Goal: Task Accomplishment & Management: Manage account settings

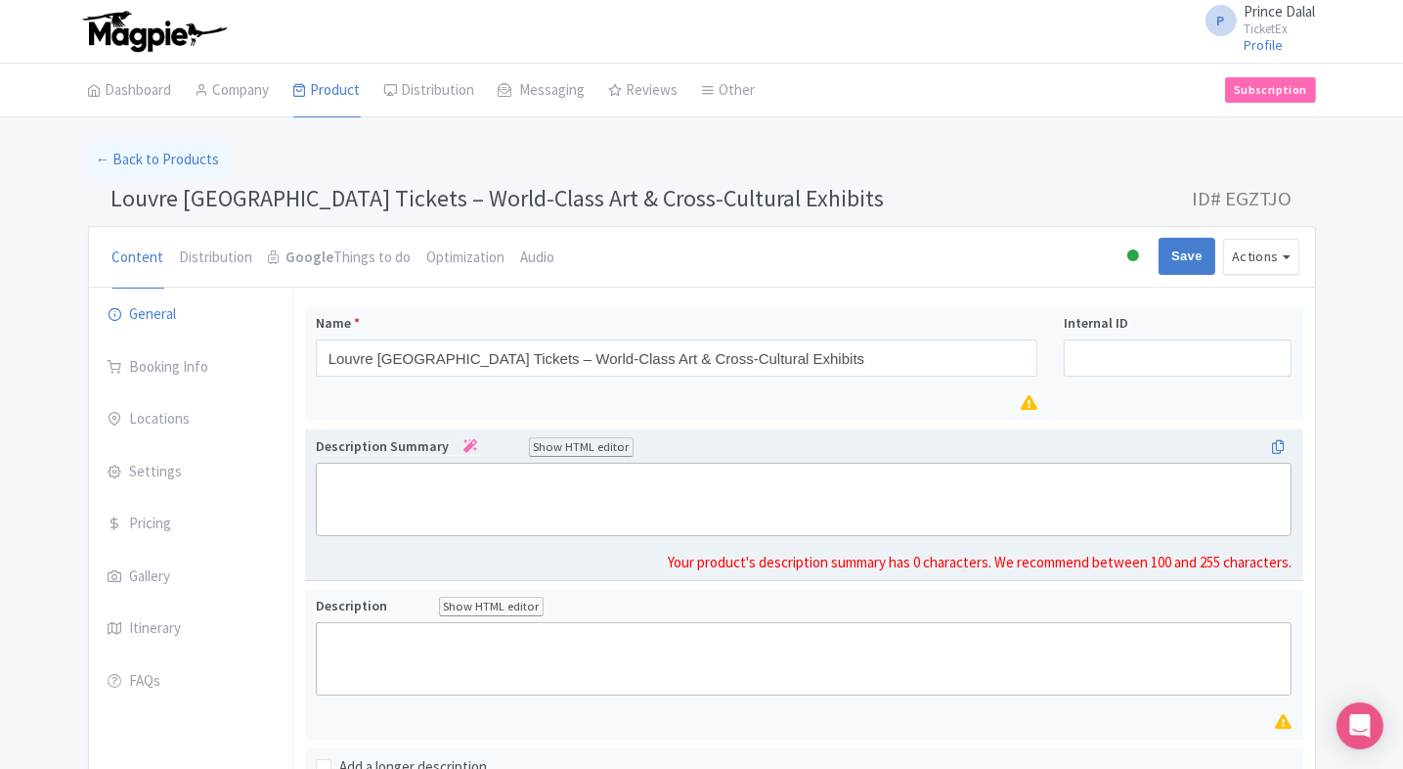
click at [333, 504] on trix-editor at bounding box center [804, 498] width 977 height 73
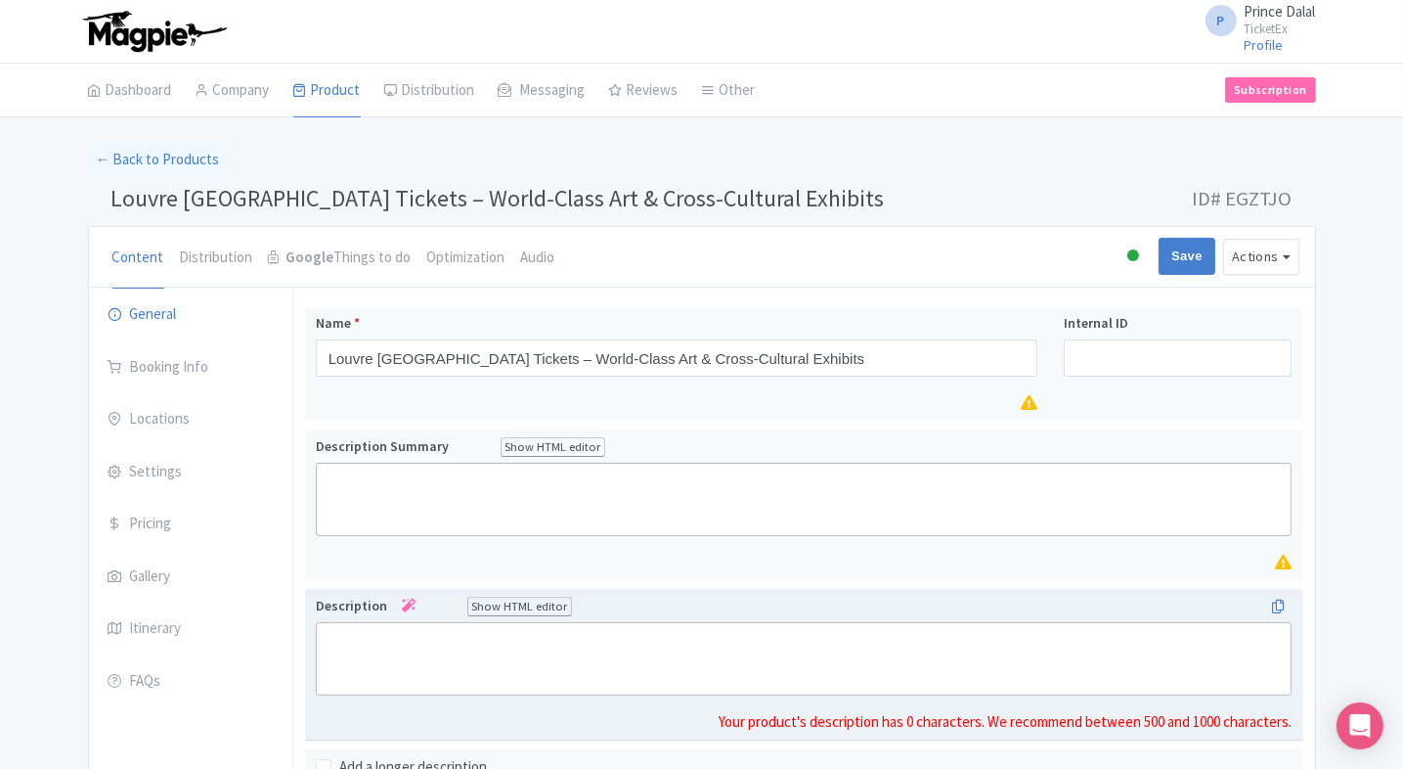
click at [399, 647] on trix-editor at bounding box center [804, 658] width 977 height 73
paste trix-editor "<div>A masterpiece of art and architecture, Louvre Abu Dhabi showcases a stunni…"
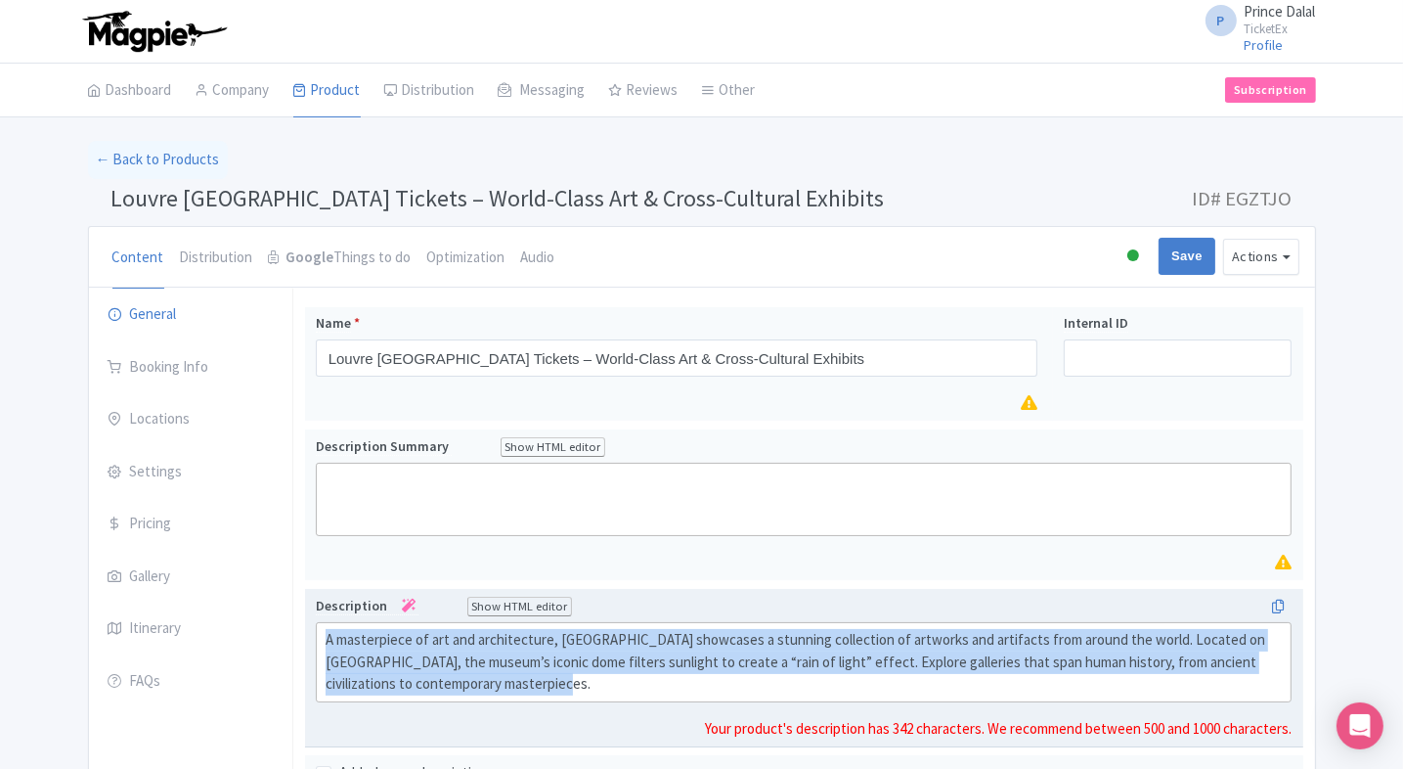
copy div "A masterpiece of art and architecture, Louvre Abu Dhabi showcases a stunning co…"
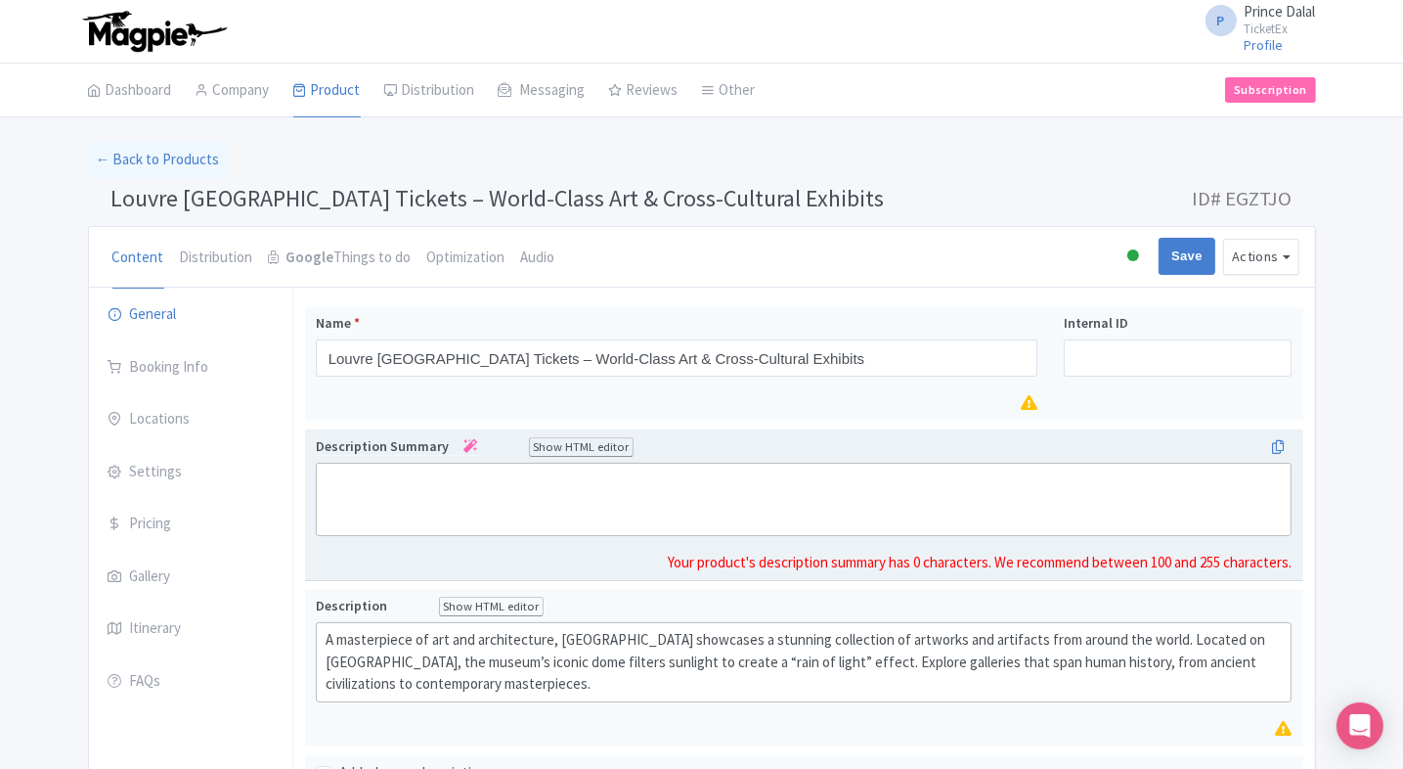
click at [756, 515] on trix-editor at bounding box center [804, 498] width 977 height 73
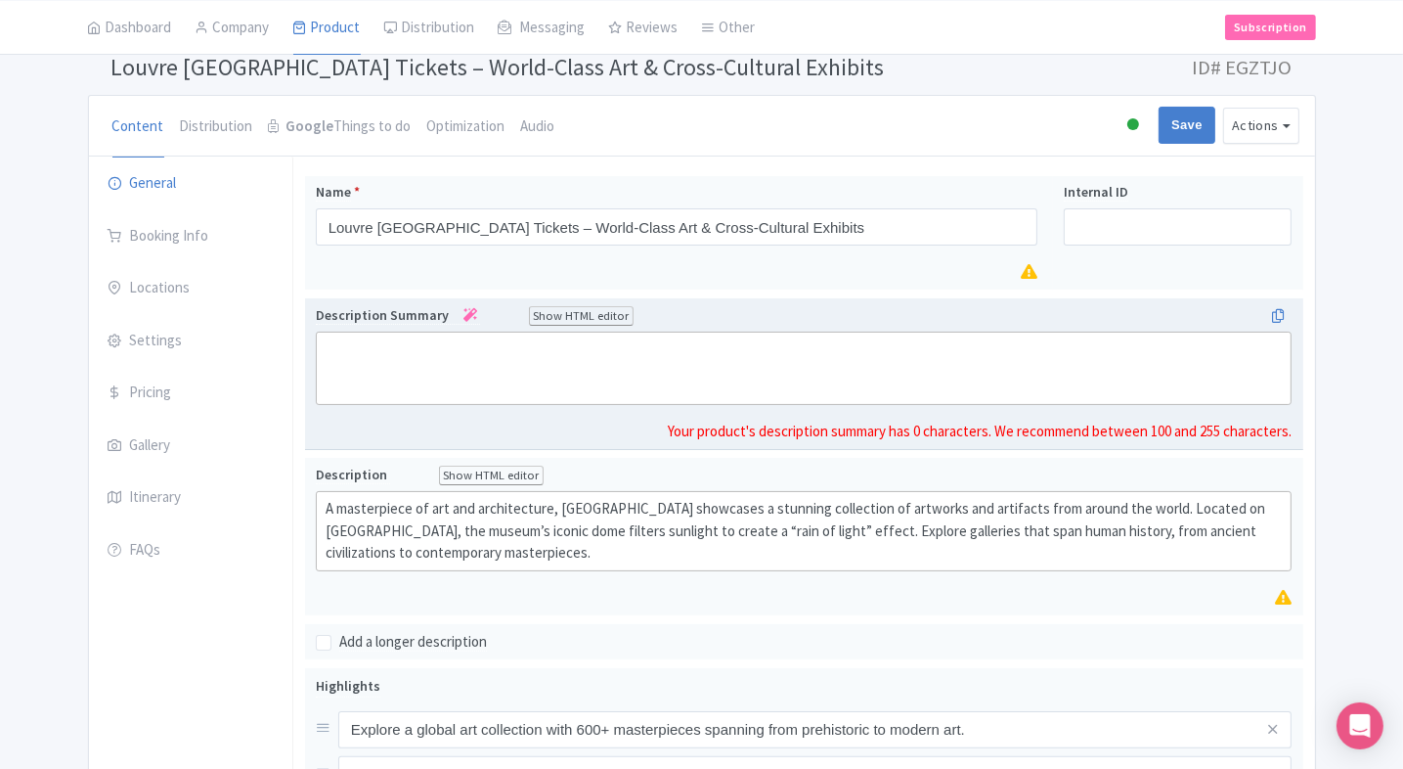
scroll to position [160, 0]
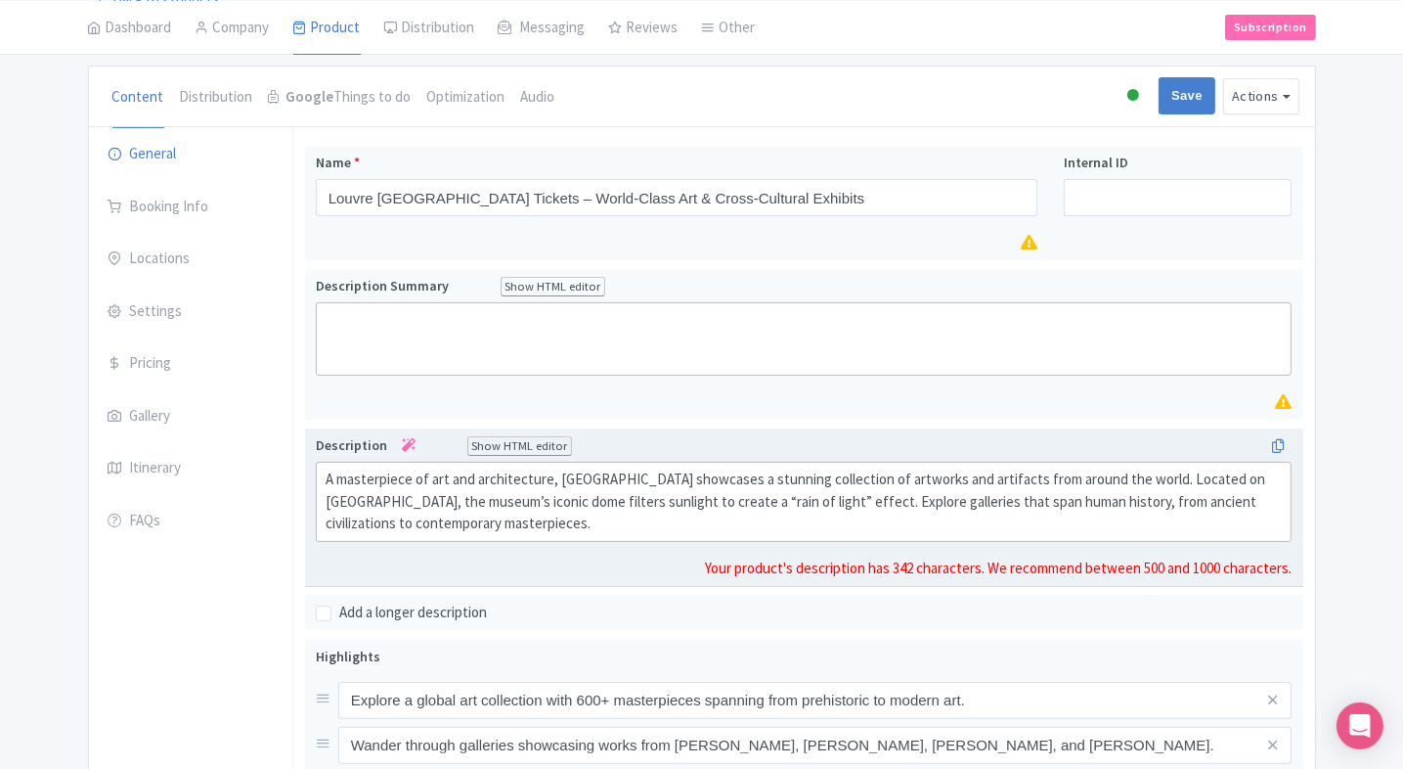
click at [462, 508] on div "A masterpiece of art and architecture, Louvre Abu Dhabi showcases a stunning co…" at bounding box center [804, 501] width 957 height 66
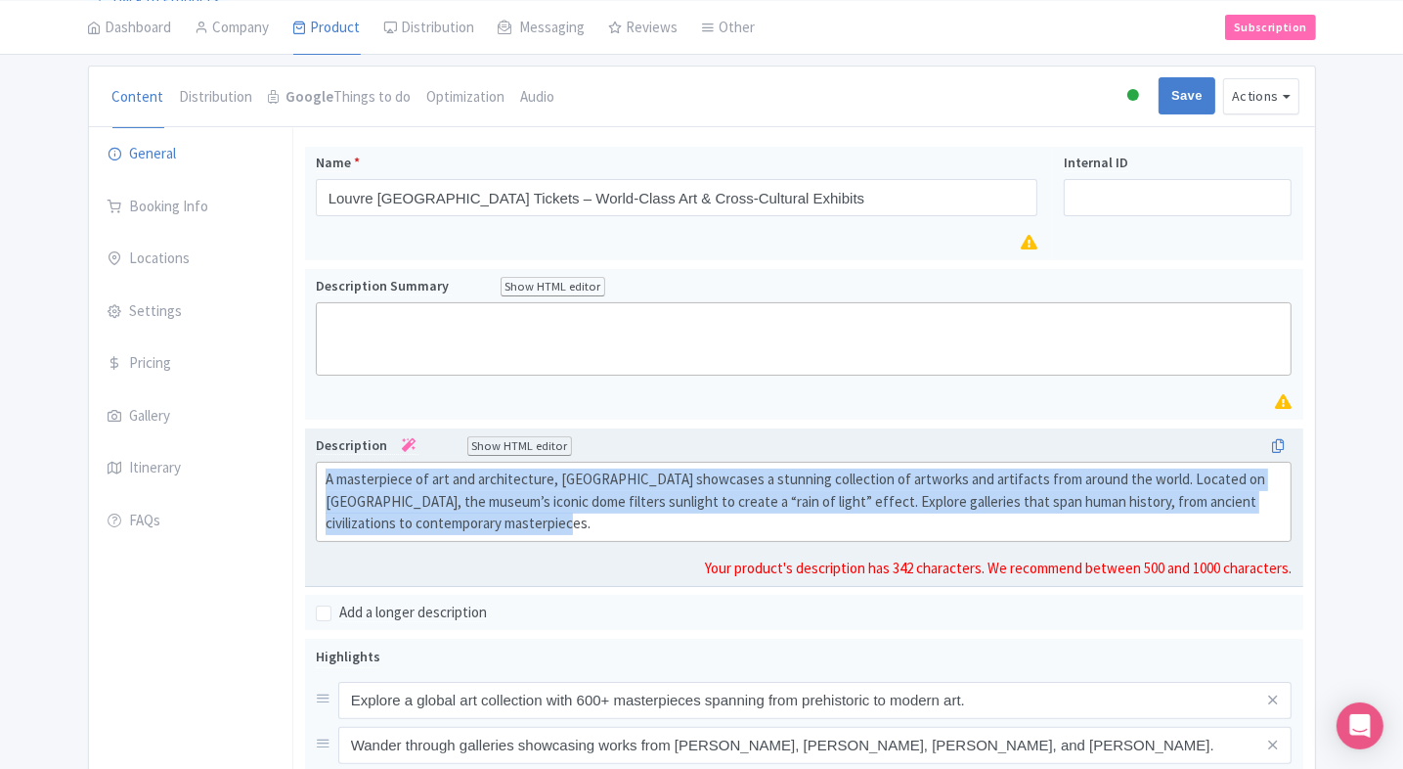
paste trix-editor "<div>Louvre Abu Dhabi is a cultural landmark that blends world-class art with b…"
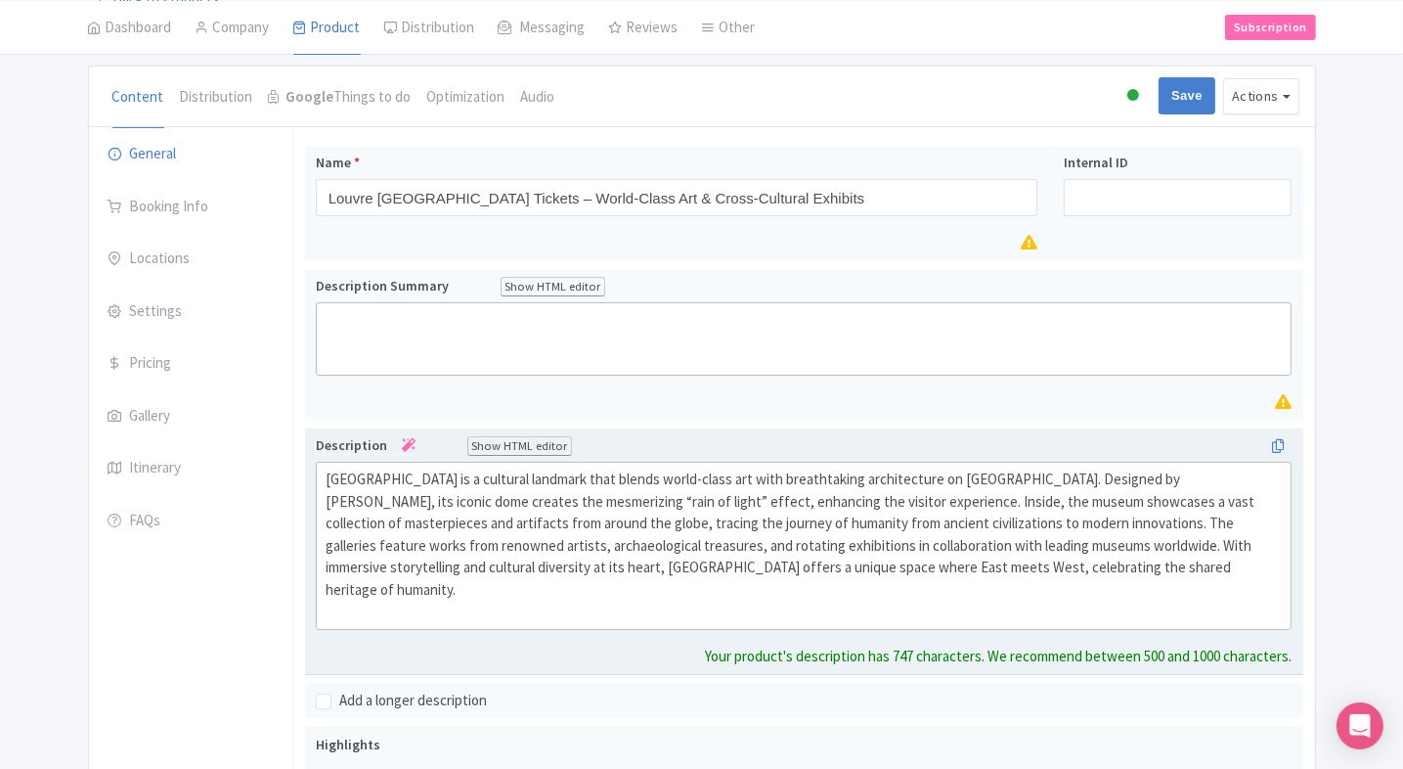
type trix-editor "<div>Louvre Abu Dhabi is a cultural landmark that blends world-class art with b…"
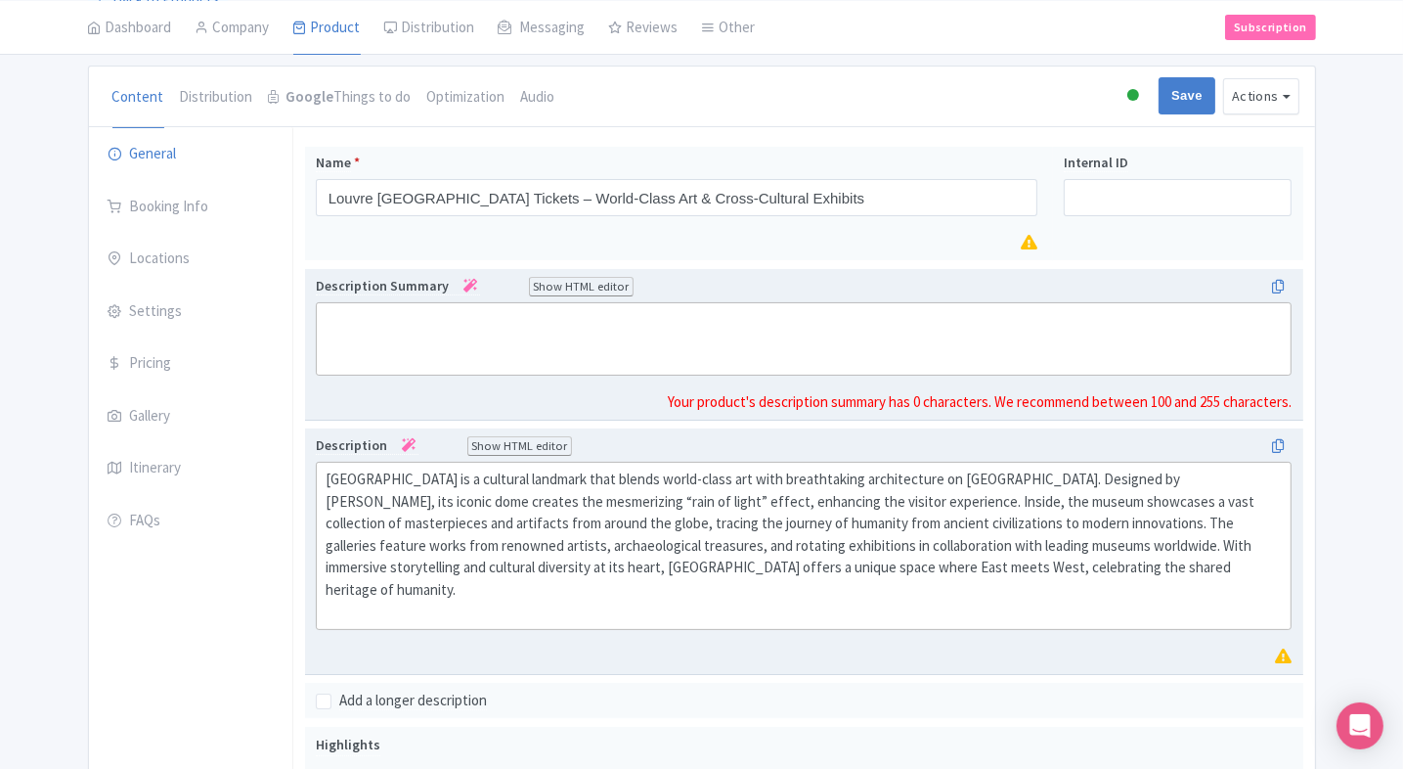
click at [572, 345] on trix-editor at bounding box center [804, 338] width 977 height 73
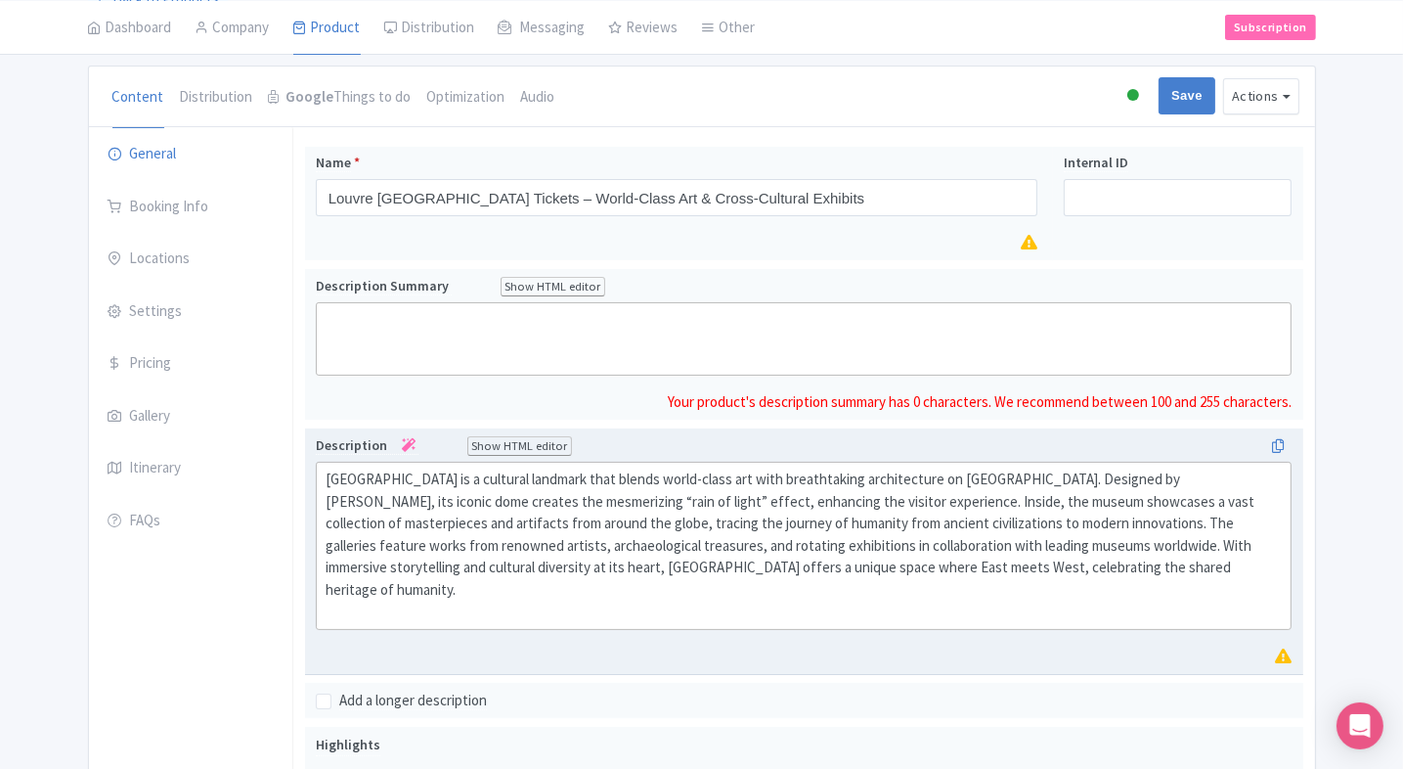
paste trix-editor "<div>Louvre Abu Dhabi fuses global art with striking architecture, showcasing w…"
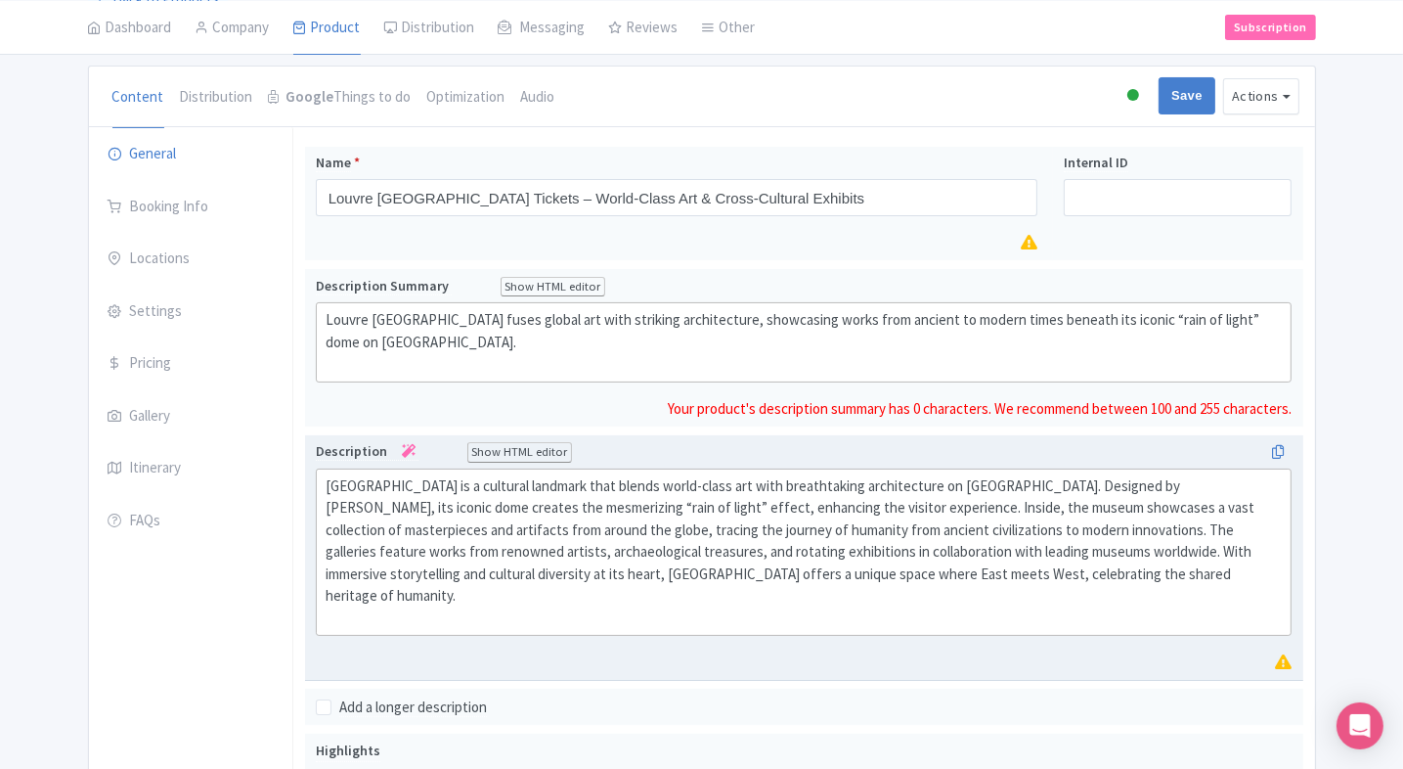
type trix-editor "<div>Louvre Abu Dhabi fuses global art with striking architecture, showcasing w…"
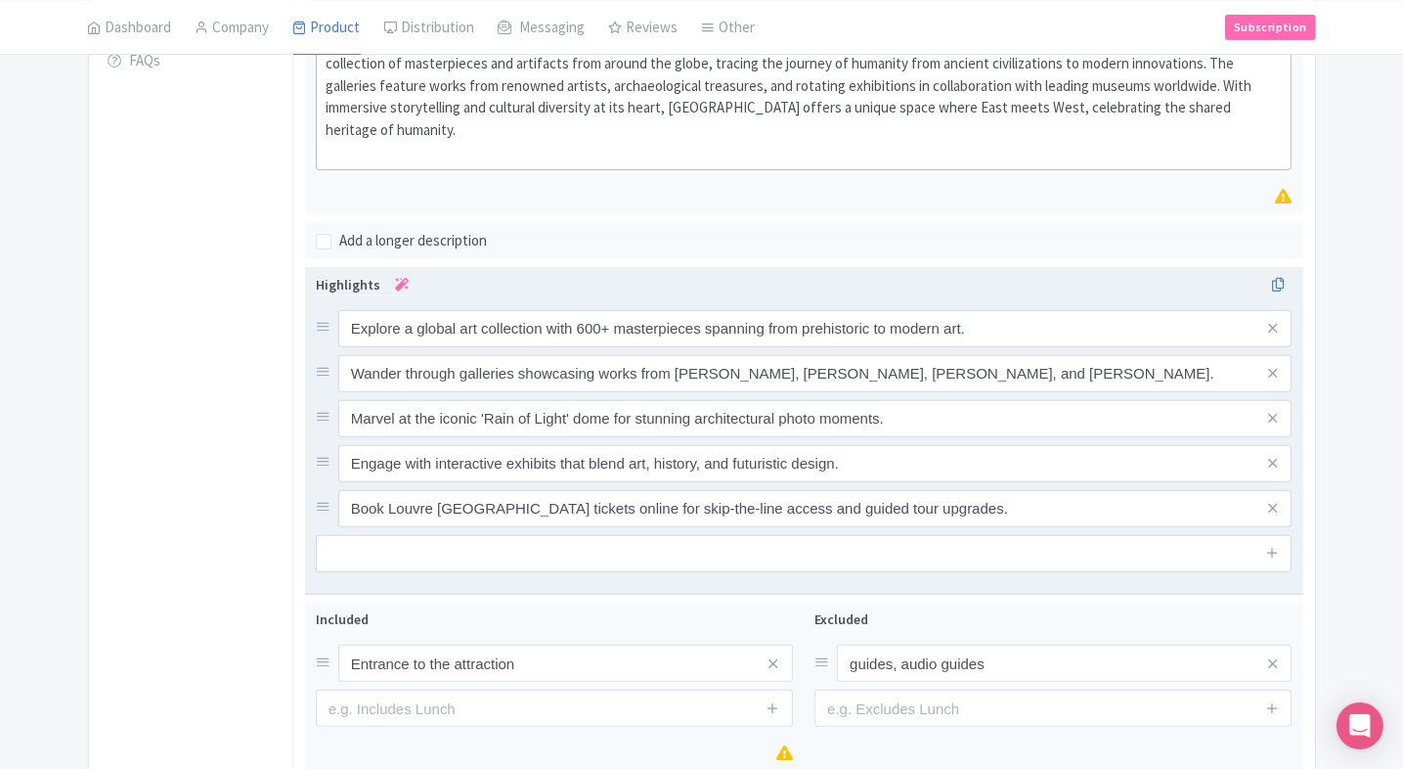
scroll to position [761, 0]
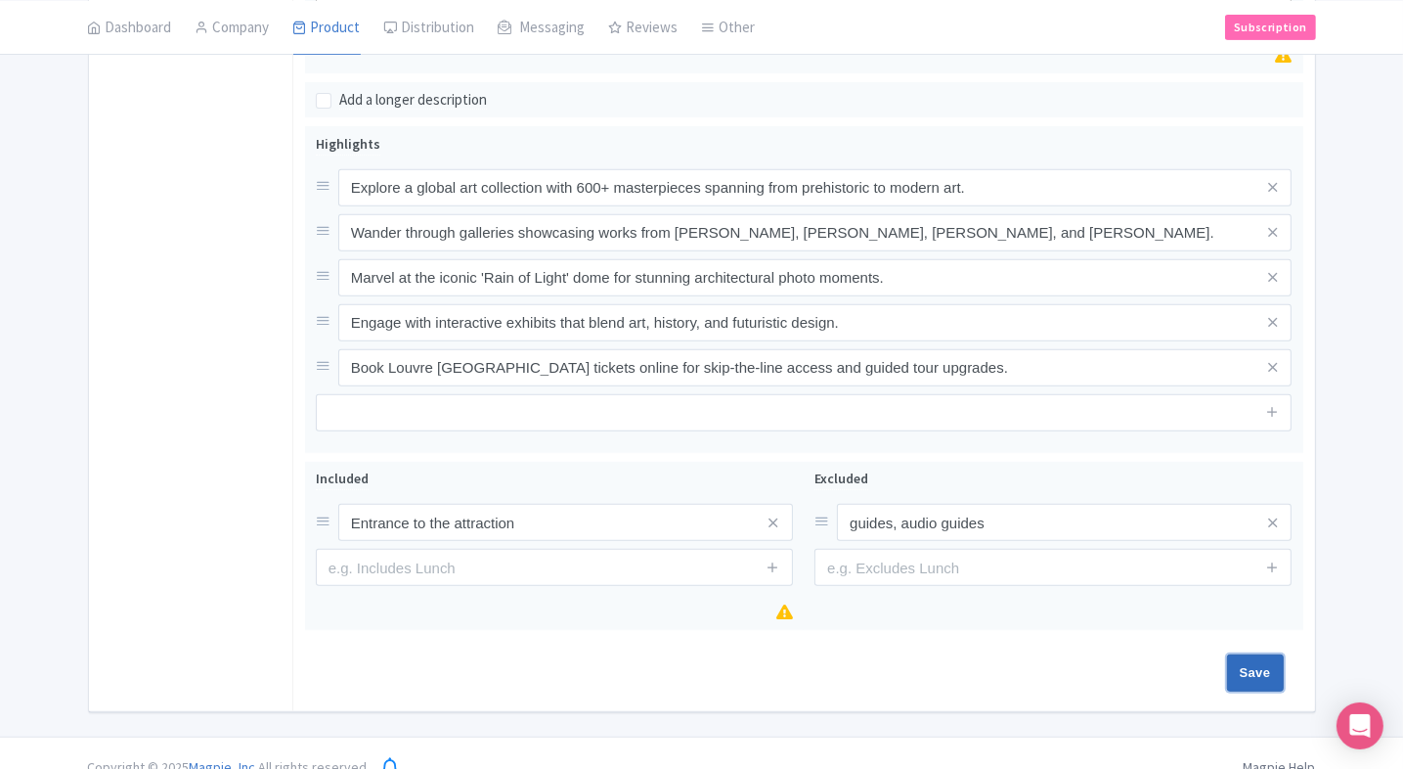
click at [1240, 654] on input "Save" at bounding box center [1255, 672] width 57 height 37
type input "Saving..."
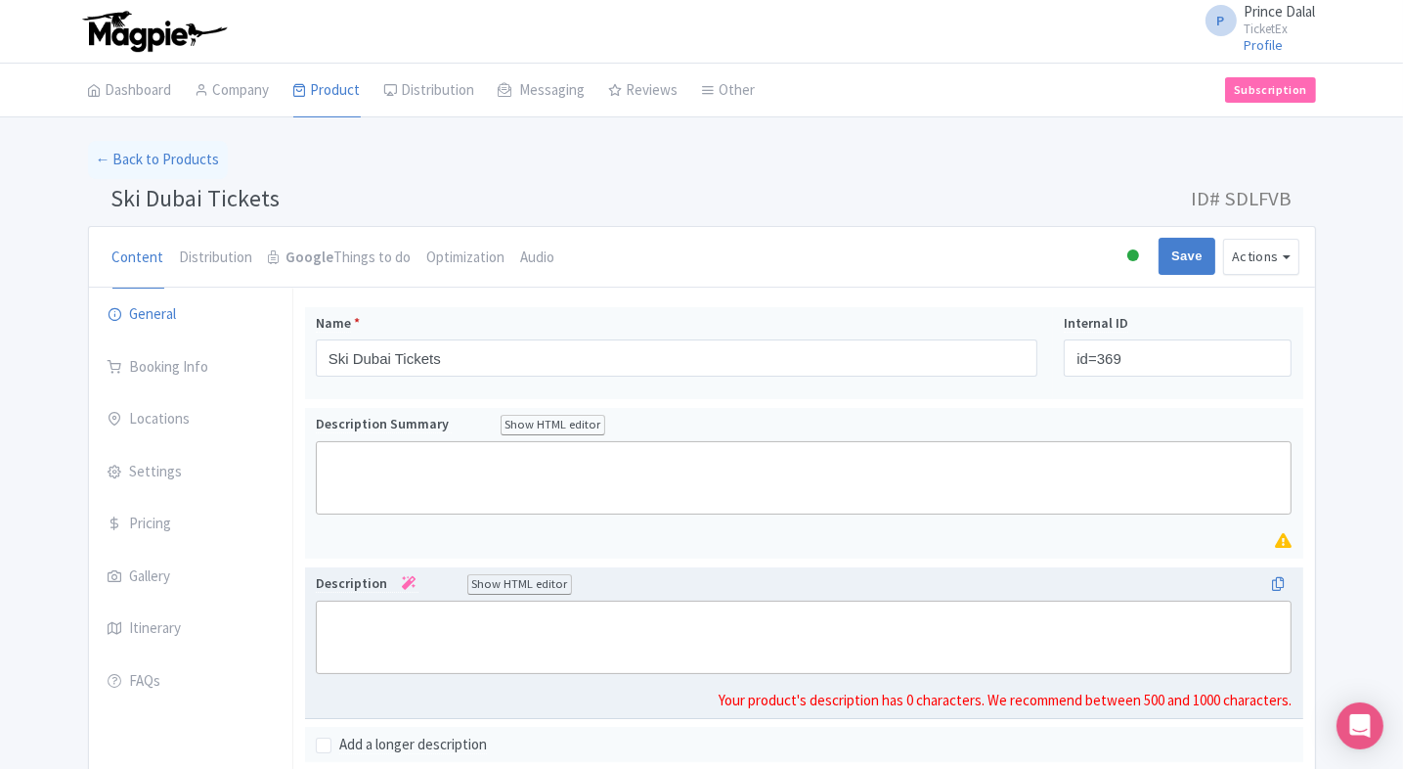
click at [458, 639] on trix-editor at bounding box center [804, 636] width 977 height 73
paste trix-editor "<div>Ski Dubai, located inside the Mall of the Emirates, is the Middle East’s f…"
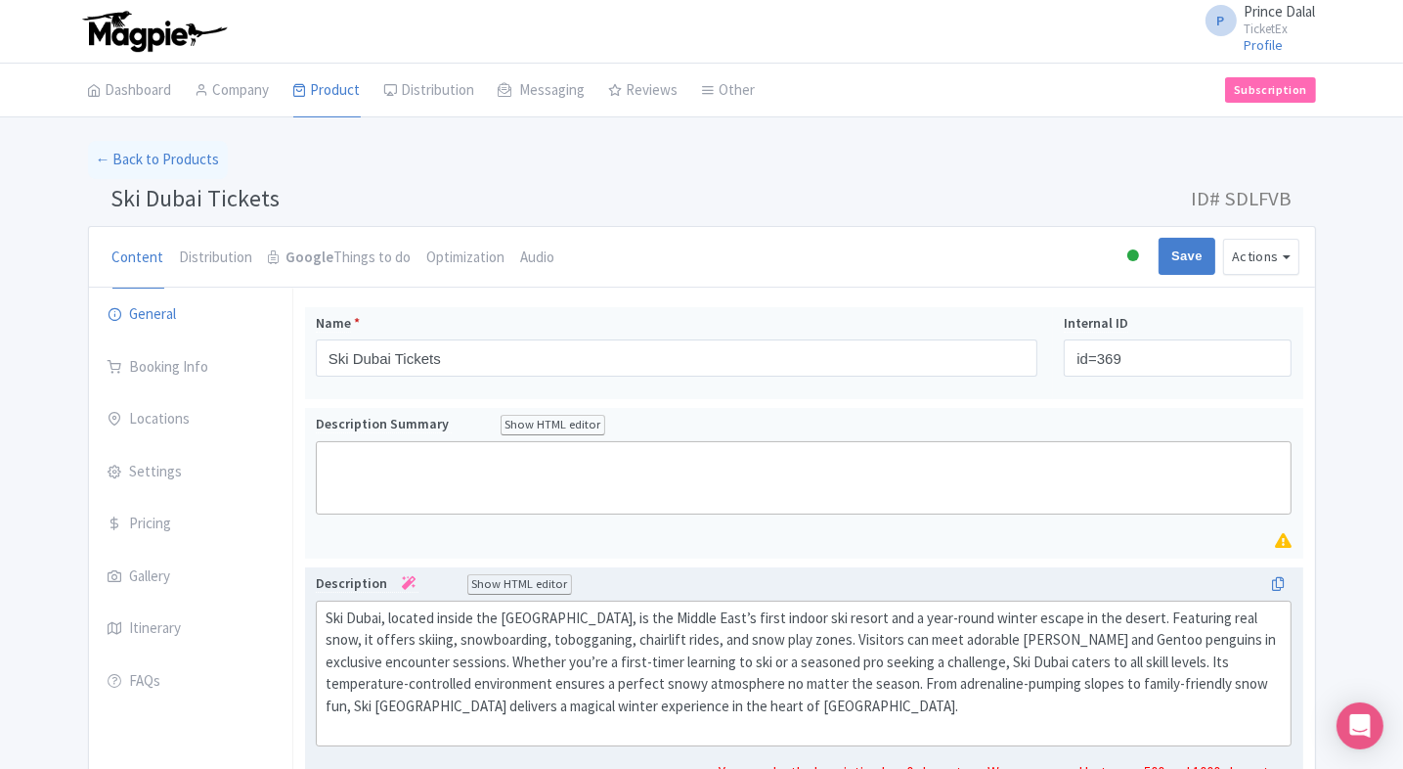
type trix-editor "<div>Ski Dubai, located inside the Mall of the Emirates, is the Middle East’s f…"
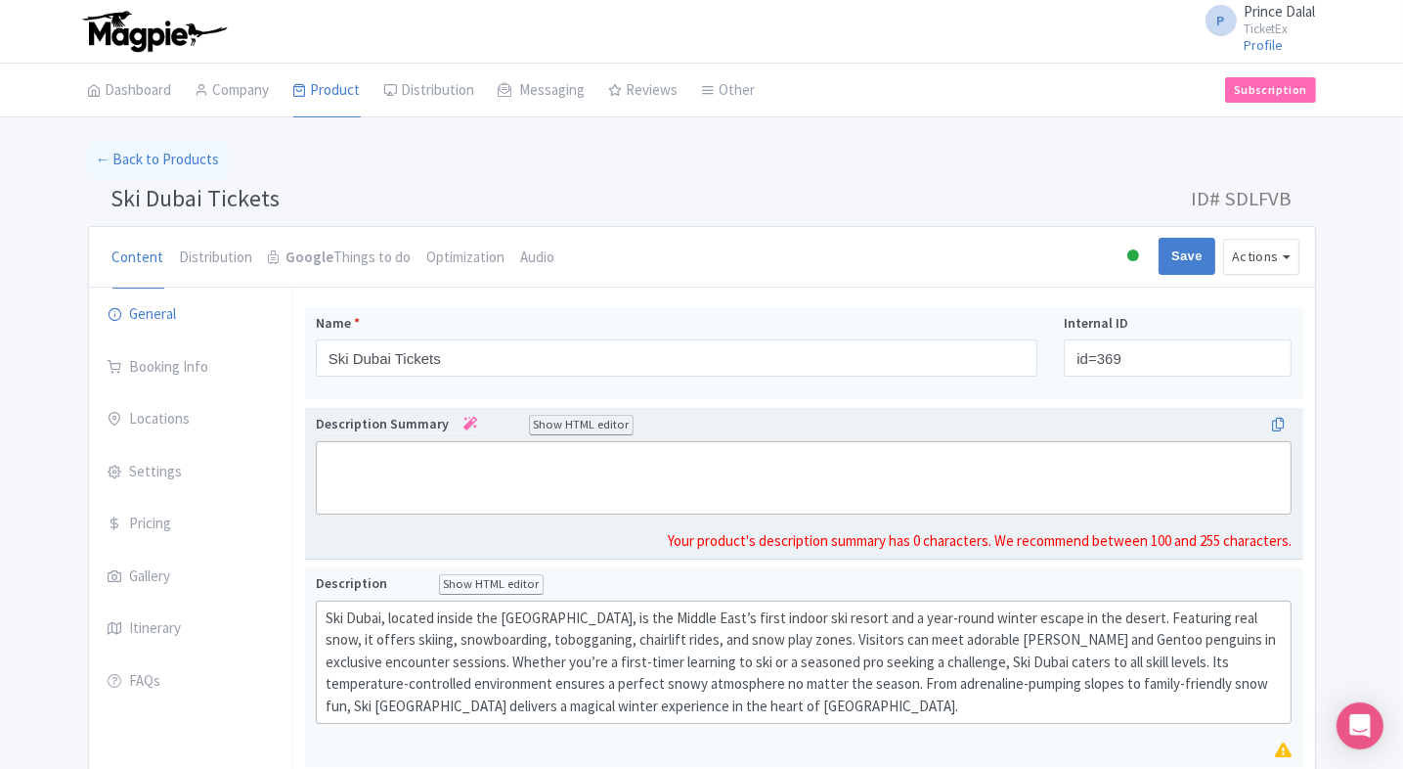
click at [551, 488] on trix-editor at bounding box center [804, 477] width 977 height 73
paste trix-editor "<div>Ski Dubai offers skiing, snowboarding, penguin encounters, and snowy fun y…"
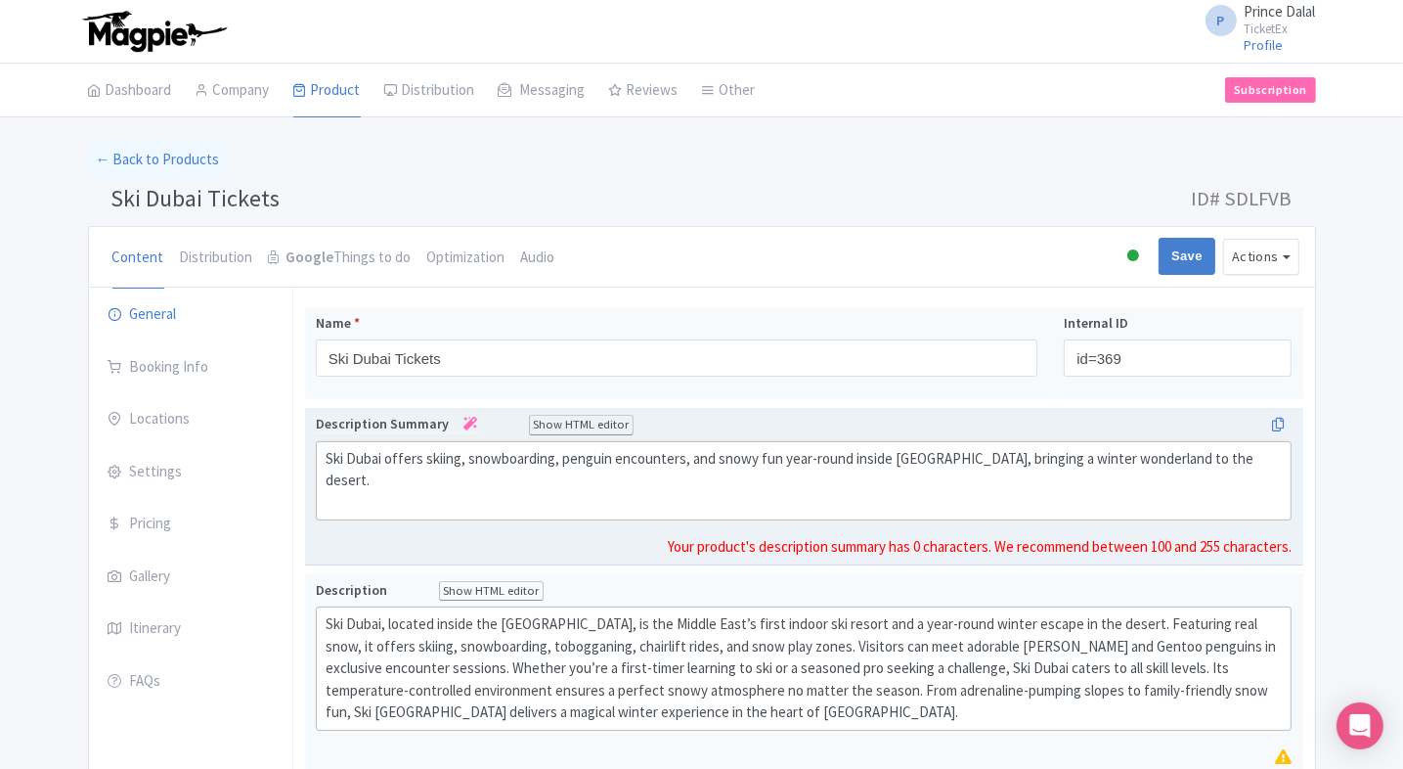
type trix-editor "<div>Ski Dubai offers skiing, snowboarding, penguin encounters, and snowy fun y…"
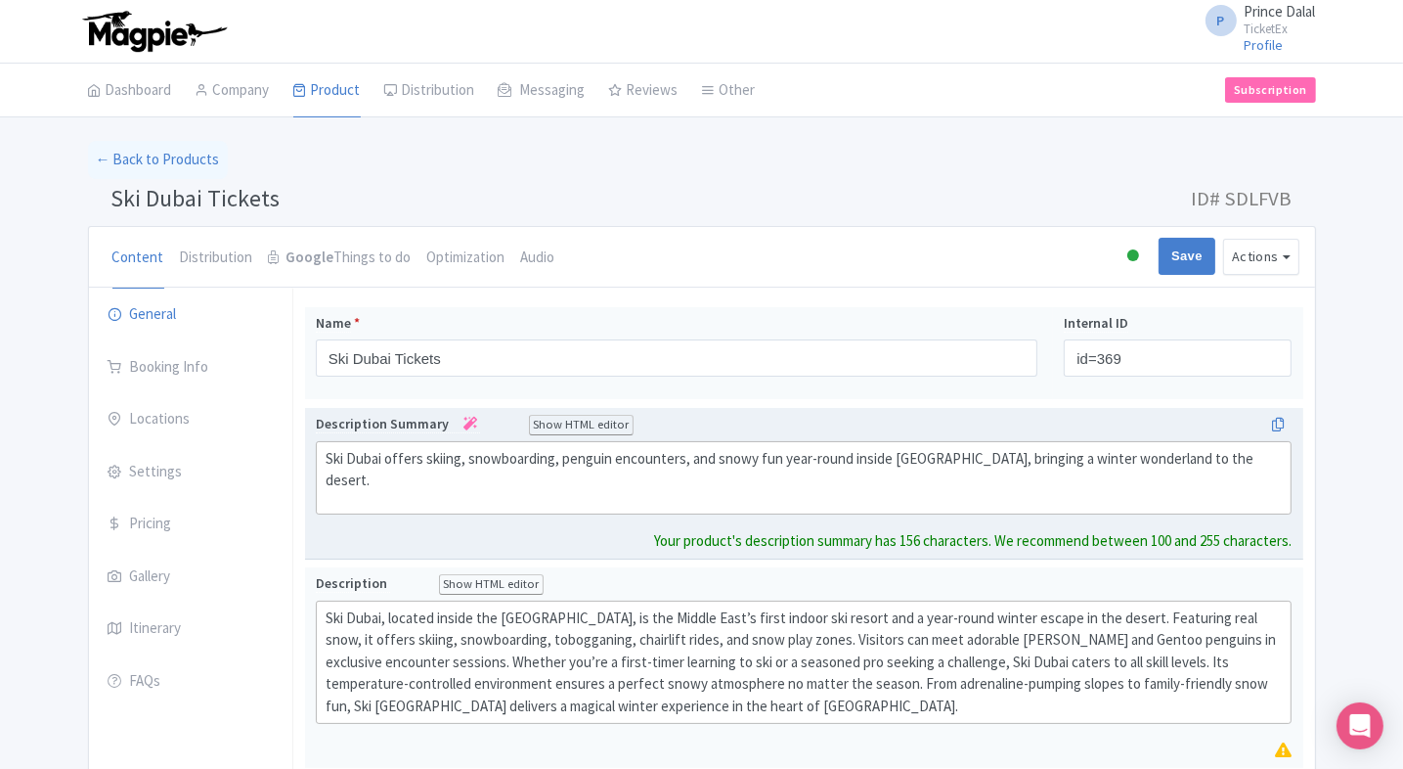
scroll to position [506, 0]
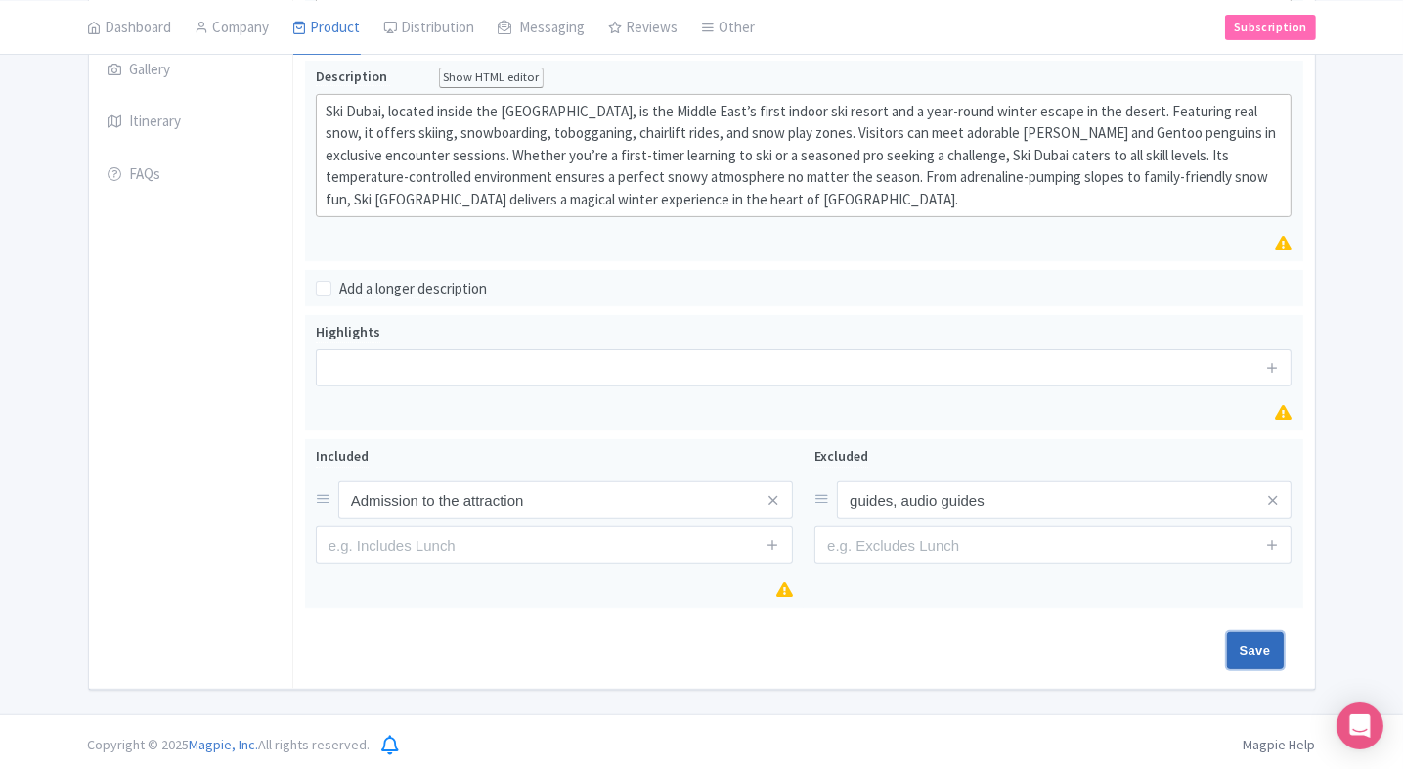
click at [1259, 642] on input "Save" at bounding box center [1255, 650] width 57 height 37
type input "Saving..."
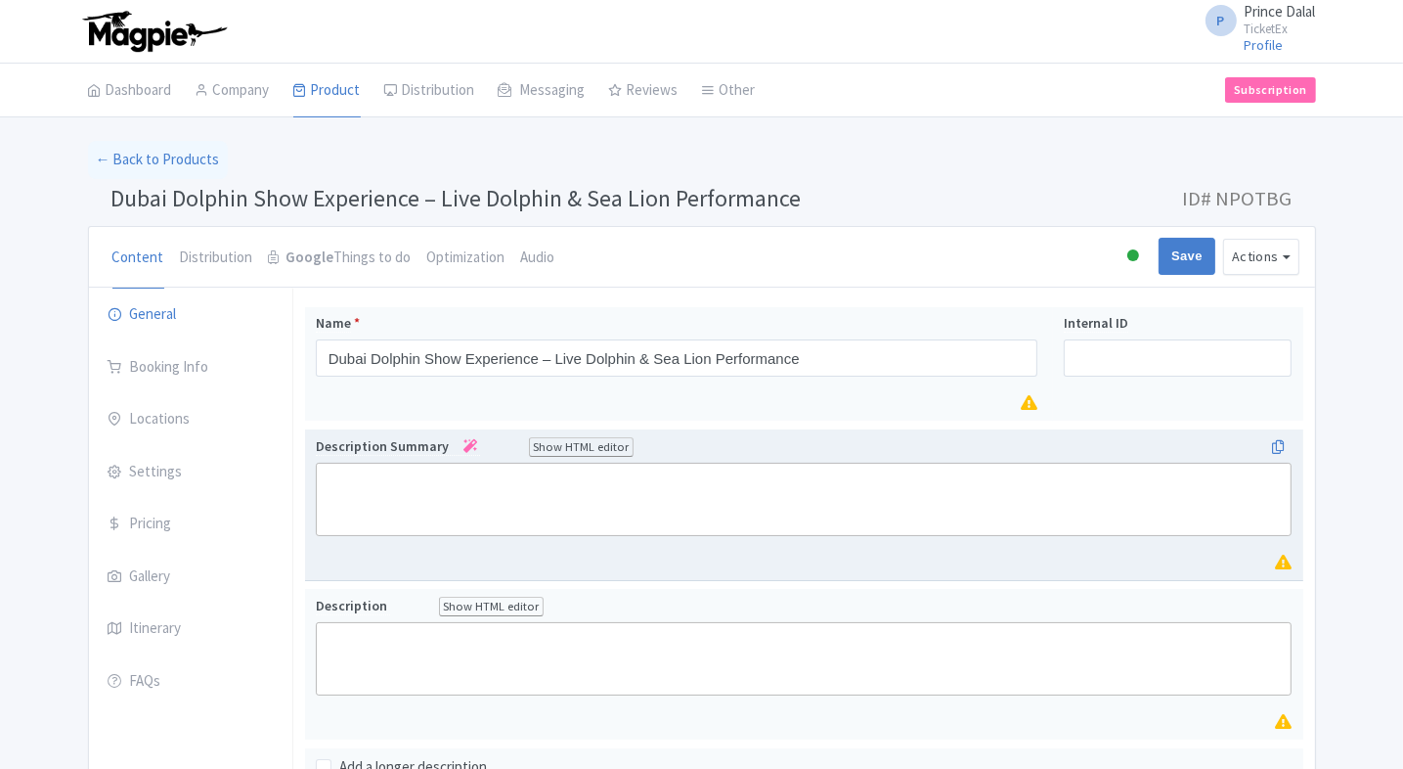
drag, startPoint x: 0, startPoint y: 0, endPoint x: 390, endPoint y: 471, distance: 611.8
click at [390, 471] on trix-editor at bounding box center [804, 498] width 977 height 73
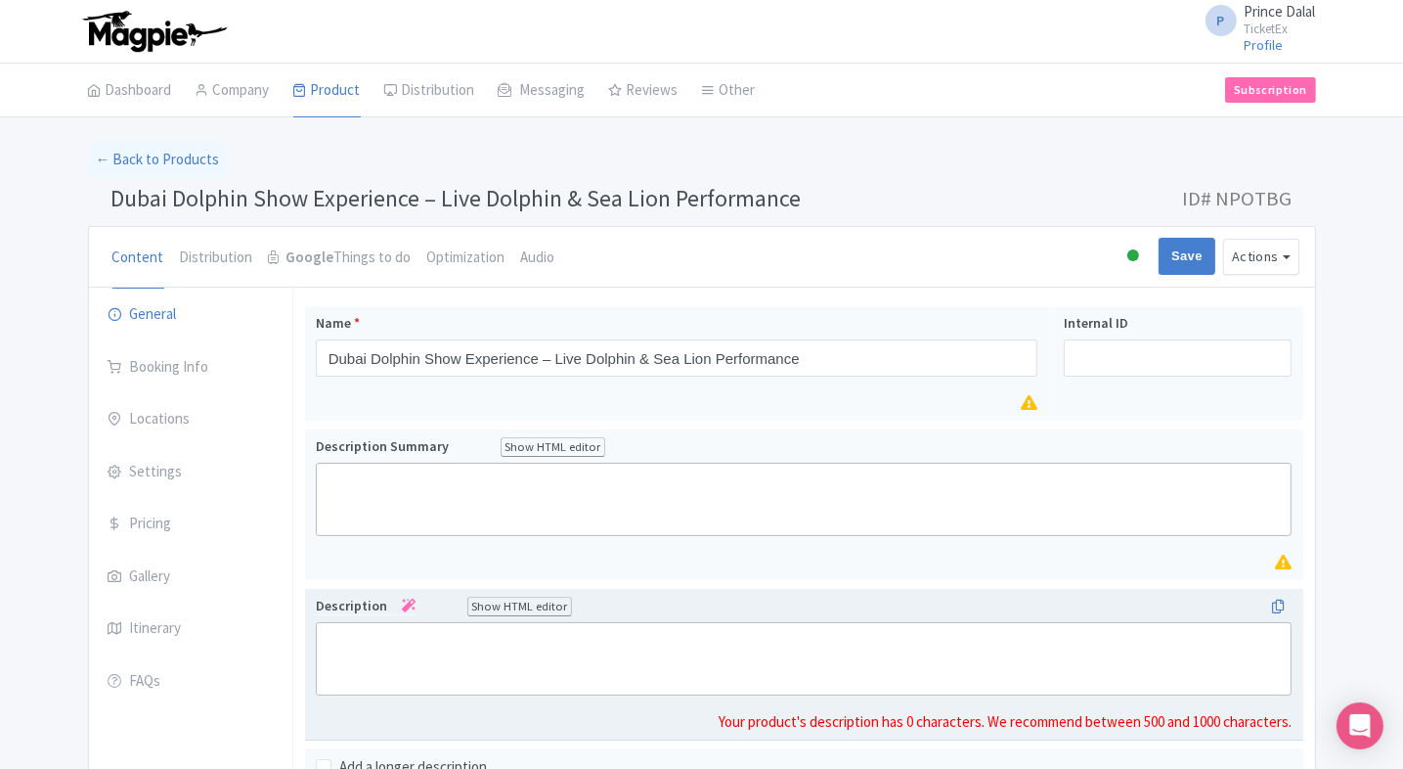
click at [479, 643] on trix-editor at bounding box center [804, 658] width 977 height 73
paste trix-editor "<div>Dubai Dolphinarium offers an enchanting and educational family experience …"
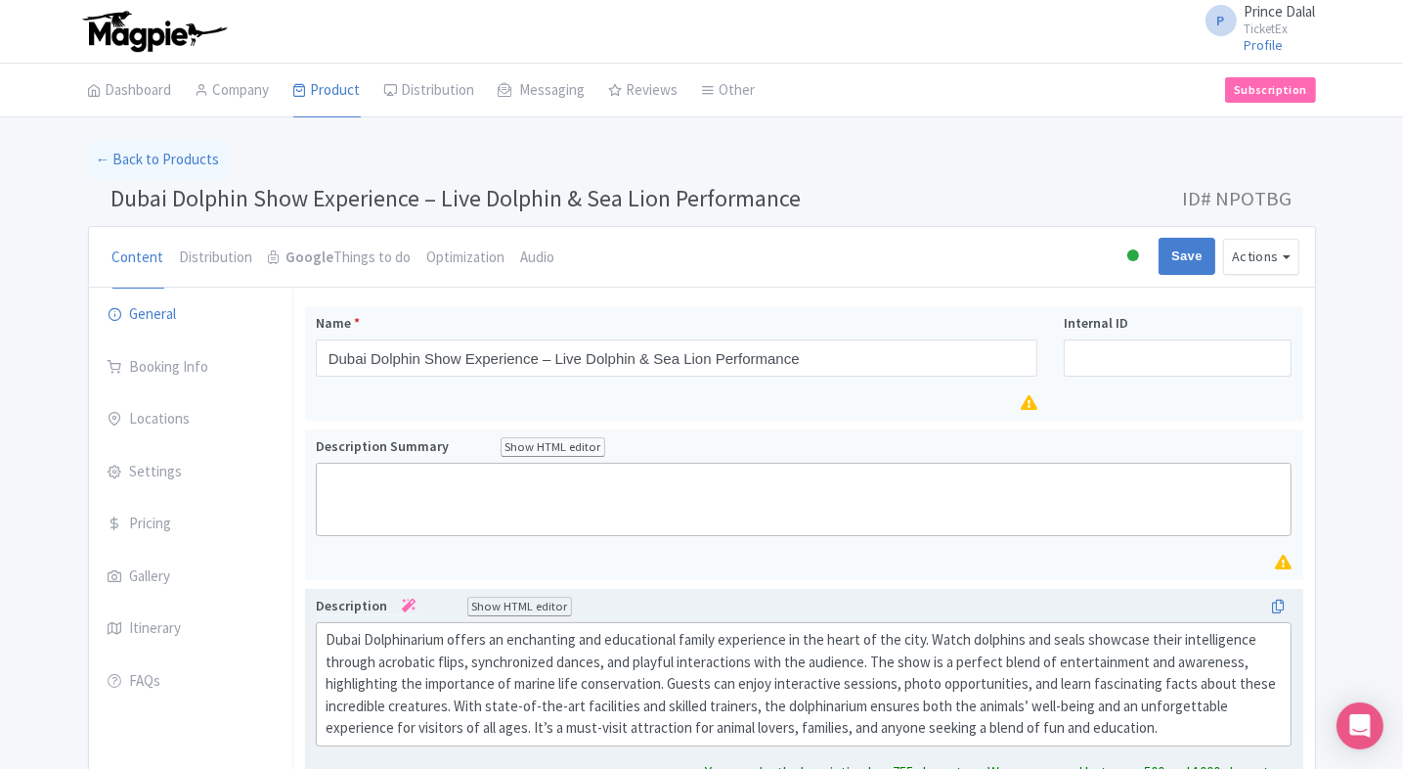
type trix-editor "<div>Dubai Dolphinarium offers an enchanting and educational family experience …"
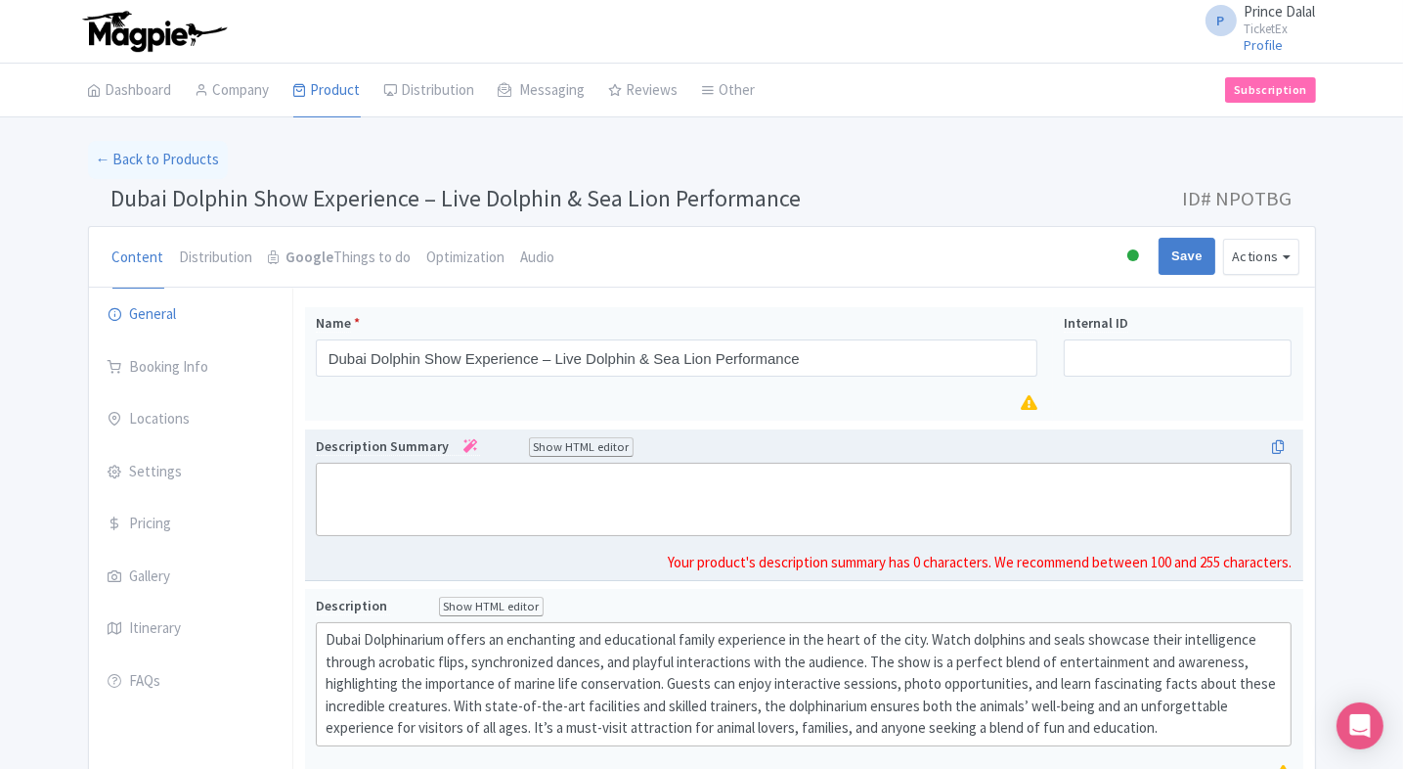
click at [536, 491] on trix-editor at bounding box center [804, 498] width 977 height 73
paste trix-editor "<div>Enjoy dolphin and seal shows with flips, dances, and interactive sessions …"
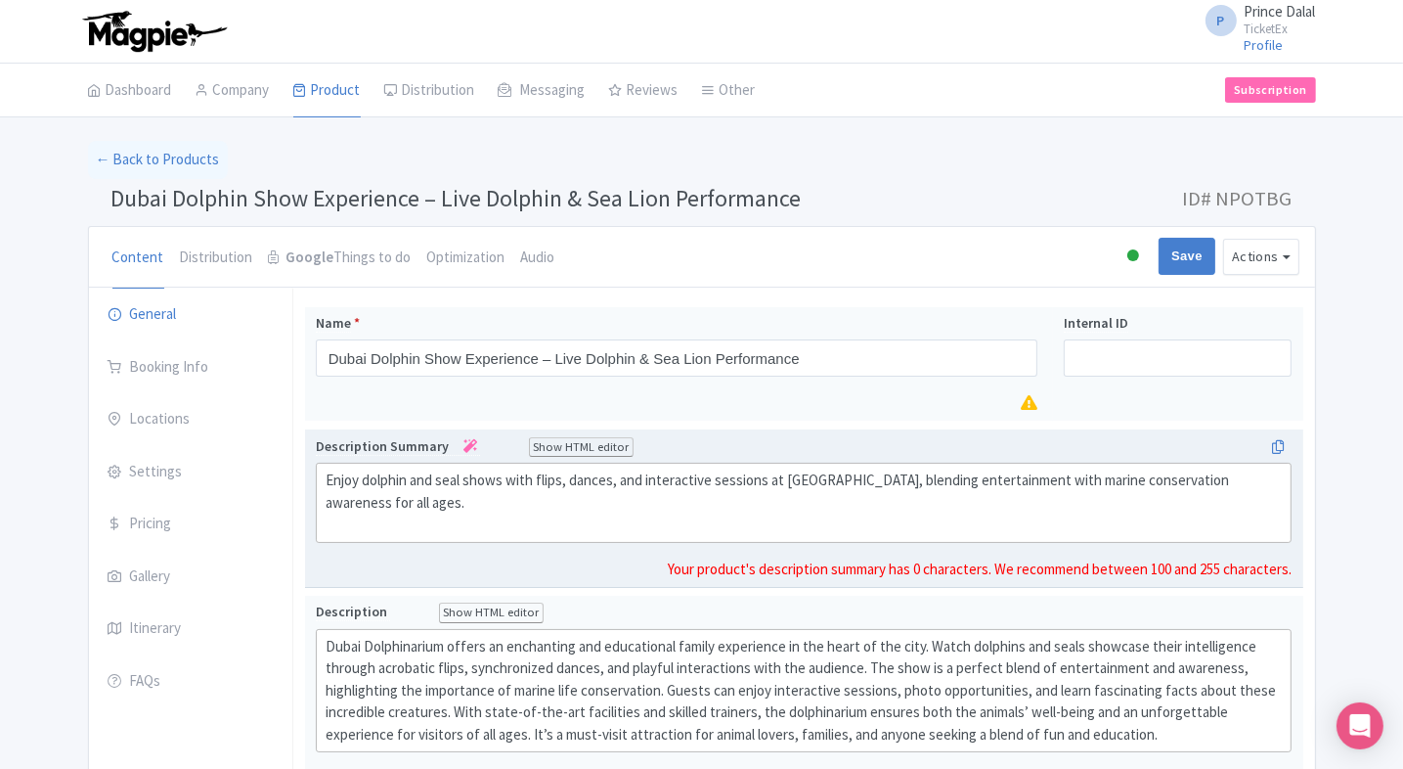
type trix-editor "<div>Enjoy dolphin and seal shows with flips, dances, and interactive sessions …"
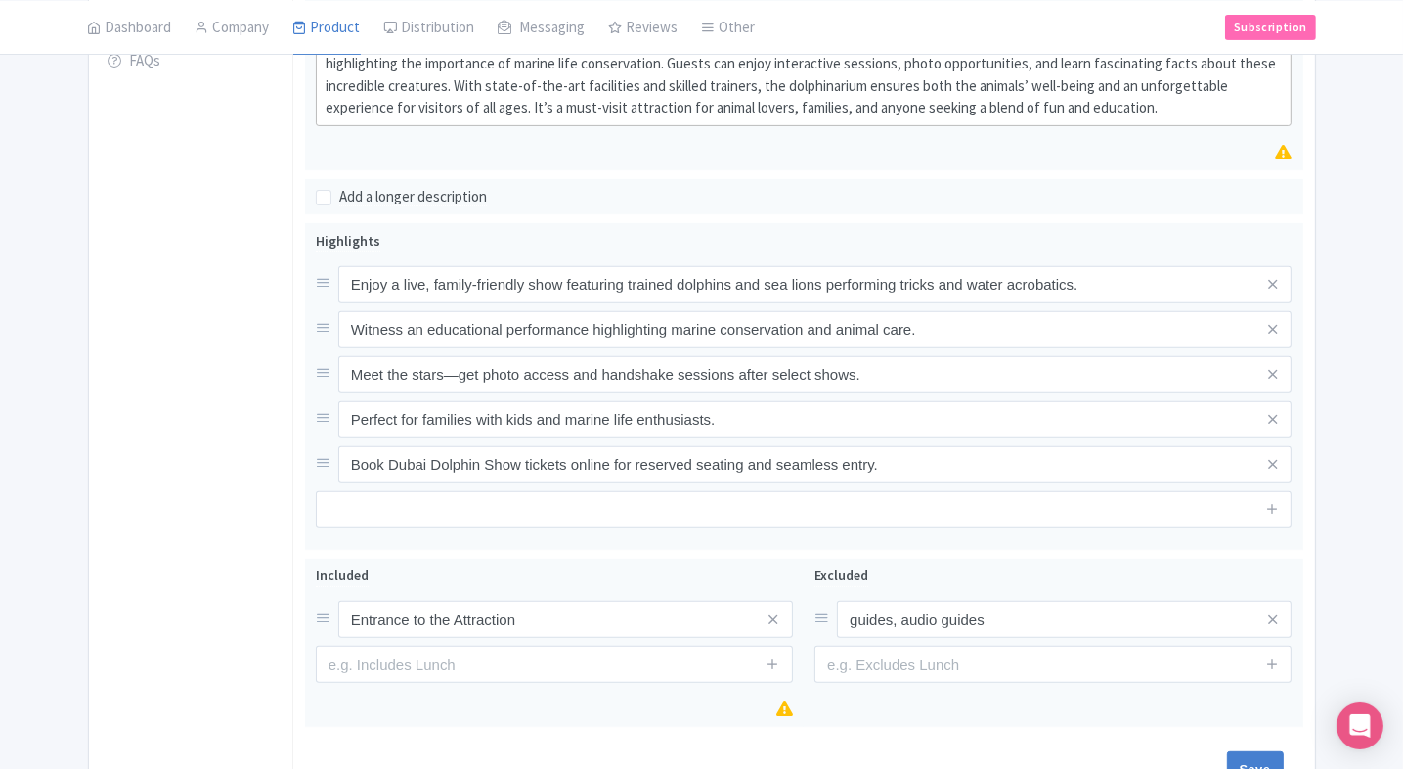
scroll to position [739, 0]
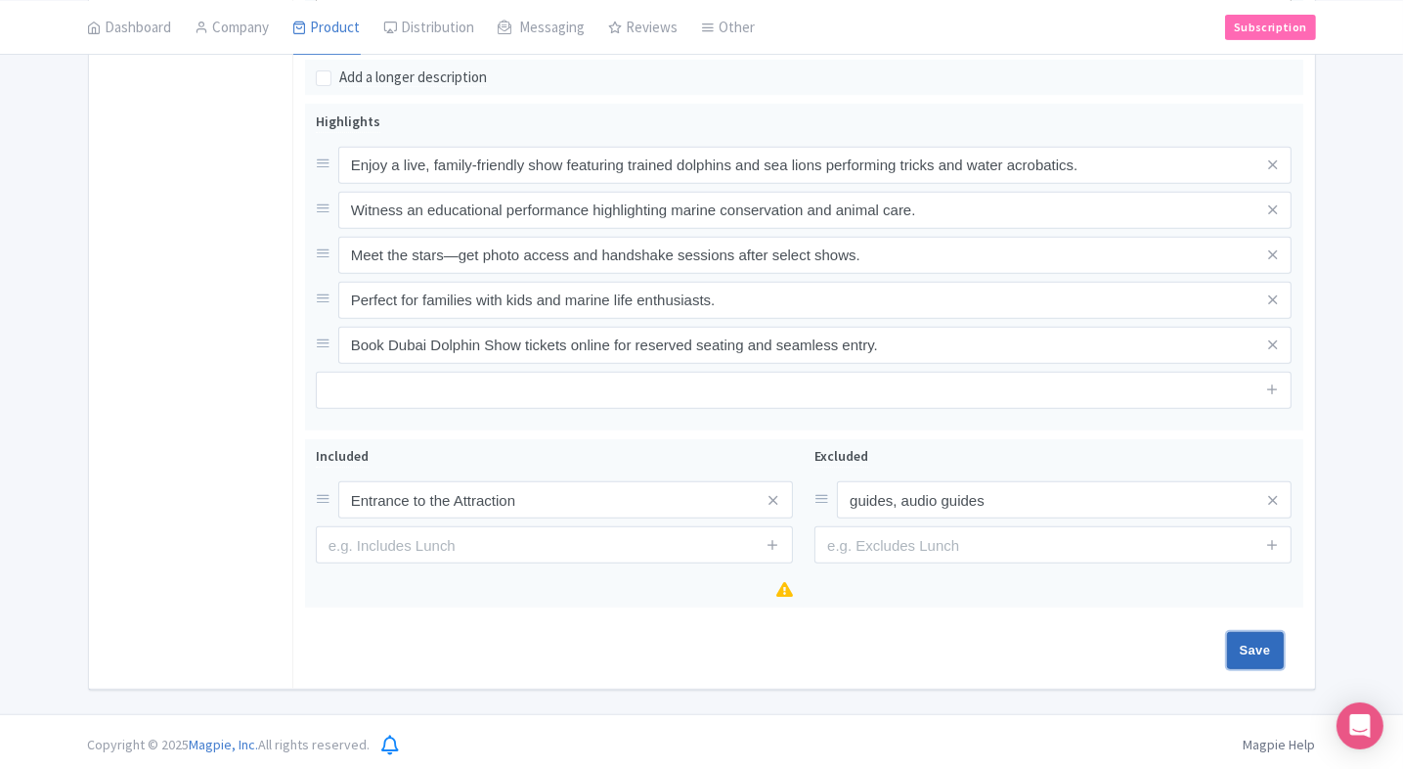
click at [1248, 634] on input "Save" at bounding box center [1255, 650] width 57 height 37
type input "Saving..."
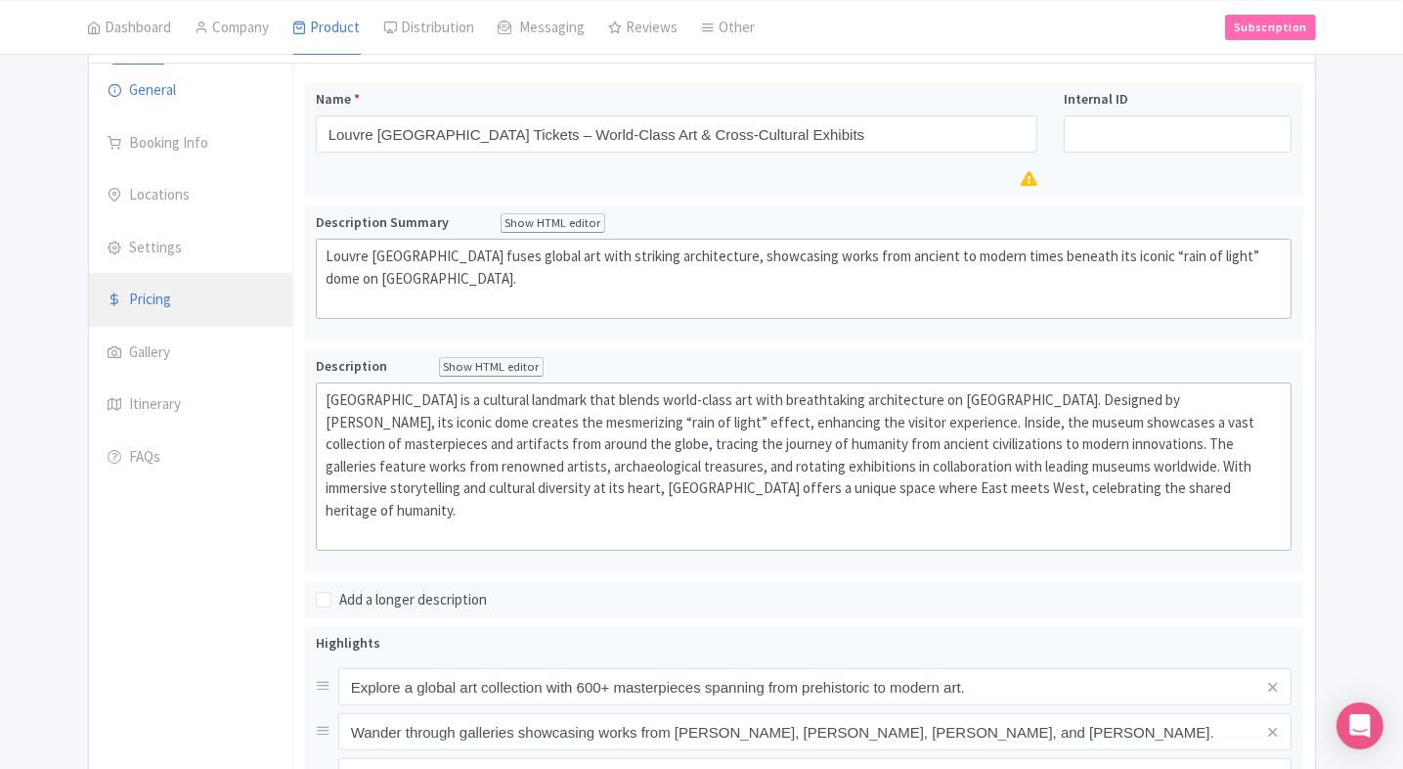
scroll to position [214, 0]
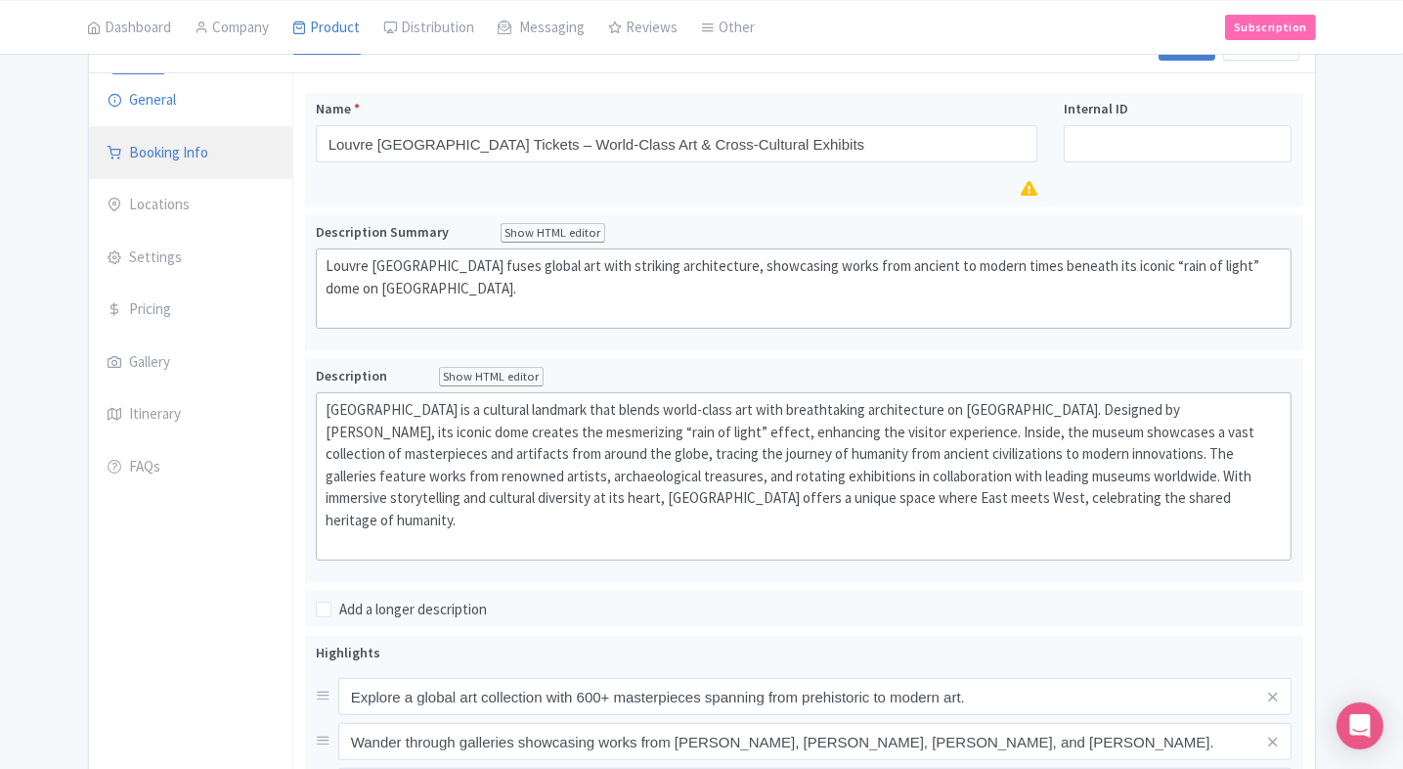
click at [172, 154] on link "Booking Info" at bounding box center [190, 153] width 203 height 55
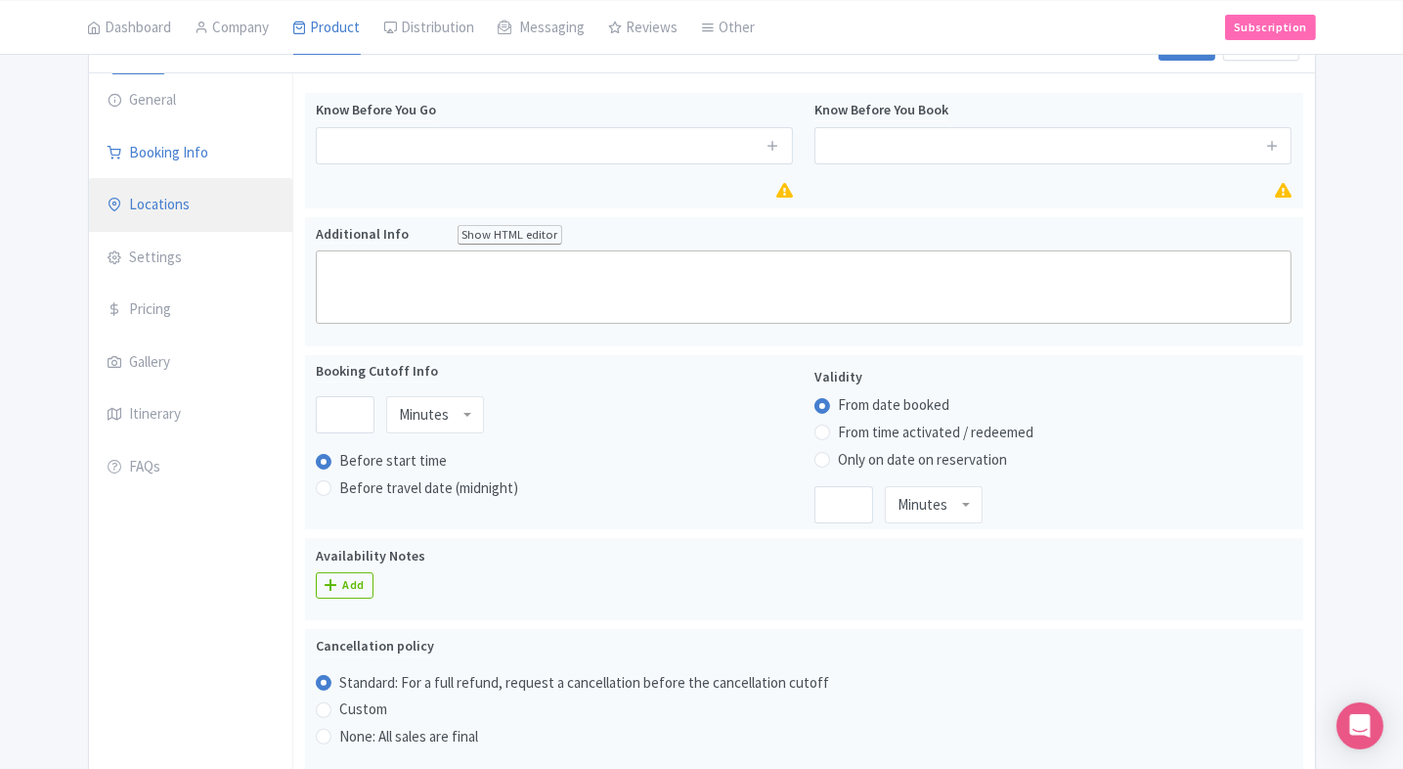
click at [197, 209] on link "Locations" at bounding box center [190, 205] width 203 height 55
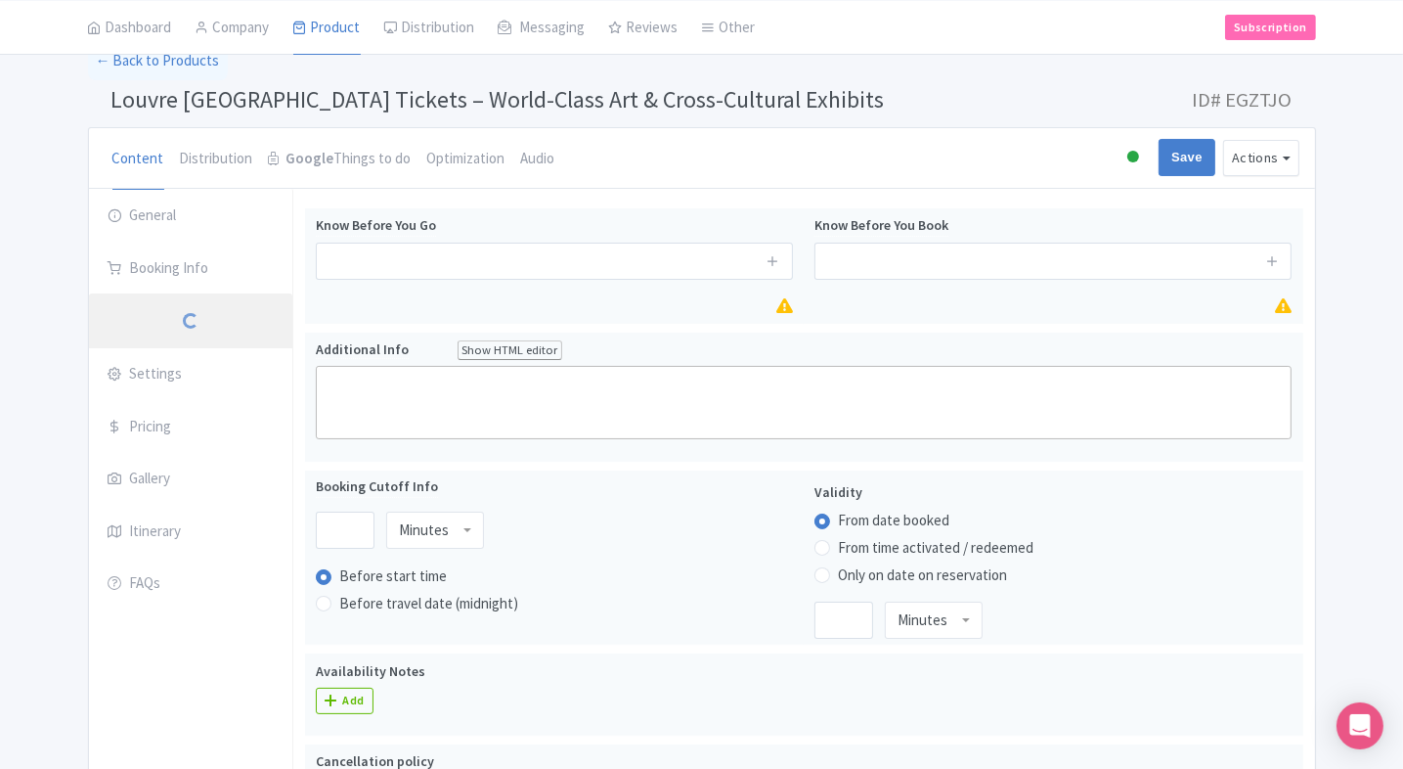
scroll to position [97, 0]
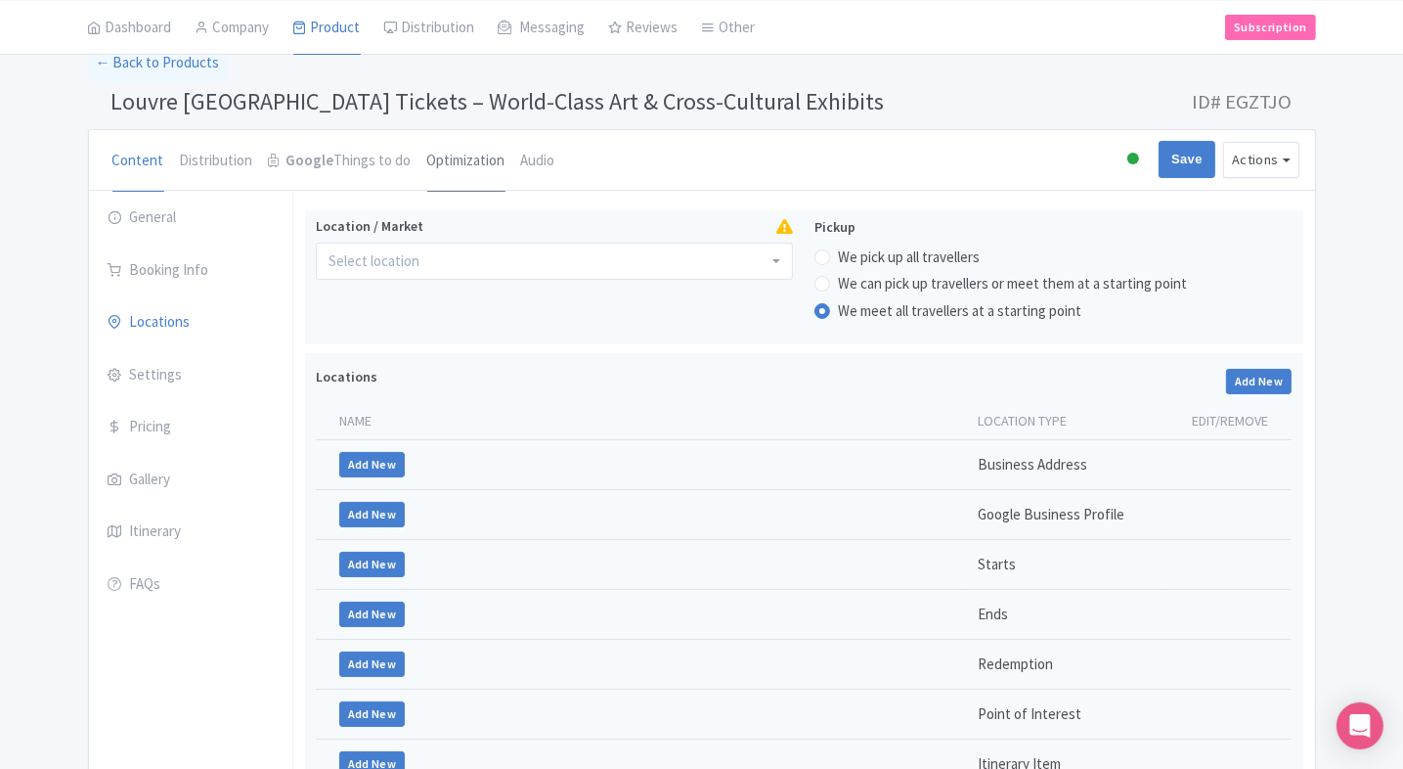
click at [468, 174] on link "Optimization" at bounding box center [466, 161] width 78 height 63
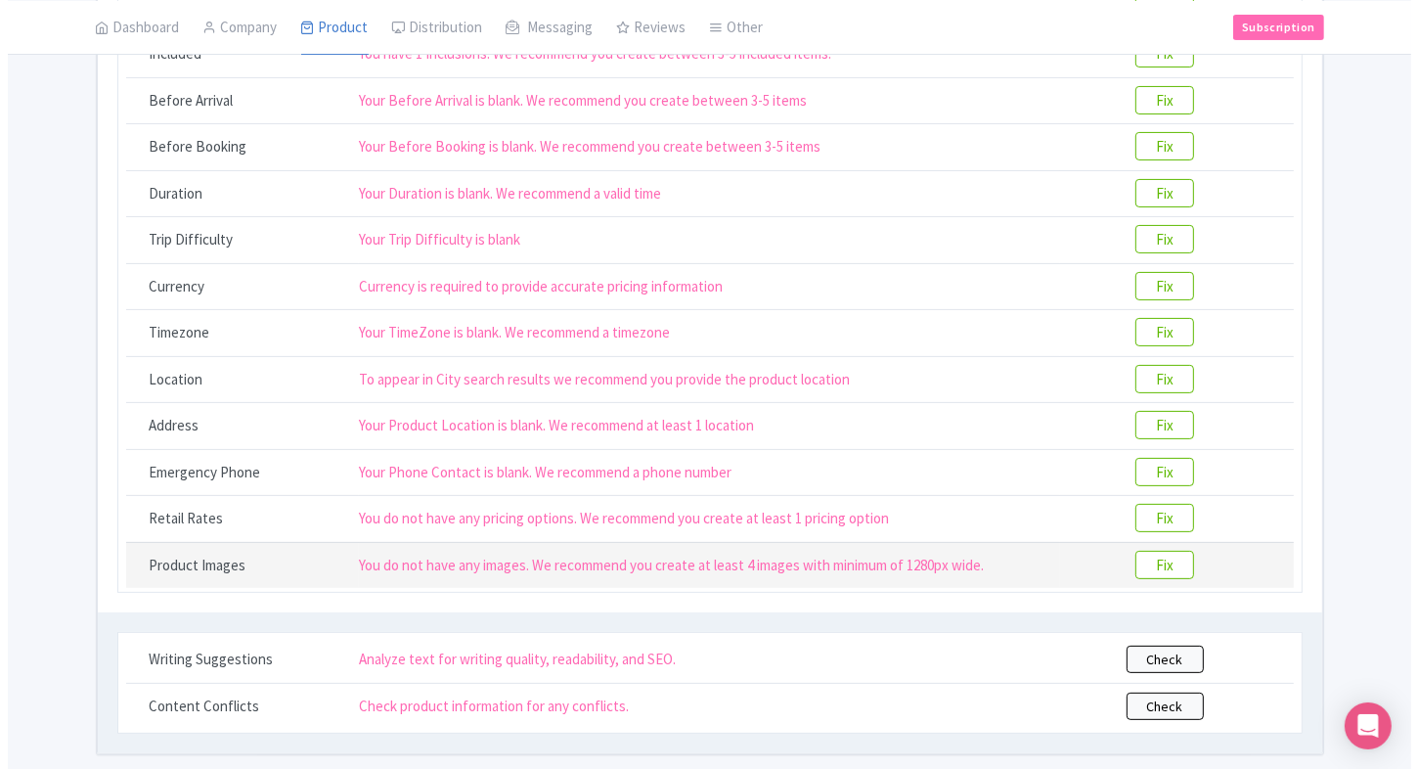
scroll to position [421, 0]
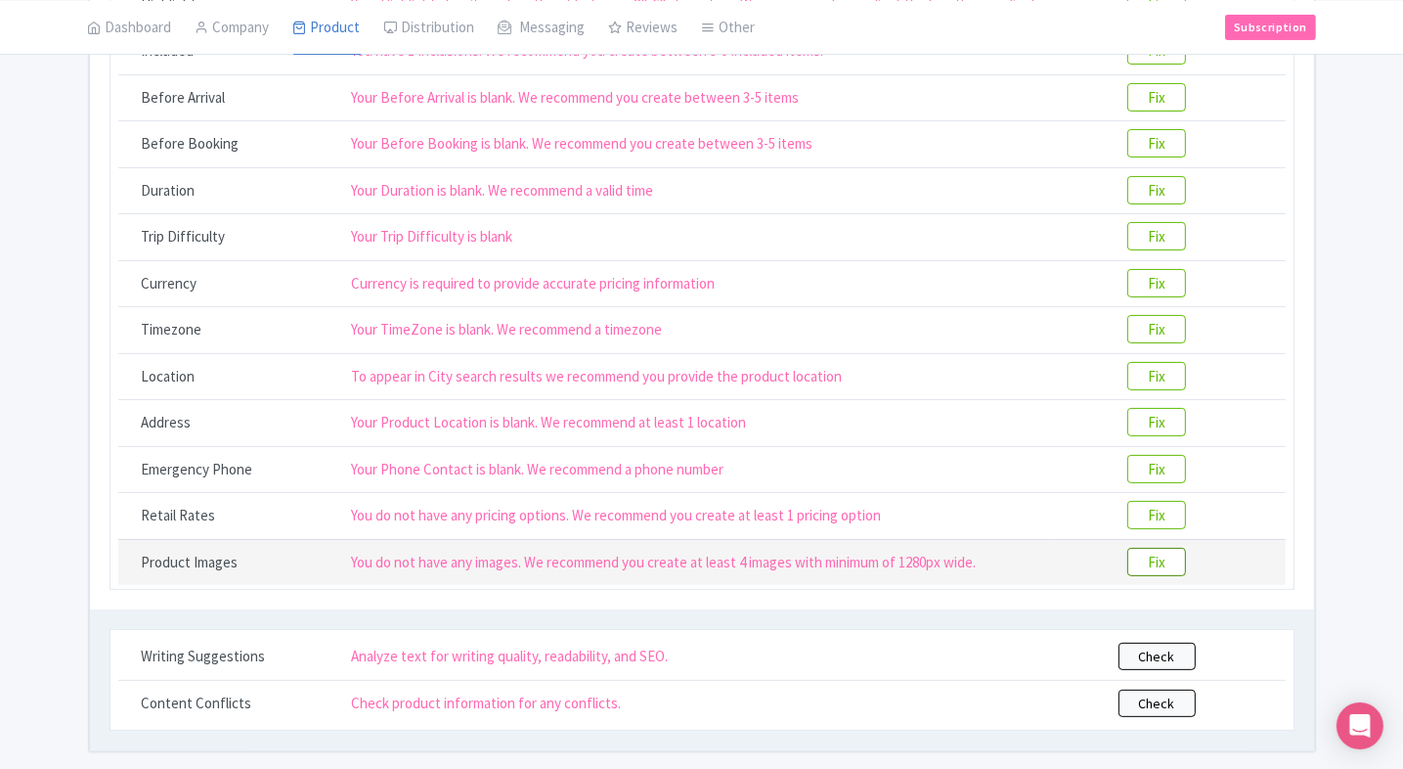
click at [1158, 565] on btn "Fix" at bounding box center [1156, 562] width 59 height 28
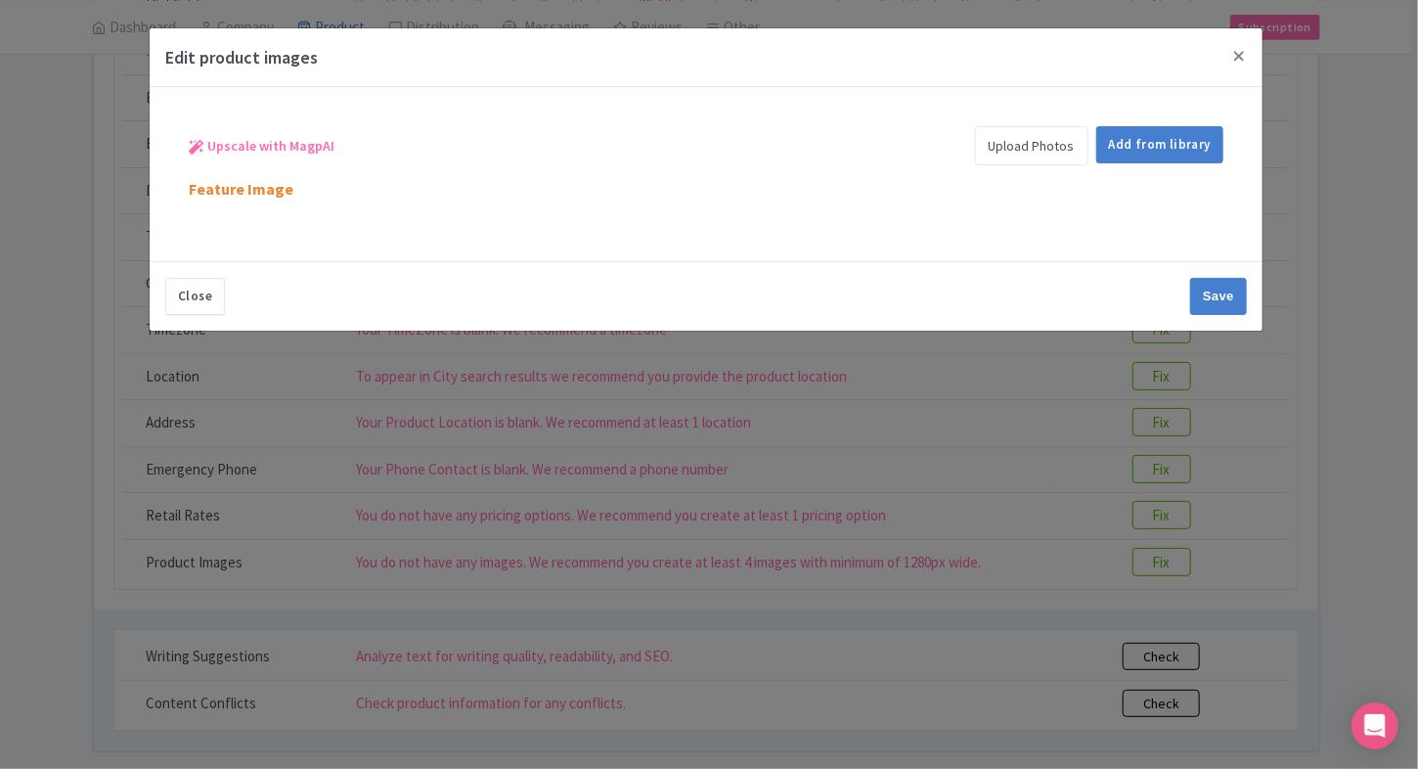
click at [1033, 153] on link "Upload Photos" at bounding box center [1031, 145] width 113 height 39
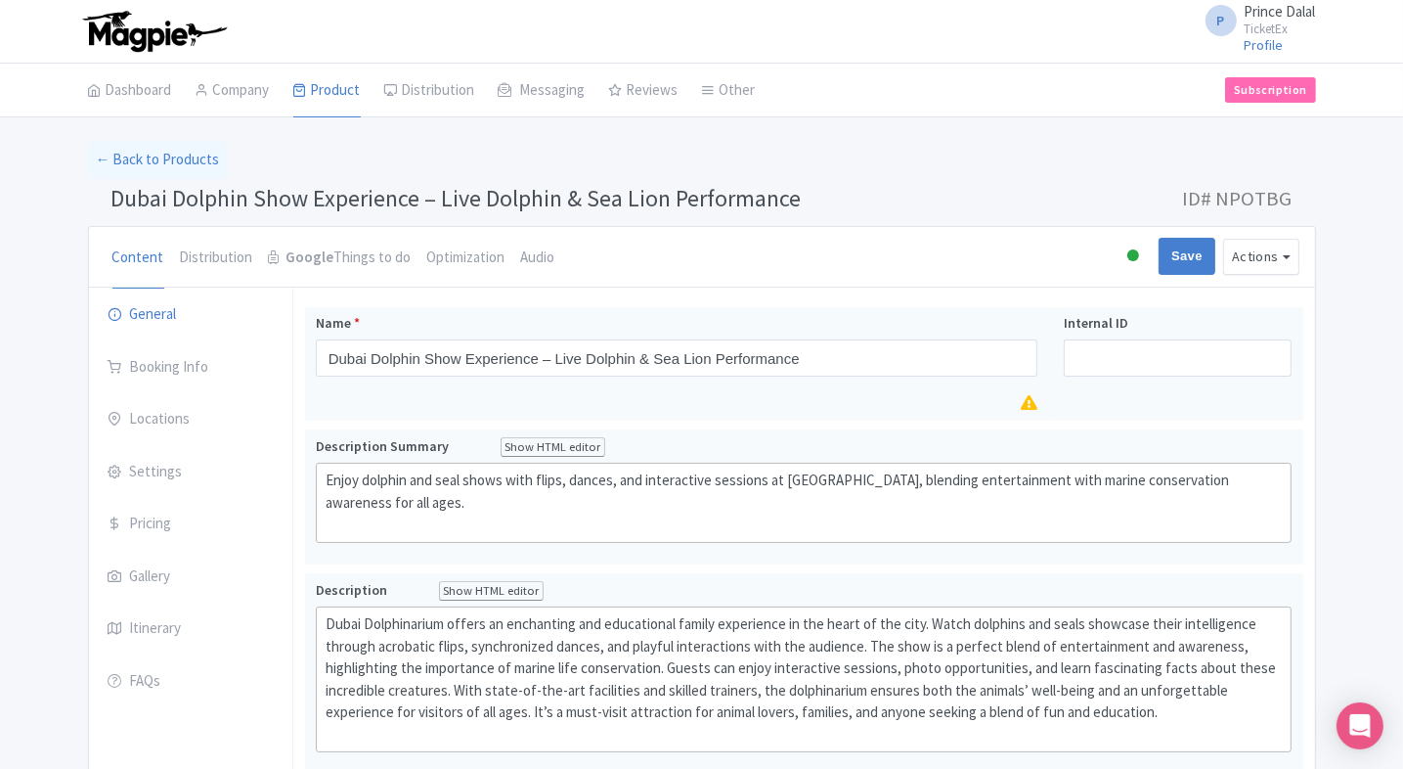
click at [419, 257] on li "Optimization" at bounding box center [466, 258] width 94 height 62
click at [457, 249] on link "Optimization" at bounding box center [466, 258] width 78 height 63
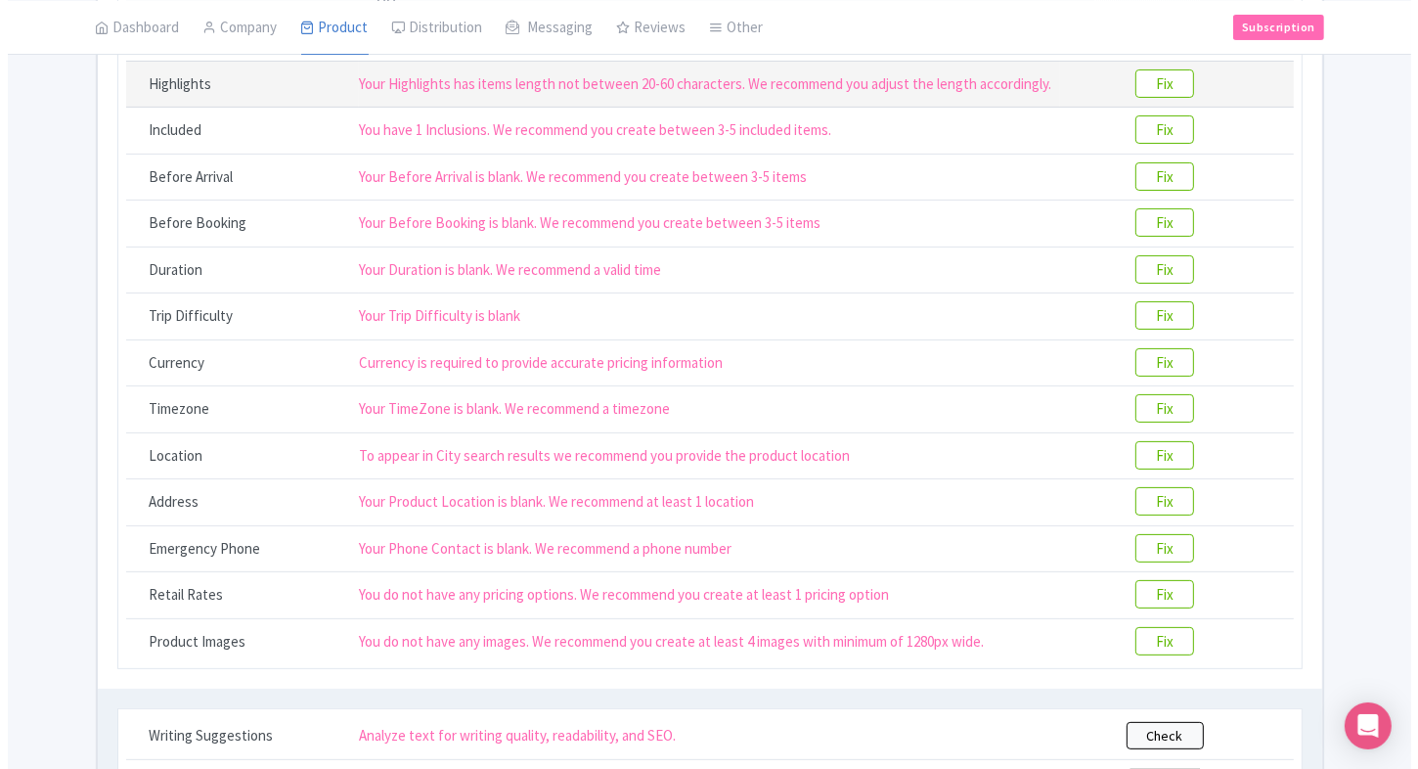
scroll to position [383, 0]
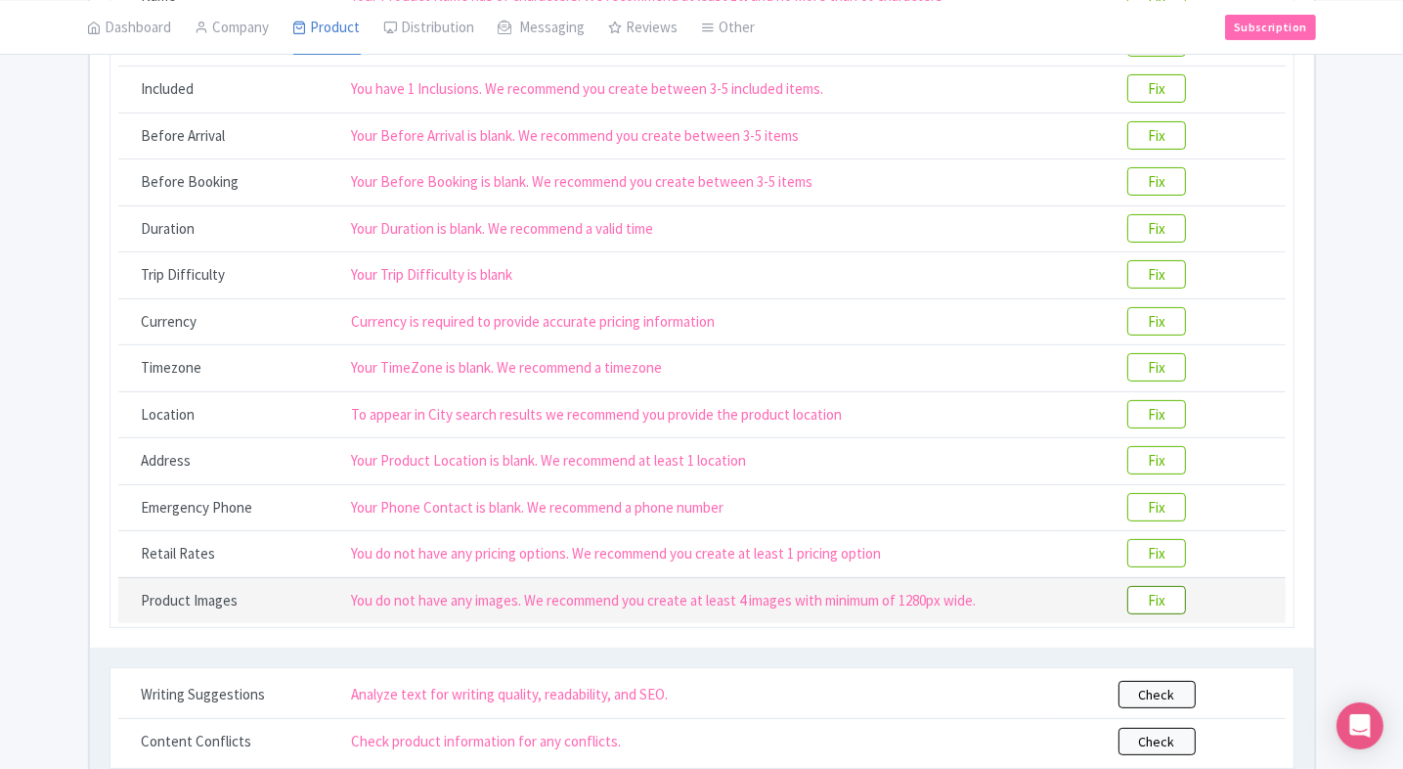
click at [1167, 590] on btn "Fix" at bounding box center [1156, 600] width 59 height 28
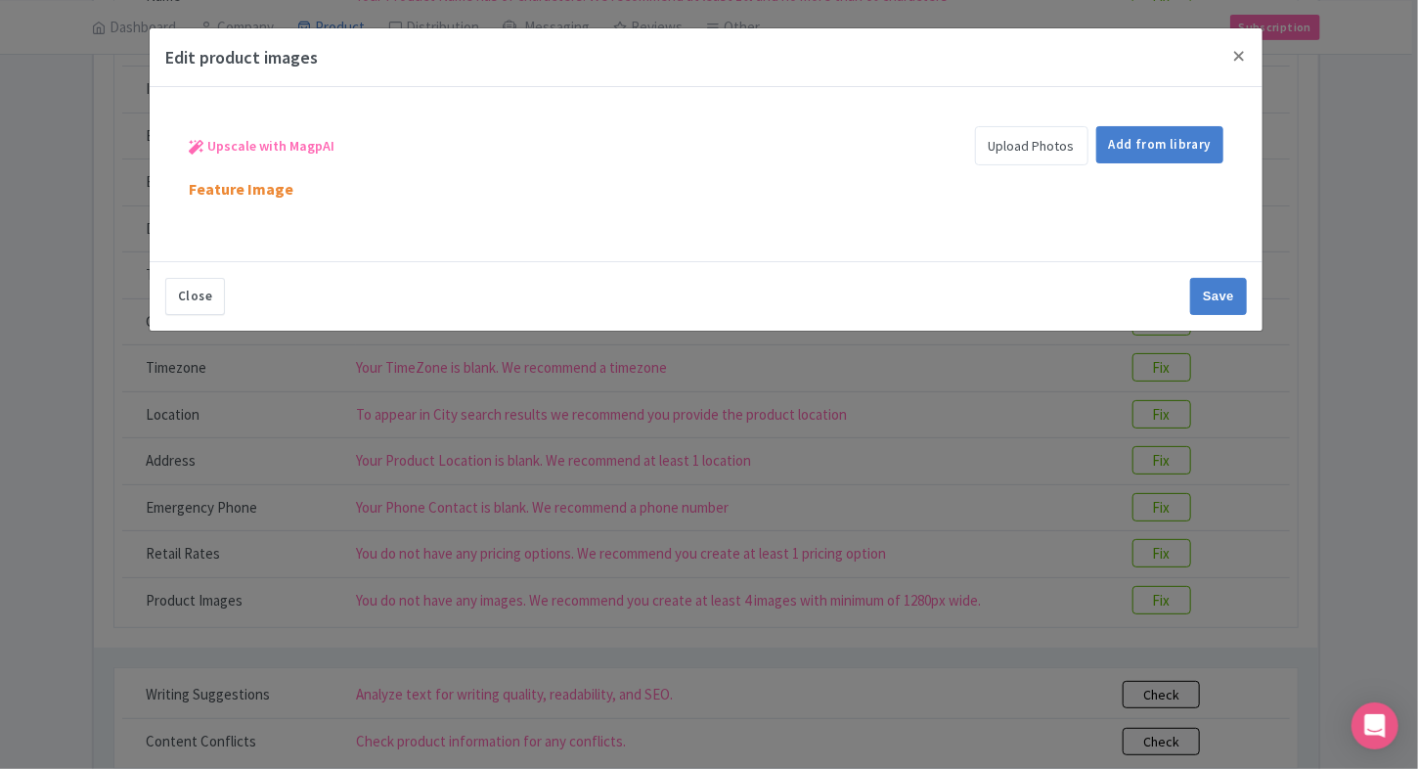
click at [1013, 133] on link "Upload Photos" at bounding box center [1031, 145] width 113 height 39
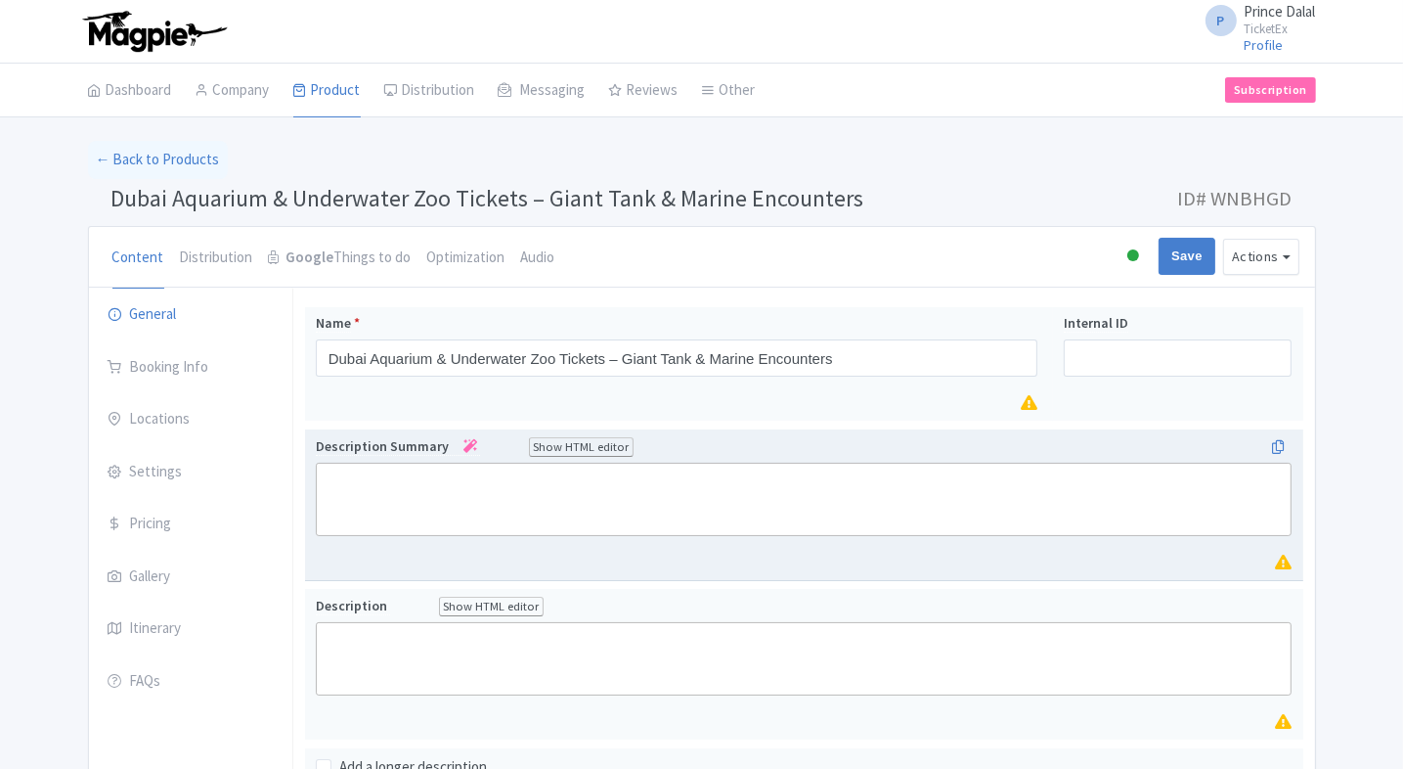
click at [407, 495] on trix-editor at bounding box center [804, 498] width 977 height 73
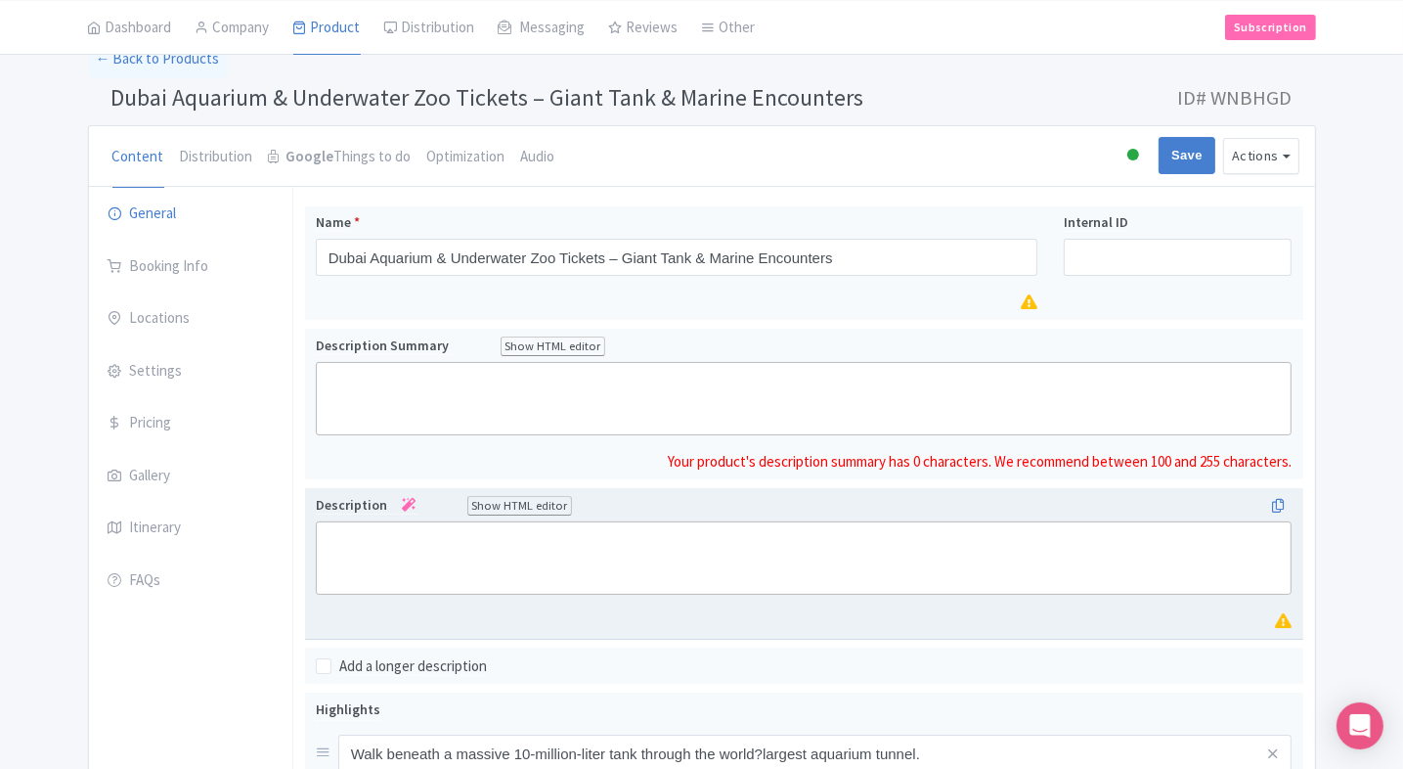
scroll to position [102, 0]
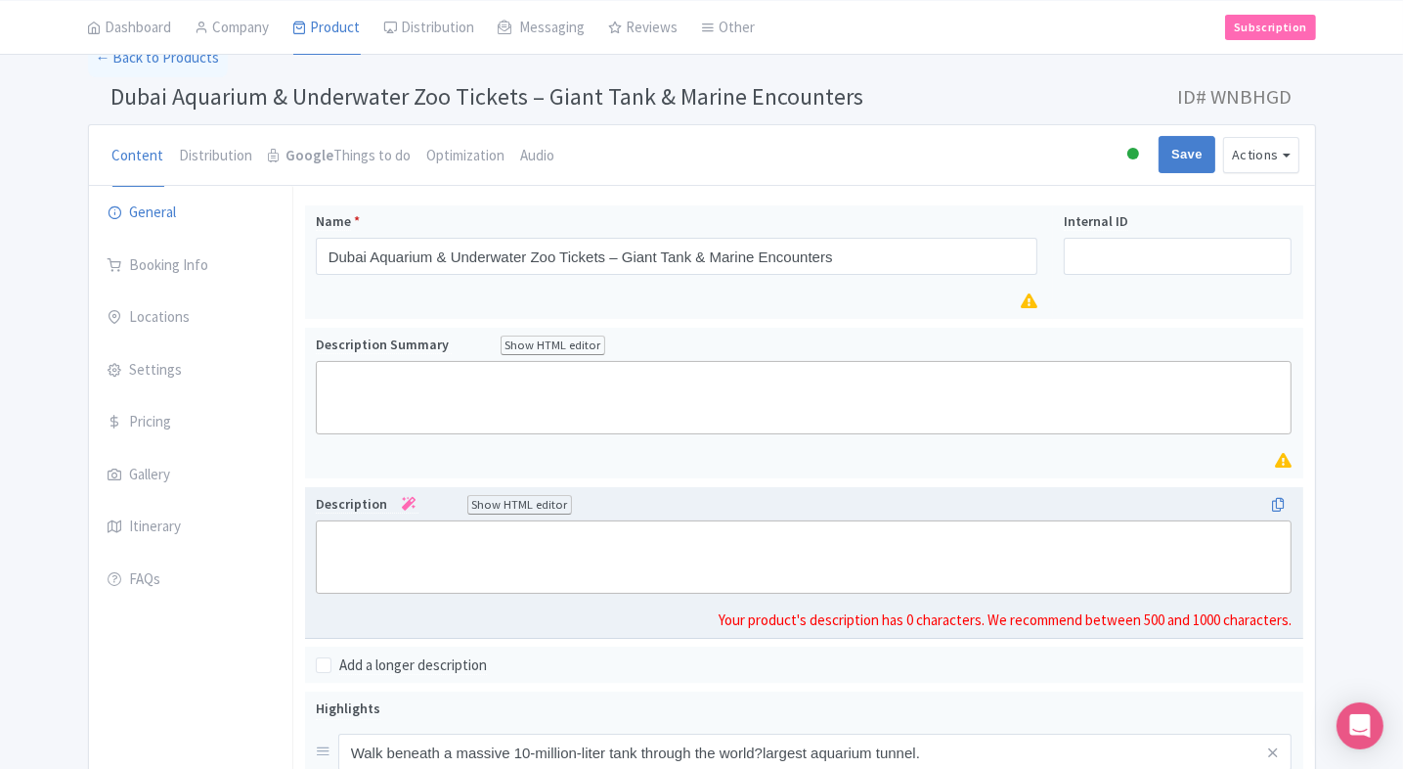
click at [425, 536] on trix-editor at bounding box center [804, 556] width 977 height 73
paste trix-editor "<div>Dubai Aquarium &amp; Underwater Zoo, located in the Dubai Mall, is one of …"
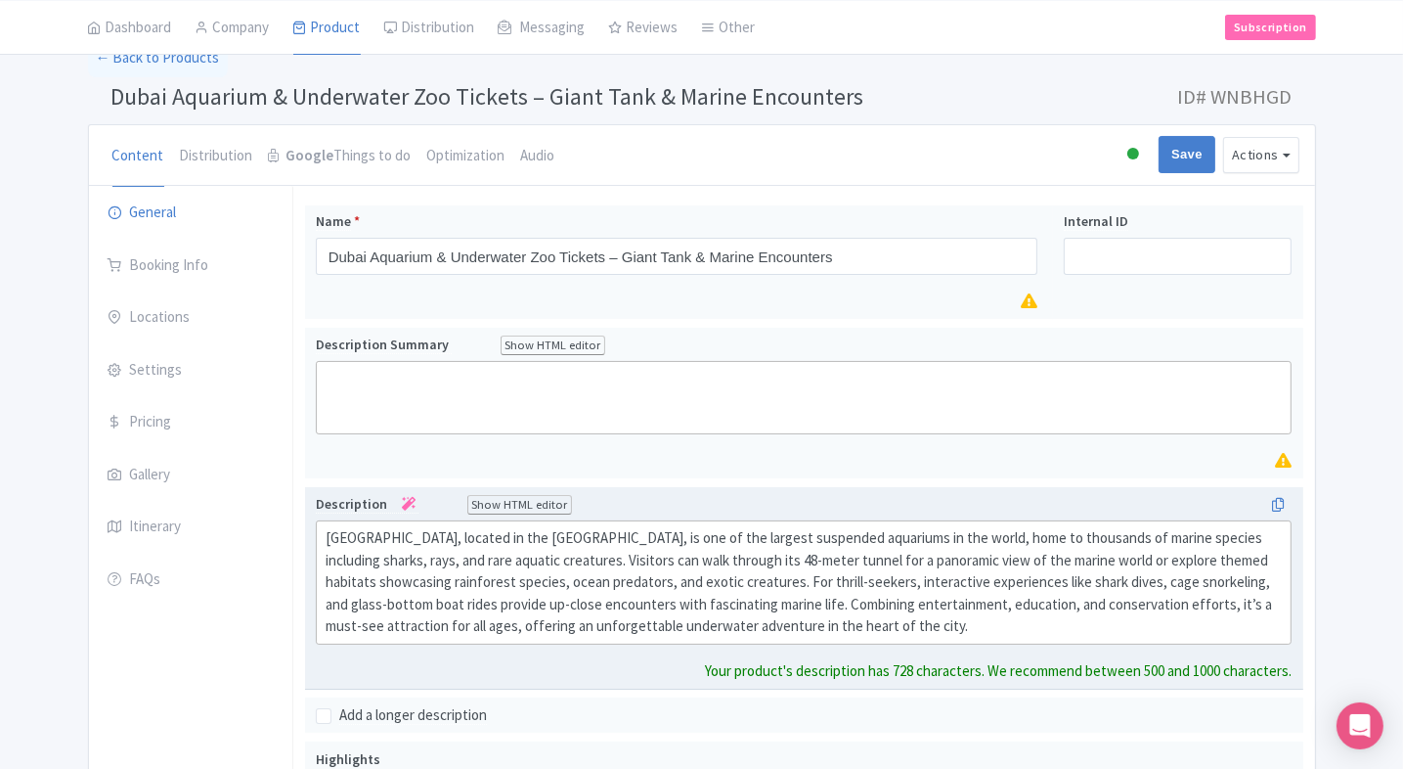
type trix-editor "<div>Dubai Aquarium &amp; Underwater Zoo, located in the Dubai Mall, is one of …"
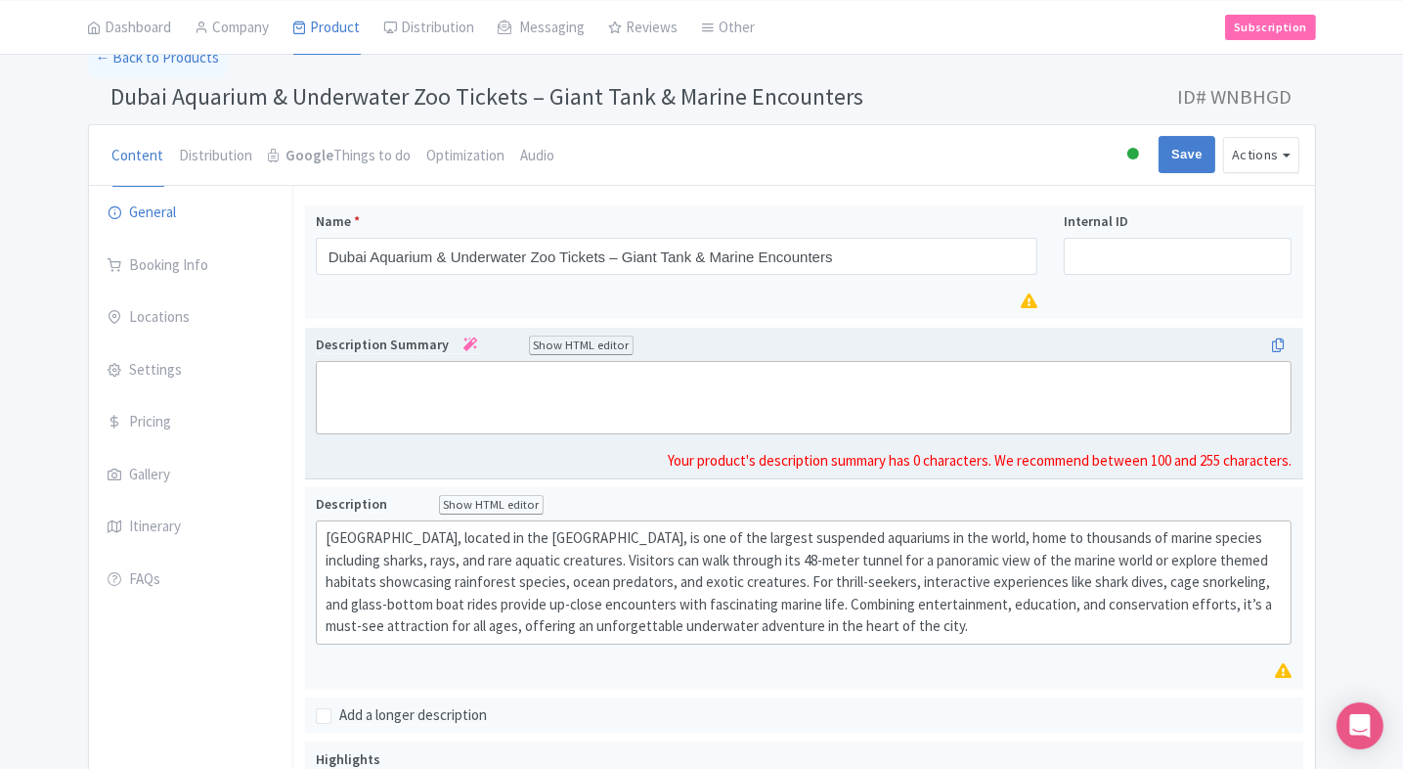
click at [479, 400] on trix-editor at bounding box center [804, 397] width 977 height 73
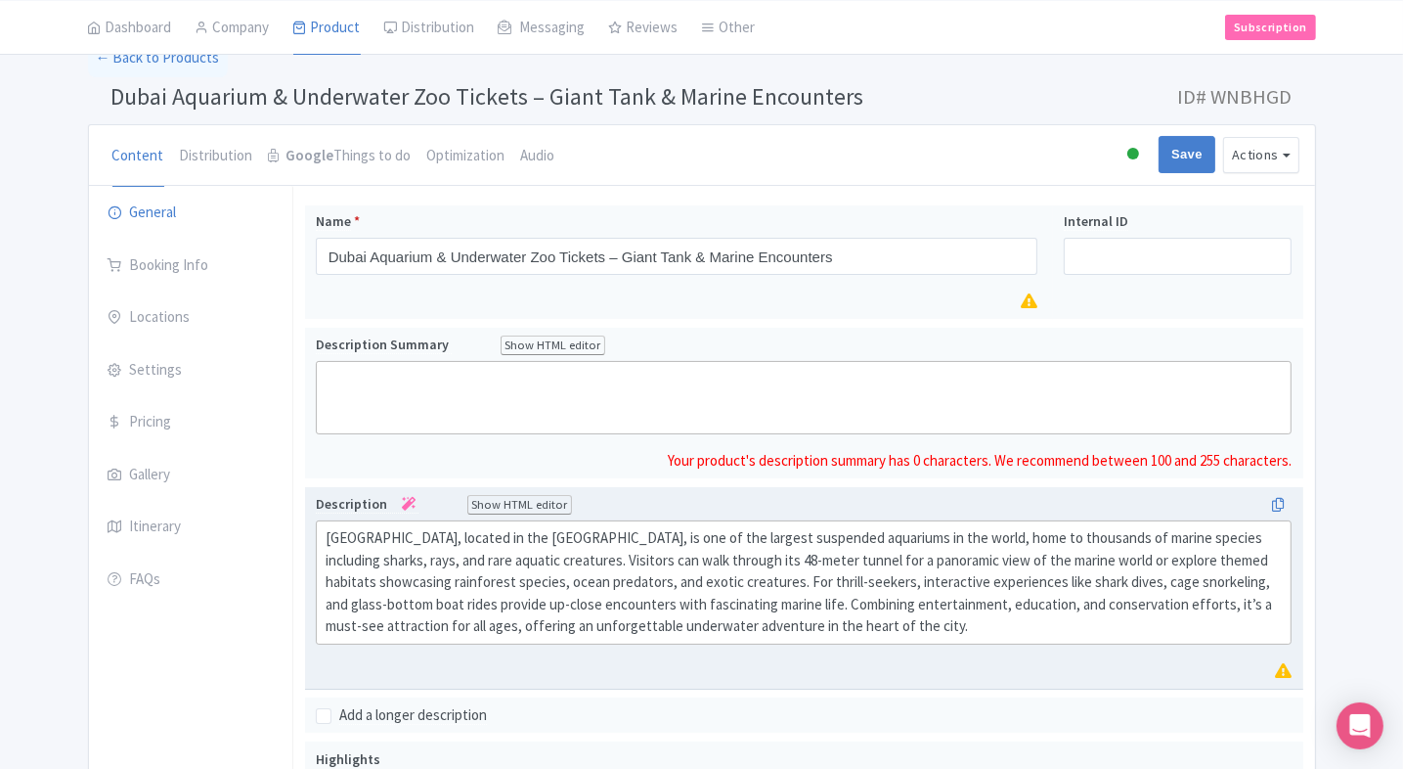
paste trix-editor "<div>Dubai Aquarium &amp; Underwater Zoo features a massive walk-through tank, …"
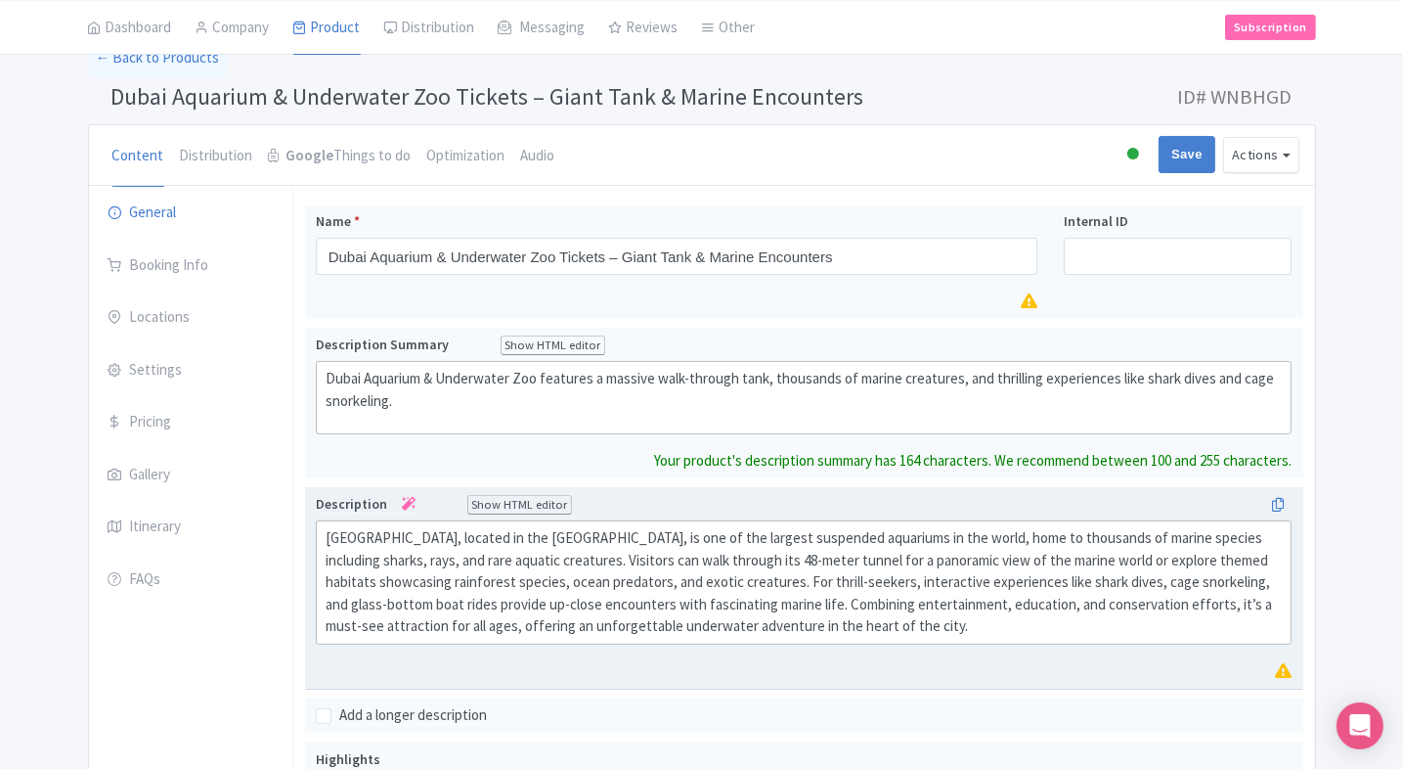
type trix-editor "<div>Dubai Aquarium &amp; Underwater Zoo features a massive walk-through tank, …"
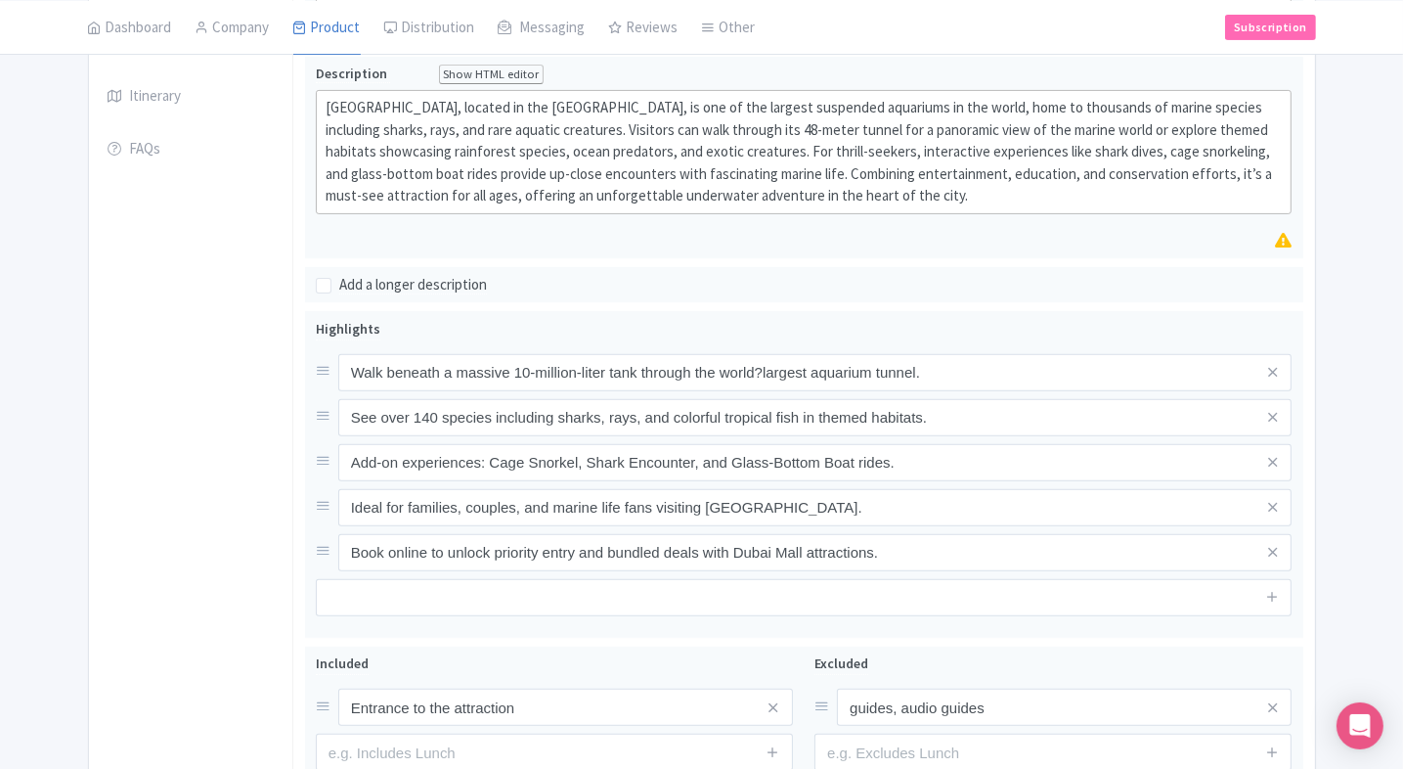
scroll to position [739, 0]
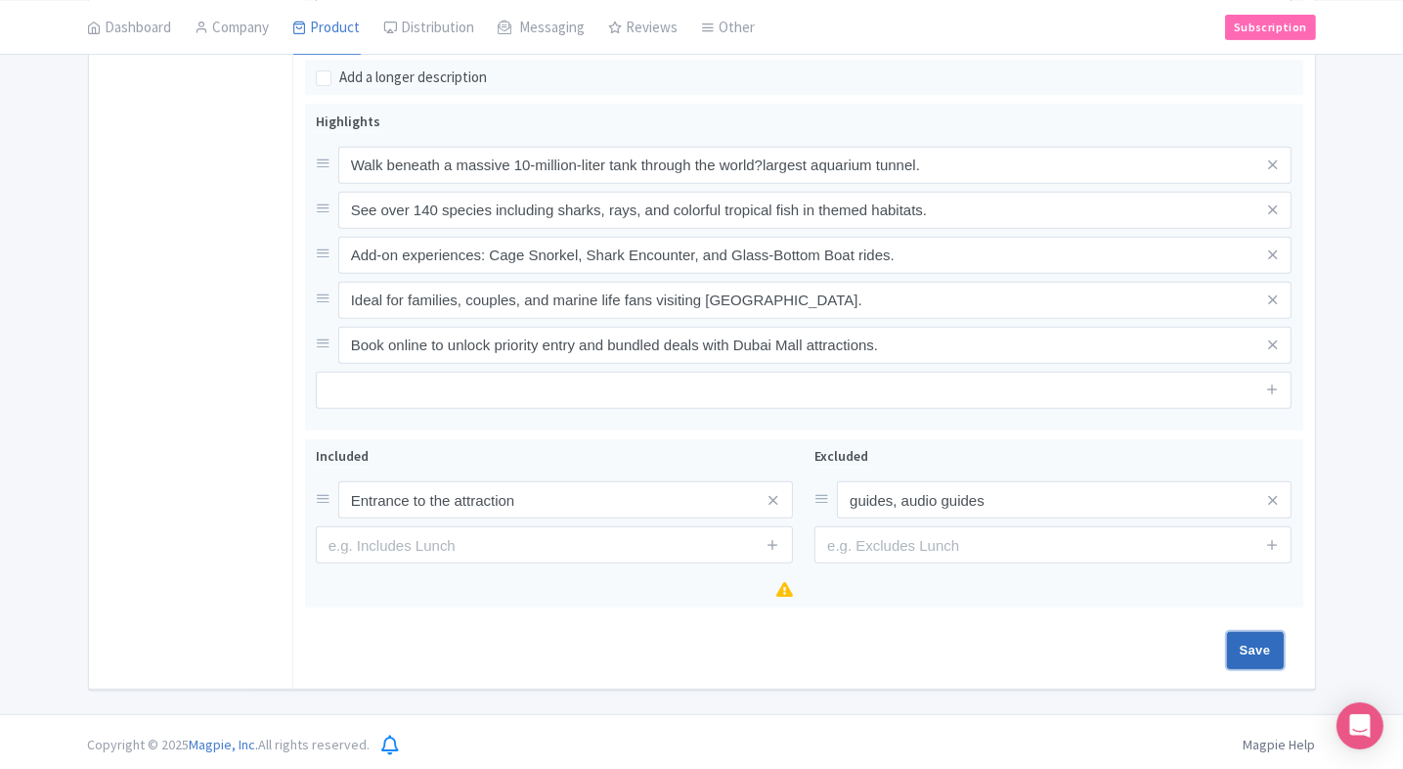
click at [1250, 644] on input "Save" at bounding box center [1255, 650] width 57 height 37
type input "Saving..."
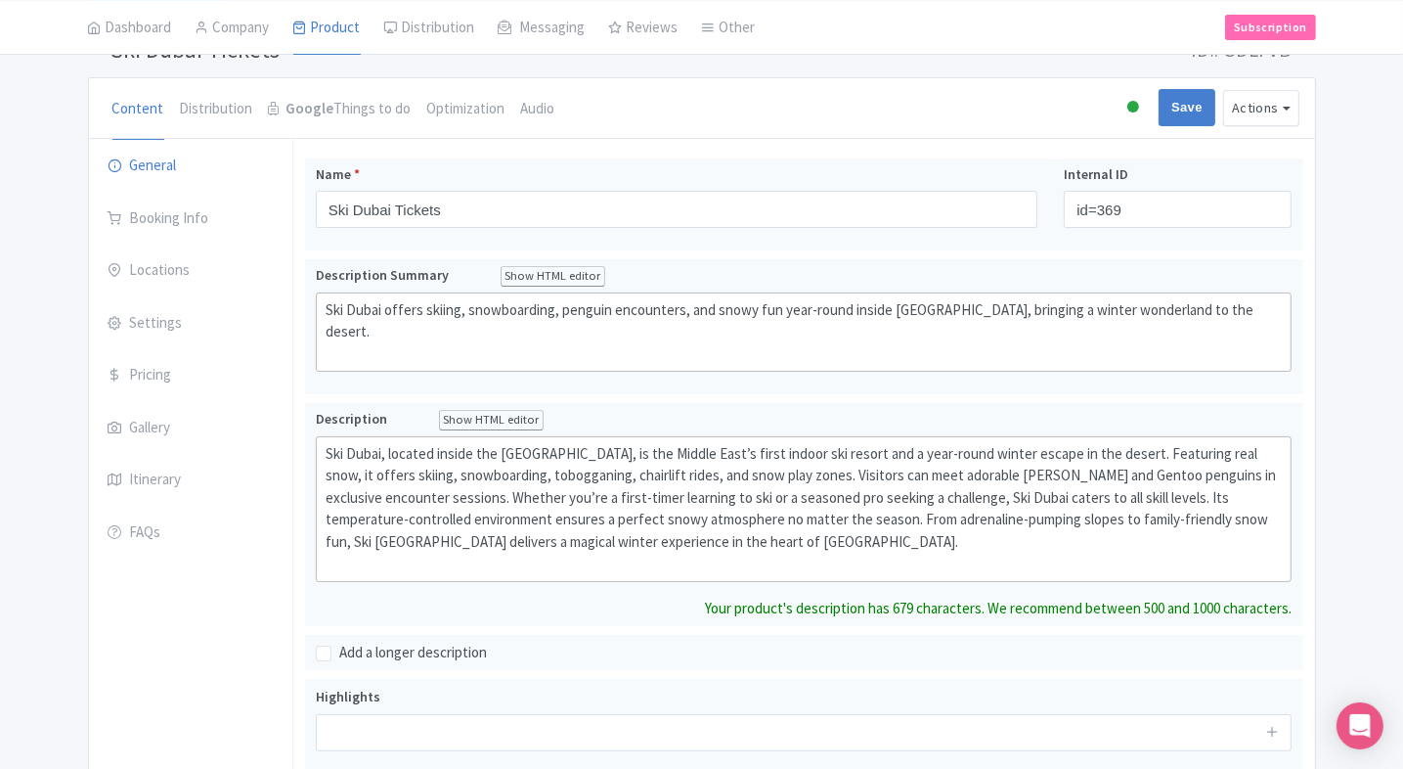
scroll to position [132, 0]
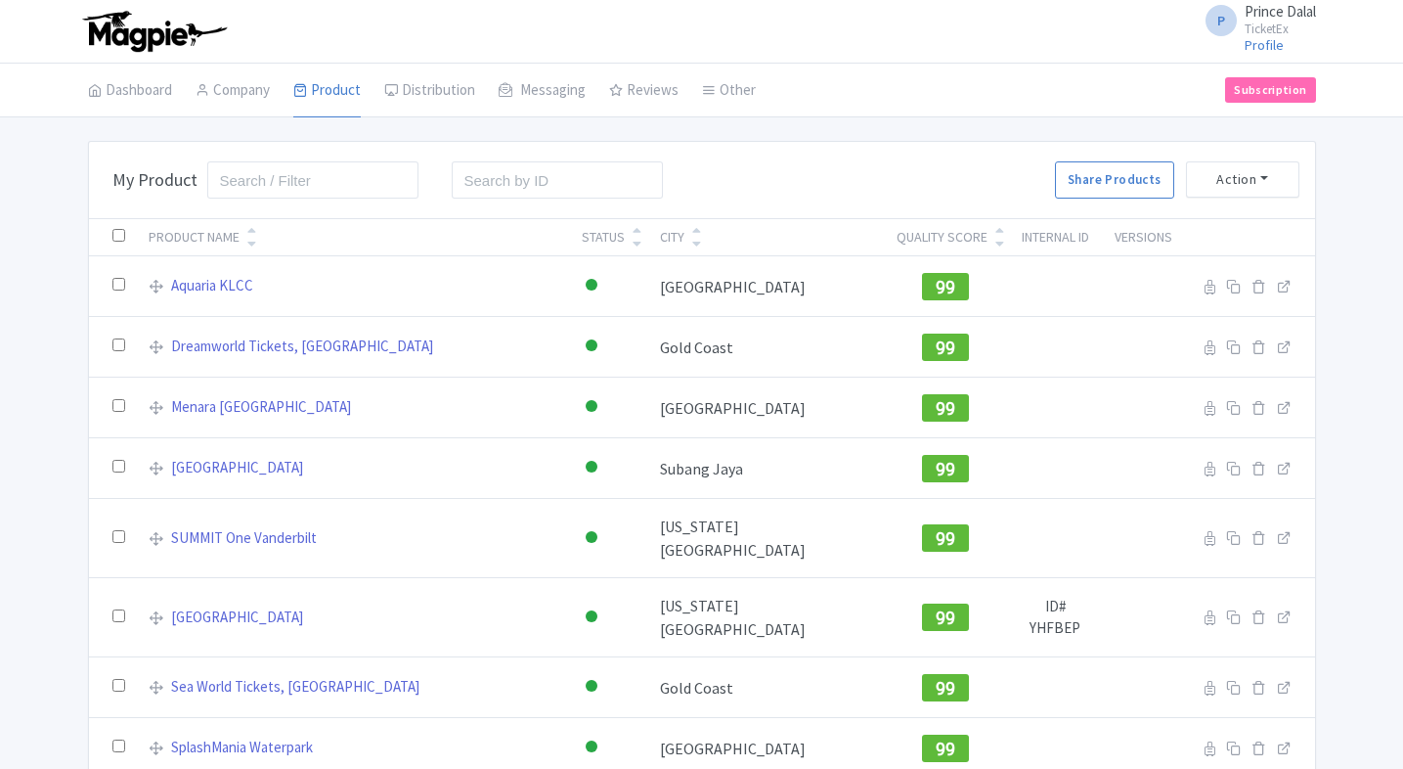
scroll to position [718, 0]
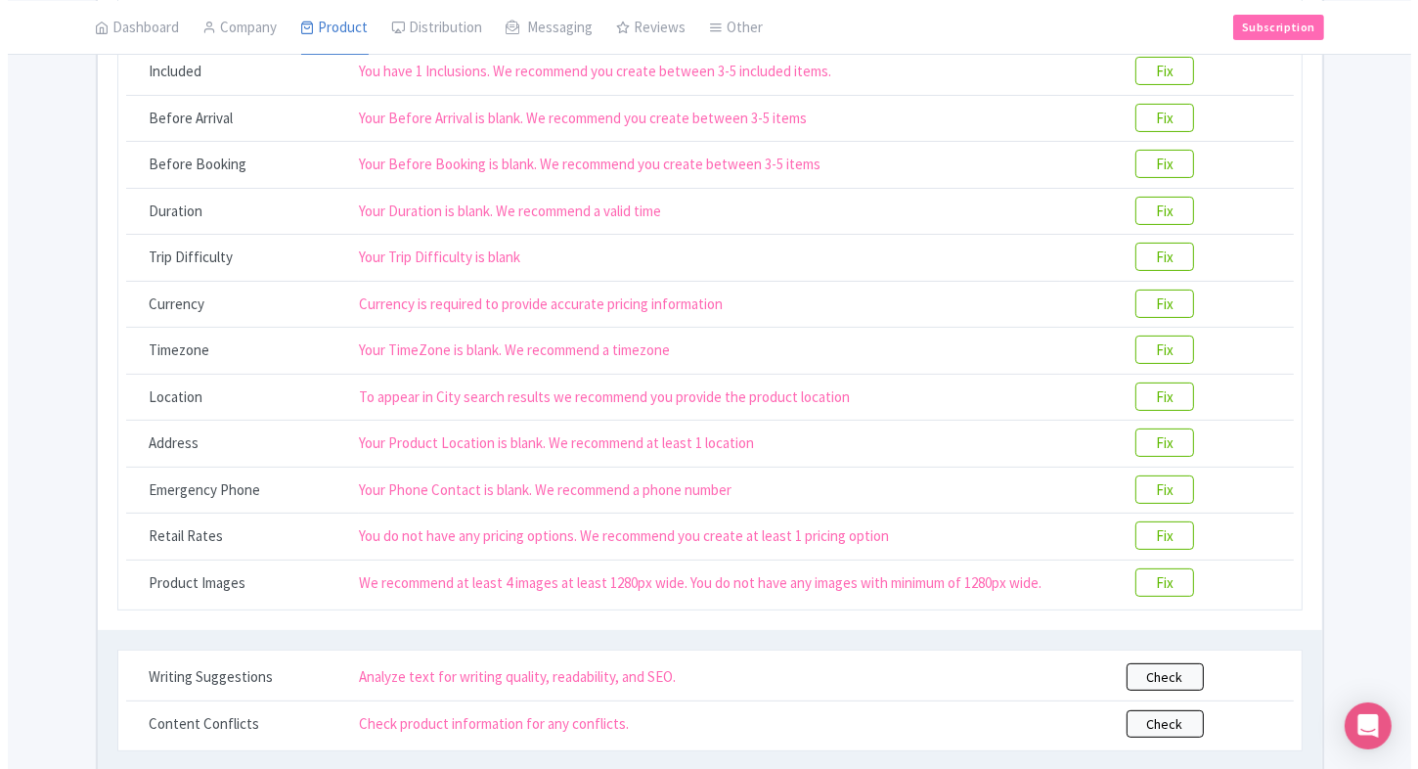
scroll to position [403, 0]
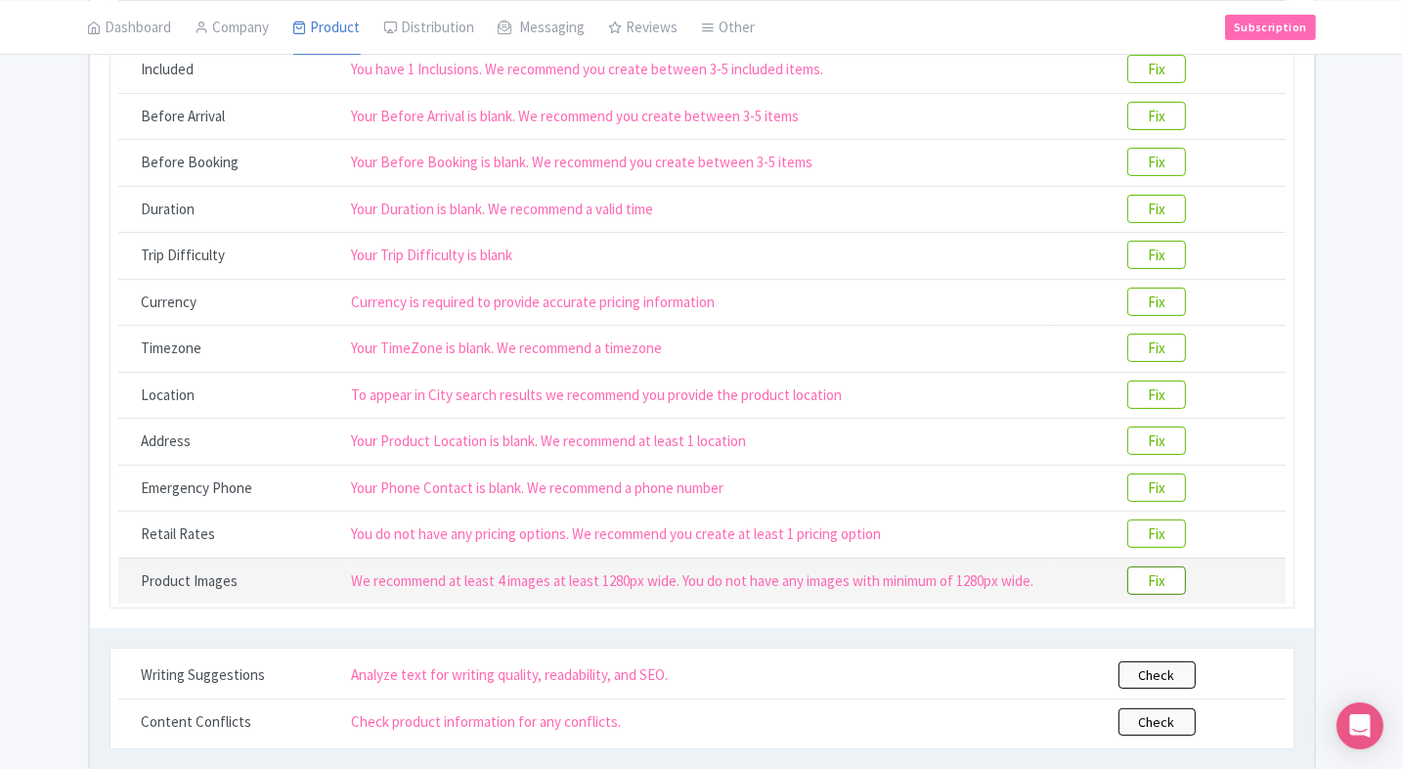
click at [1146, 573] on btn "Fix" at bounding box center [1156, 580] width 59 height 28
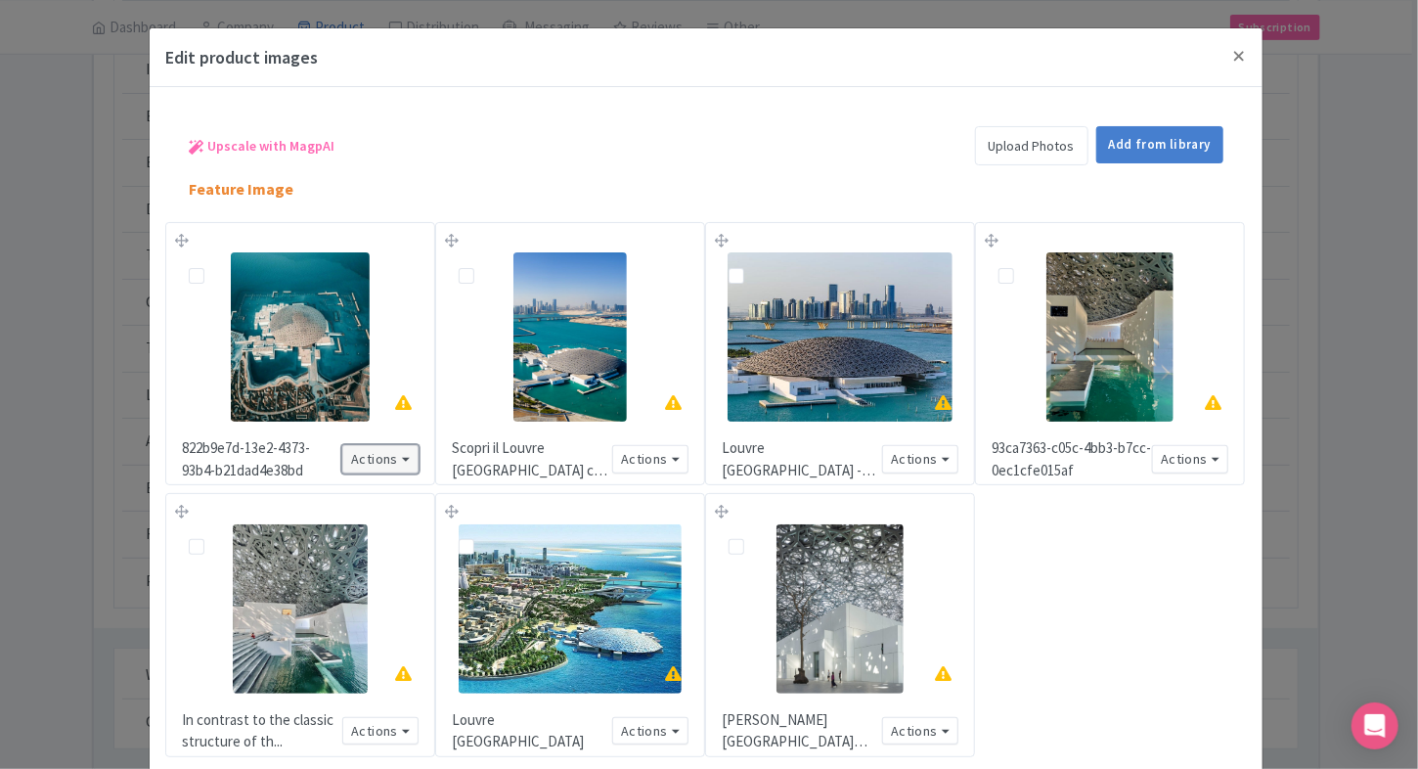
click at [407, 466] on button "Actions" at bounding box center [380, 459] width 76 height 28
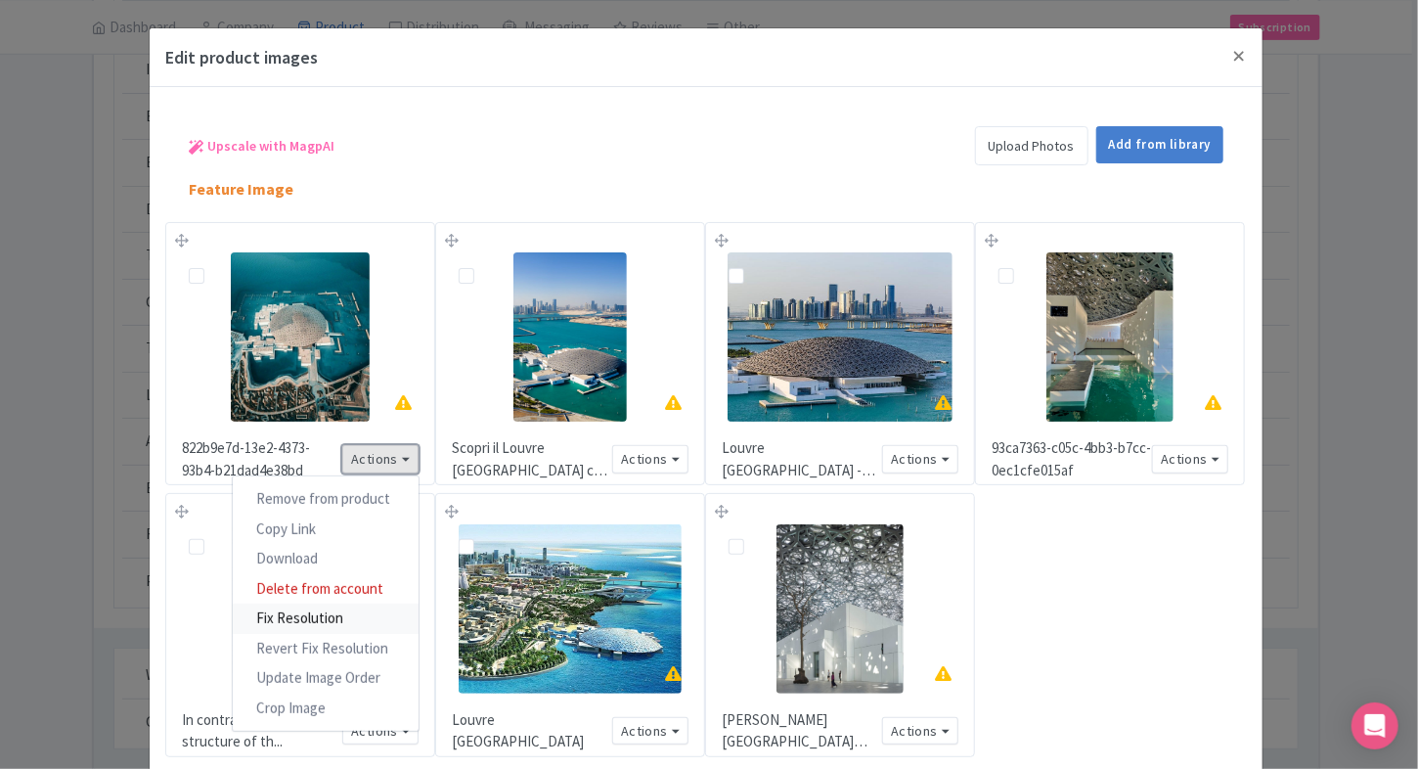
click at [325, 625] on link "Fix Resolution" at bounding box center [326, 618] width 186 height 30
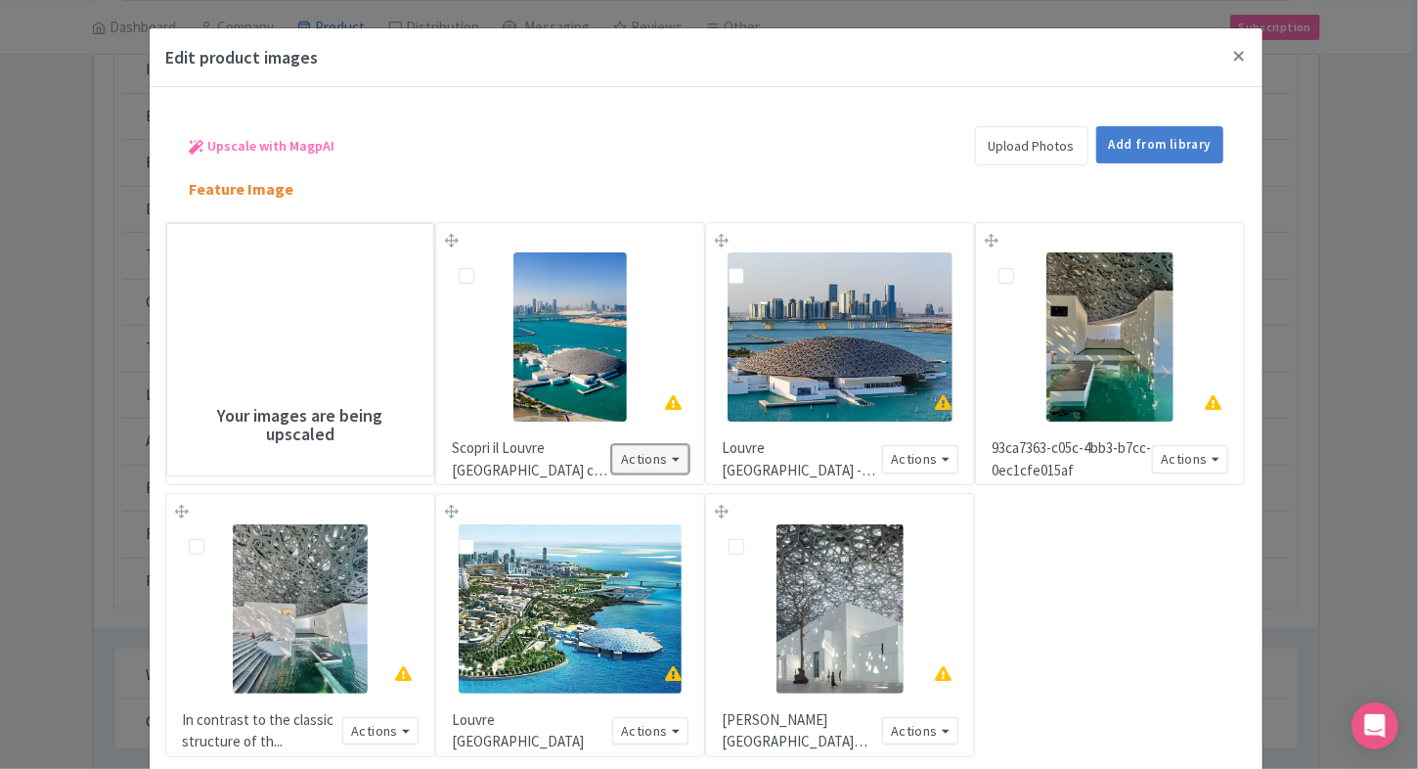
click at [653, 459] on button "Actions" at bounding box center [650, 459] width 76 height 28
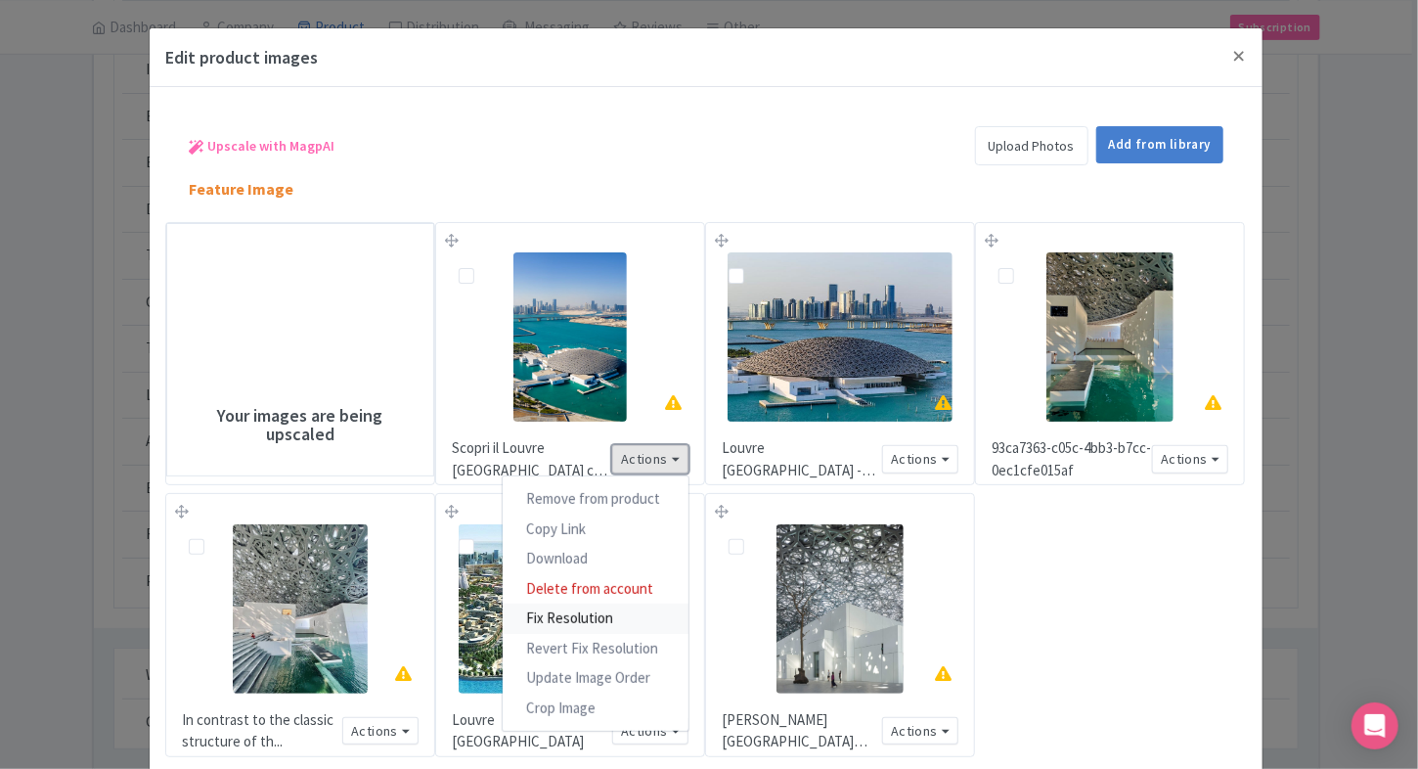
click at [595, 621] on link "Fix Resolution" at bounding box center [596, 618] width 186 height 30
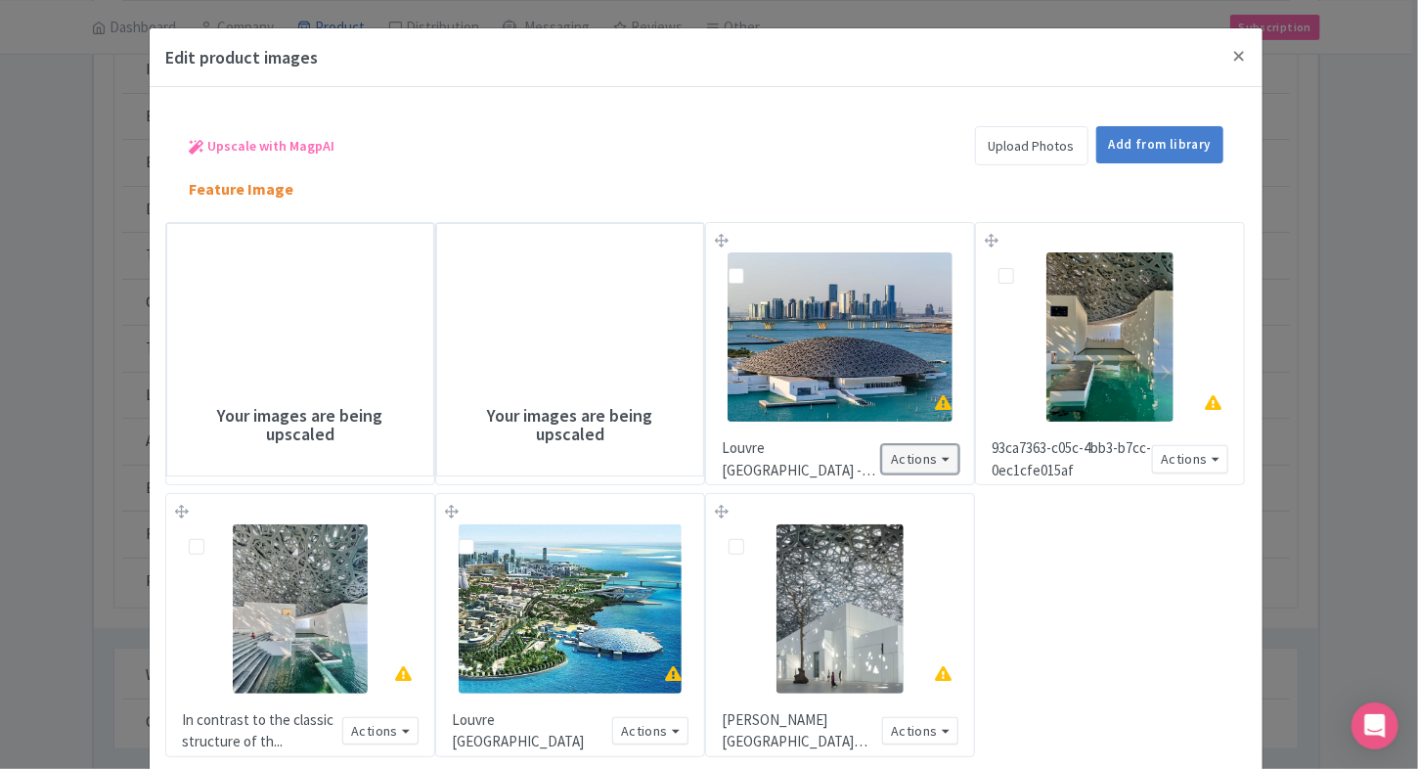
click at [947, 452] on button "Actions" at bounding box center [920, 459] width 76 height 28
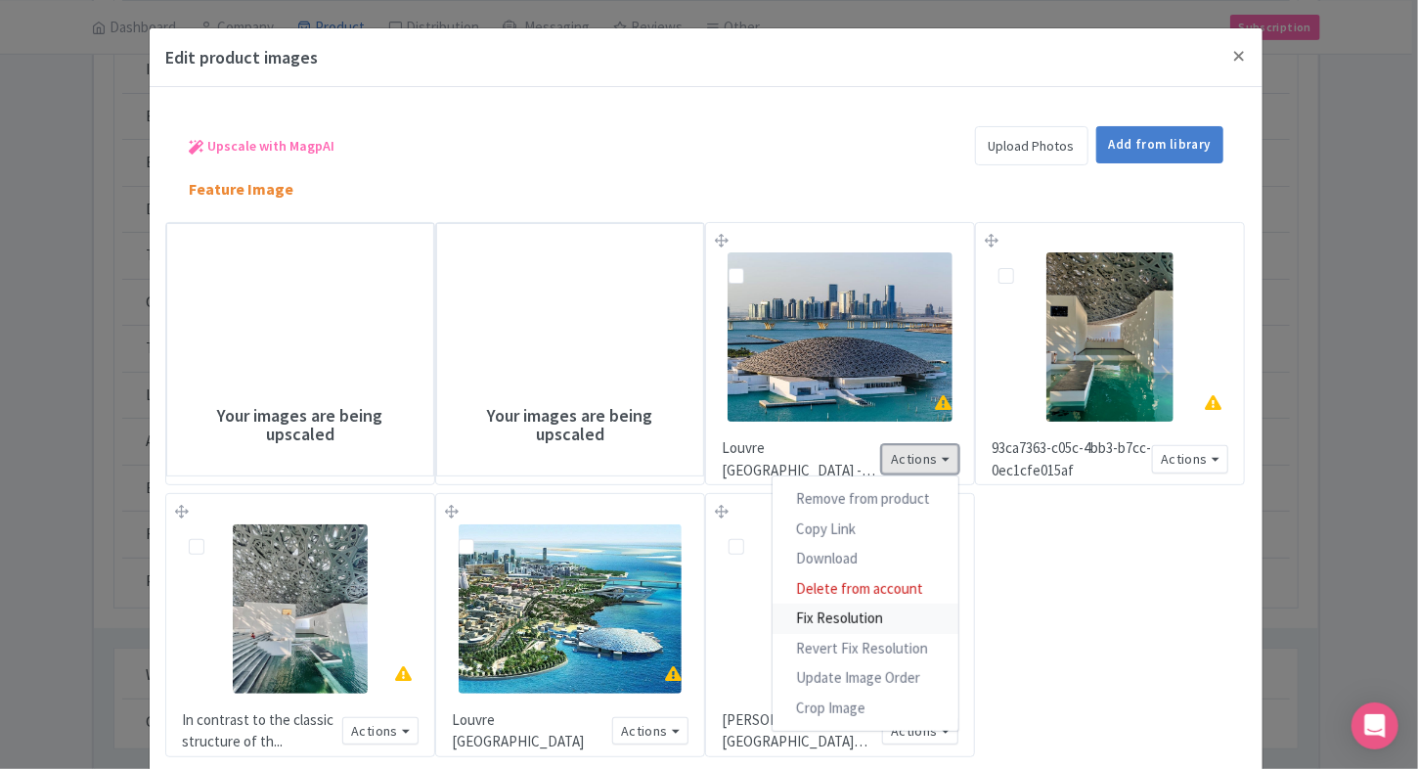
click at [868, 610] on link "Fix Resolution" at bounding box center [865, 618] width 186 height 30
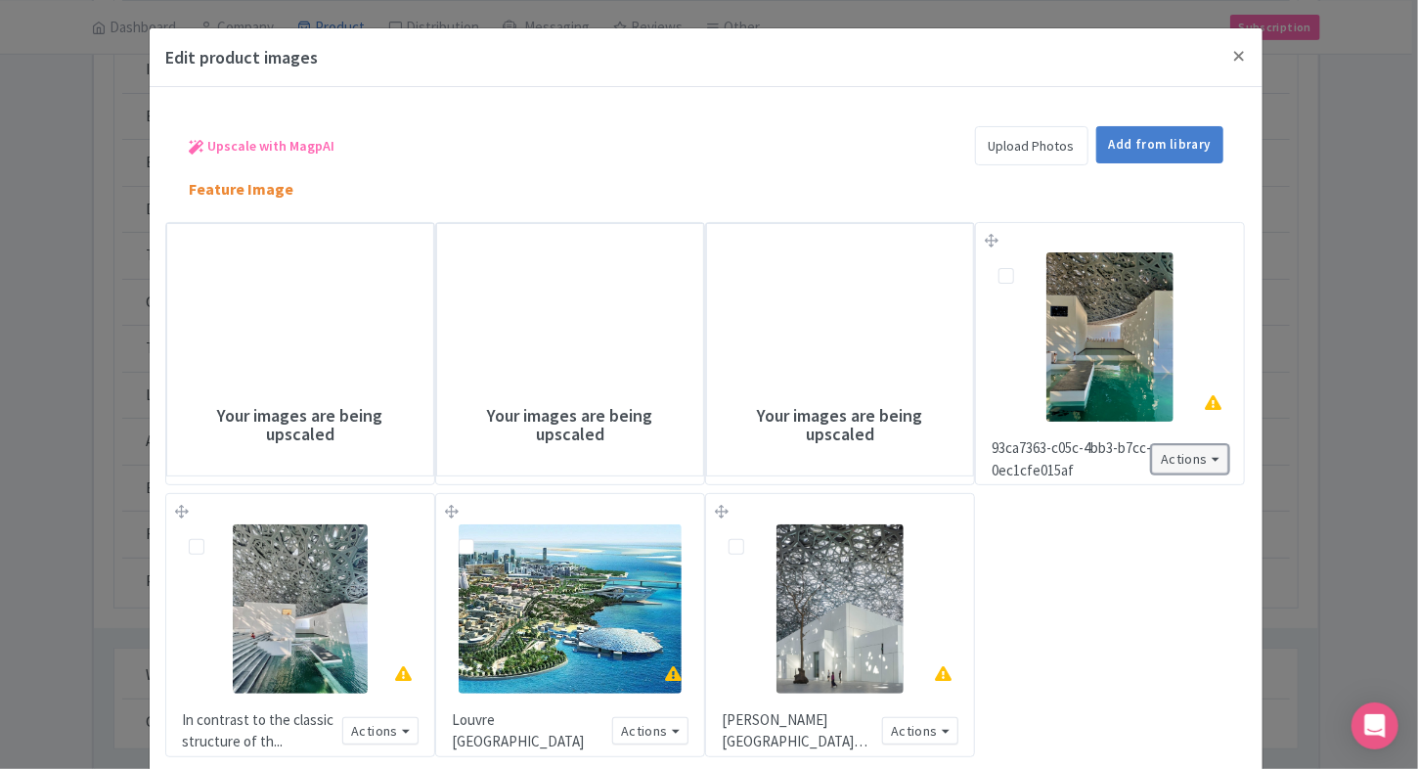
click at [1193, 450] on button "Actions" at bounding box center [1190, 459] width 76 height 28
click at [1197, 461] on button "Actions" at bounding box center [1190, 459] width 76 height 28
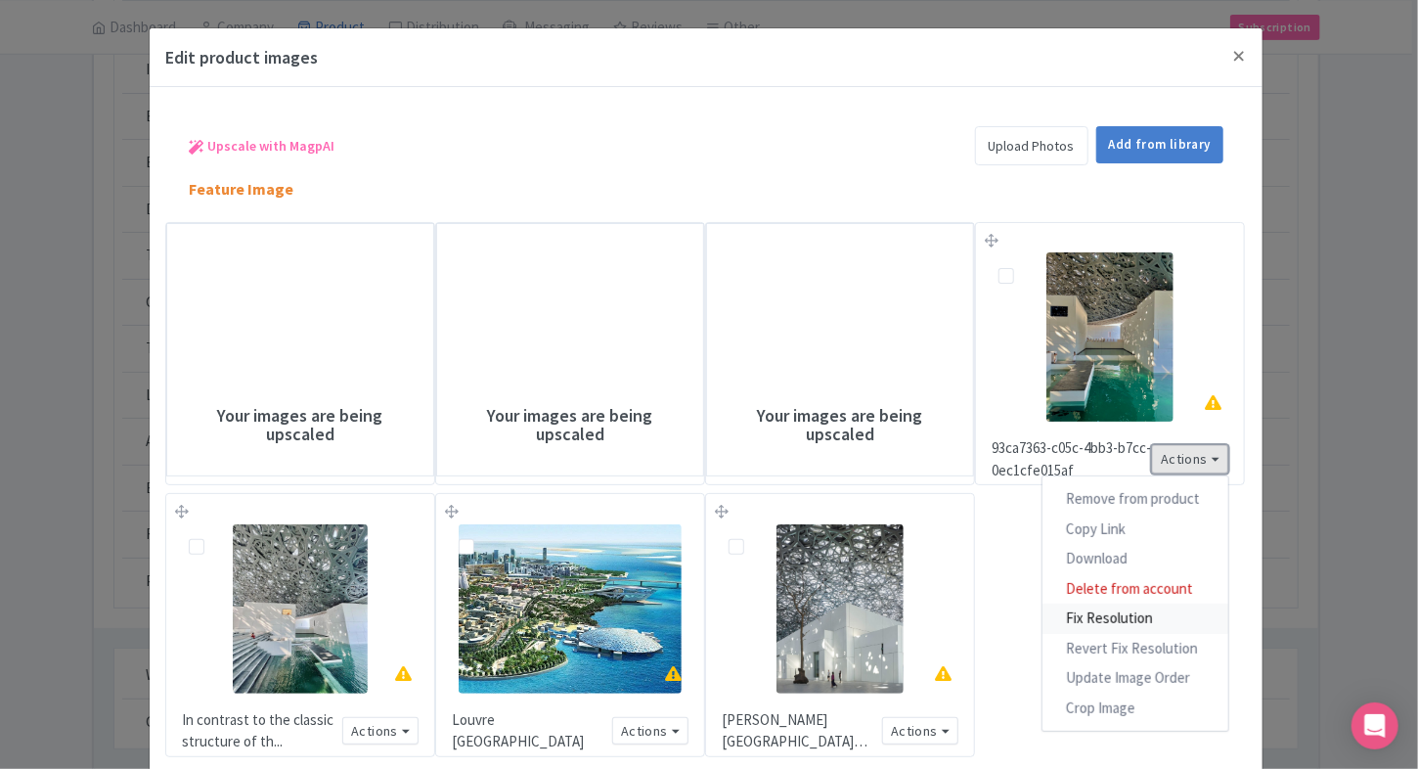
click at [1124, 611] on link "Fix Resolution" at bounding box center [1135, 618] width 186 height 30
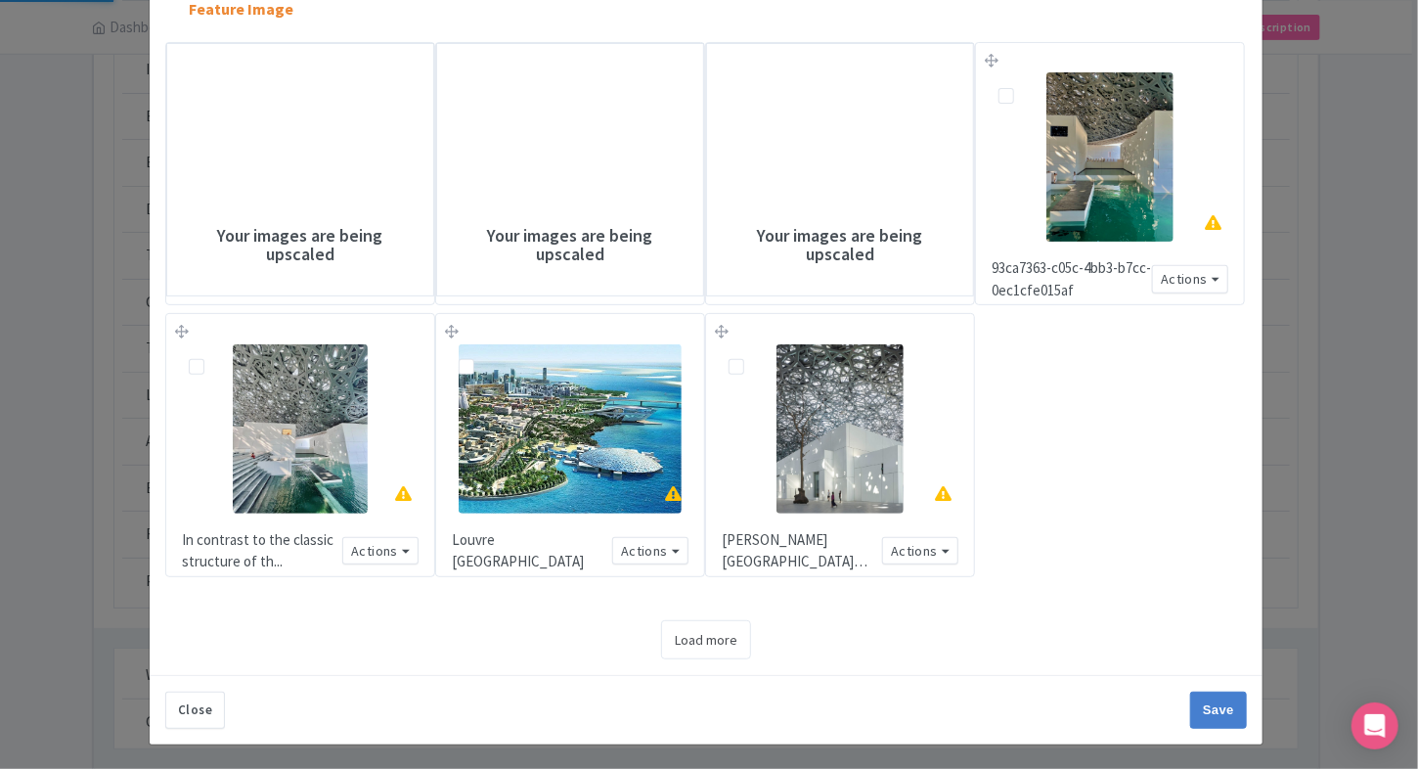
scroll to position [172, 0]
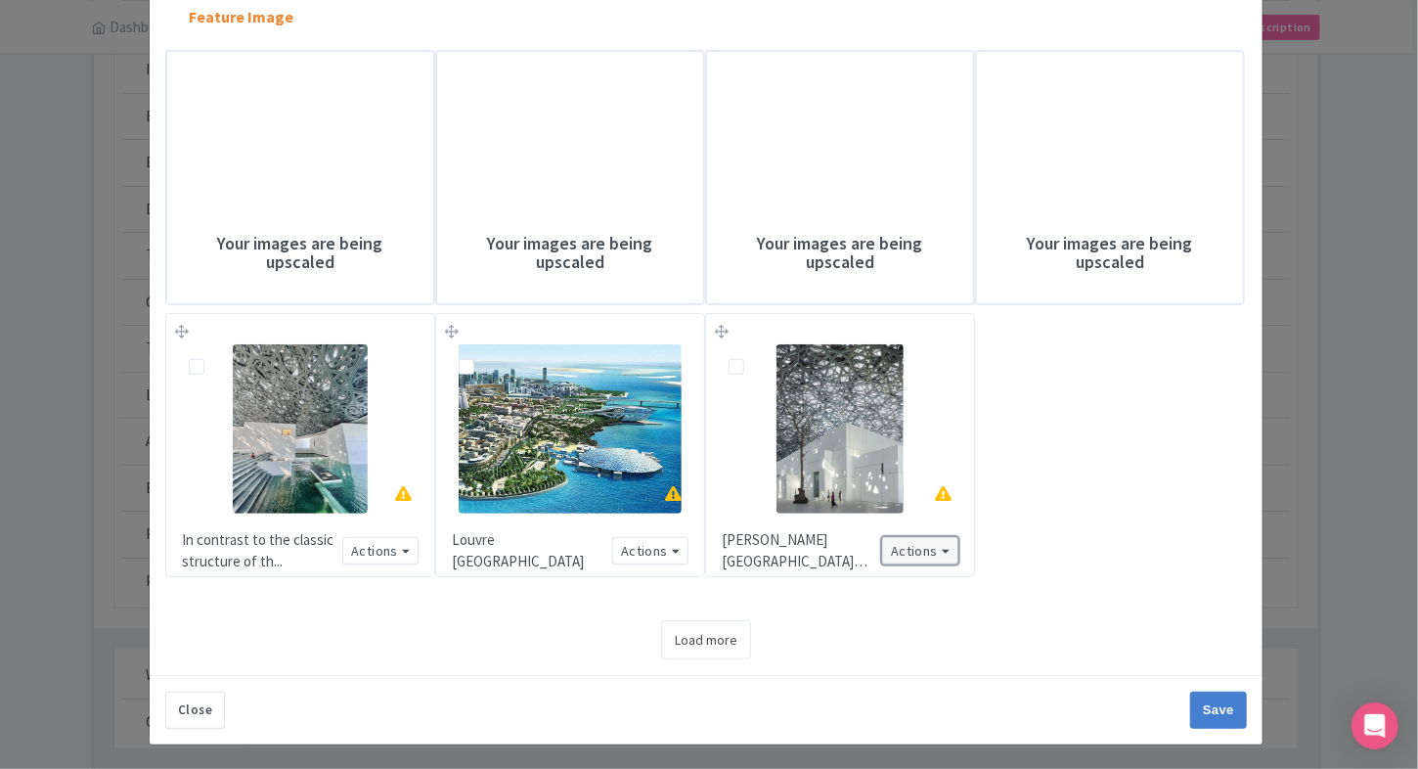
click at [937, 550] on button "Actions" at bounding box center [920, 551] width 76 height 28
click at [879, 417] on img at bounding box center [839, 428] width 127 height 169
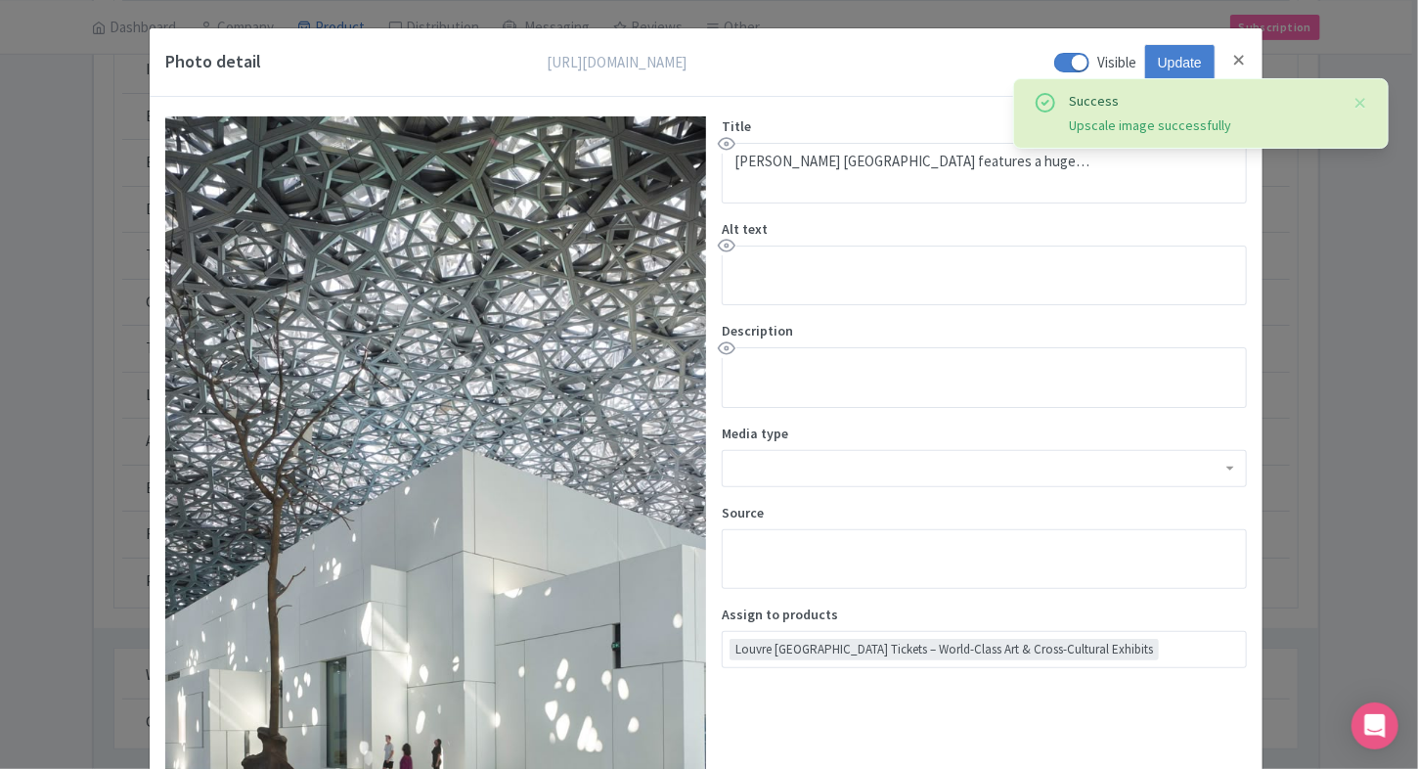
click at [1285, 389] on div "Photo detail https://res.cloudinary.com/hfyvkoyi1/image/upload/v1754983406/Jean…" at bounding box center [709, 384] width 1418 height 769
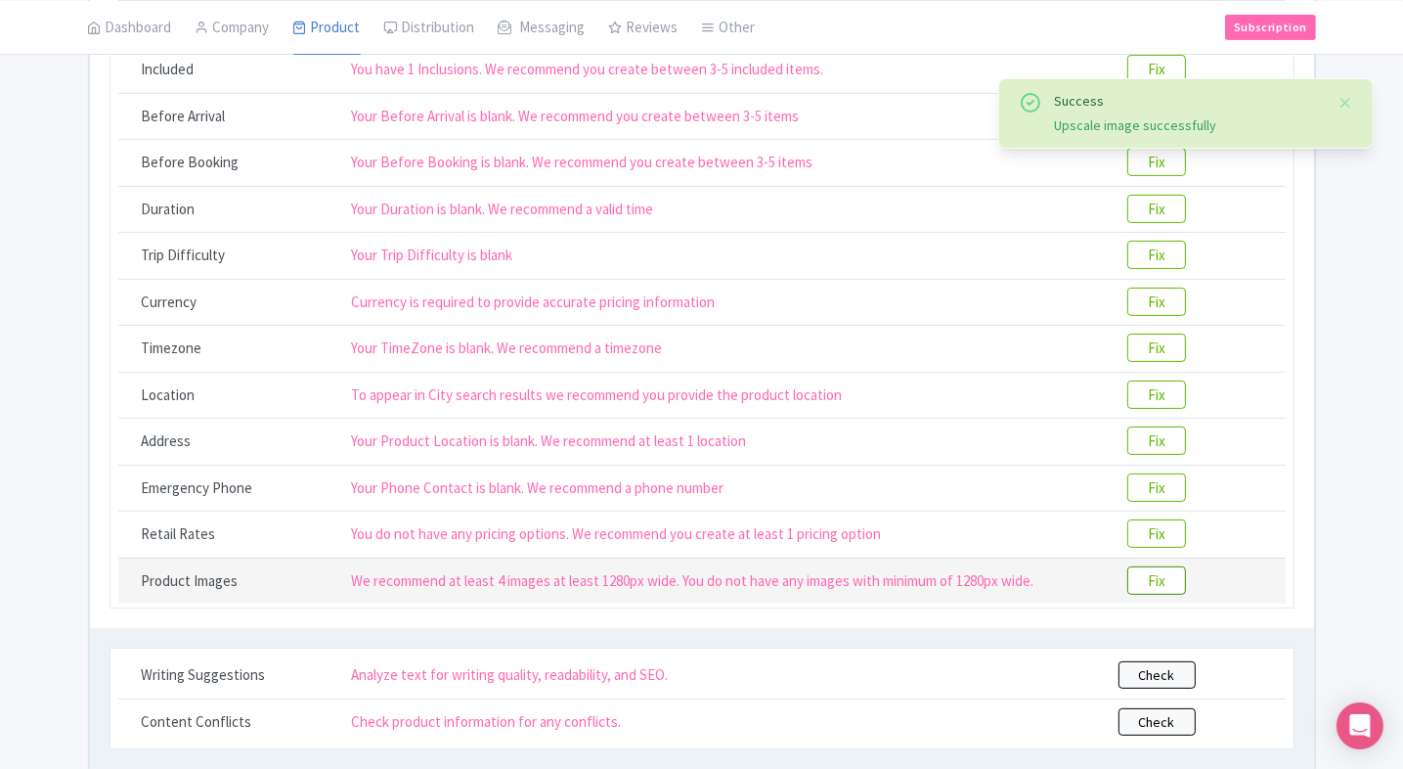
click at [1142, 575] on btn "Fix" at bounding box center [1156, 580] width 59 height 28
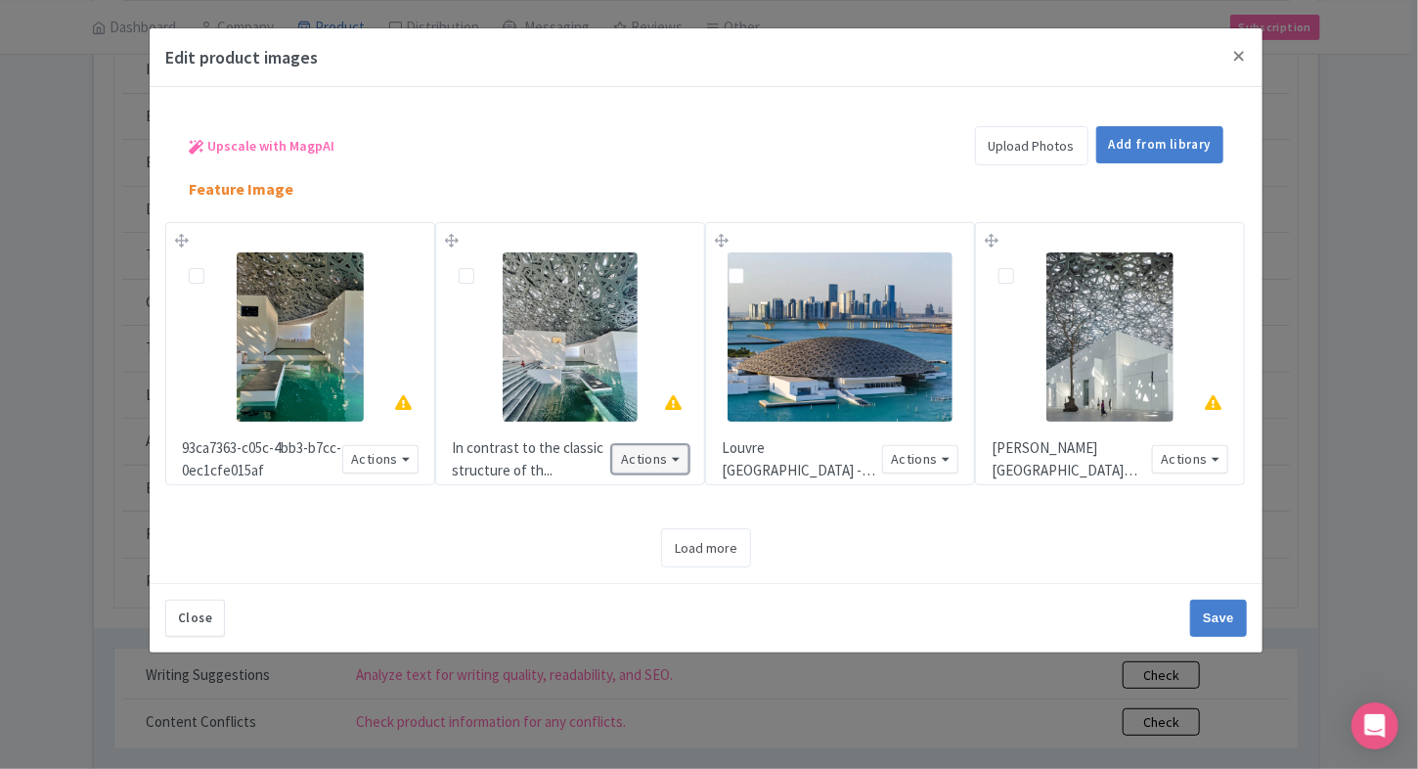
click at [671, 458] on button "Actions" at bounding box center [650, 459] width 76 height 28
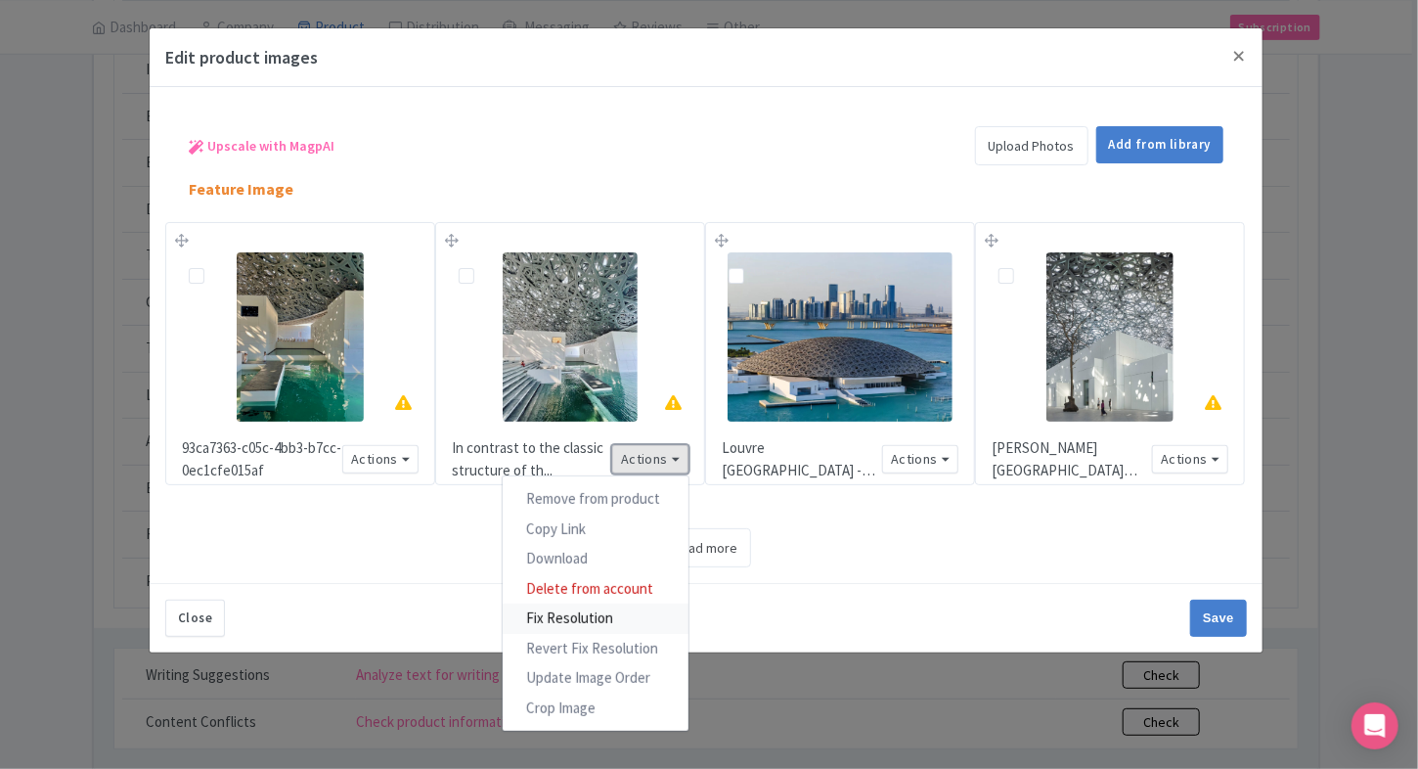
click at [573, 615] on link "Fix Resolution" at bounding box center [596, 618] width 186 height 30
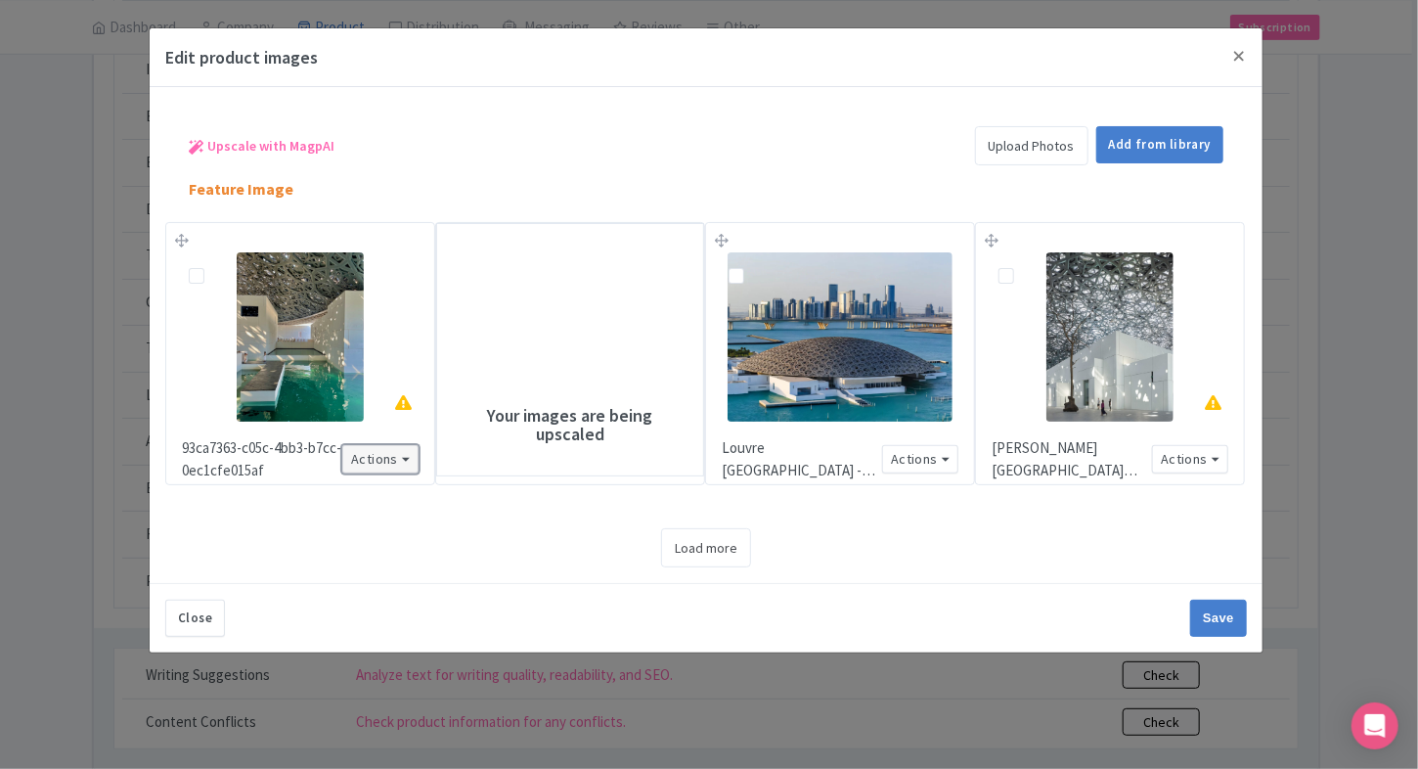
click at [406, 464] on button "Actions" at bounding box center [380, 459] width 76 height 28
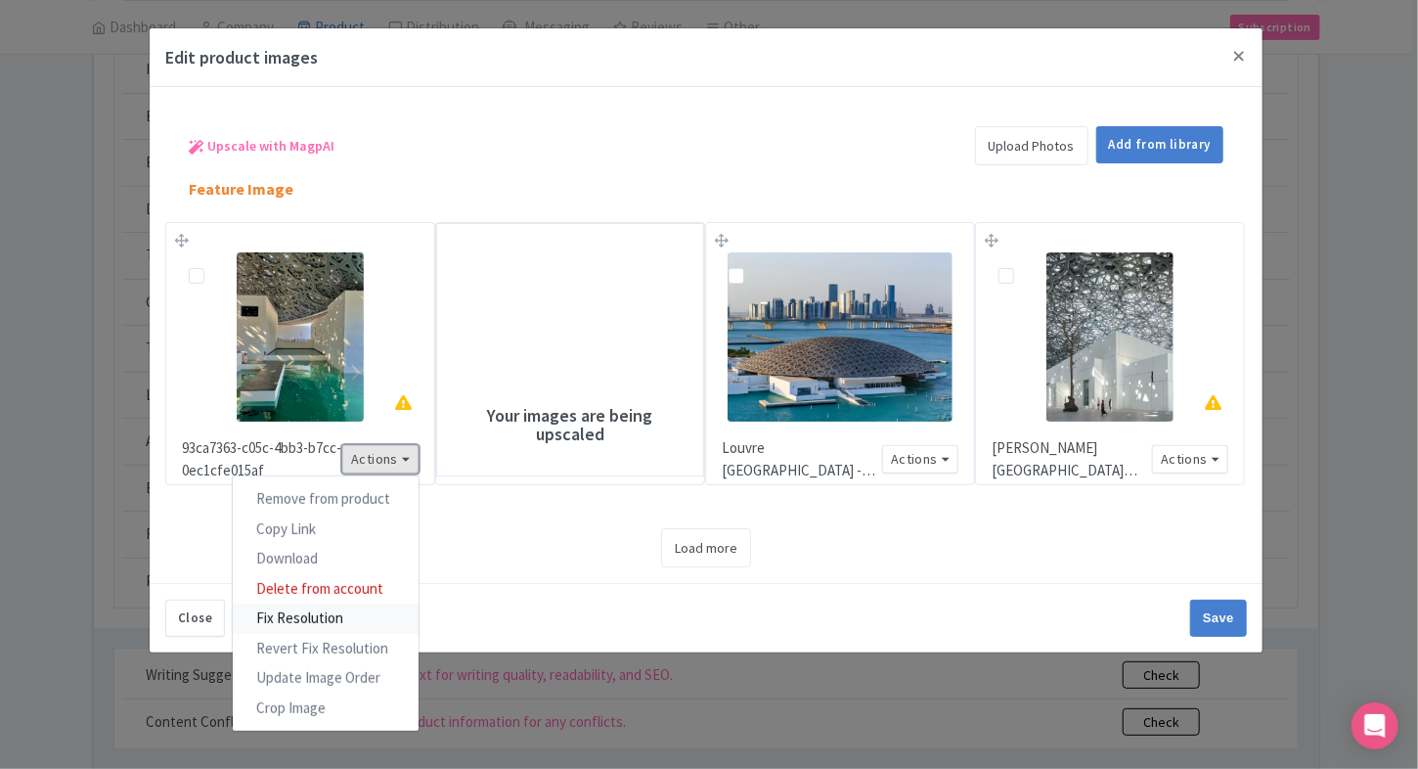
click at [350, 606] on link "Fix Resolution" at bounding box center [326, 618] width 186 height 30
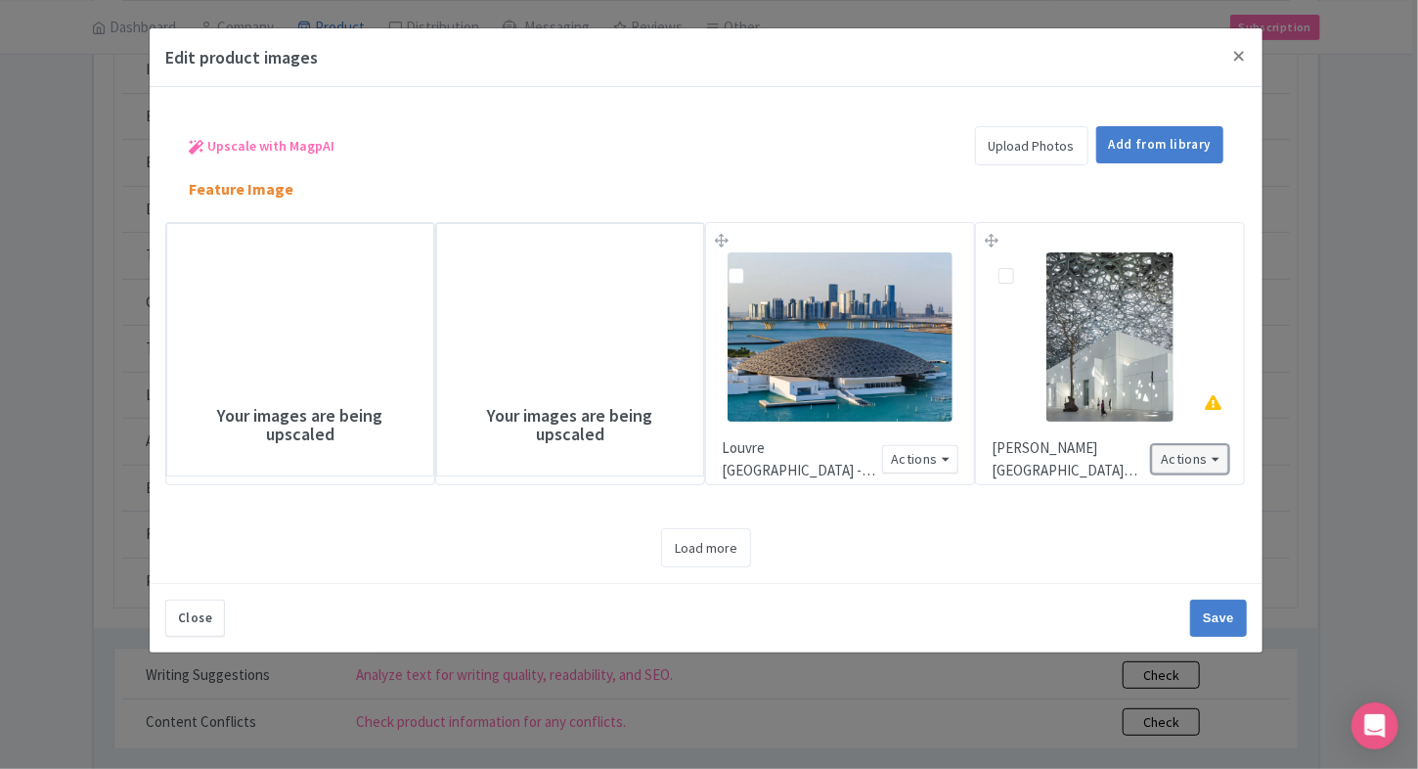
click at [1181, 468] on button "Actions" at bounding box center [1190, 459] width 76 height 28
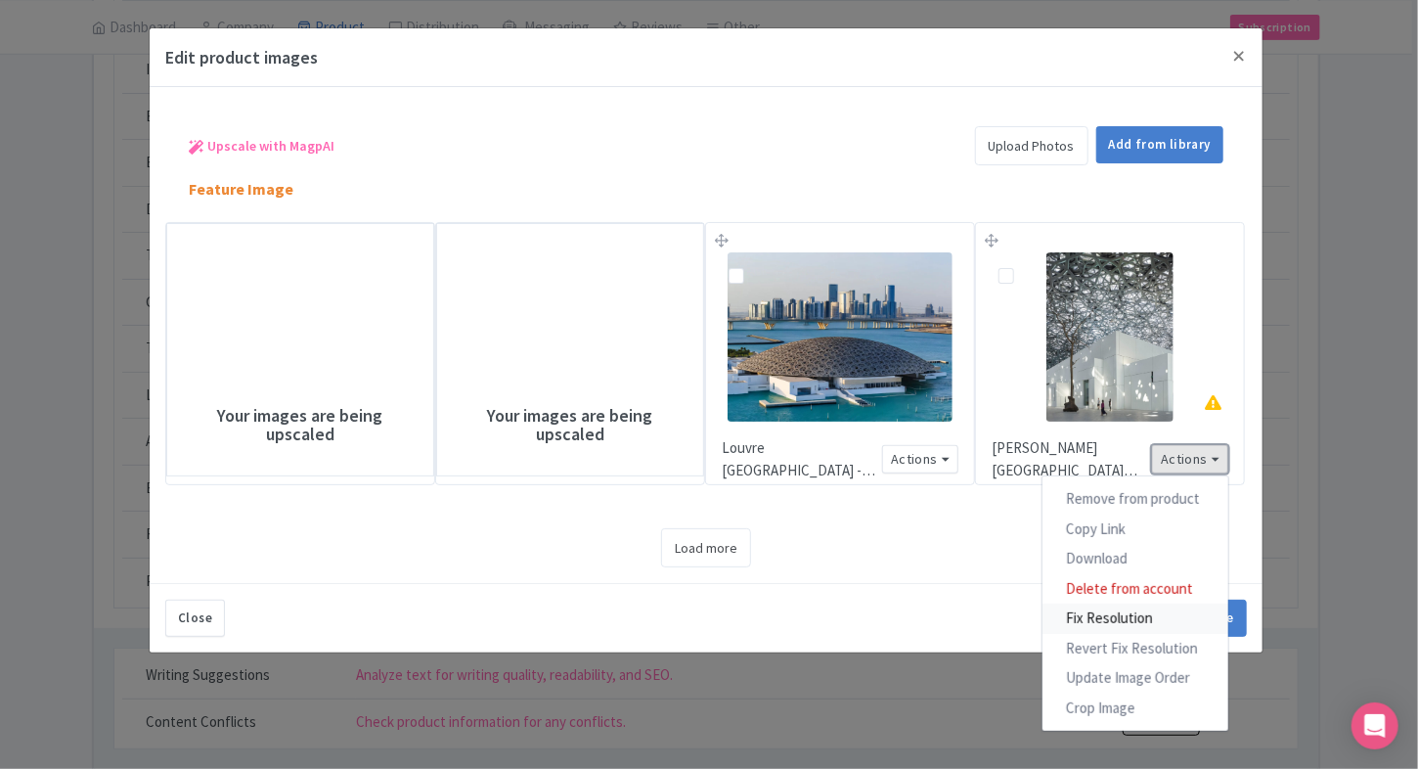
click at [1083, 616] on link "Fix Resolution" at bounding box center [1135, 618] width 186 height 30
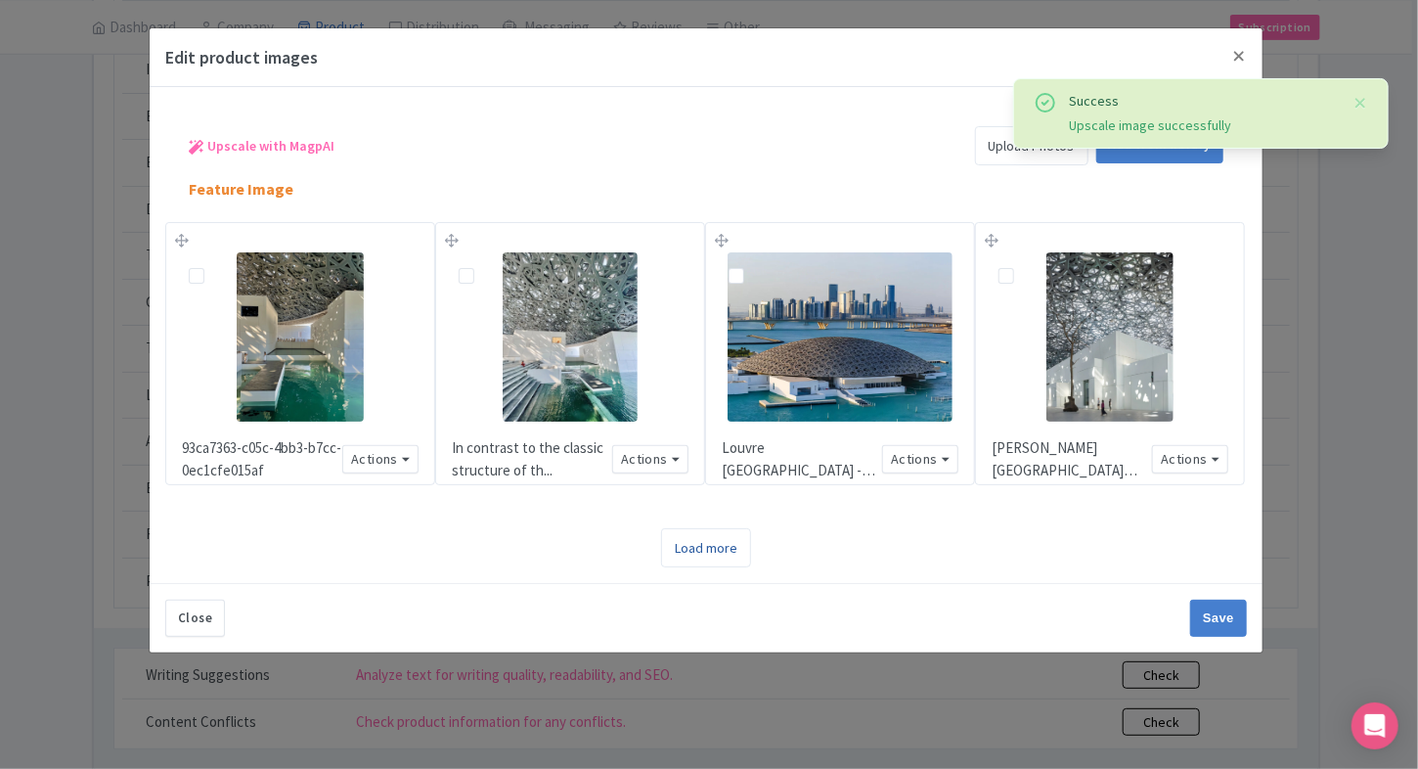
click at [737, 557] on link "Load more" at bounding box center [706, 547] width 90 height 39
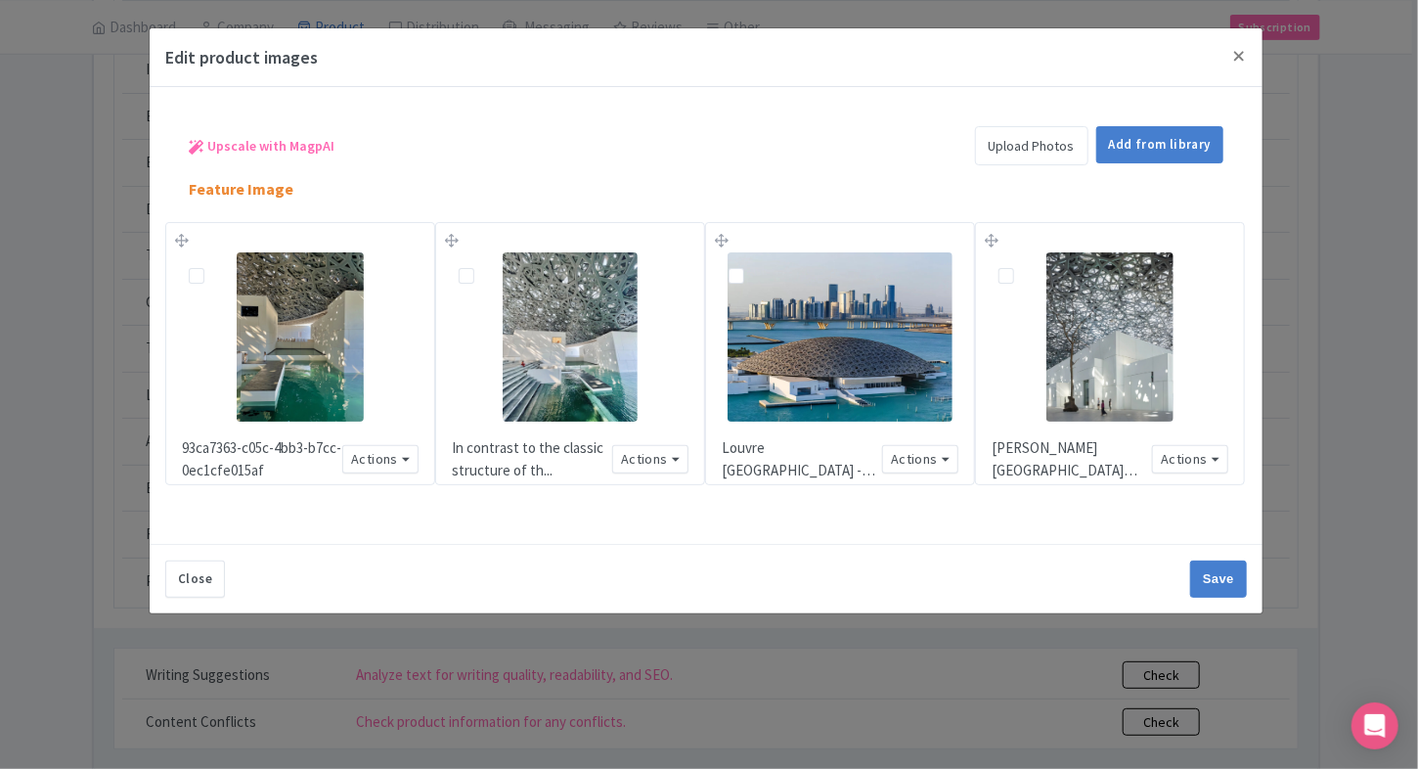
click at [1064, 140] on link "Upload Photos" at bounding box center [1031, 145] width 113 height 39
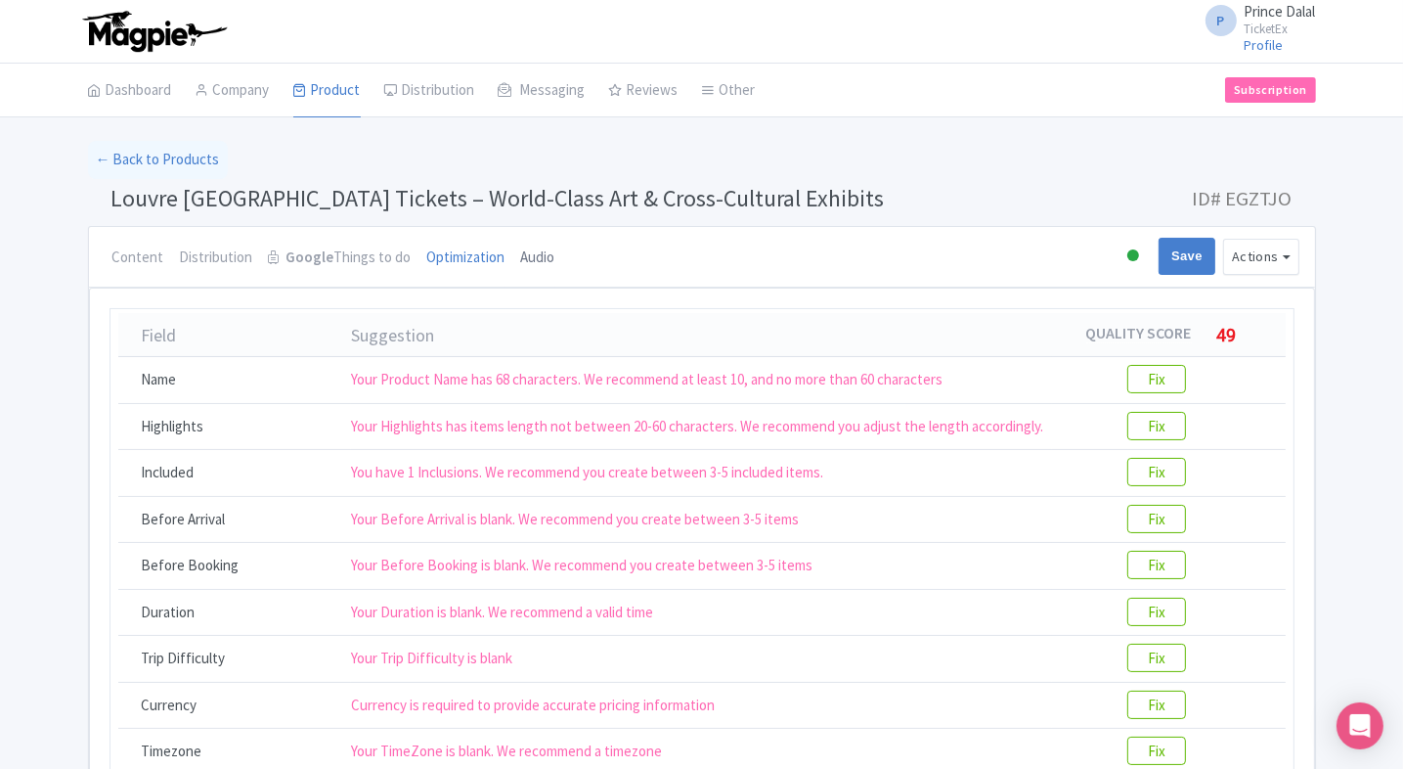
click at [521, 262] on link "Audio" at bounding box center [538, 258] width 34 height 63
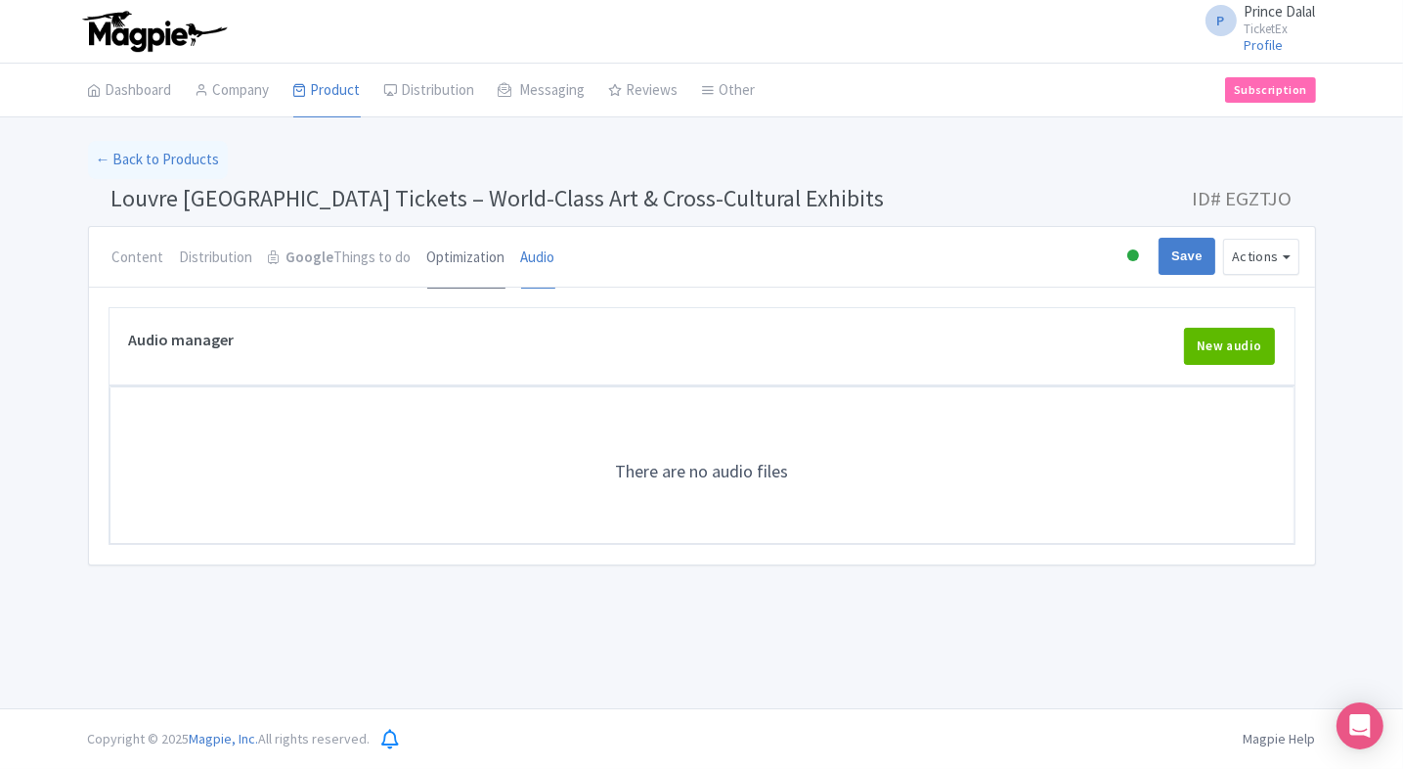
click at [464, 256] on link "Optimization" at bounding box center [466, 258] width 78 height 63
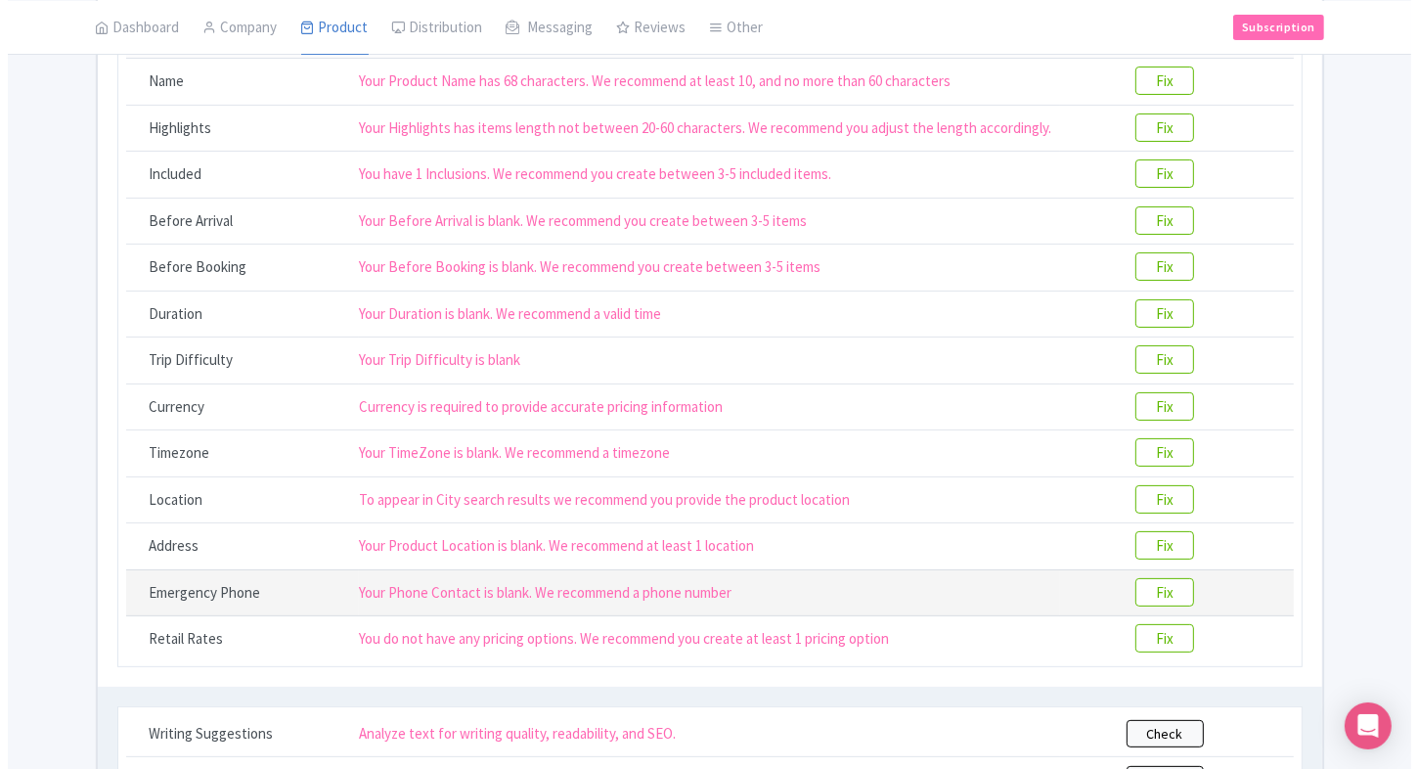
scroll to position [294, 0]
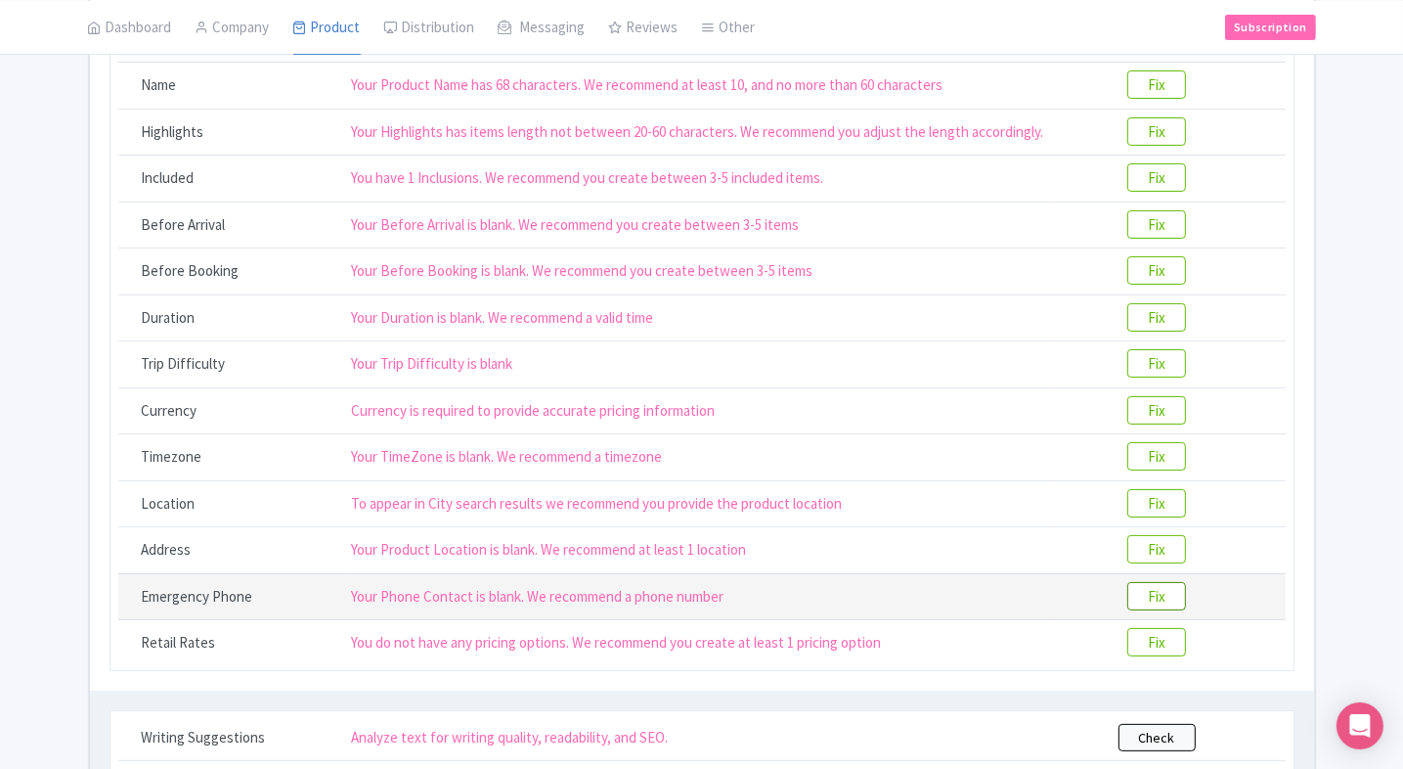
click at [1142, 582] on btn "Fix" at bounding box center [1156, 596] width 59 height 28
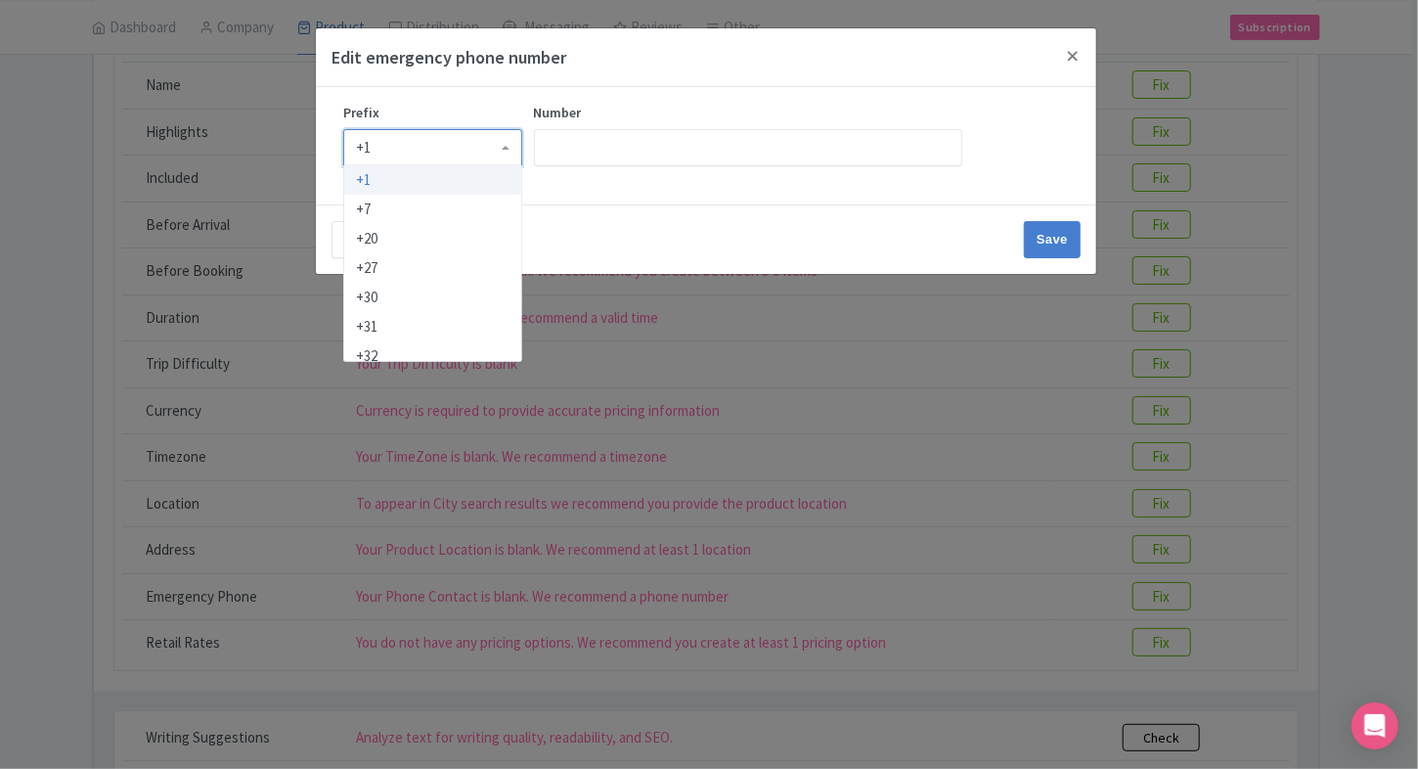
click at [450, 147] on div "+1" at bounding box center [432, 147] width 179 height 37
type input "91"
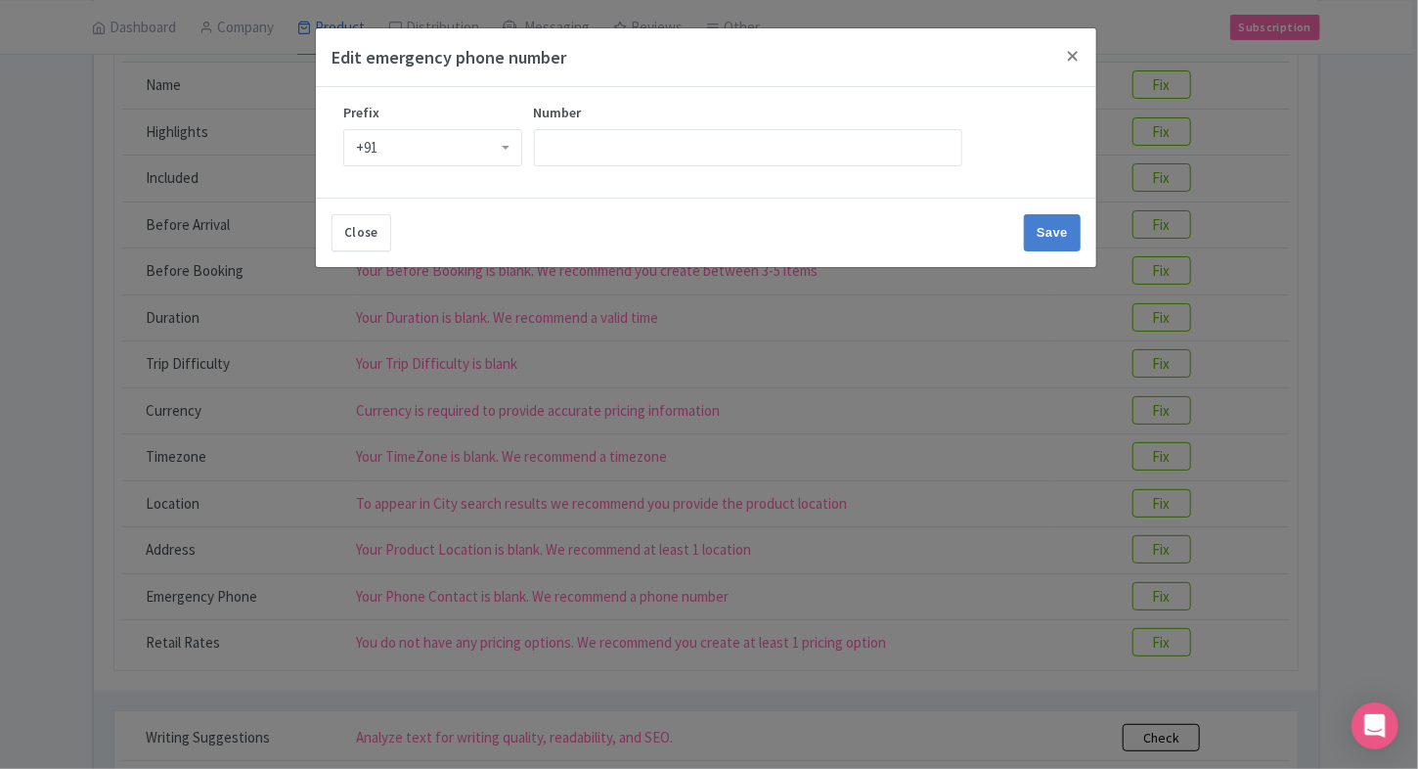
scroll to position [0, 0]
click at [637, 134] on input "Number" at bounding box center [748, 147] width 428 height 37
type input "9509989377"
click at [1025, 234] on input "Save" at bounding box center [1052, 232] width 57 height 37
type input "Save"
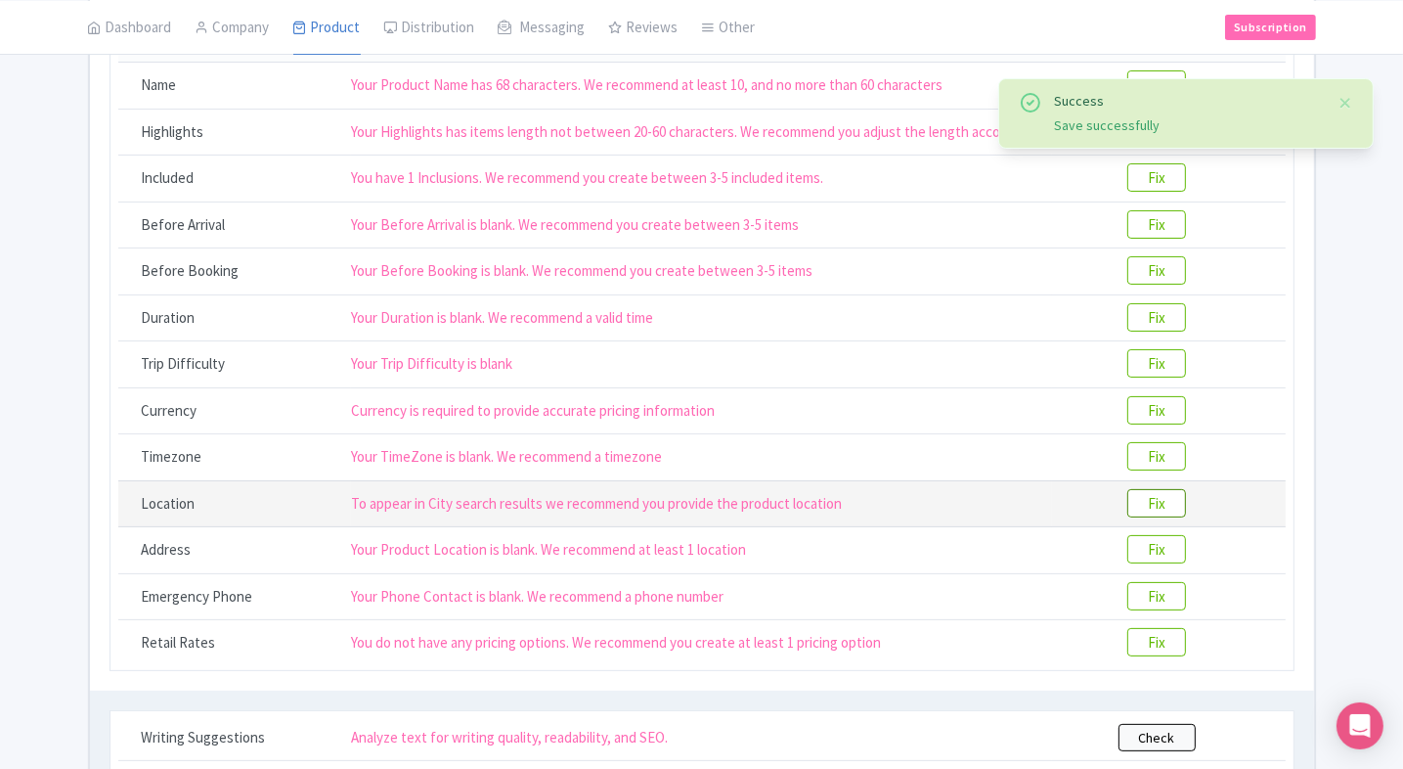
click at [1177, 499] on btn "Fix" at bounding box center [1156, 503] width 59 height 28
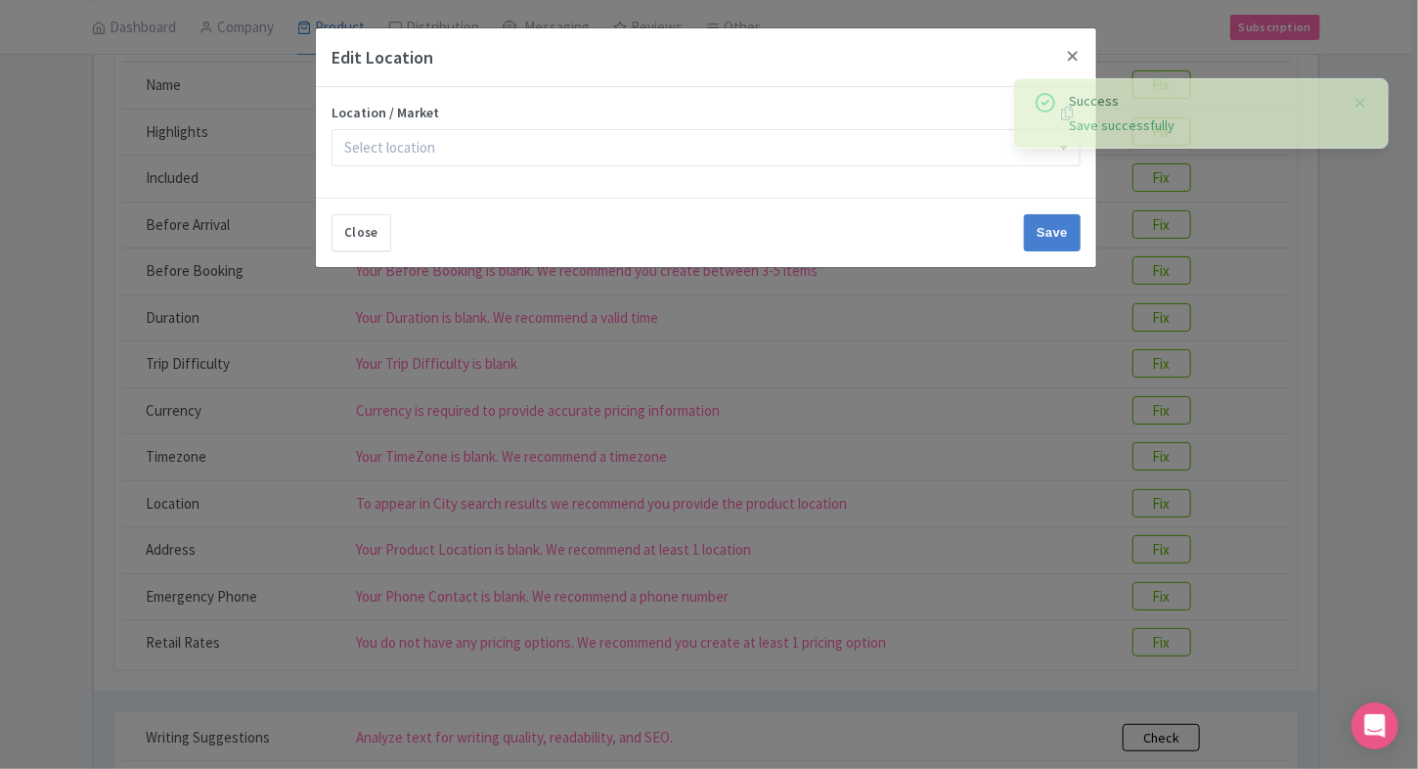
click at [412, 166] on div "Location / Market" at bounding box center [706, 142] width 780 height 110
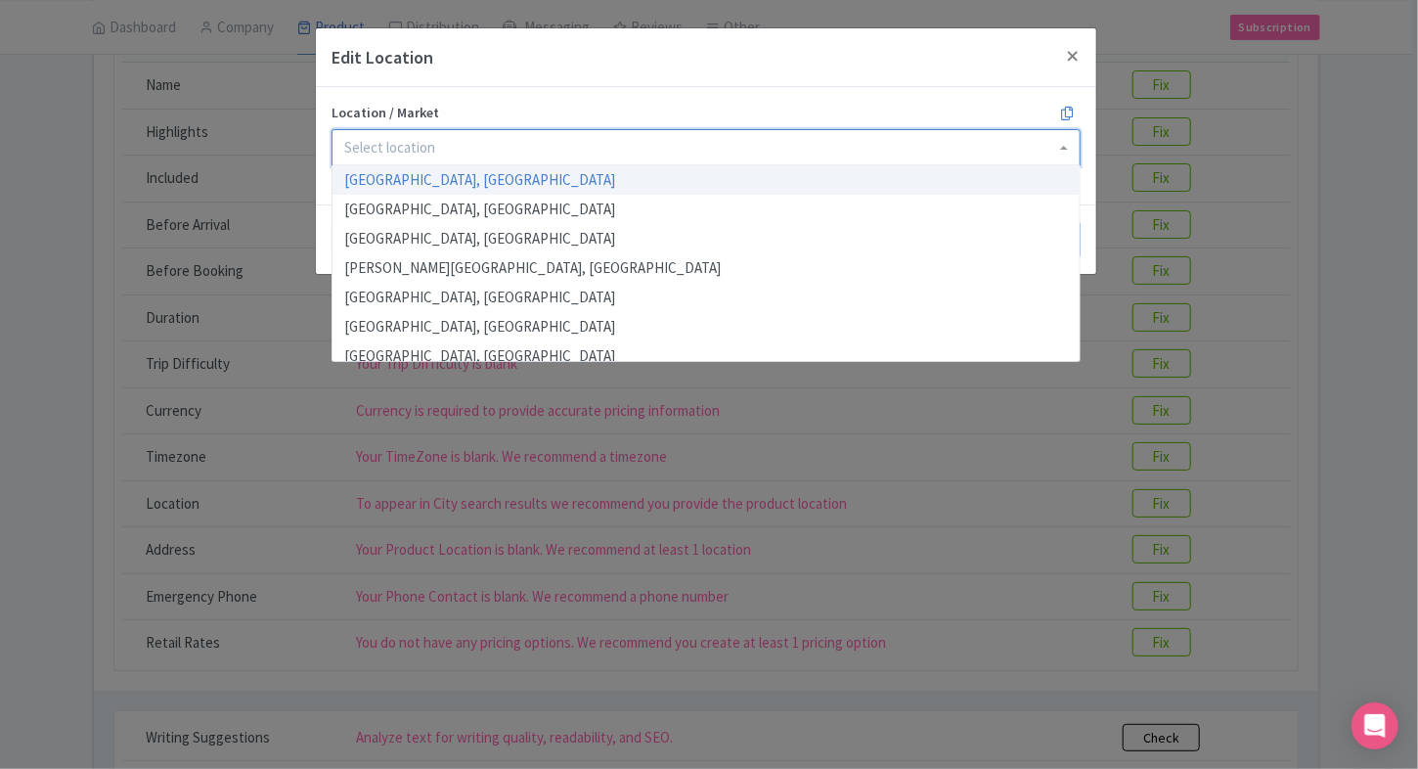
click at [438, 154] on div at bounding box center [705, 147] width 749 height 37
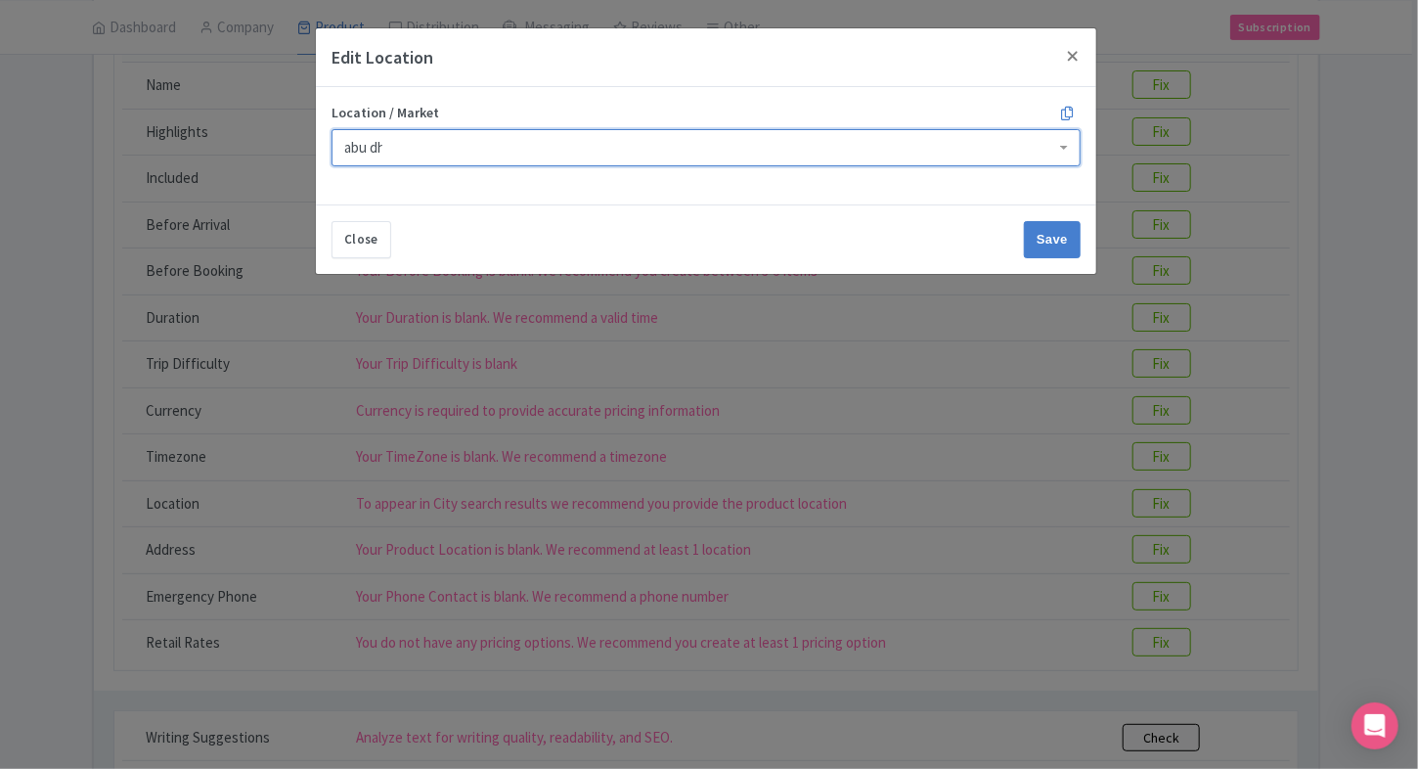
type input "abu dha"
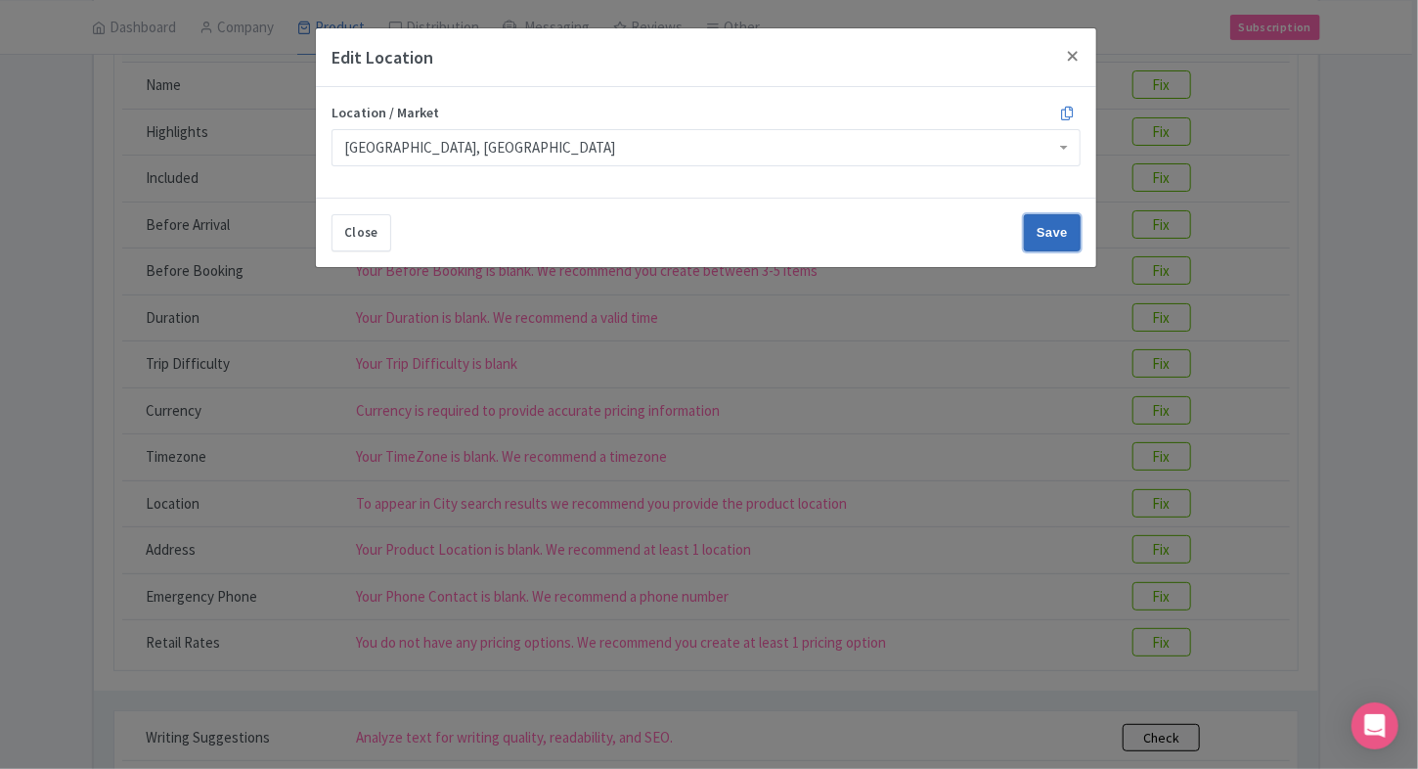
click at [1048, 241] on input "Save" at bounding box center [1052, 232] width 57 height 37
type input "Save"
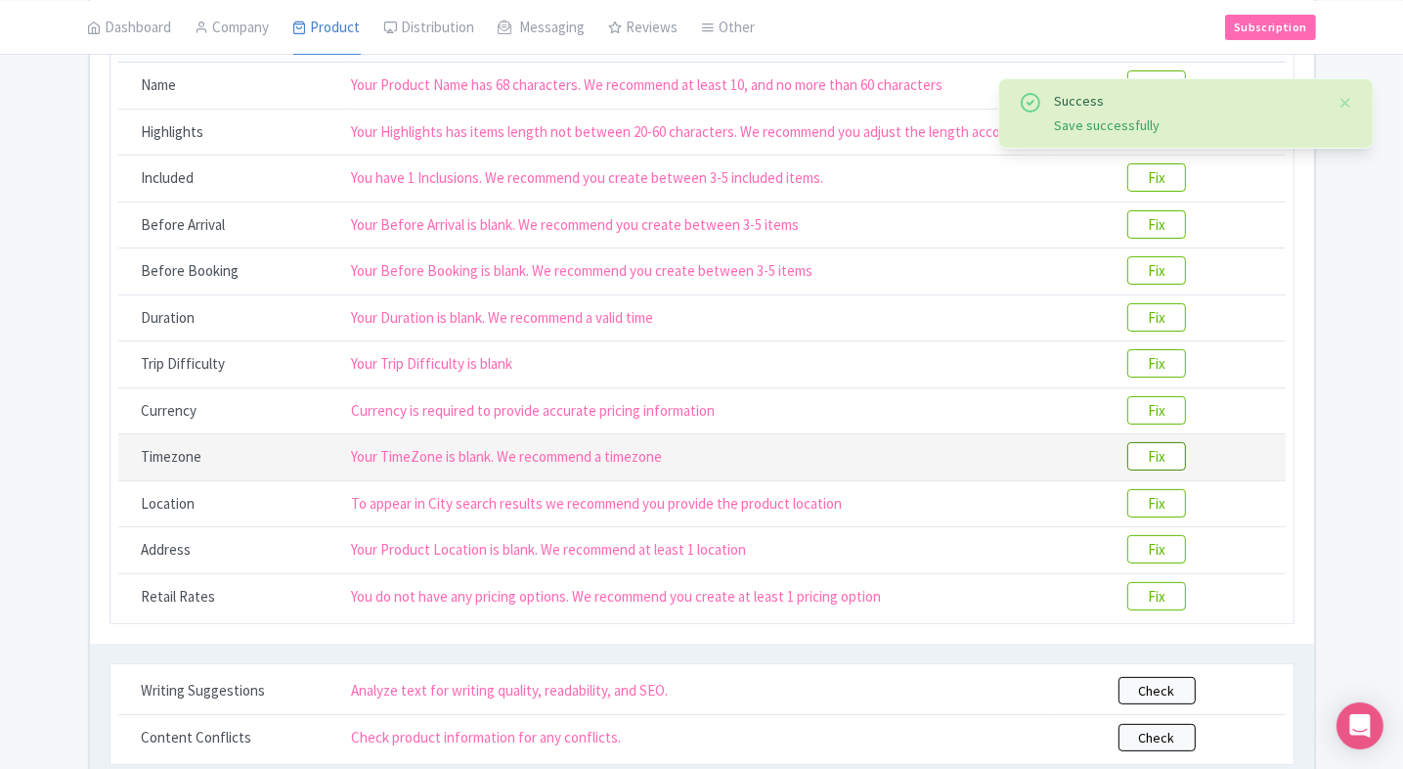
click at [1135, 452] on btn "Fix" at bounding box center [1156, 456] width 59 height 28
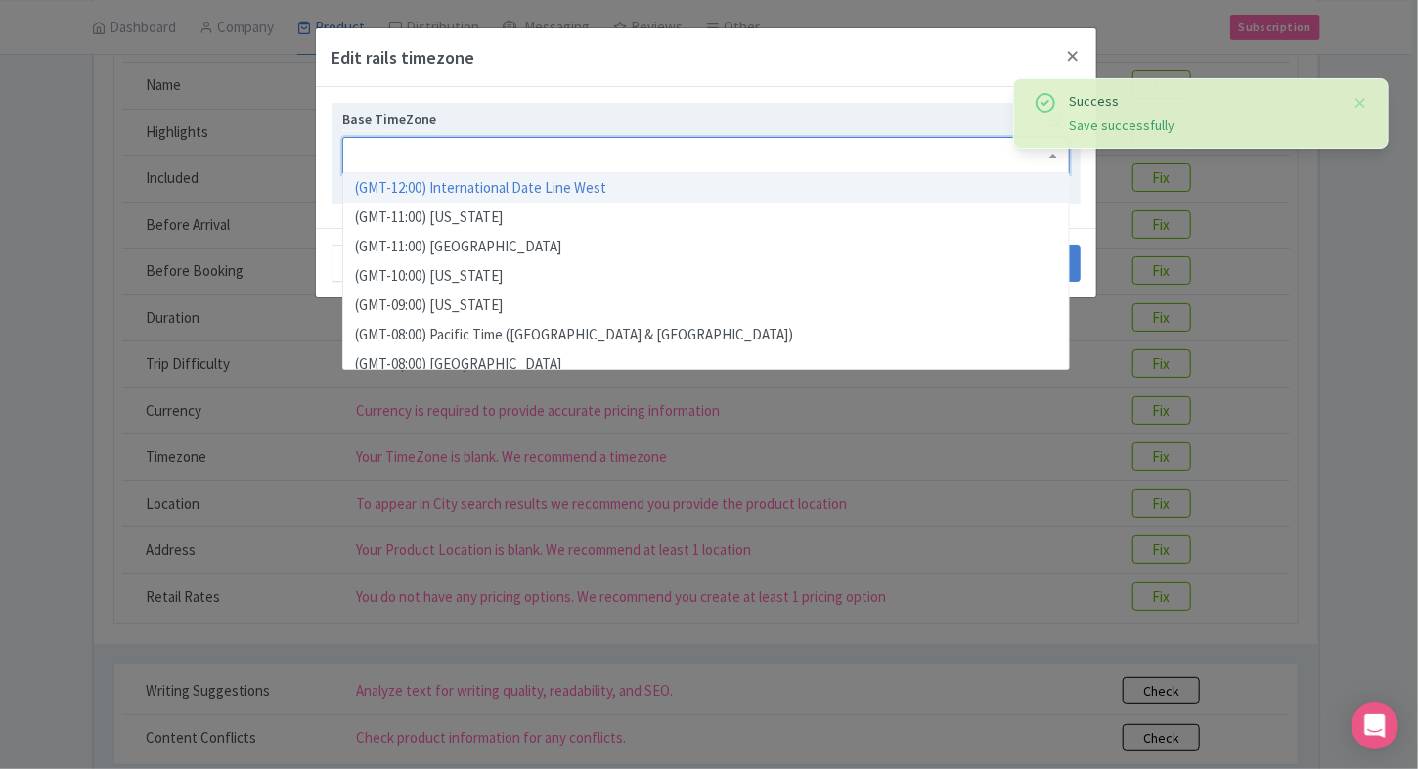
click at [613, 162] on div at bounding box center [705, 155] width 727 height 37
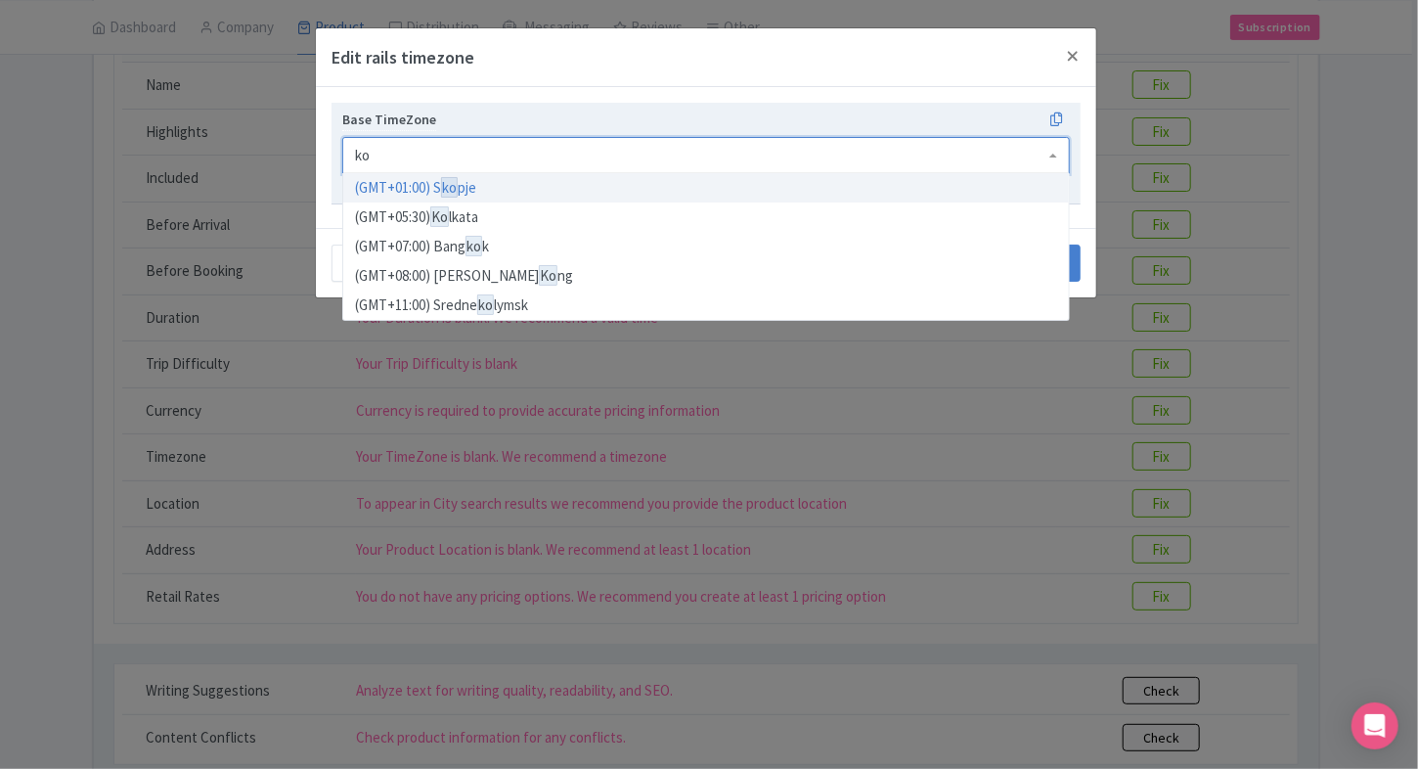
type input "kol"
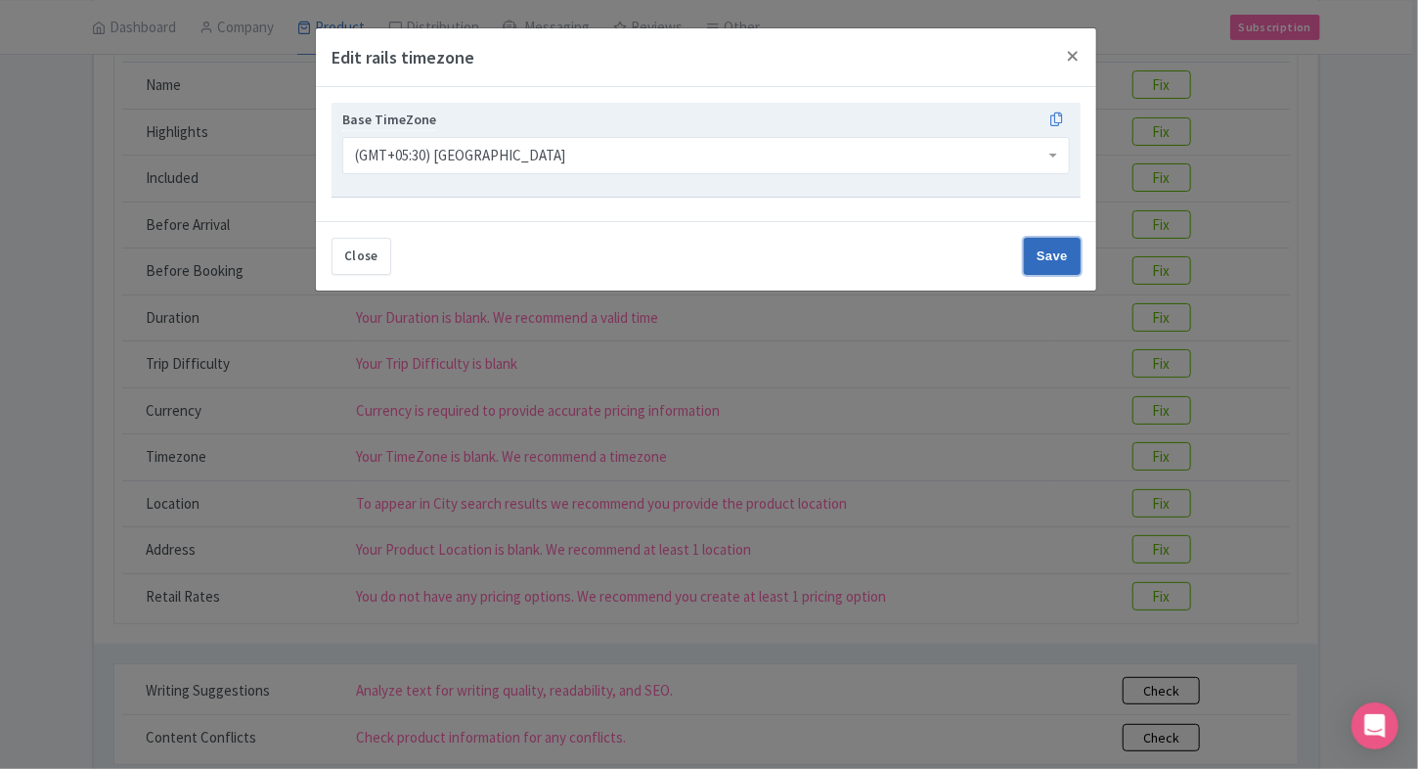
click at [1054, 250] on input "Save" at bounding box center [1052, 256] width 57 height 37
type input "Save"
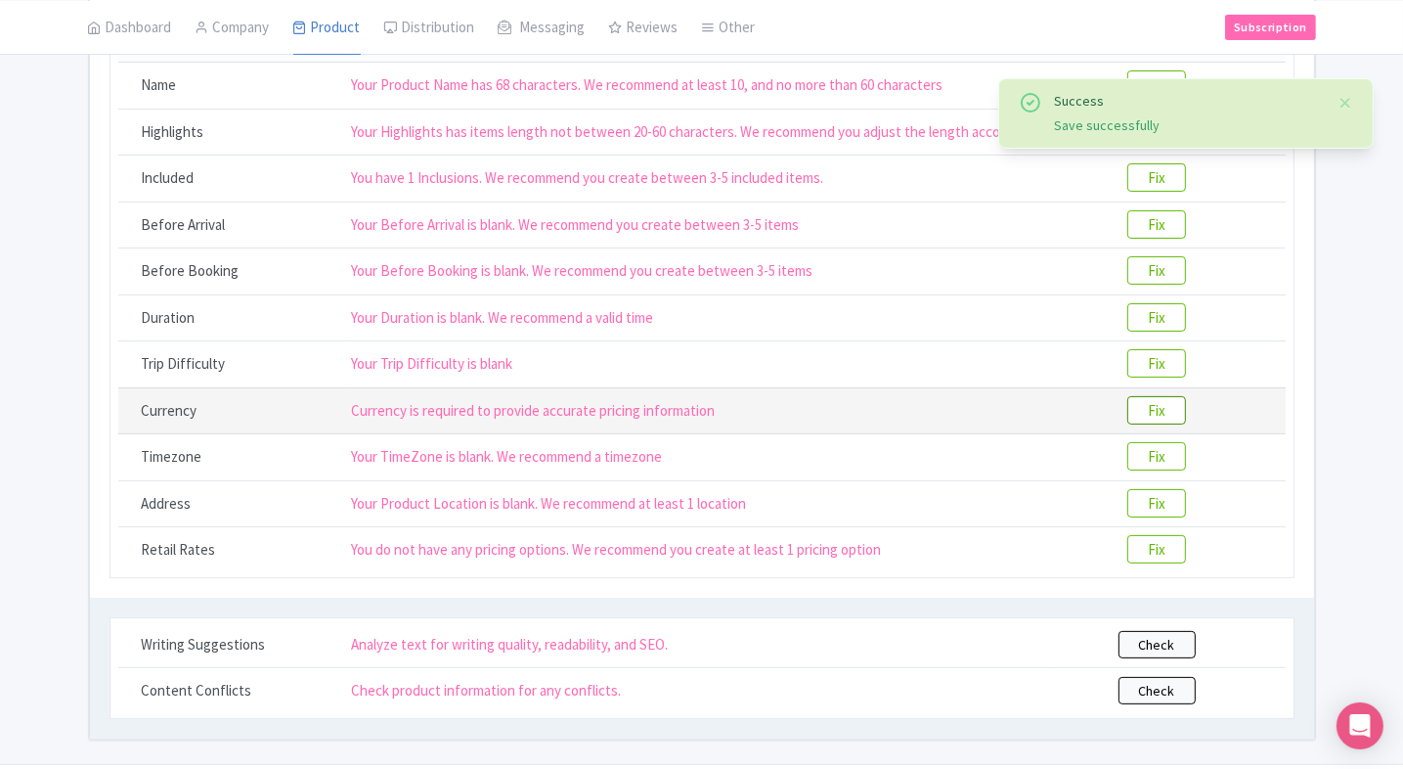
click at [1163, 418] on btn "Fix" at bounding box center [1156, 410] width 59 height 28
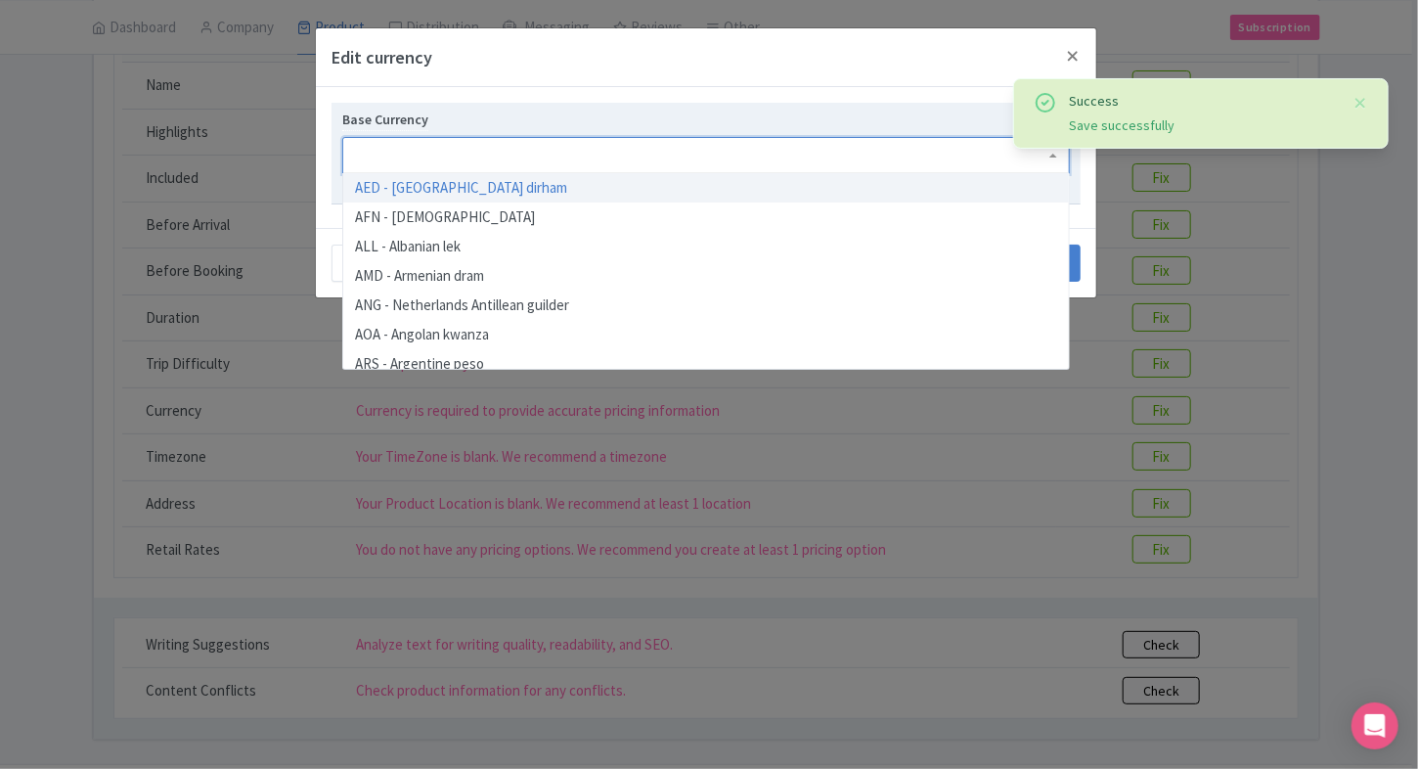
click at [764, 150] on div at bounding box center [705, 155] width 727 height 37
type input "inr"
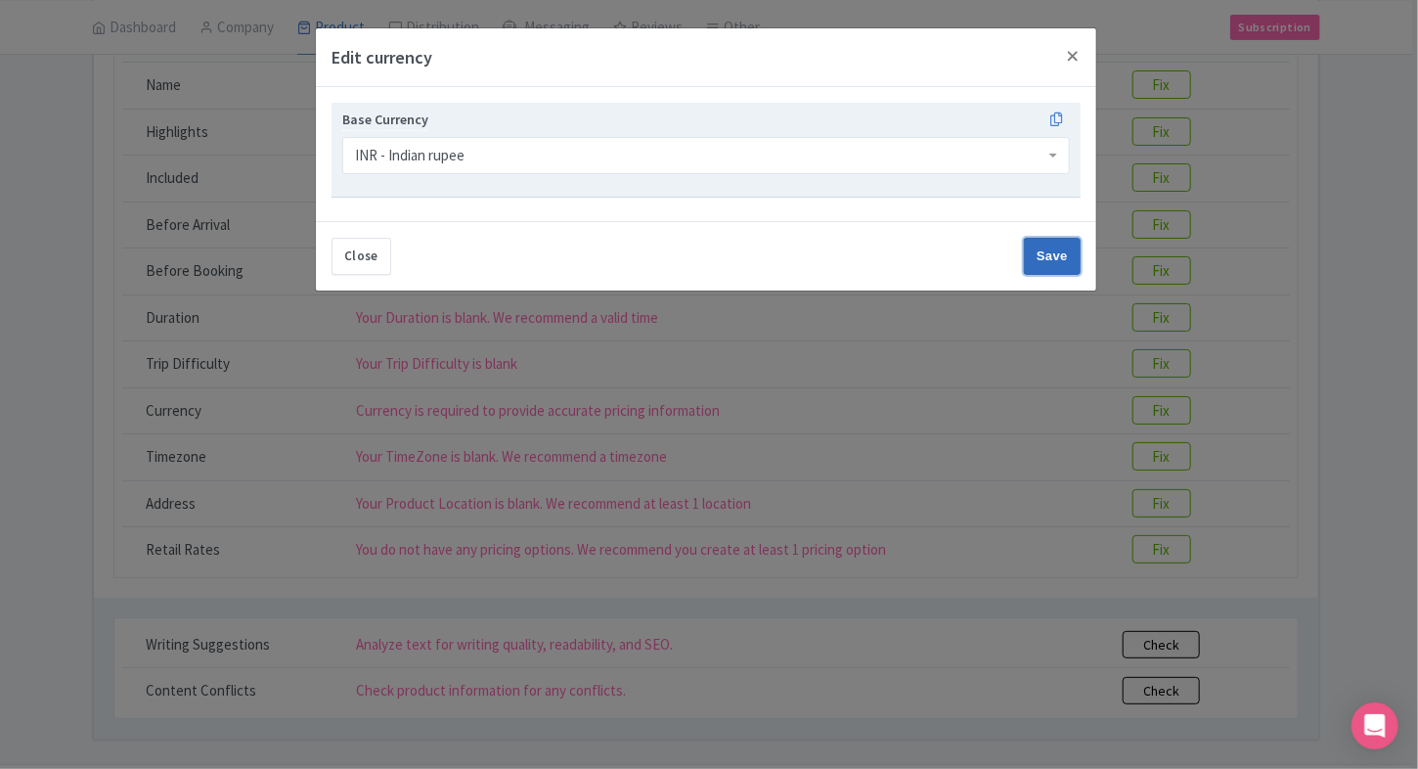
click at [1042, 259] on input "Save" at bounding box center [1052, 256] width 57 height 37
type input "Save"
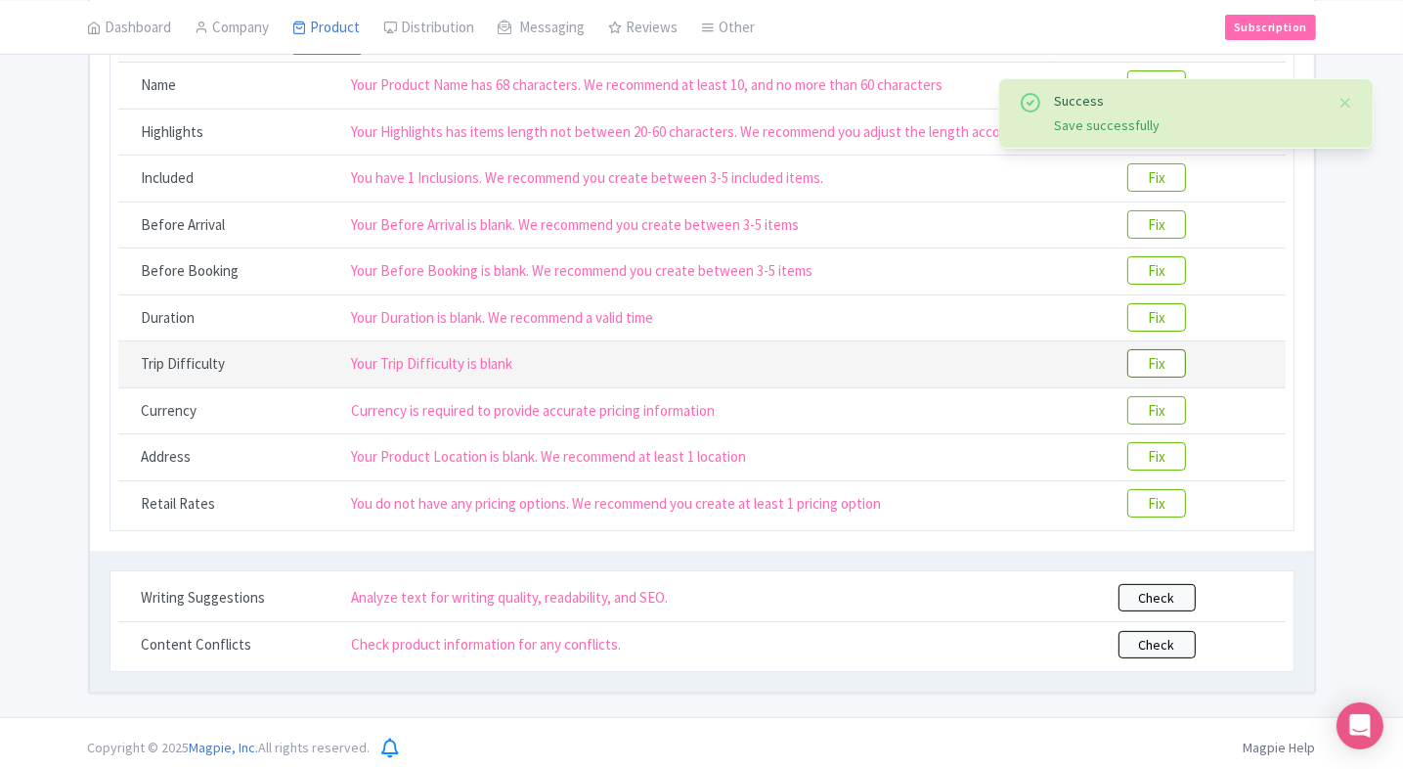
click at [1155, 359] on btn "Fix" at bounding box center [1156, 363] width 59 height 28
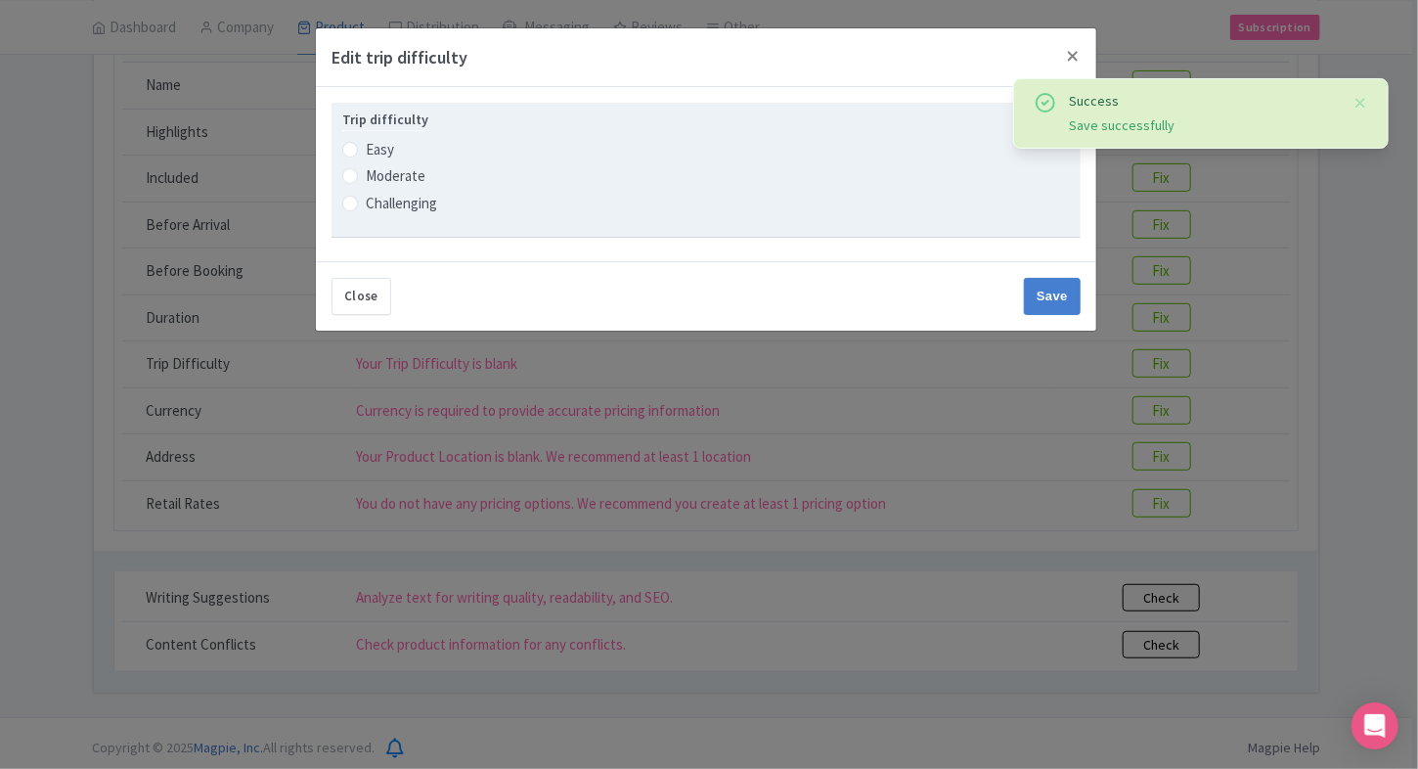
click at [388, 149] on label "Easy" at bounding box center [380, 150] width 28 height 22
radio input "true"
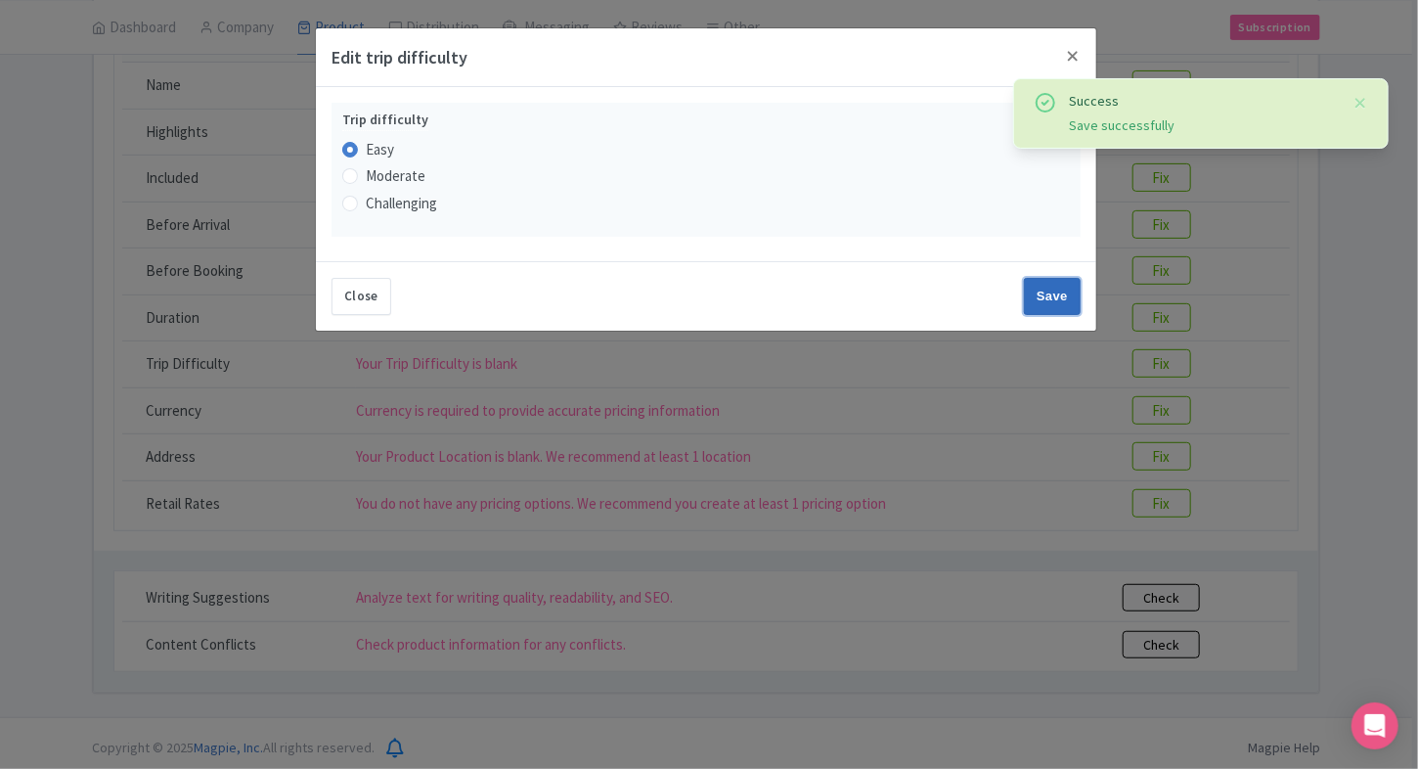
click at [1035, 299] on input "Save" at bounding box center [1052, 296] width 57 height 37
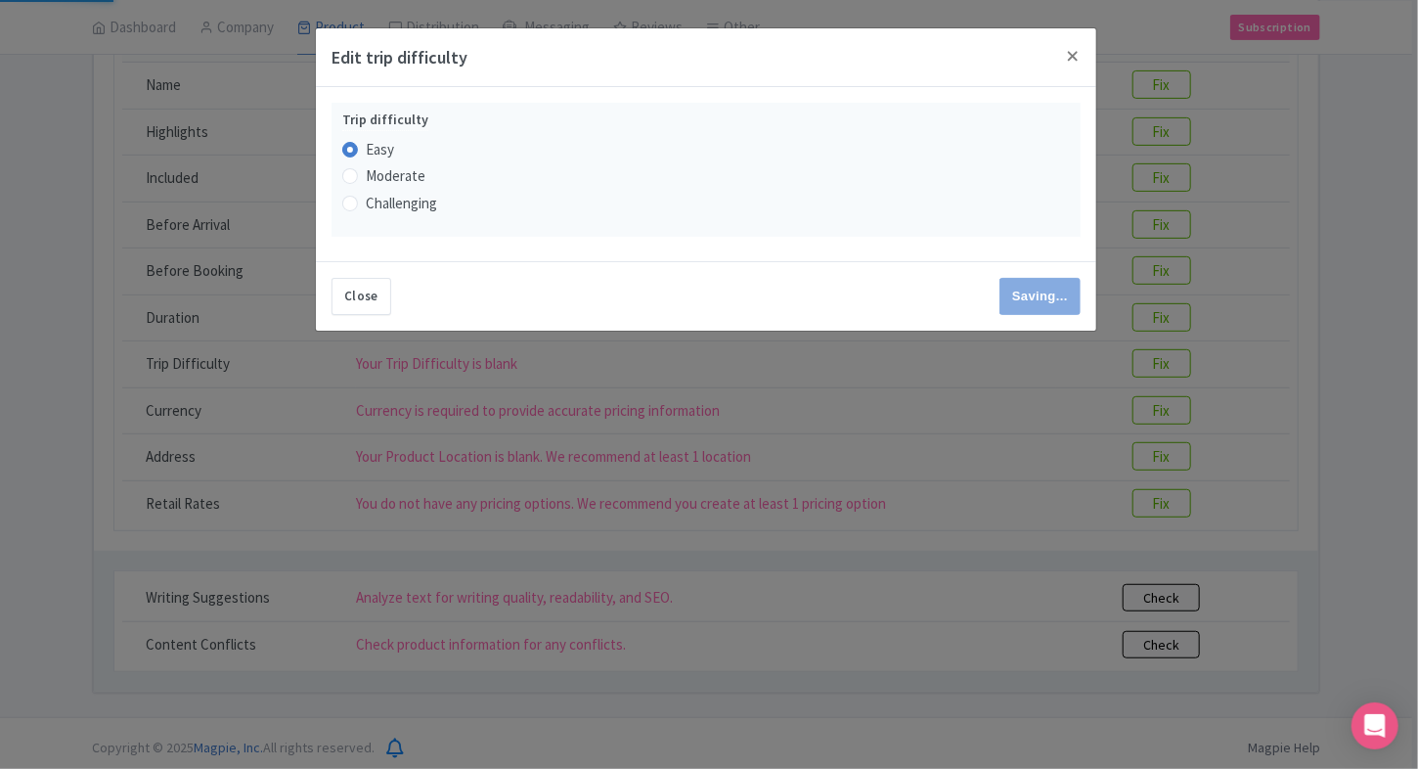
type input "Save"
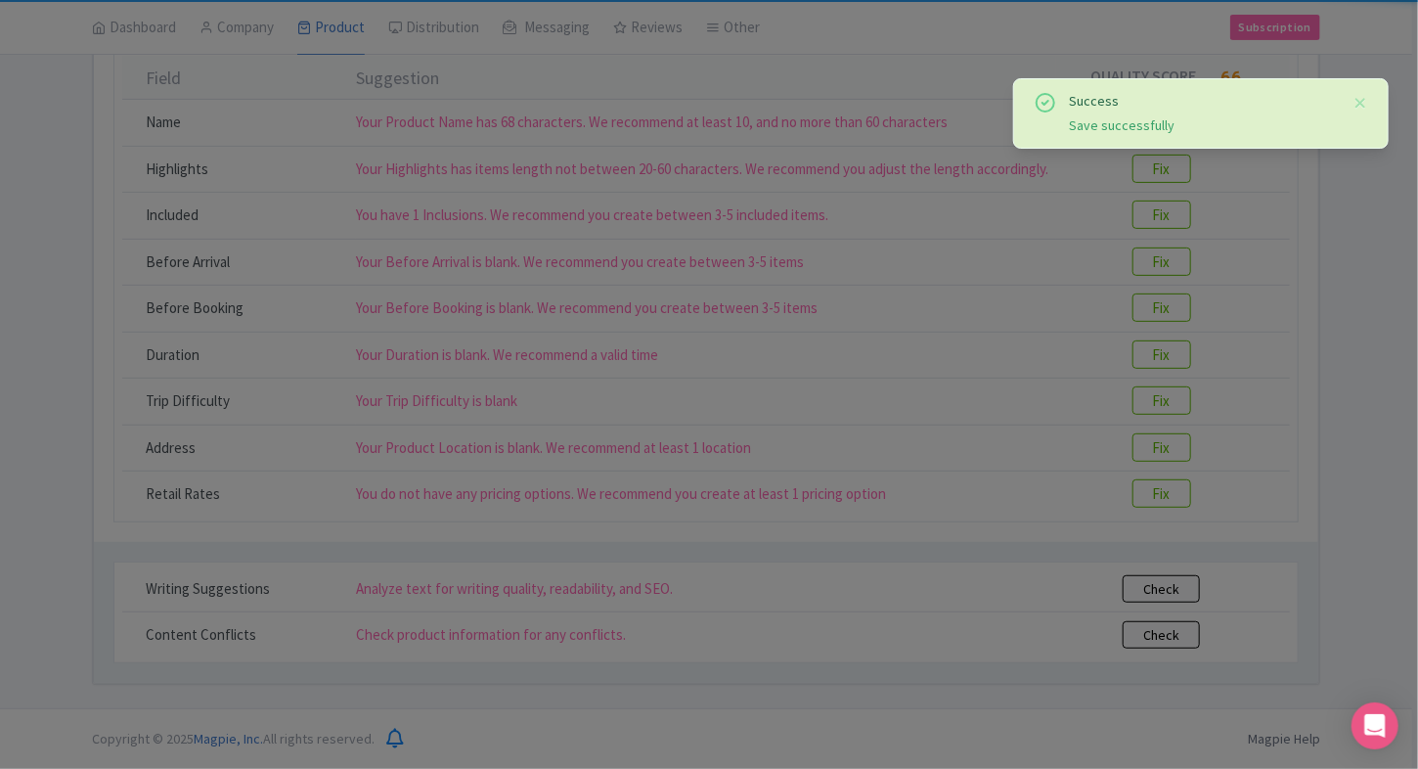
scroll to position [251, 0]
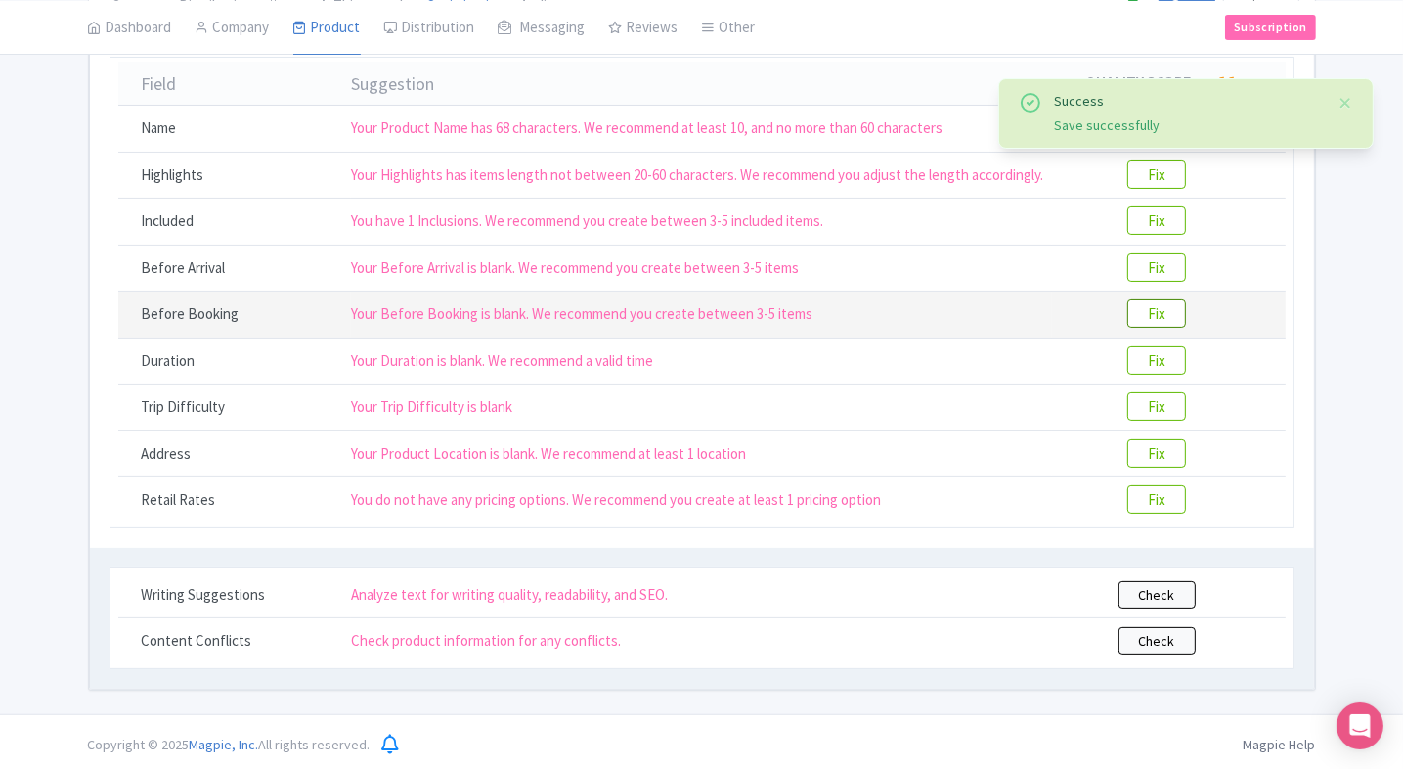
click at [1164, 315] on btn "Fix" at bounding box center [1156, 313] width 59 height 28
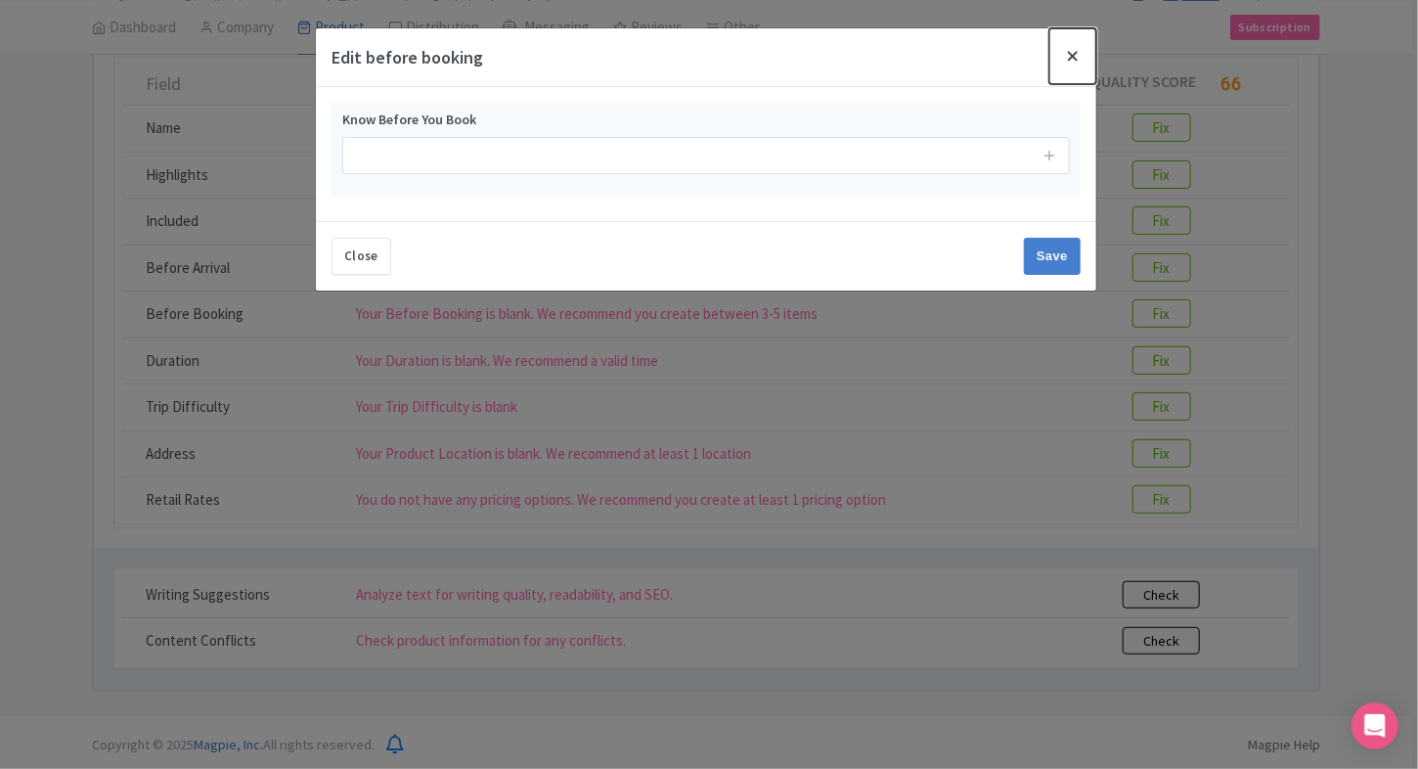
click at [1071, 66] on button "Close" at bounding box center [1072, 56] width 47 height 56
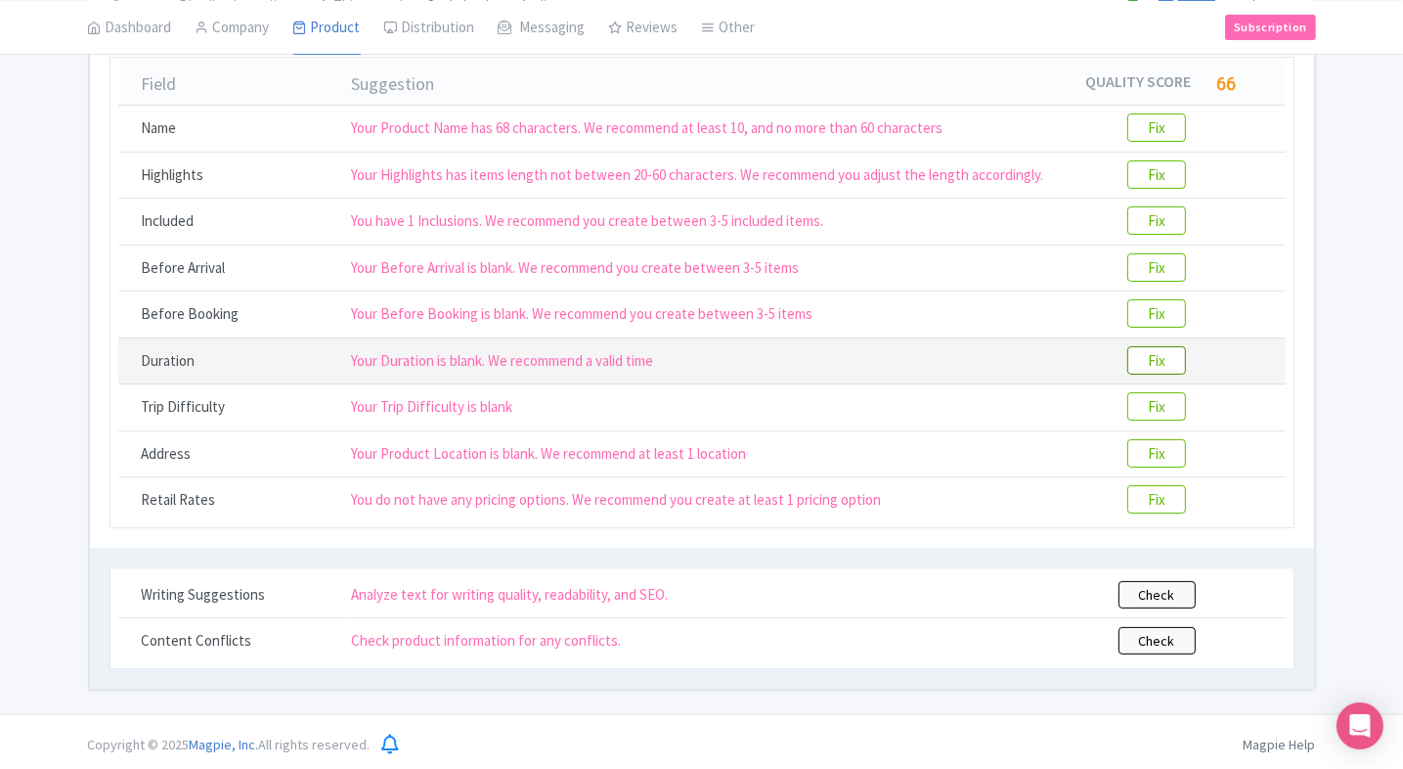
click at [1156, 356] on btn "Fix" at bounding box center [1156, 360] width 59 height 28
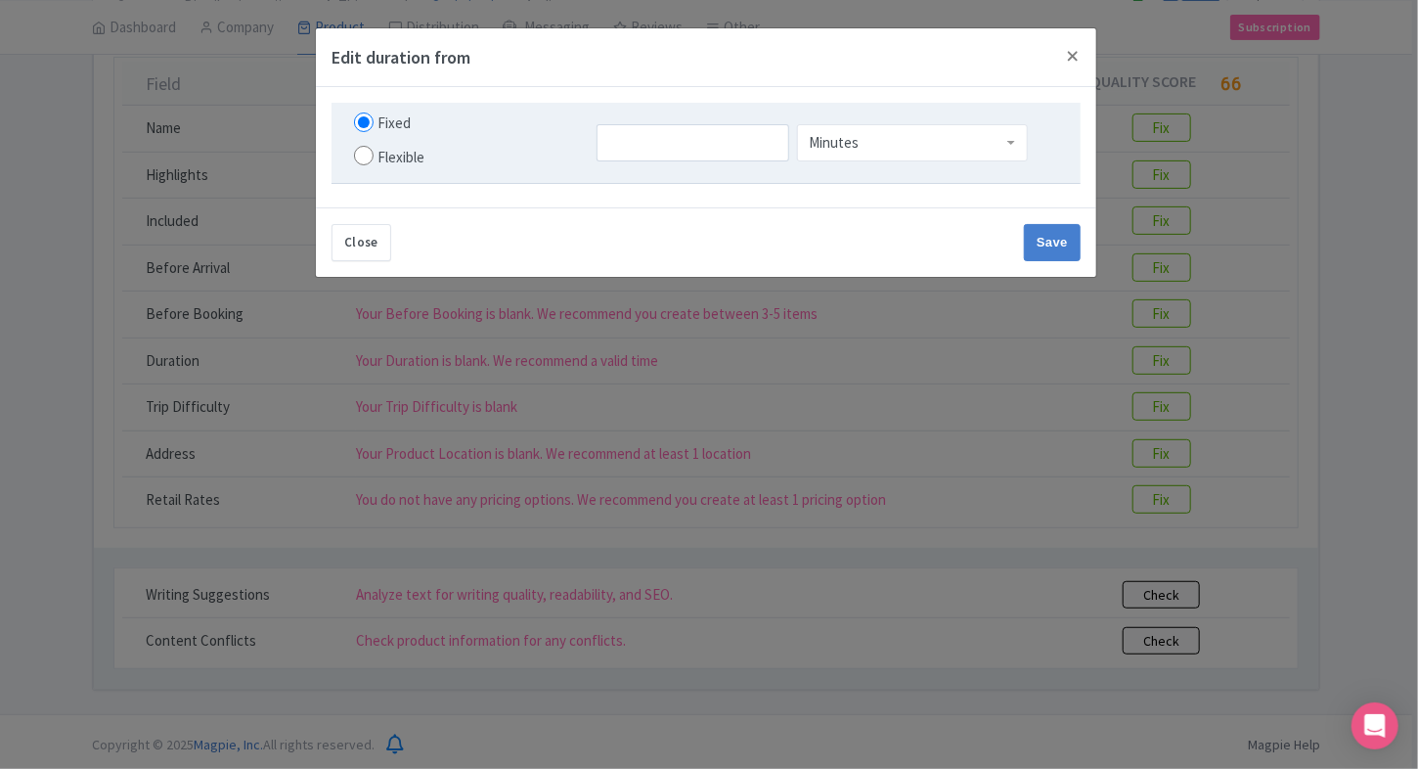
click at [359, 160] on input "Flexible" at bounding box center [364, 156] width 20 height 20
radio input "true"
drag, startPoint x: 555, startPoint y: 161, endPoint x: 626, endPoint y: 154, distance: 70.7
click at [626, 154] on div "Fixed Flexible Minutes Minutes to Minutes Minutes" at bounding box center [705, 142] width 727 height 67
click at [626, 154] on input "number" at bounding box center [645, 142] width 121 height 37
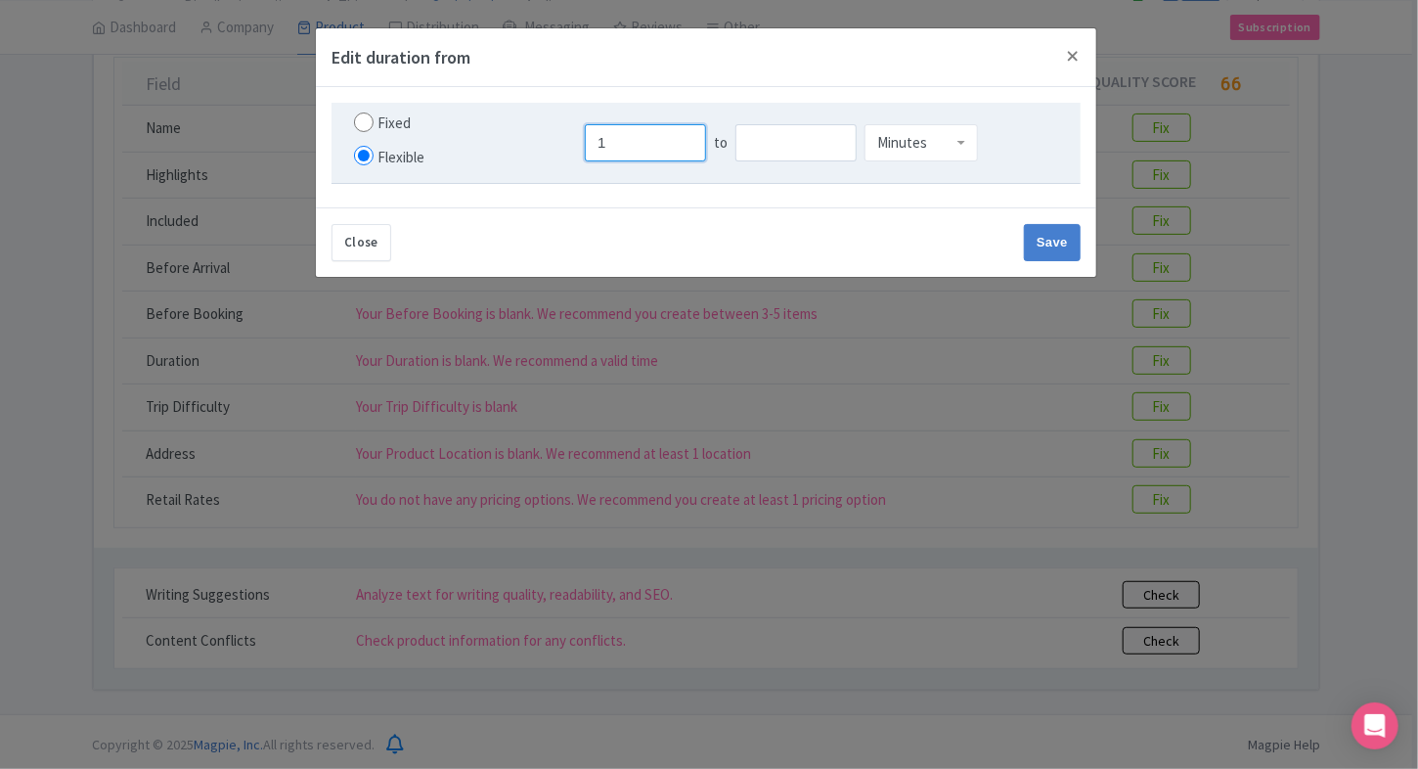
type input "1"
click at [781, 154] on input "number" at bounding box center [795, 142] width 121 height 37
type input "2"
click at [880, 143] on div "Minutes" at bounding box center [902, 139] width 50 height 18
click at [1055, 221] on div "Close Save" at bounding box center [706, 241] width 780 height 69
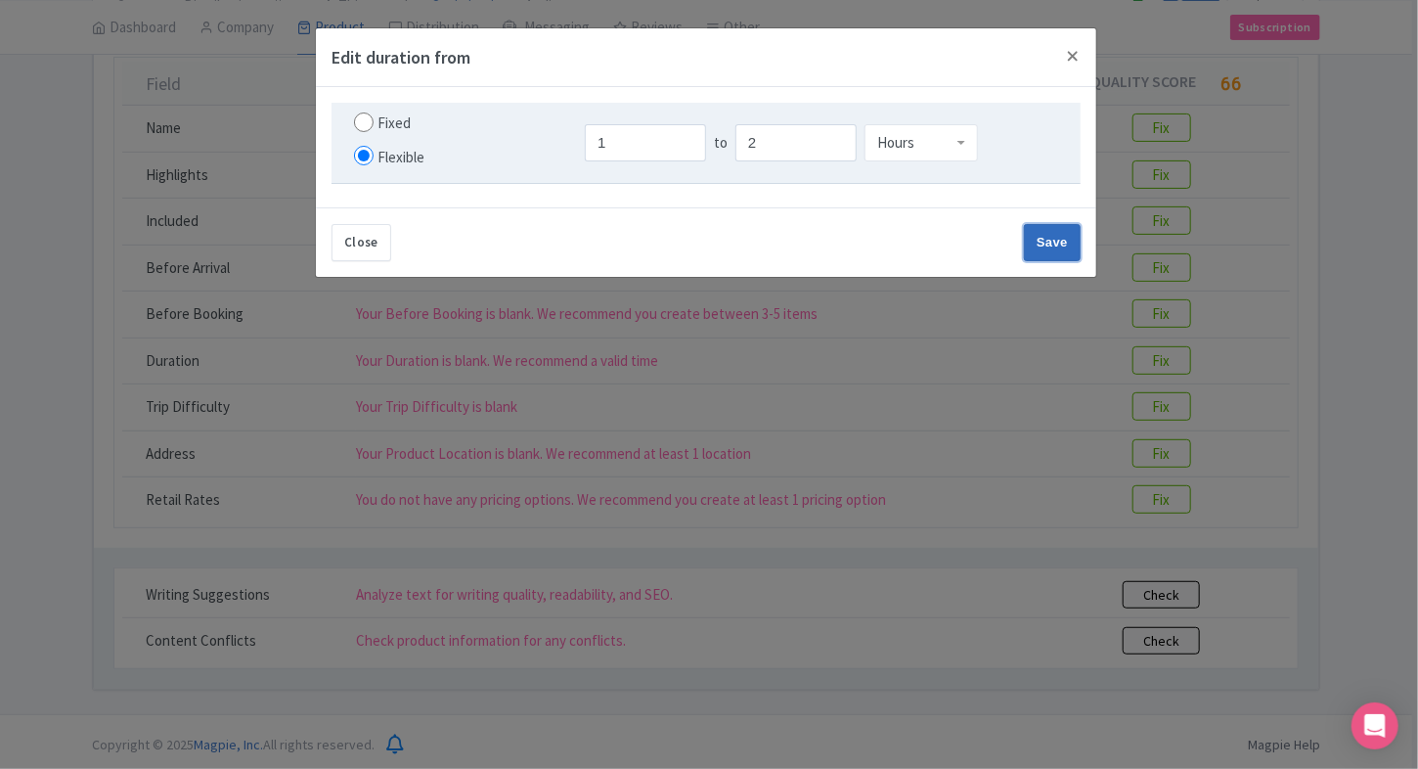
click at [1036, 256] on input "Save" at bounding box center [1052, 242] width 57 height 37
type input "Save"
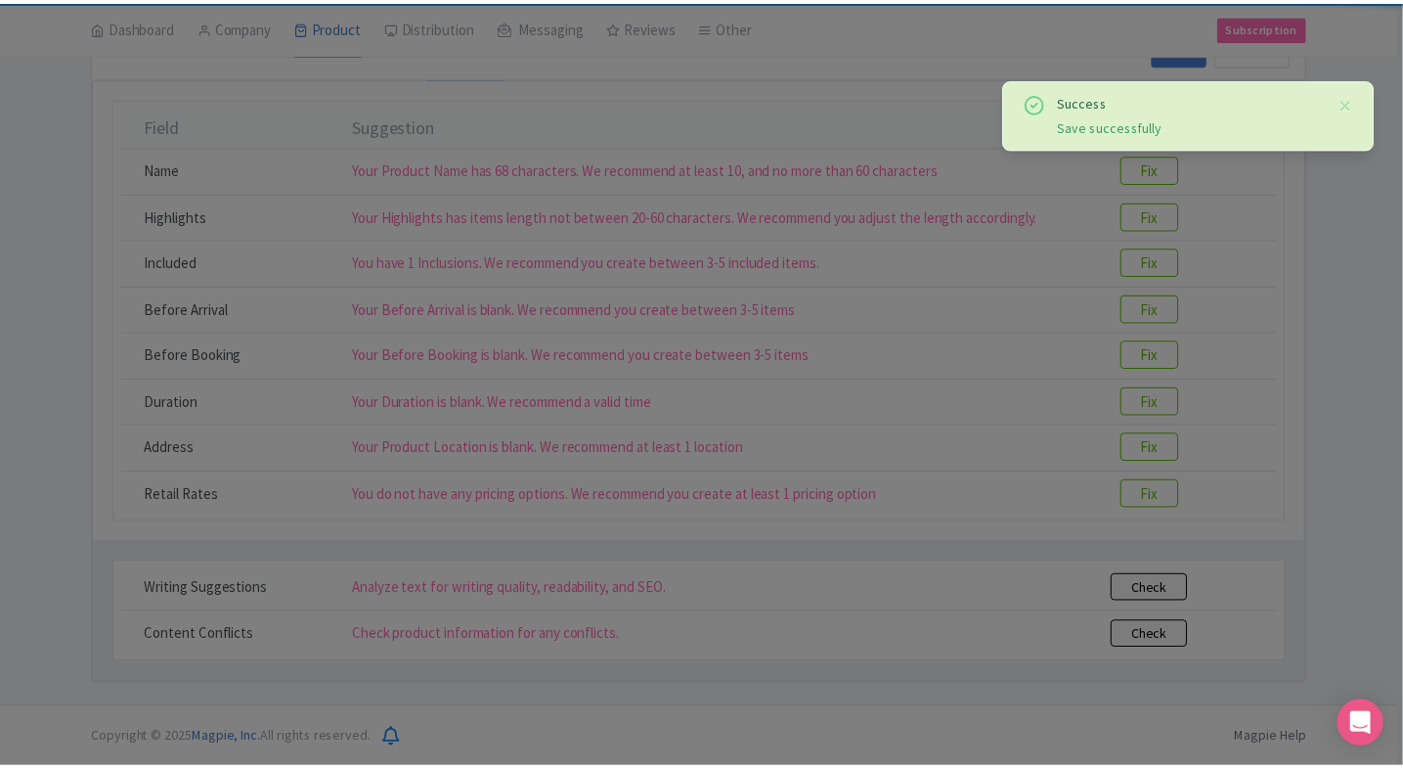
scroll to position [205, 0]
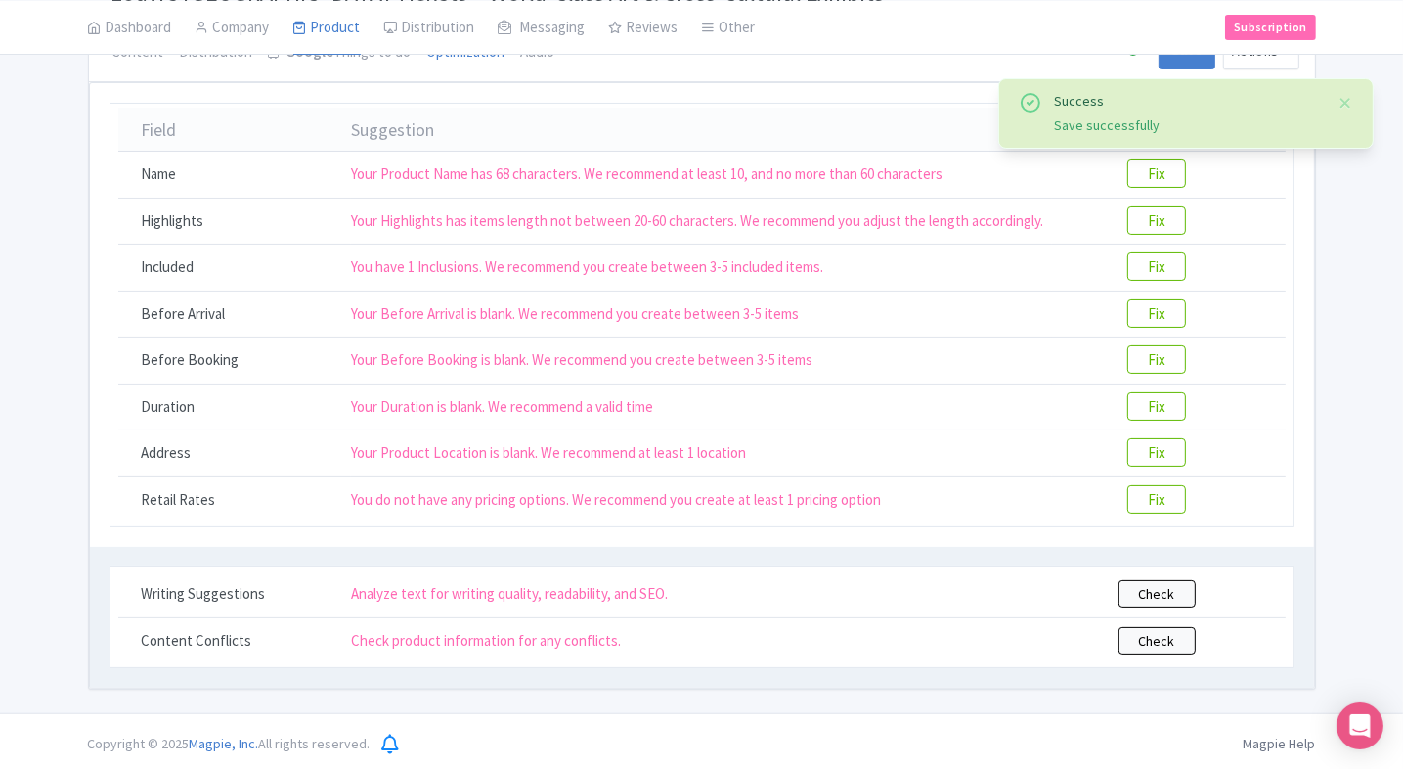
click at [79, 425] on div "Success Save successfully ← Back to Products Louvre Abu Dhabi Tickets – World-C…" at bounding box center [702, 312] width 1252 height 754
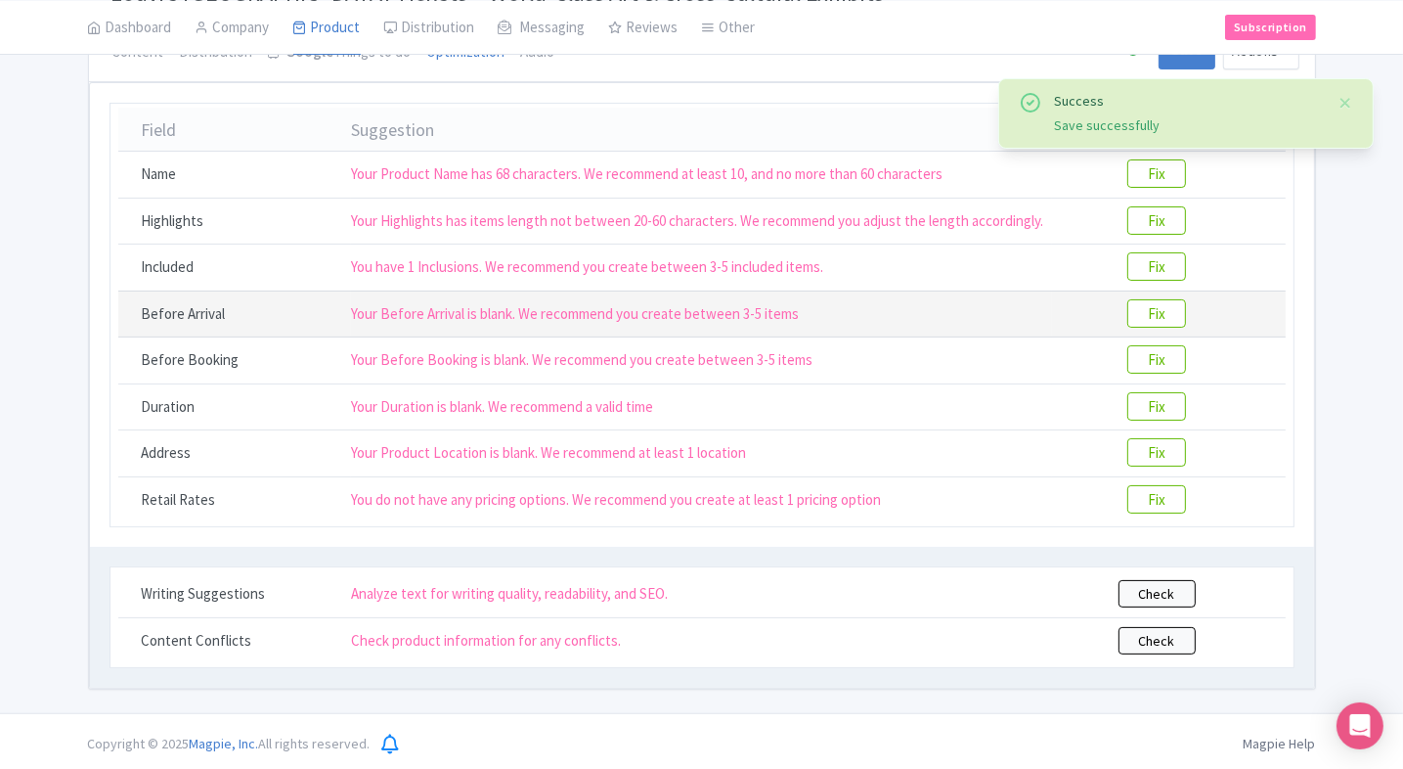
scroll to position [149, 0]
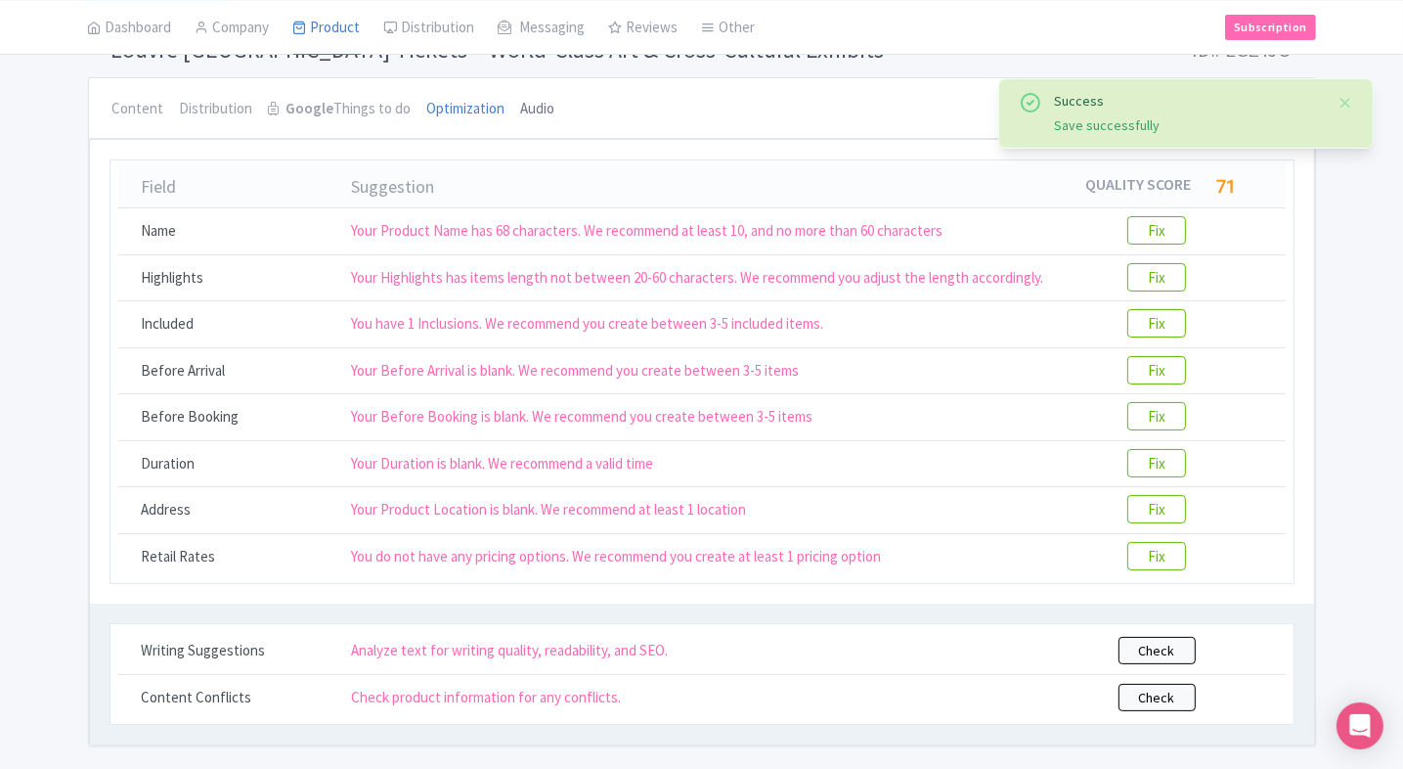
click at [524, 103] on link "Audio" at bounding box center [538, 109] width 34 height 63
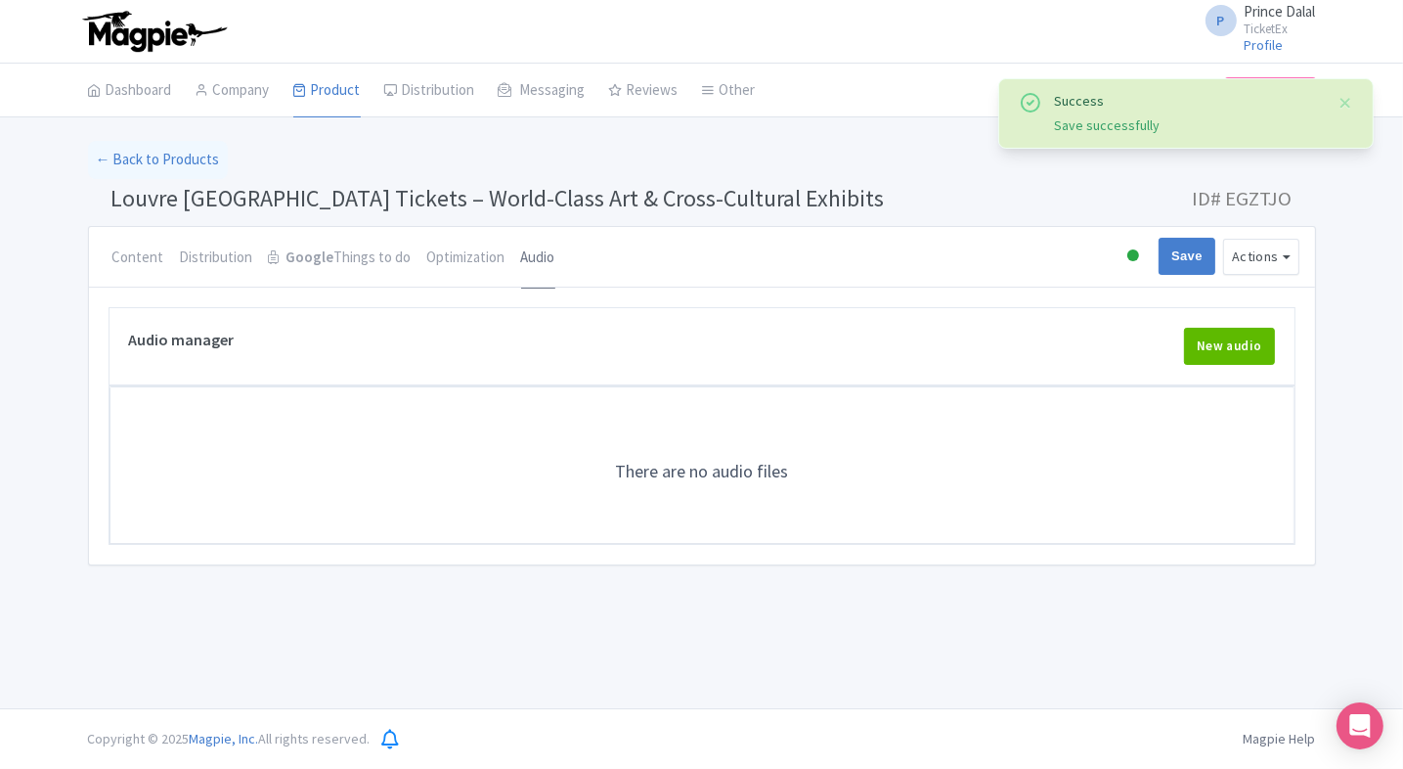
scroll to position [0, 0]
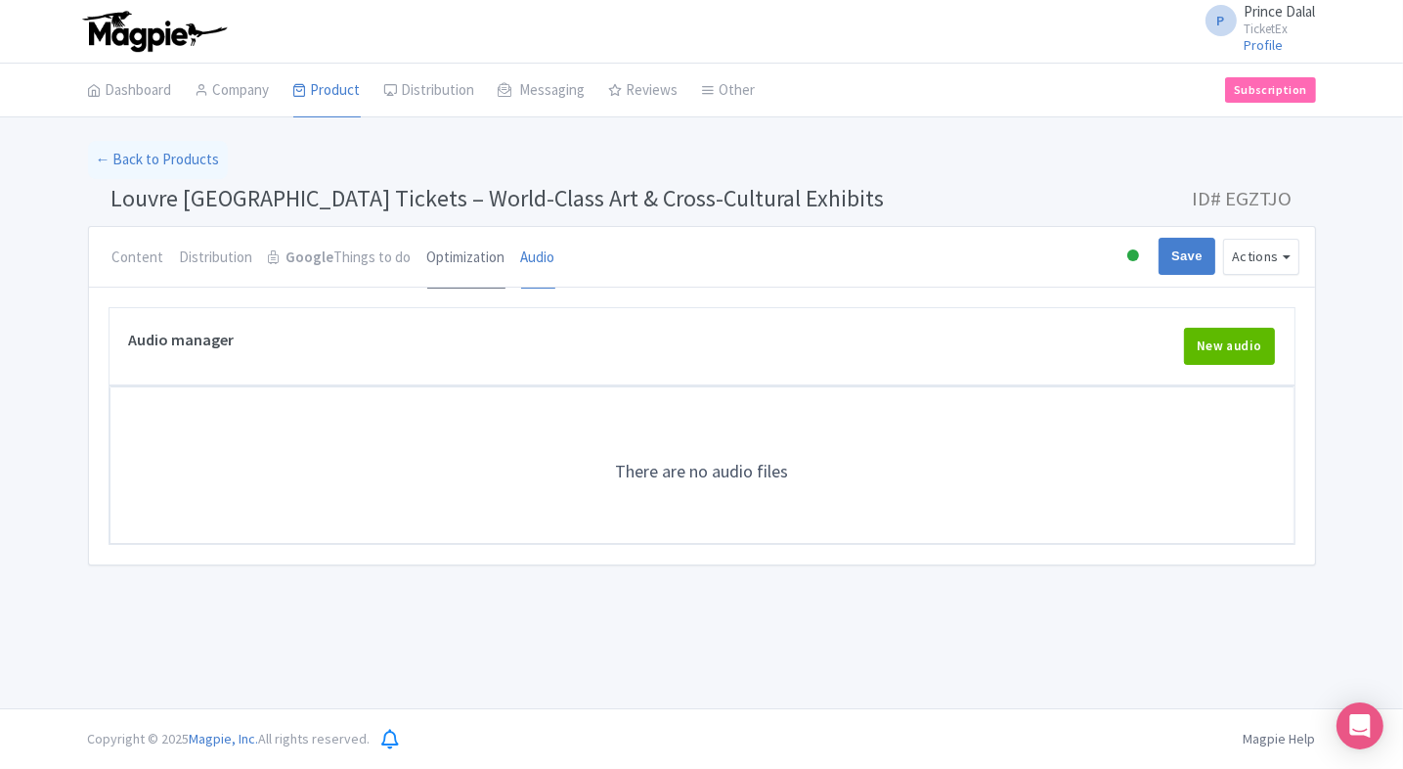
click at [462, 270] on link "Optimization" at bounding box center [466, 258] width 78 height 63
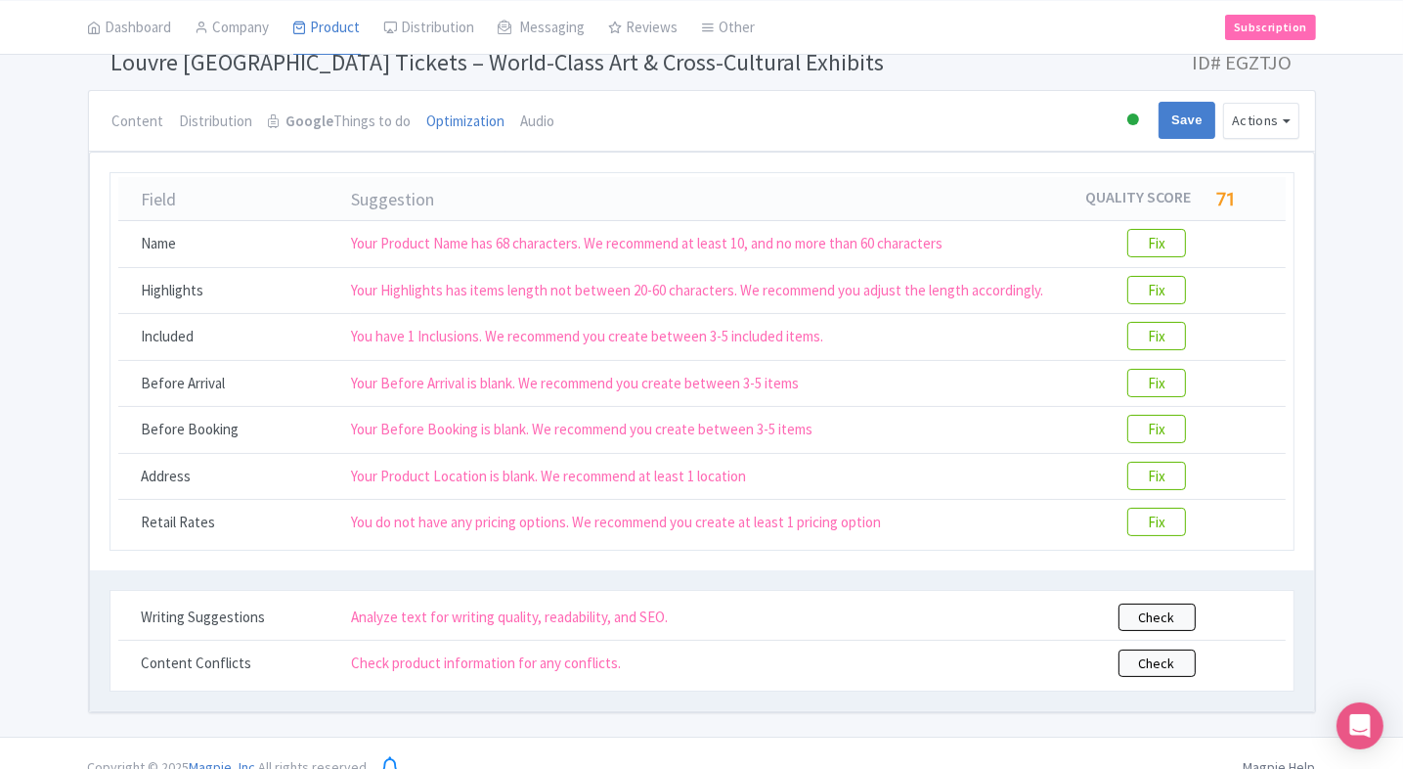
scroll to position [141, 0]
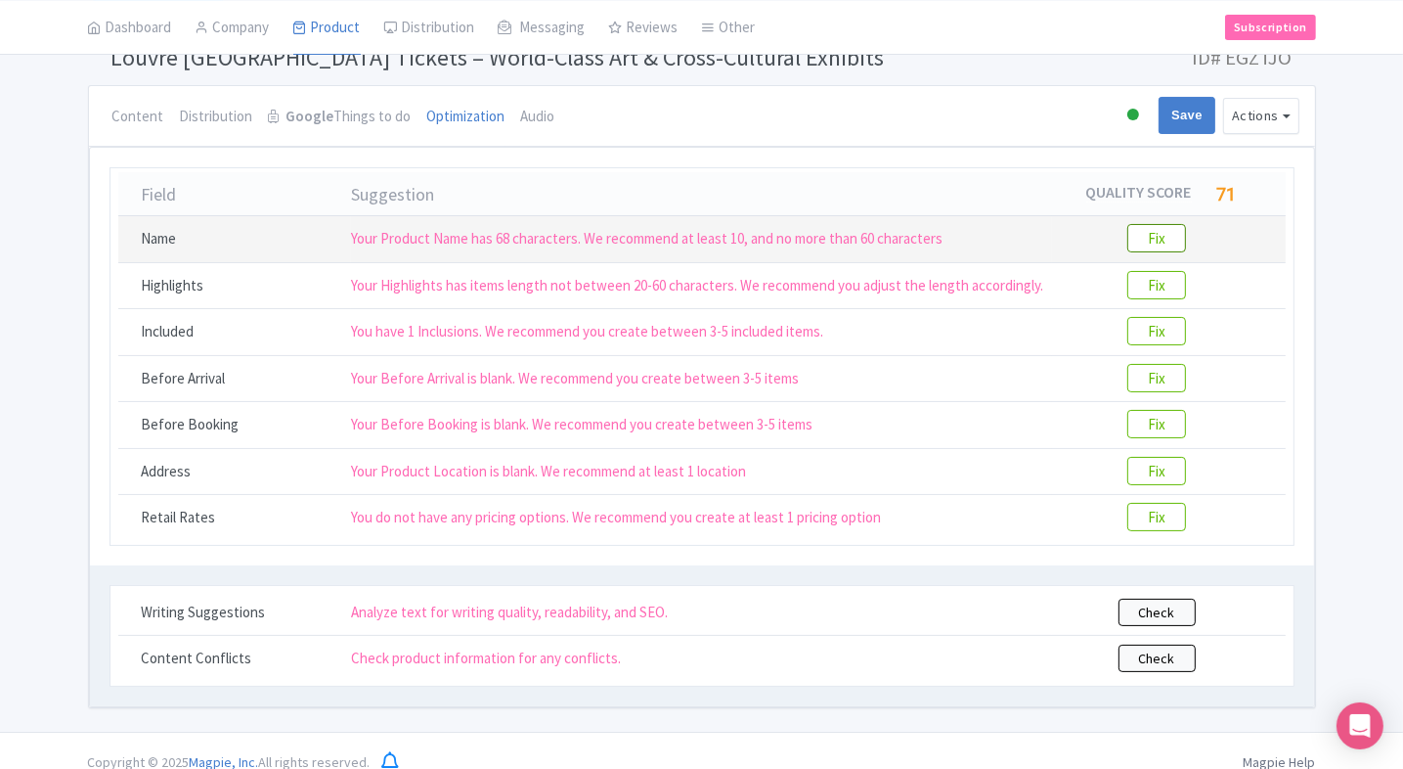
click at [1156, 237] on btn "Fix" at bounding box center [1156, 238] width 59 height 28
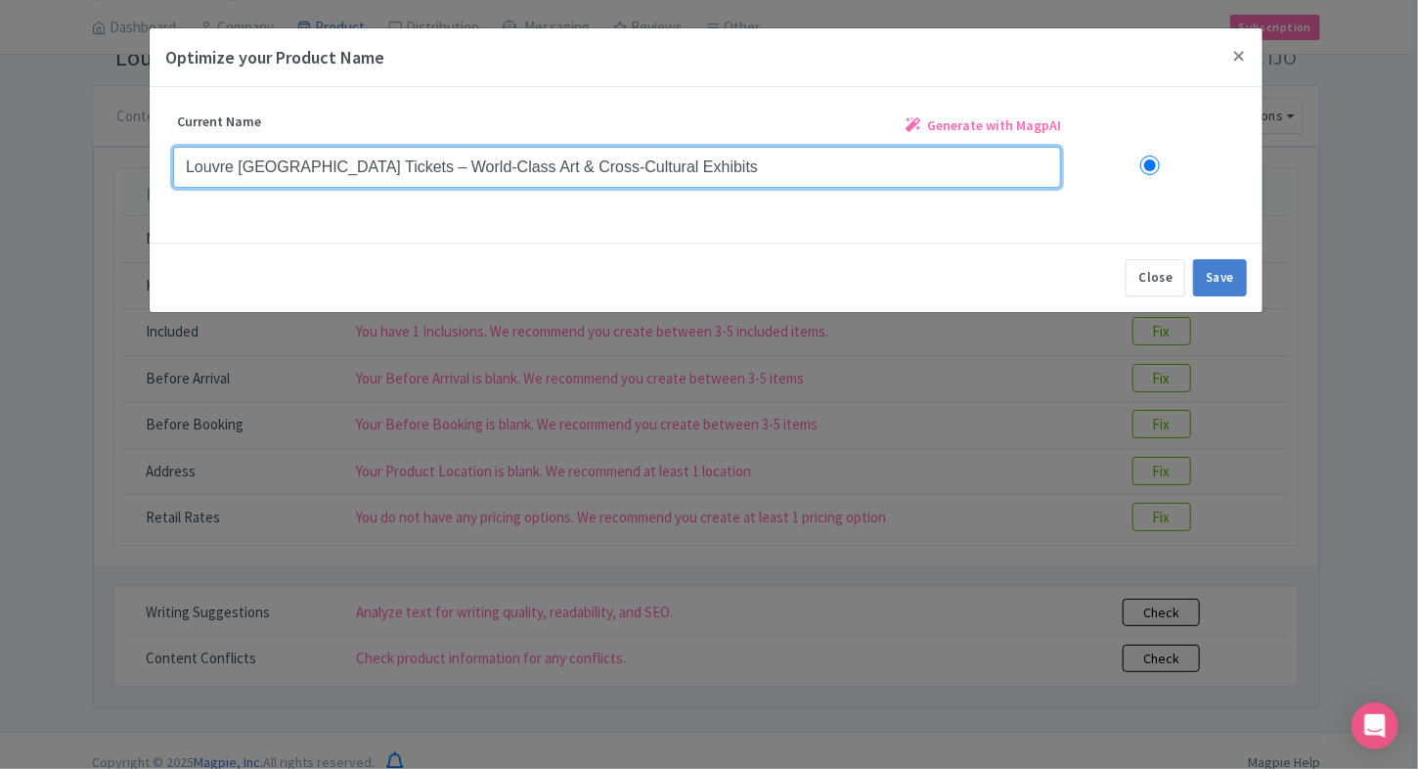
drag, startPoint x: 692, startPoint y: 165, endPoint x: 368, endPoint y: 173, distance: 324.7
click at [368, 173] on input "Louvre Abu Dhabi Tickets – World-Class Art & Cross-Cultural Exhibits" at bounding box center [617, 167] width 888 height 41
type input "Louvre Abu Dhabi Tickets"
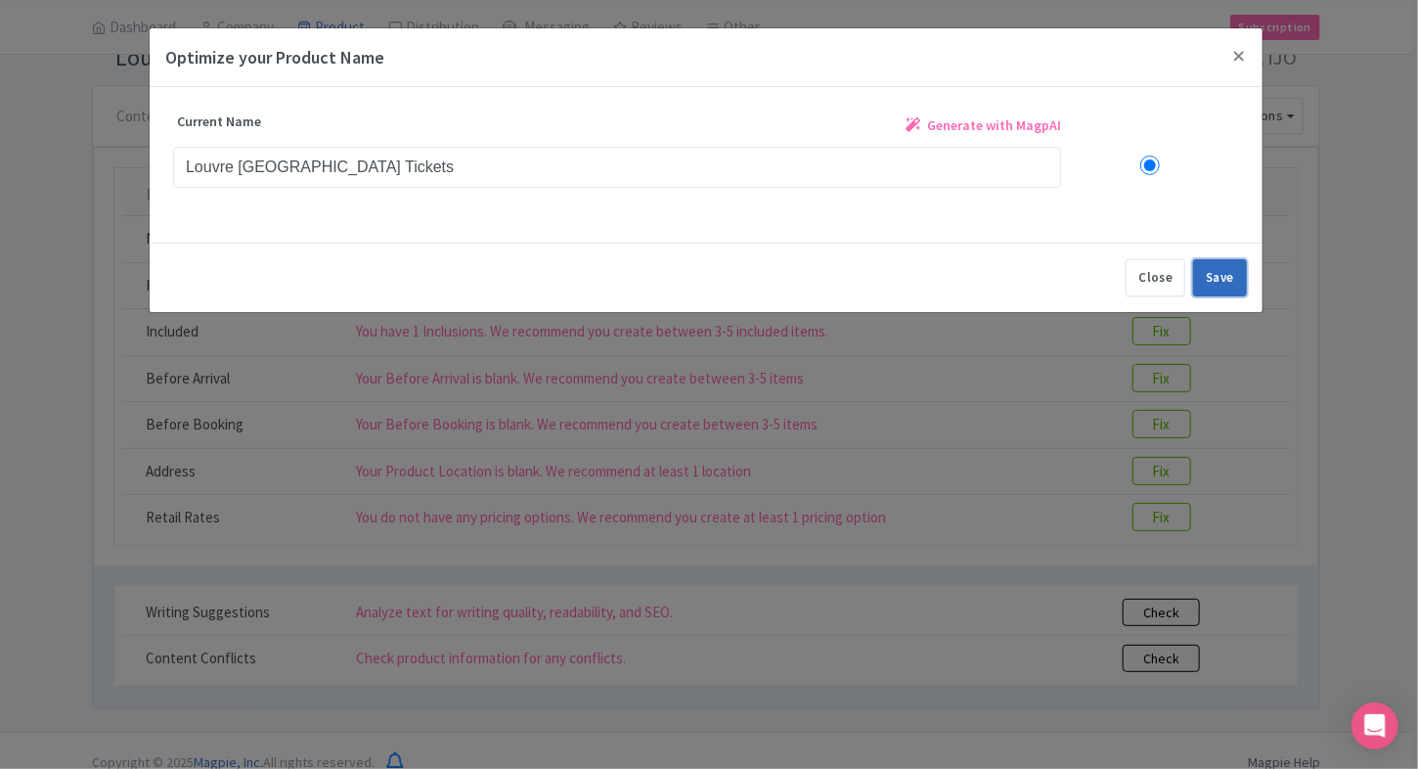
click at [1243, 281] on button "Save" at bounding box center [1220, 277] width 54 height 37
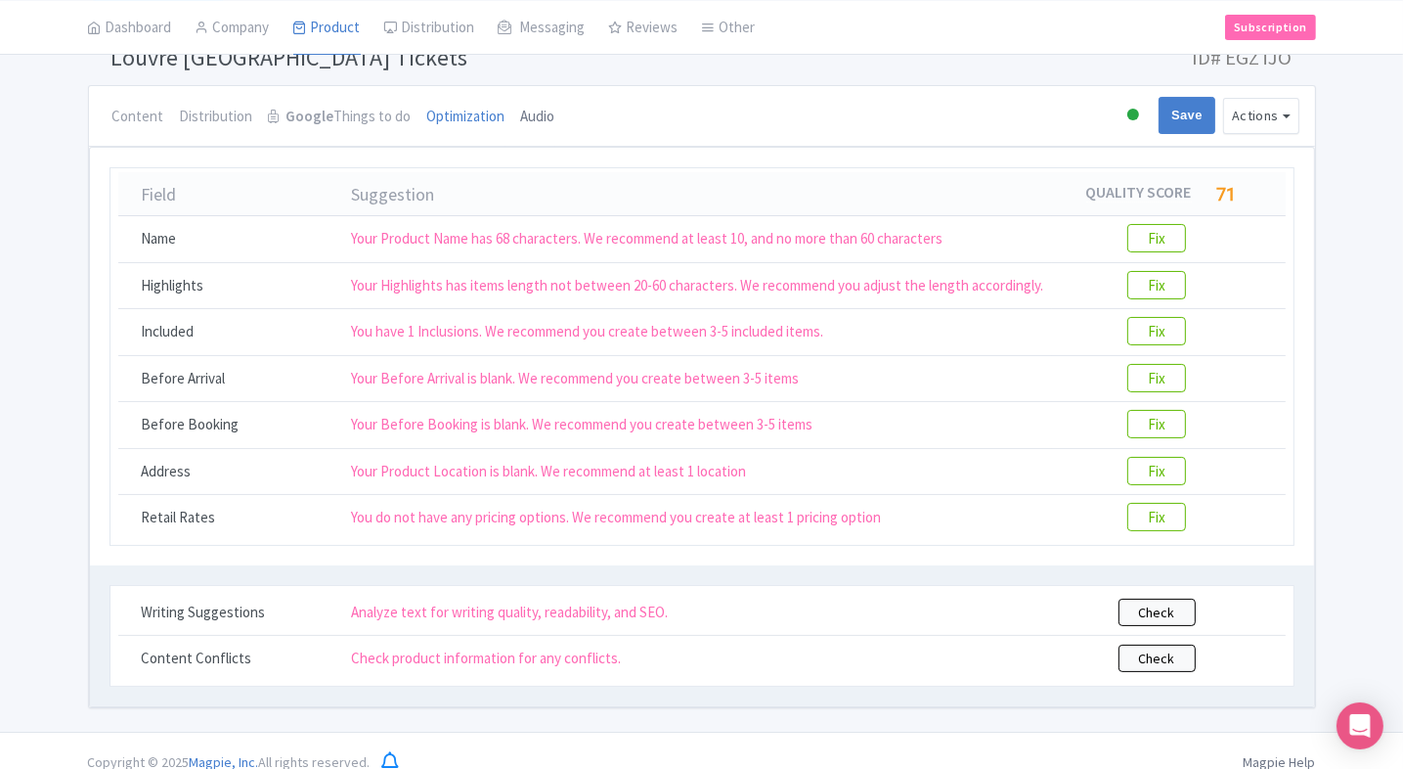
click at [544, 88] on link "Audio" at bounding box center [538, 117] width 34 height 63
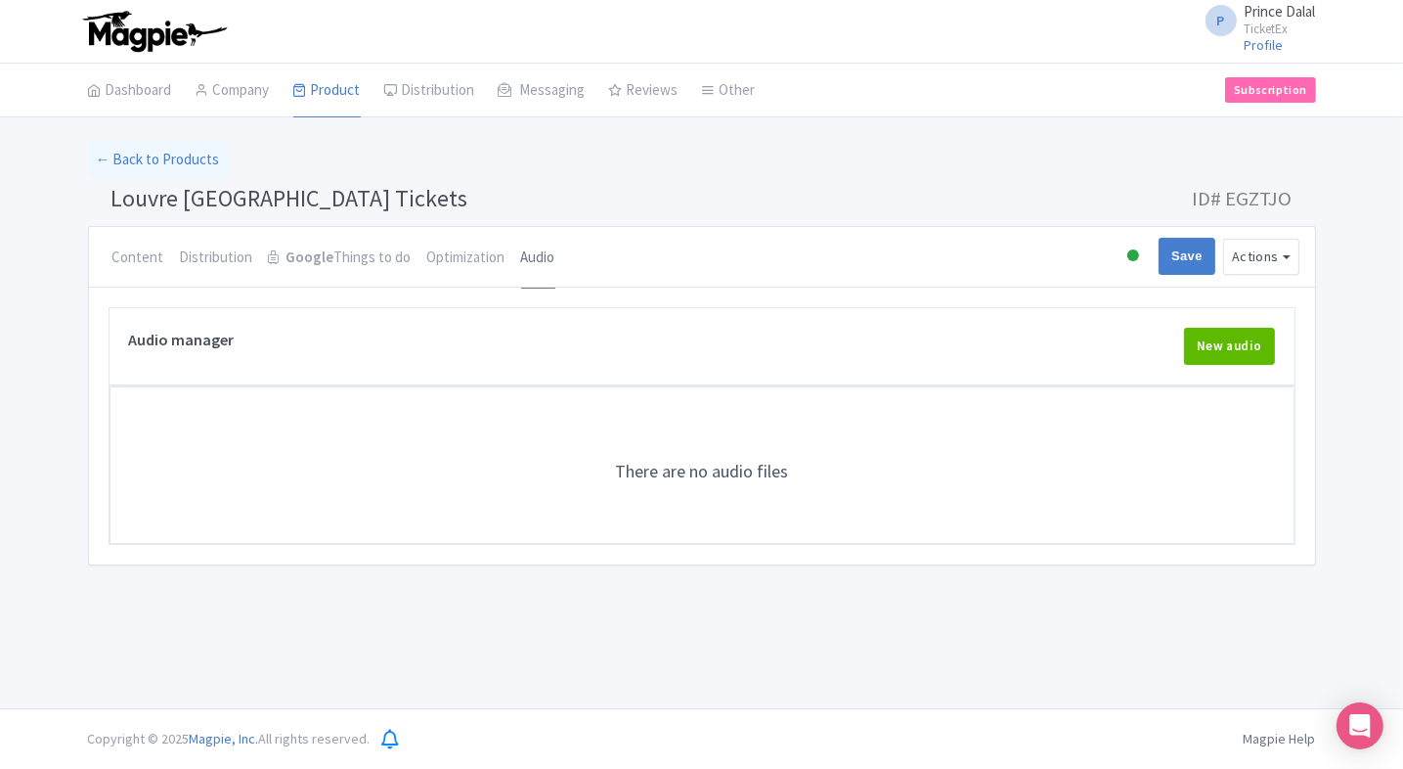
scroll to position [0, 0]
click at [462, 237] on link "Optimization" at bounding box center [466, 258] width 78 height 63
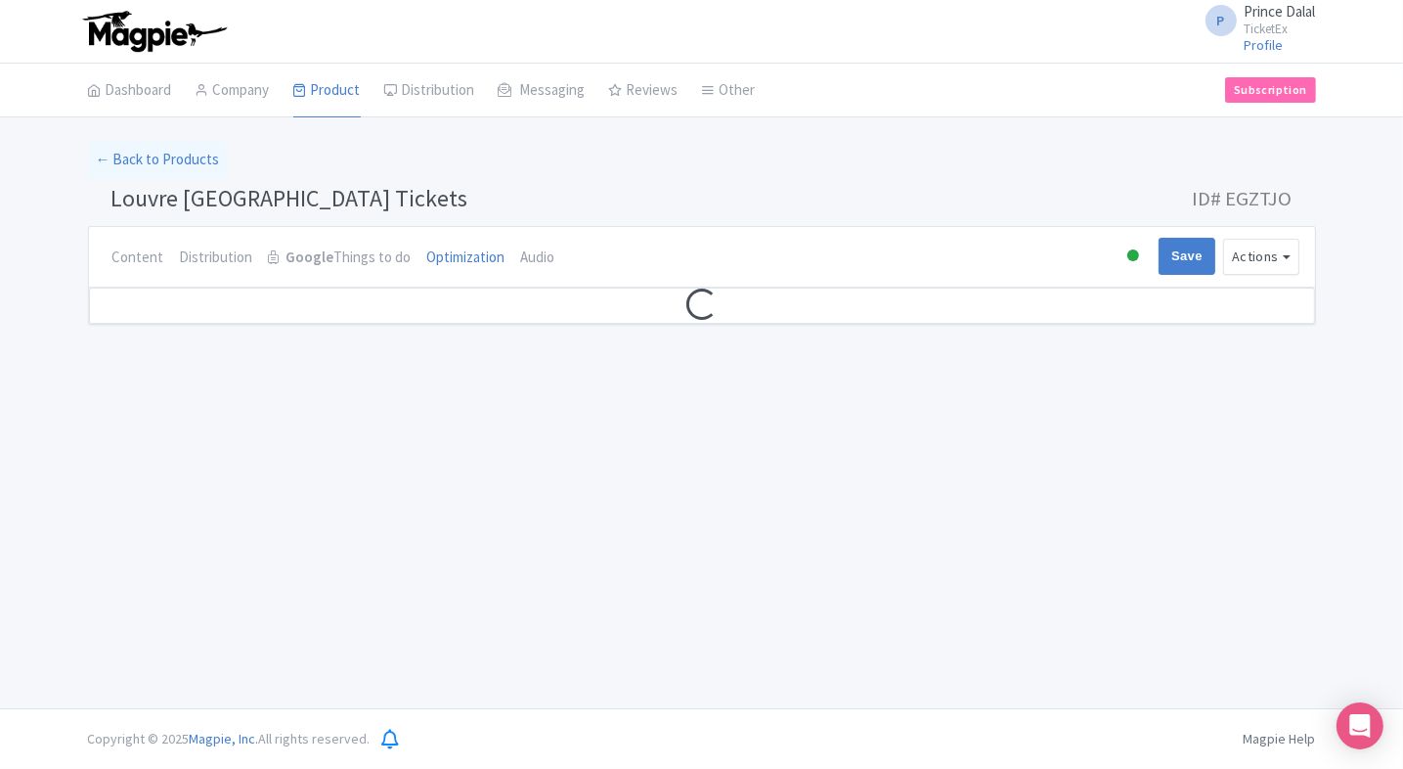
click at [982, 409] on div "P Prince Dalal TicketEx Profile Users Settings Sign out Dashboard Company Produ…" at bounding box center [701, 354] width 1403 height 708
click at [532, 271] on link "Audio" at bounding box center [538, 258] width 34 height 63
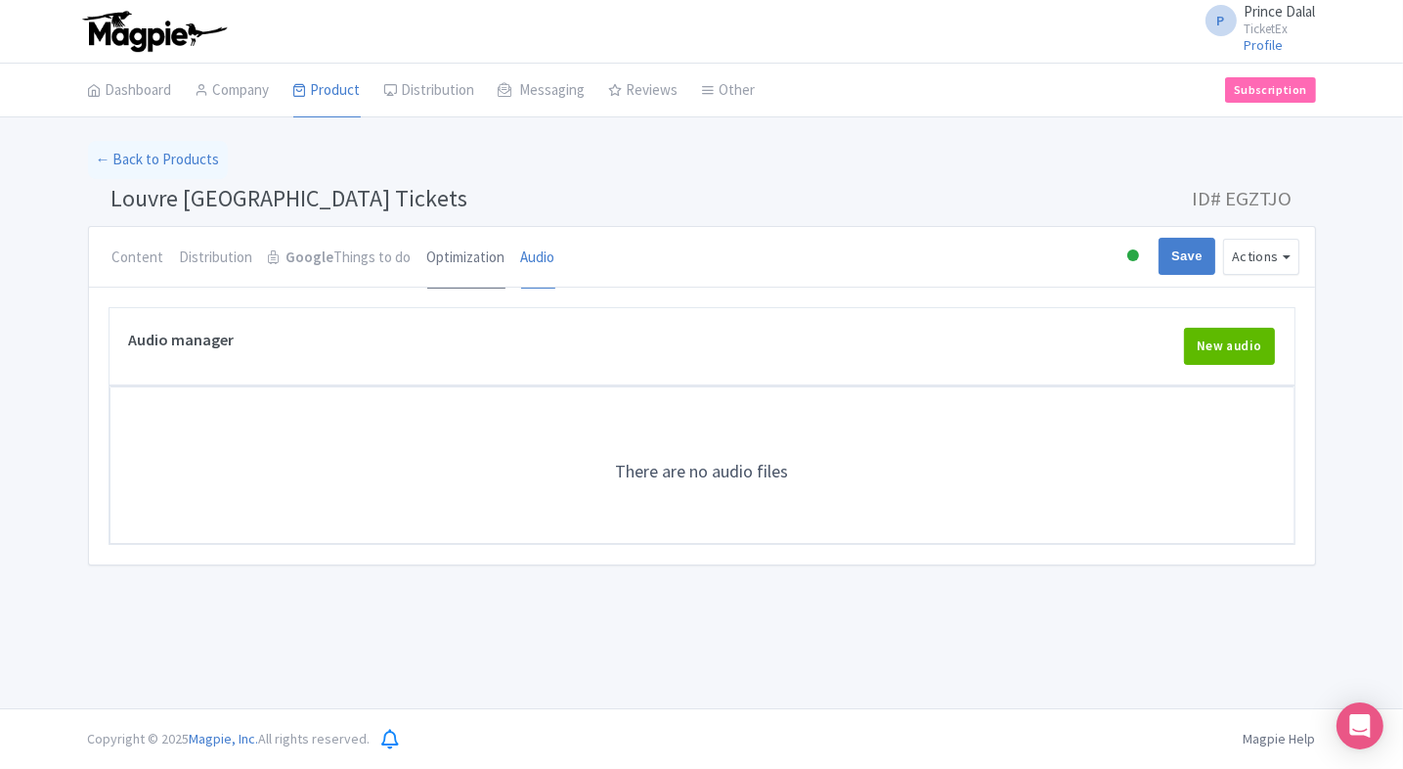
click at [465, 264] on link "Optimization" at bounding box center [466, 258] width 78 height 63
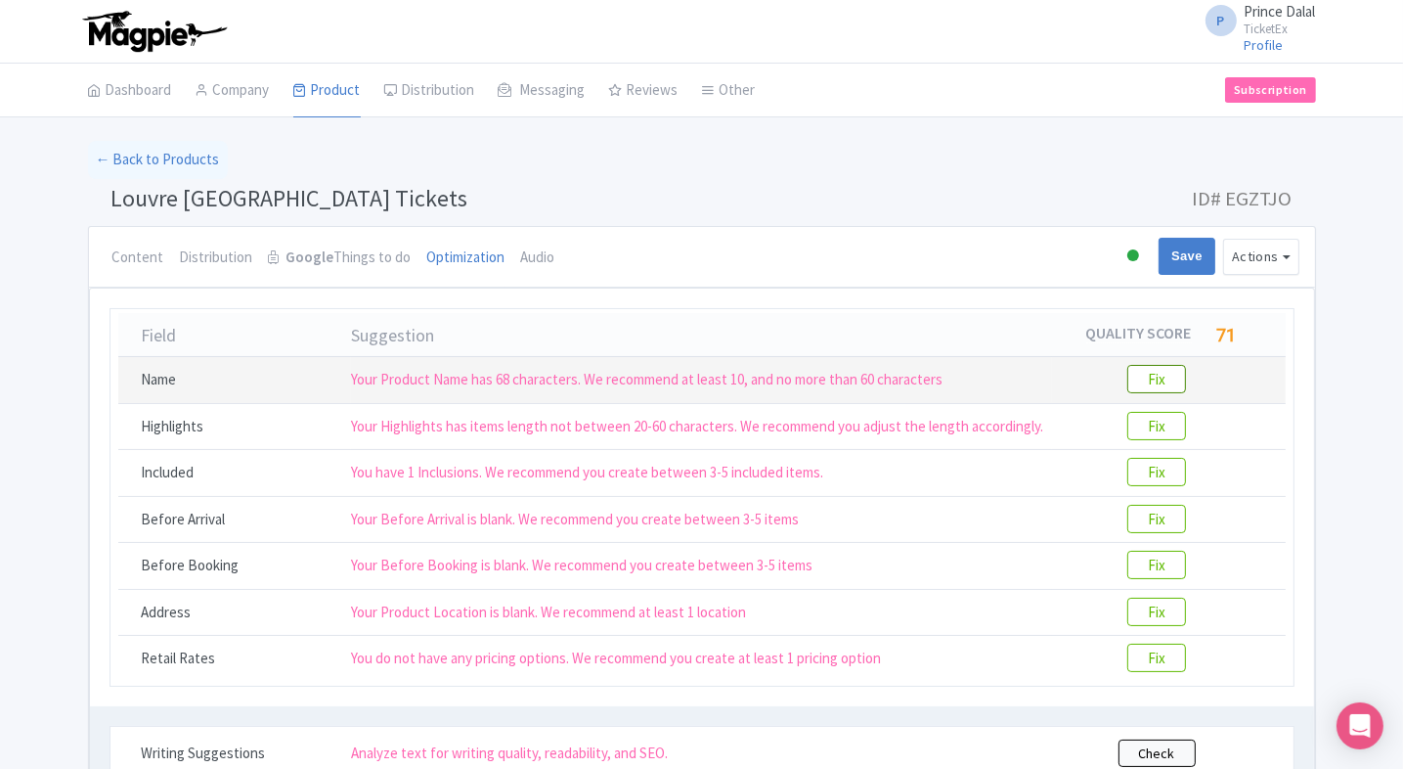
click at [1155, 385] on btn "Fix" at bounding box center [1156, 379] width 59 height 28
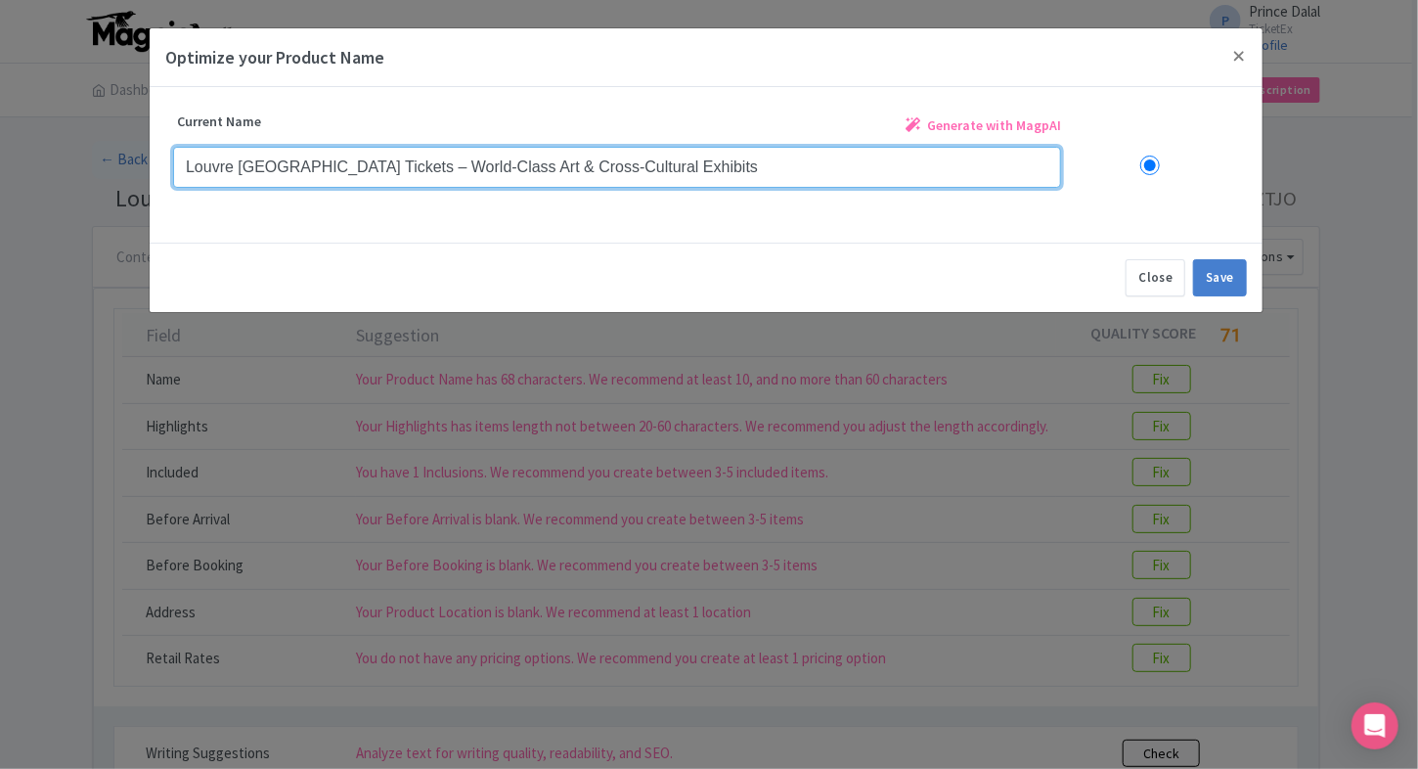
drag, startPoint x: 692, startPoint y: 157, endPoint x: 368, endPoint y: 183, distance: 325.6
click at [368, 183] on input "Louvre Abu Dhabi Tickets – World-Class Art & Cross-Cultural Exhibits" at bounding box center [617, 167] width 888 height 41
type input "Louvre Abu Dhabi Tickets"
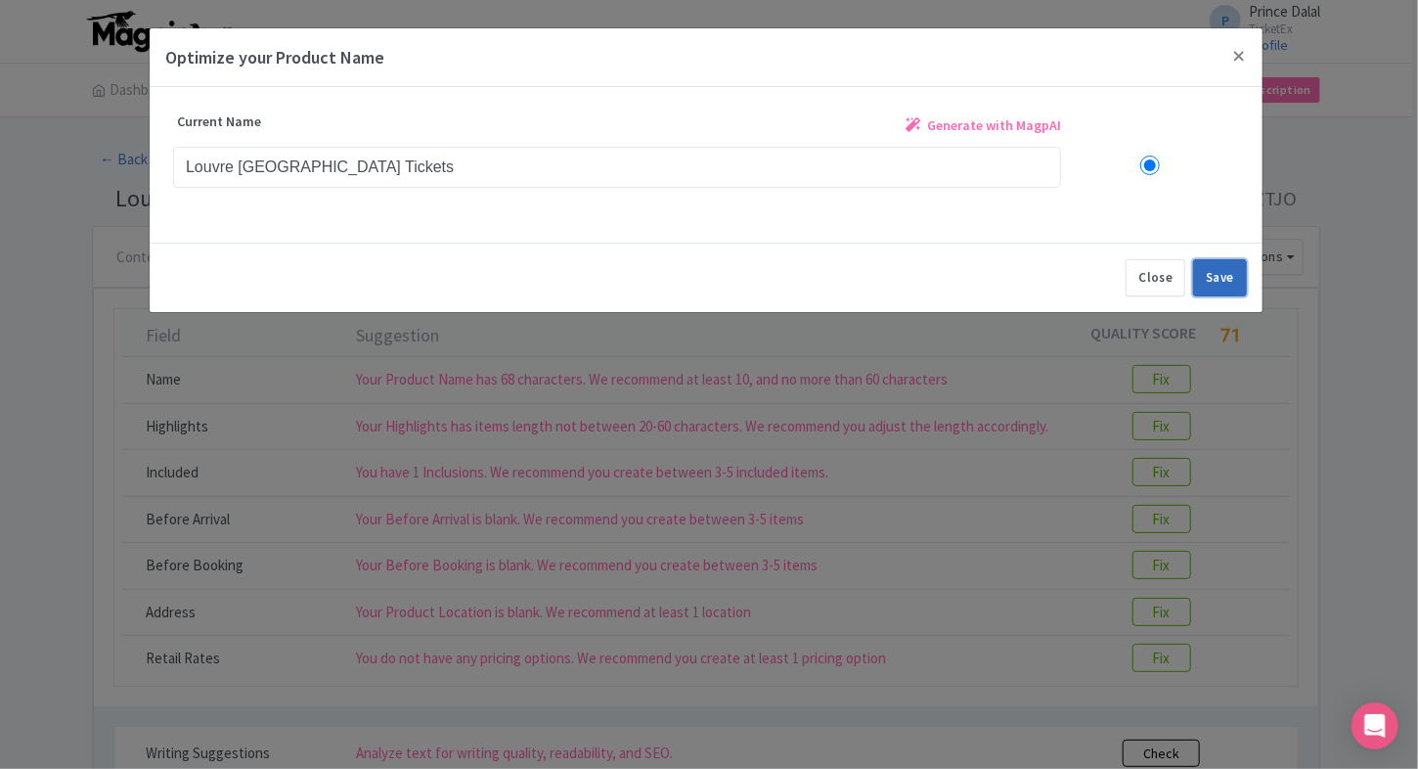
click at [1234, 276] on button "Save" at bounding box center [1220, 277] width 54 height 37
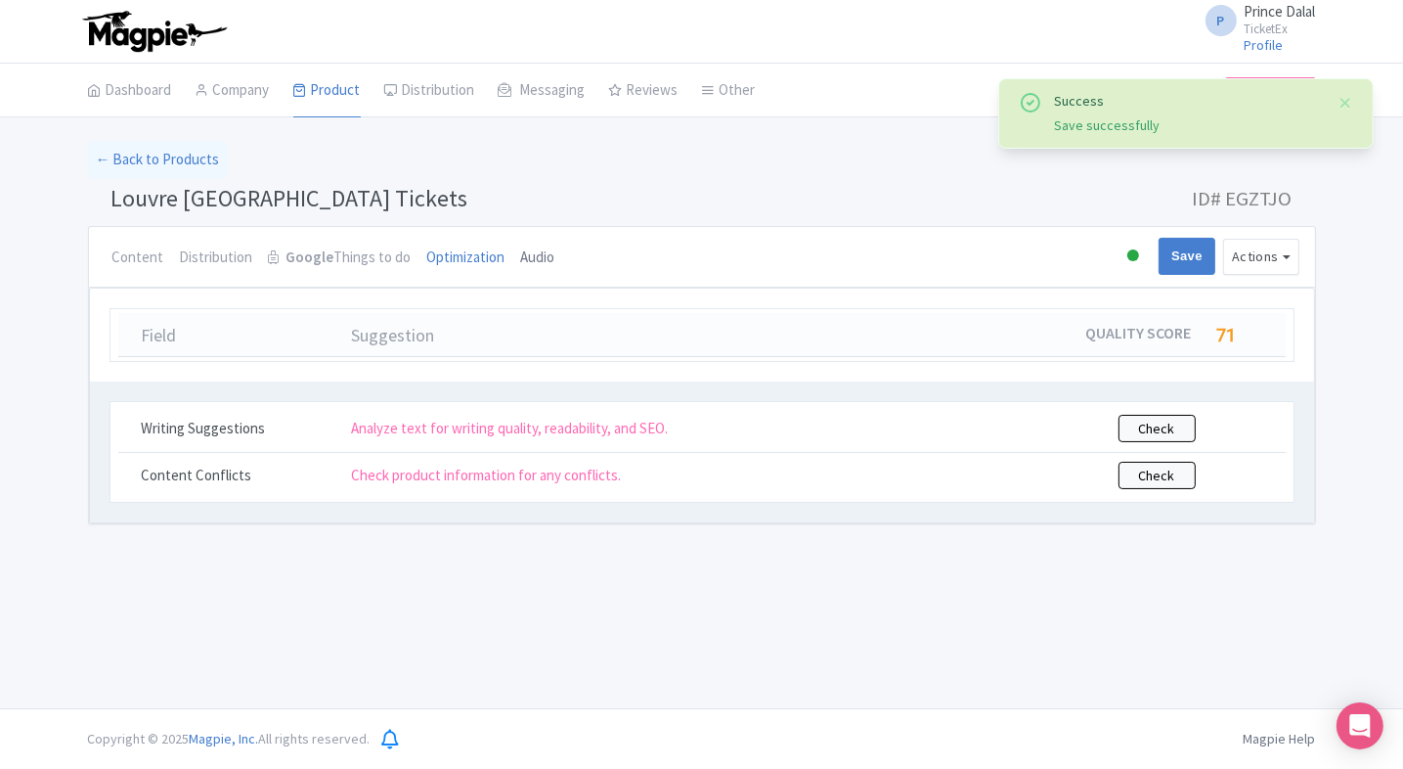
click at [540, 245] on link "Audio" at bounding box center [538, 258] width 34 height 63
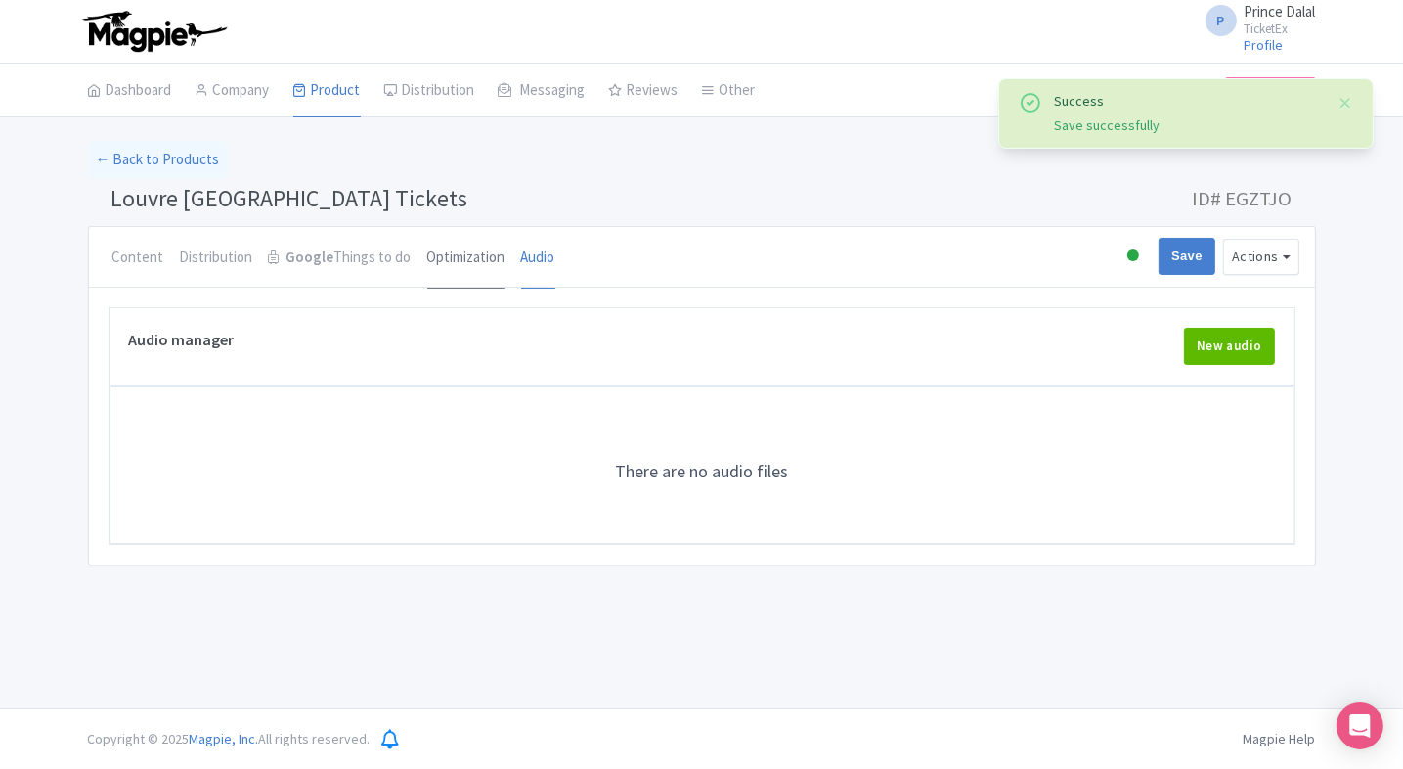
click at [467, 269] on link "Optimization" at bounding box center [466, 258] width 78 height 63
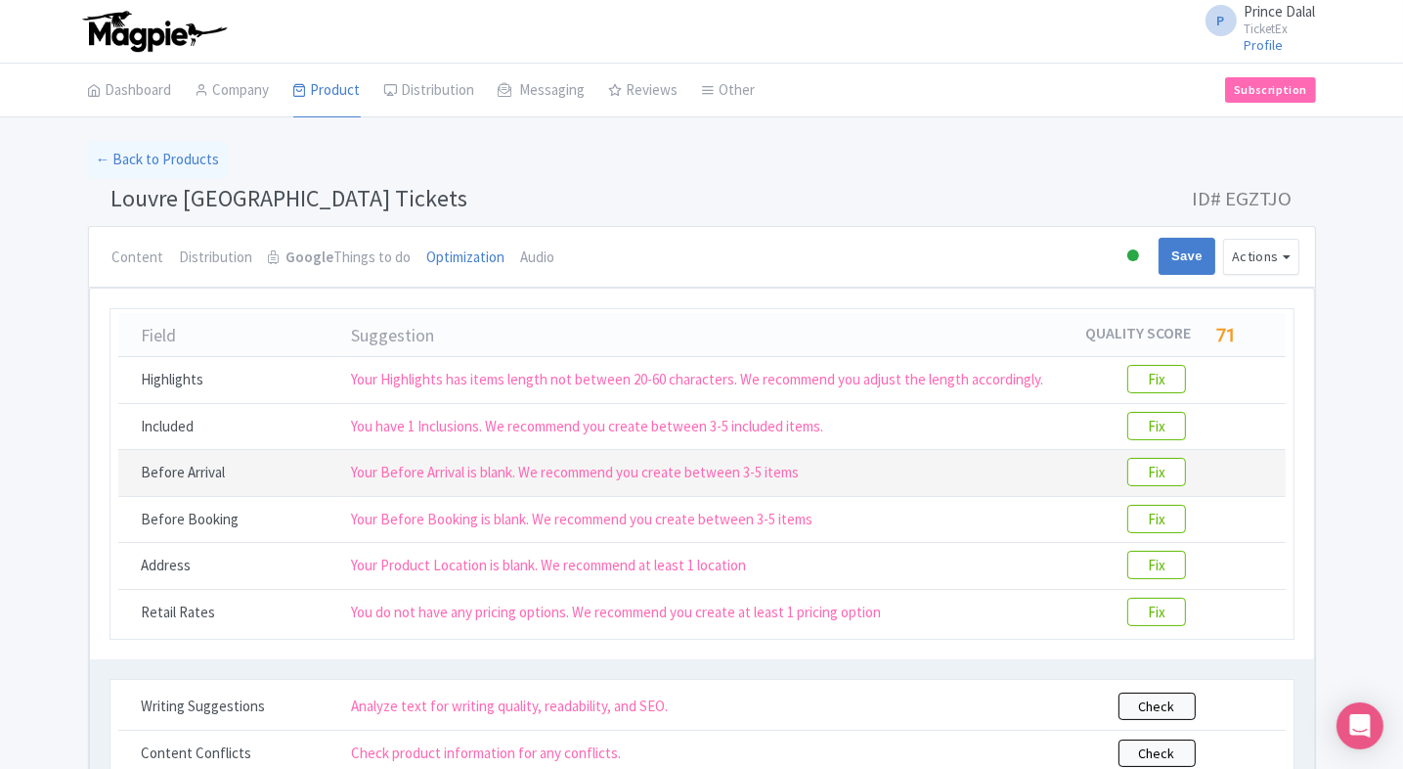
scroll to position [20, 0]
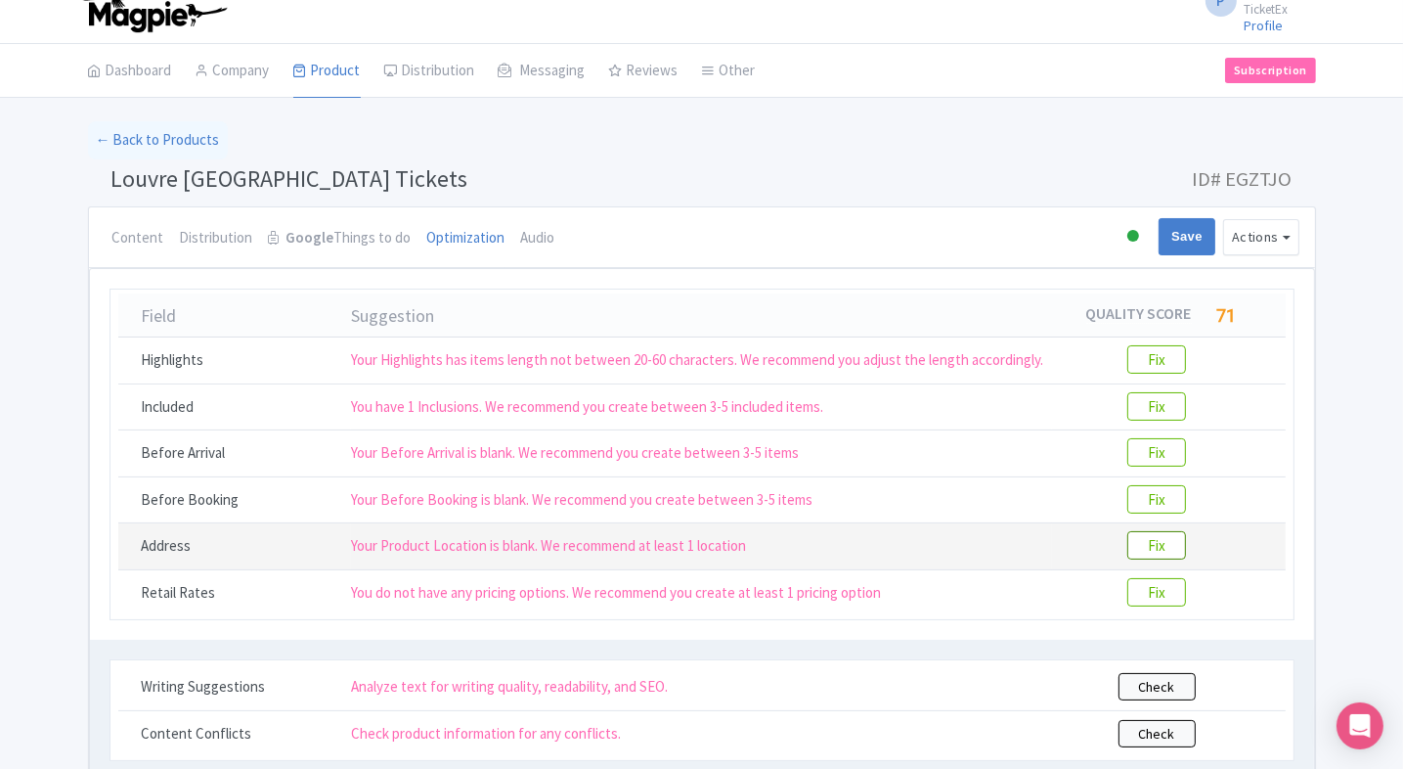
click at [1142, 534] on btn "Fix" at bounding box center [1156, 545] width 59 height 28
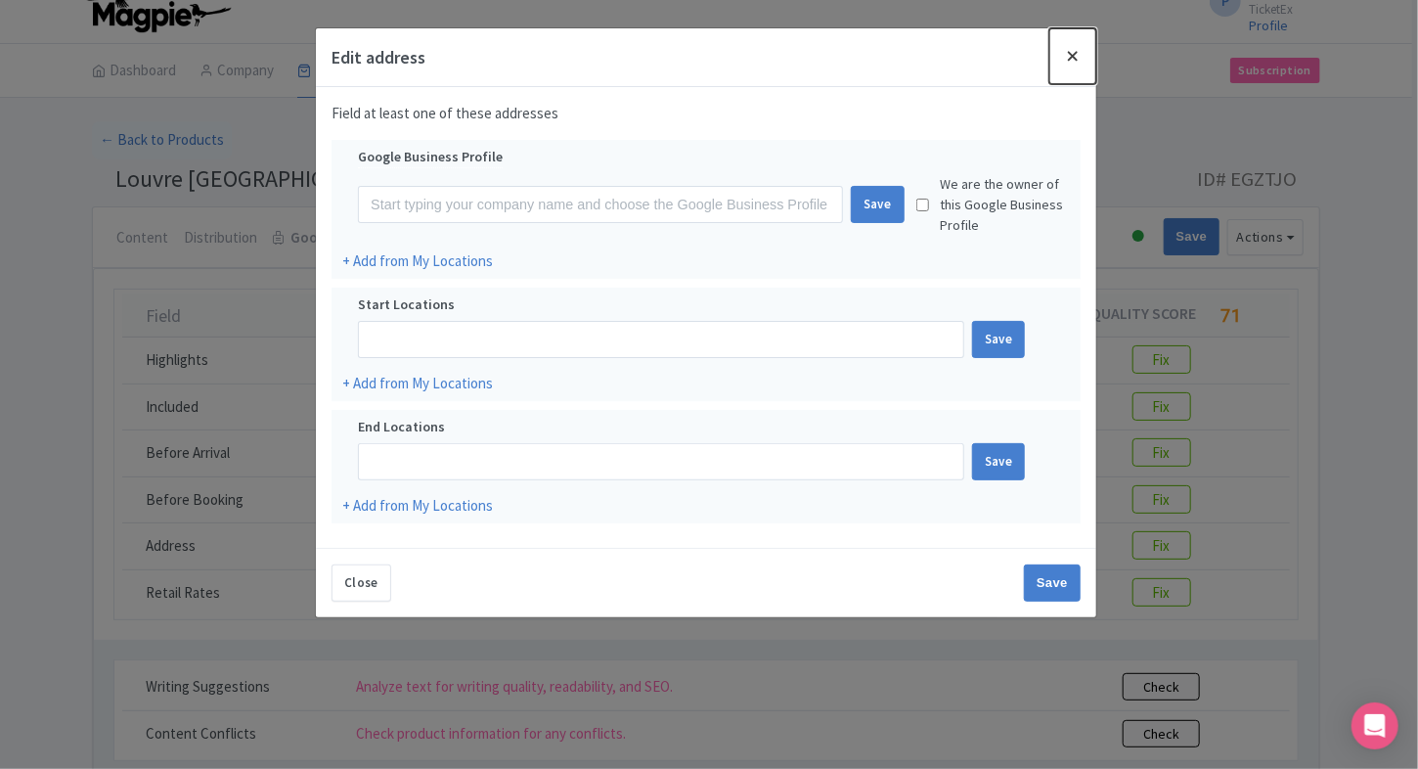
click at [1071, 53] on button "Close" at bounding box center [1072, 56] width 47 height 56
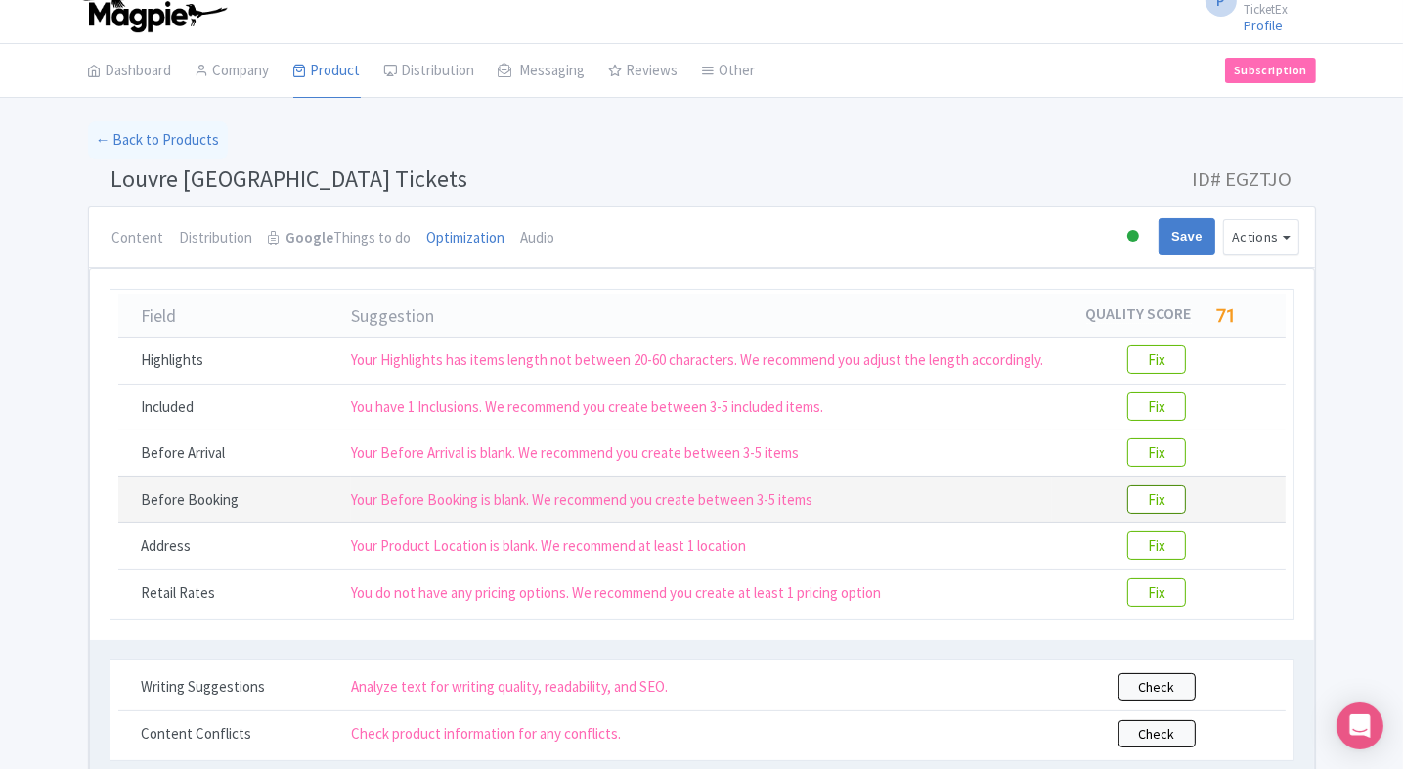
click at [1154, 494] on btn "Fix" at bounding box center [1156, 499] width 59 height 28
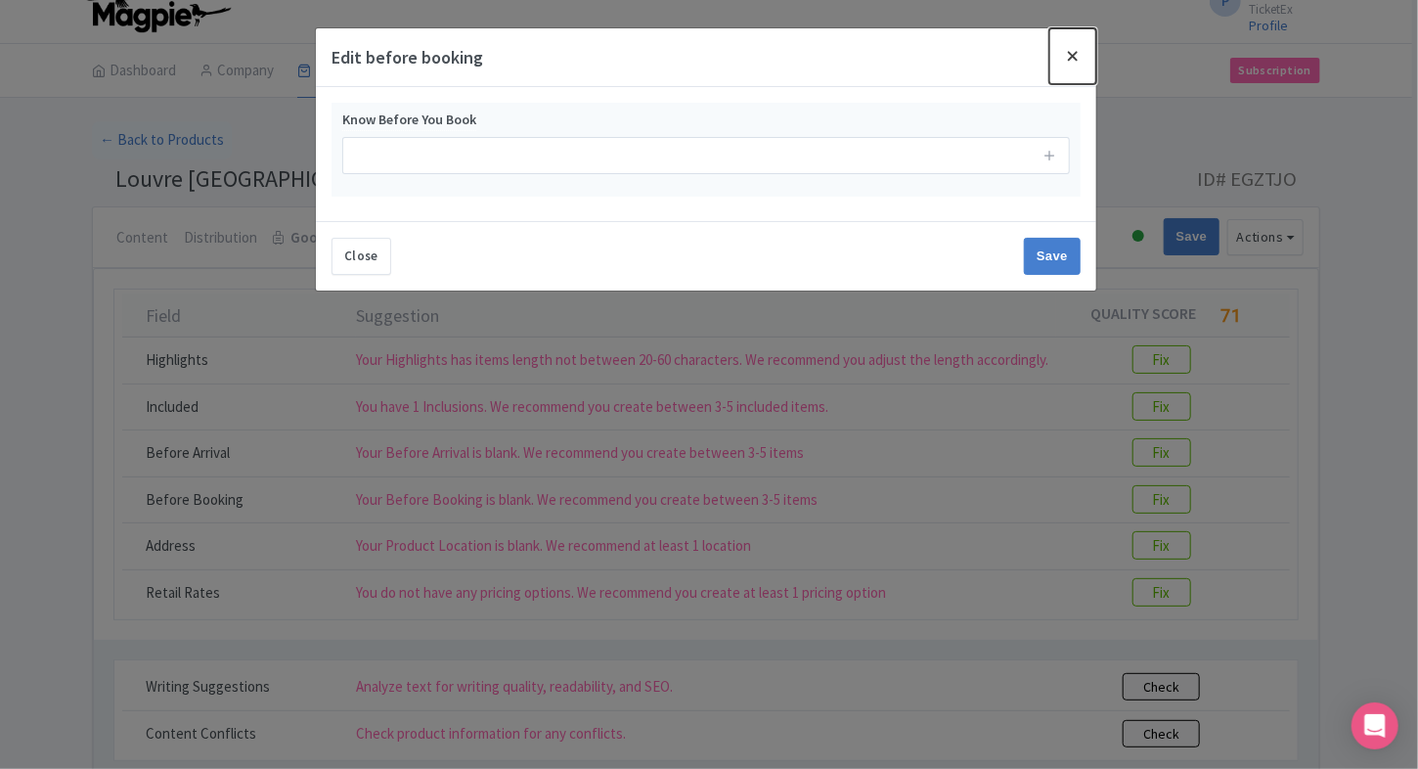
click at [1072, 57] on button "Close" at bounding box center [1072, 56] width 47 height 56
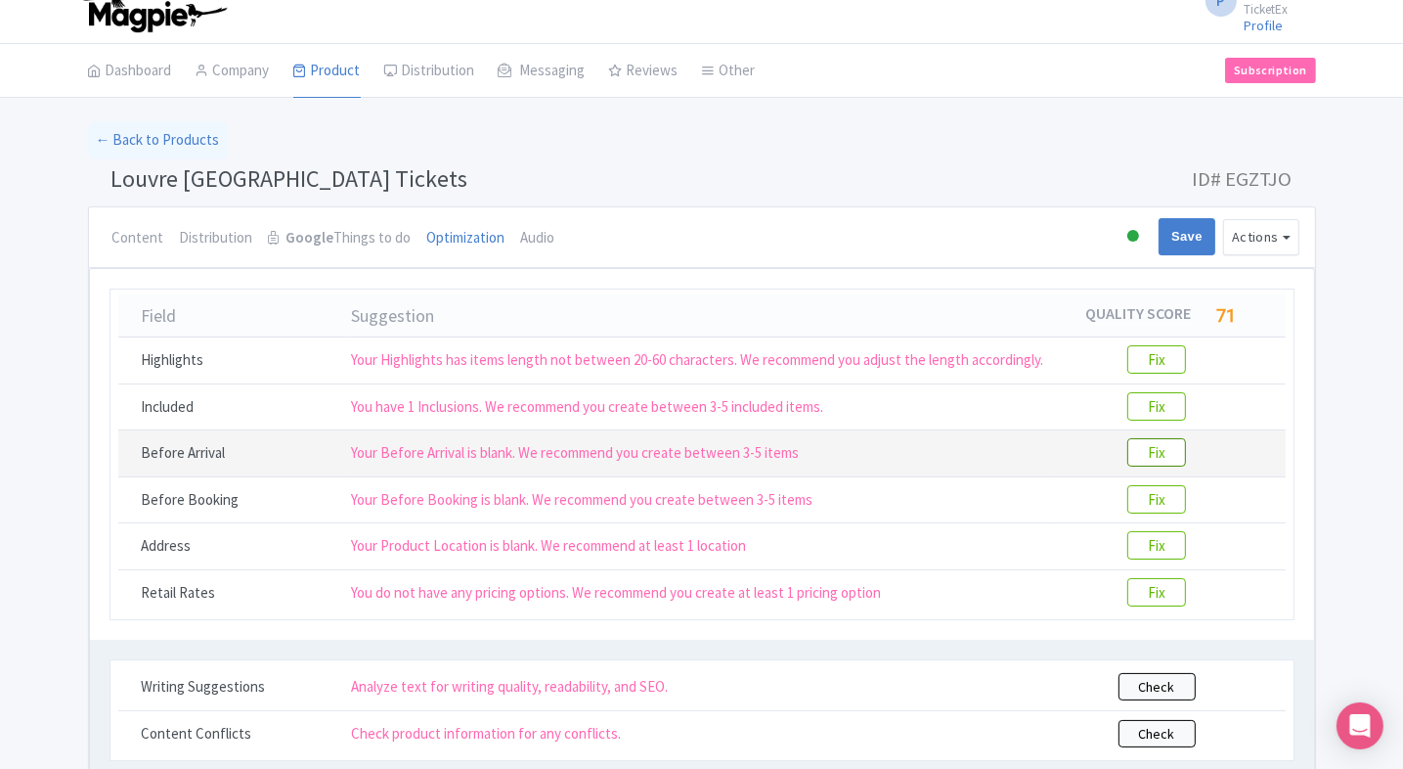
click at [1167, 442] on btn "Fix" at bounding box center [1156, 452] width 59 height 28
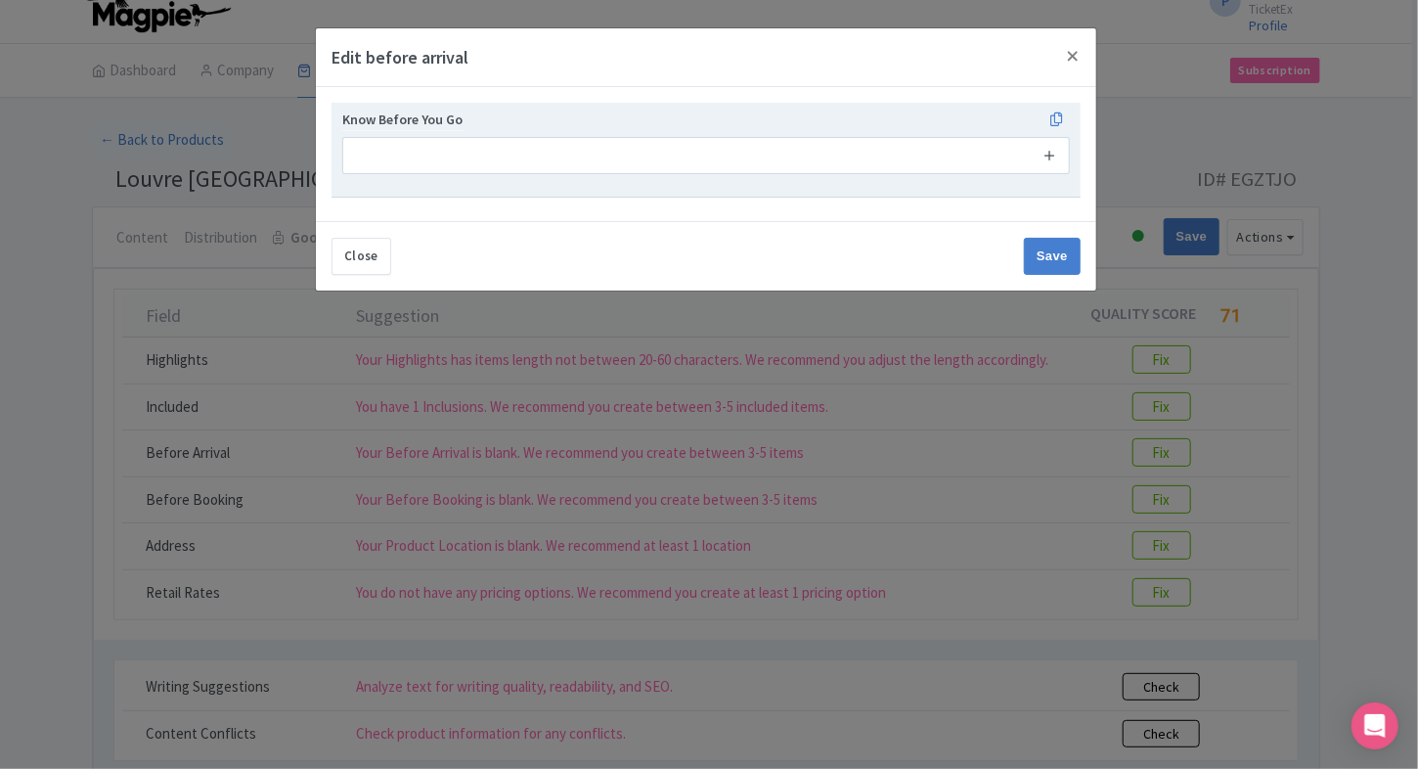
click at [1052, 158] on icon at bounding box center [1049, 155] width 15 height 15
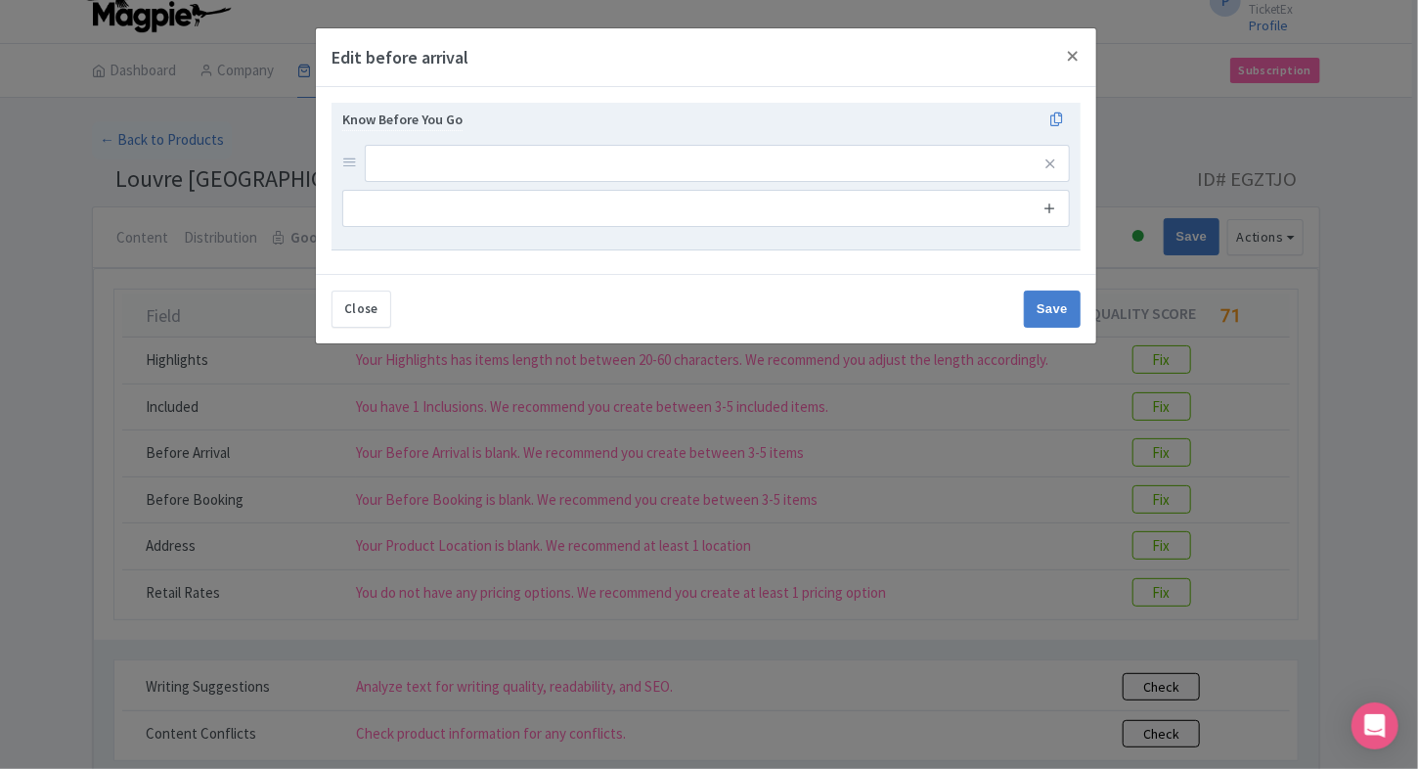
click at [1044, 203] on icon at bounding box center [1049, 207] width 15 height 15
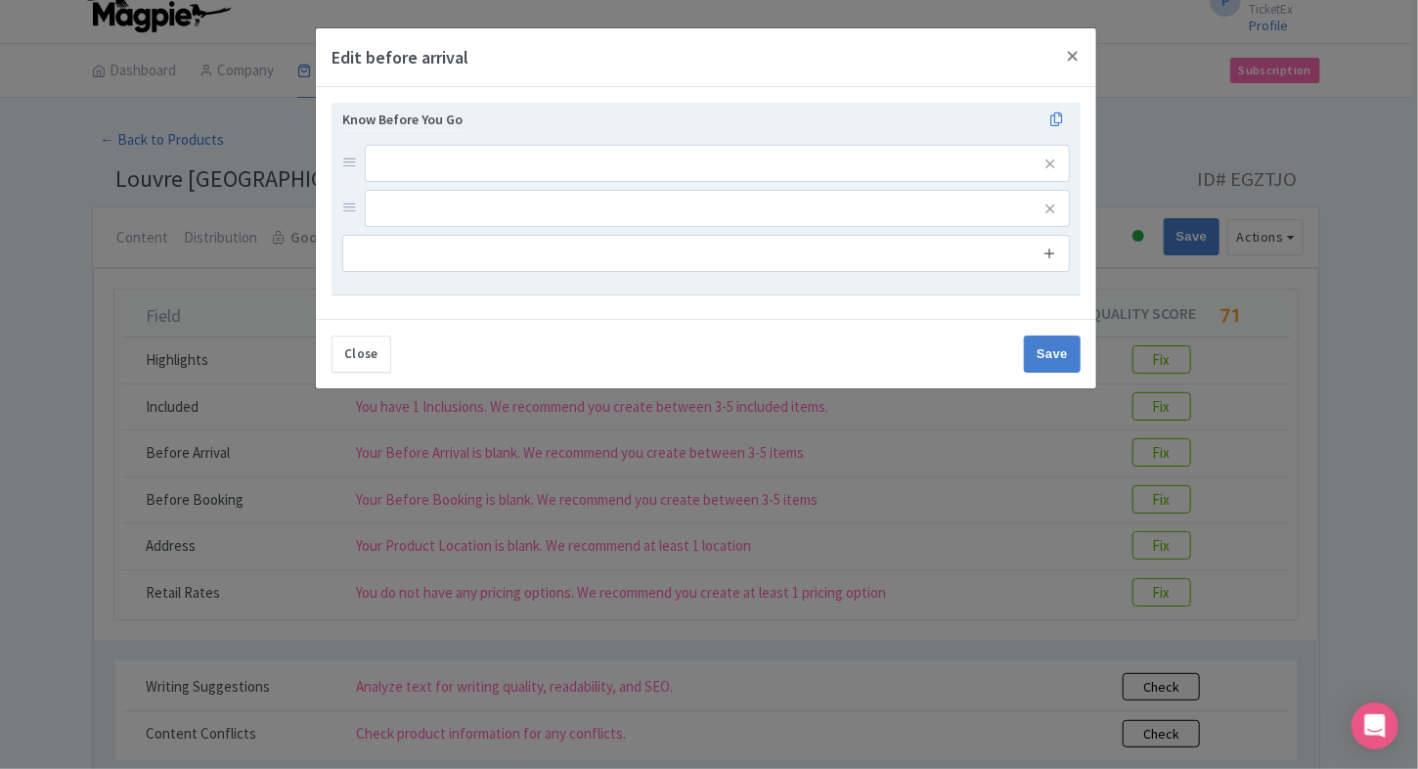
click at [1049, 250] on icon at bounding box center [1049, 252] width 15 height 15
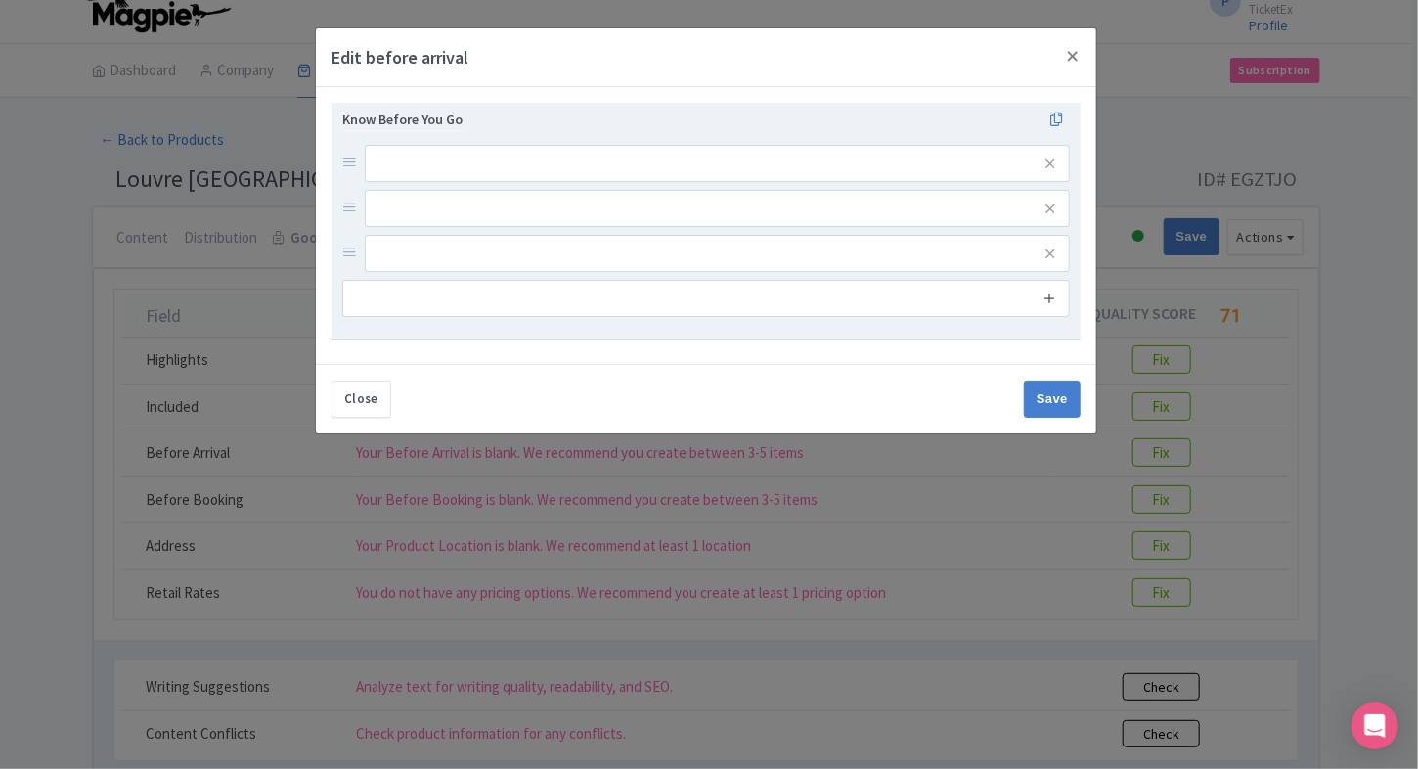
click at [1052, 297] on icon at bounding box center [1049, 297] width 15 height 15
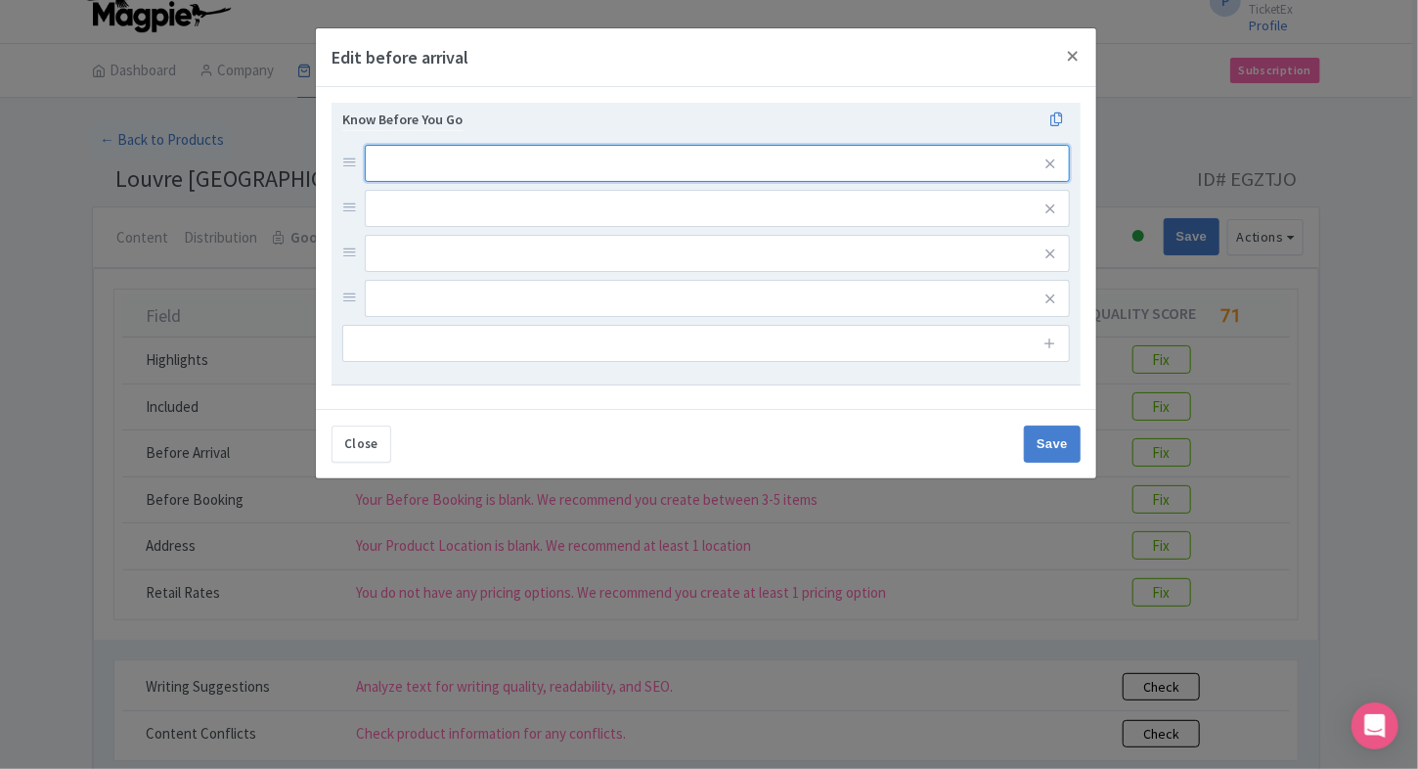
click at [774, 162] on input "text" at bounding box center [717, 163] width 705 height 37
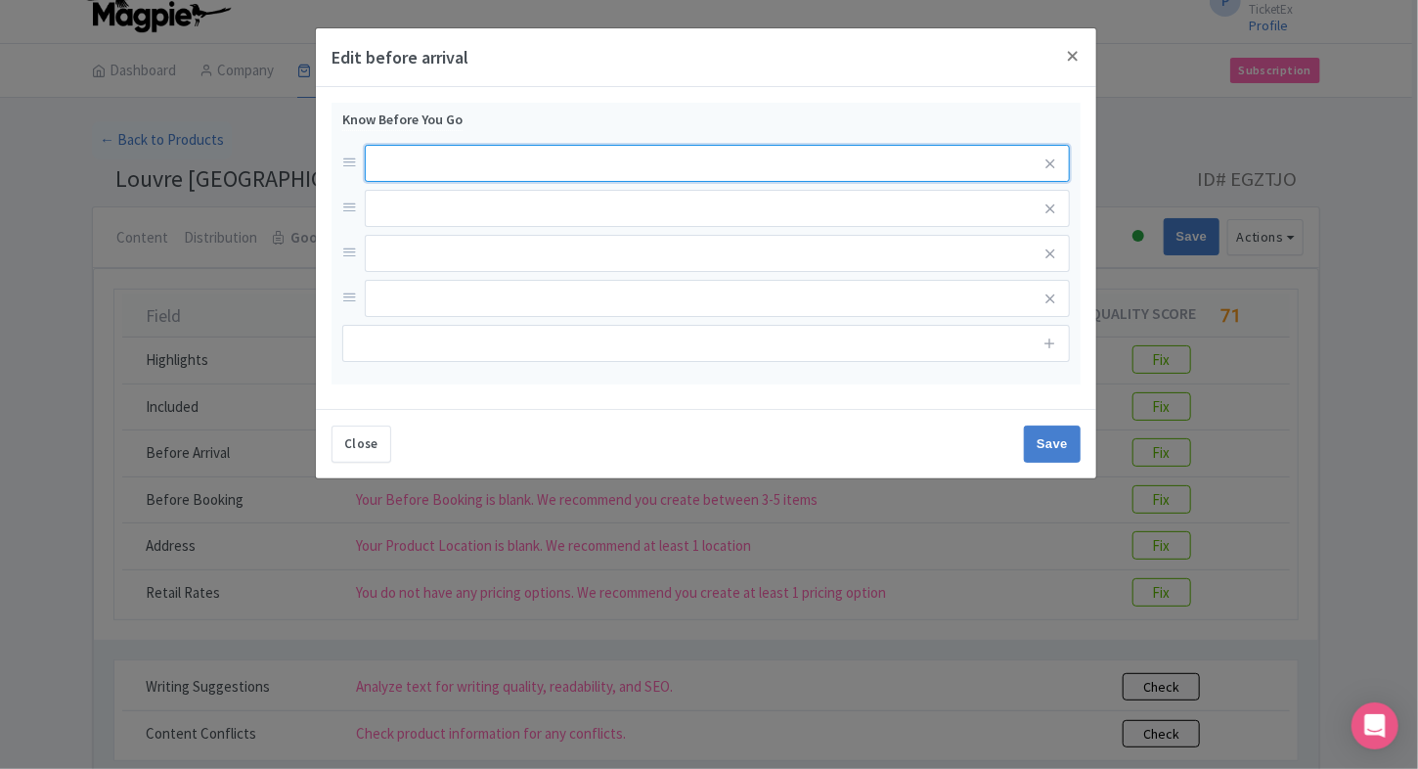
paste input "The Louvre Museum Abu Dhabi remains closed on Mondays."
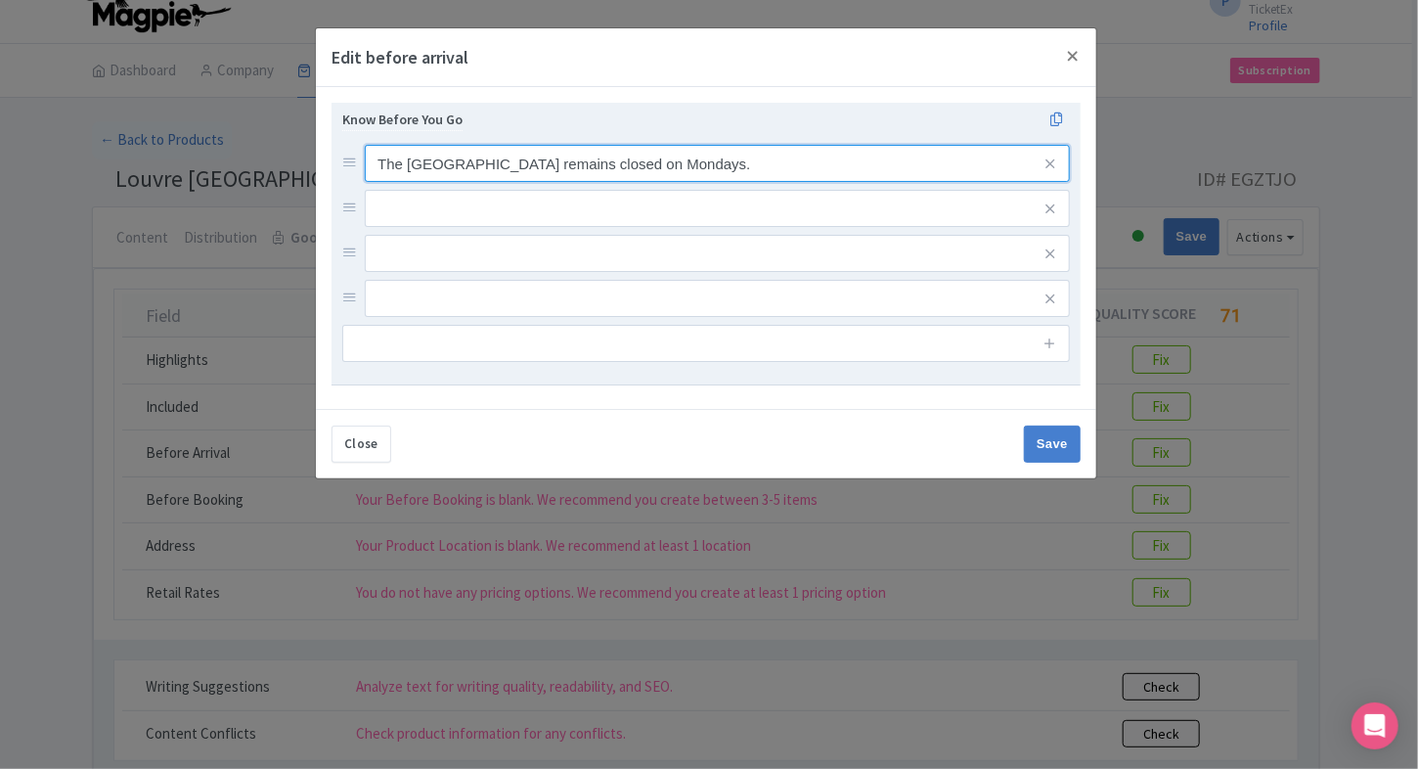
type input "The Louvre Museum Abu Dhabi remains closed on Mondays."
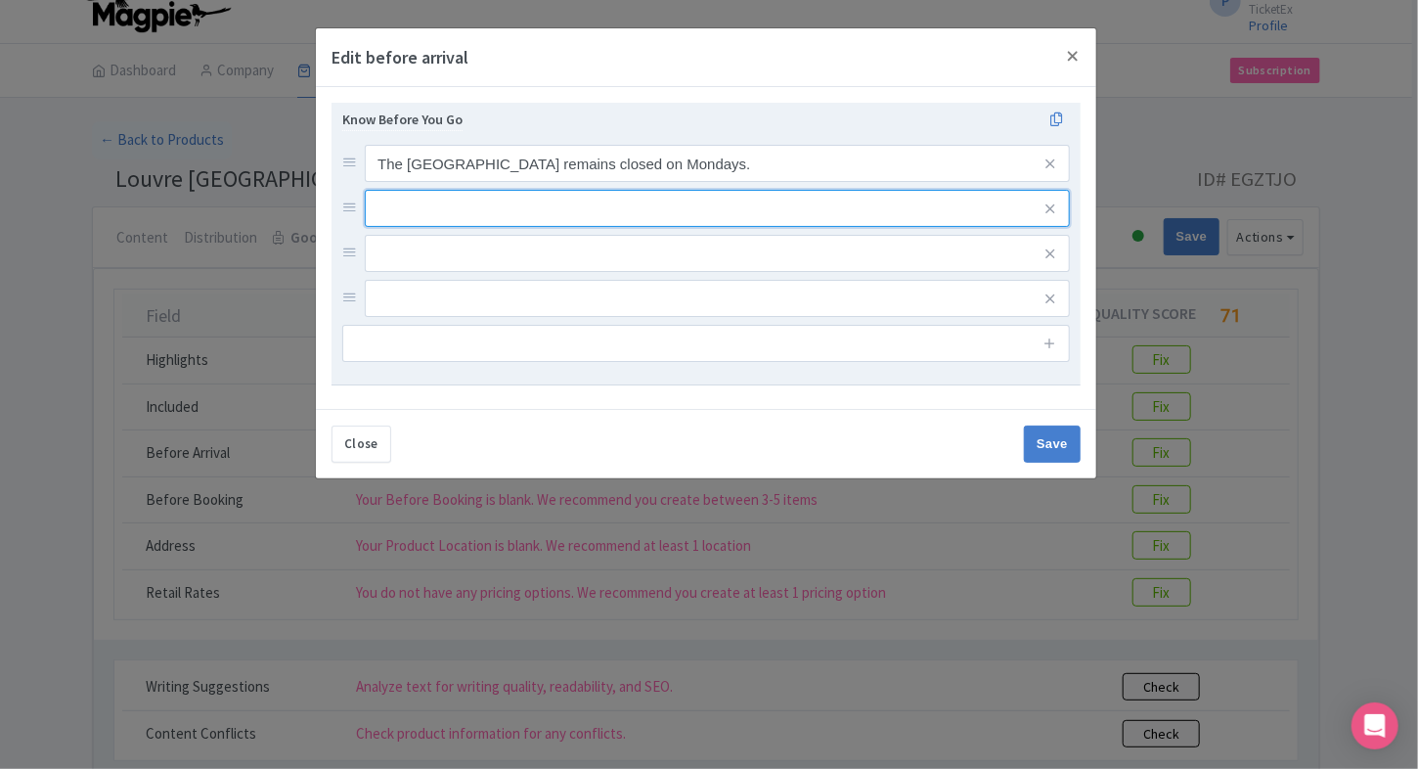
click at [451, 182] on input "text" at bounding box center [717, 163] width 705 height 37
paste input "Do not litter in the surroundings."
type input "Do not litter in the surroundings."
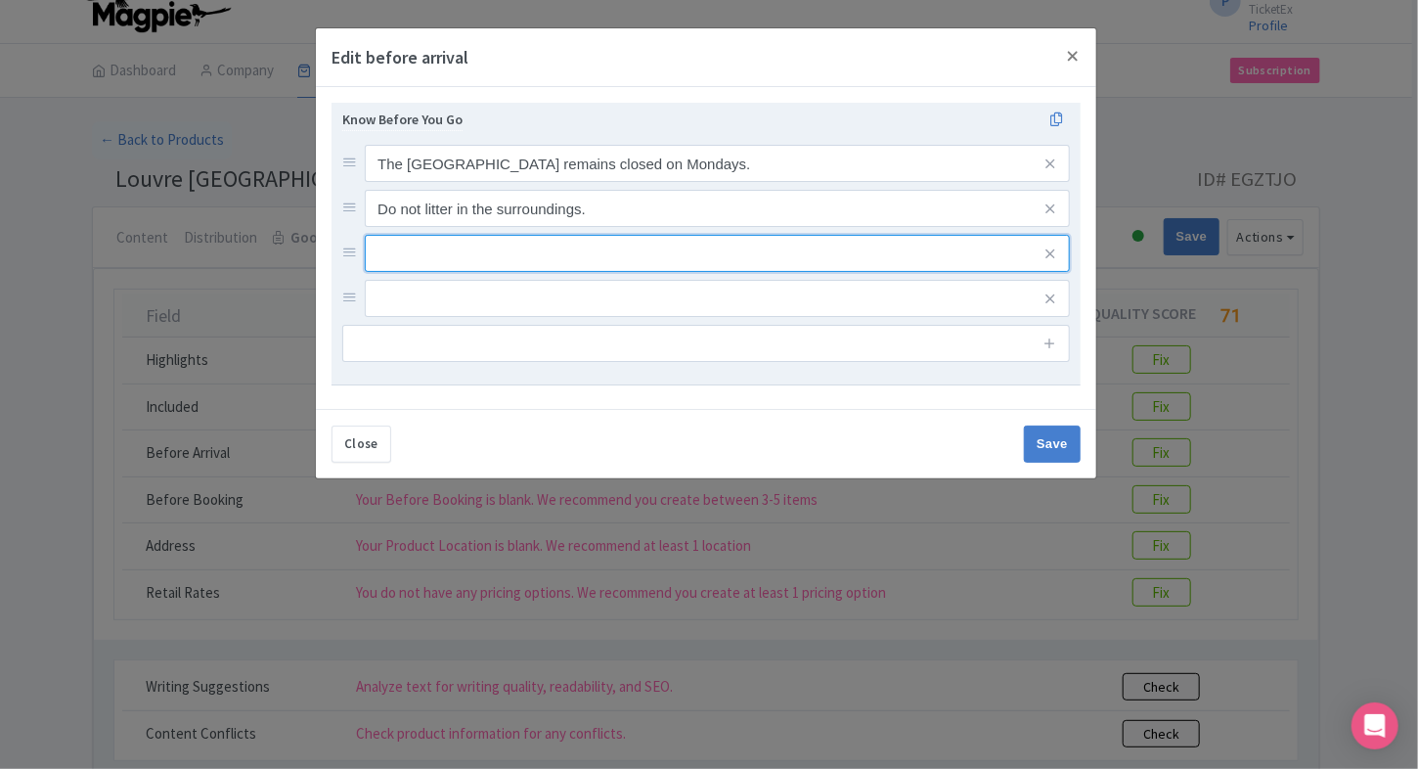
click at [508, 182] on input "text" at bounding box center [717, 163] width 705 height 37
paste input "Participants are not allowed to carry any sharp object, lighter, luggage bag, a…"
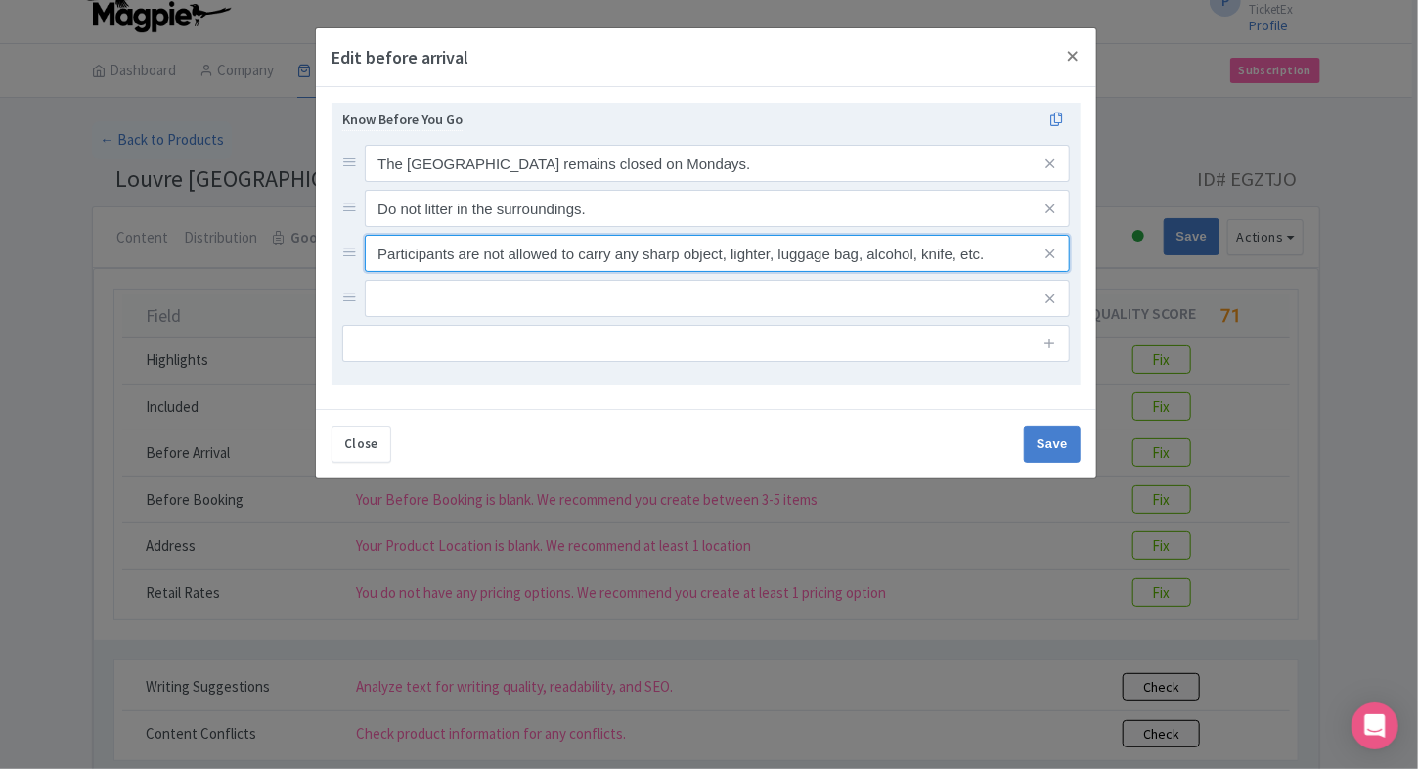
type input "Participants are not allowed to carry any sharp object, lighter, luggage bag, a…"
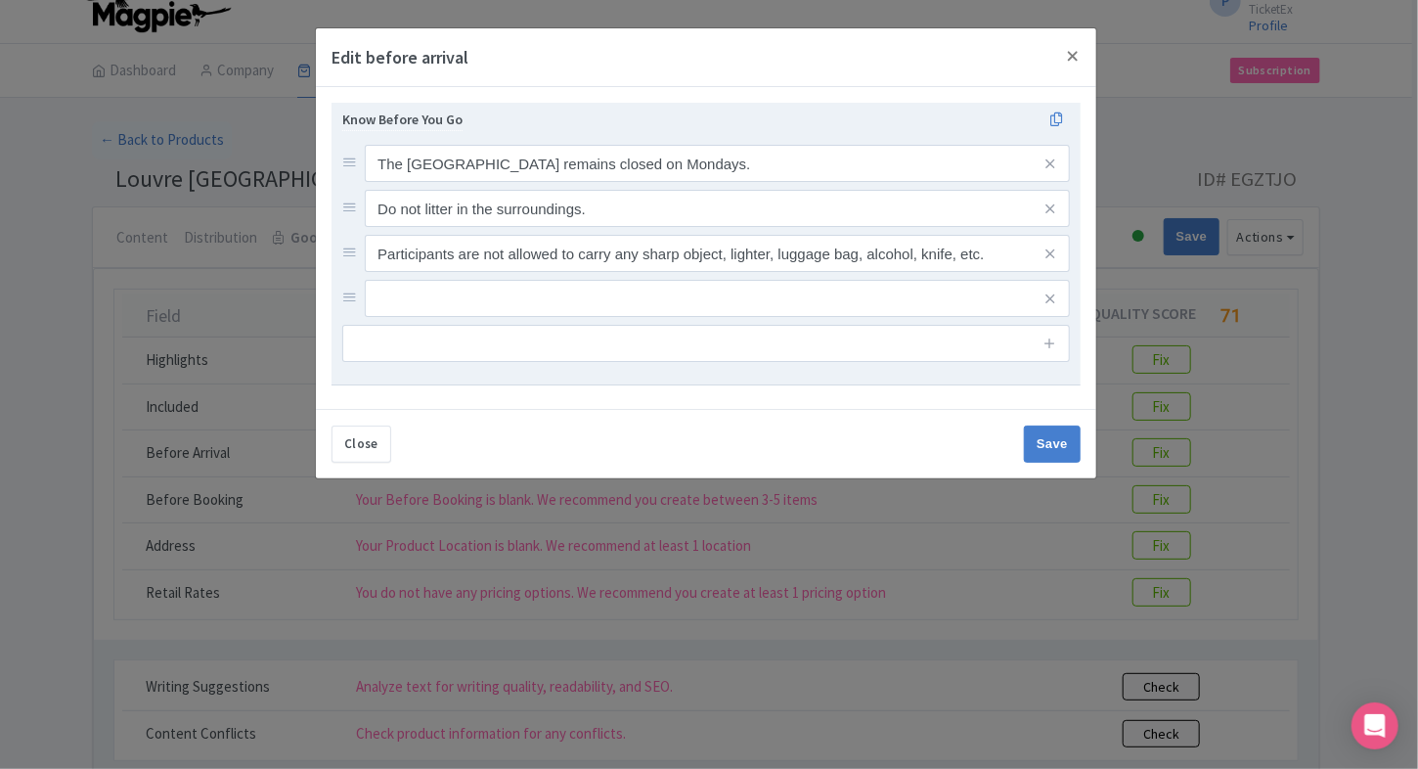
click at [437, 321] on div "Know Before You Go The Louvre Museum Abu Dhabi remains closed on Mondays. Do no…" at bounding box center [705, 235] width 727 height 253
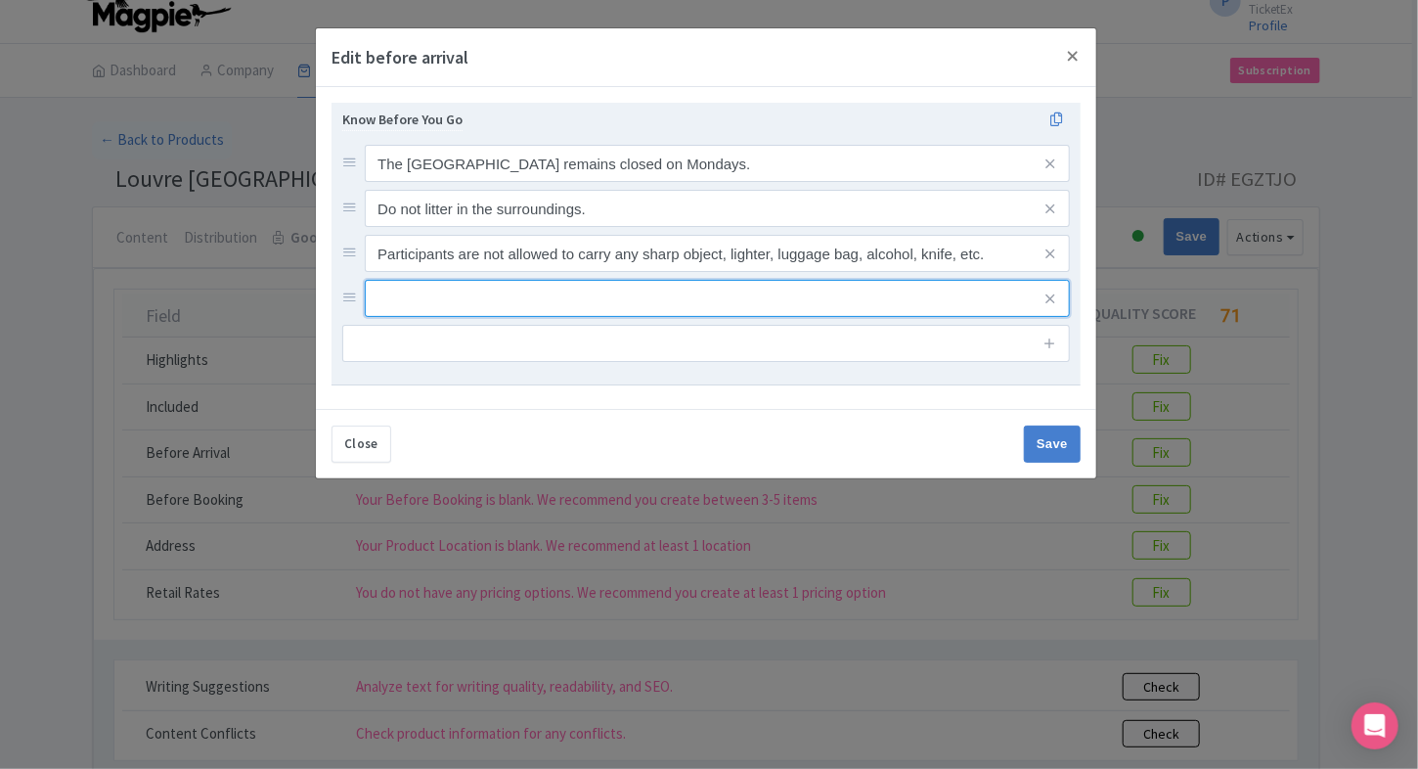
click at [460, 182] on input "text" at bounding box center [717, 163] width 705 height 37
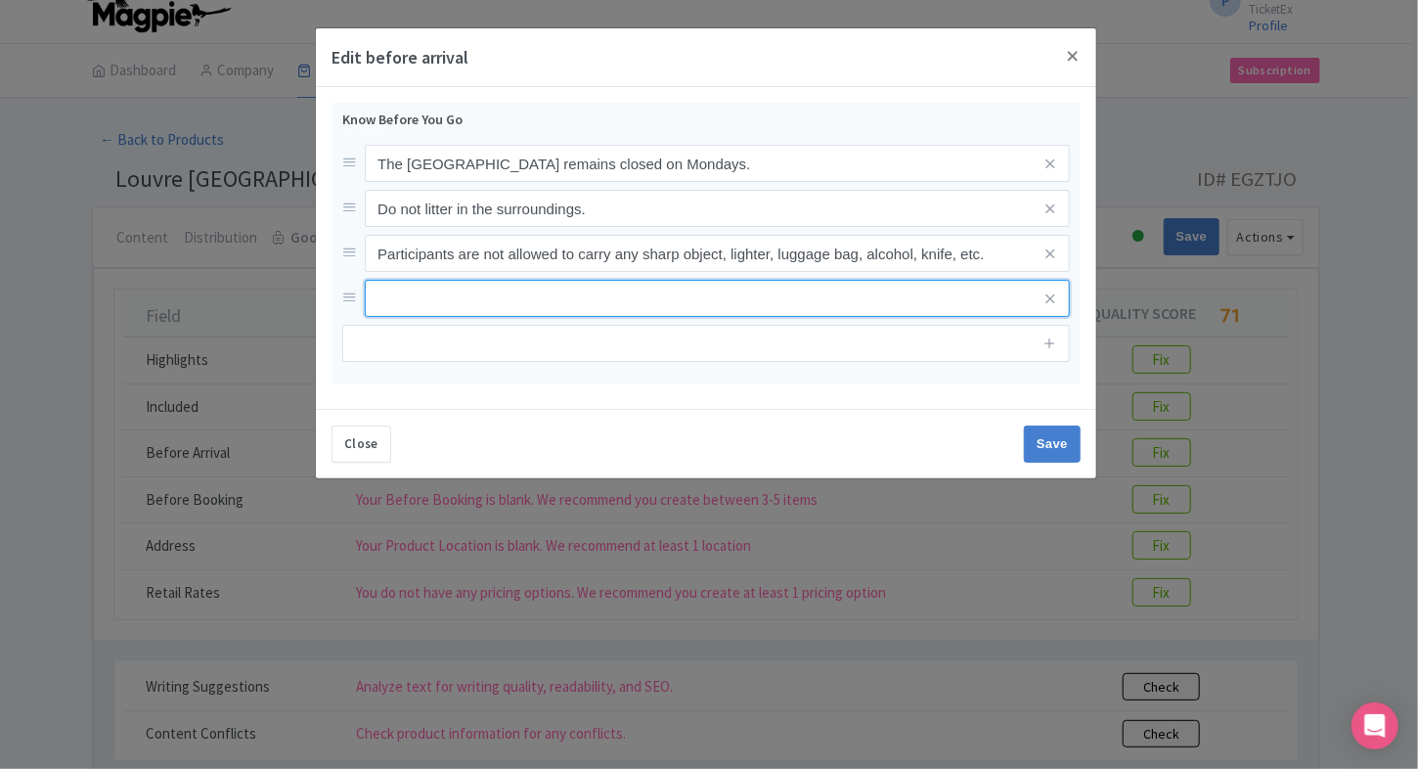
paste input "The ticket desk of the Louvre Museum will be closed at 5:30 p.m."
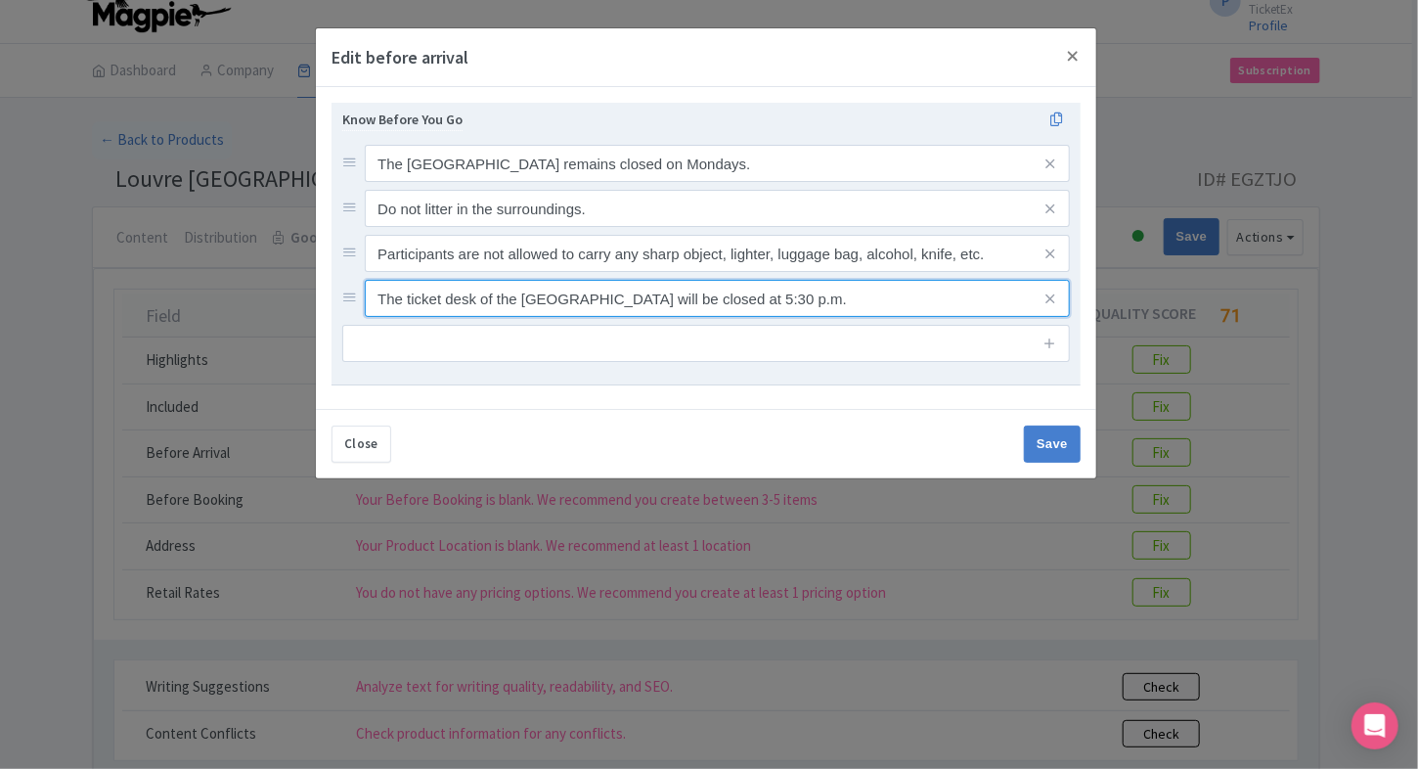
type input "The ticket desk of the Louvre Museum will be closed at 5:30 p.m."
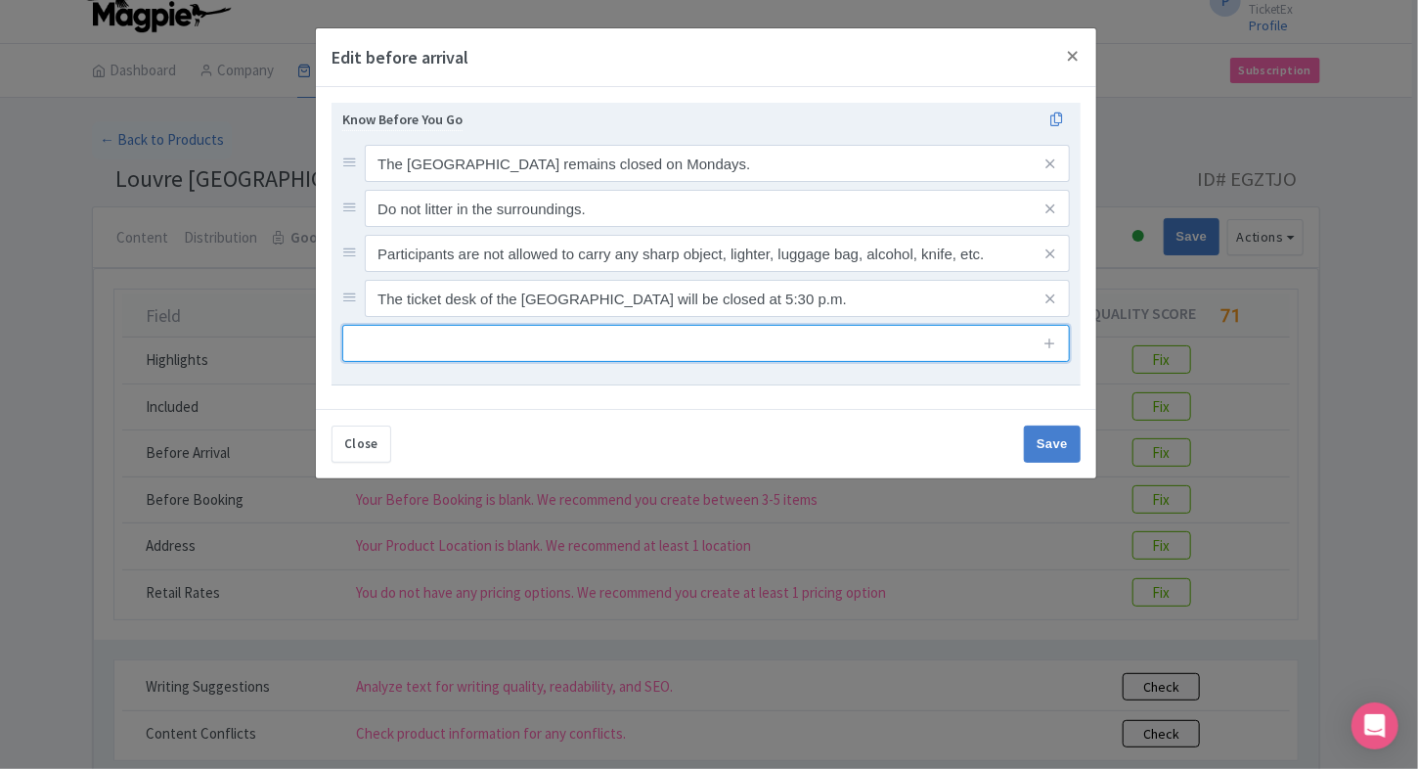
click at [478, 347] on input "text" at bounding box center [705, 343] width 727 height 37
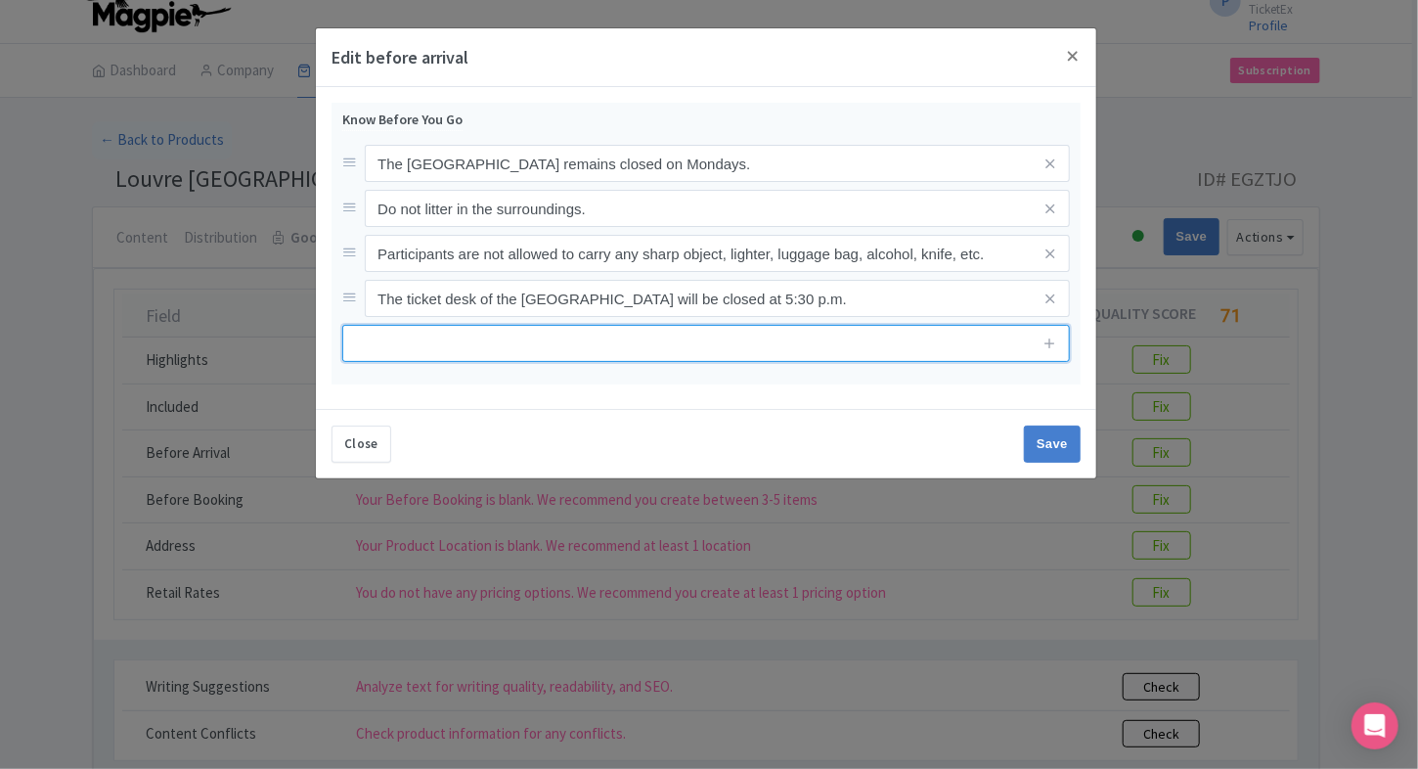
paste input "All foreign nationals must share their passport and visa details at the time of…"
type input "All foreign nationals must share their passport and visa details at the time of…"
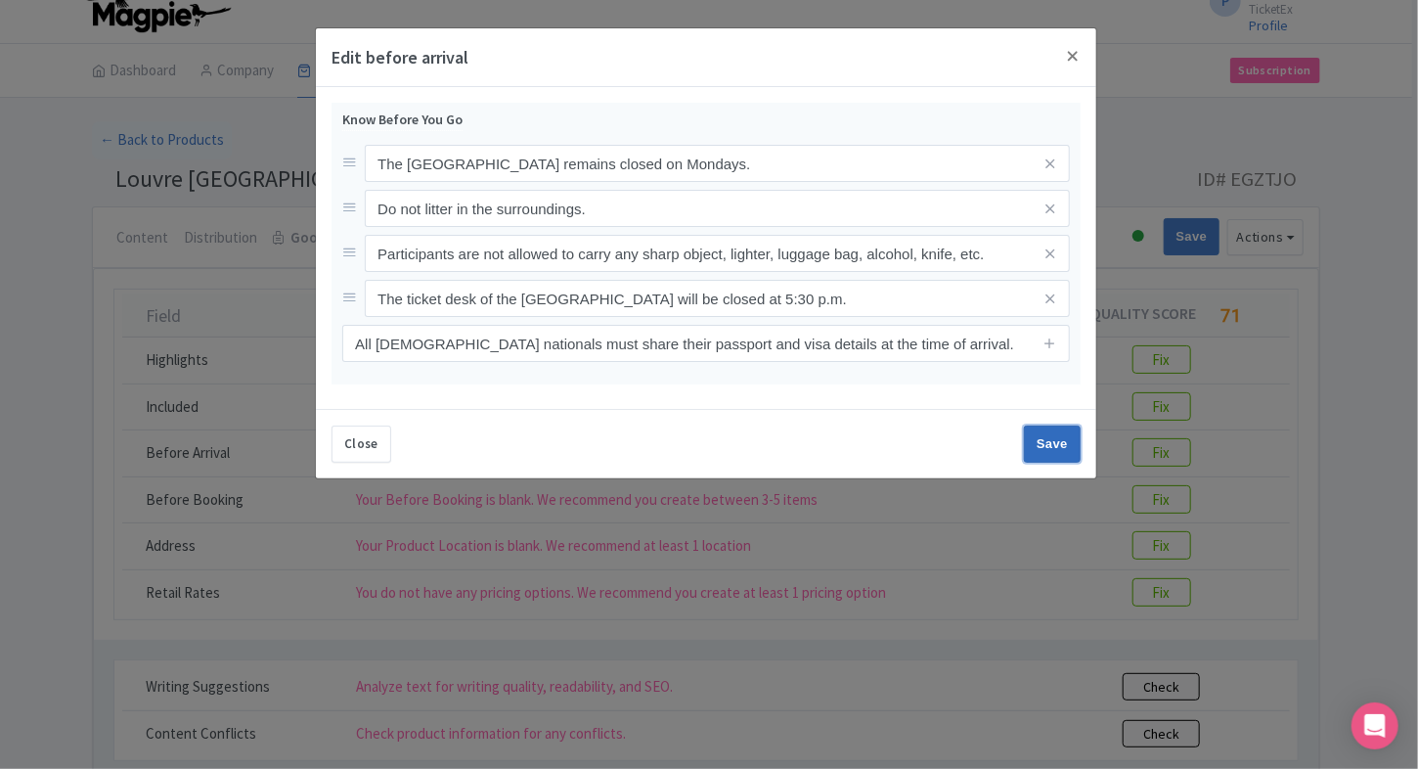
click at [1051, 437] on input "Save" at bounding box center [1052, 443] width 57 height 37
type input "Save"
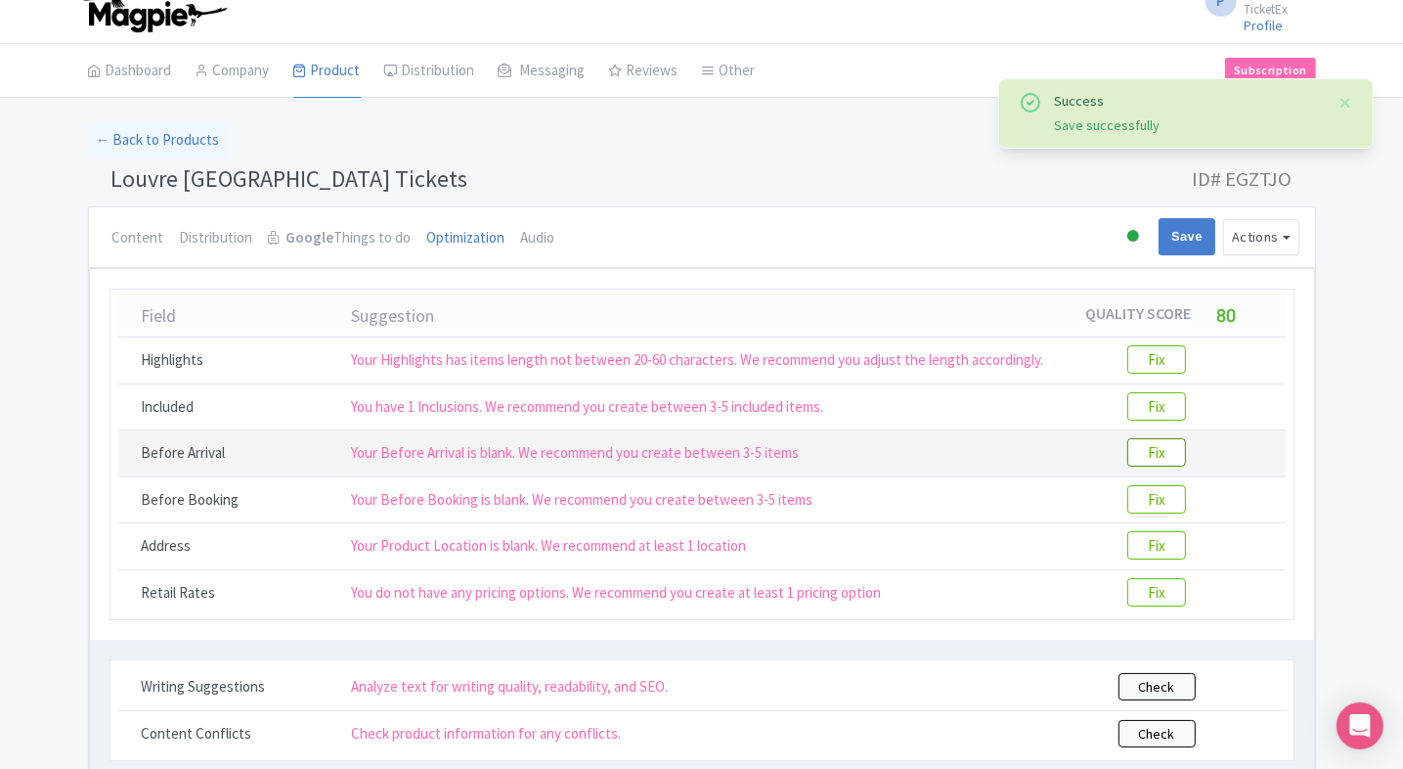
click at [1161, 443] on btn "Fix" at bounding box center [1156, 452] width 59 height 28
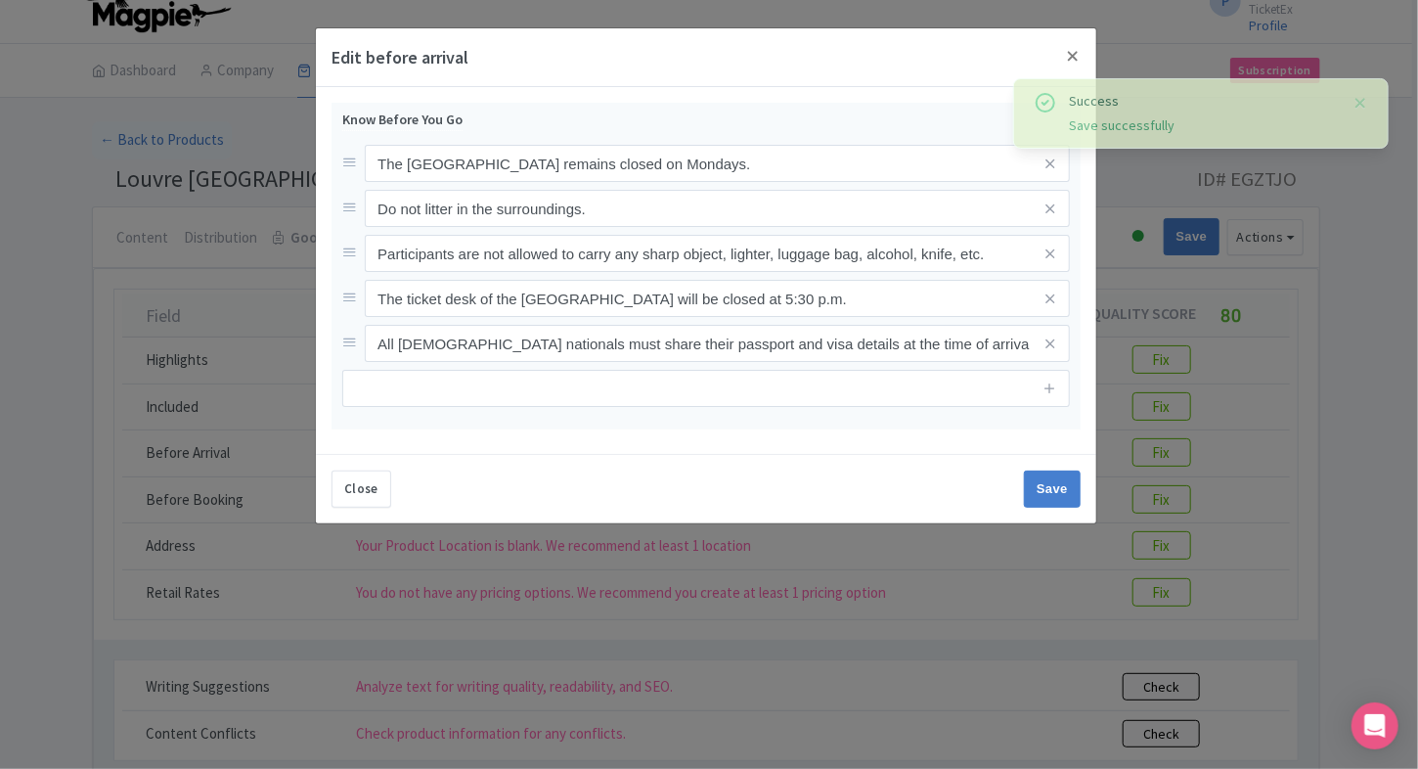
click at [1216, 469] on div "Edit before arrival Know Before You Go The Louvre Museum Abu Dhabi remains clos…" at bounding box center [709, 384] width 1418 height 769
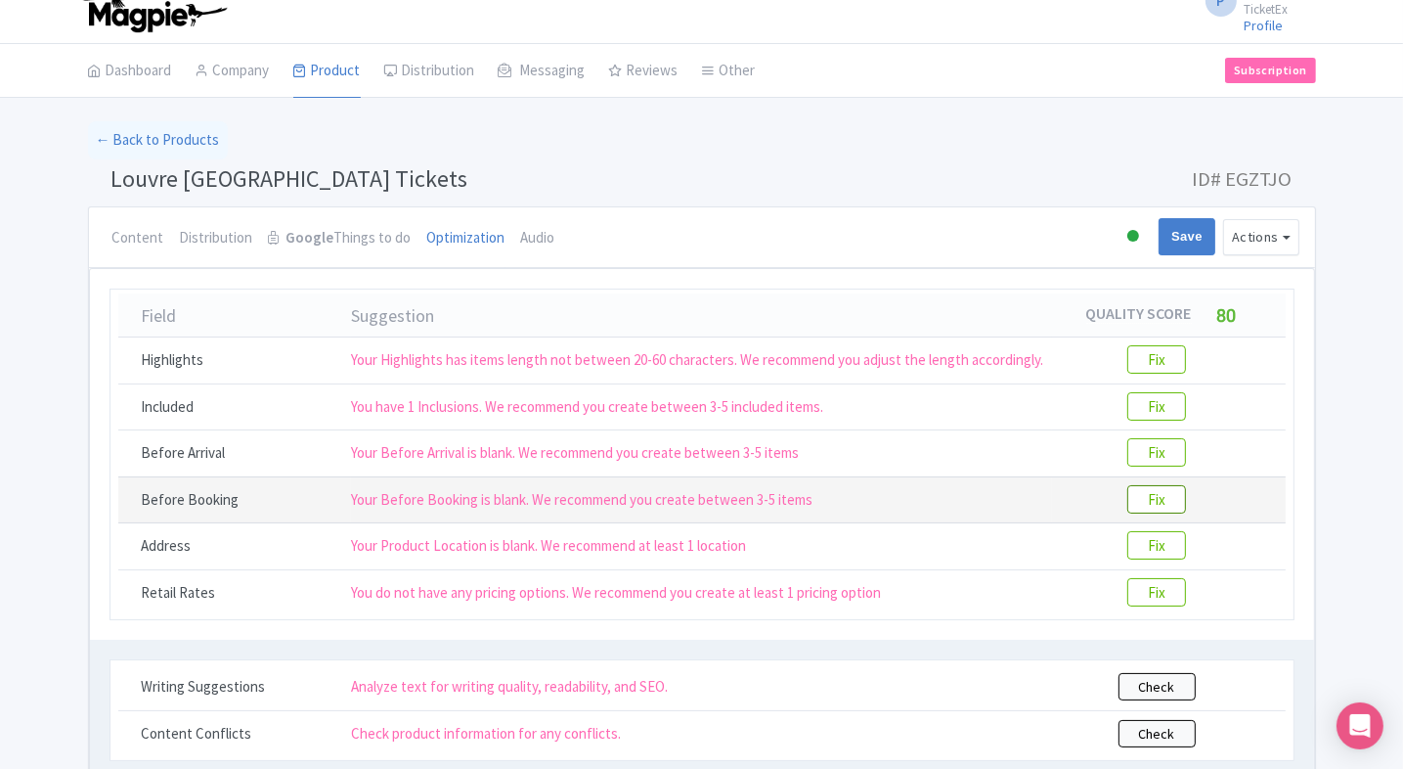
click at [1167, 487] on btn "Fix" at bounding box center [1156, 499] width 59 height 28
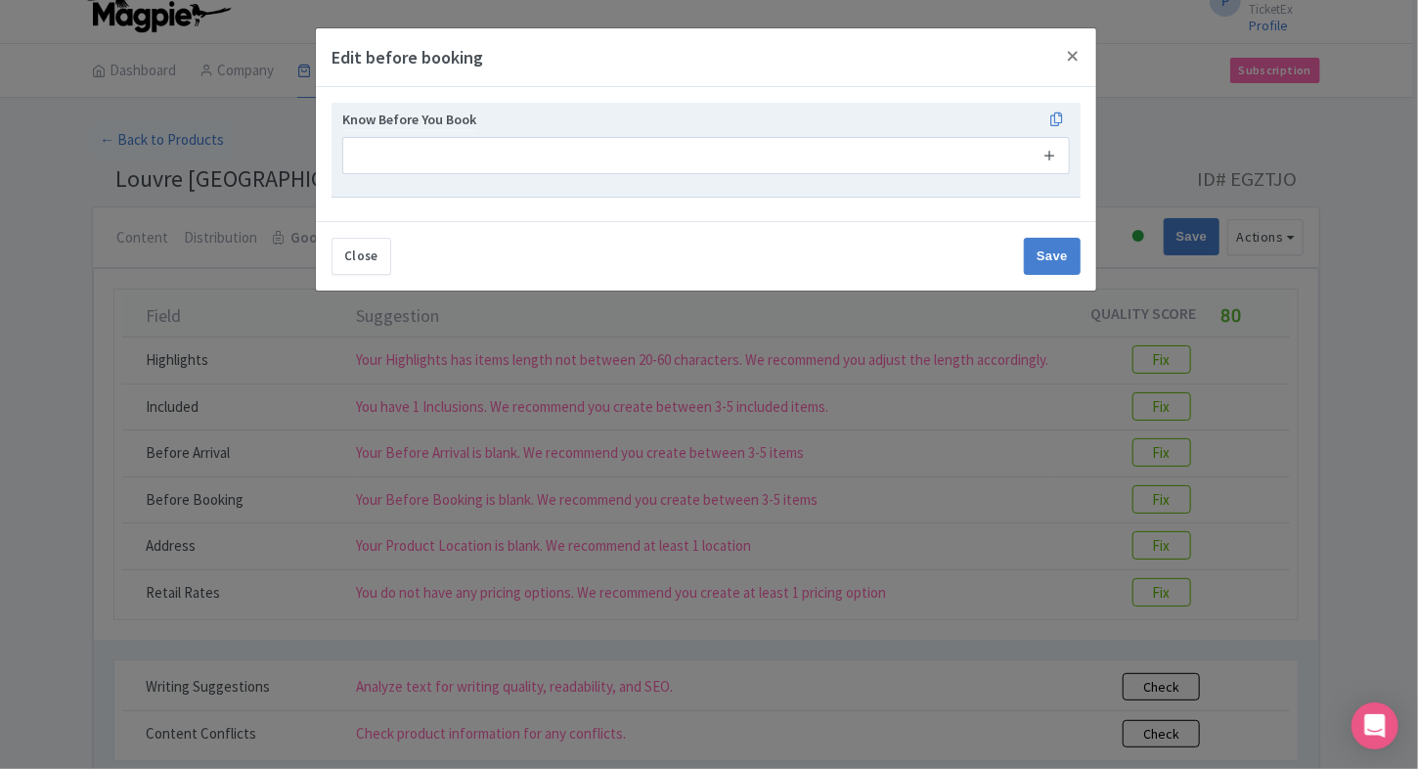
drag, startPoint x: 1066, startPoint y: 165, endPoint x: 1049, endPoint y: 161, distance: 17.1
click at [1049, 161] on span at bounding box center [1050, 155] width 39 height 37
click at [1049, 161] on link at bounding box center [1049, 156] width 15 height 22
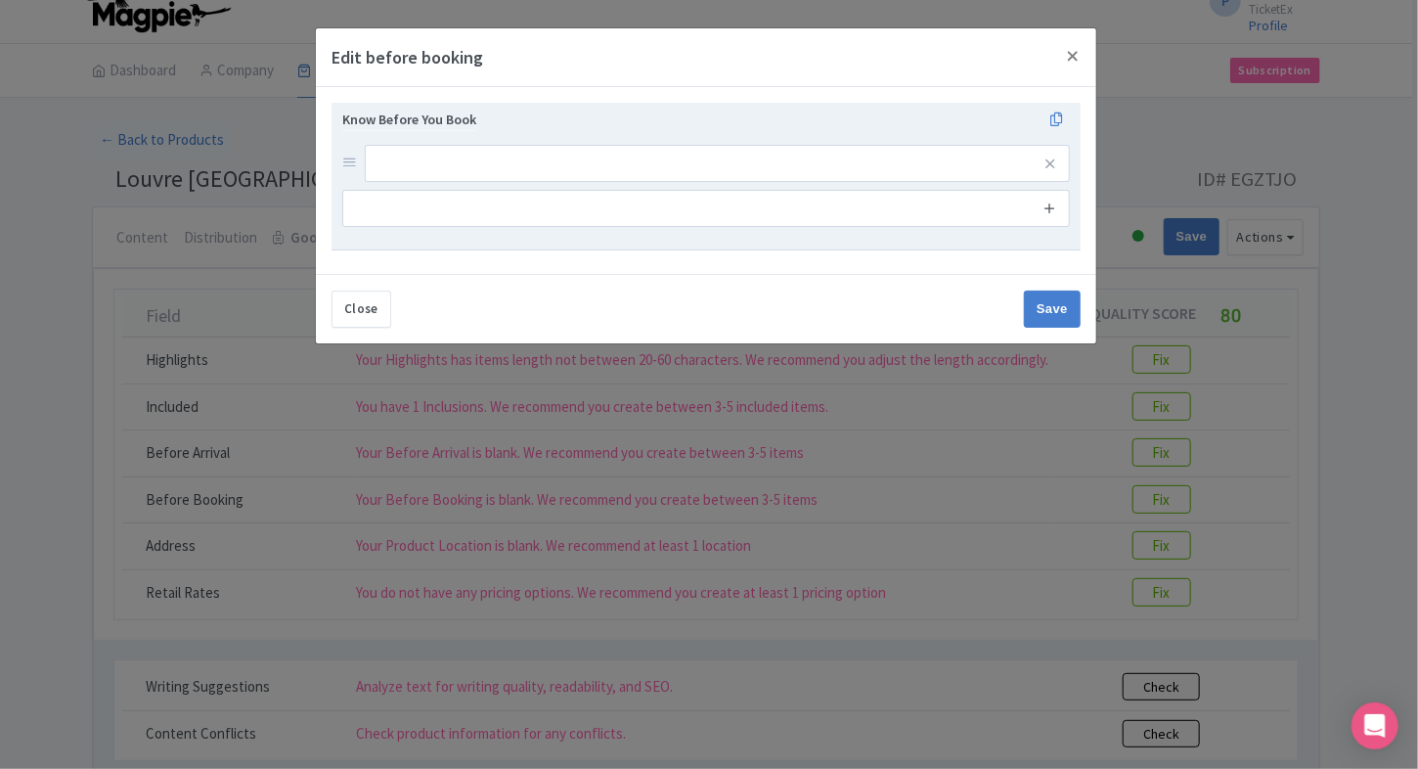
click at [1047, 207] on icon at bounding box center [1049, 207] width 15 height 15
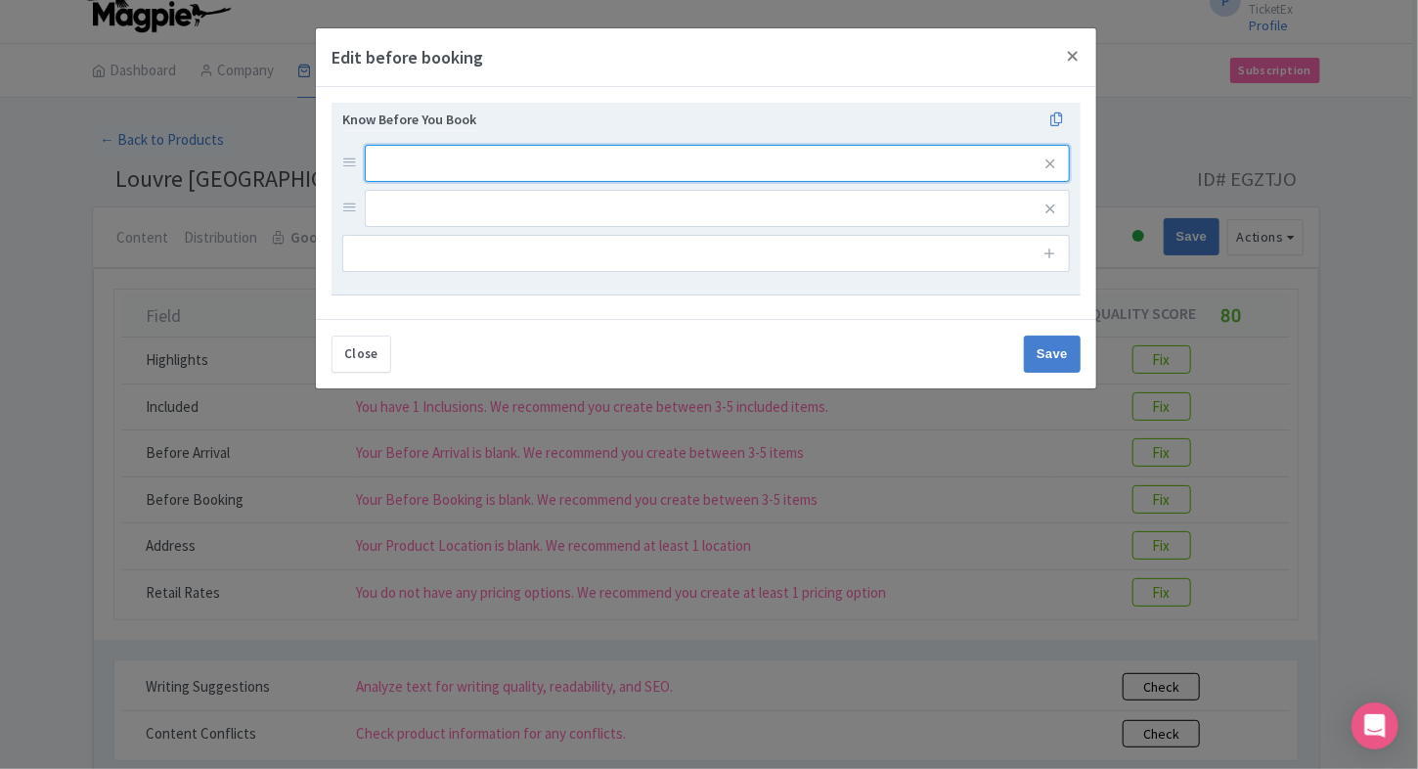
click at [864, 170] on input "text" at bounding box center [717, 163] width 705 height 37
paste input "Children under 13 must be accompanied by an adult."
type input "Children under 13 must be accompanied by an adult."
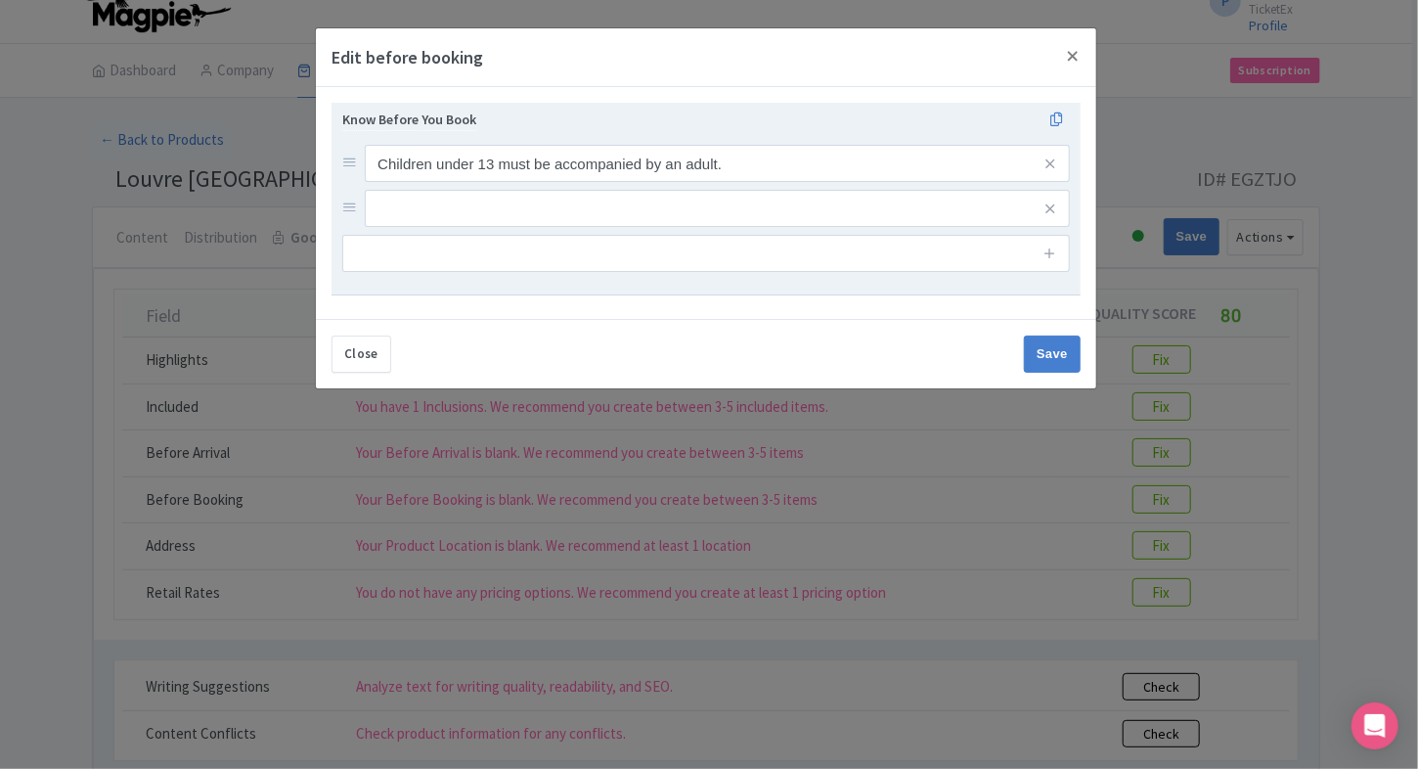
click at [542, 229] on div "Know Before You Book Children under 13 must be accompanied by an adult." at bounding box center [705, 190] width 727 height 163
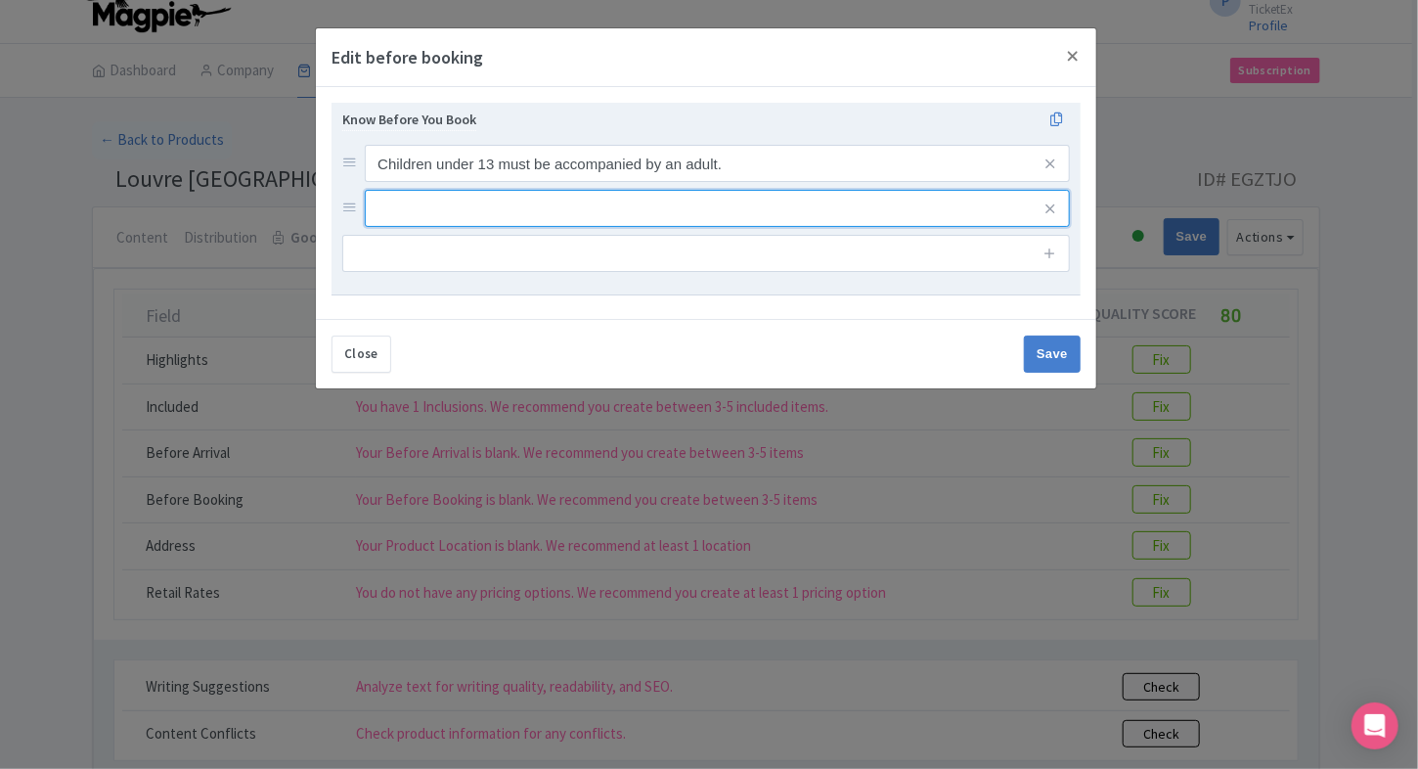
paste input "Last entry is allowed 30 Minutes prior to closing time."
type input "Last entry is allowed 30 Minutes prior to closing time."
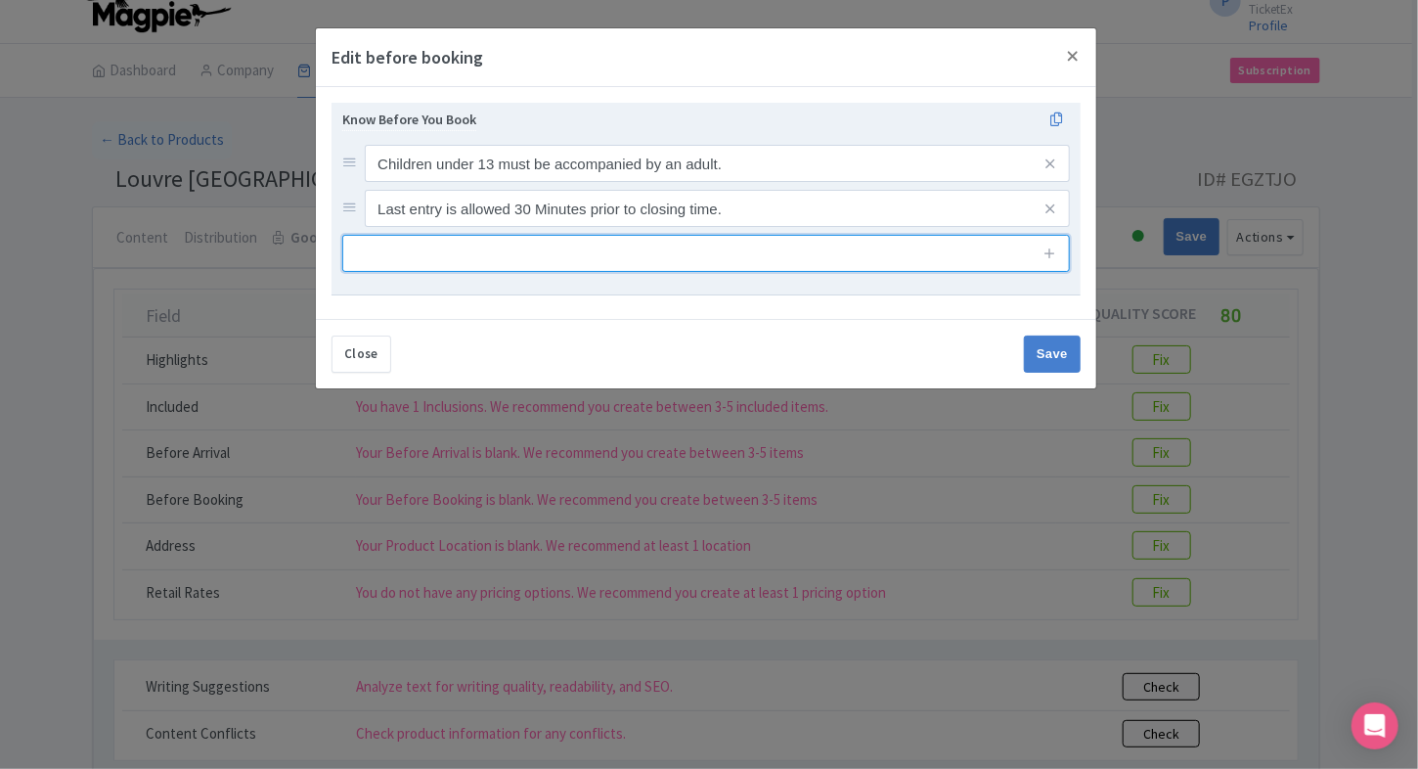
click at [583, 254] on input "text" at bounding box center [705, 253] width 727 height 37
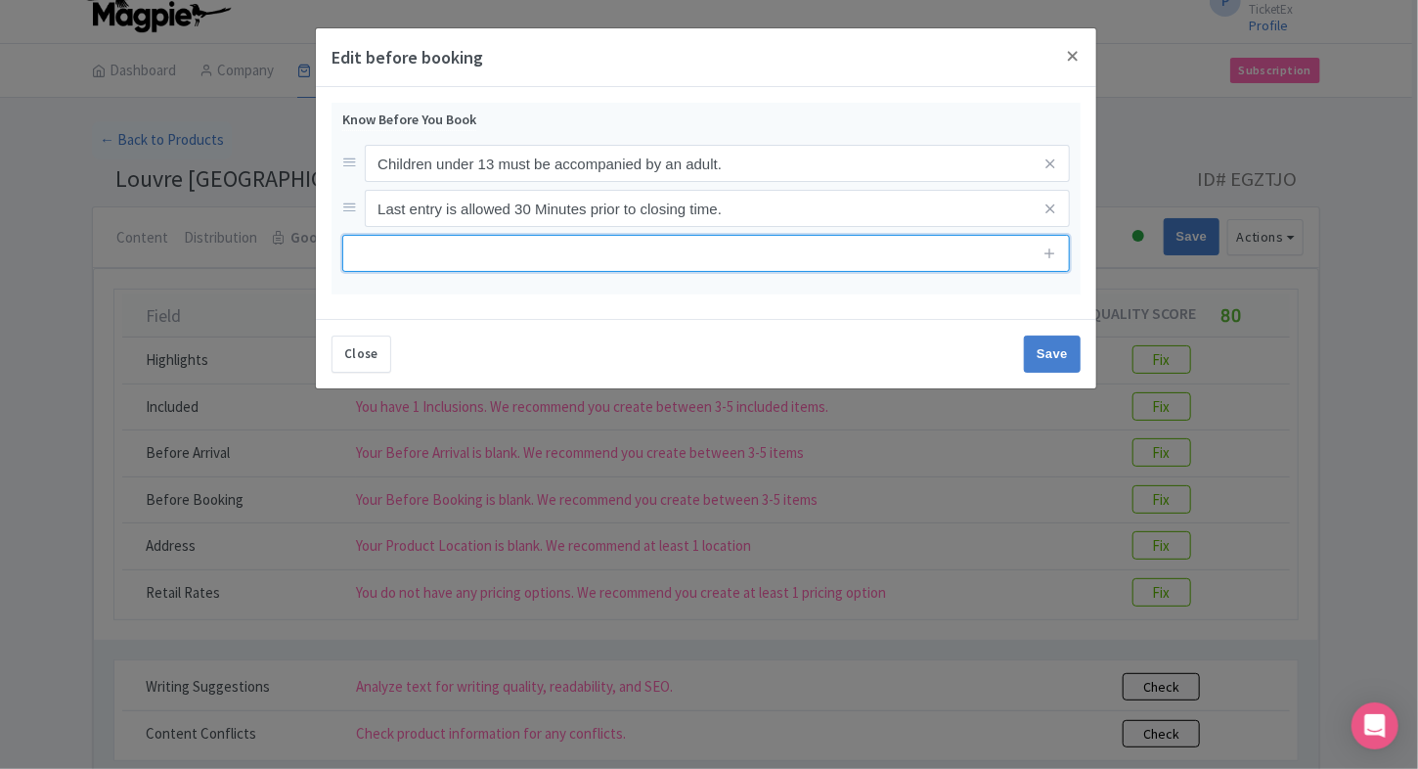
paste input "ID proof is mandatory for each individual guest at the time of arrival."
type input "ID proof is mandatory for each individual guest at the time of arrival."
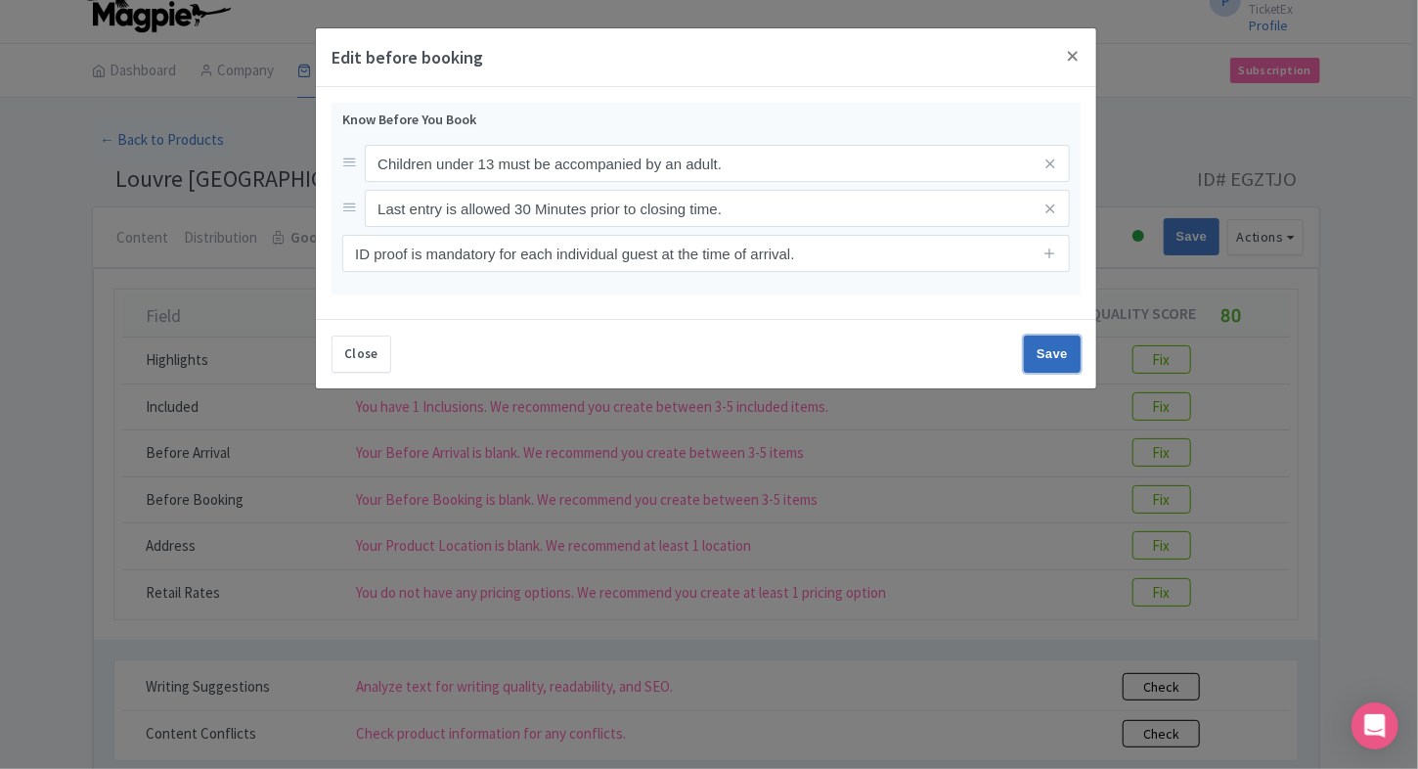
click at [1048, 351] on input "Save" at bounding box center [1052, 353] width 57 height 37
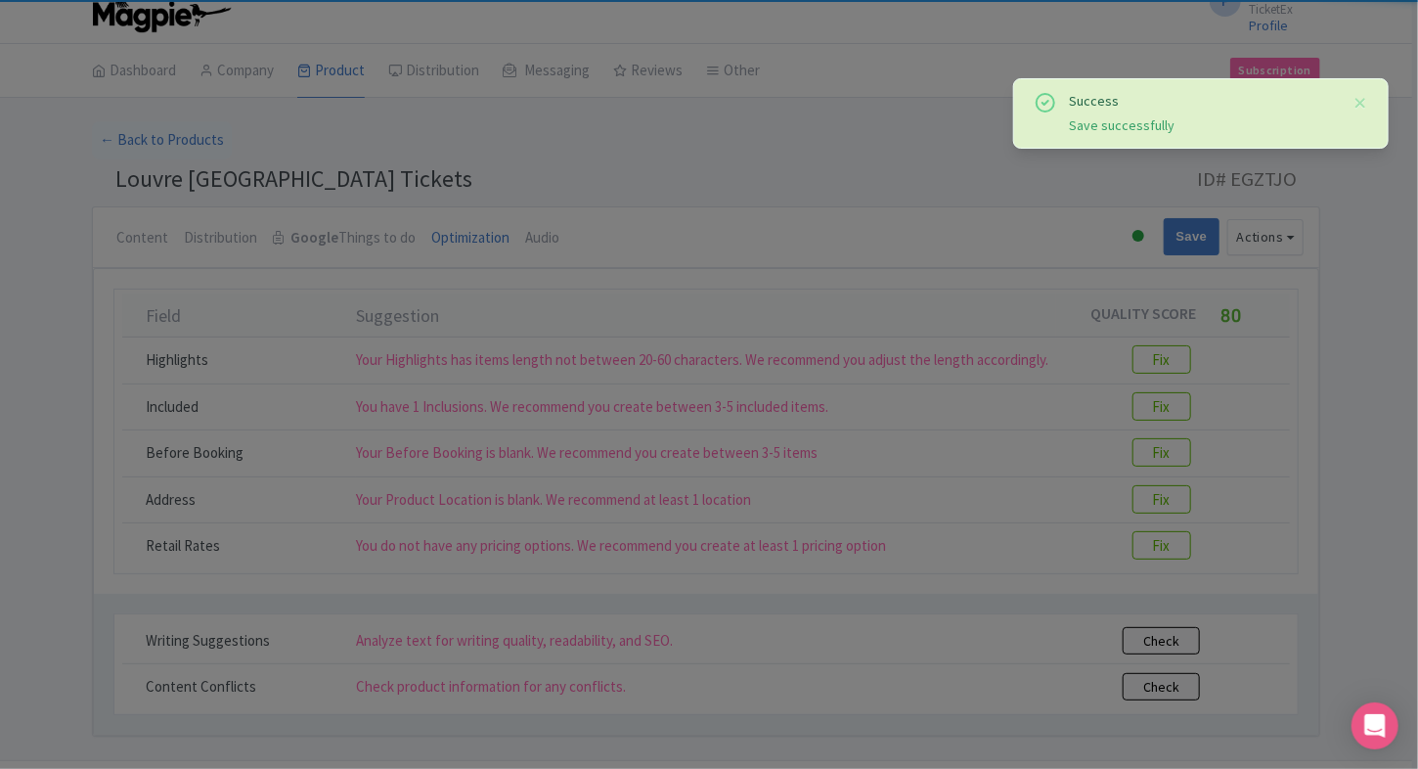
type input "Save"
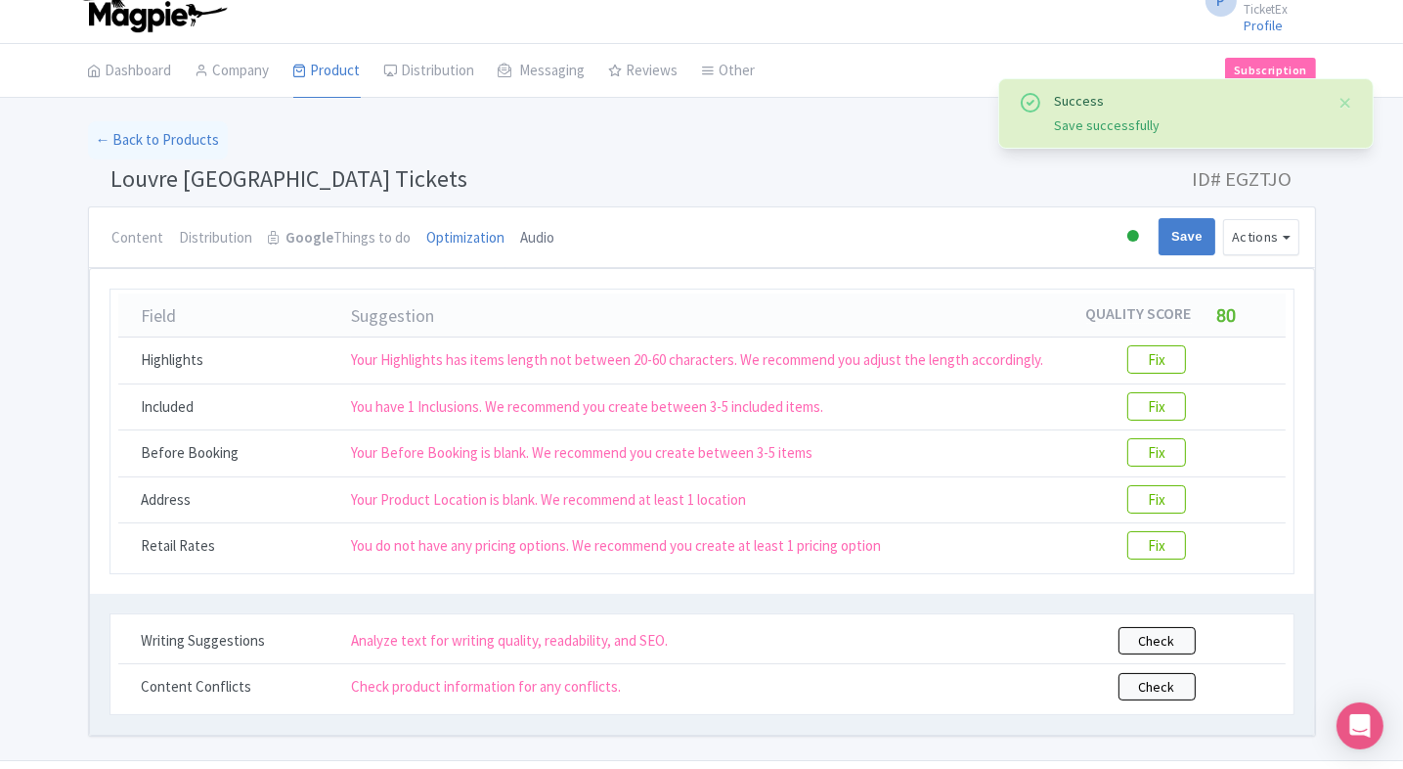
click at [534, 248] on link "Audio" at bounding box center [538, 238] width 34 height 63
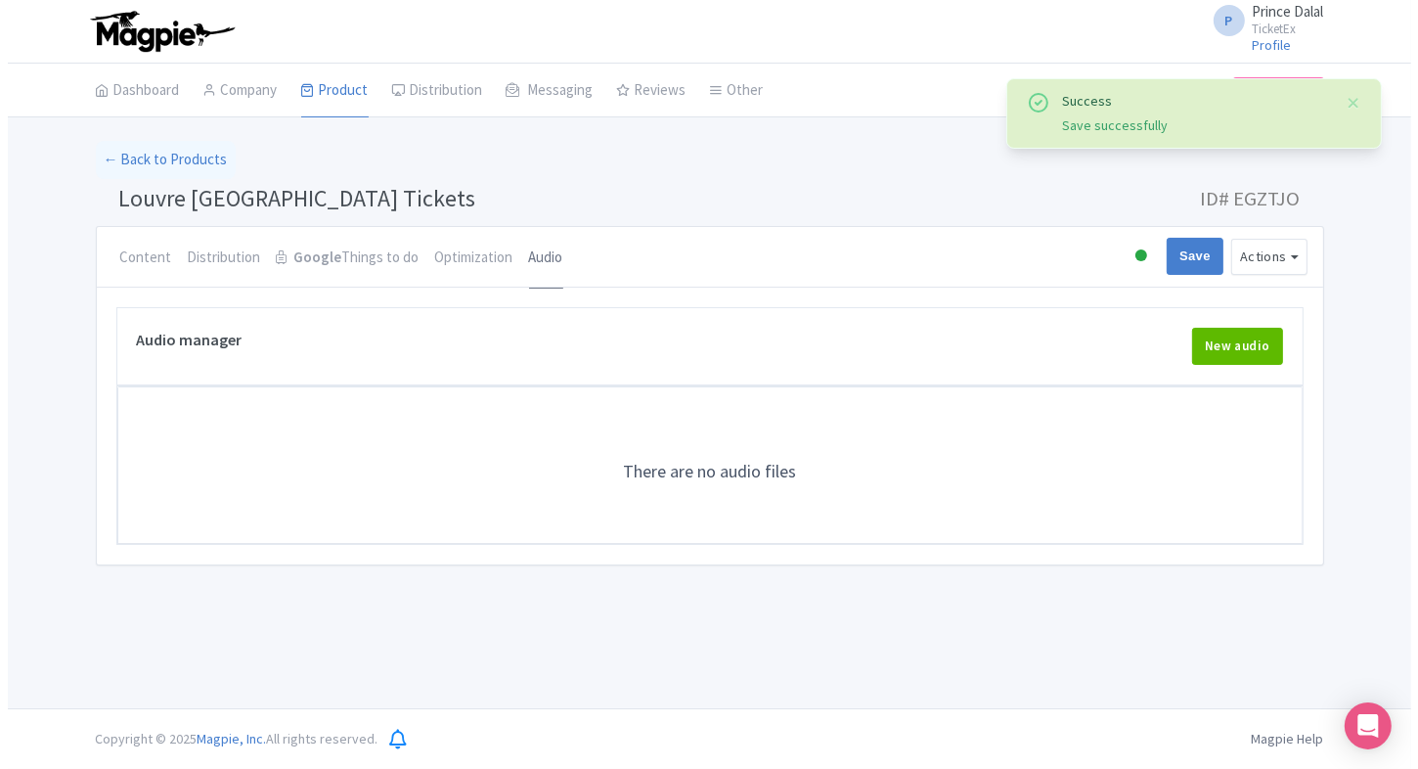
scroll to position [0, 0]
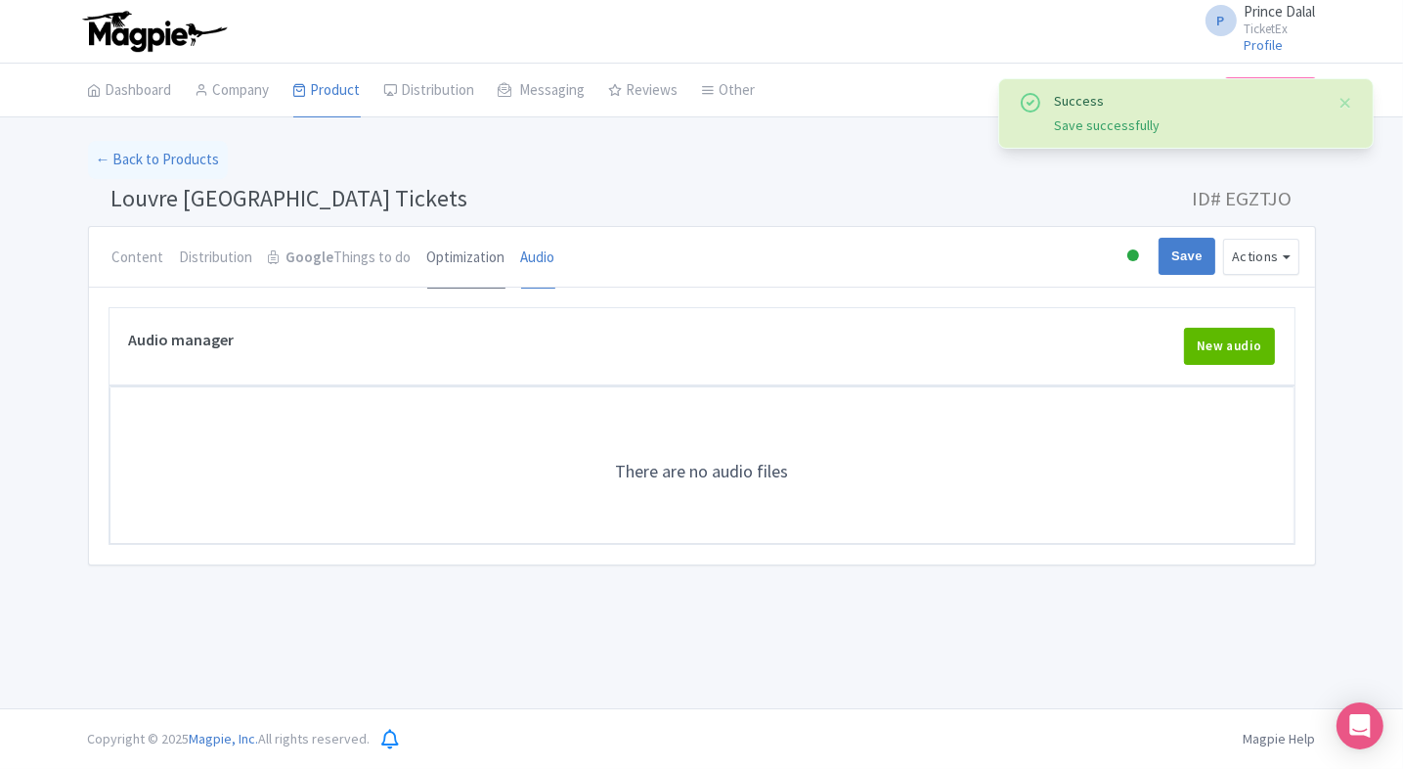
click at [473, 244] on link "Optimization" at bounding box center [466, 258] width 78 height 63
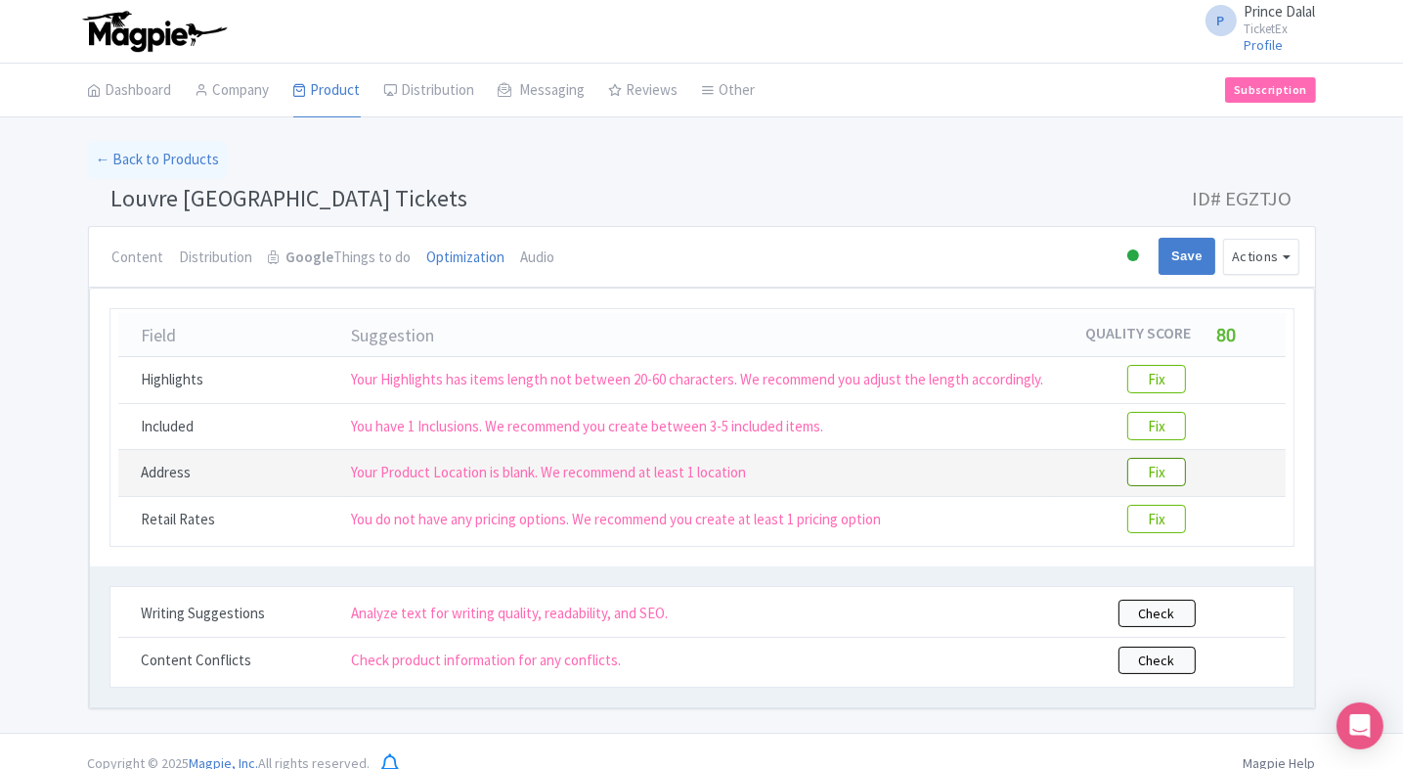
click at [1145, 480] on btn "Fix" at bounding box center [1156, 472] width 59 height 28
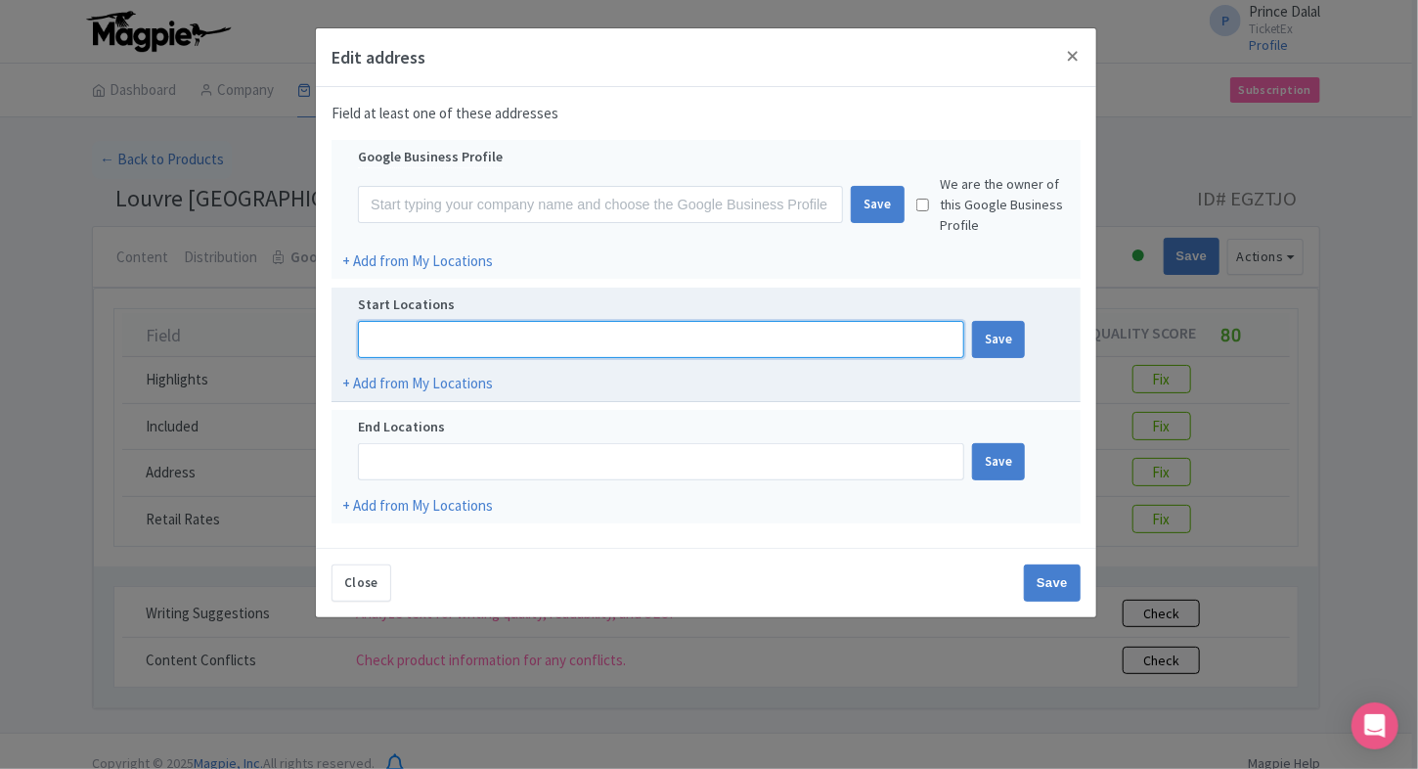
click at [508, 341] on input at bounding box center [661, 339] width 606 height 37
paste input "Saadiyat - Abu Dhabi - United Arab Emirates"
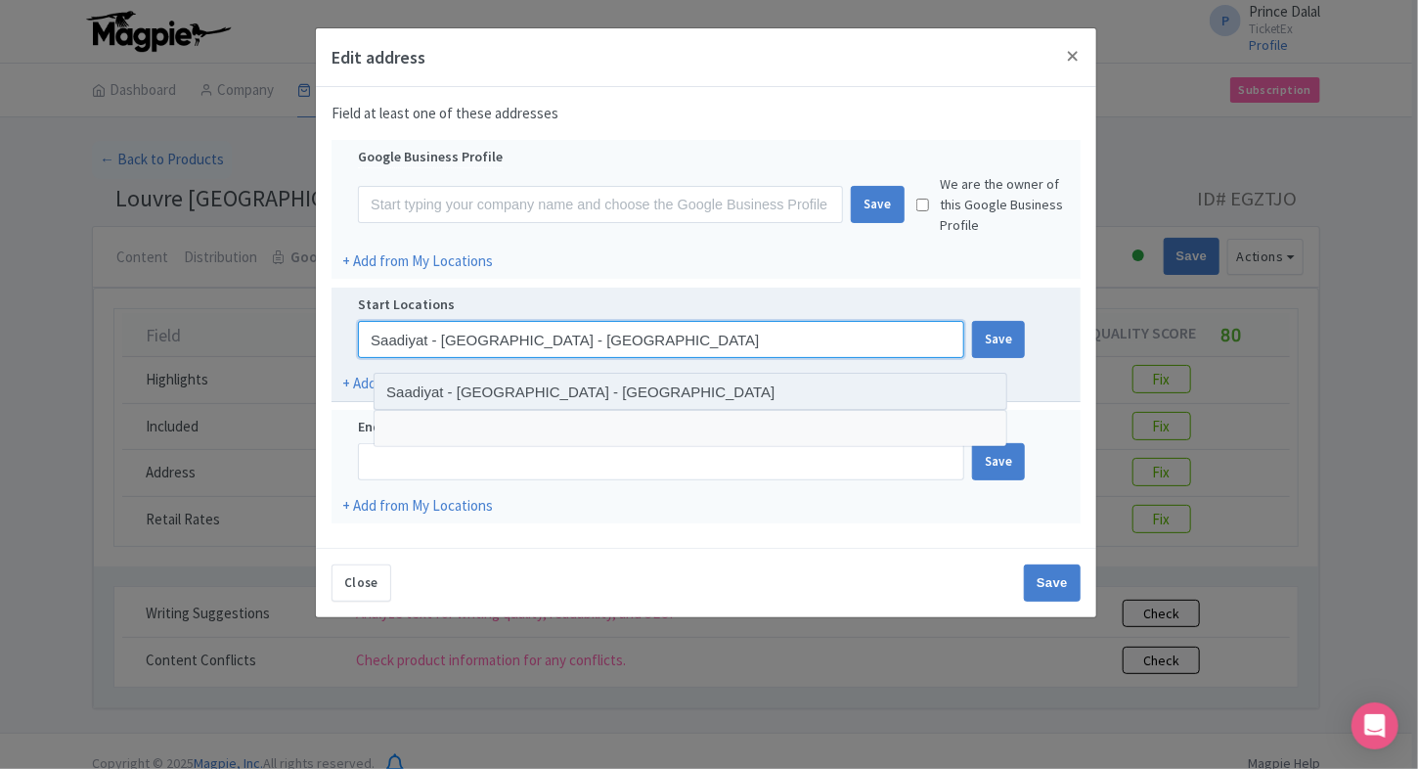
type input "Saadiyat - Abu Dhabi - United Arab Emirates"
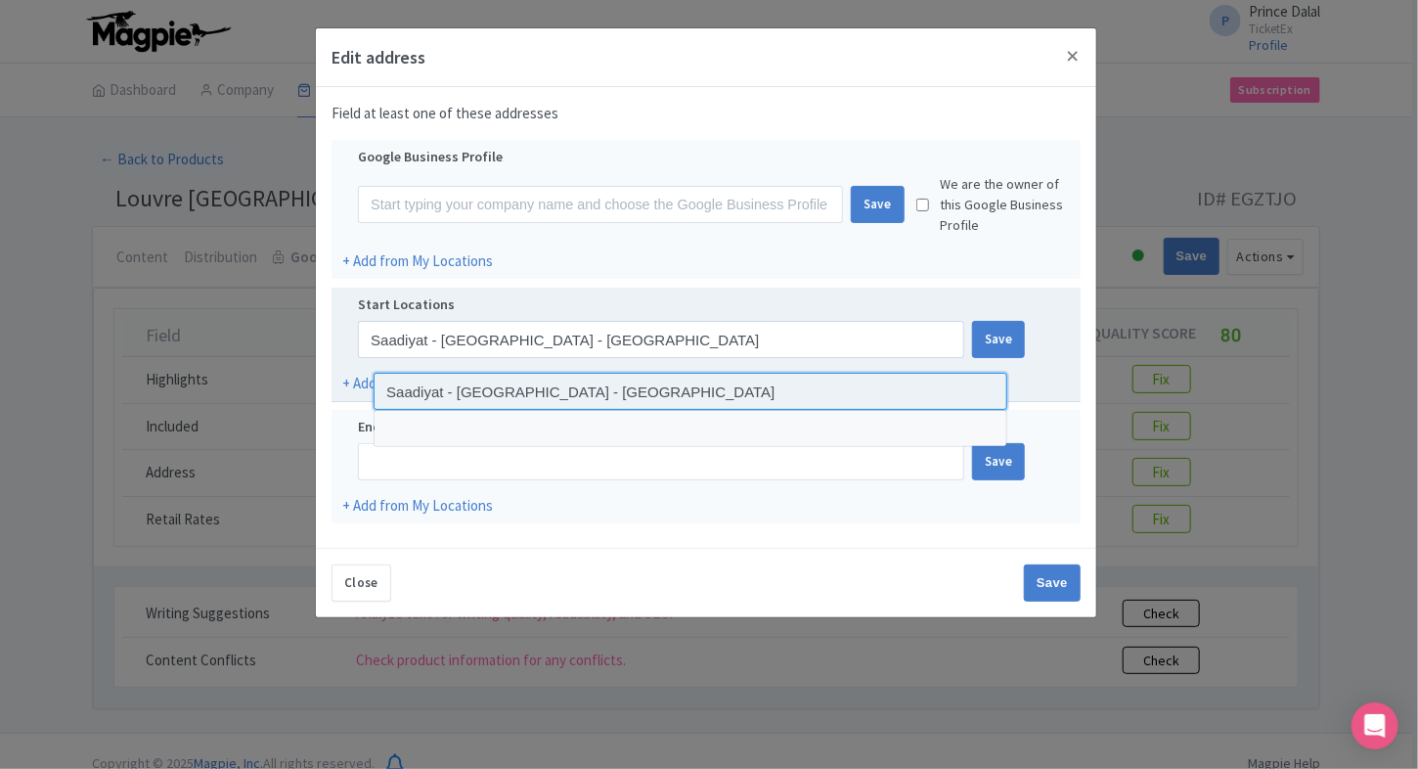
click at [455, 394] on input at bounding box center [691, 391] width 634 height 37
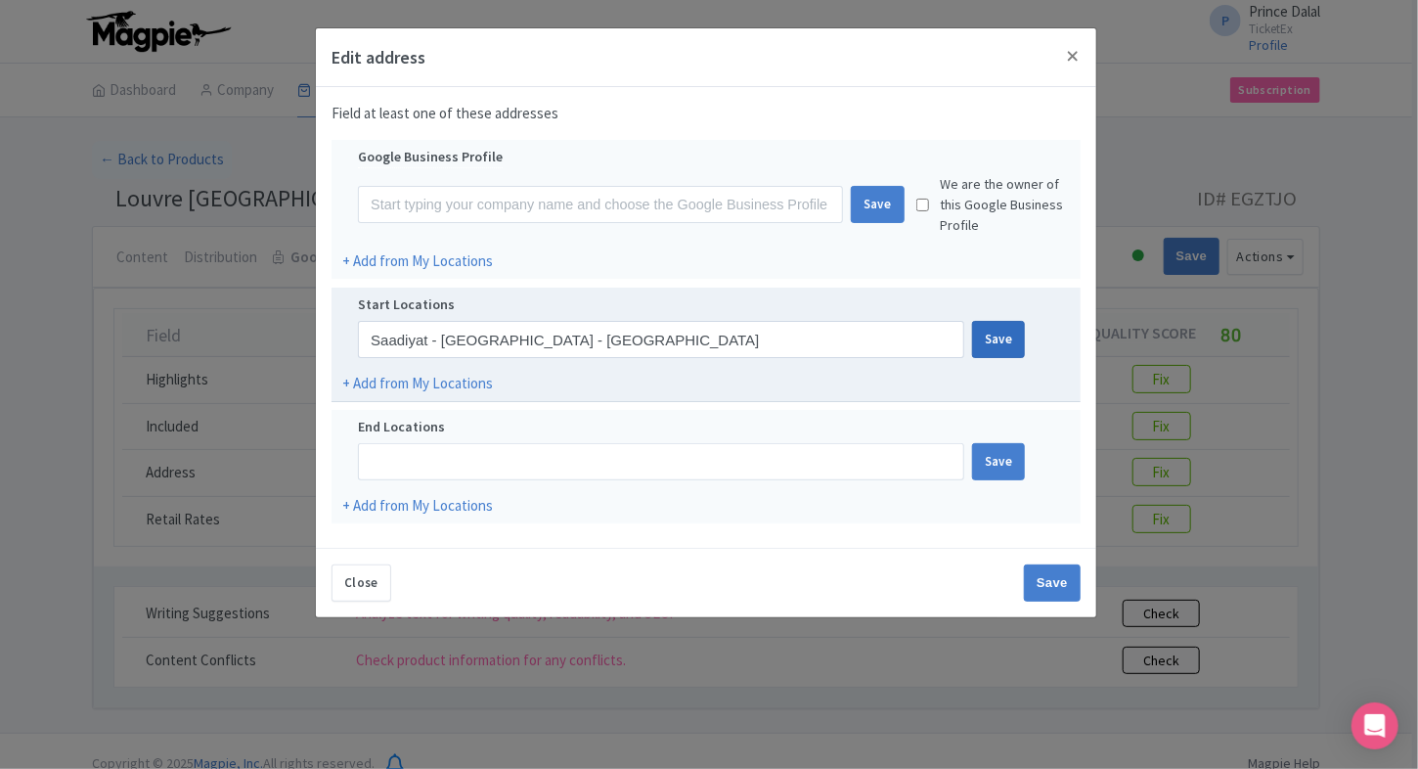
click at [976, 347] on div "Save" at bounding box center [999, 339] width 54 height 37
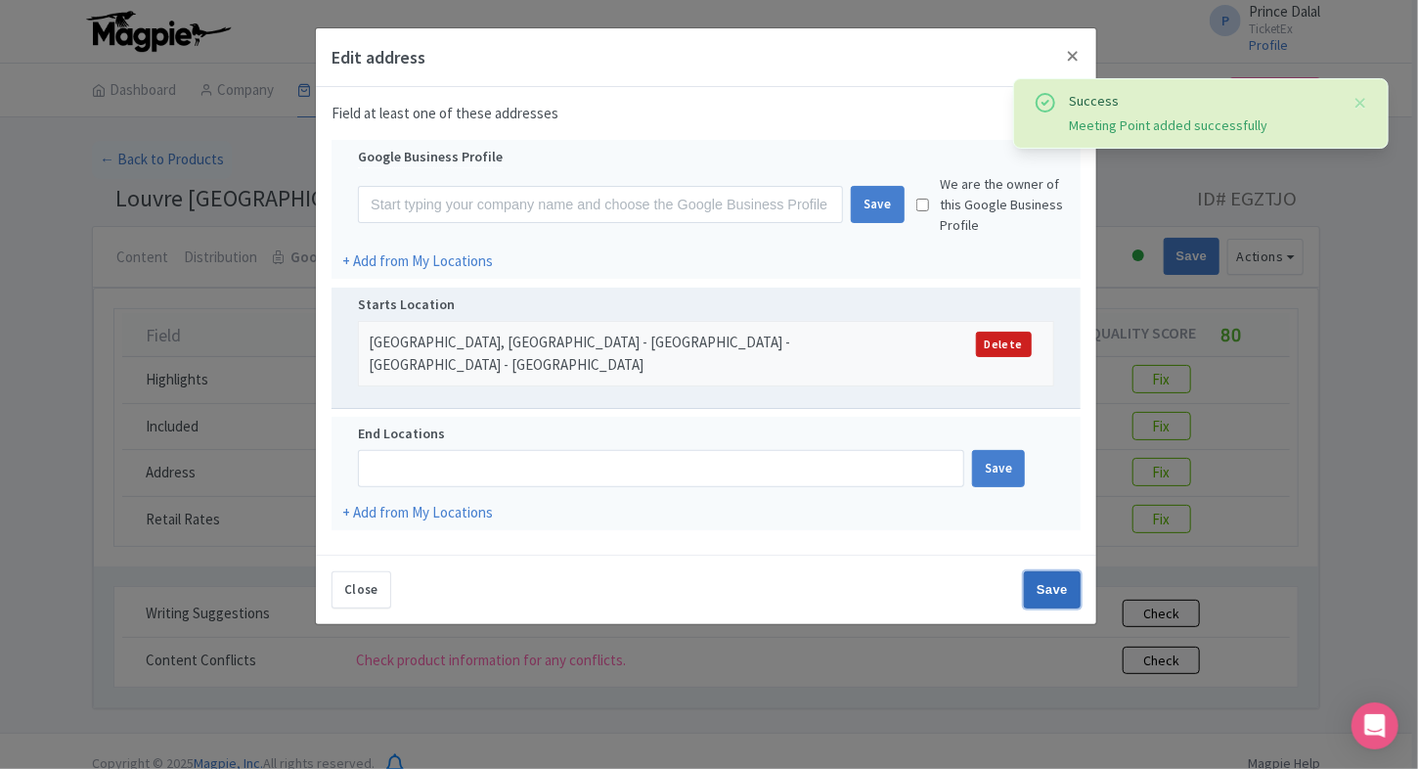
click at [1042, 590] on input "Save" at bounding box center [1052, 589] width 57 height 37
type input "Save"
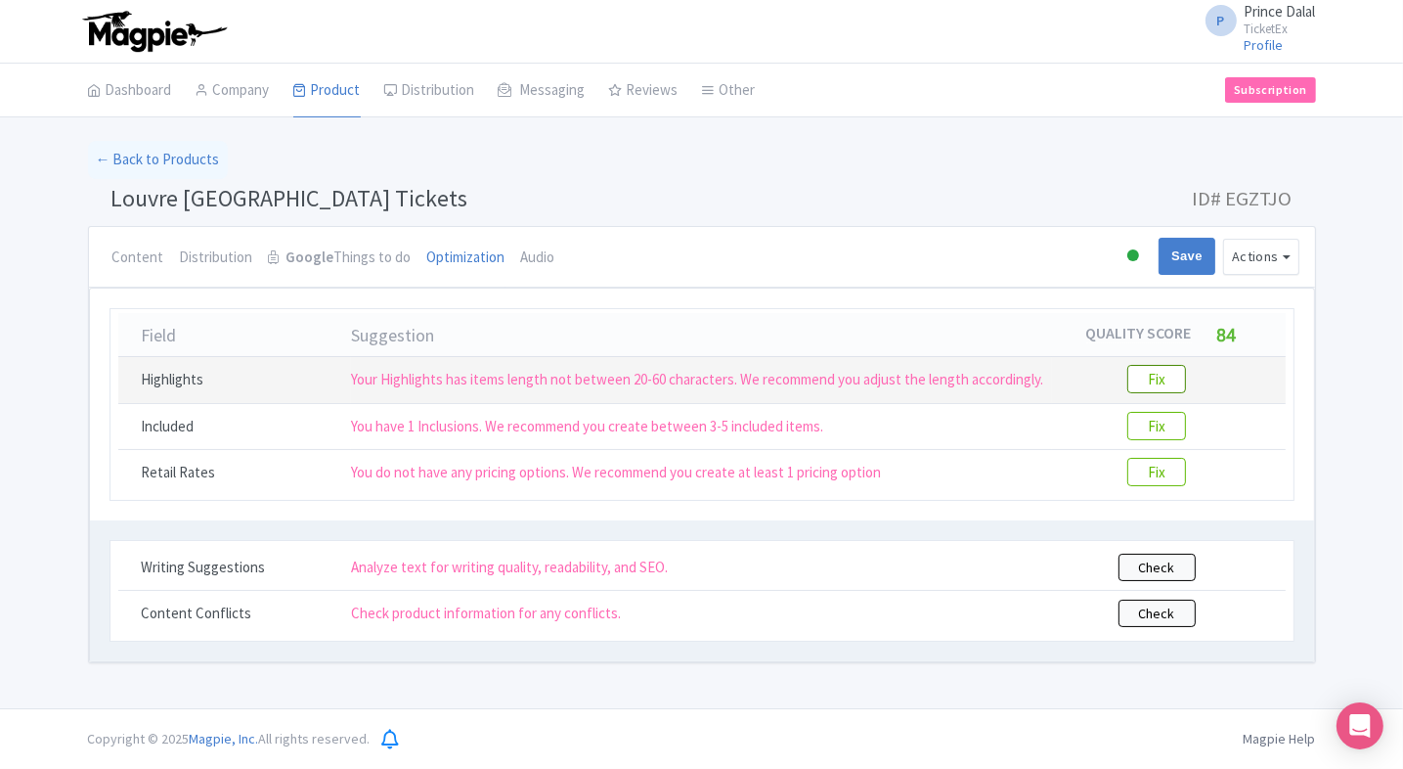
click at [1173, 377] on btn "Fix" at bounding box center [1156, 379] width 59 height 28
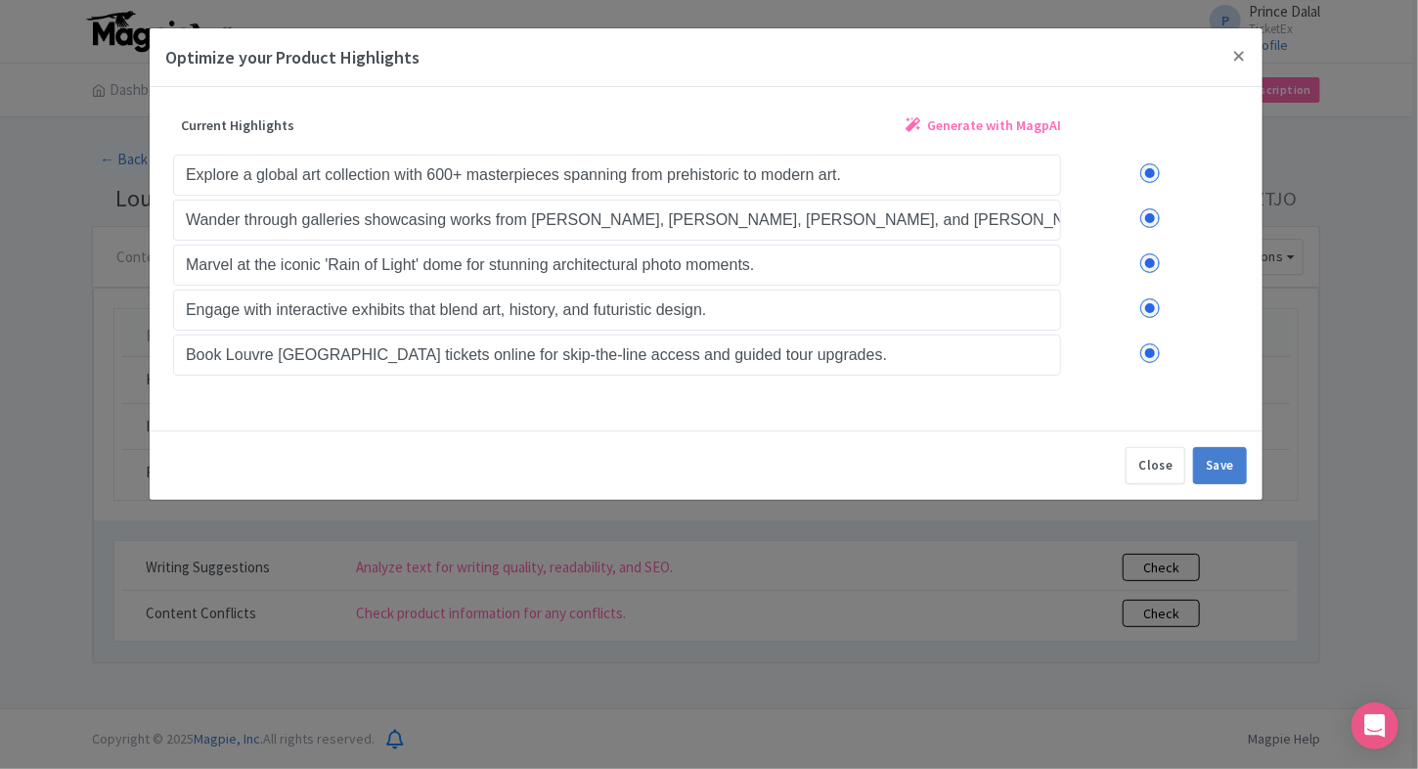
click at [970, 116] on span "Generate with MagpAI" at bounding box center [994, 125] width 134 height 21
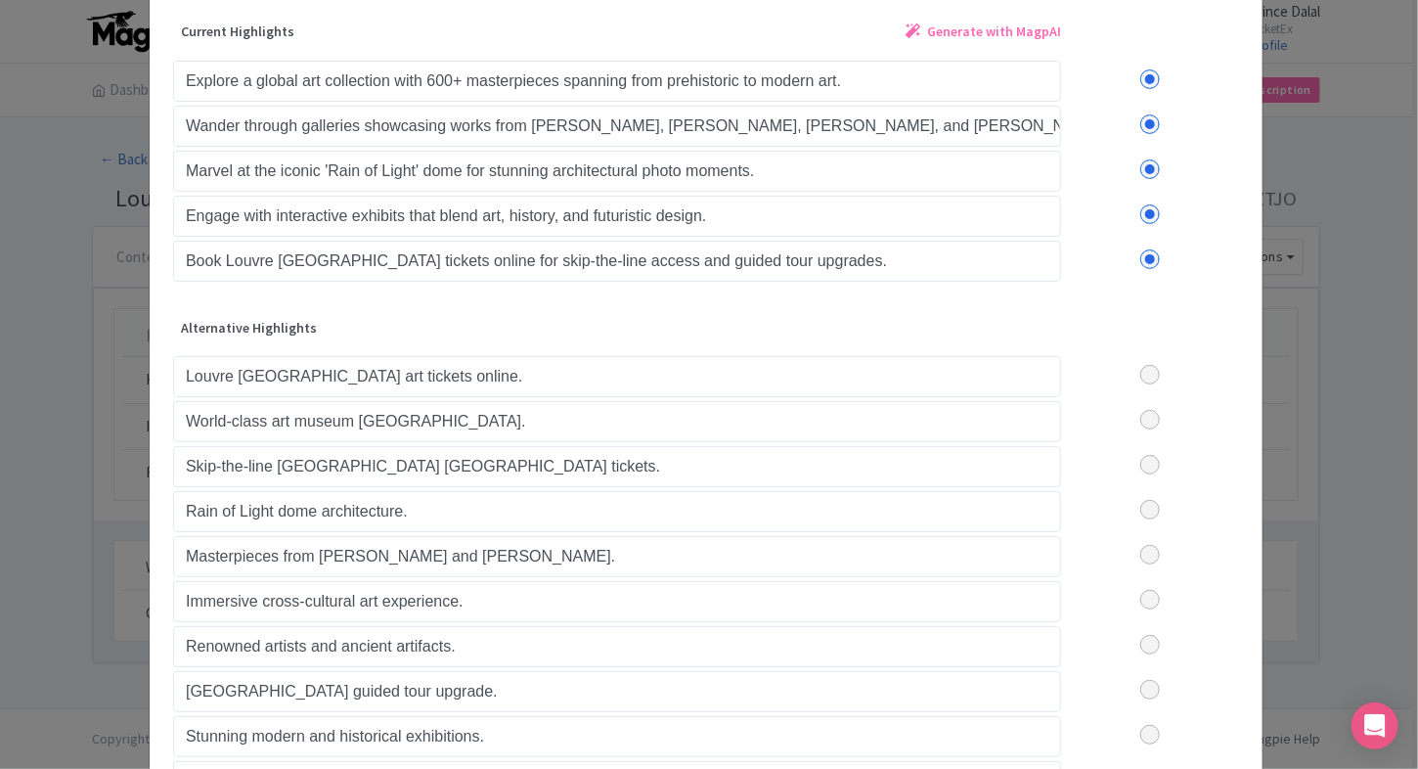
scroll to position [100, 0]
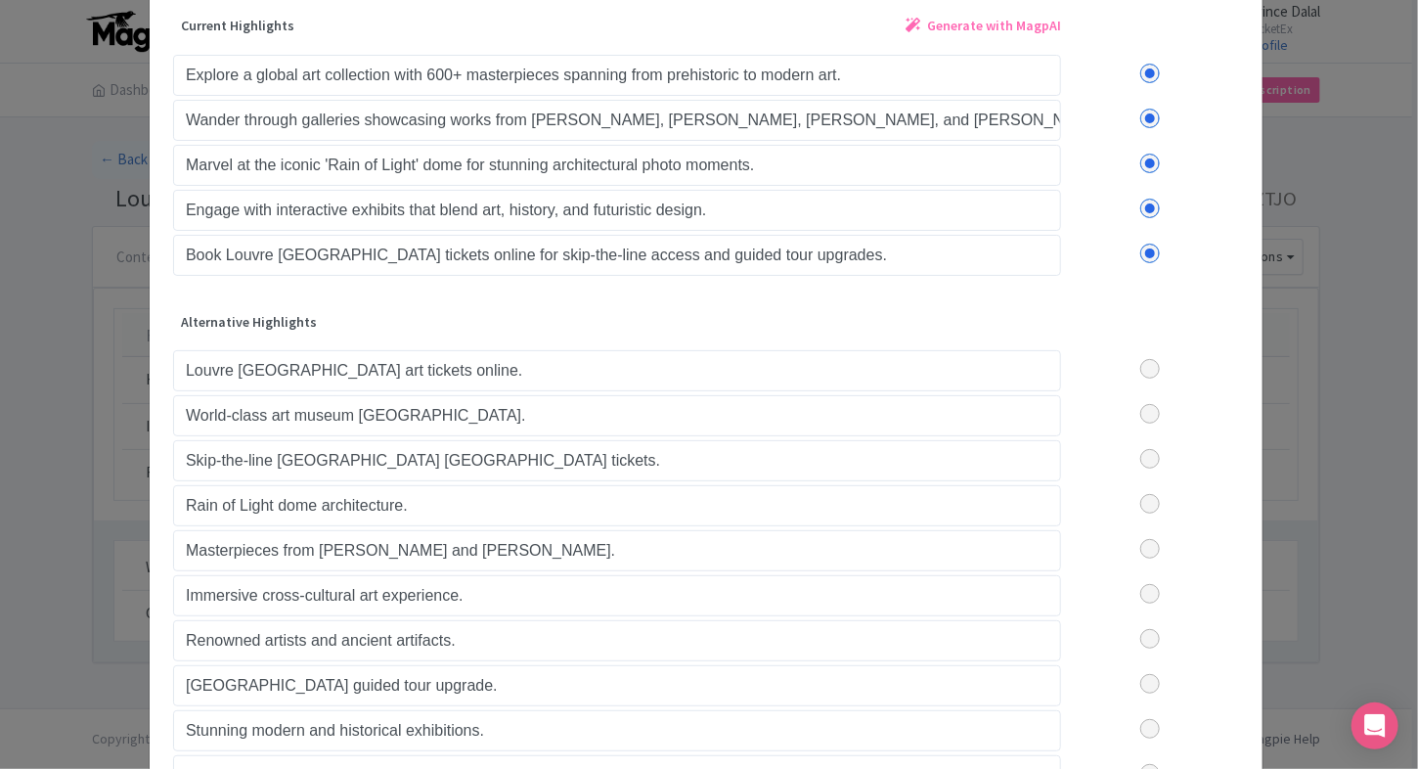
click at [1157, 414] on label at bounding box center [1150, 414] width 178 height 20
click at [0, 0] on input "checkbox" at bounding box center [0, 0] width 0 height 0
click at [1150, 414] on label at bounding box center [1150, 414] width 178 height 20
click at [0, 0] on input "checkbox" at bounding box center [0, 0] width 0 height 0
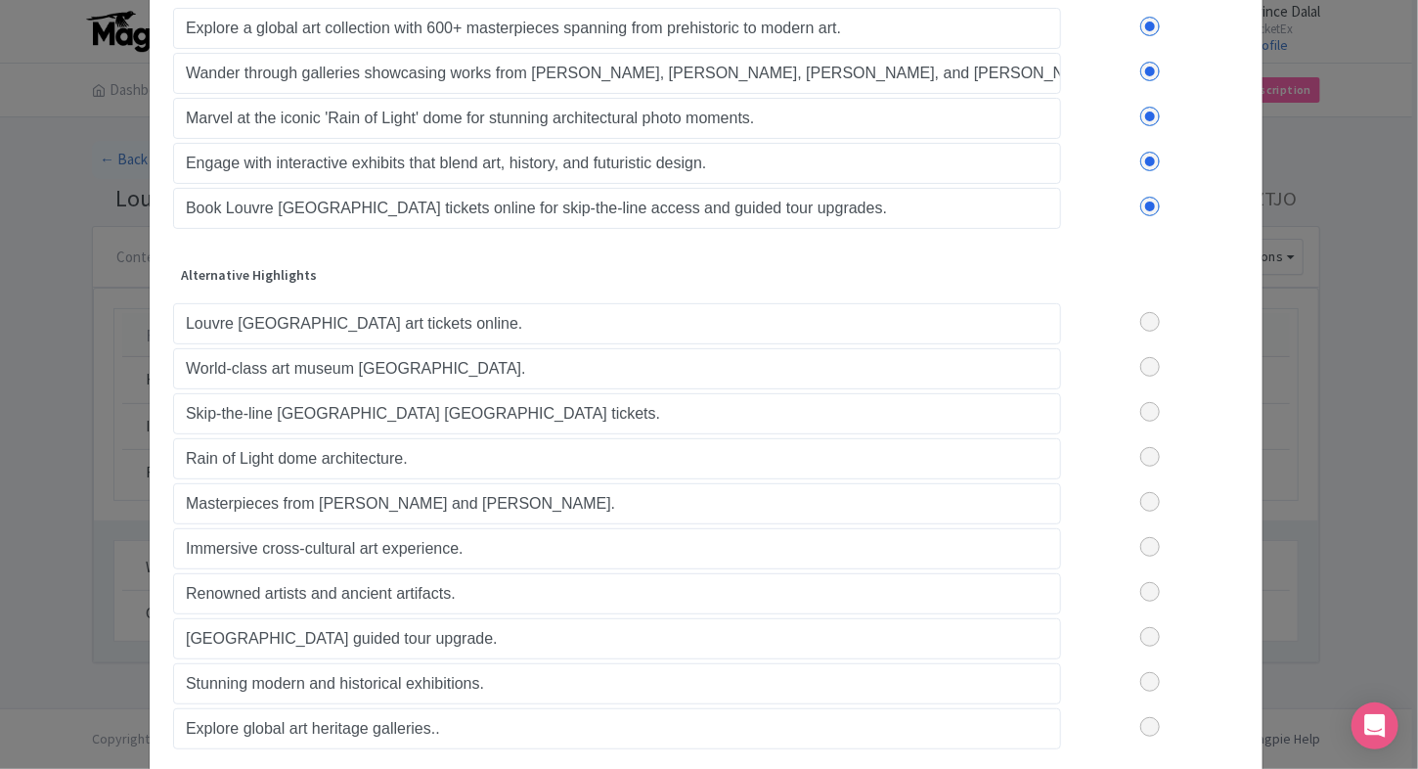
click at [1150, 362] on label at bounding box center [1150, 367] width 178 height 20
click at [0, 0] on input "checkbox" at bounding box center [0, 0] width 0 height 0
click at [1146, 420] on div "Louvre Abu Dhabi art tickets online. World-class art museum Saadiyat Island. Sk…" at bounding box center [706, 524] width 1066 height 450
click at [1144, 462] on div "Louvre Abu Dhabi art tickets online. World-class art museum Saadiyat Island. Sk…" at bounding box center [706, 524] width 1066 height 450
click at [1146, 456] on label at bounding box center [1150, 457] width 178 height 20
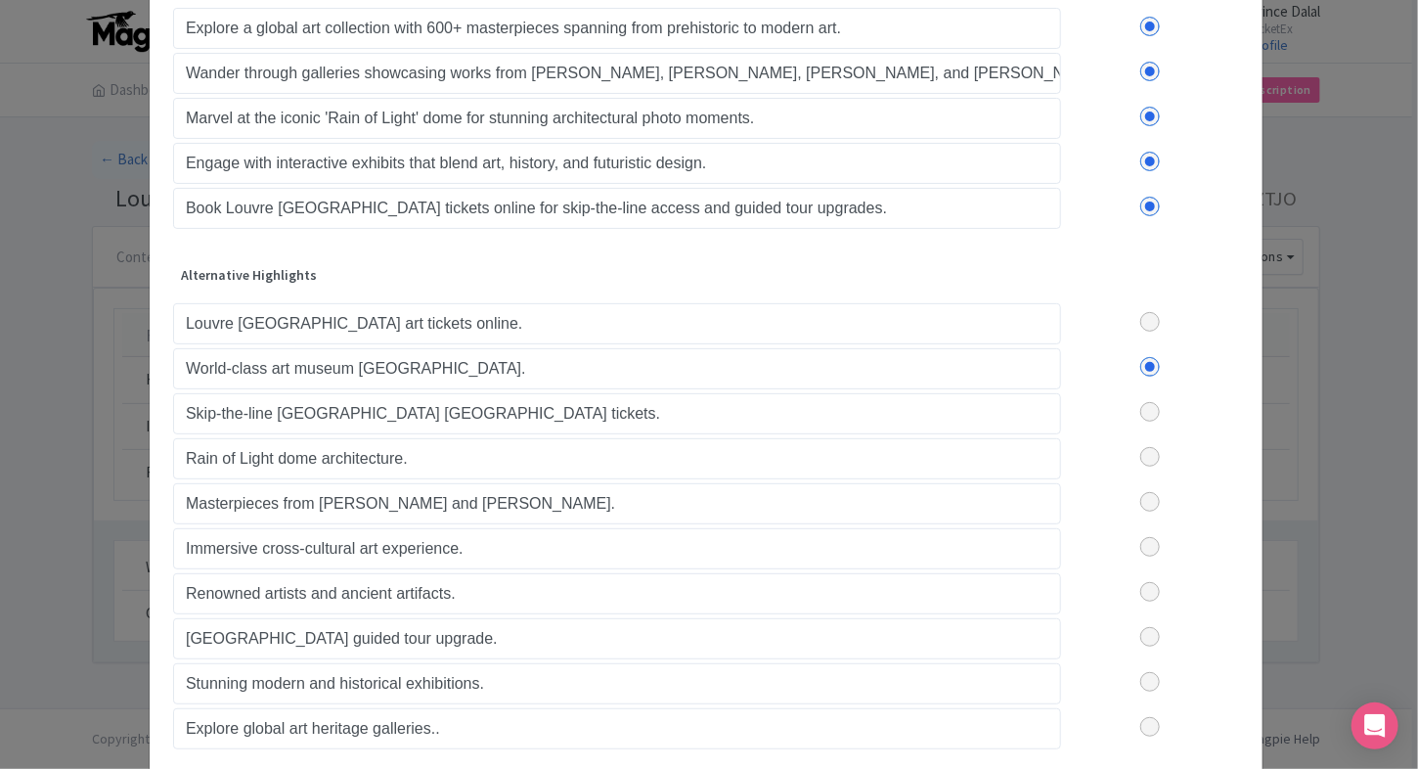
click at [0, 0] on input "checkbox" at bounding box center [0, 0] width 0 height 0
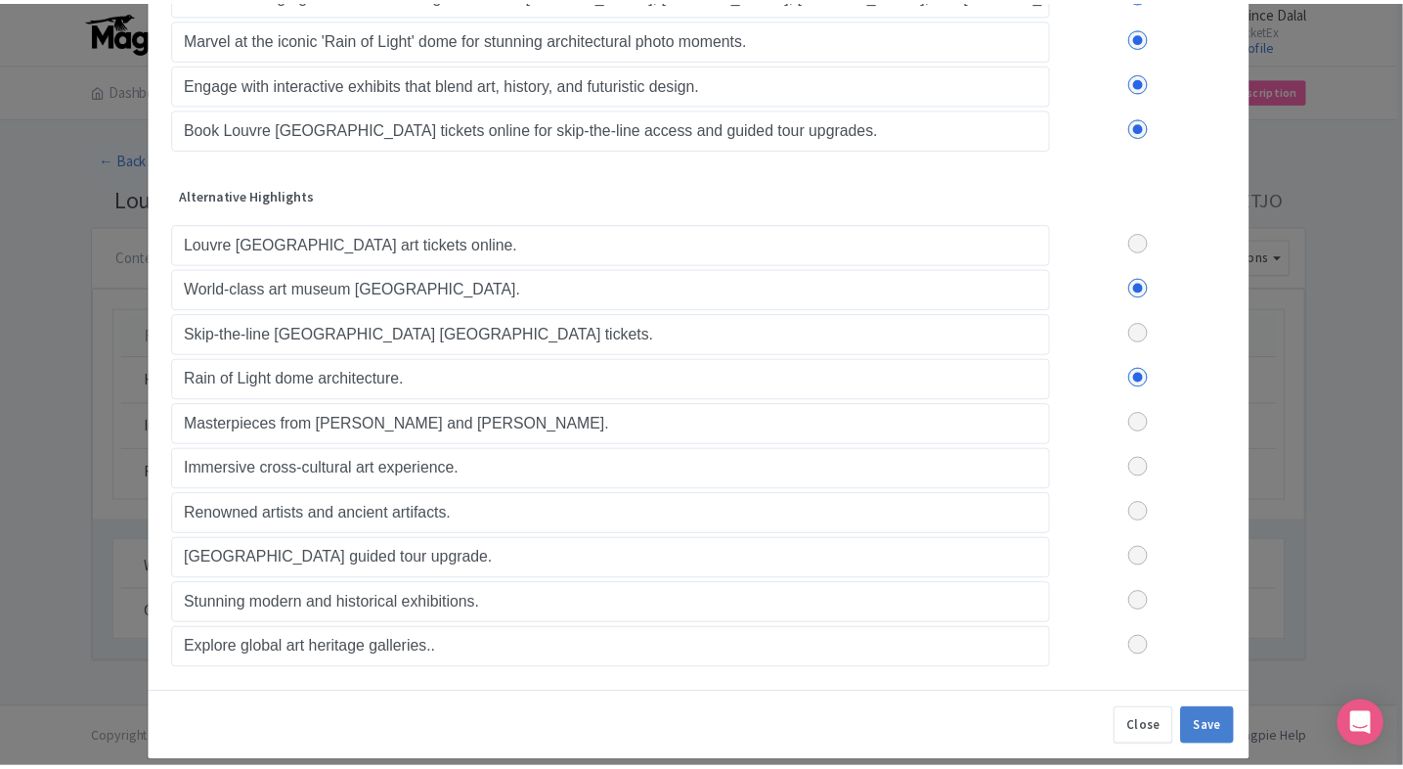
scroll to position [241, 0]
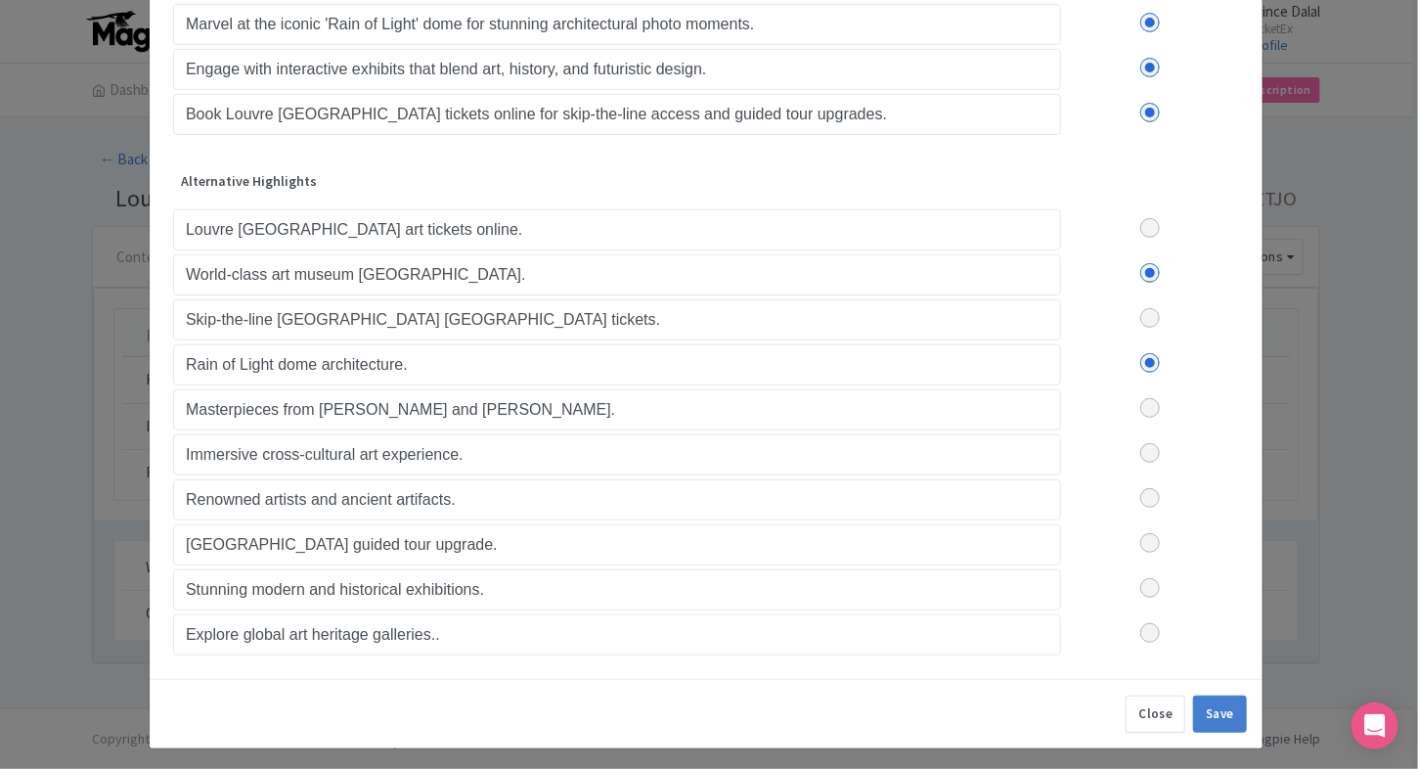
click at [1148, 402] on label at bounding box center [1150, 408] width 178 height 20
click at [0, 0] on input "checkbox" at bounding box center [0, 0] width 0 height 0
click at [1145, 445] on label at bounding box center [1150, 453] width 178 height 20
click at [0, 0] on input "checkbox" at bounding box center [0, 0] width 0 height 0
click at [1145, 578] on label at bounding box center [1150, 588] width 178 height 20
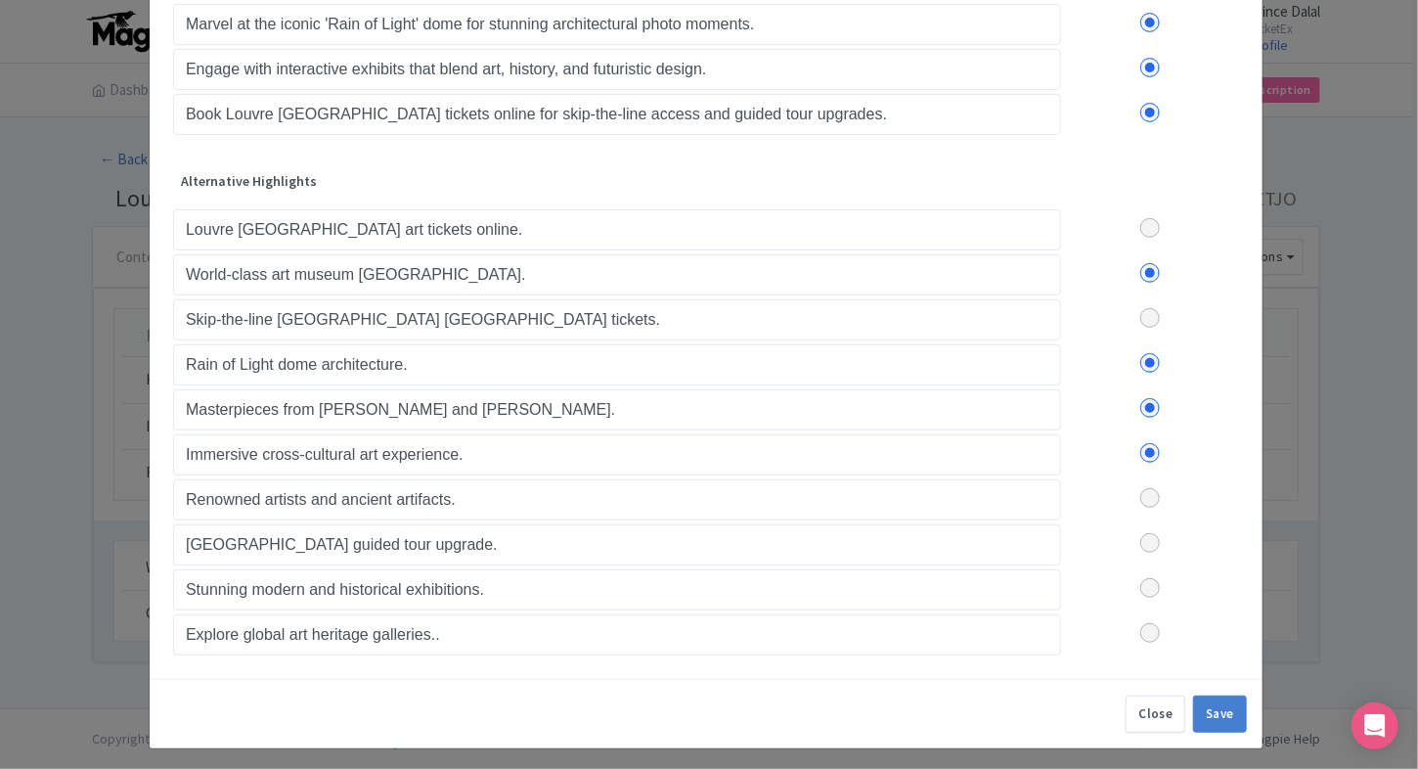
click at [0, 0] on input "checkbox" at bounding box center [0, 0] width 0 height 0
click at [1204, 706] on button "Save" at bounding box center [1220, 713] width 54 height 37
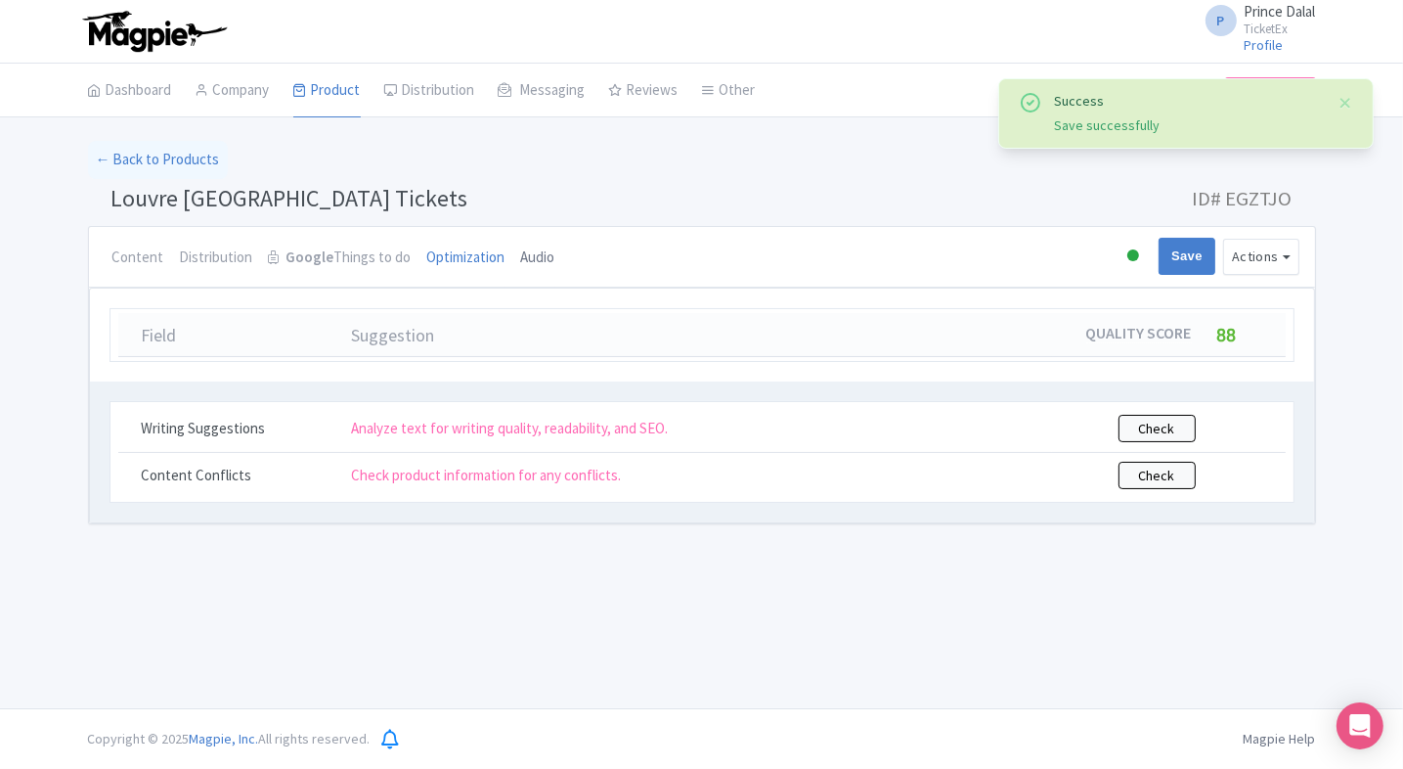
click at [524, 256] on link "Audio" at bounding box center [538, 258] width 34 height 63
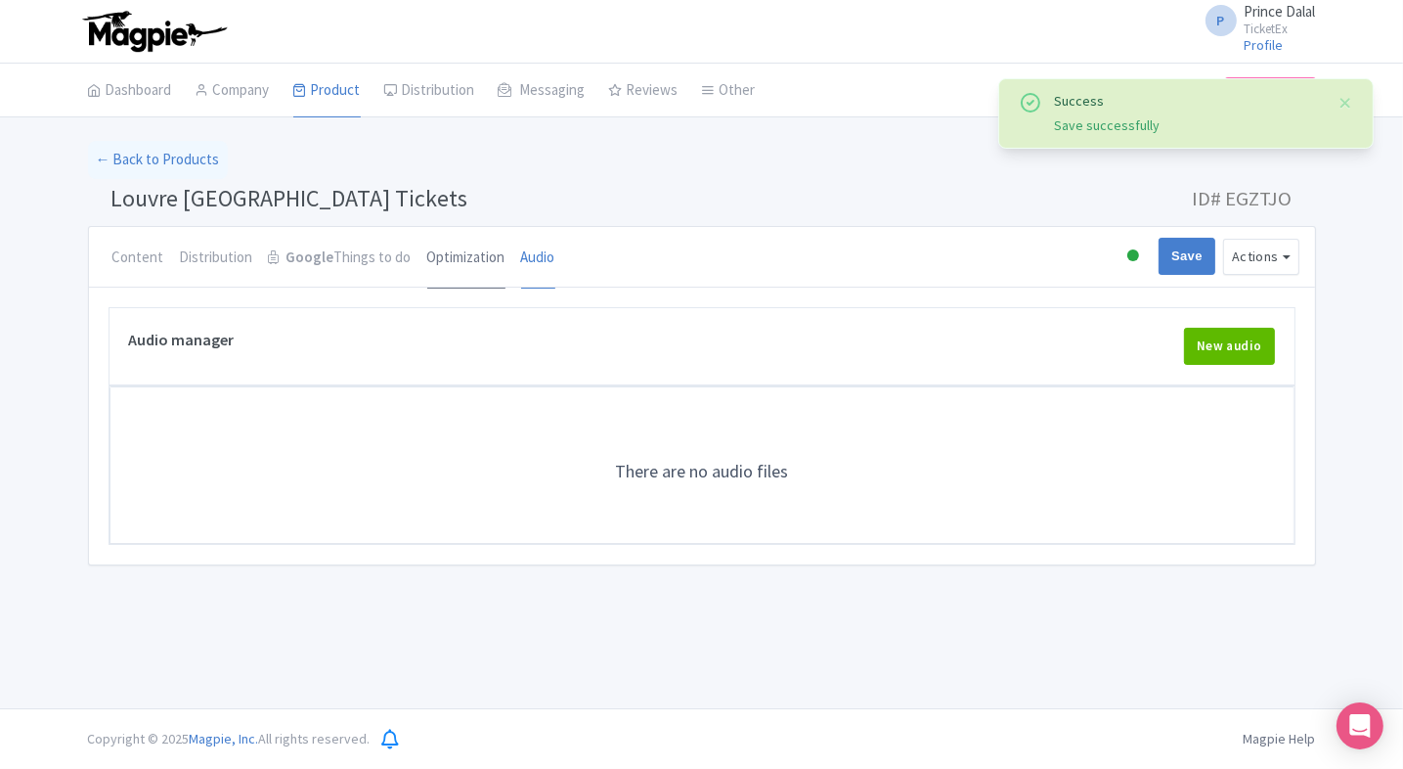
click at [453, 256] on link "Optimization" at bounding box center [466, 258] width 78 height 63
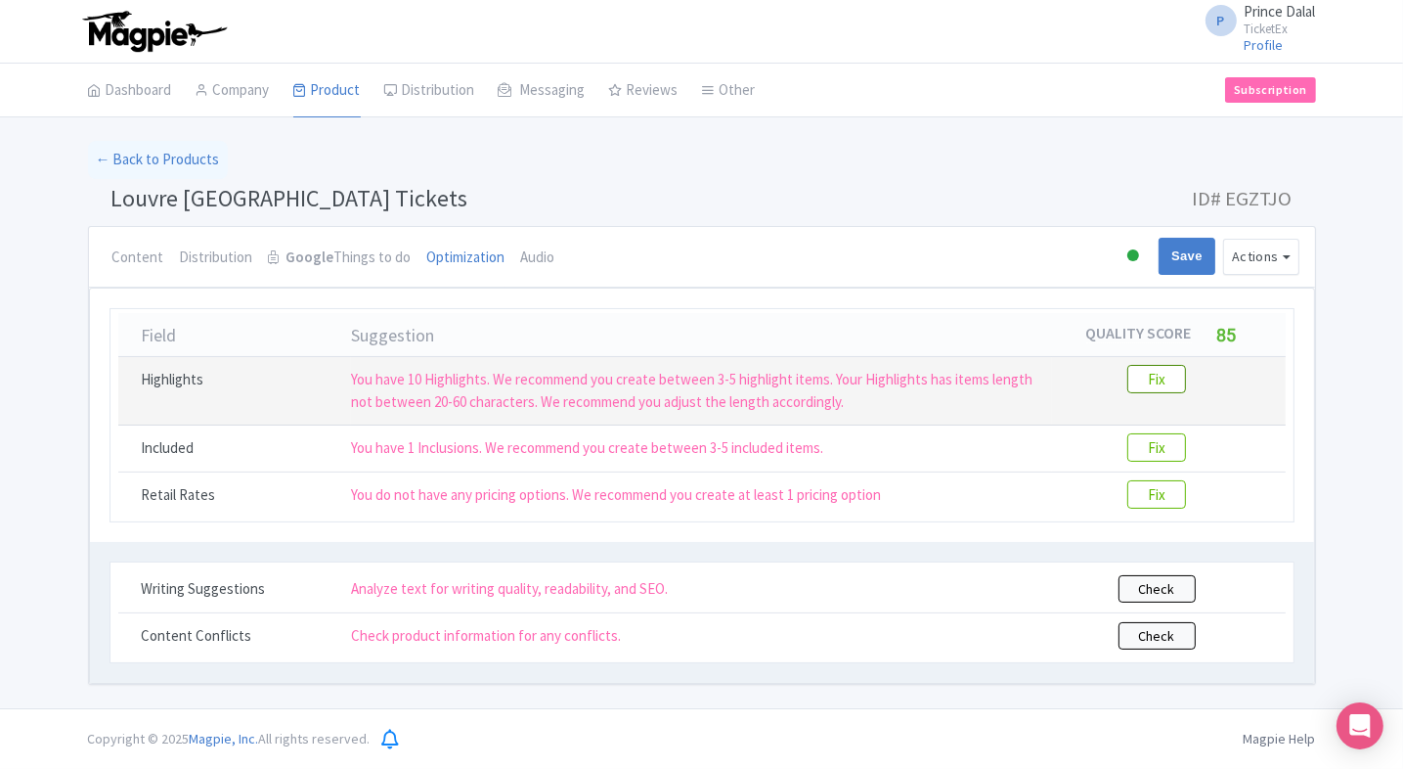
click at [1174, 379] on btn "Fix" at bounding box center [1156, 379] width 59 height 28
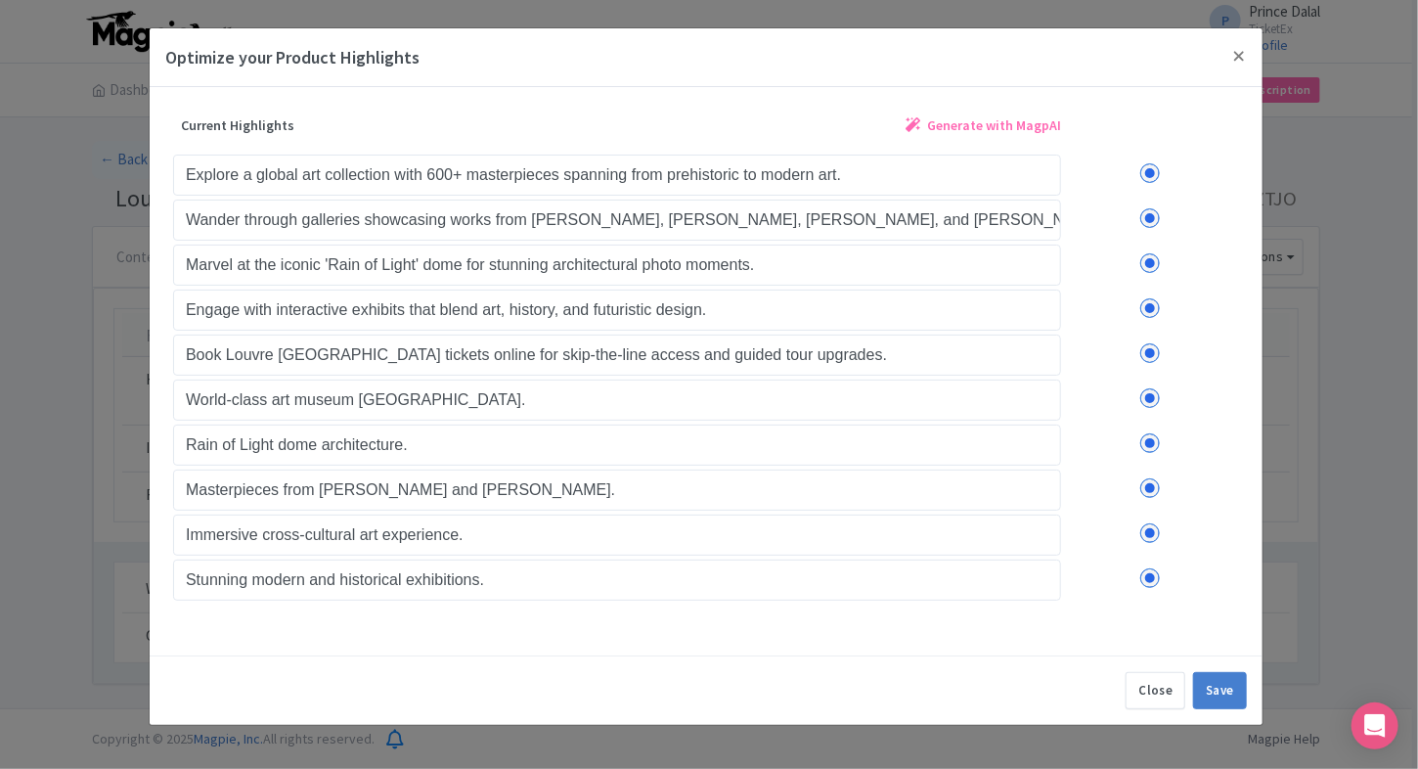
click at [1146, 170] on label at bounding box center [1150, 173] width 178 height 20
click at [0, 0] on input "checkbox" at bounding box center [0, 0] width 0 height 0
drag, startPoint x: 1146, startPoint y: 205, endPoint x: 1146, endPoint y: 217, distance: 11.7
click at [1146, 217] on div "Explore a global art collection with 600+ masterpieces spanning from prehistori…" at bounding box center [706, 376] width 1066 height 450
click at [1146, 217] on label at bounding box center [1150, 218] width 178 height 20
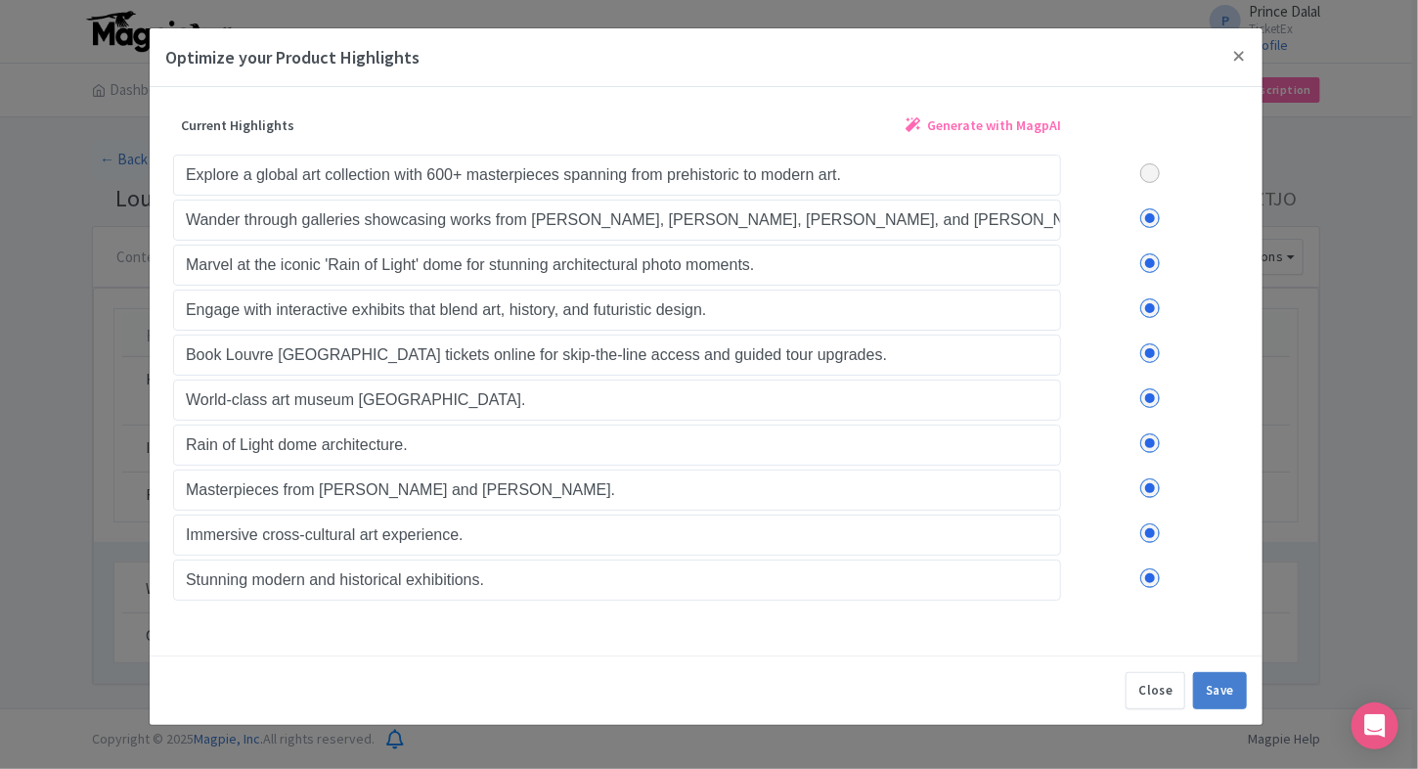
click at [0, 0] on input "checkbox" at bounding box center [0, 0] width 0 height 0
drag, startPoint x: 1146, startPoint y: 248, endPoint x: 1147, endPoint y: 259, distance: 10.8
click at [1147, 259] on div "Explore a global art collection with 600+ masterpieces spanning from prehistori…" at bounding box center [706, 376] width 1066 height 450
click at [1147, 259] on label at bounding box center [1150, 263] width 178 height 20
click at [0, 0] on input "checkbox" at bounding box center [0, 0] width 0 height 0
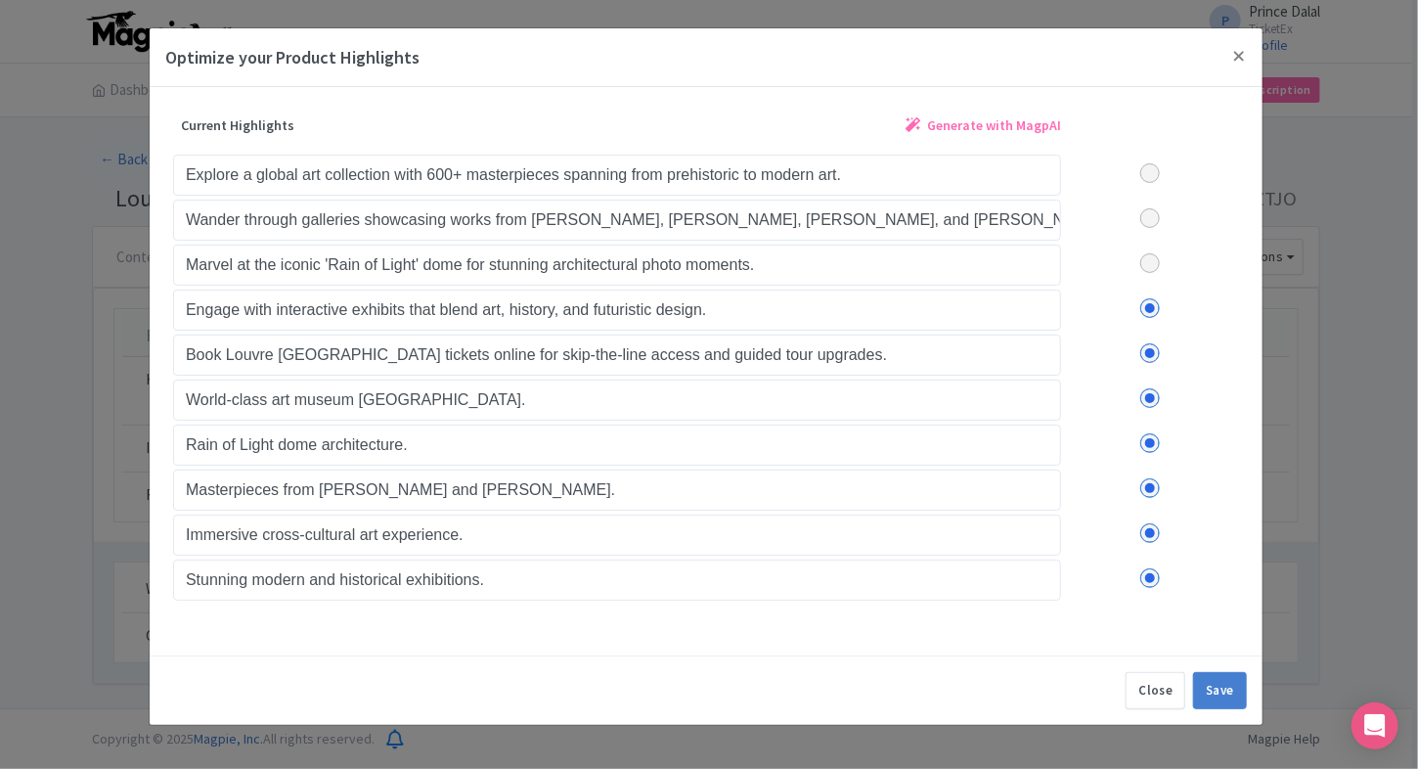
click at [1151, 305] on label at bounding box center [1150, 308] width 178 height 20
click at [0, 0] on input "checkbox" at bounding box center [0, 0] width 0 height 0
click at [1151, 343] on label at bounding box center [1150, 353] width 178 height 20
click at [0, 0] on input "checkbox" at bounding box center [0, 0] width 0 height 0
click at [1219, 678] on button "Save" at bounding box center [1220, 690] width 54 height 37
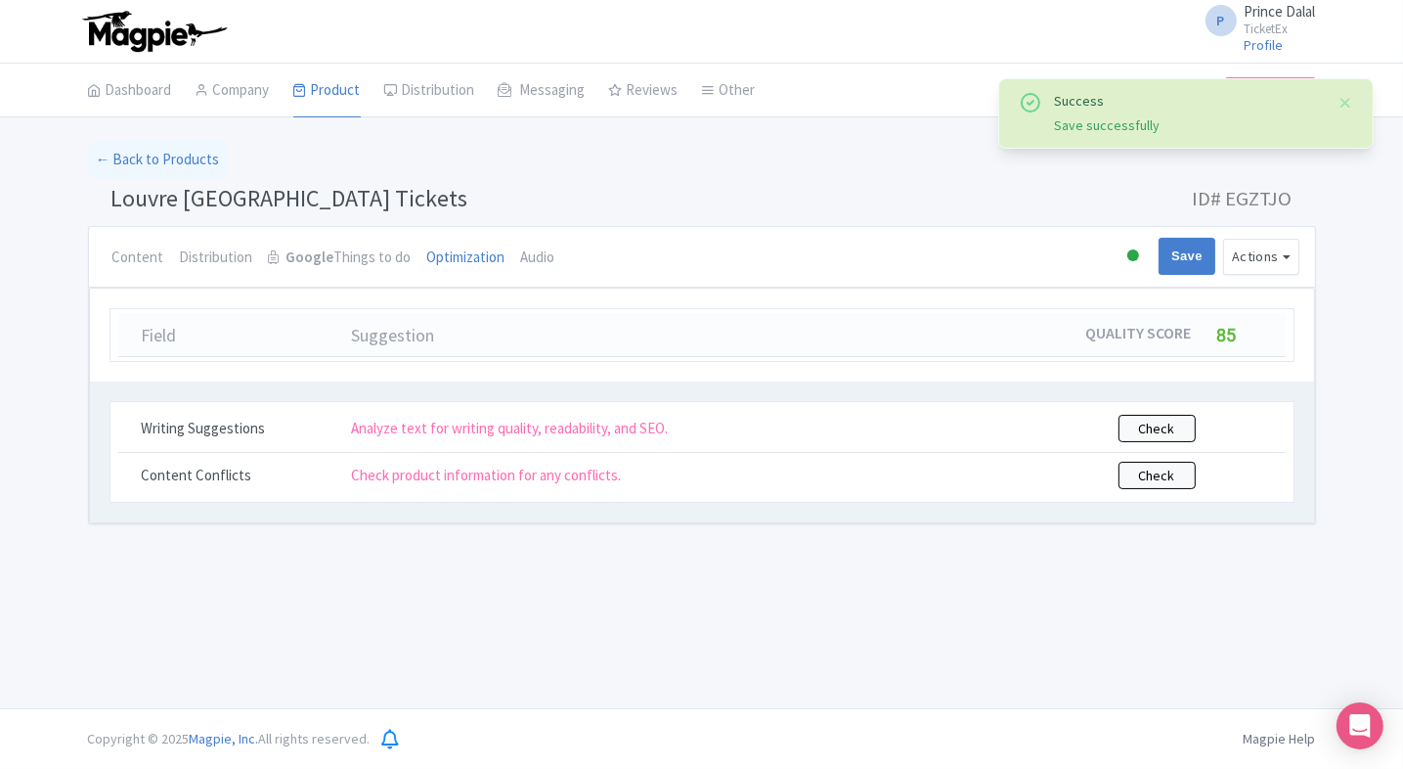
click at [1324, 260] on div "Success Save successfully ← Back to Products Louvre Abu Dhabi Tickets ID# EGZTJ…" at bounding box center [702, 332] width 1252 height 383
click at [552, 268] on li "Audio" at bounding box center [538, 258] width 50 height 62
click at [537, 255] on link "Audio" at bounding box center [538, 258] width 34 height 63
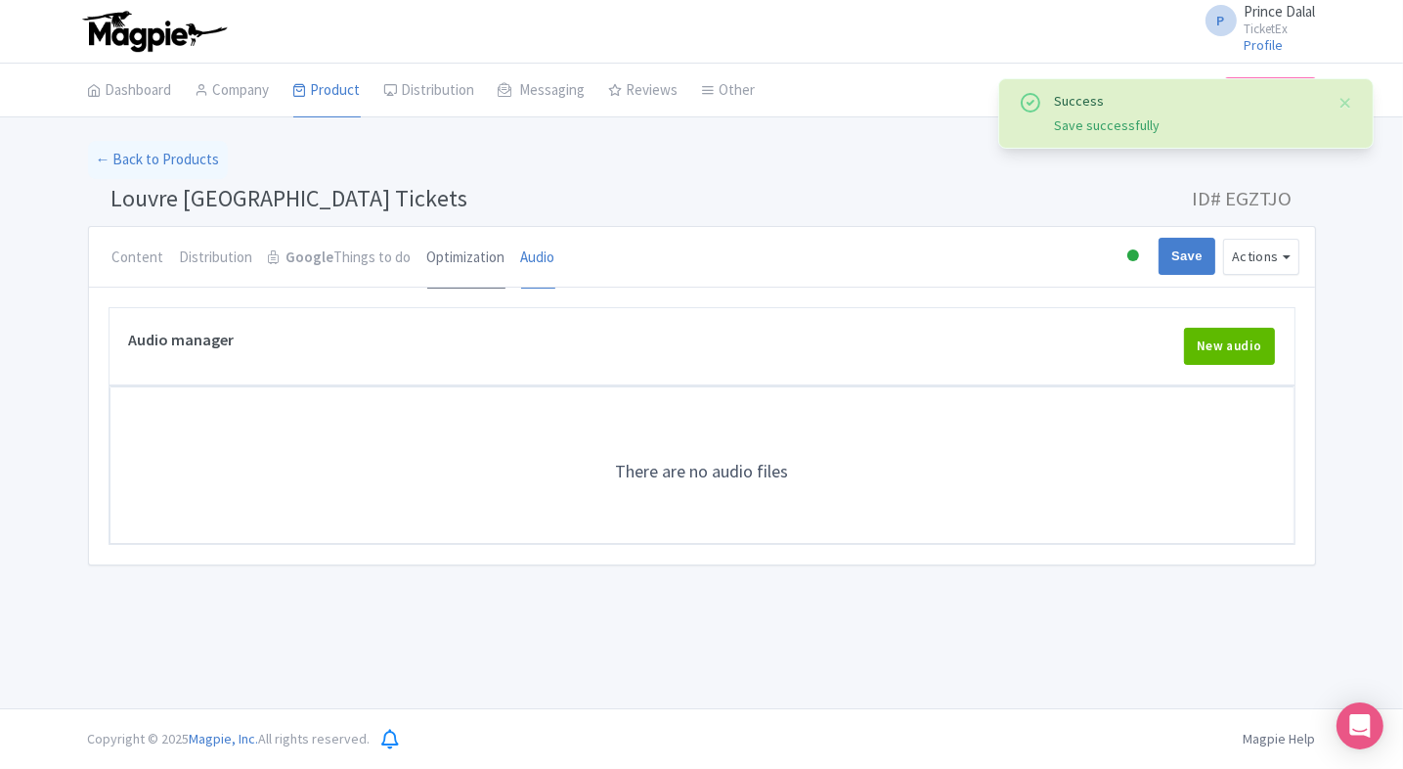
click at [473, 262] on link "Optimization" at bounding box center [466, 258] width 78 height 63
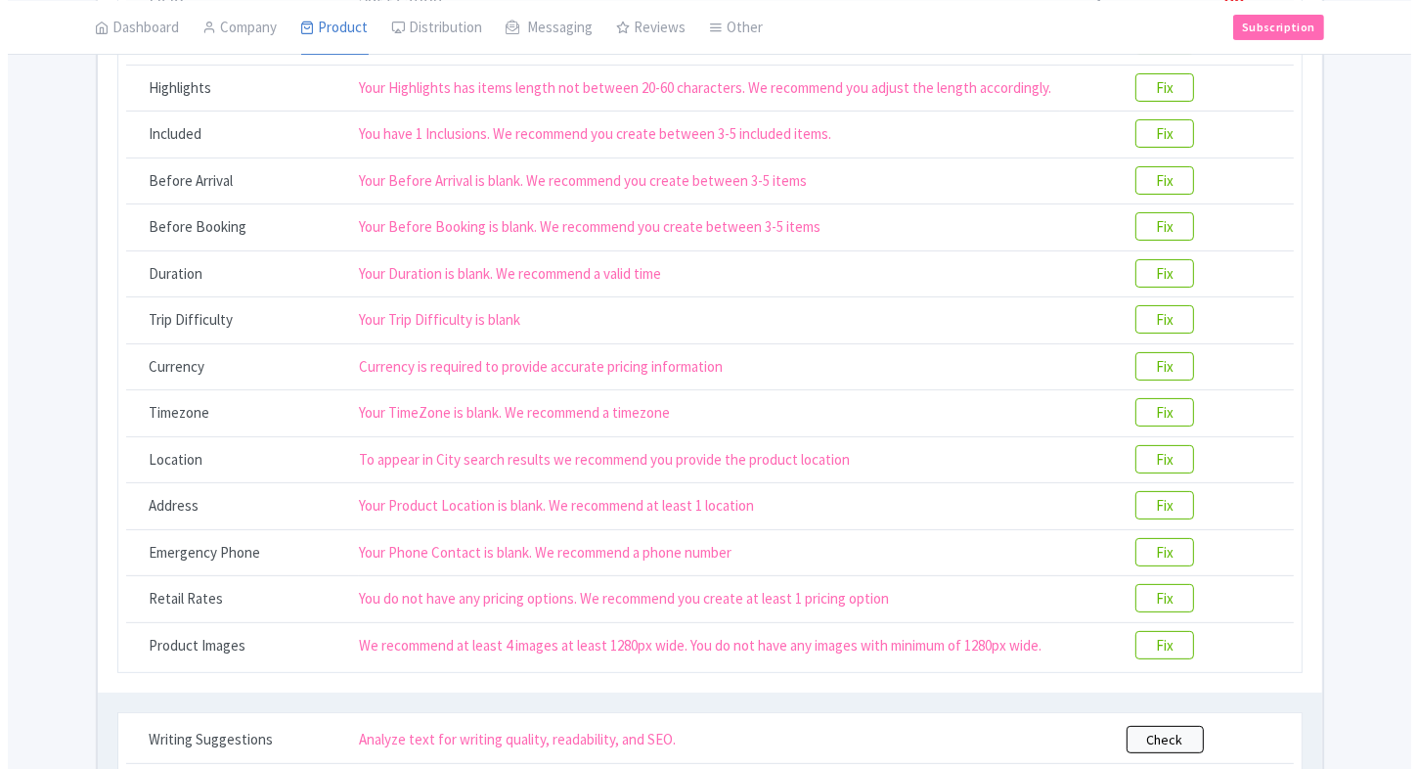
scroll to position [332, 0]
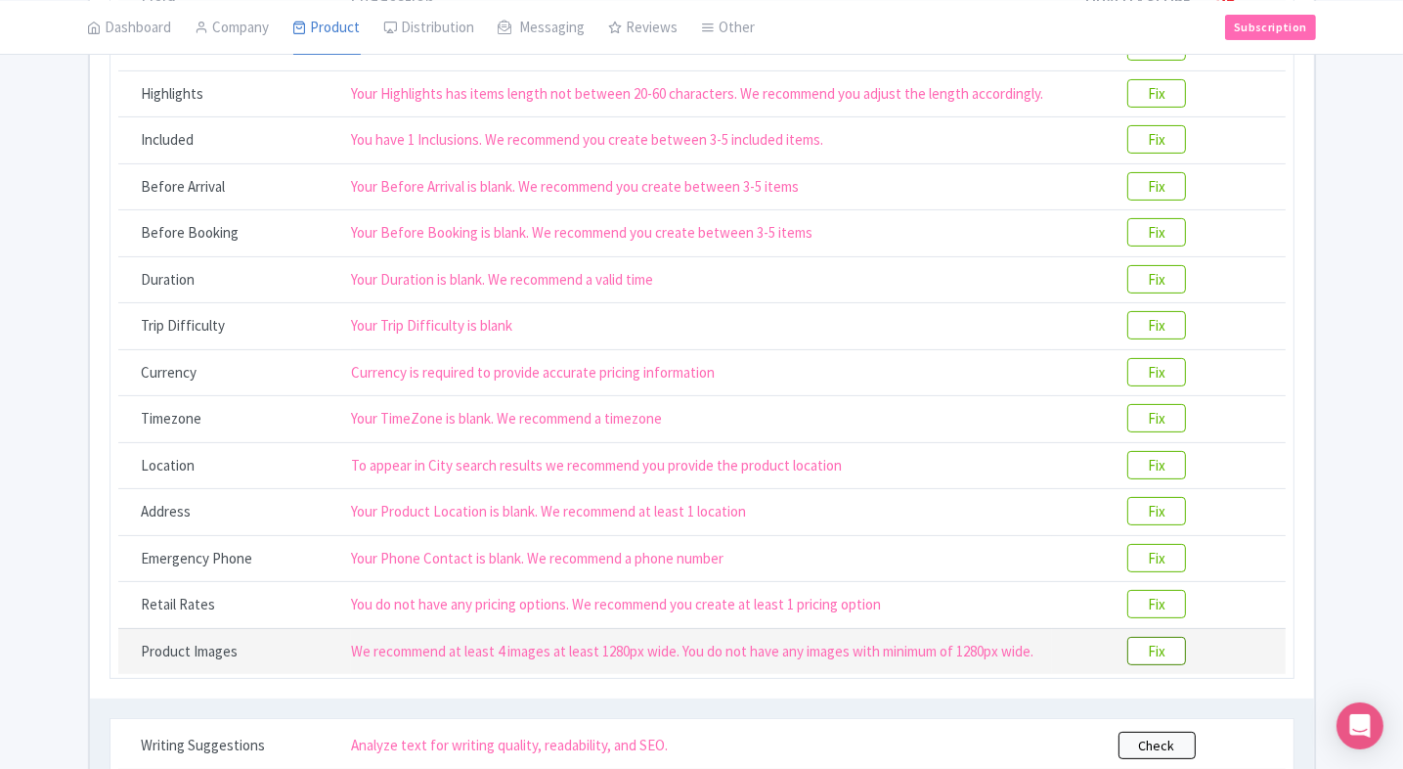
click at [1166, 640] on btn "Fix" at bounding box center [1156, 651] width 59 height 28
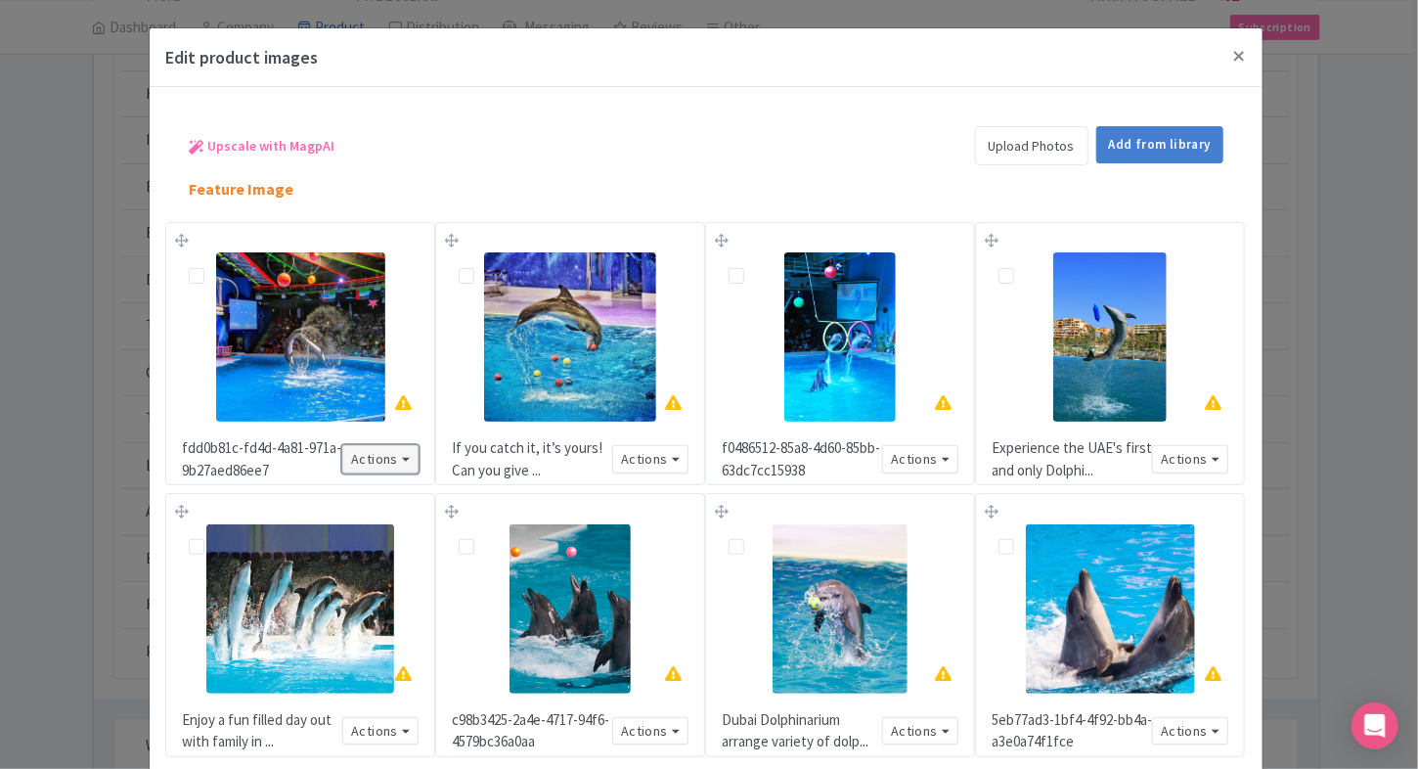
click at [410, 467] on button "Actions" at bounding box center [380, 459] width 76 height 28
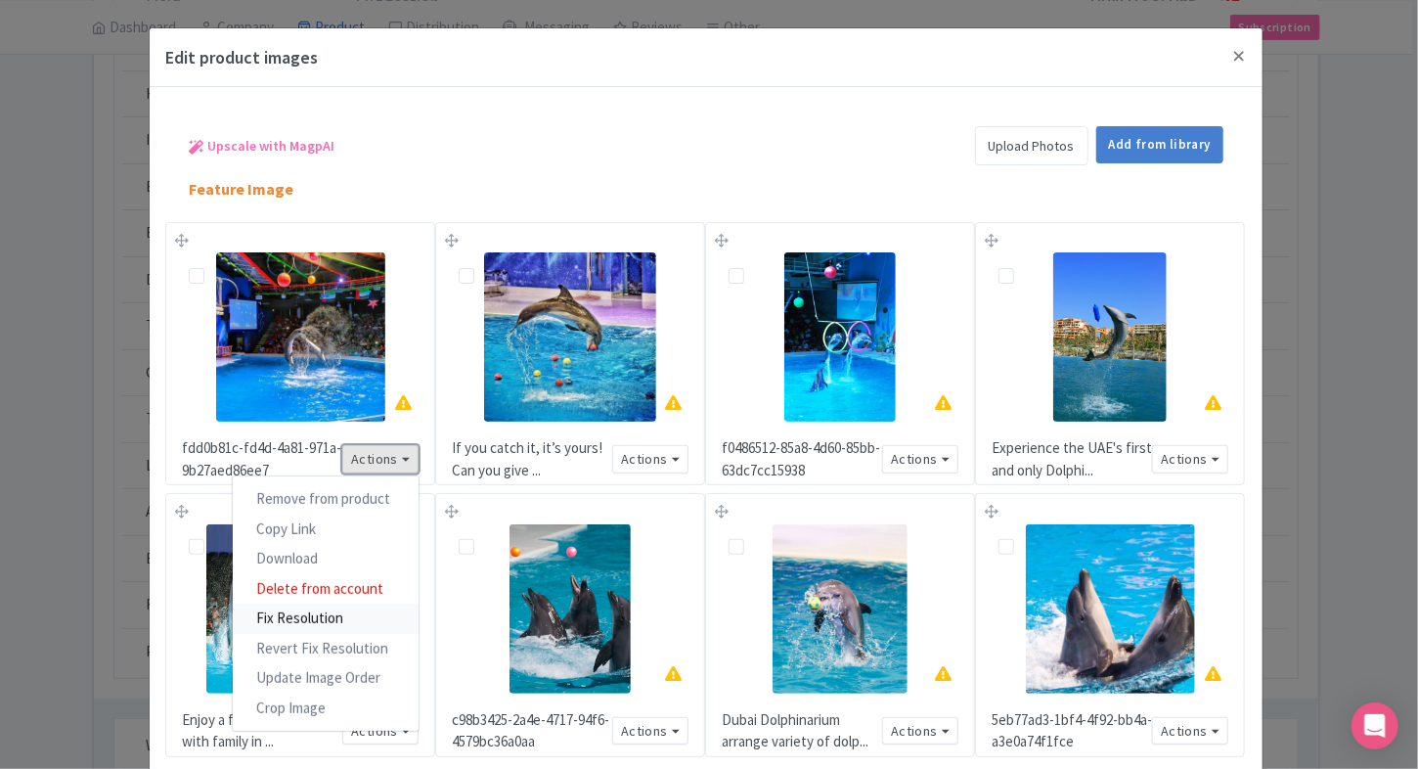
click at [350, 624] on link "Fix Resolution" at bounding box center [326, 618] width 186 height 30
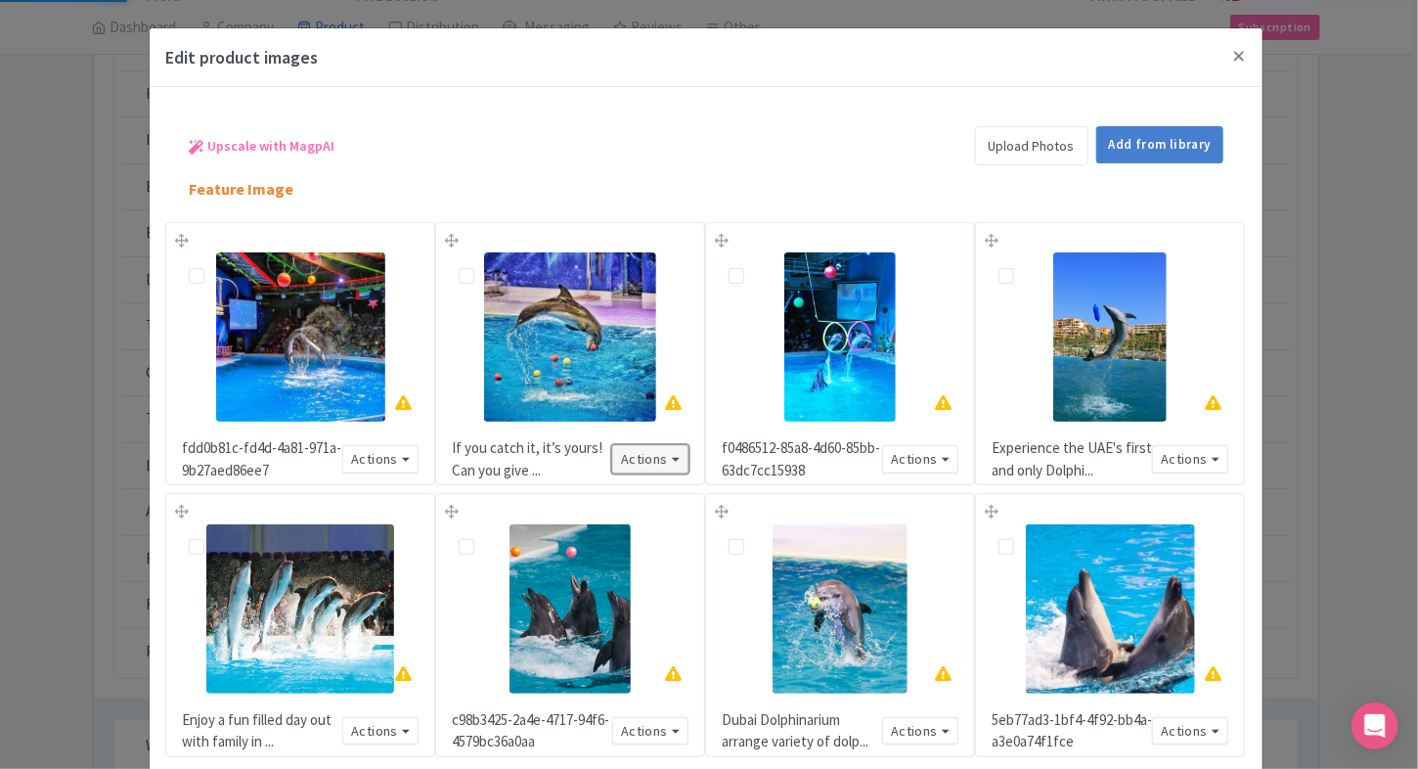
click at [663, 467] on button "Actions" at bounding box center [650, 459] width 76 height 28
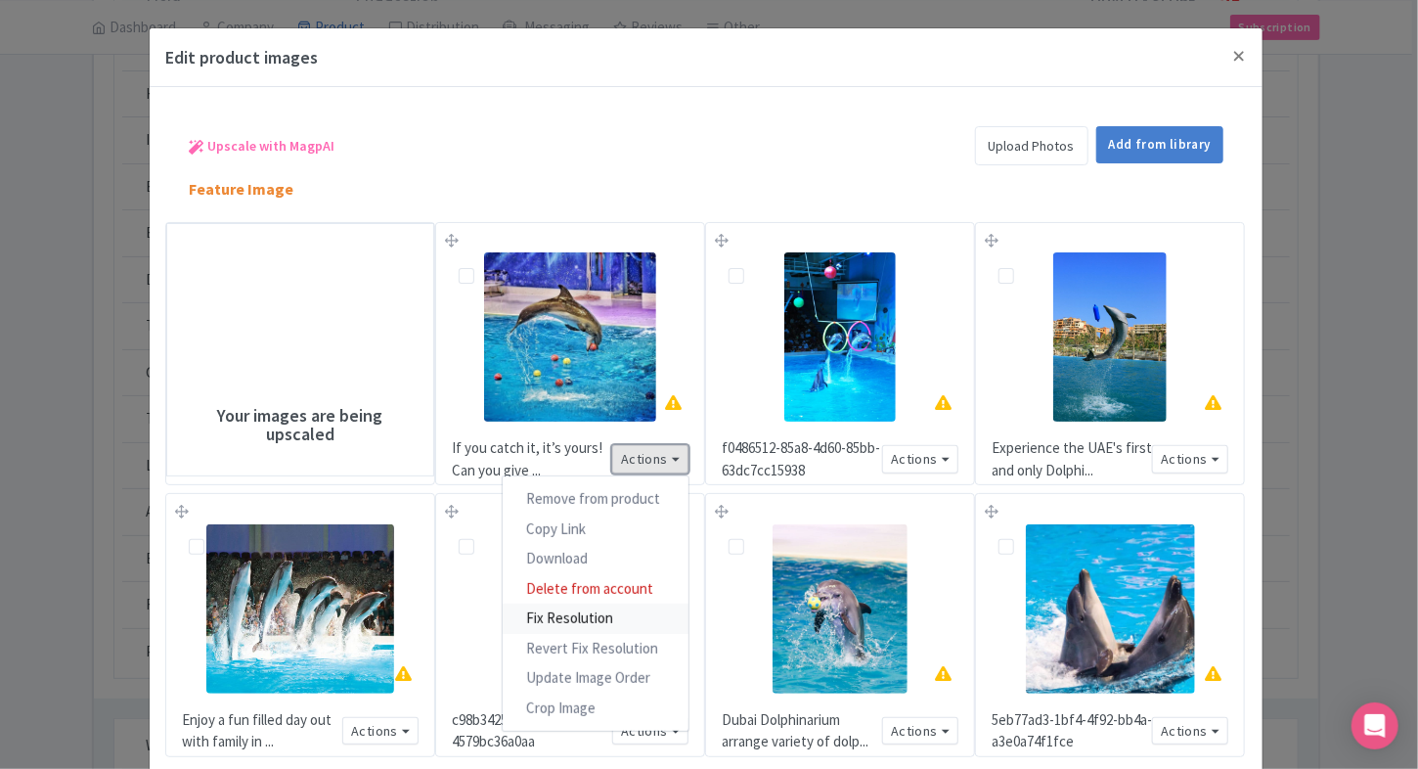
click at [620, 626] on link "Fix Resolution" at bounding box center [596, 618] width 186 height 30
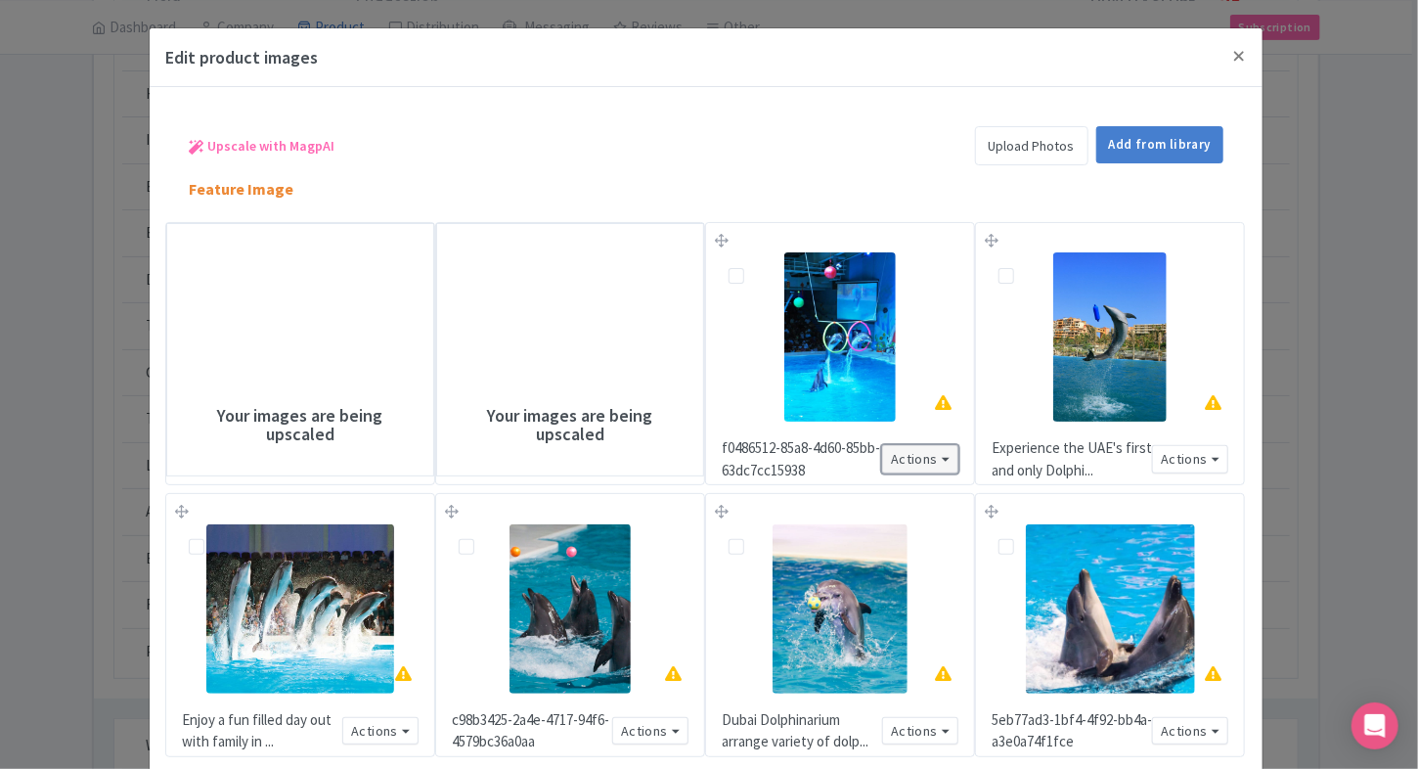
click at [925, 453] on button "Actions" at bounding box center [920, 459] width 76 height 28
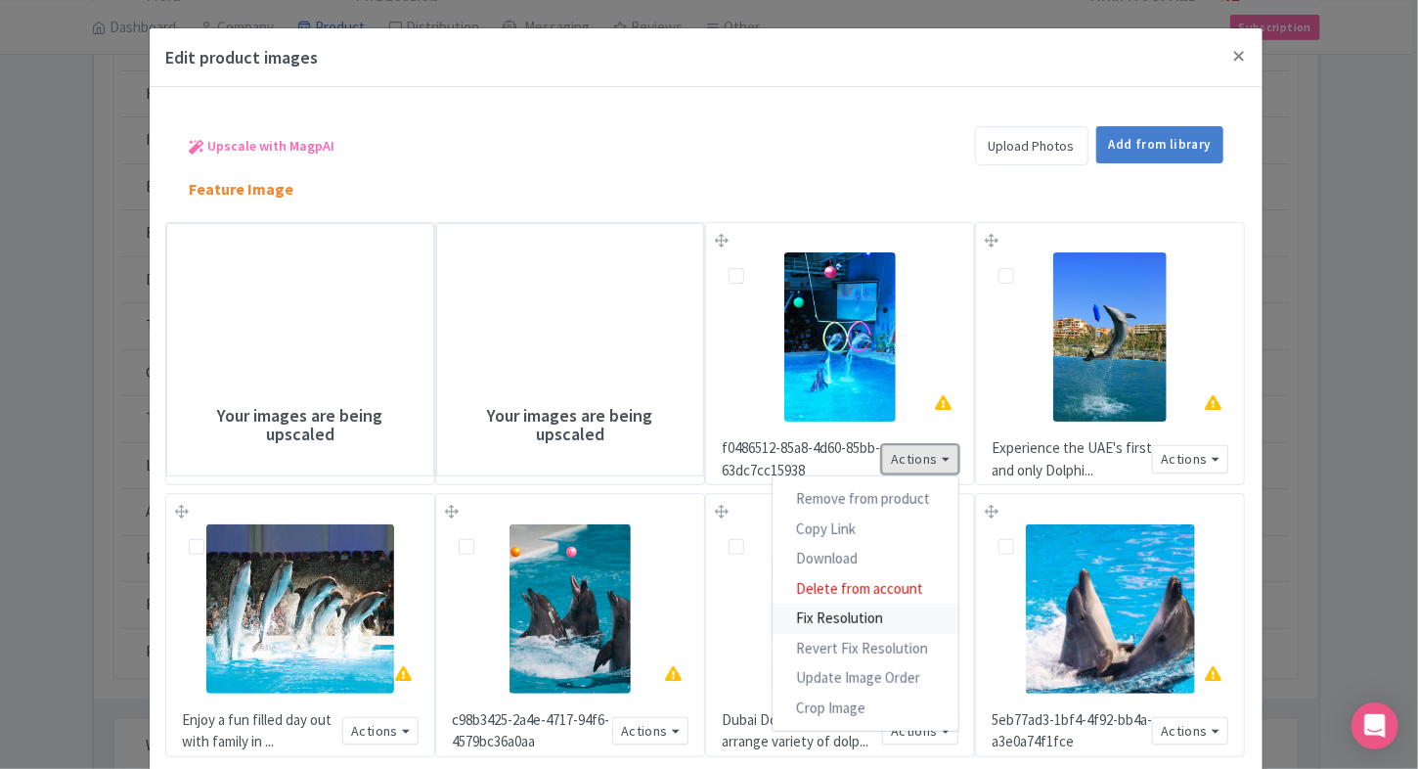
click at [865, 620] on link "Fix Resolution" at bounding box center [865, 618] width 186 height 30
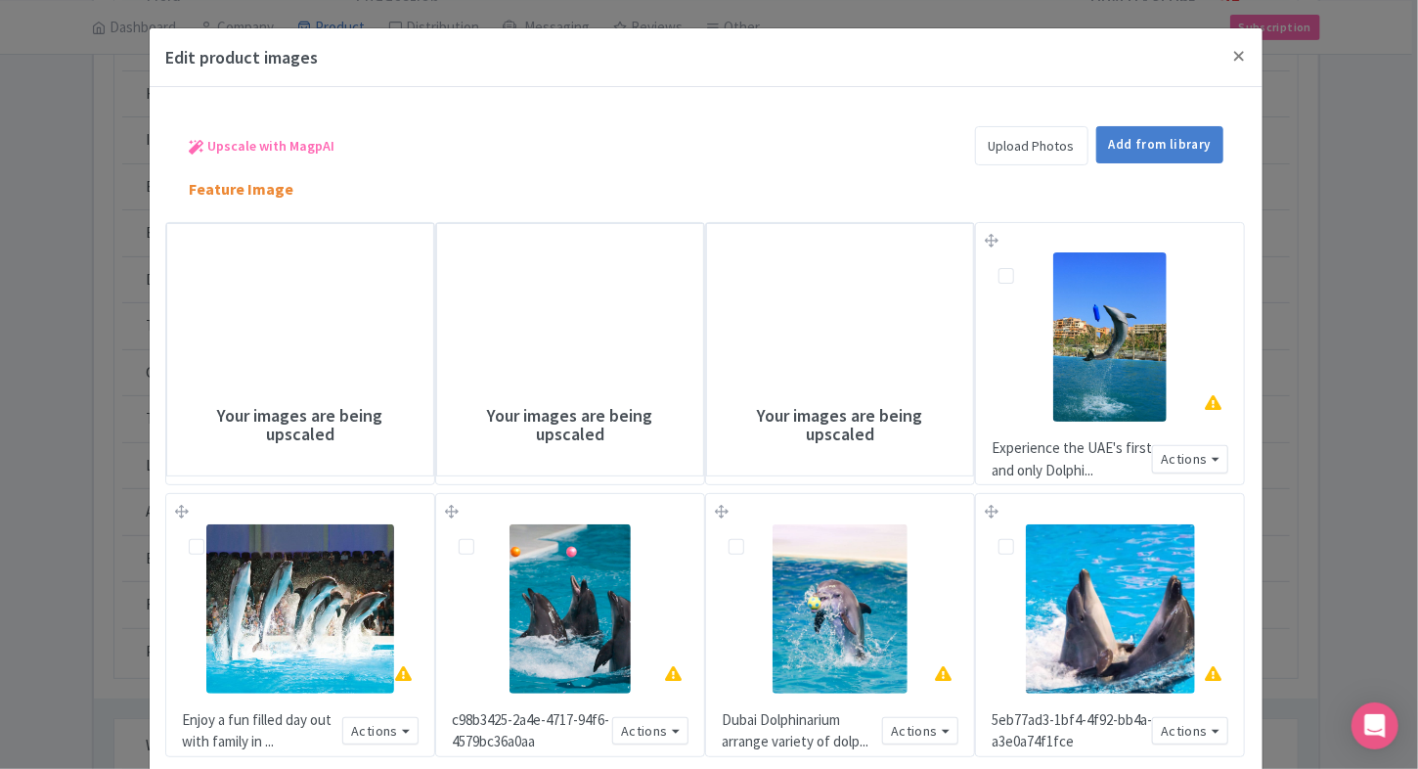
click at [1188, 475] on div "Experience the UAE's first and only Dolphi... Actions Remove from product Copy …" at bounding box center [1110, 354] width 268 height 262
click at [1199, 468] on button "Actions" at bounding box center [1190, 459] width 76 height 28
click at [1106, 624] on img at bounding box center [1110, 608] width 169 height 169
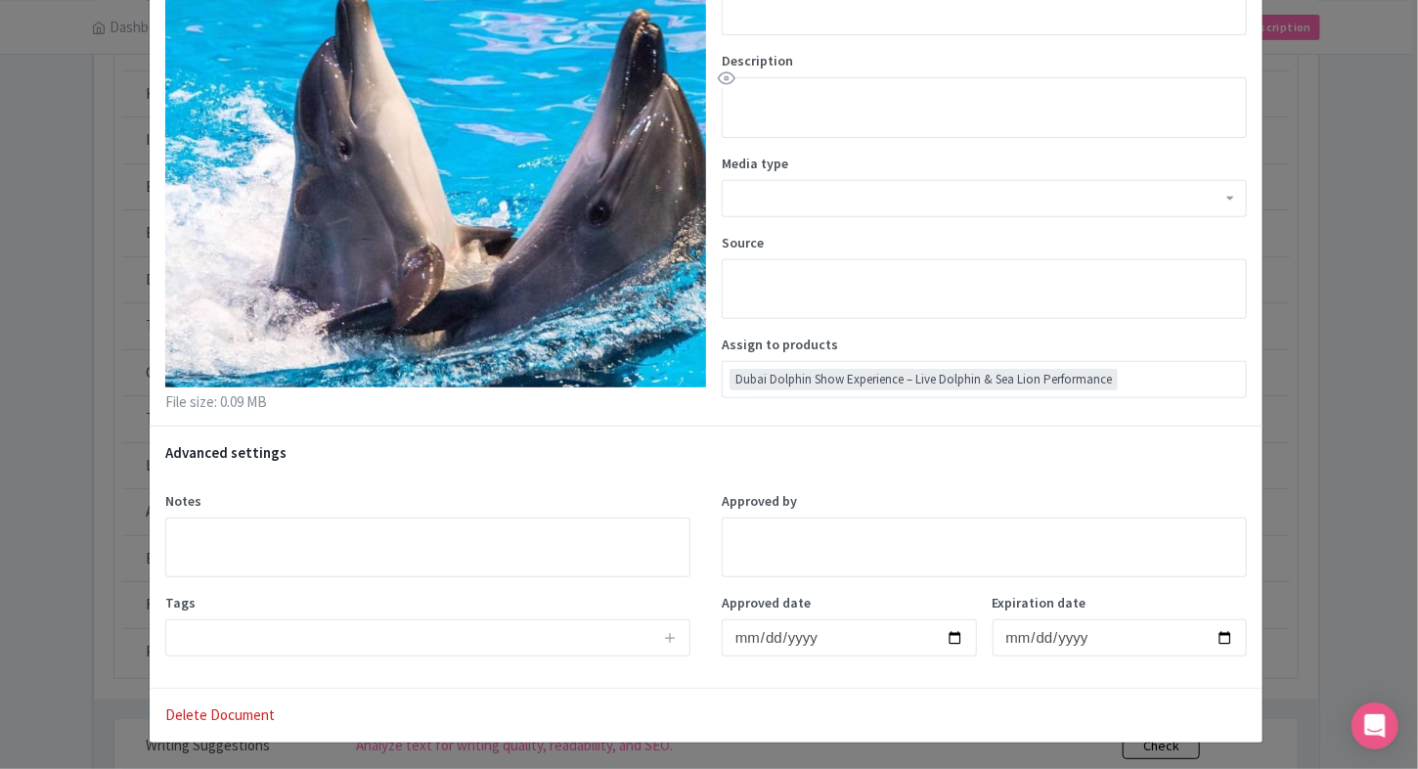
scroll to position [0, 0]
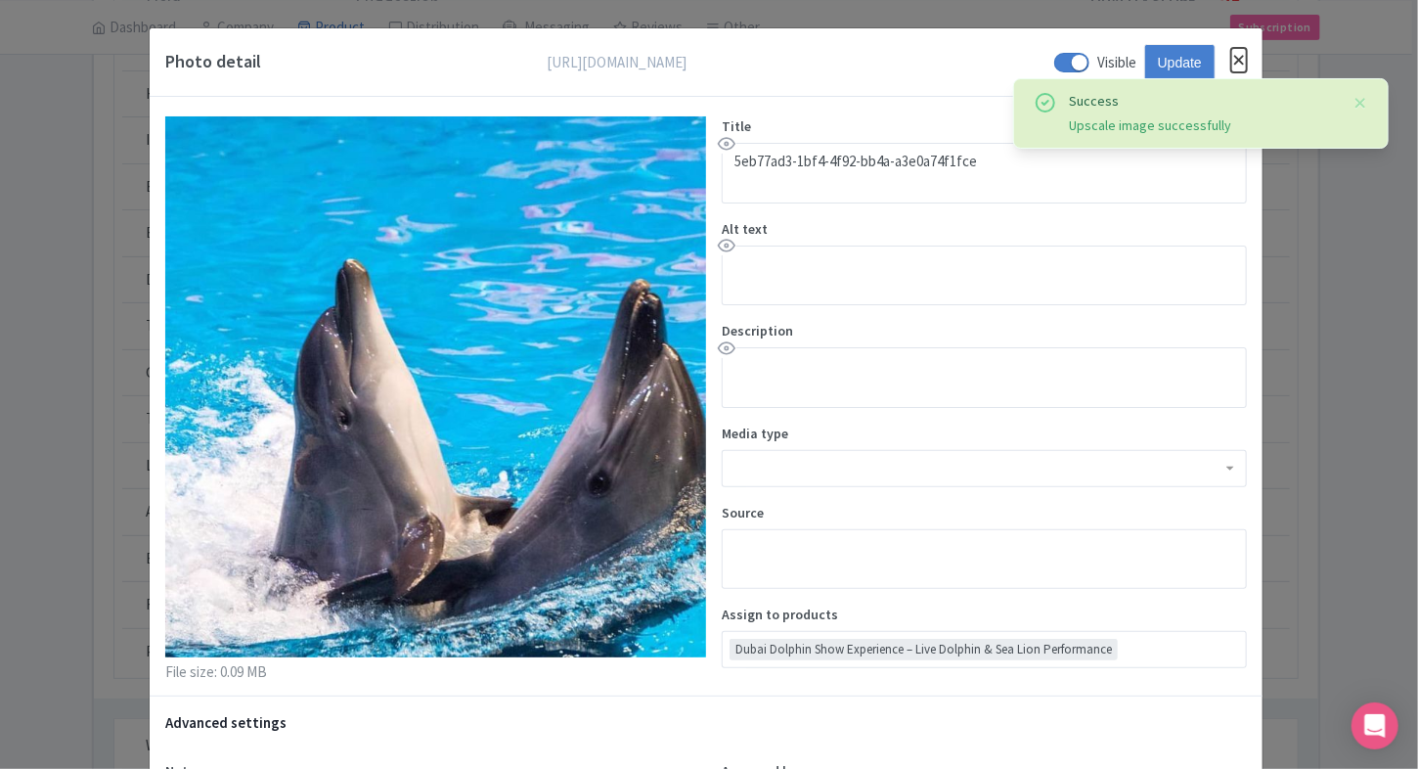
drag, startPoint x: 1232, startPoint y: 58, endPoint x: 961, endPoint y: 520, distance: 536.0
click at [961, 520] on form "Photo detail https://res.cloudinary.com/hfyvkoyi1/image/upload/v1754983993/5eb7…" at bounding box center [706, 520] width 1113 height 984
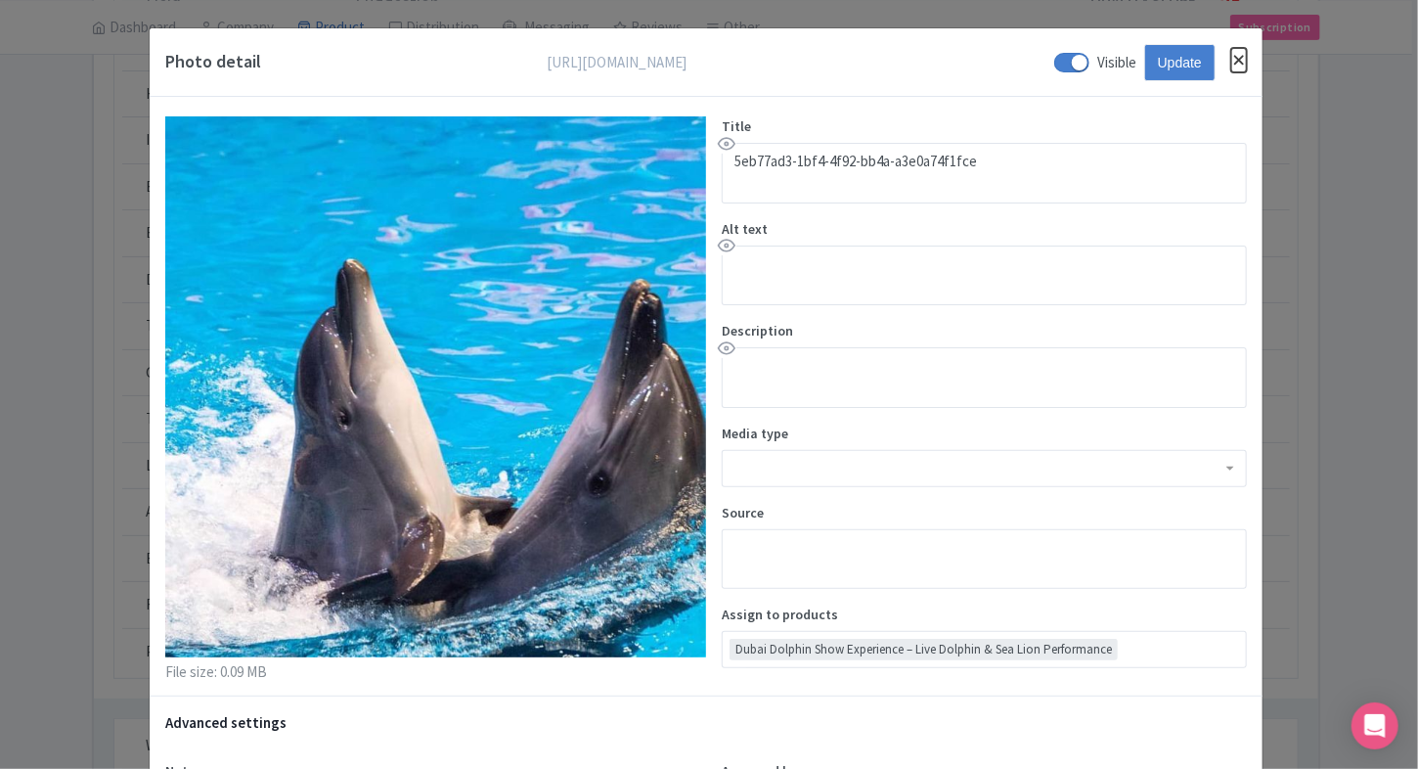
click at [1240, 61] on button "Close" at bounding box center [1239, 60] width 16 height 24
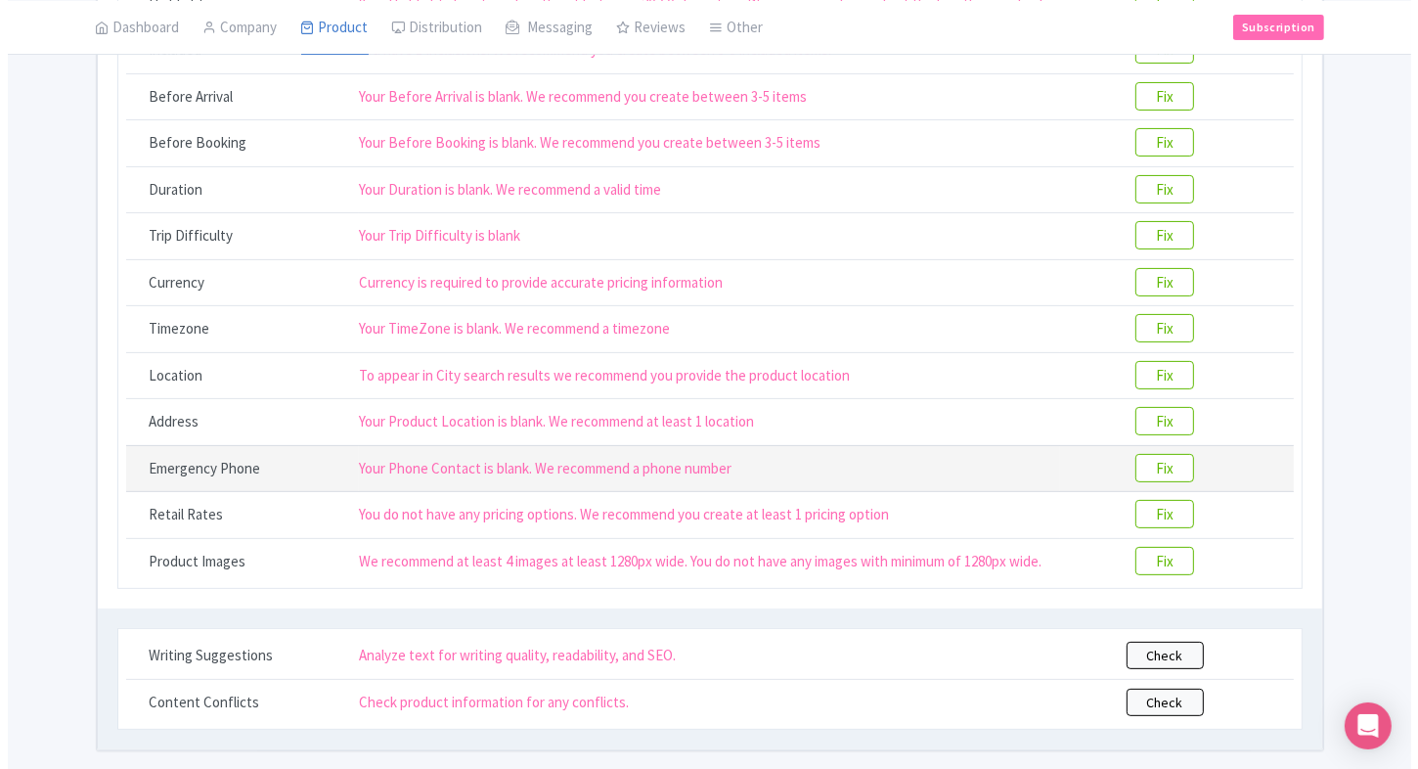
scroll to position [434, 0]
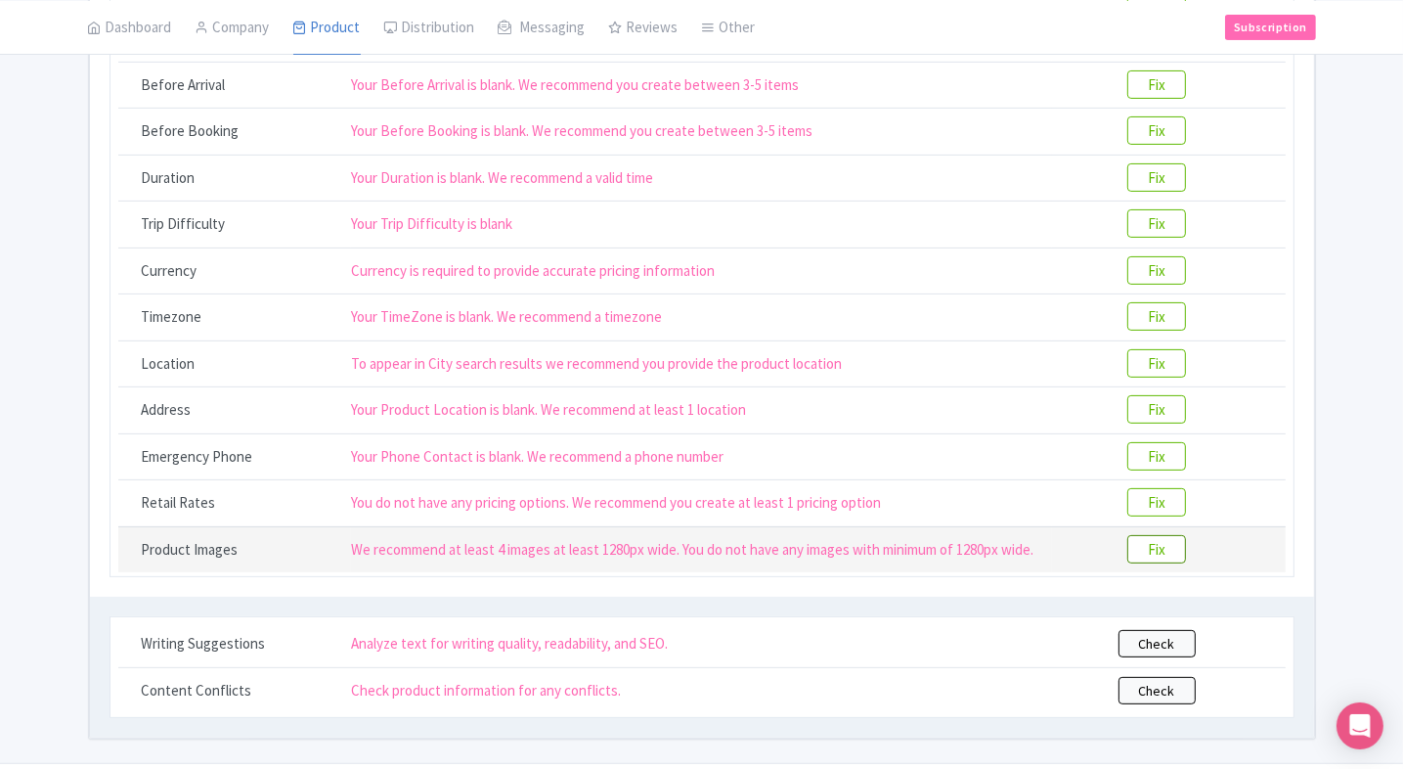
click at [1168, 545] on btn "Fix" at bounding box center [1156, 549] width 59 height 28
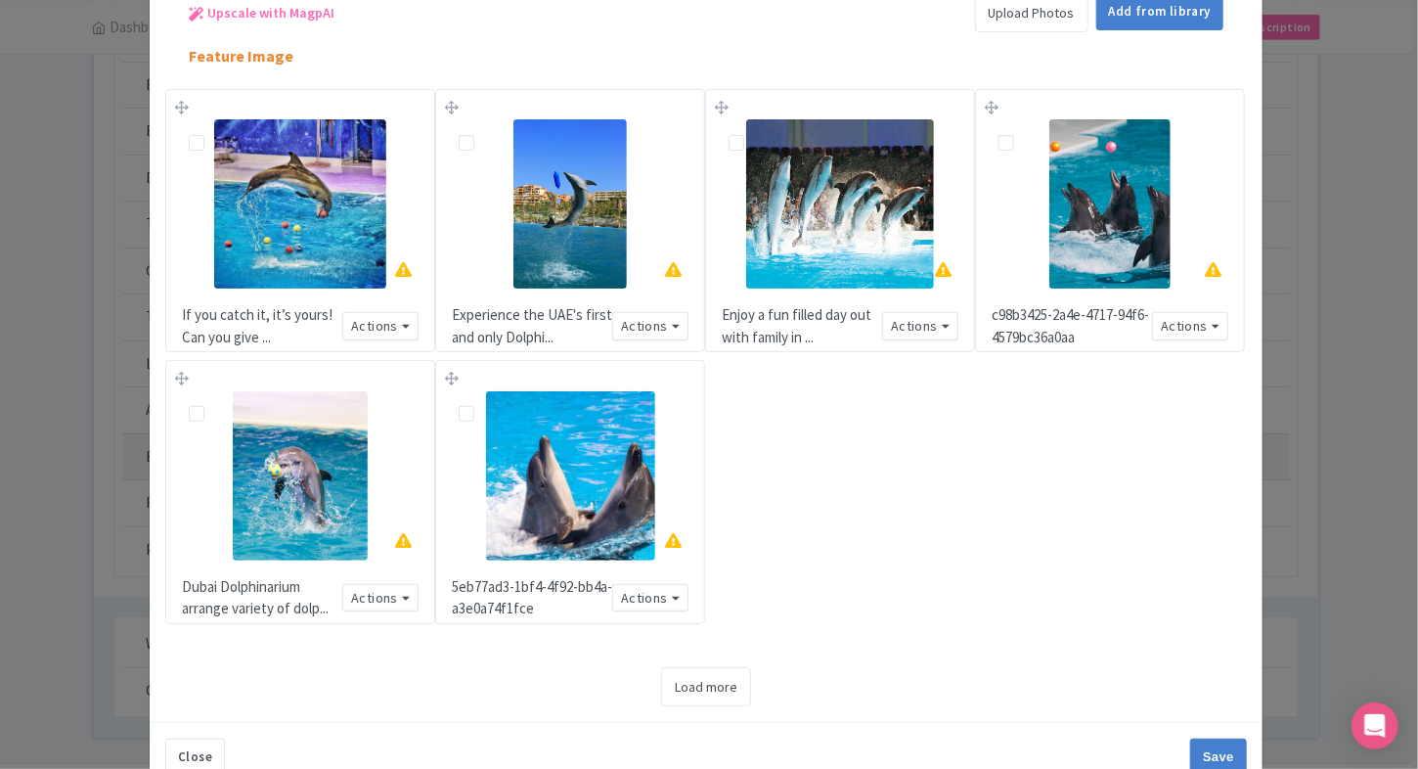
scroll to position [180, 0]
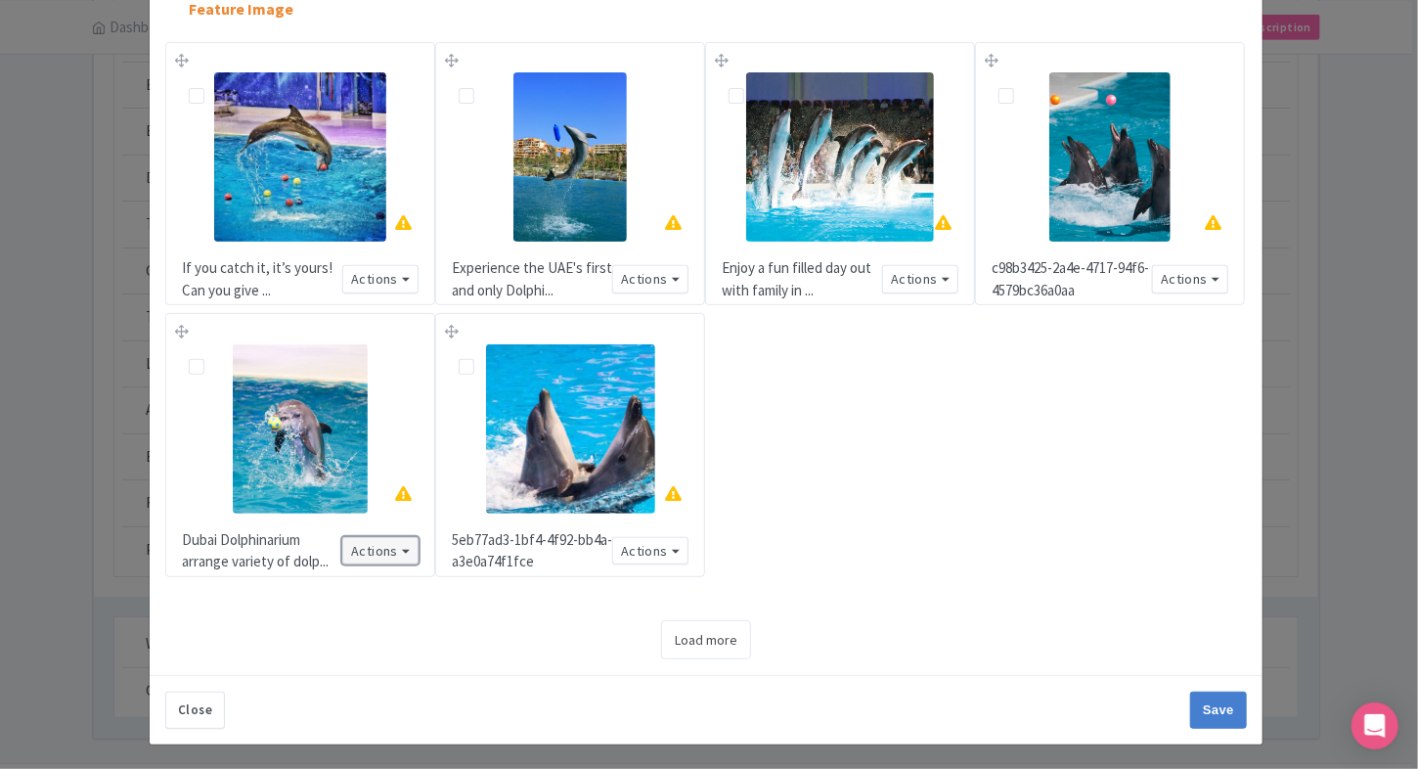
click at [379, 548] on button "Actions" at bounding box center [380, 551] width 76 height 28
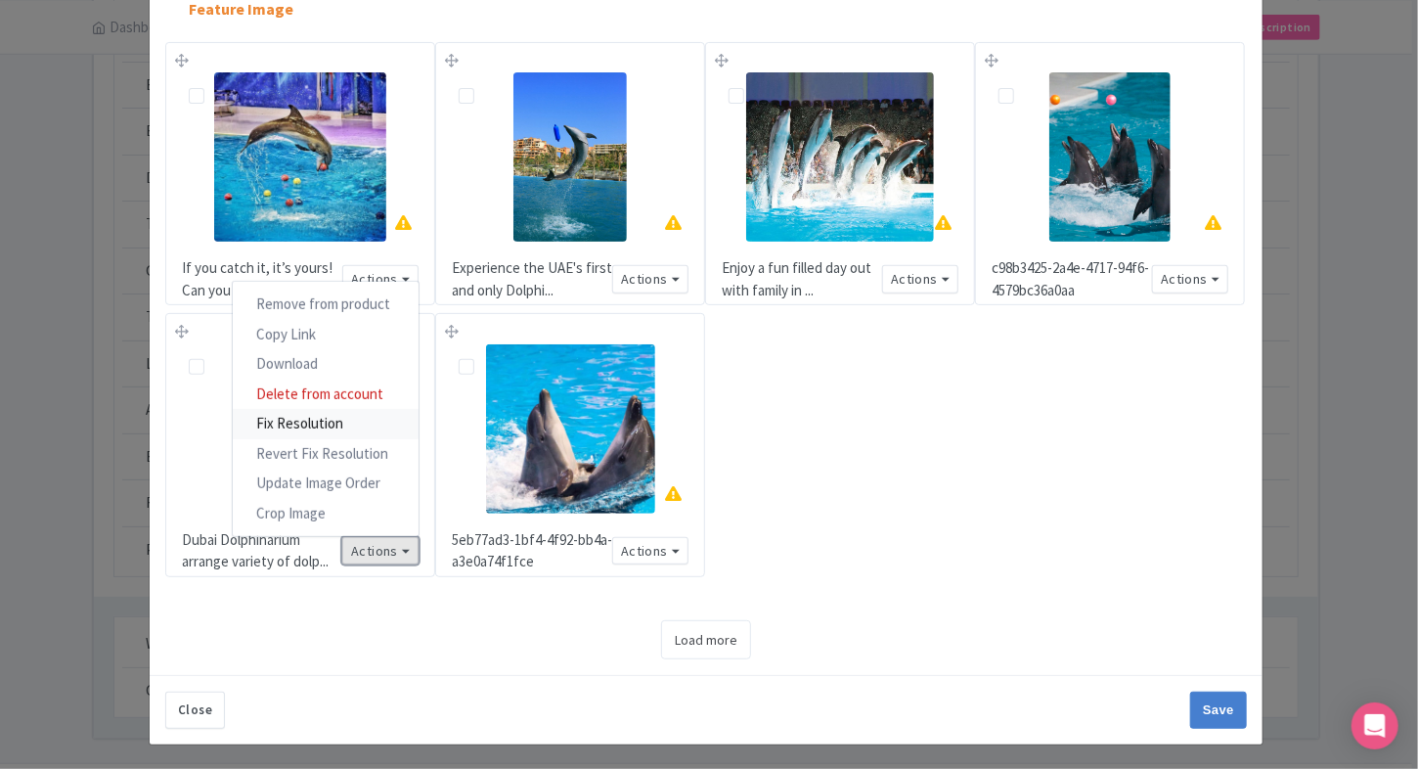
click at [360, 427] on link "Fix Resolution" at bounding box center [326, 424] width 186 height 30
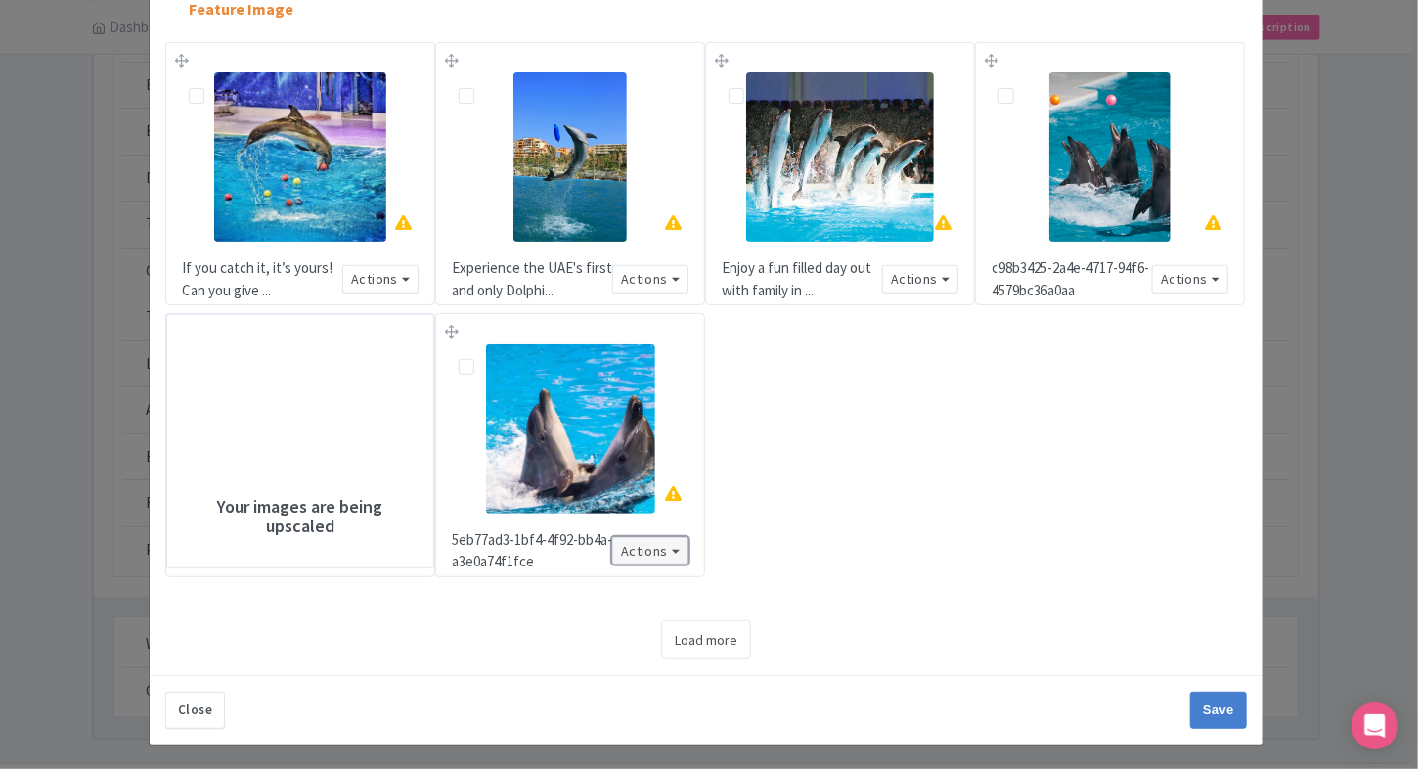
click at [634, 548] on button "Actions" at bounding box center [650, 551] width 76 height 28
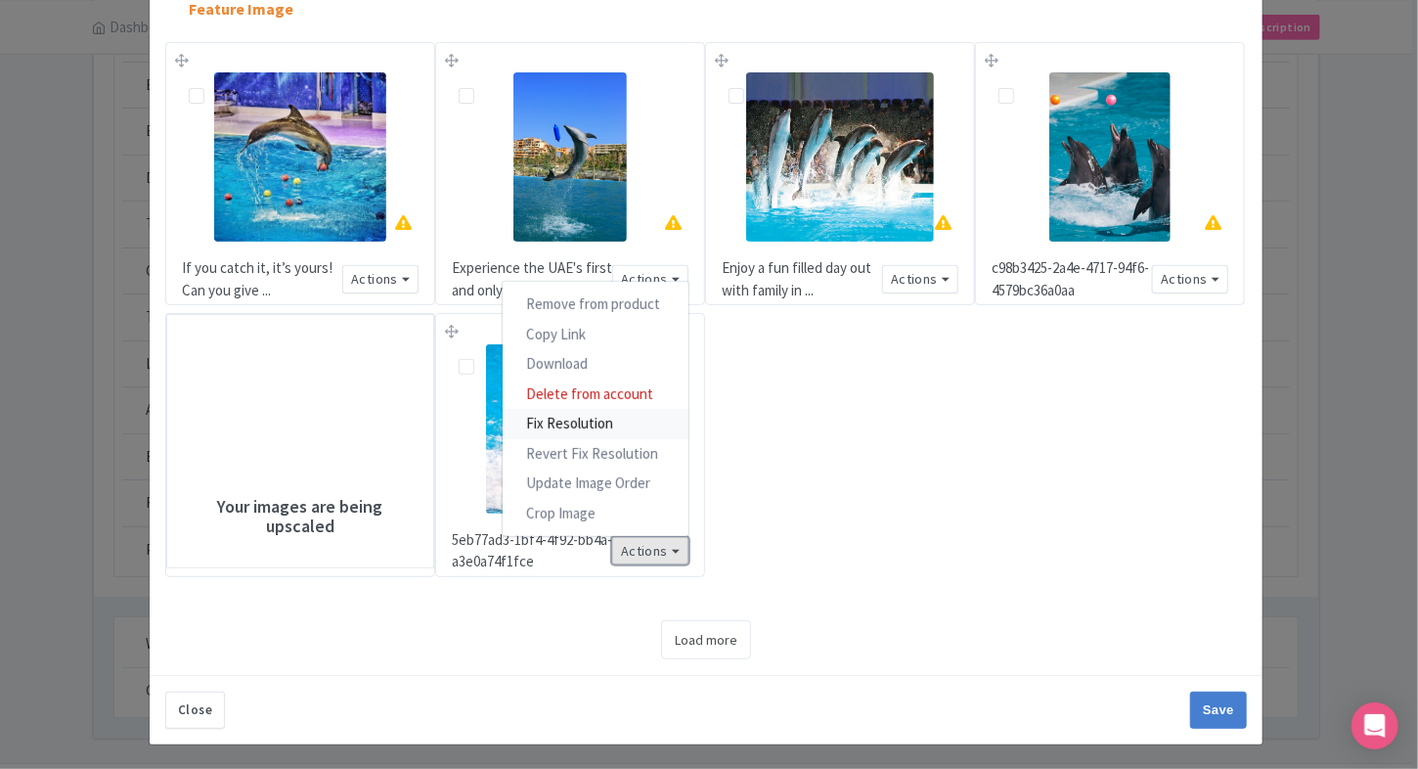
click at [630, 413] on link "Fix Resolution" at bounding box center [596, 424] width 186 height 30
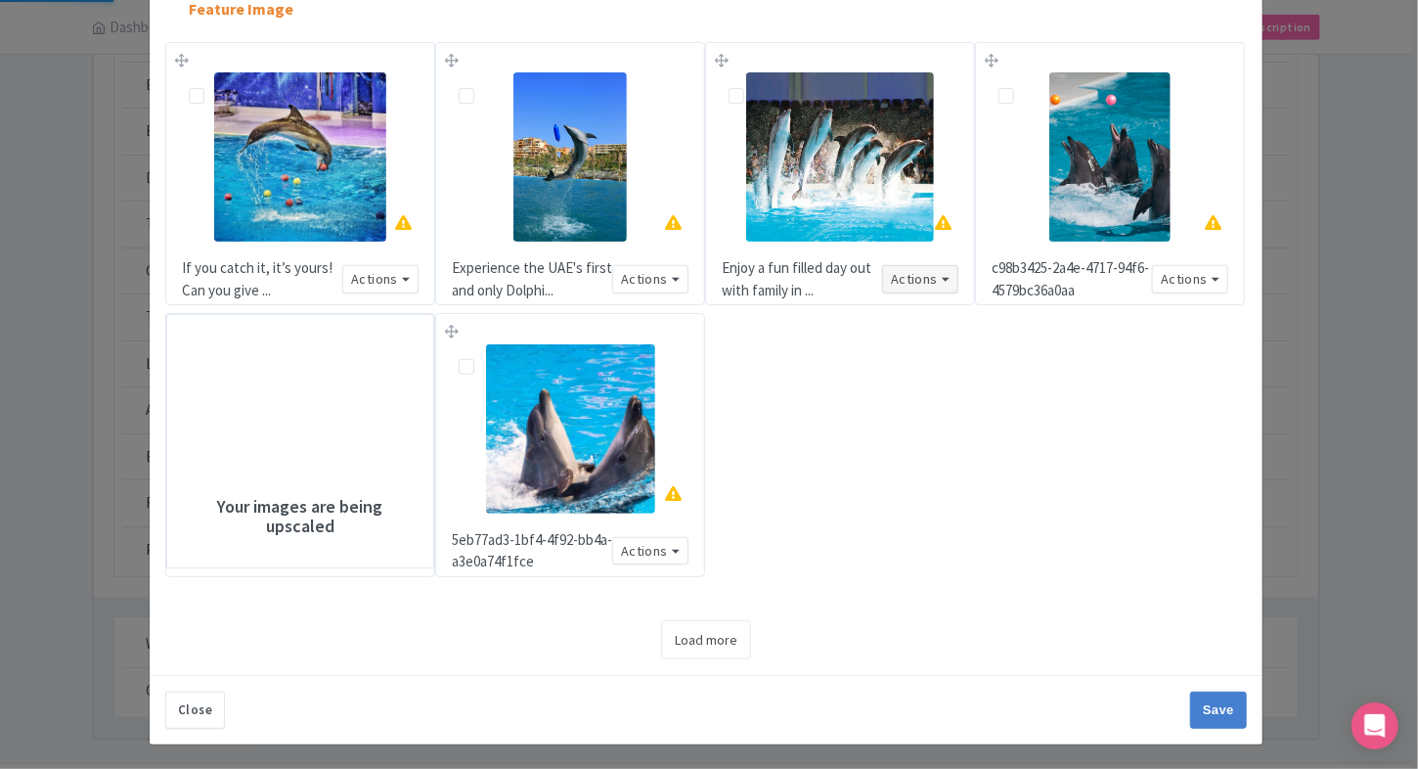
scroll to position [172, 0]
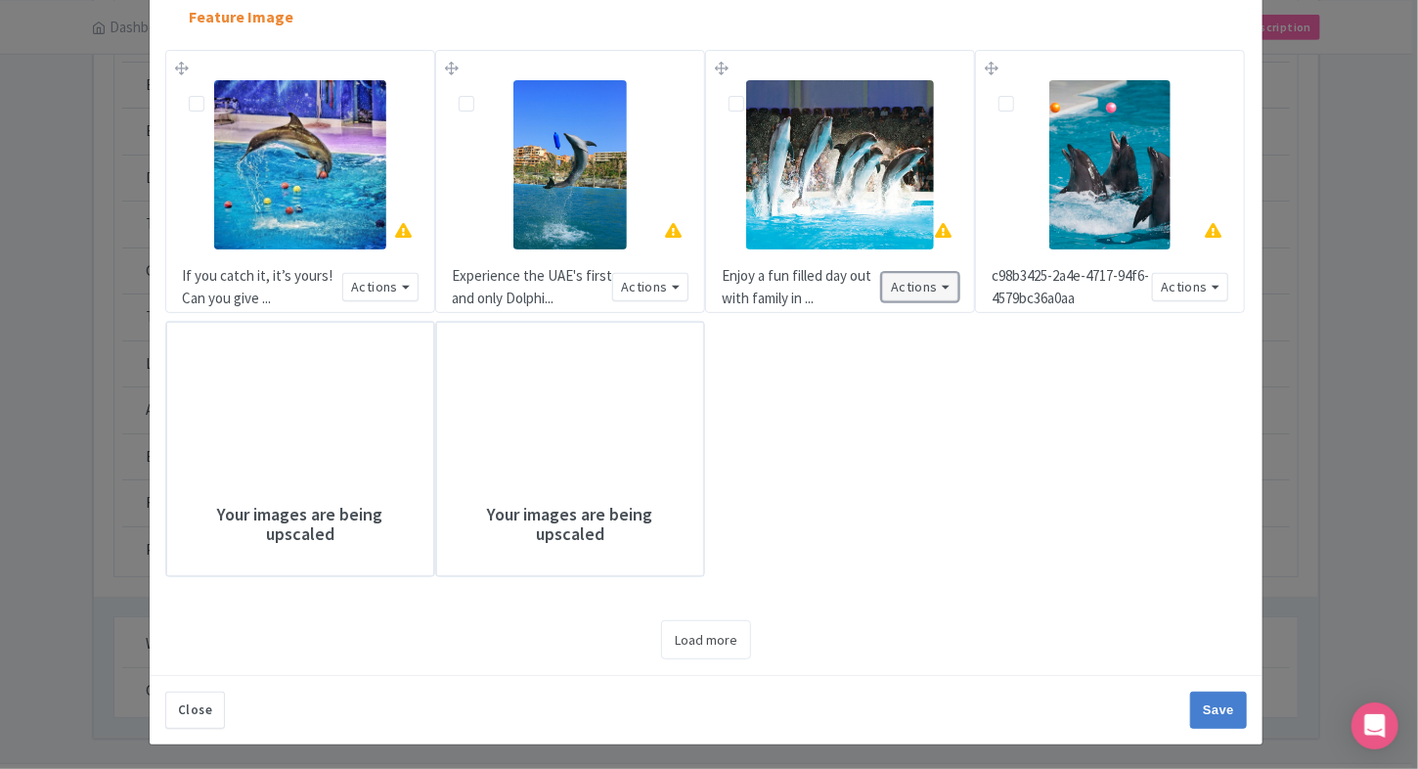
click at [935, 281] on button "Actions" at bounding box center [920, 287] width 76 height 28
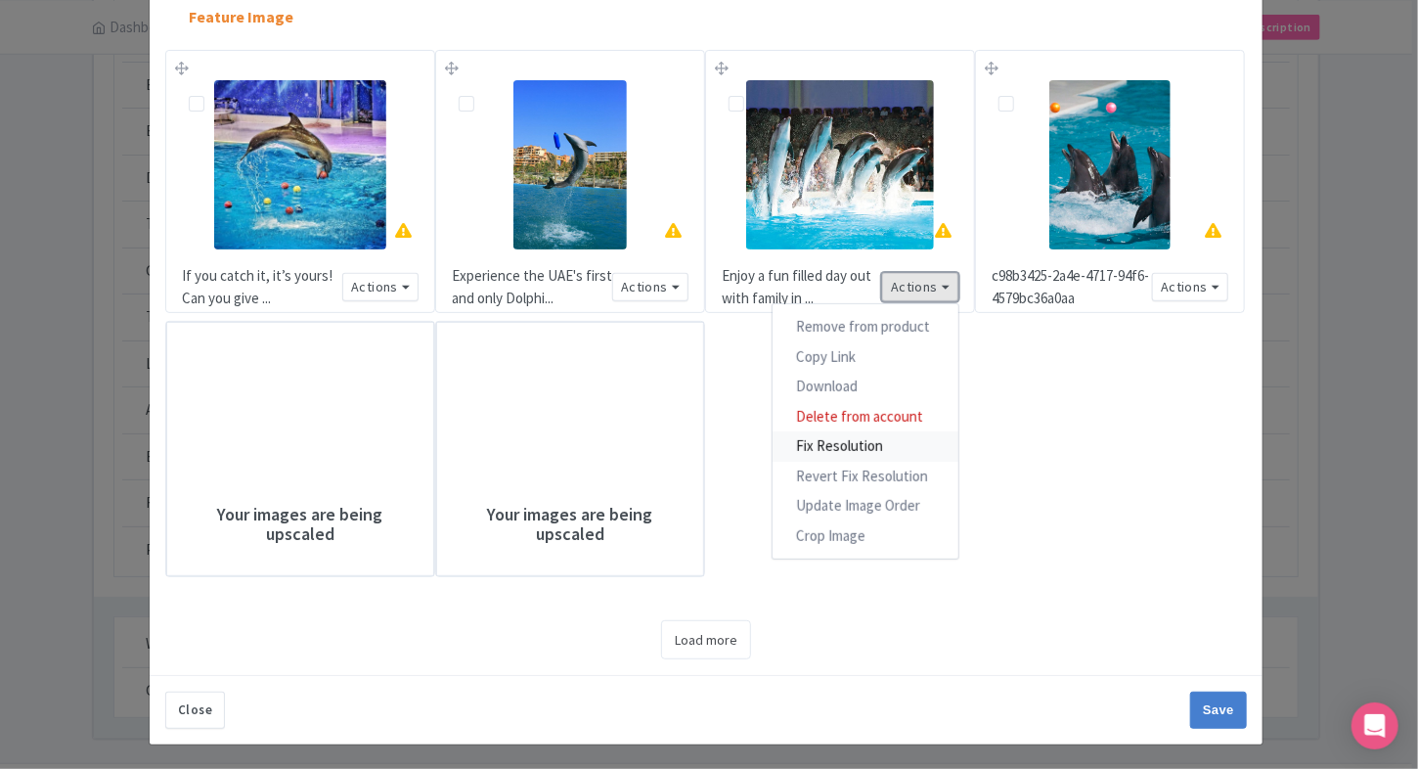
click at [841, 439] on link "Fix Resolution" at bounding box center [865, 446] width 186 height 30
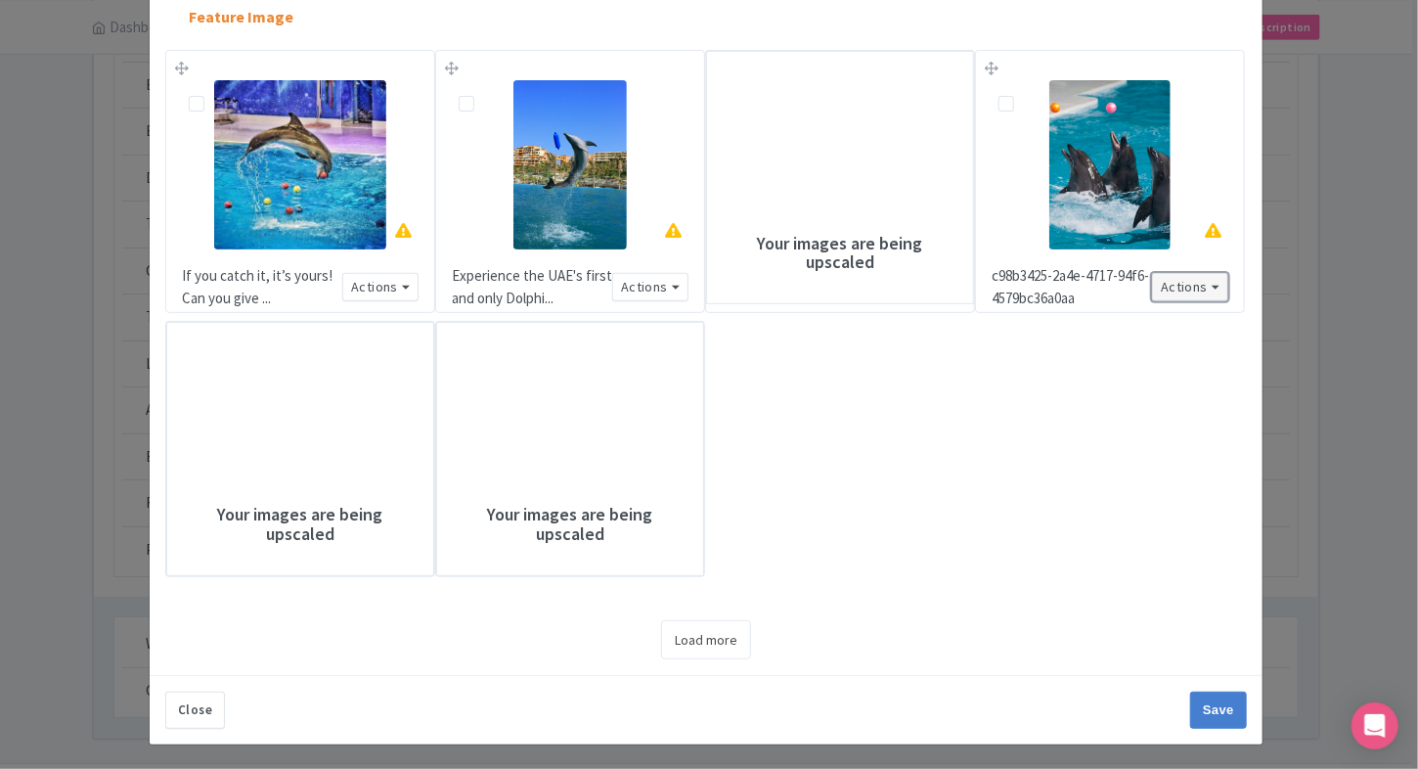
click at [1205, 294] on button "Actions" at bounding box center [1190, 287] width 76 height 28
click at [1192, 288] on button "Actions" at bounding box center [1190, 287] width 76 height 28
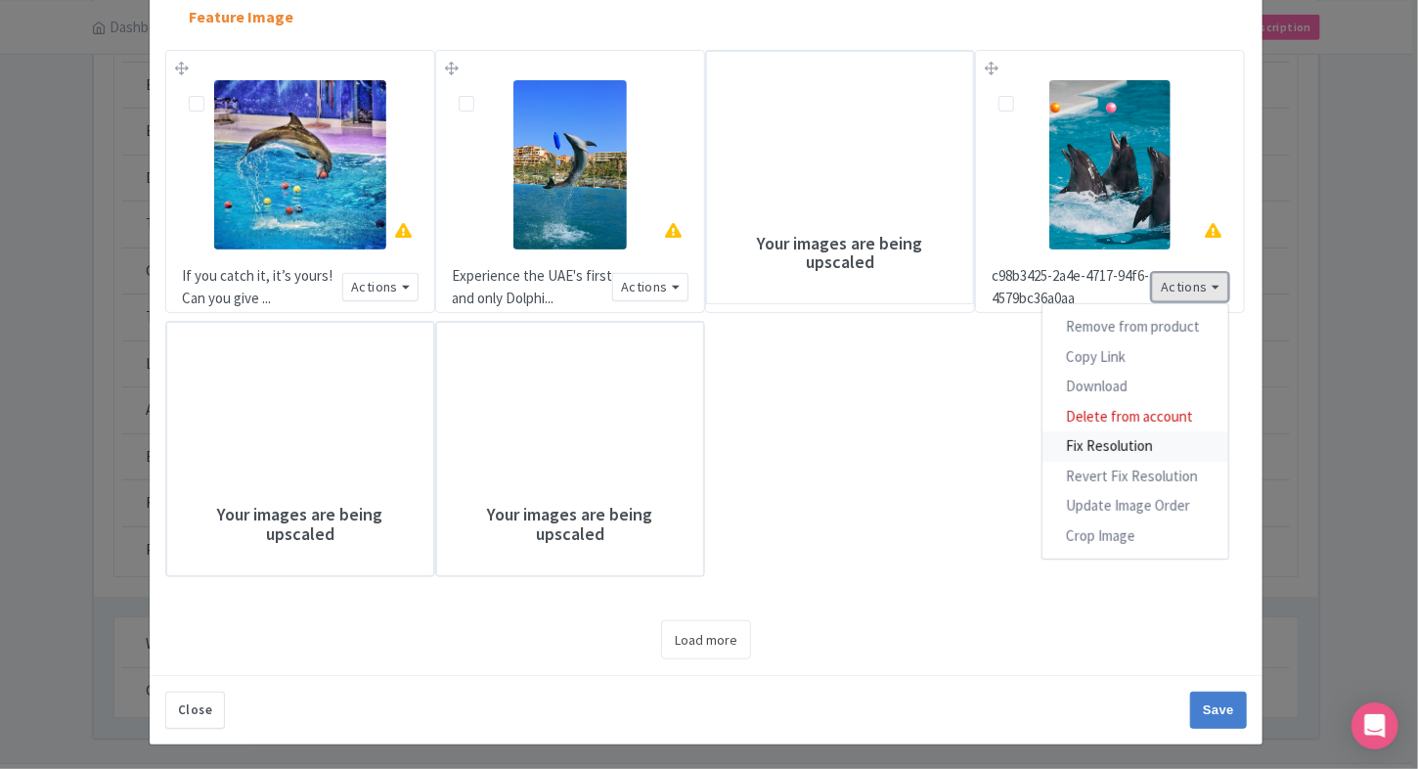
click at [1122, 434] on link "Fix Resolution" at bounding box center [1135, 446] width 186 height 30
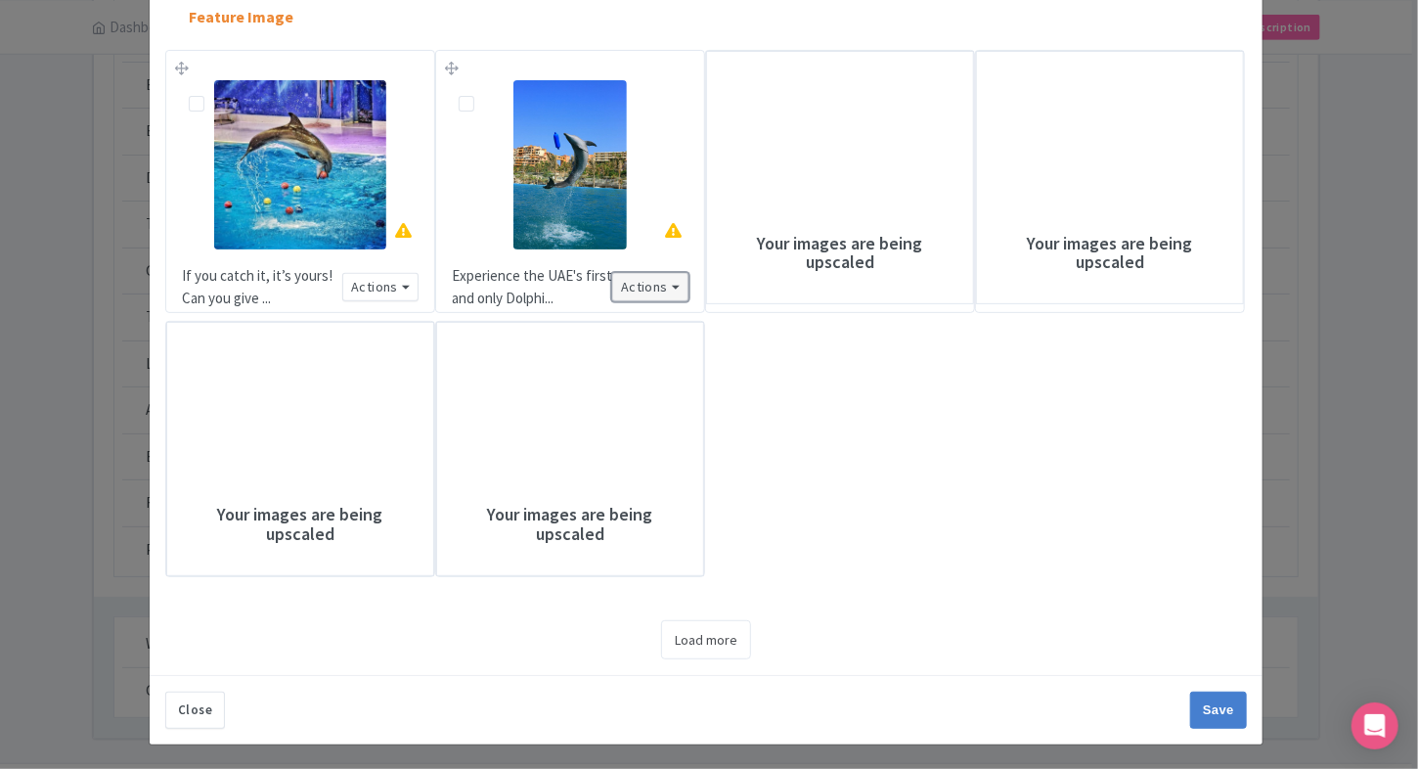
click at [650, 297] on button "Actions" at bounding box center [650, 287] width 76 height 28
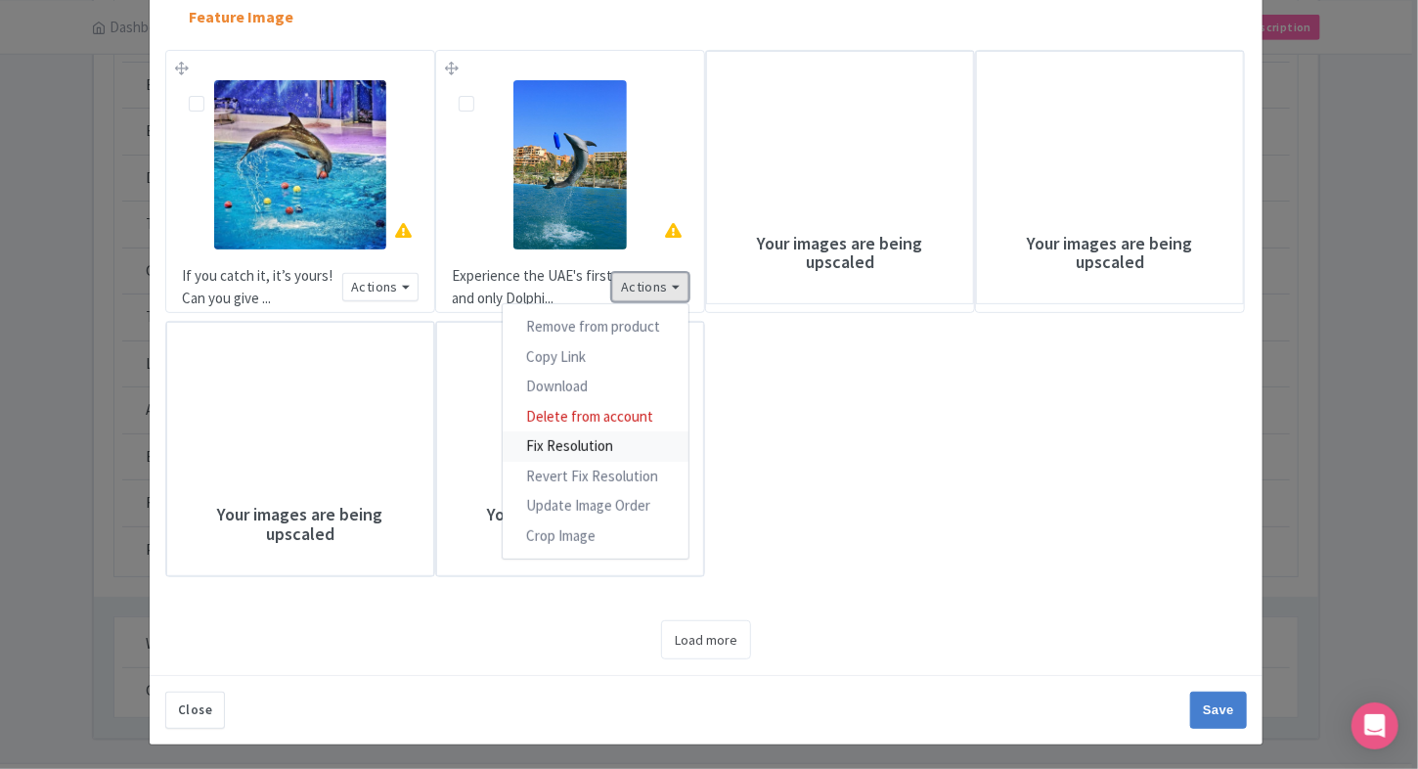
click at [591, 445] on link "Fix Resolution" at bounding box center [596, 446] width 186 height 30
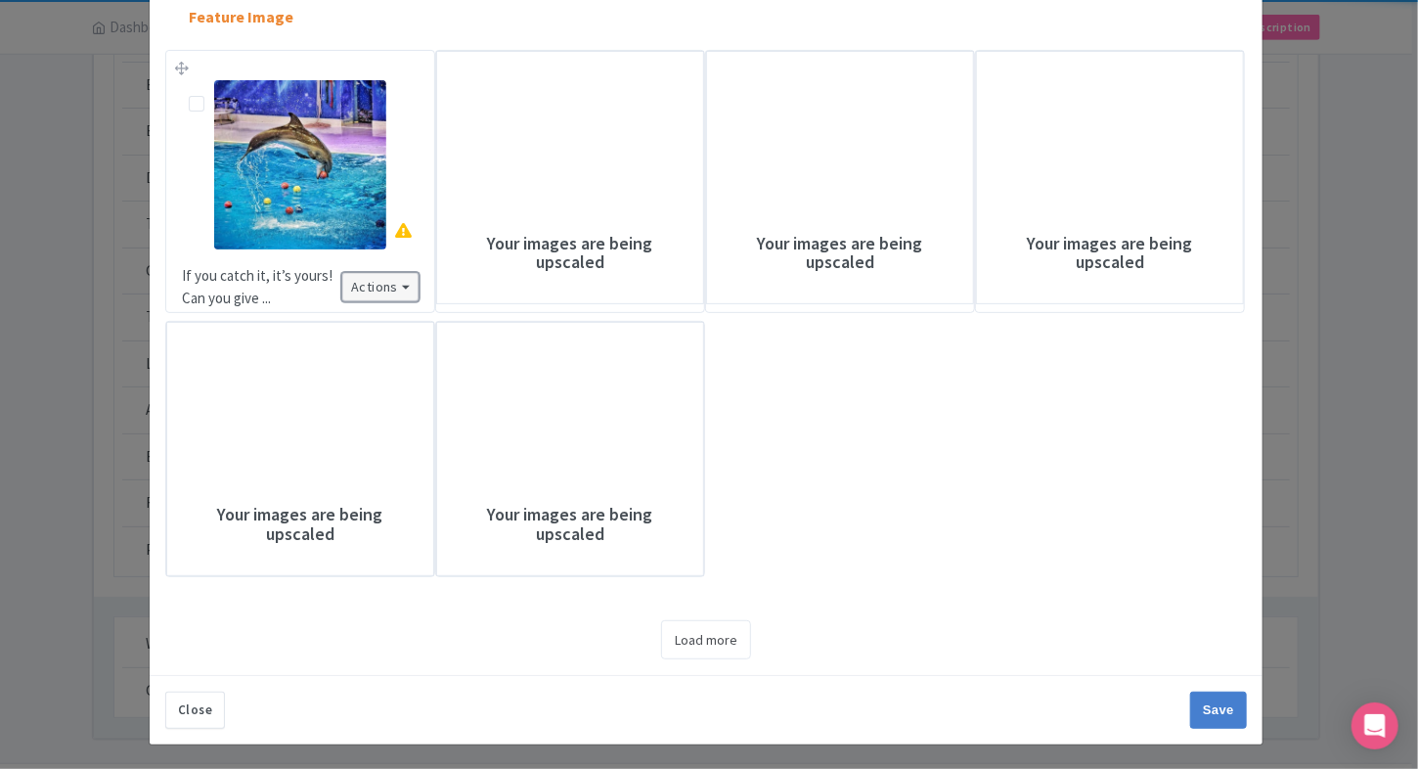
click at [391, 284] on button "Actions" at bounding box center [380, 287] width 76 height 28
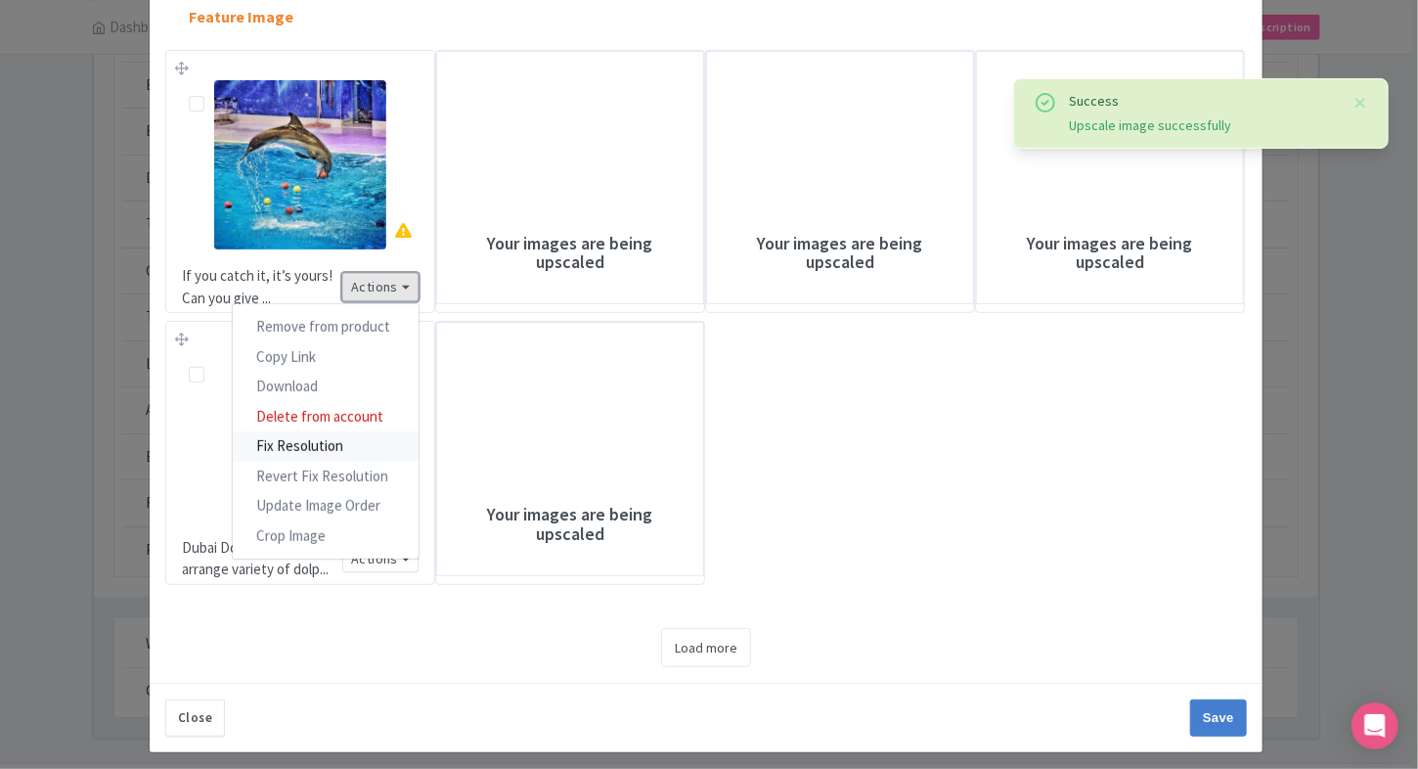
click at [336, 442] on link "Fix Resolution" at bounding box center [326, 446] width 186 height 30
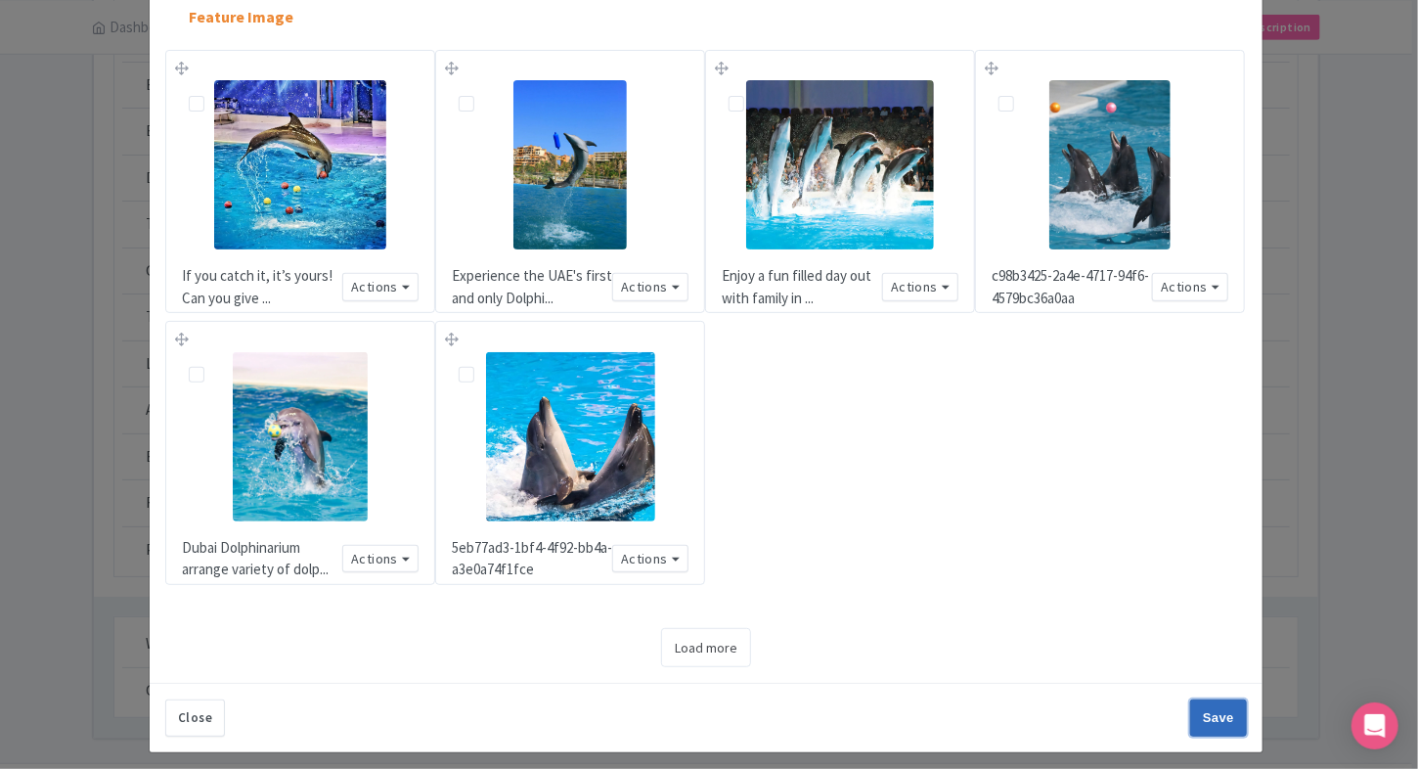
click at [1210, 714] on input "Save" at bounding box center [1218, 717] width 57 height 37
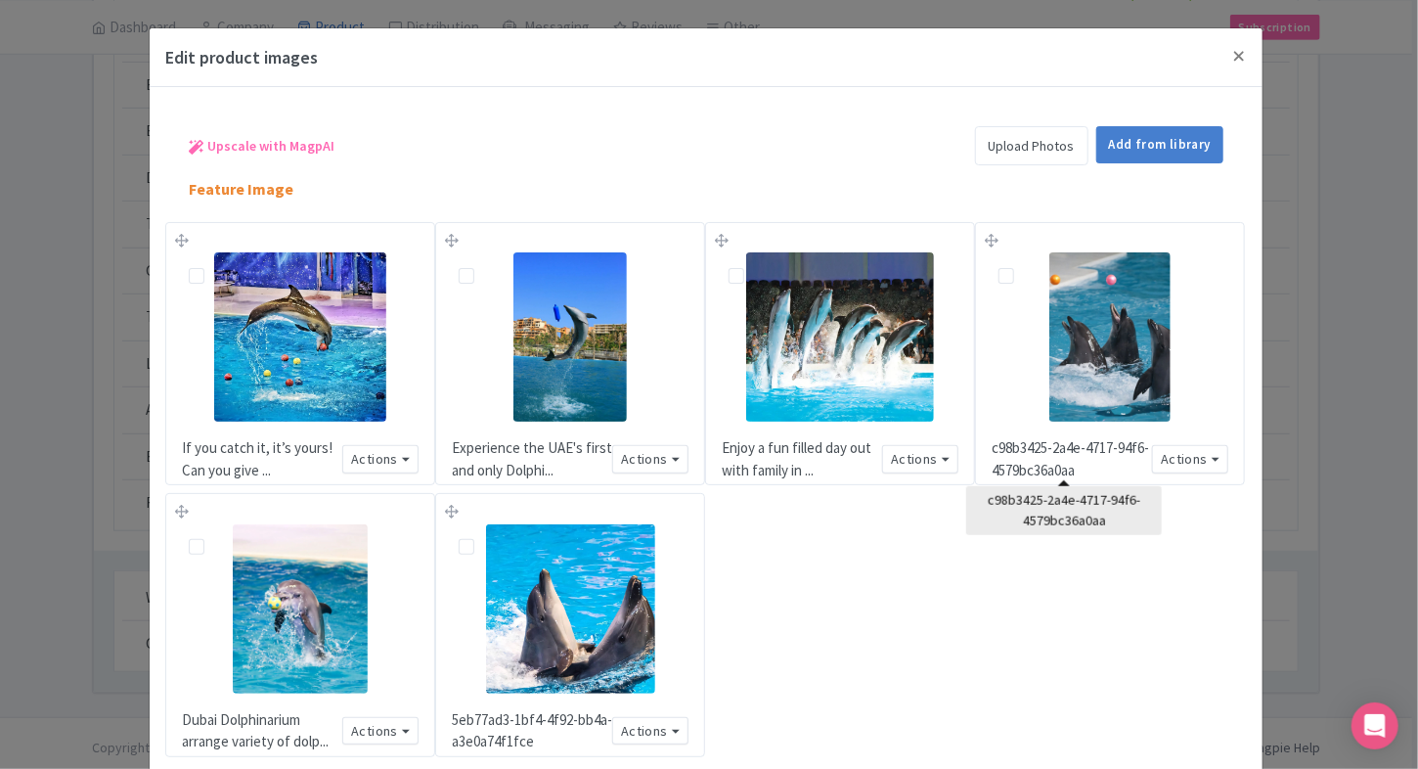
scroll to position [180, 0]
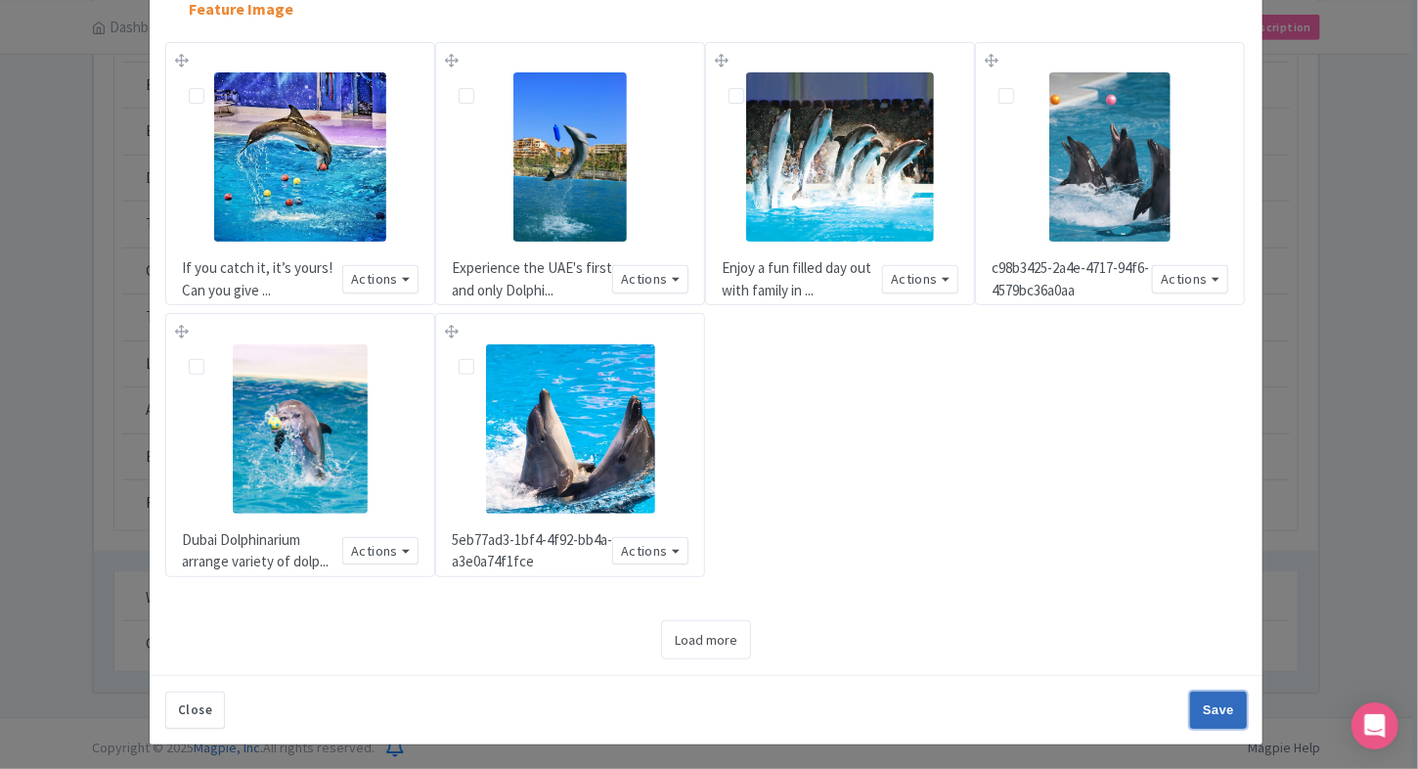
click at [1199, 702] on input "Save" at bounding box center [1218, 709] width 57 height 37
type input "Save"
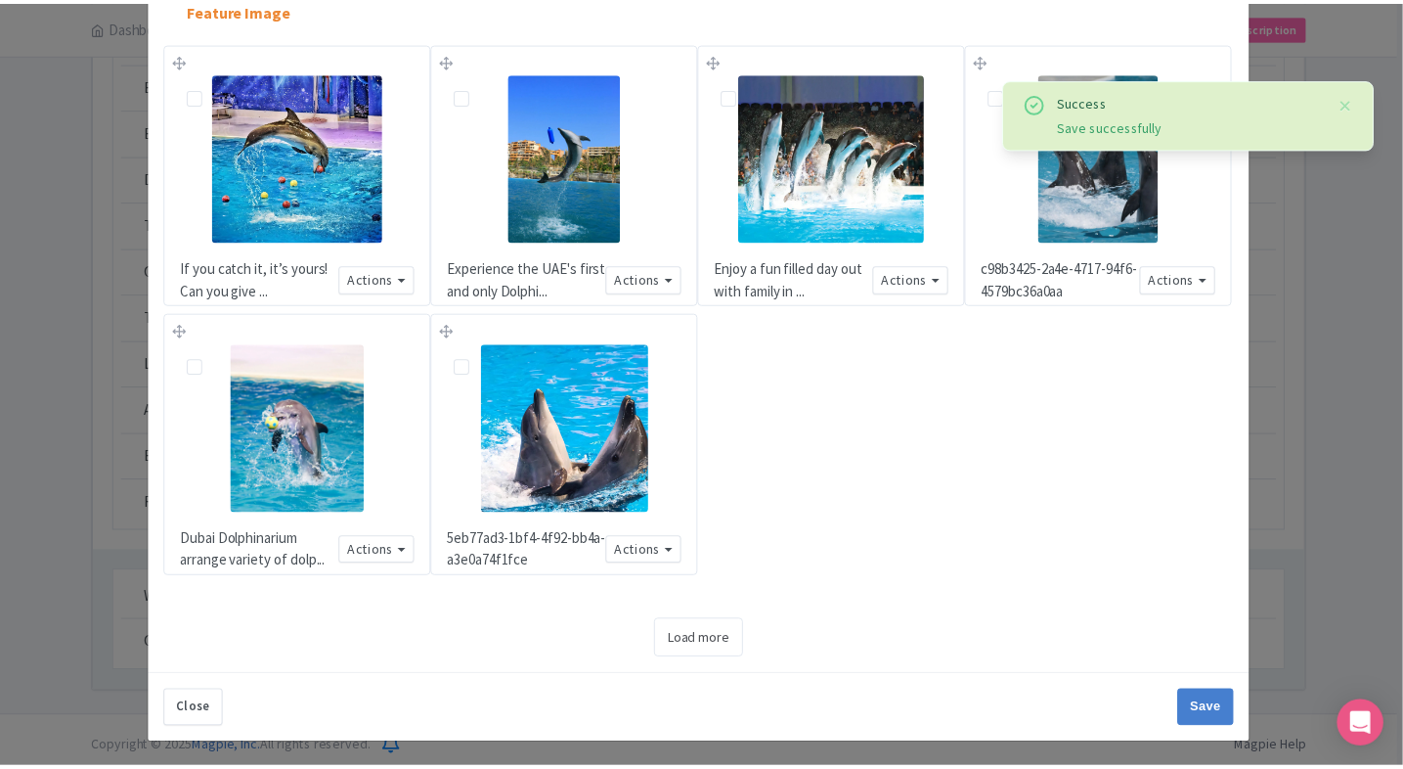
scroll to position [0, 0]
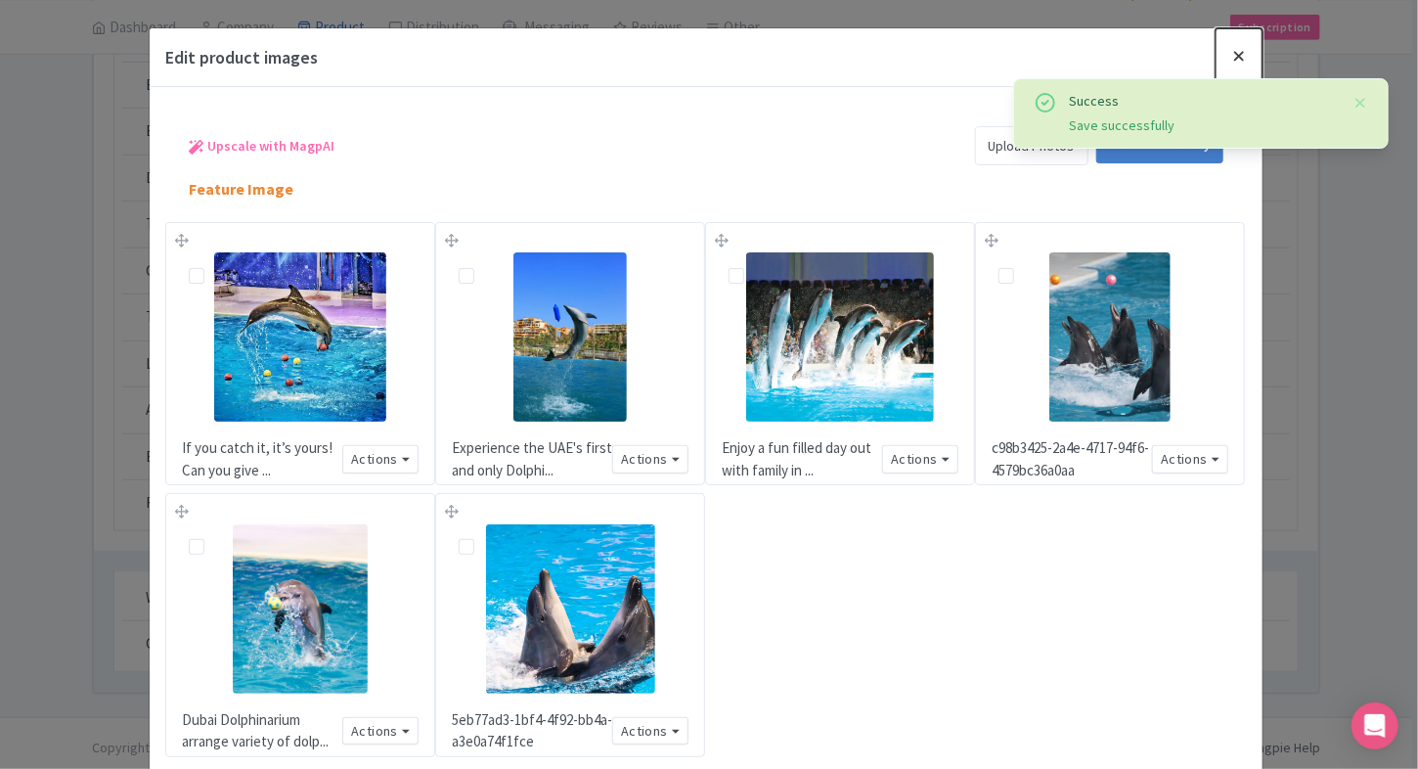
click at [1232, 47] on button "Close" at bounding box center [1238, 56] width 47 height 56
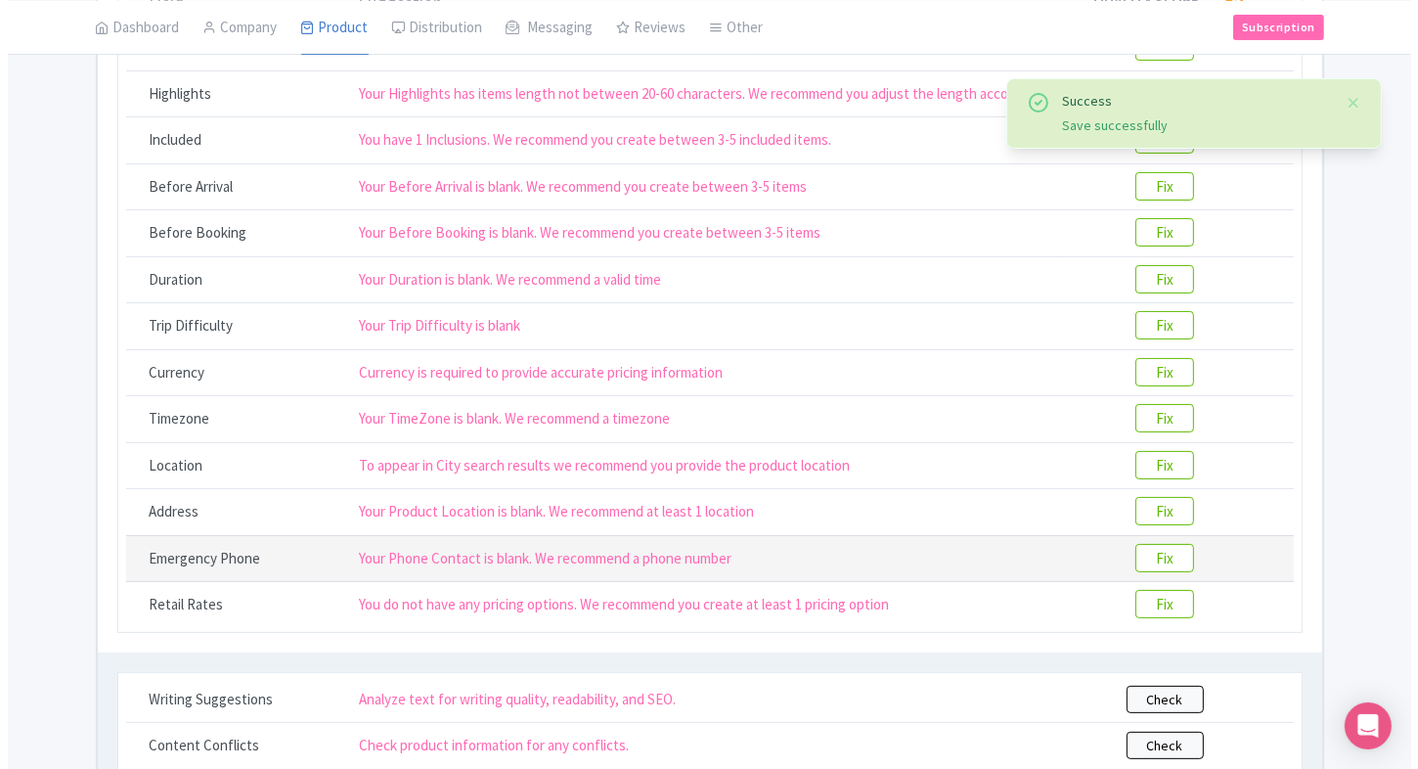
scroll to position [335, 0]
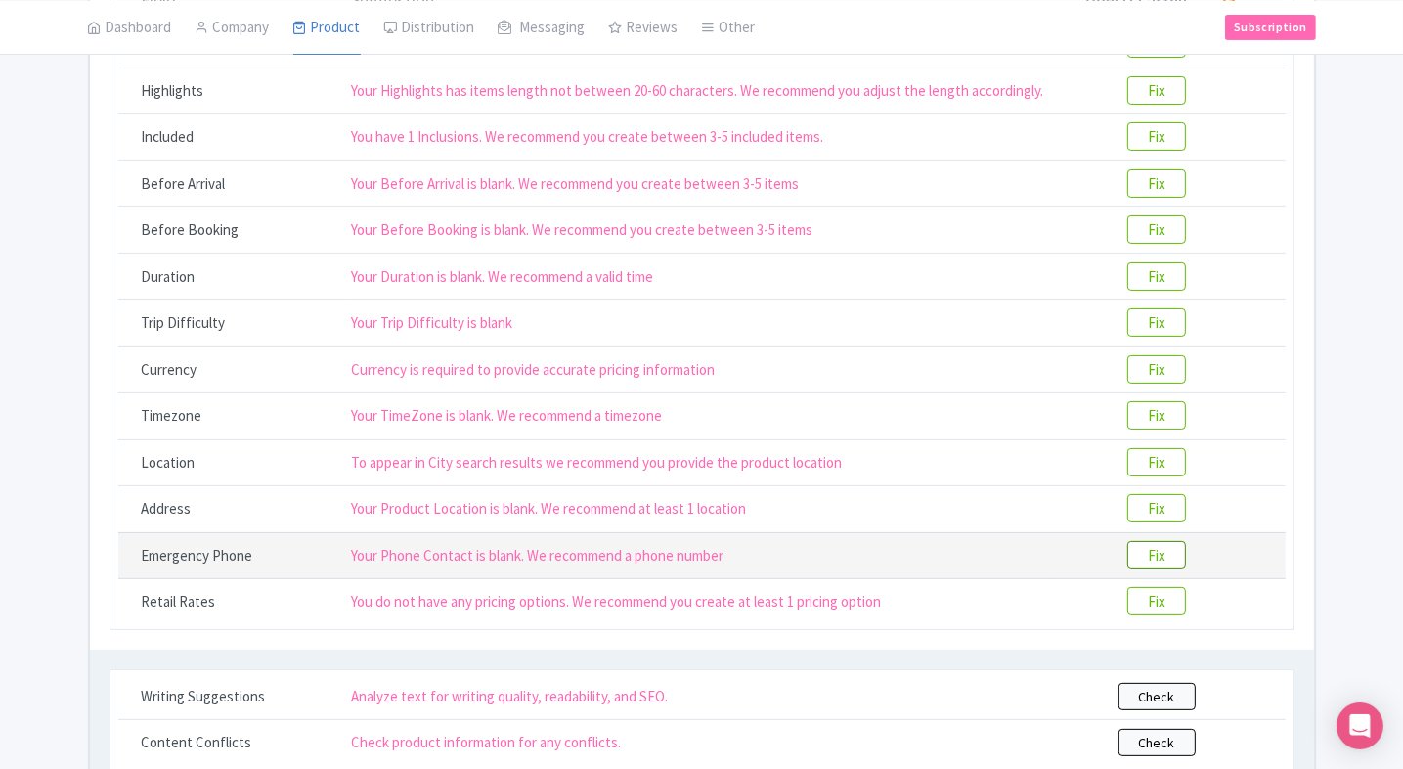
click at [1162, 550] on btn "Fix" at bounding box center [1156, 555] width 59 height 28
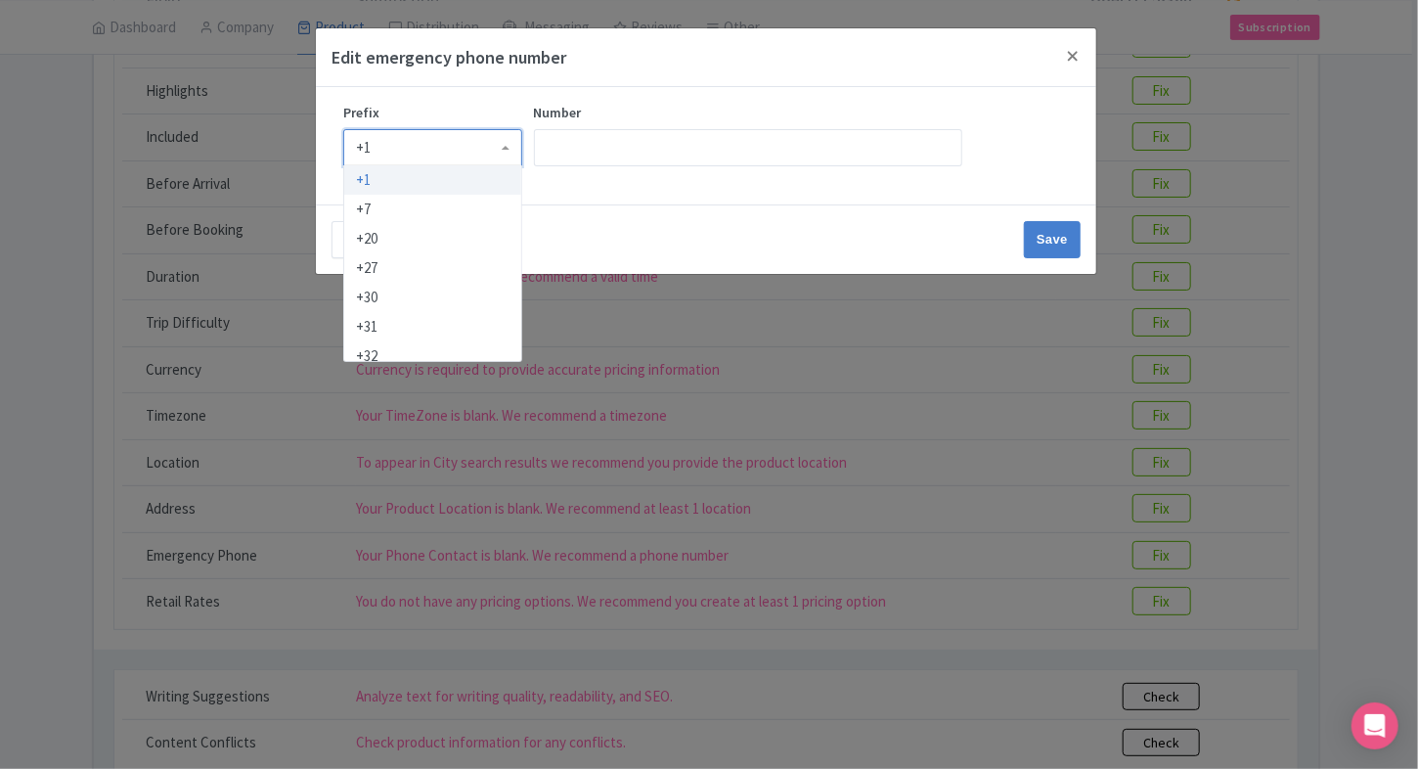
click at [512, 164] on div "+1 +1 +7 +20 +27 +30 +31 +32 +33 +34 +36 +39 +40 +41 +43 +44 +45 +46 +47 +48 +4…" at bounding box center [432, 151] width 179 height 44
type input "91"
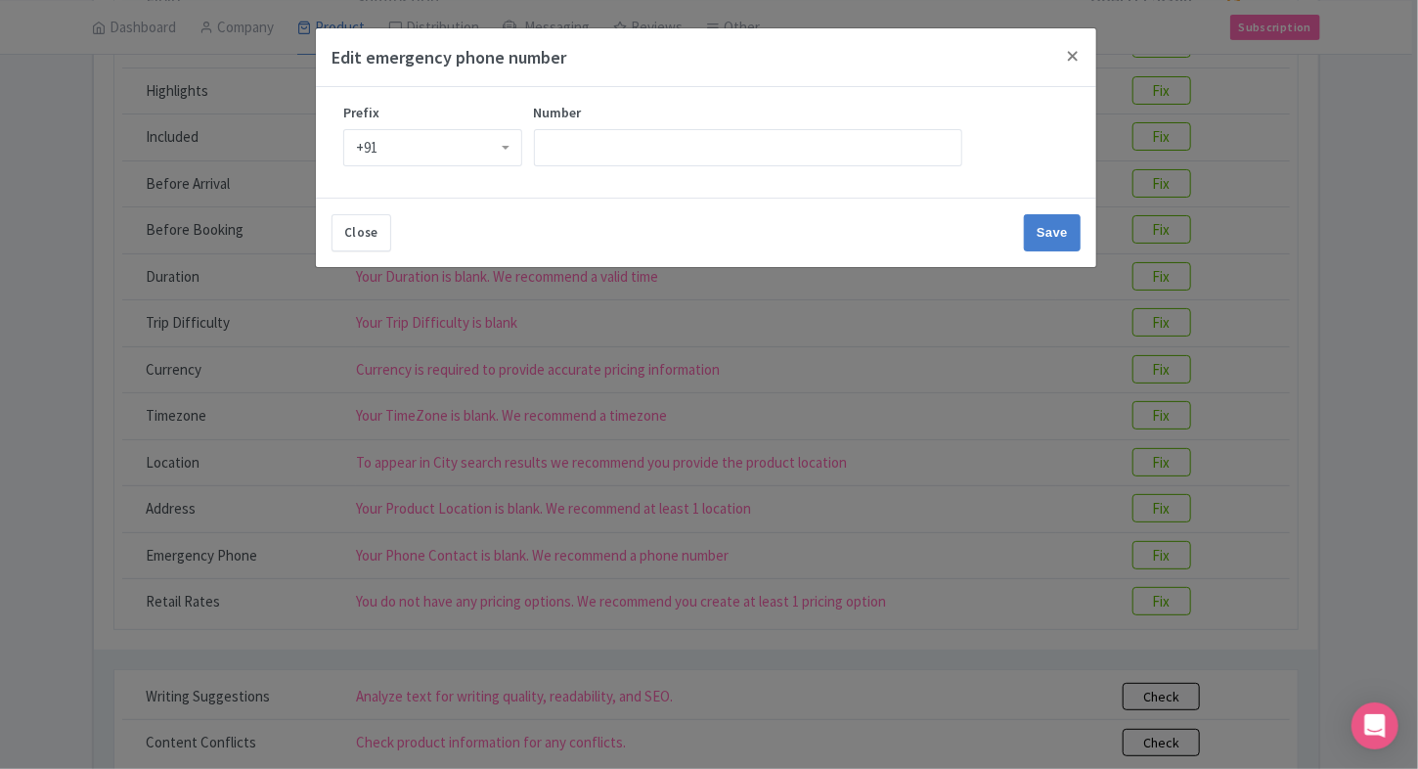
scroll to position [0, 0]
click at [622, 149] on input "Number" at bounding box center [748, 147] width 428 height 37
type input "9509989377"
click at [1063, 233] on input "Save" at bounding box center [1052, 232] width 57 height 37
type input "Save"
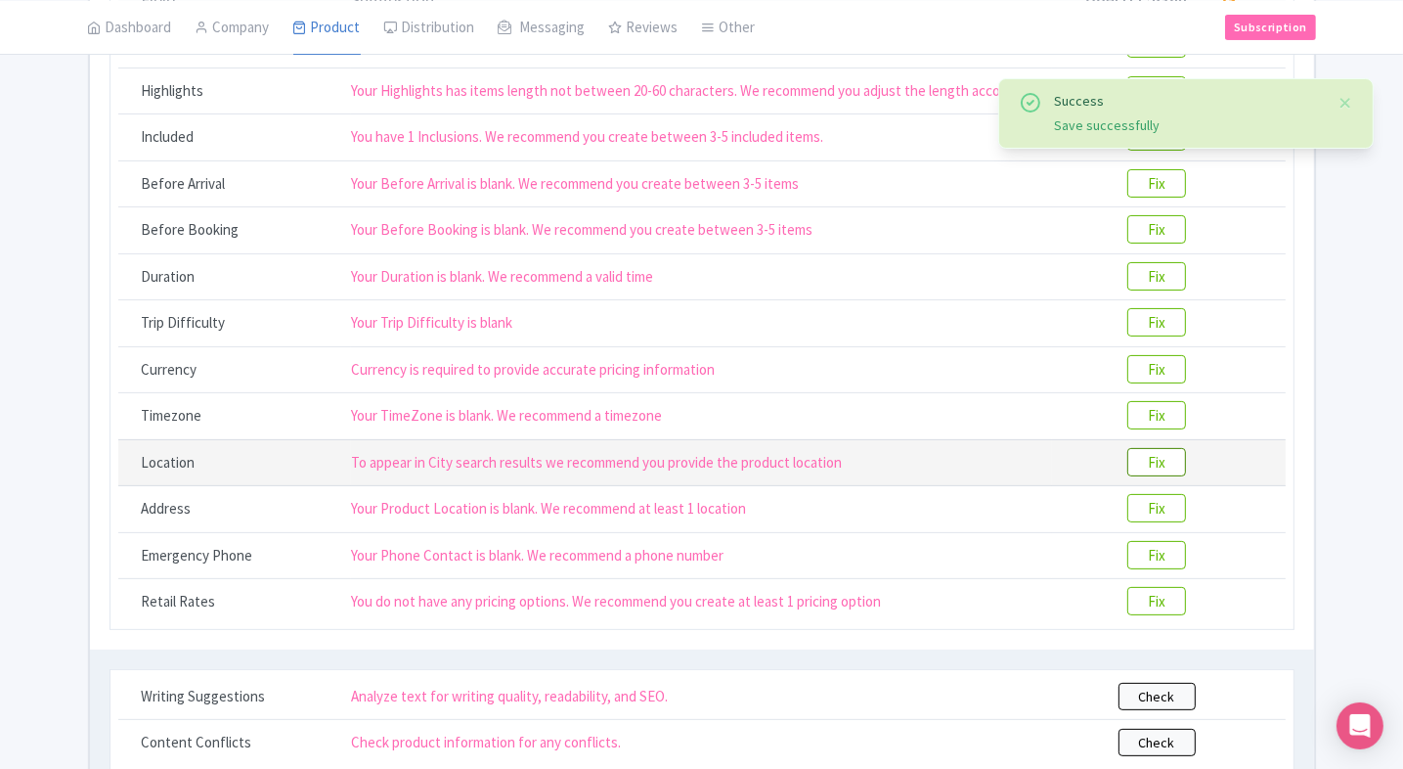
click at [1169, 451] on btn "Fix" at bounding box center [1156, 462] width 59 height 28
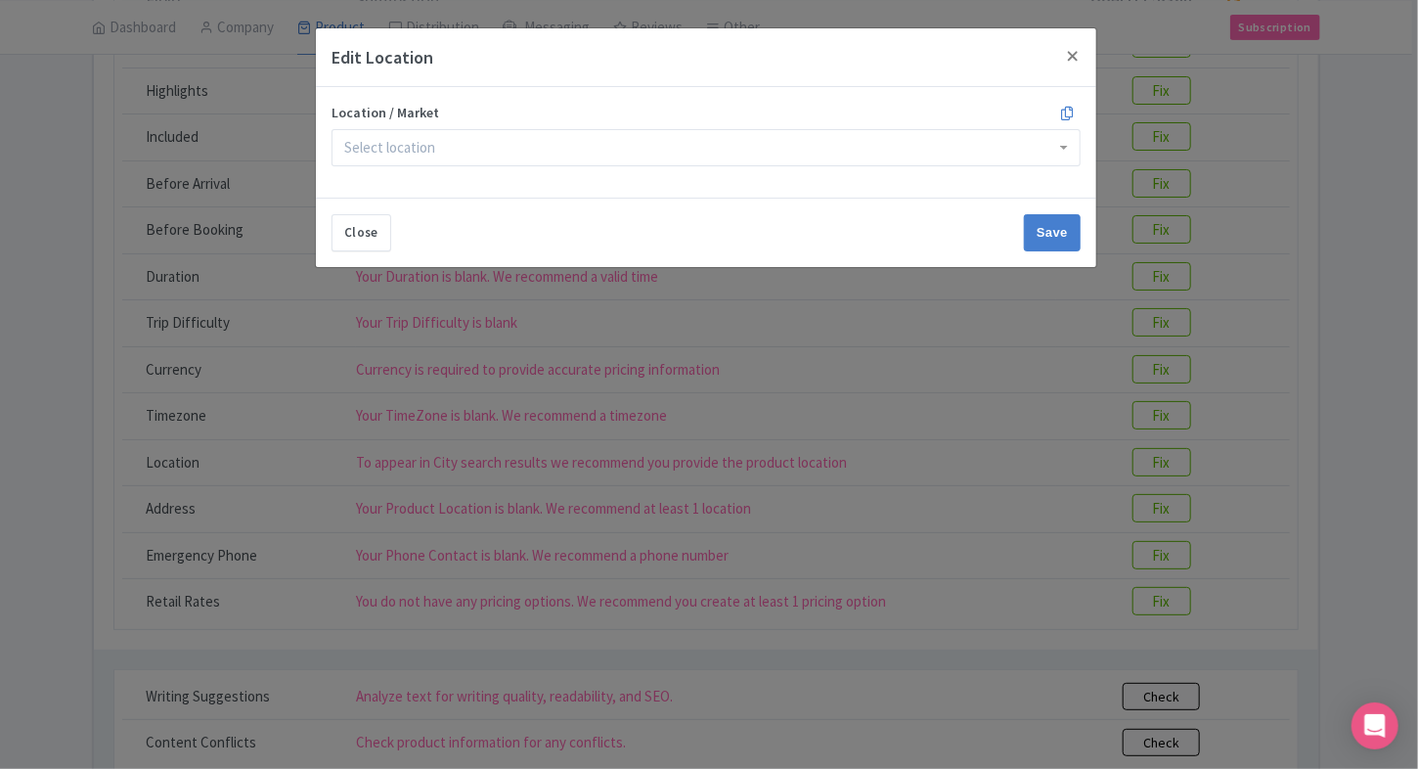
click at [690, 149] on div at bounding box center [705, 147] width 749 height 37
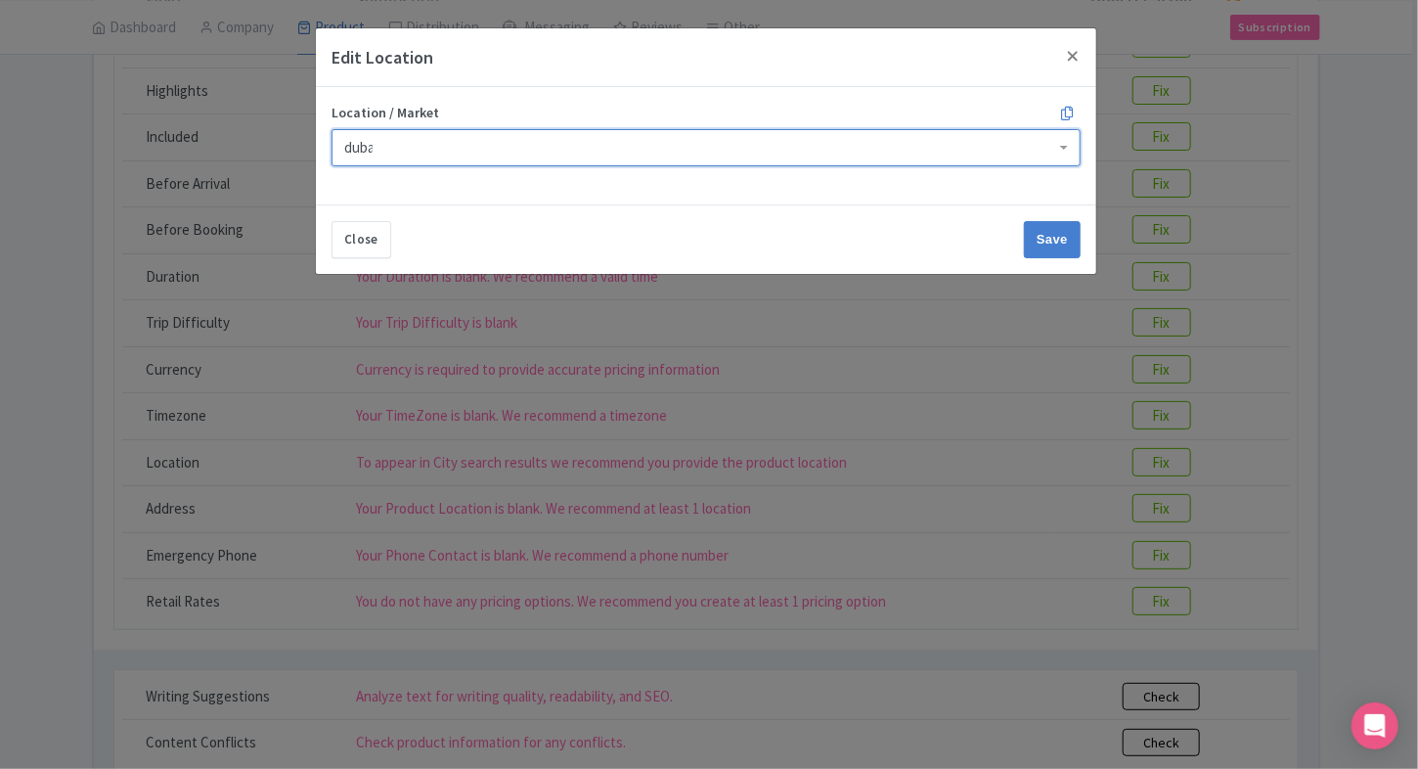
type input "dubai"
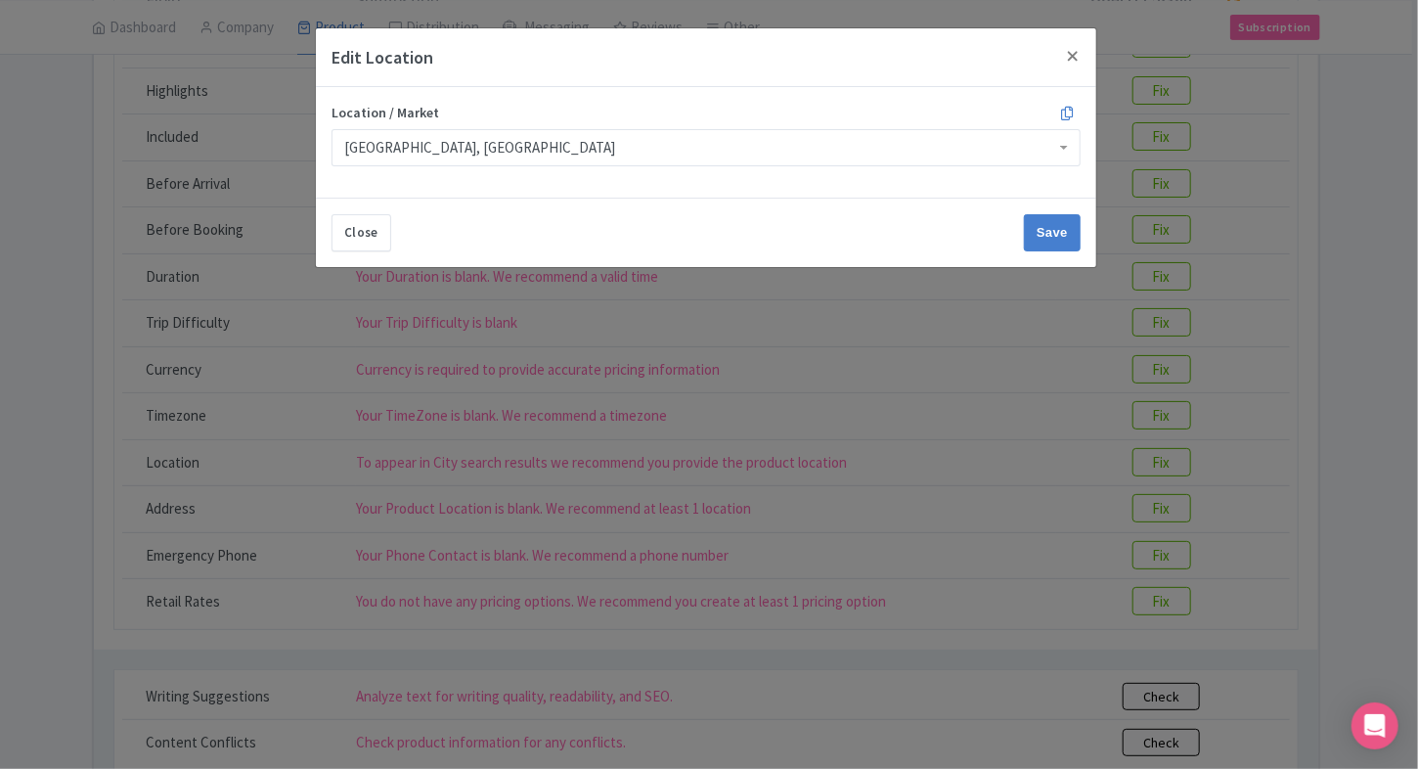
click at [876, 103] on label "Location / Market" at bounding box center [705, 113] width 749 height 21
click at [986, 43] on div "Edit Location" at bounding box center [706, 57] width 780 height 59
click at [1062, 241] on input "Save" at bounding box center [1052, 232] width 57 height 37
type input "Save"
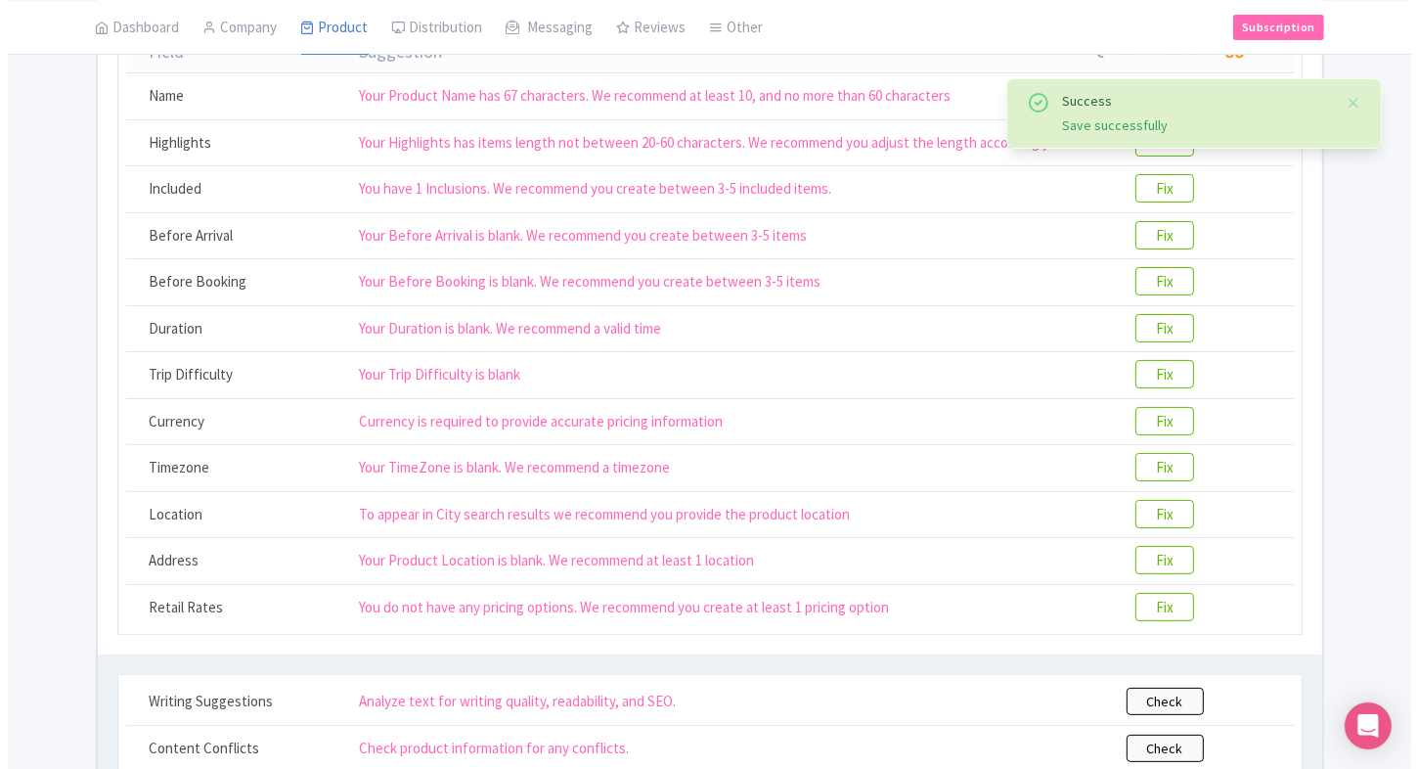
scroll to position [285, 0]
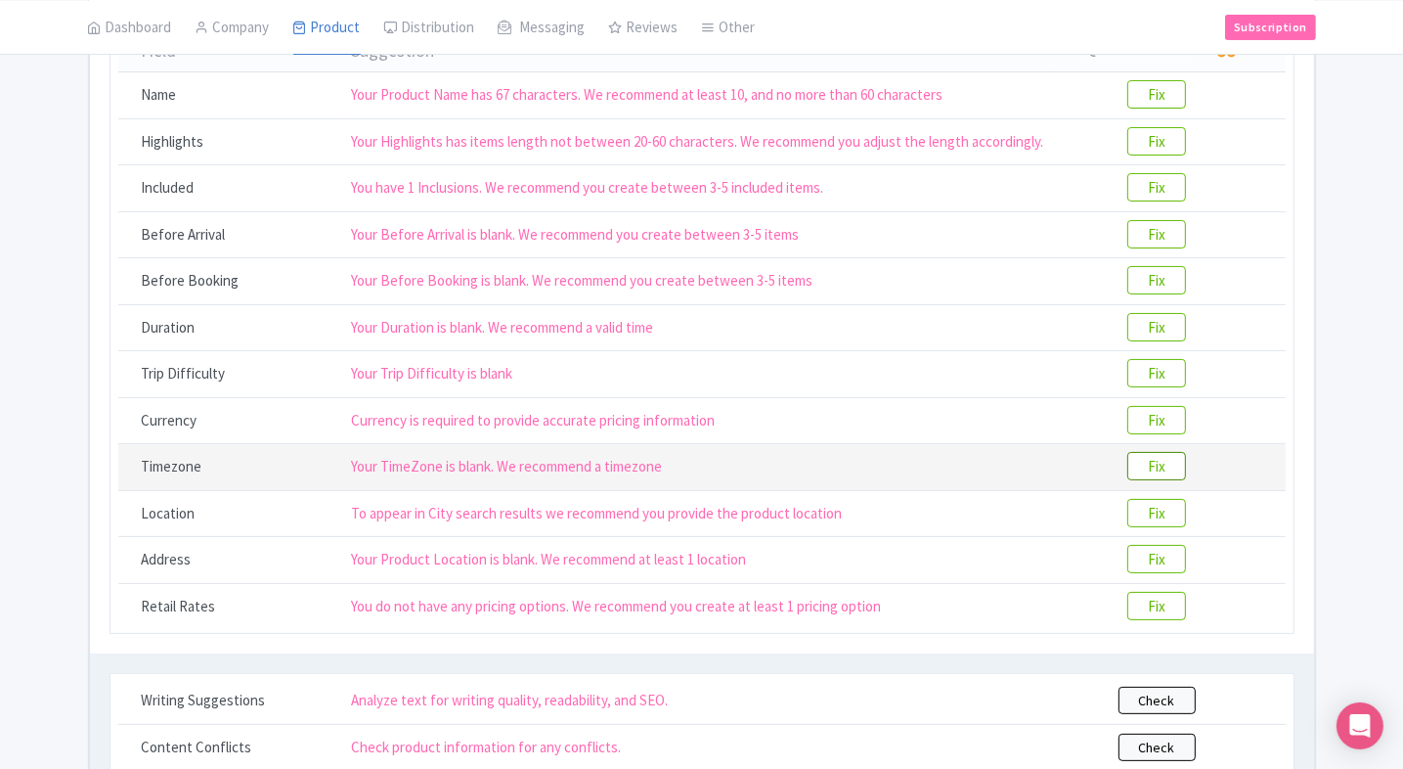
click at [1173, 456] on btn "Fix" at bounding box center [1156, 466] width 59 height 28
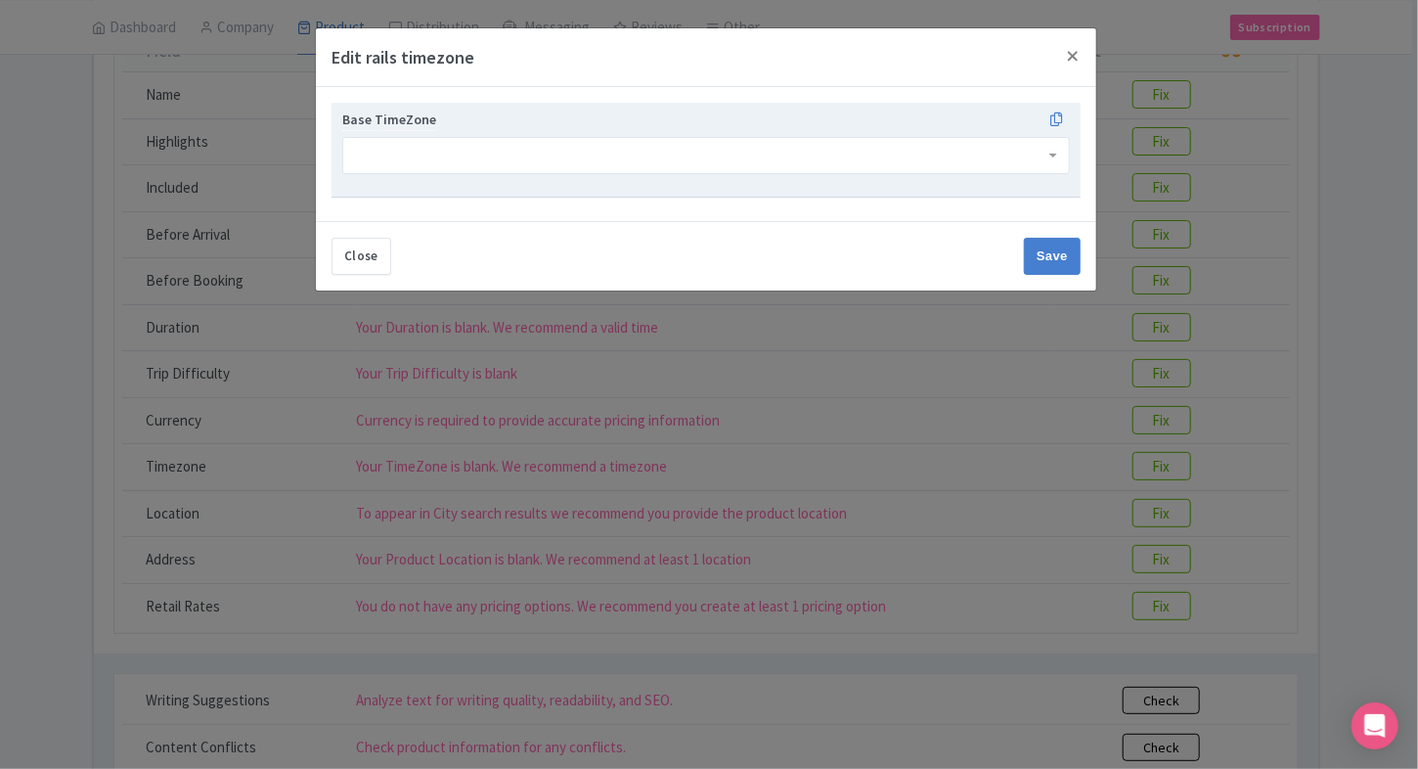
click at [473, 139] on div at bounding box center [705, 155] width 727 height 37
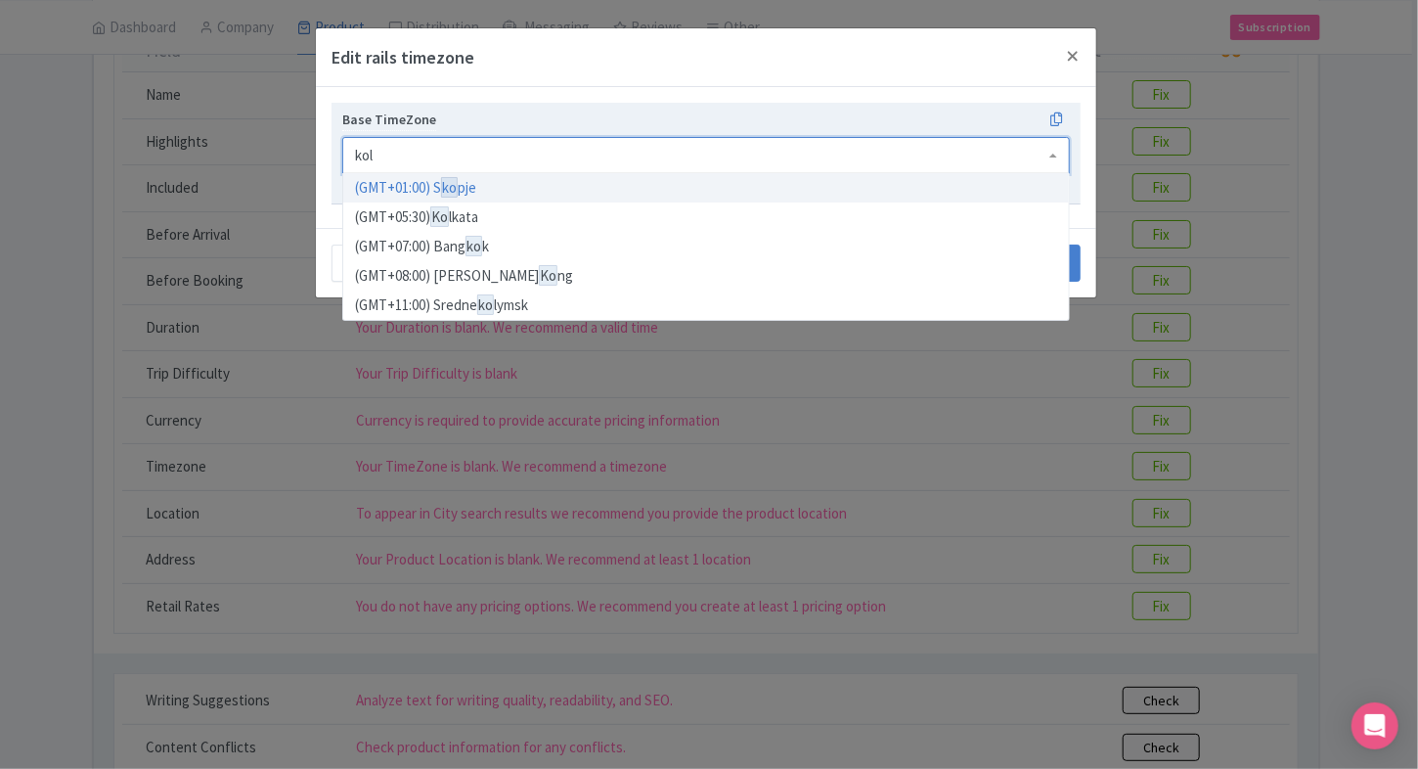
type input "kolk"
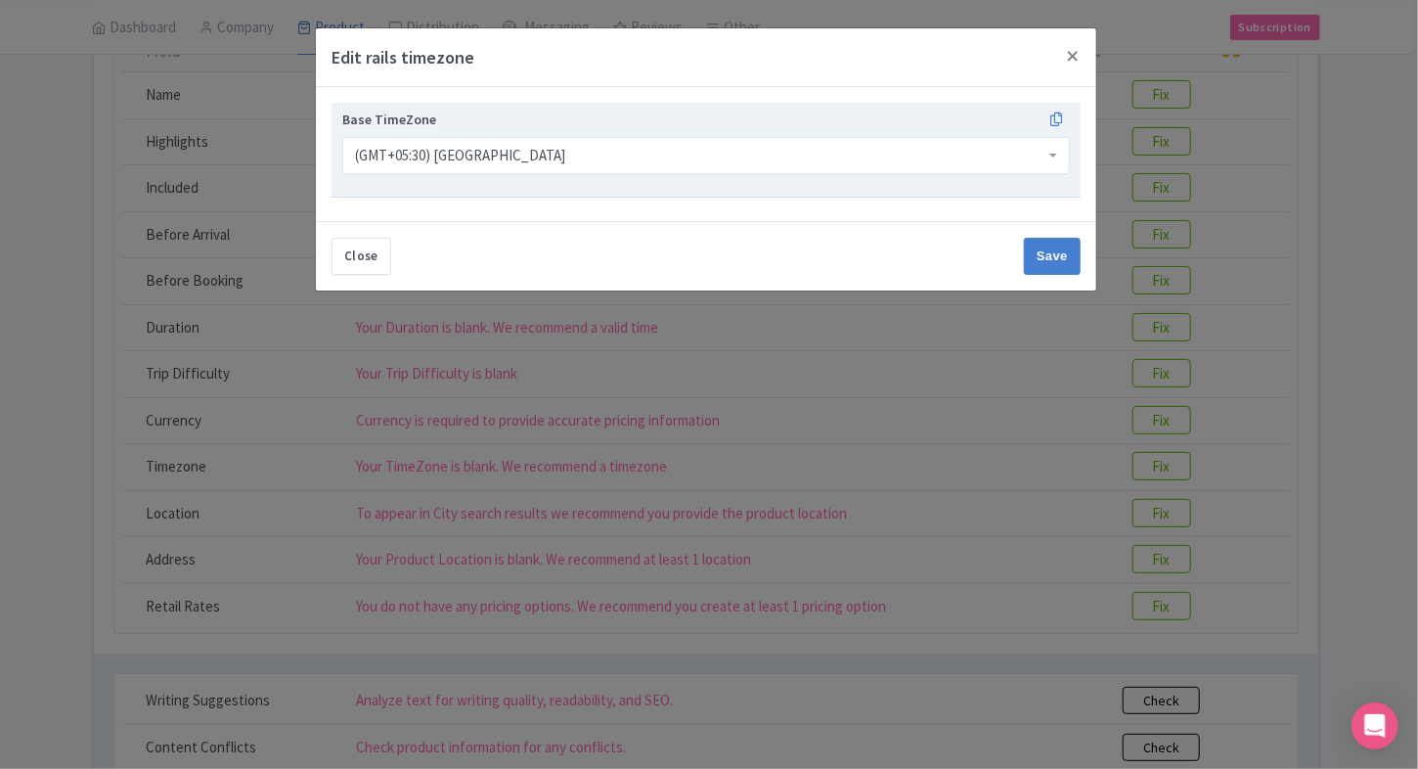
scroll to position [0, 0]
click at [1046, 246] on input "Save" at bounding box center [1052, 256] width 57 height 37
type input "Save"
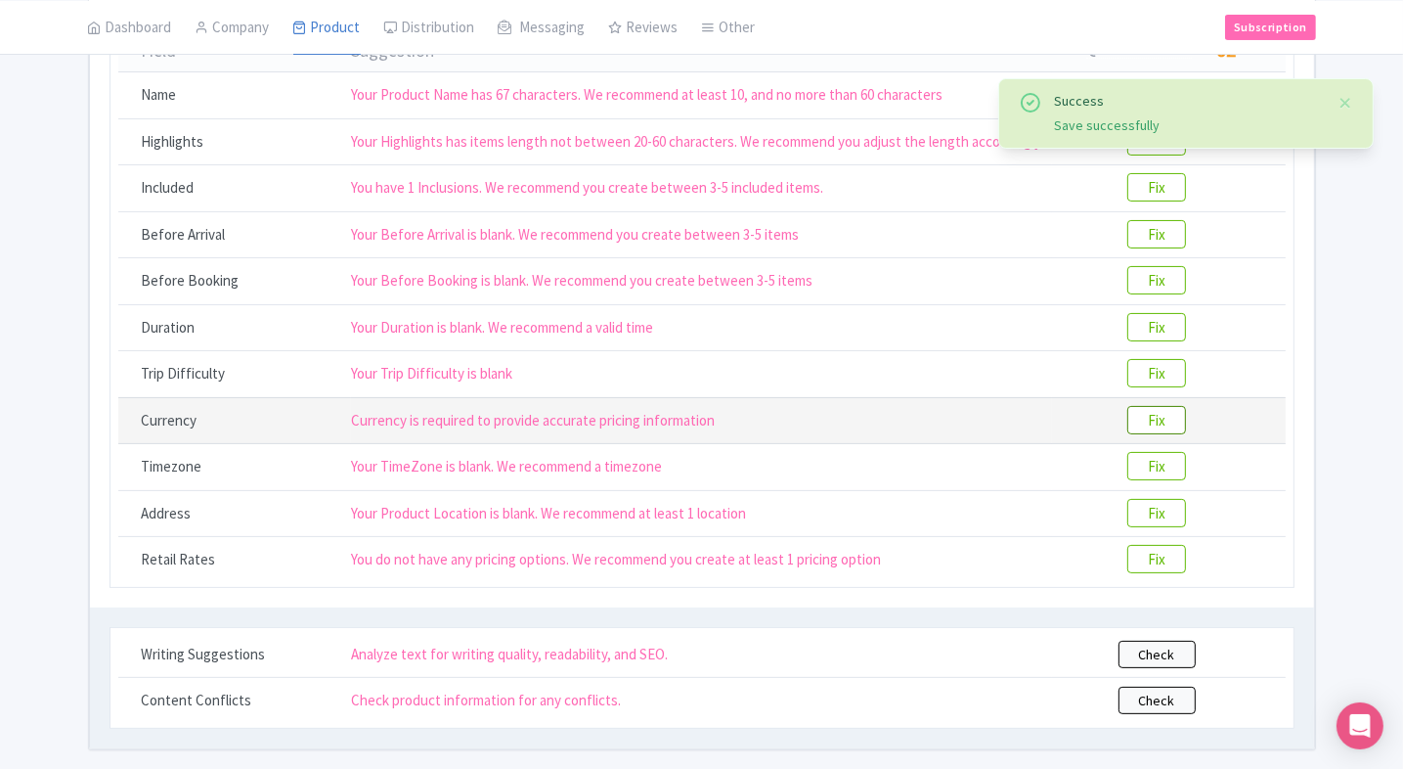
click at [1150, 417] on btn "Fix" at bounding box center [1156, 420] width 59 height 28
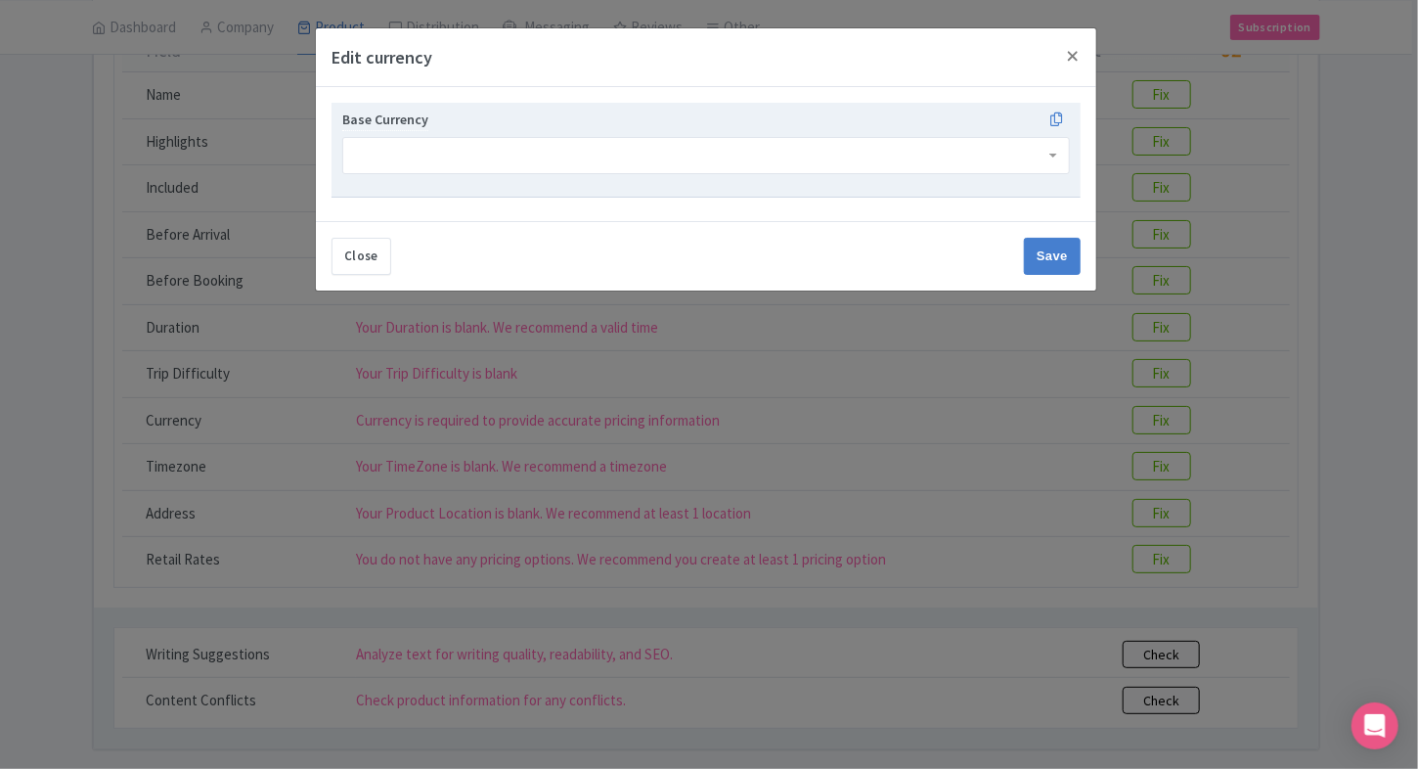
click at [560, 135] on div "Base Currency" at bounding box center [705, 142] width 727 height 66
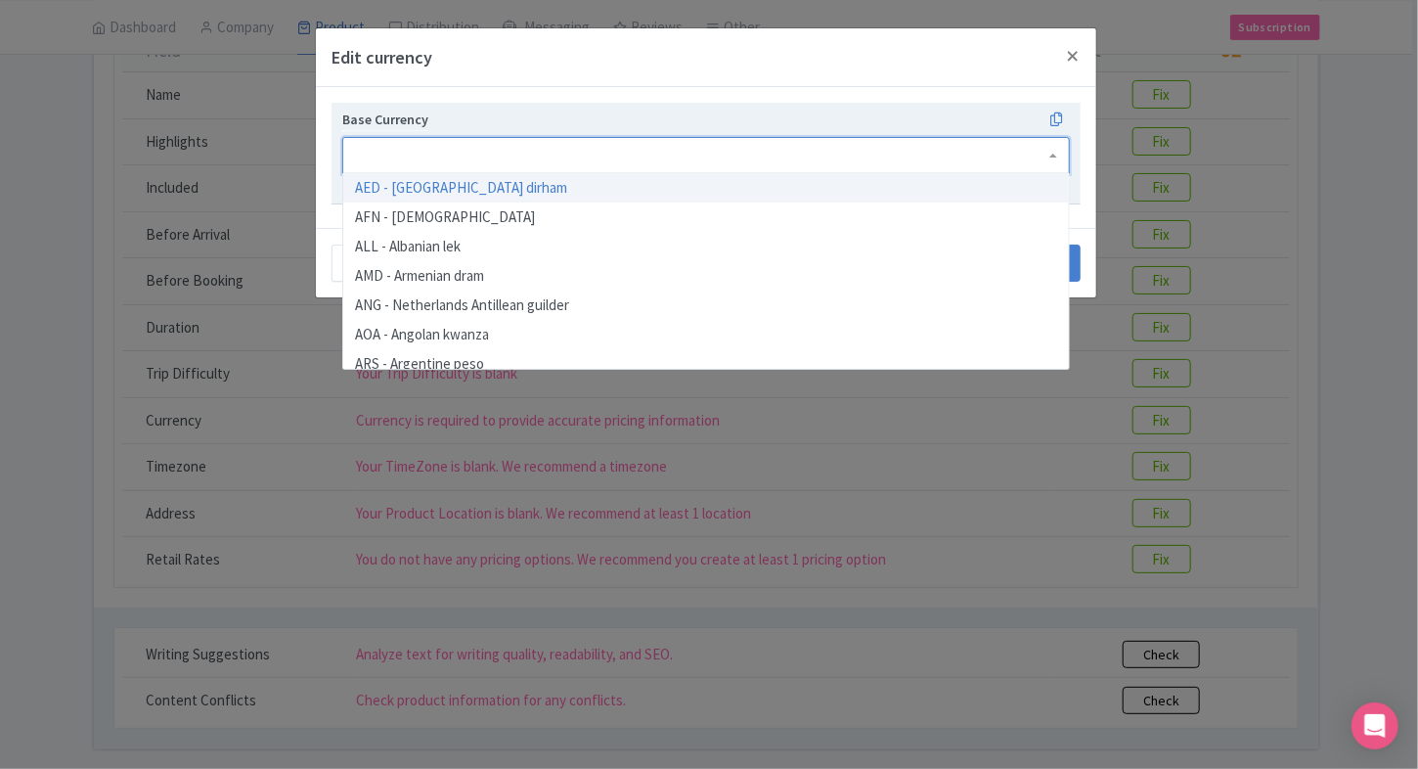
click at [537, 147] on div at bounding box center [705, 155] width 727 height 37
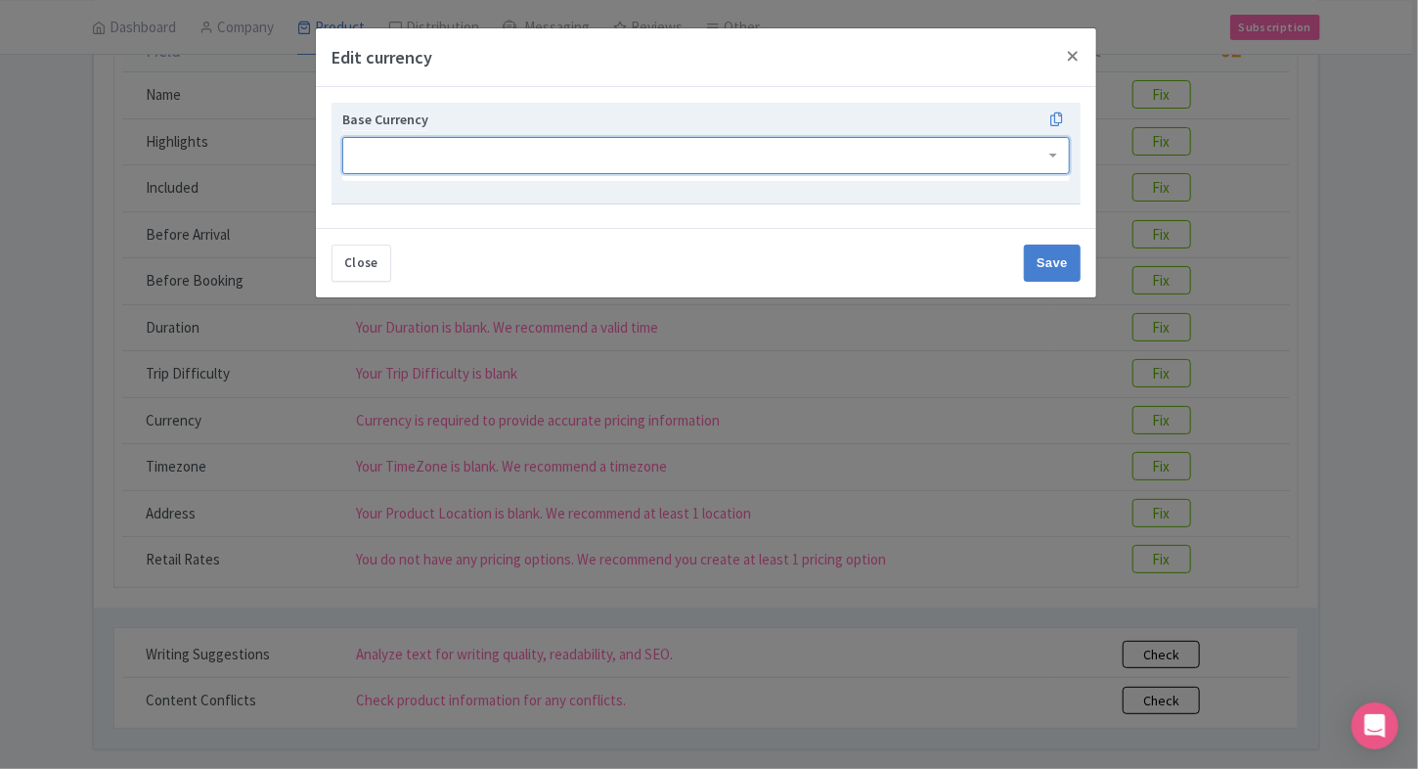
click at [544, 160] on div at bounding box center [705, 155] width 727 height 37
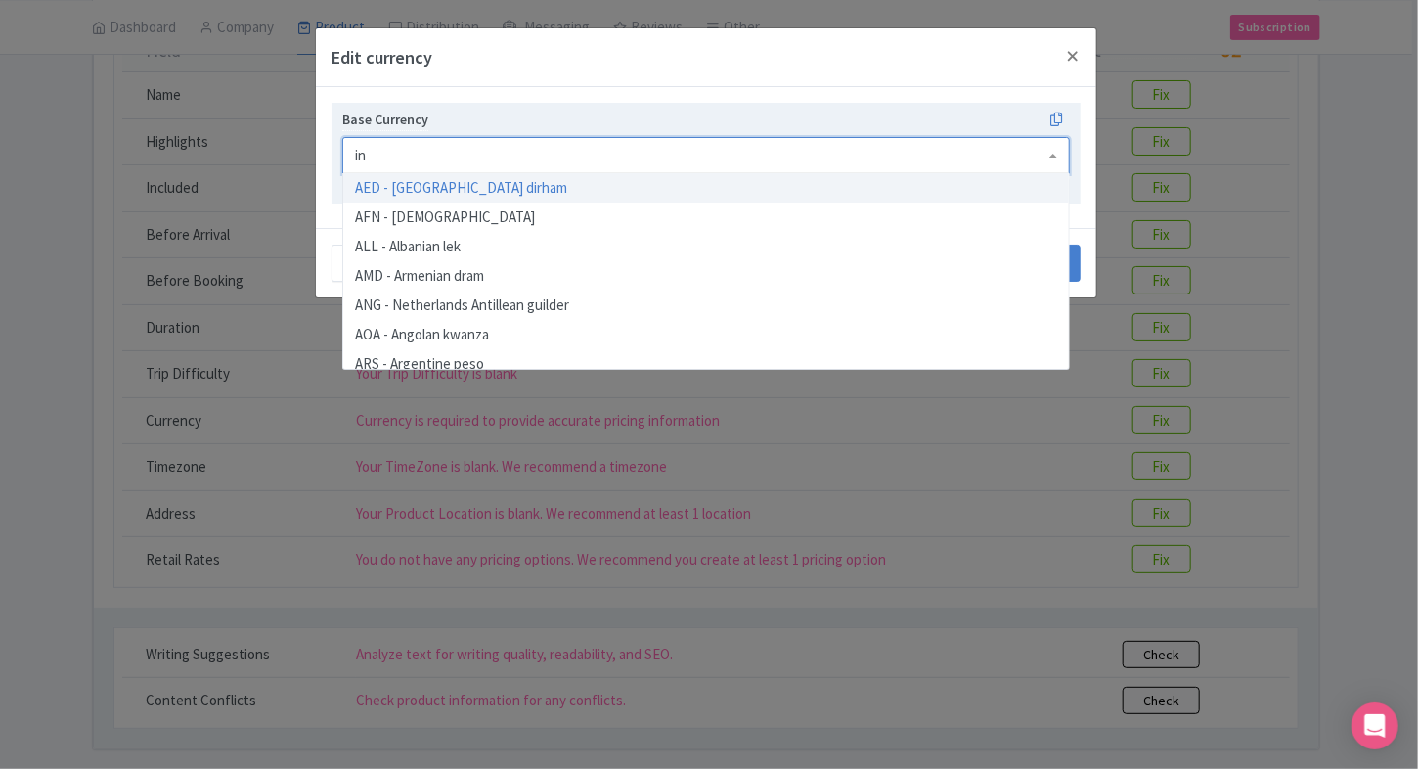
type input "inr"
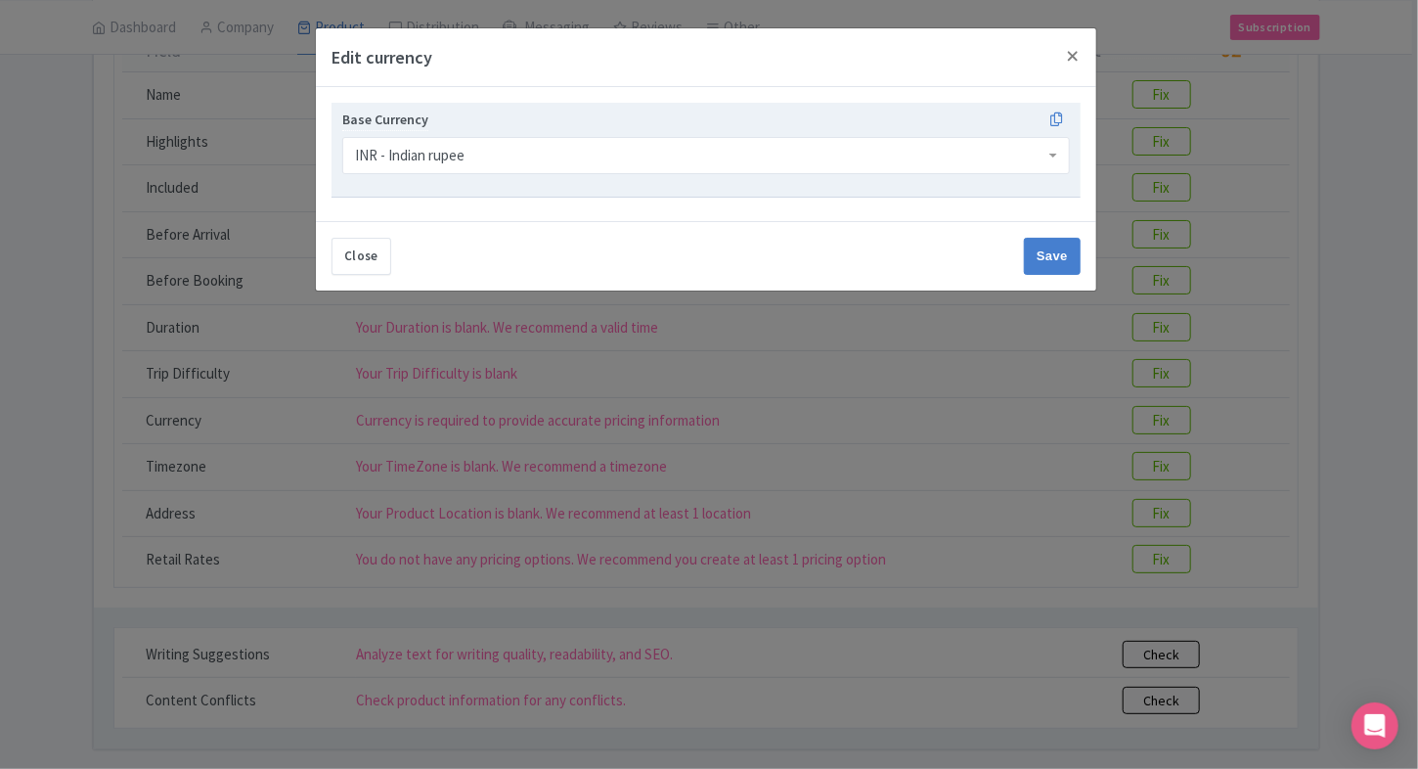
click at [1054, 277] on div "Close Save" at bounding box center [706, 255] width 780 height 69
click at [1071, 242] on input "Save" at bounding box center [1052, 256] width 57 height 37
type input "Save"
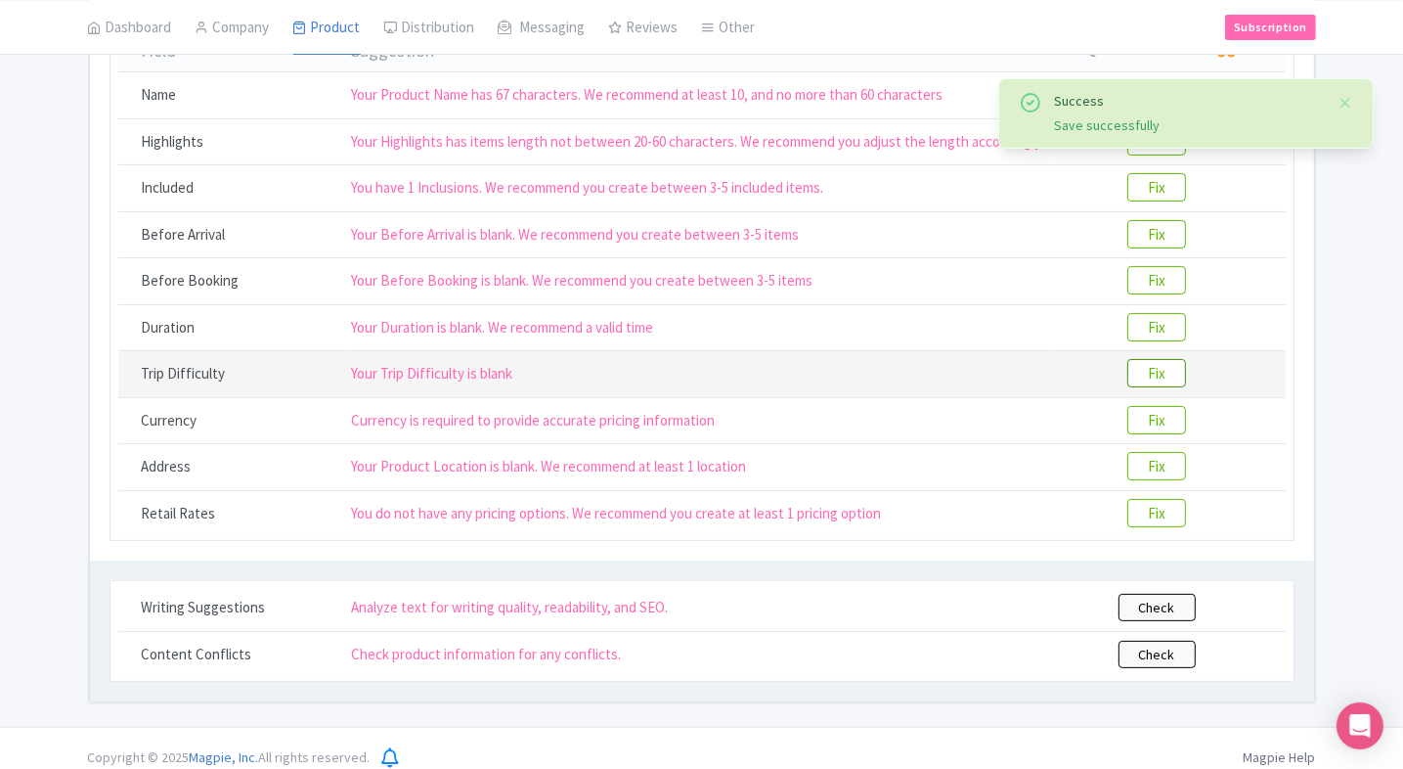
click at [1139, 377] on btn "Fix" at bounding box center [1156, 373] width 59 height 28
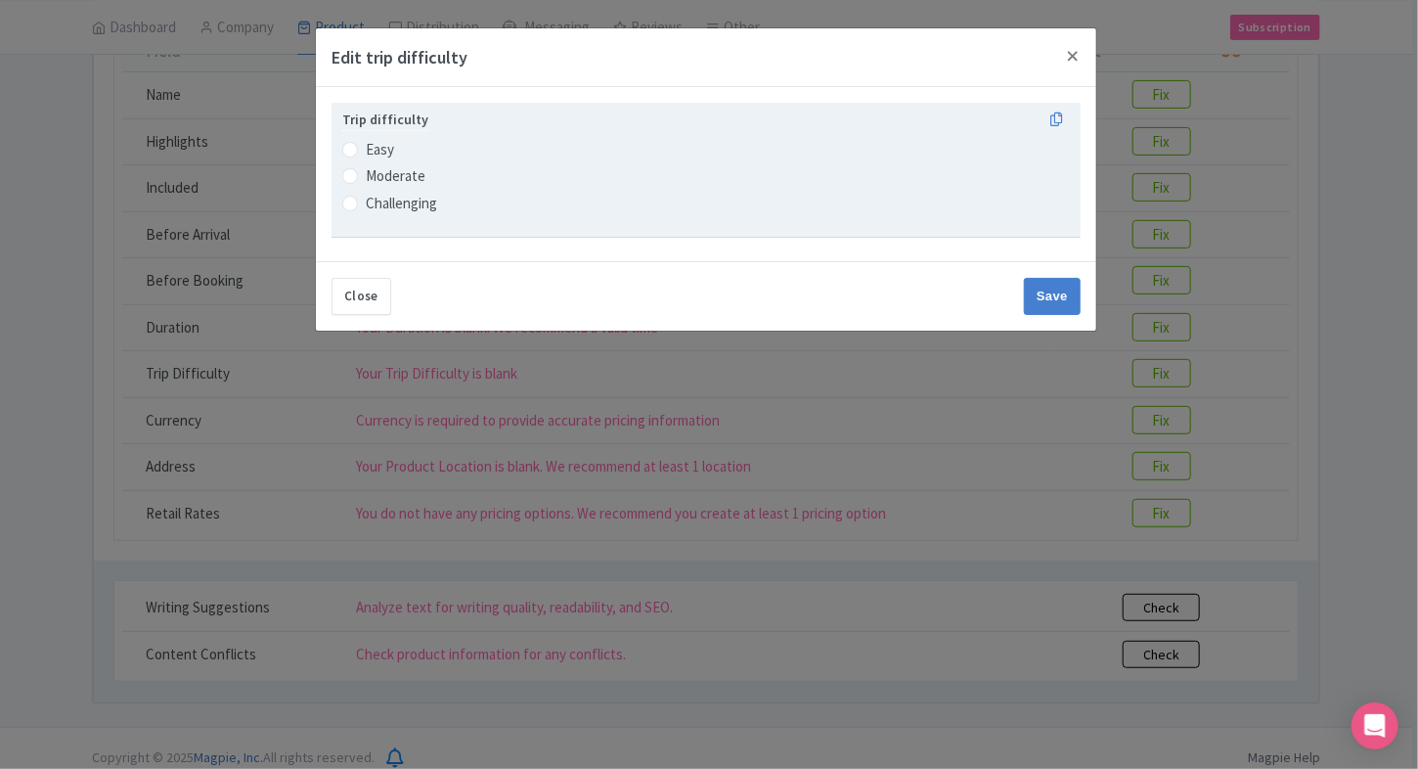
click at [362, 145] on label "Easy" at bounding box center [705, 148] width 727 height 23
radio input "true"
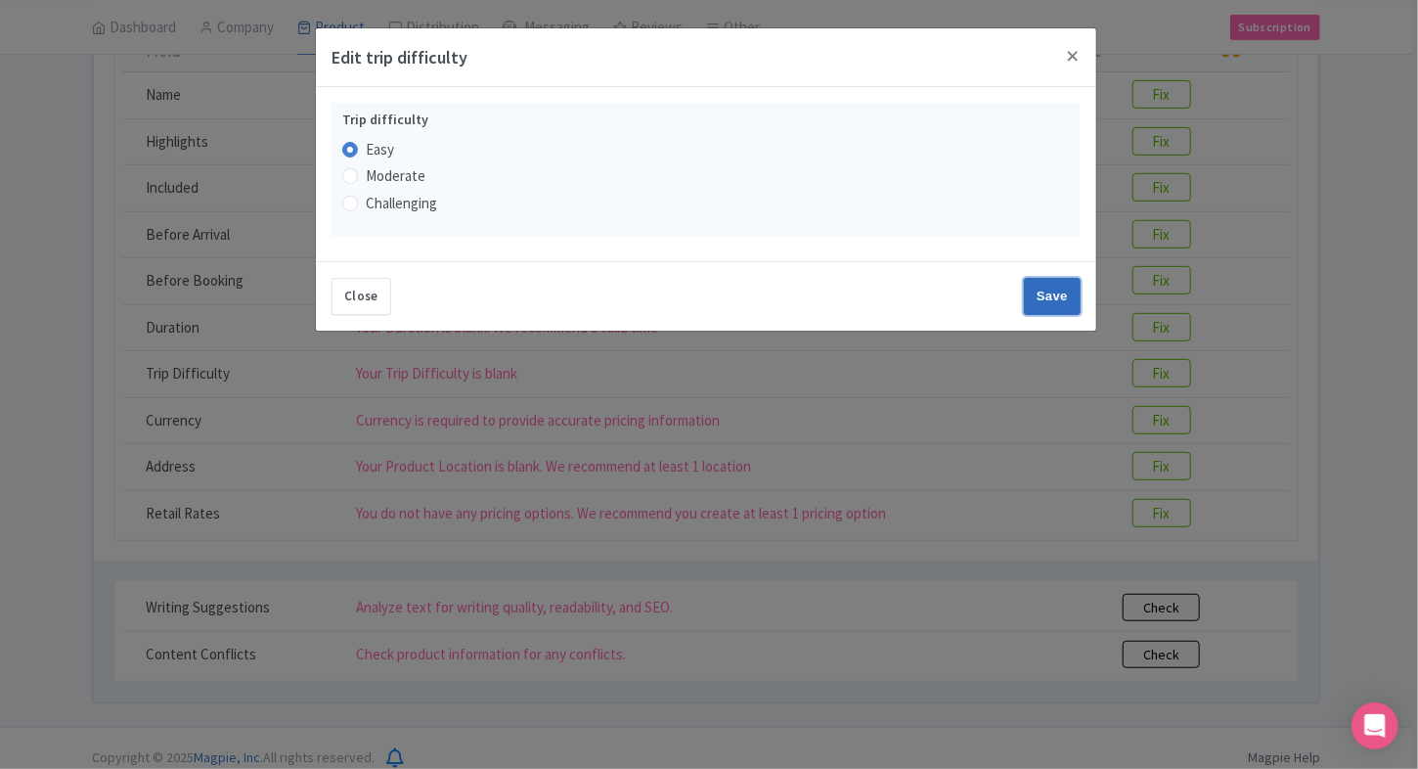
click at [1069, 306] on input "Save" at bounding box center [1052, 296] width 57 height 37
type input "Save"
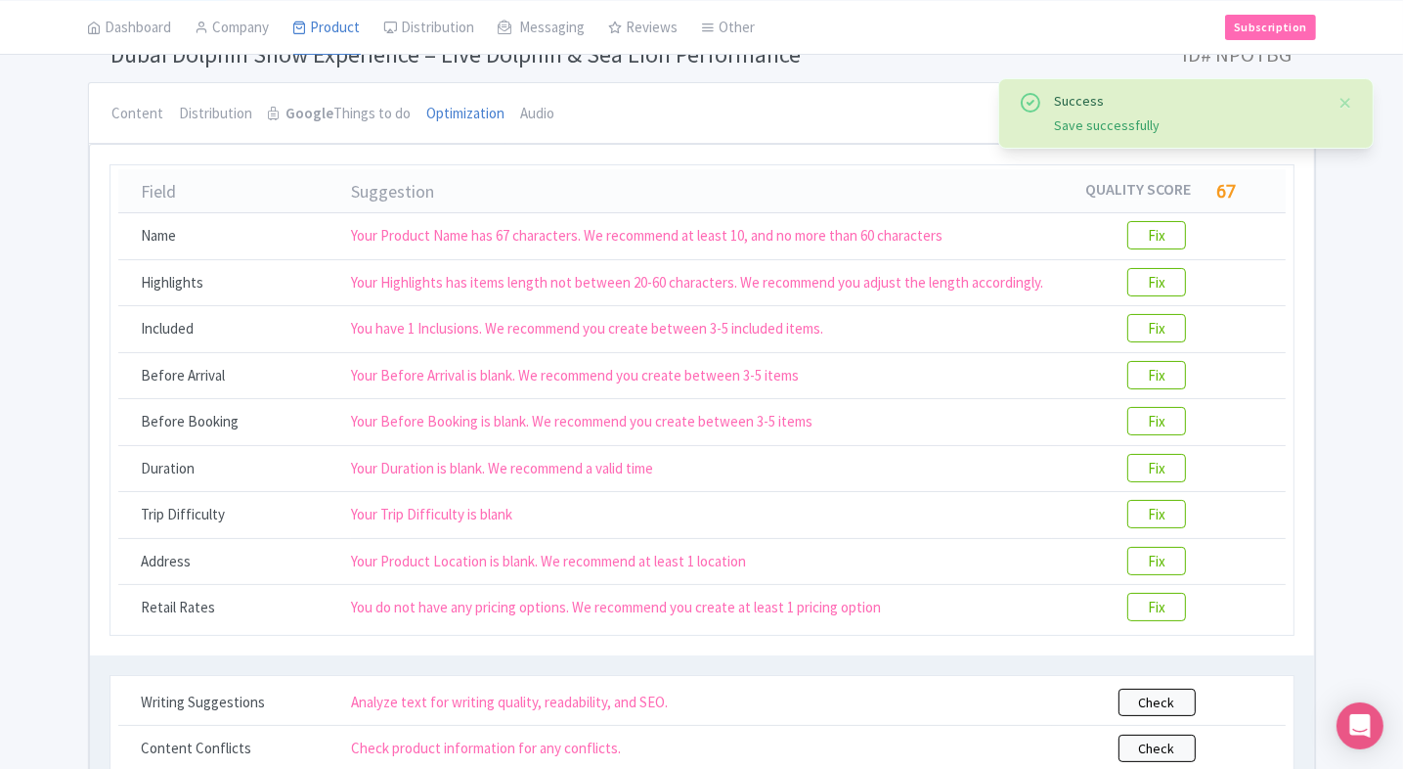
scroll to position [102, 0]
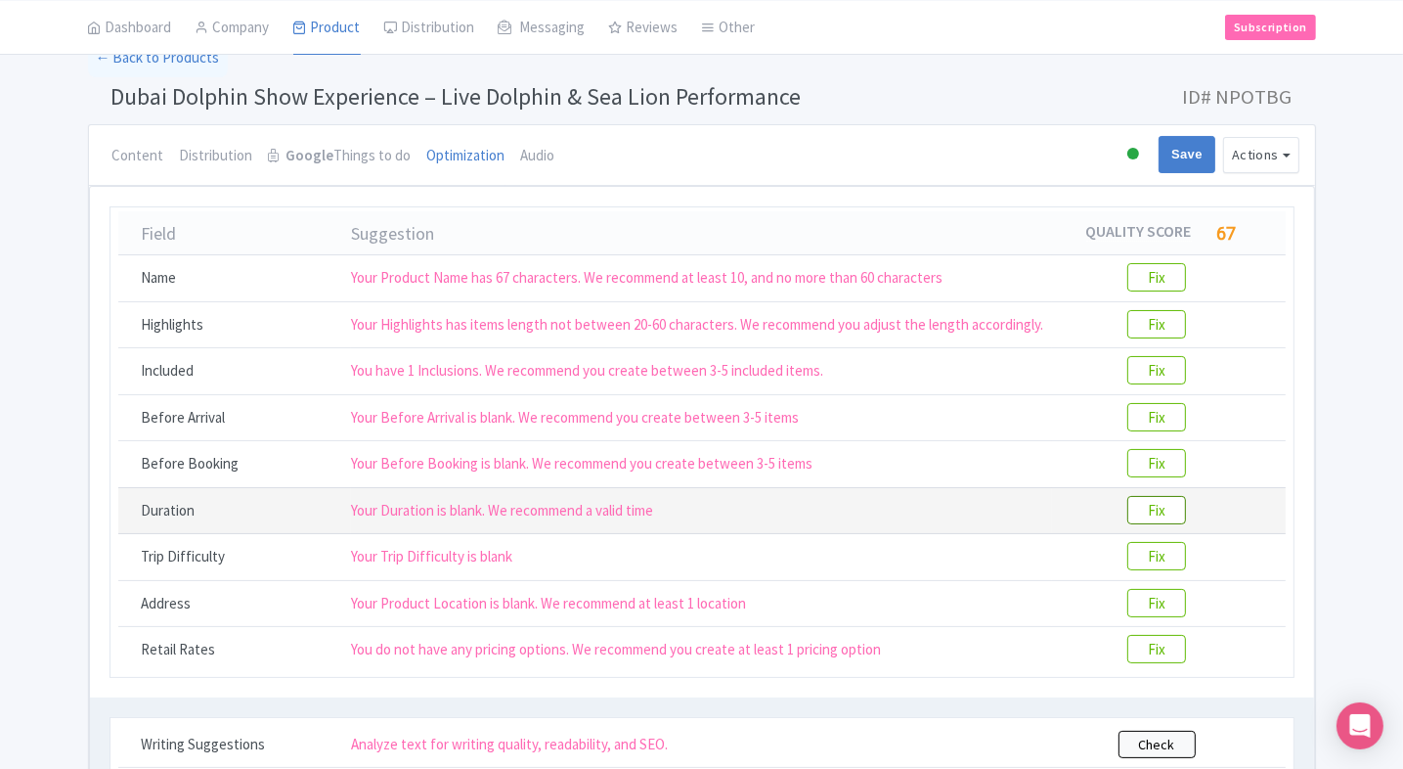
click at [1157, 513] on btn "Fix" at bounding box center [1156, 510] width 59 height 28
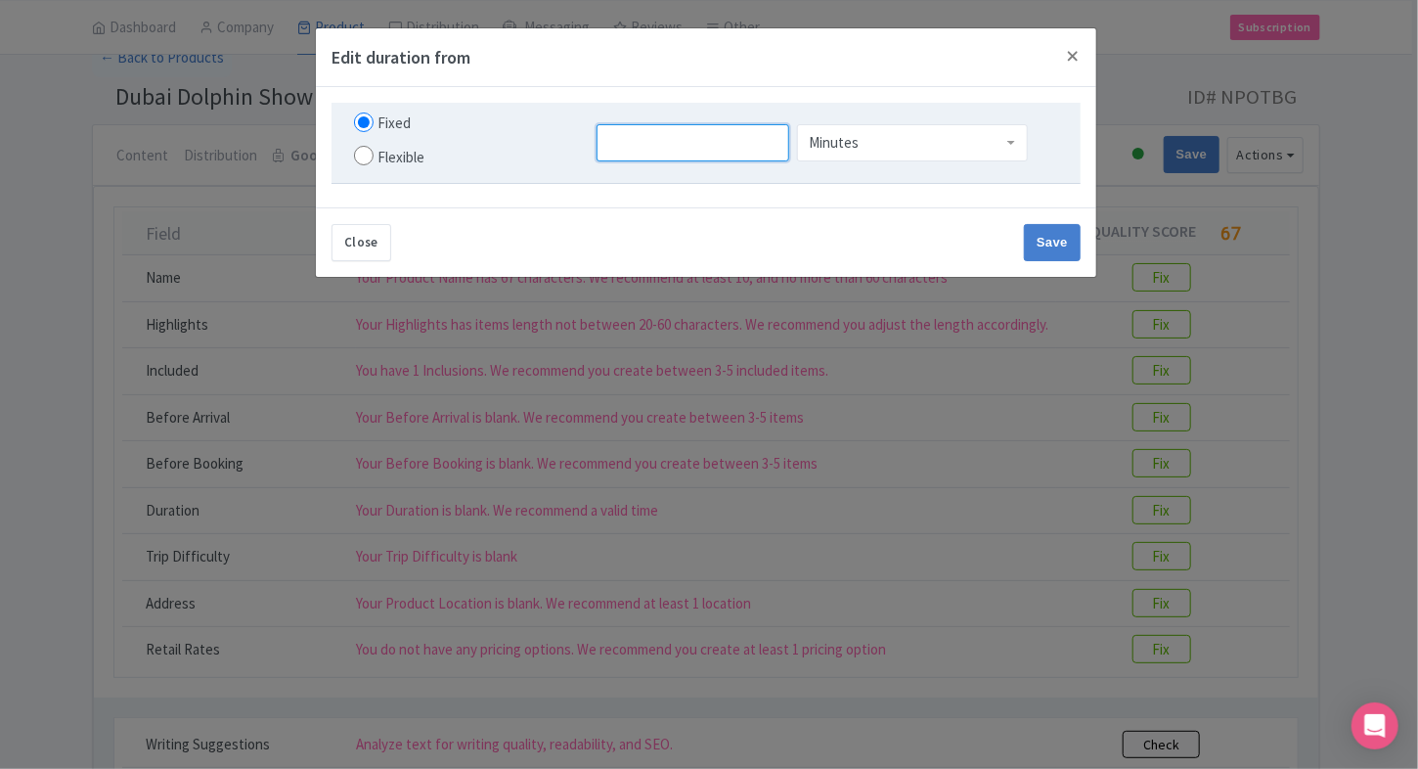
click at [645, 146] on input "number" at bounding box center [692, 142] width 193 height 37
type input "1"
click at [865, 147] on div "Minutes" at bounding box center [912, 138] width 231 height 37
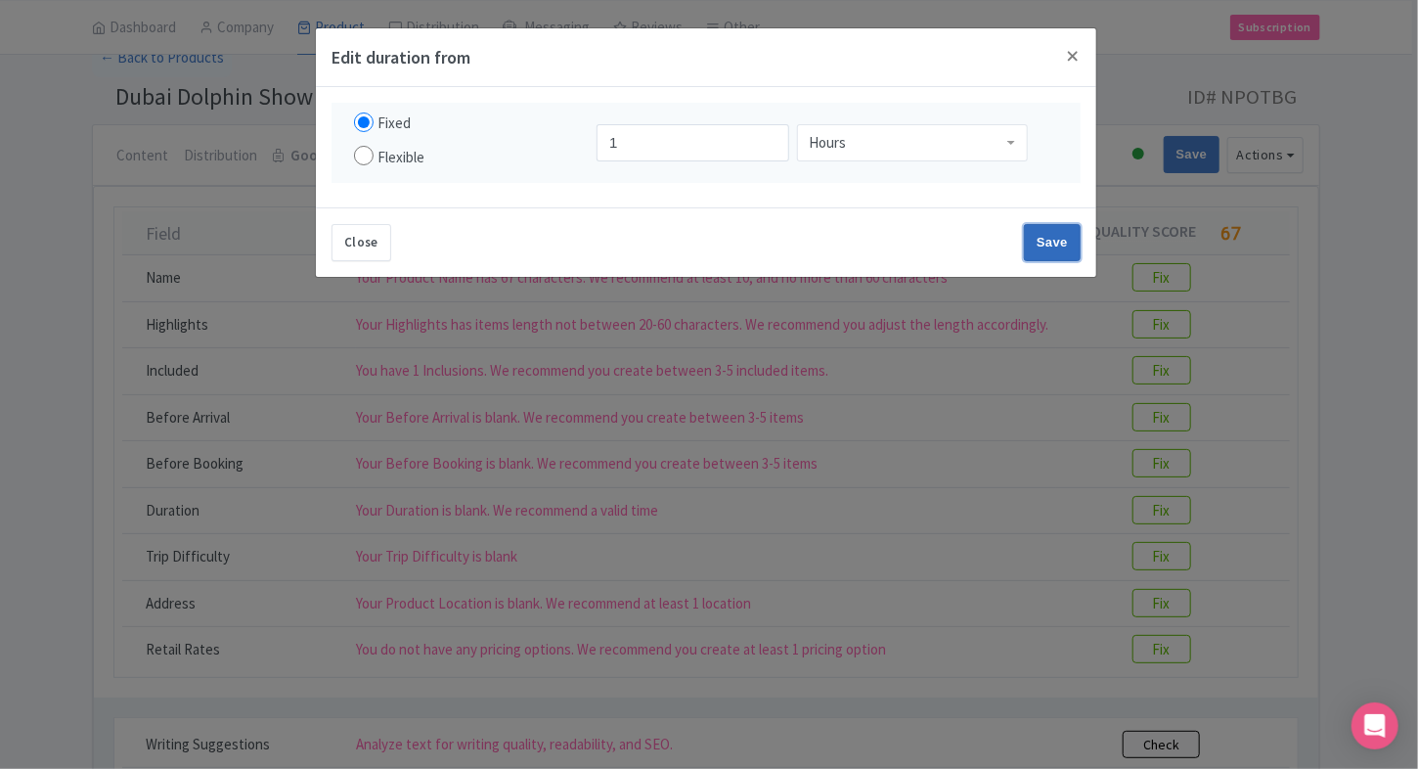
click at [1067, 224] on input "Save" at bounding box center [1052, 242] width 57 height 37
type input "Save"
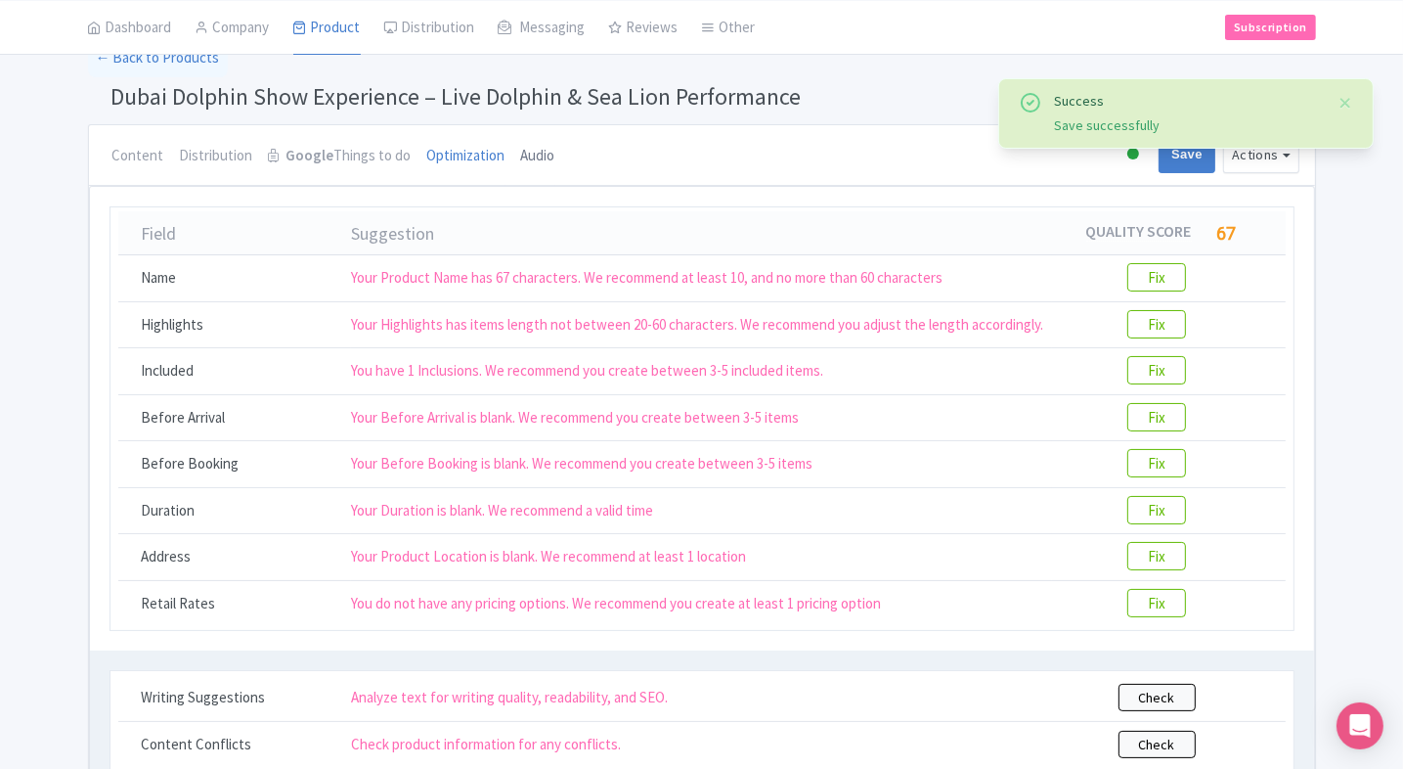
click at [528, 159] on link "Audio" at bounding box center [538, 156] width 34 height 63
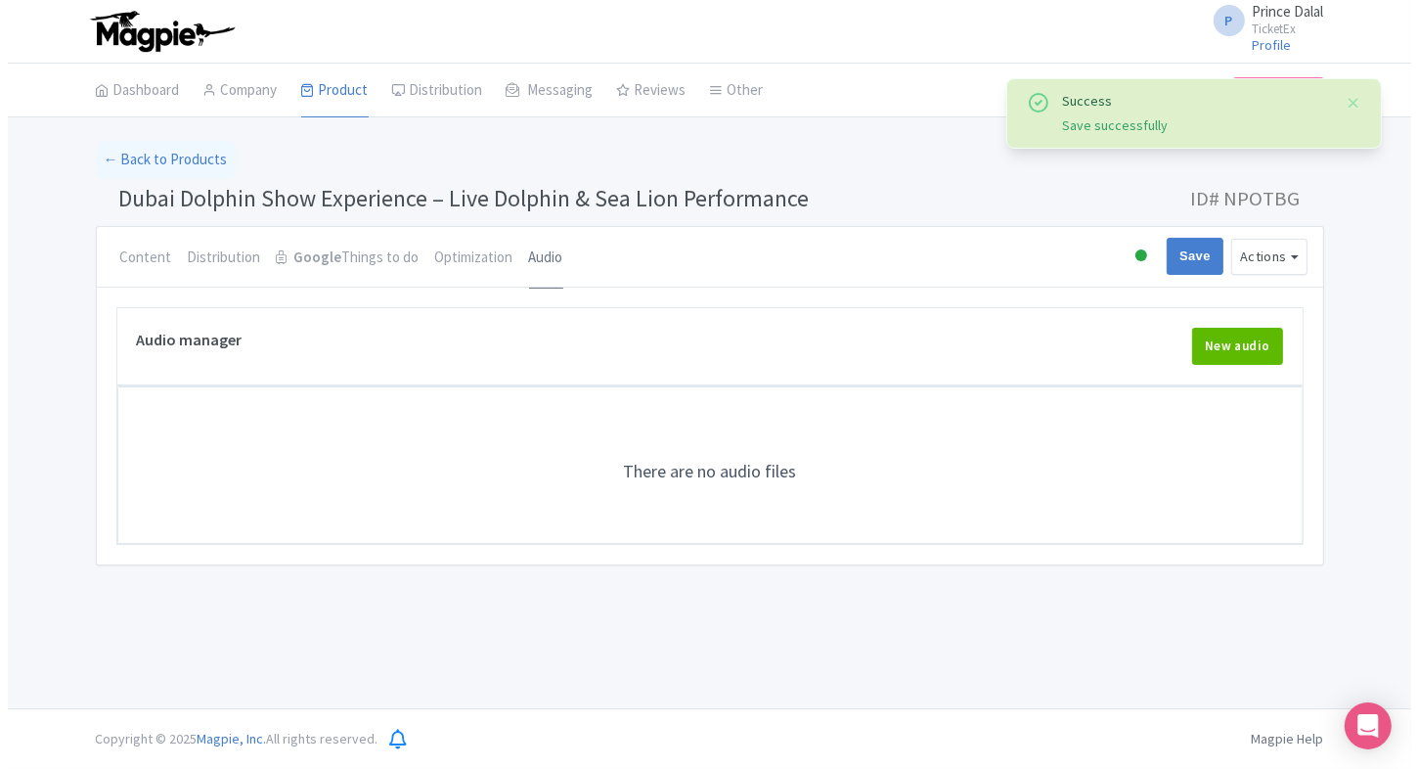
scroll to position [0, 0]
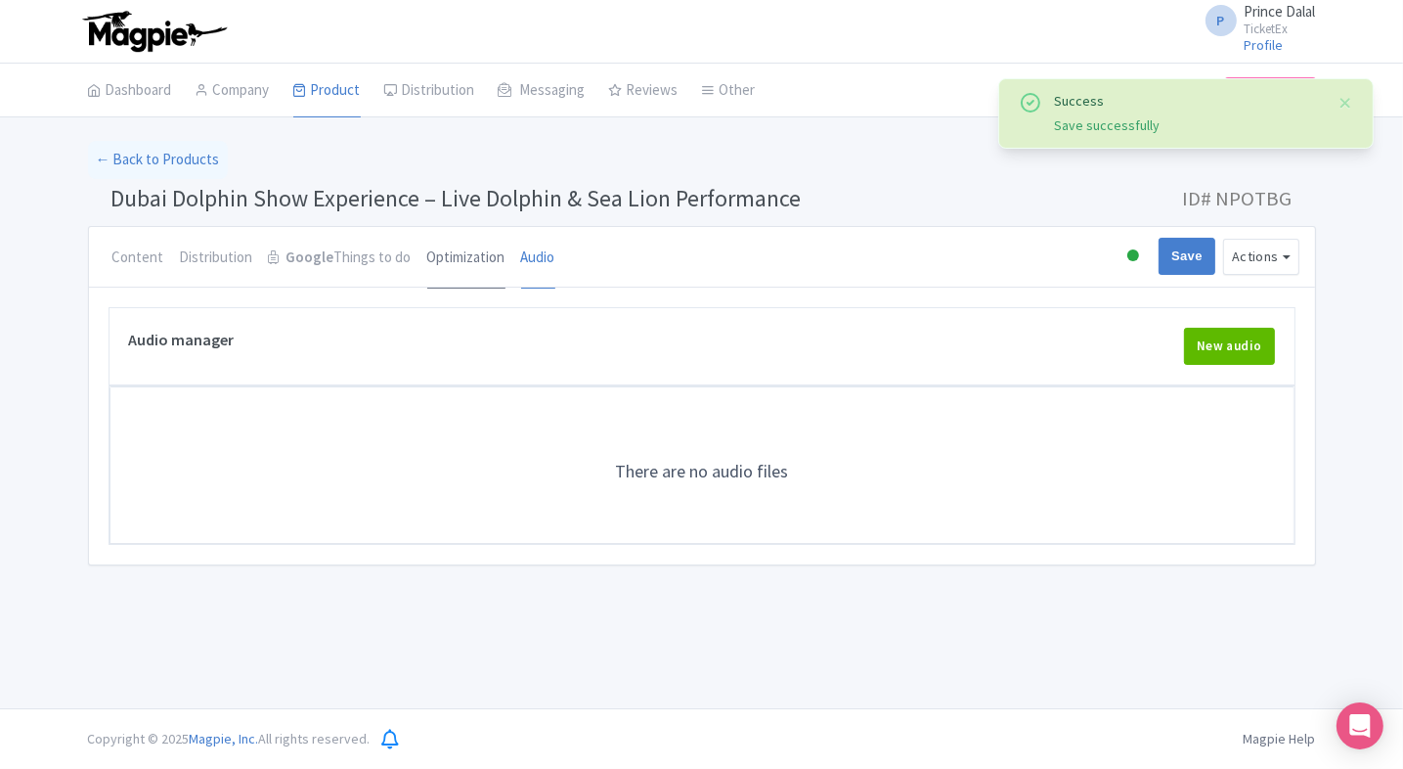
click at [435, 250] on link "Optimization" at bounding box center [466, 258] width 78 height 63
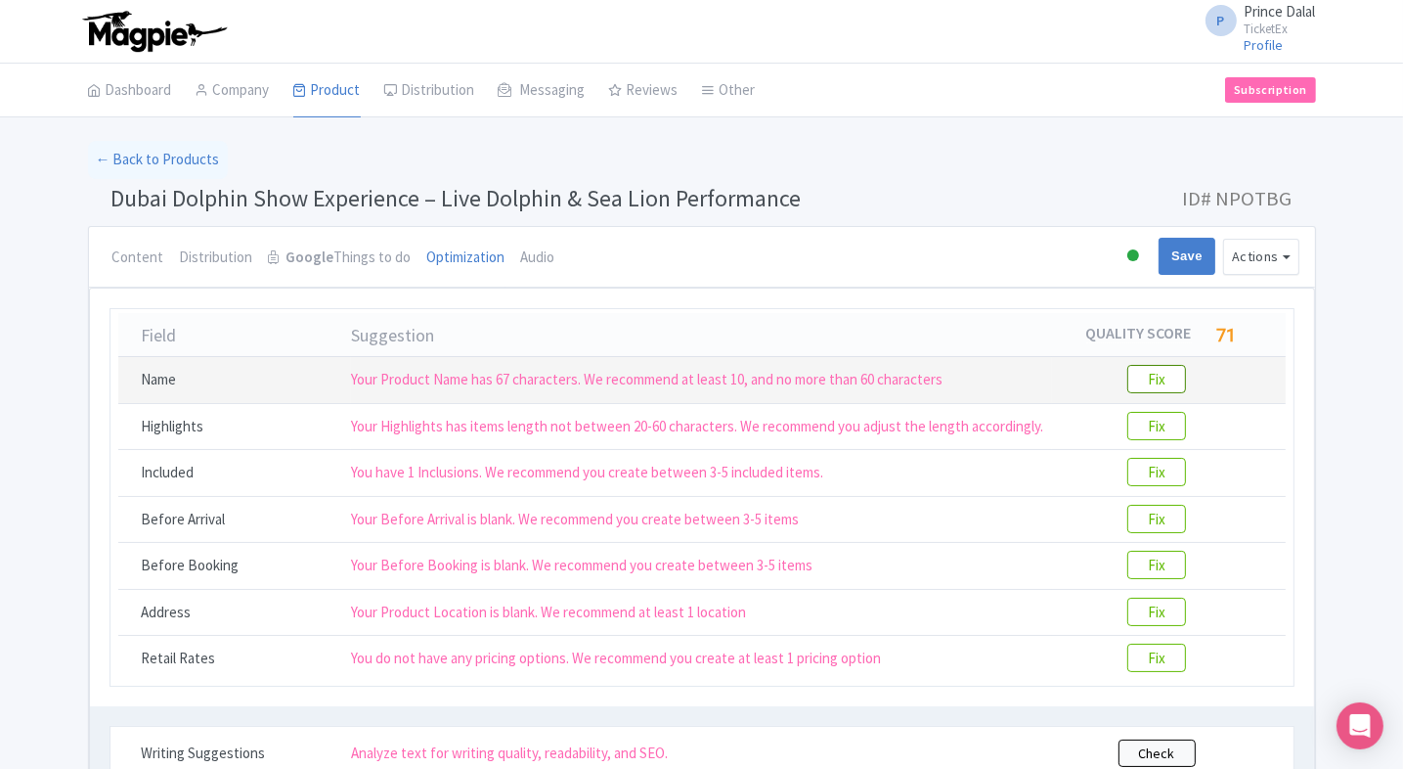
click at [1139, 365] on btn "Fix" at bounding box center [1156, 379] width 59 height 28
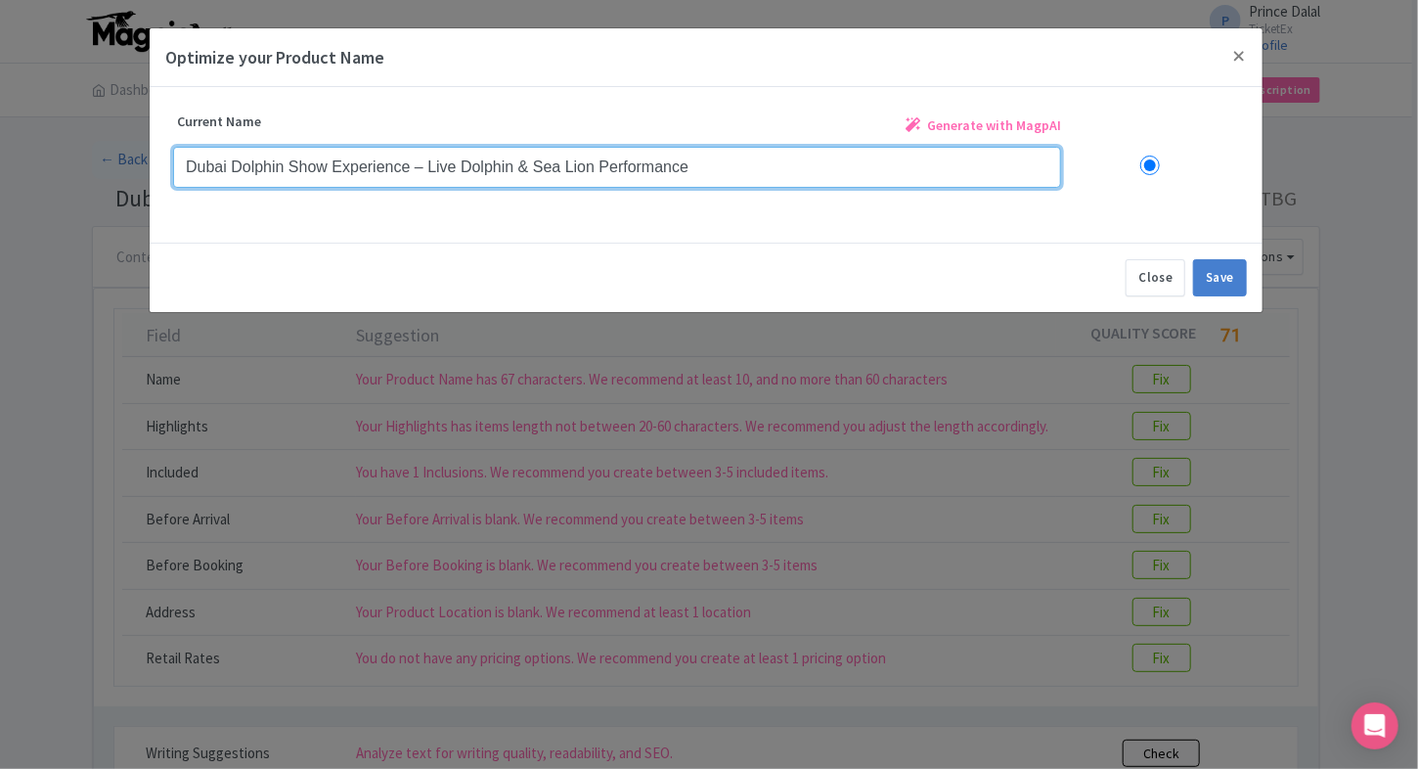
drag, startPoint x: 695, startPoint y: 154, endPoint x: 408, endPoint y: 154, distance: 287.5
click at [408, 154] on input "Dubai Dolphin Show Experience – Live Dolphin & Sea Lion Performance" at bounding box center [617, 167] width 888 height 41
drag, startPoint x: 415, startPoint y: 173, endPoint x: 333, endPoint y: 170, distance: 81.2
click at [333, 170] on input "Dubai Dolphin Show Experience" at bounding box center [617, 167] width 888 height 41
type input "Dubai Dolphin Show Tickets"
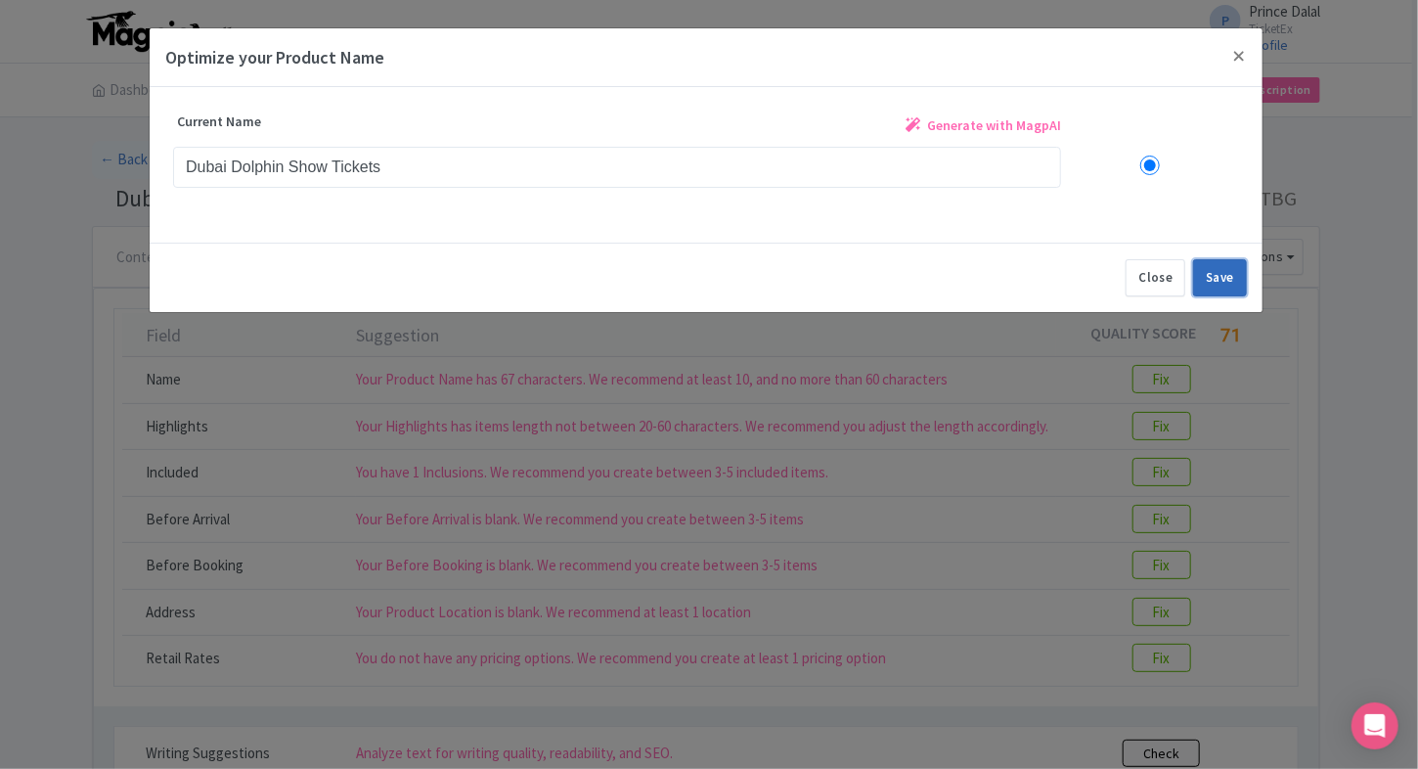
click at [1205, 265] on button "Save" at bounding box center [1220, 277] width 54 height 37
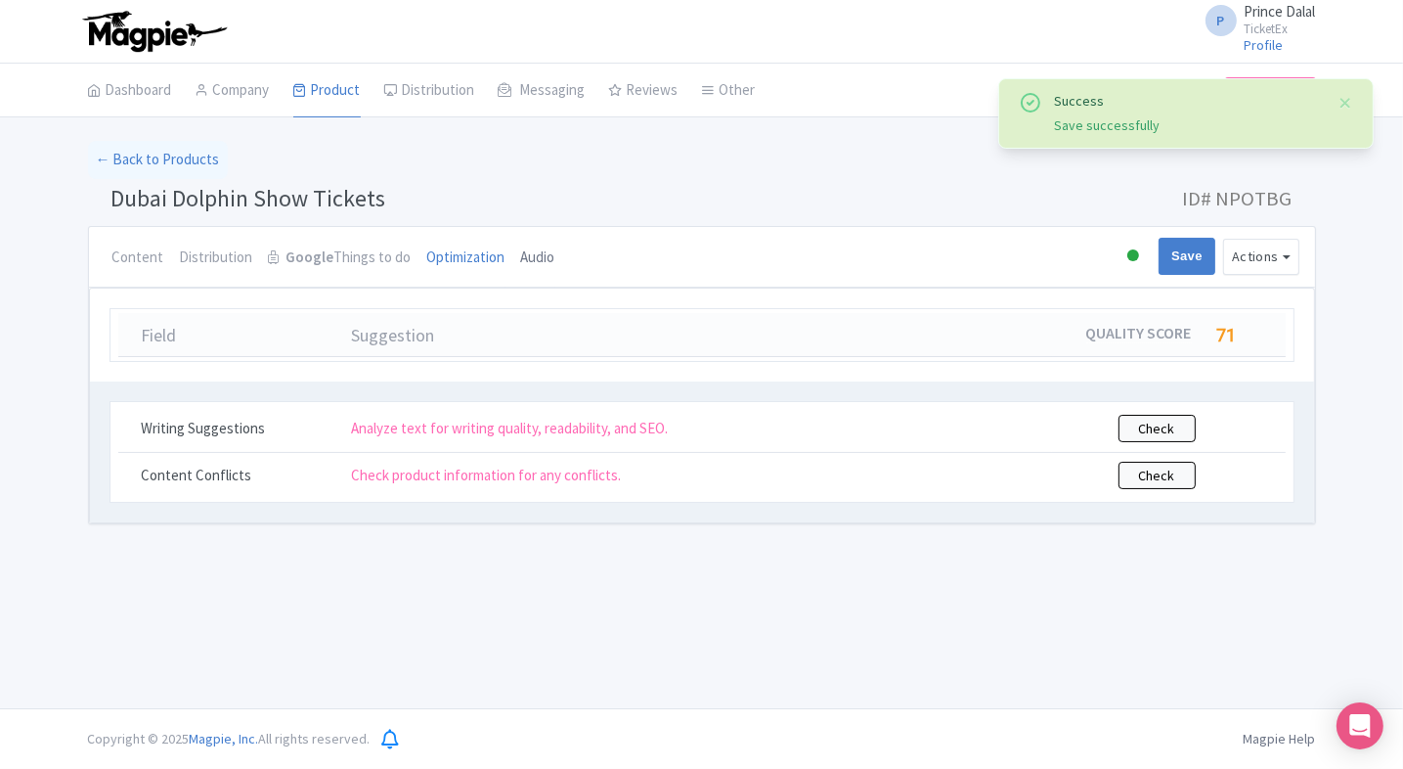
click at [521, 238] on link "Audio" at bounding box center [538, 258] width 34 height 63
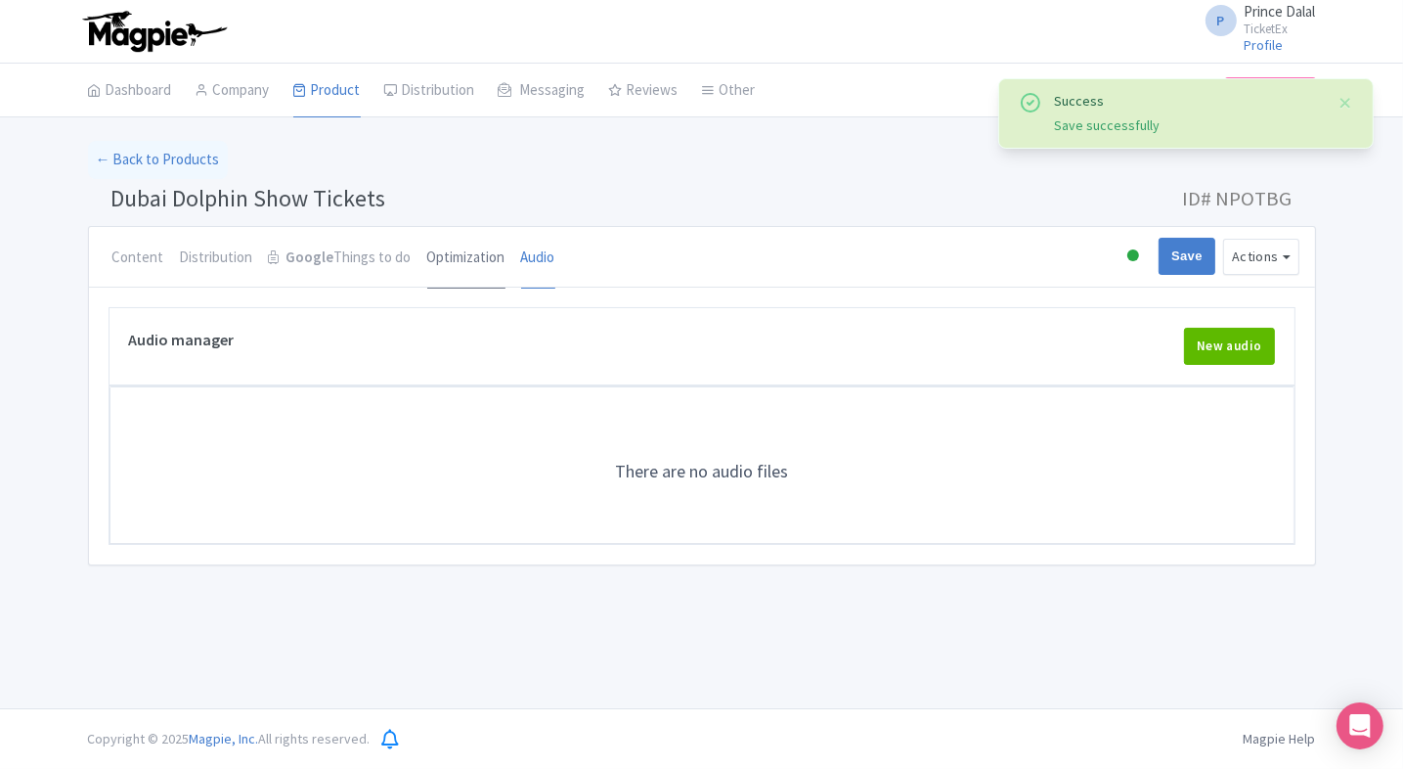
click at [445, 252] on link "Optimization" at bounding box center [466, 258] width 78 height 63
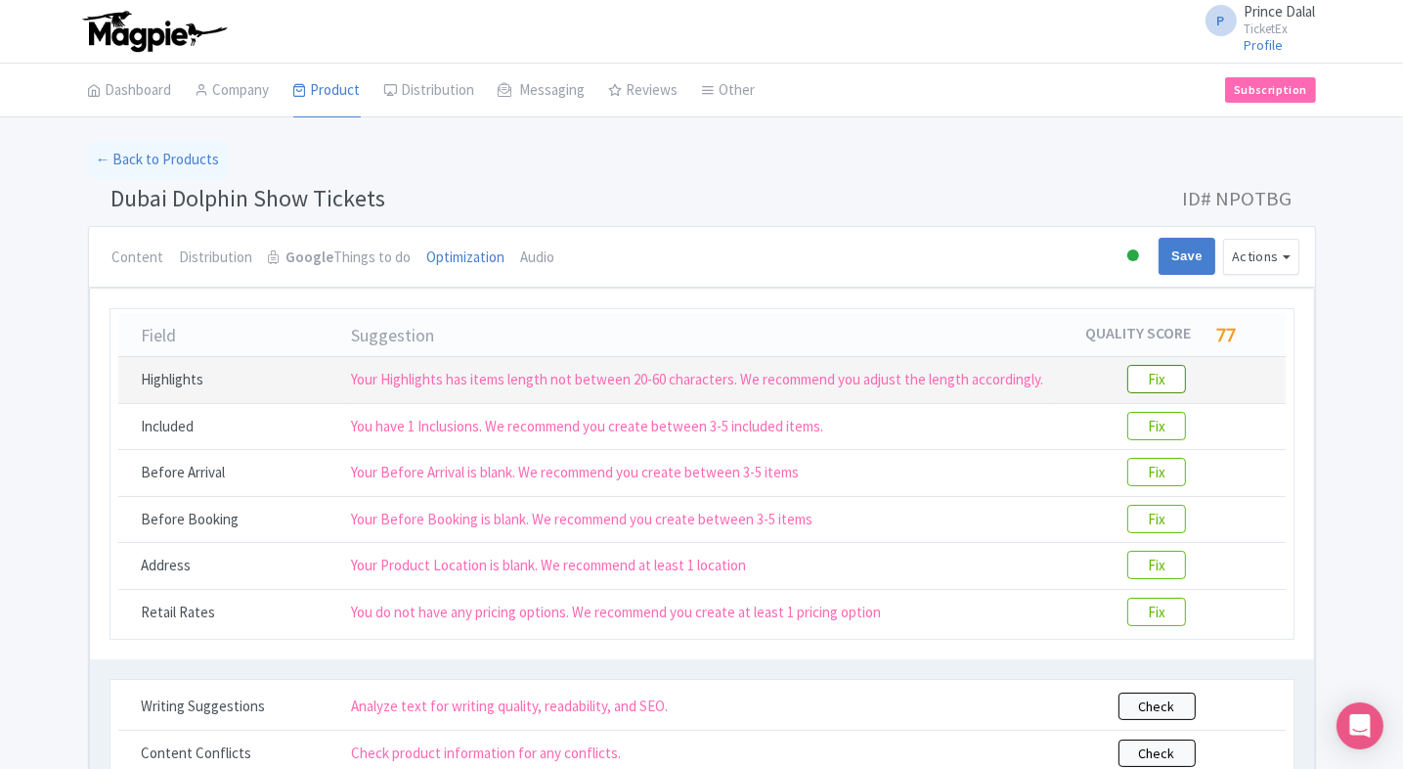
click at [1146, 375] on btn "Fix" at bounding box center [1156, 379] width 59 height 28
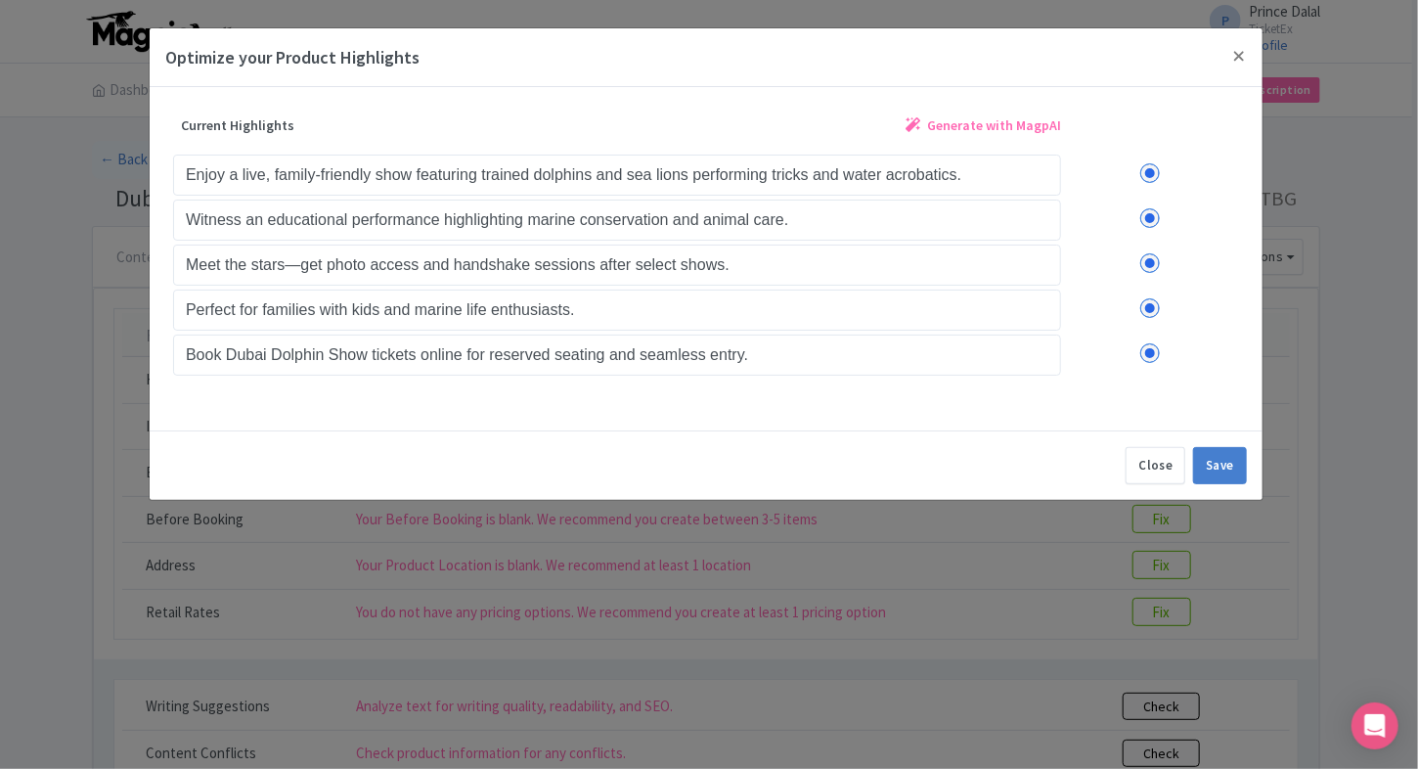
click at [982, 112] on div "Current Highlights Generate with MagpAI" at bounding box center [617, 130] width 888 height 40
click at [950, 138] on link "Generate with MagpAI" at bounding box center [982, 132] width 155 height 36
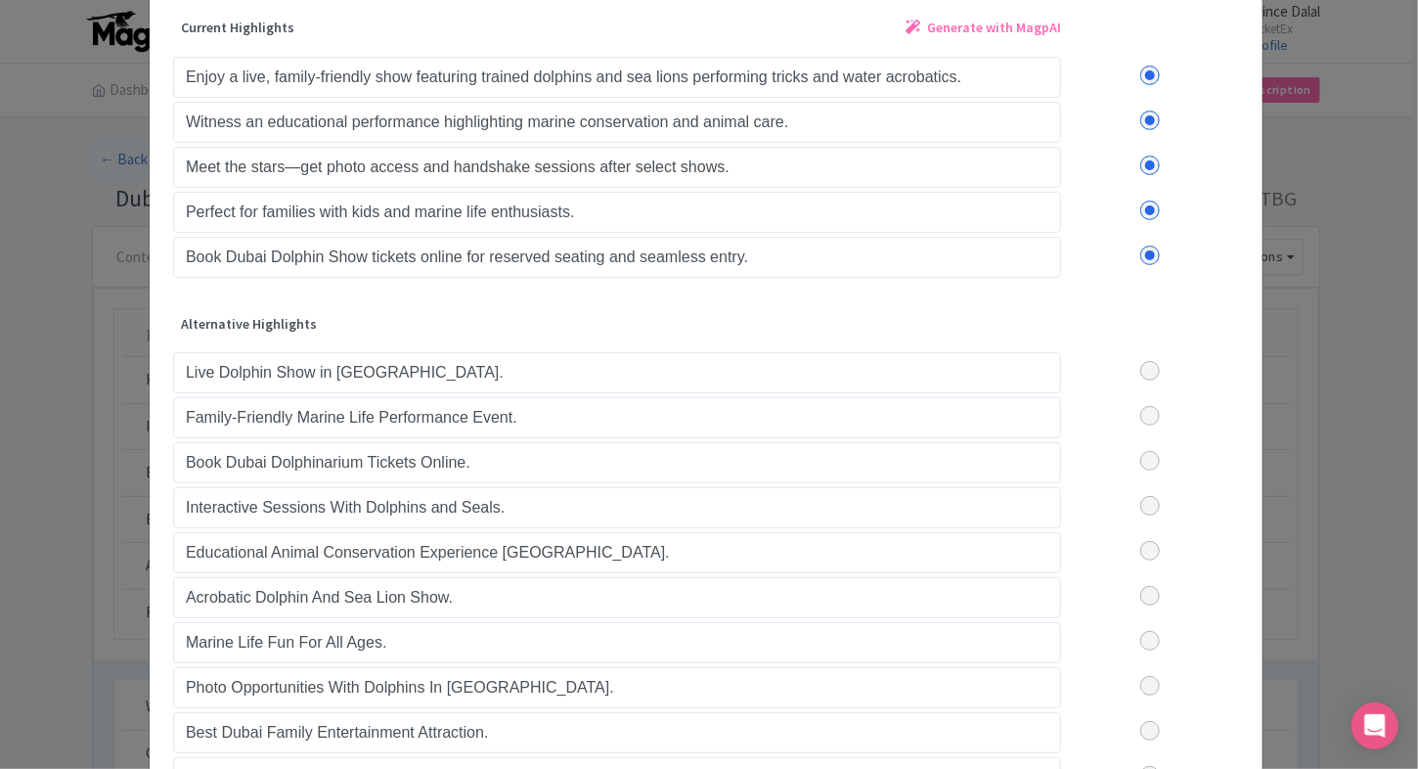
scroll to position [219, 0]
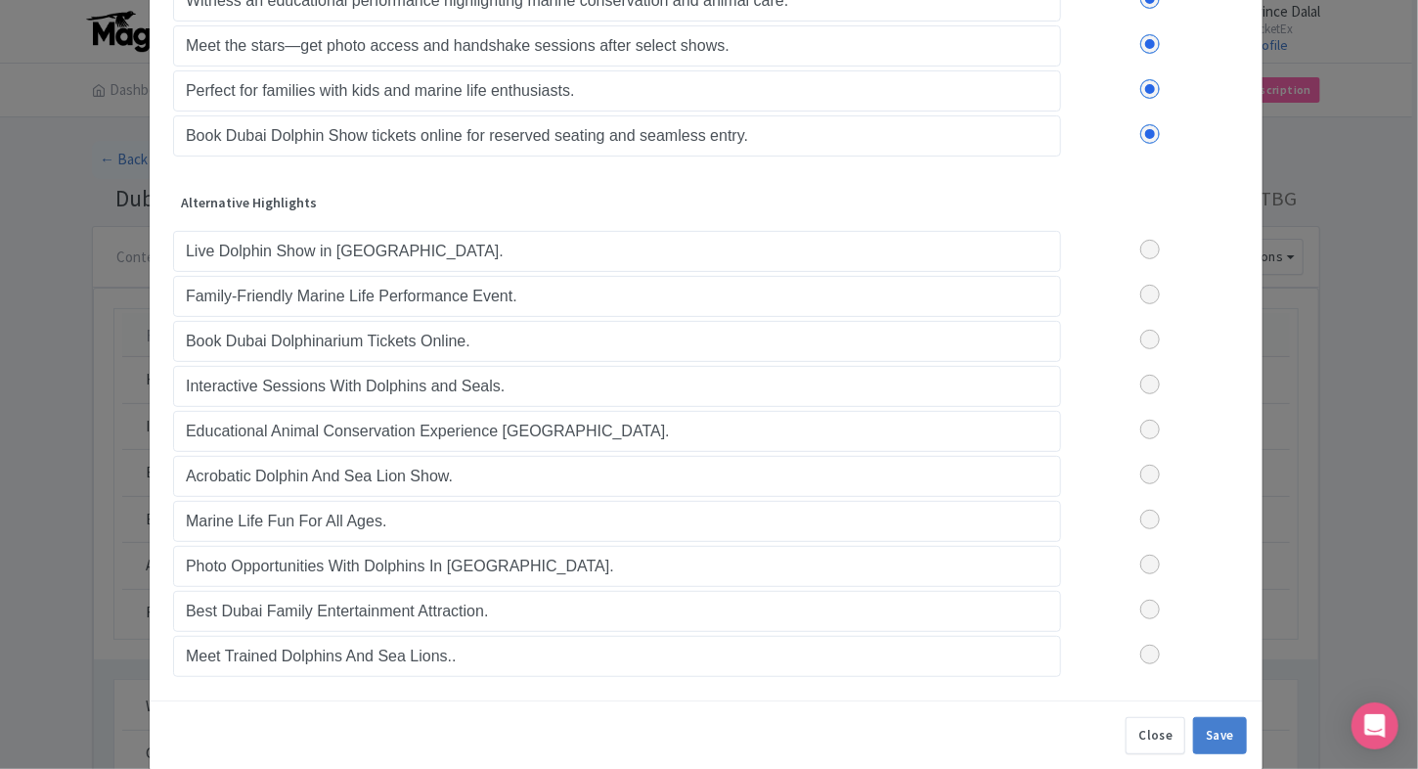
click at [1145, 244] on label at bounding box center [1150, 250] width 178 height 20
click at [0, 0] on input "checkbox" at bounding box center [0, 0] width 0 height 0
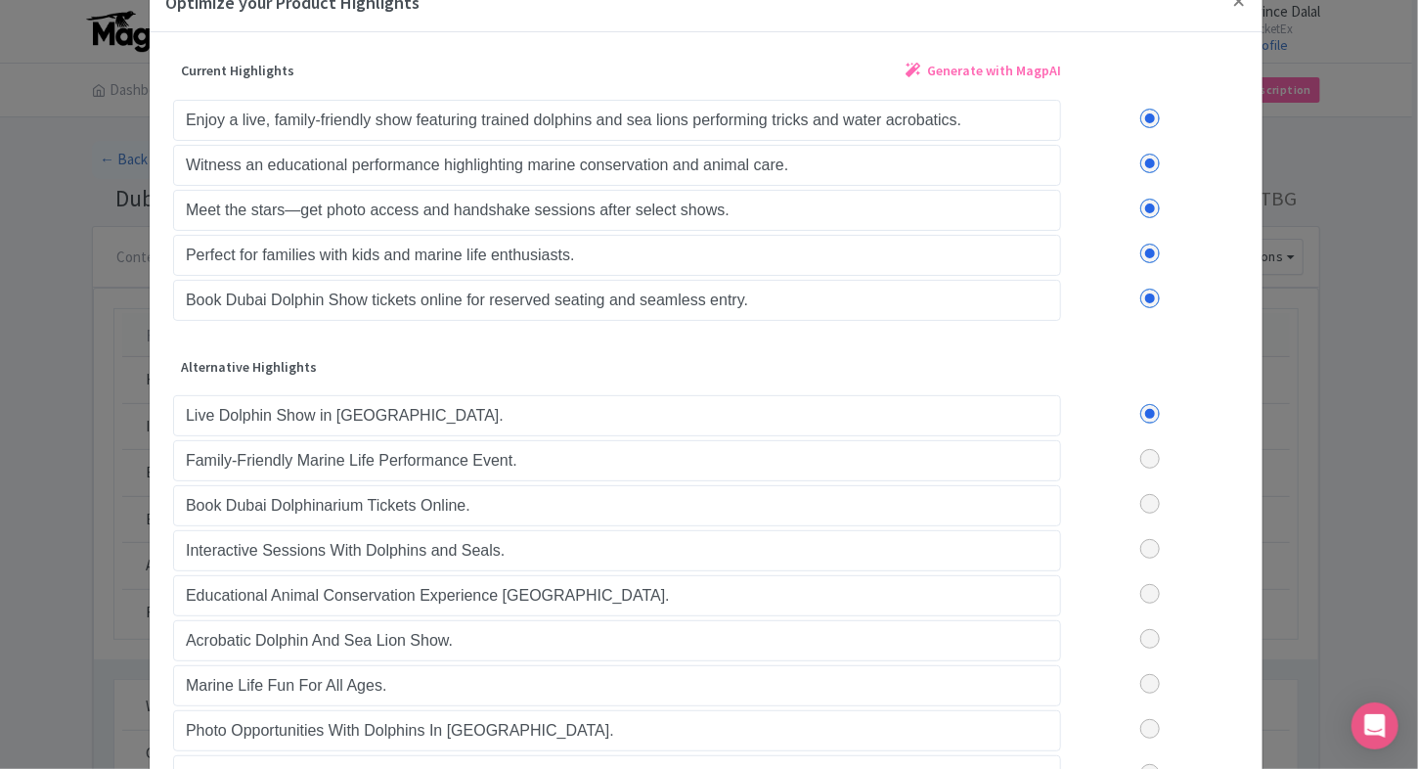
scroll to position [51, 0]
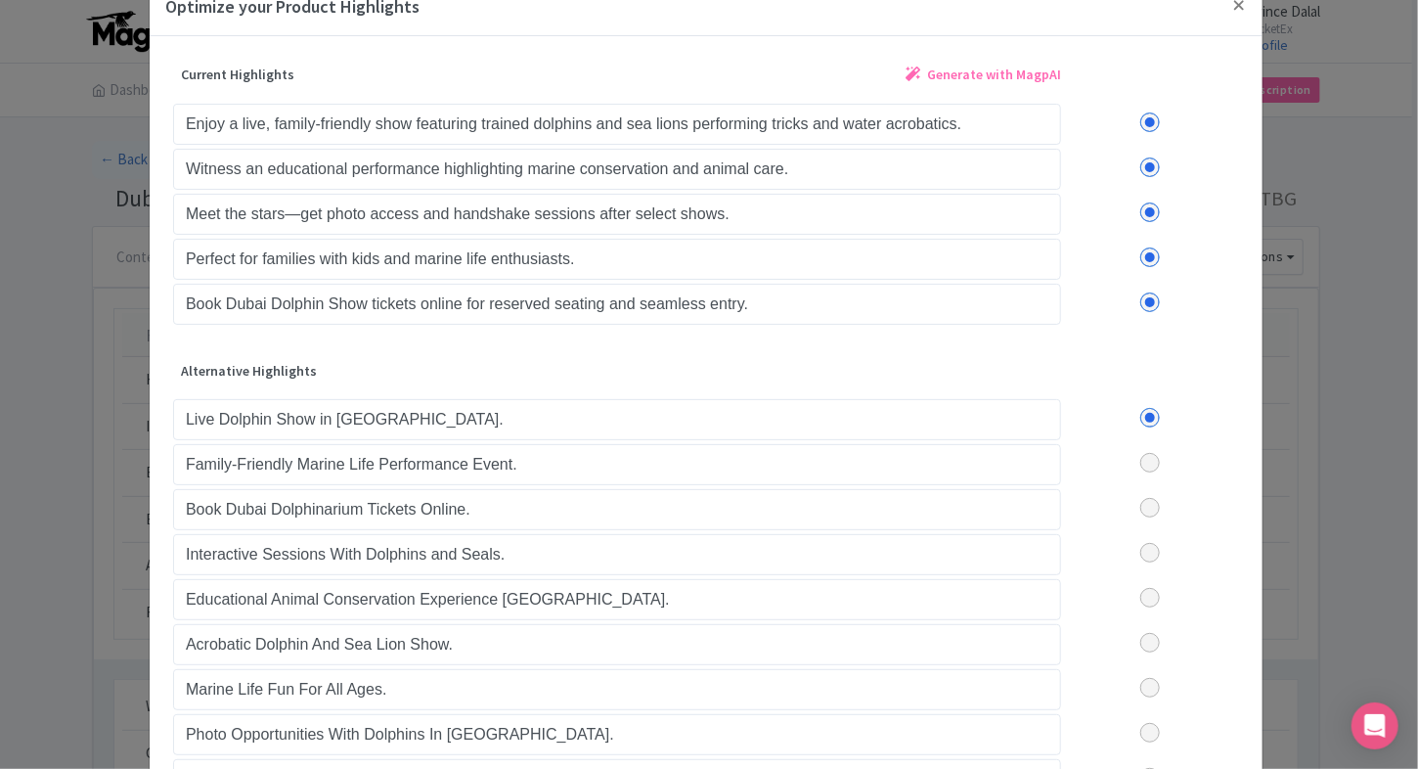
click at [1143, 293] on label at bounding box center [1150, 302] width 178 height 20
click at [0, 0] on input "checkbox" at bounding box center [0, 0] width 0 height 0
click at [1142, 263] on label at bounding box center [1150, 257] width 178 height 20
click at [0, 0] on input "checkbox" at bounding box center [0, 0] width 0 height 0
click at [1148, 210] on label at bounding box center [1150, 212] width 178 height 20
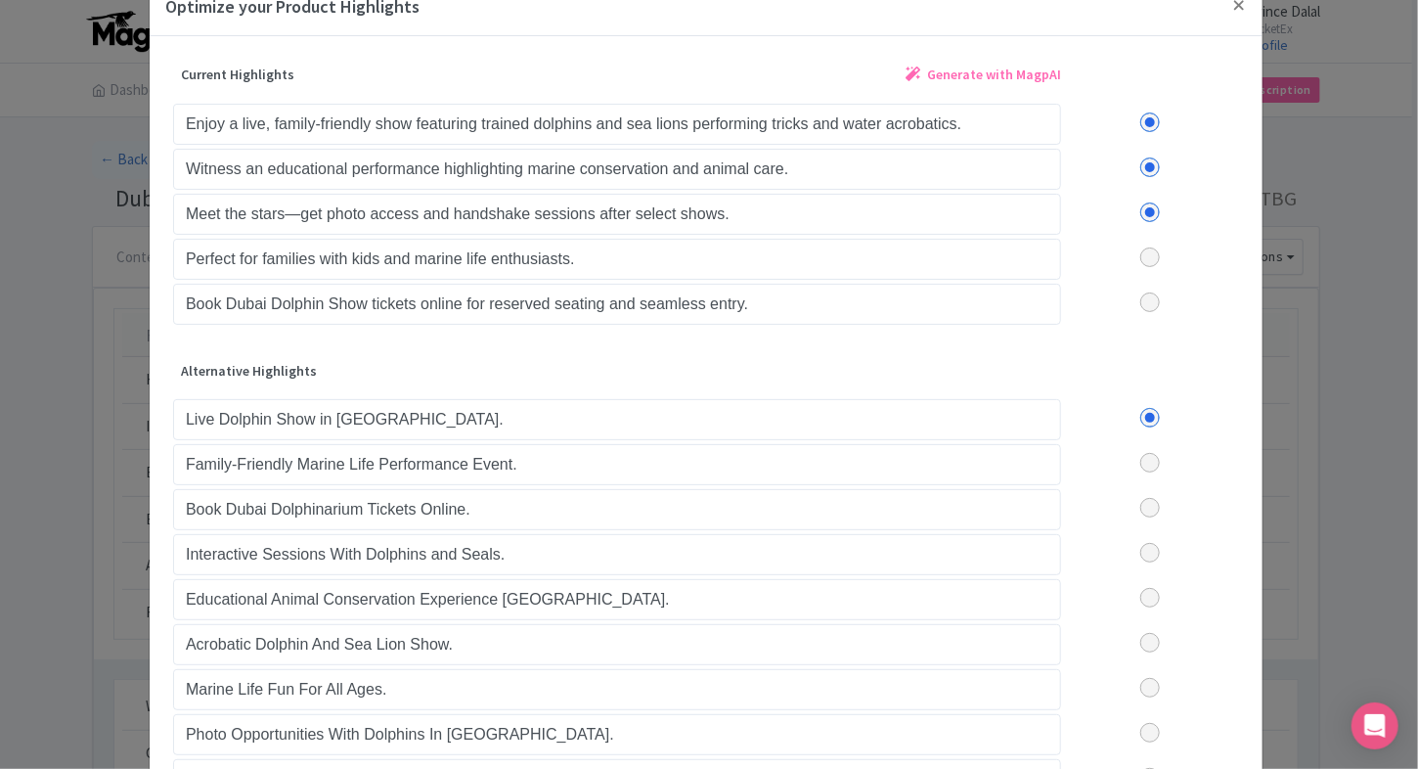
click at [0, 0] on input "checkbox" at bounding box center [0, 0] width 0 height 0
click at [1146, 170] on label at bounding box center [1150, 167] width 178 height 20
click at [0, 0] on input "checkbox" at bounding box center [0, 0] width 0 height 0
click at [1142, 114] on label at bounding box center [1150, 122] width 178 height 20
click at [0, 0] on input "checkbox" at bounding box center [0, 0] width 0 height 0
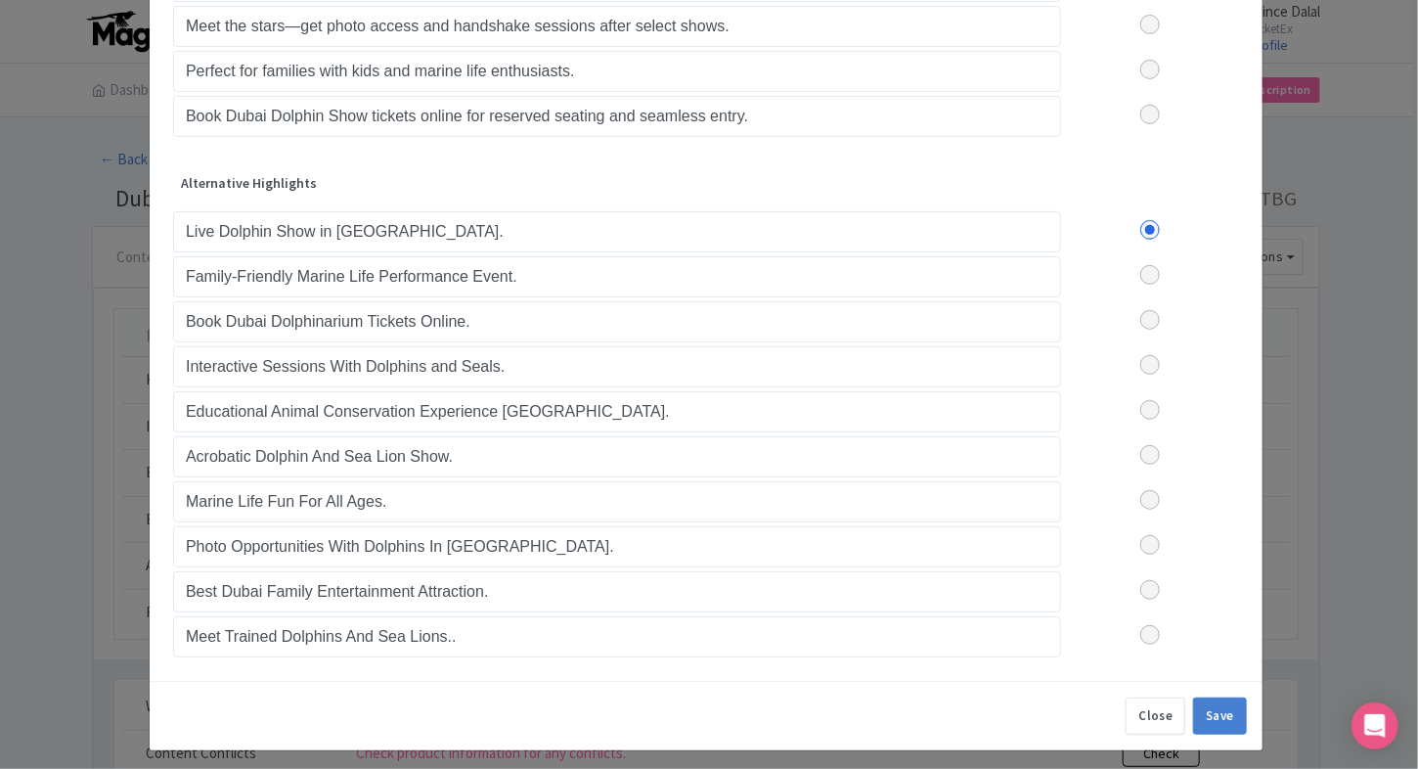
scroll to position [241, 0]
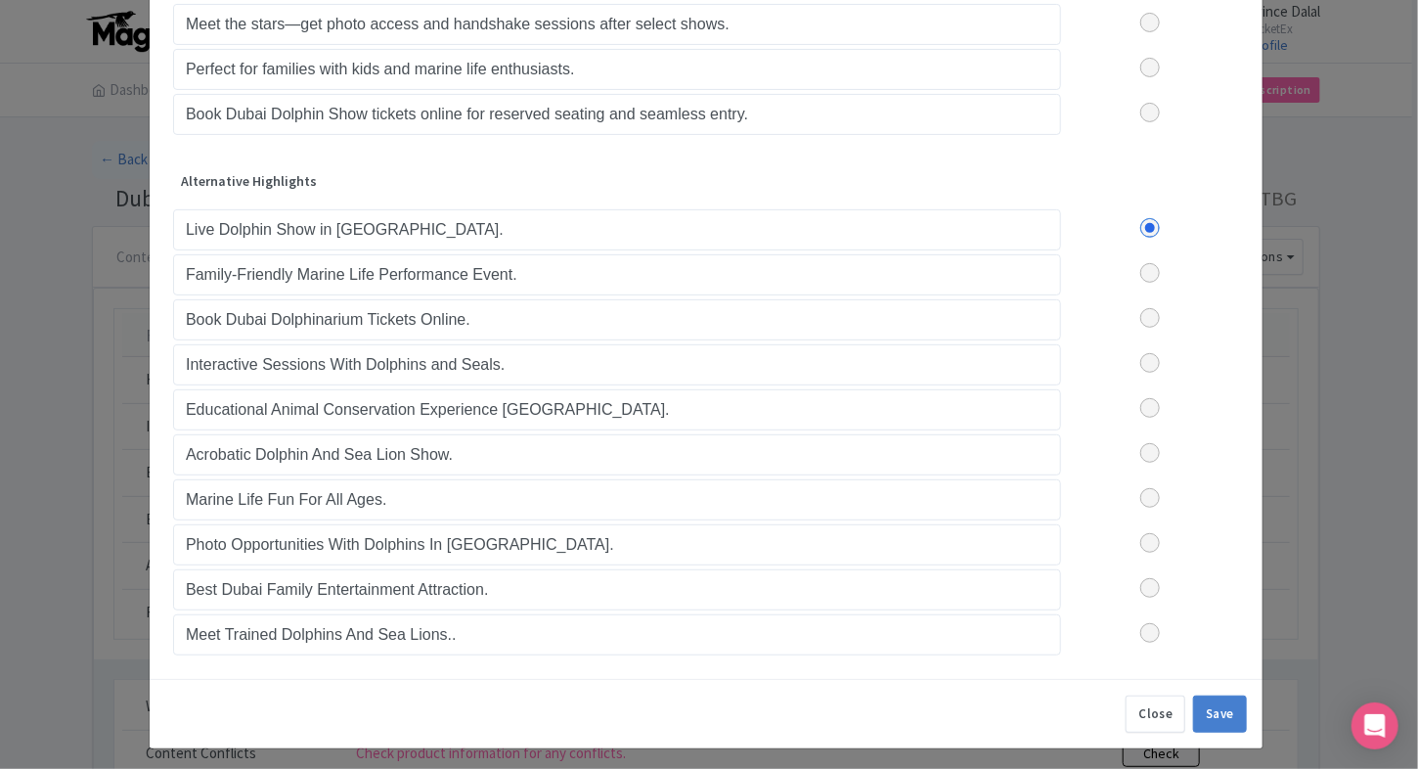
click at [1143, 268] on label at bounding box center [1150, 273] width 178 height 20
click at [0, 0] on input "checkbox" at bounding box center [0, 0] width 0 height 0
click at [1141, 623] on label at bounding box center [1150, 633] width 178 height 20
click at [0, 0] on input "checkbox" at bounding box center [0, 0] width 0 height 0
click at [1156, 537] on label at bounding box center [1150, 543] width 178 height 20
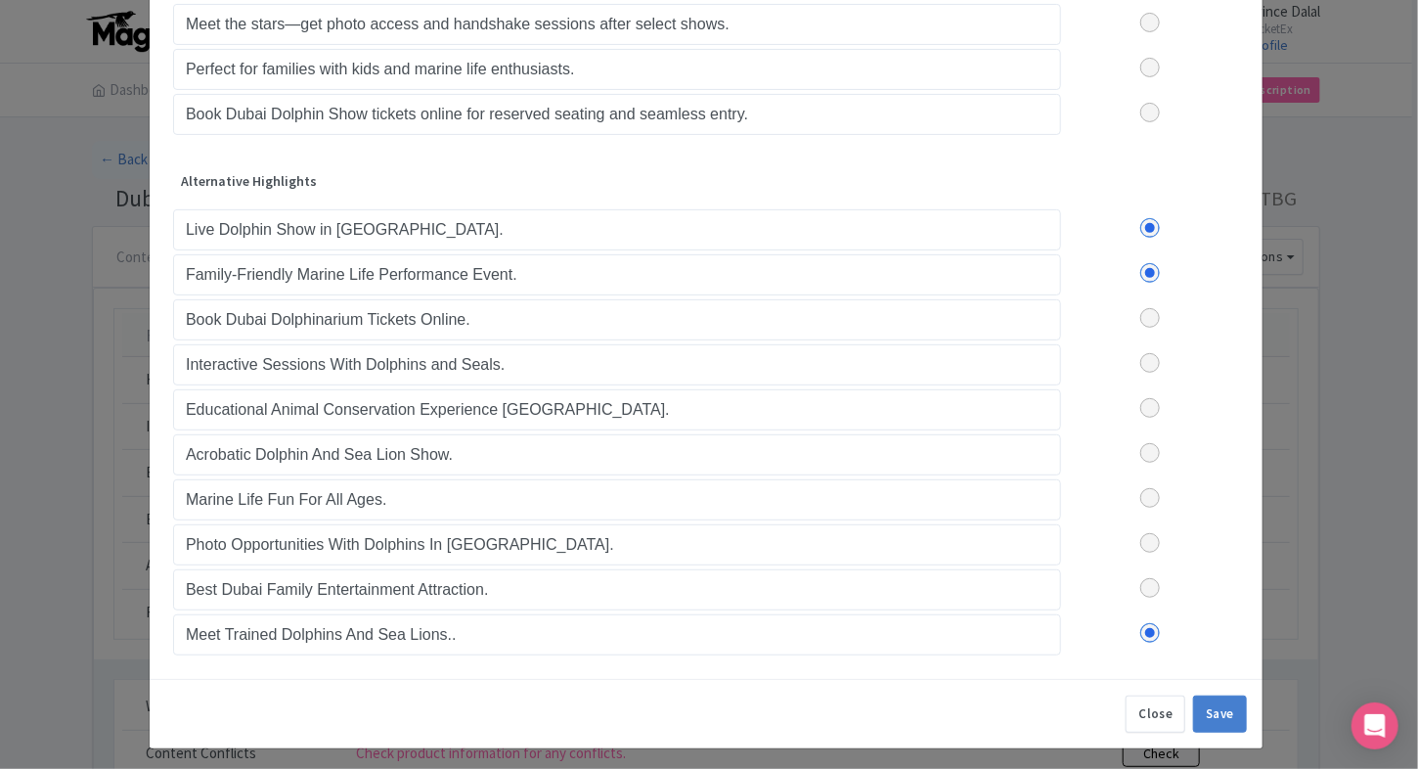
click at [0, 0] on input "checkbox" at bounding box center [0, 0] width 0 height 0
click at [1142, 455] on label at bounding box center [1150, 453] width 178 height 20
click at [0, 0] on input "checkbox" at bounding box center [0, 0] width 0 height 0
click at [1142, 455] on label at bounding box center [1150, 453] width 178 height 20
click at [0, 0] on input "checkbox" at bounding box center [0, 0] width 0 height 0
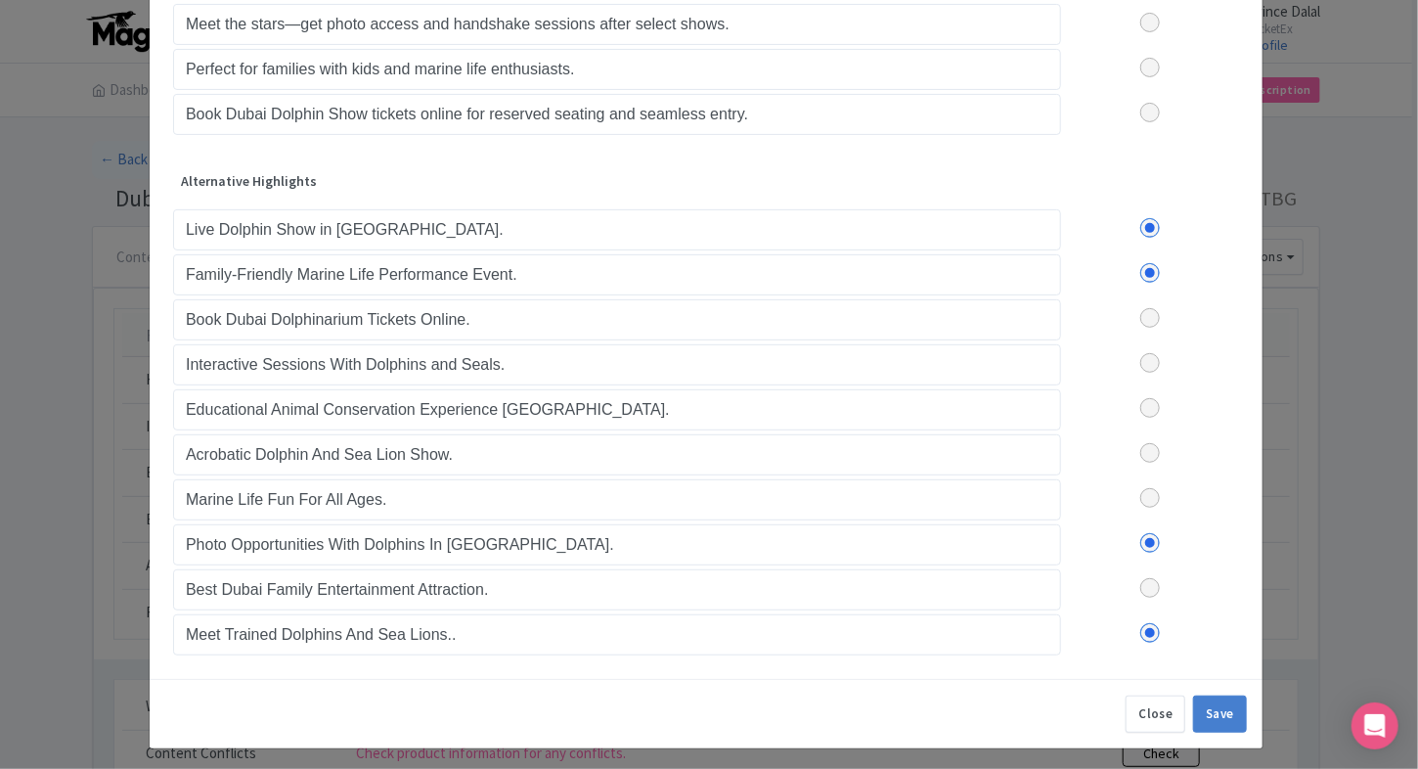
click at [1147, 362] on label at bounding box center [1150, 363] width 178 height 20
click at [0, 0] on input "checkbox" at bounding box center [0, 0] width 0 height 0
click at [1205, 695] on button "Save" at bounding box center [1220, 713] width 54 height 37
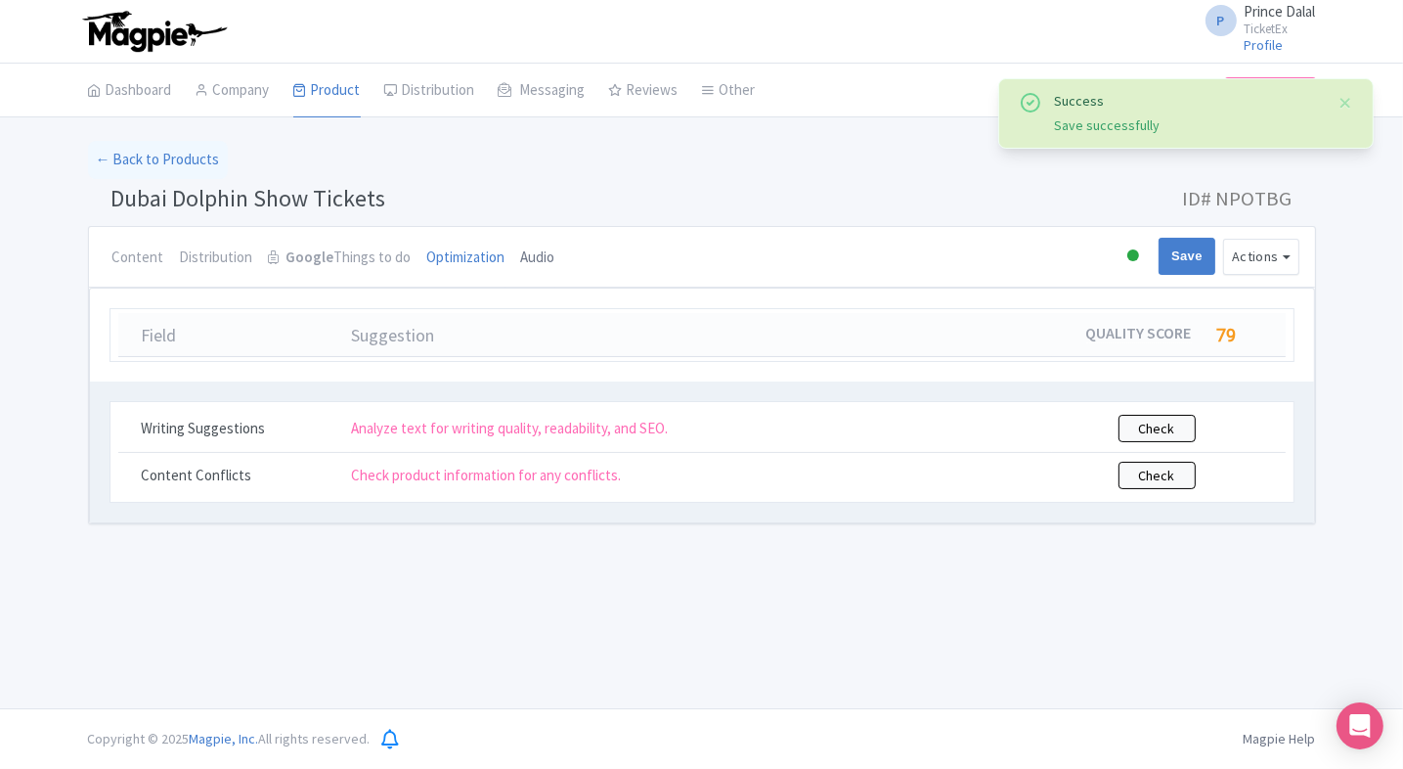
click at [521, 248] on link "Audio" at bounding box center [538, 258] width 34 height 63
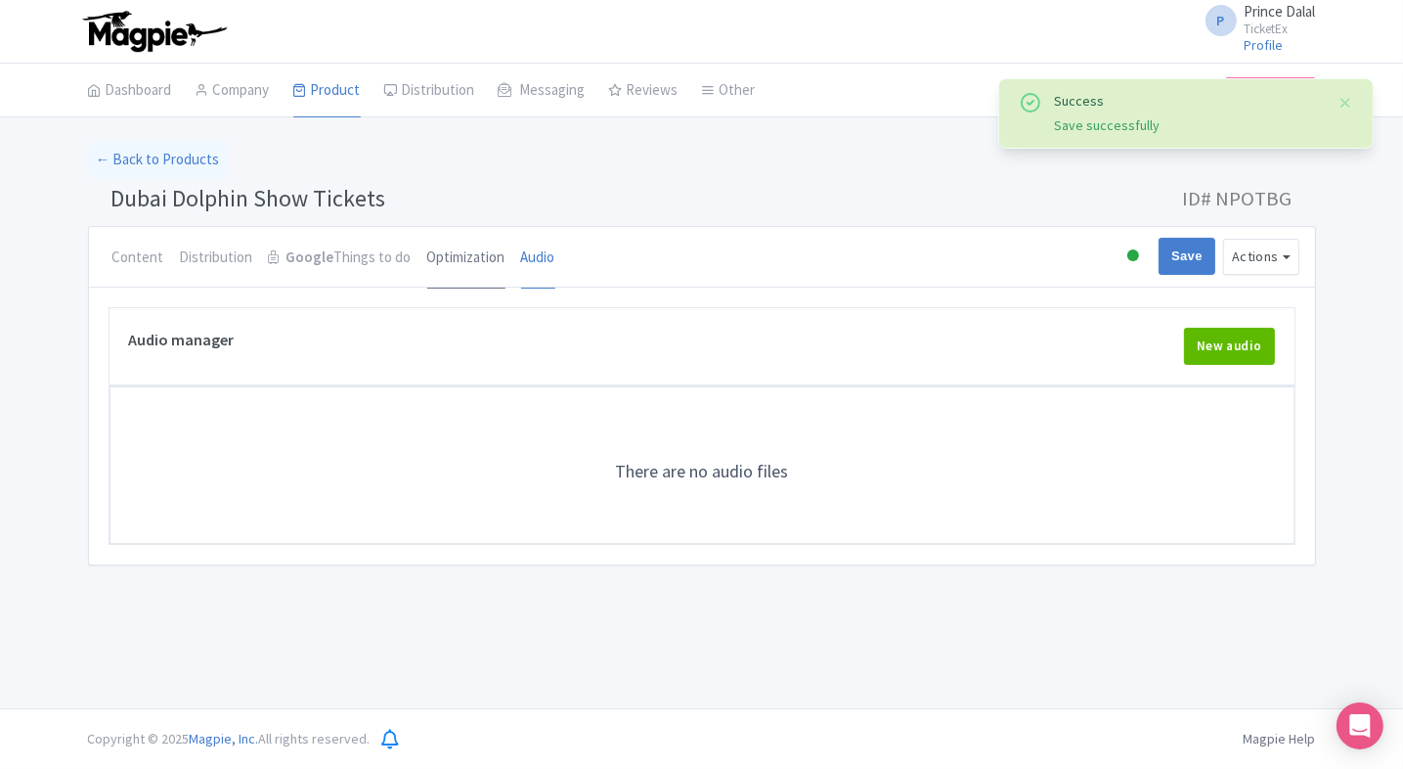
click at [482, 250] on link "Optimization" at bounding box center [466, 258] width 78 height 63
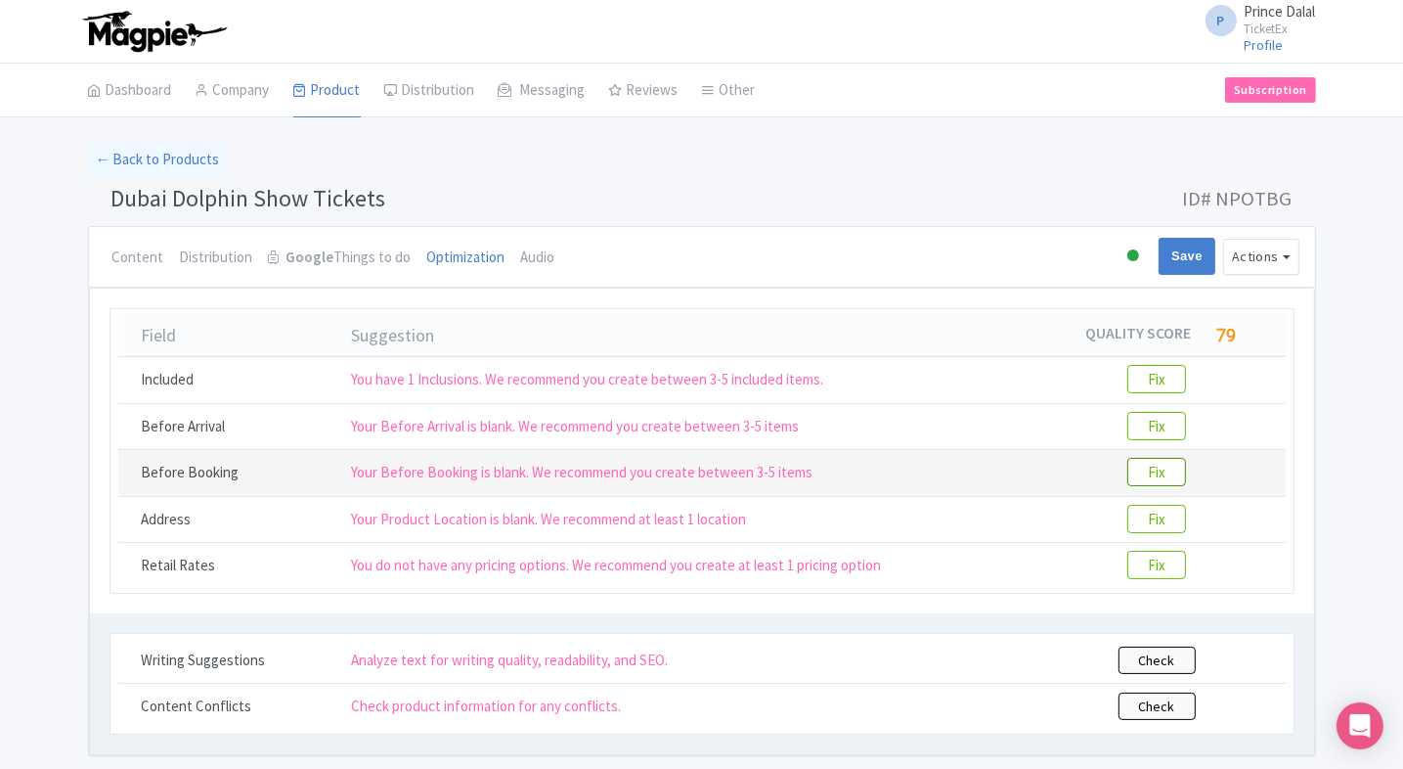
click at [1154, 474] on btn "Fix" at bounding box center [1156, 472] width 59 height 28
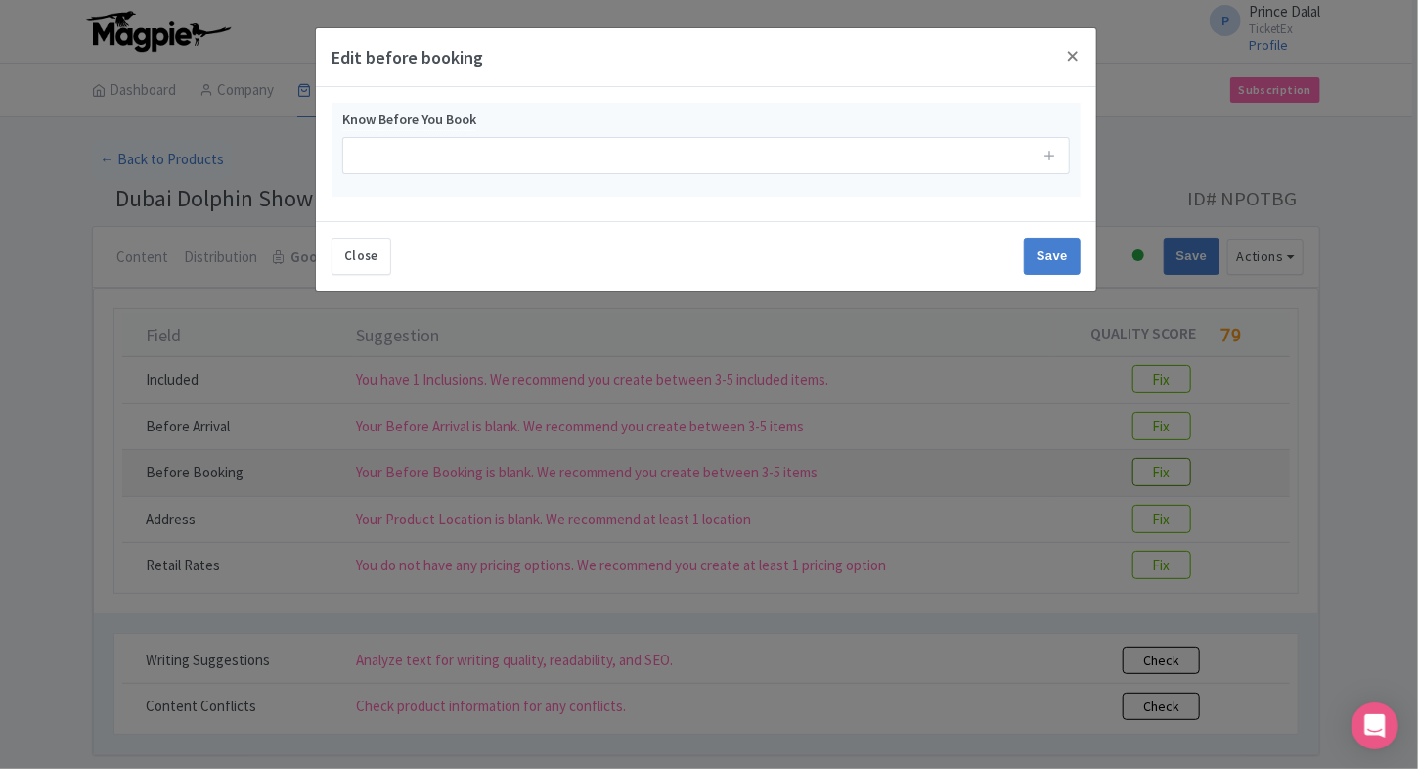
click at [1154, 474] on div "Edit before booking Know Before You Book Close Save" at bounding box center [709, 384] width 1418 height 769
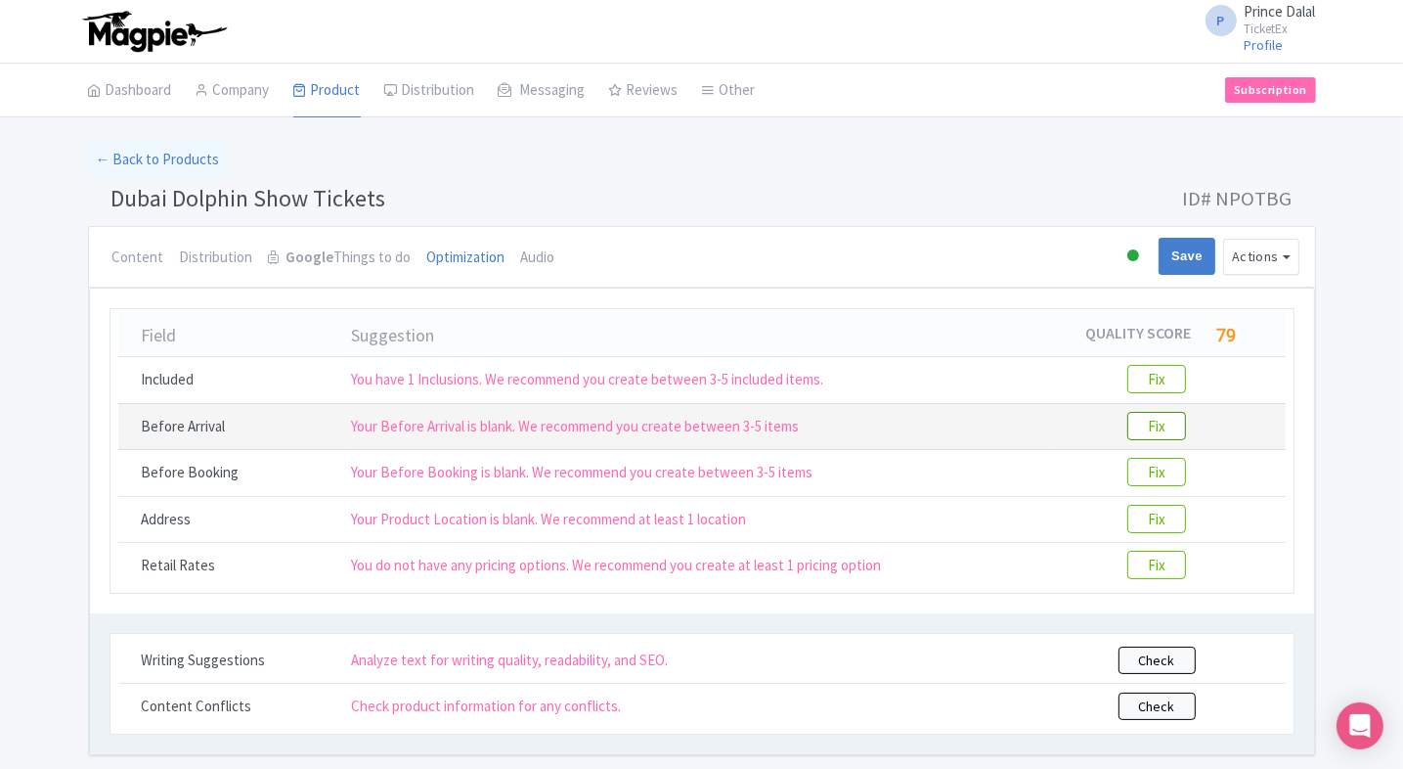
click at [1155, 436] on btn "Fix" at bounding box center [1156, 426] width 59 height 28
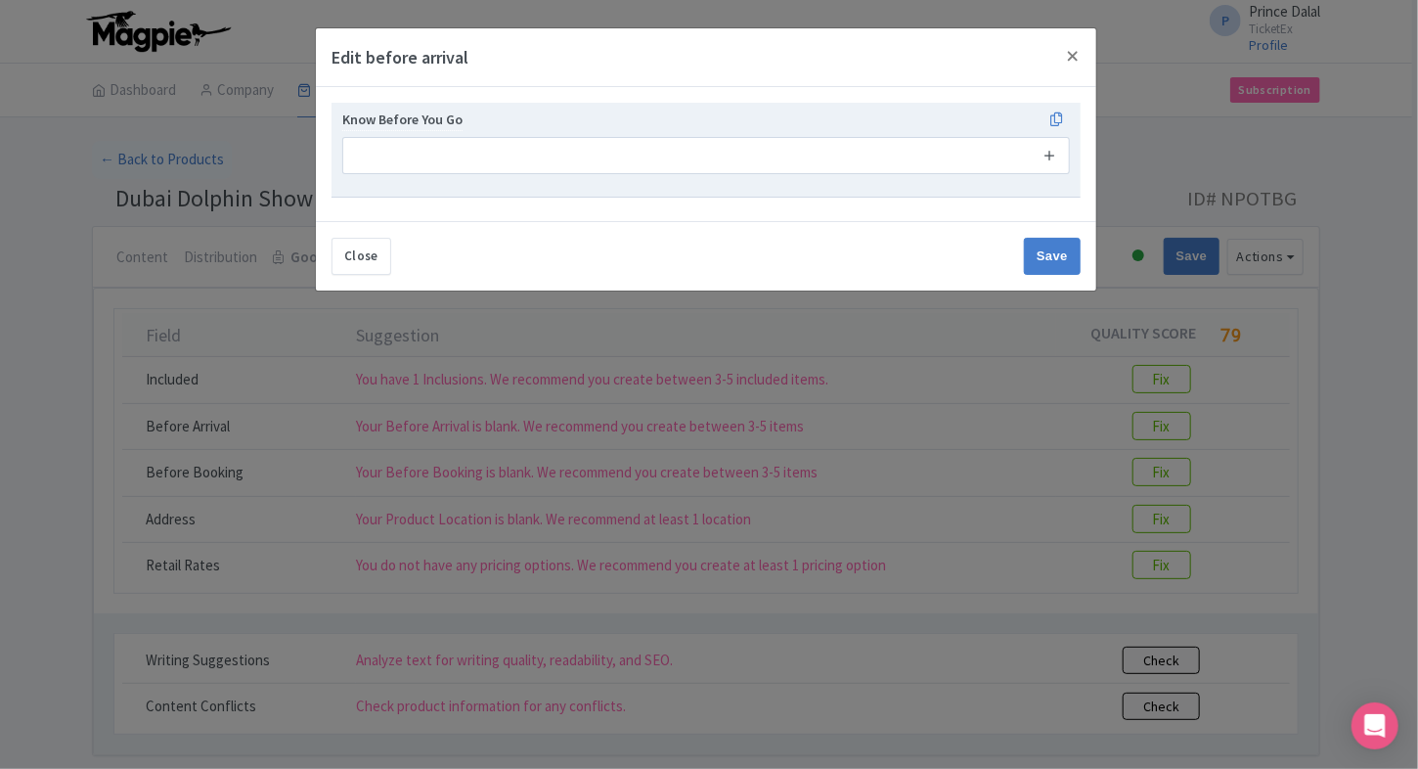
click at [1049, 148] on icon at bounding box center [1049, 155] width 15 height 15
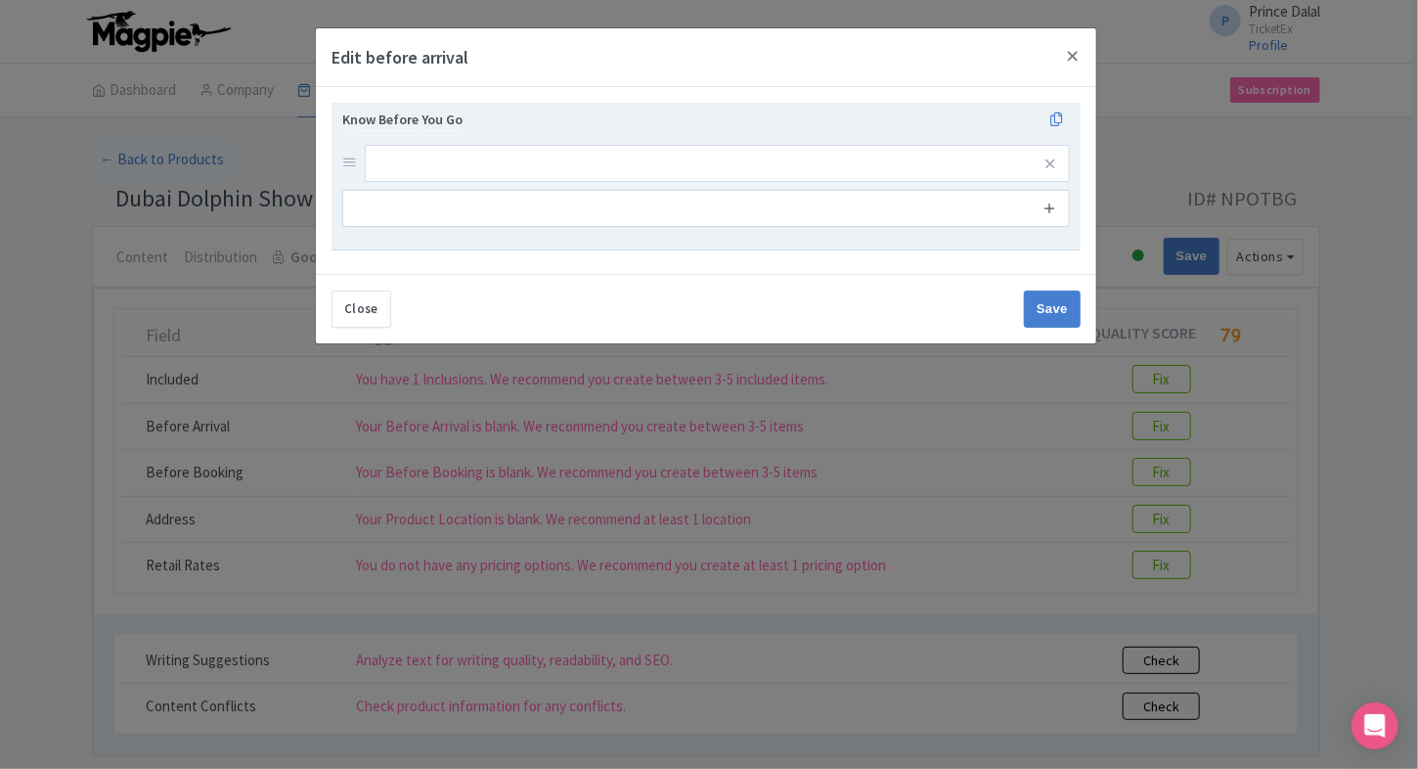
drag, startPoint x: 1049, startPoint y: 183, endPoint x: 1049, endPoint y: 210, distance: 27.4
click at [1049, 210] on div "Know Before You Go" at bounding box center [705, 168] width 727 height 118
click at [1049, 210] on icon at bounding box center [1049, 207] width 15 height 15
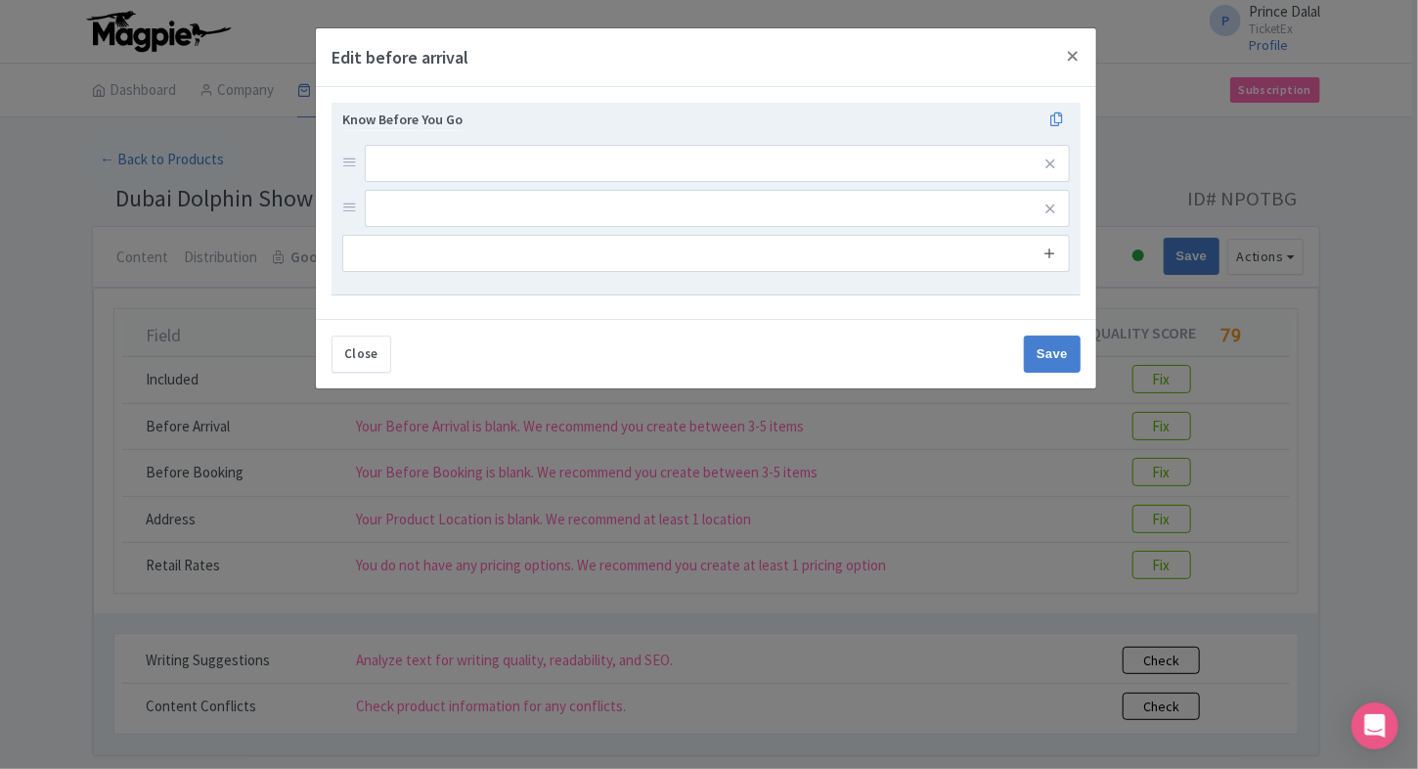
click at [1046, 245] on icon at bounding box center [1049, 252] width 15 height 15
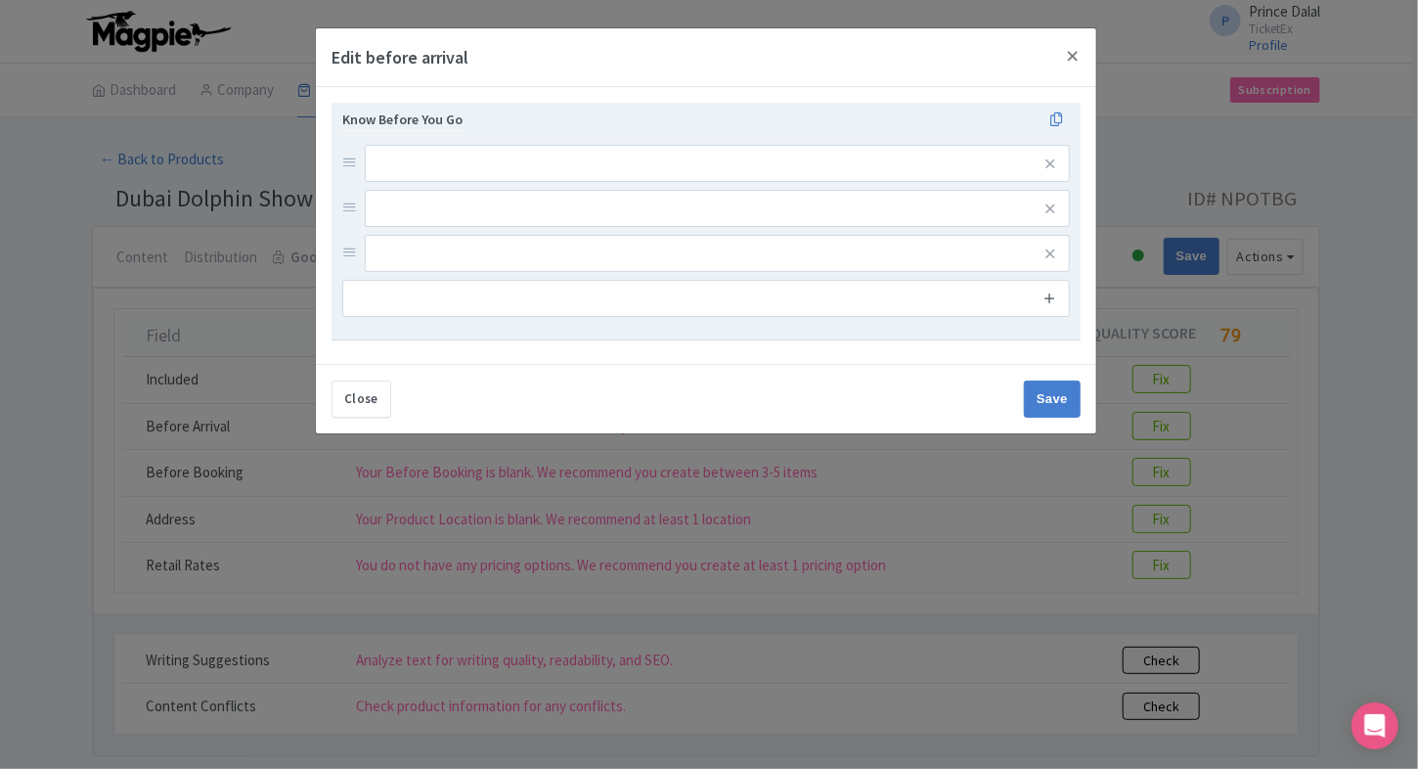
click at [1047, 287] on link at bounding box center [1049, 298] width 15 height 22
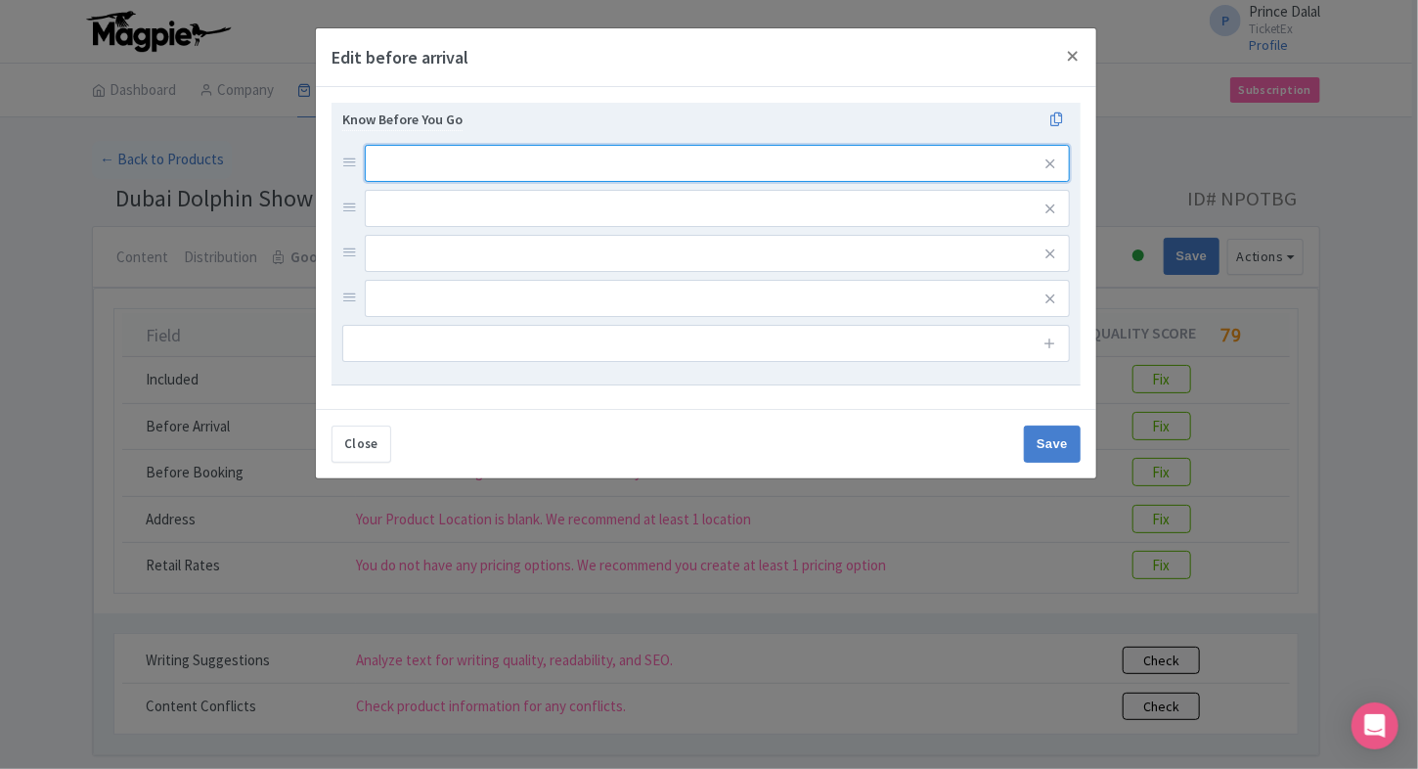
click at [780, 154] on input "text" at bounding box center [717, 163] width 705 height 37
paste input "Attraction Closed on Tuesday"
type input "Attraction Closed on Tuesday"
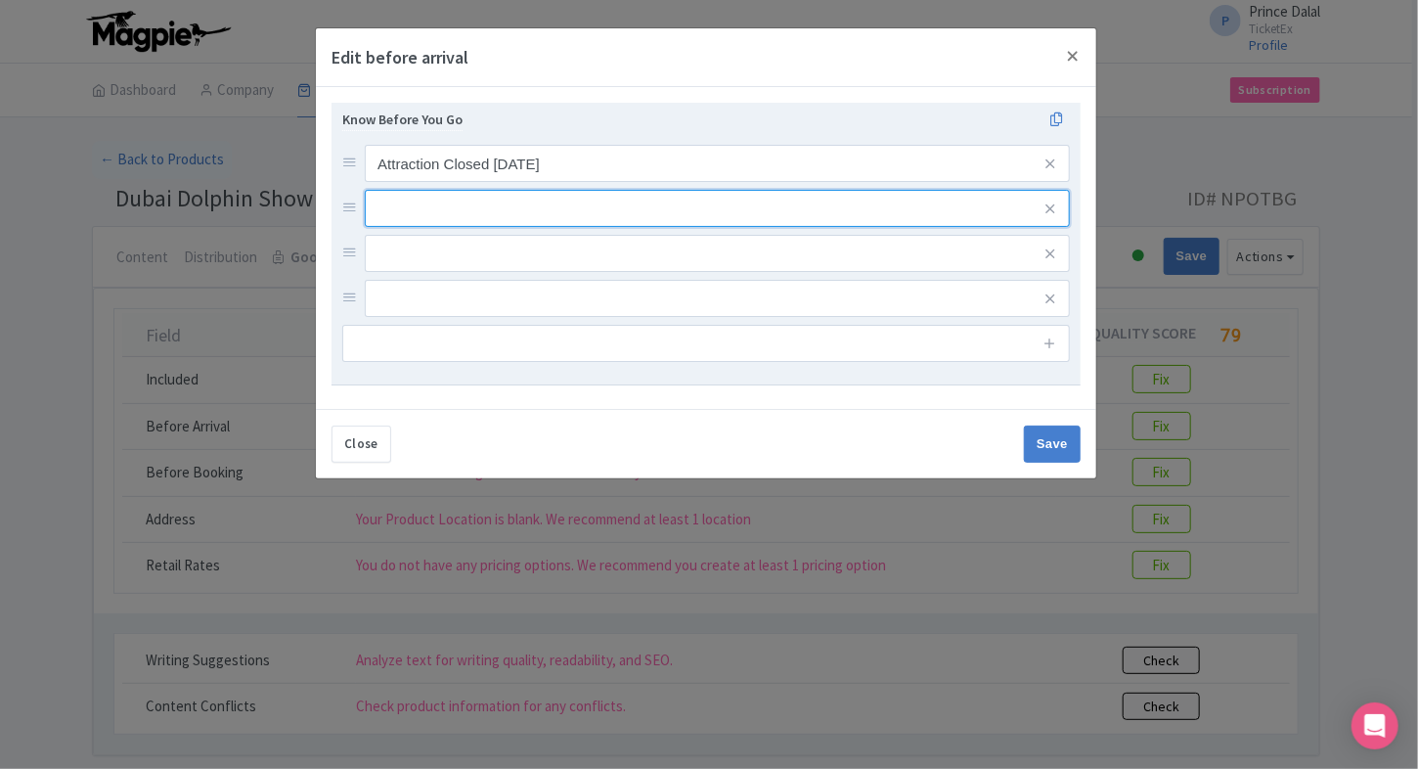
click at [519, 182] on input "text" at bounding box center [717, 163] width 705 height 37
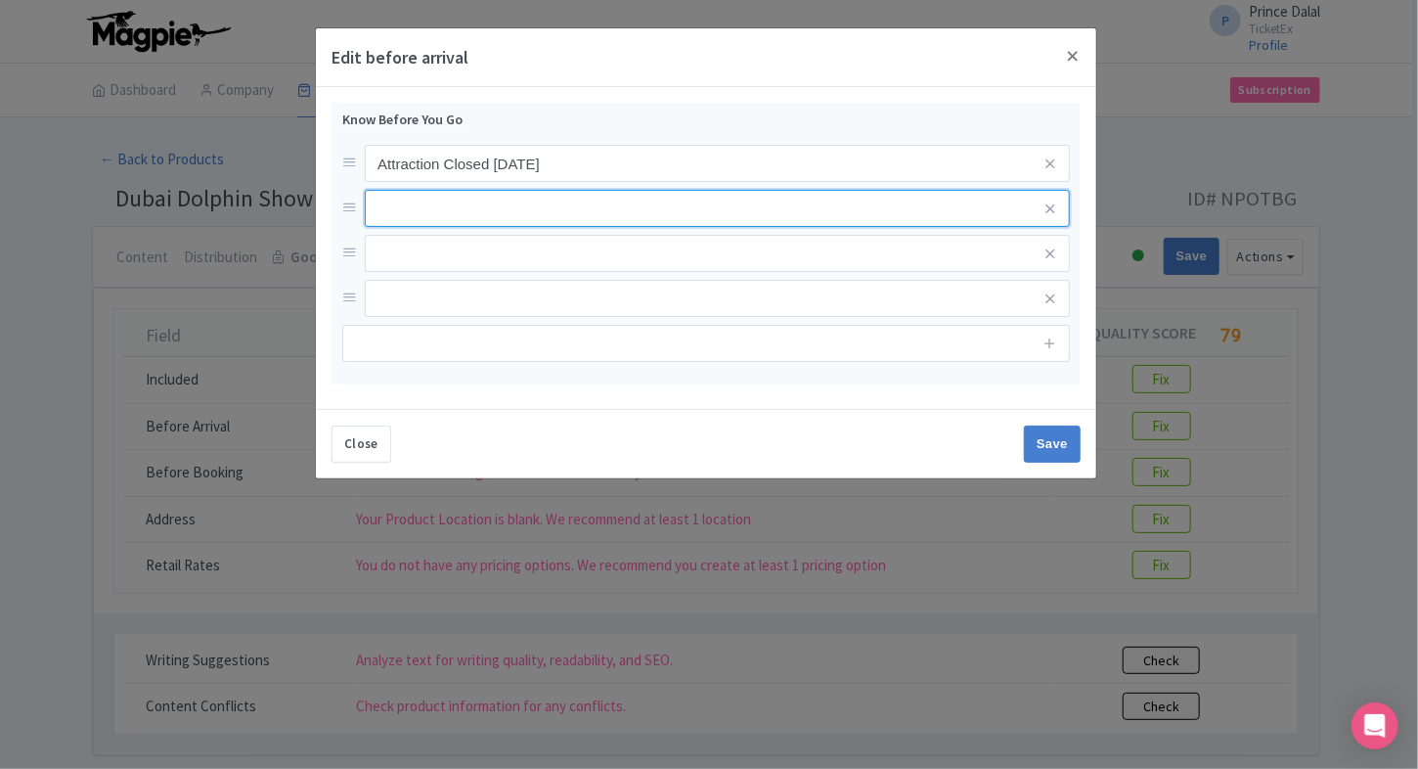
paste input "Seating is allocated on a first-come, first-served basis; no specific seats are…"
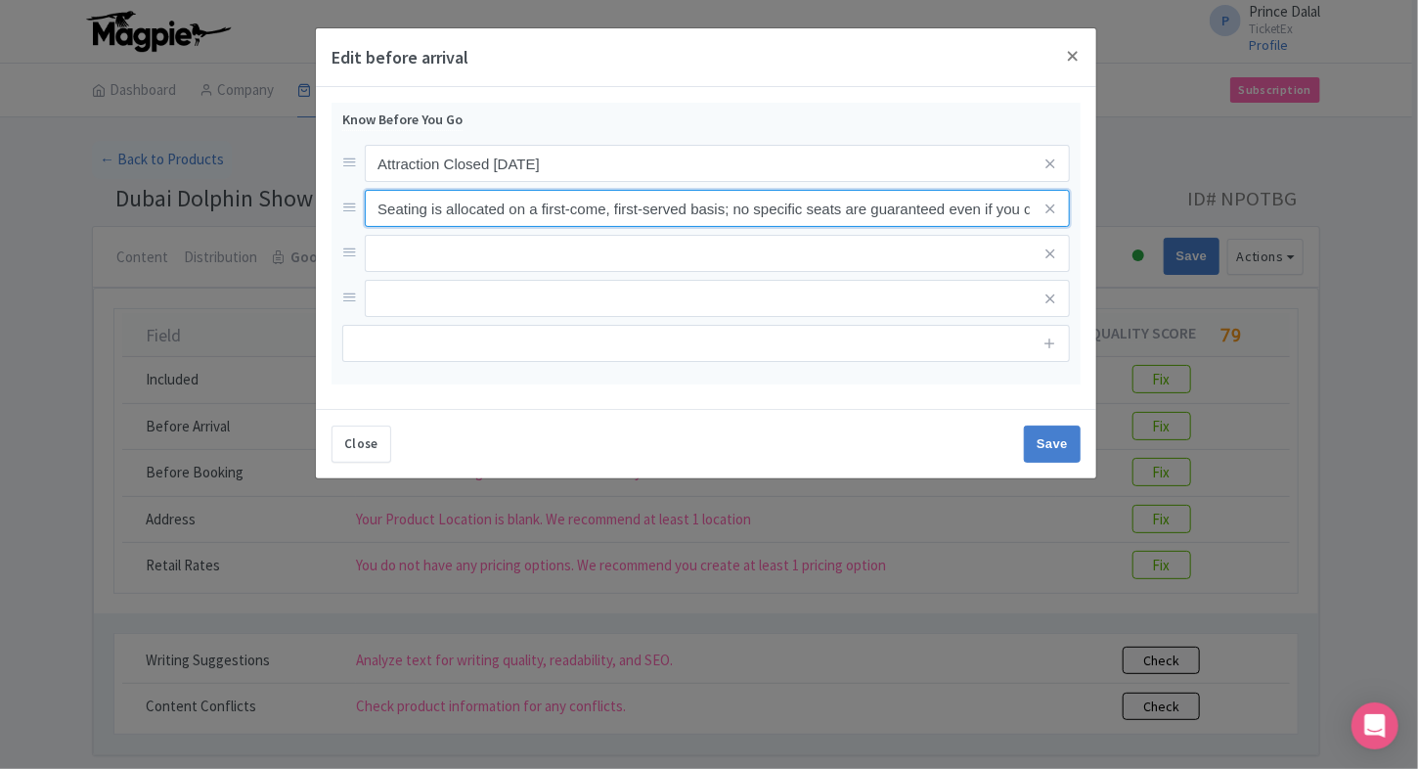
scroll to position [0, 199]
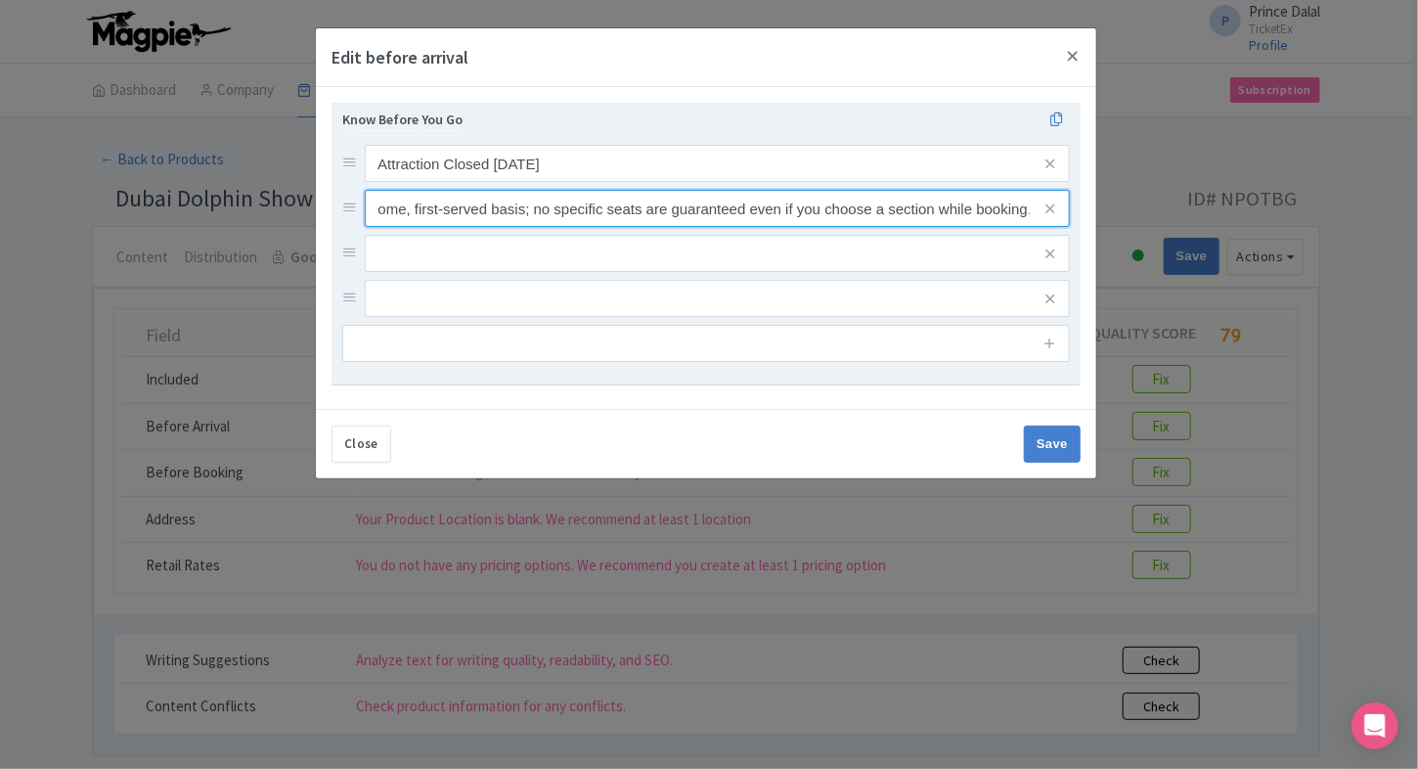
type input "Seating is allocated on a first-come, first-served basis; no specific seats are…"
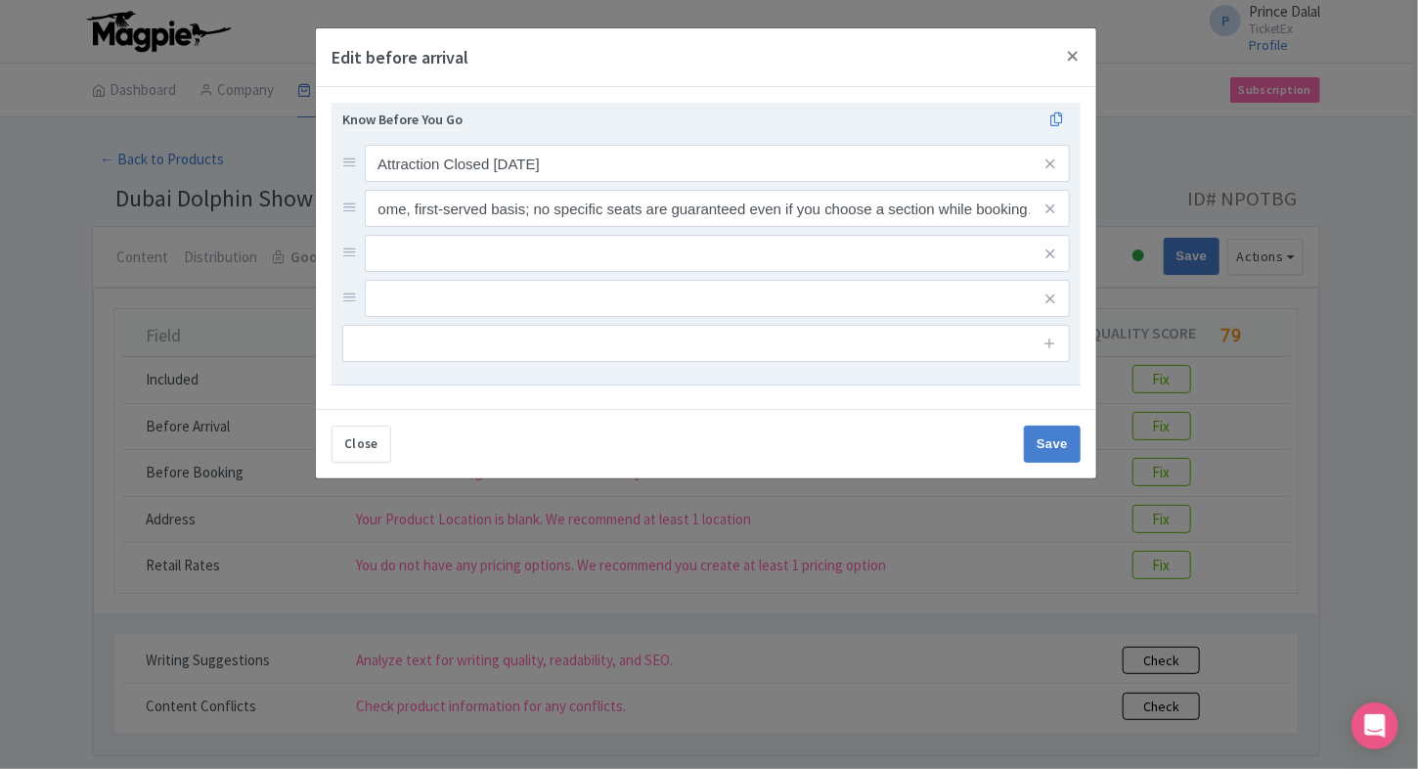
scroll to position [0, 0]
click at [506, 229] on div "Attraction Closed on Tuesday Seating is allocated on a first-come, first-served…" at bounding box center [705, 231] width 727 height 172
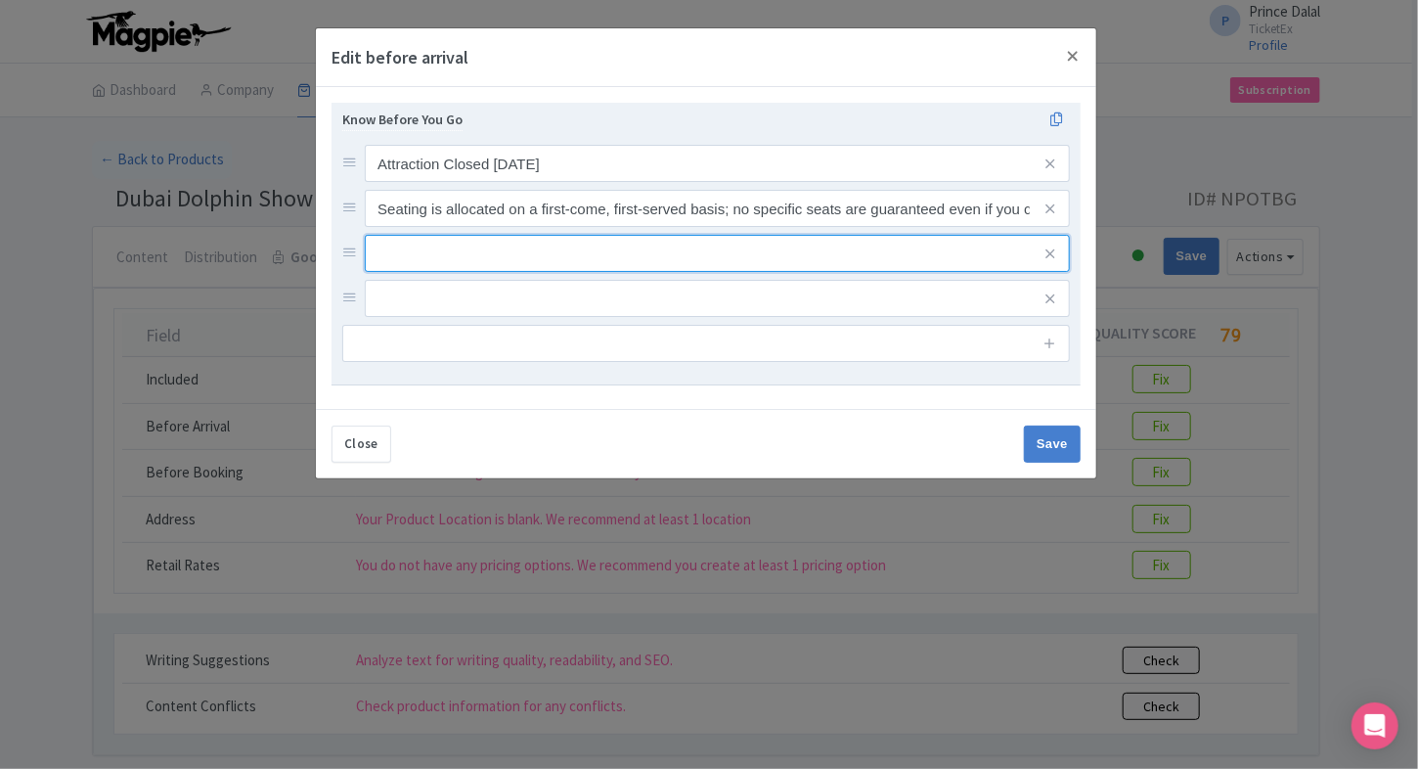
click at [473, 182] on input "text" at bounding box center [717, 163] width 705 height 37
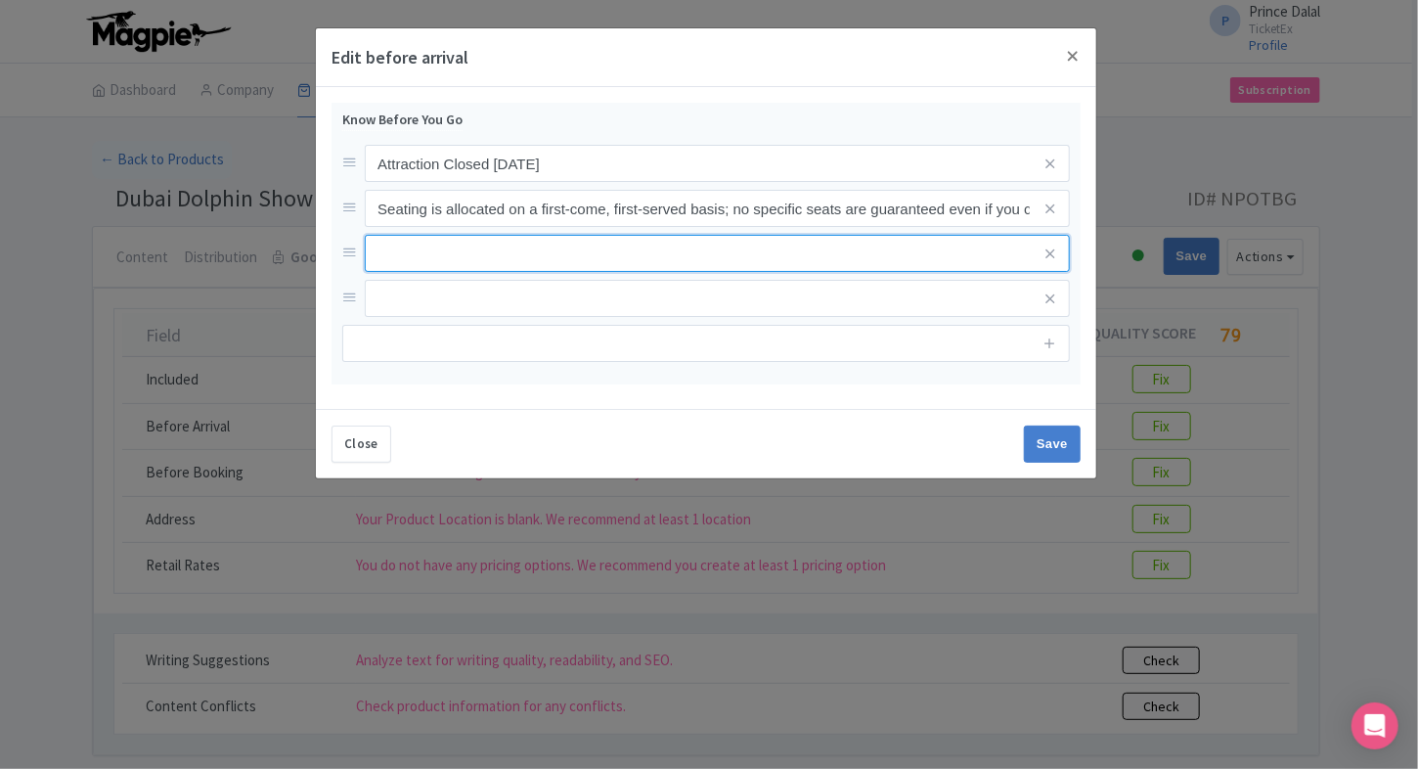
paste input "It is advisable to reach the venue at least 45 minutes before the show starts t…"
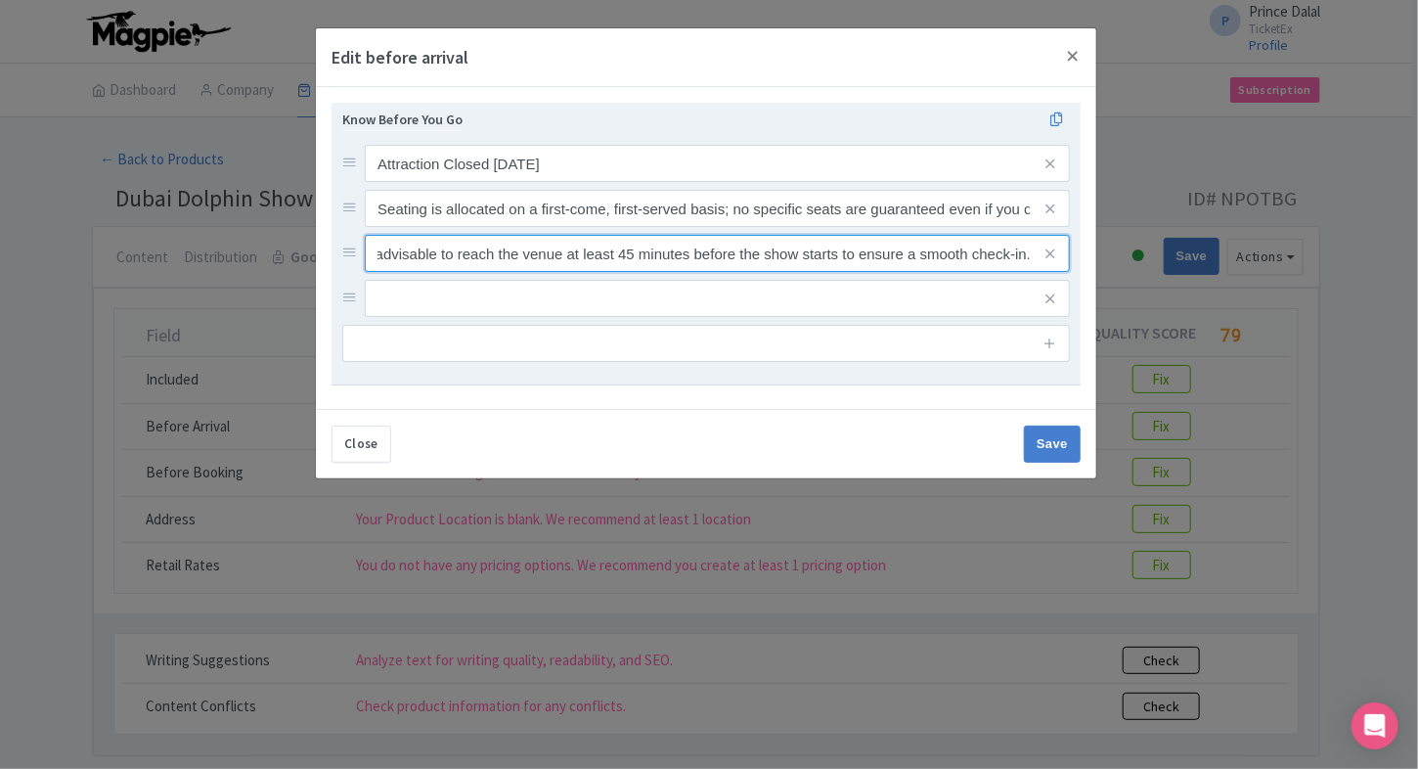
type input "It is advisable to reach the venue at least 45 minutes before the show starts t…"
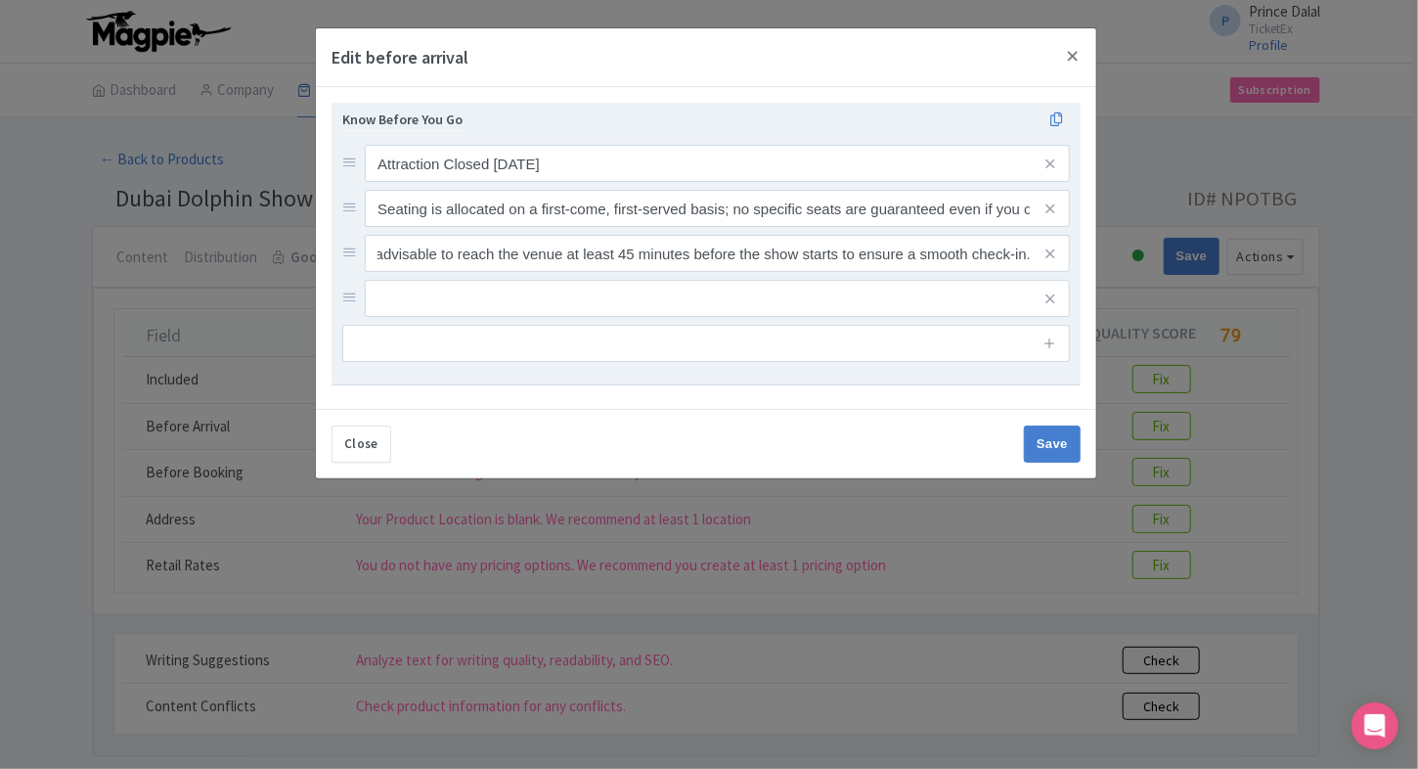
scroll to position [0, 0]
click at [484, 273] on div "Attraction Closed on Tuesday Seating is allocated on a first-come, first-served…" at bounding box center [705, 231] width 727 height 172
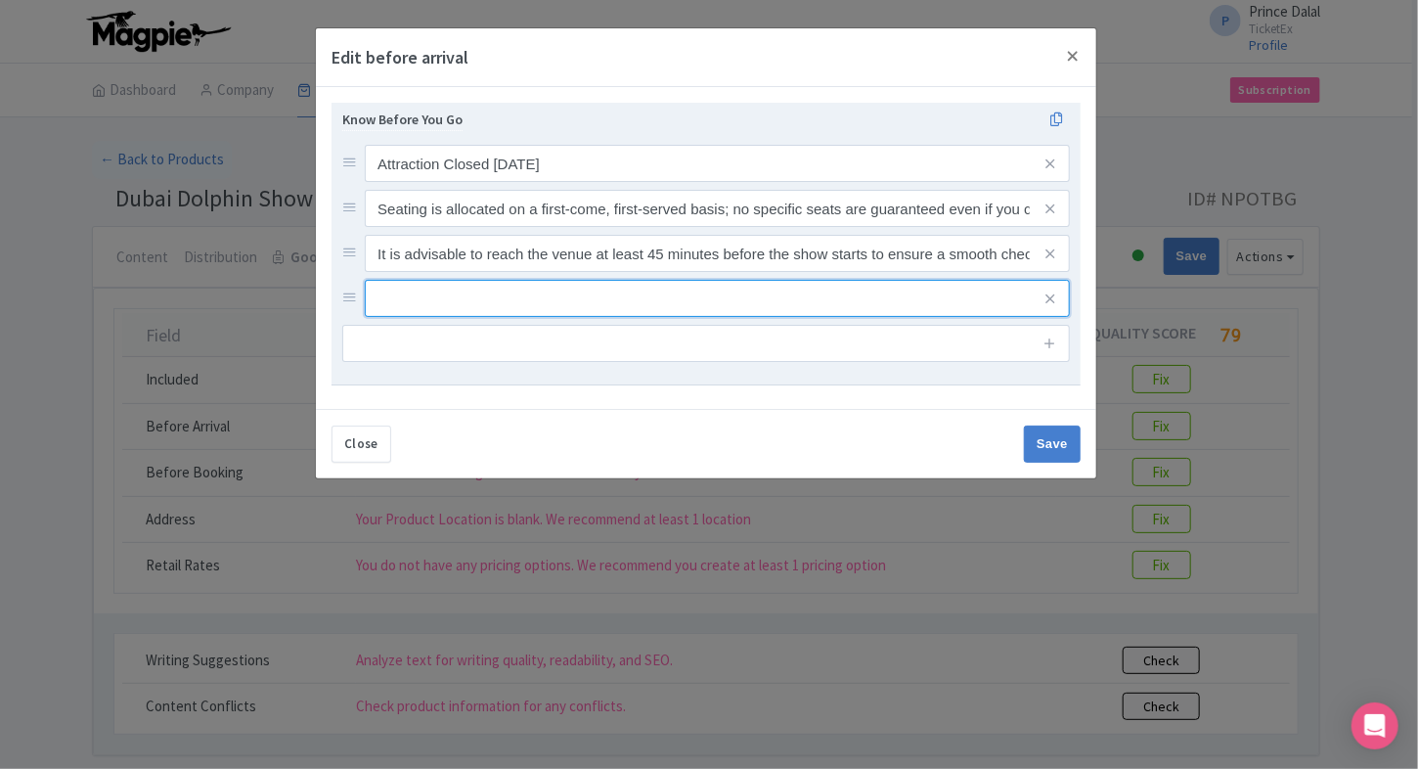
click at [452, 182] on input "text" at bounding box center [717, 163] width 705 height 37
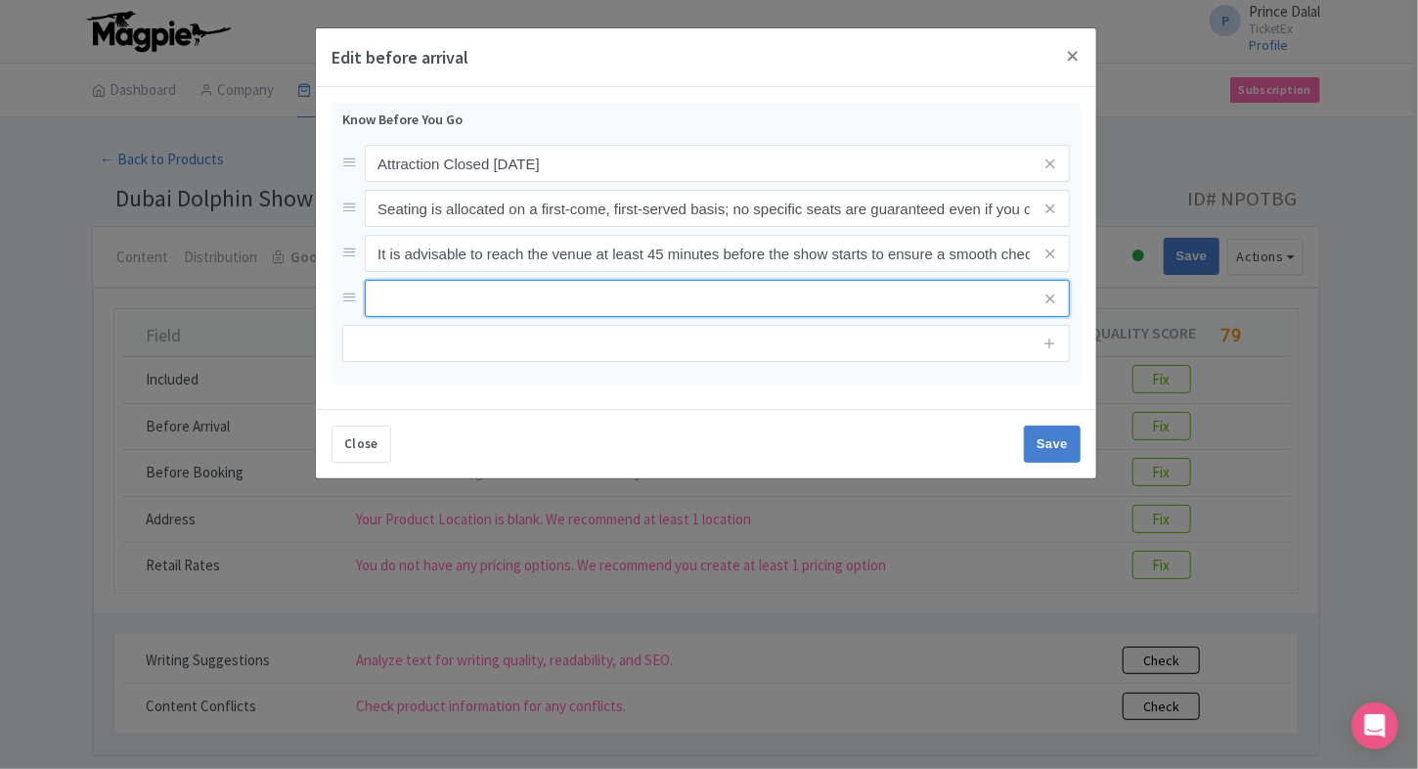
paste input "The first few rows near the stage are designated as splash zones—guests seated …"
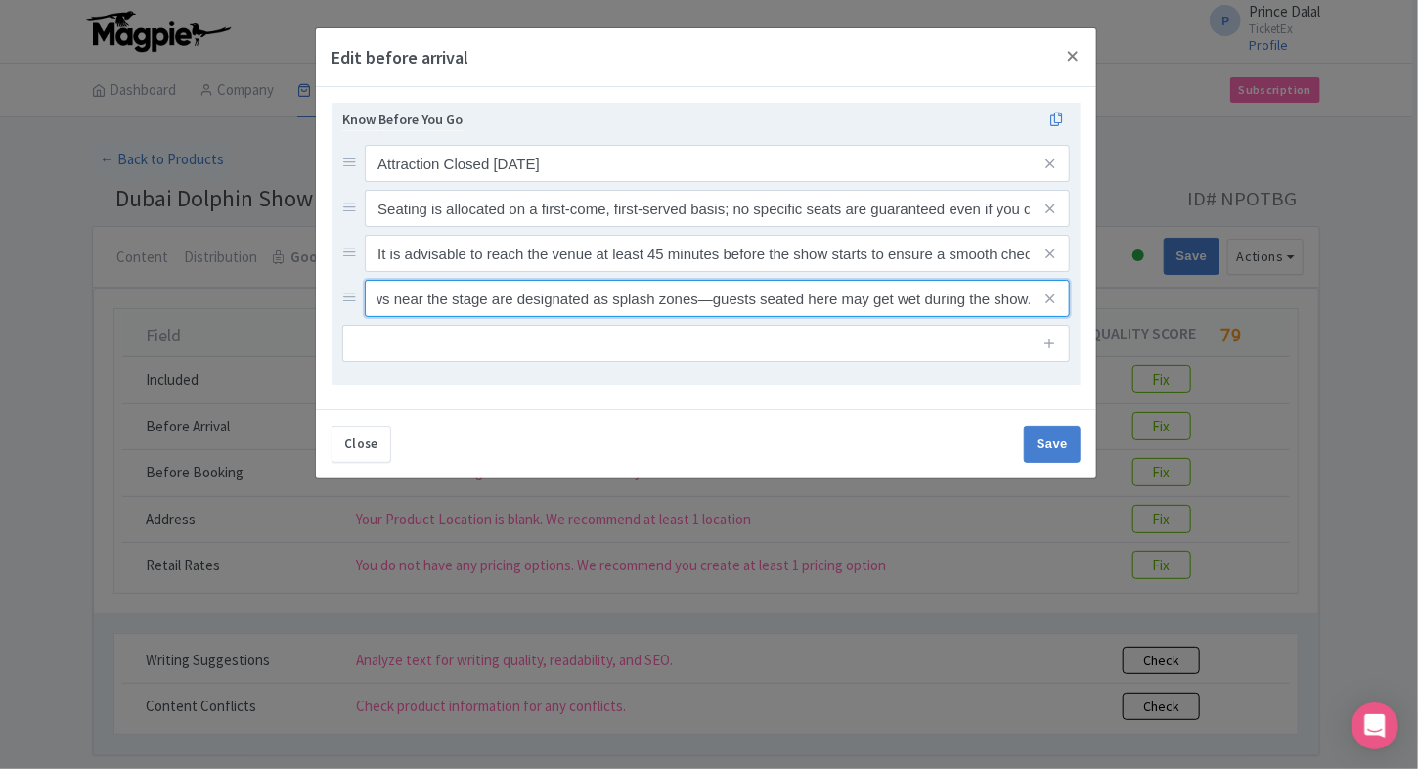
type input "The first few rows near the stage are designated as splash zones—guests seated …"
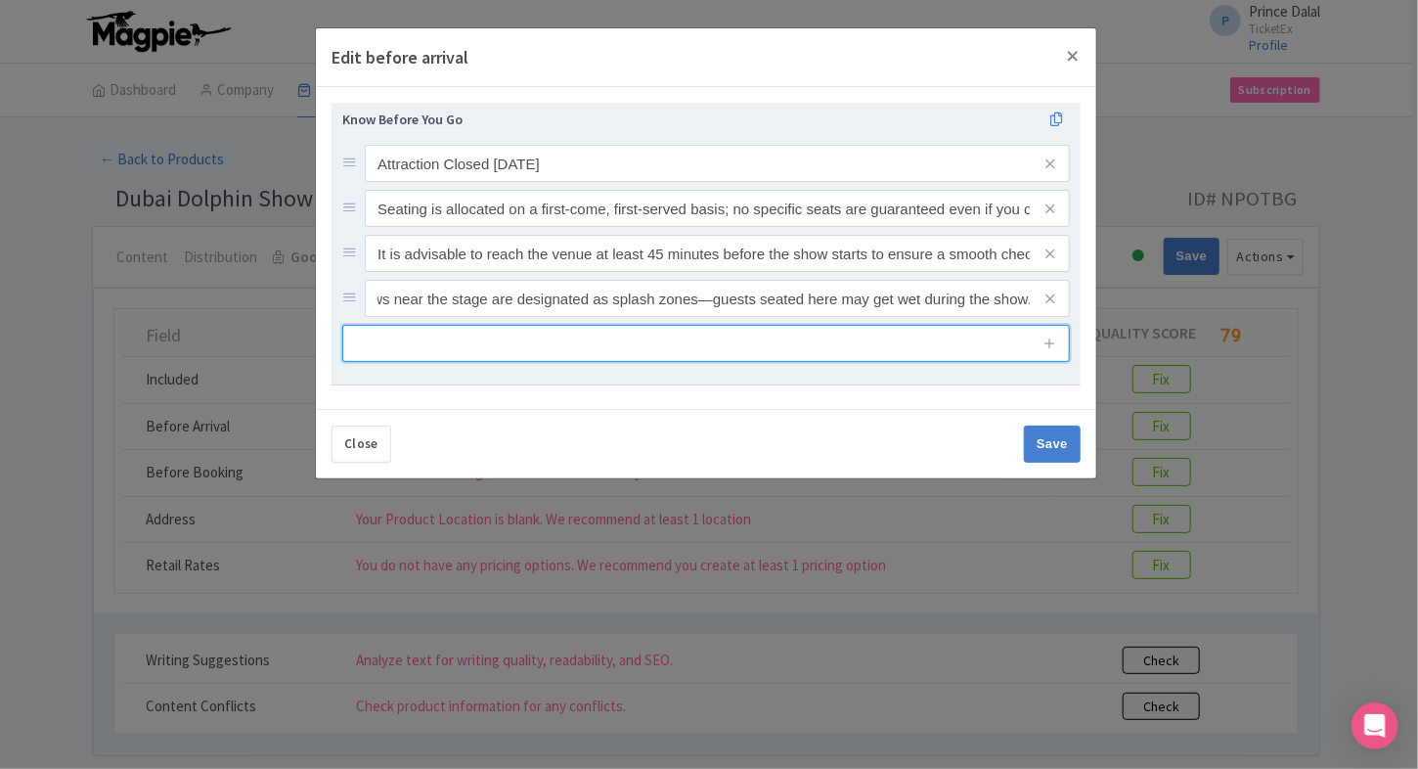
scroll to position [0, 0]
click at [391, 358] on input "text" at bounding box center [705, 343] width 727 height 37
paste input "Guests with a “People of Determination” ID are eligible for complimentary acces…"
type input "Guests with a “People of Determination” ID are eligible for complimentary acces…"
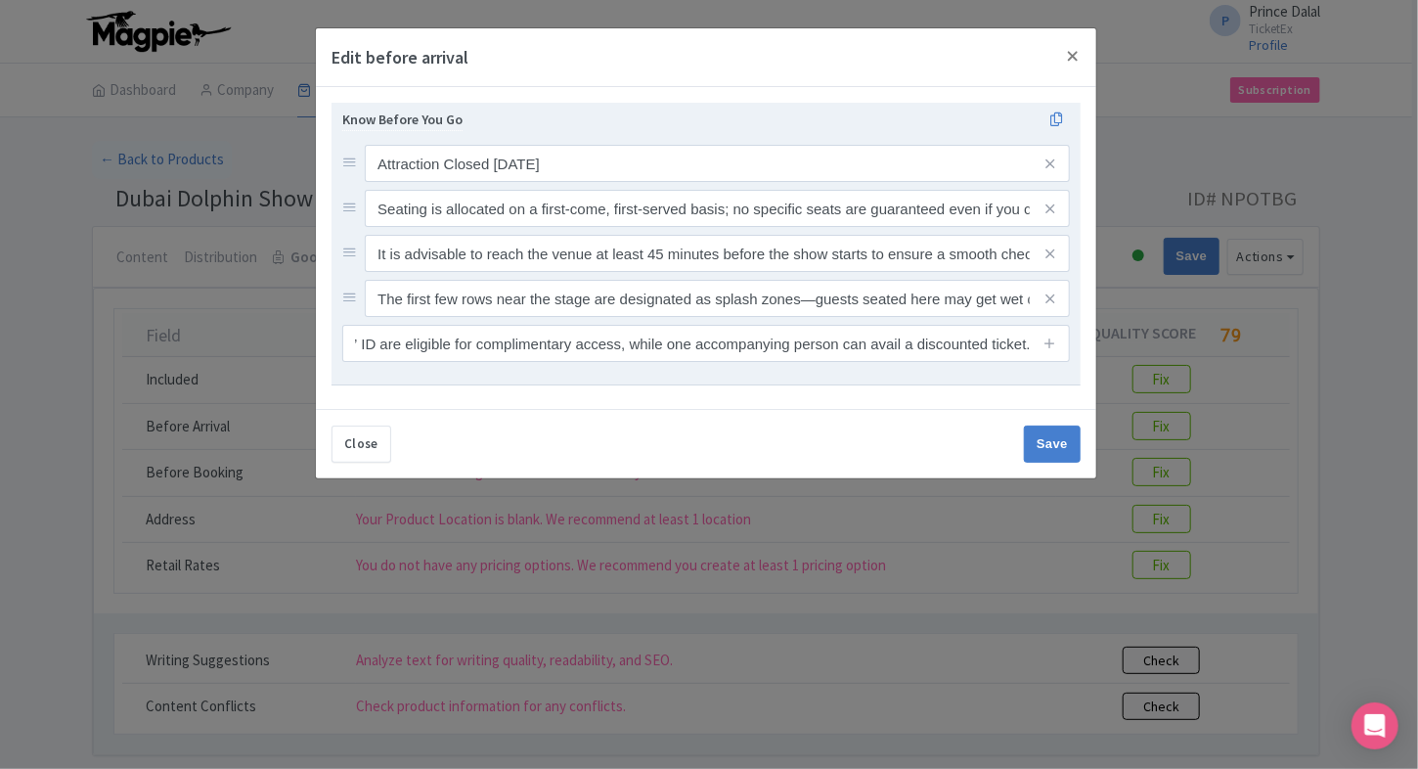
scroll to position [0, 0]
click at [720, 374] on div "Know Before You Go Attraction Closed on Tuesday Seating is allocated on a first…" at bounding box center [705, 244] width 749 height 283
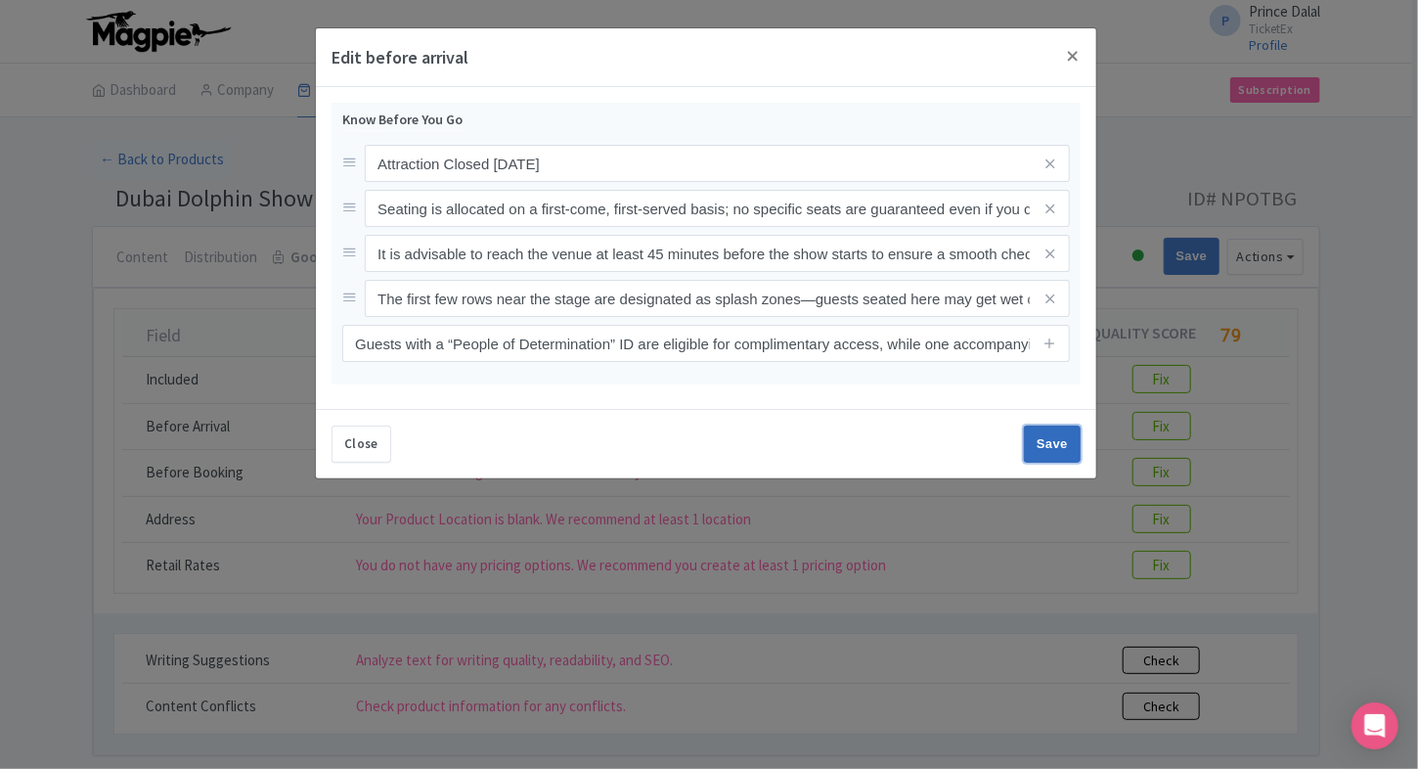
click at [1049, 448] on input "Save" at bounding box center [1052, 443] width 57 height 37
type input "Save"
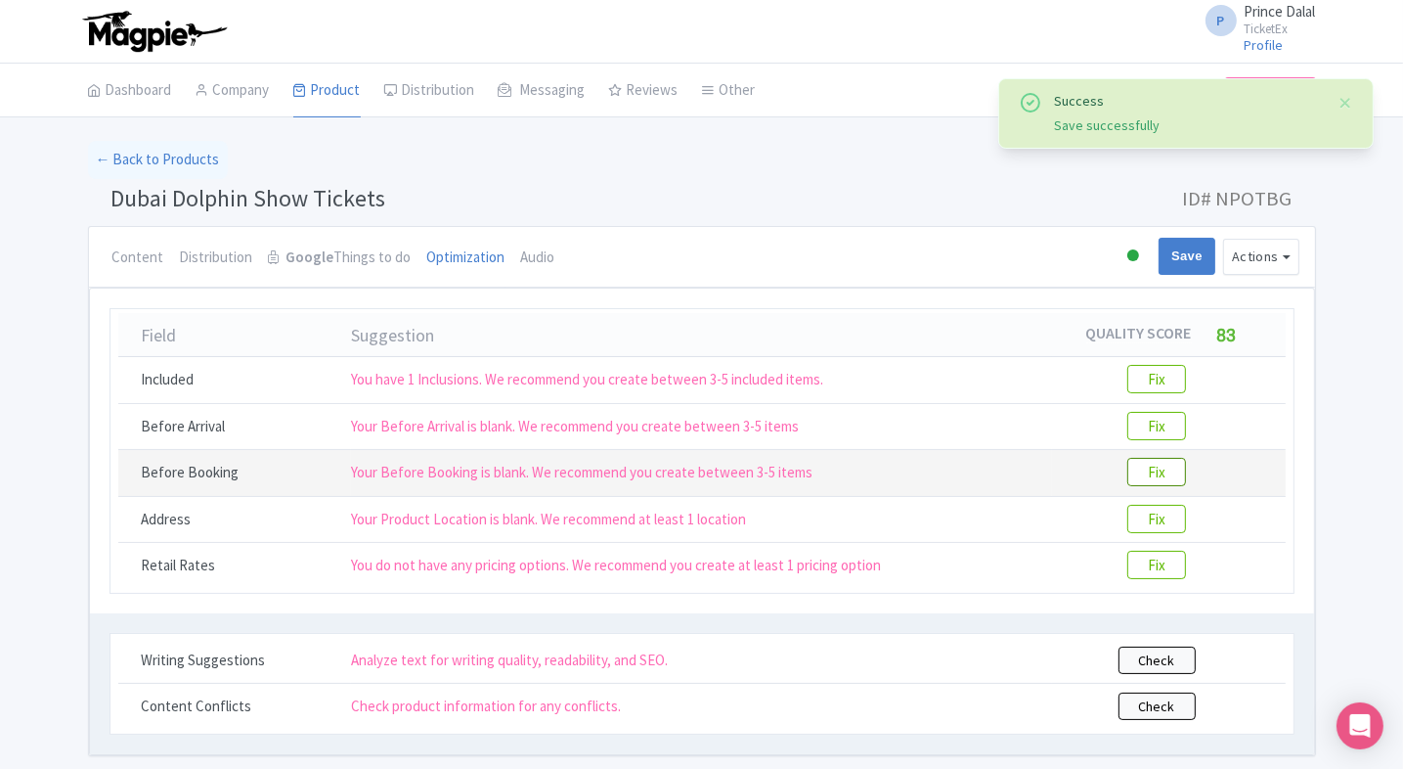
click at [1163, 466] on btn "Fix" at bounding box center [1156, 472] width 59 height 28
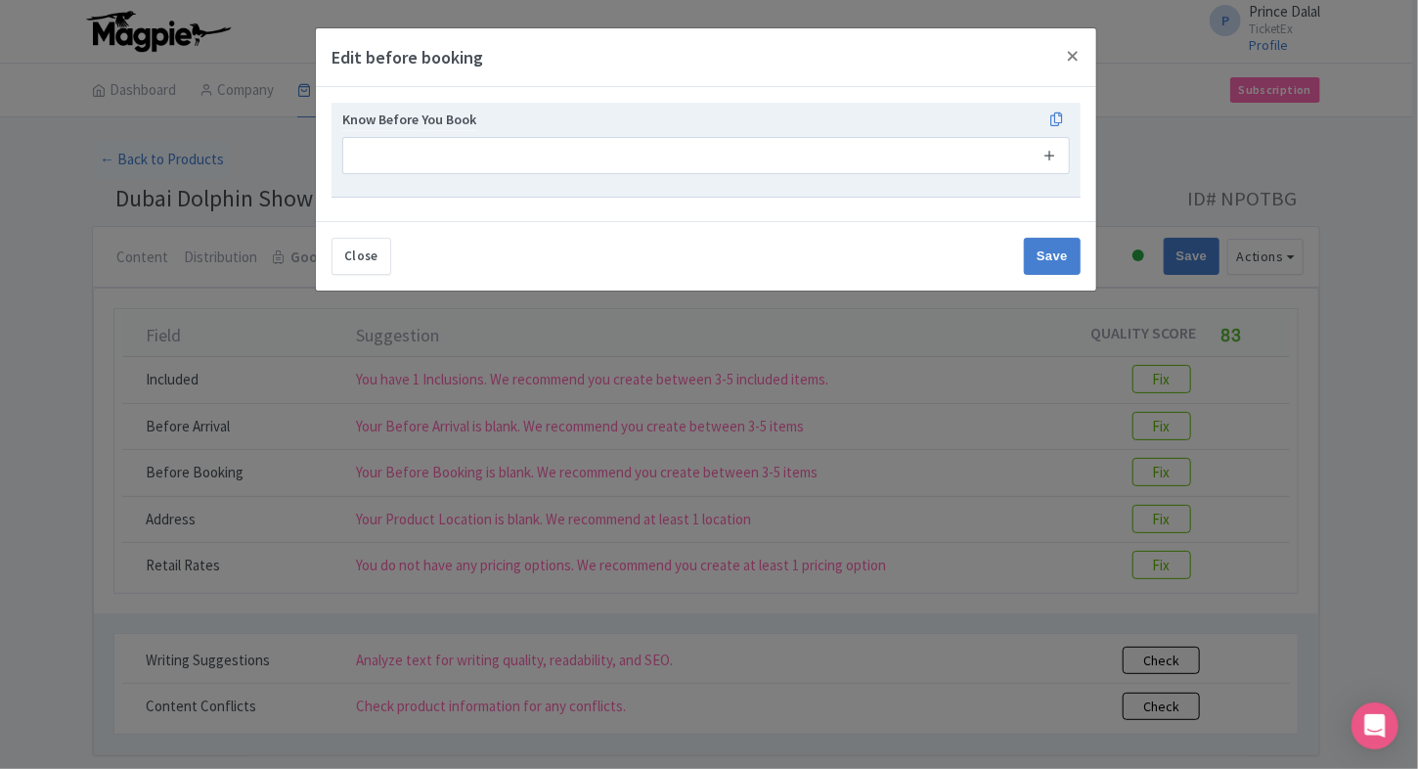
click at [1044, 156] on icon at bounding box center [1049, 155] width 15 height 15
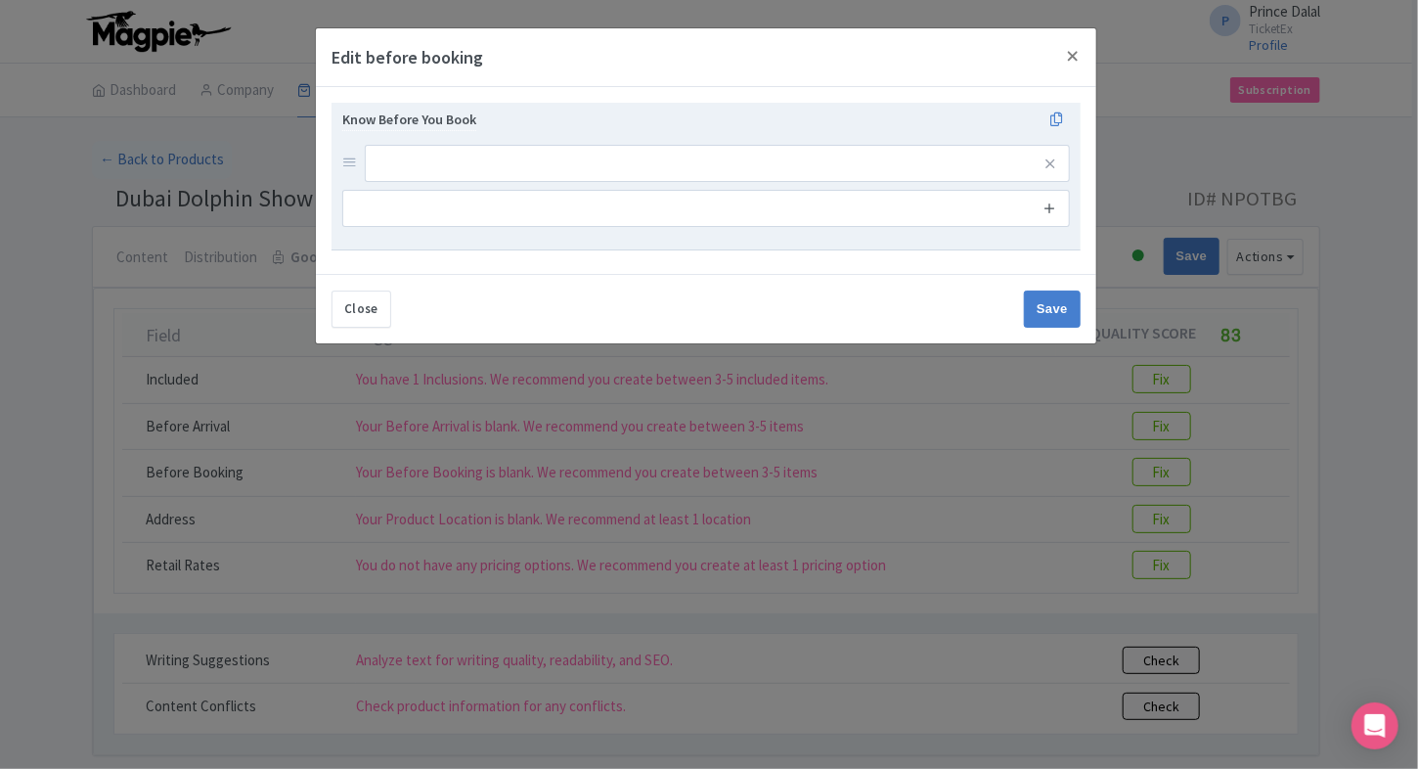
click at [1057, 207] on icon at bounding box center [1049, 207] width 15 height 15
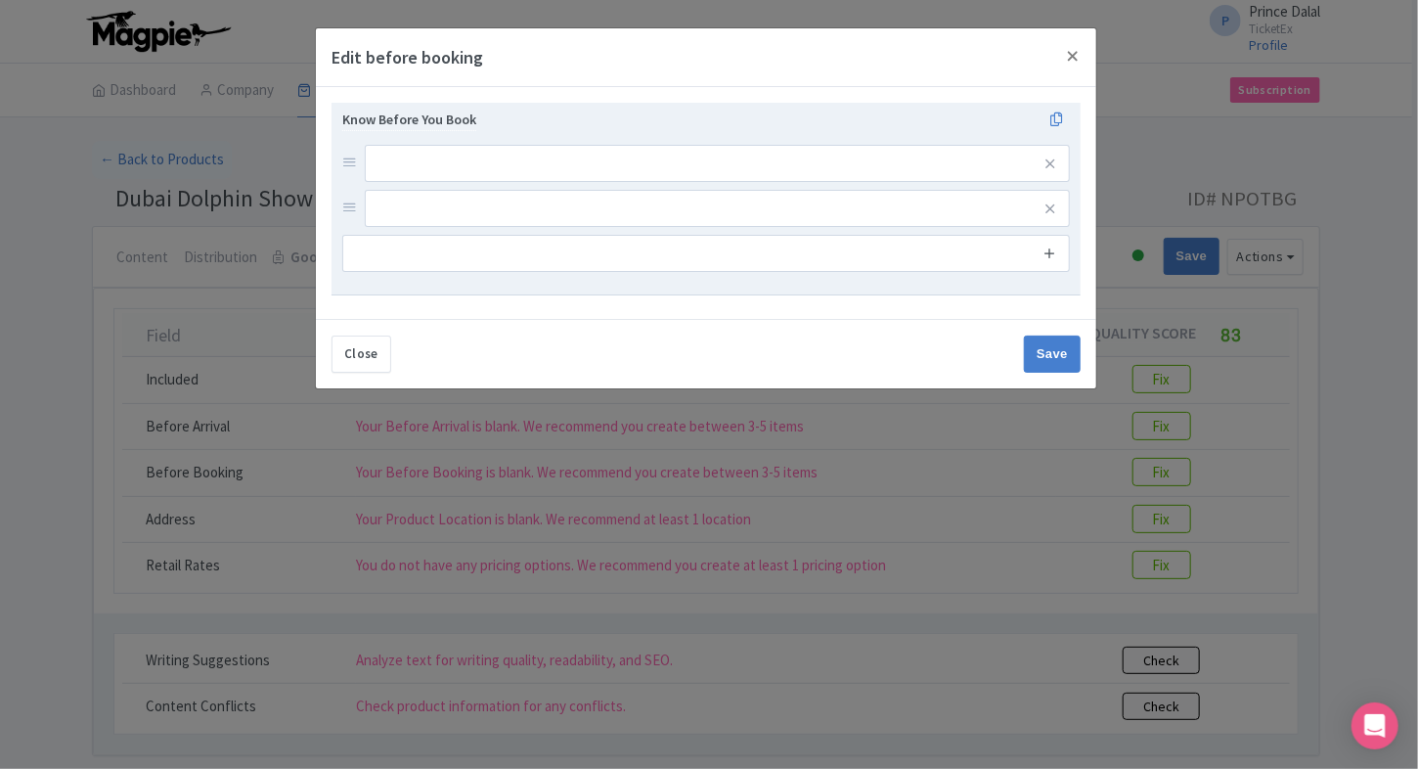
click at [1048, 248] on icon at bounding box center [1049, 252] width 15 height 15
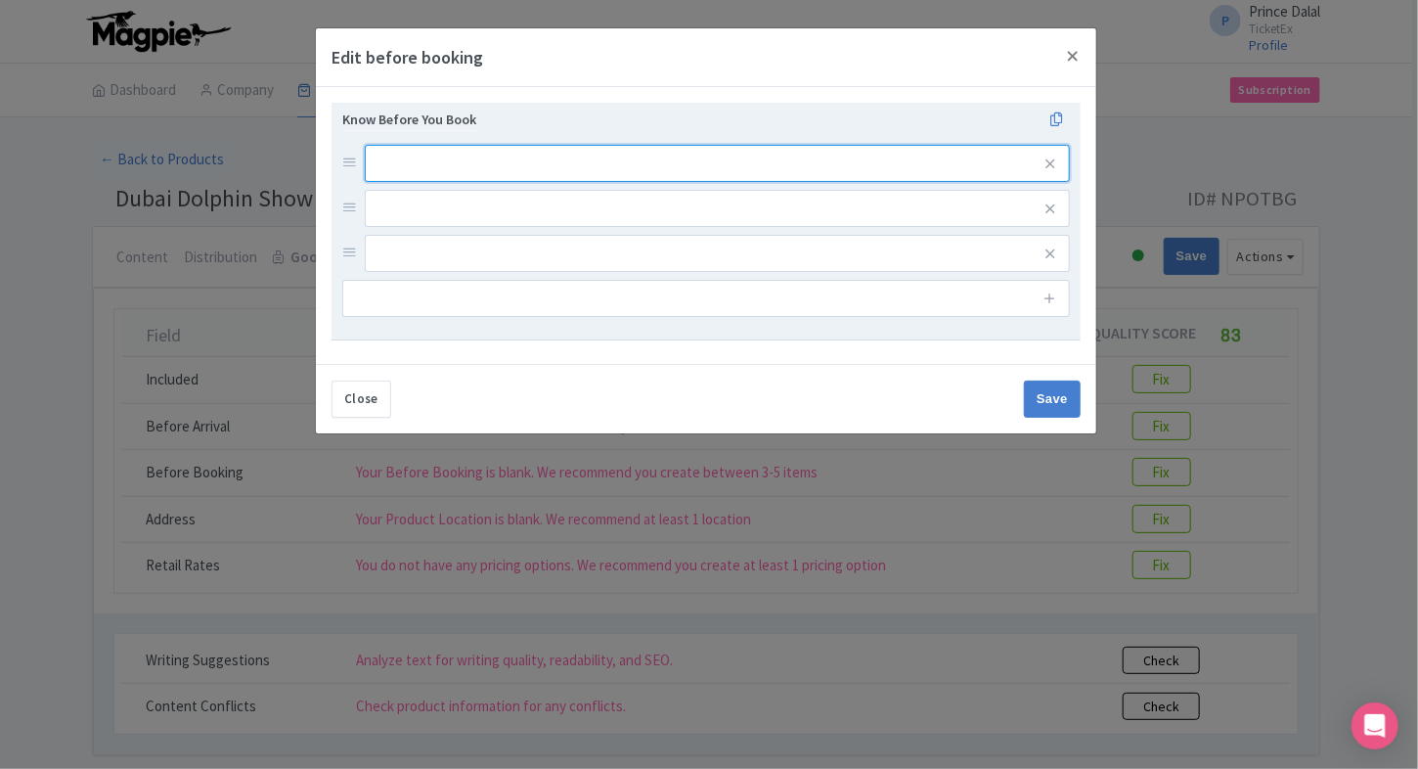
click at [808, 174] on input "text" at bounding box center [717, 163] width 705 height 37
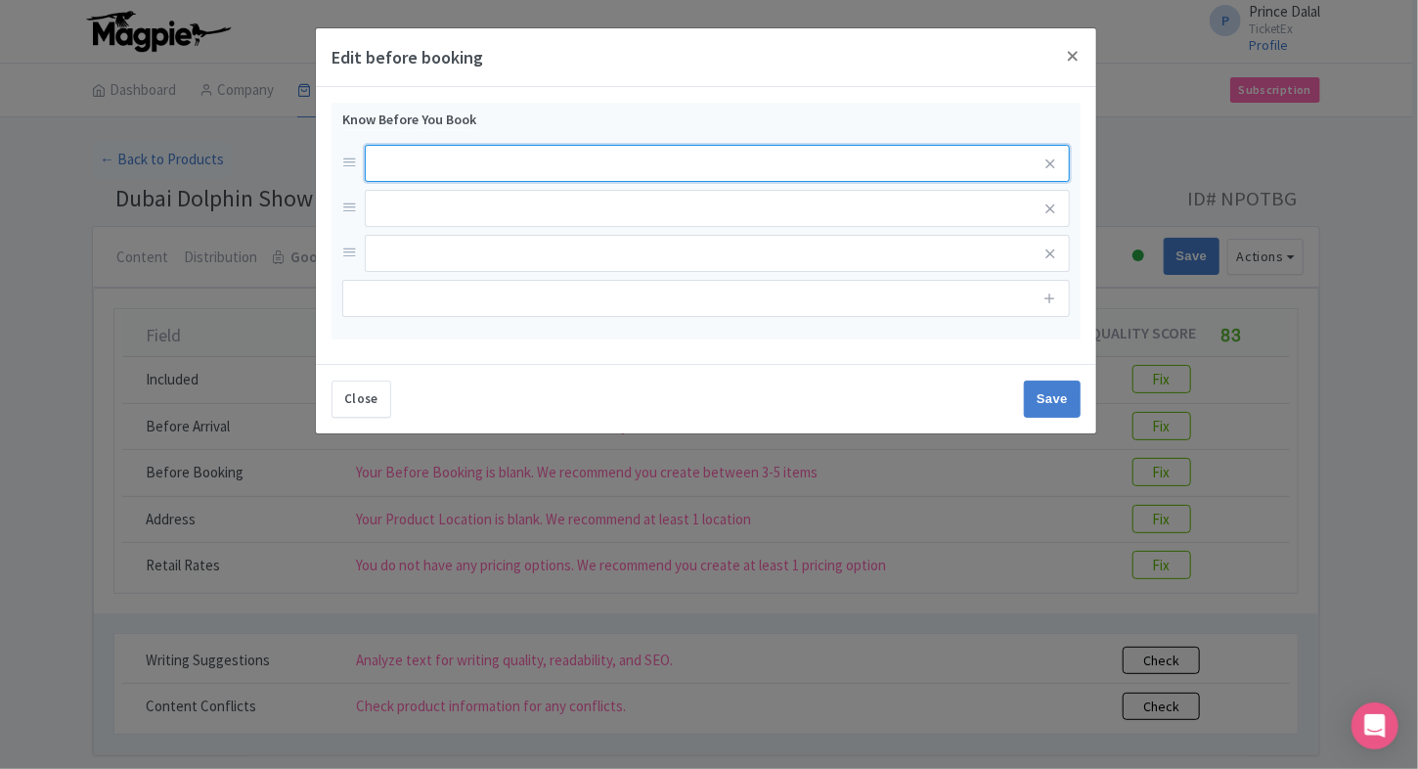
paste input "The management holds the authority to deny entry or request guests to leave in …"
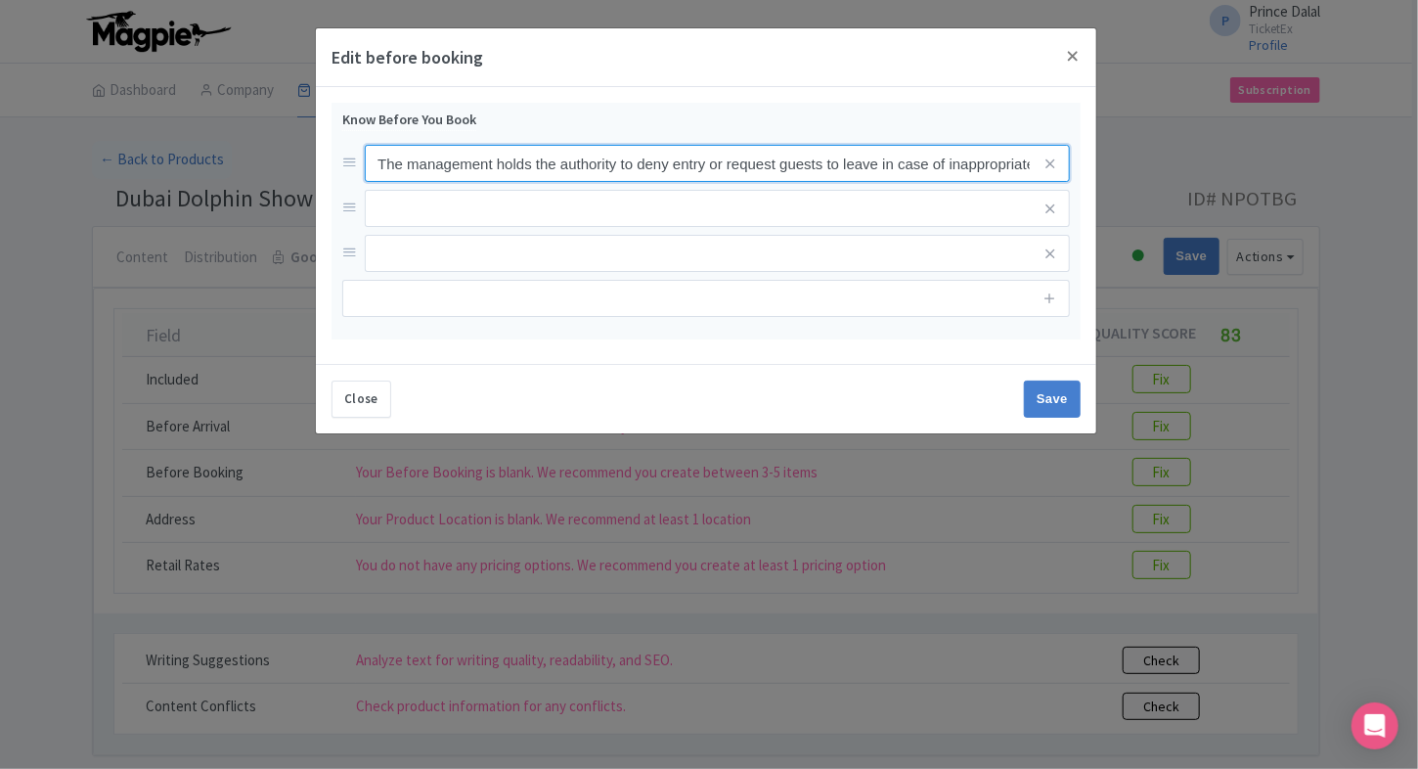
scroll to position [0, 228]
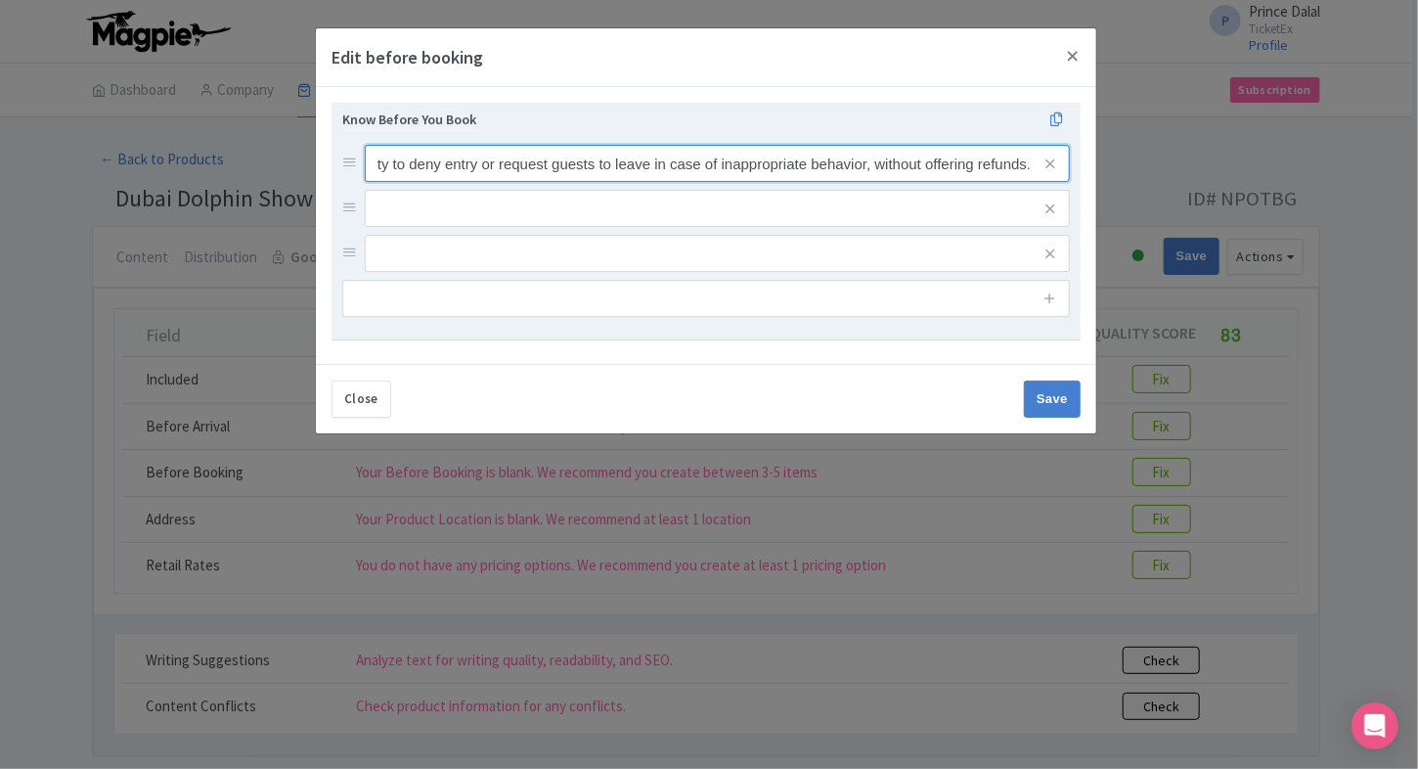
type input "The management holds the authority to deny entry or request guests to leave in …"
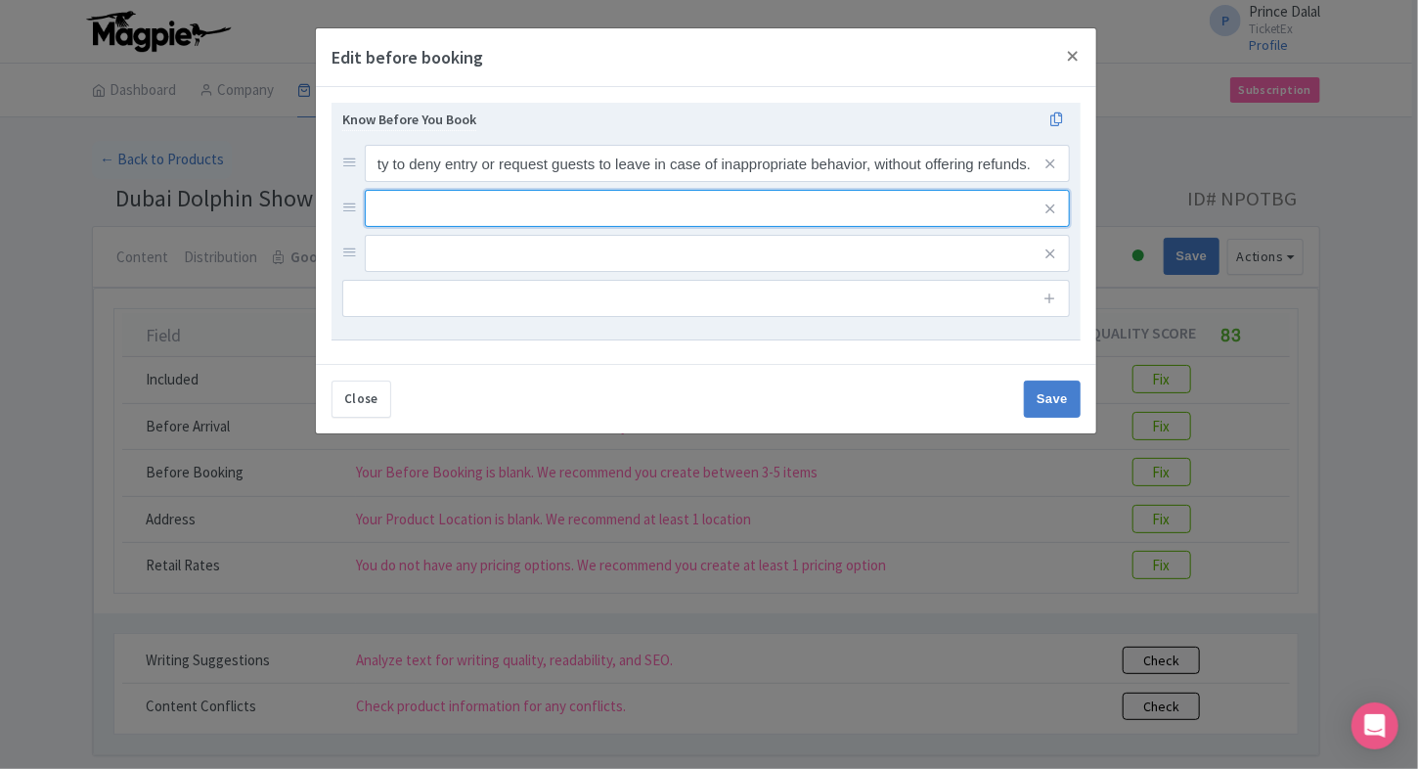
scroll to position [0, 0]
click at [606, 182] on input "text" at bounding box center [717, 163] width 705 height 37
paste input "Visitors are encouraged to dress modestly. Those in inappropriate attire may be…"
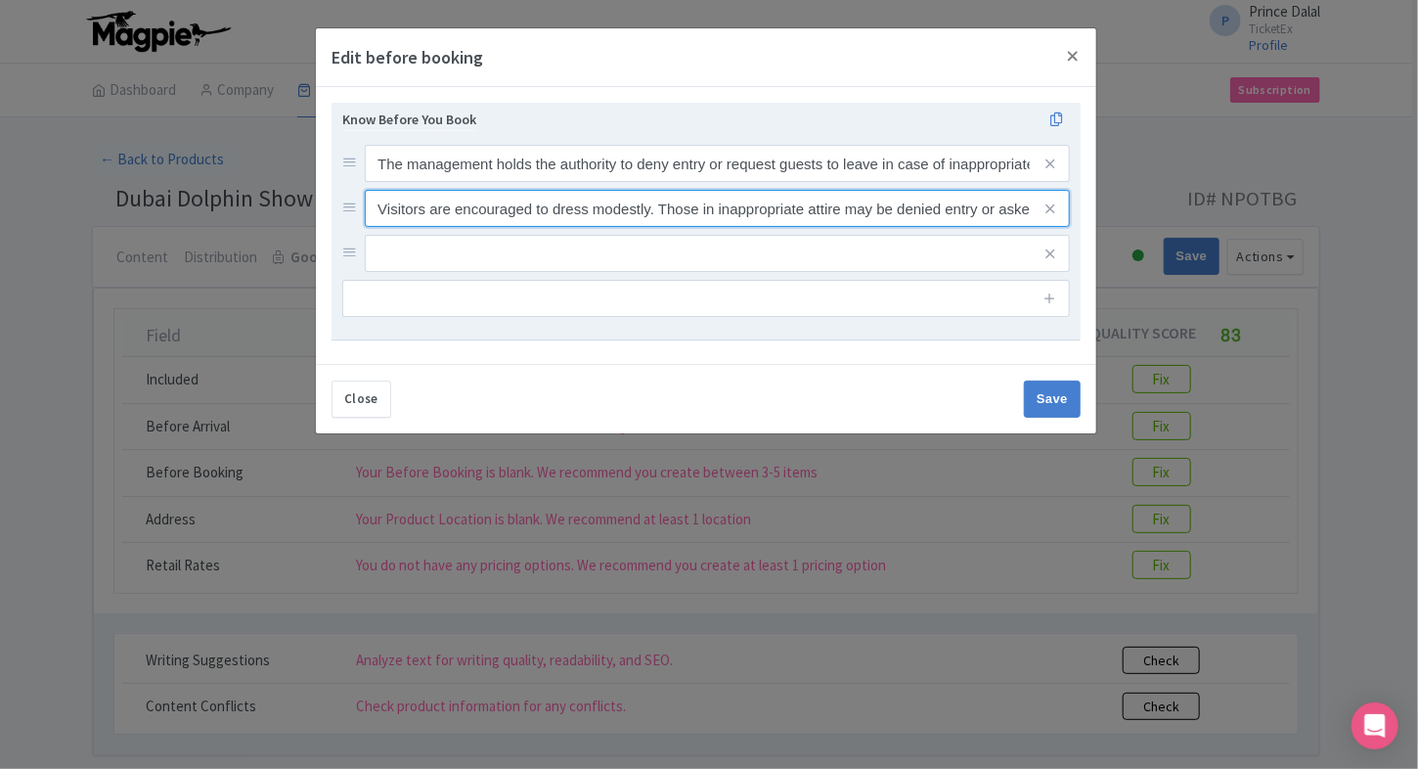
scroll to position [0, 135]
type input "Visitors are encouraged to dress modestly. Those in inappropriate attire may be…"
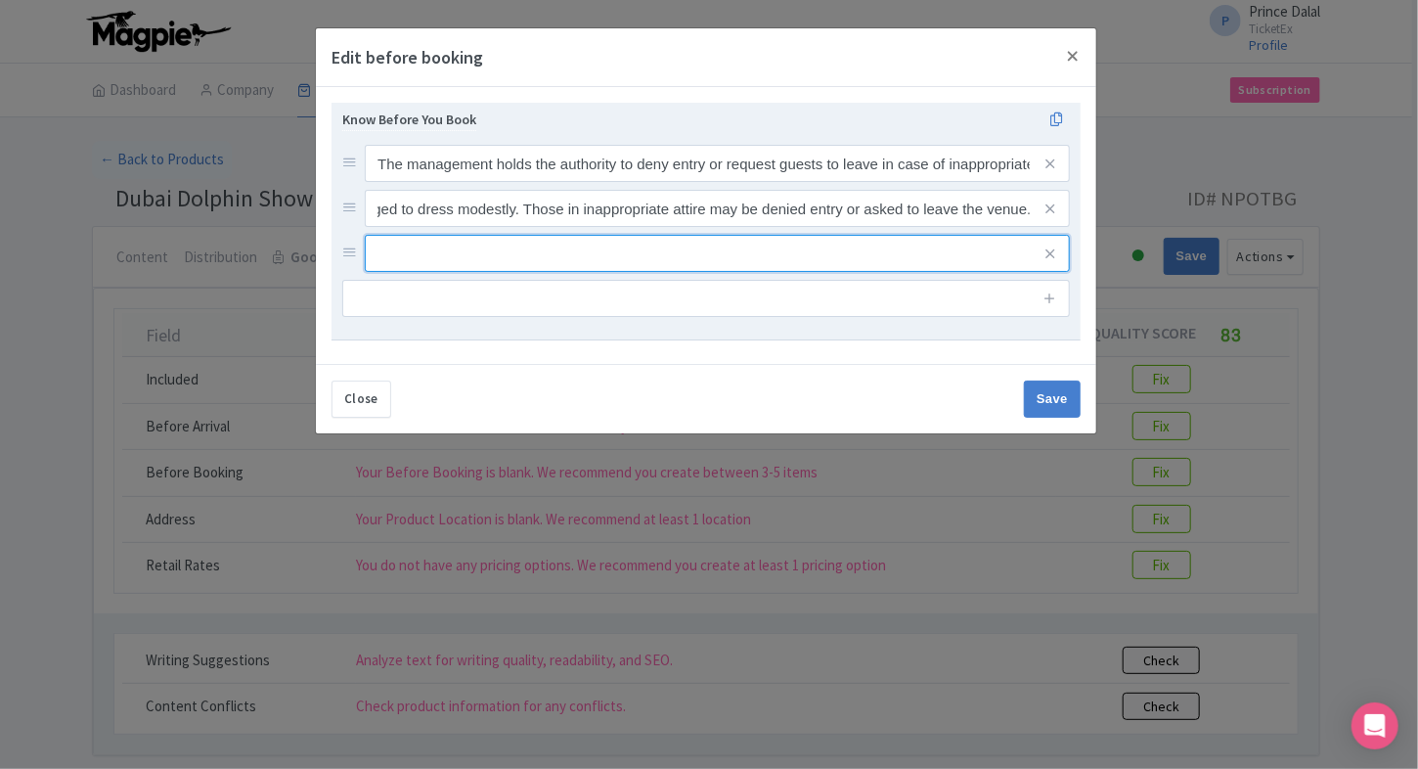
scroll to position [0, 0]
click at [497, 182] on input "text" at bounding box center [717, 163] width 705 height 37
paste input "Live streaming or broadcasting of the performance is not allowed."
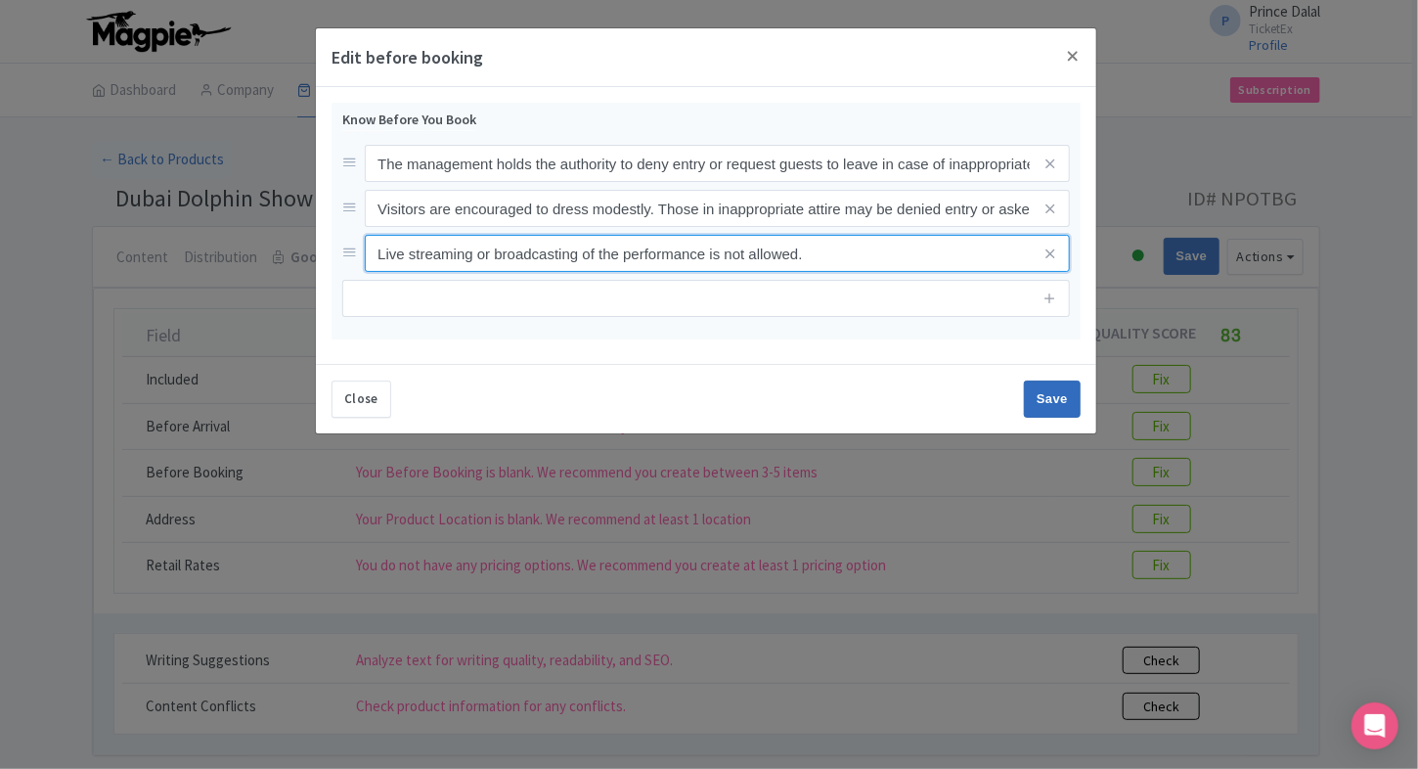
type input "Live streaming or broadcasting of the performance is not allowed."
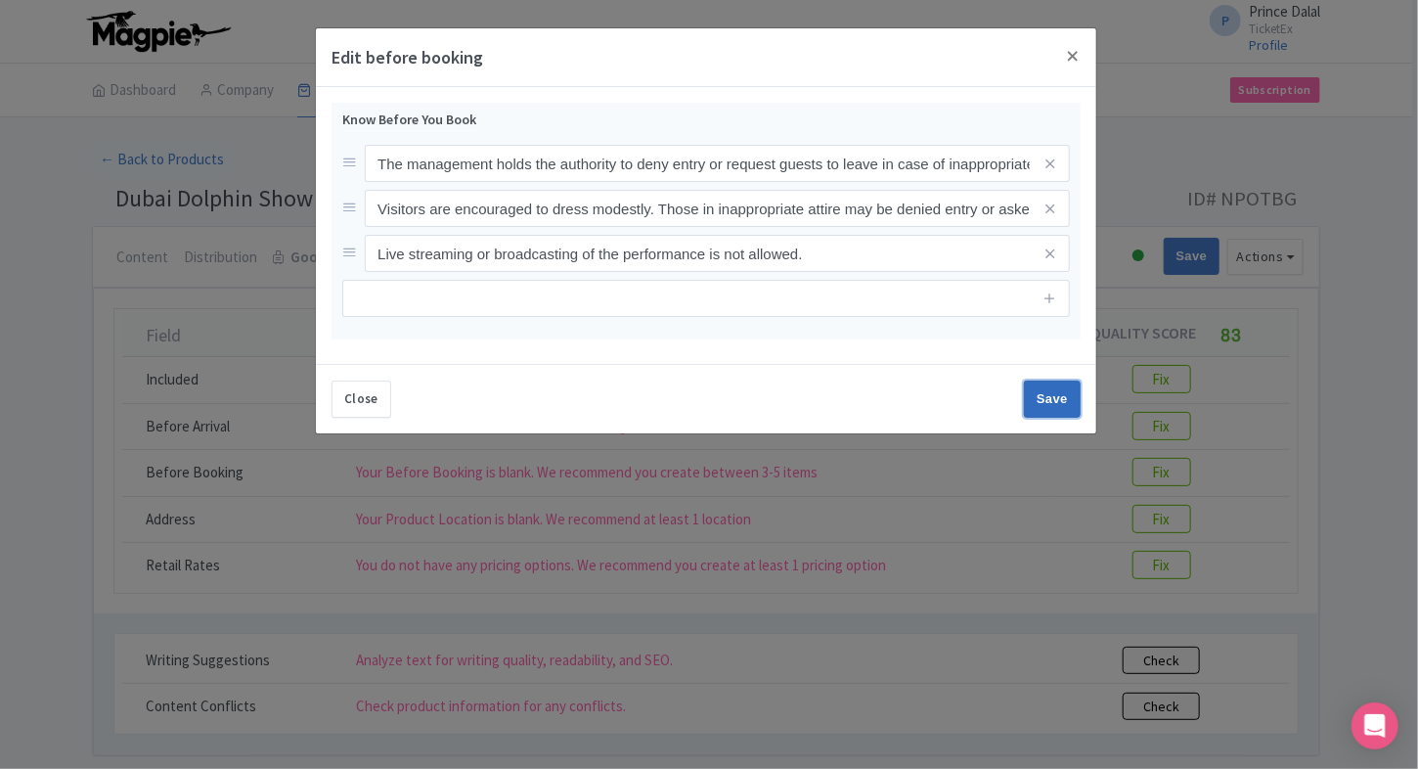
click at [1034, 386] on input "Save" at bounding box center [1052, 398] width 57 height 37
type input "Save"
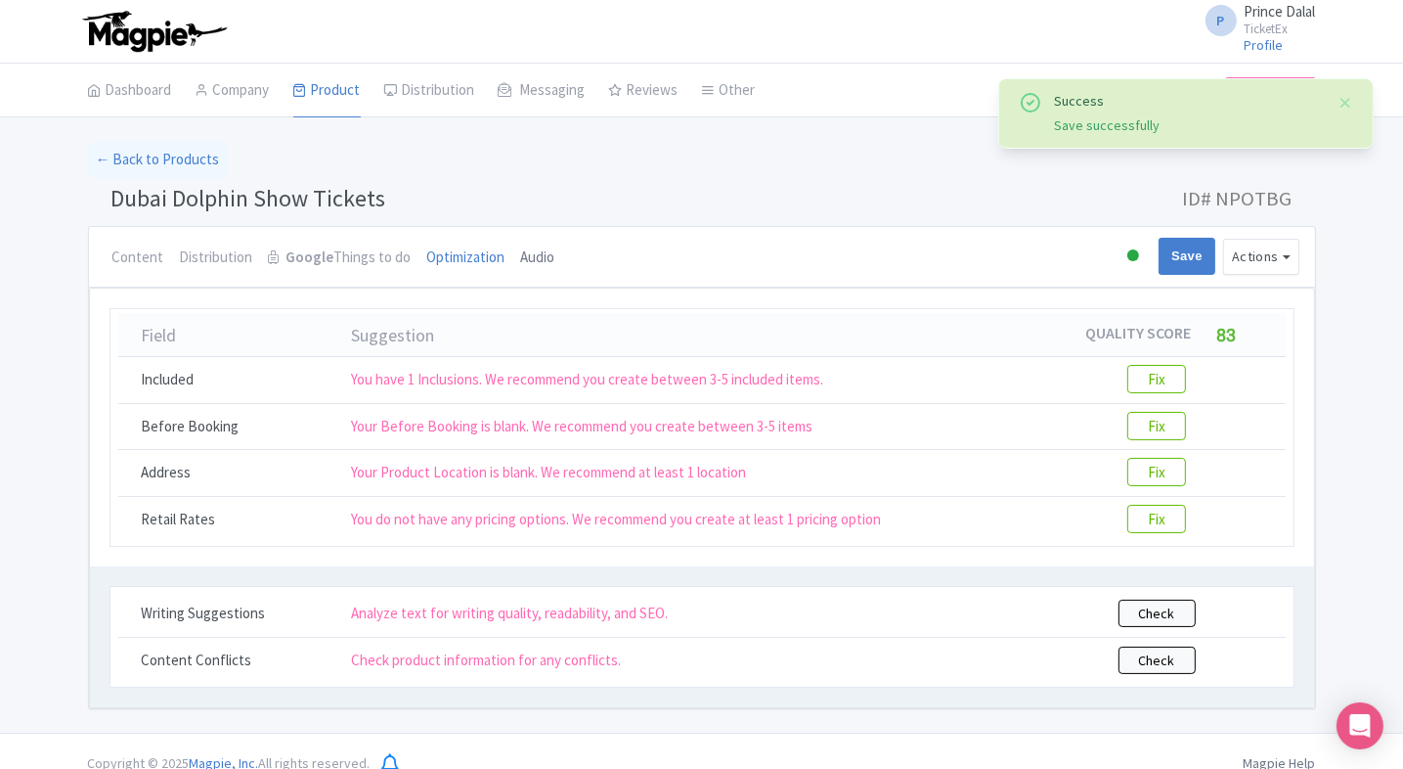
click at [539, 242] on link "Audio" at bounding box center [538, 258] width 34 height 63
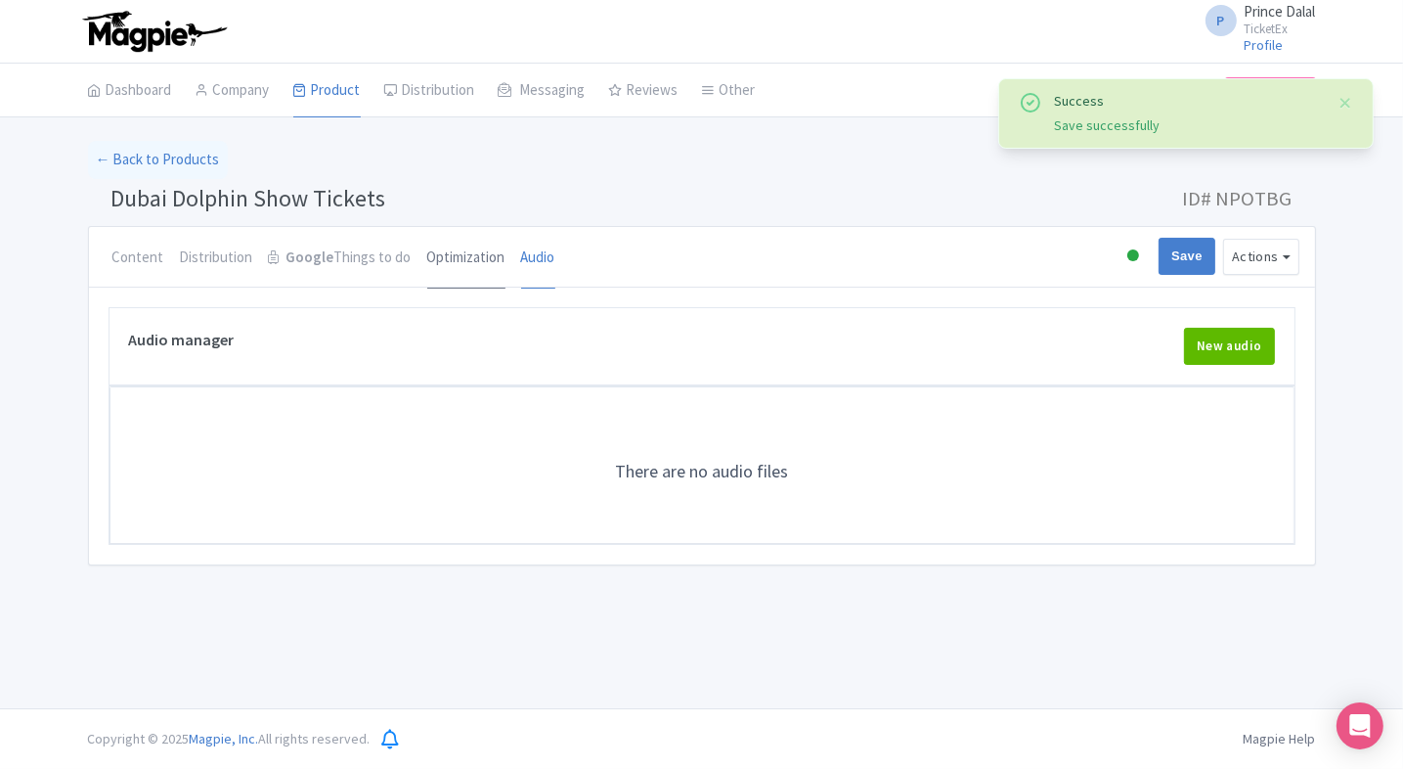
click at [449, 259] on link "Optimization" at bounding box center [466, 258] width 78 height 63
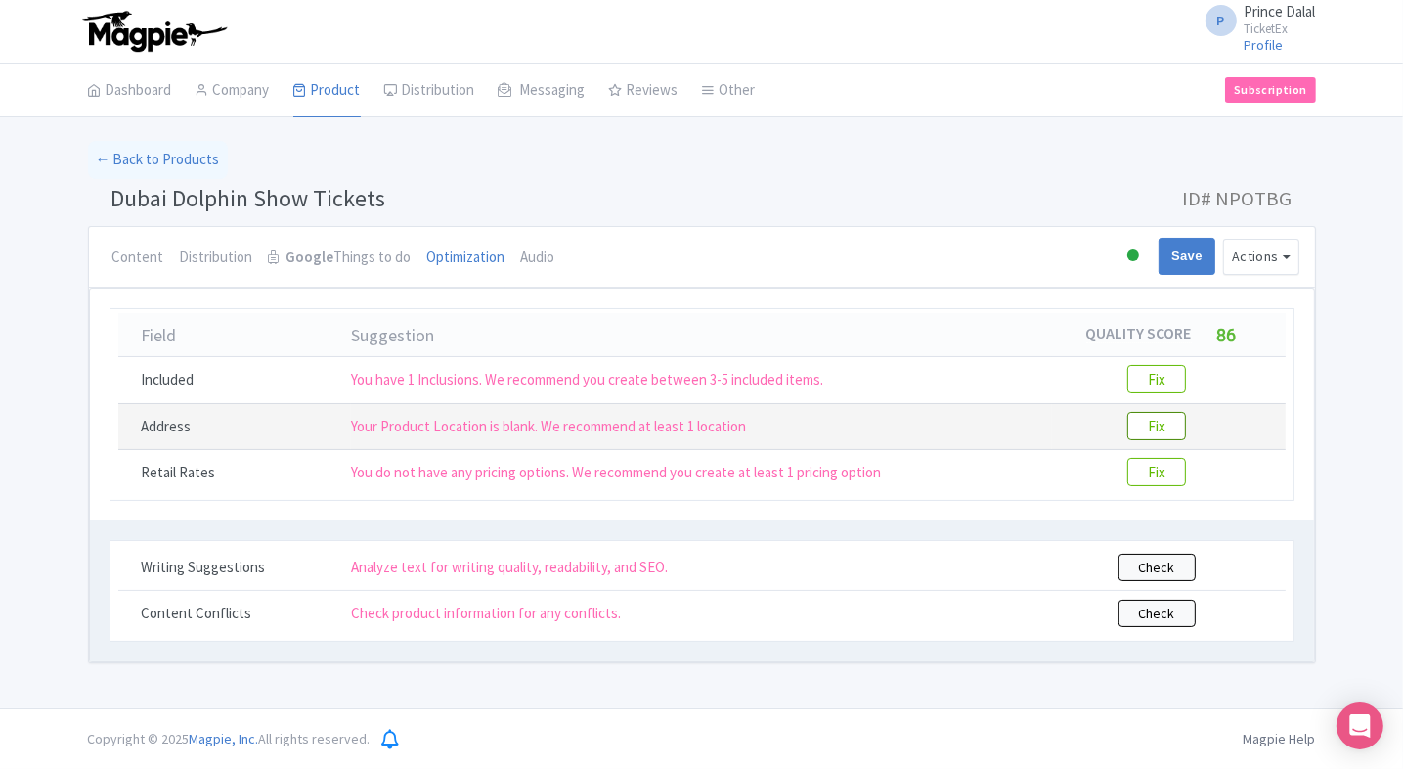
click at [1150, 417] on btn "Fix" at bounding box center [1156, 426] width 59 height 28
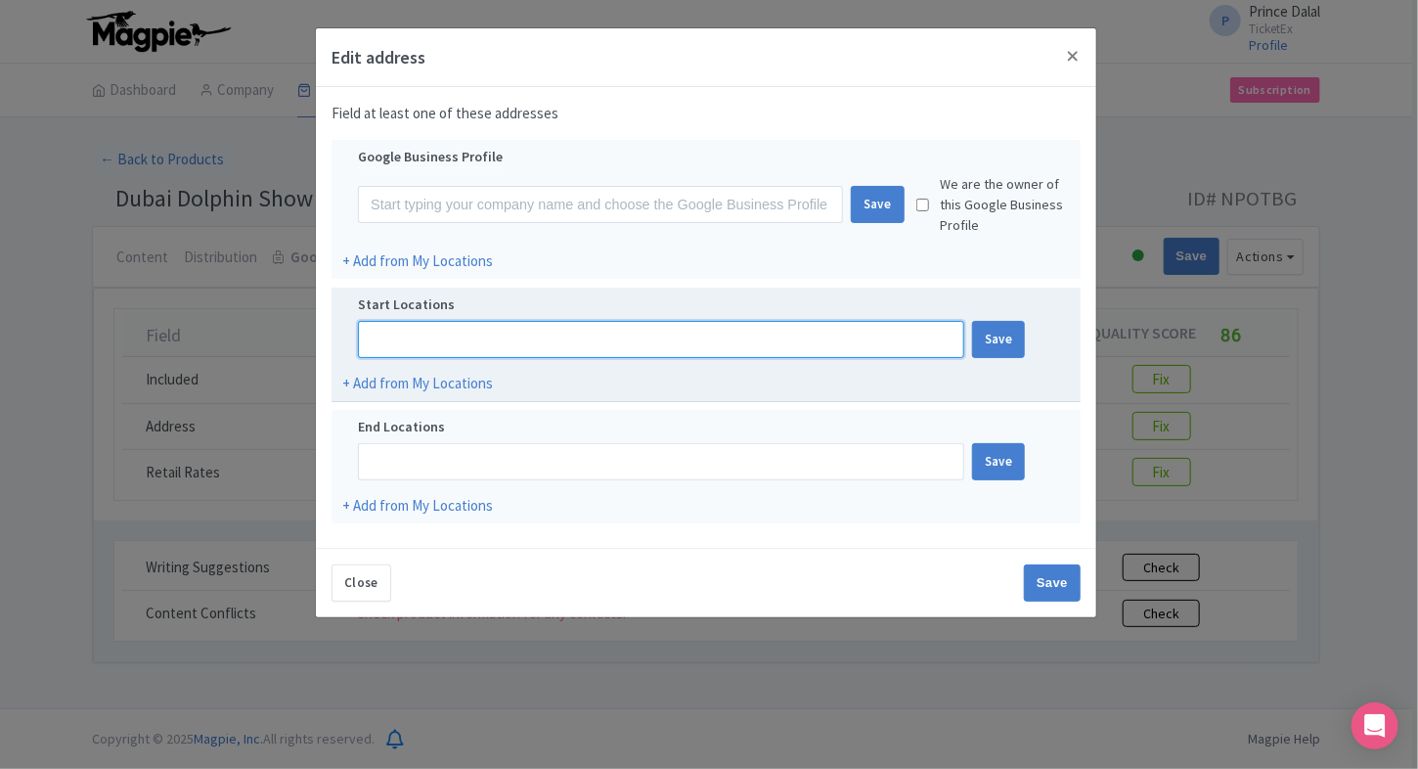
click at [433, 334] on input at bounding box center [661, 339] width 606 height 37
paste input "Dubai Dolphinarium Building - Riyadh Street, Inside the Creek Park Gate 1 - Dub…"
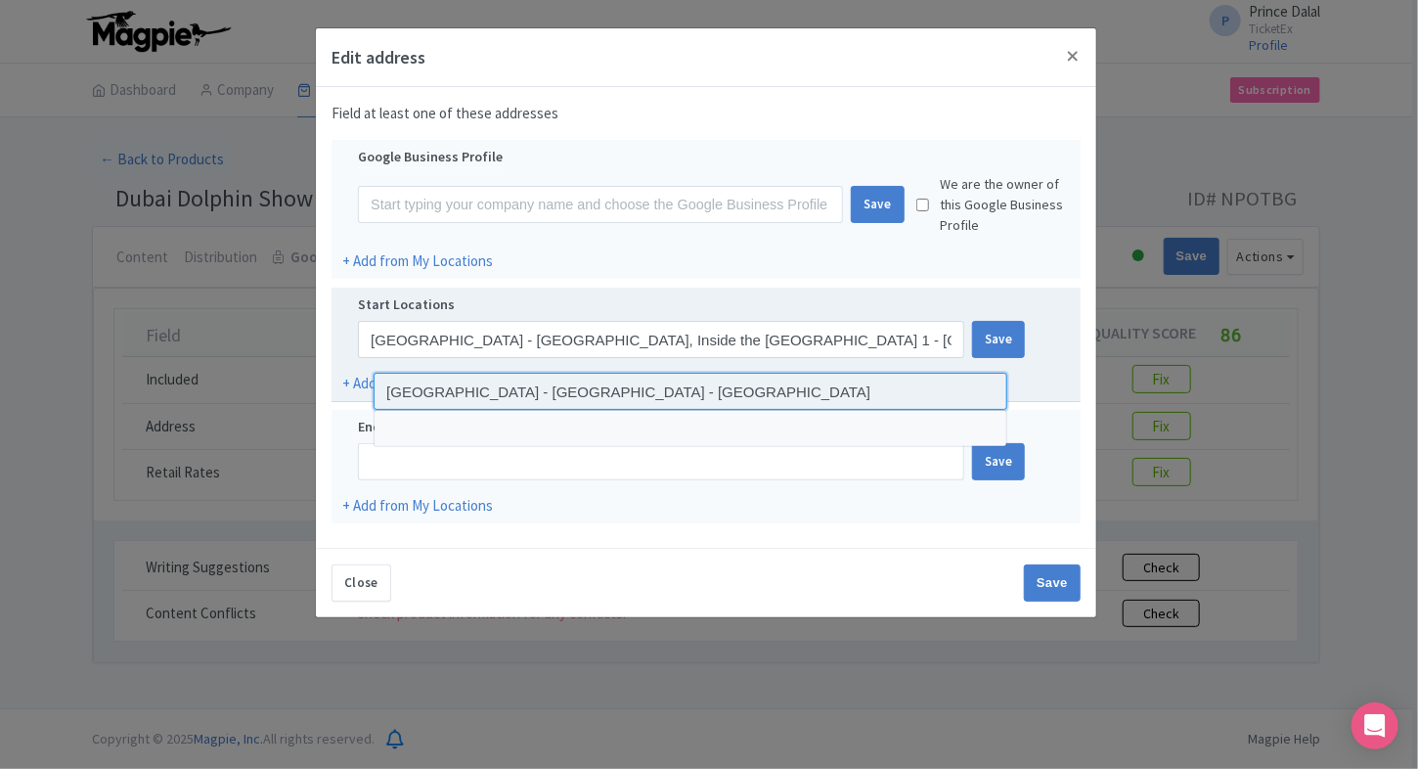
click at [501, 389] on input at bounding box center [691, 391] width 634 height 37
type input "Dubai Dolphinarium - Street - Dubai - United Arab Emirates"
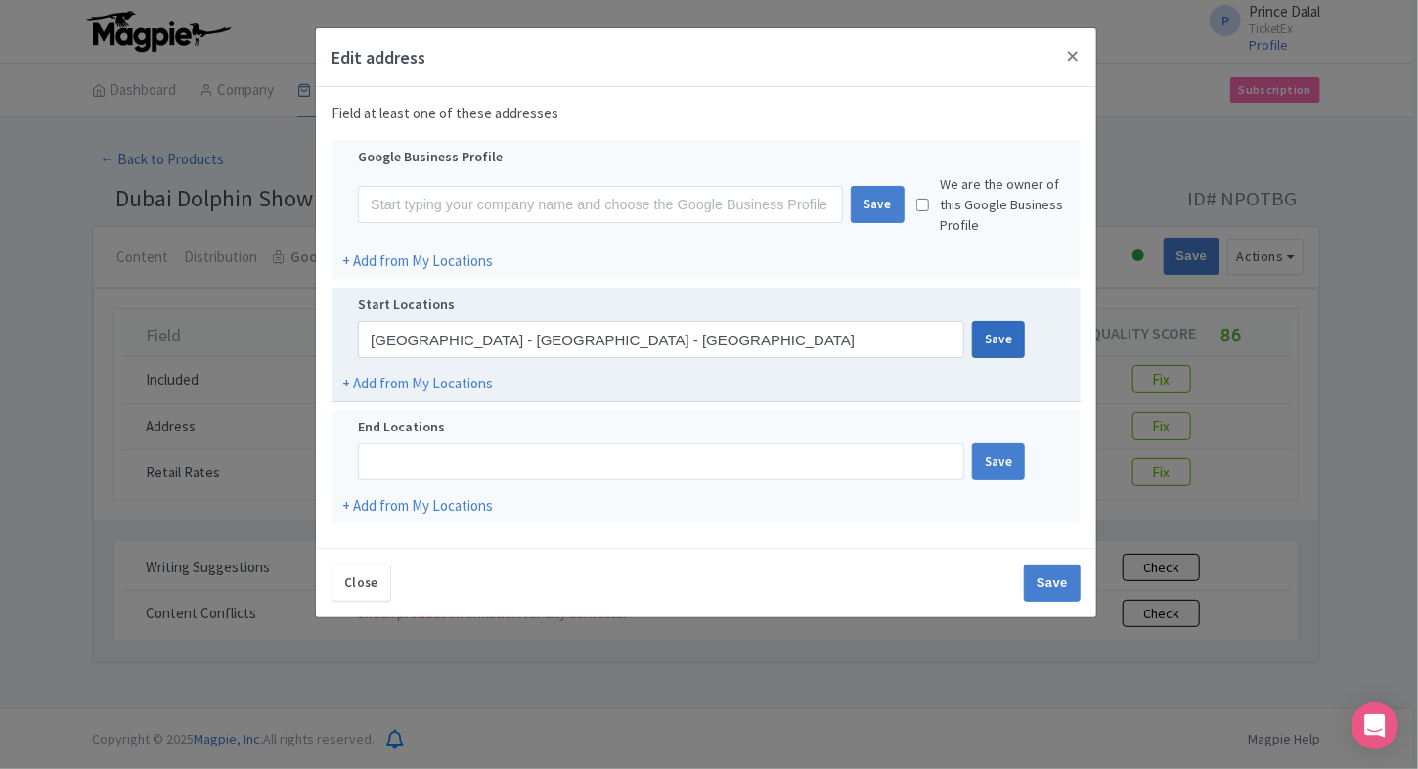
click at [995, 345] on div "Save" at bounding box center [999, 339] width 54 height 37
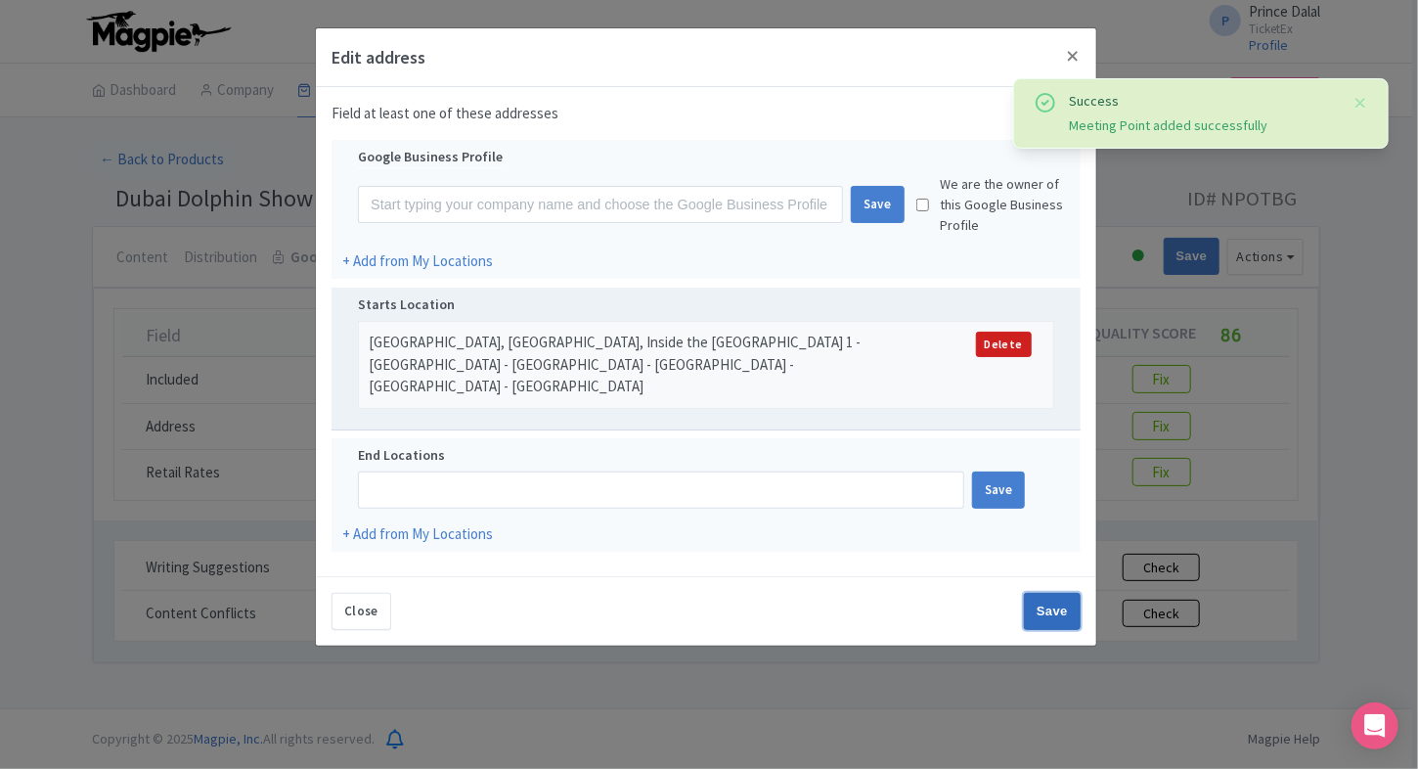
click at [1045, 607] on input "Save" at bounding box center [1052, 611] width 57 height 37
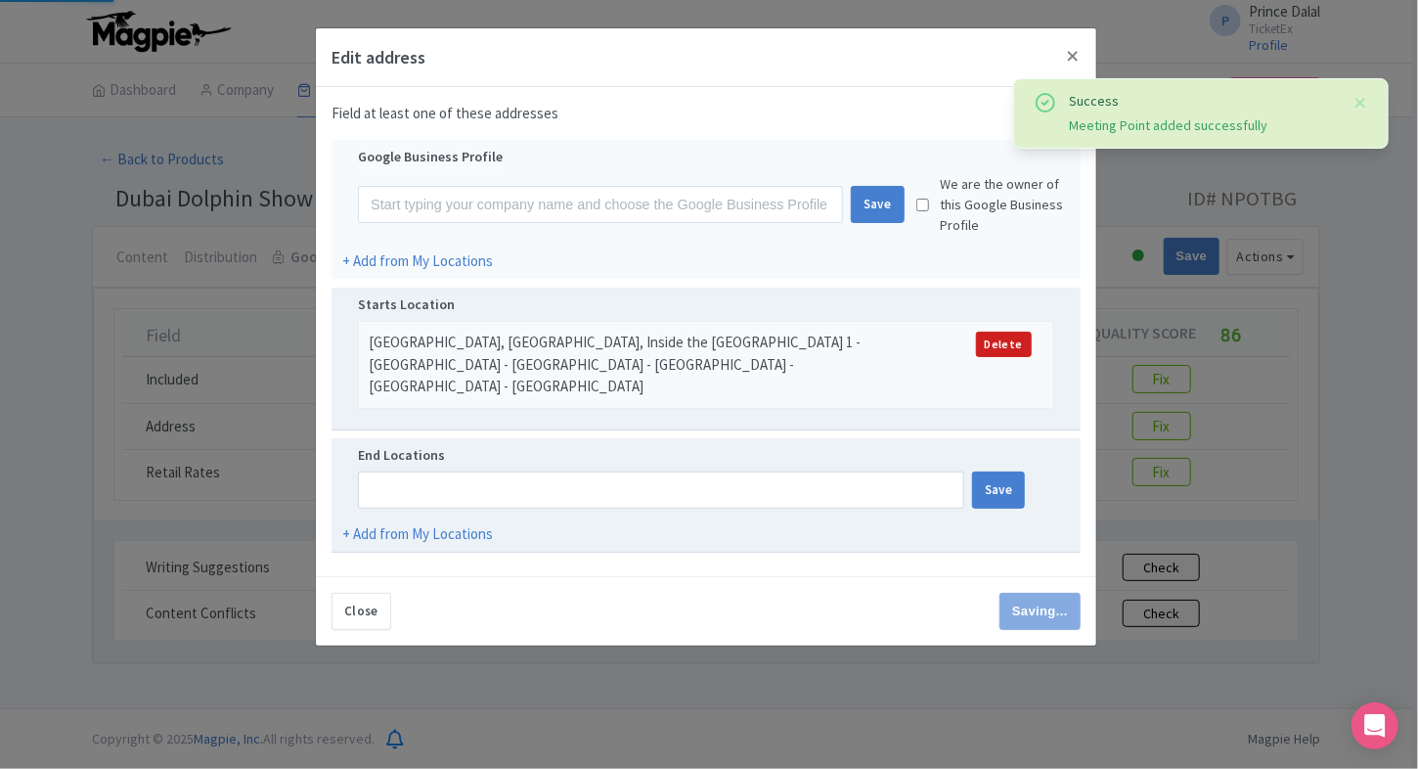
type input "Save"
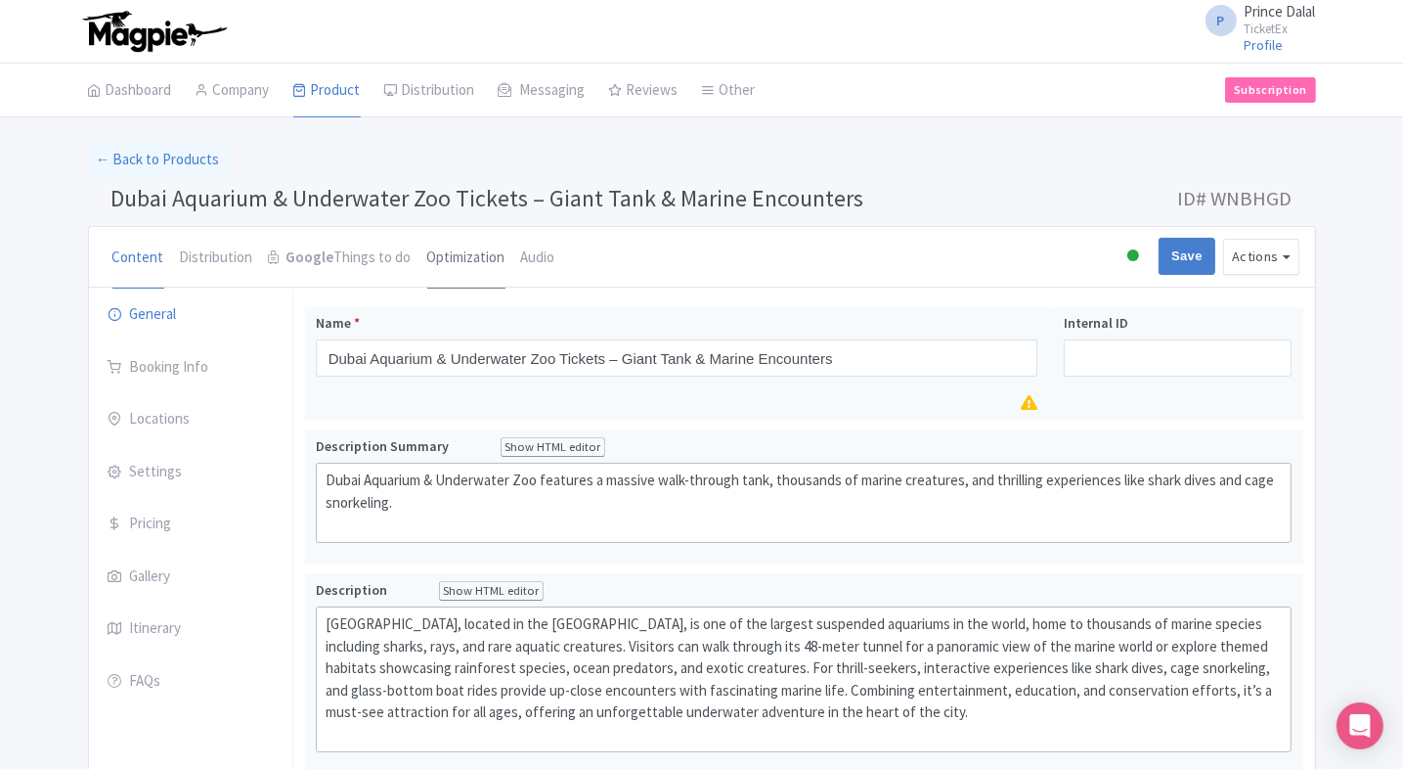
click at [463, 261] on link "Optimization" at bounding box center [466, 258] width 78 height 63
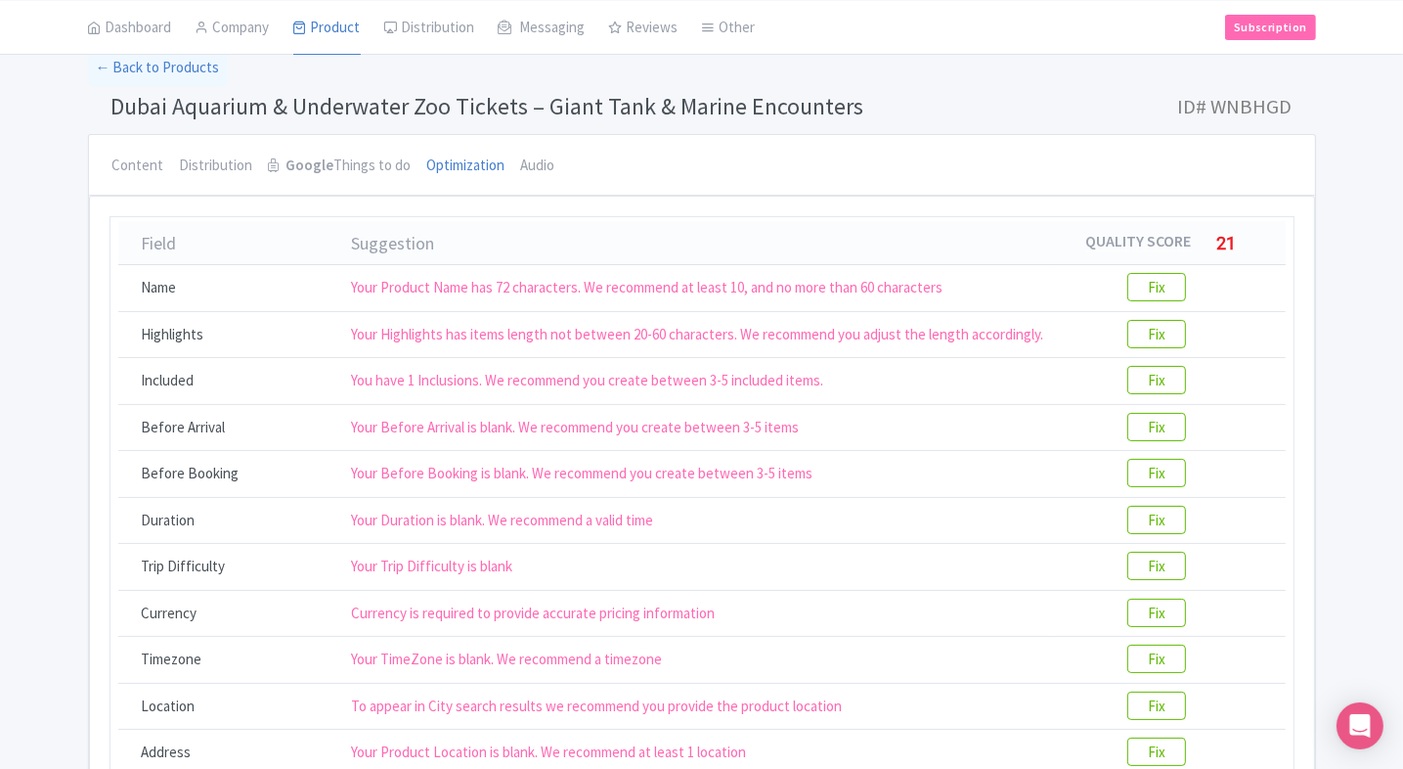
scroll to position [102, 0]
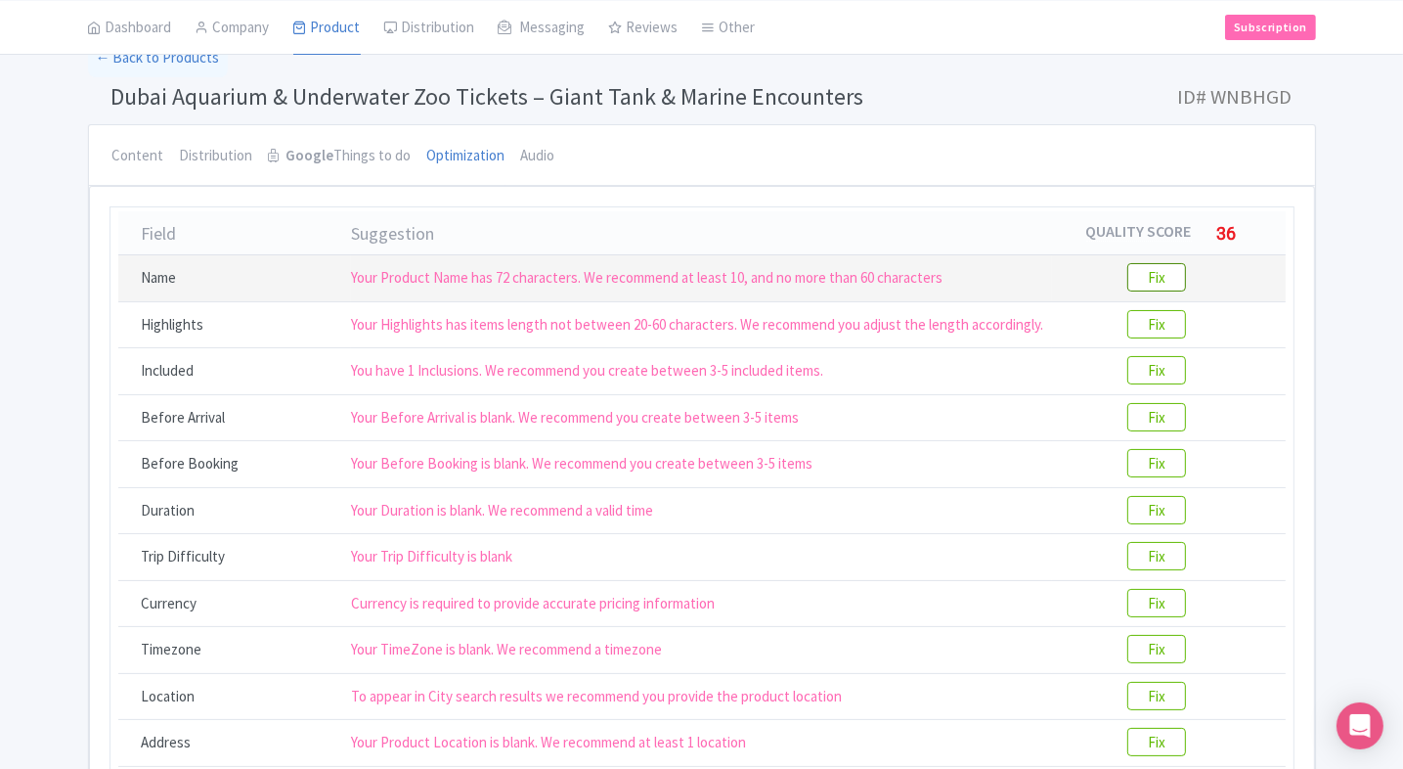
click at [1156, 283] on btn "Fix" at bounding box center [1156, 277] width 59 height 28
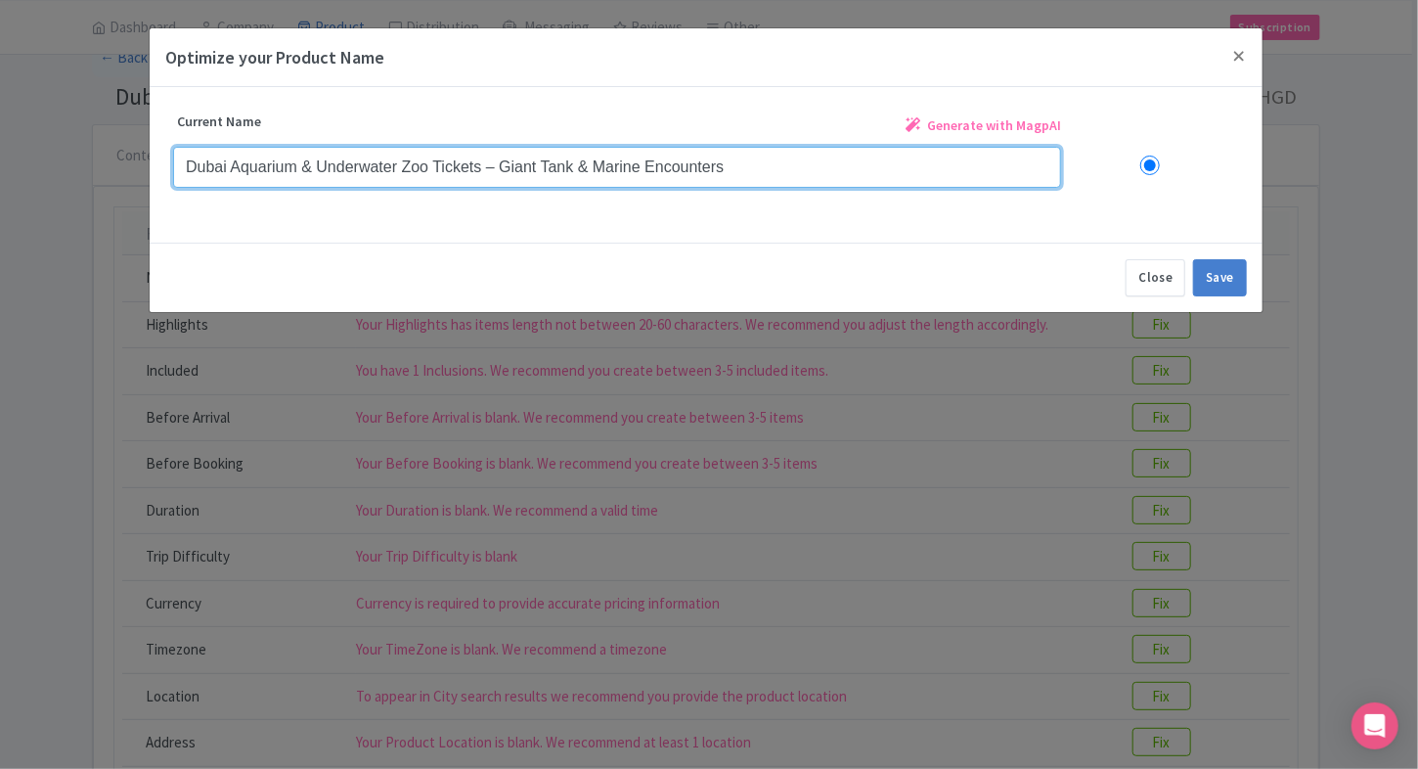
drag, startPoint x: 739, startPoint y: 170, endPoint x: 431, endPoint y: 174, distance: 308.0
click at [431, 174] on input "Dubai Aquarium & Underwater Zoo Tickets – Giant Tank & Marine Encounters" at bounding box center [617, 167] width 888 height 41
type input "Dubai Aquarium & Underwater Zoo"
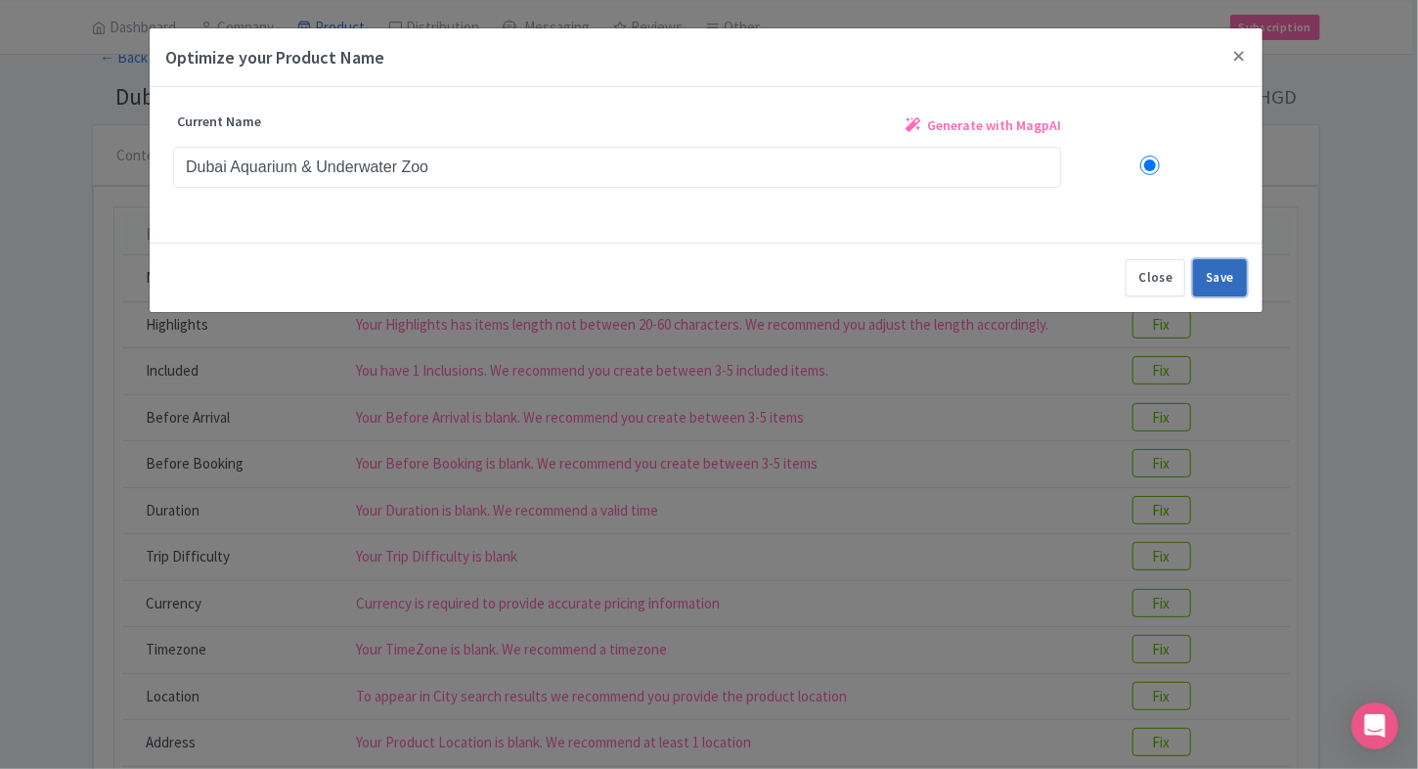
click at [1208, 260] on button "Save" at bounding box center [1220, 277] width 54 height 37
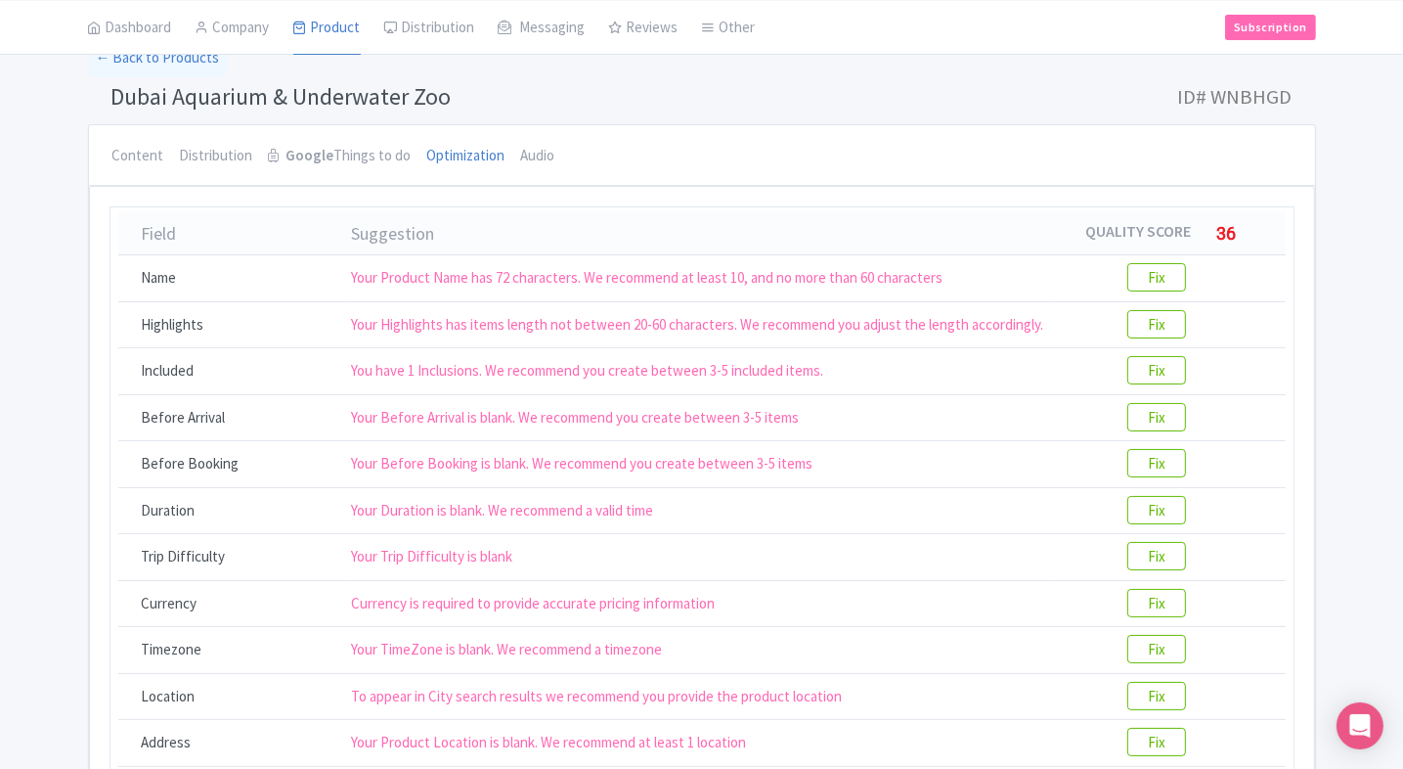
scroll to position [0, 0]
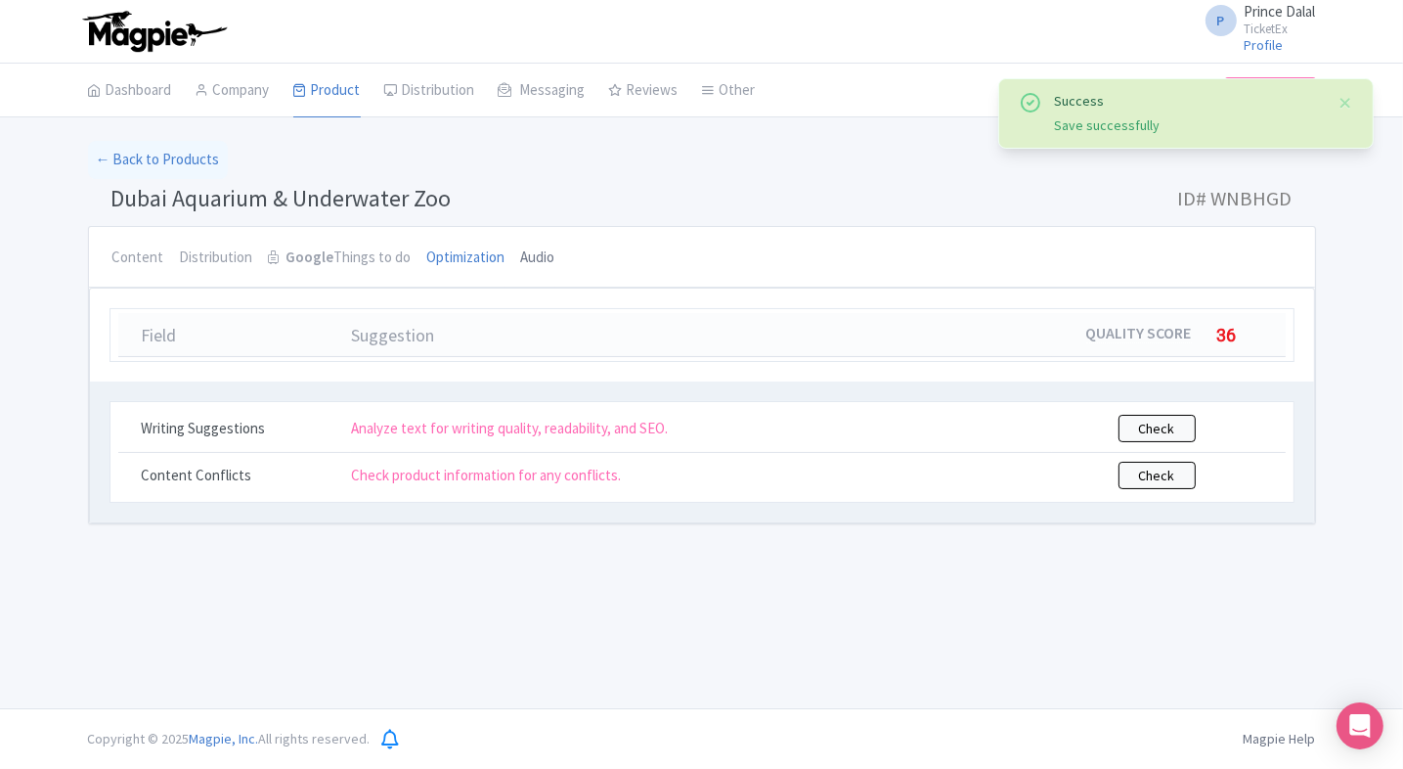
click at [540, 260] on link "Audio" at bounding box center [538, 258] width 34 height 63
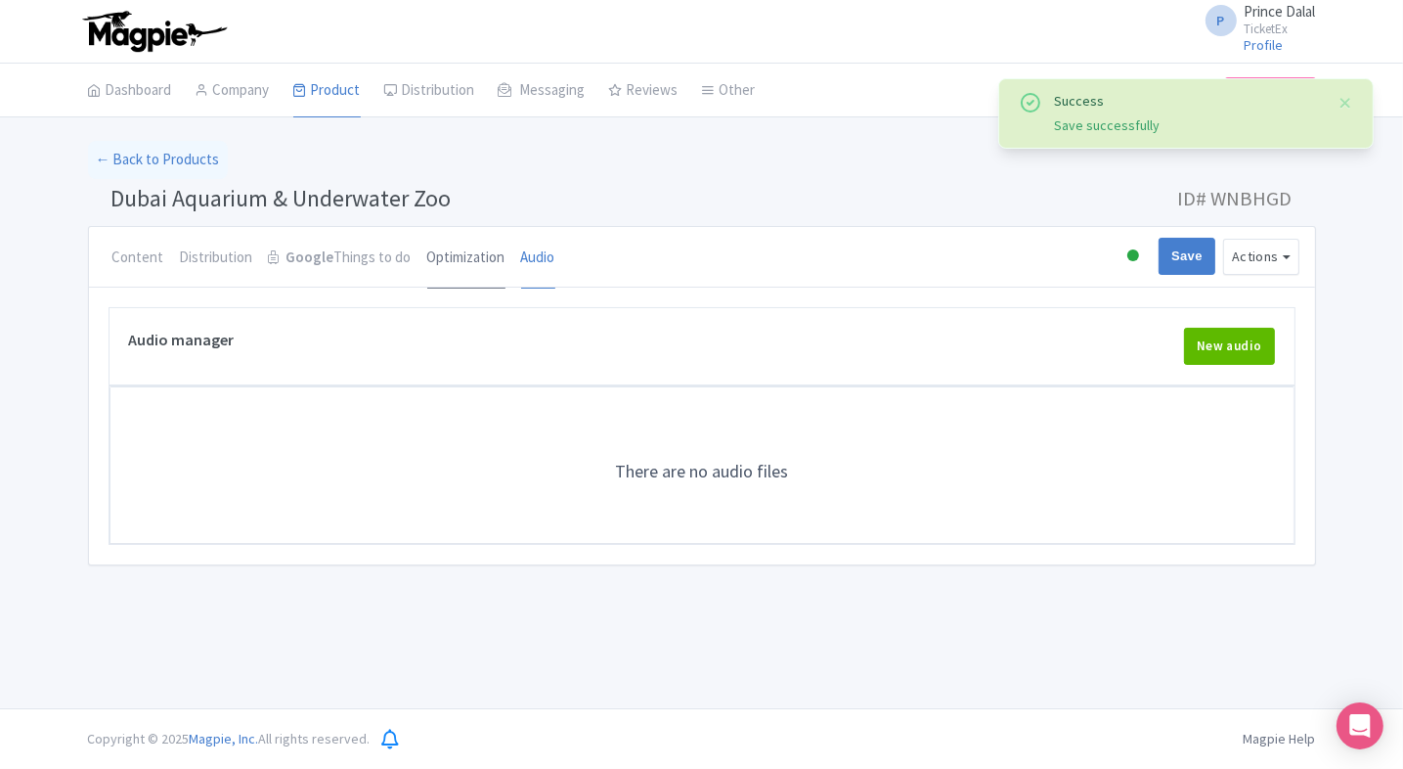
click at [468, 258] on link "Optimization" at bounding box center [466, 258] width 78 height 63
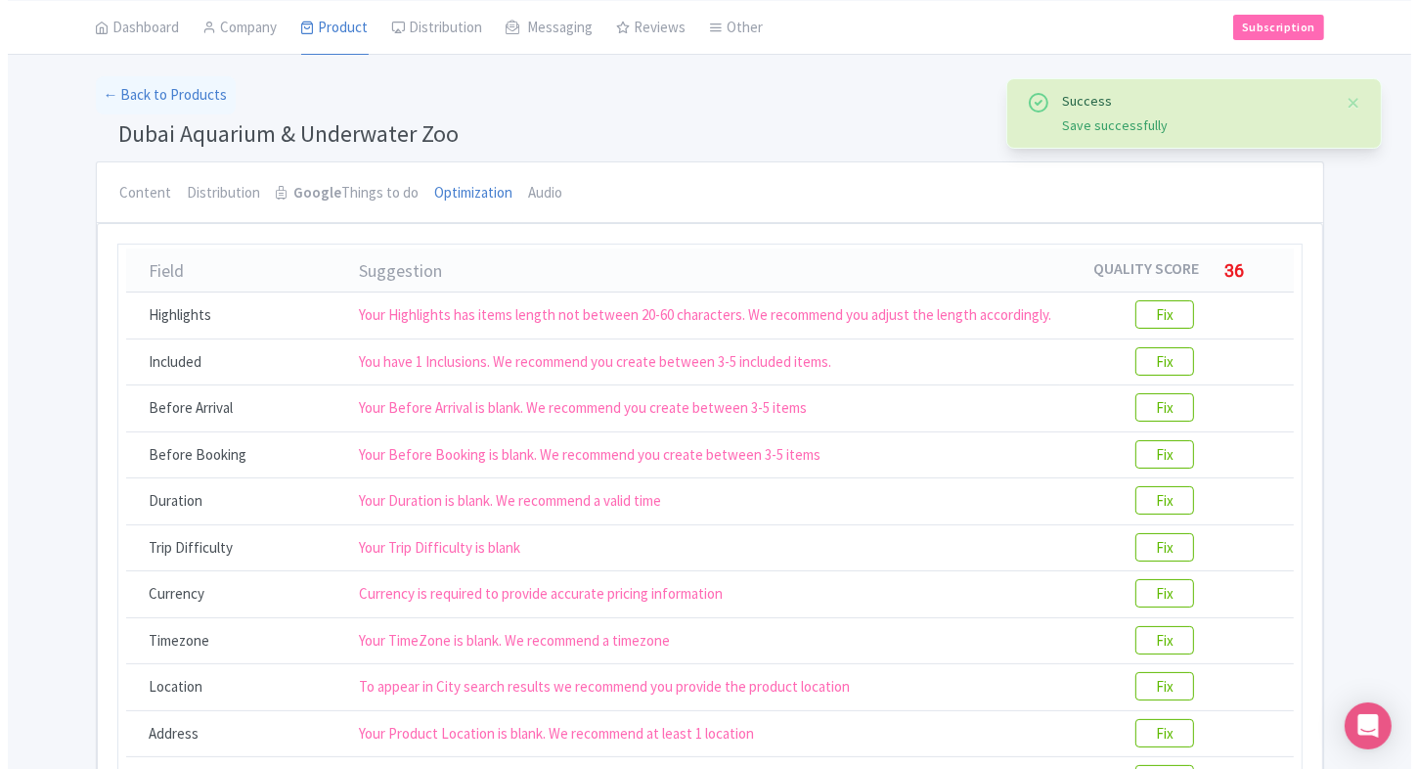
scroll to position [66, 0]
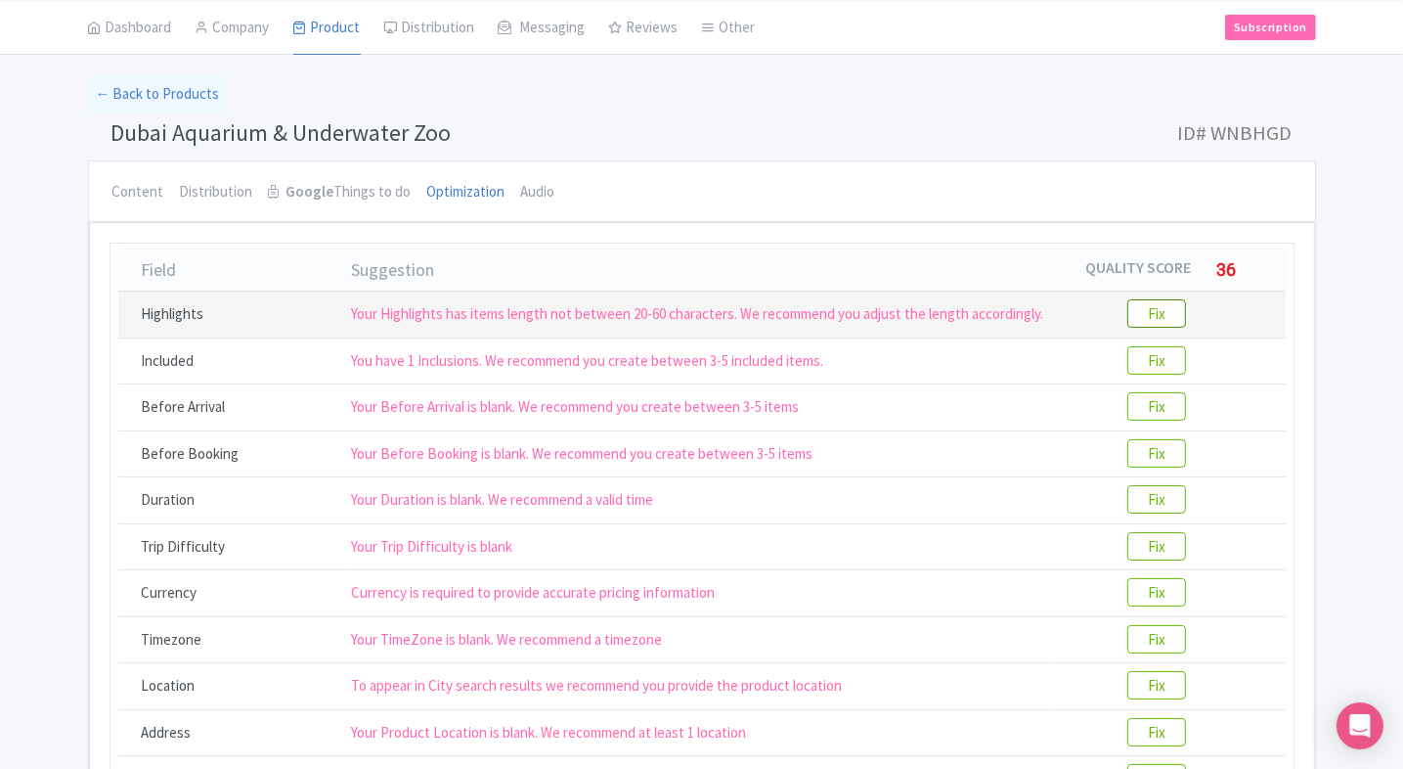
click at [1165, 323] on btn "Fix" at bounding box center [1156, 313] width 59 height 28
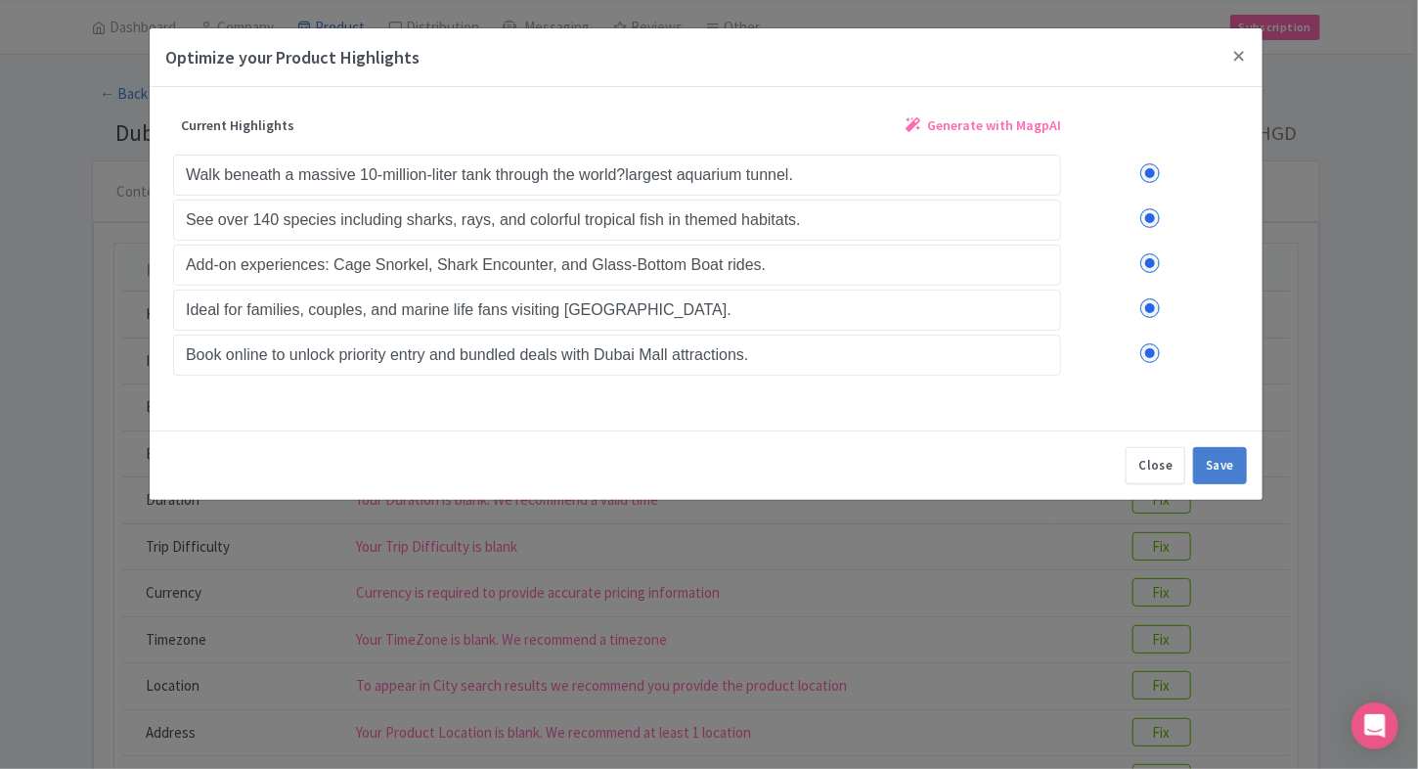
click at [956, 121] on span "Generate with MagpAI" at bounding box center [994, 125] width 134 height 21
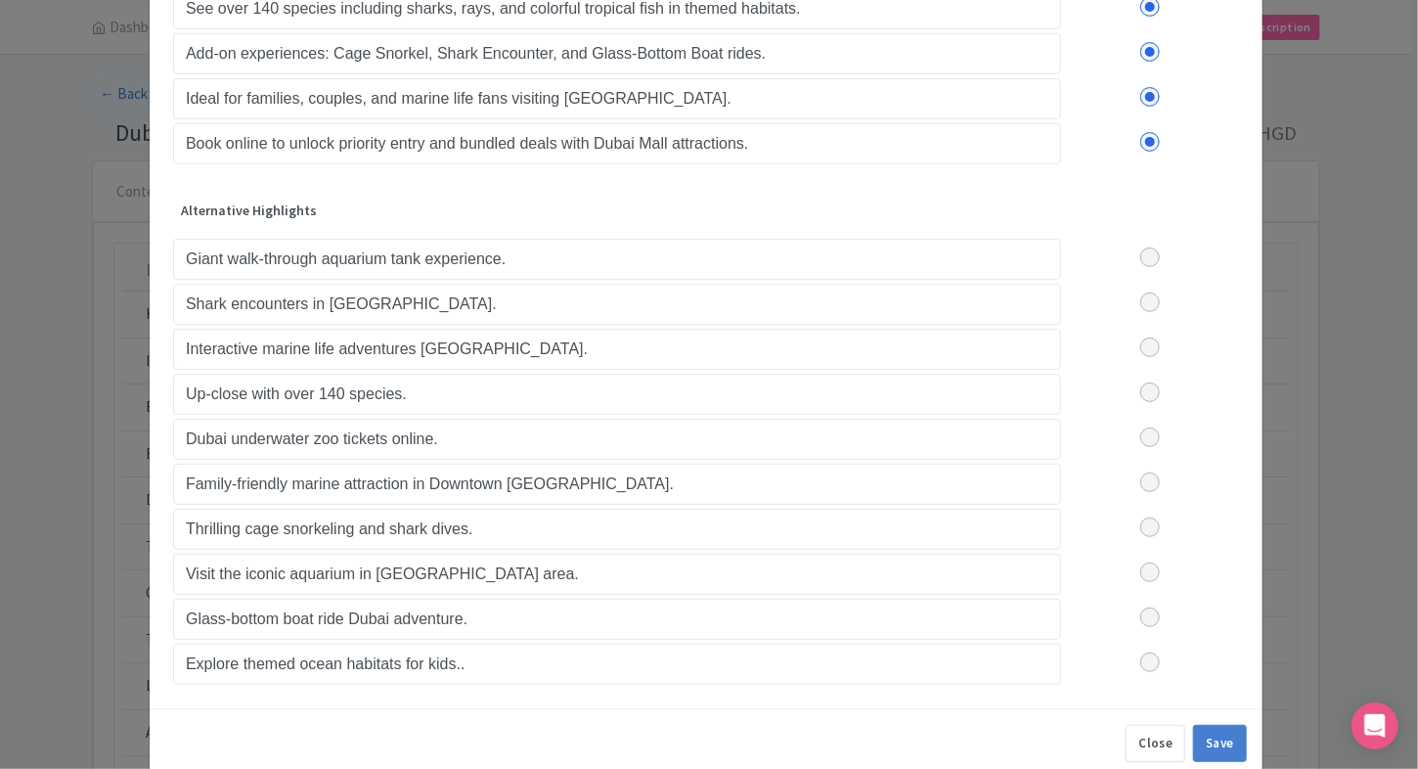
scroll to position [215, 0]
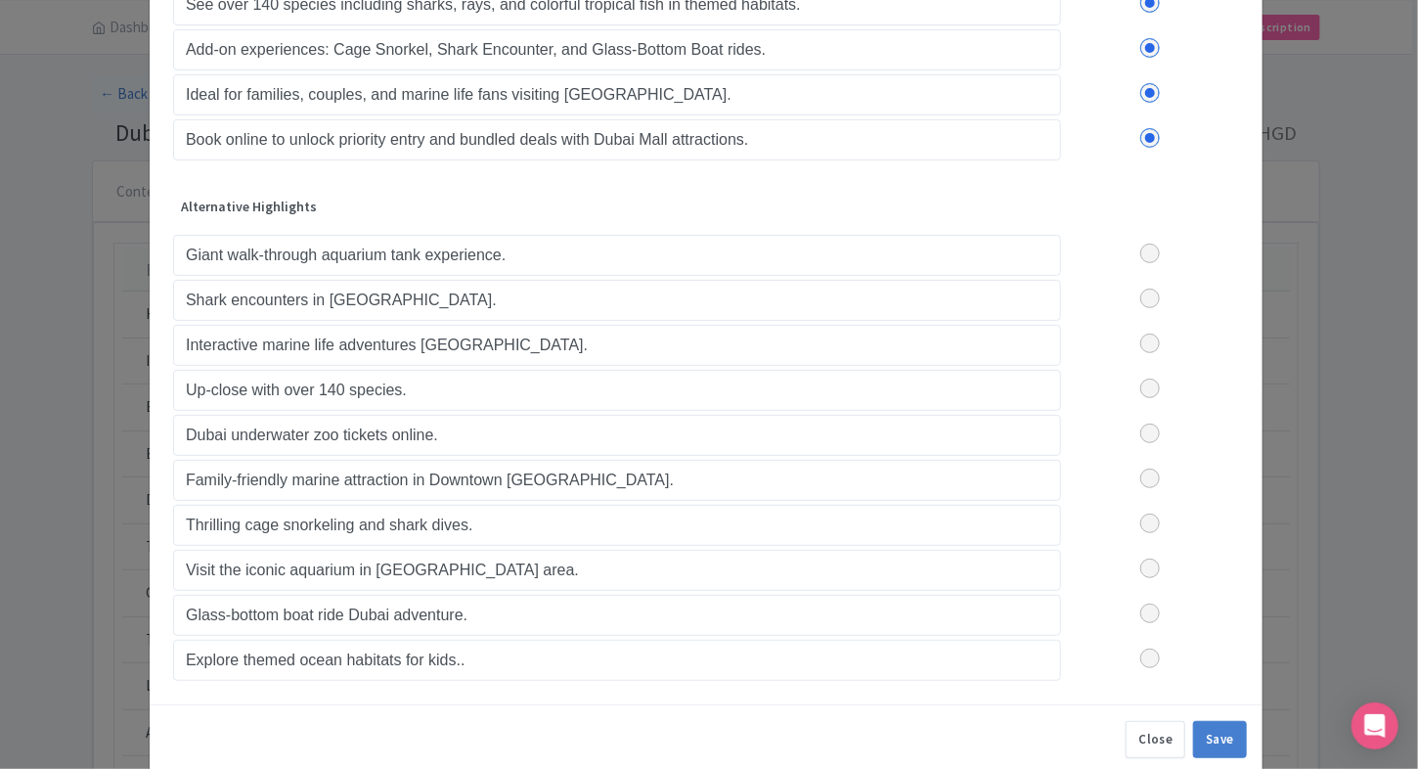
click at [1131, 297] on label at bounding box center [1150, 298] width 178 height 20
click at [0, 0] on input "checkbox" at bounding box center [0, 0] width 0 height 0
click at [1151, 333] on label at bounding box center [1150, 343] width 178 height 20
click at [0, 0] on input "checkbox" at bounding box center [0, 0] width 0 height 0
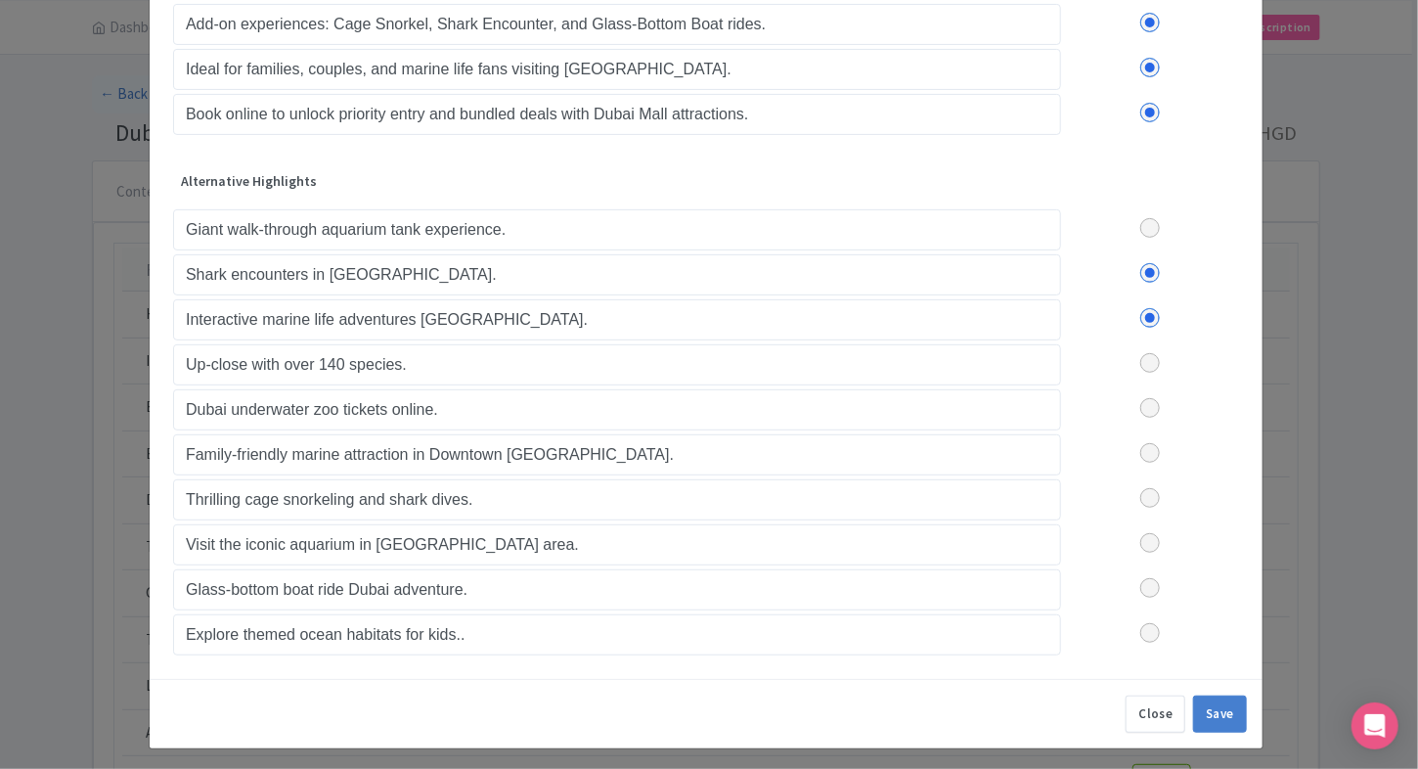
click at [1146, 357] on label at bounding box center [1150, 363] width 178 height 20
click at [0, 0] on input "checkbox" at bounding box center [0, 0] width 0 height 0
click at [1169, 409] on label at bounding box center [1150, 408] width 178 height 20
click at [0, 0] on input "checkbox" at bounding box center [0, 0] width 0 height 0
click at [1150, 443] on label at bounding box center [1150, 453] width 178 height 20
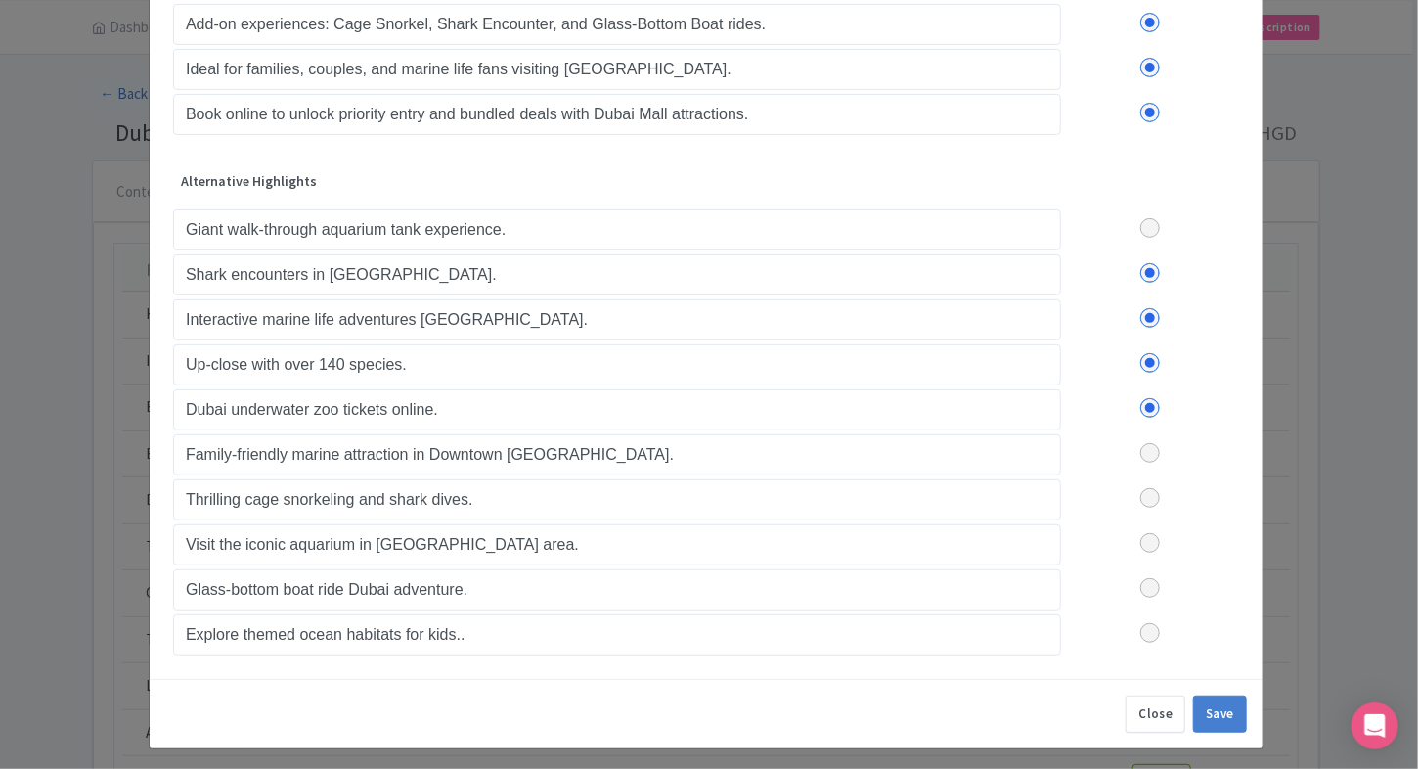
click at [0, 0] on input "checkbox" at bounding box center [0, 0] width 0 height 0
click at [1152, 496] on label at bounding box center [1150, 498] width 178 height 20
click at [0, 0] on input "checkbox" at bounding box center [0, 0] width 0 height 0
click at [1152, 496] on label at bounding box center [1150, 498] width 178 height 20
click at [0, 0] on input "checkbox" at bounding box center [0, 0] width 0 height 0
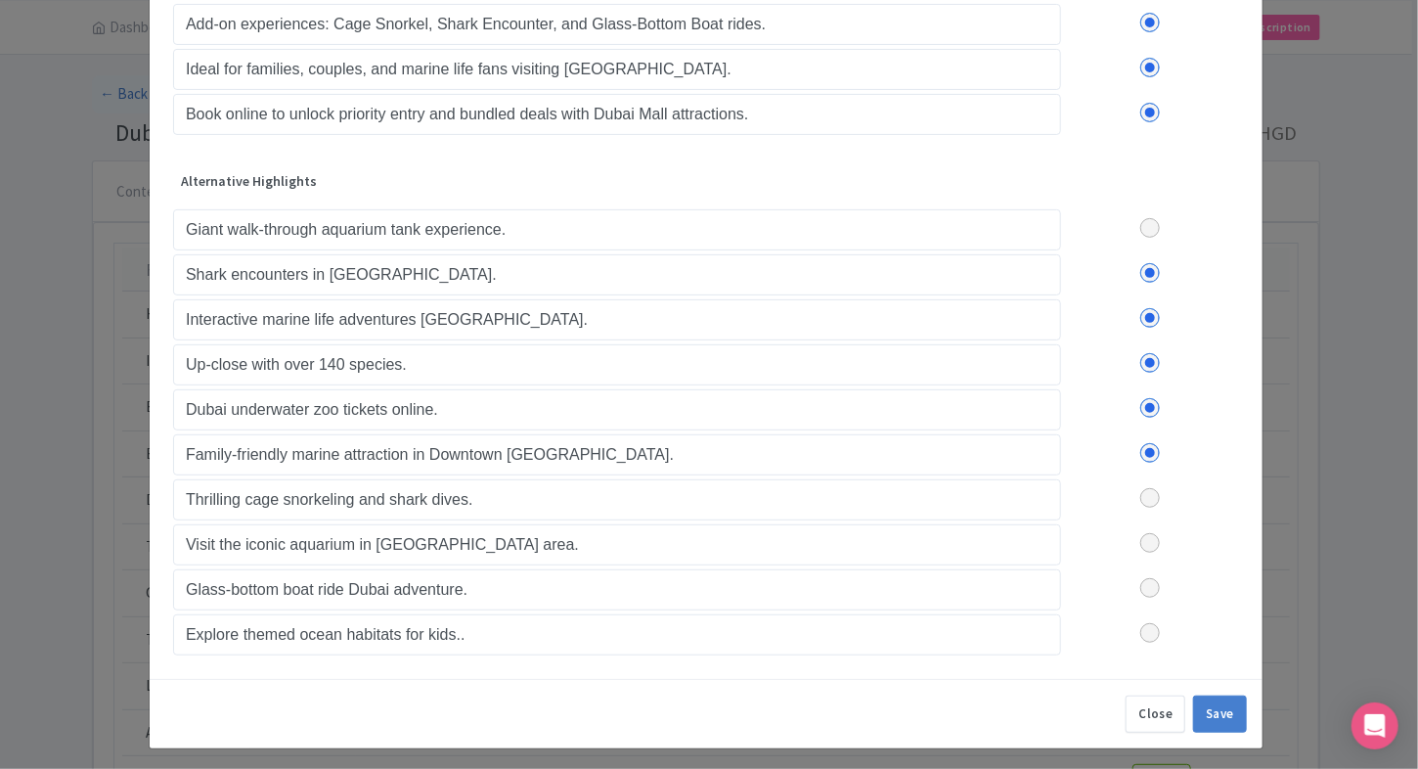
click at [1147, 536] on label at bounding box center [1150, 543] width 178 height 20
click at [0, 0] on input "checkbox" at bounding box center [0, 0] width 0 height 0
click at [1147, 536] on label at bounding box center [1150, 543] width 178 height 20
click at [0, 0] on input "checkbox" at bounding box center [0, 0] width 0 height 0
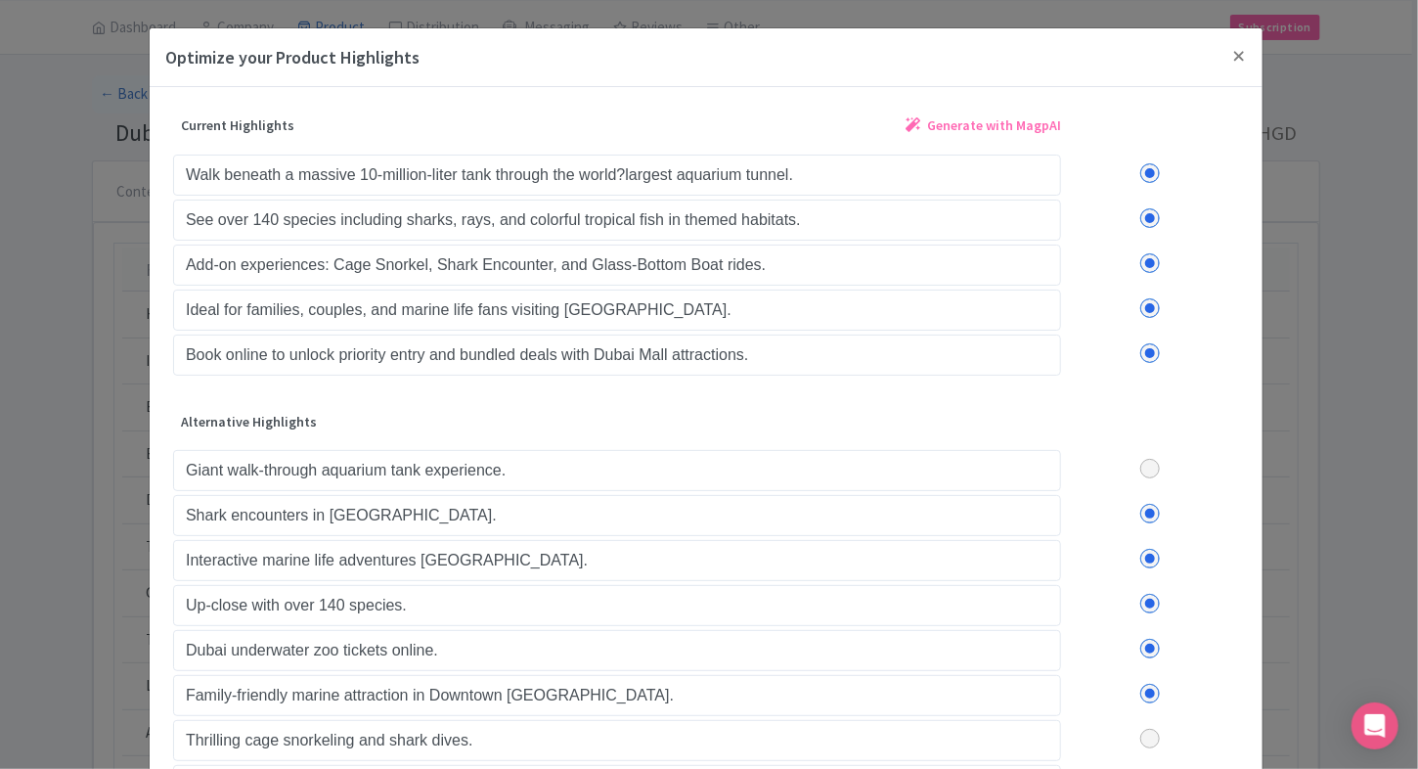
click at [1148, 344] on div "Walk beneath a massive 10-million-liter tank through the world?largest aquarium…" at bounding box center [706, 263] width 1066 height 225
click at [1148, 344] on label at bounding box center [1150, 353] width 178 height 20
click at [0, 0] on input "checkbox" at bounding box center [0, 0] width 0 height 0
click at [1150, 299] on label at bounding box center [1150, 308] width 178 height 20
click at [0, 0] on input "checkbox" at bounding box center [0, 0] width 0 height 0
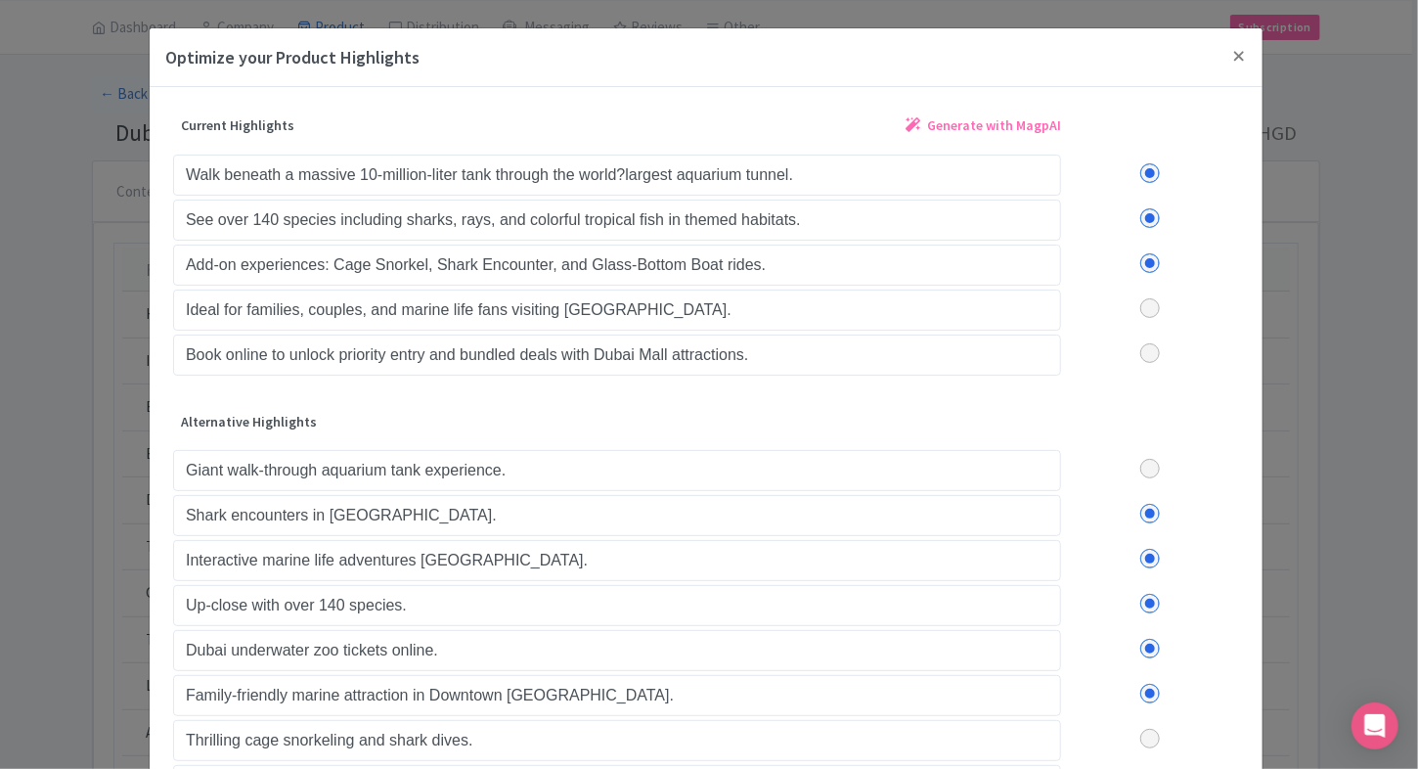
click at [1150, 265] on label at bounding box center [1150, 263] width 178 height 20
click at [0, 0] on input "checkbox" at bounding box center [0, 0] width 0 height 0
click at [1147, 217] on label at bounding box center [1150, 218] width 178 height 20
click at [0, 0] on input "checkbox" at bounding box center [0, 0] width 0 height 0
click at [1146, 178] on label at bounding box center [1150, 173] width 178 height 20
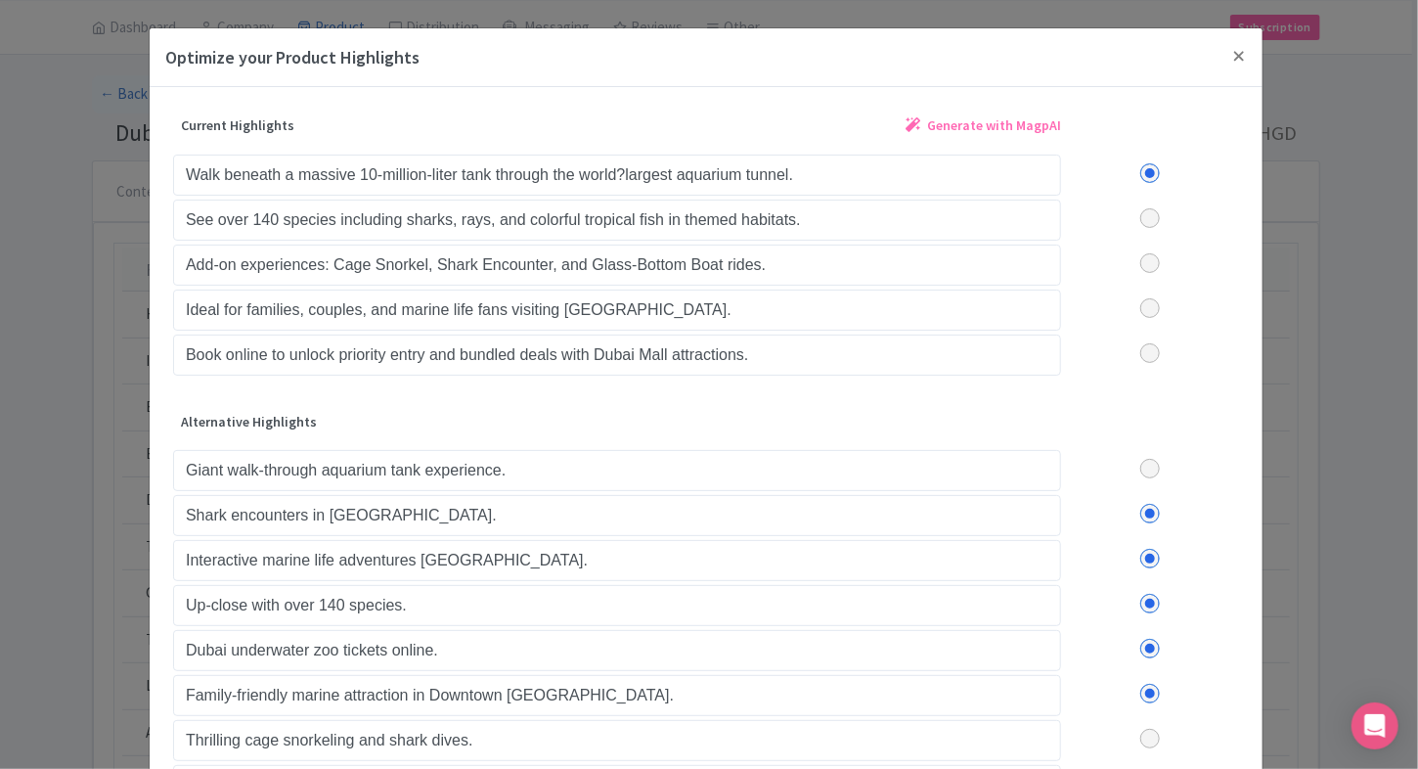
click at [0, 0] on input "checkbox" at bounding box center [0, 0] width 0 height 0
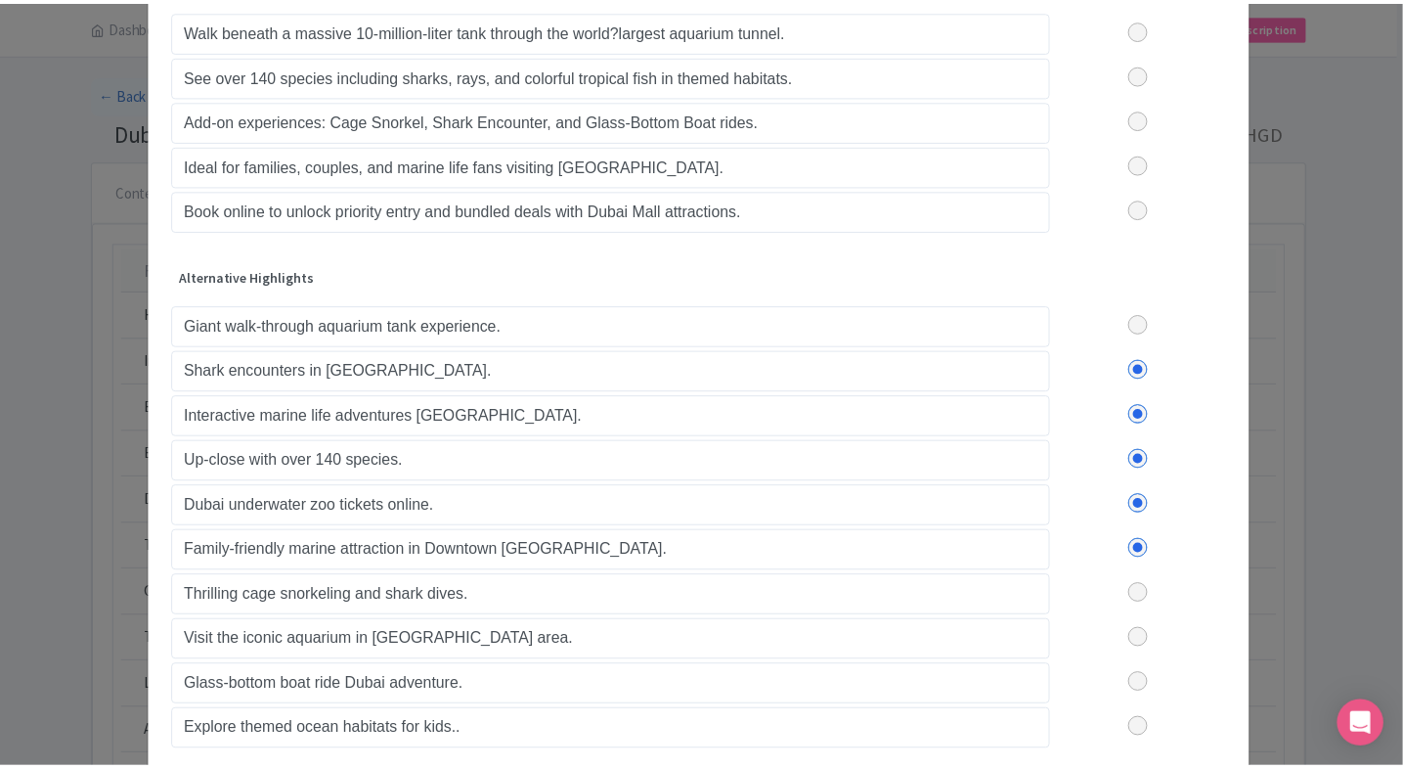
scroll to position [241, 0]
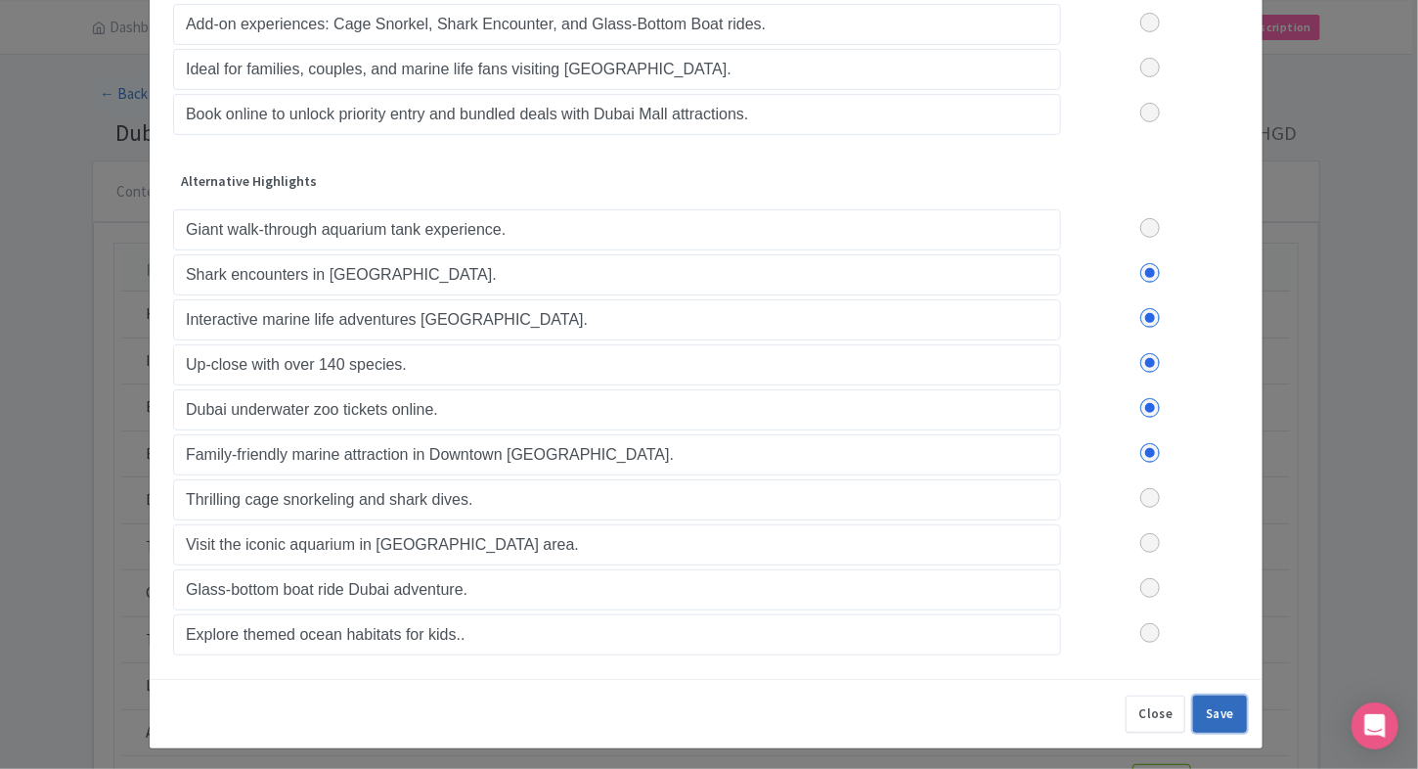
click at [1204, 708] on button "Save" at bounding box center [1220, 713] width 54 height 37
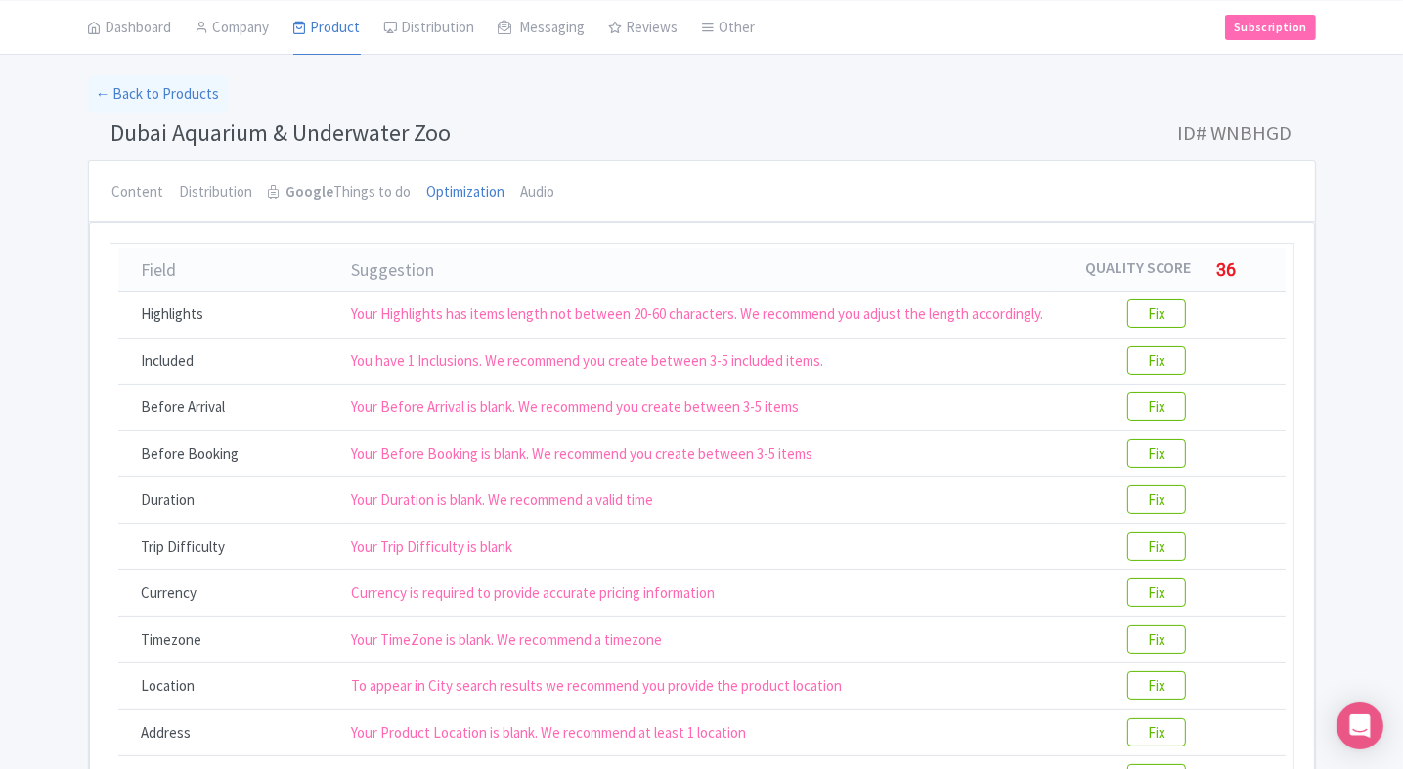
scroll to position [0, 0]
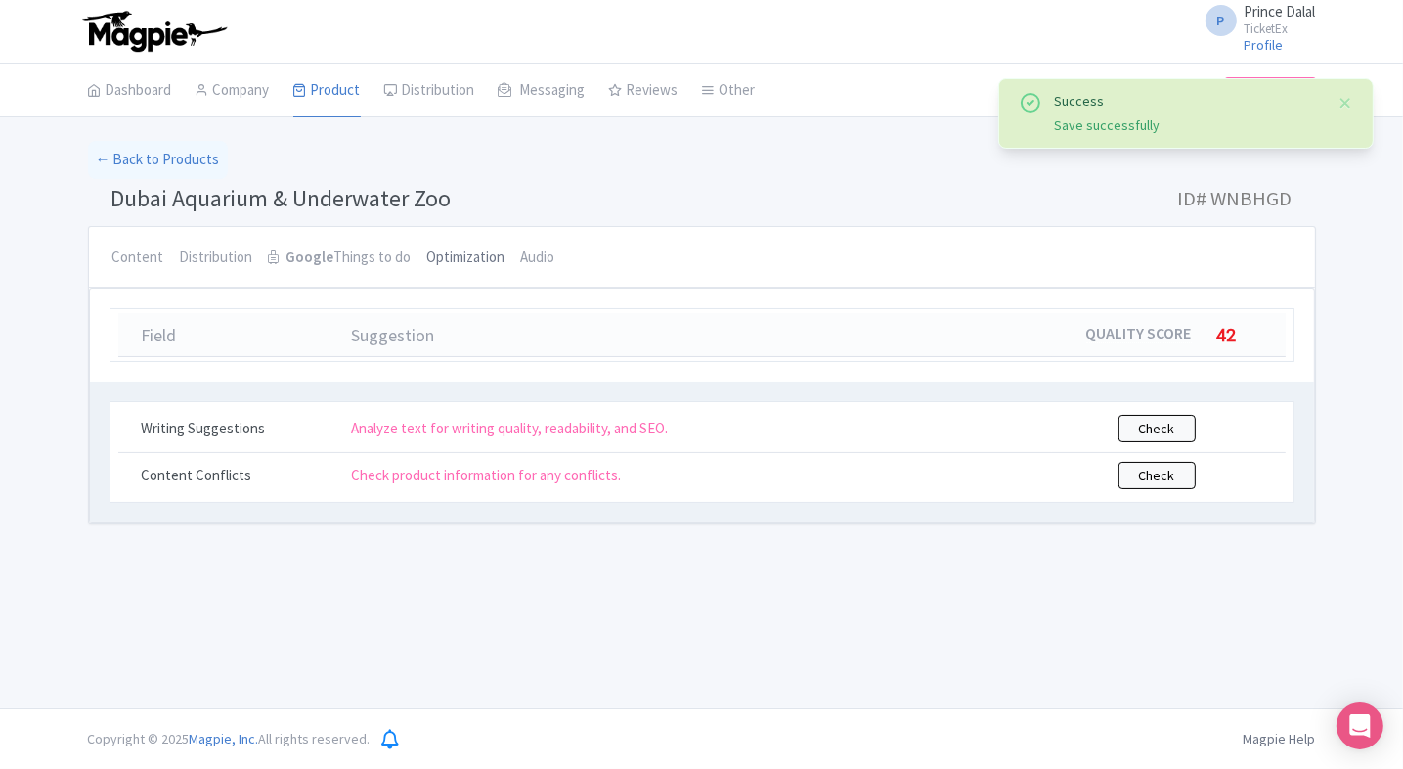
click at [473, 264] on link "Optimization" at bounding box center [466, 258] width 78 height 63
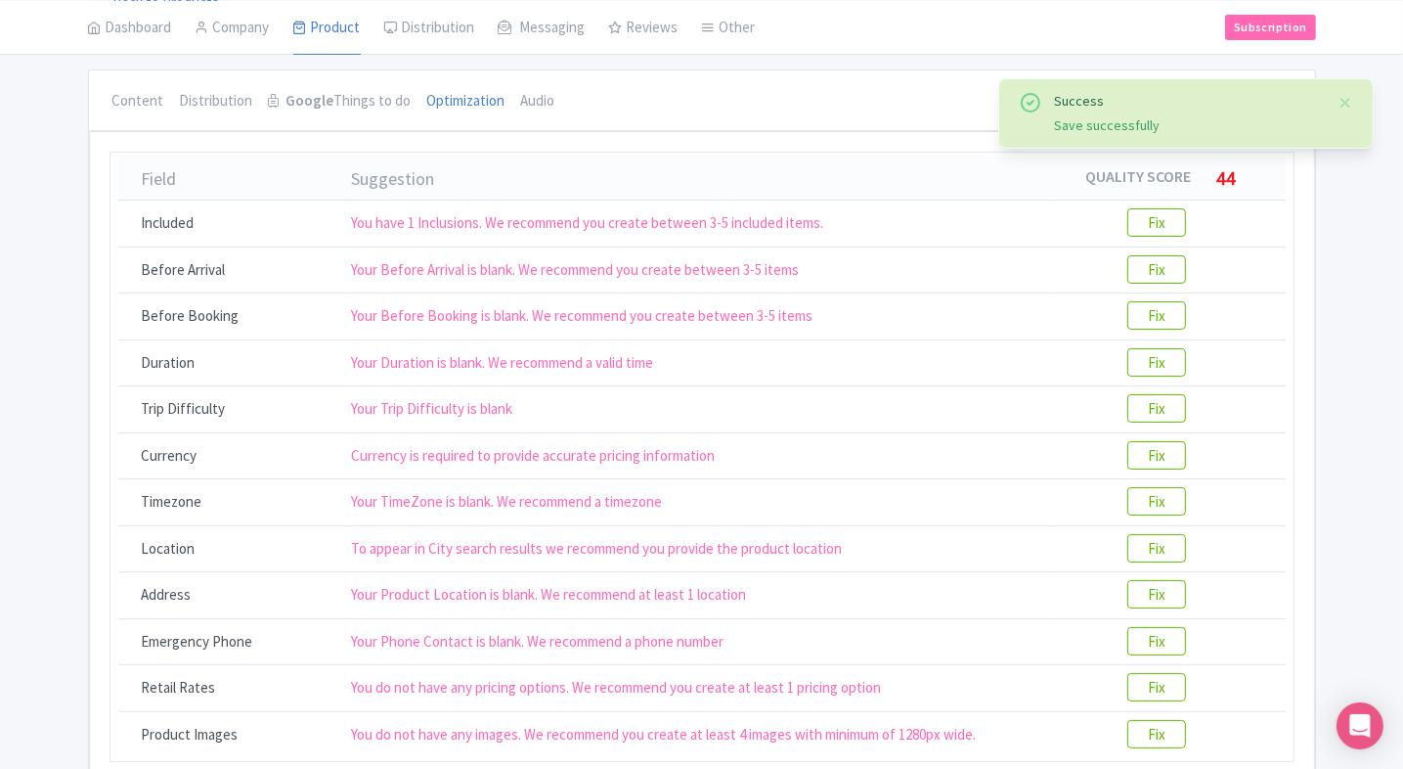
scroll to position [159, 0]
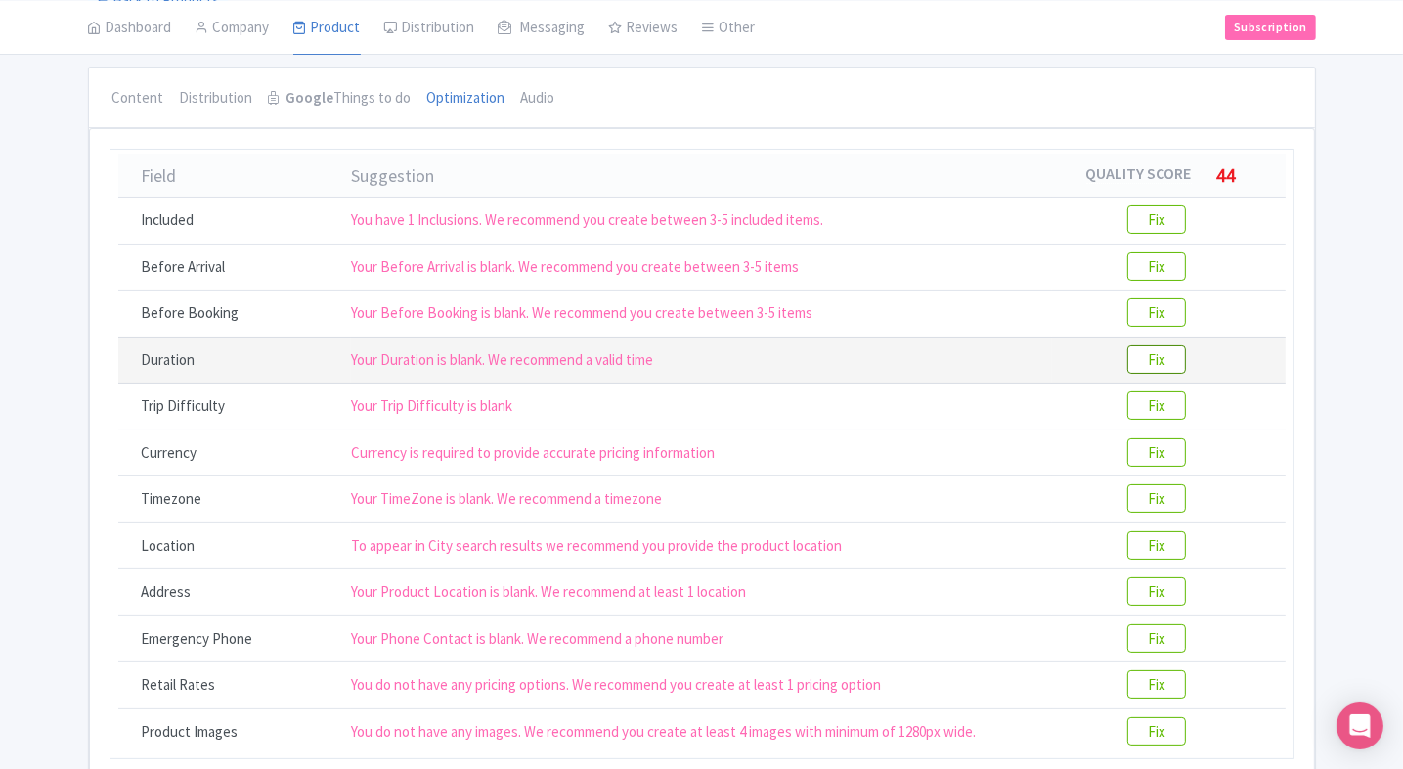
click at [1163, 360] on btn "Fix" at bounding box center [1156, 359] width 59 height 28
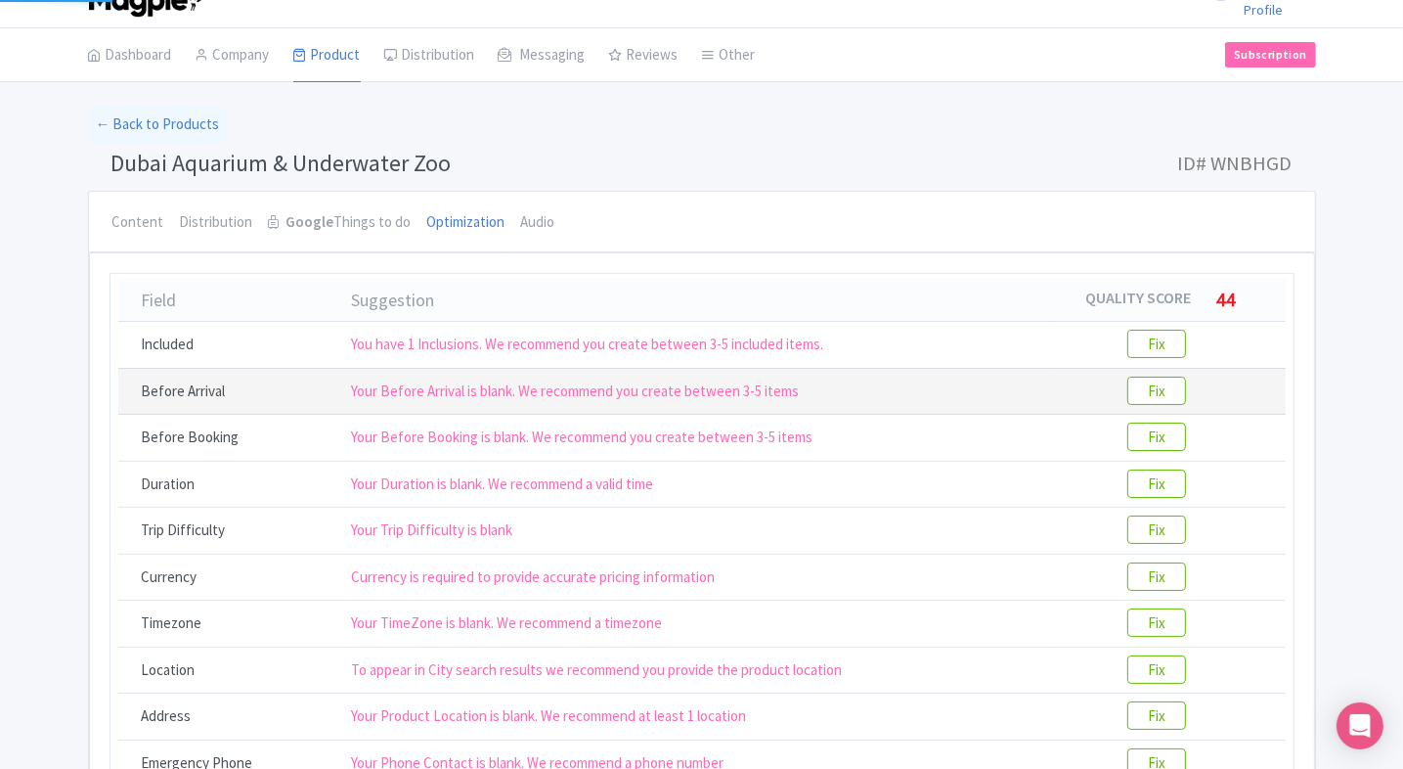
scroll to position [0, 0]
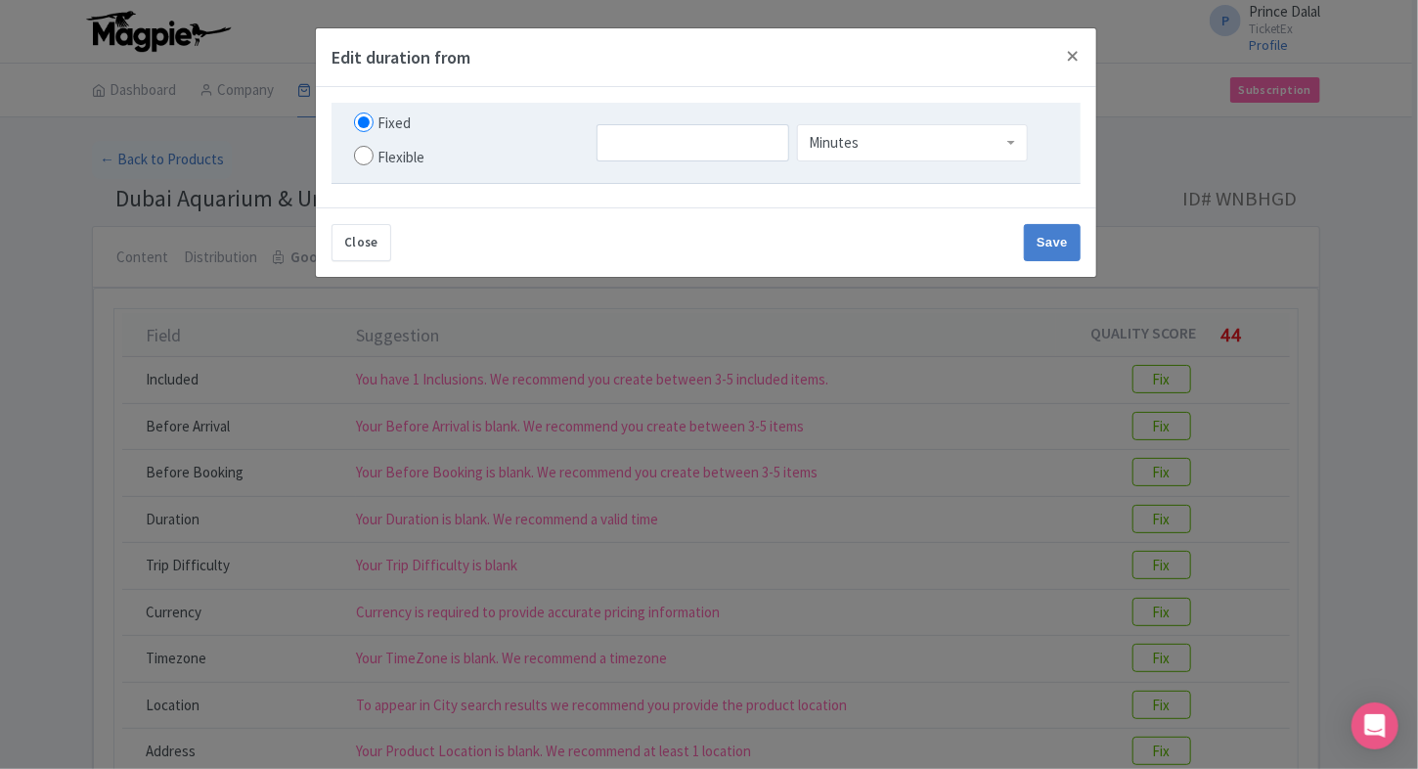
click at [378, 157] on div "Flexible" at bounding box center [400, 158] width 47 height 22
click at [374, 157] on input "Flexible" at bounding box center [364, 156] width 20 height 20
radio input "true"
click at [623, 156] on input "number" at bounding box center [645, 142] width 121 height 37
type input "2"
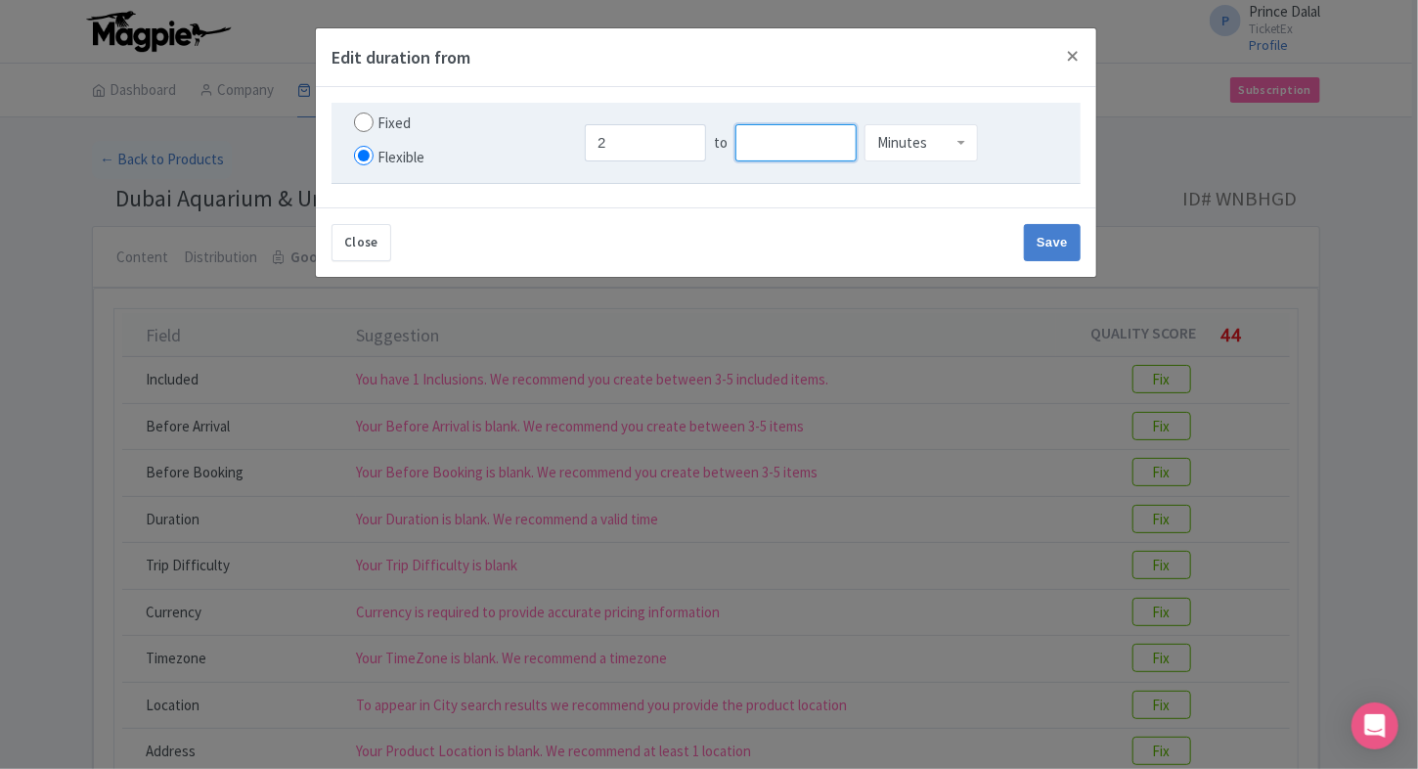
click at [793, 144] on input "number" at bounding box center [795, 142] width 121 height 37
type input "3"
click at [921, 154] on div "Minutes" at bounding box center [920, 138] width 113 height 37
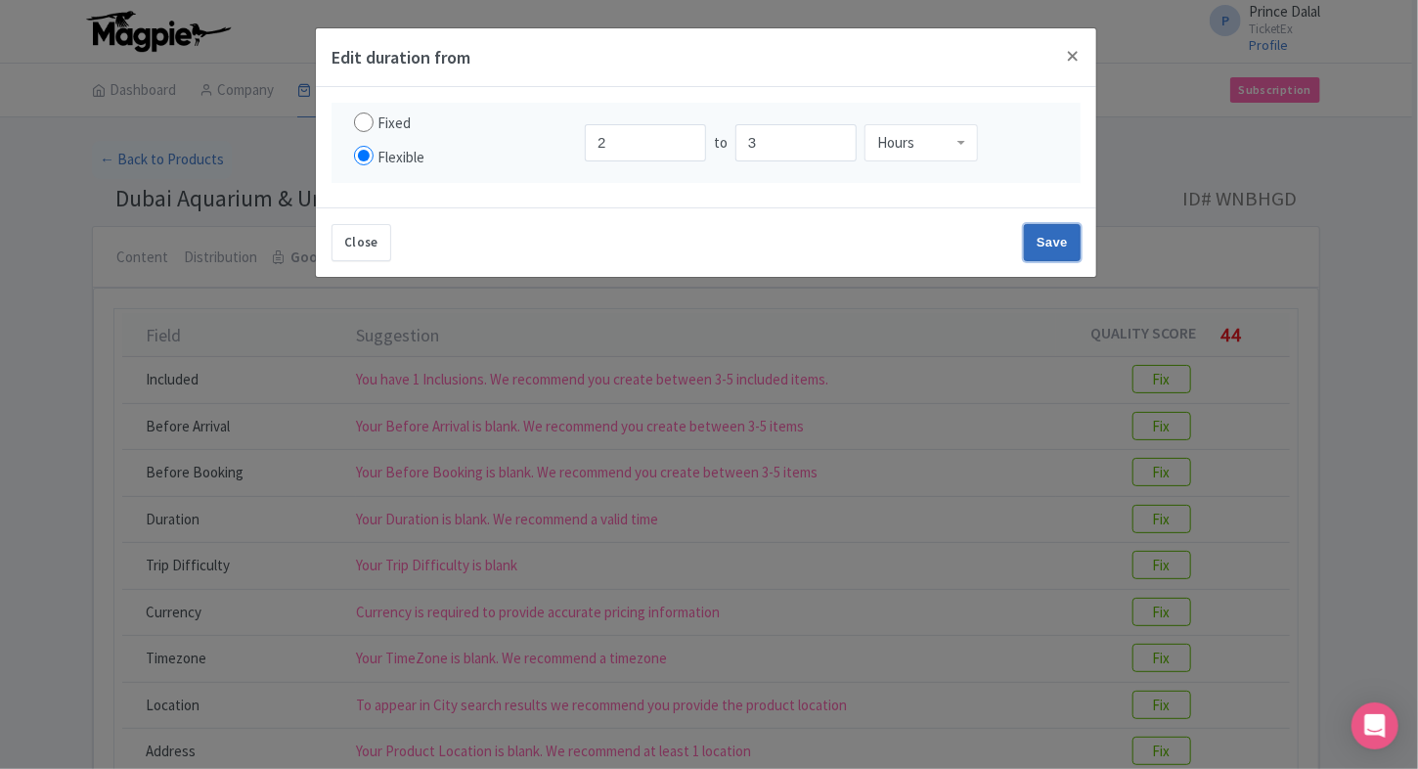
click at [1032, 224] on input "Save" at bounding box center [1052, 242] width 57 height 37
type input "Save"
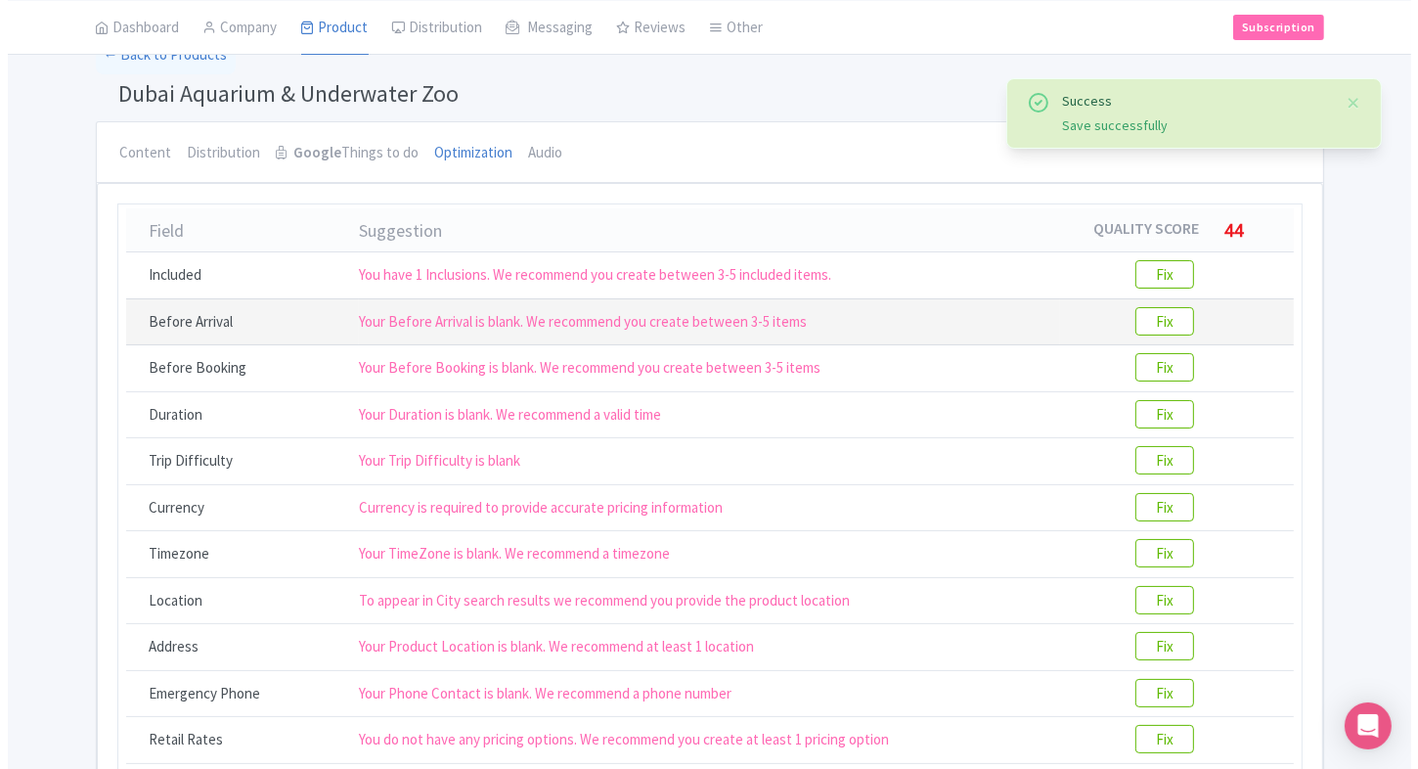
scroll to position [106, 0]
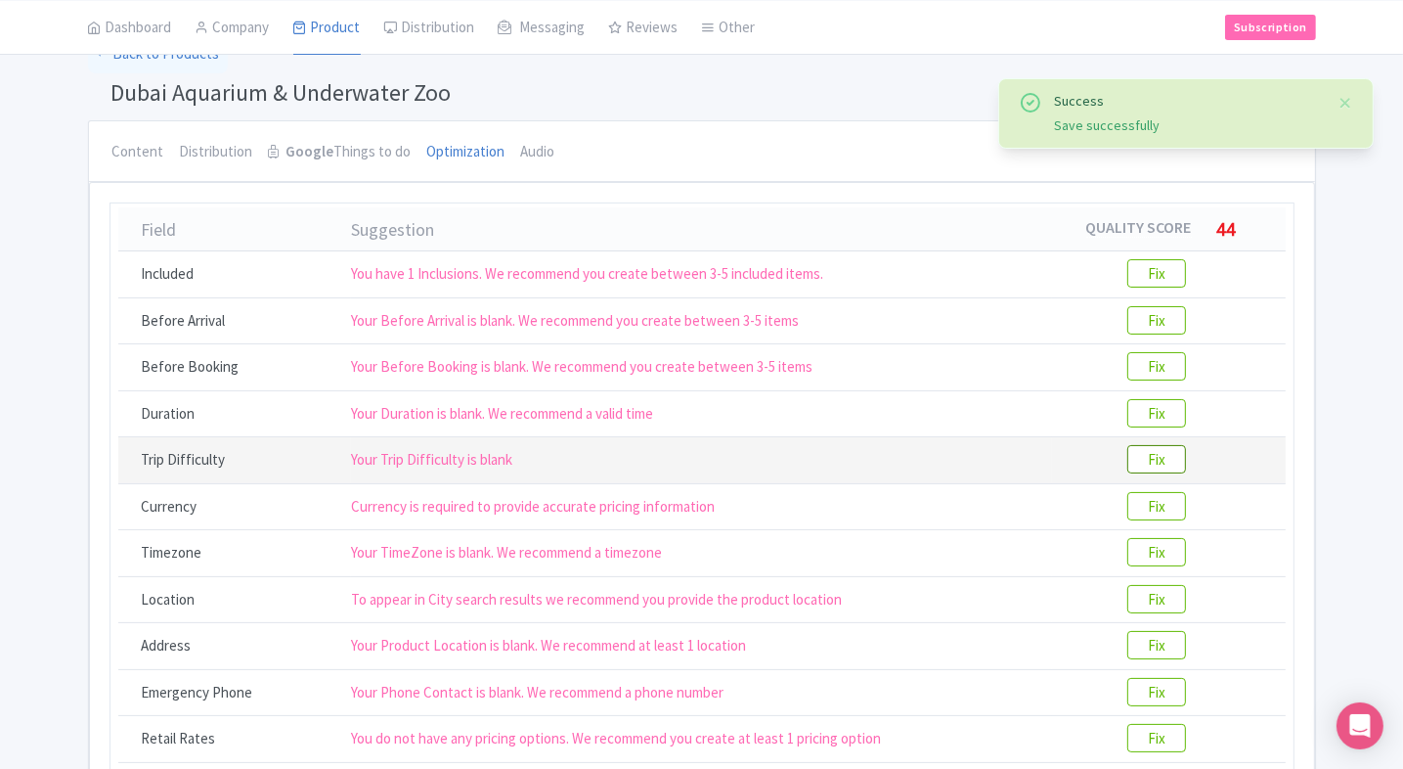
click at [1152, 457] on btn "Fix" at bounding box center [1156, 459] width 59 height 28
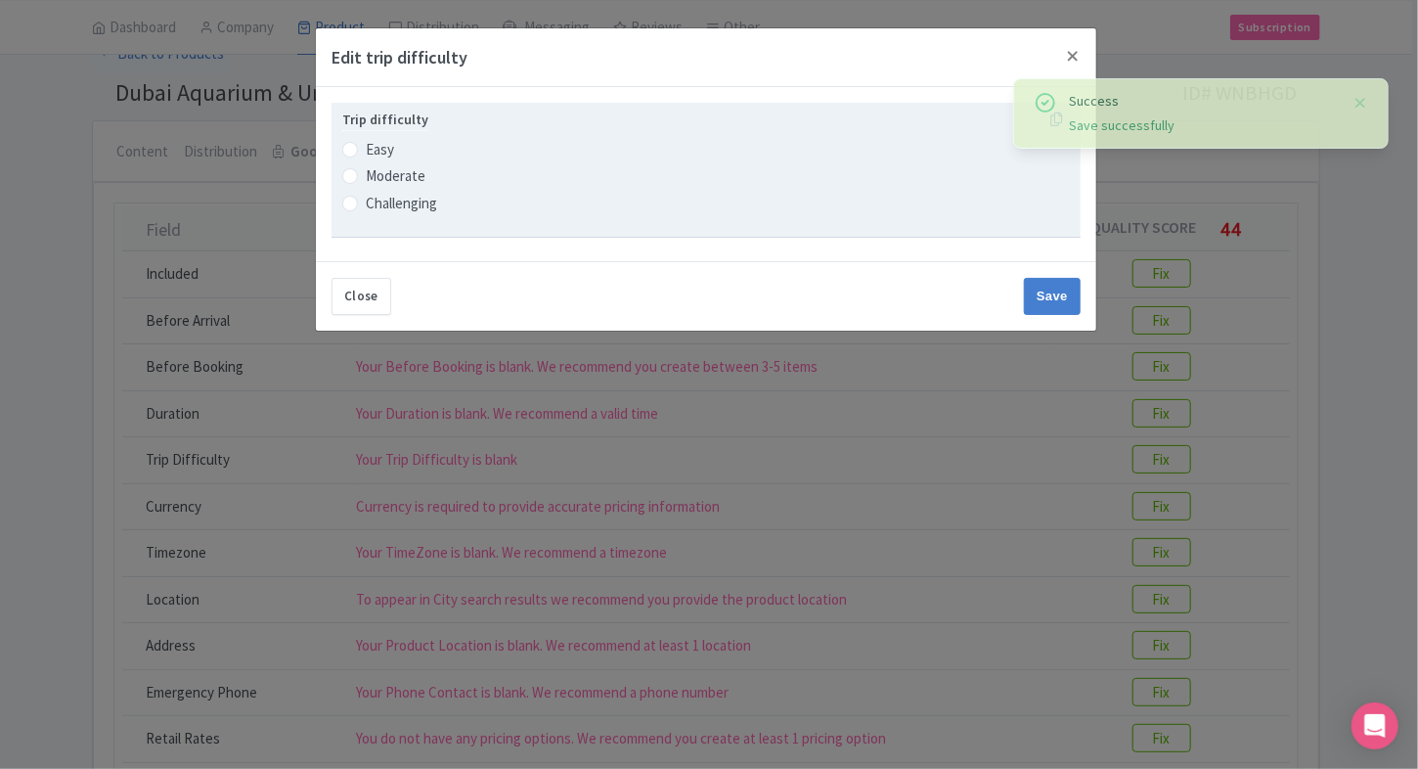
click at [366, 154] on label "Easy" at bounding box center [380, 150] width 28 height 22
radio input "true"
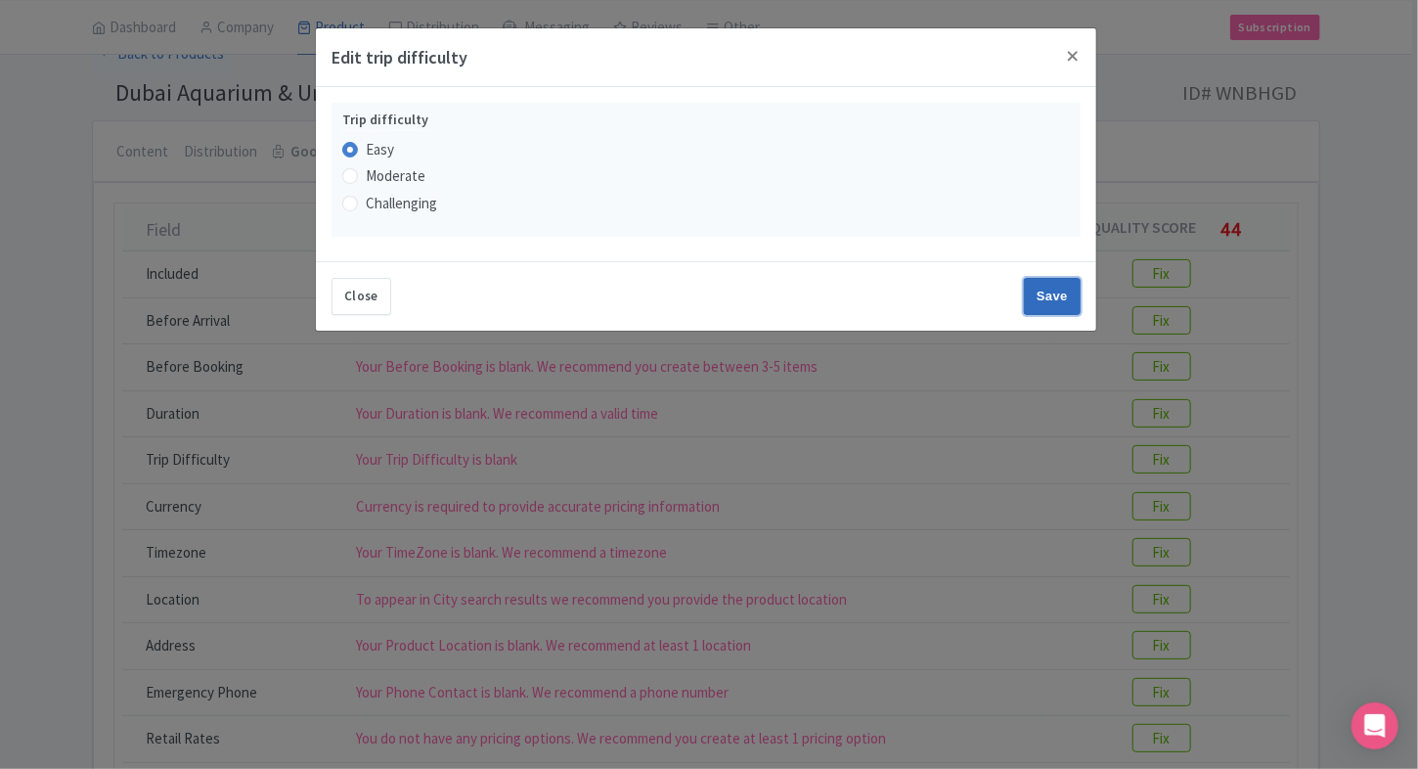
click at [1052, 292] on input "Save" at bounding box center [1052, 296] width 57 height 37
type input "Save"
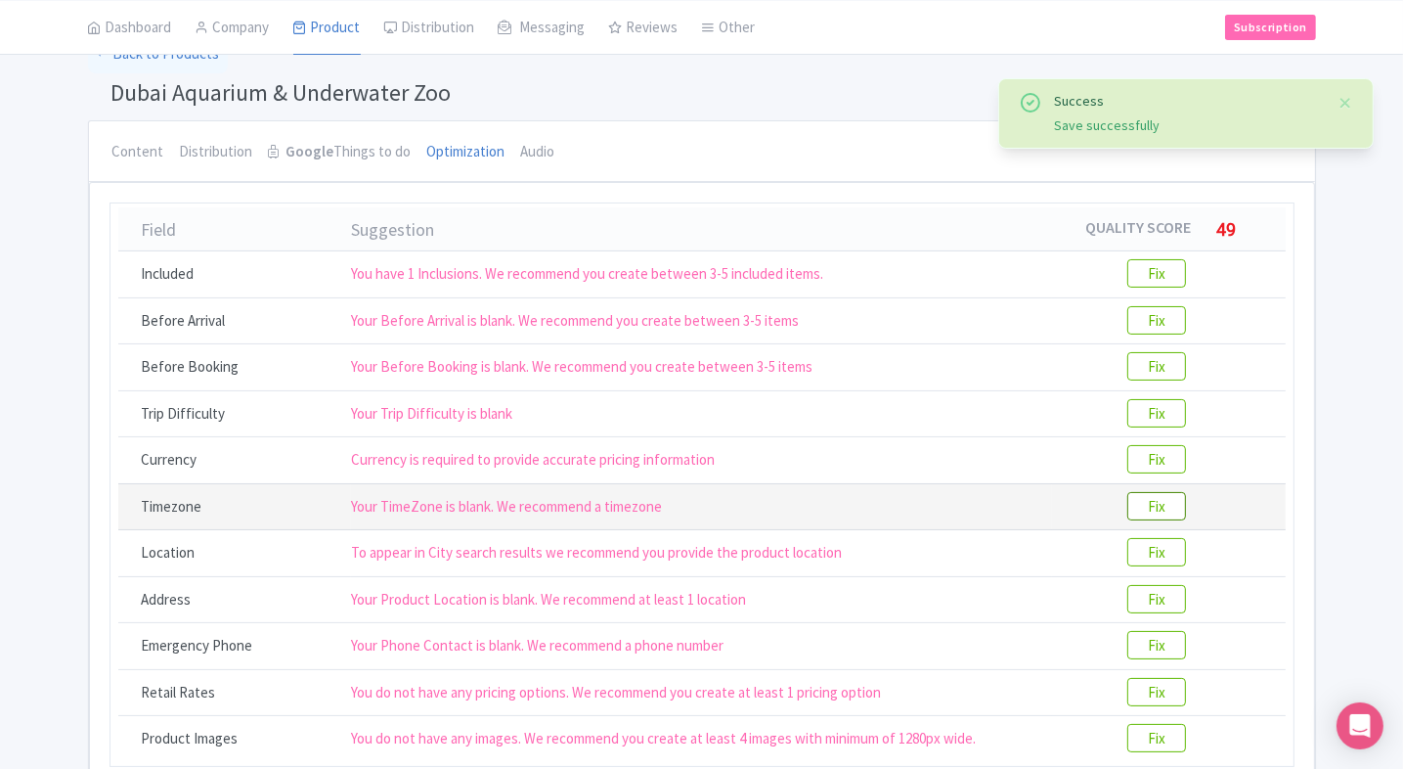
click at [1180, 505] on btn "Fix" at bounding box center [1156, 506] width 59 height 28
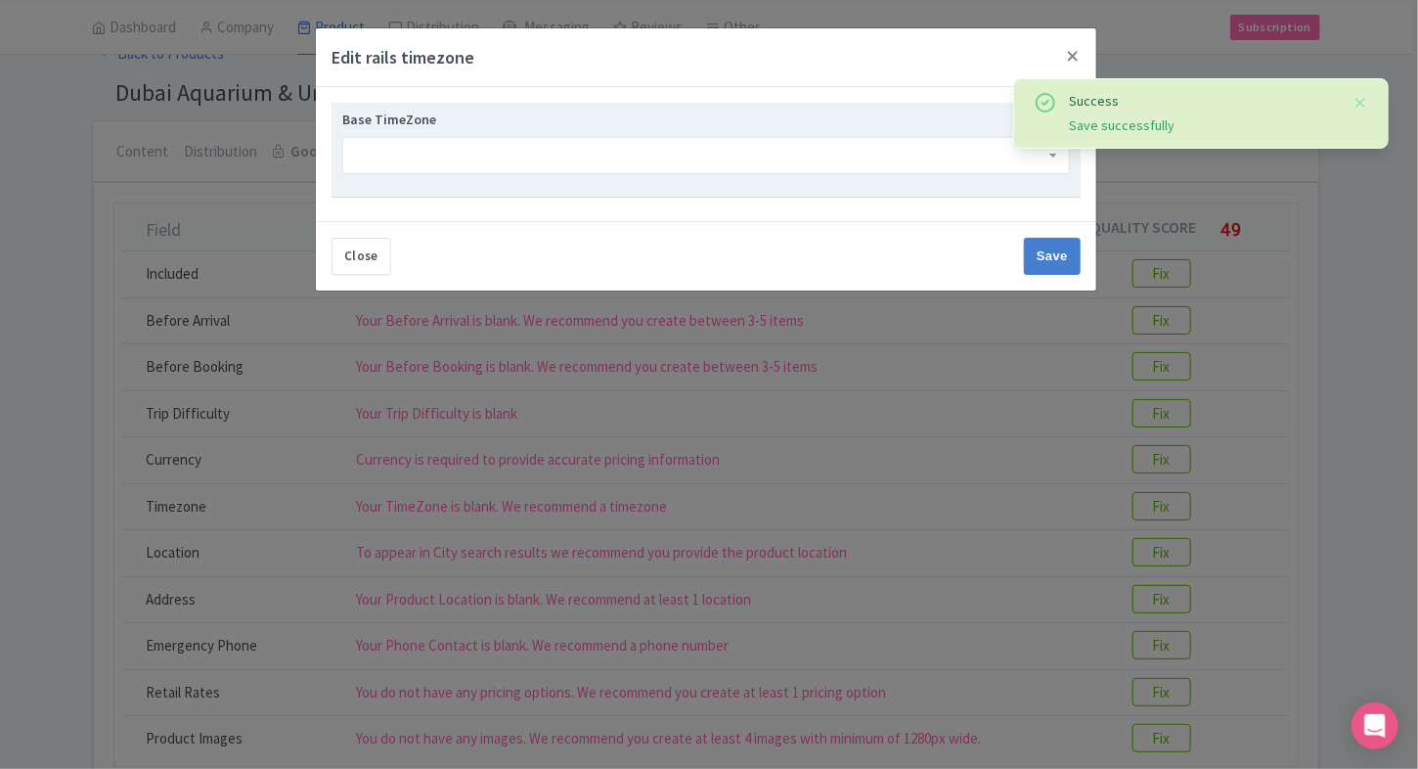
click at [531, 143] on div at bounding box center [705, 155] width 727 height 37
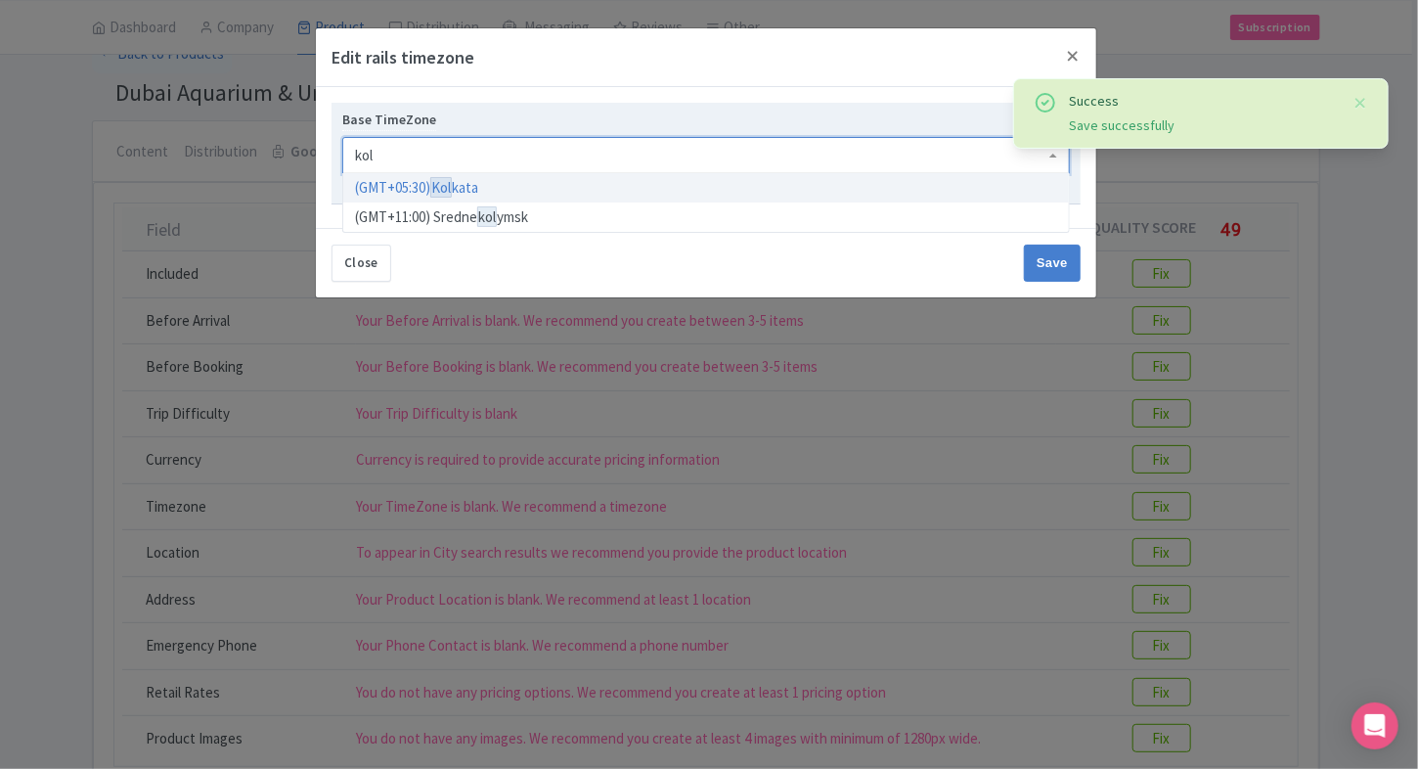
type input "kolk"
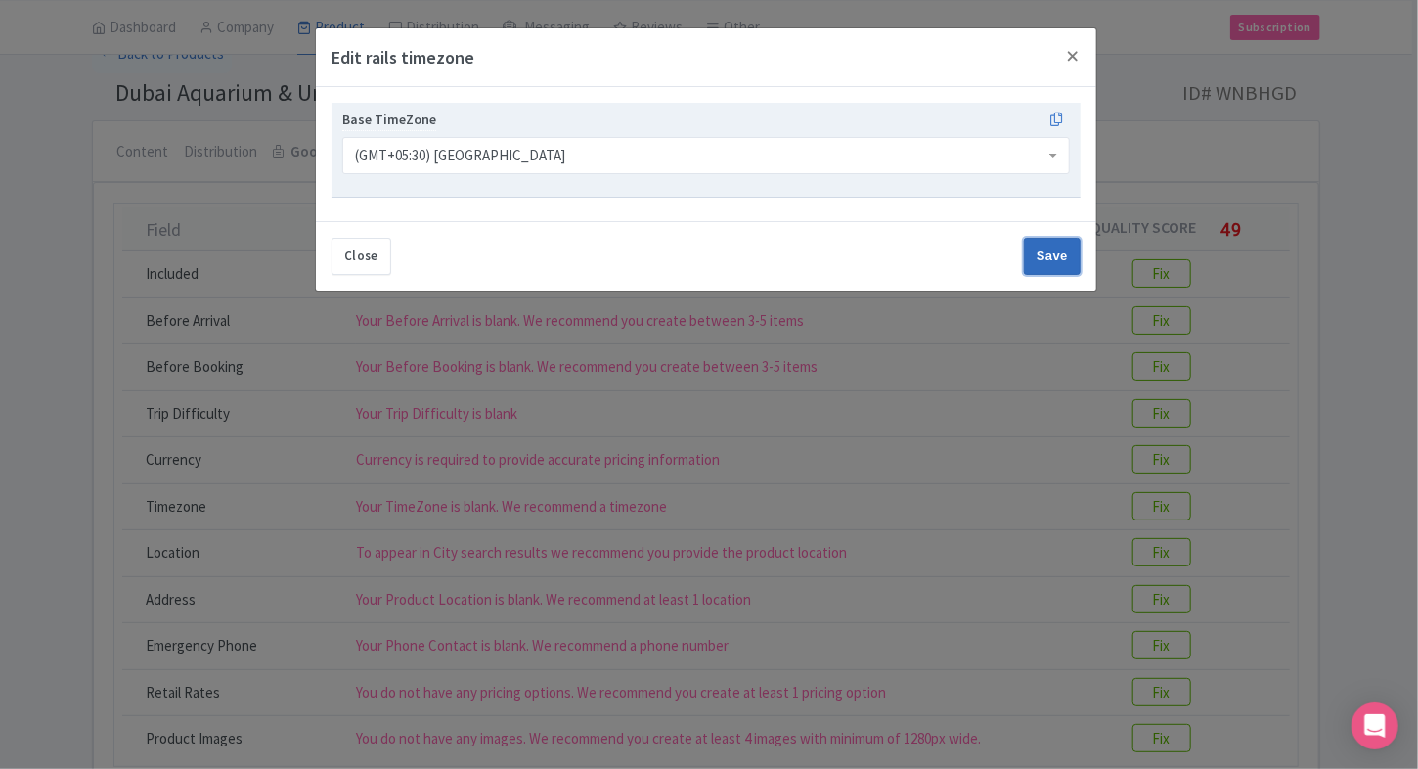
click at [1064, 256] on input "Save" at bounding box center [1052, 256] width 57 height 37
type input "Save"
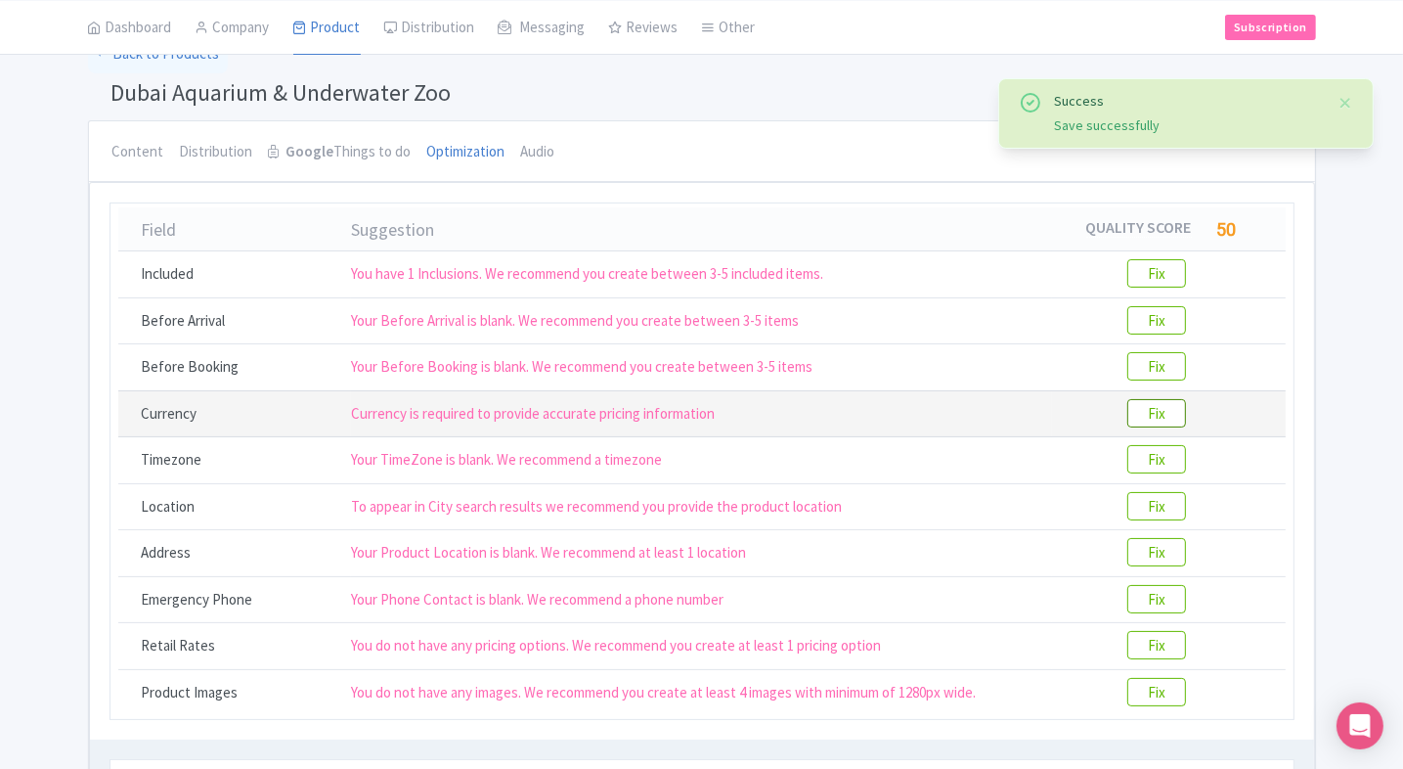
click at [1132, 413] on btn "Fix" at bounding box center [1156, 413] width 59 height 28
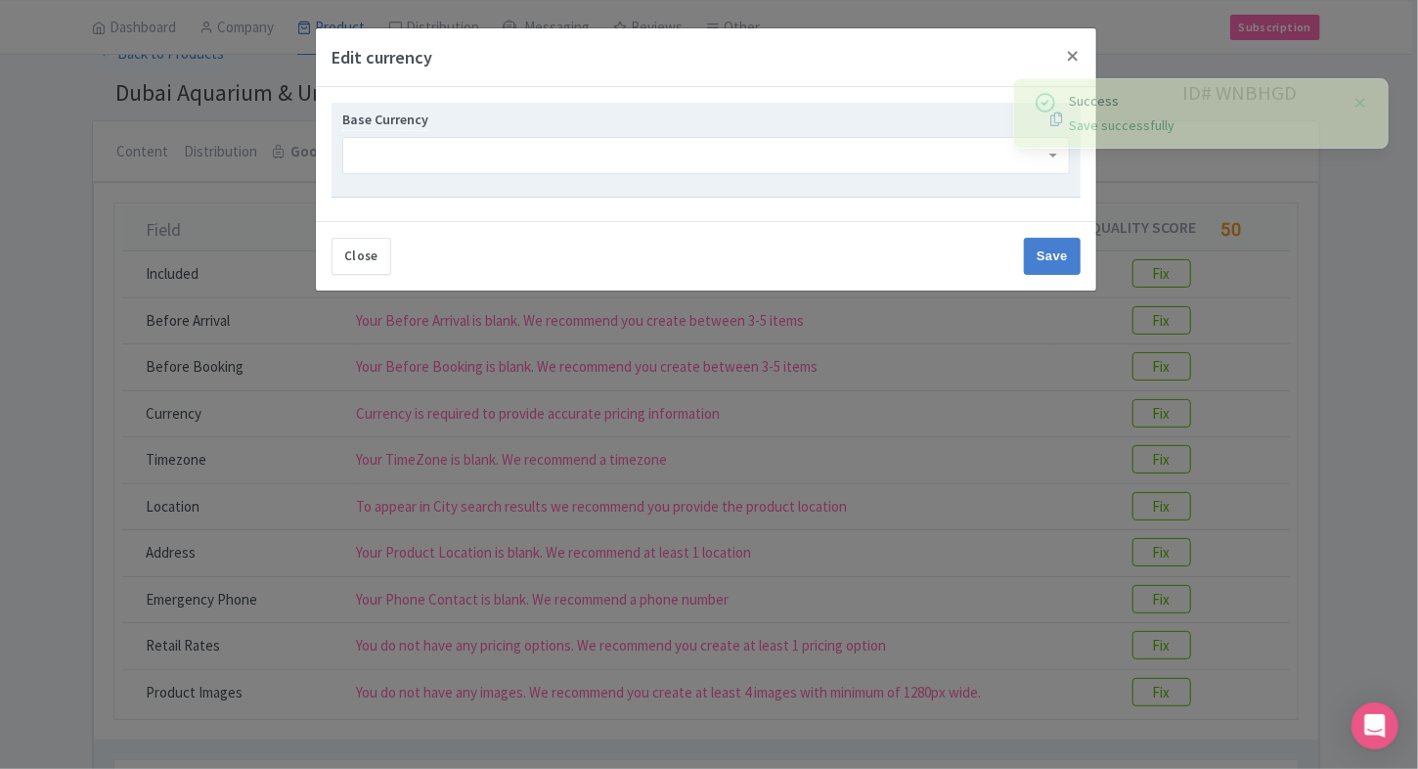
click at [584, 162] on div at bounding box center [705, 155] width 727 height 37
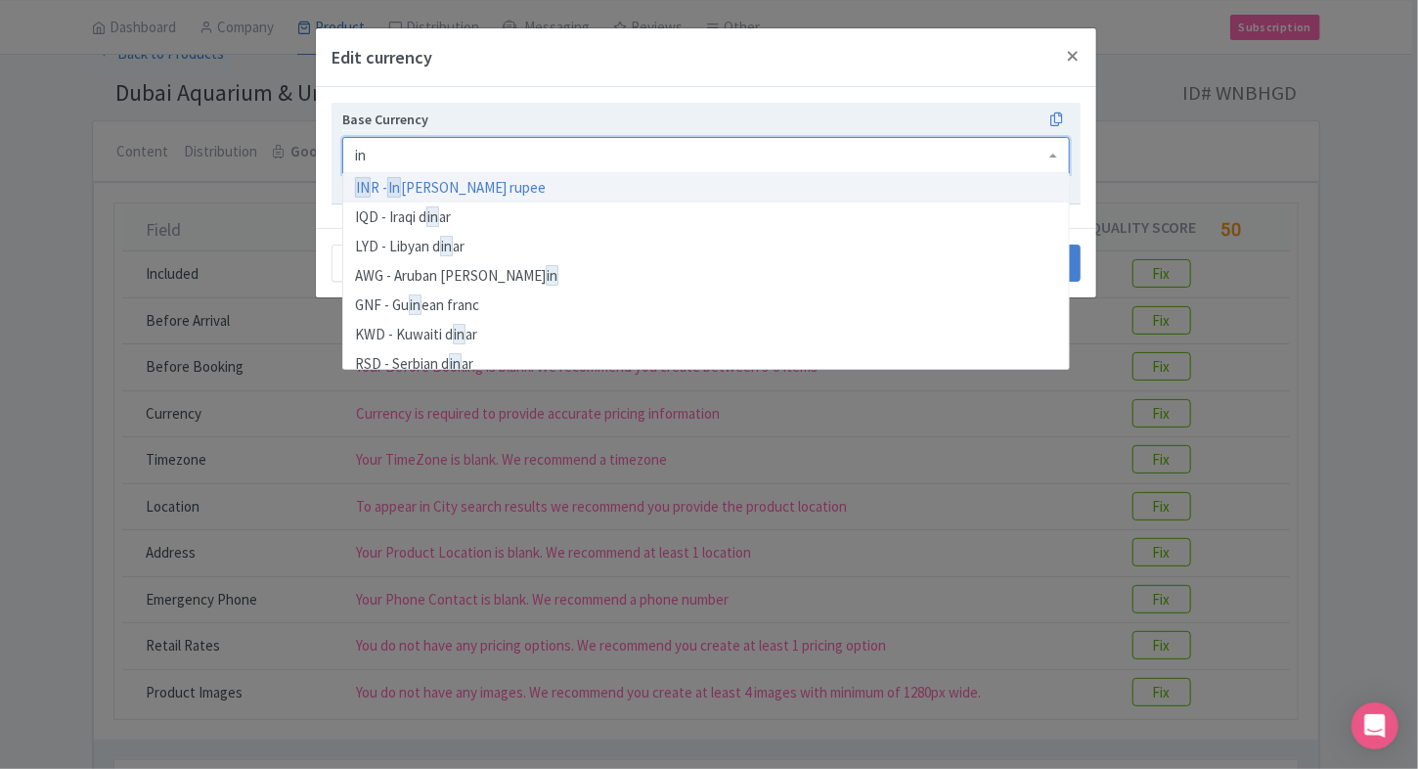
type input "inr"
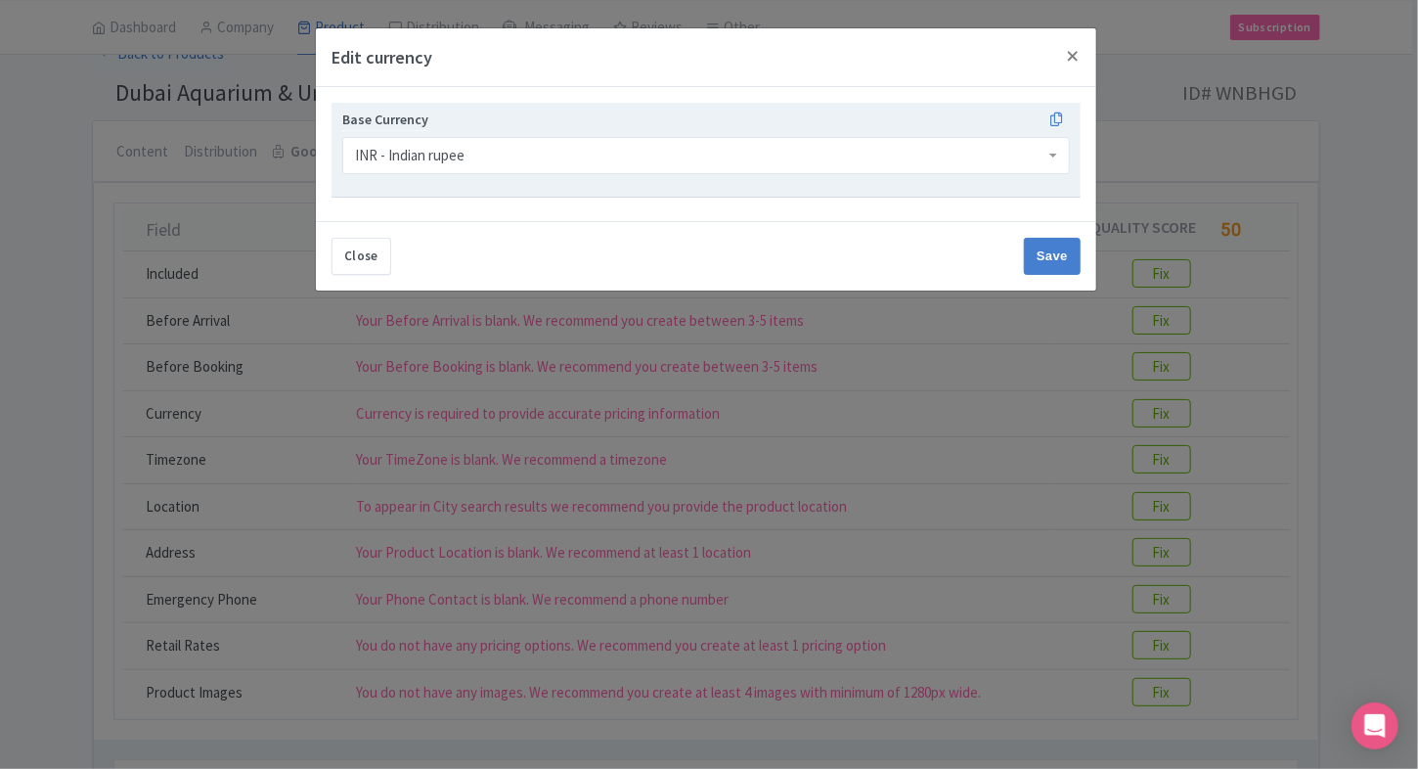
scroll to position [0, 0]
click at [1048, 264] on input "Save" at bounding box center [1052, 256] width 57 height 37
type input "Save"
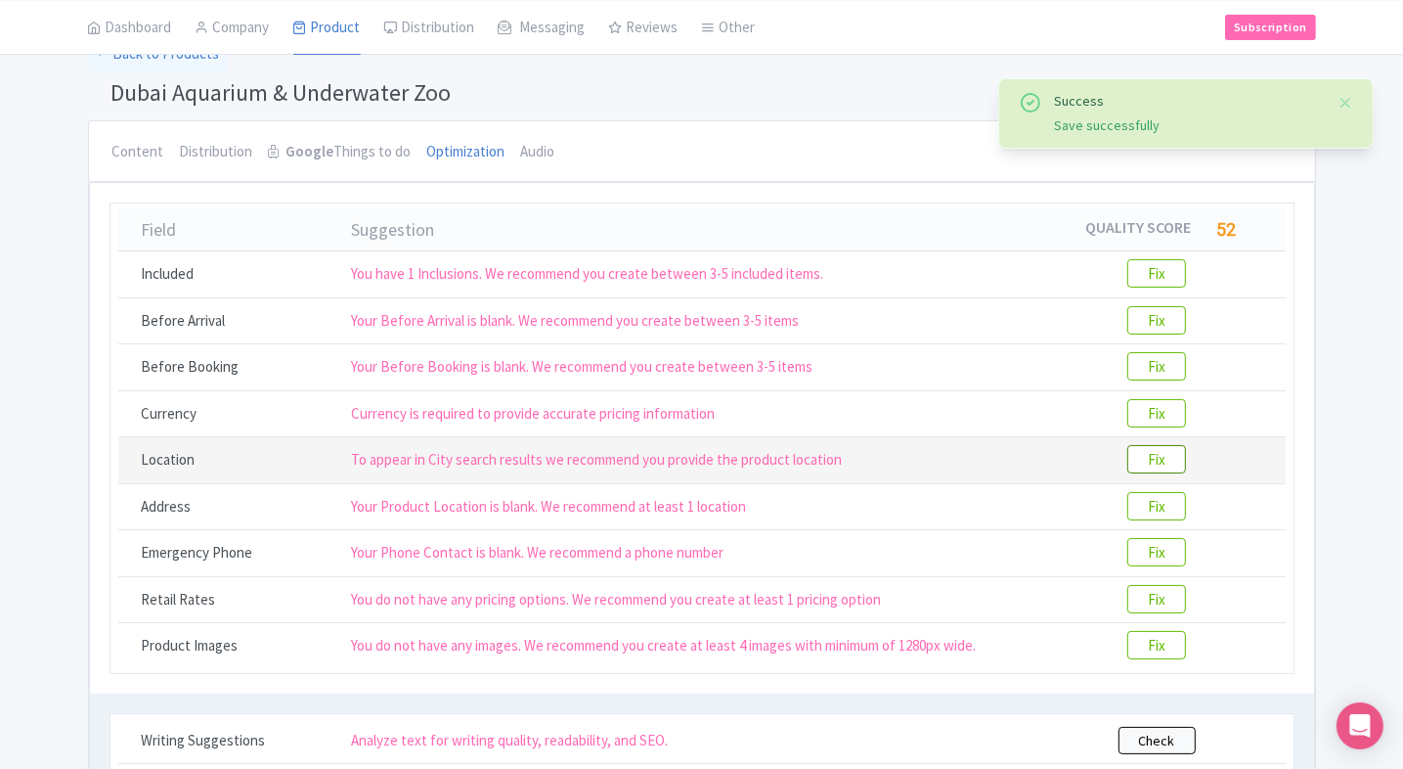
click at [1152, 462] on btn "Fix" at bounding box center [1156, 459] width 59 height 28
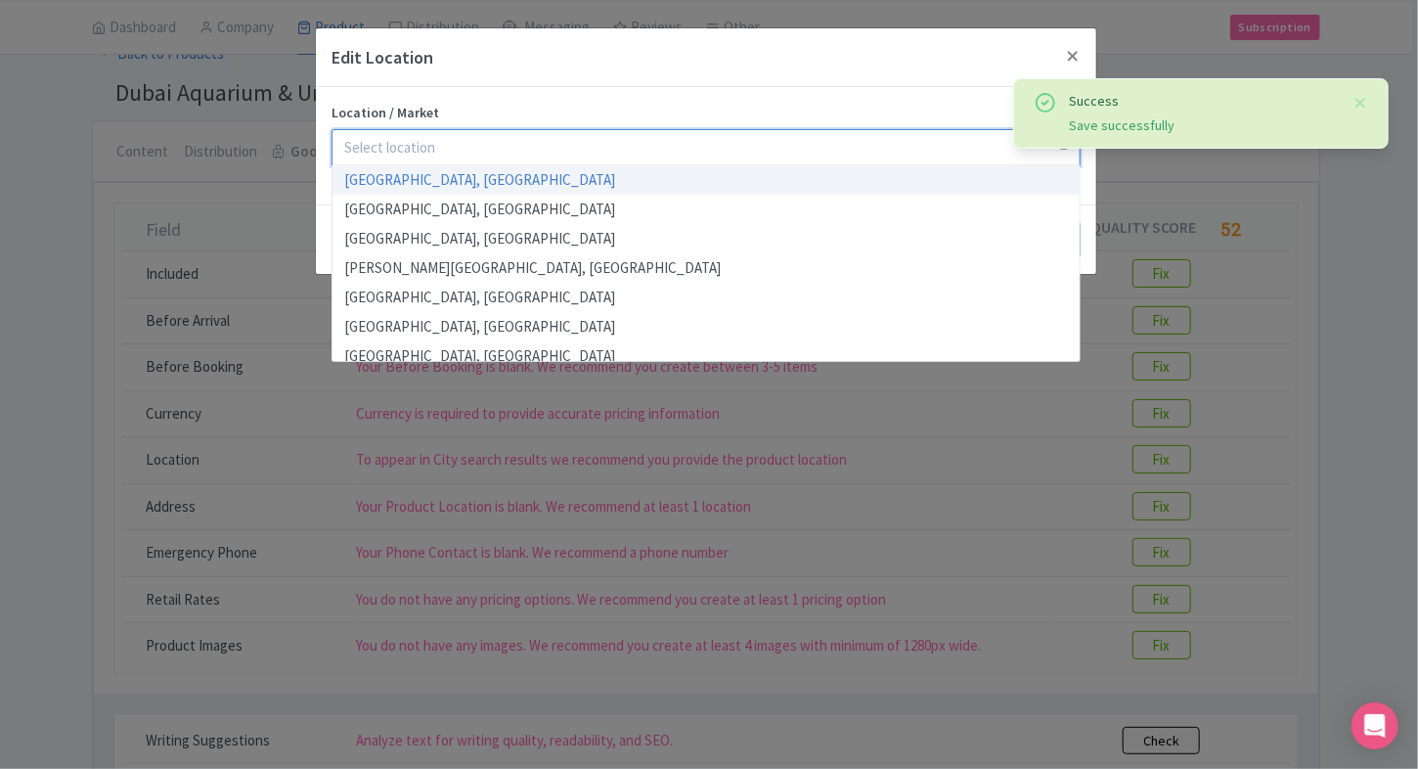
click at [534, 152] on div at bounding box center [705, 147] width 749 height 37
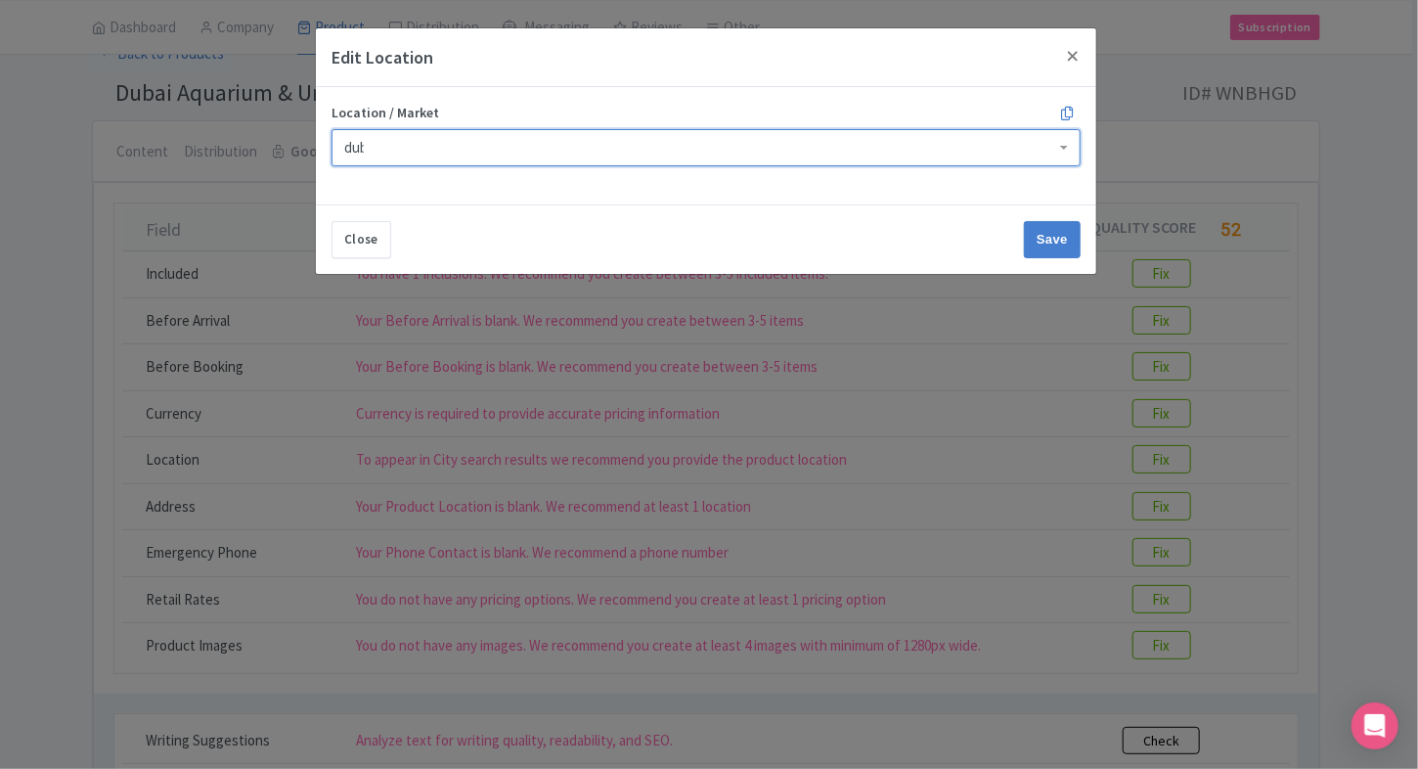
type input "dubai"
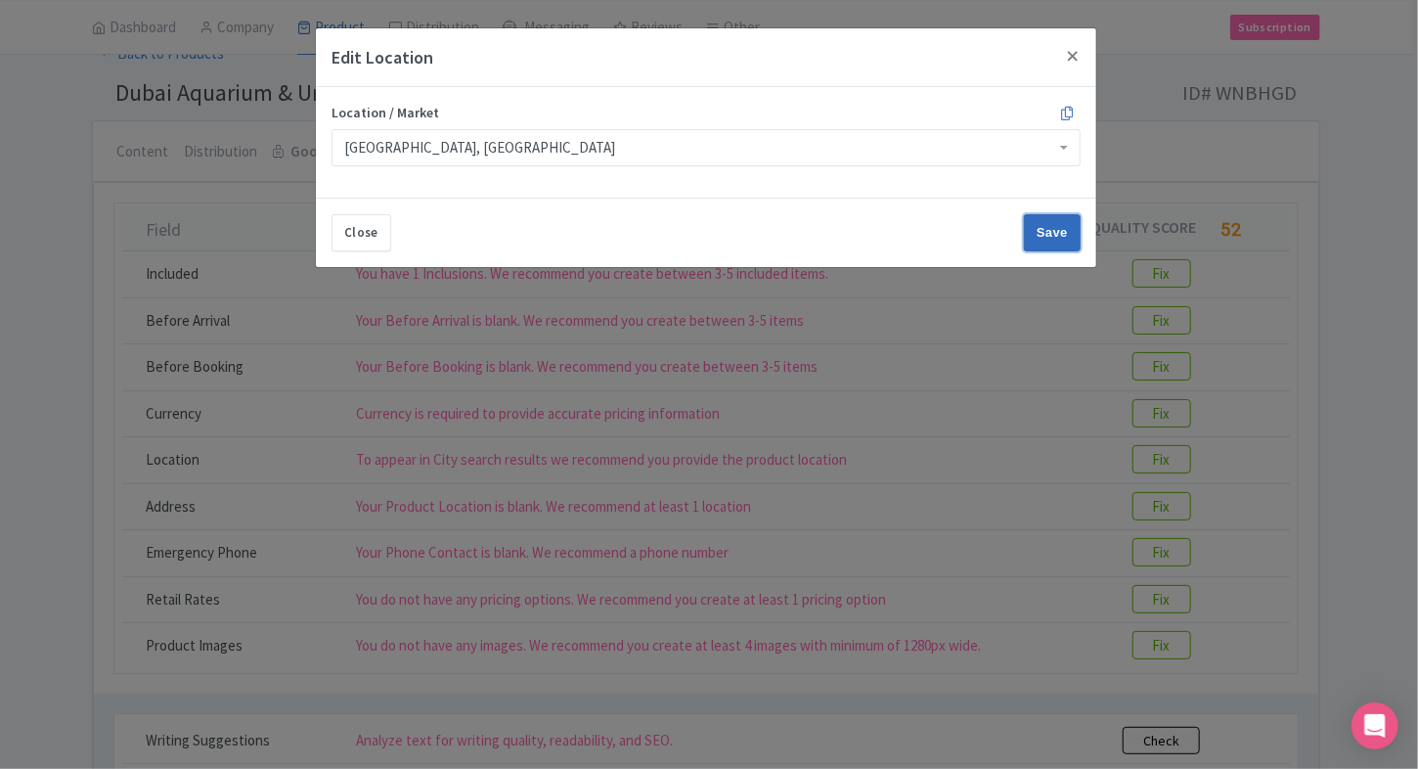
click at [1041, 242] on input "Save" at bounding box center [1052, 232] width 57 height 37
type input "Save"
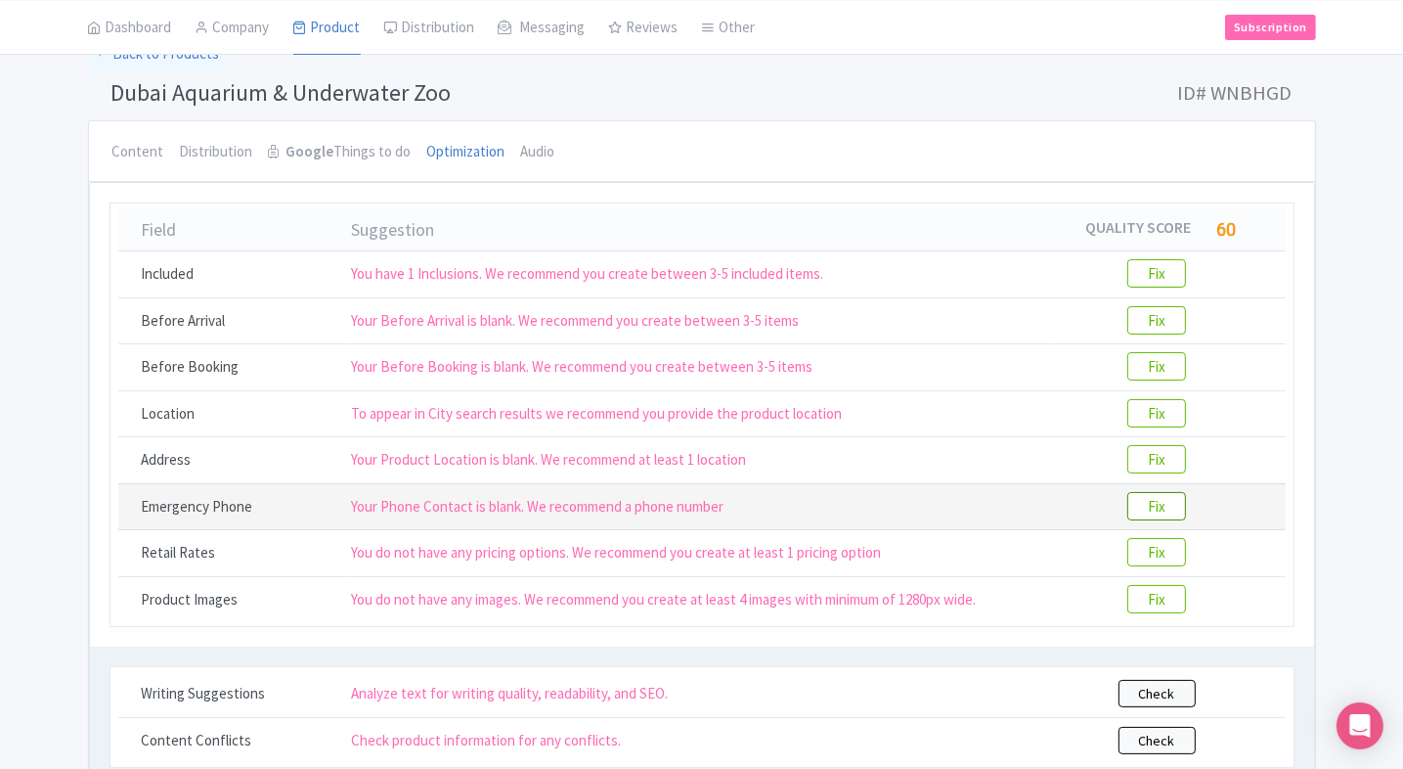
click at [1176, 511] on btn "Fix" at bounding box center [1156, 506] width 59 height 28
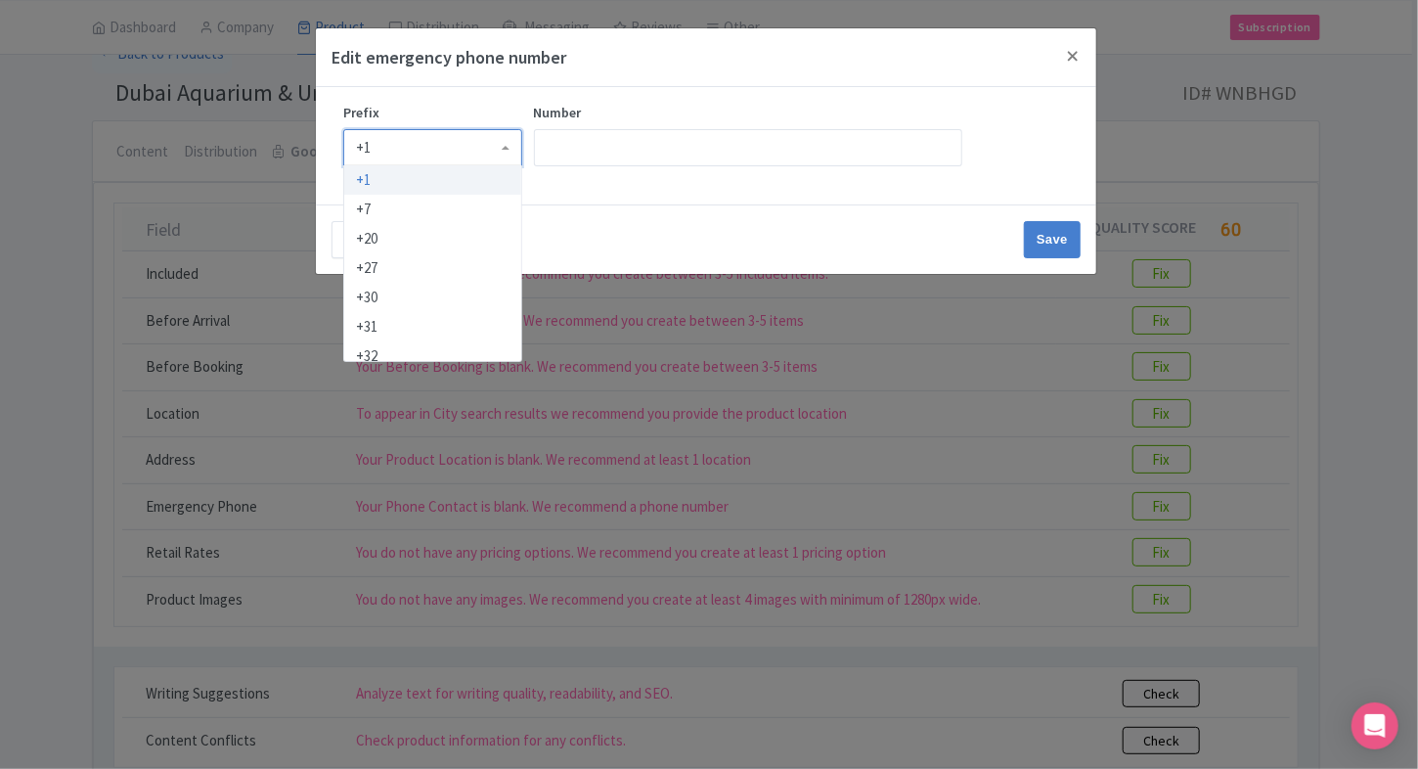
click at [461, 152] on div "+1" at bounding box center [432, 147] width 179 height 37
type input "91"
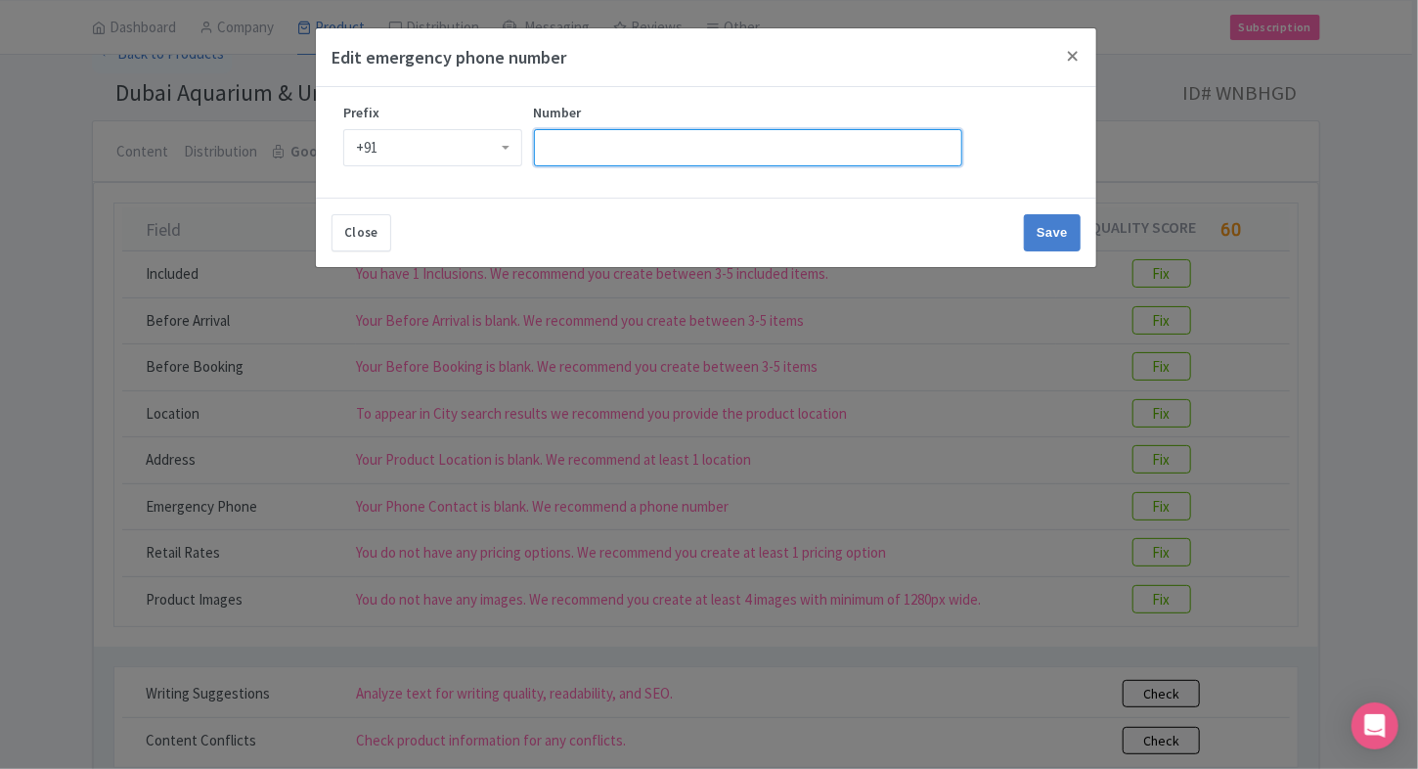
click at [657, 135] on input "Number" at bounding box center [748, 147] width 428 height 37
type input "9509989377"
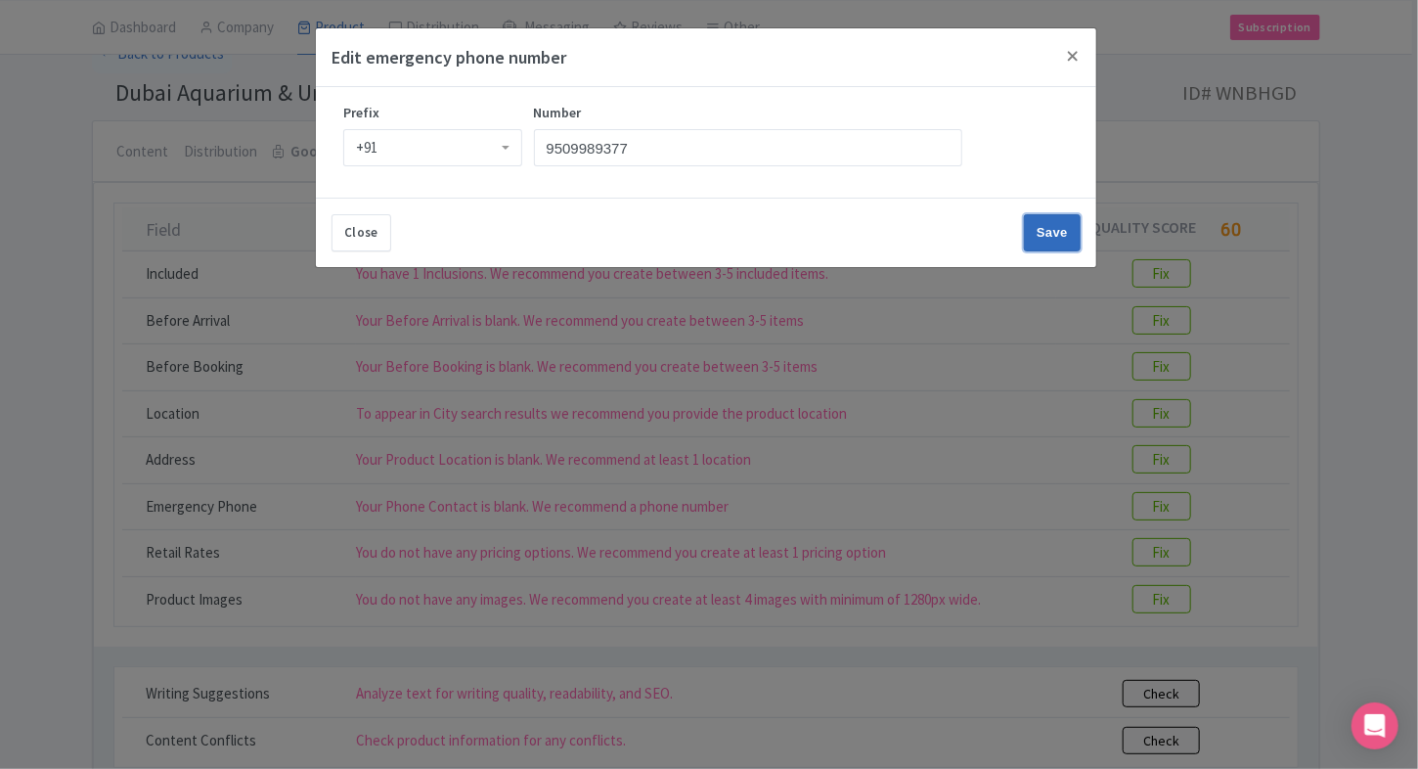
click at [1056, 221] on input "Save" at bounding box center [1052, 232] width 57 height 37
type input "Save"
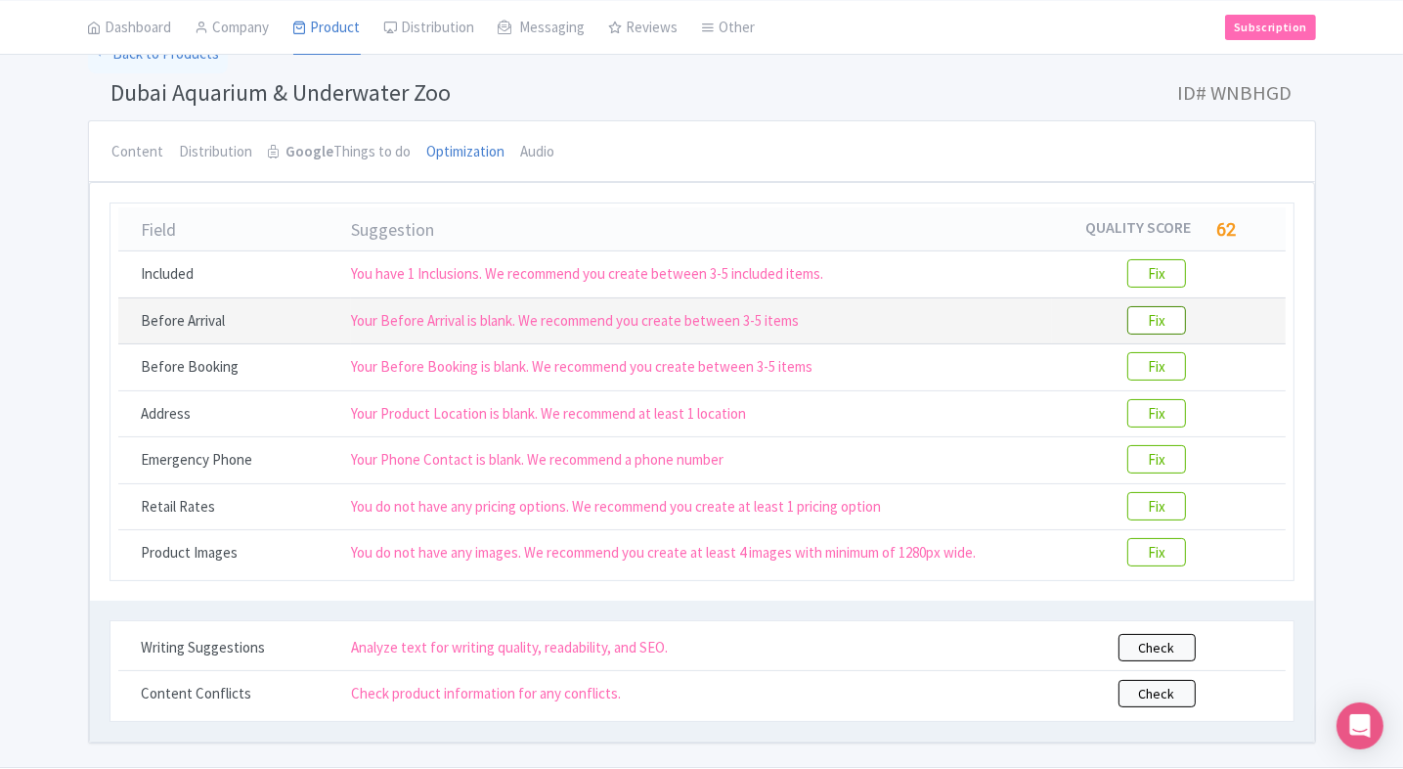
click at [1177, 319] on btn "Fix" at bounding box center [1156, 320] width 59 height 28
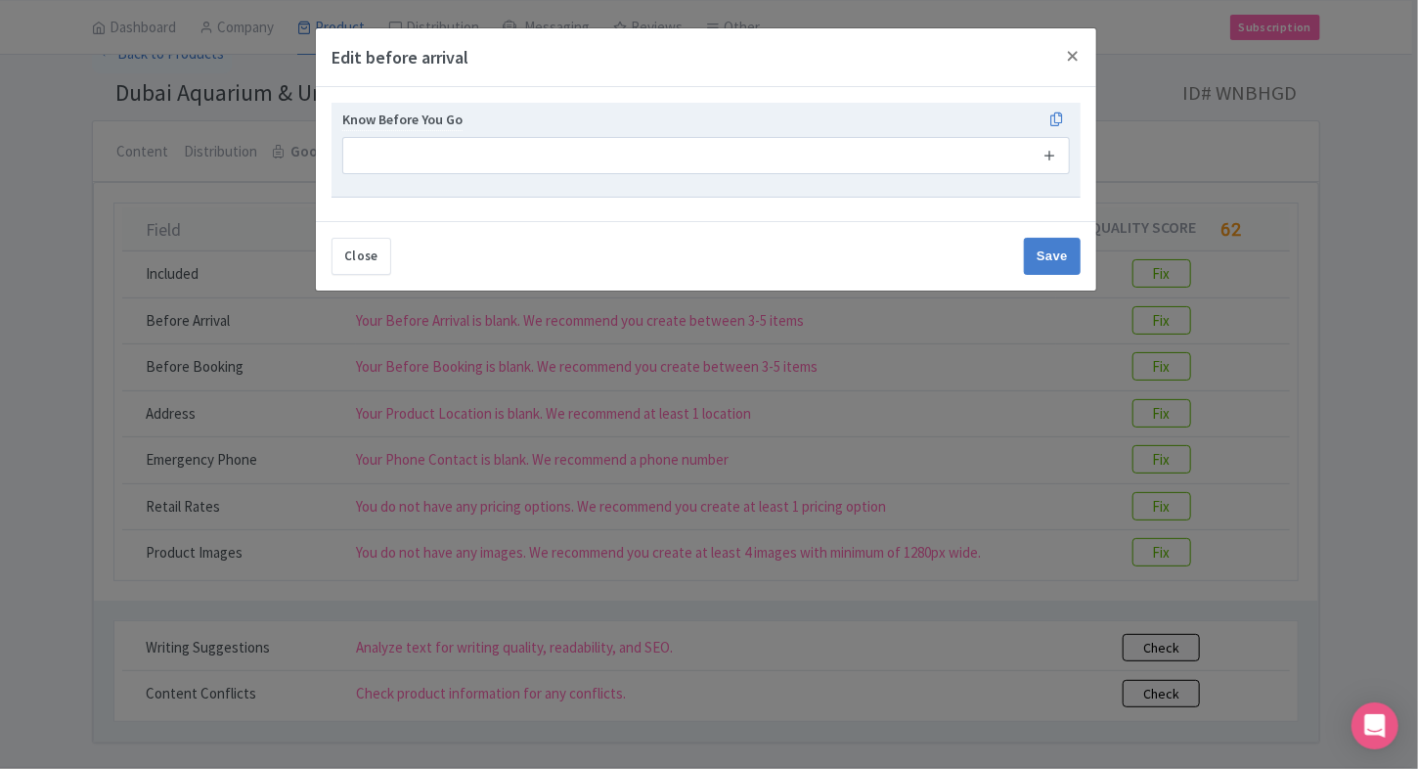
click at [1056, 152] on icon at bounding box center [1049, 155] width 15 height 15
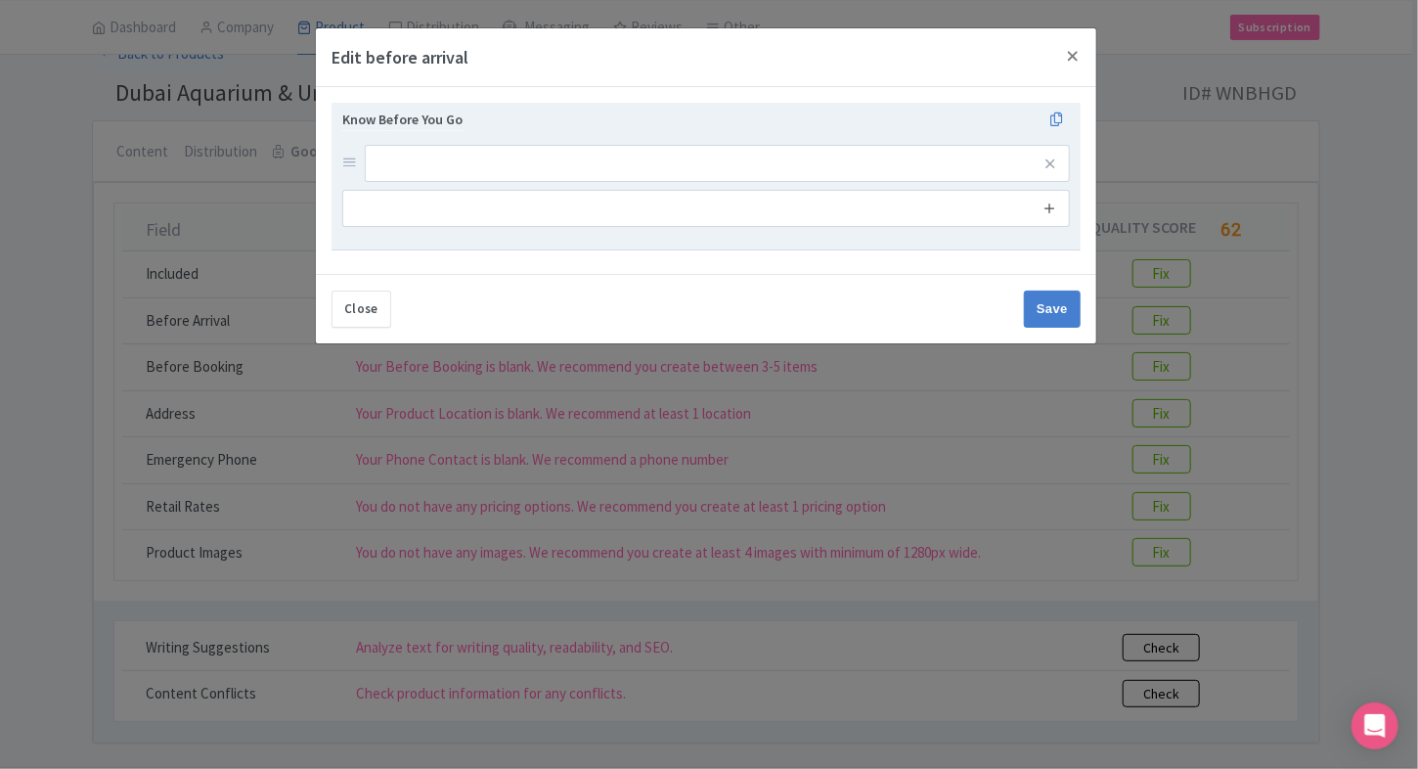
click at [1052, 205] on icon at bounding box center [1049, 207] width 15 height 15
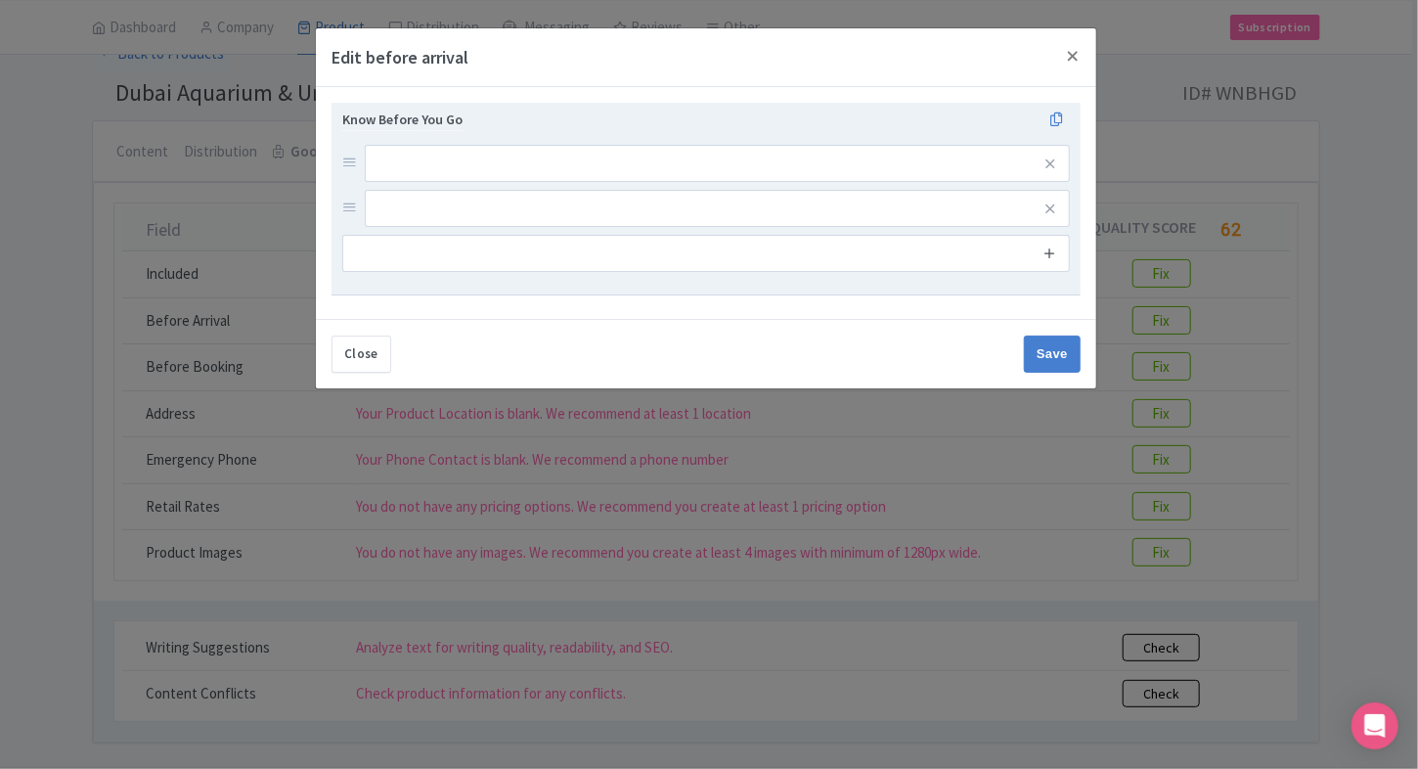
click at [1050, 247] on icon at bounding box center [1049, 252] width 15 height 15
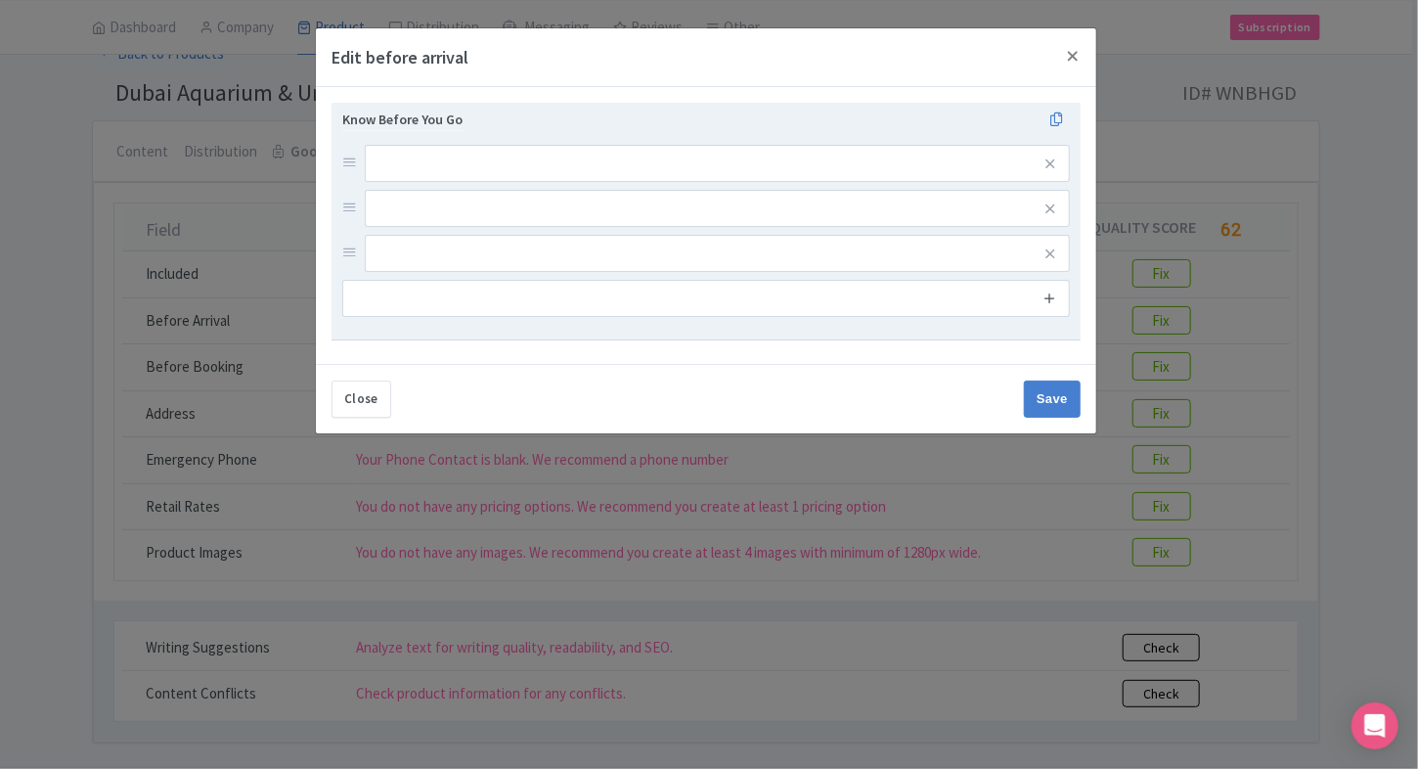
click at [1052, 290] on icon at bounding box center [1049, 297] width 15 height 15
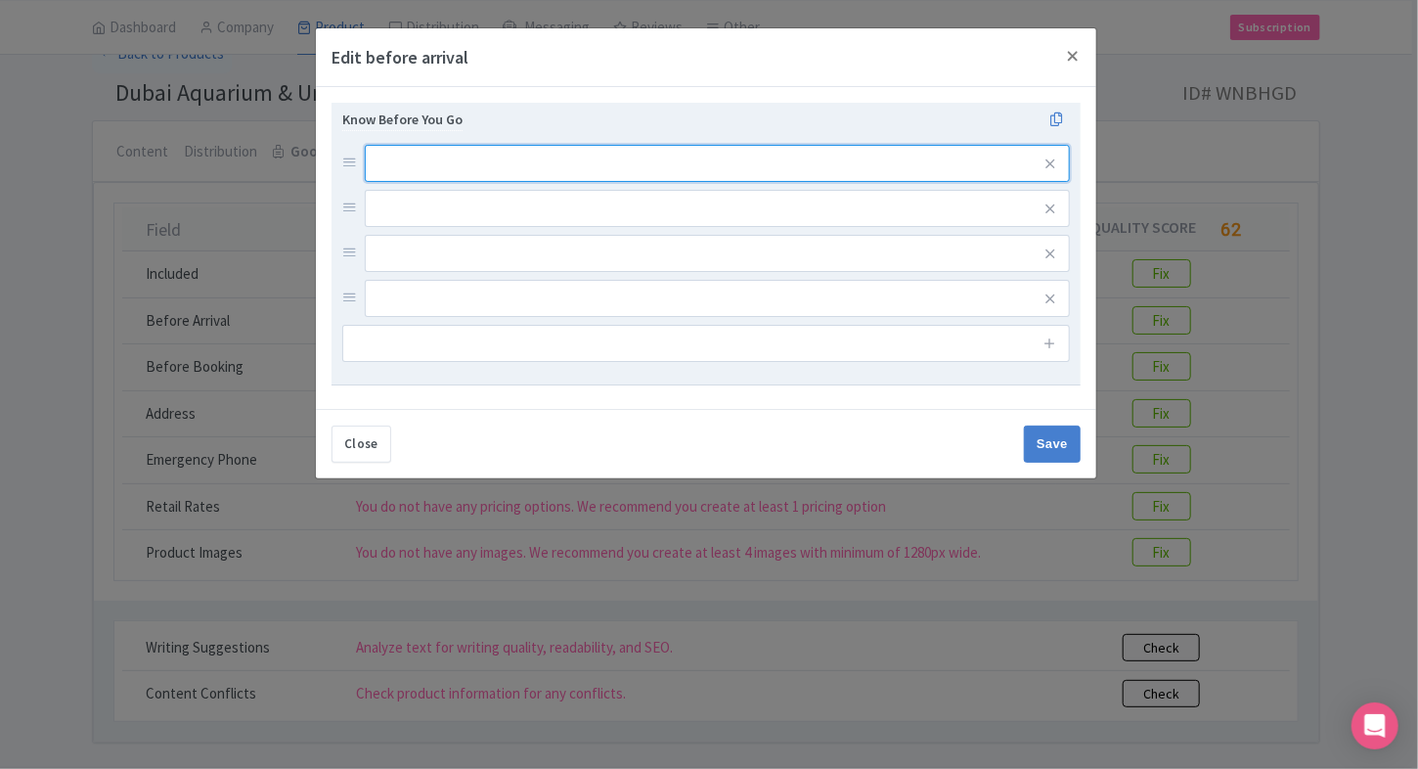
click at [943, 166] on input "text" at bounding box center [717, 163] width 705 height 37
paste input "Please carry a valid ID proof to be presented at the time of entry."
type input "Please carry a valid ID proof to be presented at the time of entry."
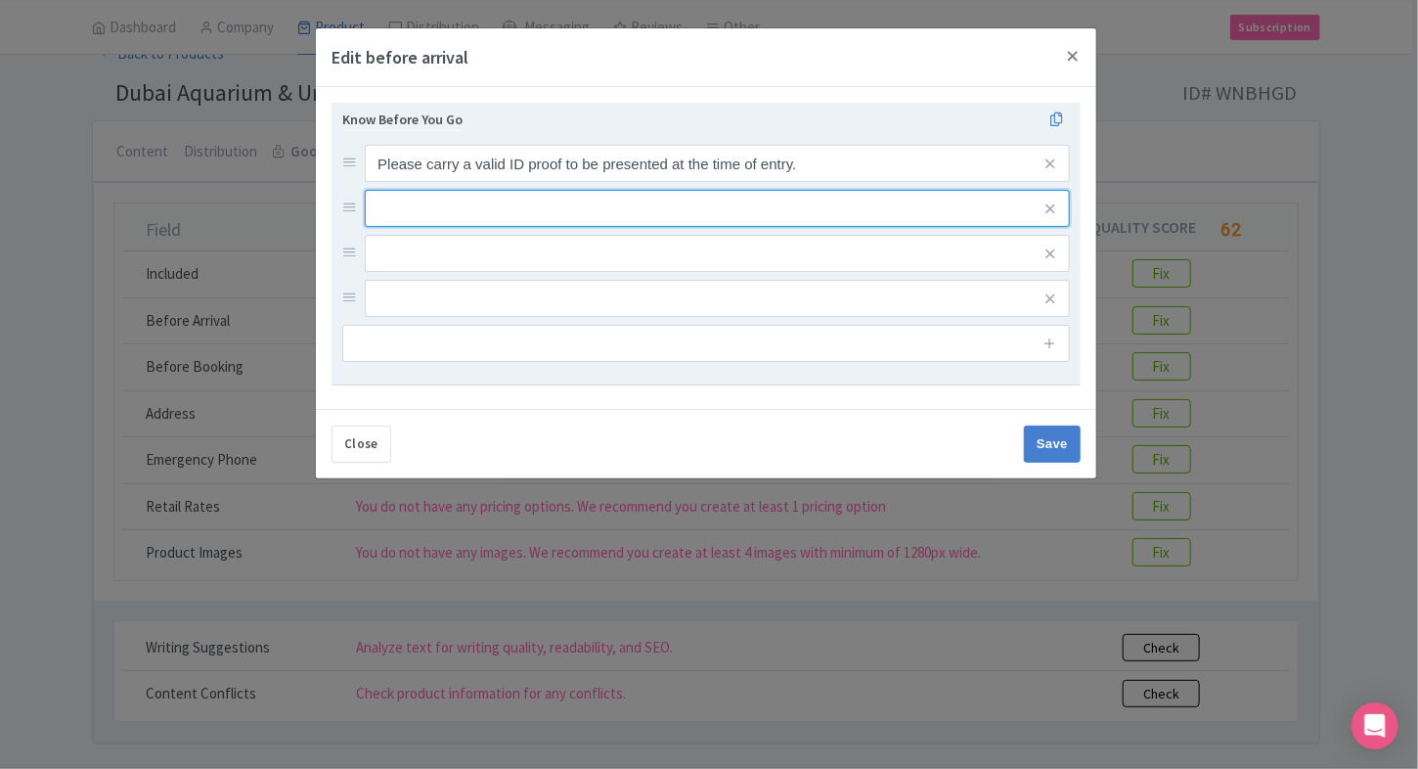
click at [470, 182] on input "text" at bounding box center [717, 163] width 705 height 37
click at [634, 182] on input "text" at bounding box center [717, 163] width 705 height 37
paste input "Pregnant women and children aged 0-2 are not allowed in the Glass Bottom Boat."
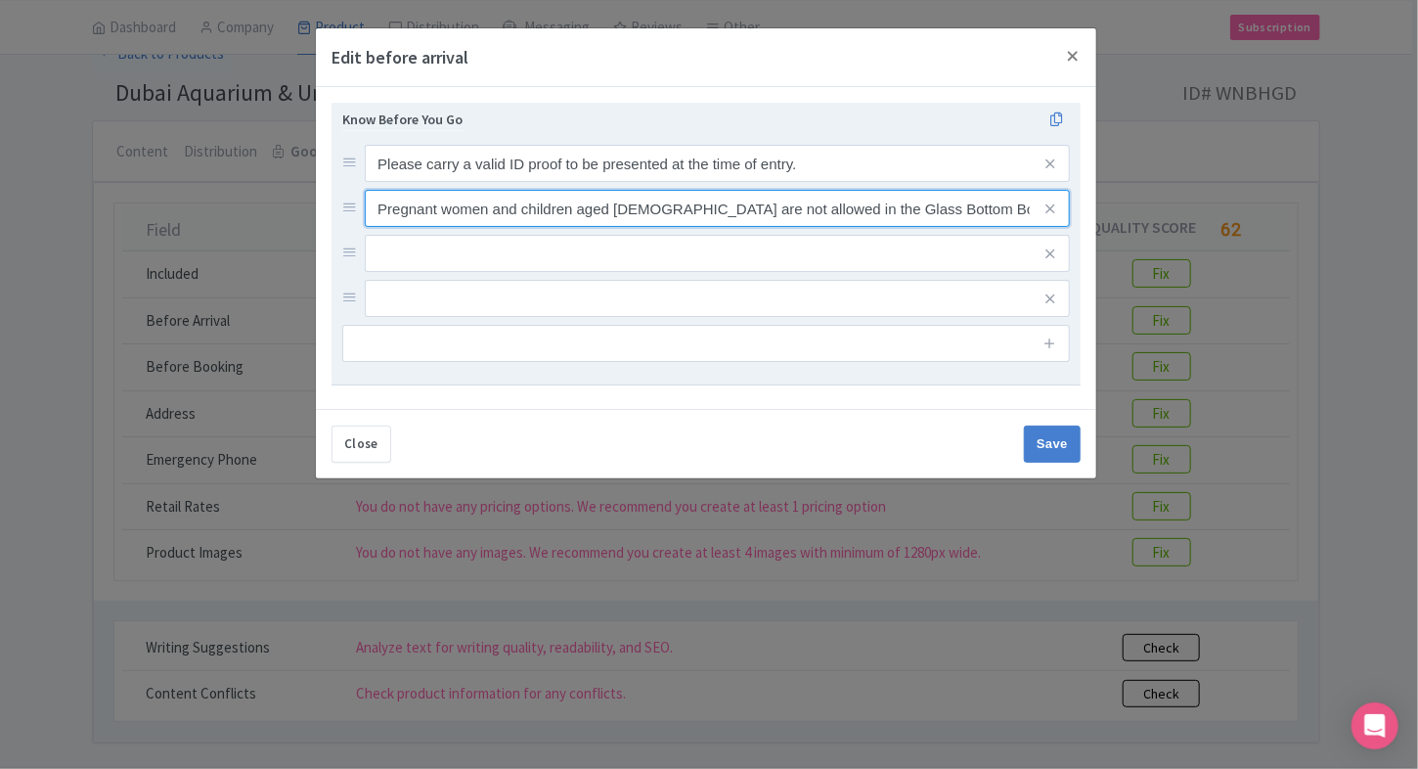
type input "Pregnant women and children aged 0-2 are not allowed in the Glass Bottom Boat."
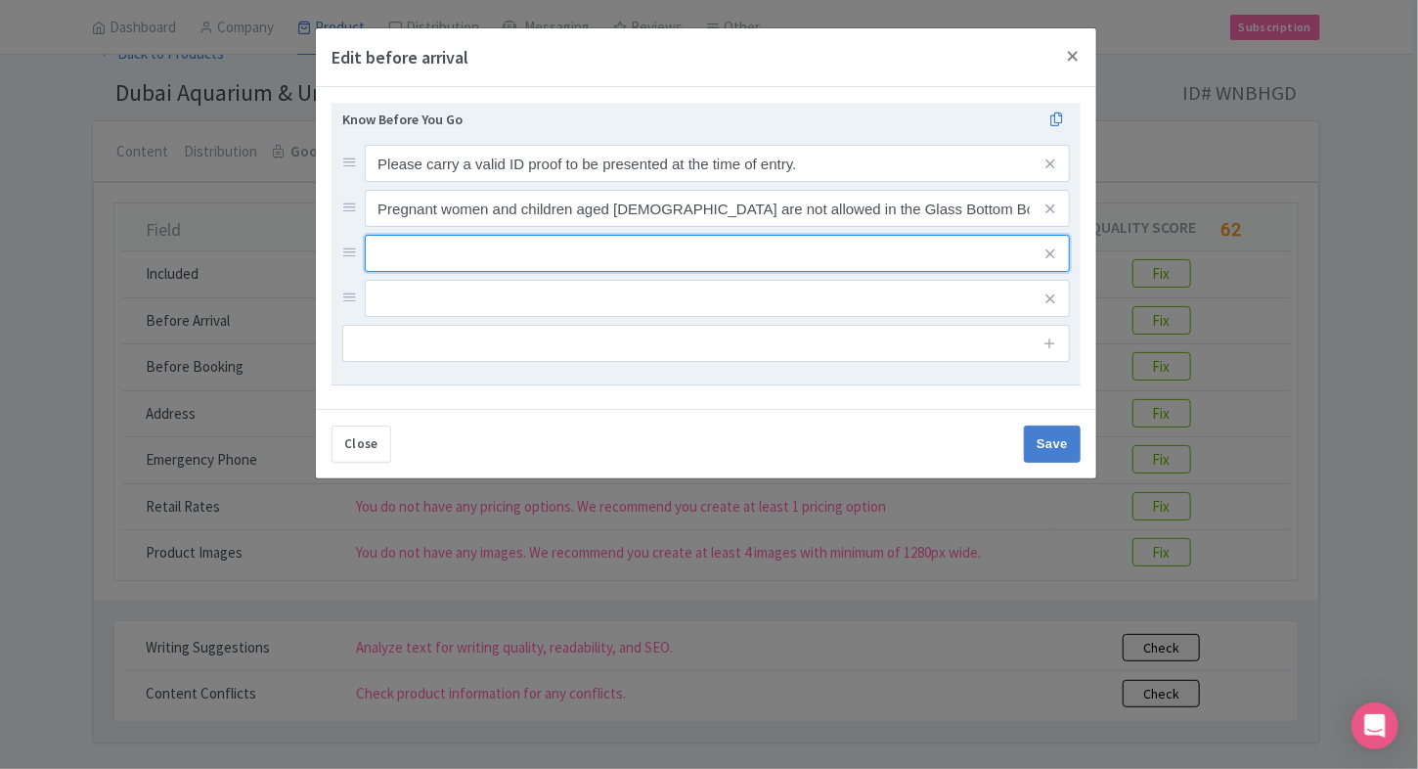
click at [608, 182] on input "text" at bounding box center [717, 163] width 705 height 37
paste input "The service provider holds no responsibility if any component of an attraction …"
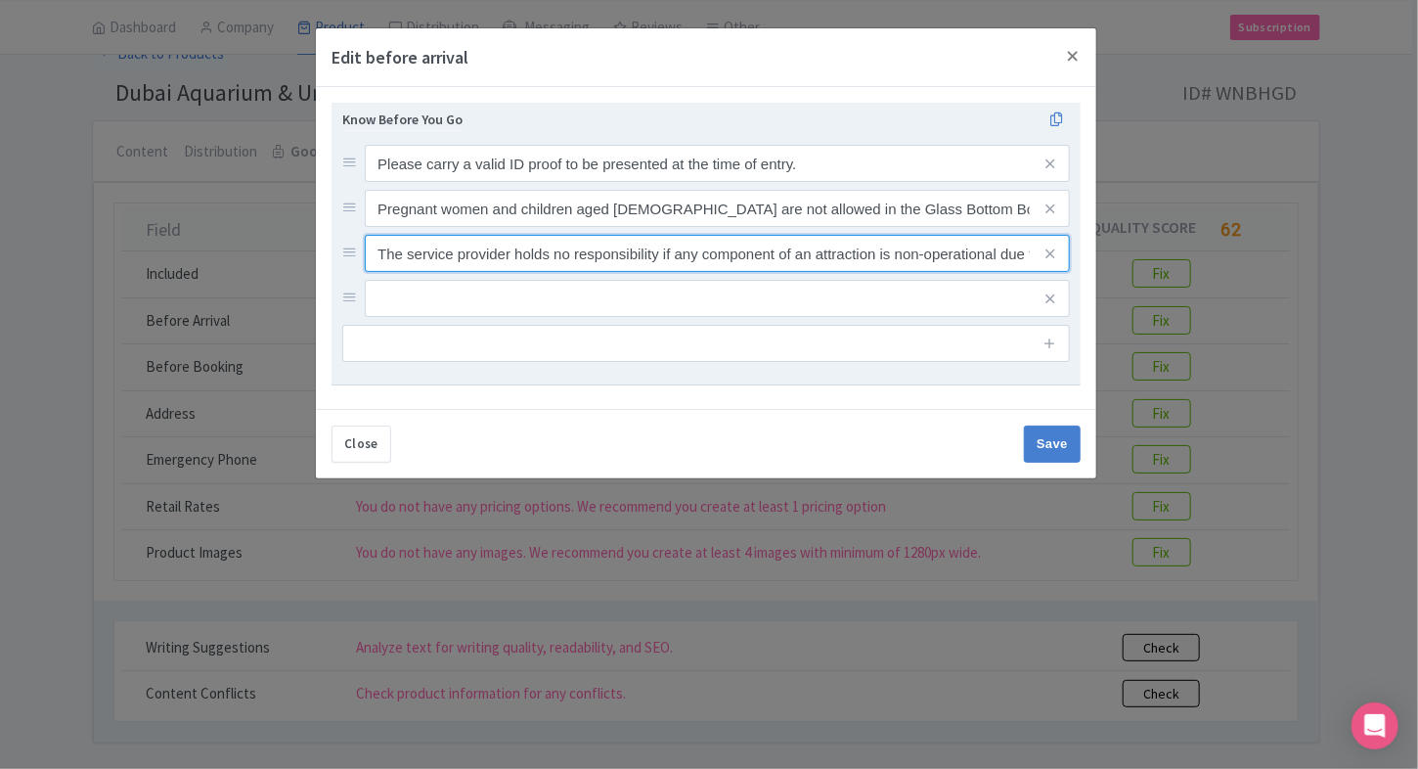
scroll to position [0, 276]
type input "The service provider holds no responsibility if any component of an attraction …"
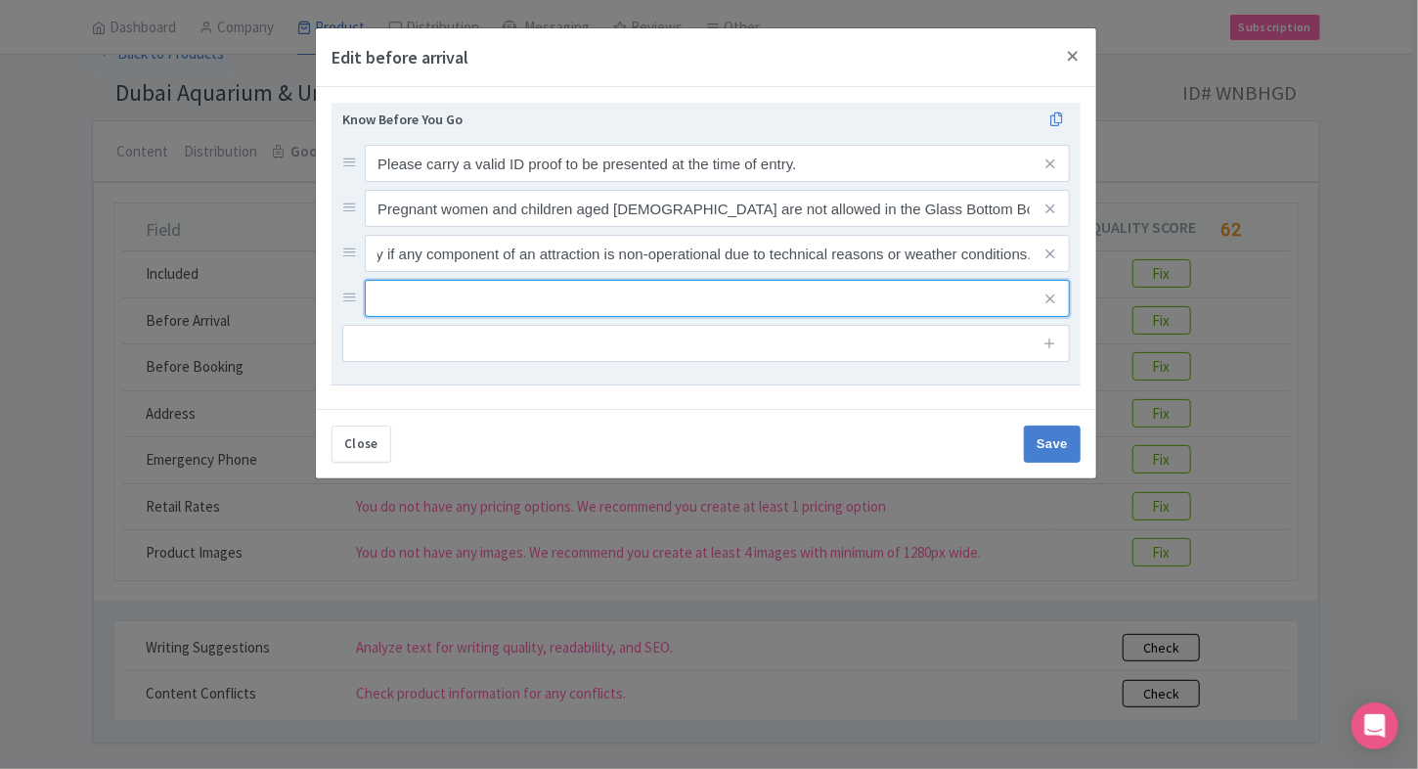
scroll to position [0, 0]
click at [614, 182] on input "text" at bounding box center [717, 163] width 705 height 37
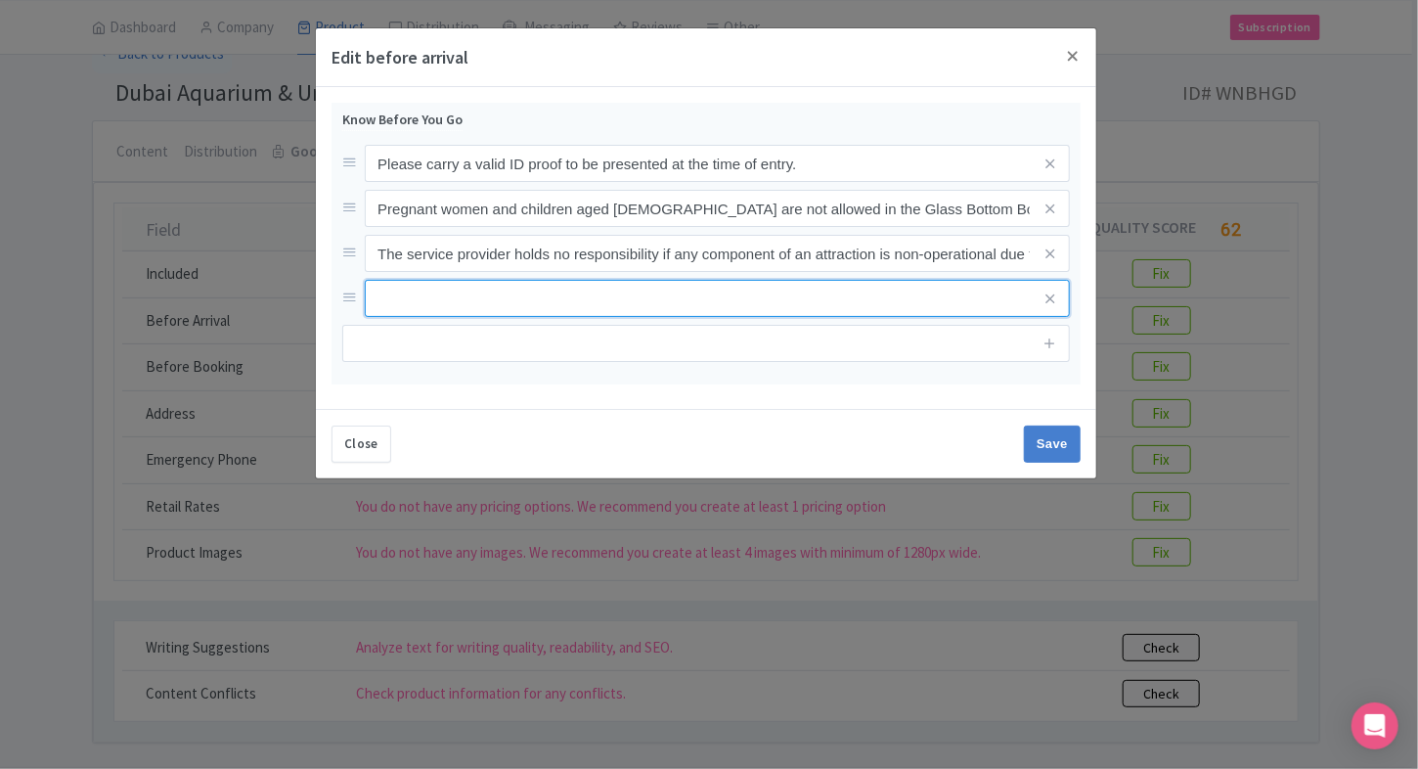
paste input "Please arrive 15 minutes before the scheduled time."
type input "Please arrive 15 minutes before the scheduled time."
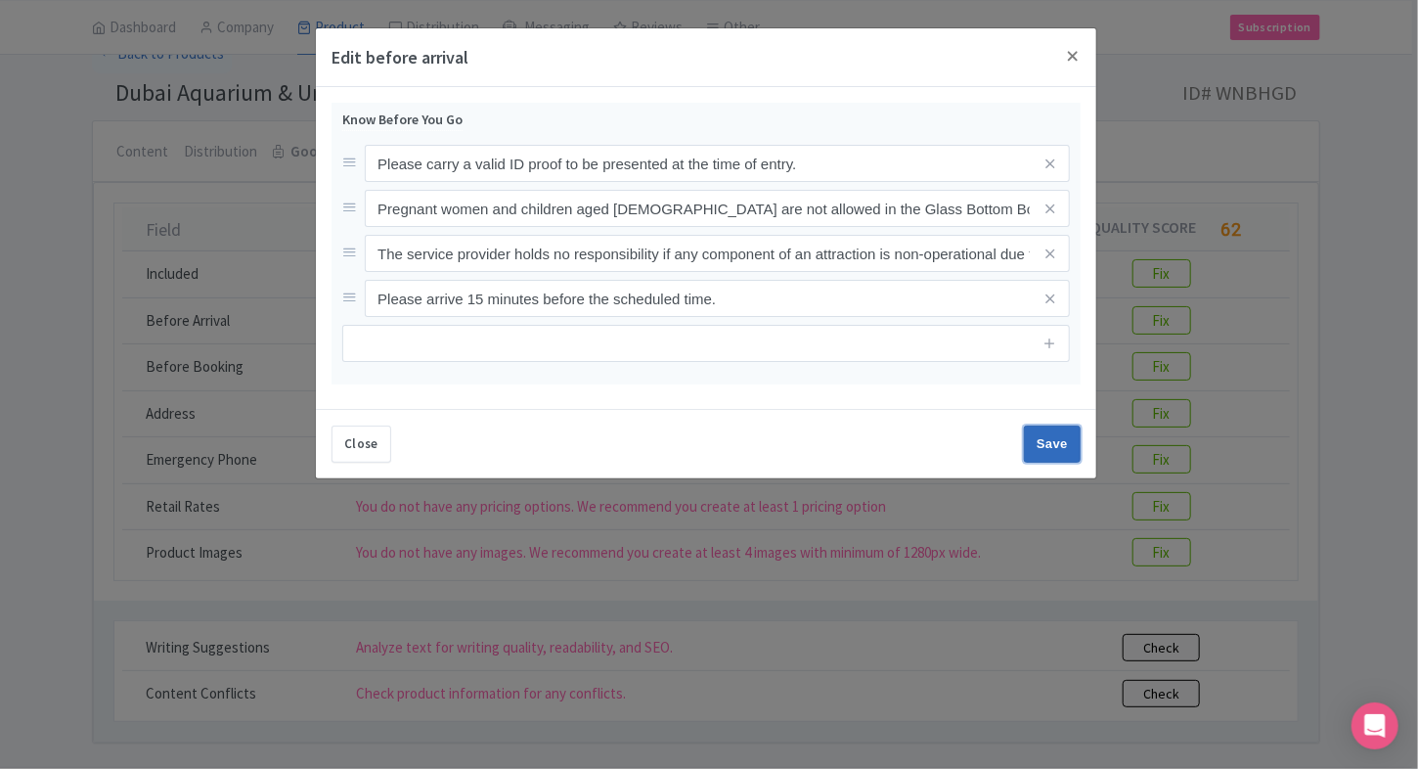
click at [1060, 440] on input "Save" at bounding box center [1052, 443] width 57 height 37
type input "Save"
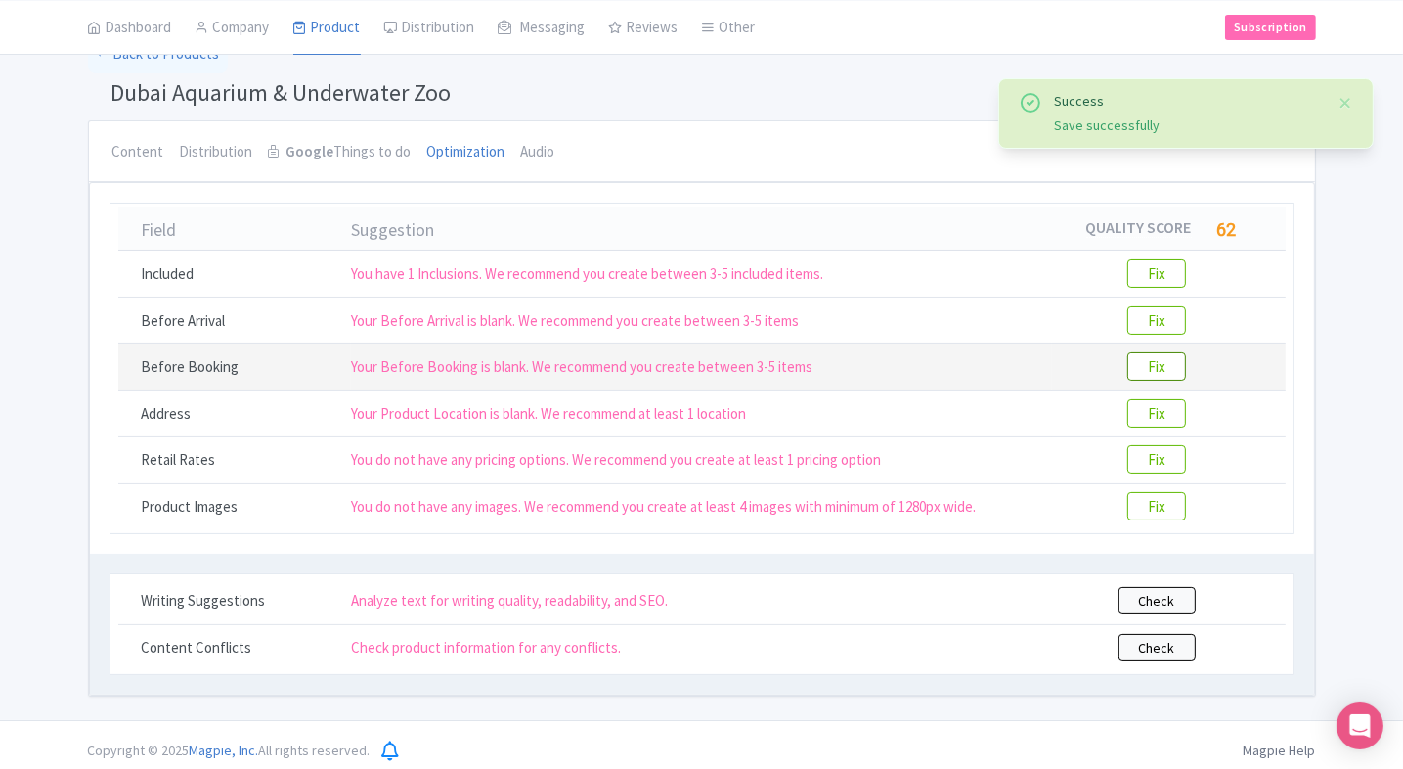
click at [1147, 359] on btn "Fix" at bounding box center [1156, 366] width 59 height 28
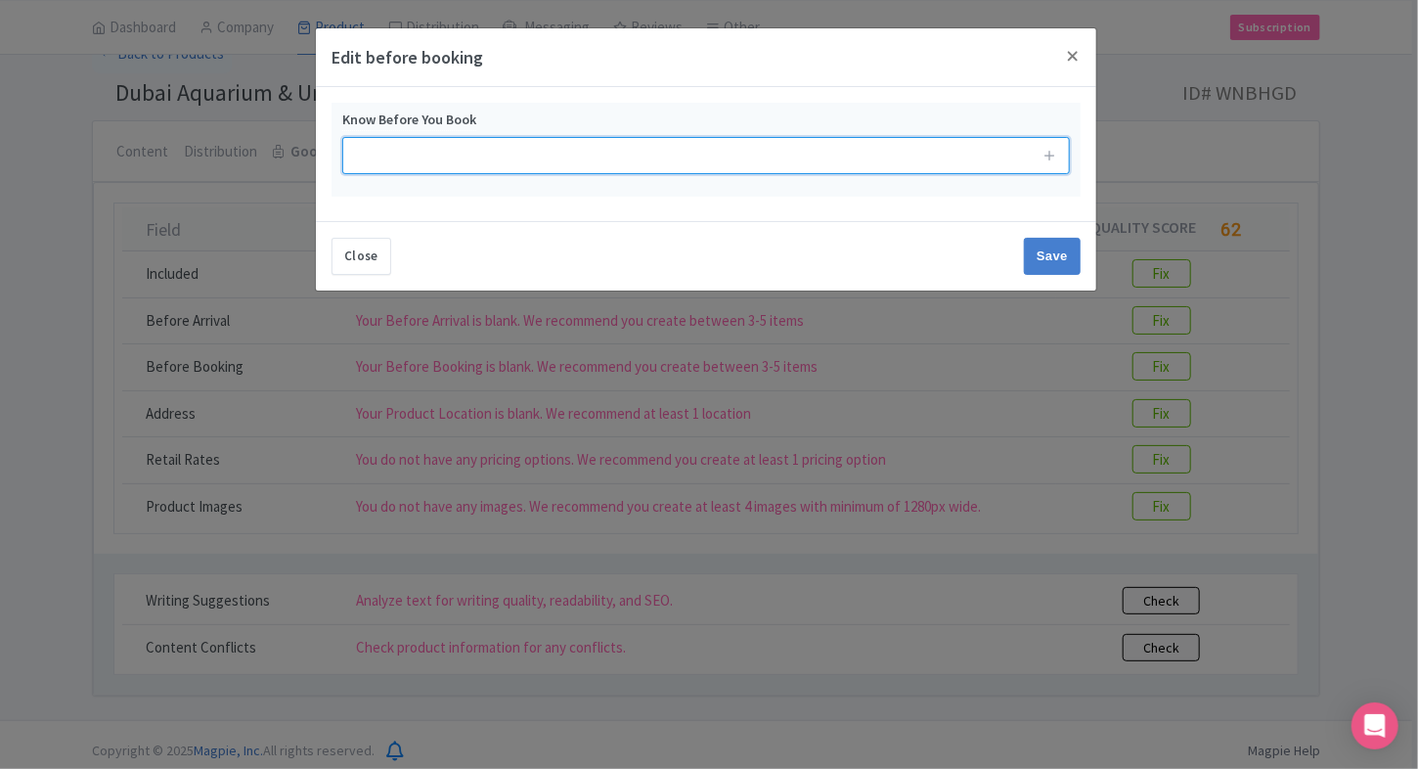
paste input "All persons entering the venue are subject to the rules and regulations as set …"
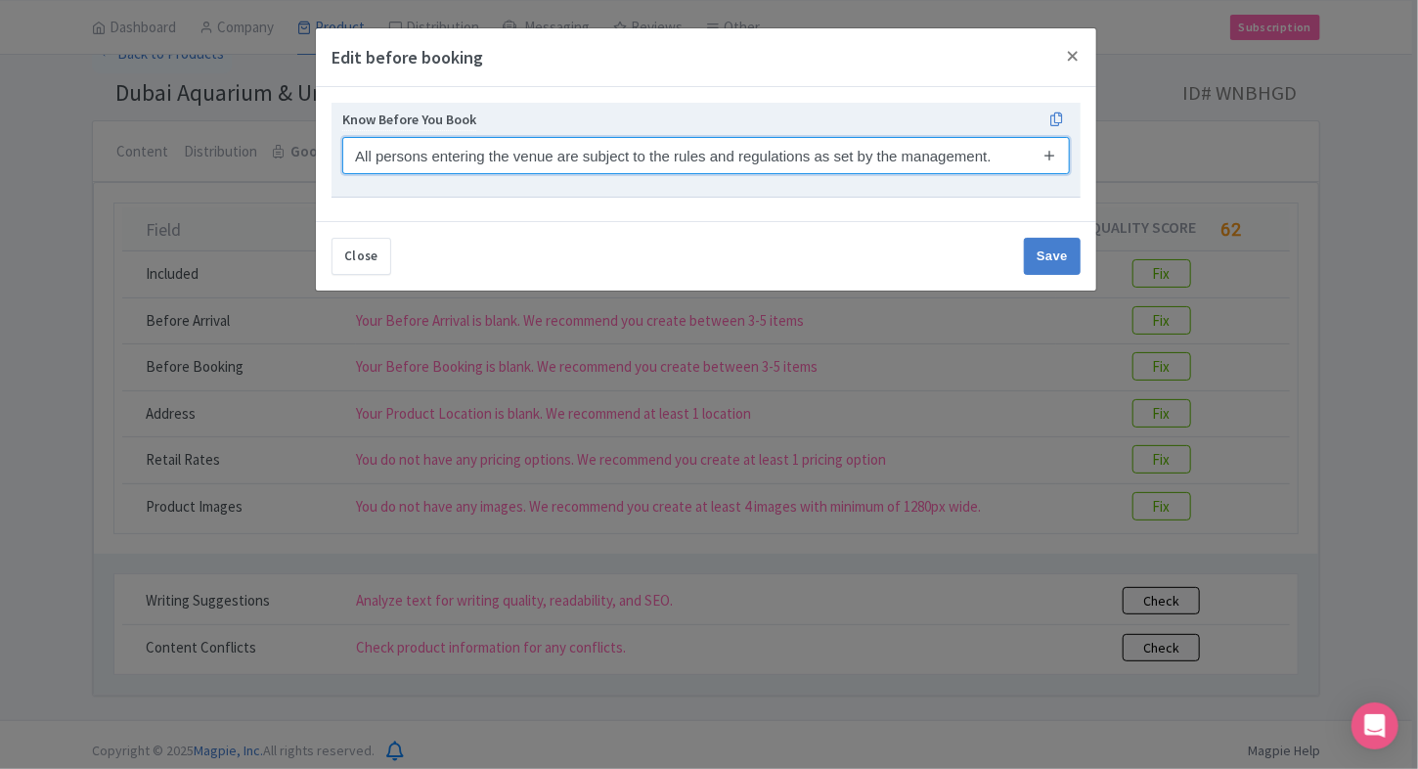
type input "All persons entering the venue are subject to the rules and regulations as set …"
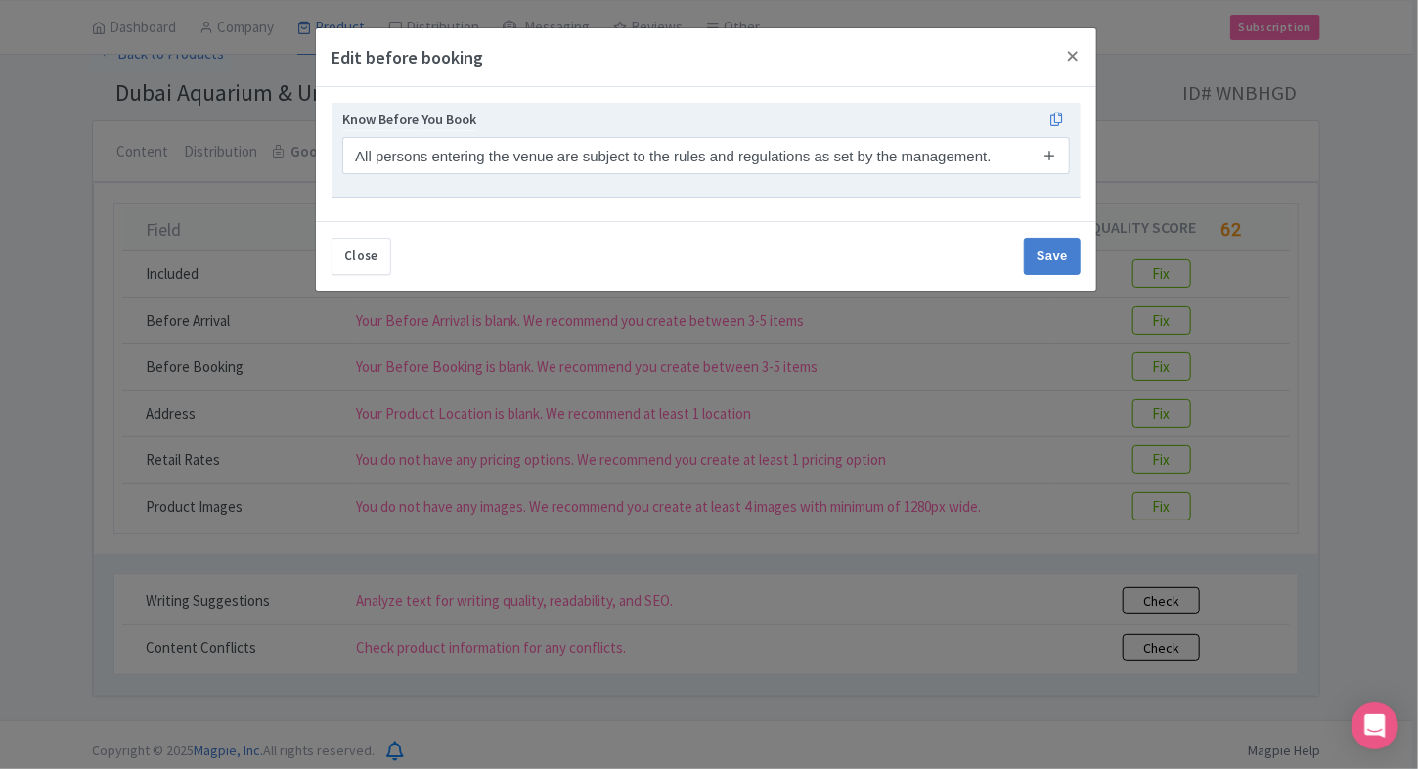
click at [1052, 159] on icon at bounding box center [1049, 155] width 15 height 15
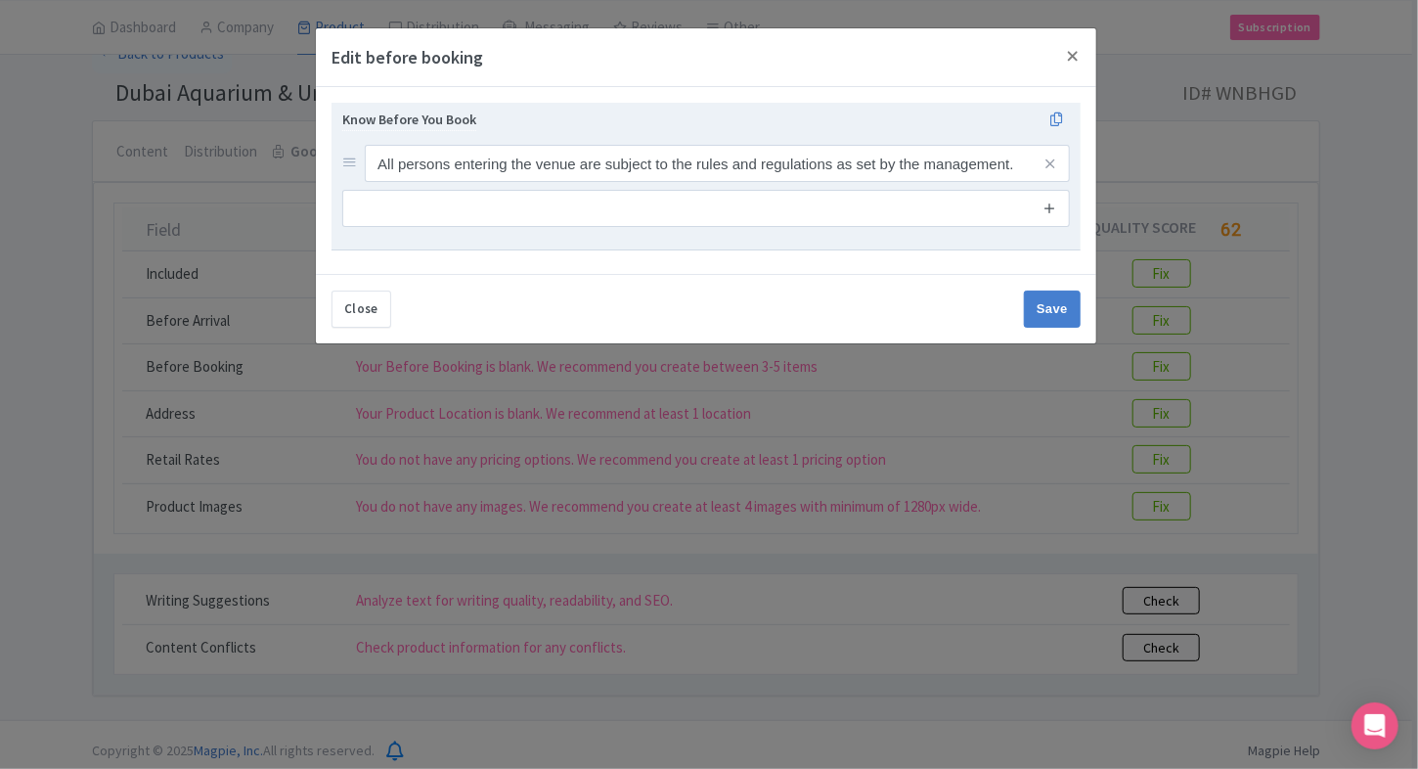
click at [1053, 211] on icon at bounding box center [1049, 207] width 15 height 15
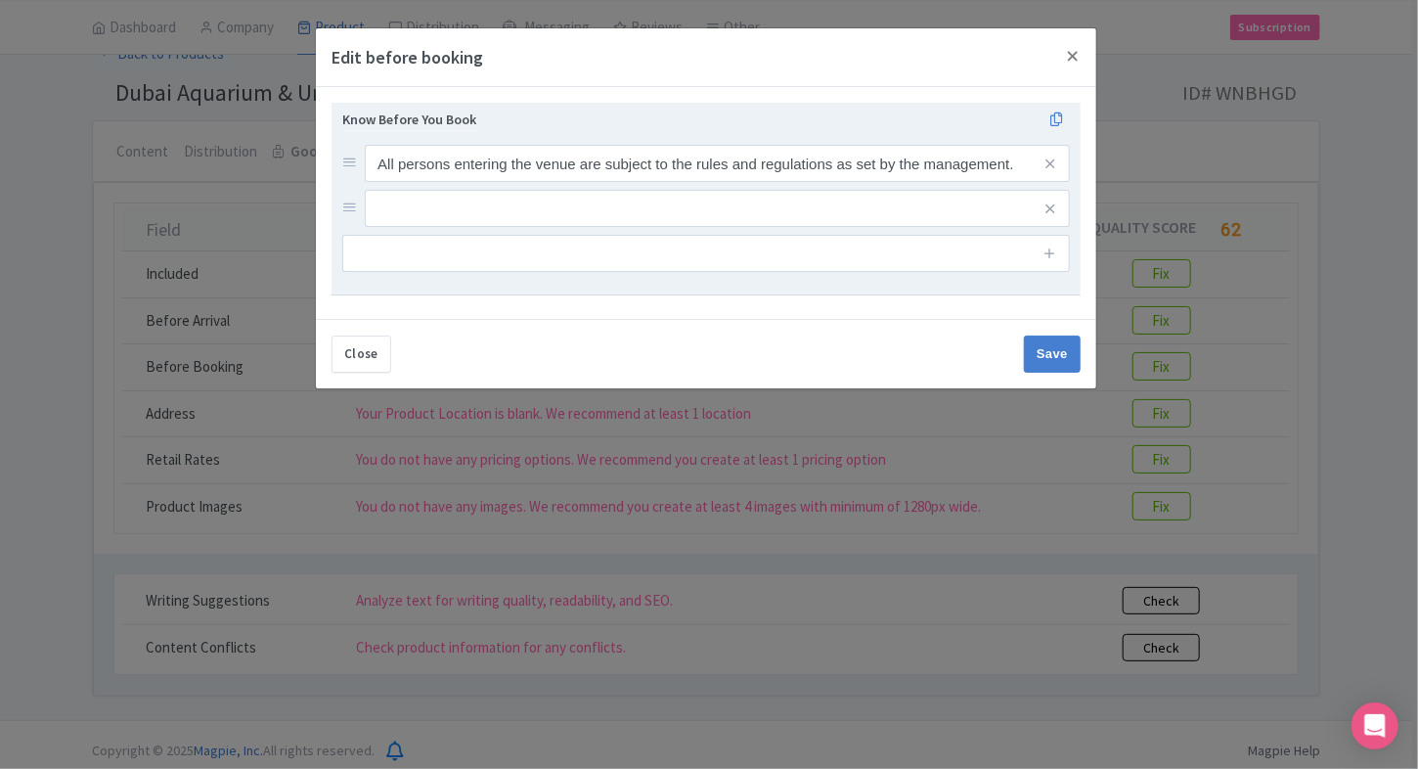
click at [855, 229] on div "Know Before You Book All persons entering the venue are subject to the rules an…" at bounding box center [705, 190] width 727 height 163
click at [866, 182] on input "text" at bounding box center [717, 163] width 705 height 37
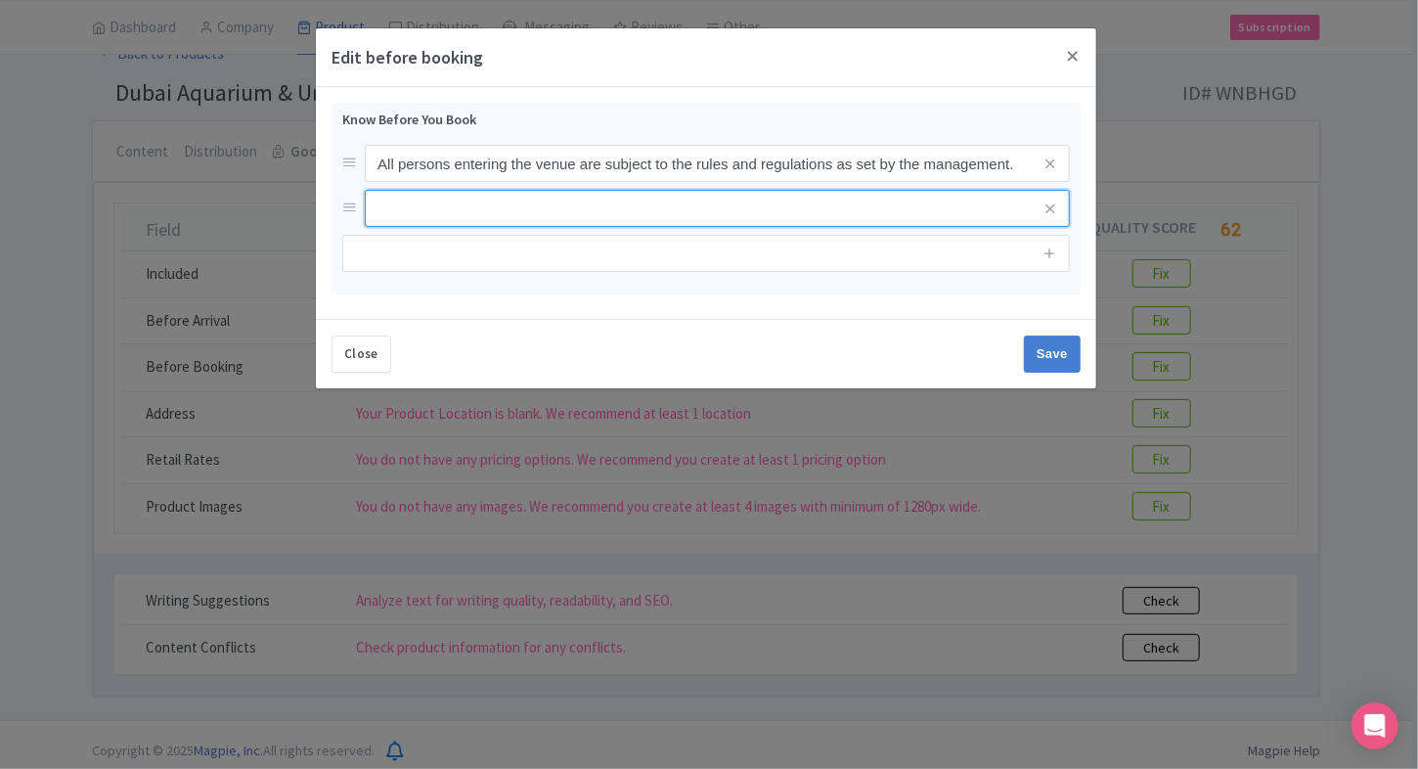
paste input "Infants aged 0-2 years can go for free but will not be allowed on Glass Bottom …"
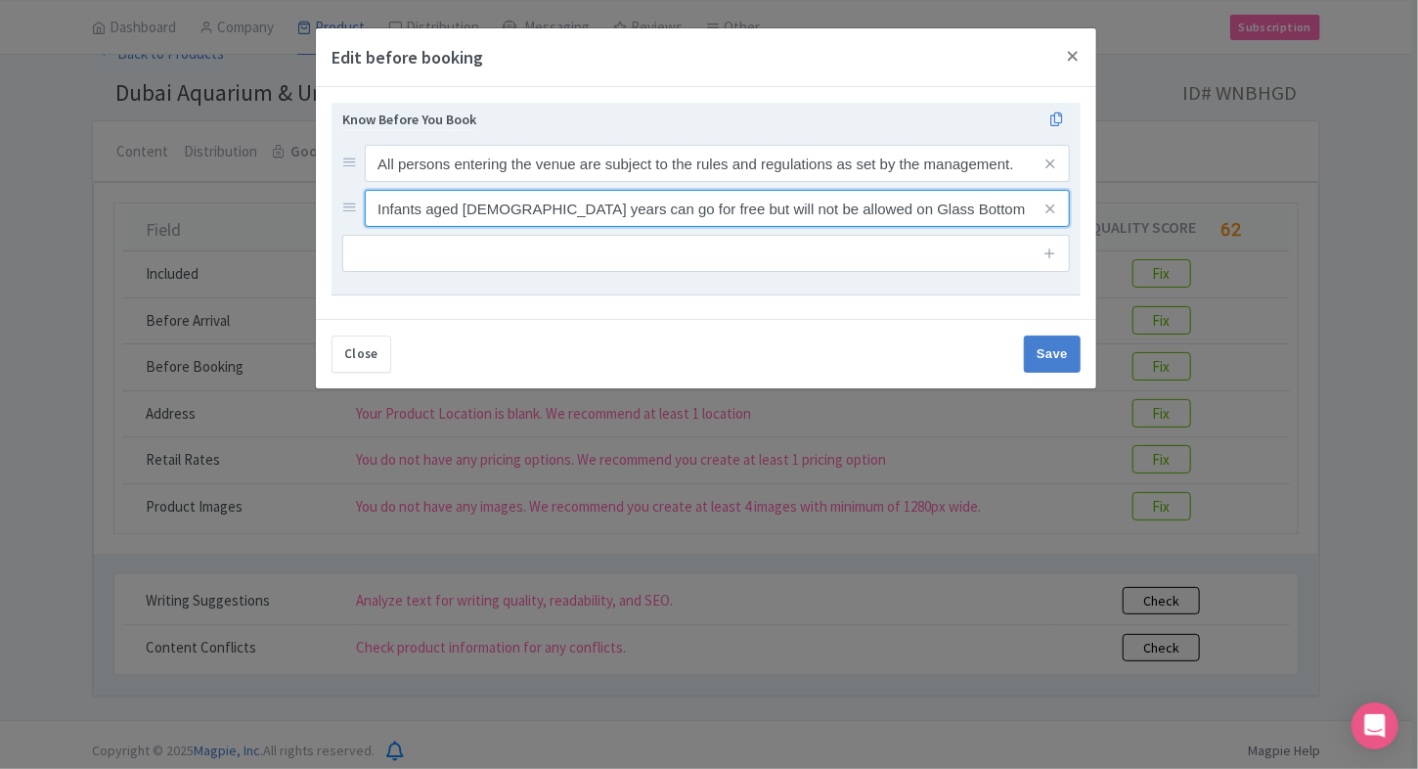
type input "Infants aged 0-2 years can go for free but will not be allowed on Glass Bottom …"
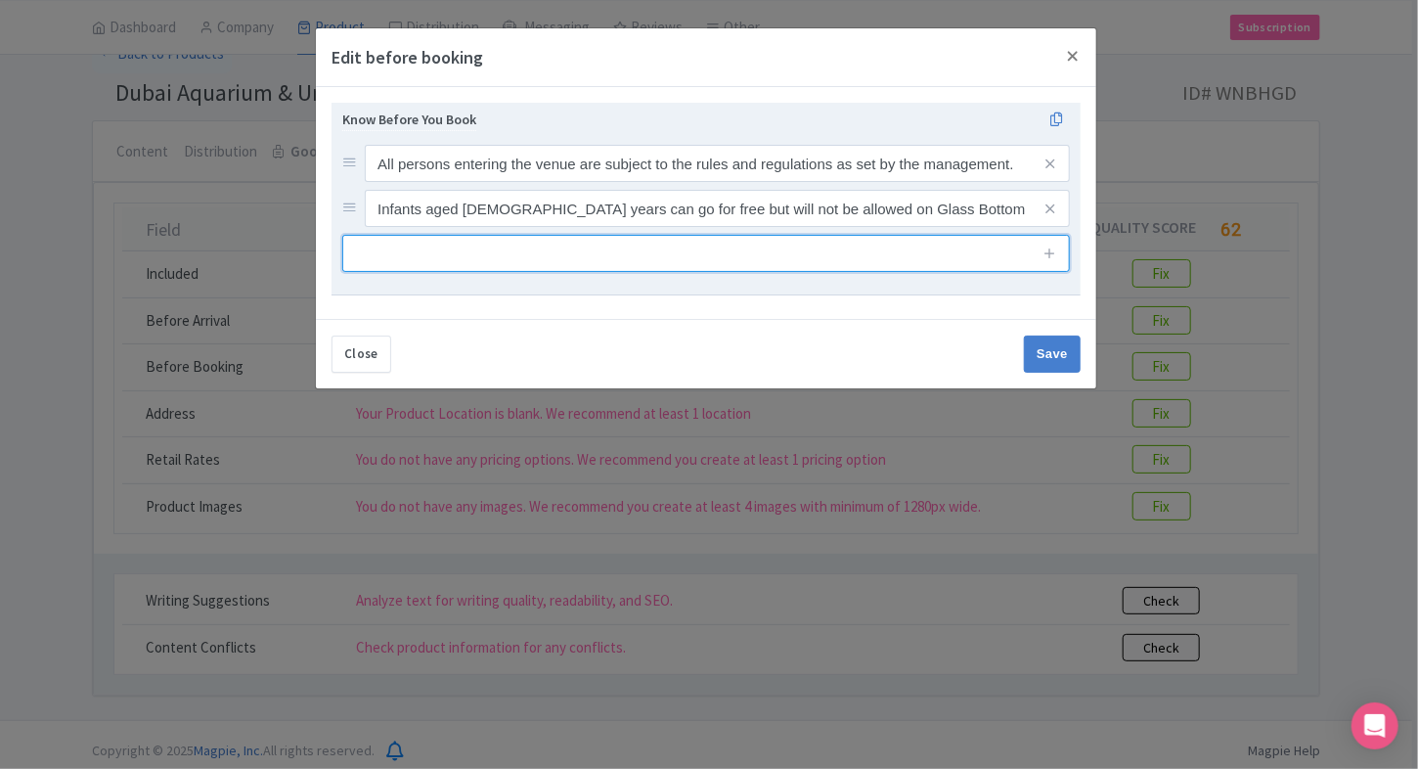
click at [693, 244] on input "text" at bounding box center [705, 253] width 727 height 37
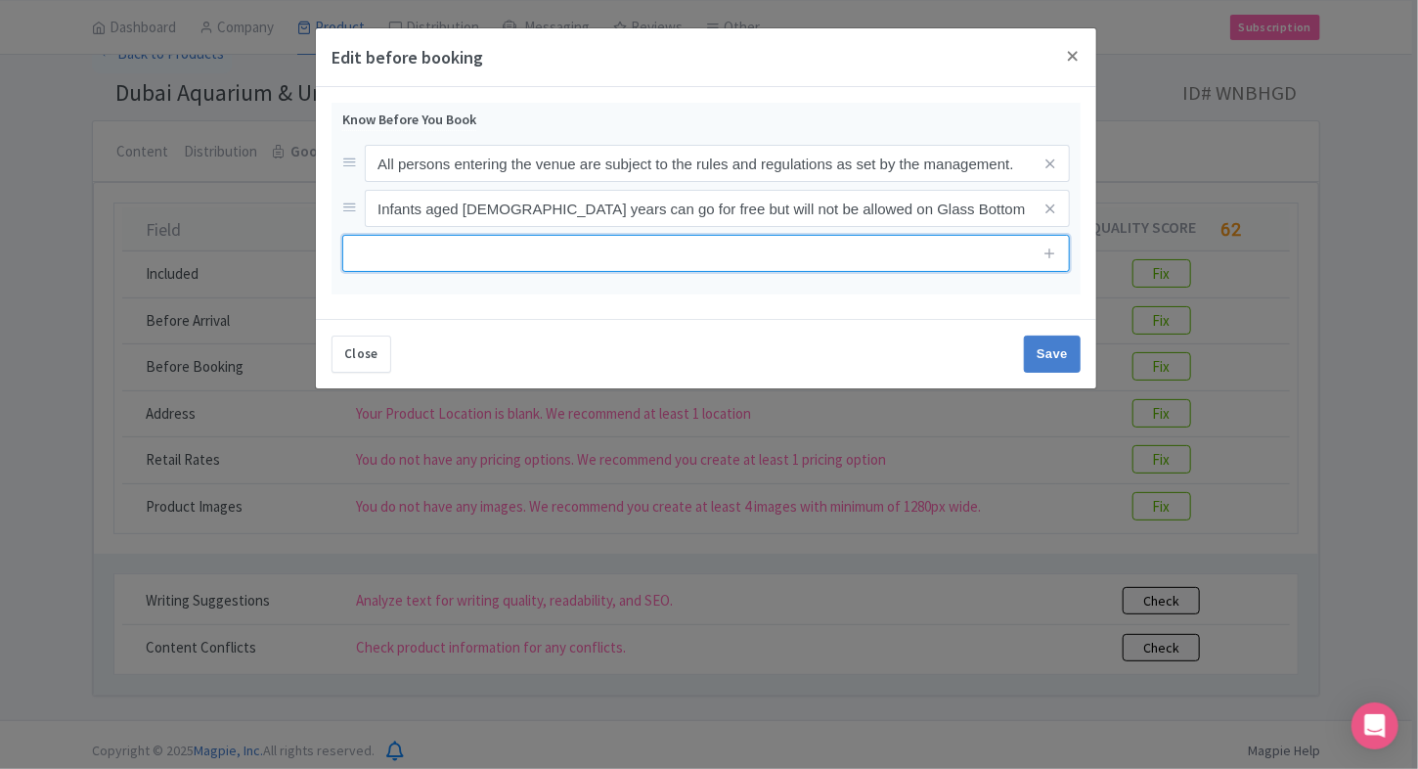
paste input "Children under 15 years of age must be accompanied by an adult (15+ years old)"
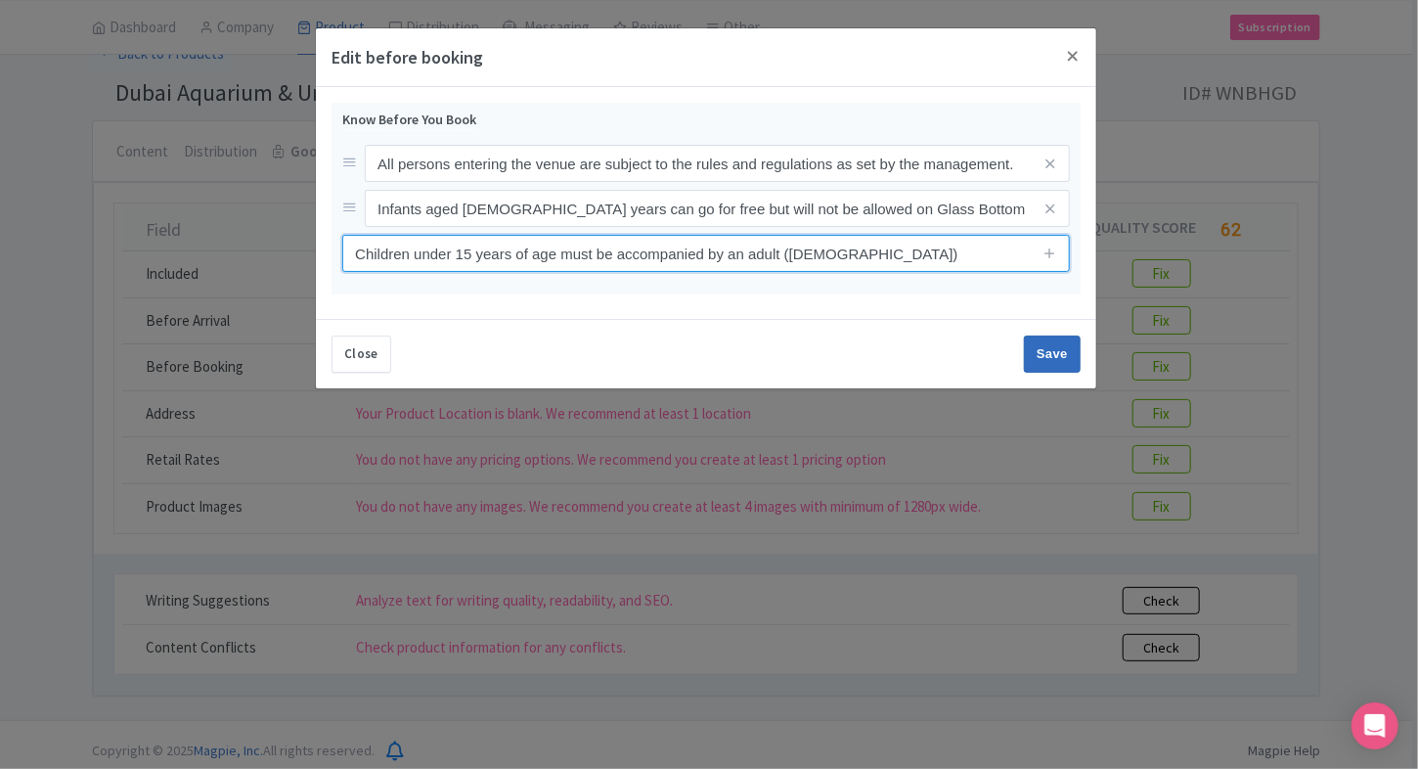
type input "Children under 15 years of age must be accompanied by an adult (15+ years old)"
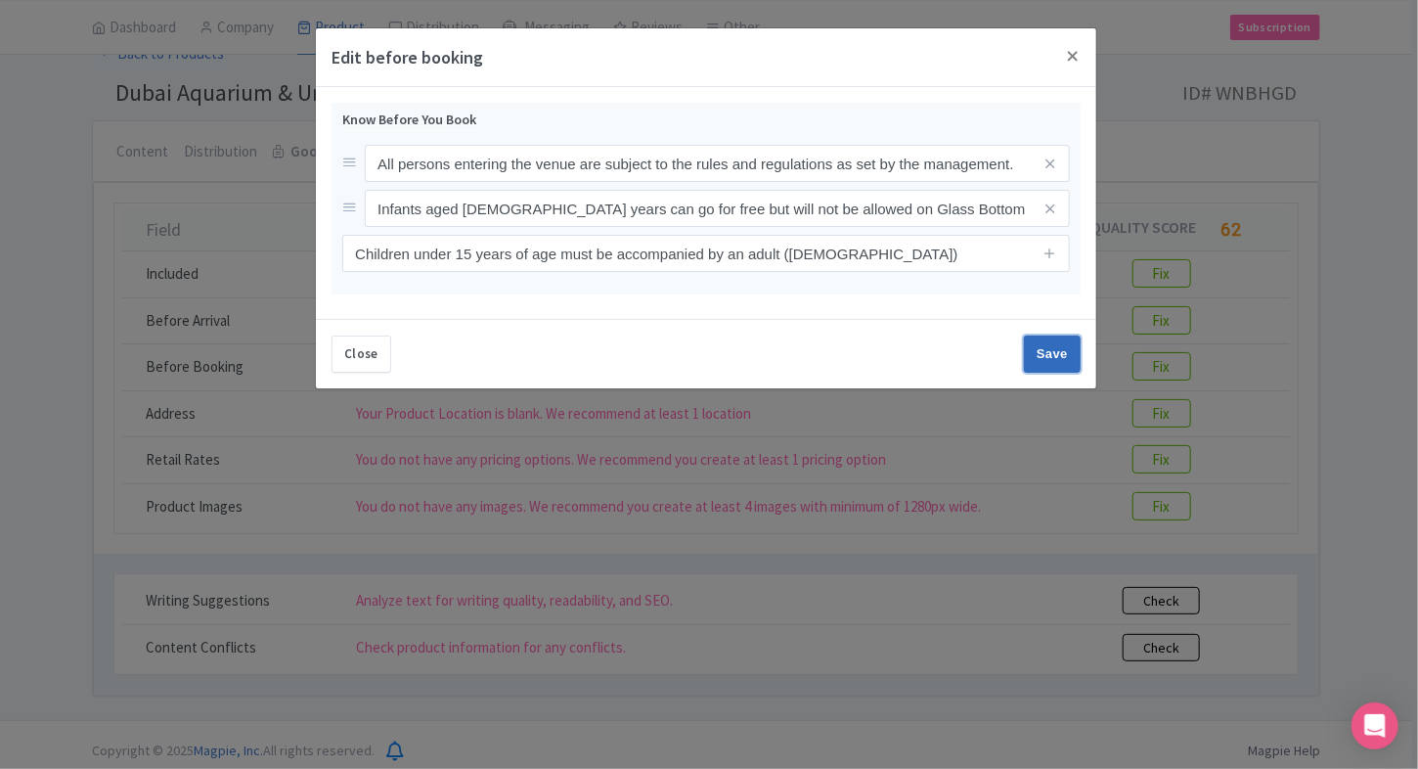
click at [1054, 352] on input "Save" at bounding box center [1052, 353] width 57 height 37
type input "Save"
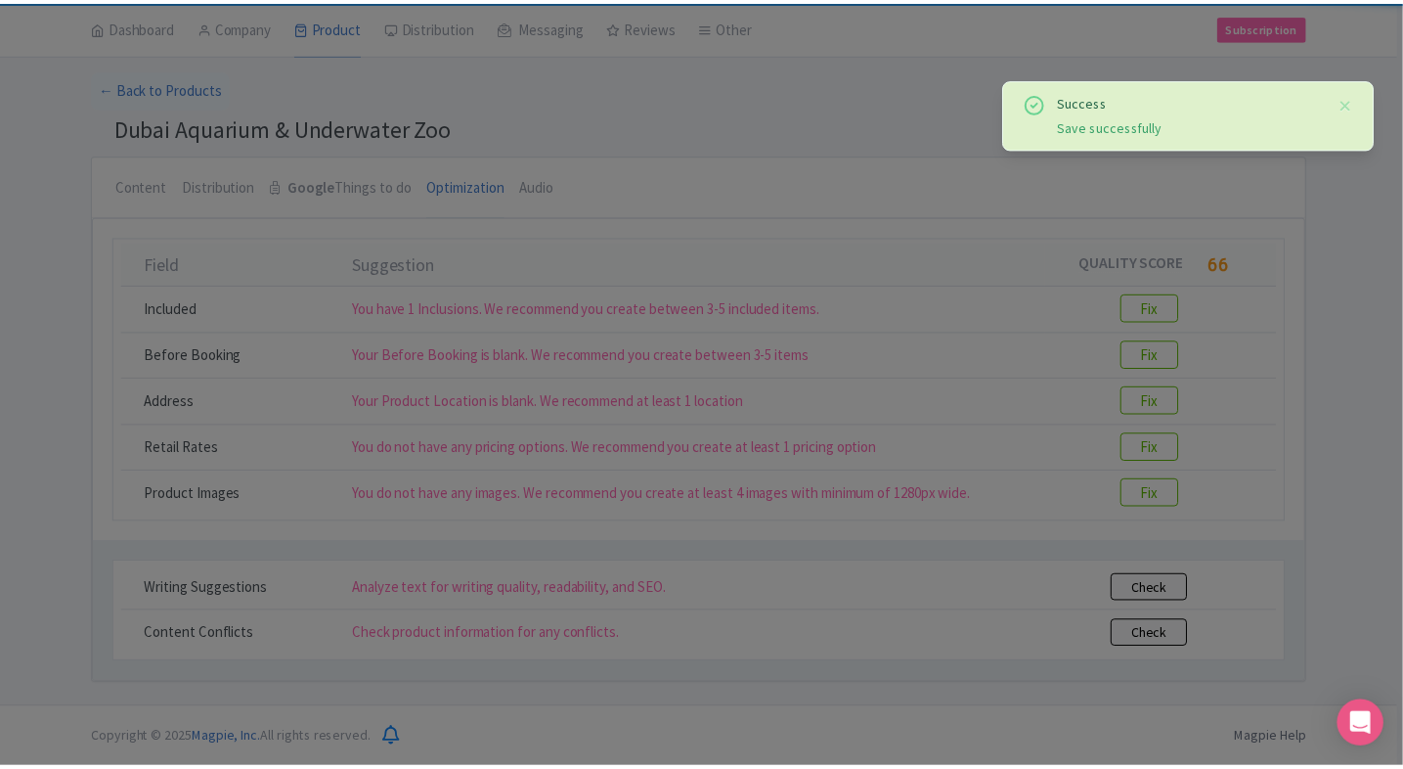
scroll to position [66, 0]
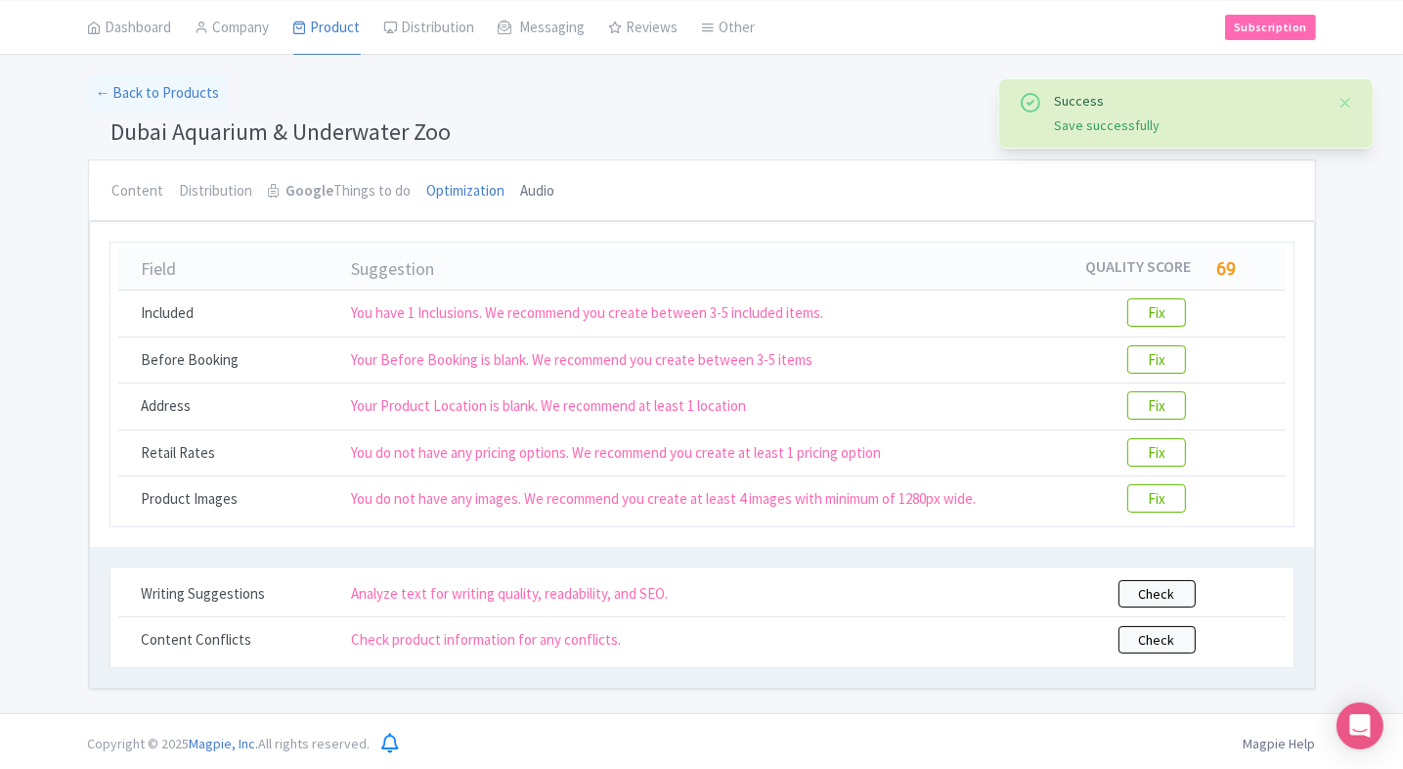
click at [524, 183] on link "Audio" at bounding box center [538, 191] width 34 height 63
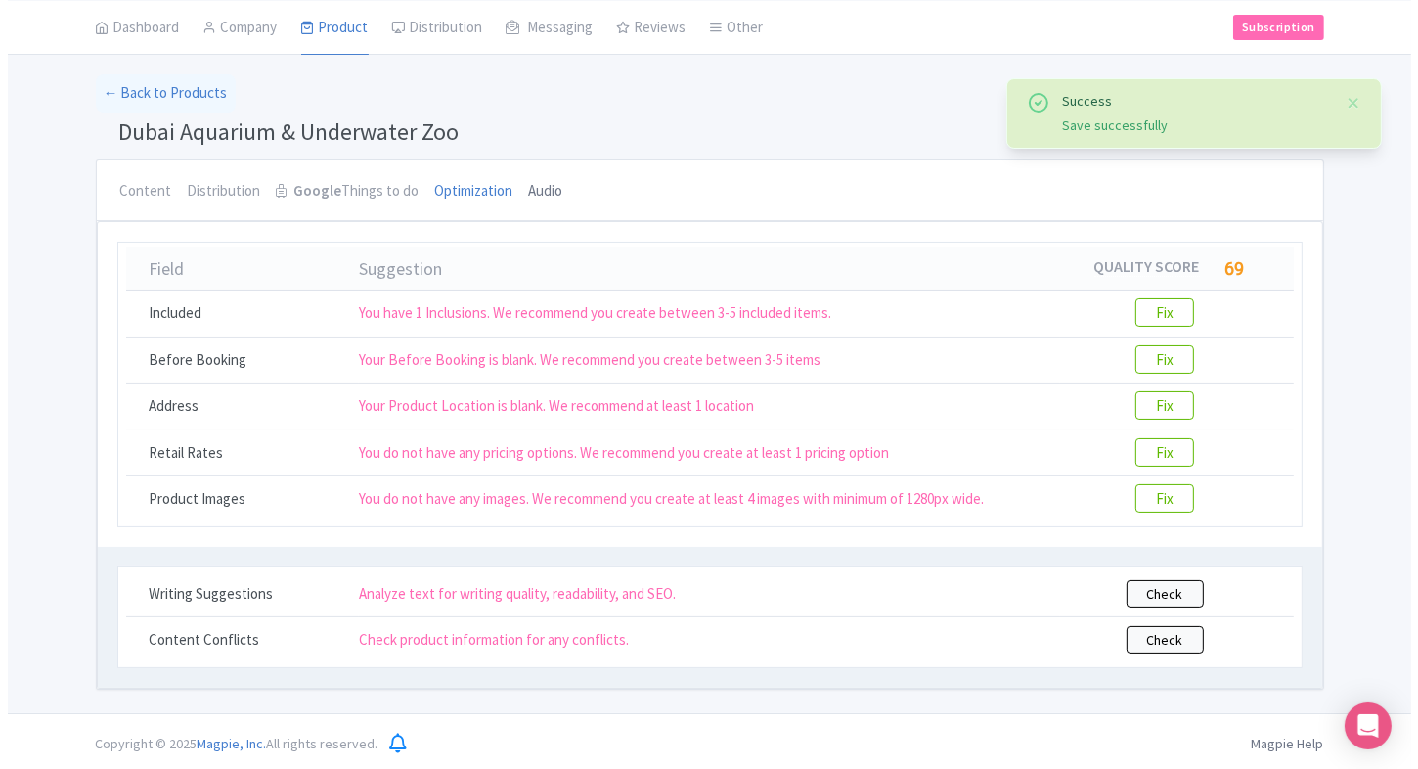
scroll to position [0, 0]
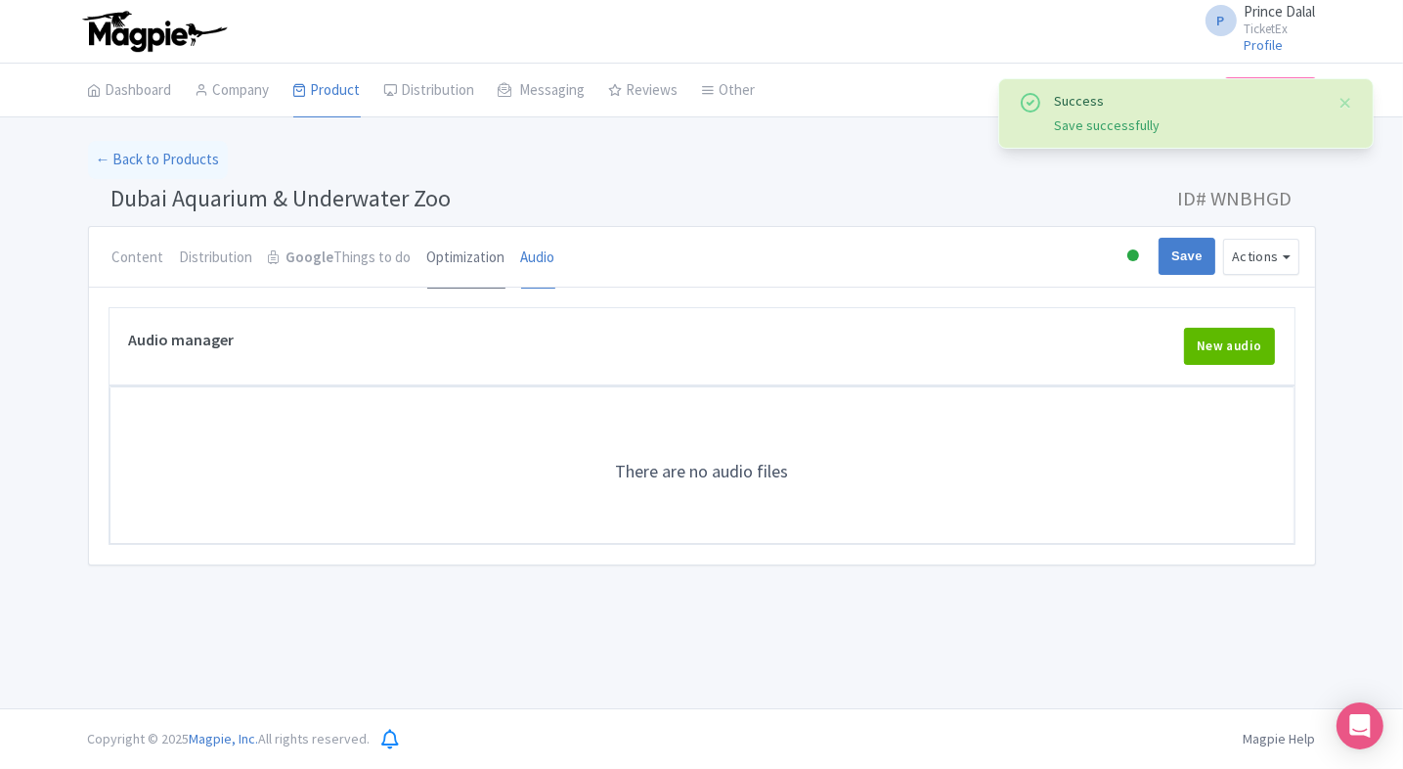
click at [443, 249] on link "Optimization" at bounding box center [466, 258] width 78 height 63
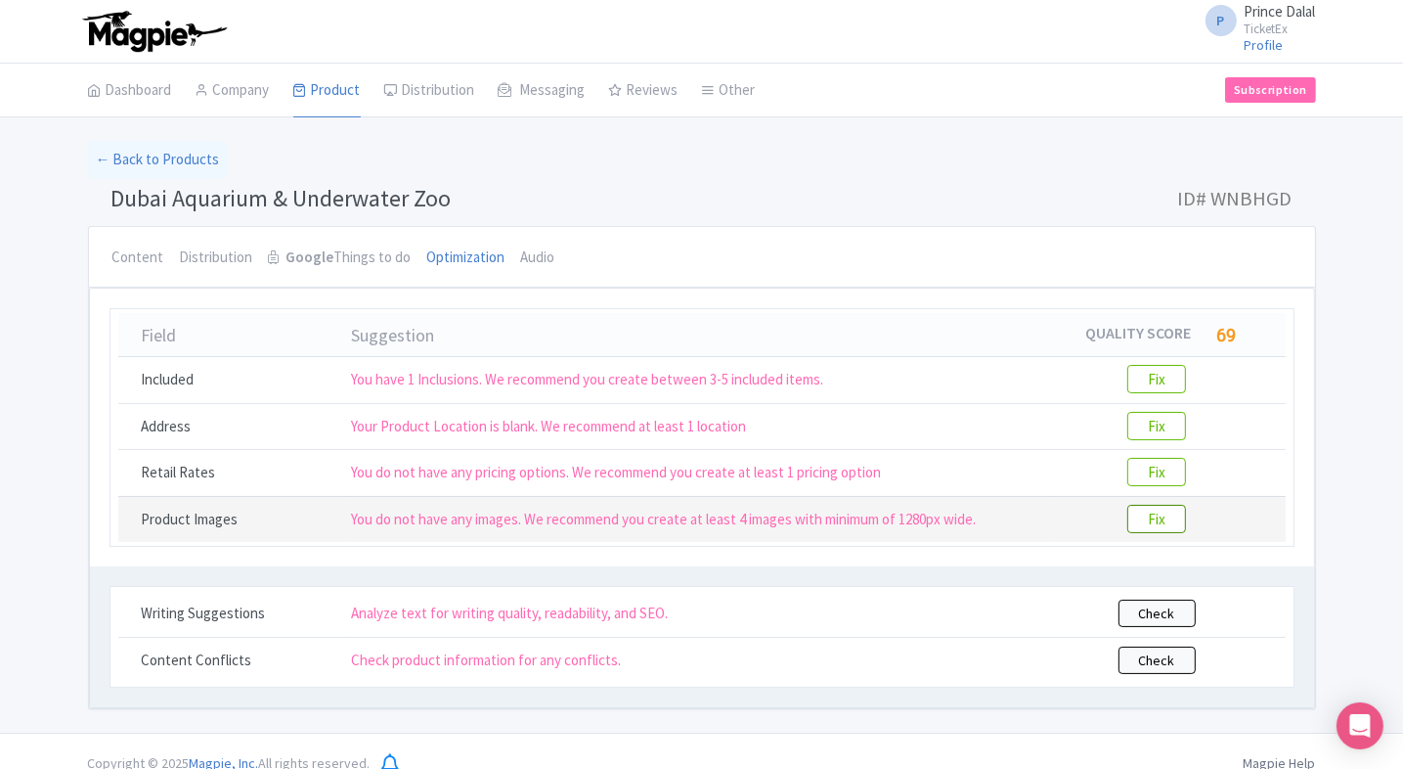
click at [1160, 510] on btn "Fix" at bounding box center [1156, 519] width 59 height 28
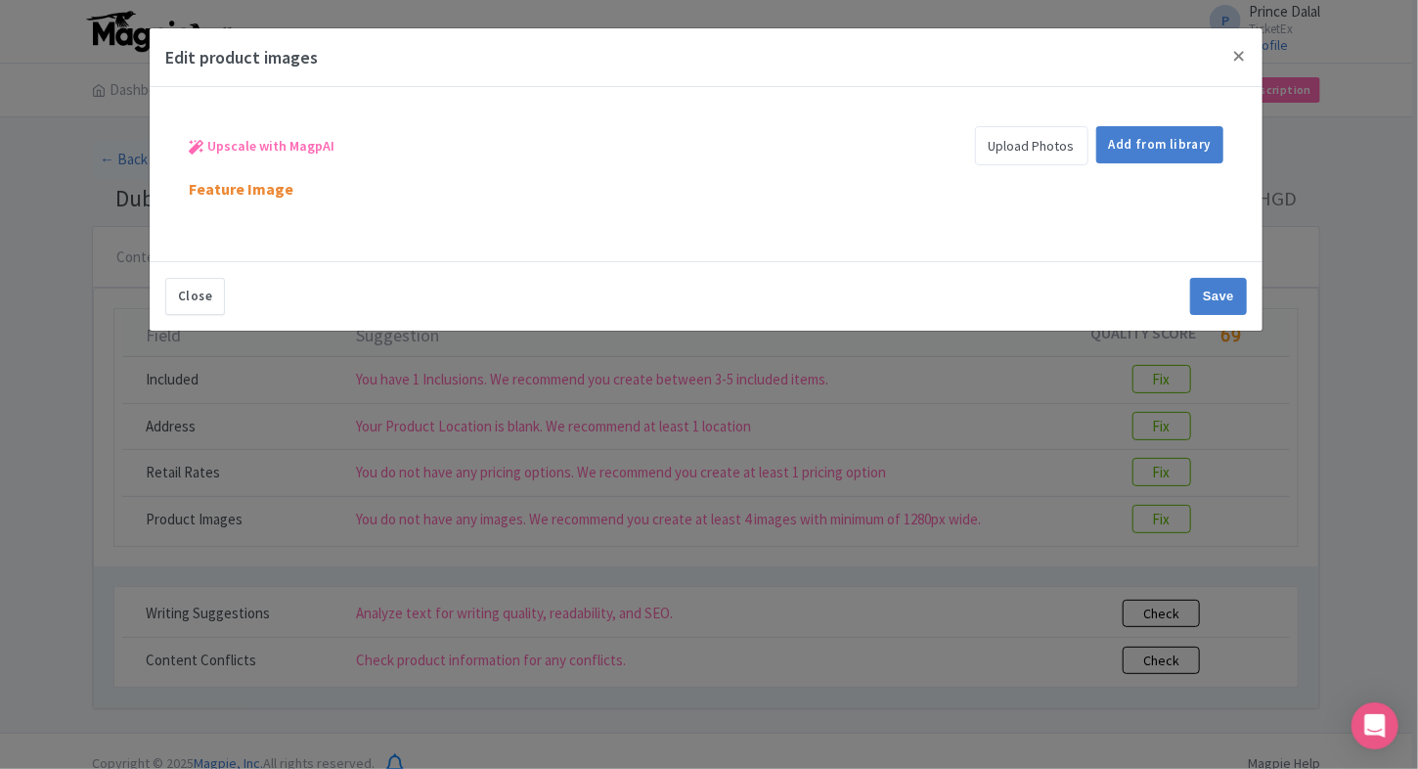
click at [1021, 154] on link "Upload Photos" at bounding box center [1031, 145] width 113 height 39
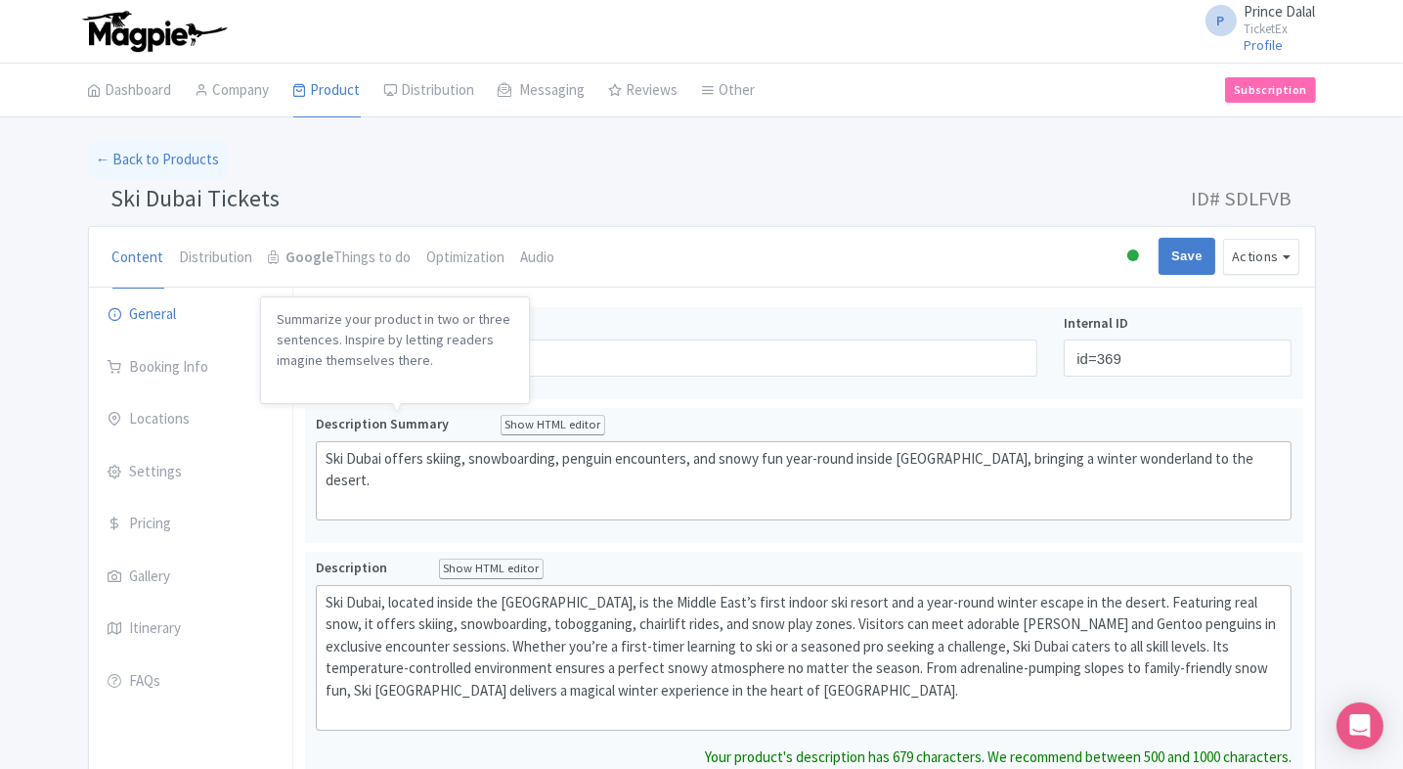
click at [638, 158] on div "← Back to Products" at bounding box center [702, 160] width 1228 height 38
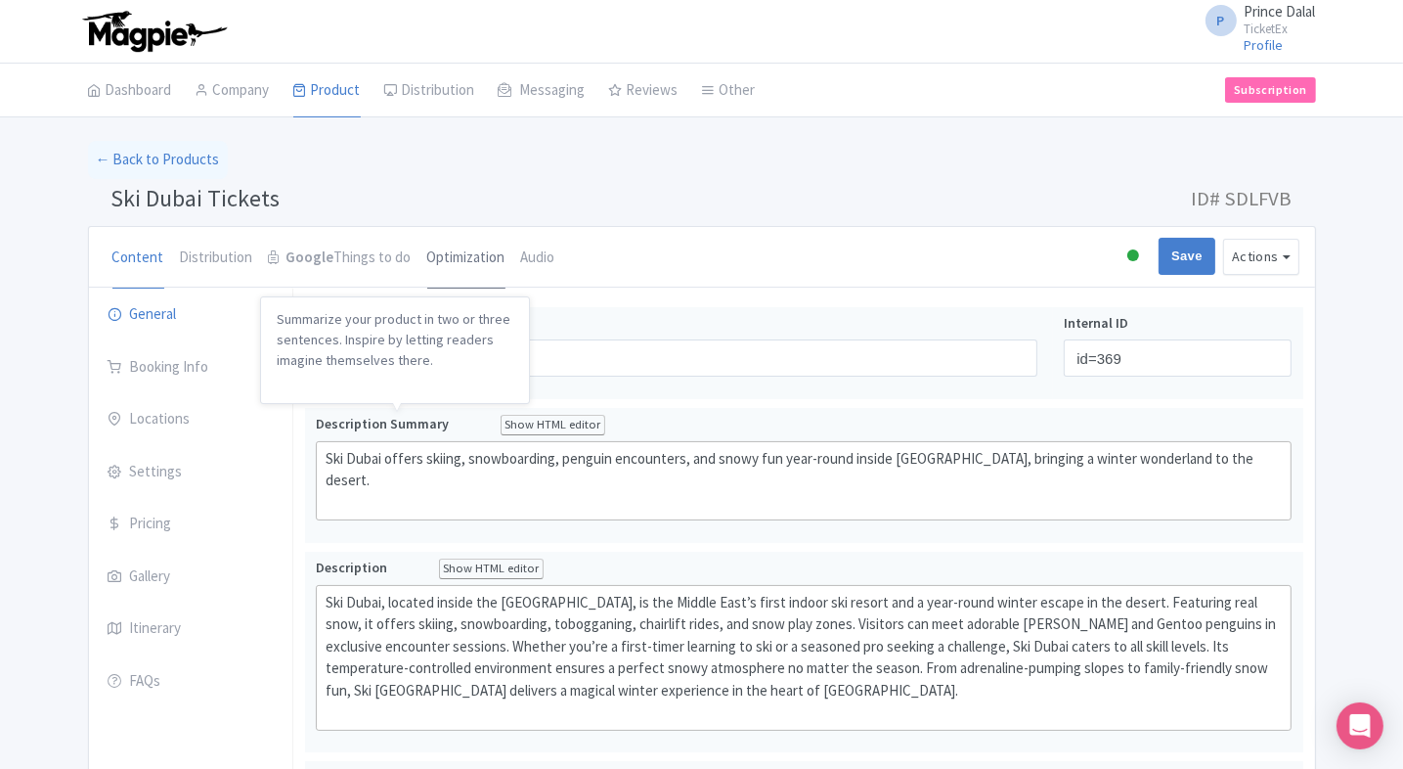
click at [487, 260] on link "Optimization" at bounding box center [466, 258] width 78 height 63
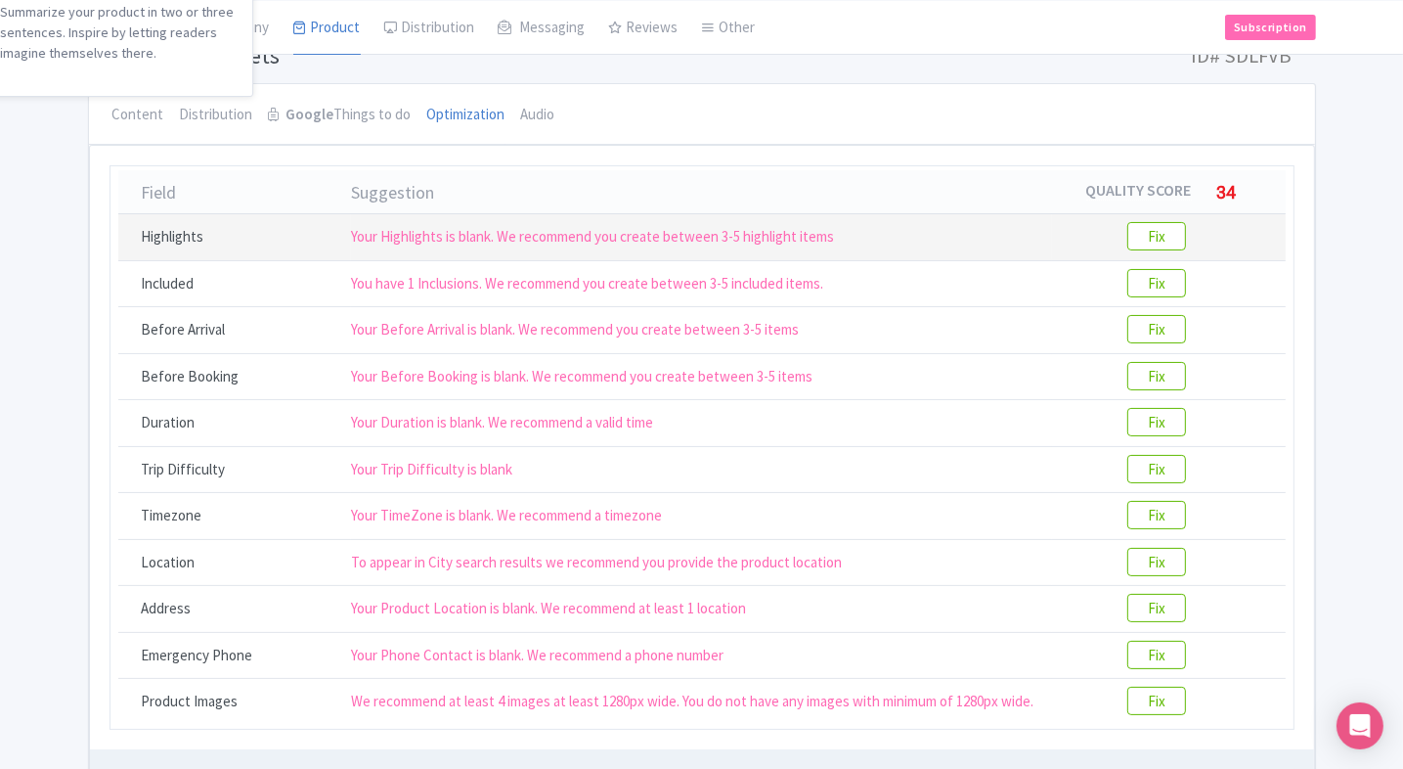
scroll to position [145, 0]
click at [1155, 228] on btn "Fix" at bounding box center [1156, 234] width 59 height 28
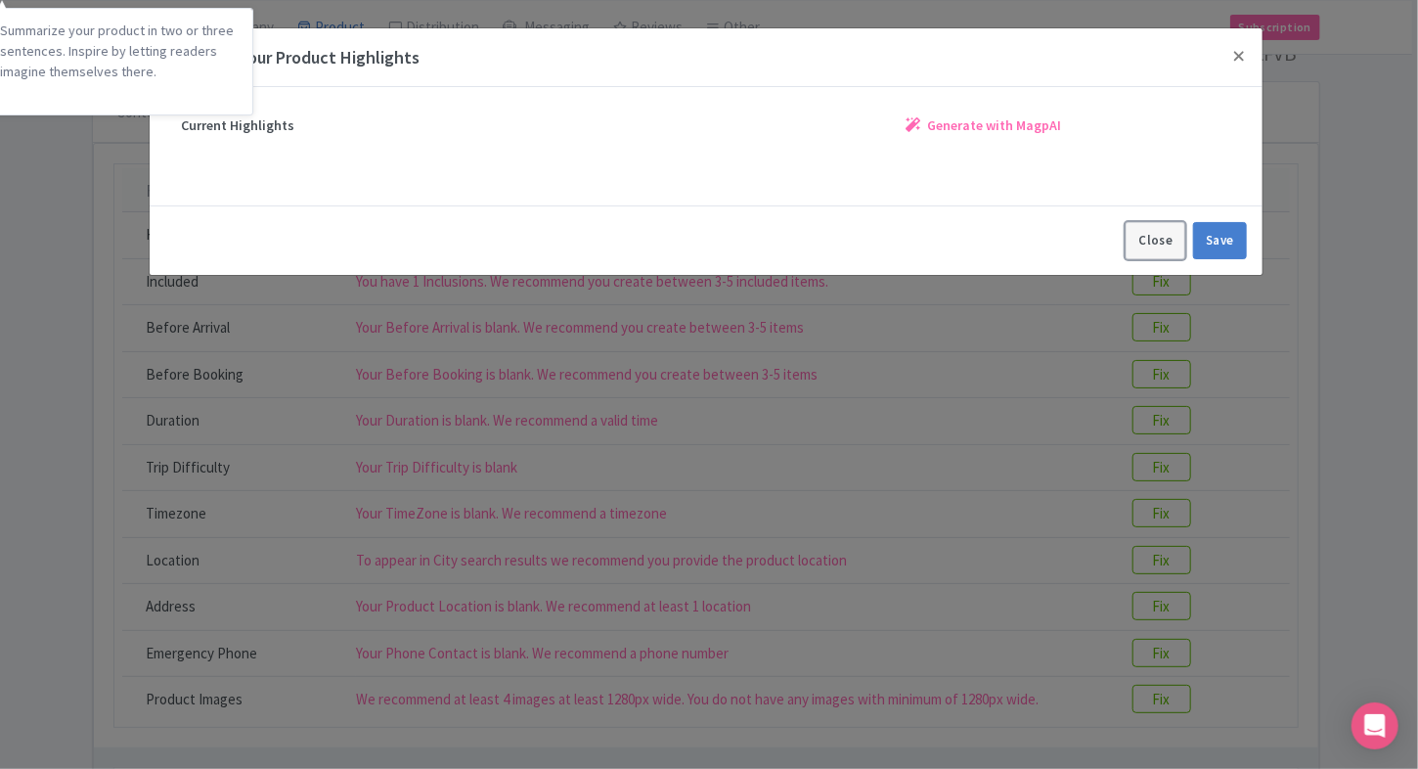
click at [1161, 229] on button "Close" at bounding box center [1155, 240] width 60 height 37
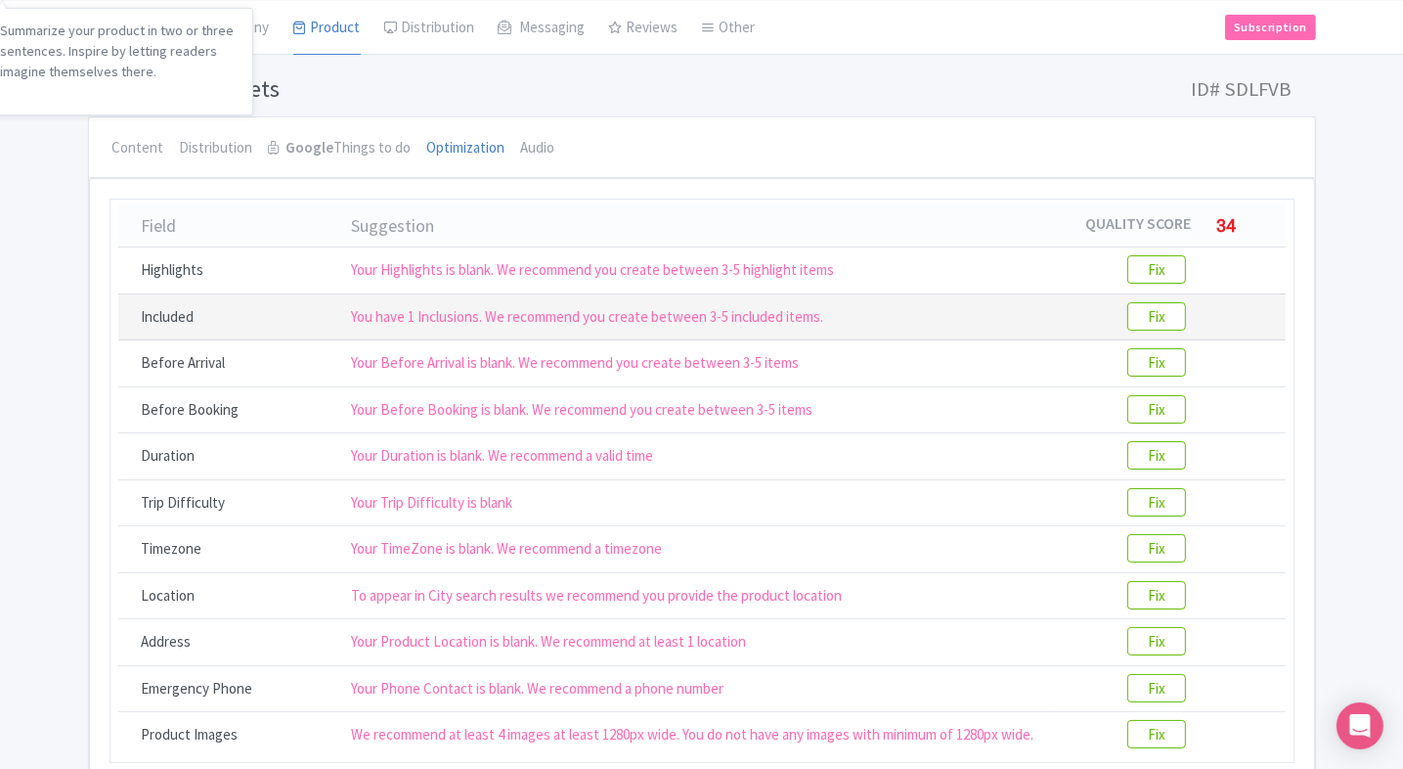
scroll to position [105, 0]
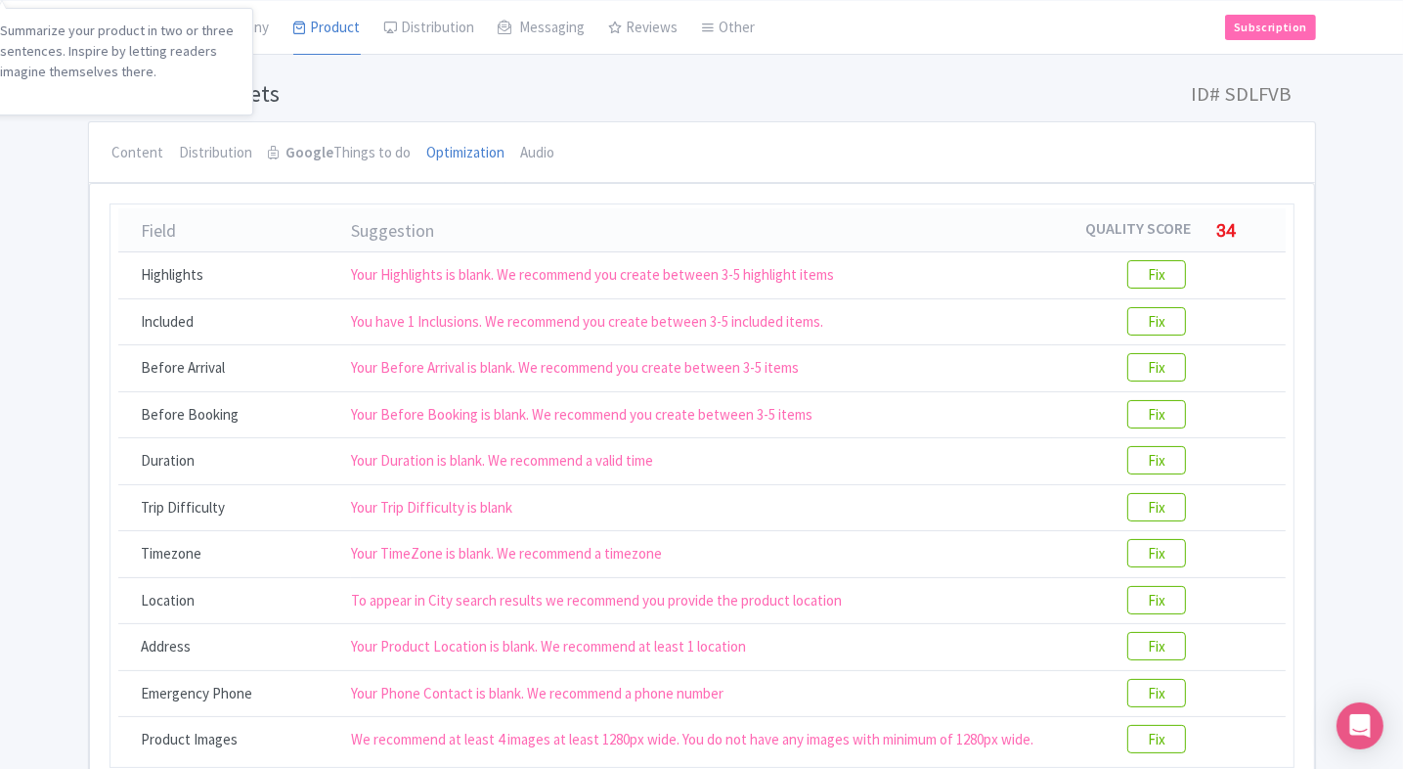
click at [385, 85] on h1 "Ski Dubai Tickets ID# SDLFVB" at bounding box center [702, 97] width 1228 height 47
click at [145, 172] on link "Content" at bounding box center [138, 153] width 52 height 63
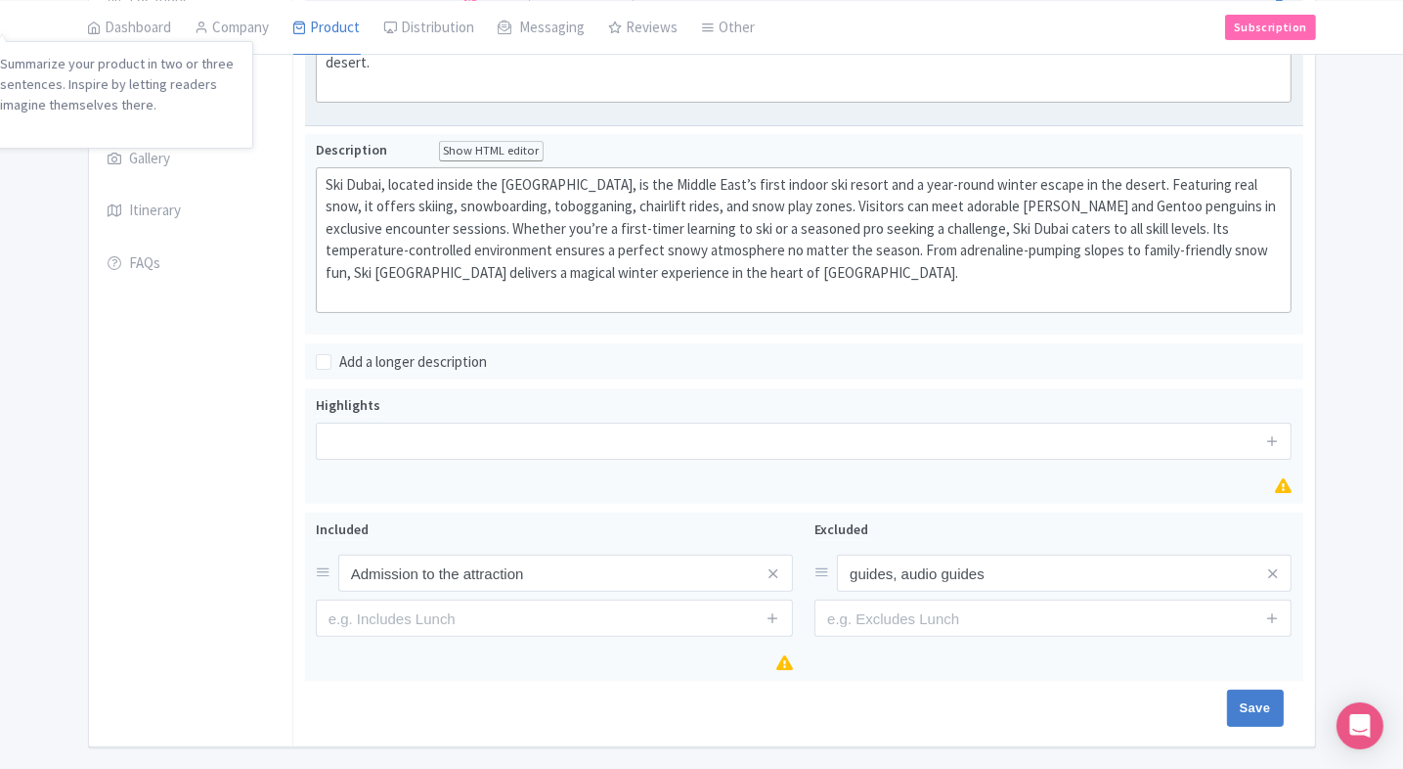
scroll to position [474, 0]
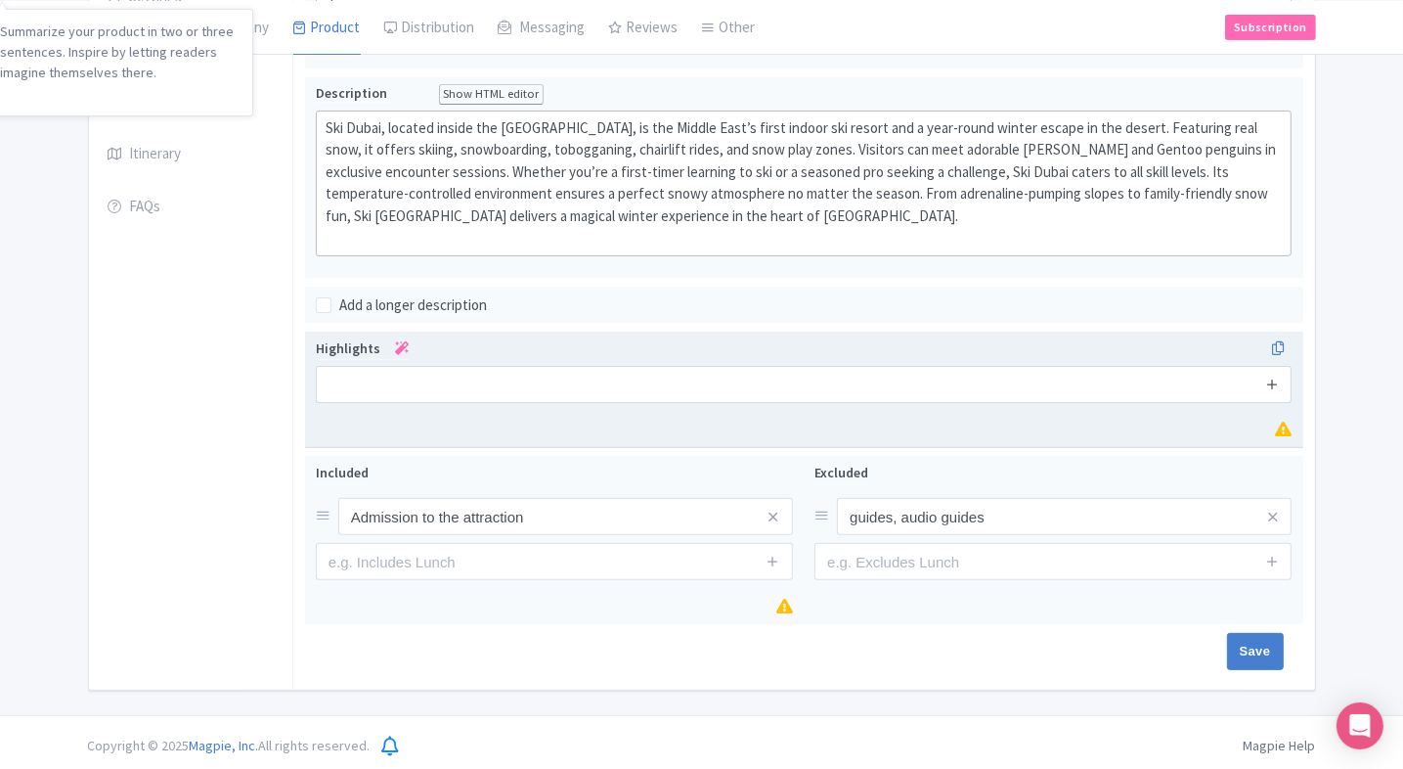
click at [1276, 376] on icon at bounding box center [1272, 383] width 15 height 15
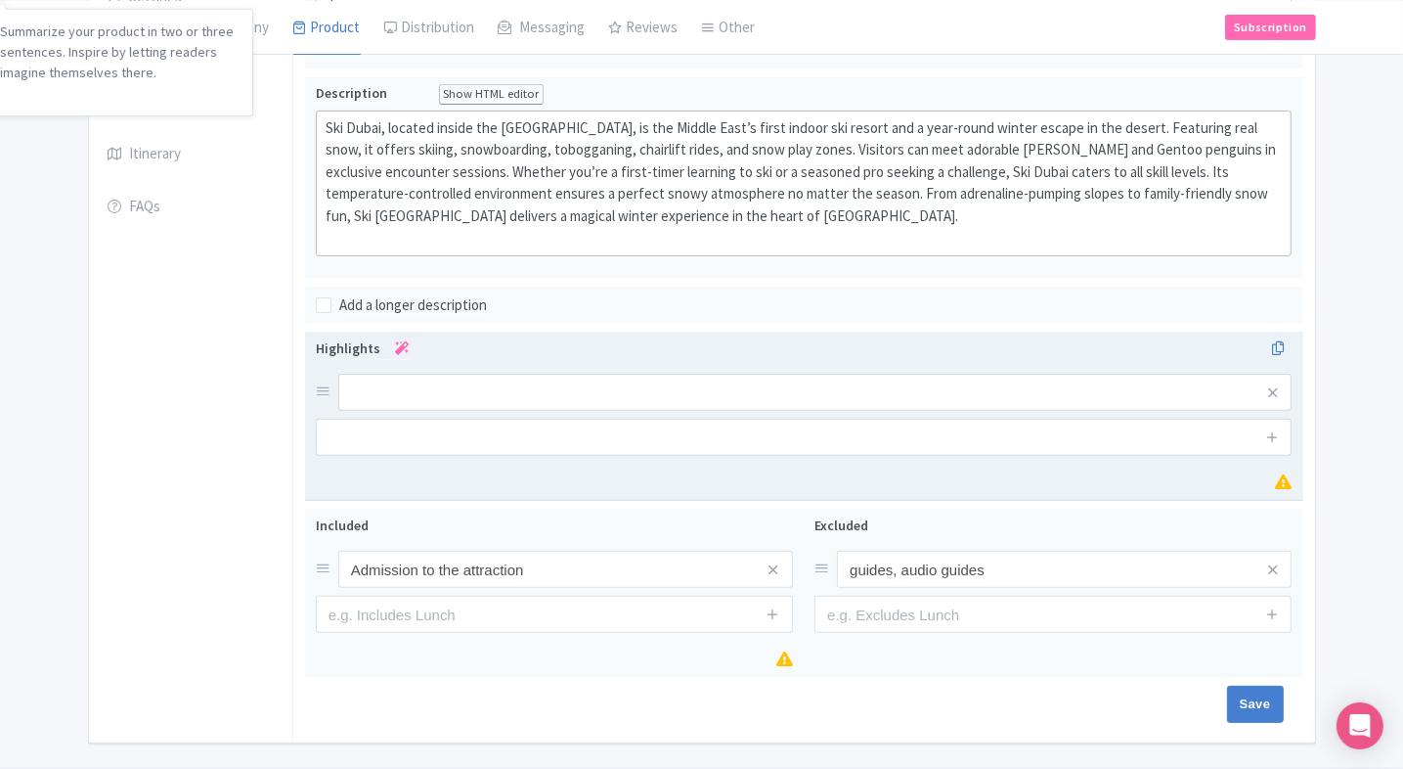
click at [1274, 444] on span at bounding box center [1272, 436] width 39 height 37
click at [1274, 437] on icon at bounding box center [1272, 436] width 15 height 15
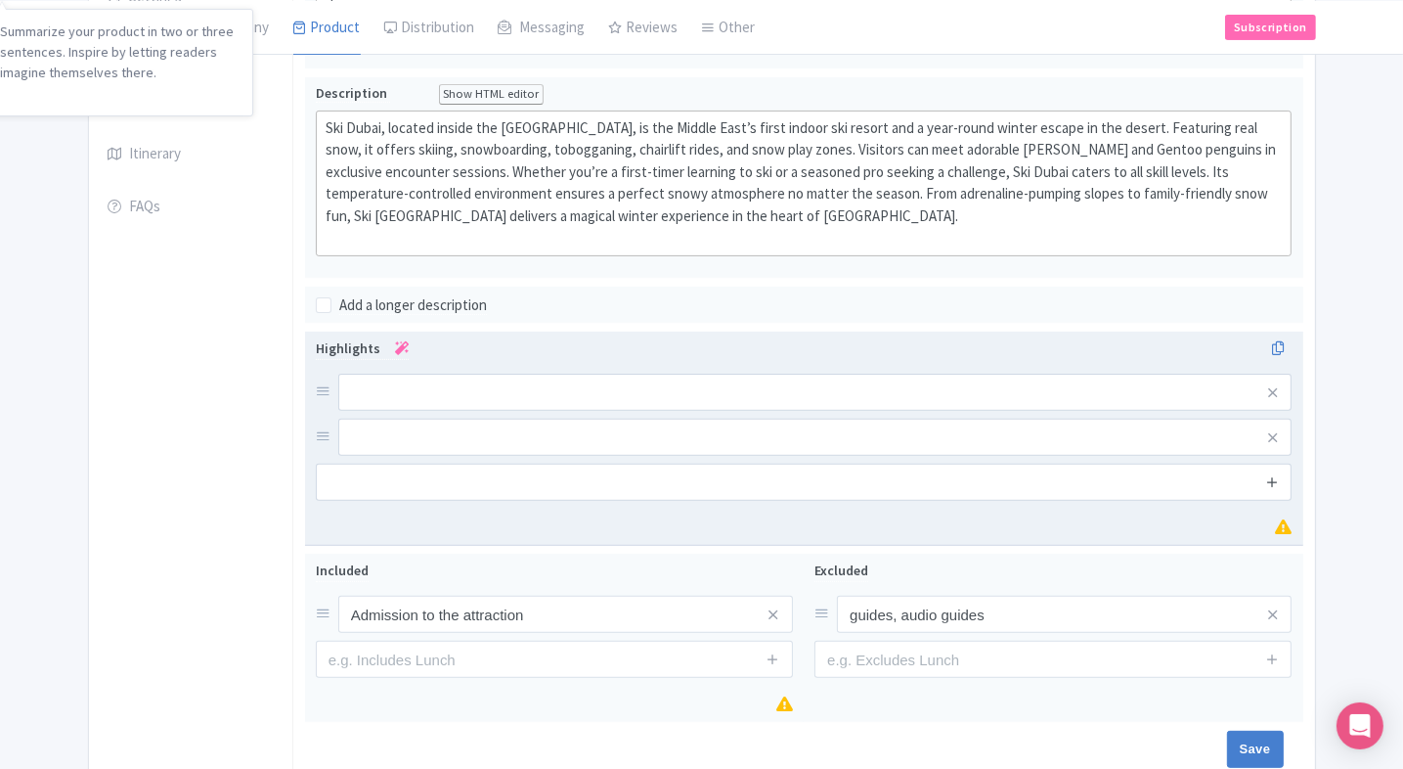
click at [1274, 474] on icon at bounding box center [1272, 481] width 15 height 15
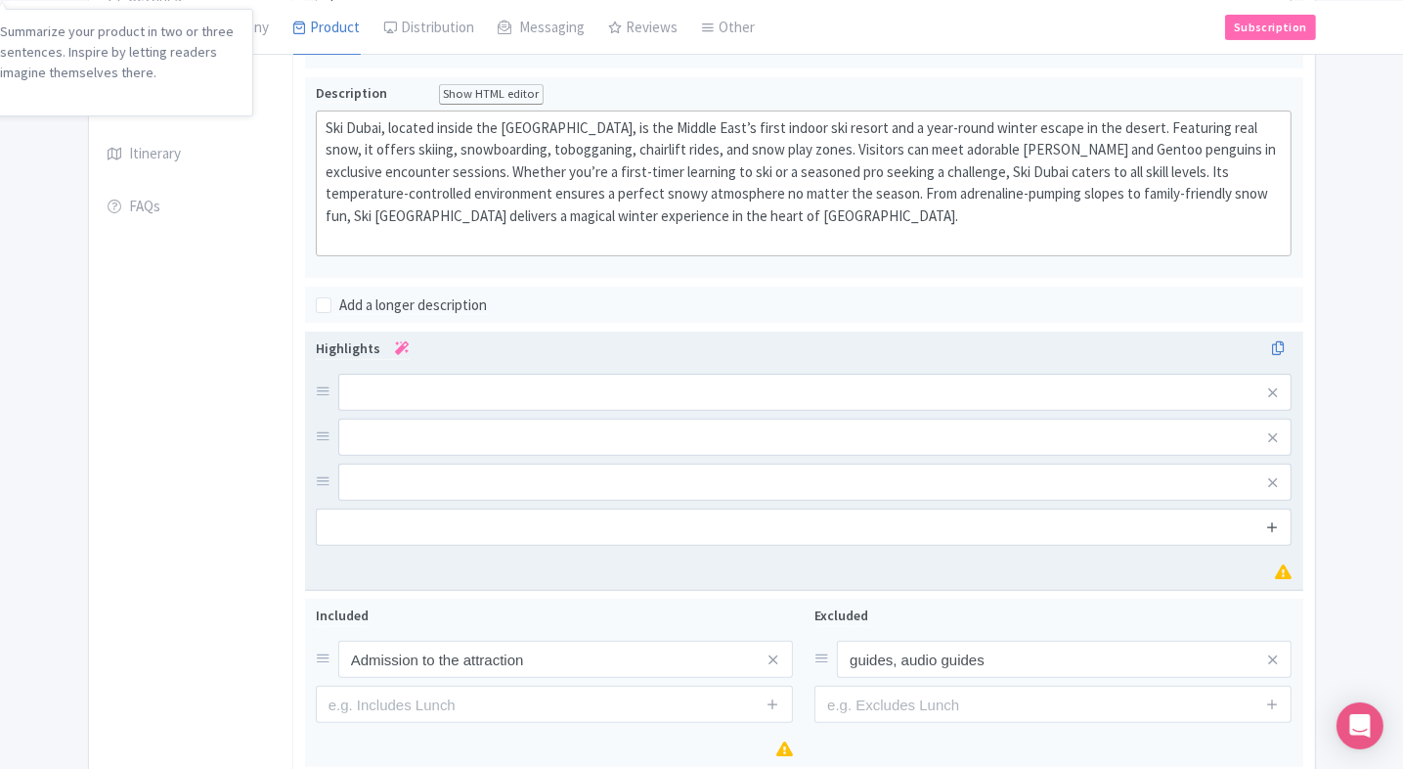
click at [1273, 525] on icon at bounding box center [1272, 526] width 15 height 15
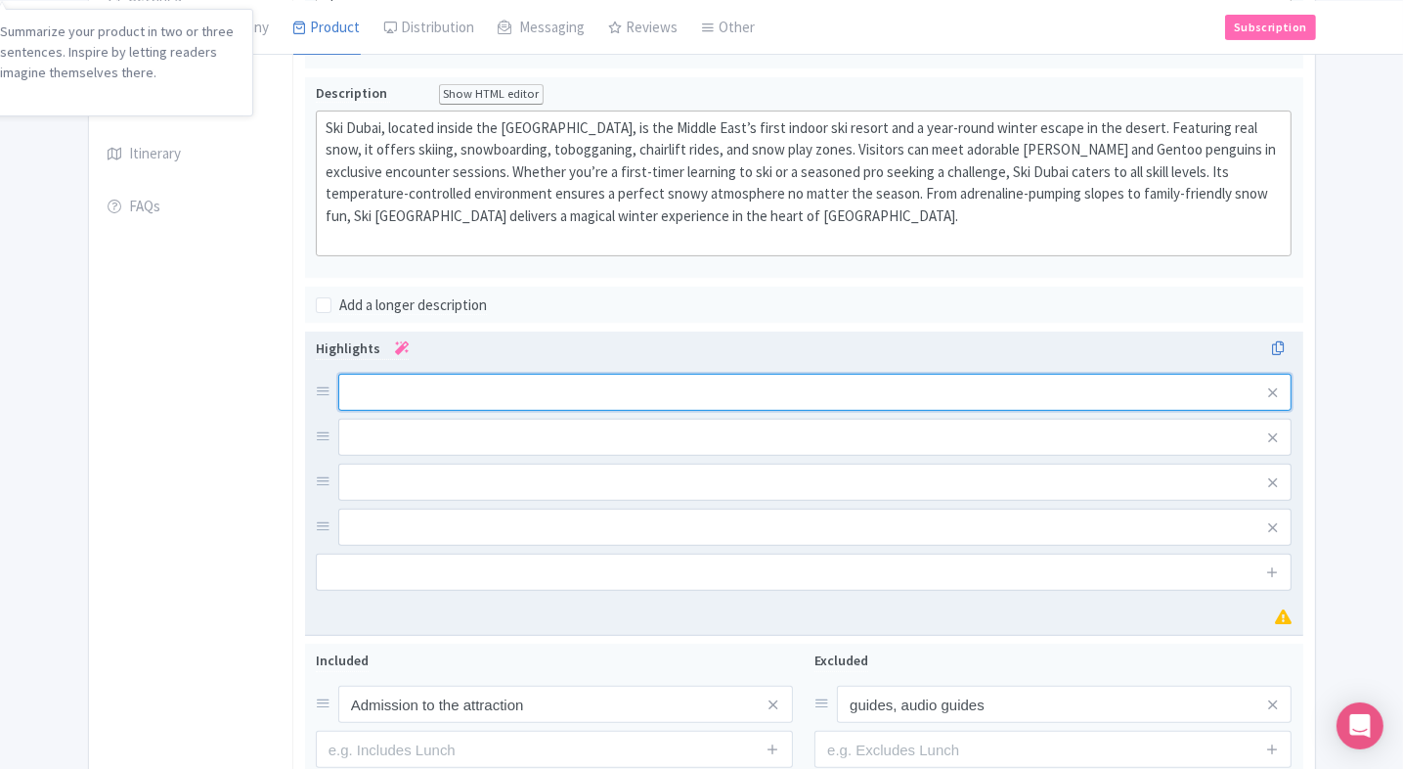
click at [924, 385] on input "text" at bounding box center [815, 392] width 954 height 37
paste input "Ski, snowboard, or tube on real snow inside Mall of the Emirates—perfect for ye…"
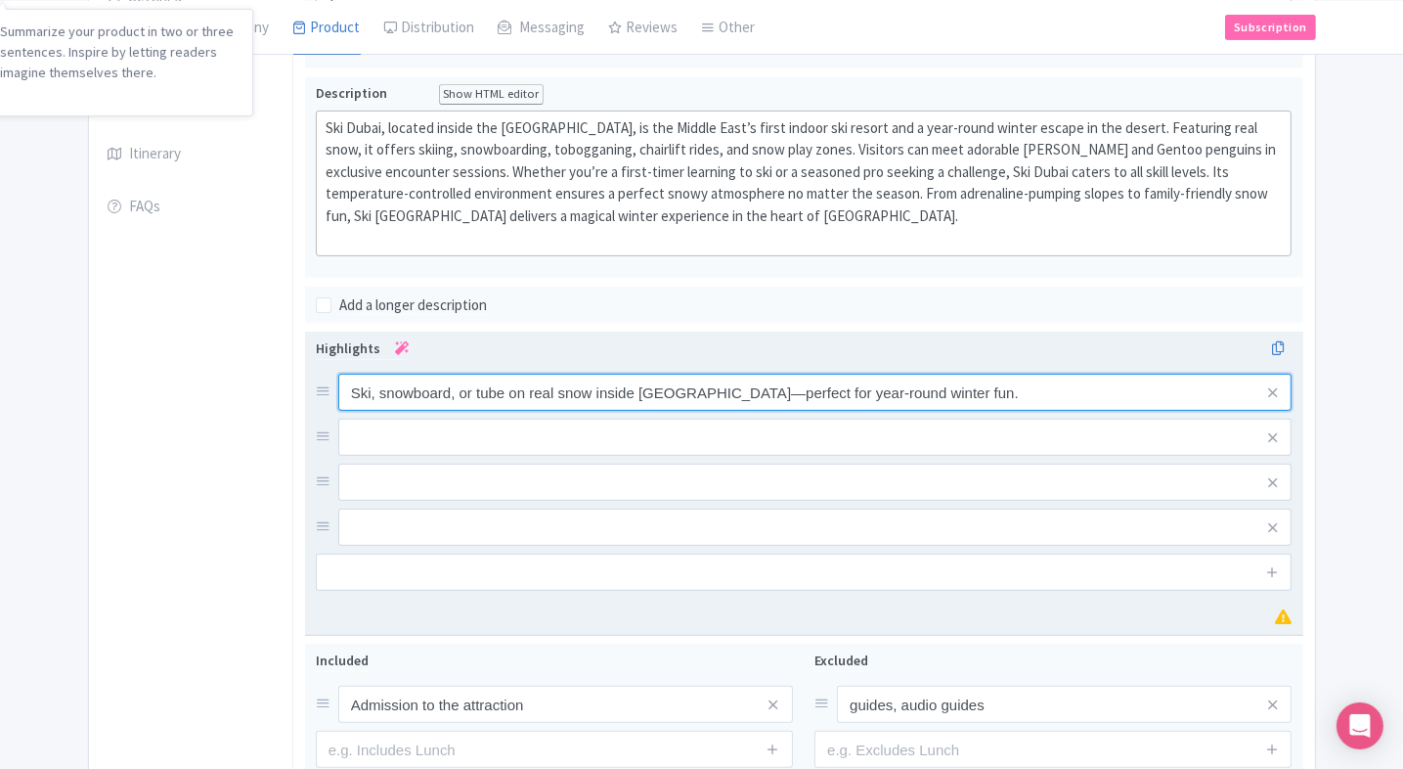
type input "Ski, snowboard, or tube on real snow inside Mall of the Emirates—perfect for ye…"
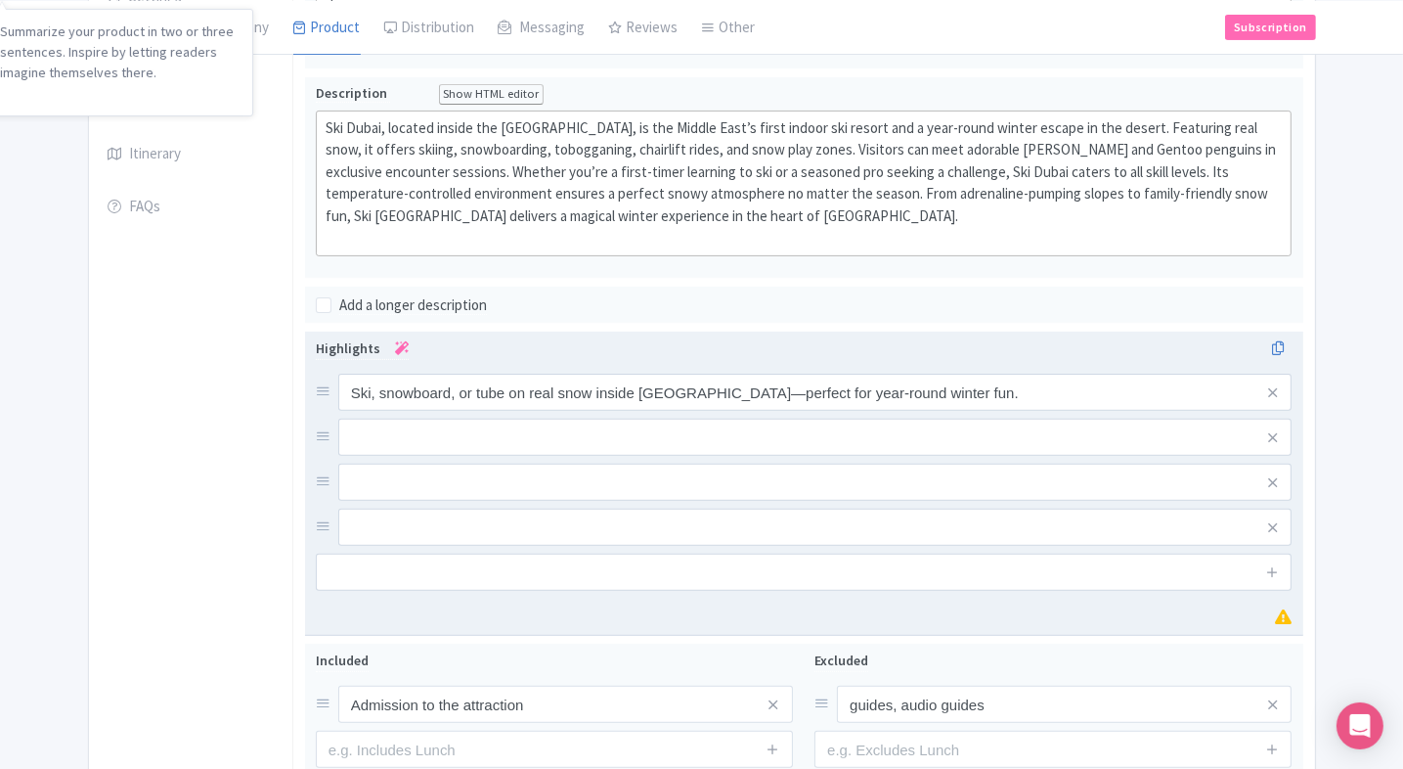
click at [377, 411] on input "text" at bounding box center [815, 392] width 954 height 37
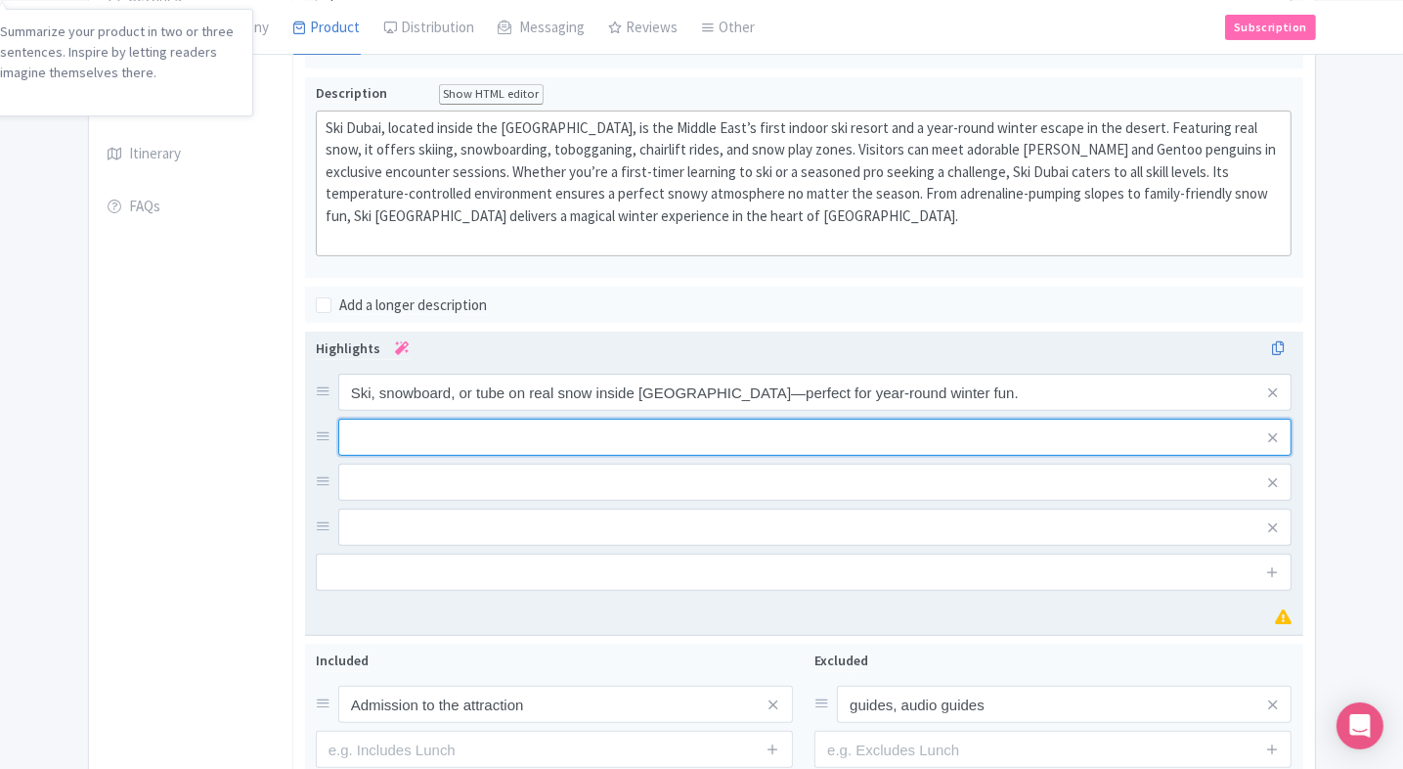
paste input "Encounter live penguins during scheduled walk-through and photo-op experiences."
type input "Encounter live penguins during scheduled walk-through and photo-op experiences."
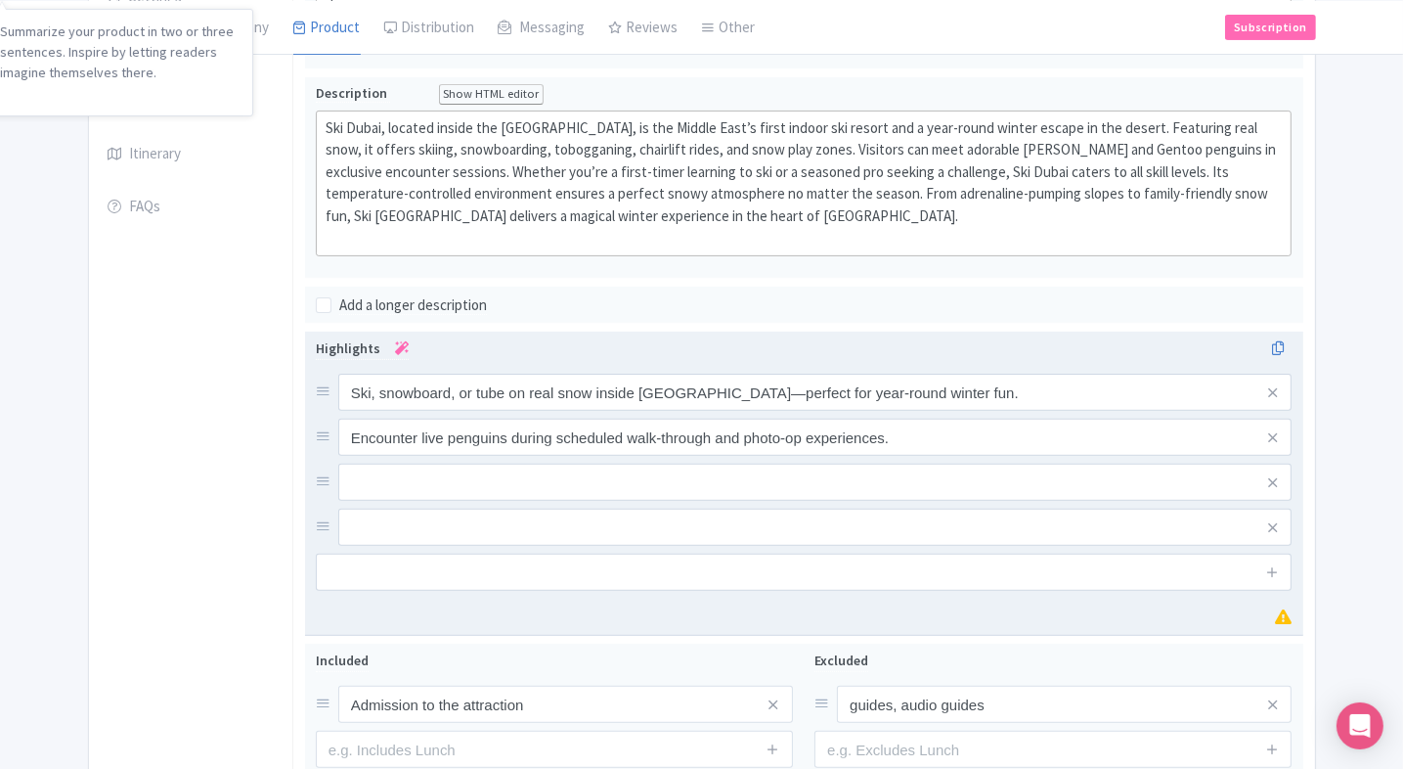
click at [462, 411] on input "text" at bounding box center [815, 392] width 954 height 37
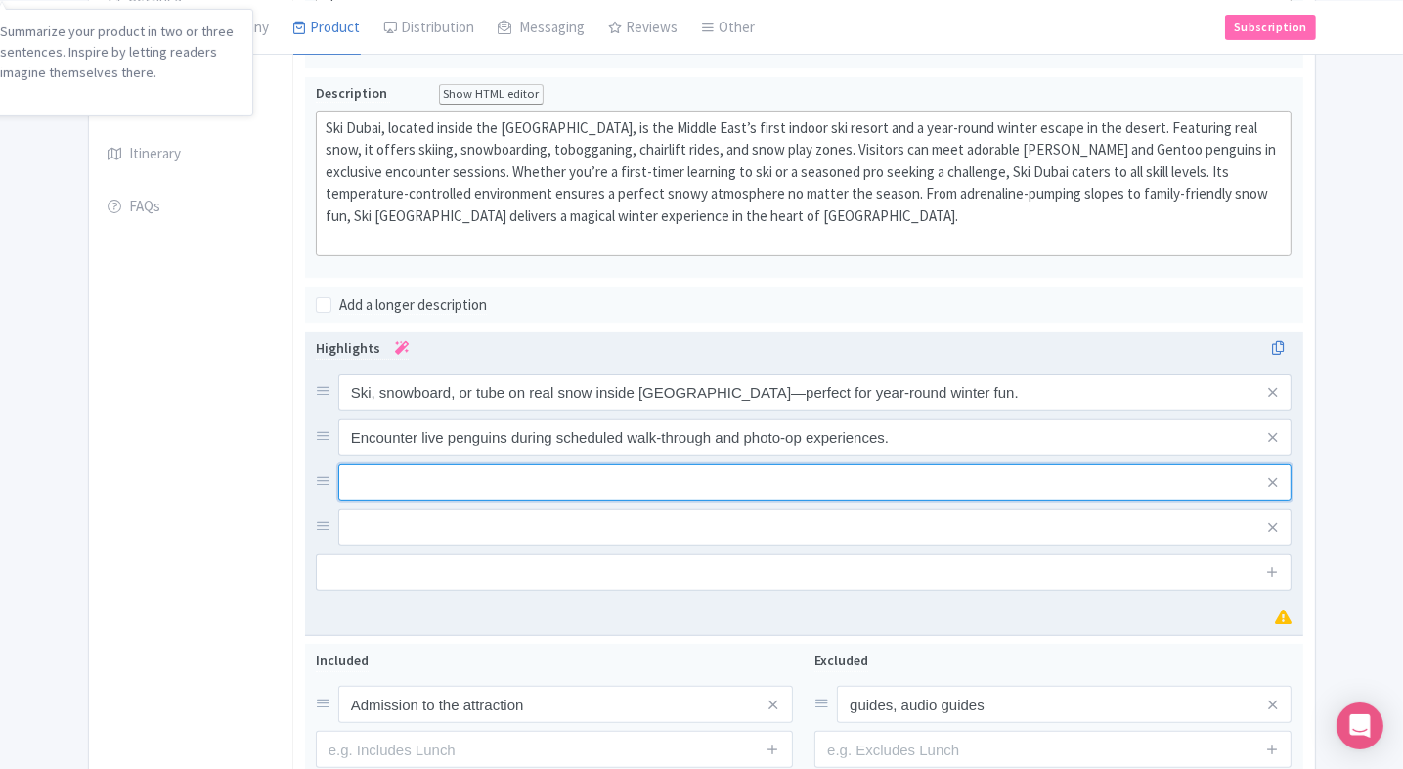
paste input "Multiple ski runs for all levels, including a freestyle zone for jumps and tric…"
type input "Multiple ski runs for all levels, including a freestyle zone for jumps and tric…"
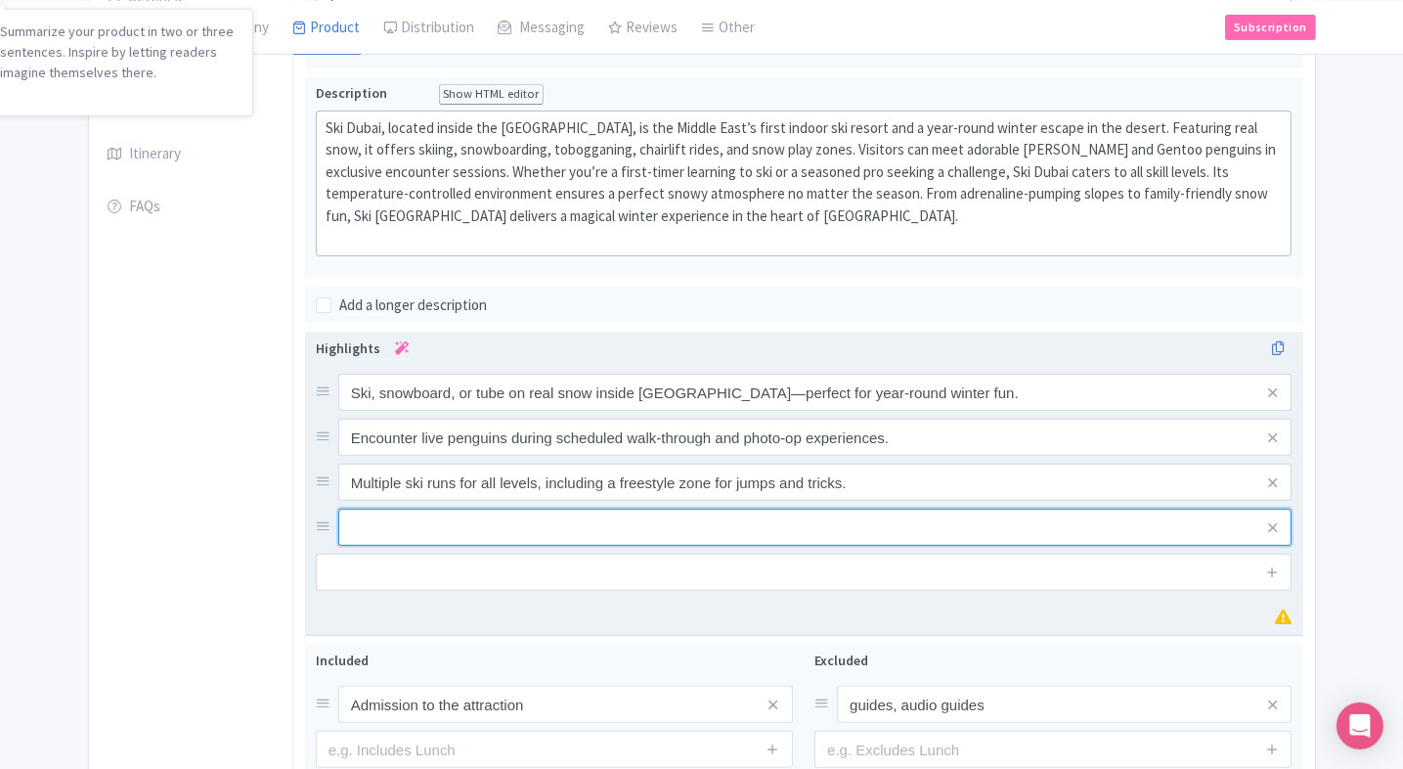
click at [544, 411] on input "text" at bounding box center [815, 392] width 954 height 37
paste input "Child-friendly snow playgrounds with slides, snow hill, and interactive zones."
type input "Child-friendly snow playgrounds with slides, snow hill, and interactive zones."
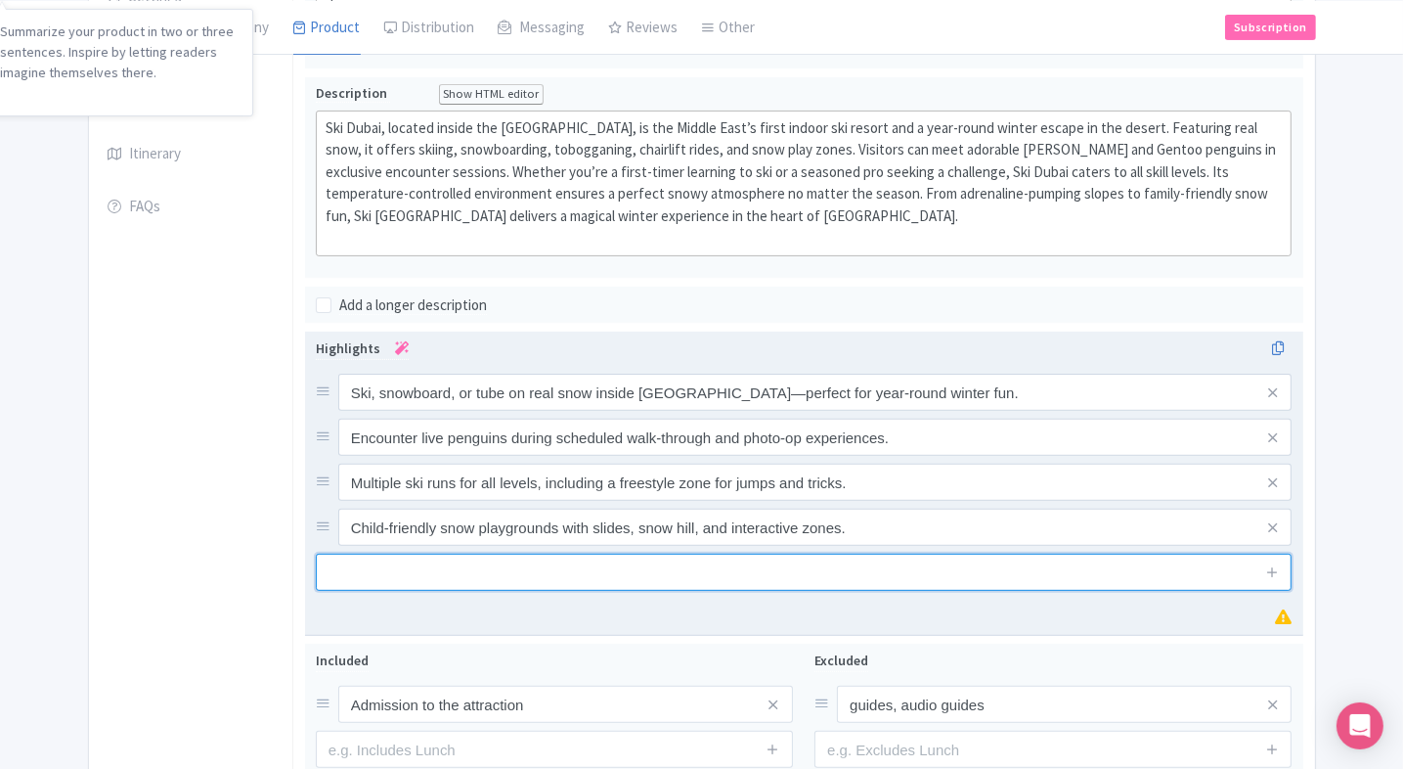
click at [515, 560] on input "text" at bounding box center [804, 571] width 977 height 37
paste input "Book Ski Dubai tickets online for equipment rental, lesson packages, and skip-t…"
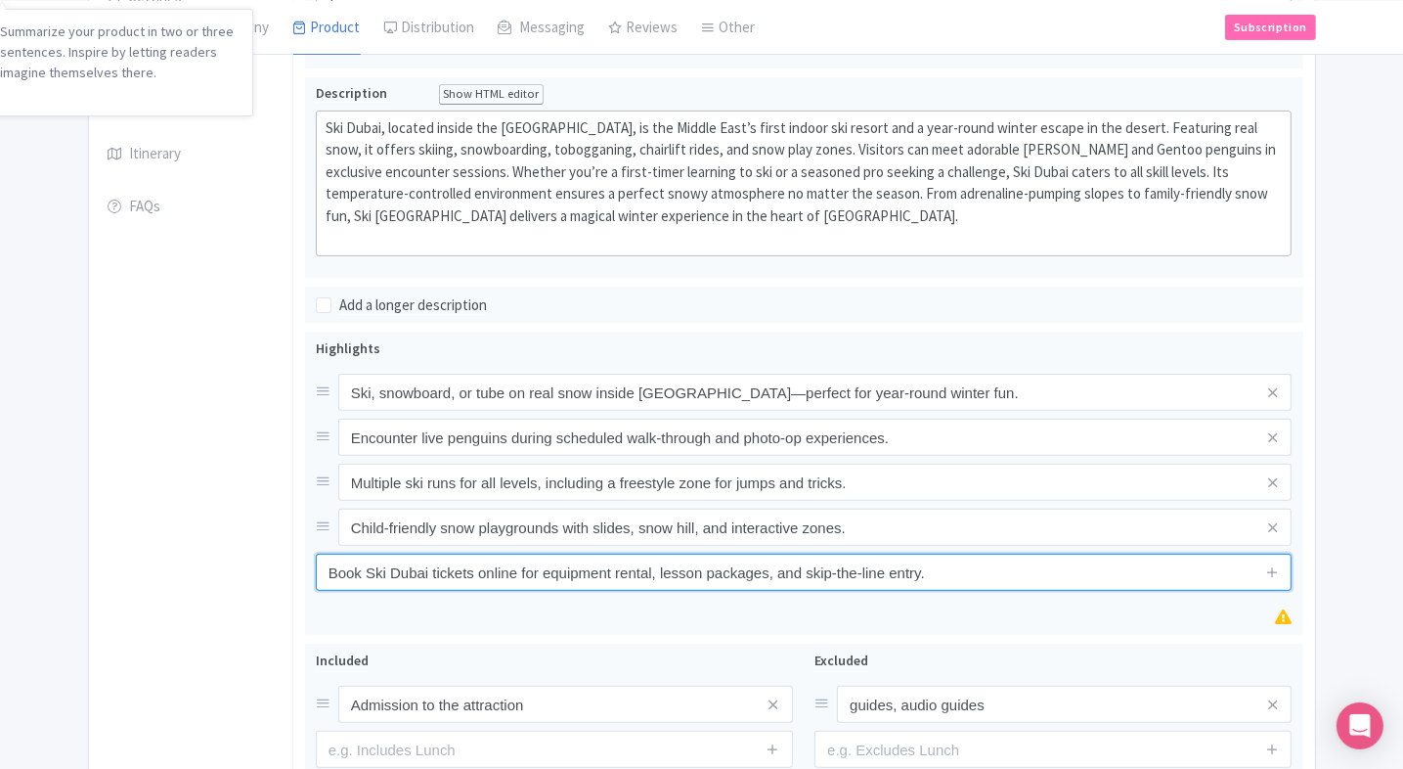
type input "Book Ski Dubai tickets online for equipment rental, lesson packages, and skip-t…"
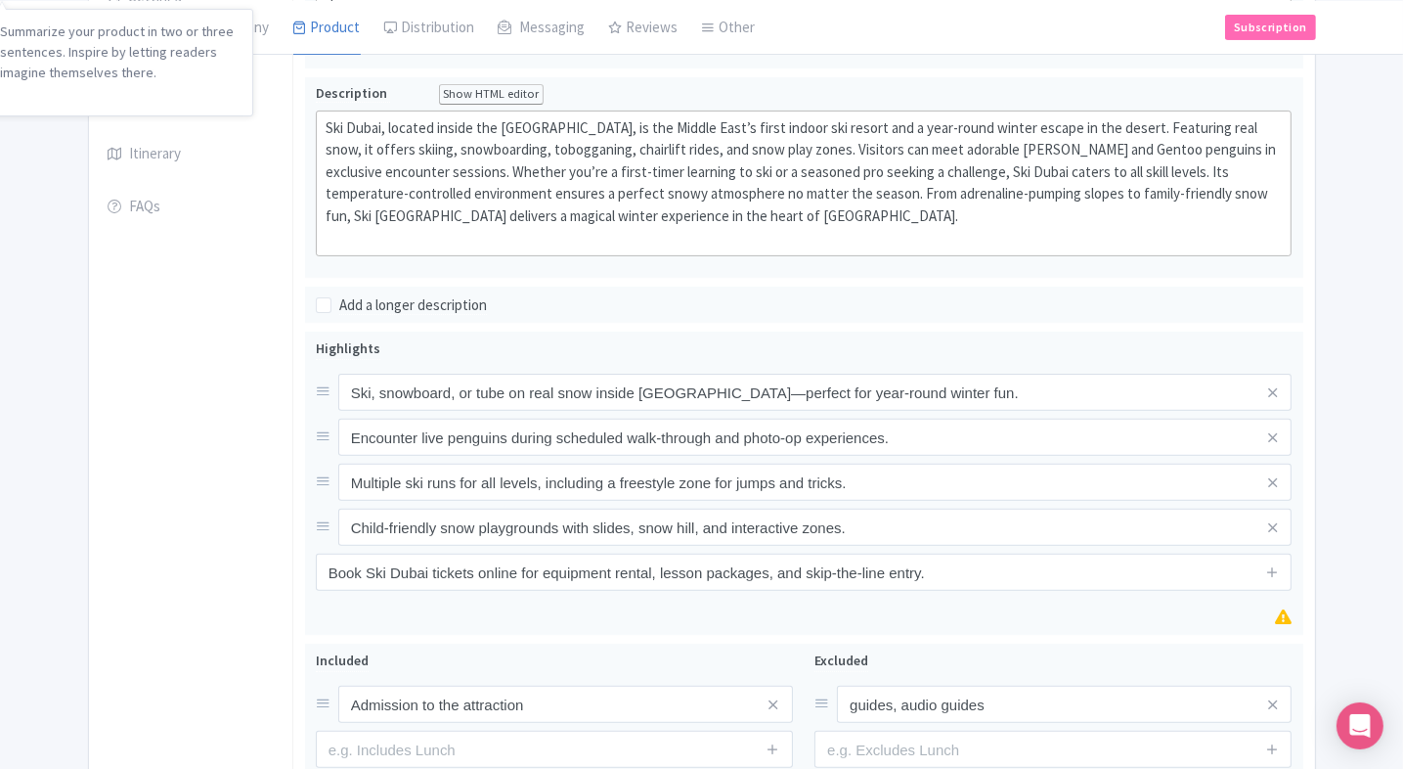
click at [207, 613] on div "General Booking Info Locations Settings Pricing Gallery Itinerary FAQs" at bounding box center [191, 345] width 204 height 1064
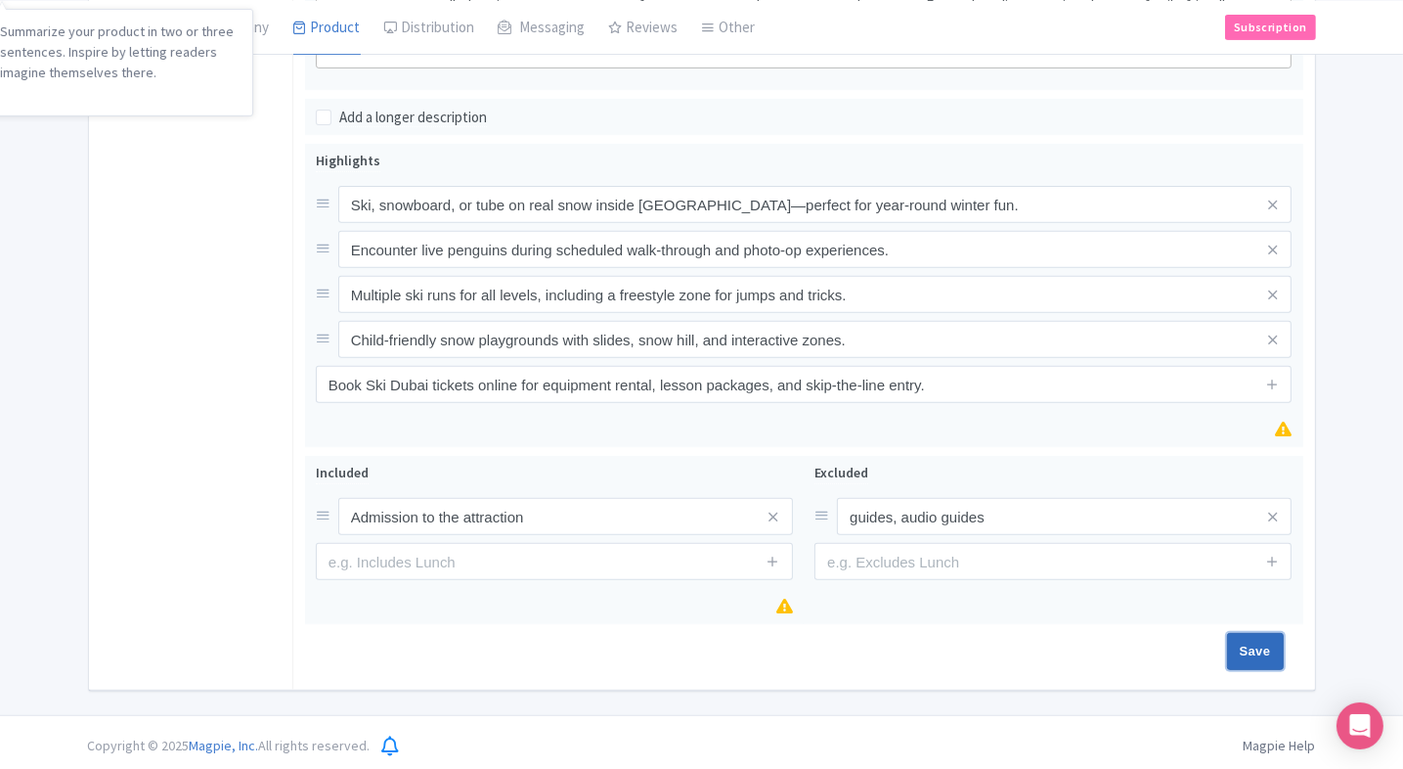
click at [1254, 647] on input "Save" at bounding box center [1255, 651] width 57 height 37
type input "Saving..."
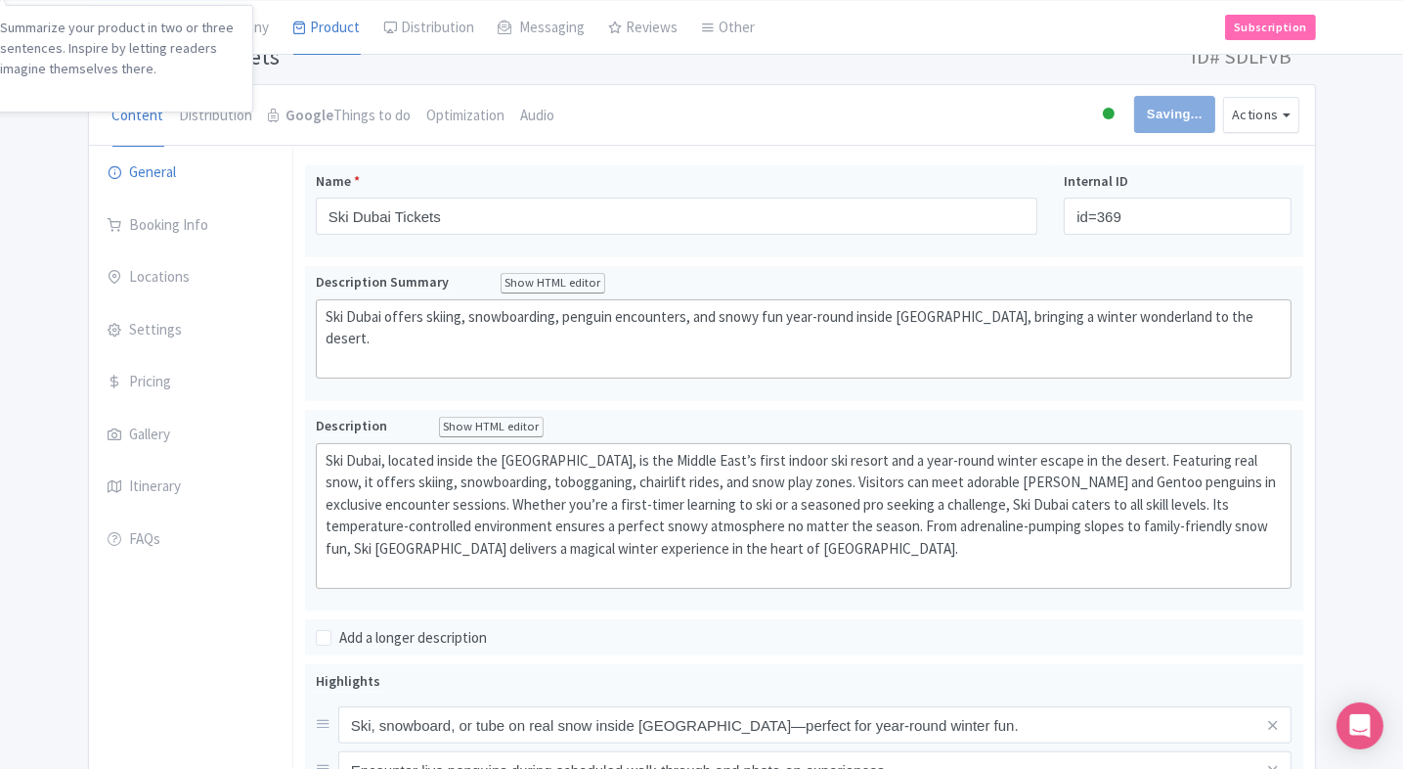
scroll to position [137, 0]
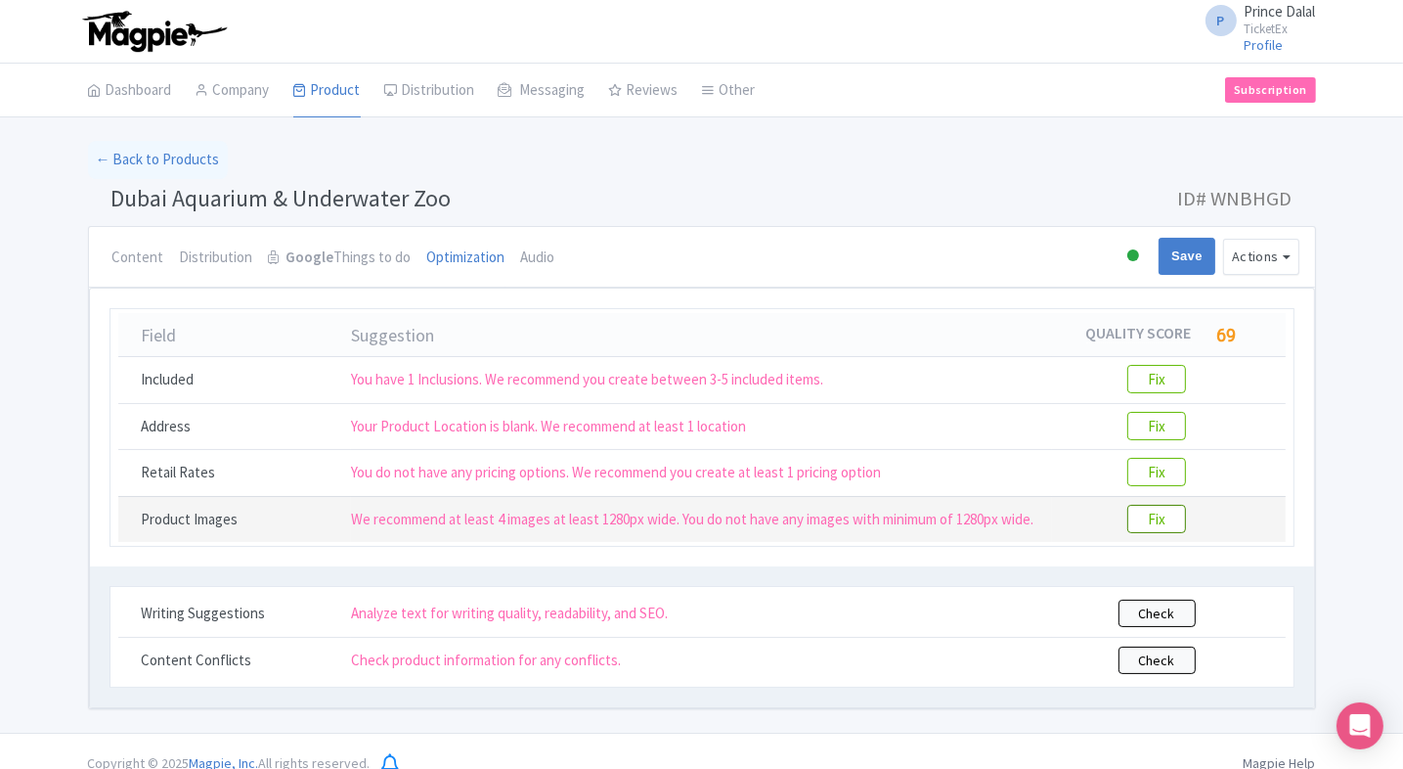
click at [1173, 517] on btn "Fix" at bounding box center [1156, 519] width 59 height 28
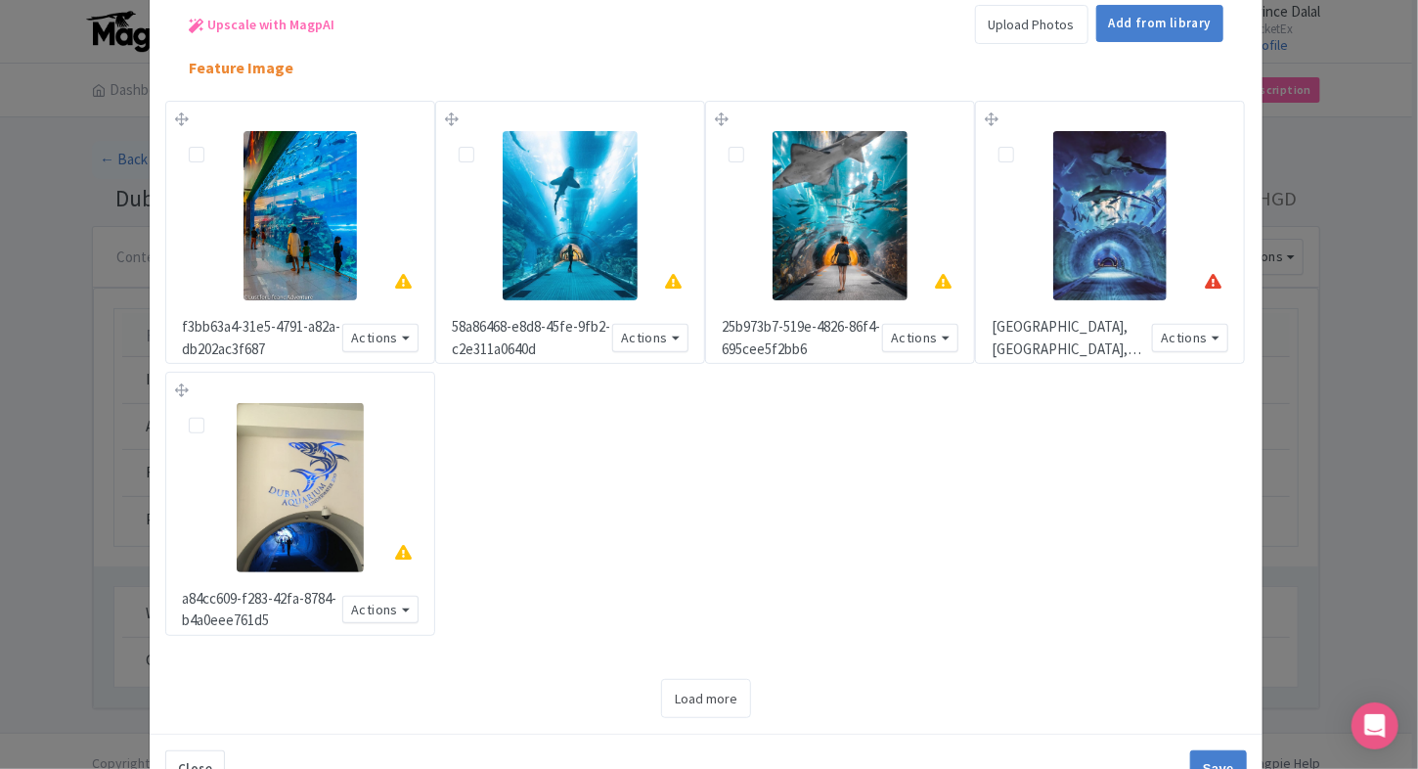
scroll to position [125, 0]
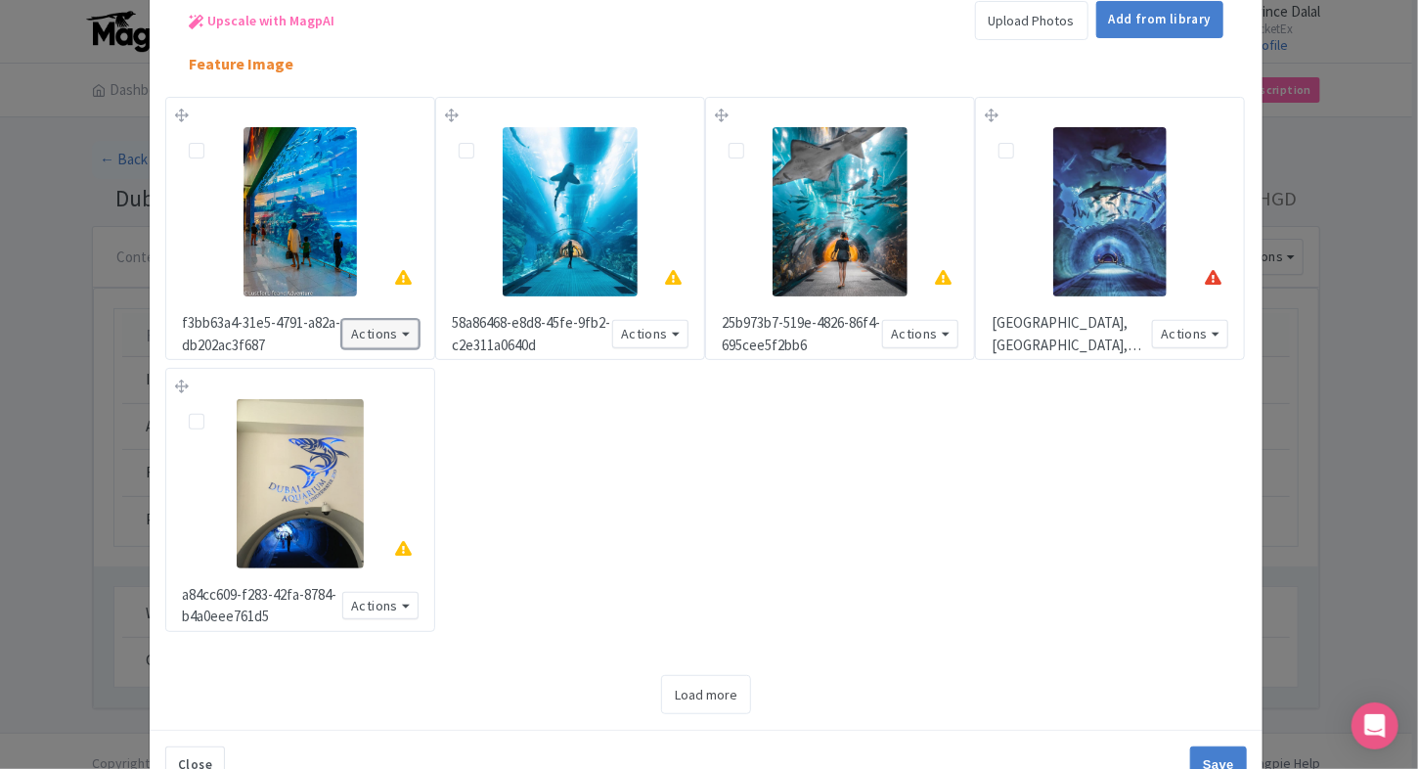
click at [395, 327] on button "Actions" at bounding box center [380, 334] width 76 height 28
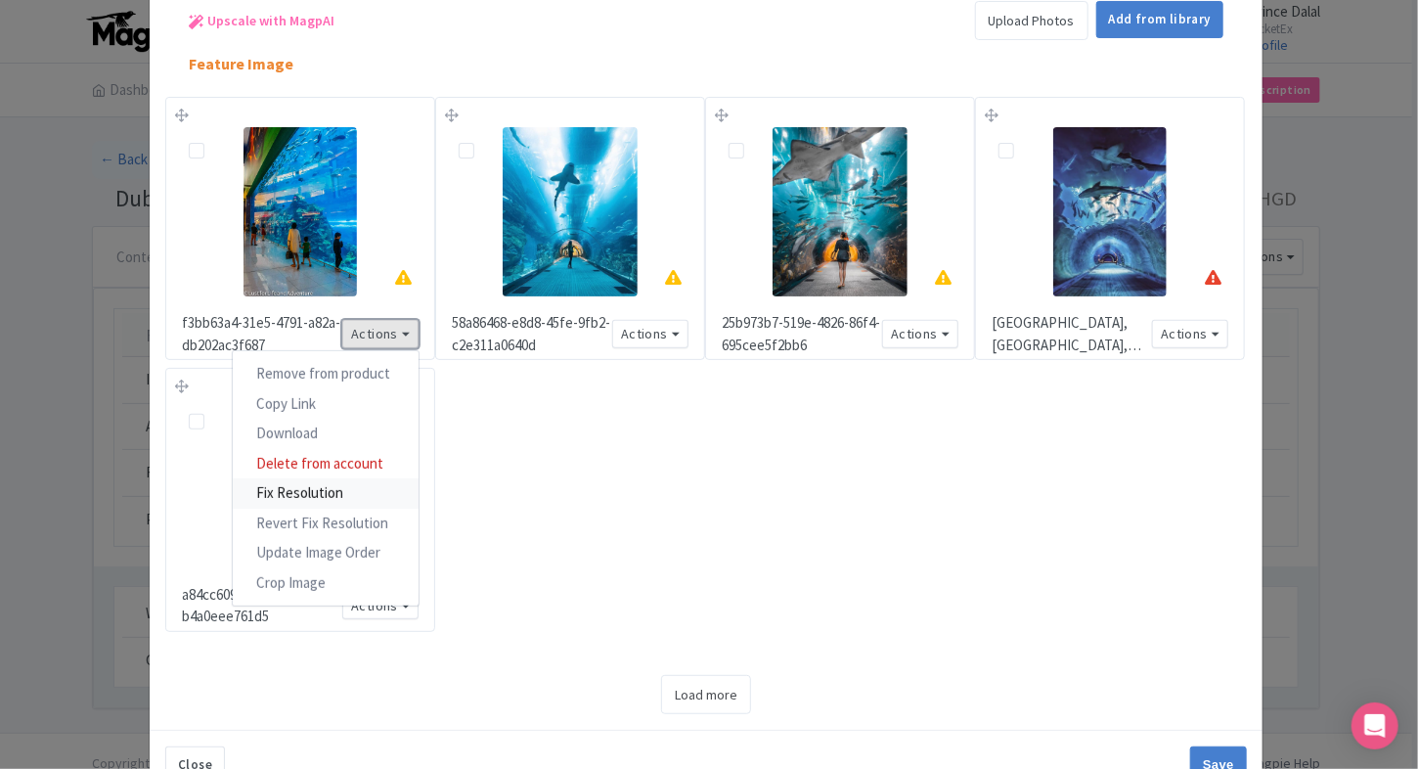
click at [310, 478] on link "Fix Resolution" at bounding box center [326, 493] width 186 height 30
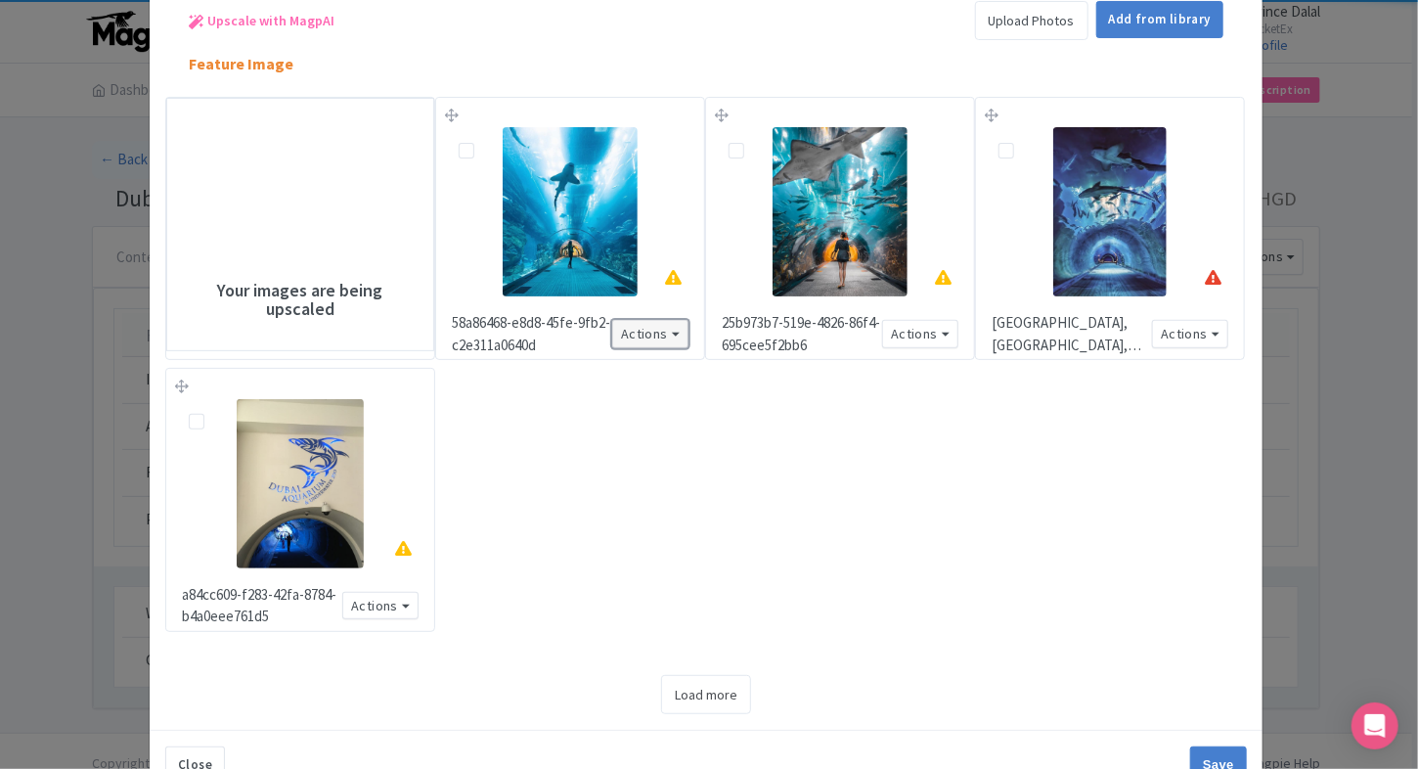
click at [664, 321] on button "Actions" at bounding box center [650, 334] width 76 height 28
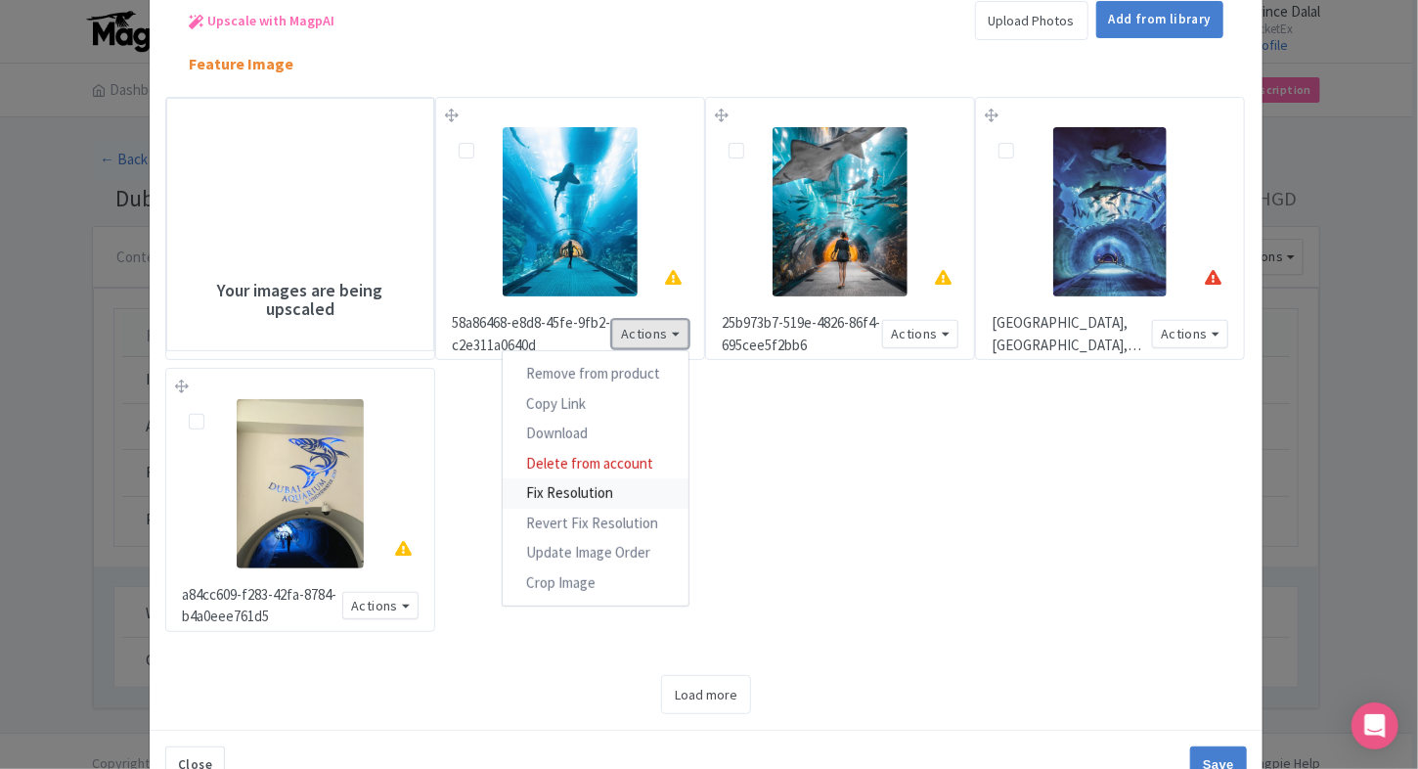
click at [622, 491] on link "Fix Resolution" at bounding box center [596, 493] width 186 height 30
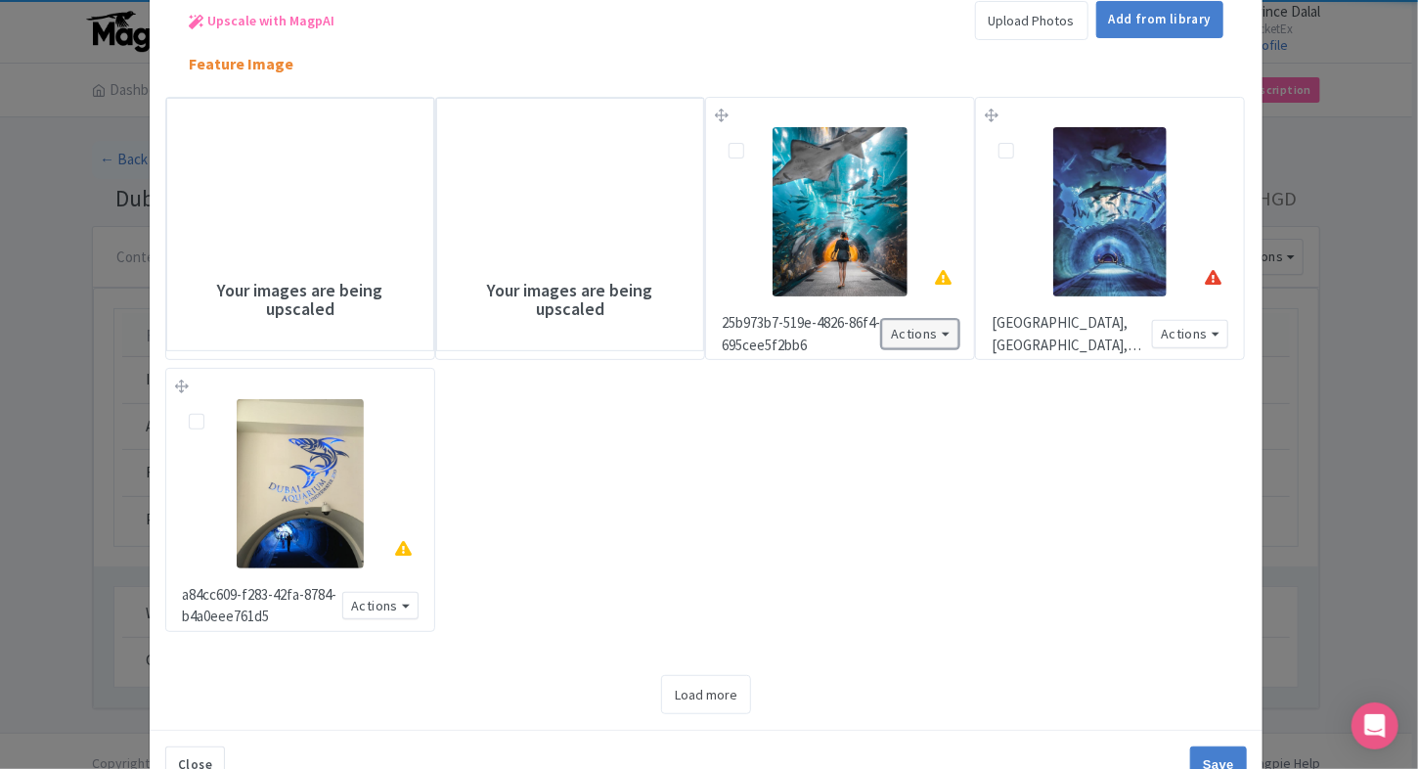
click at [913, 342] on button "Actions" at bounding box center [920, 334] width 76 height 28
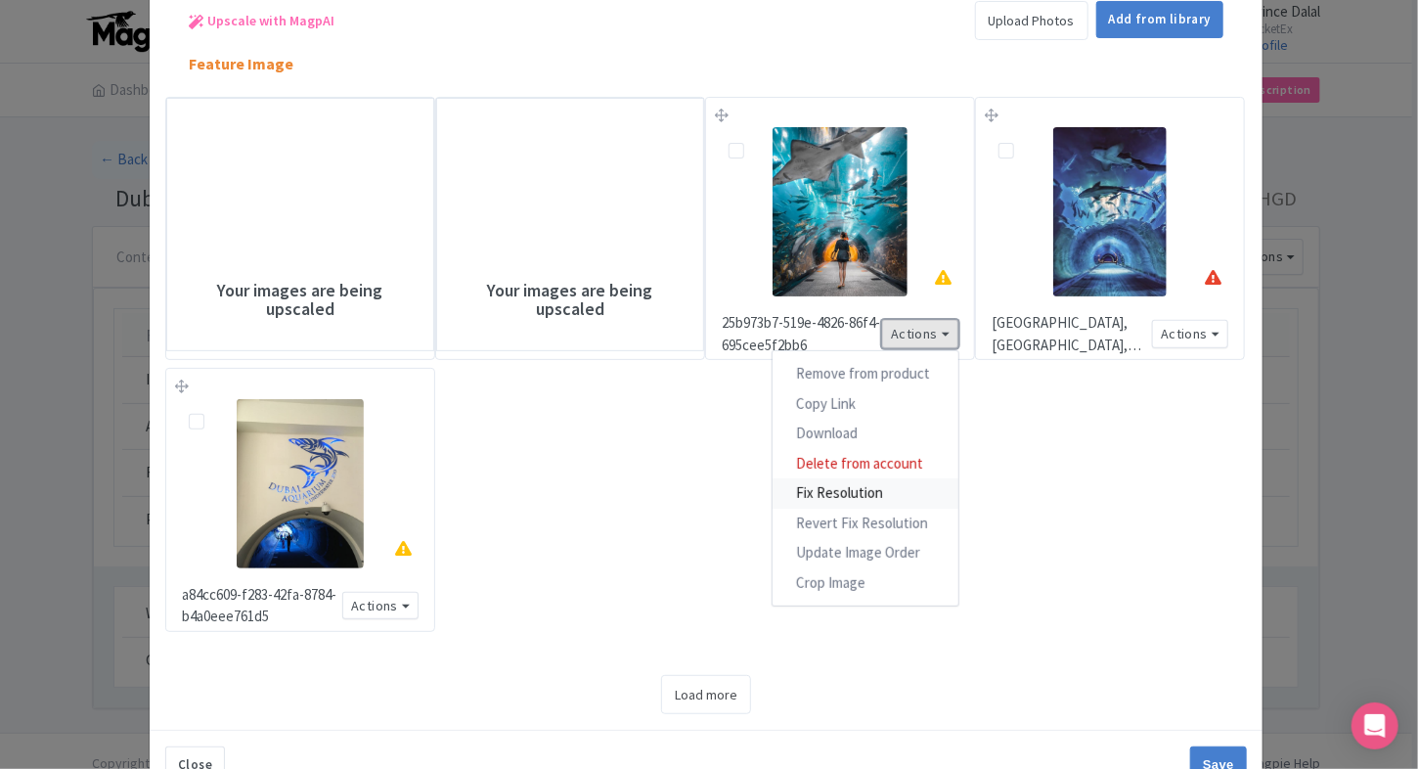
click at [885, 501] on link "Fix Resolution" at bounding box center [865, 493] width 186 height 30
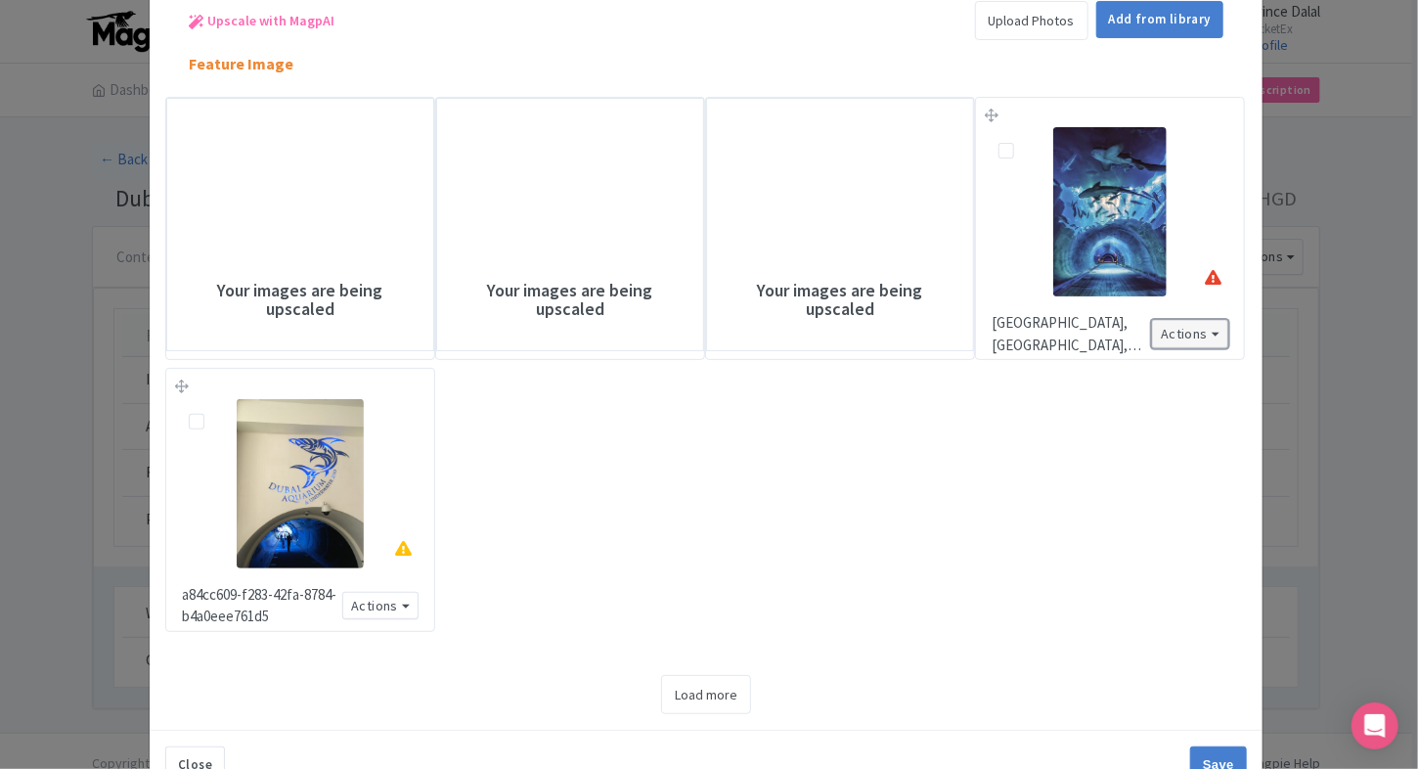
click at [1190, 342] on button "Actions" at bounding box center [1190, 334] width 76 height 28
click at [1101, 496] on div "f3bb63a4-31e5-4791-a82a-db202ac3f687 Actions Remove from product Copy Link [URL…" at bounding box center [705, 368] width 1081 height 590
click at [404, 609] on button "Actions" at bounding box center [380, 606] width 76 height 28
click at [368, 611] on button "Actions" at bounding box center [380, 606] width 76 height 28
click at [368, 600] on button "Actions" at bounding box center [380, 606] width 76 height 28
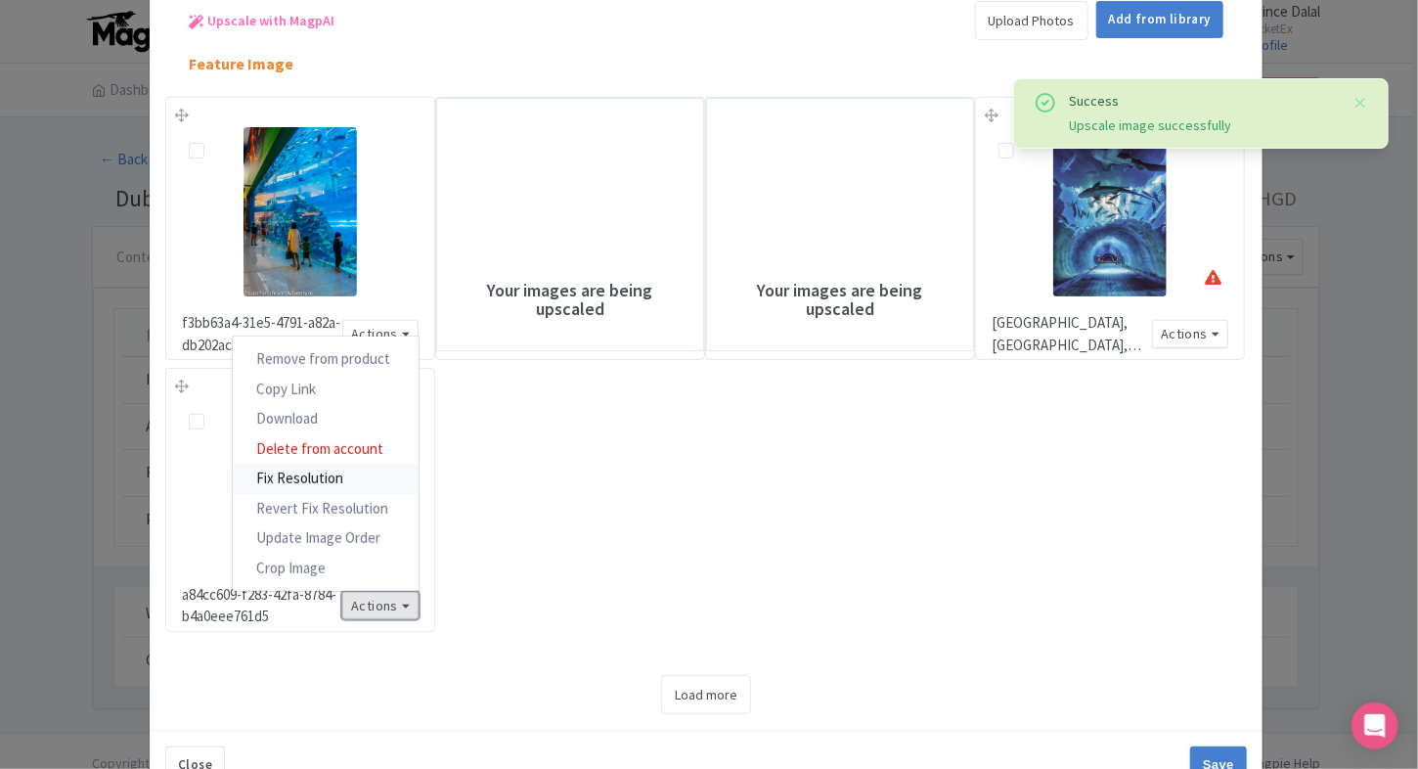
click at [317, 467] on link "Fix Resolution" at bounding box center [326, 478] width 186 height 30
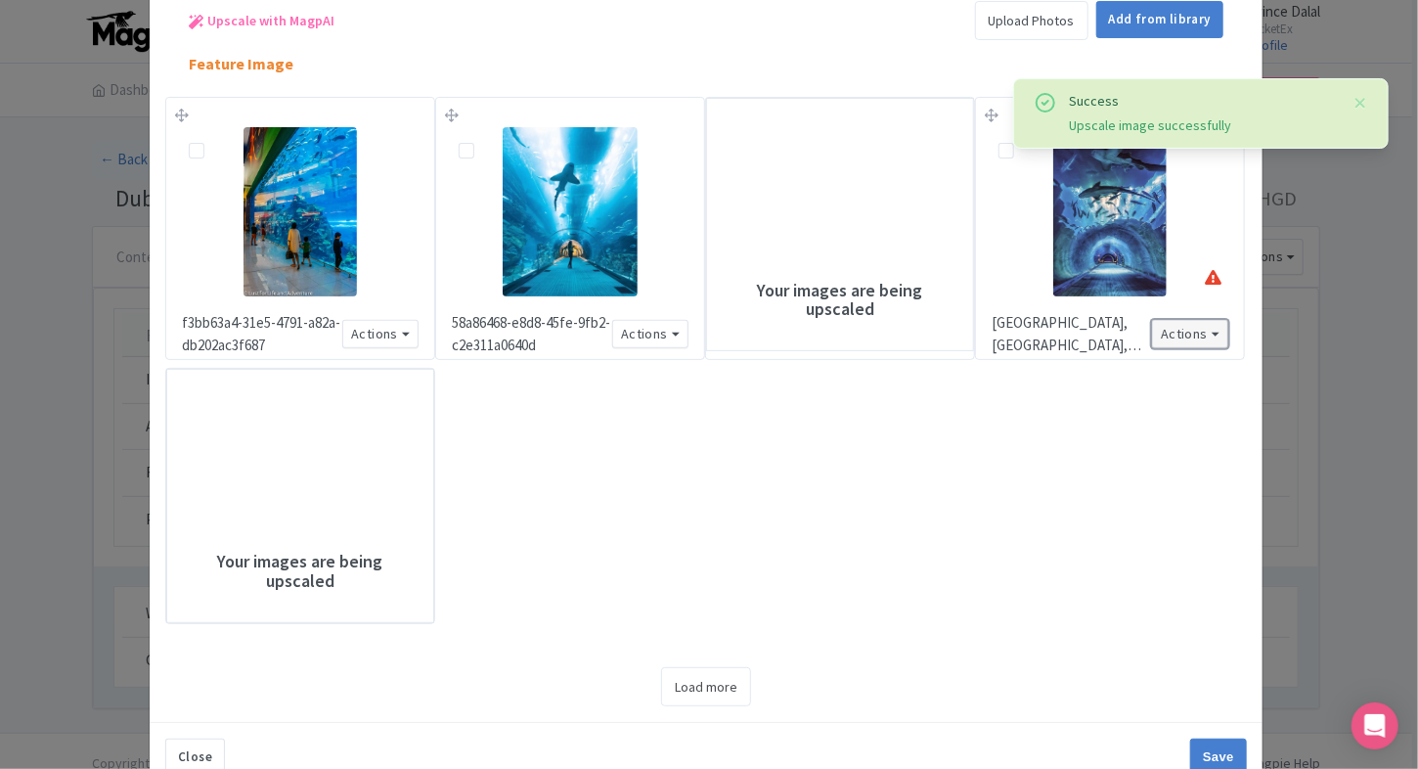
click at [1205, 330] on button "Actions" at bounding box center [1190, 334] width 76 height 28
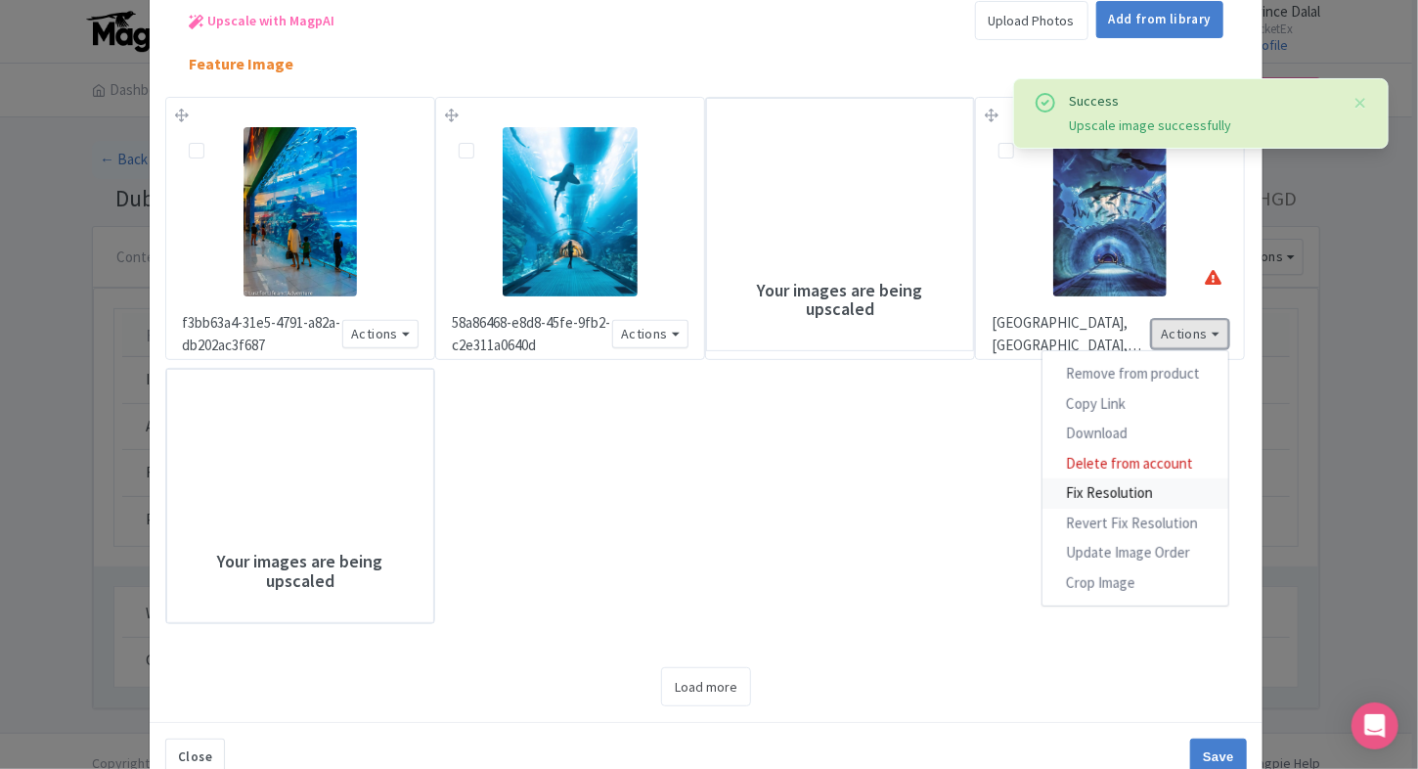
click at [1125, 481] on link "Fix Resolution" at bounding box center [1135, 493] width 186 height 30
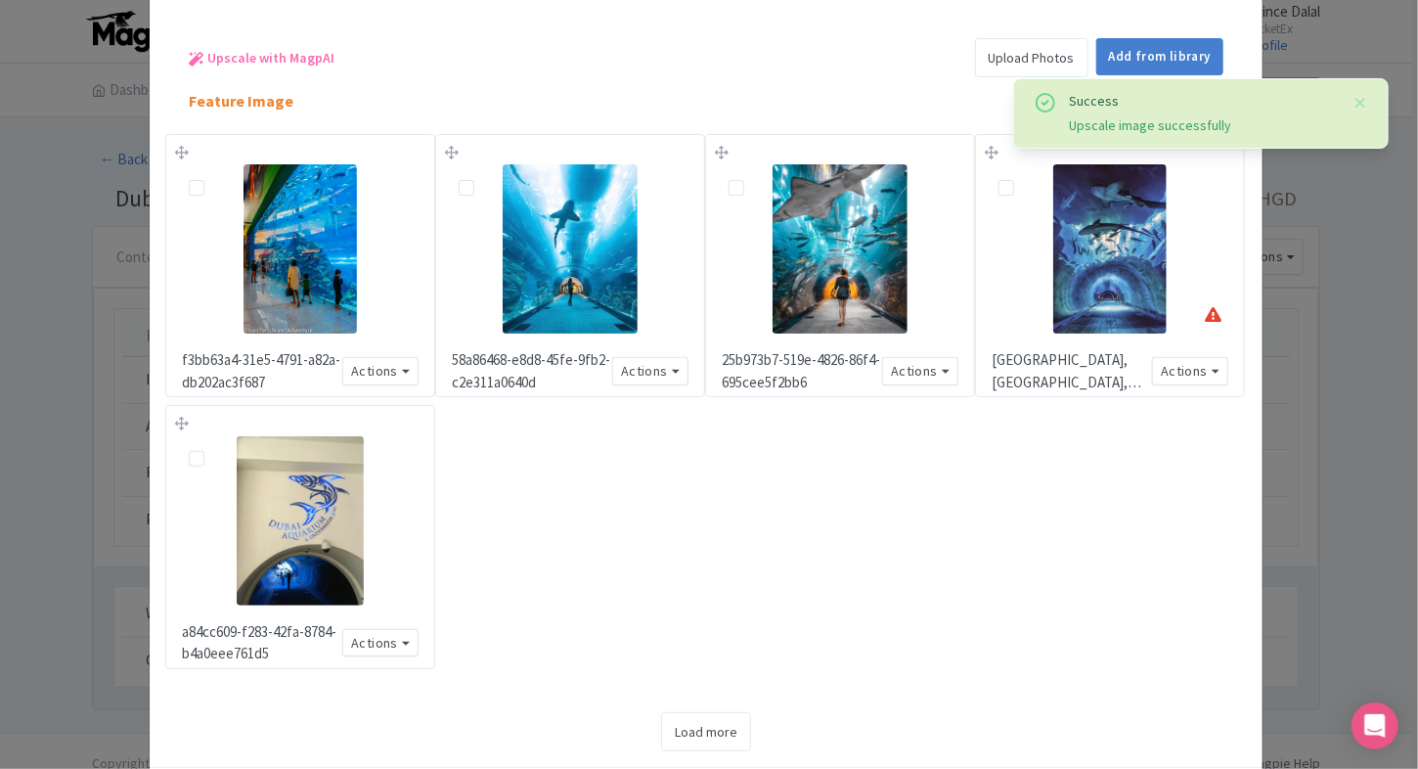
scroll to position [86, 0]
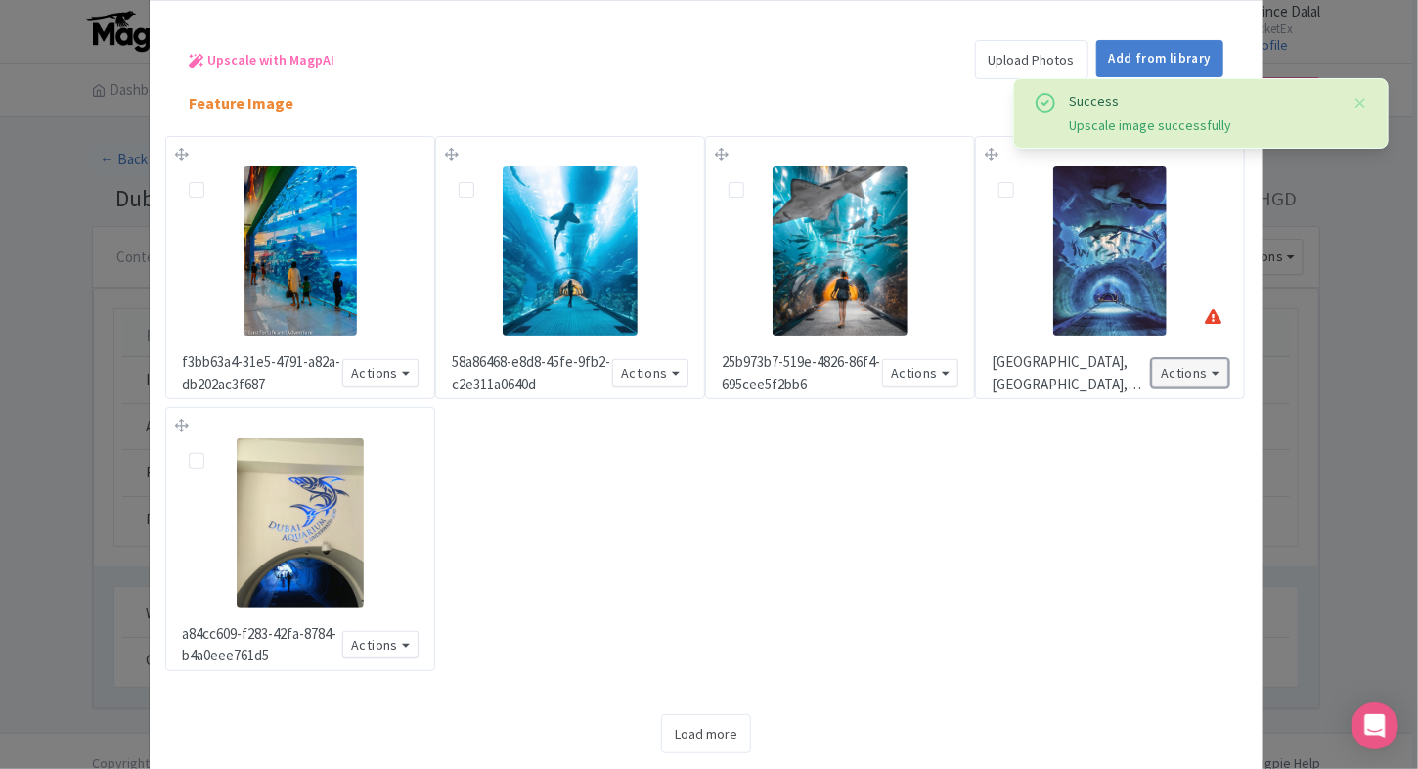
click at [1185, 382] on button "Actions" at bounding box center [1190, 373] width 76 height 28
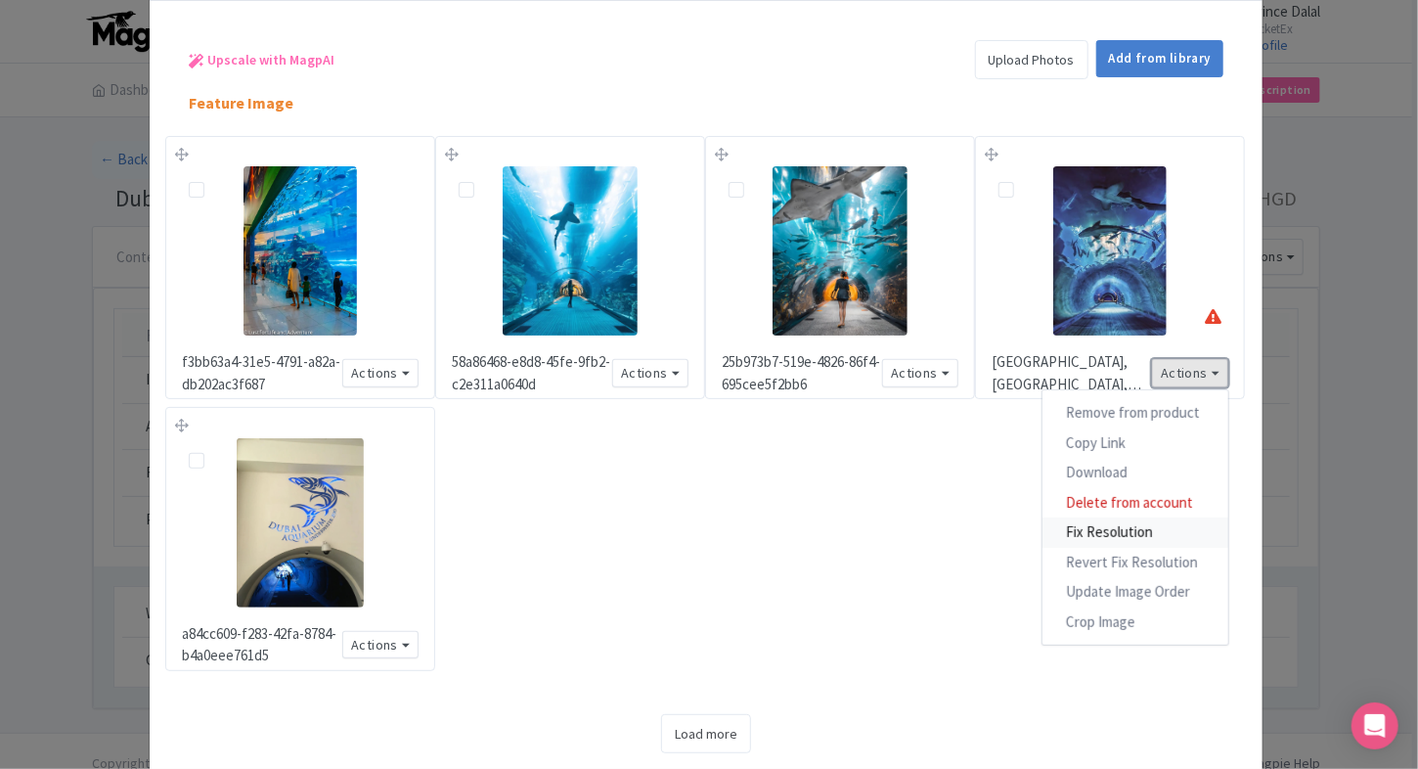
click at [1115, 533] on link "Fix Resolution" at bounding box center [1135, 532] width 186 height 30
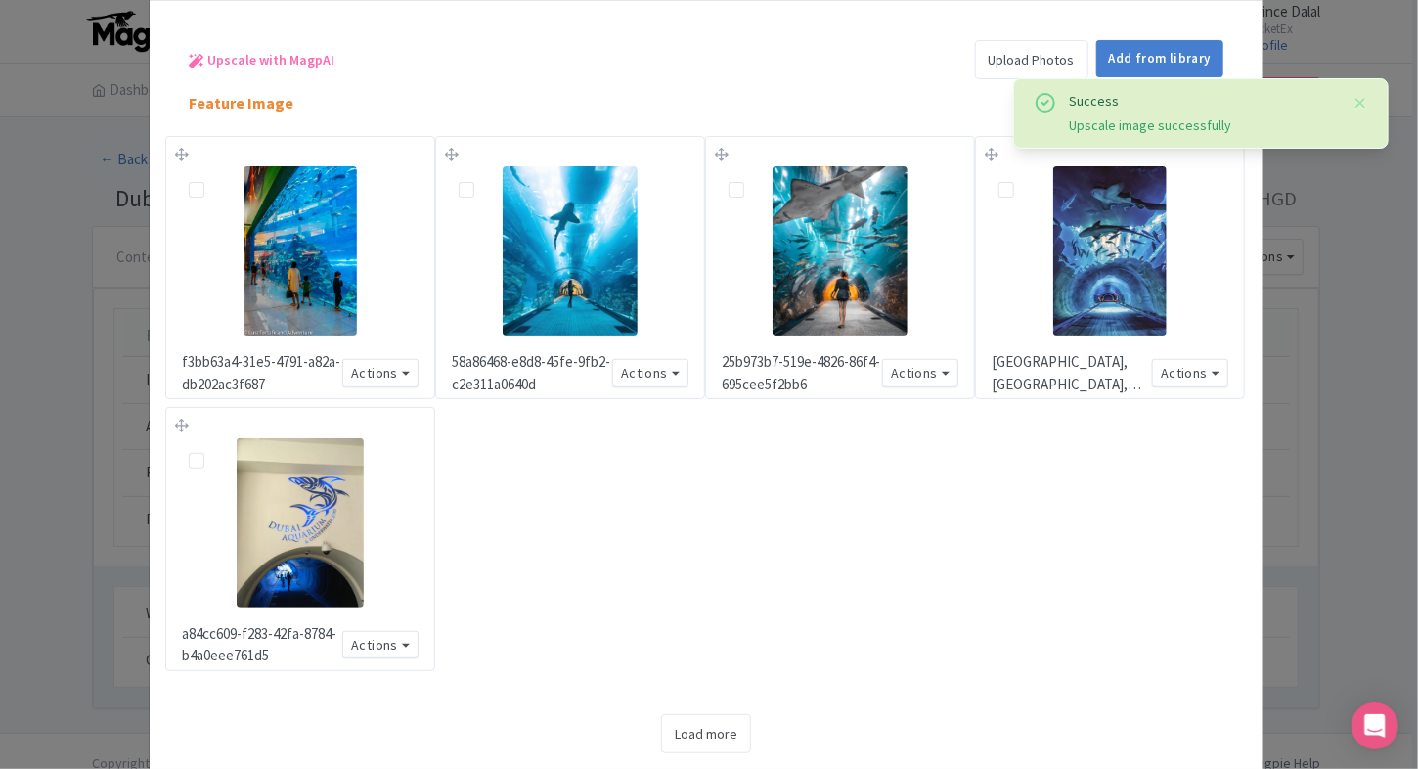
scroll to position [180, 0]
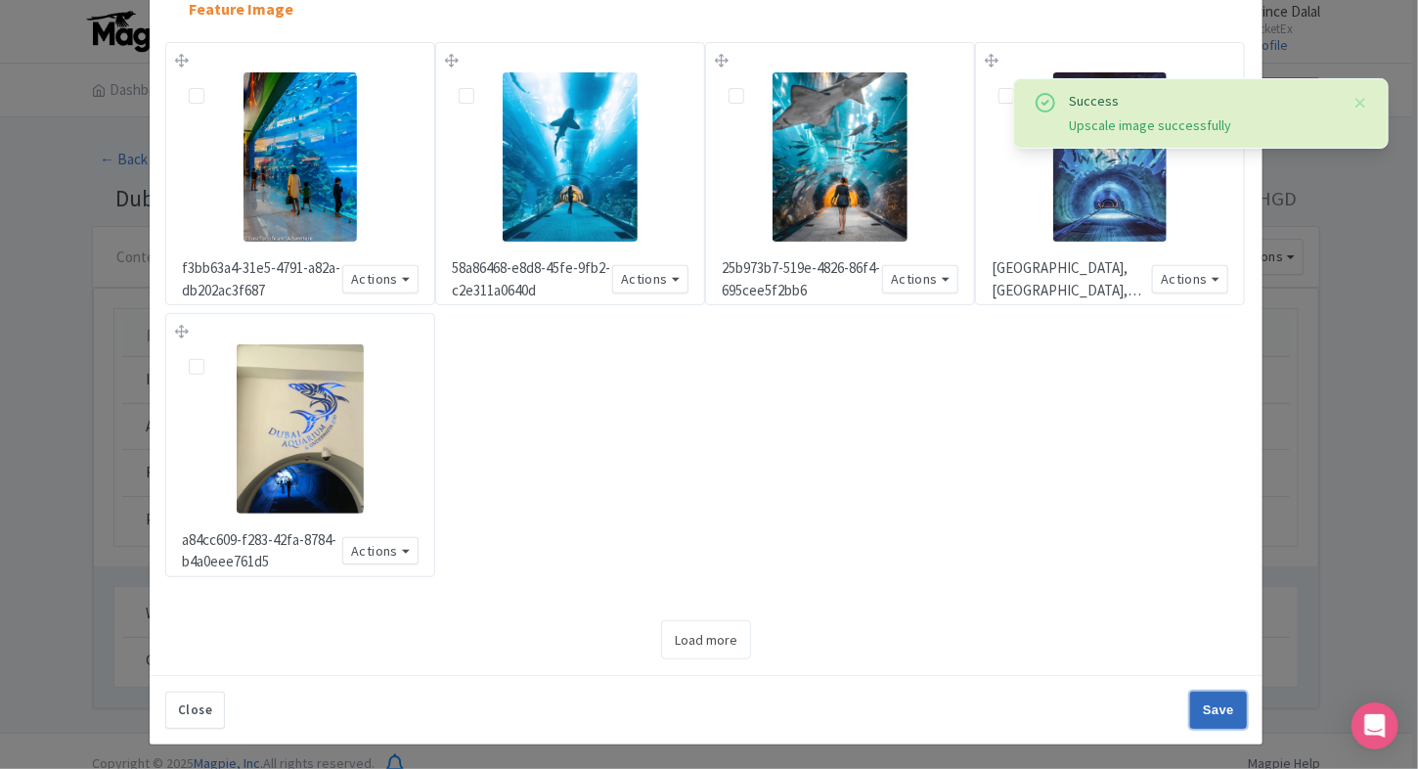
click at [1196, 706] on input "Save" at bounding box center [1218, 709] width 57 height 37
click at [1209, 710] on input "Save" at bounding box center [1218, 709] width 57 height 37
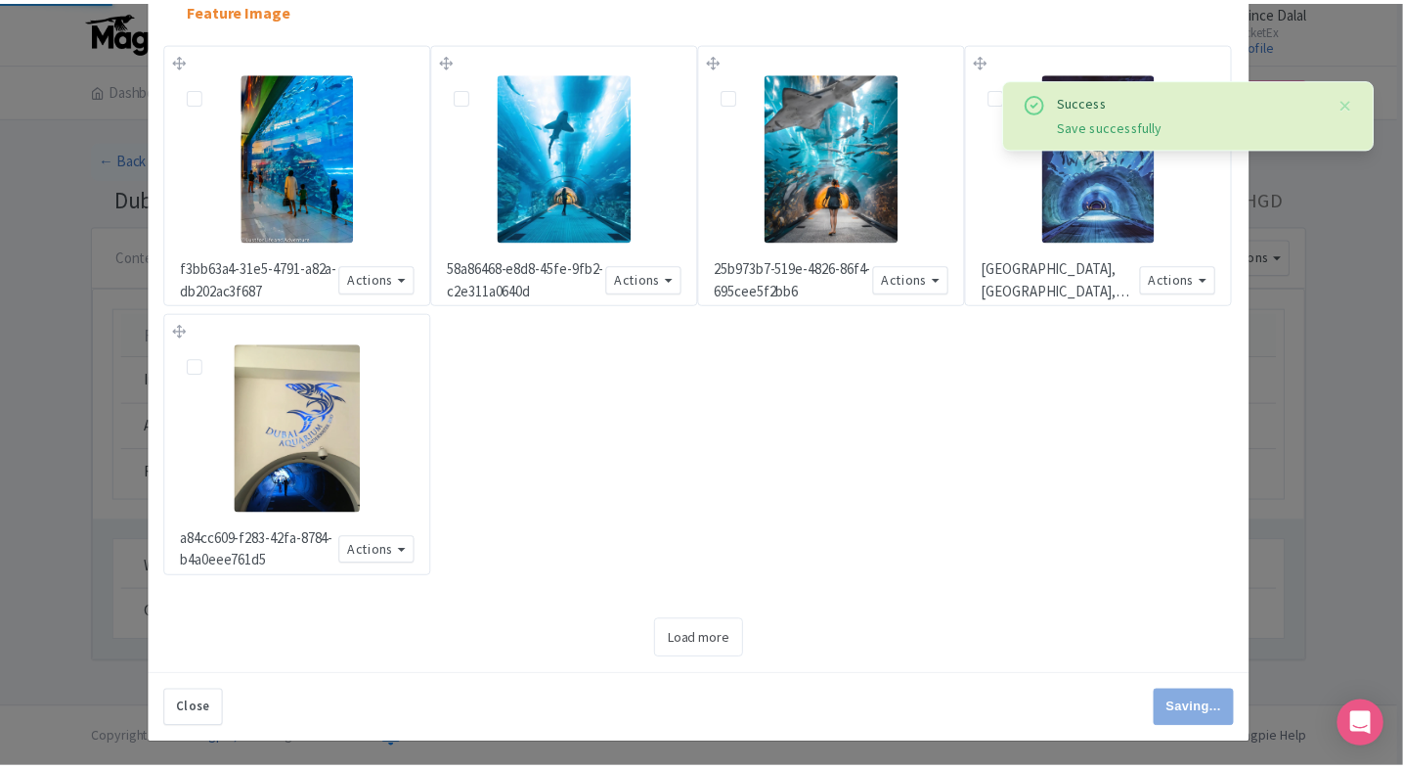
scroll to position [0, 0]
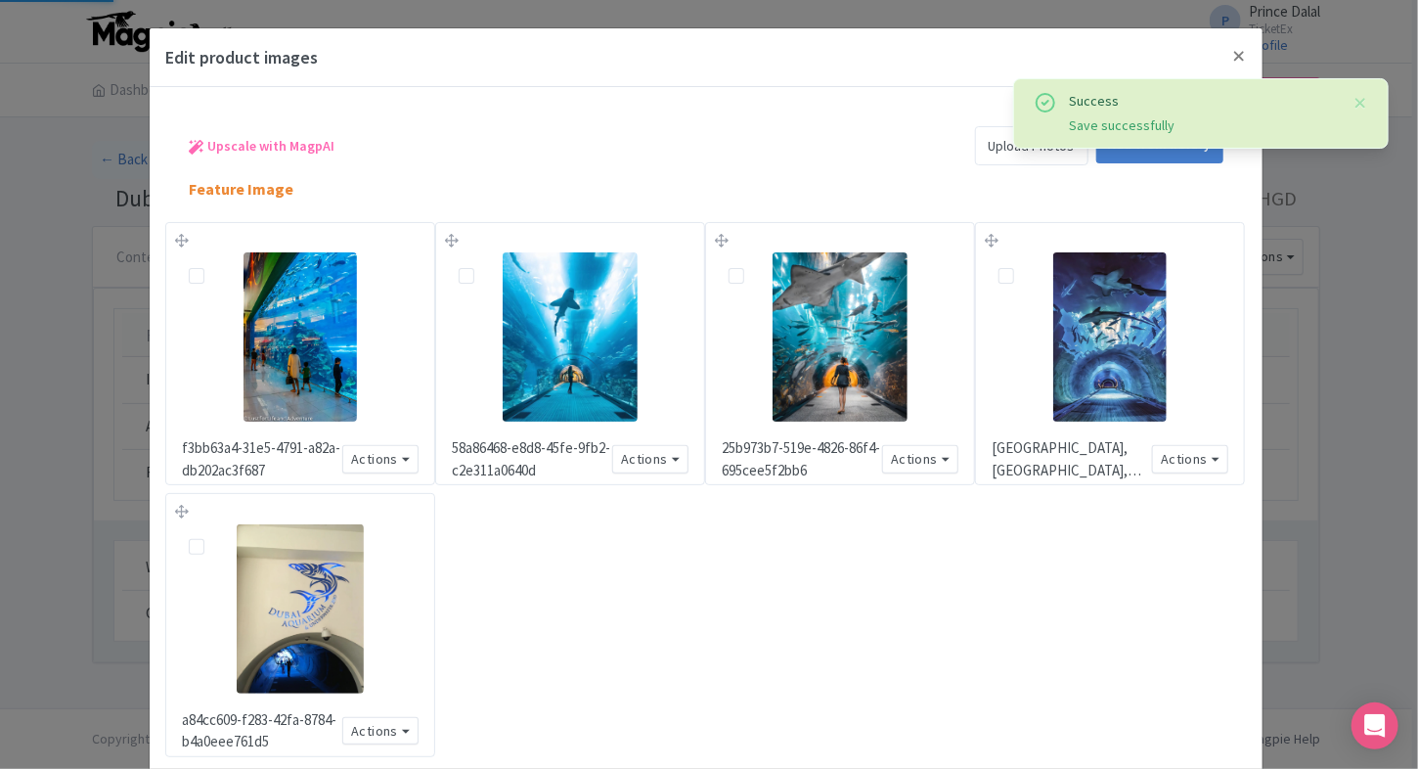
type input "Save"
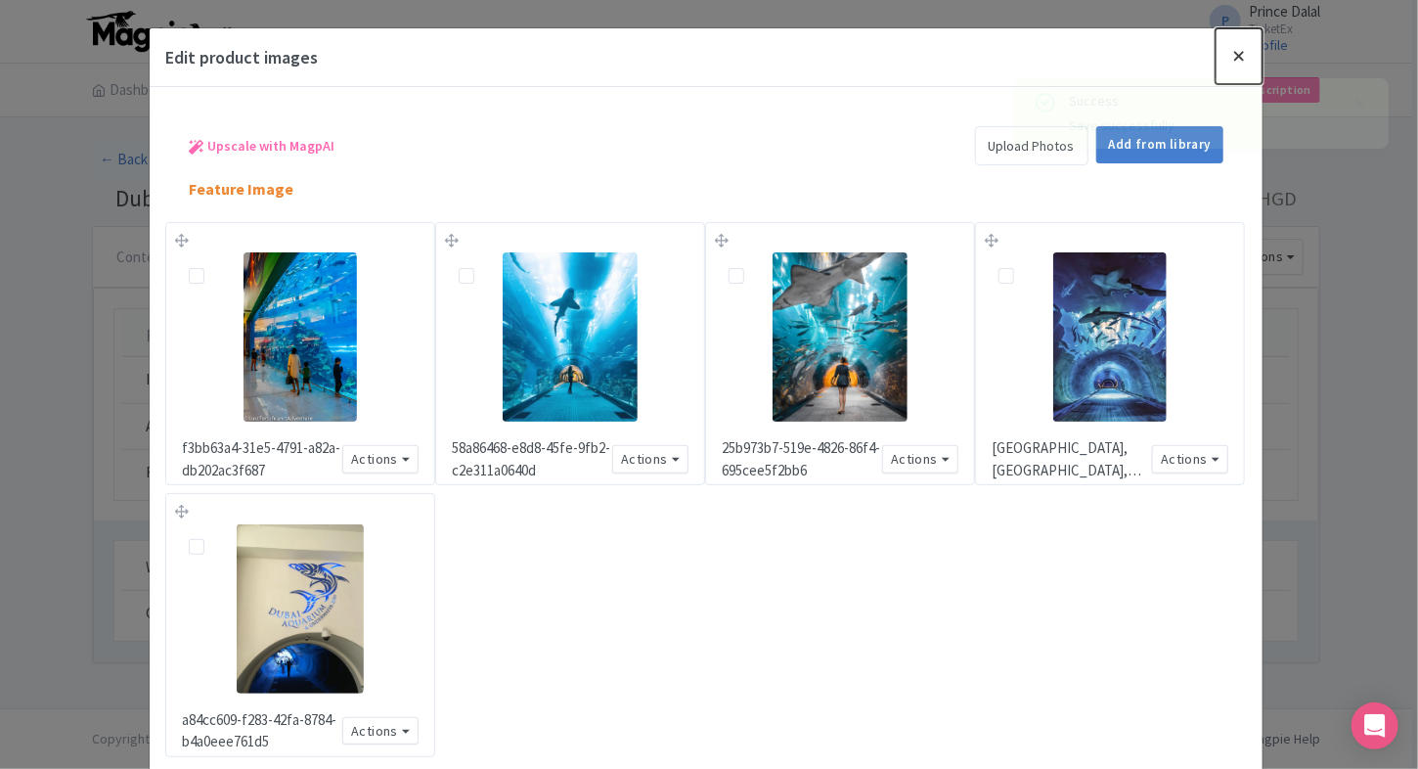
click at [1229, 57] on button "Close" at bounding box center [1238, 56] width 47 height 56
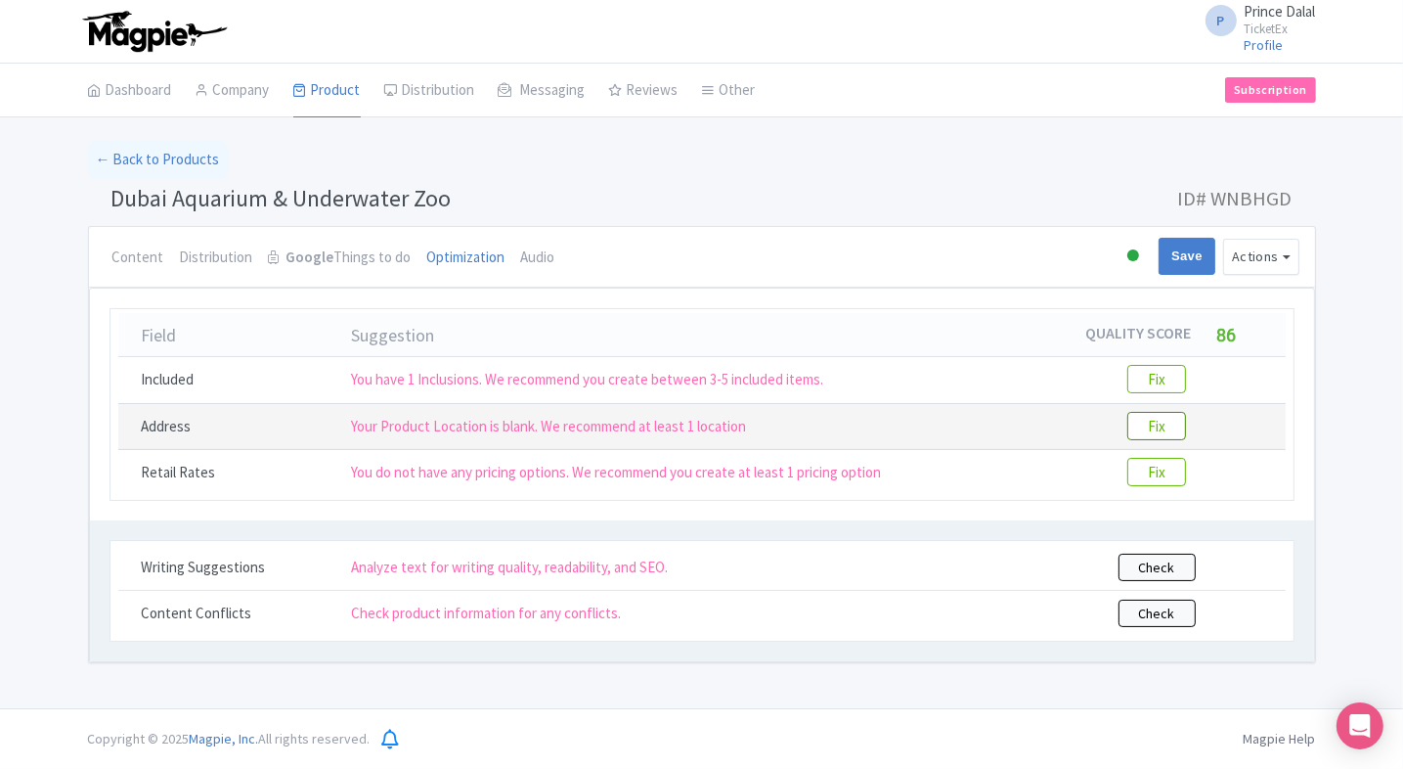
click at [1159, 420] on btn "Fix" at bounding box center [1156, 426] width 59 height 28
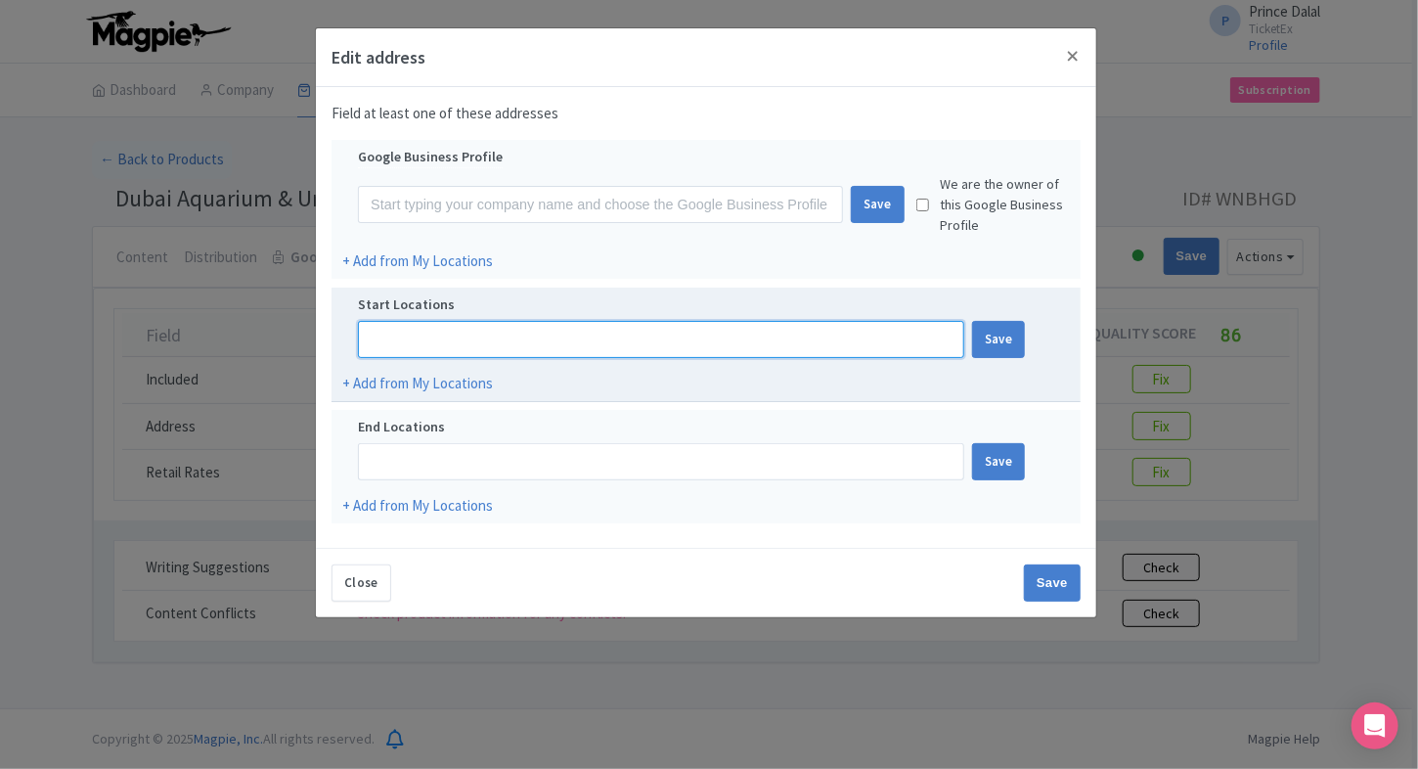
click at [626, 344] on input at bounding box center [661, 339] width 606 height 37
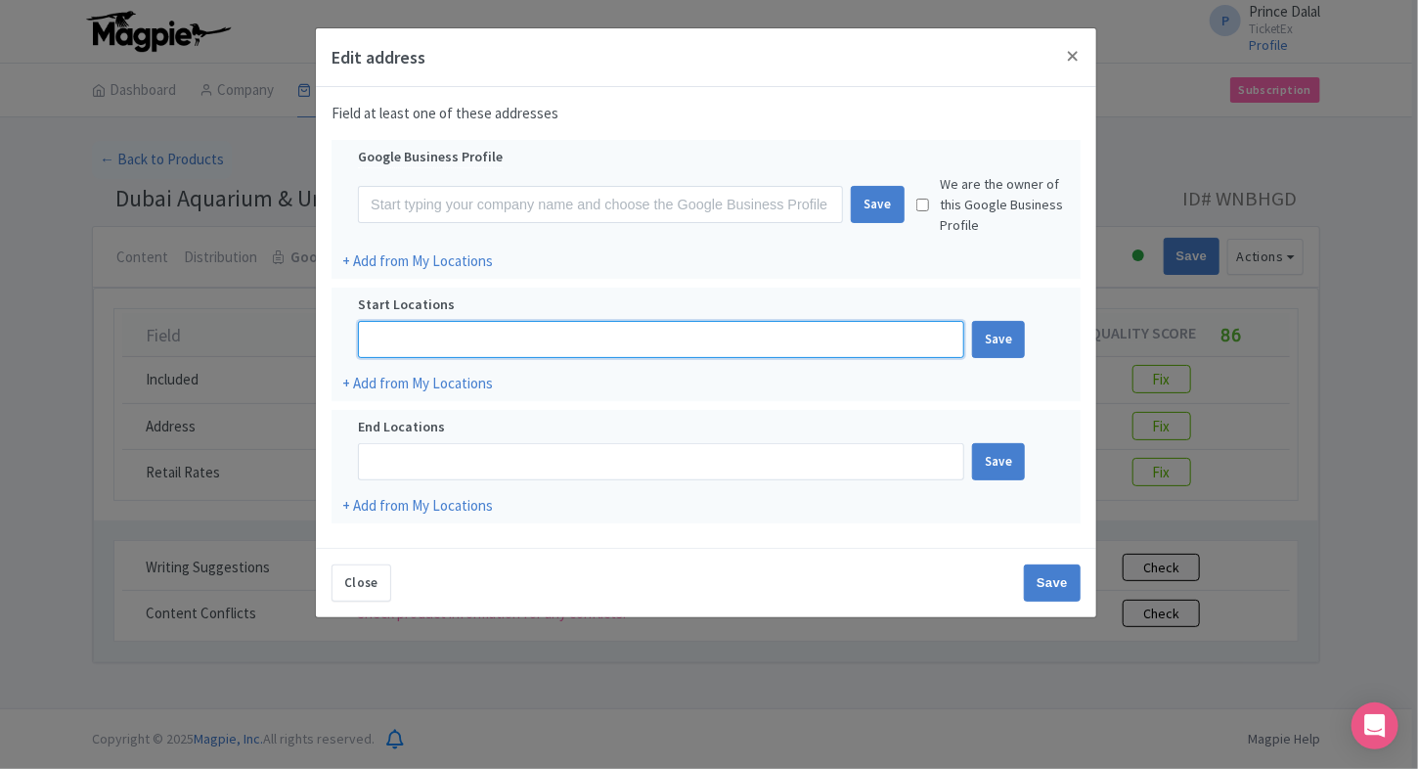
paste input "Downtown [GEOGRAPHIC_DATA] - [GEOGRAPHIC_DATA] - [GEOGRAPHIC_DATA]"
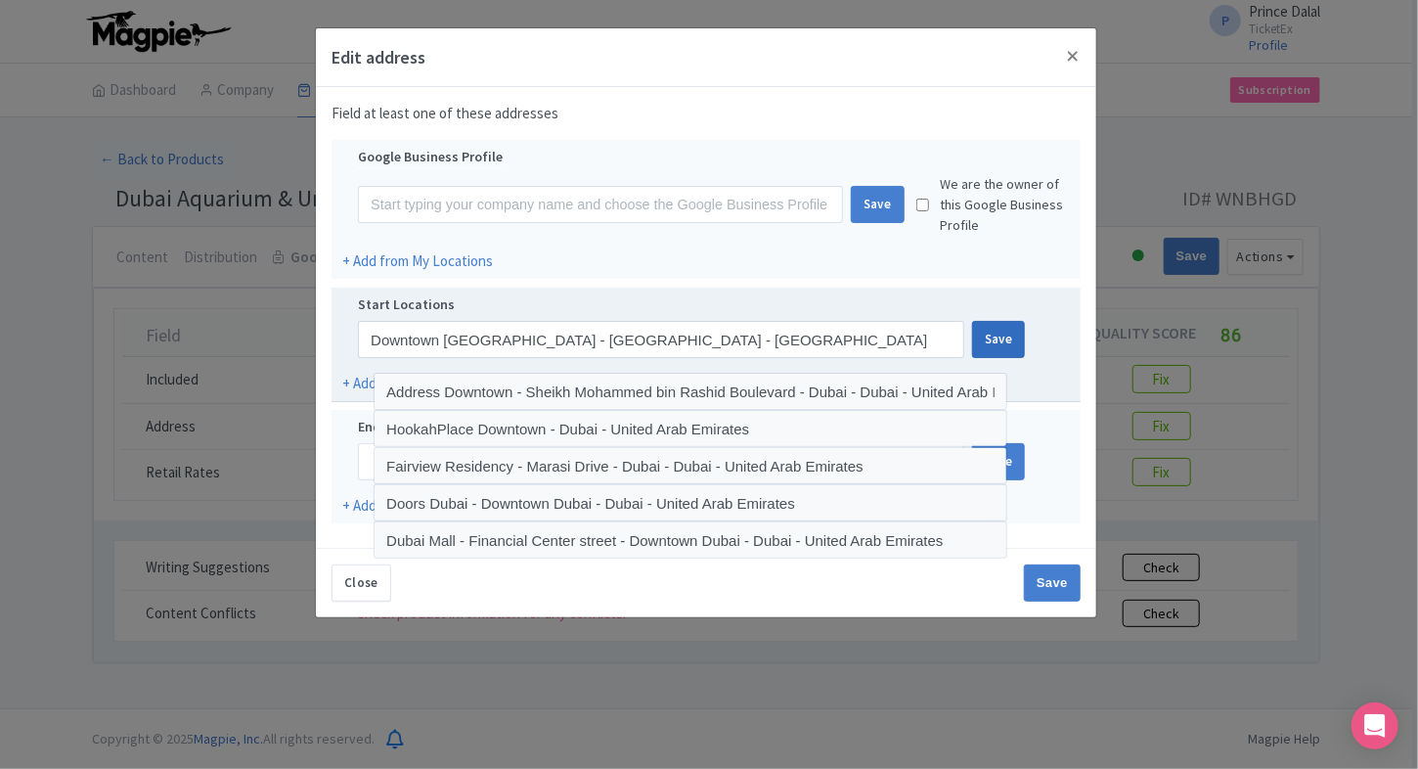
click at [984, 332] on div "Save" at bounding box center [999, 339] width 54 height 37
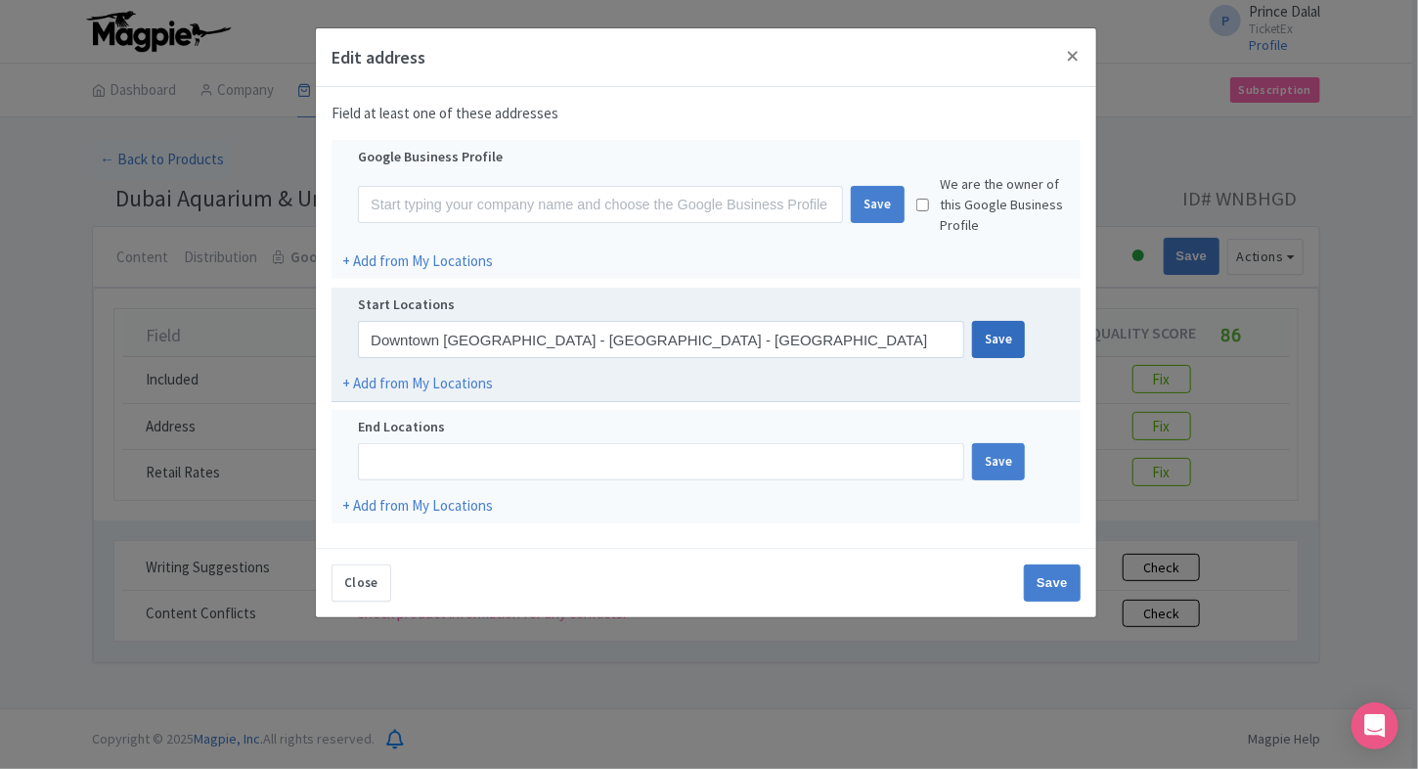
click at [984, 332] on div "Save" at bounding box center [999, 339] width 54 height 37
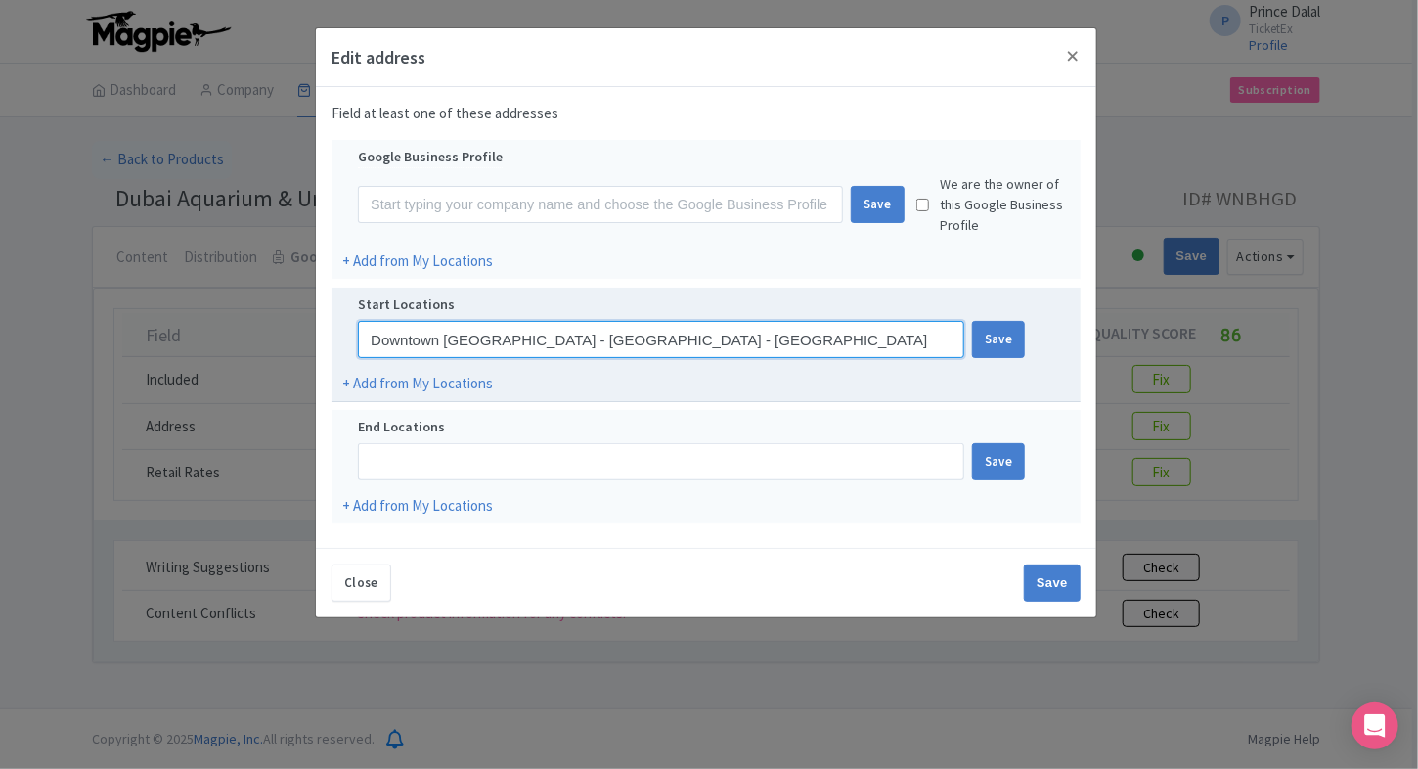
click at [840, 350] on input "Downtown [GEOGRAPHIC_DATA] - [GEOGRAPHIC_DATA] - [GEOGRAPHIC_DATA]" at bounding box center [661, 339] width 606 height 37
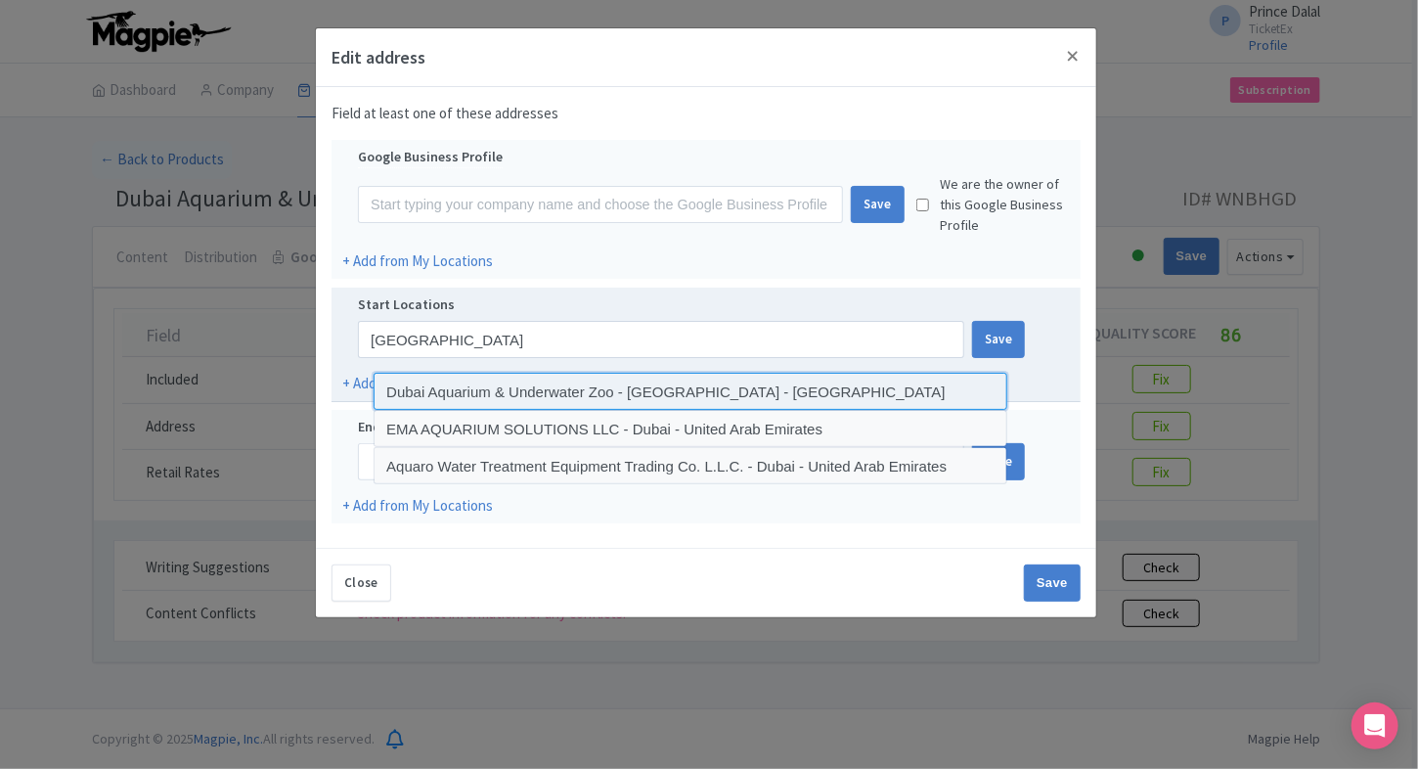
click at [761, 387] on input at bounding box center [691, 391] width 634 height 37
type input "Dubai Aquarium & Underwater Zoo - [GEOGRAPHIC_DATA] - [GEOGRAPHIC_DATA]"
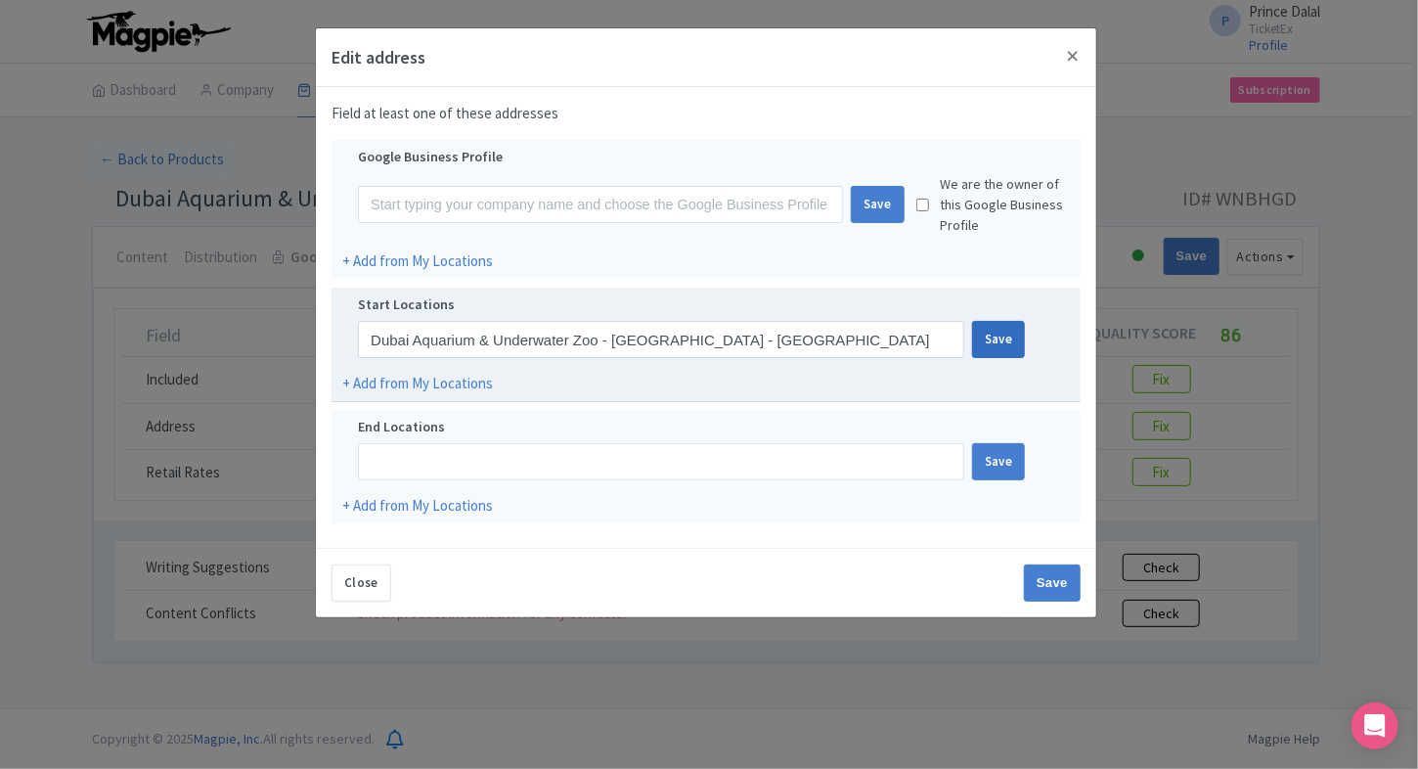
click at [1014, 354] on div "Save" at bounding box center [999, 339] width 54 height 37
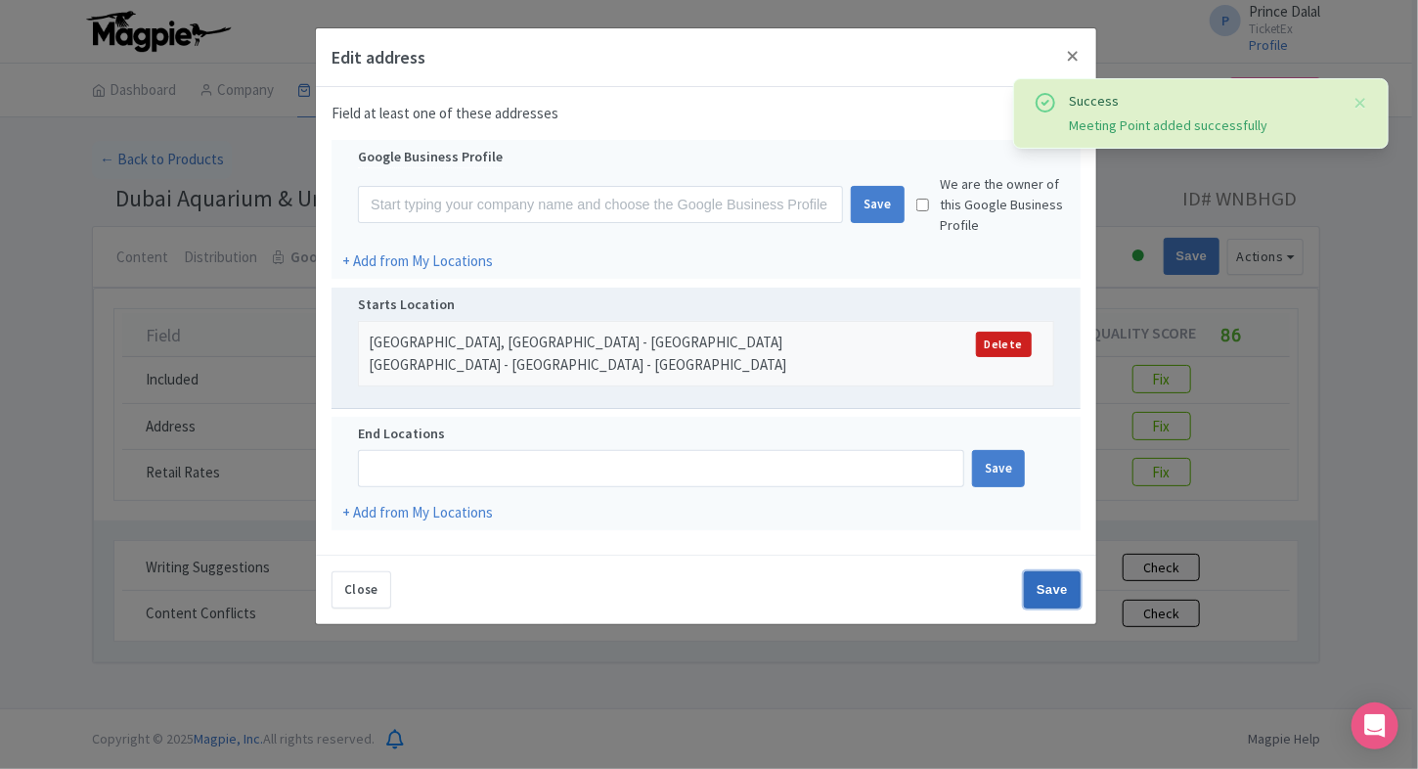
click at [1042, 586] on input "Save" at bounding box center [1052, 589] width 57 height 37
type input "Save"
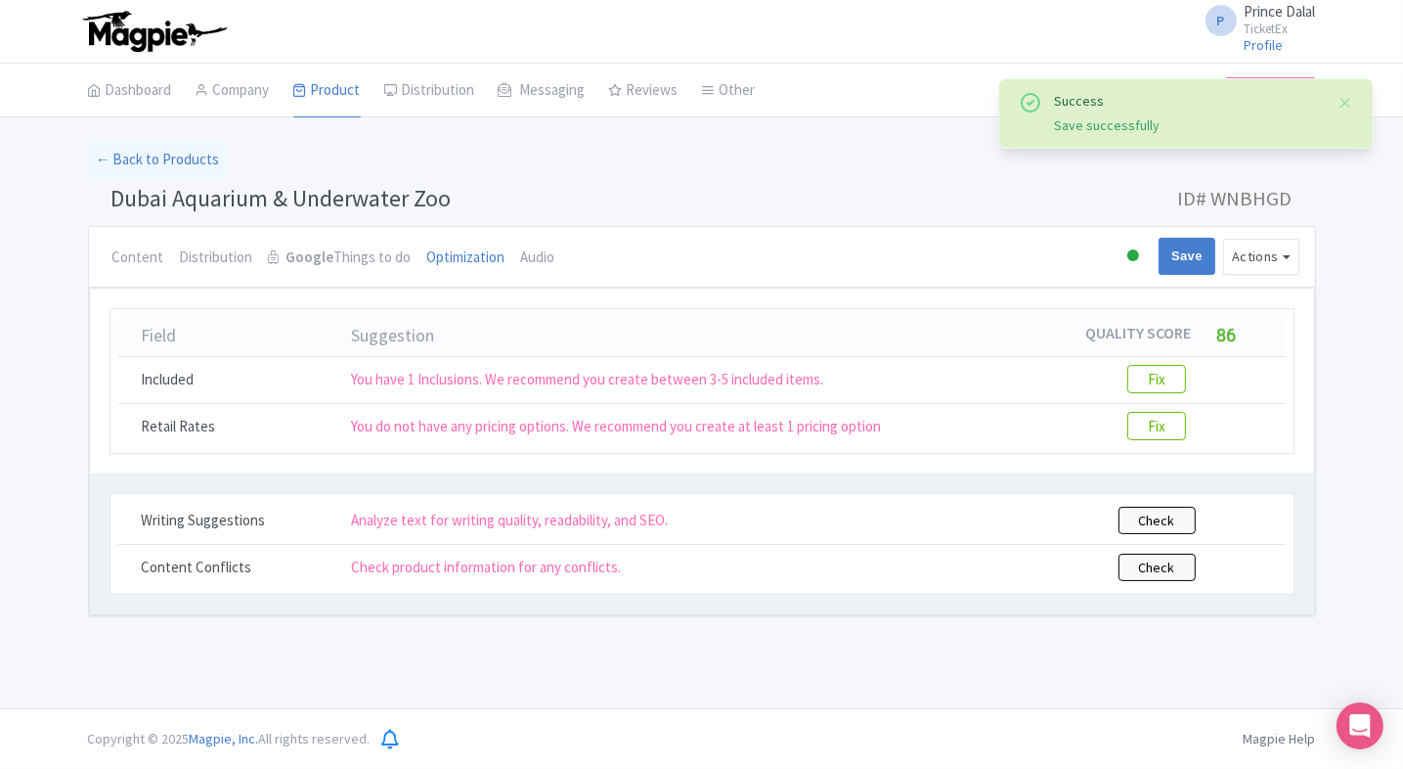
click at [36, 429] on div "Success Save successfully ← Back to Products [GEOGRAPHIC_DATA] & Underwater Zoo…" at bounding box center [701, 378] width 1403 height 475
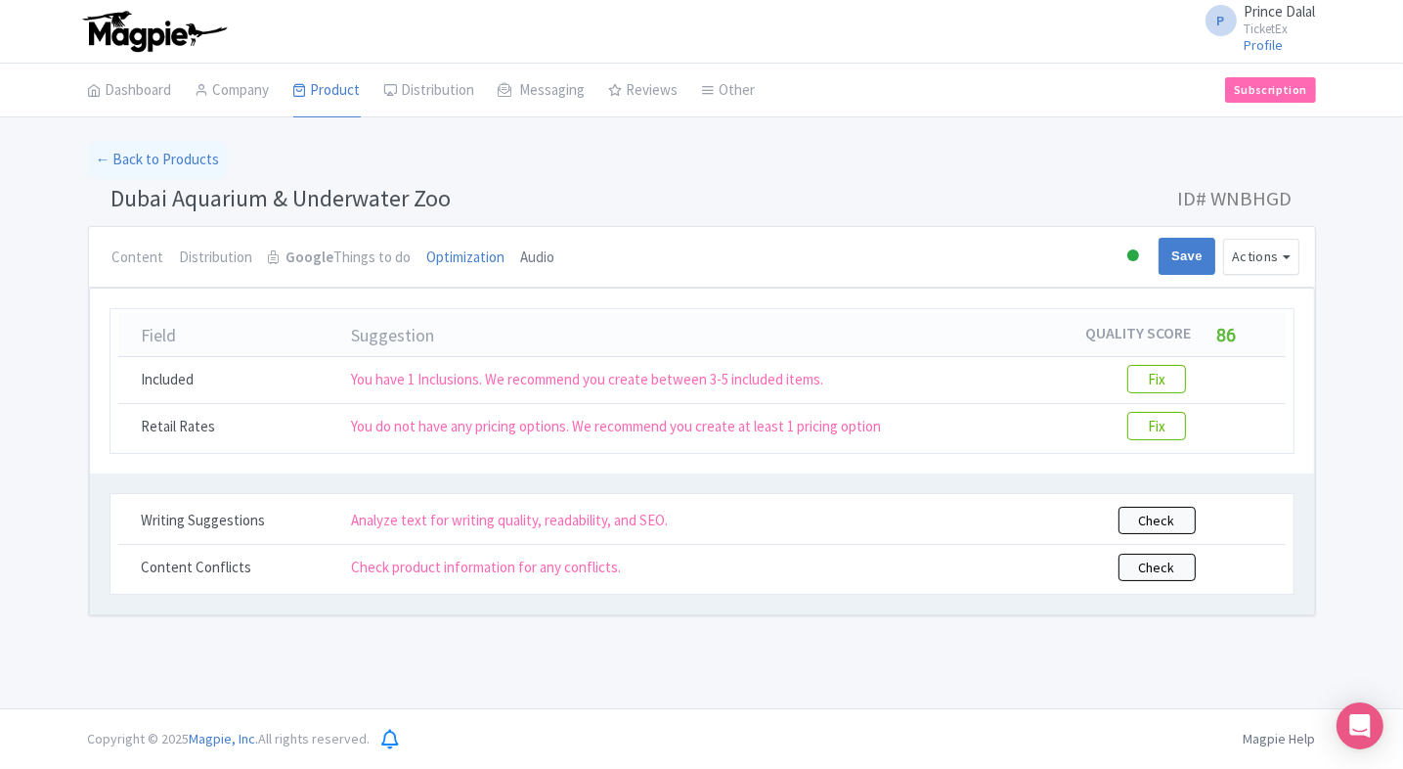
click at [528, 270] on link "Audio" at bounding box center [538, 258] width 34 height 63
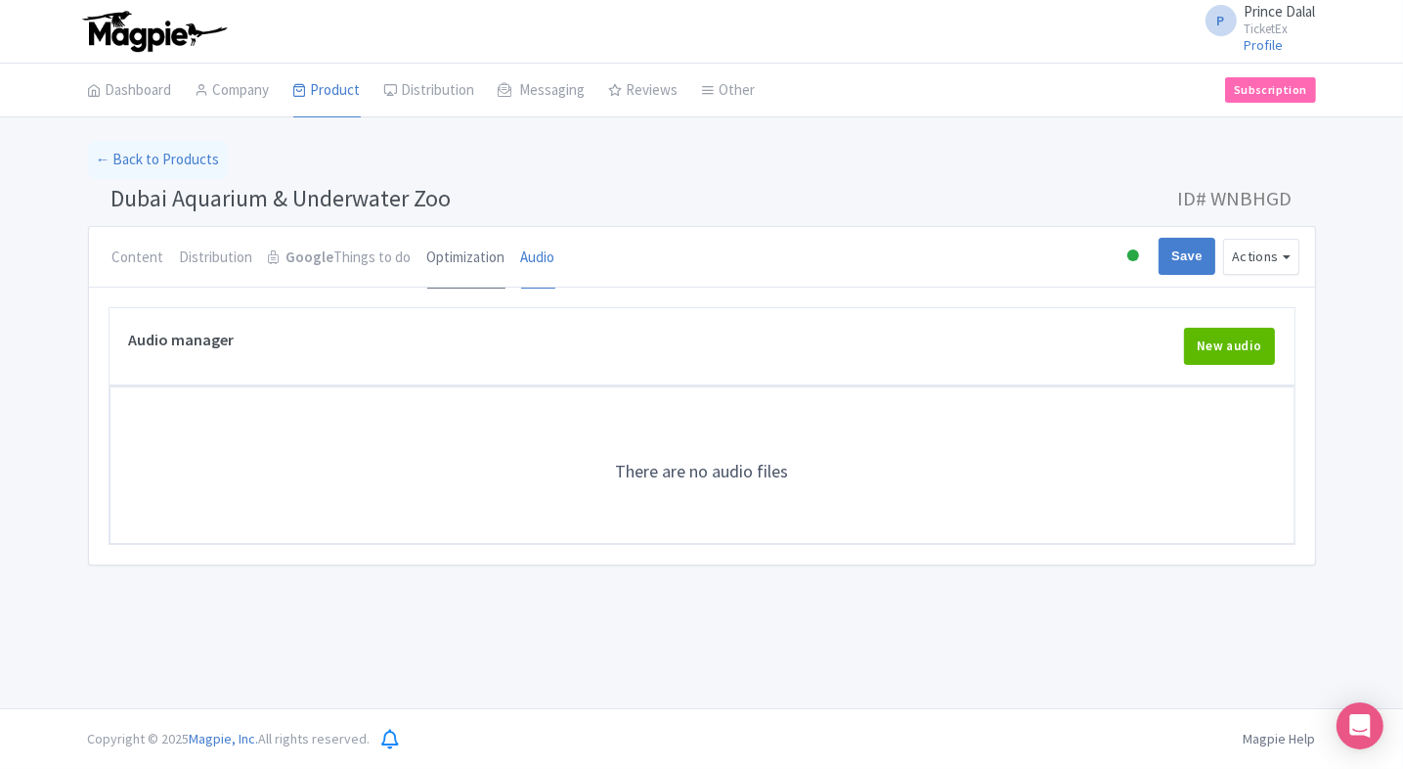
click at [481, 269] on link "Optimization" at bounding box center [466, 258] width 78 height 63
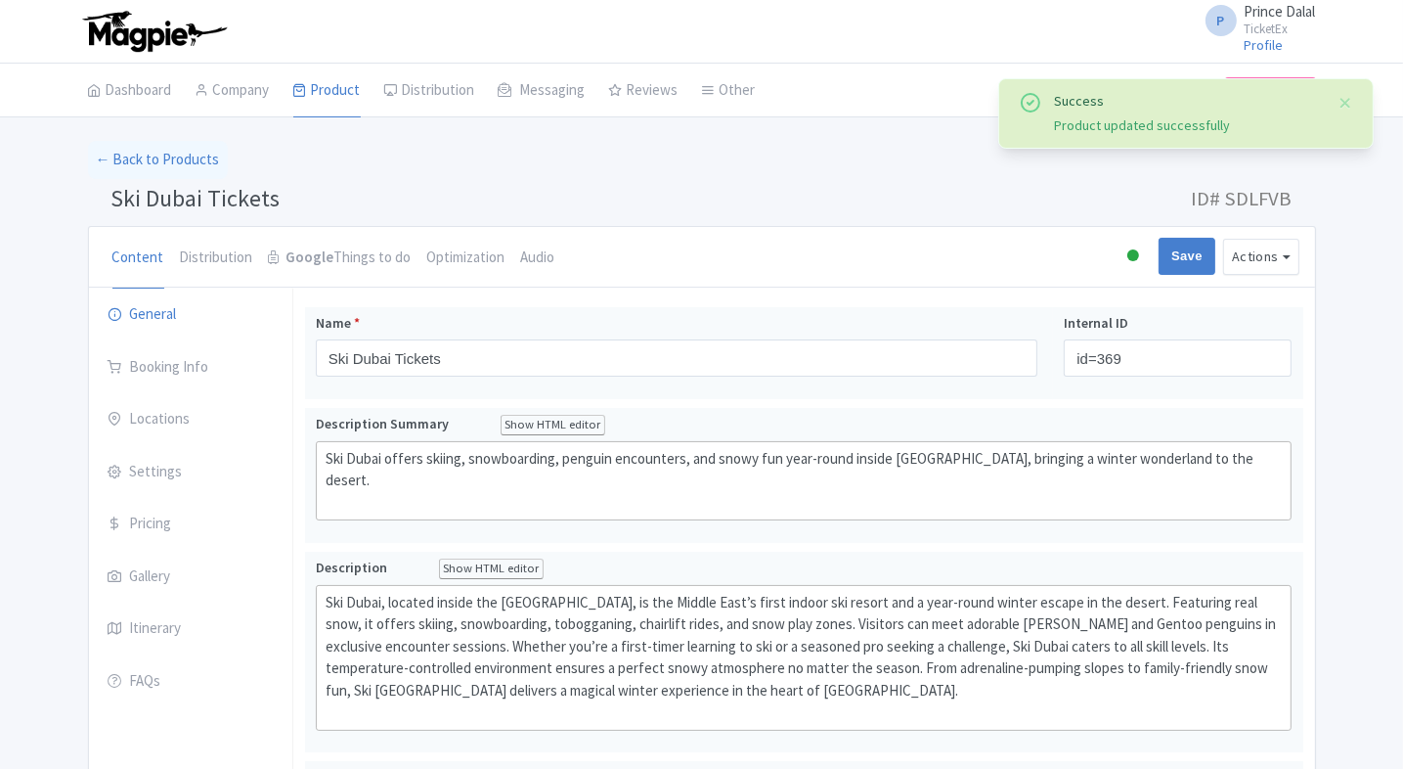
click at [462, 275] on link "Optimization" at bounding box center [466, 258] width 78 height 63
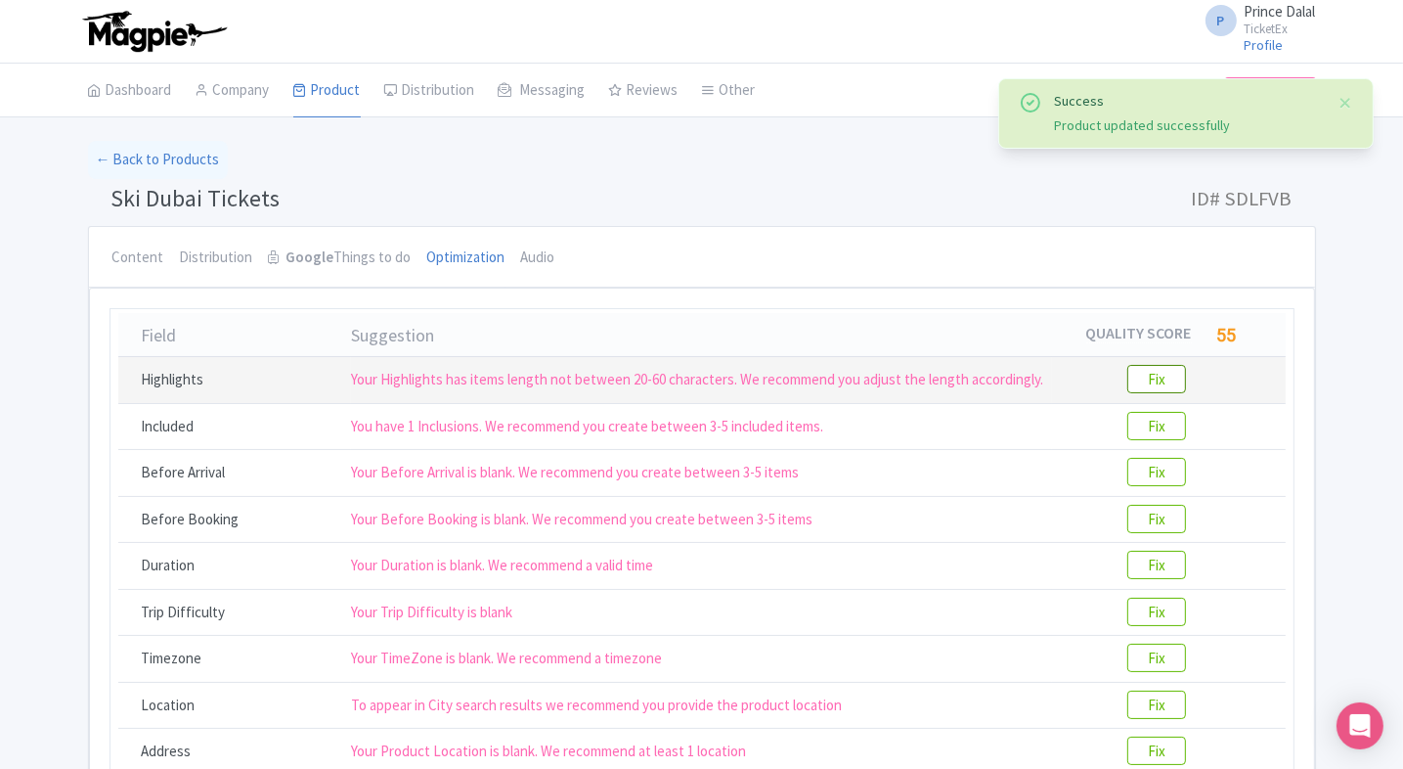
click at [1173, 370] on btn "Fix" at bounding box center [1156, 379] width 59 height 28
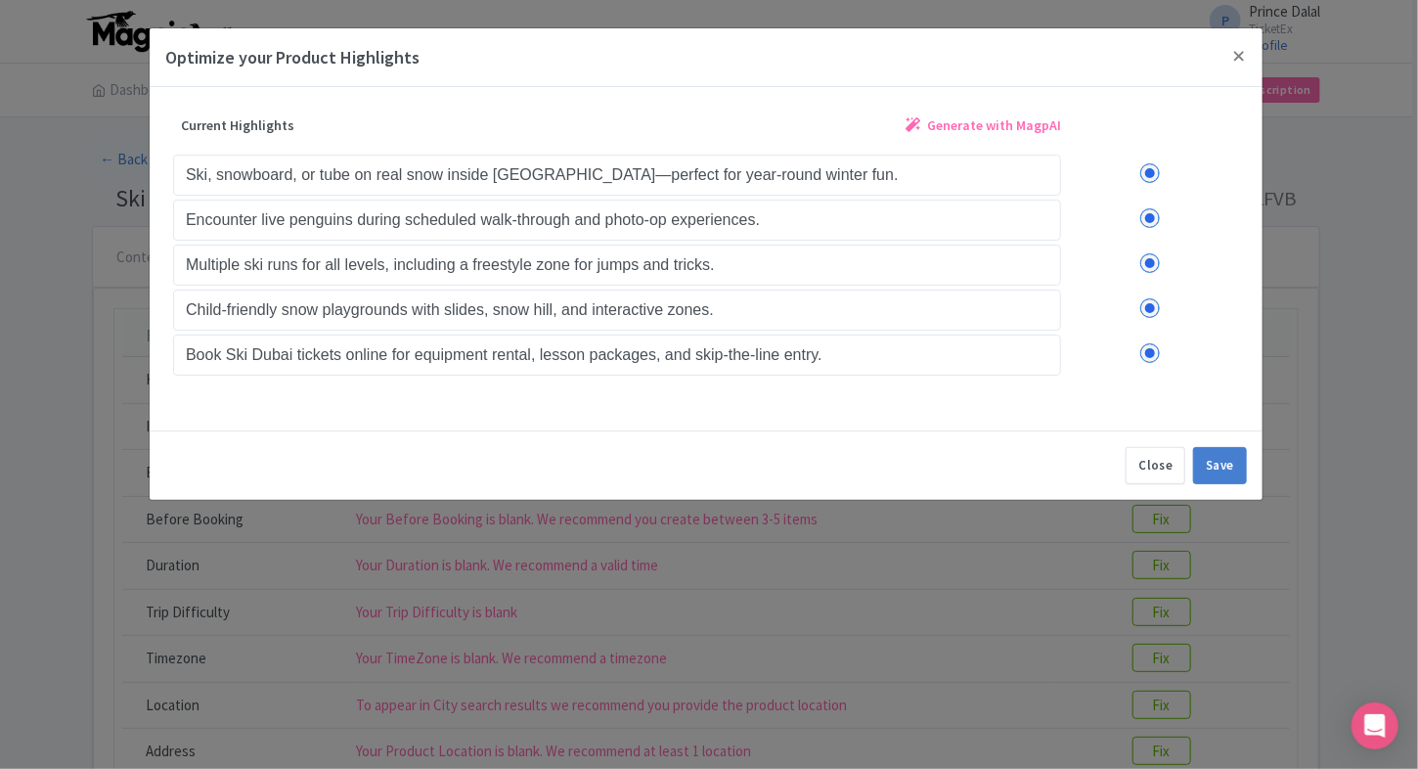
click at [1035, 119] on span "Generate with MagpAI" at bounding box center [994, 125] width 134 height 21
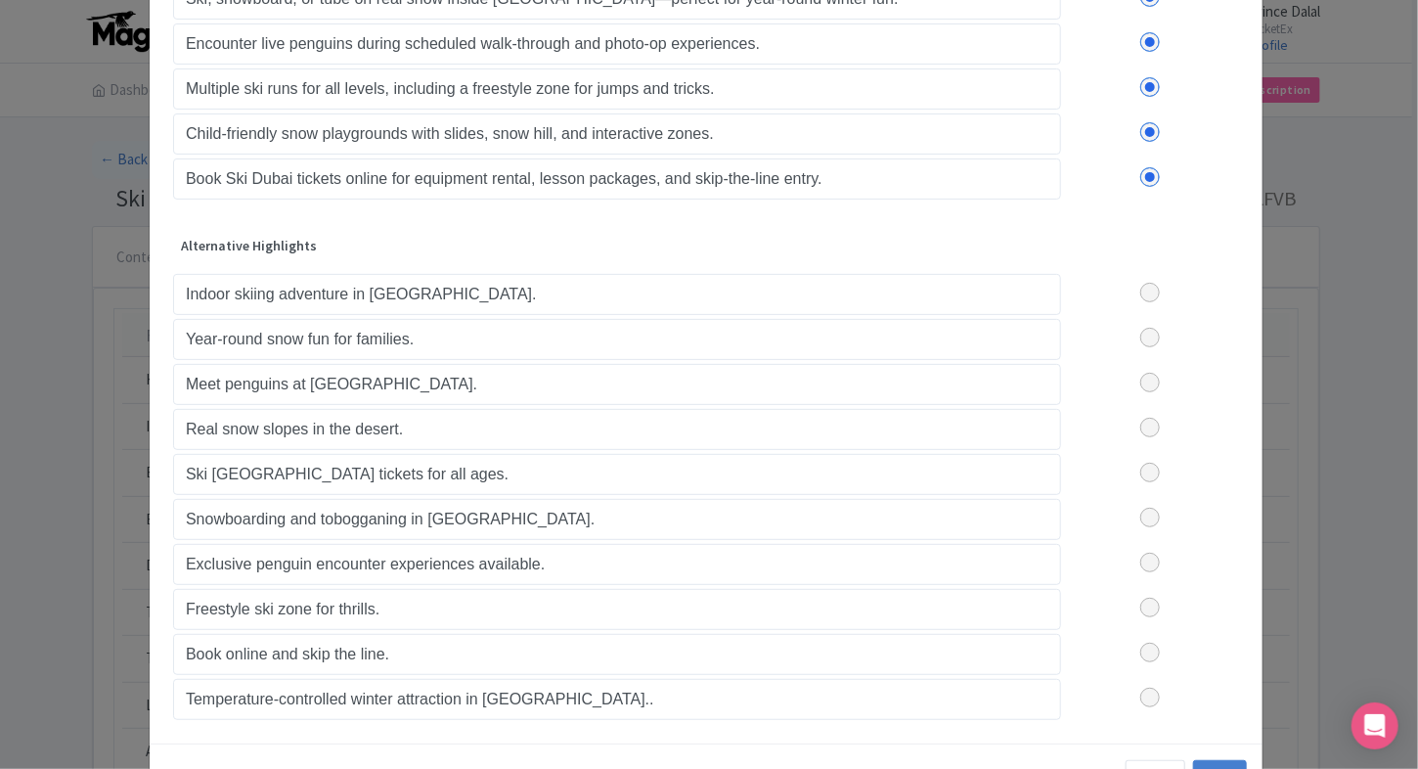
scroll to position [182, 0]
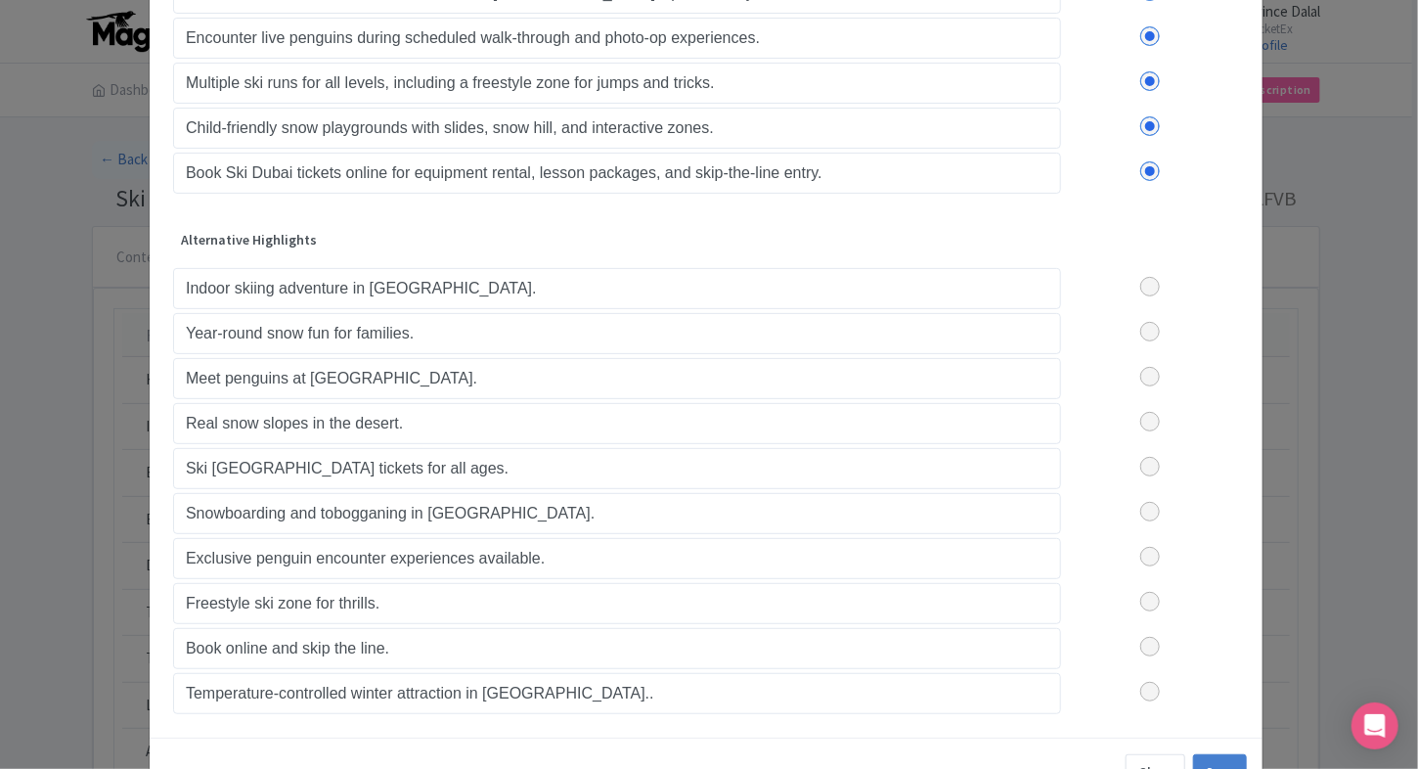
click at [1158, 281] on label at bounding box center [1150, 287] width 178 height 20
click at [0, 0] on input "checkbox" at bounding box center [0, 0] width 0 height 0
click at [1150, 284] on label at bounding box center [1150, 287] width 178 height 20
click at [0, 0] on input "checkbox" at bounding box center [0, 0] width 0 height 0
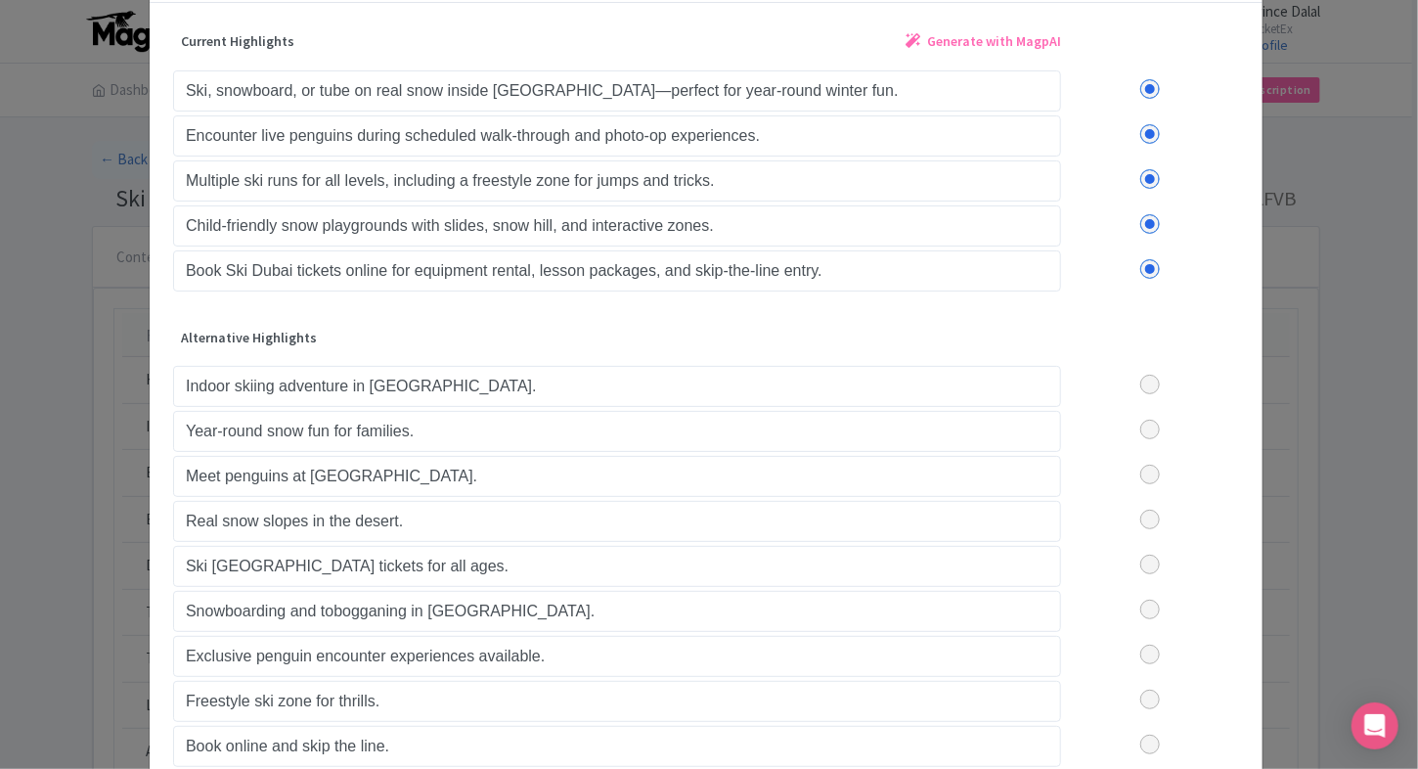
scroll to position [76, 0]
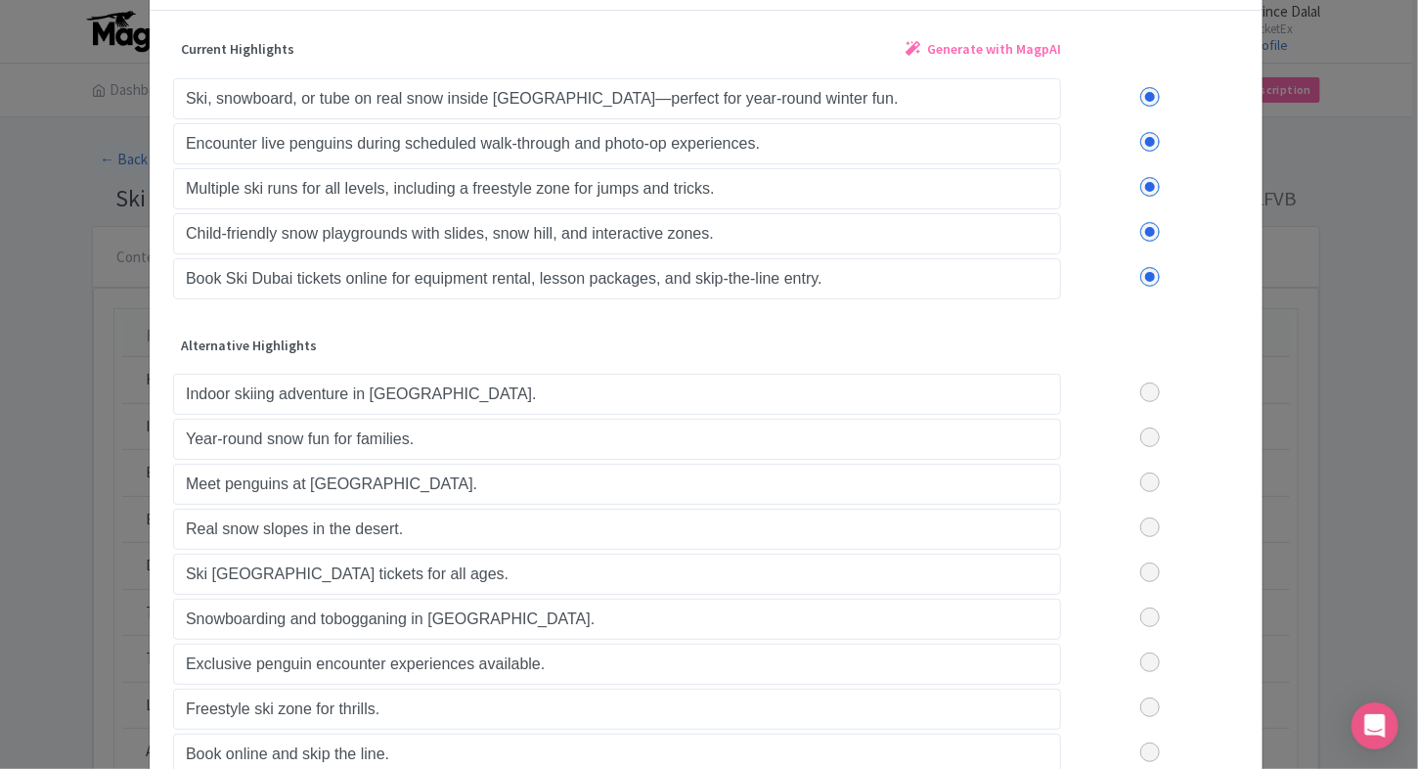
click at [1146, 104] on label at bounding box center [1150, 97] width 178 height 20
click at [0, 0] on input "checkbox" at bounding box center [0, 0] width 0 height 0
click at [1146, 132] on label at bounding box center [1150, 142] width 178 height 20
click at [0, 0] on input "checkbox" at bounding box center [0, 0] width 0 height 0
click at [1152, 192] on label at bounding box center [1150, 187] width 178 height 20
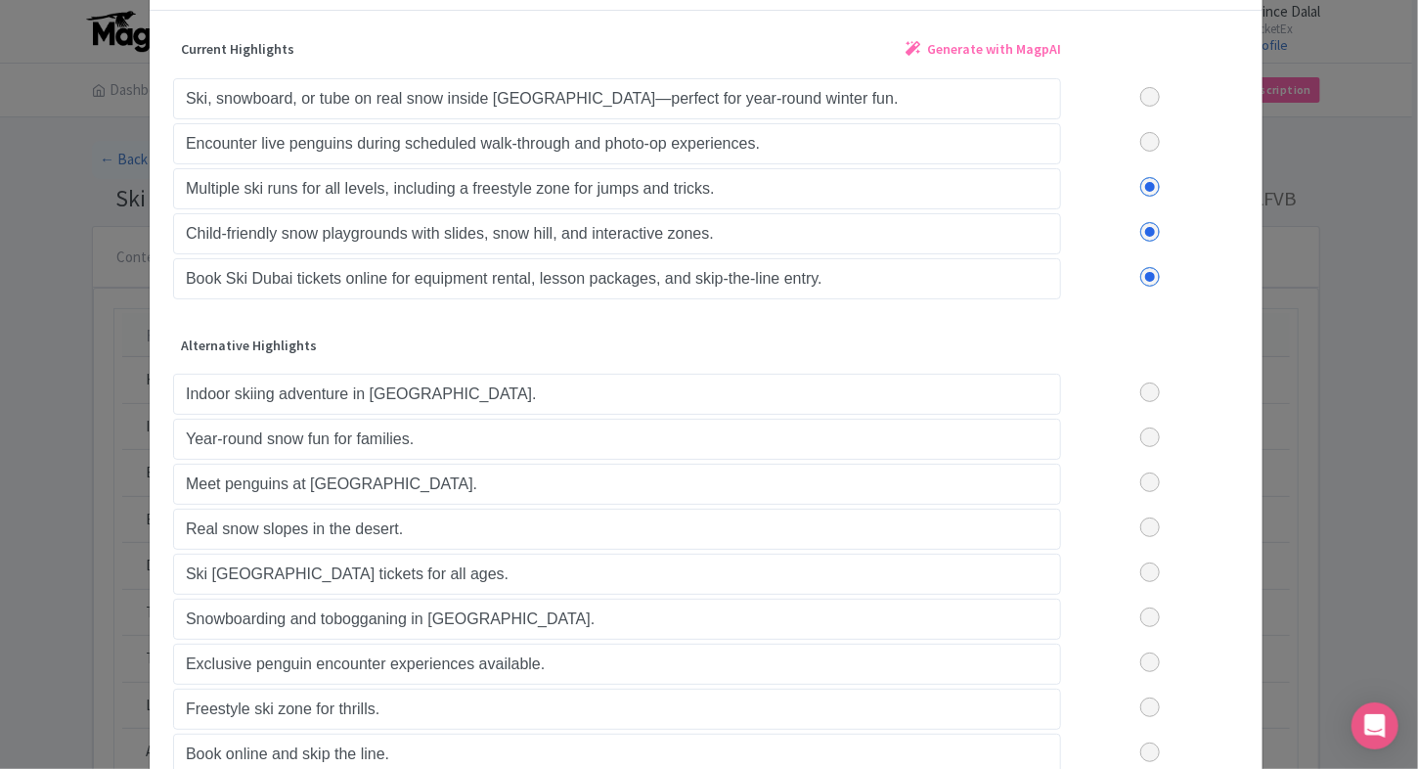
click at [0, 0] on input "checkbox" at bounding box center [0, 0] width 0 height 0
click at [1151, 225] on label at bounding box center [1150, 232] width 178 height 20
click at [0, 0] on input "checkbox" at bounding box center [0, 0] width 0 height 0
click at [1147, 278] on label at bounding box center [1150, 277] width 178 height 20
click at [0, 0] on input "checkbox" at bounding box center [0, 0] width 0 height 0
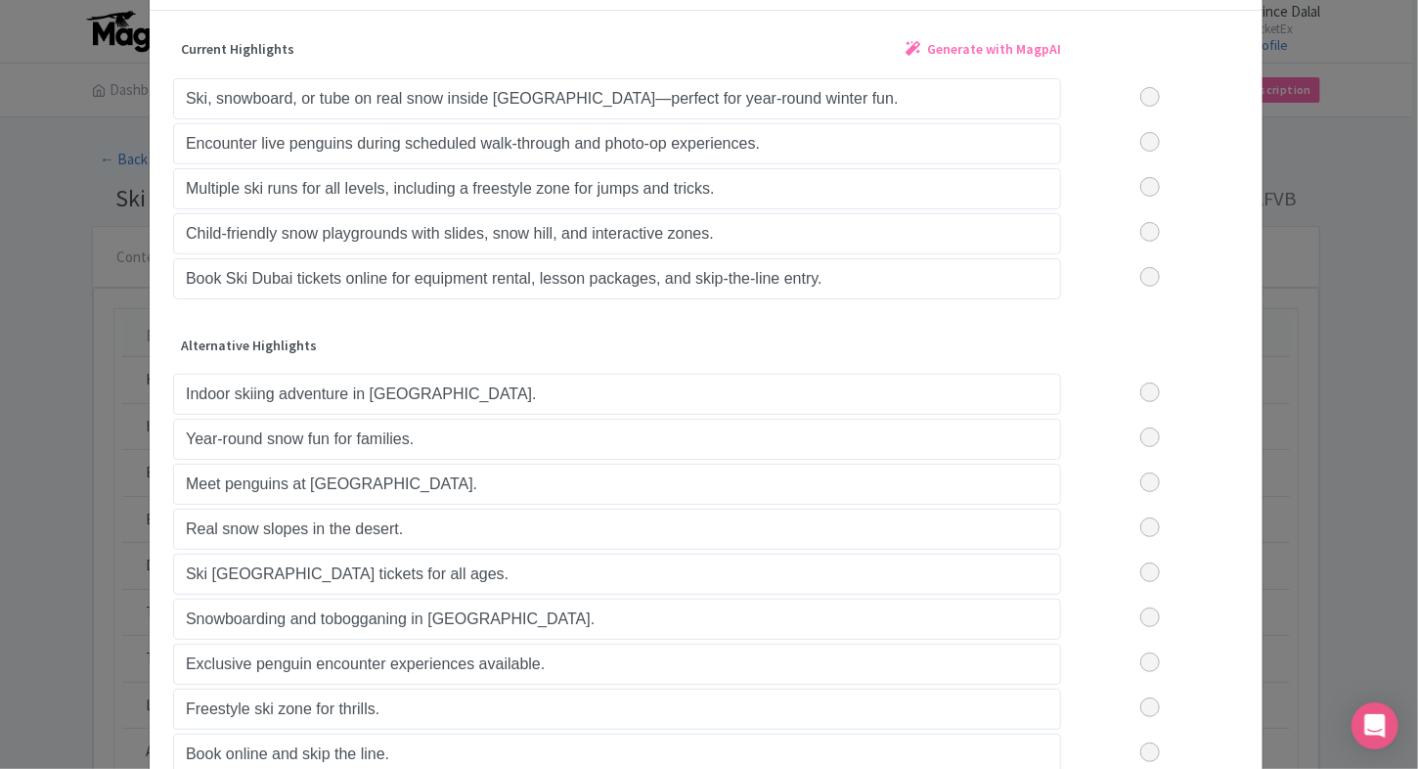
click at [1152, 382] on label at bounding box center [1150, 392] width 178 height 20
click at [0, 0] on input "checkbox" at bounding box center [0, 0] width 0 height 0
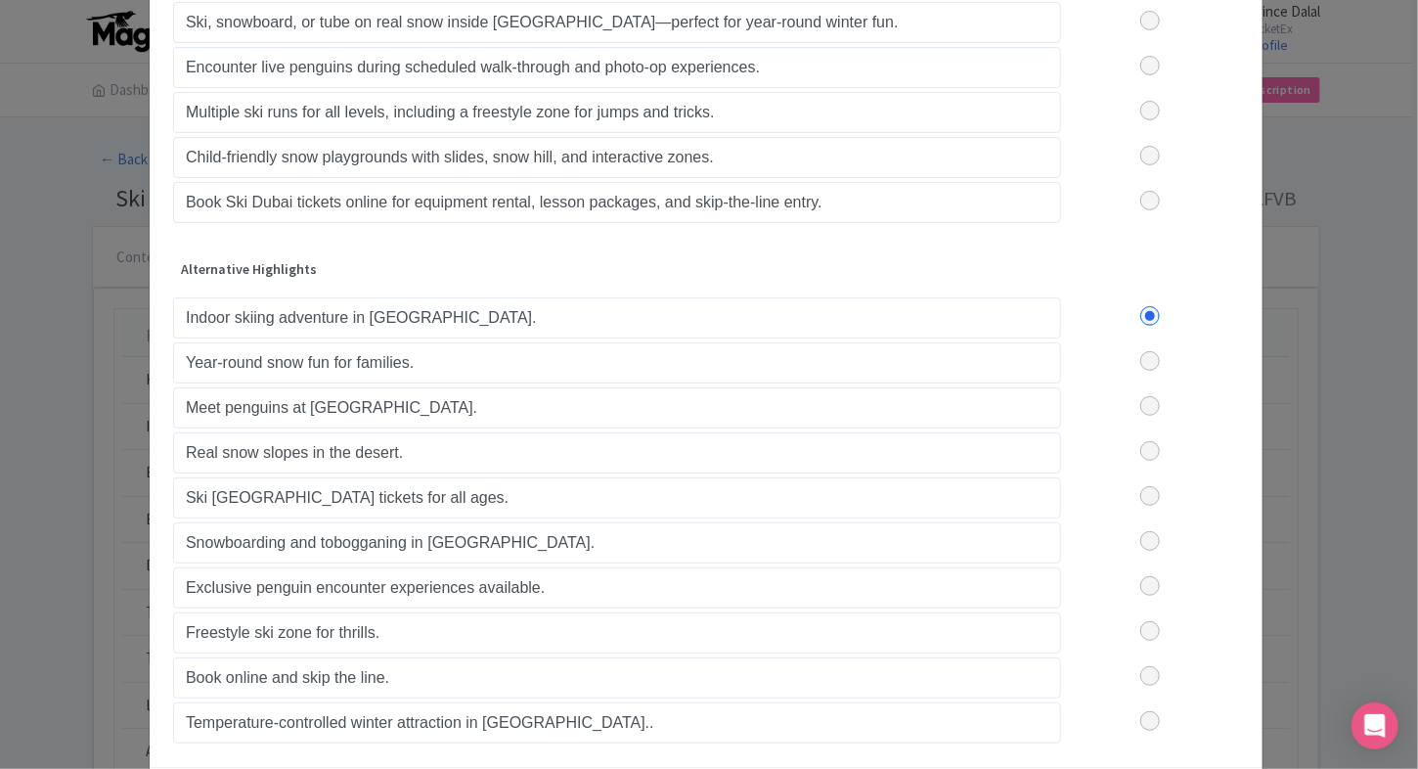
scroll to position [153, 0]
click at [1159, 351] on label at bounding box center [1150, 361] width 178 height 20
click at [0, 0] on input "checkbox" at bounding box center [0, 0] width 0 height 0
click at [1150, 396] on label at bounding box center [1150, 406] width 178 height 20
click at [0, 0] on input "checkbox" at bounding box center [0, 0] width 0 height 0
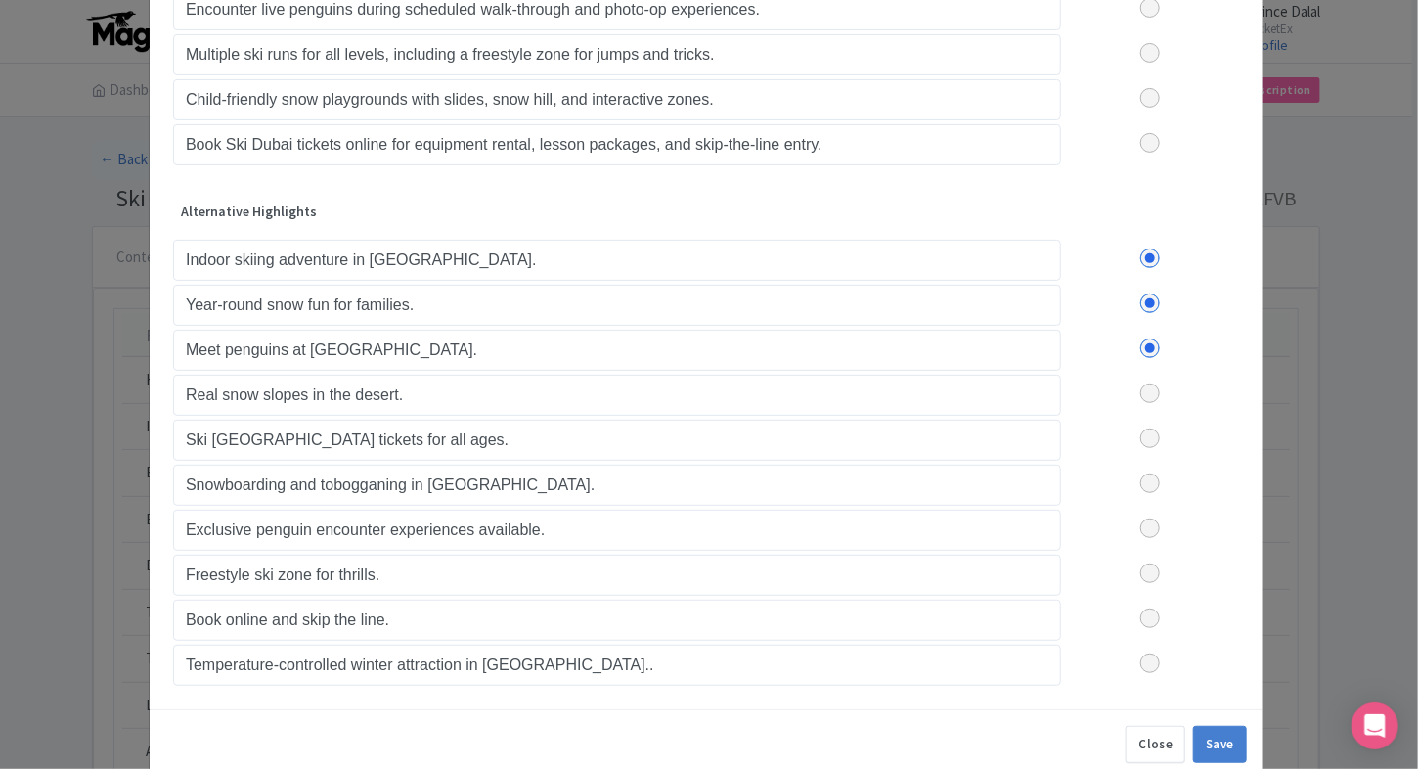
scroll to position [213, 0]
click at [1150, 382] on label at bounding box center [1150, 390] width 178 height 20
click at [0, 0] on input "checkbox" at bounding box center [0, 0] width 0 height 0
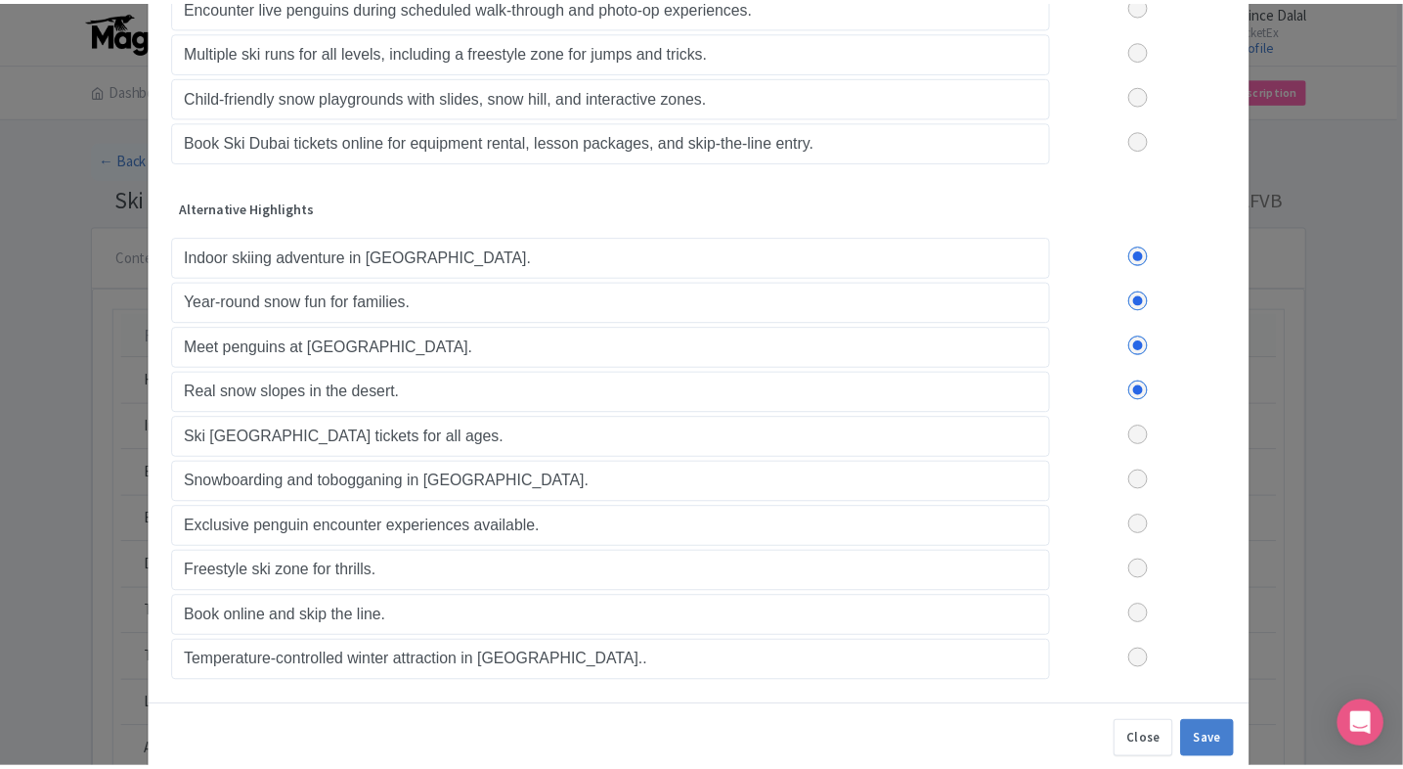
scroll to position [241, 0]
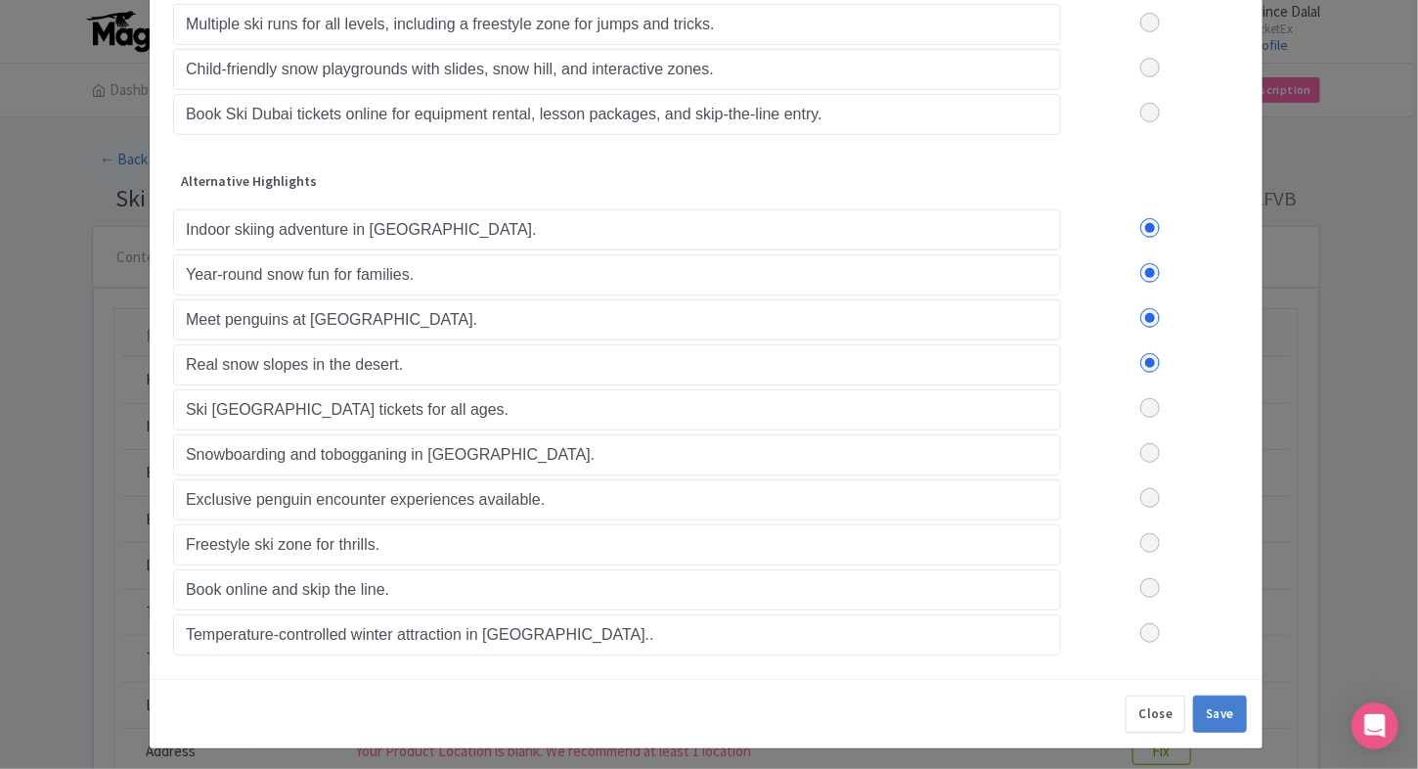
click at [1151, 540] on label at bounding box center [1150, 543] width 178 height 20
click at [0, 0] on input "checkbox" at bounding box center [0, 0] width 0 height 0
click at [1207, 695] on button "Save" at bounding box center [1220, 713] width 54 height 37
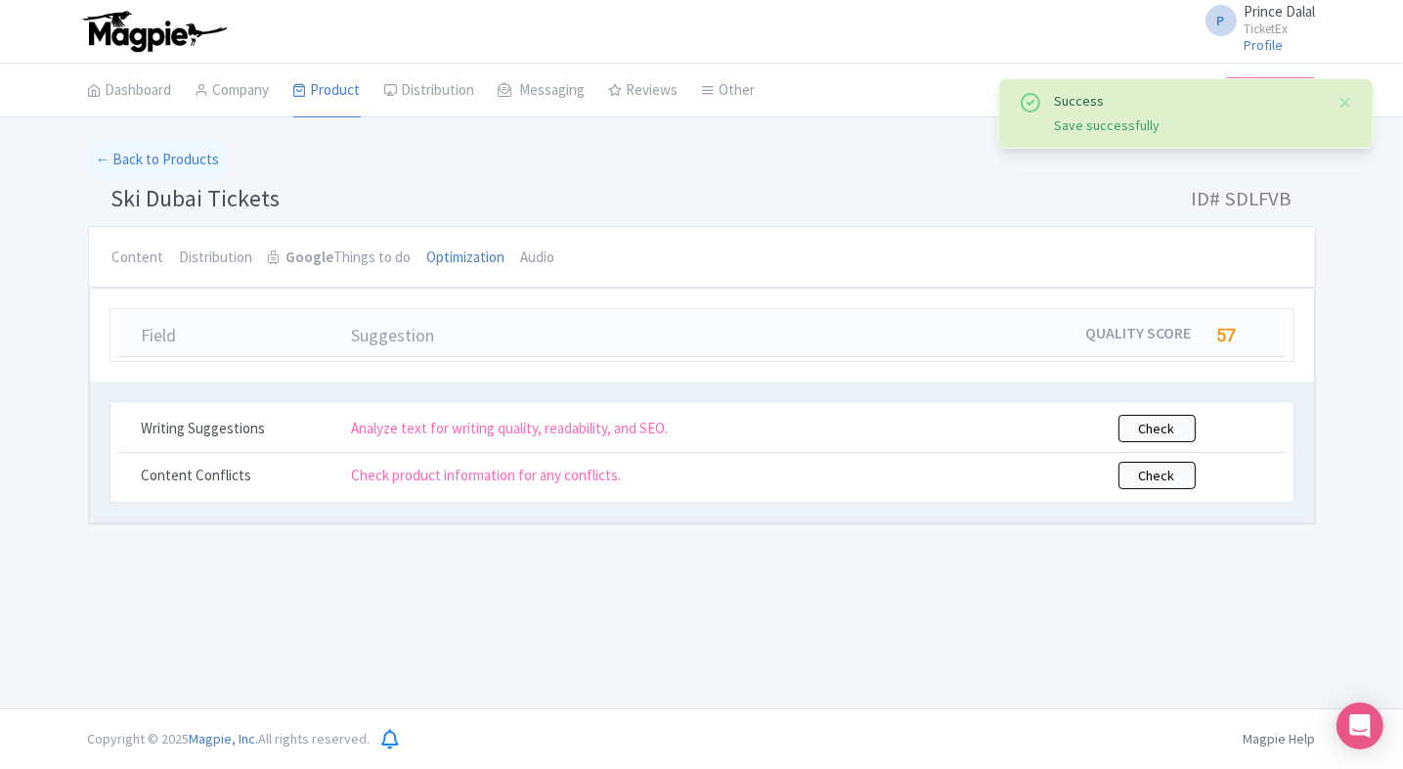
click at [559, 272] on ul "Content Distribution Google Things to do Optimization Audio" at bounding box center [581, 257] width 953 height 61
click at [528, 261] on link "Audio" at bounding box center [538, 258] width 34 height 63
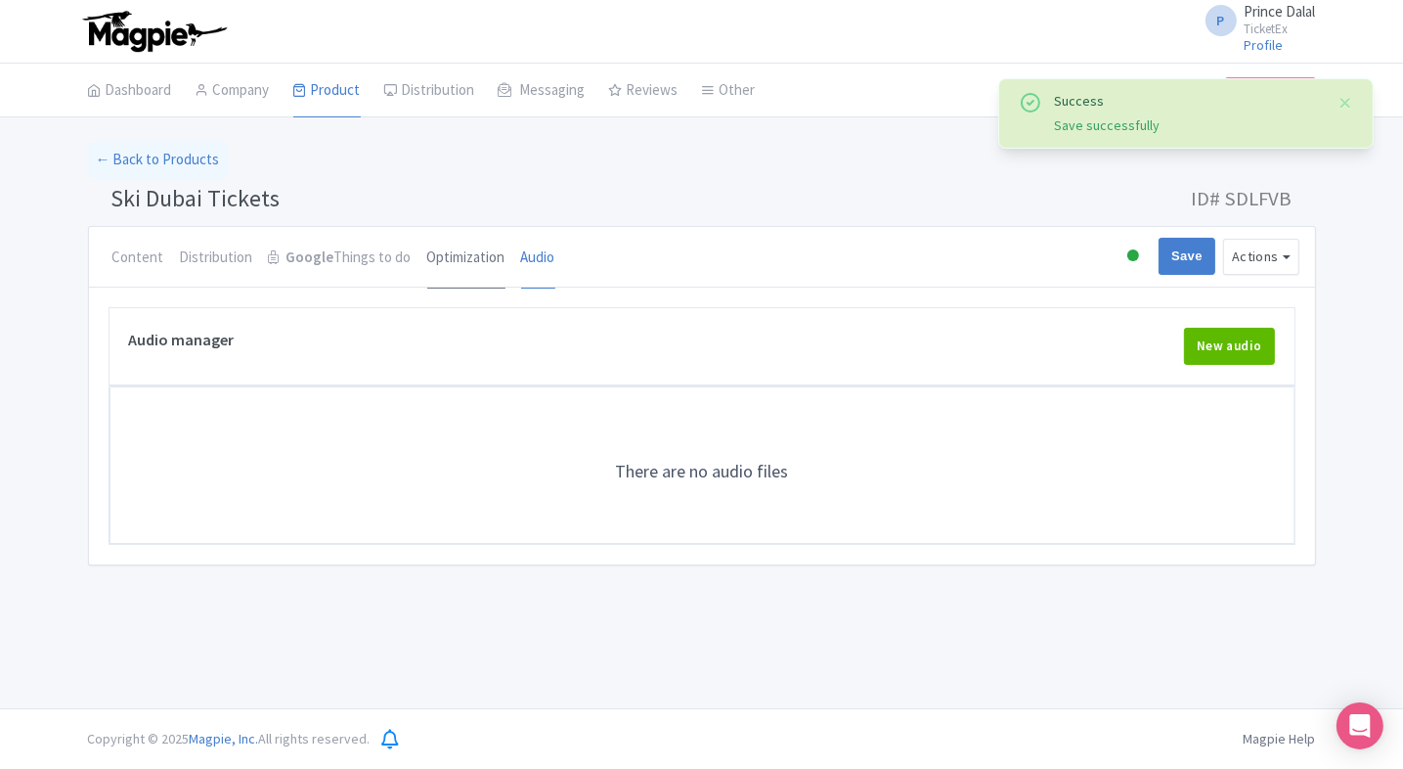
click at [451, 254] on link "Optimization" at bounding box center [466, 258] width 78 height 63
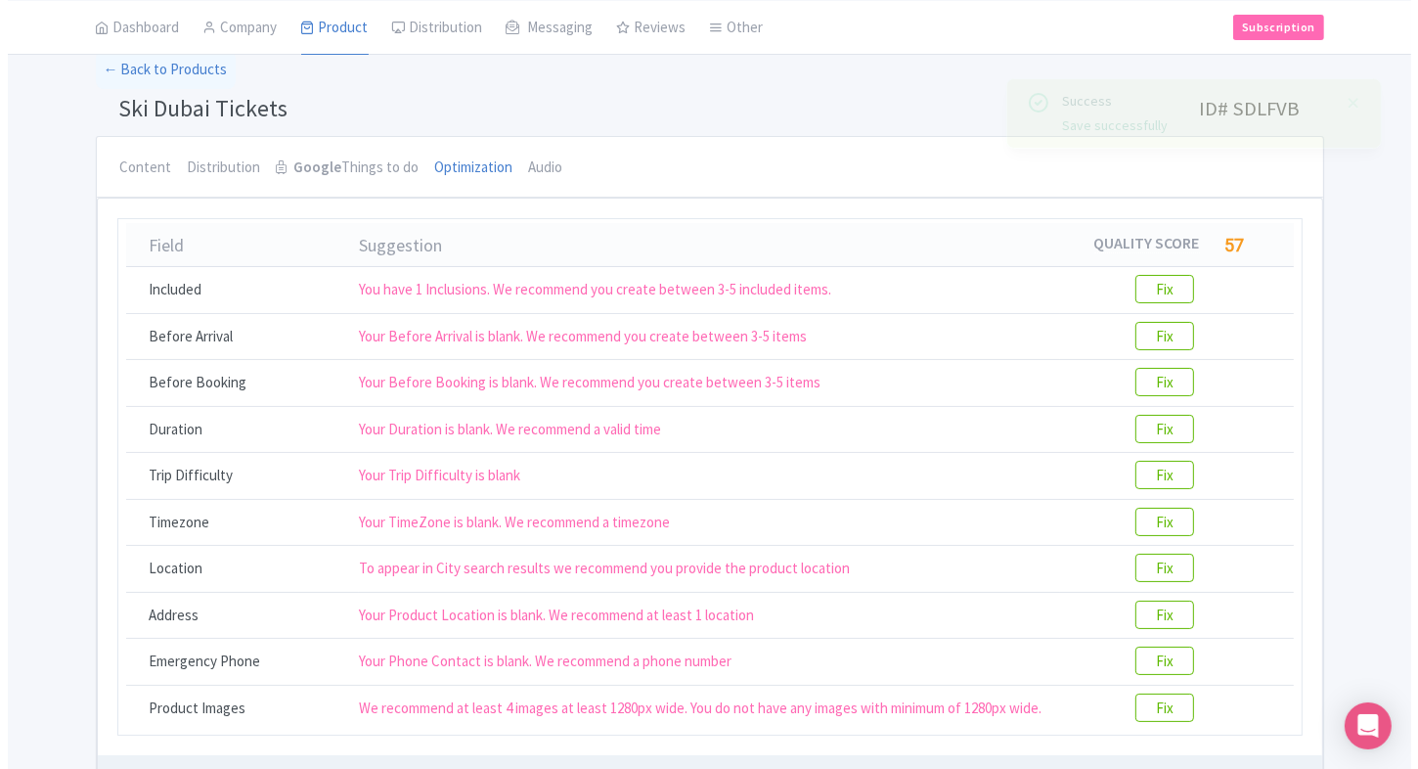
scroll to position [100, 0]
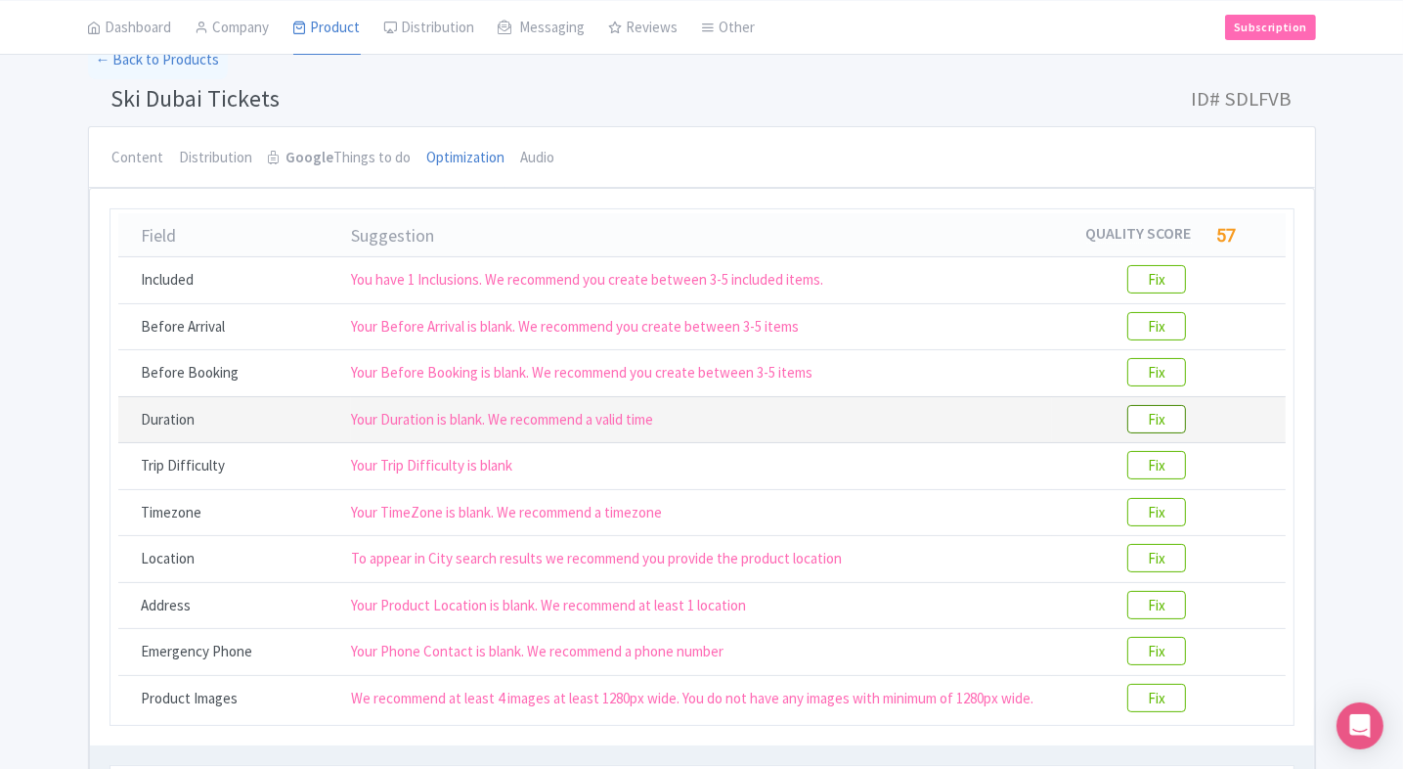
click at [1151, 410] on btn "Fix" at bounding box center [1156, 419] width 59 height 28
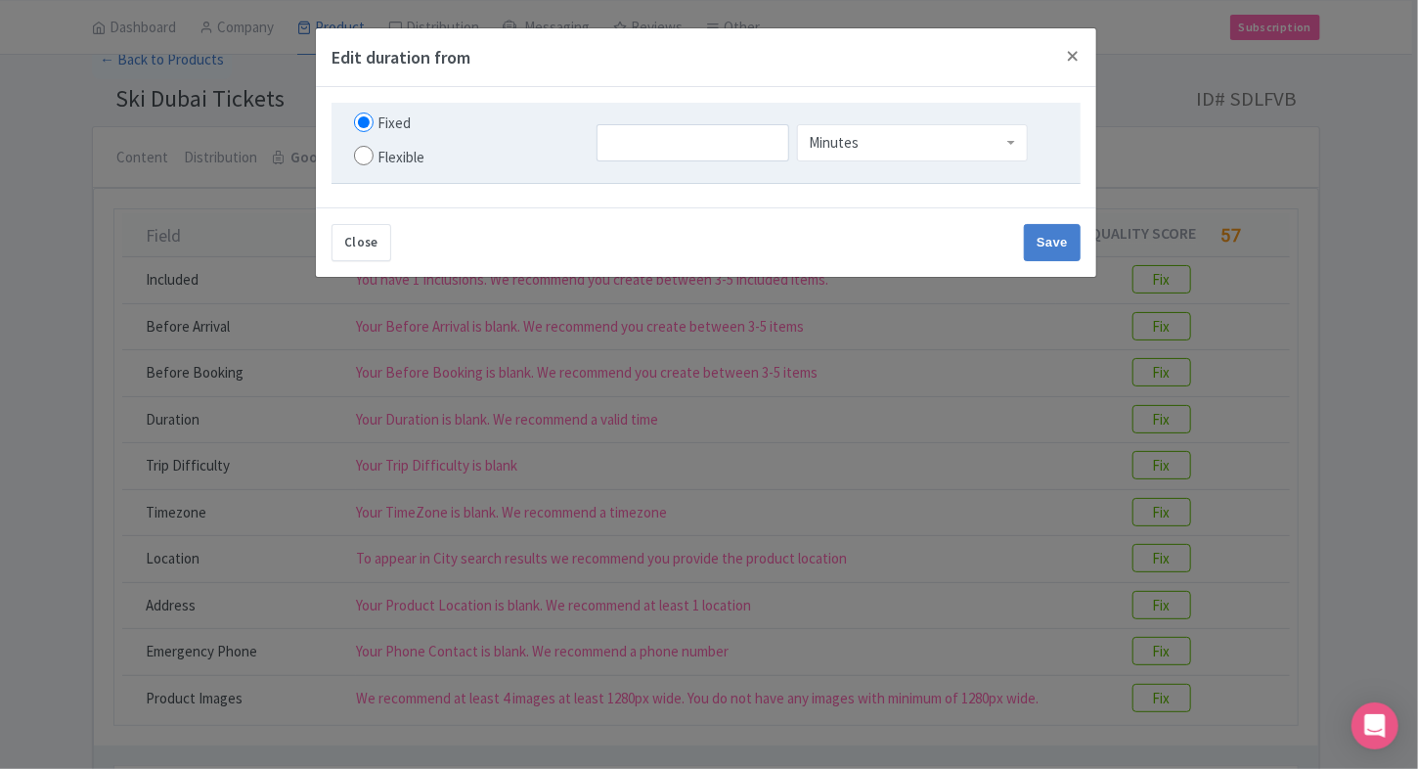
click at [357, 154] on input "Flexible" at bounding box center [364, 156] width 20 height 20
radio input "true"
drag, startPoint x: 661, startPoint y: 162, endPoint x: 671, endPoint y: 154, distance: 12.5
click at [671, 154] on div "to Minutes Minutes" at bounding box center [827, 142] width 485 height 67
click at [671, 154] on input "number" at bounding box center [645, 142] width 121 height 37
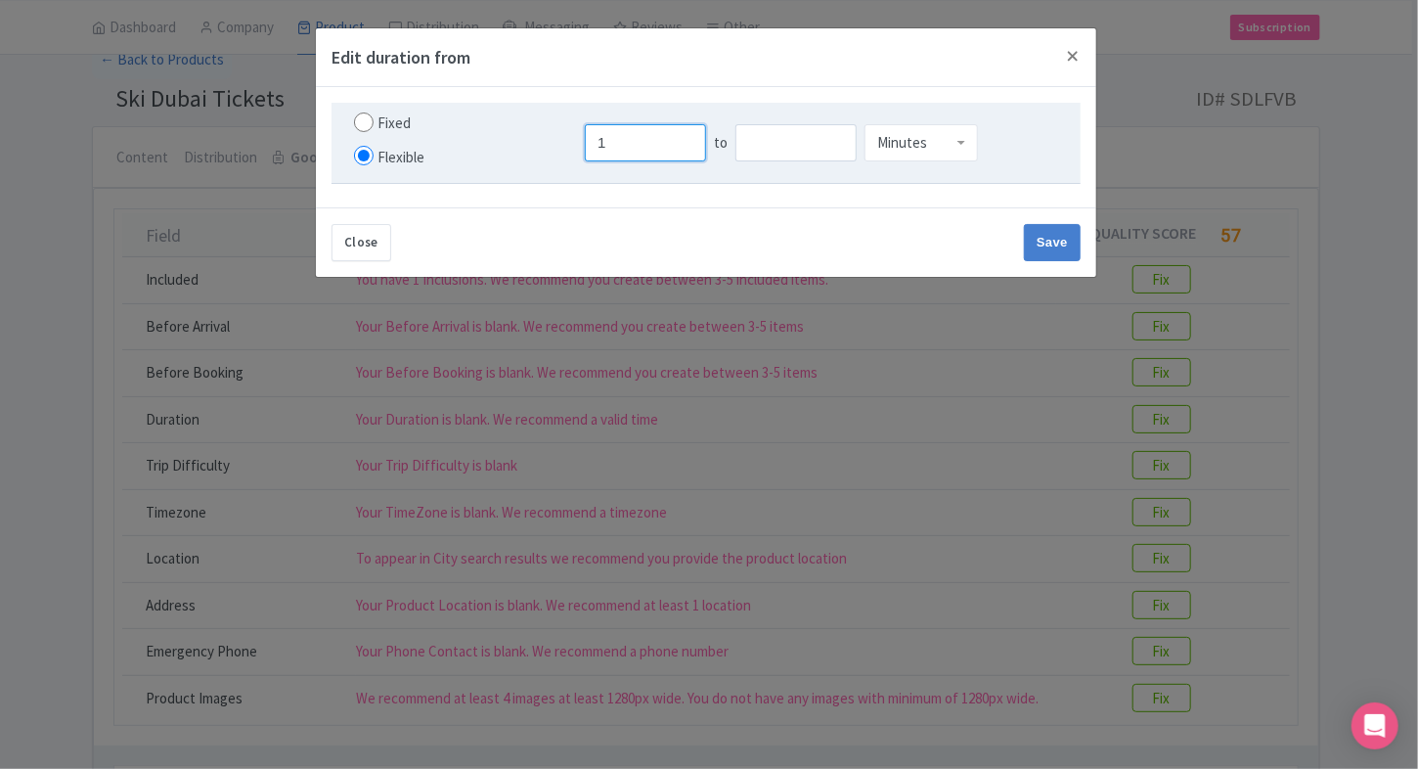
type input "1"
click at [790, 143] on input "number" at bounding box center [795, 142] width 121 height 37
type input "2"
click at [946, 133] on div "Minutes" at bounding box center [920, 142] width 113 height 37
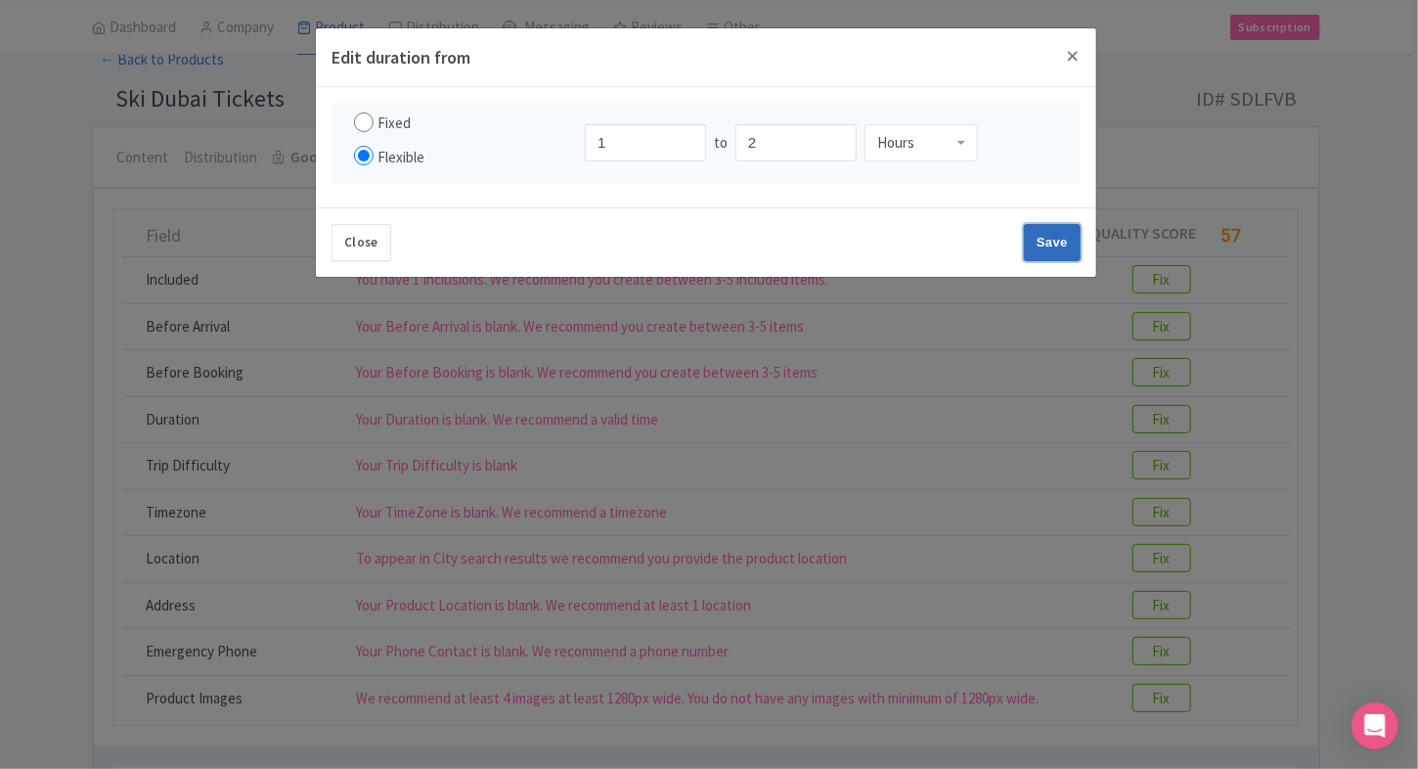
click at [1050, 237] on input "Save" at bounding box center [1052, 242] width 57 height 37
type input "Save"
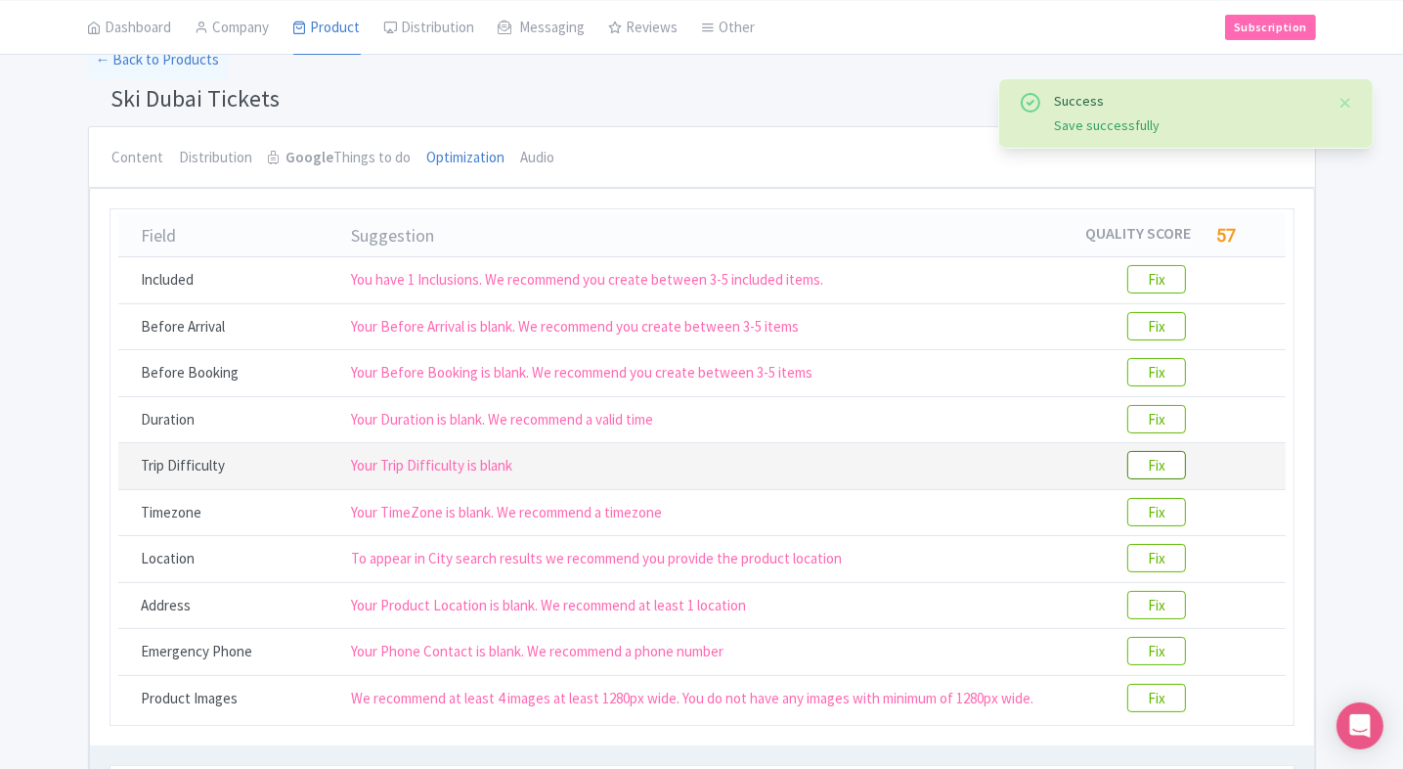
click at [1147, 463] on btn "Fix" at bounding box center [1156, 465] width 59 height 28
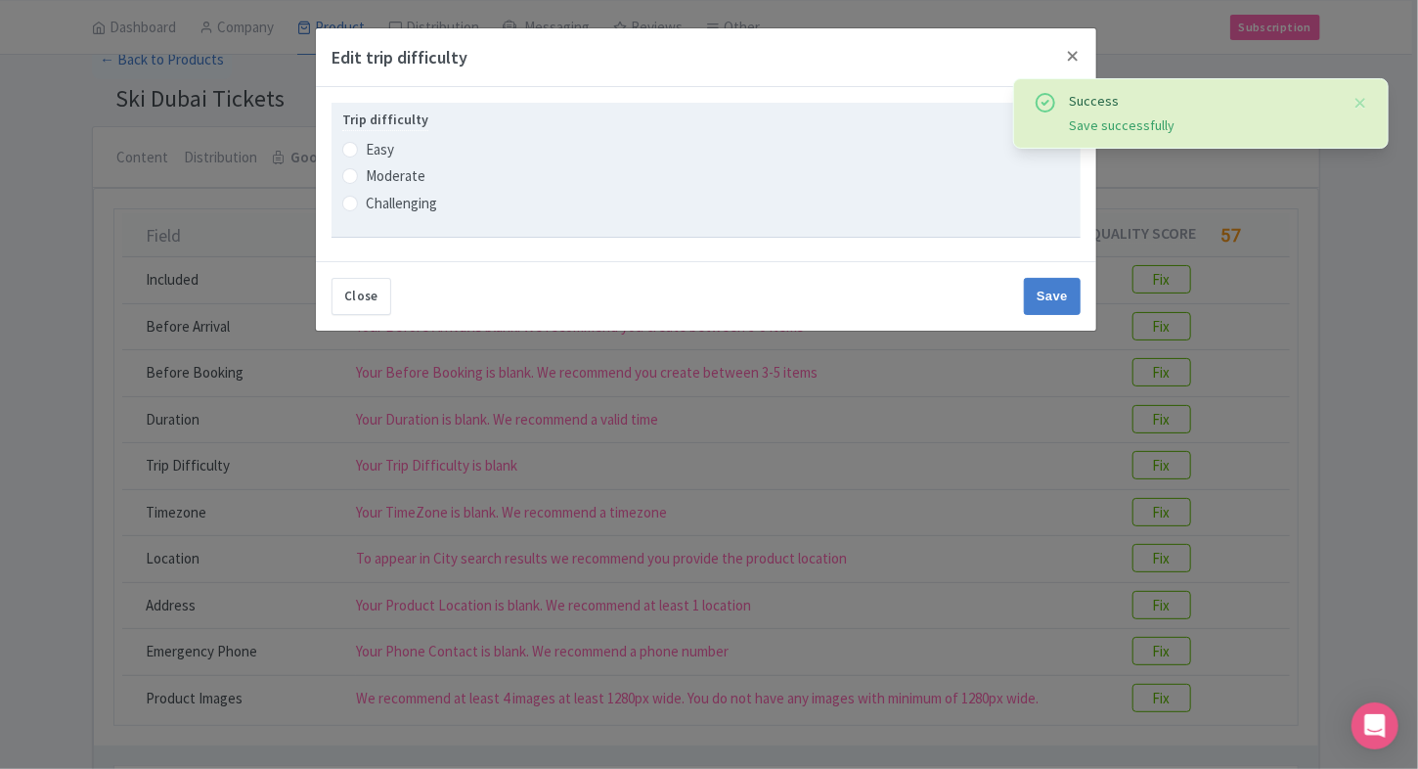
click at [409, 183] on label "Moderate" at bounding box center [396, 176] width 60 height 22
radio input "true"
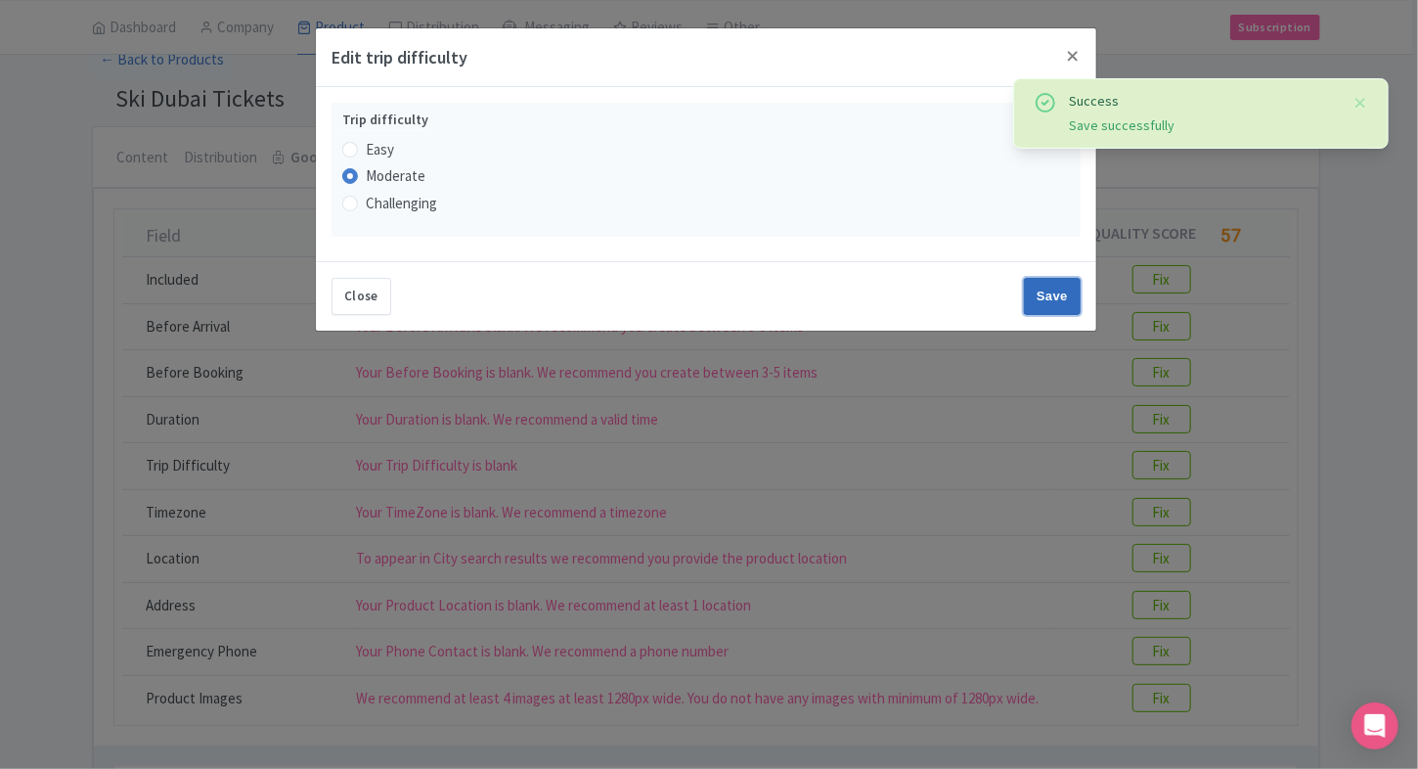
click at [1043, 280] on input "Save" at bounding box center [1052, 296] width 57 height 37
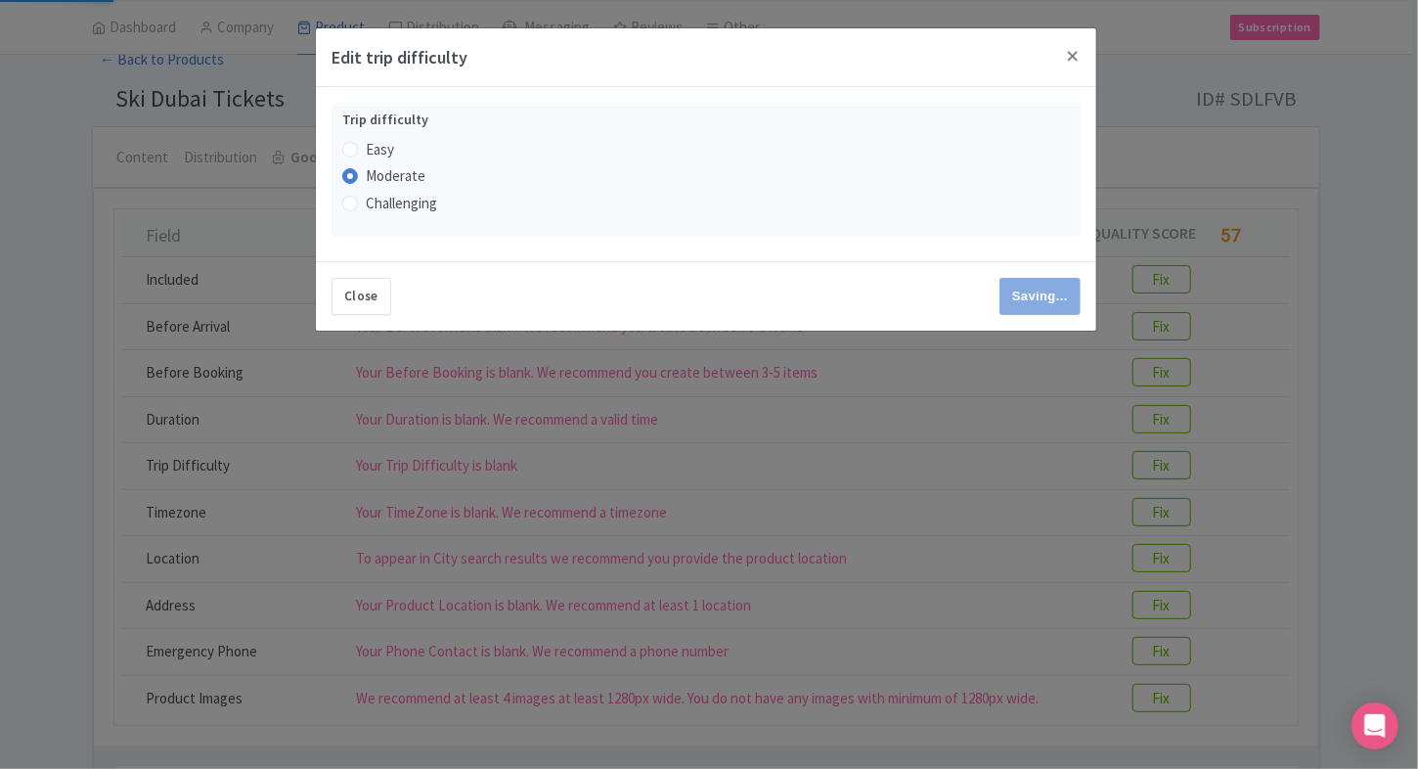
type input "Save"
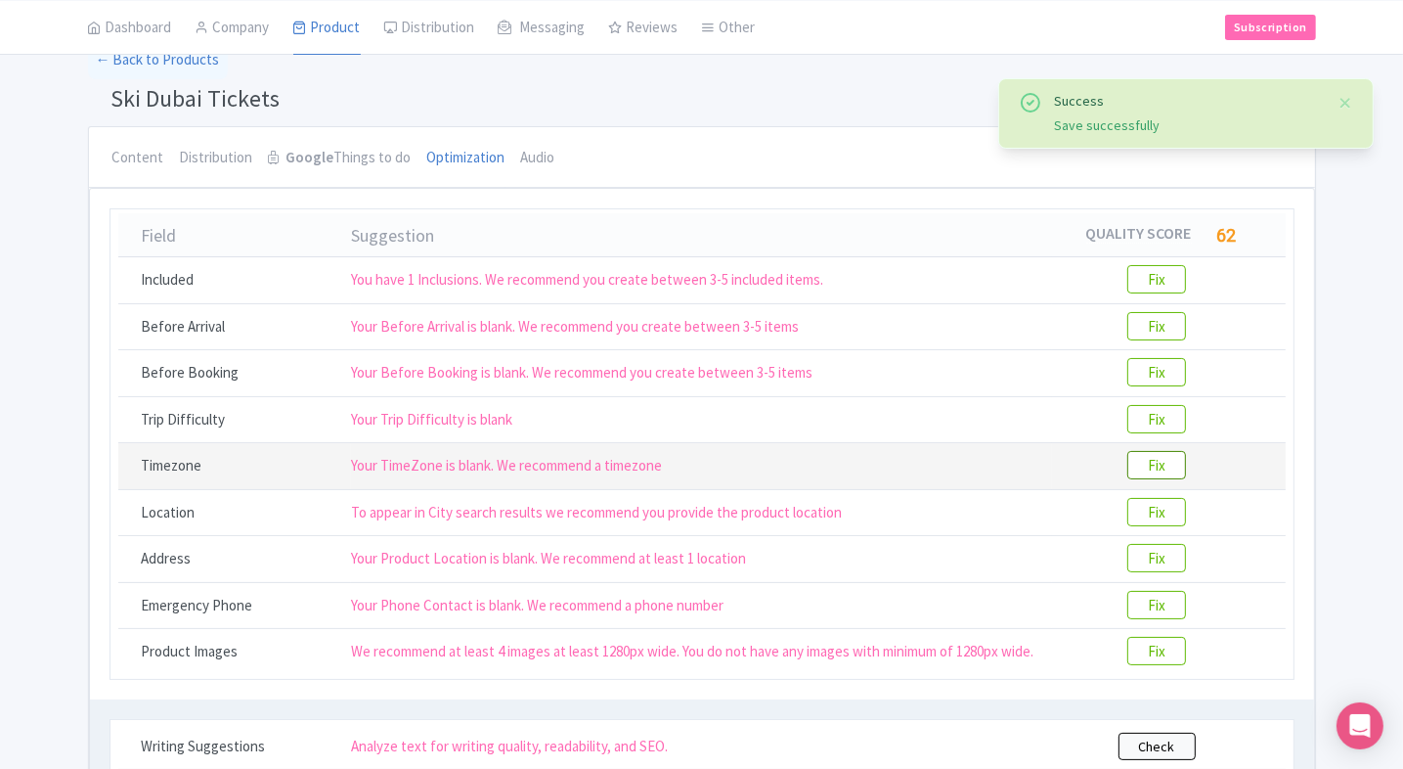
click at [1151, 459] on btn "Fix" at bounding box center [1156, 465] width 59 height 28
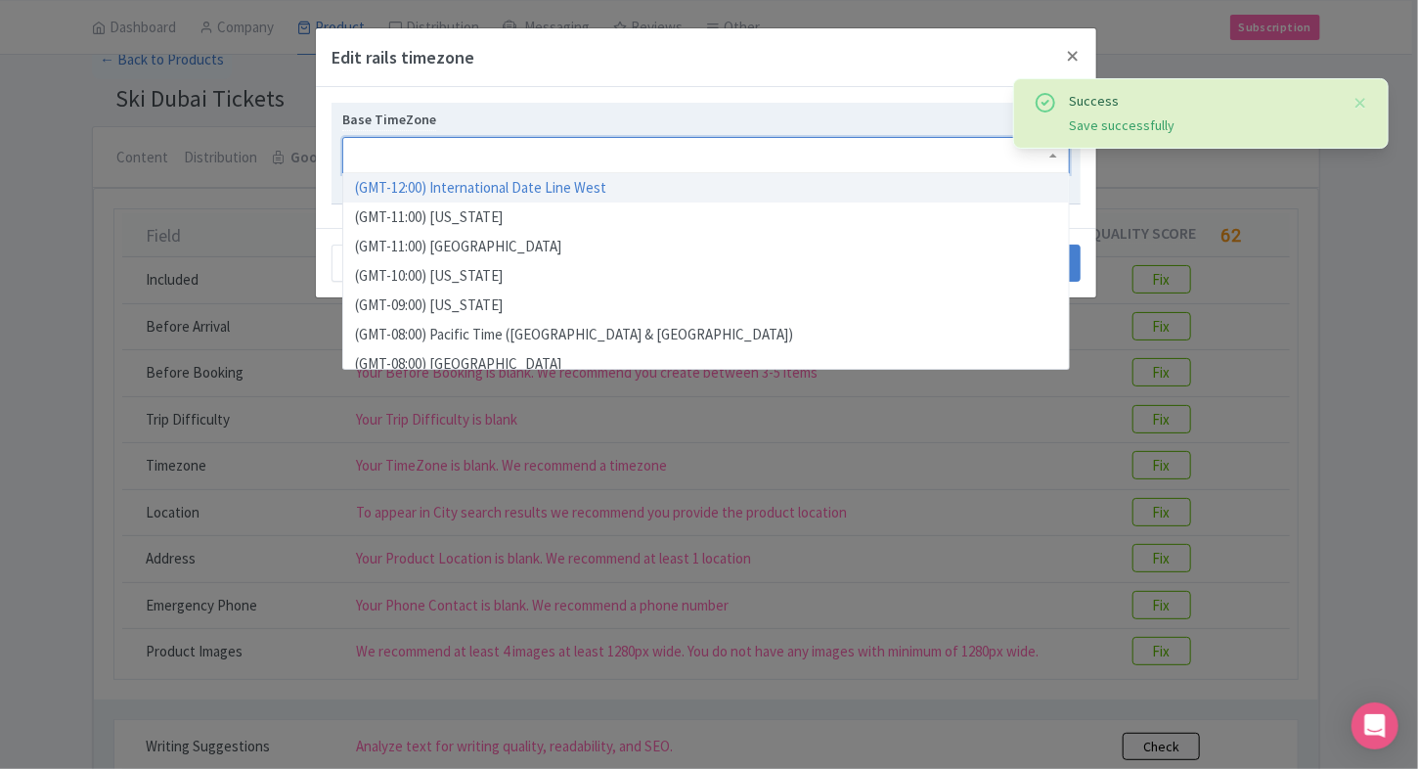
click at [476, 154] on div at bounding box center [705, 155] width 727 height 37
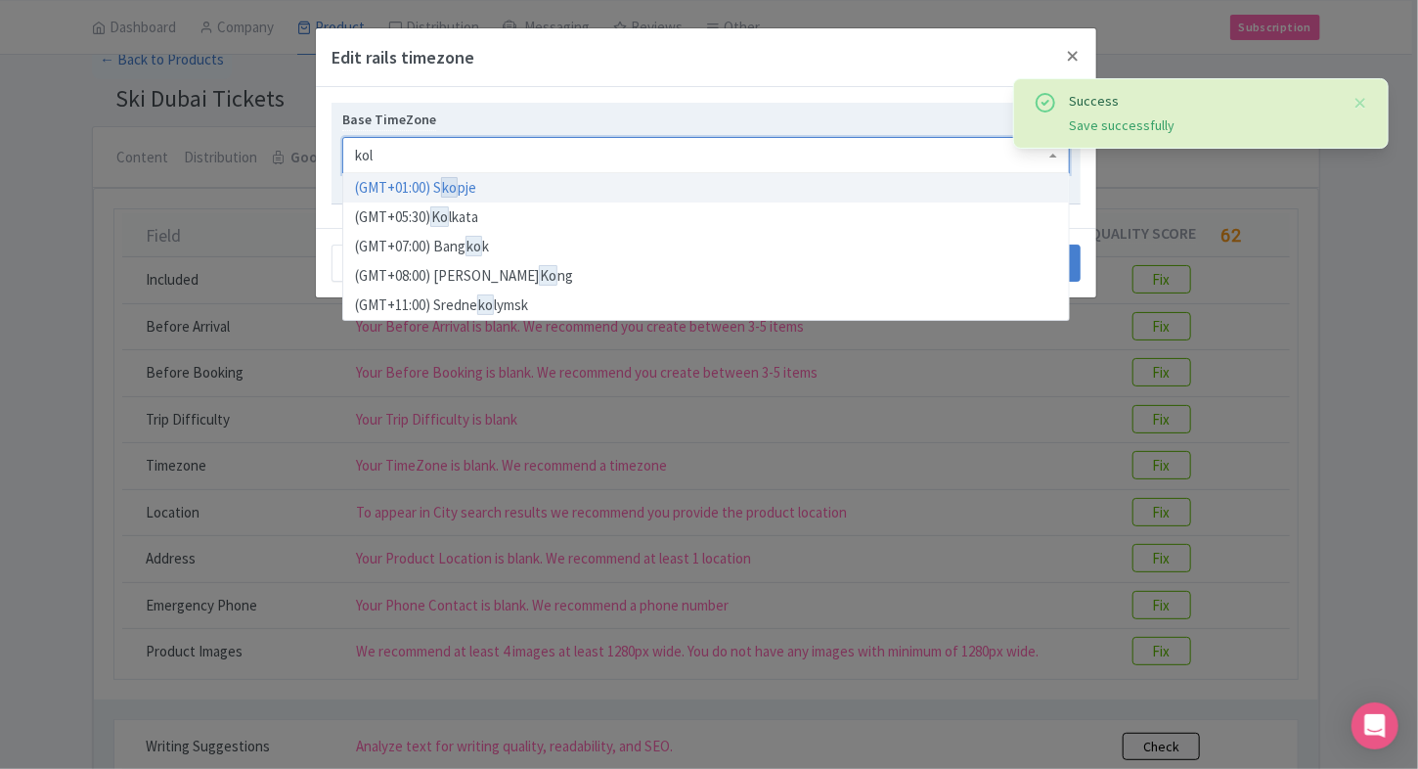
type input "kolk"
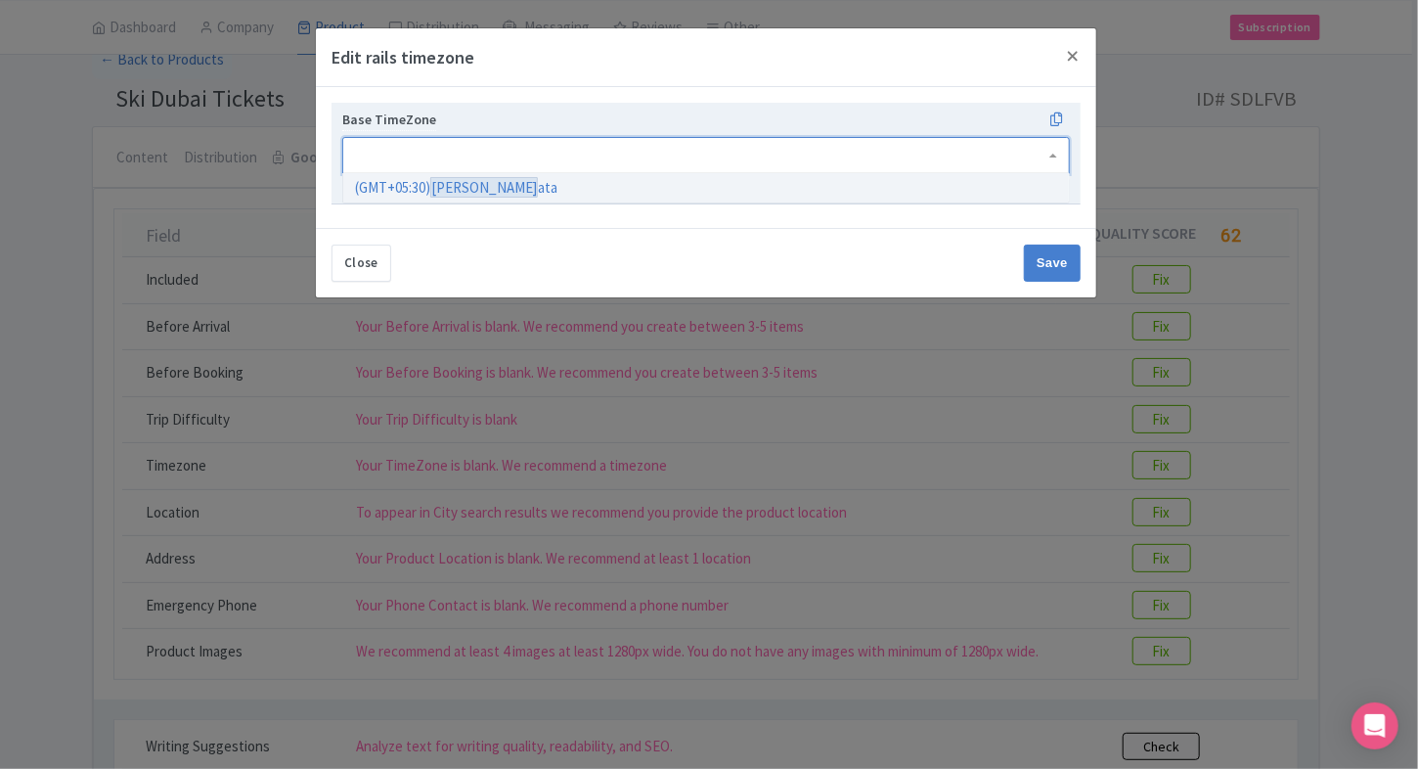
scroll to position [0, 0]
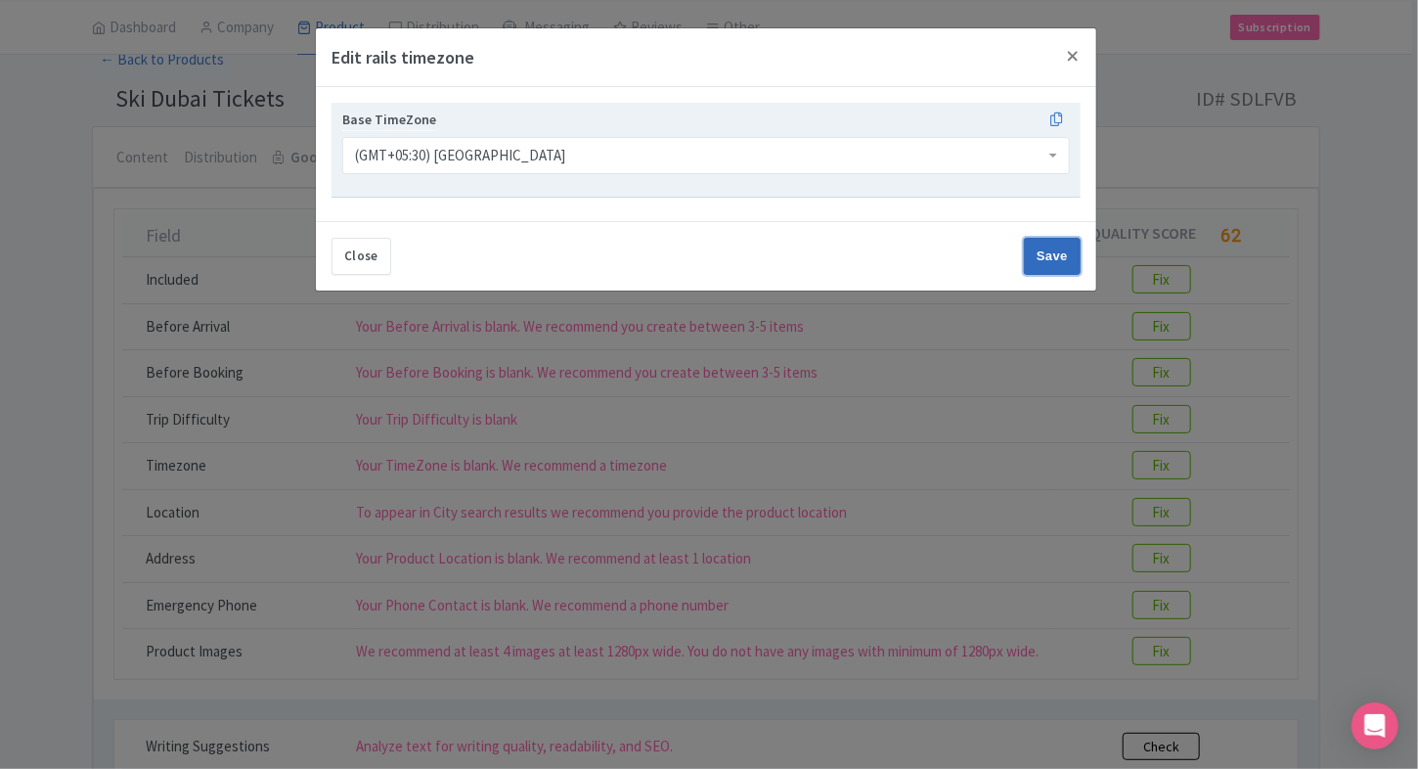
click at [1044, 254] on input "Save" at bounding box center [1052, 256] width 57 height 37
type input "Save"
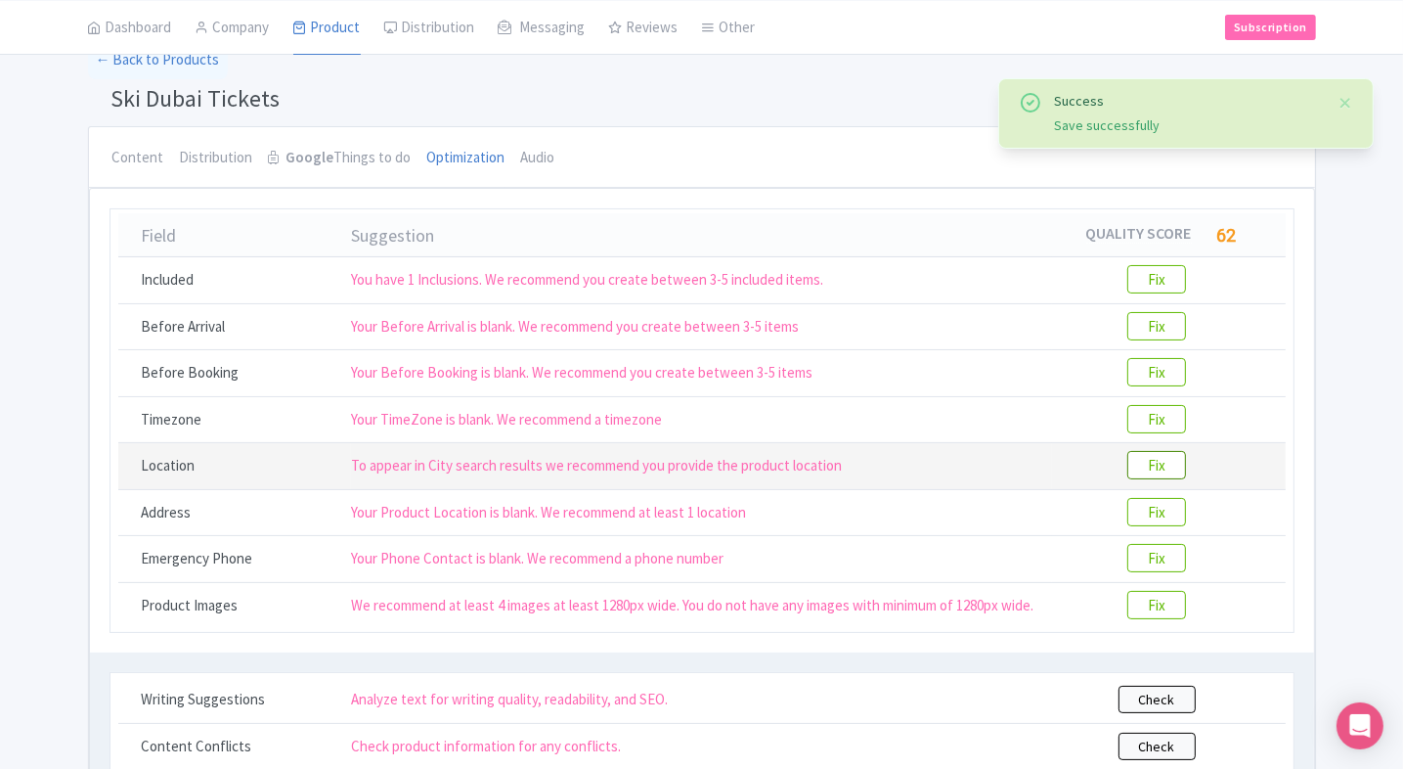
click at [1150, 454] on btn "Fix" at bounding box center [1156, 465] width 59 height 28
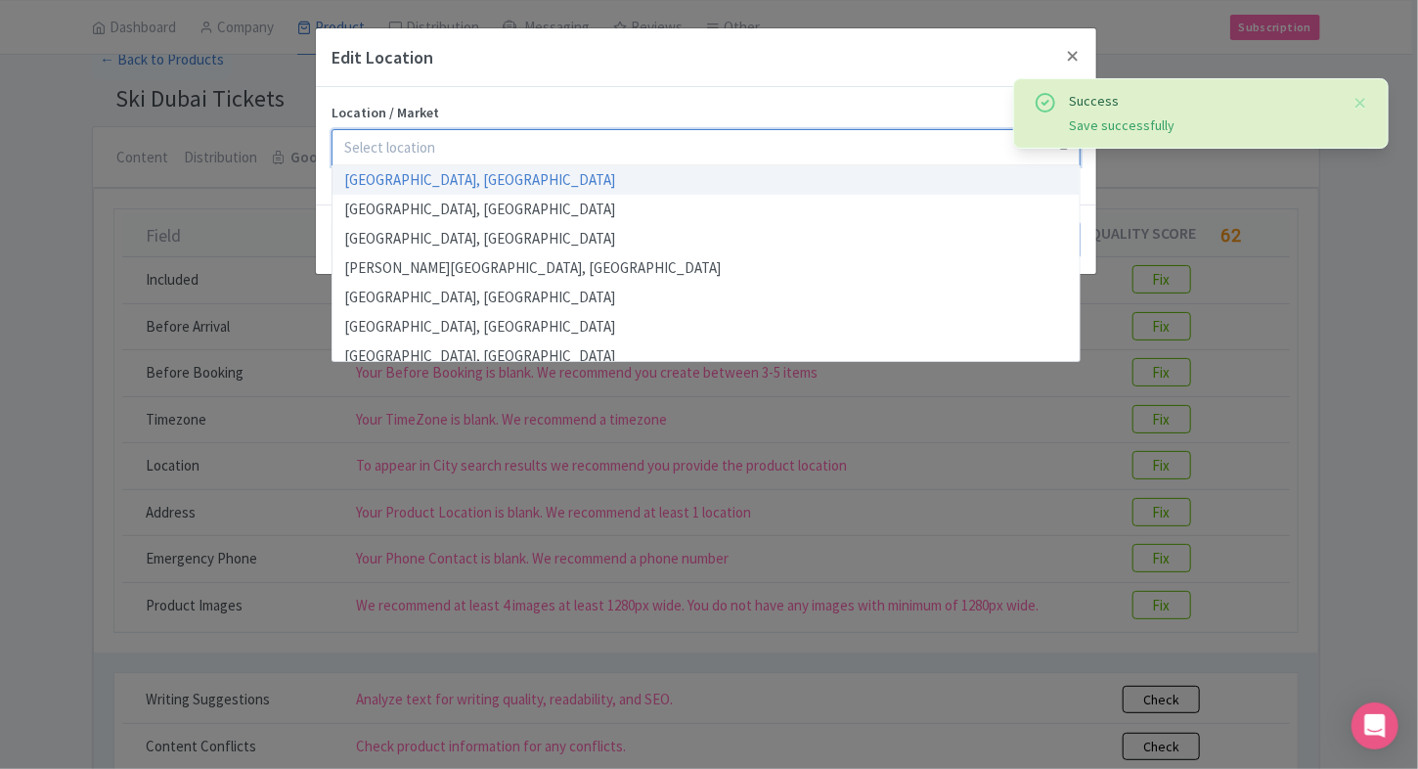
click at [591, 147] on div at bounding box center [705, 147] width 749 height 37
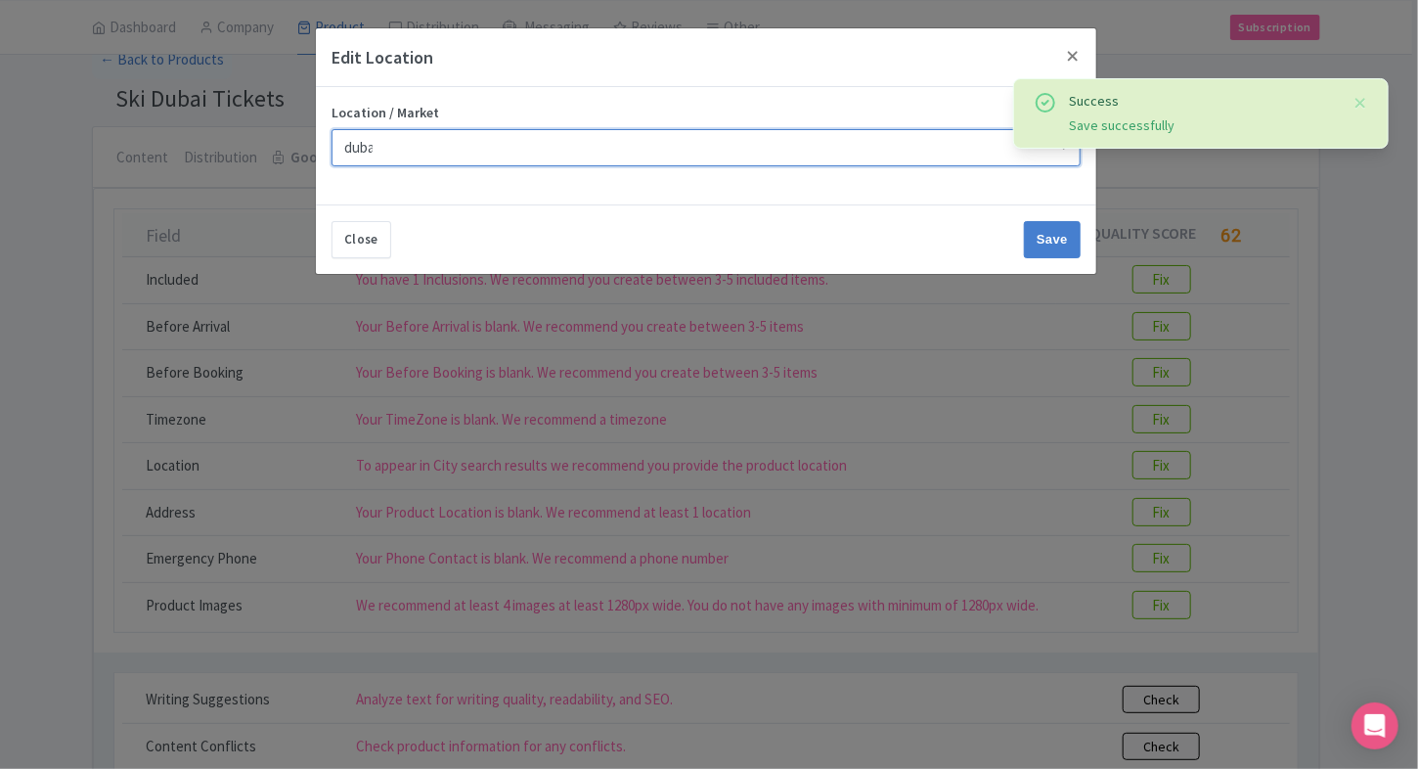
type input "dubai"
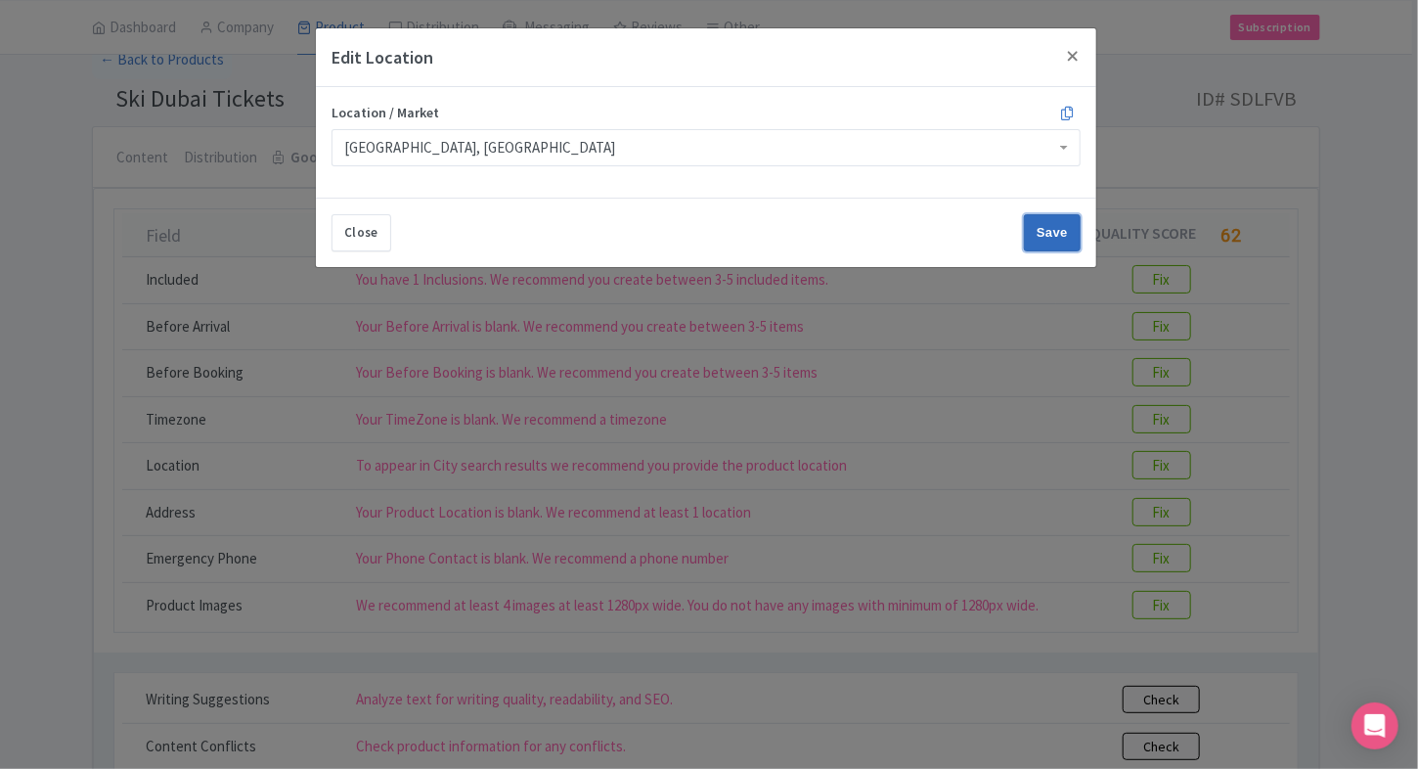
click at [1066, 242] on input "Save" at bounding box center [1052, 232] width 57 height 37
type input "Save"
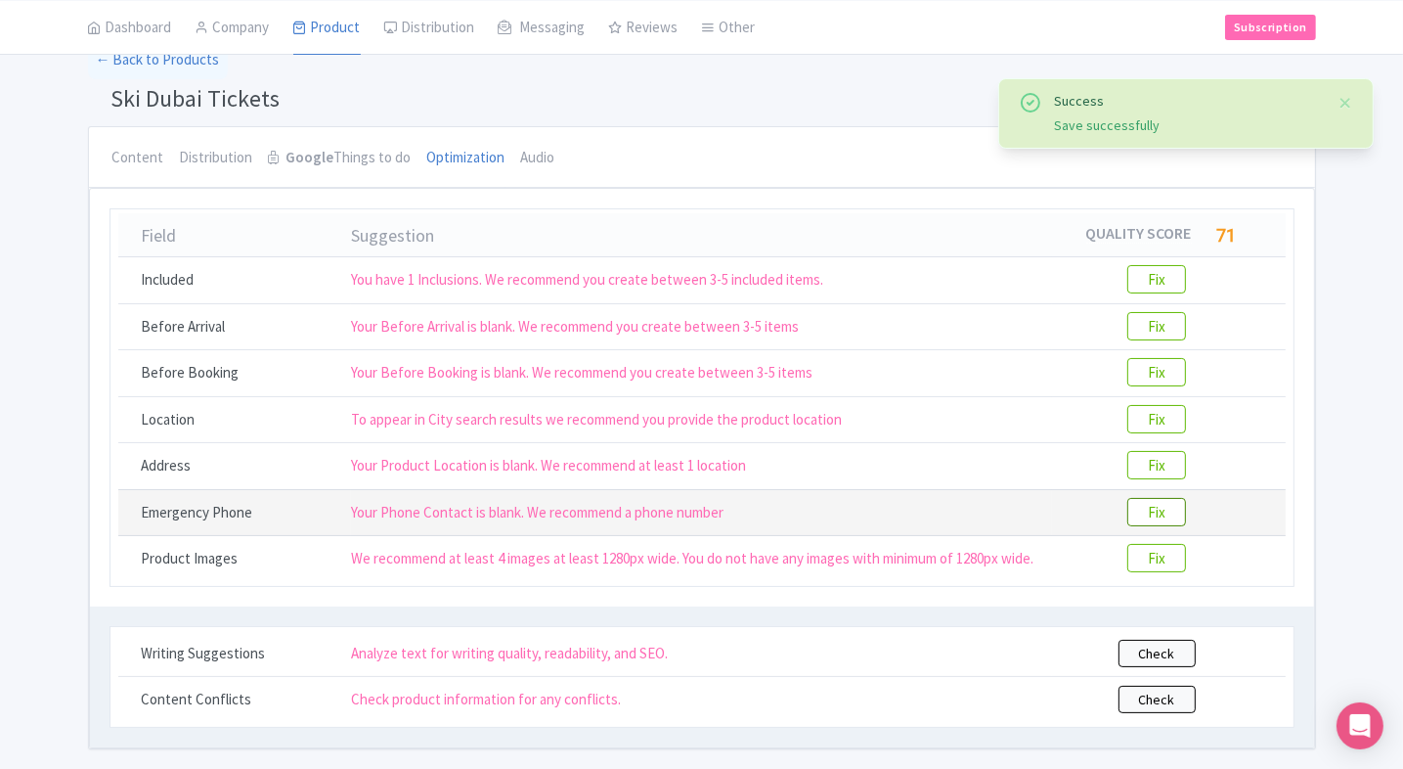
click at [1128, 503] on btn "Fix" at bounding box center [1156, 512] width 59 height 28
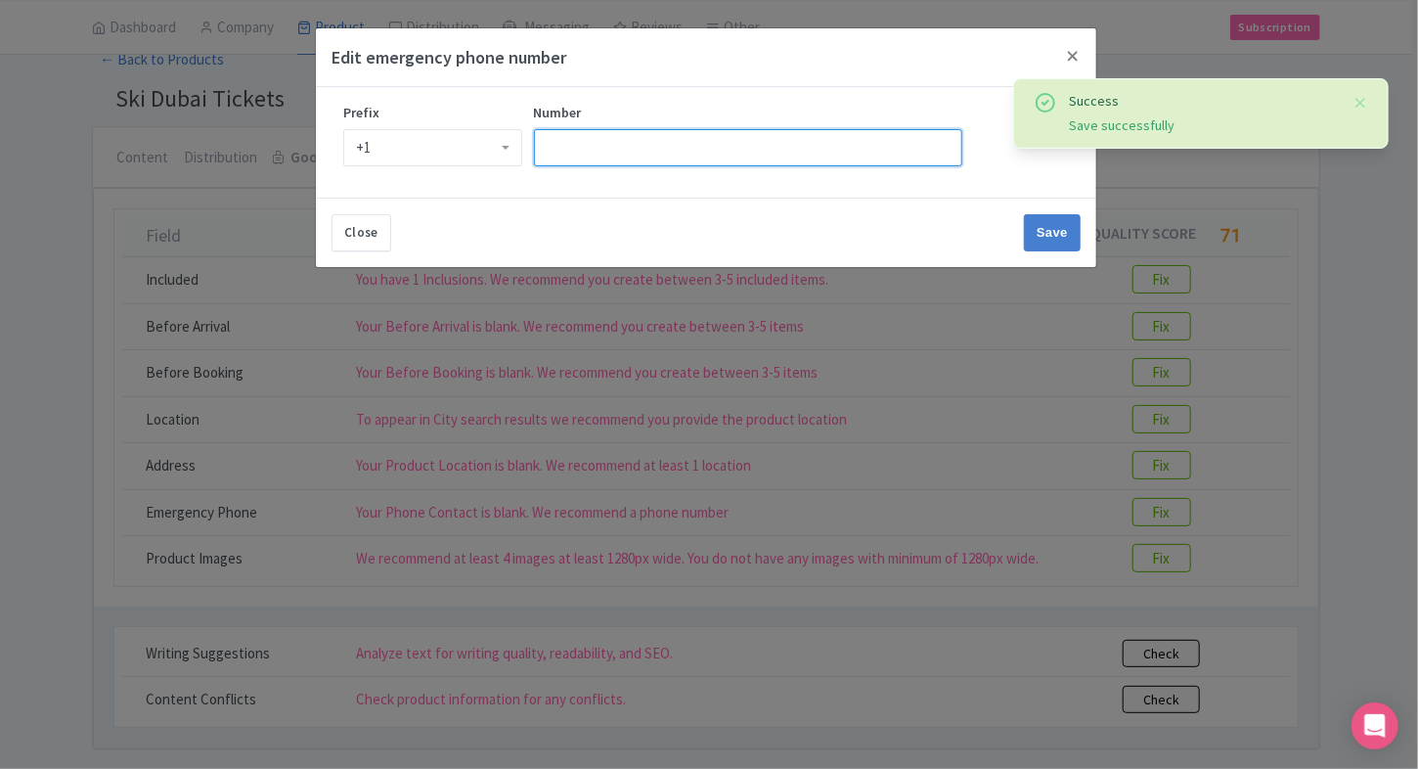
click at [563, 139] on input "Number" at bounding box center [748, 147] width 428 height 37
type input "9509989377"
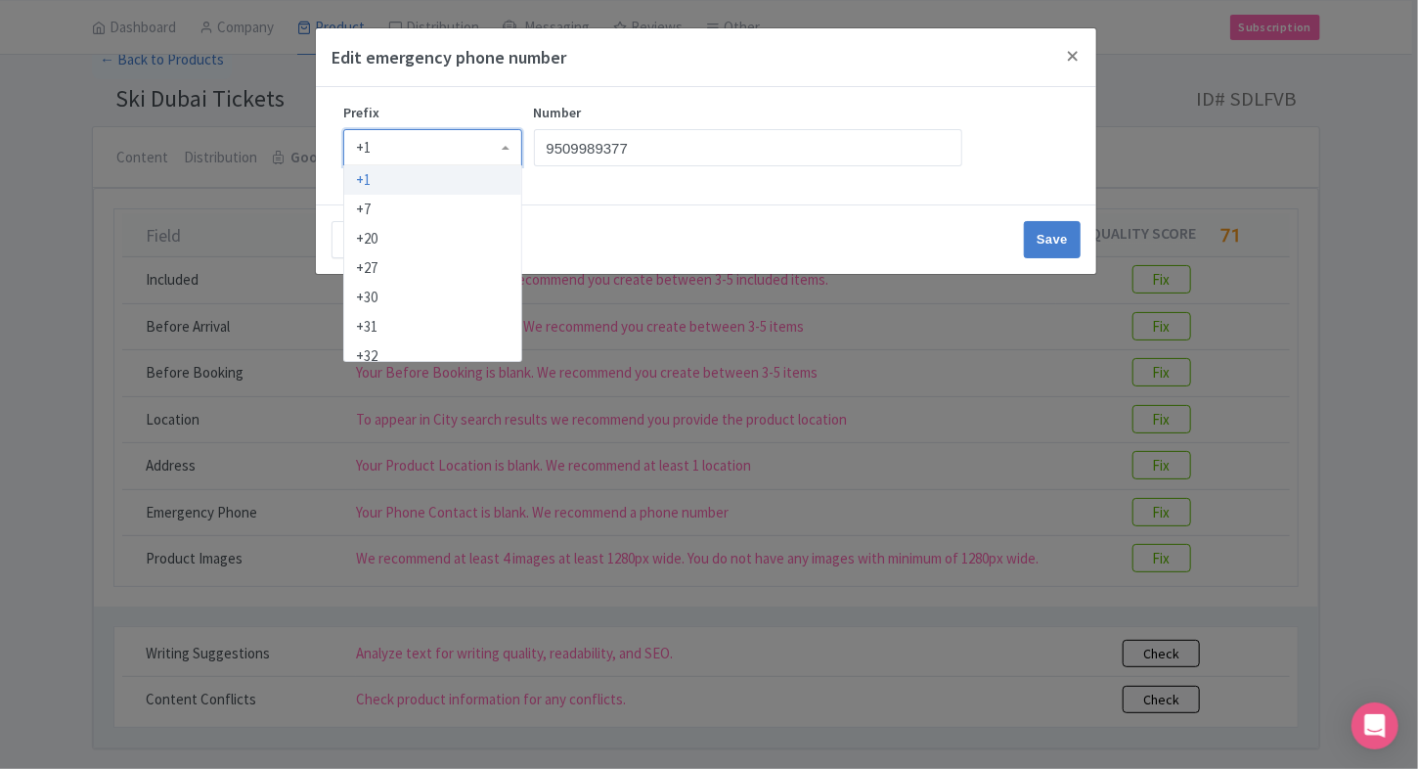
click at [383, 134] on div "+1" at bounding box center [432, 147] width 179 height 37
type input "91"
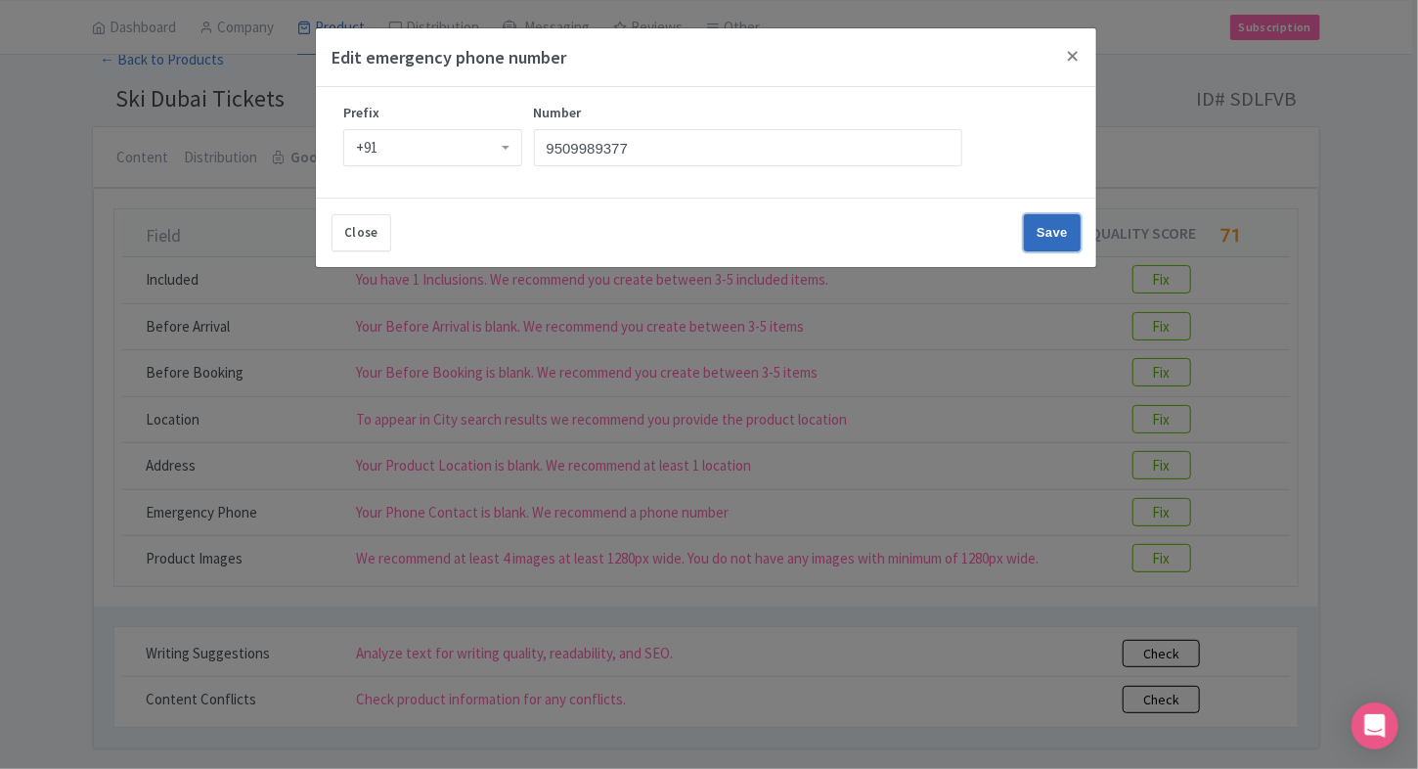
click at [1045, 224] on input "Save" at bounding box center [1052, 232] width 57 height 37
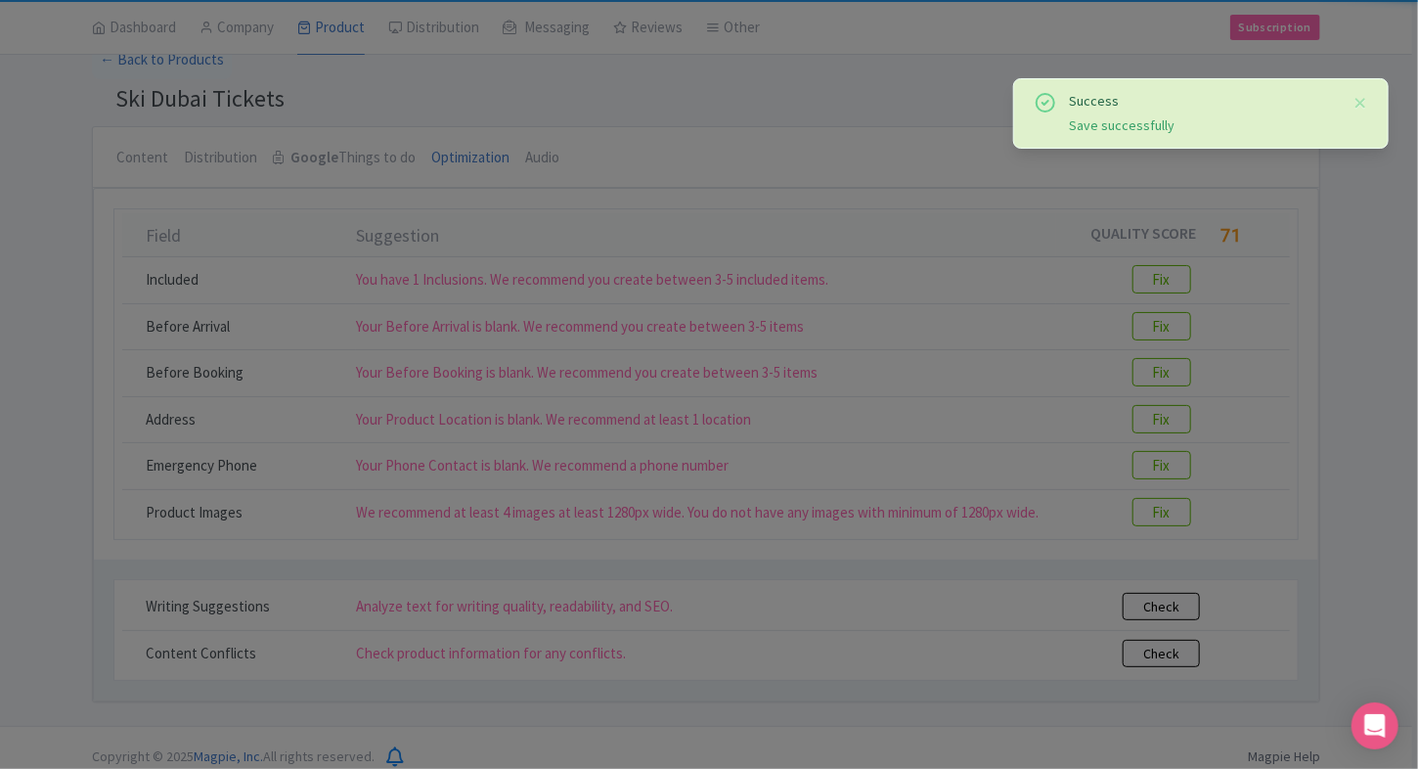
type input "Save"
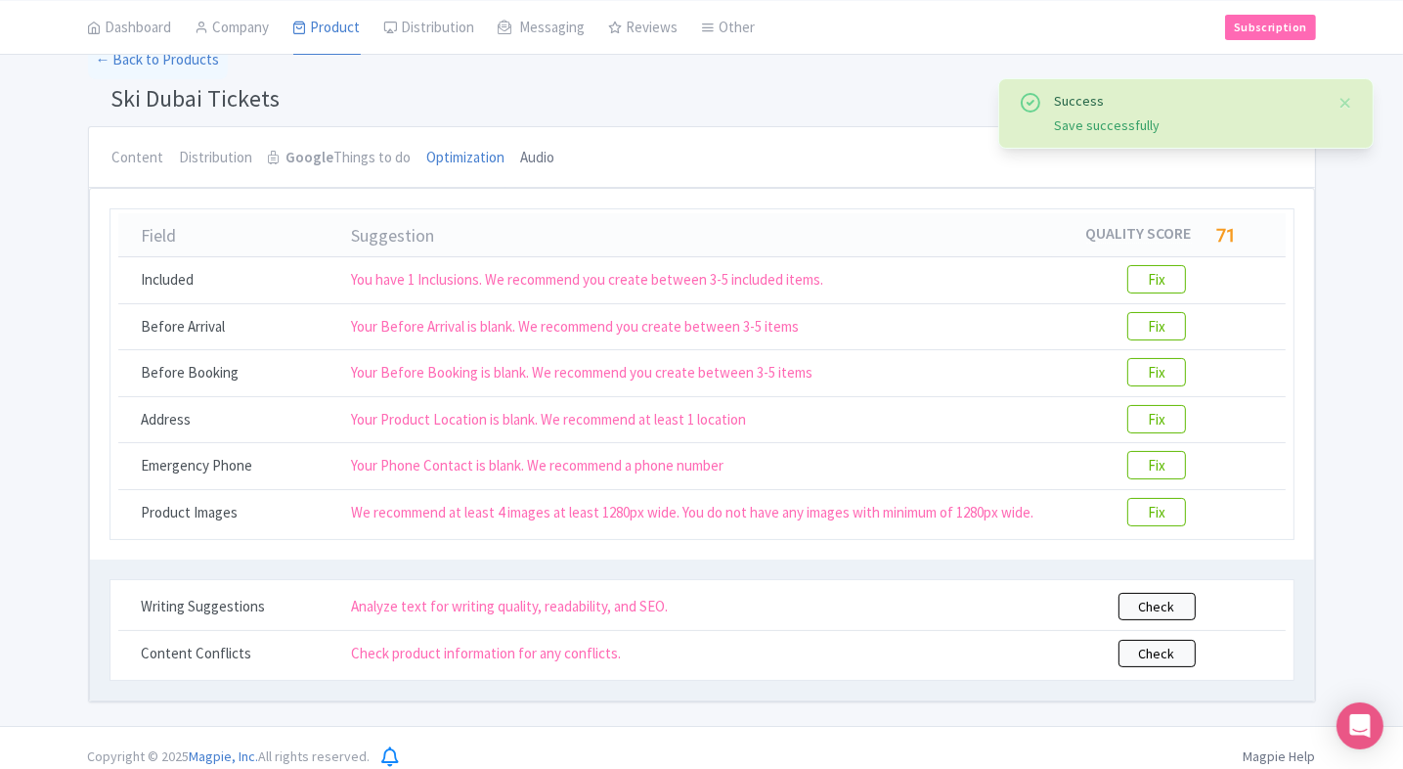
click at [521, 161] on link "Audio" at bounding box center [538, 158] width 34 height 63
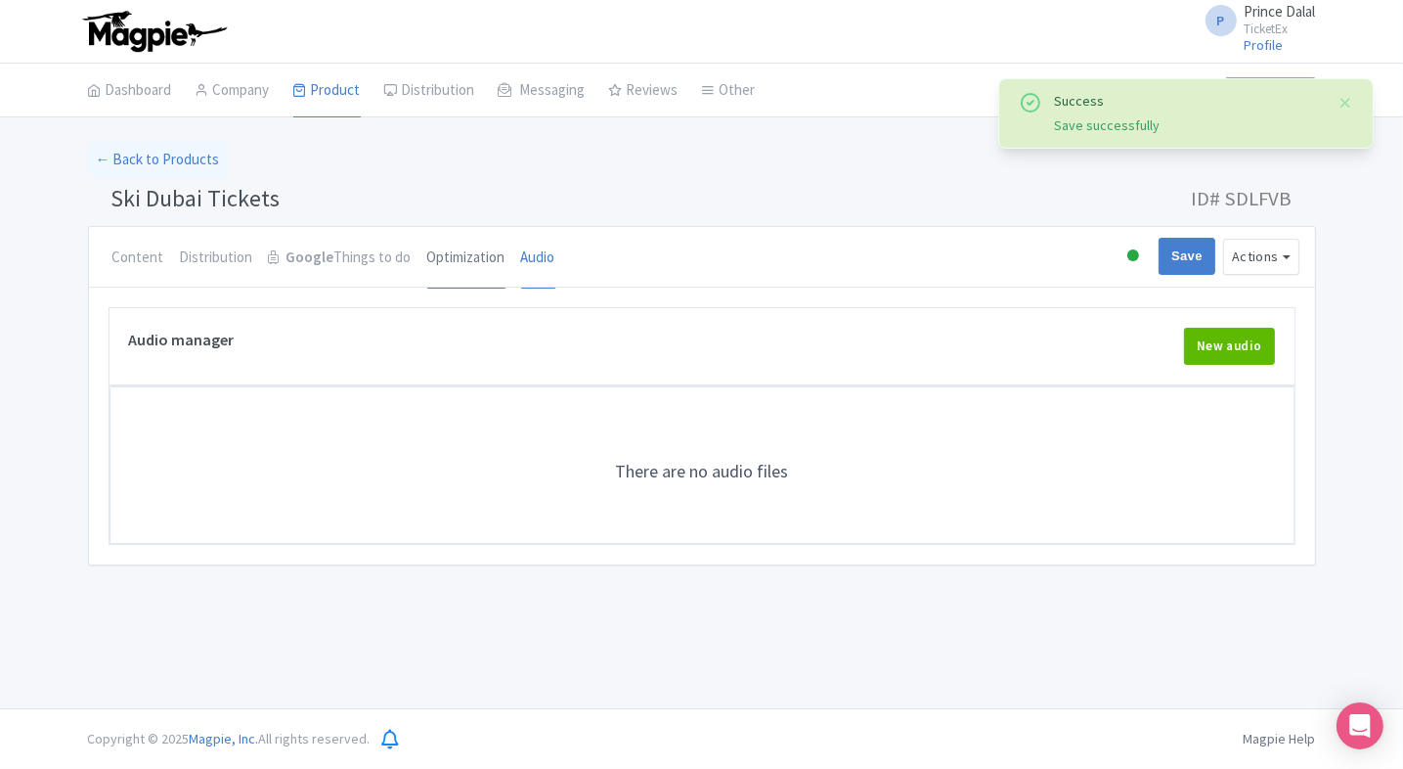
click at [487, 243] on link "Optimization" at bounding box center [466, 258] width 78 height 63
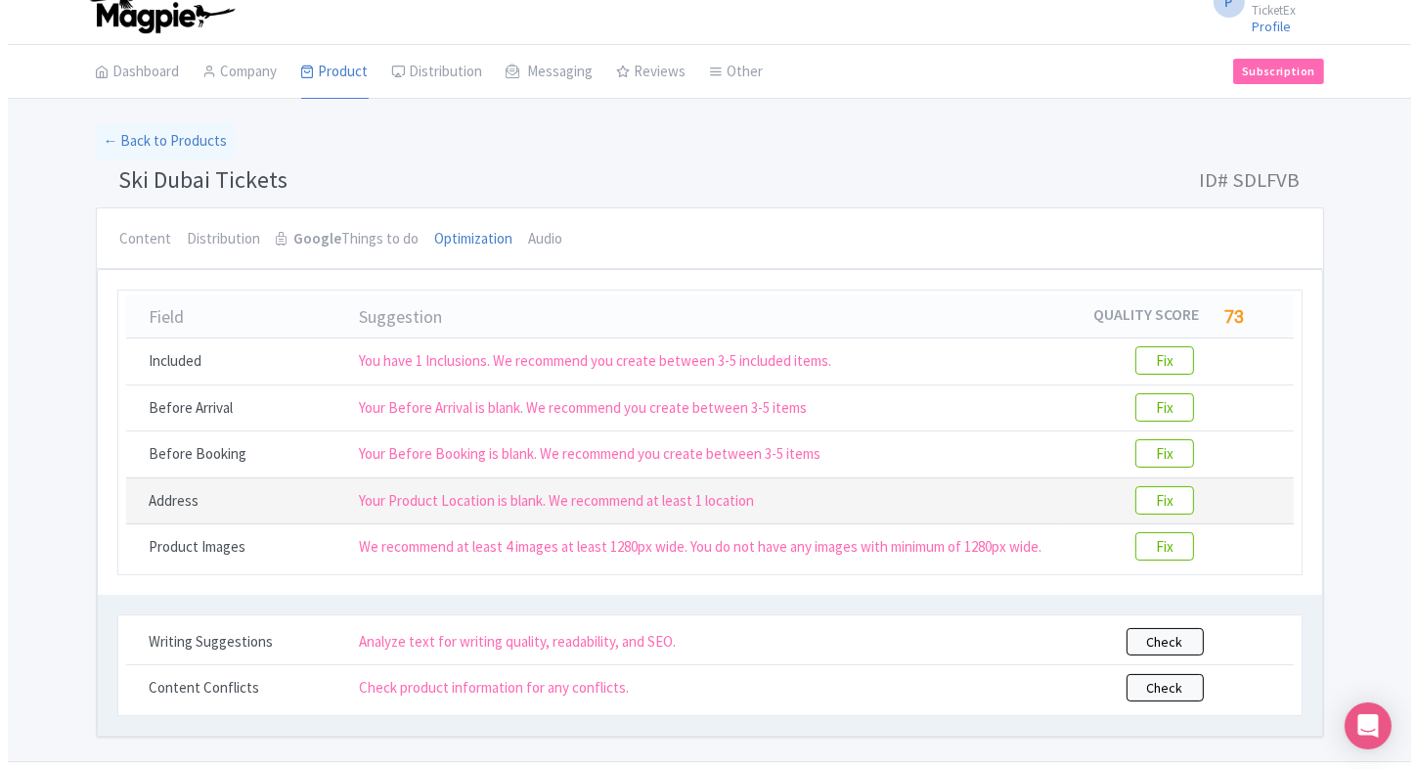
scroll to position [20, 0]
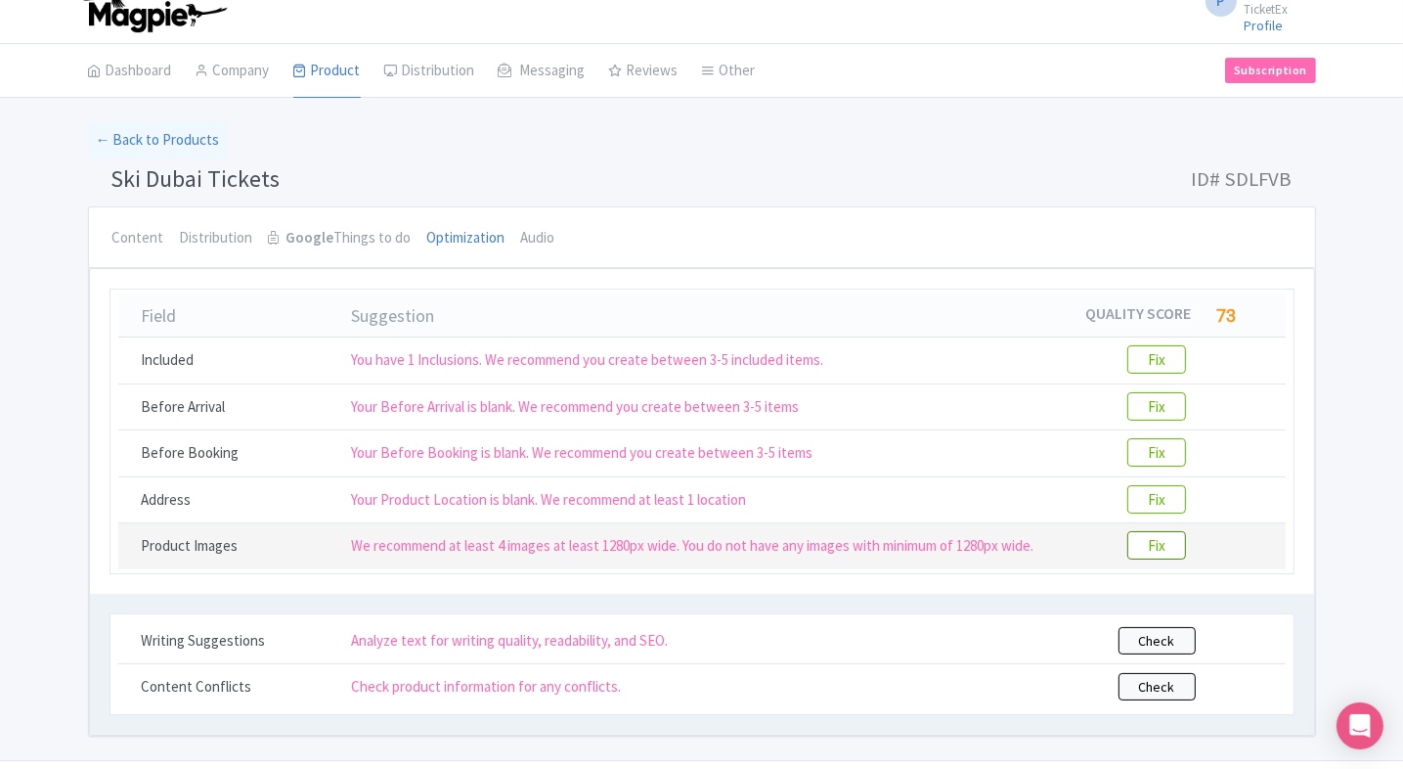
click at [1163, 543] on btn "Fix" at bounding box center [1156, 545] width 59 height 28
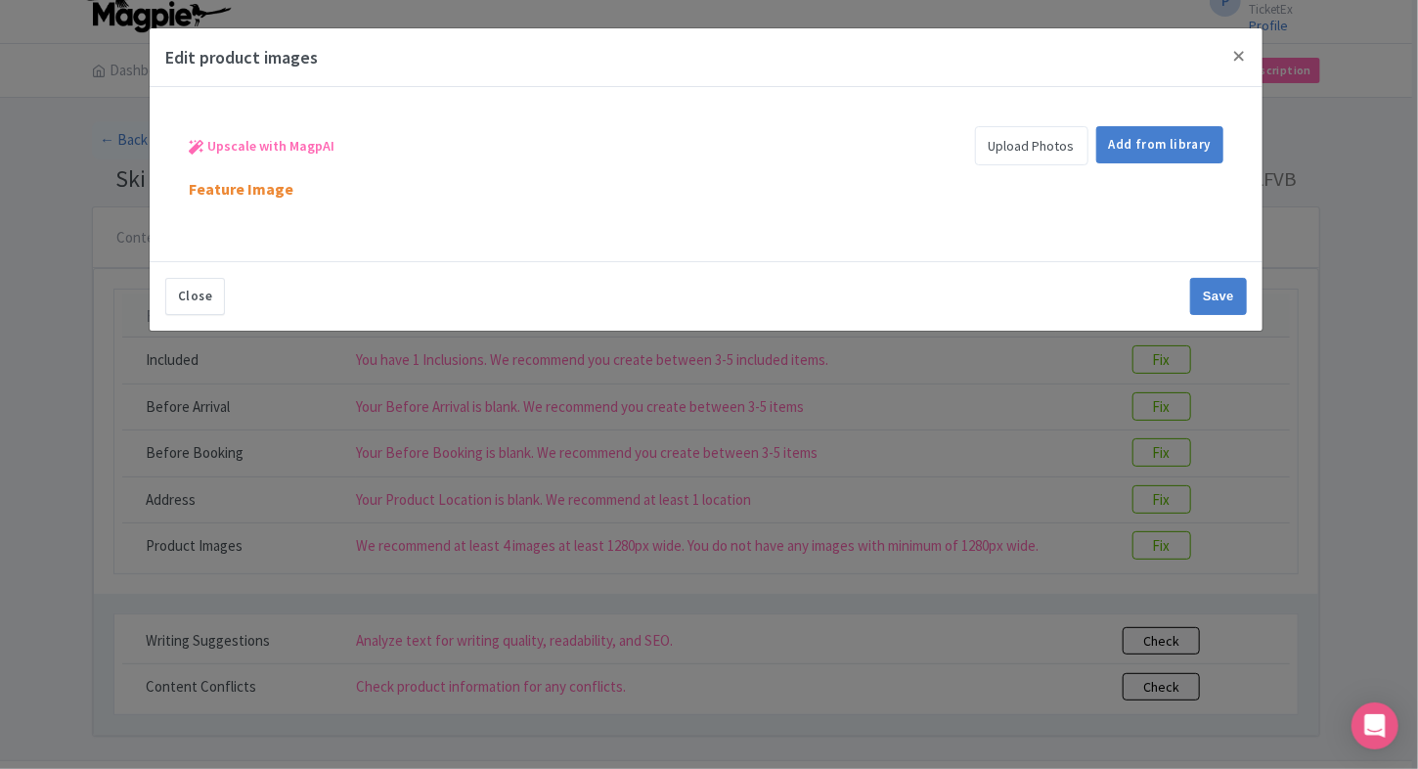
click at [1012, 155] on link "Upload Photos" at bounding box center [1031, 145] width 113 height 39
click at [1030, 142] on link "Upload Photos" at bounding box center [1031, 145] width 113 height 39
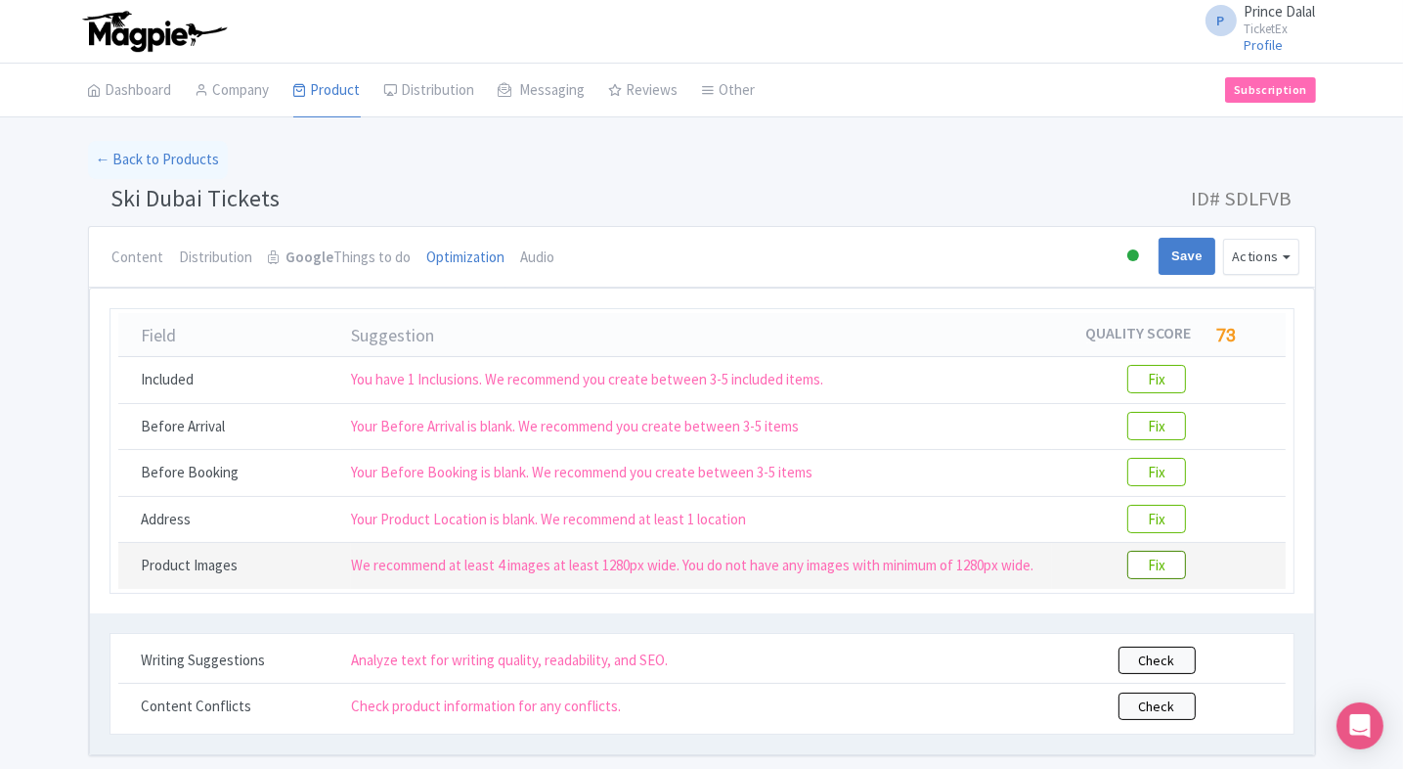
click at [1144, 558] on btn "Fix" at bounding box center [1156, 564] width 59 height 28
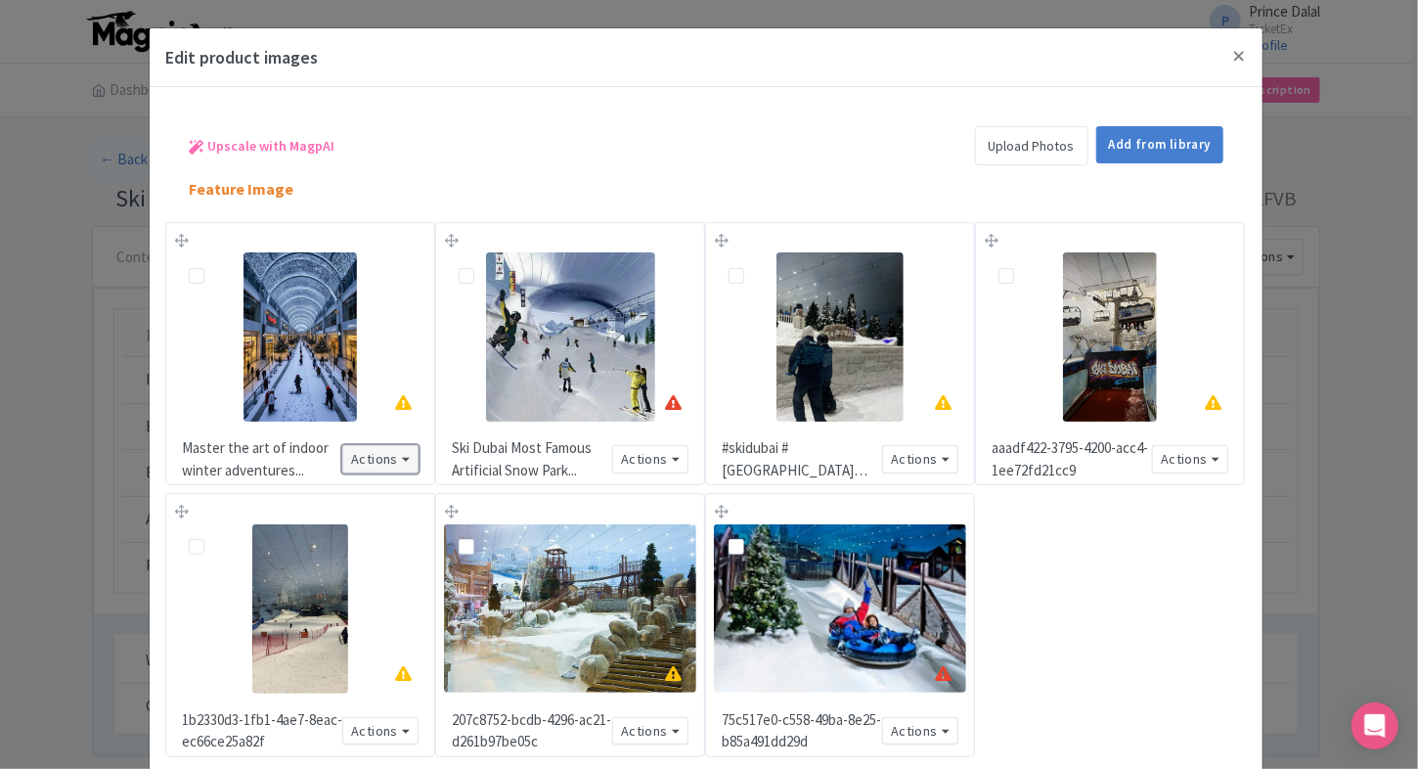
click at [414, 453] on button "Actions" at bounding box center [380, 459] width 76 height 28
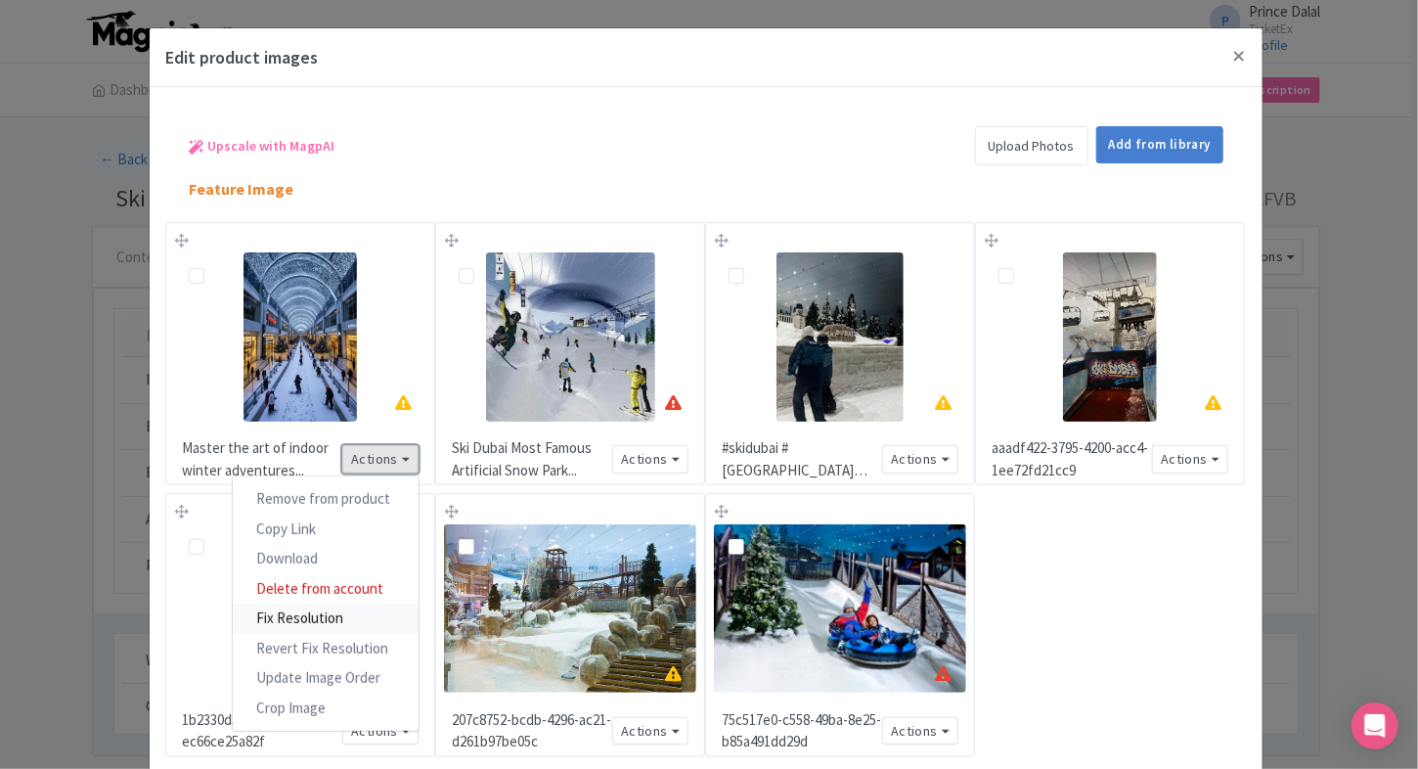
click at [314, 612] on link "Fix Resolution" at bounding box center [326, 618] width 186 height 30
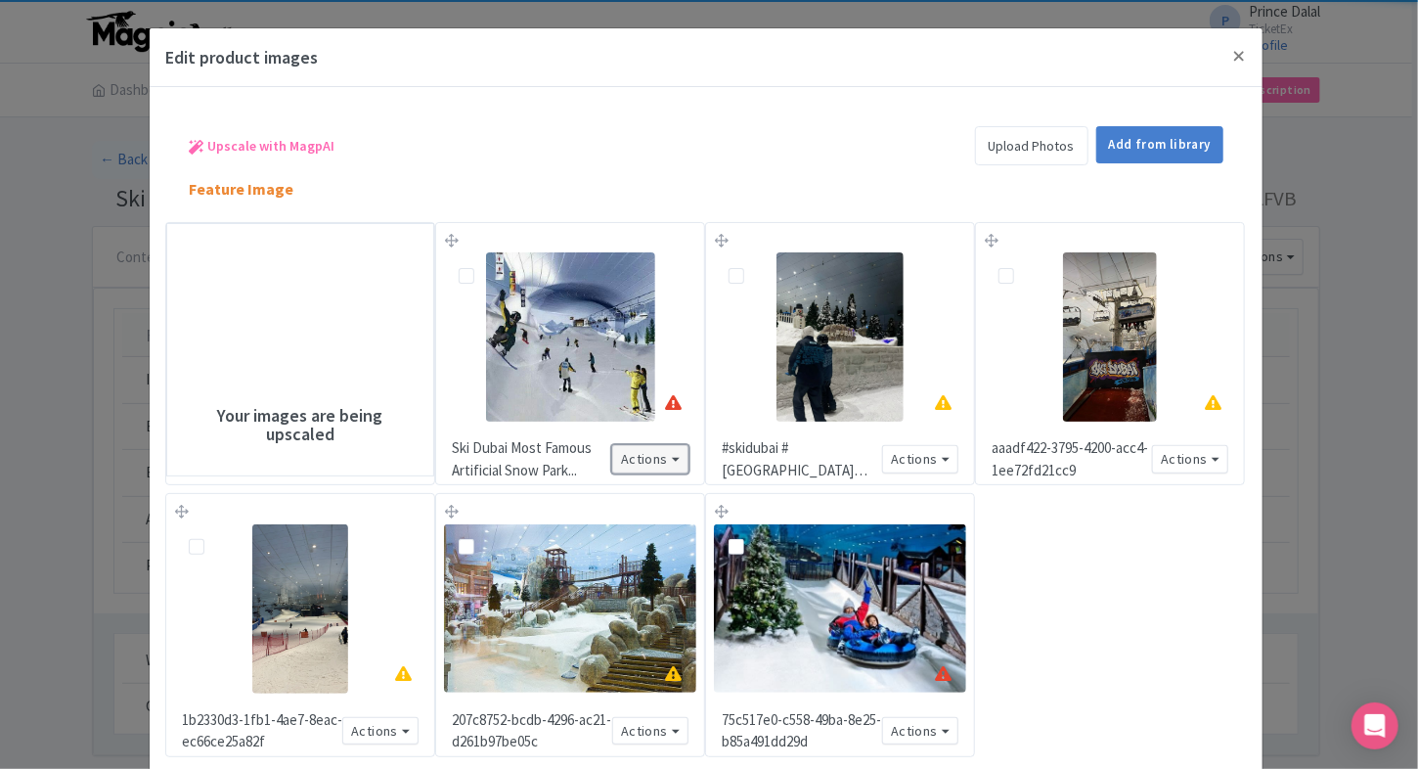
click at [669, 458] on button "Actions" at bounding box center [650, 459] width 76 height 28
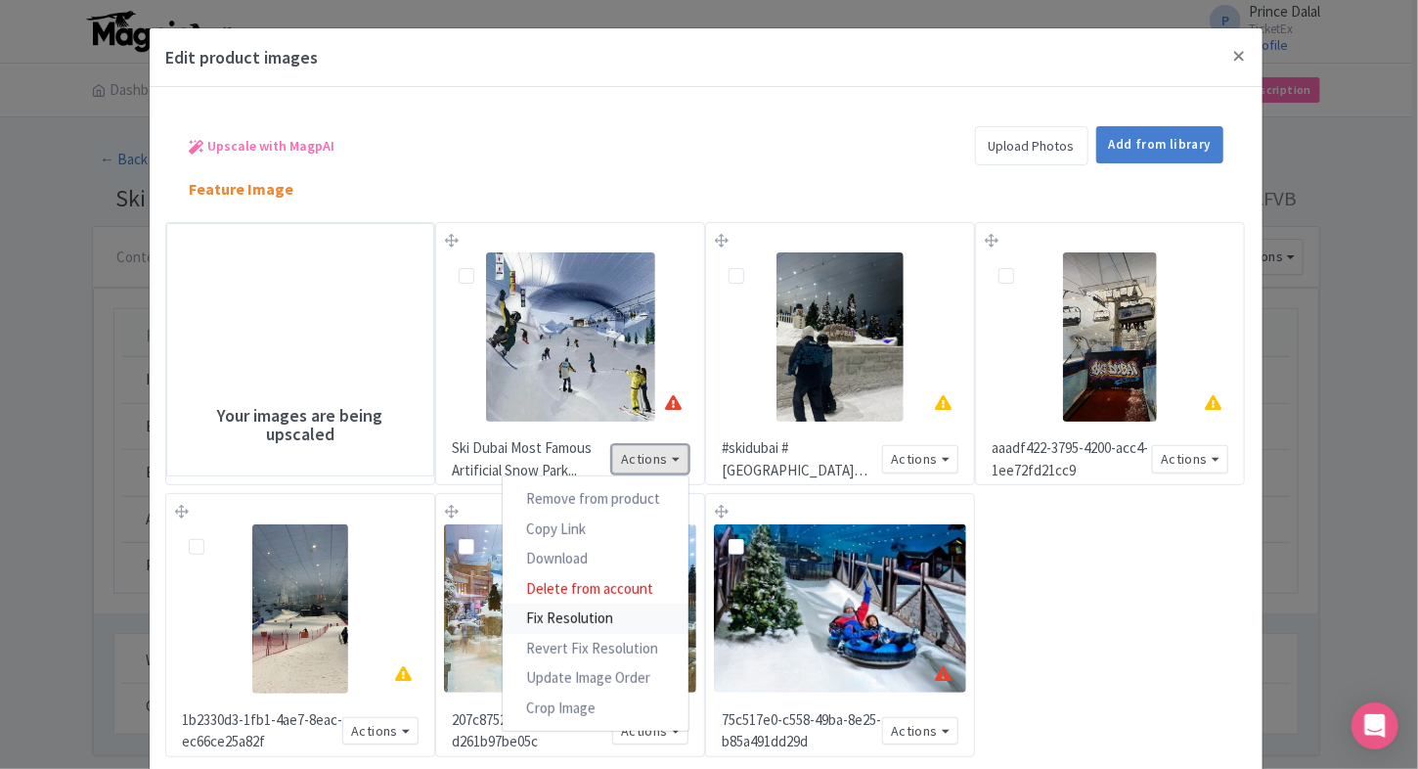
click at [598, 608] on link "Fix Resolution" at bounding box center [596, 618] width 186 height 30
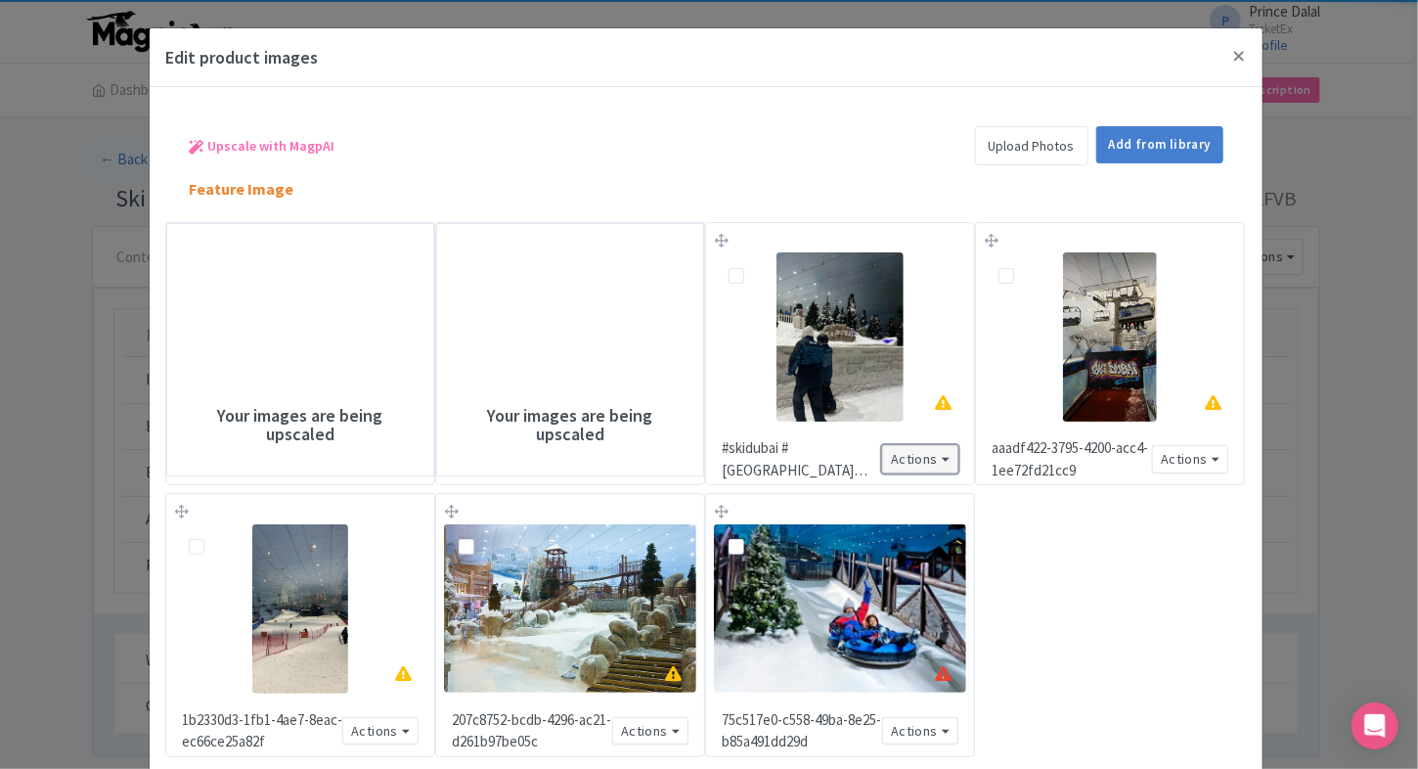
click at [942, 463] on button "Actions" at bounding box center [920, 459] width 76 height 28
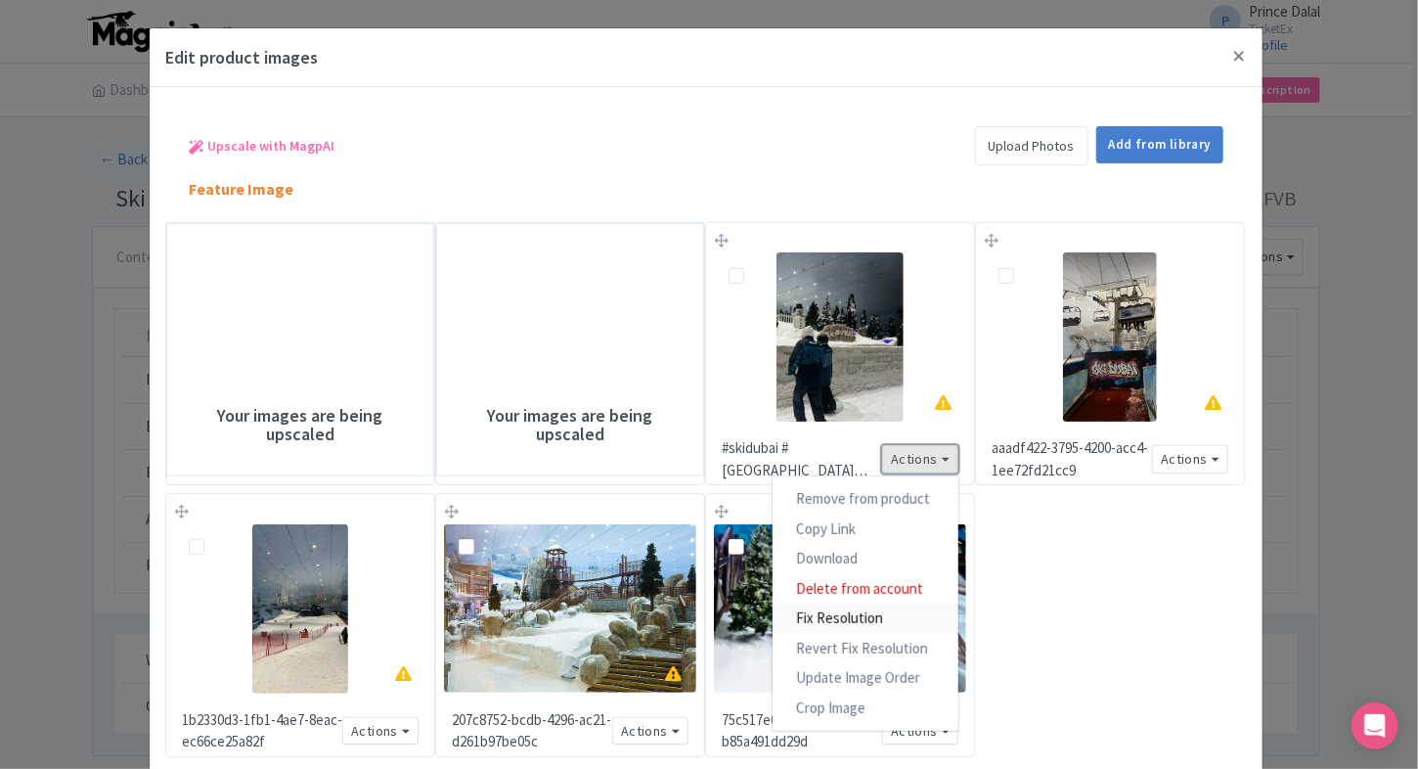
click at [863, 611] on link "Fix Resolution" at bounding box center [865, 618] width 186 height 30
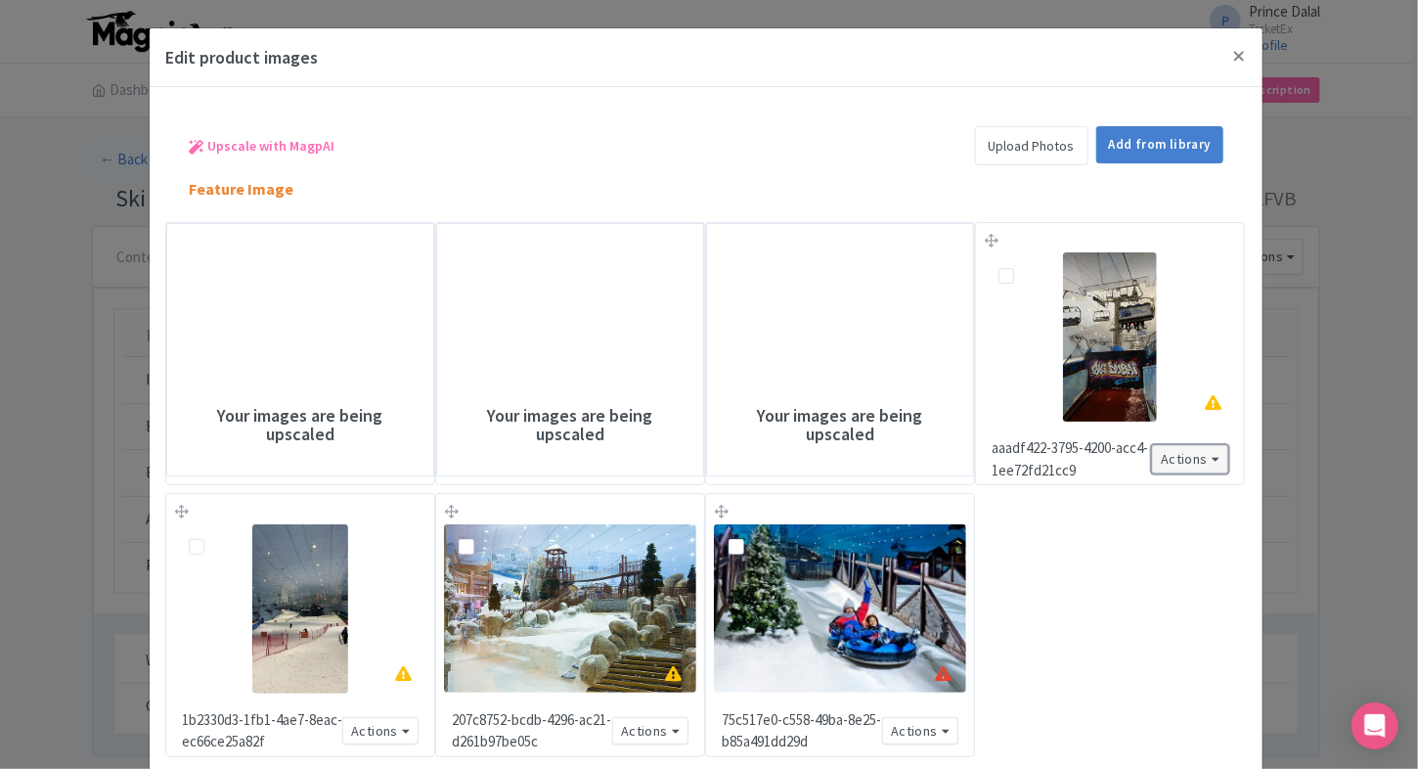
click at [1186, 462] on button "Actions" at bounding box center [1190, 459] width 76 height 28
click at [1203, 465] on button "Actions" at bounding box center [1190, 459] width 76 height 28
click at [1104, 605] on div "Master the art of indoor winter adventures... Actions Remove from product Copy …" at bounding box center [705, 493] width 1081 height 590
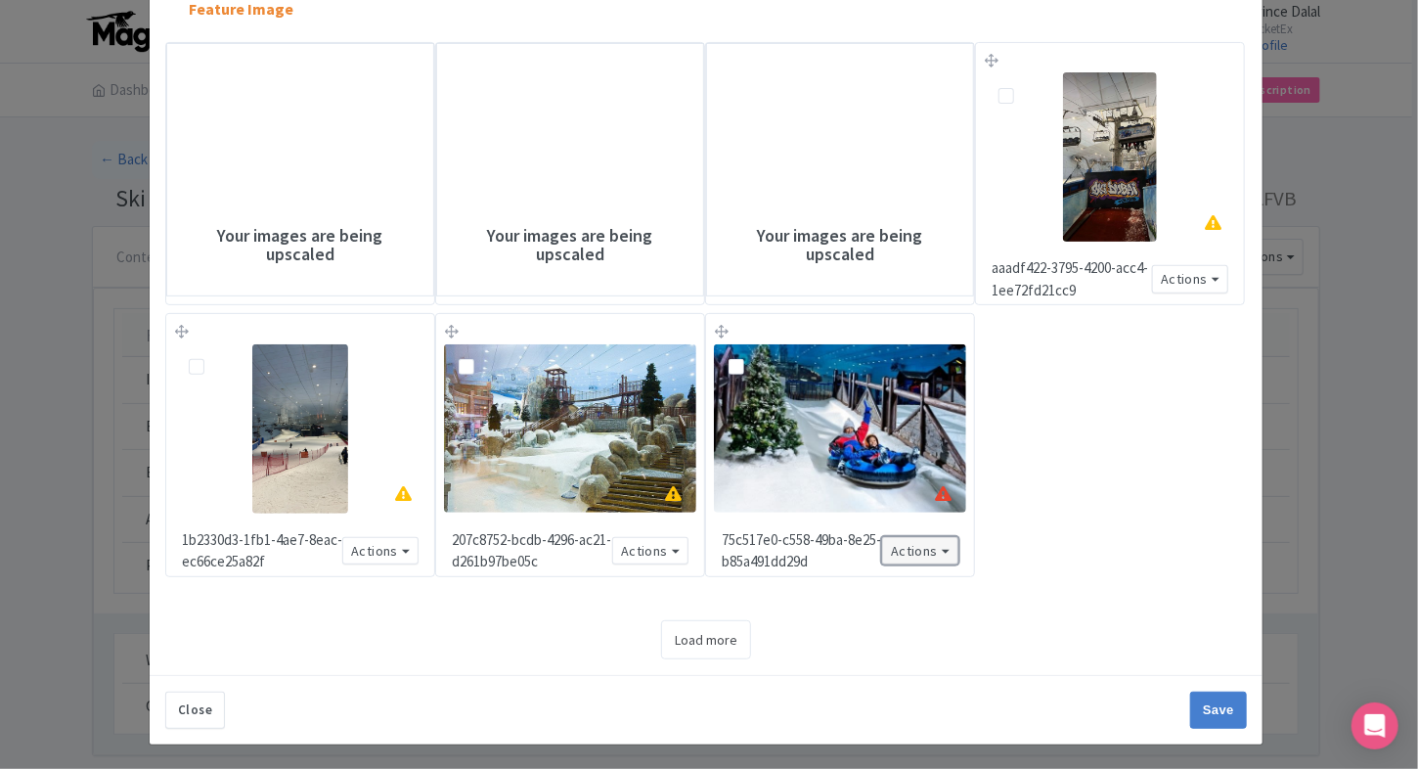
click at [938, 550] on button "Actions" at bounding box center [920, 551] width 76 height 28
click at [919, 549] on button "Actions" at bounding box center [920, 551] width 76 height 28
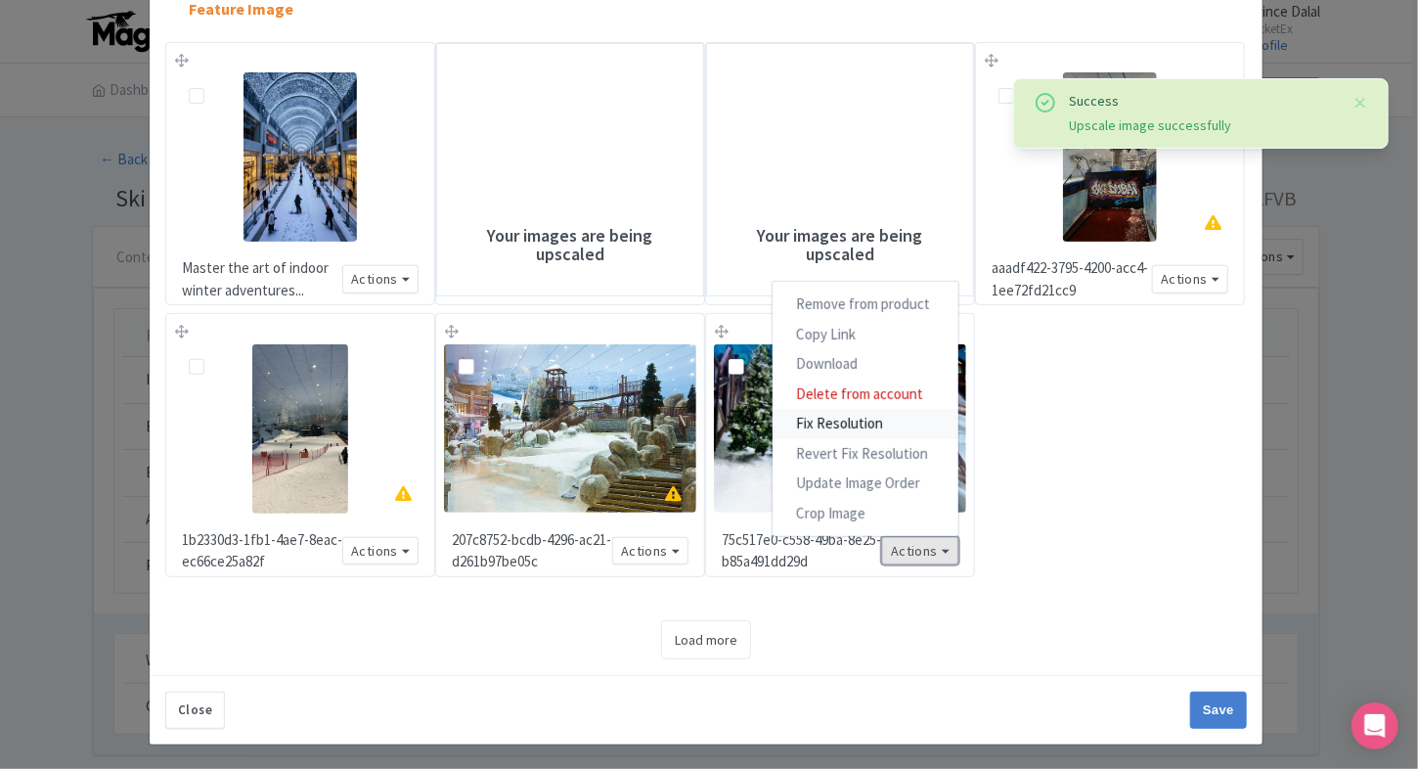
click at [888, 409] on link "Fix Resolution" at bounding box center [865, 424] width 186 height 30
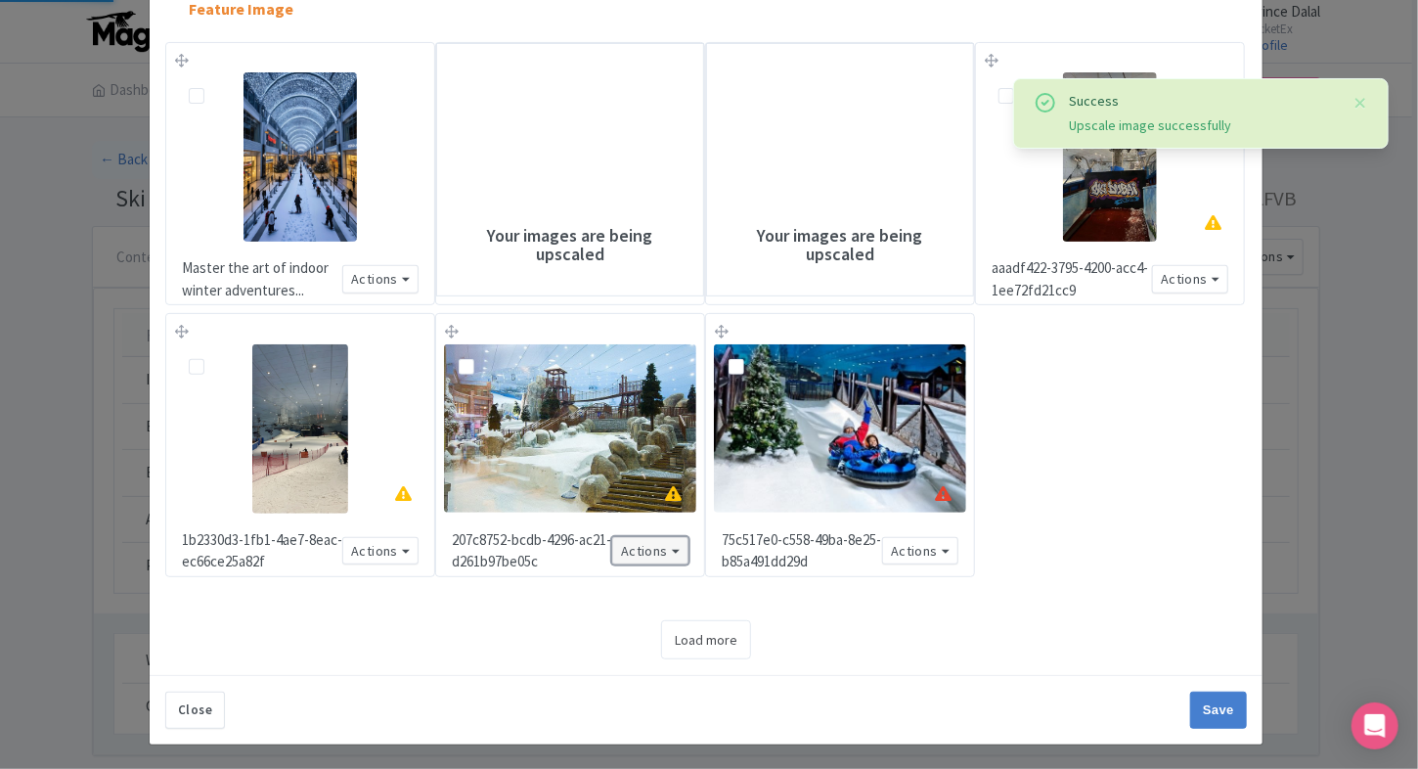
click at [663, 555] on button "Actions" at bounding box center [650, 551] width 76 height 28
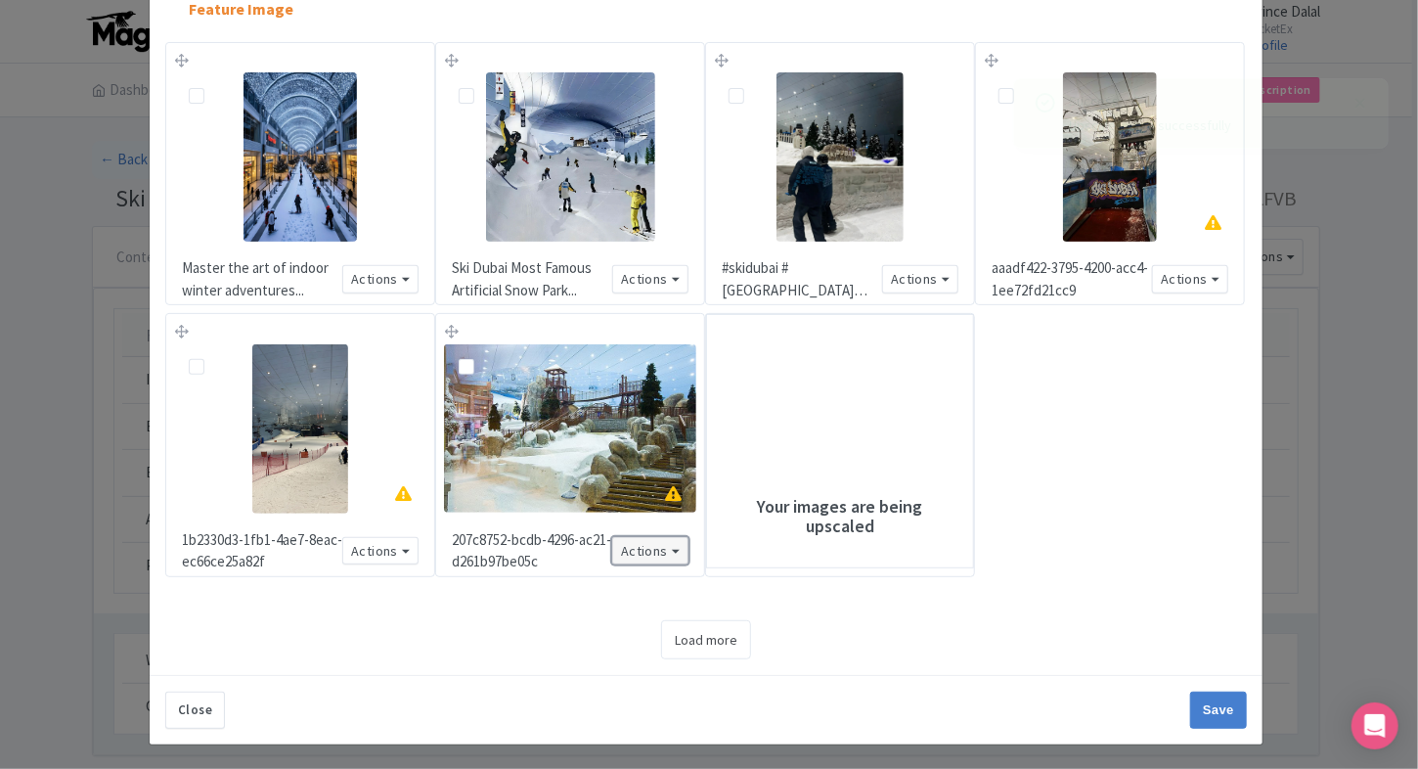
click at [638, 557] on button "Actions" at bounding box center [650, 551] width 76 height 28
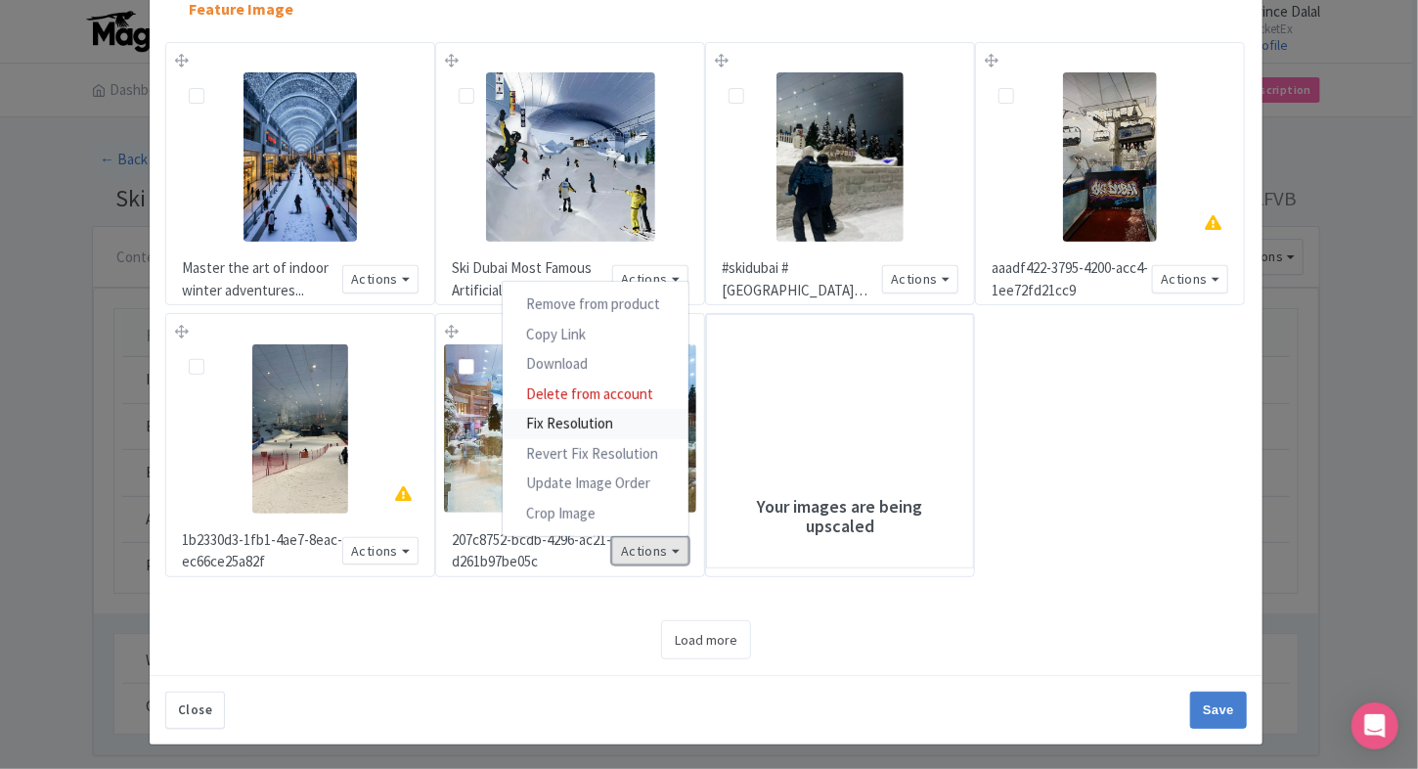
click at [617, 423] on link "Fix Resolution" at bounding box center [596, 424] width 186 height 30
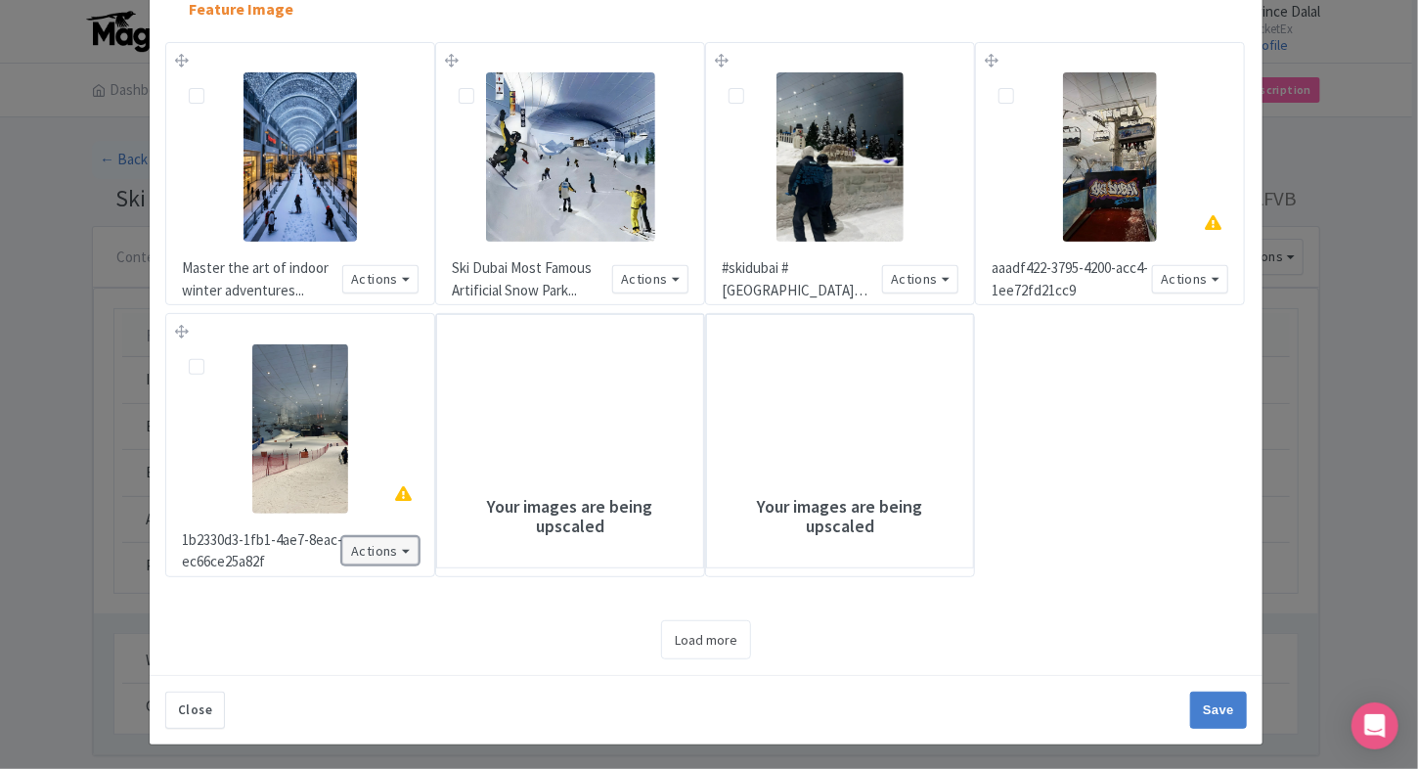
click at [385, 558] on button "Actions" at bounding box center [380, 551] width 76 height 28
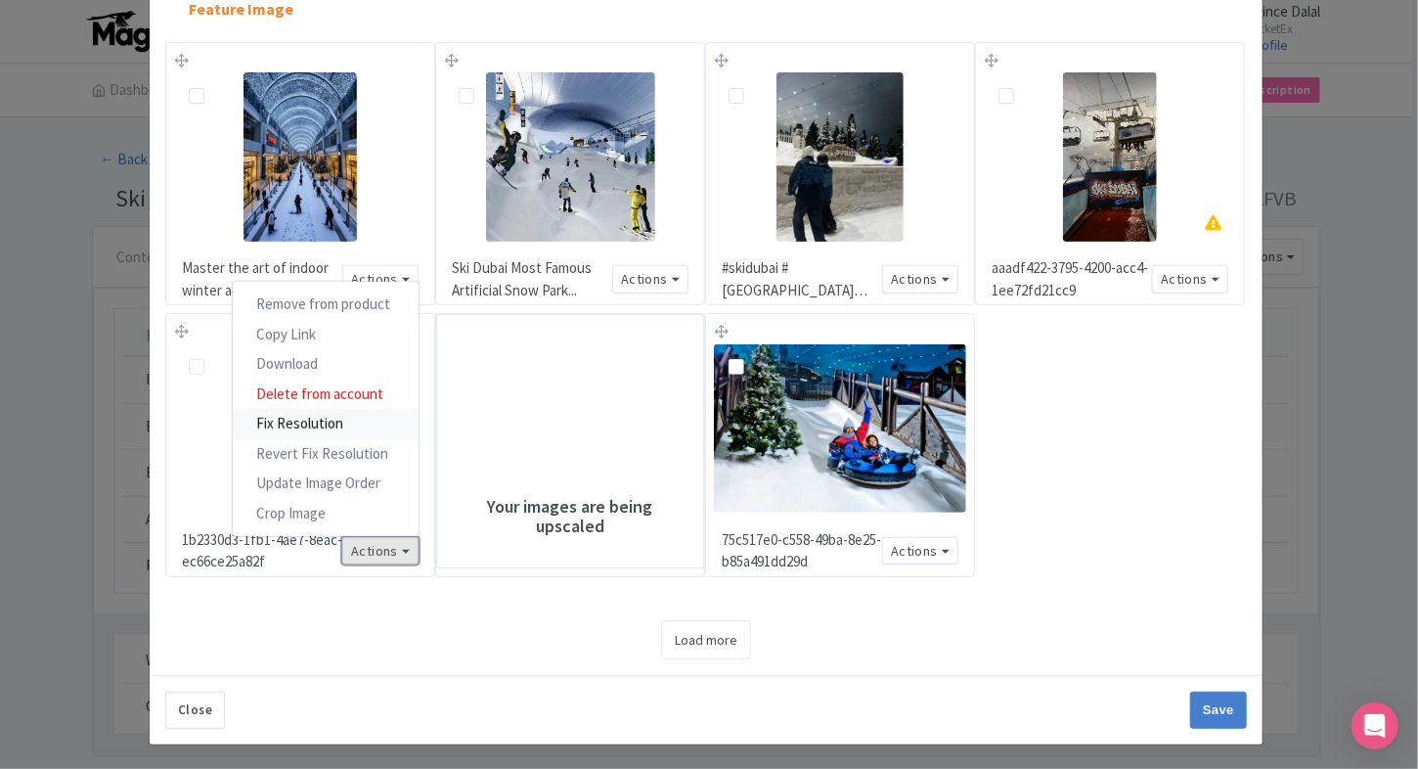
click at [329, 424] on link "Fix Resolution" at bounding box center [326, 424] width 186 height 30
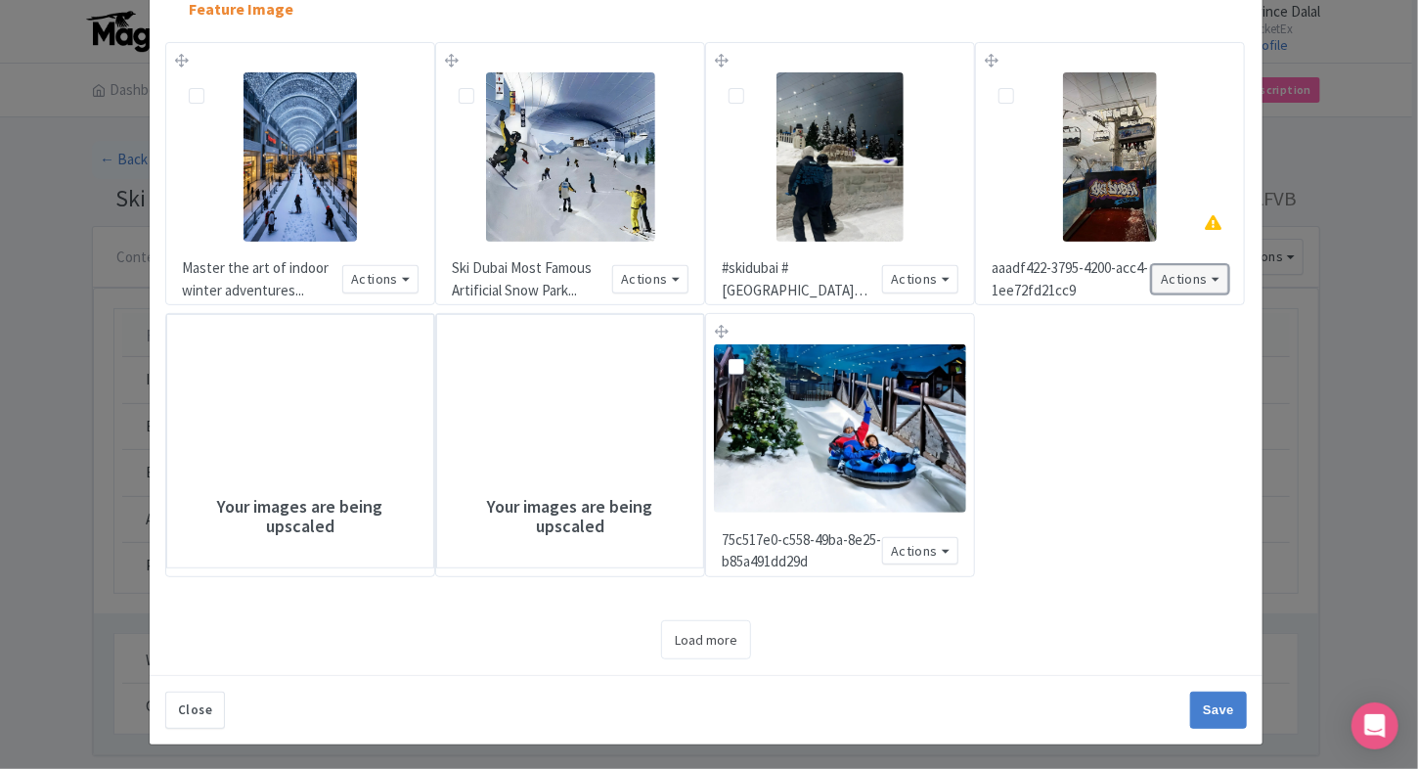
click at [1189, 283] on button "Actions" at bounding box center [1190, 279] width 76 height 28
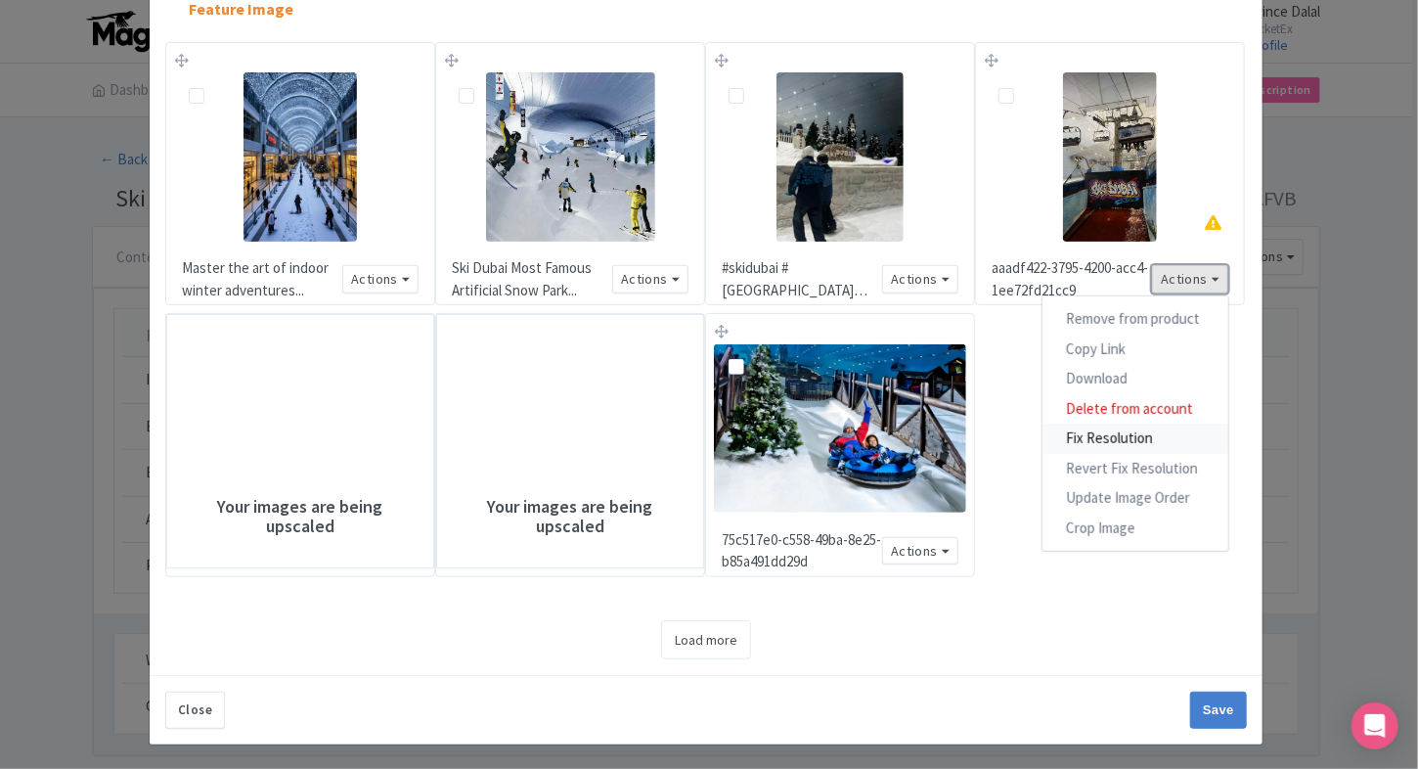
click at [1082, 444] on link "Fix Resolution" at bounding box center [1135, 438] width 186 height 30
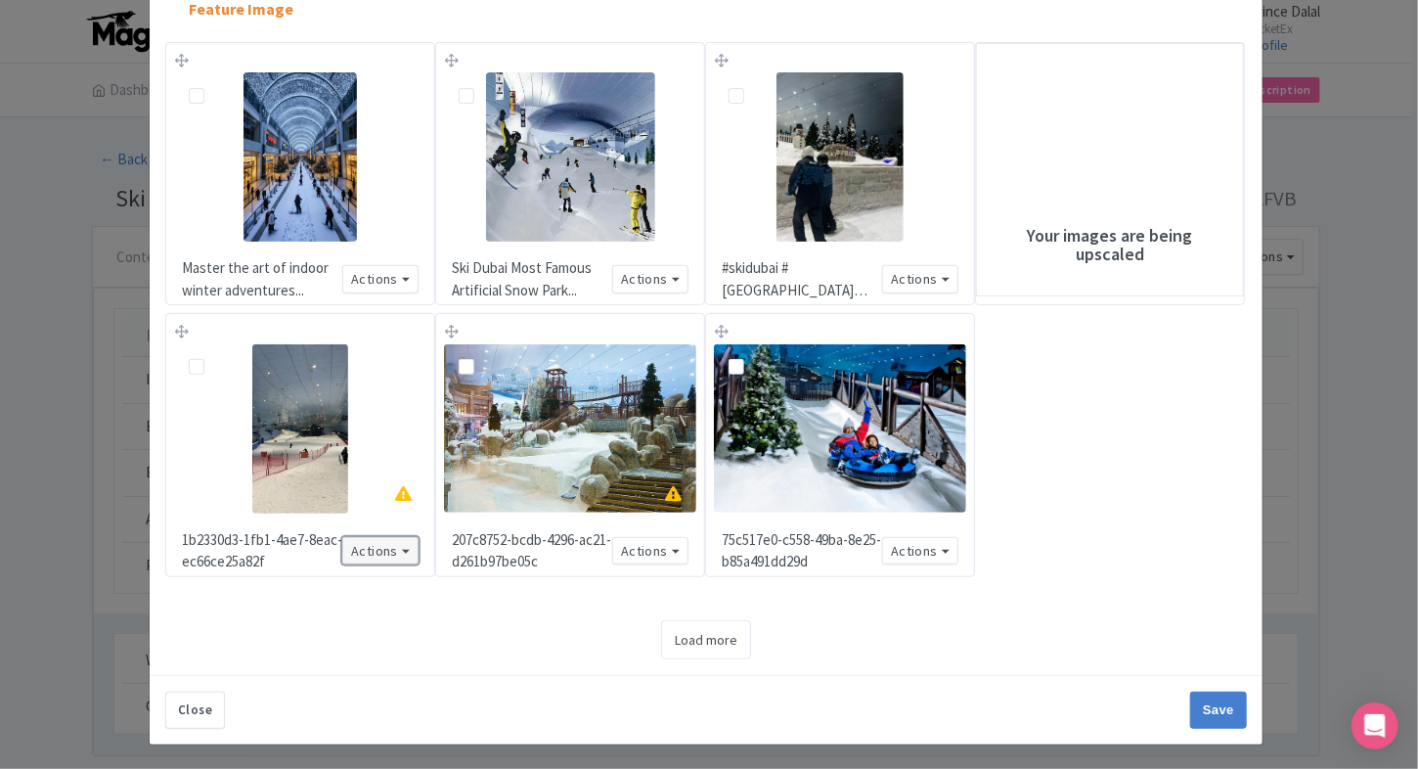
click at [396, 547] on button "Actions" at bounding box center [380, 551] width 76 height 28
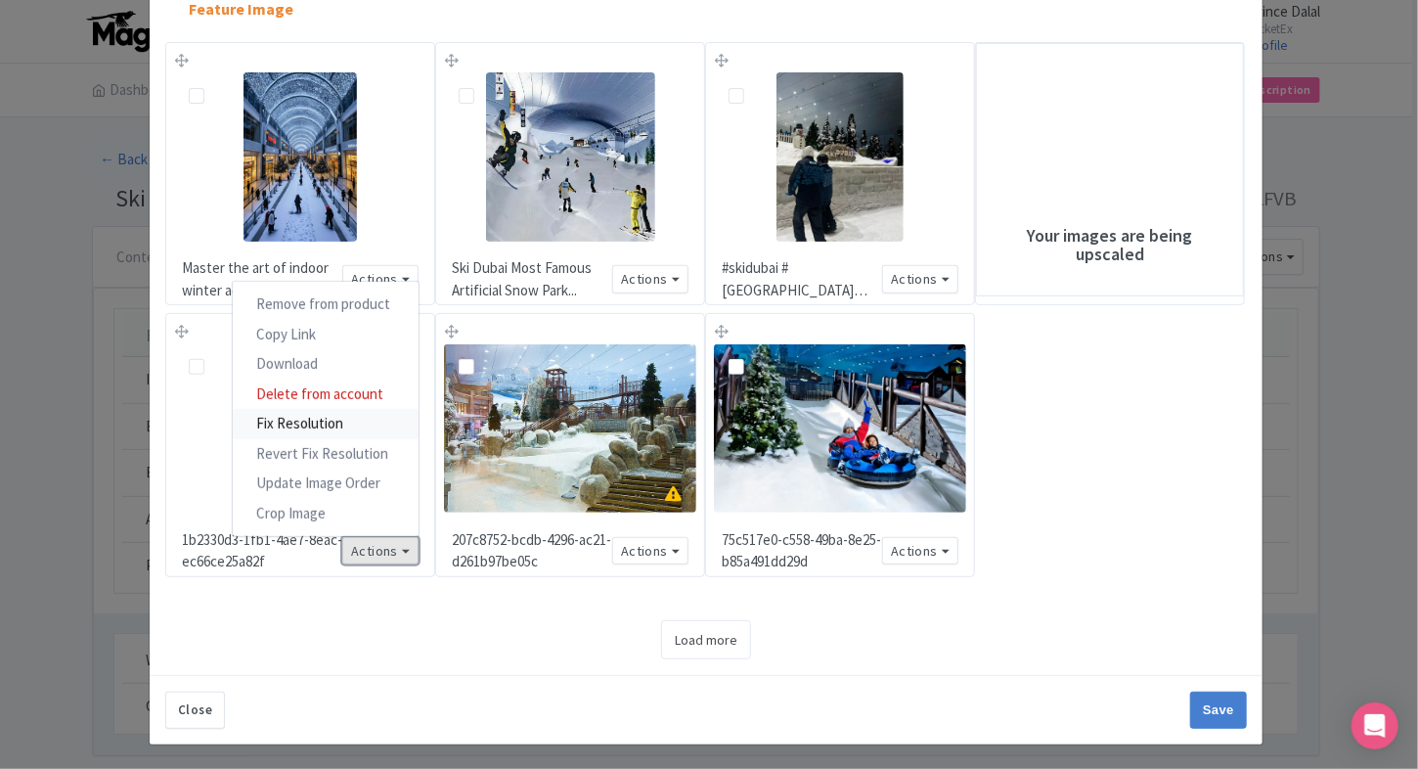
click at [381, 423] on link "Fix Resolution" at bounding box center [326, 424] width 186 height 30
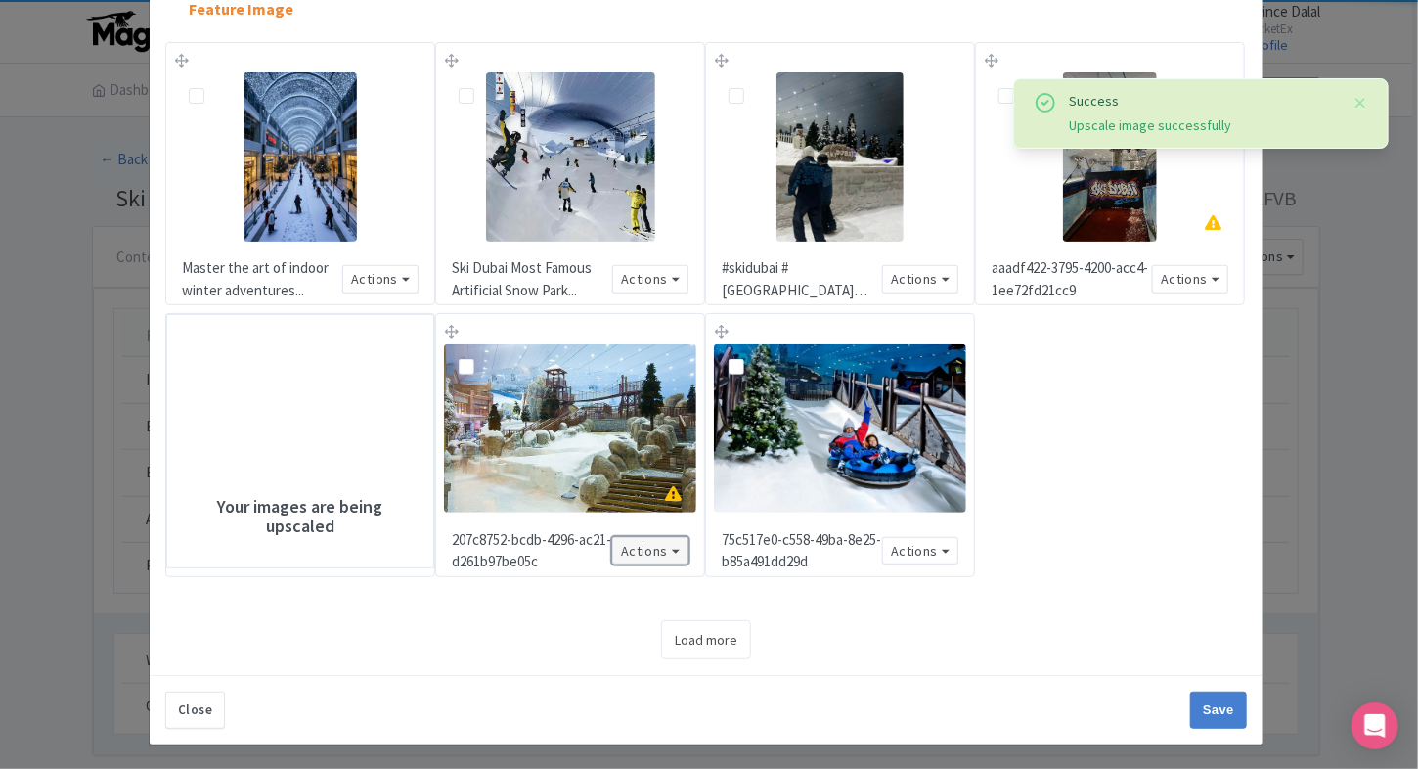
click at [667, 551] on button "Actions" at bounding box center [650, 551] width 76 height 28
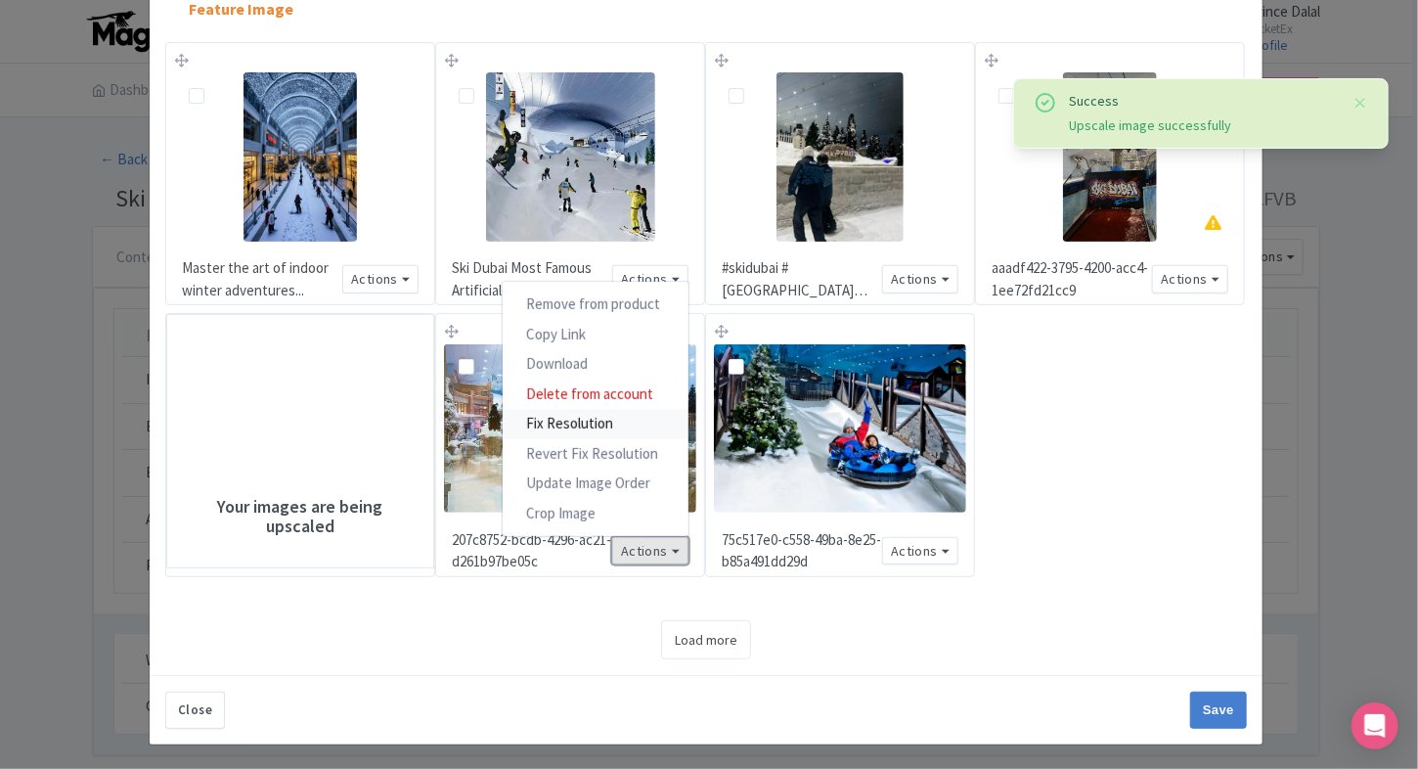
click at [627, 414] on link "Fix Resolution" at bounding box center [596, 424] width 186 height 30
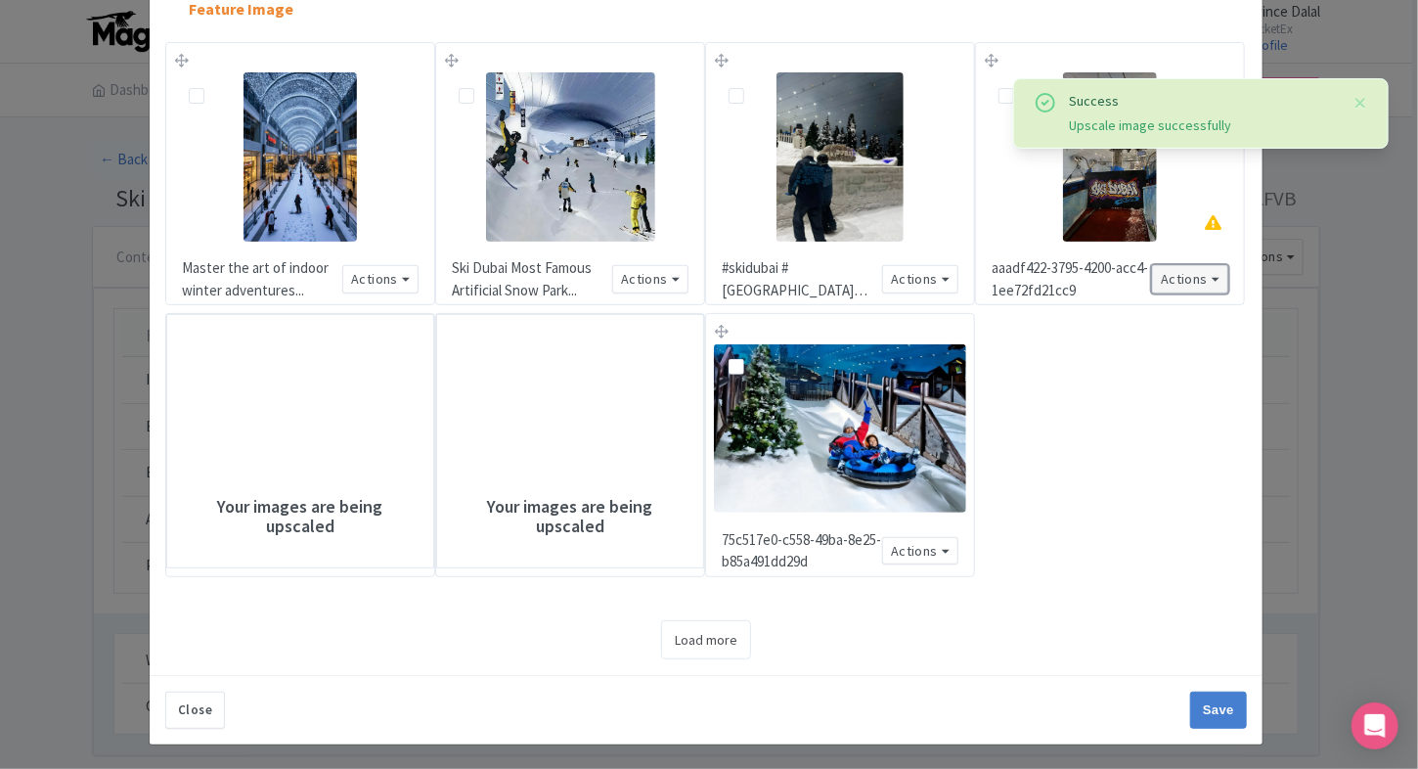
click at [1220, 274] on button "Actions" at bounding box center [1190, 279] width 76 height 28
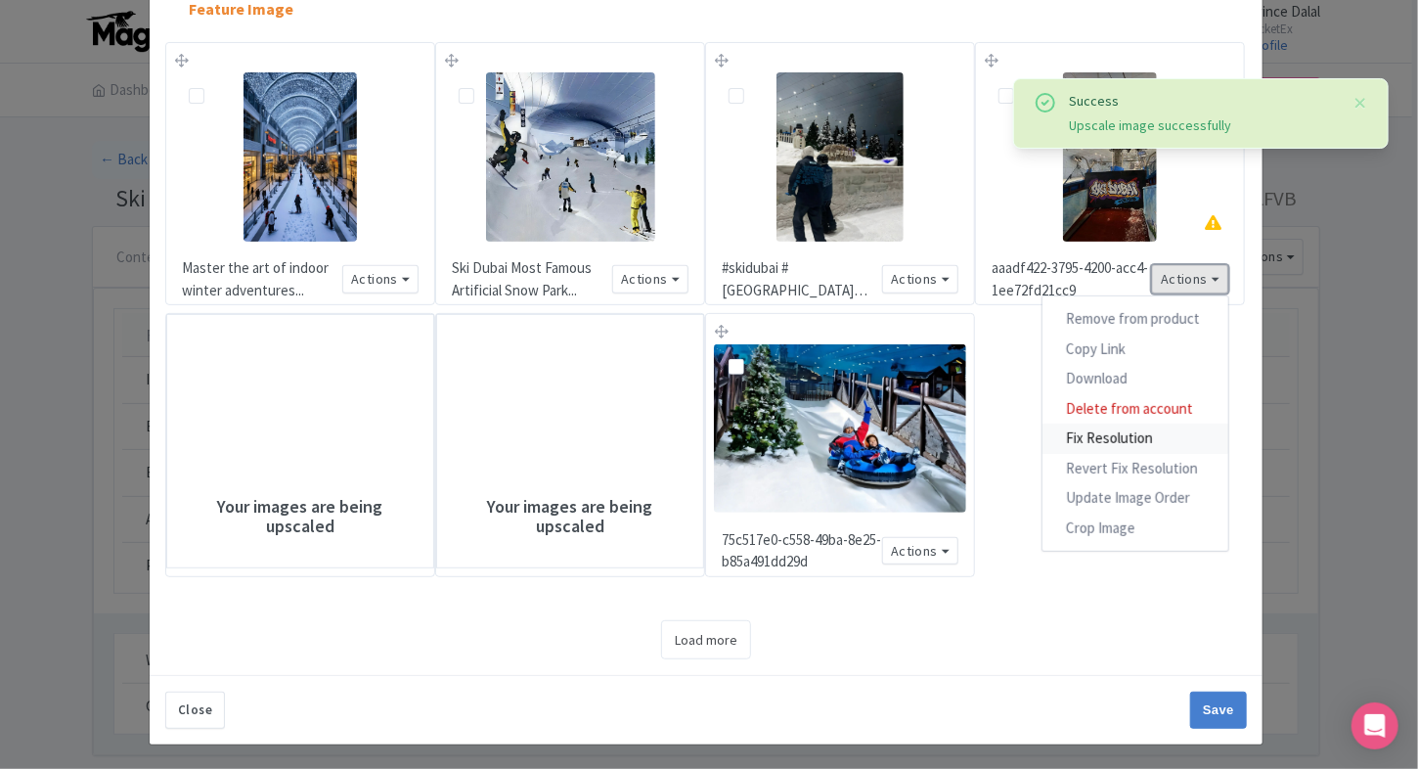
click at [1078, 436] on link "Fix Resolution" at bounding box center [1135, 438] width 186 height 30
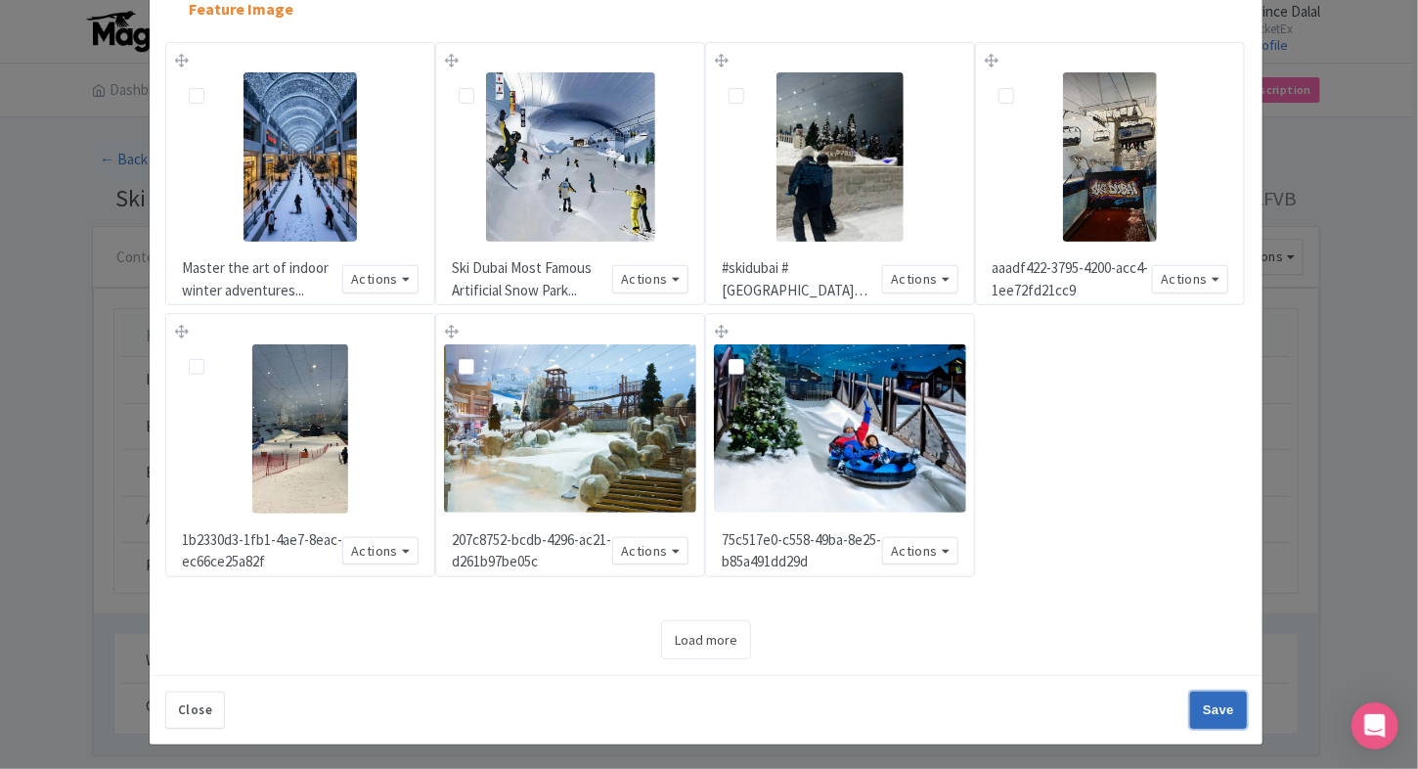
click at [1197, 707] on input "Save" at bounding box center [1218, 709] width 57 height 37
click at [1215, 714] on input "Save" at bounding box center [1218, 709] width 57 height 37
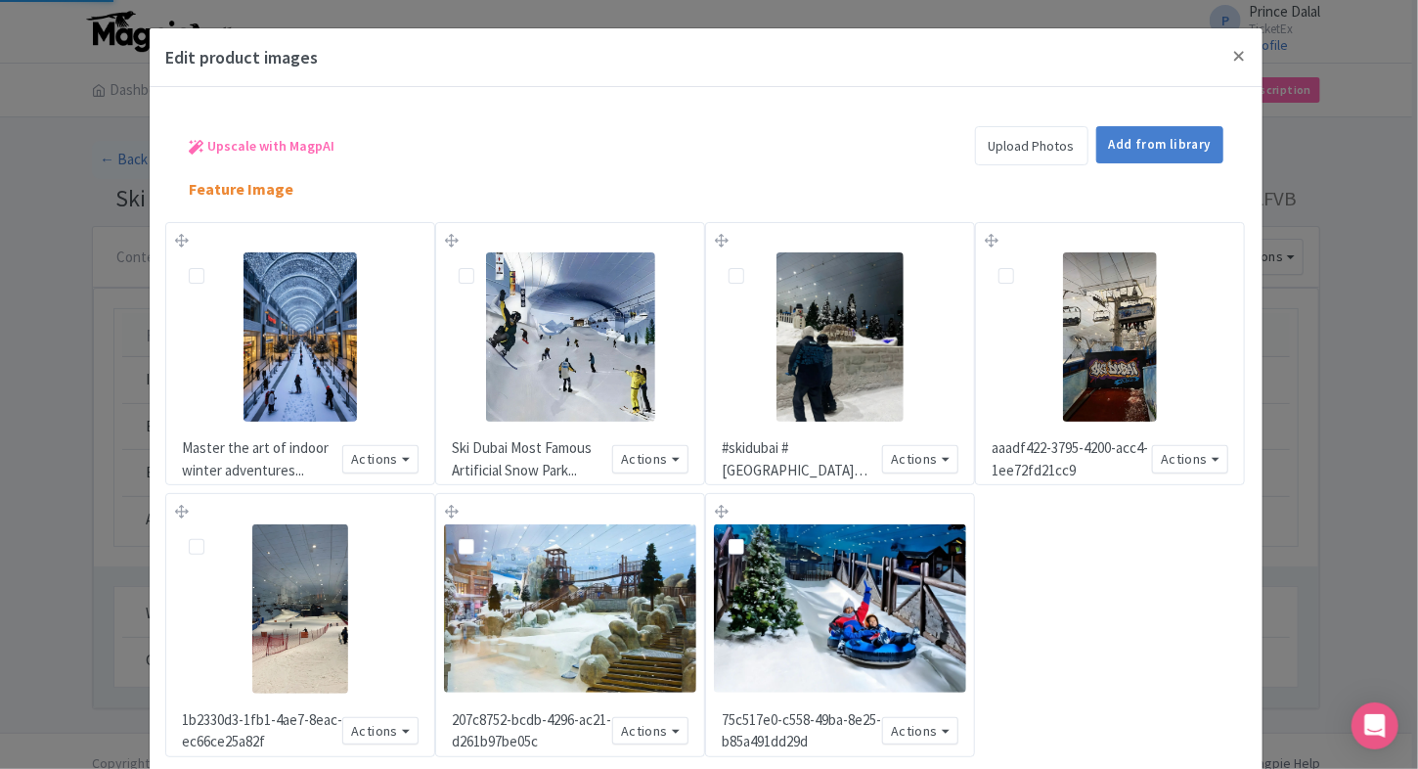
type input "Save"
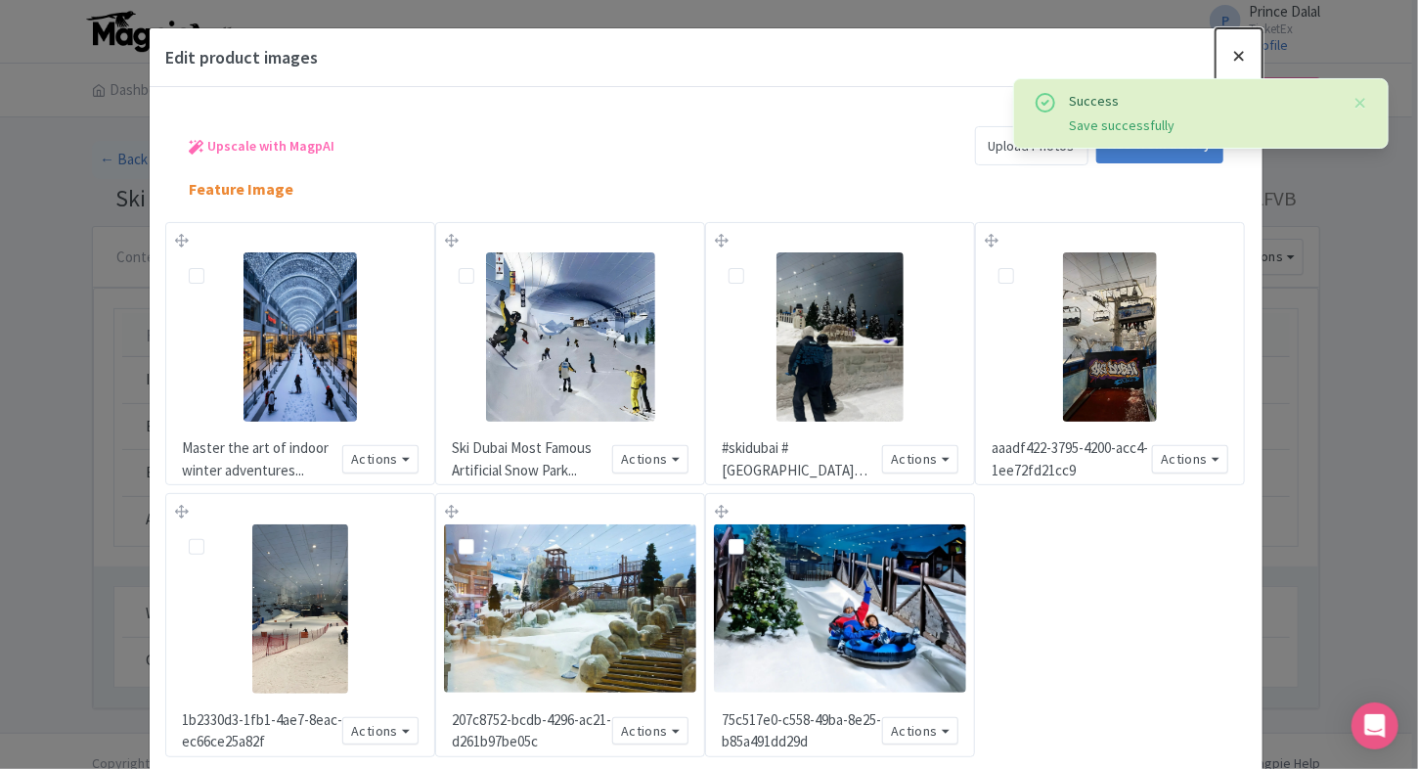
click at [1223, 50] on button "Close" at bounding box center [1238, 56] width 47 height 56
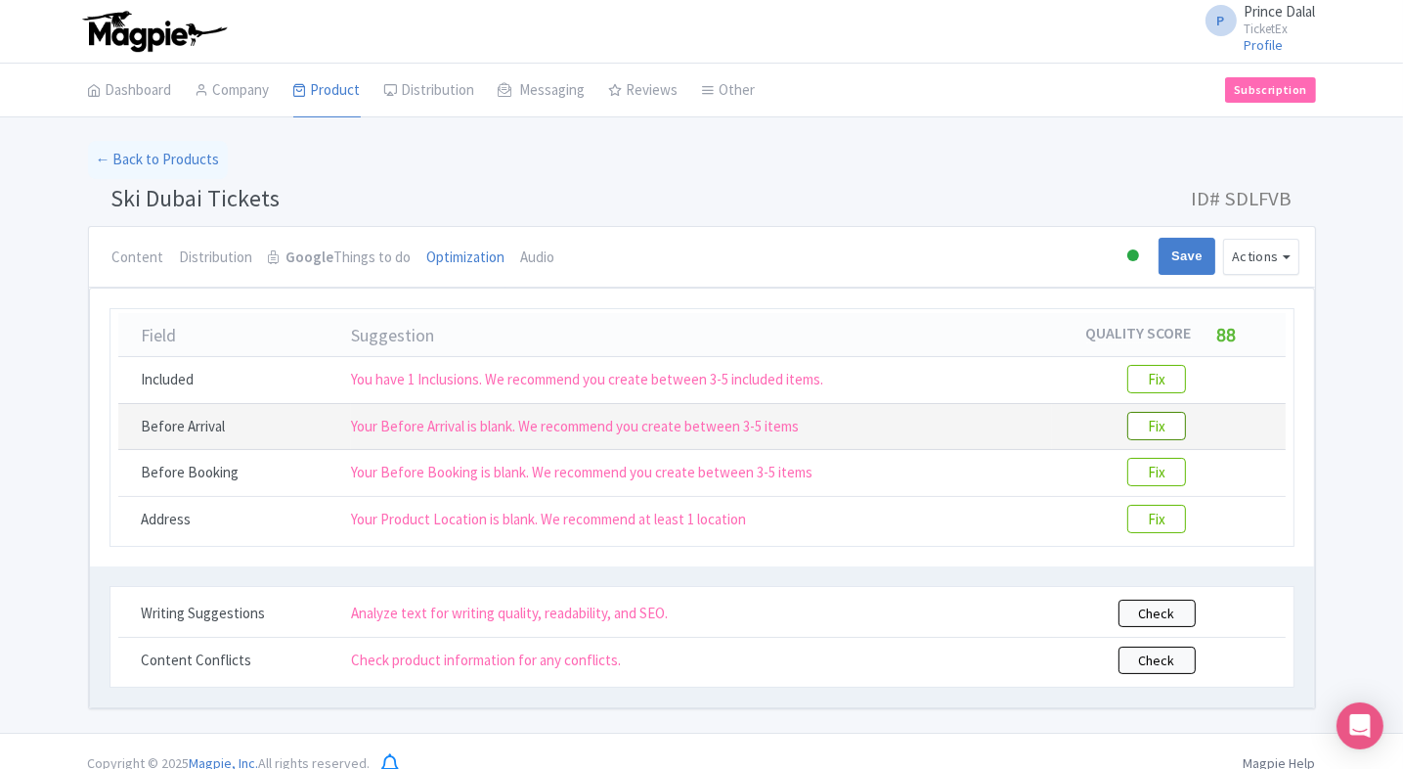
click at [1160, 425] on btn "Fix" at bounding box center [1156, 426] width 59 height 28
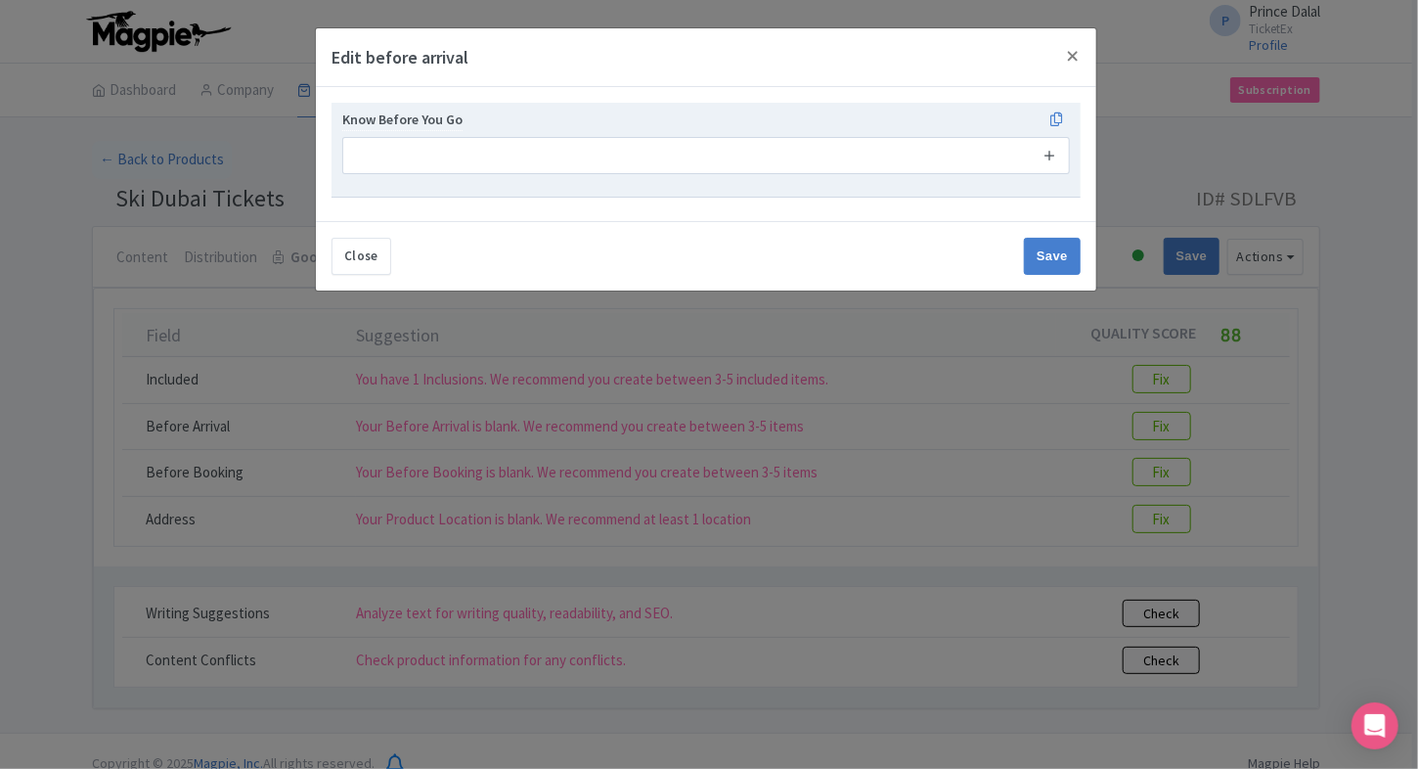
click at [1055, 158] on icon at bounding box center [1049, 155] width 15 height 15
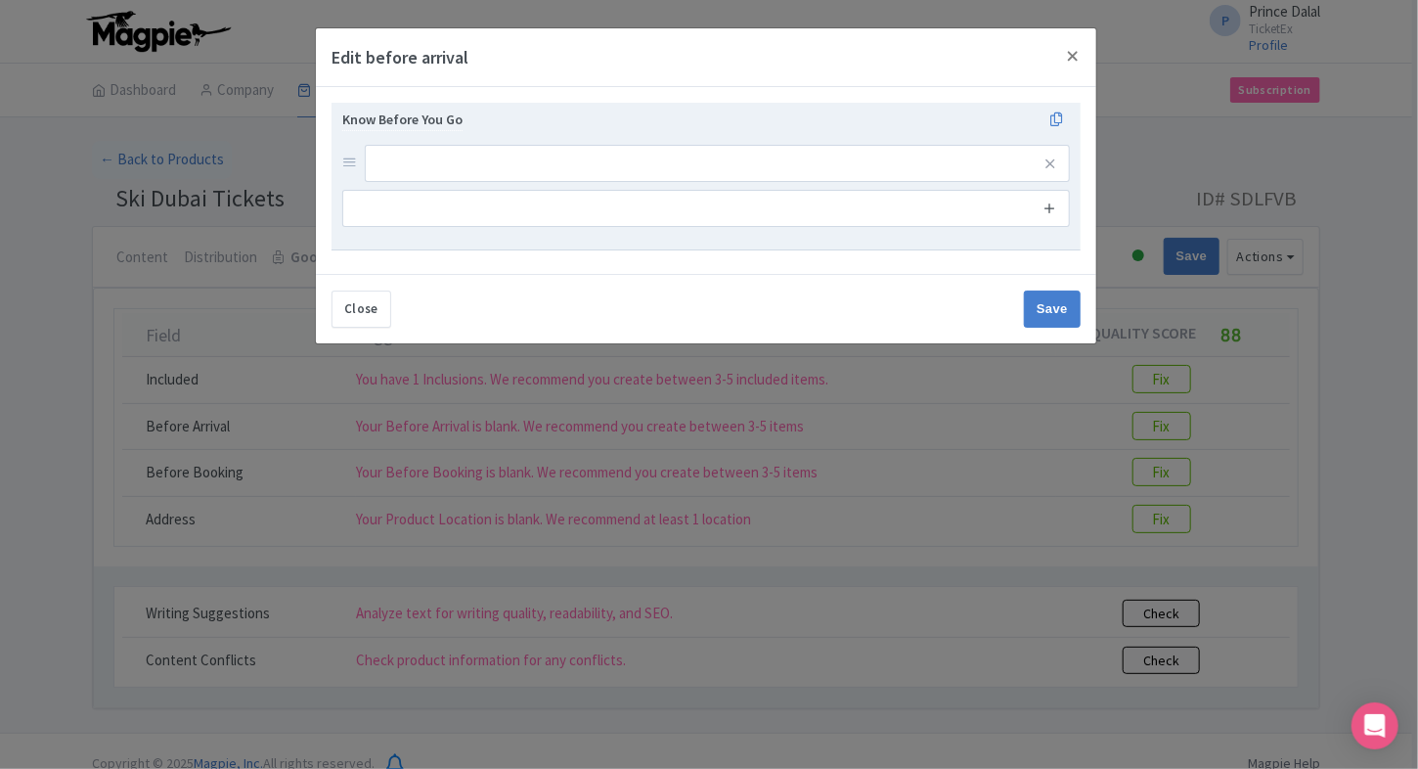
click at [1052, 200] on icon at bounding box center [1049, 207] width 15 height 15
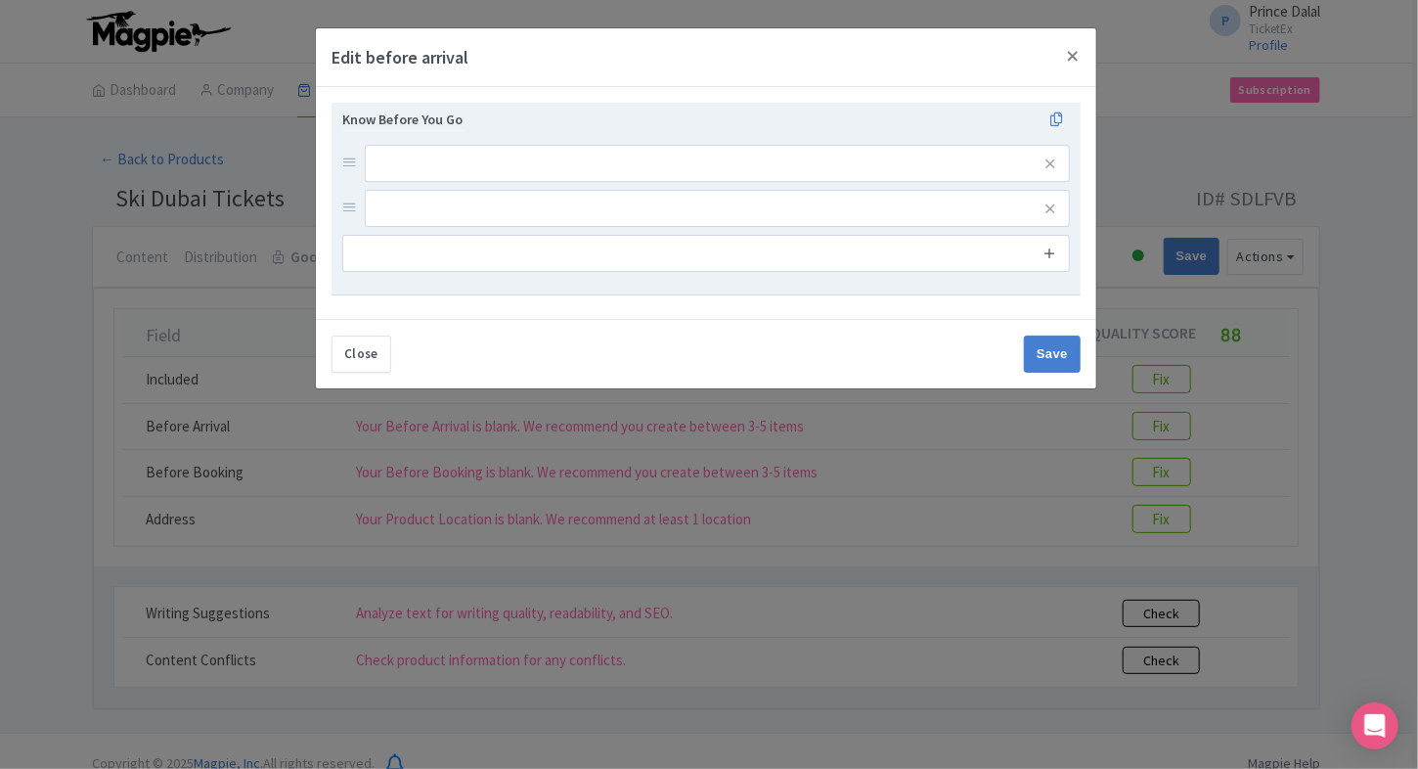
click at [1050, 248] on icon at bounding box center [1049, 252] width 15 height 15
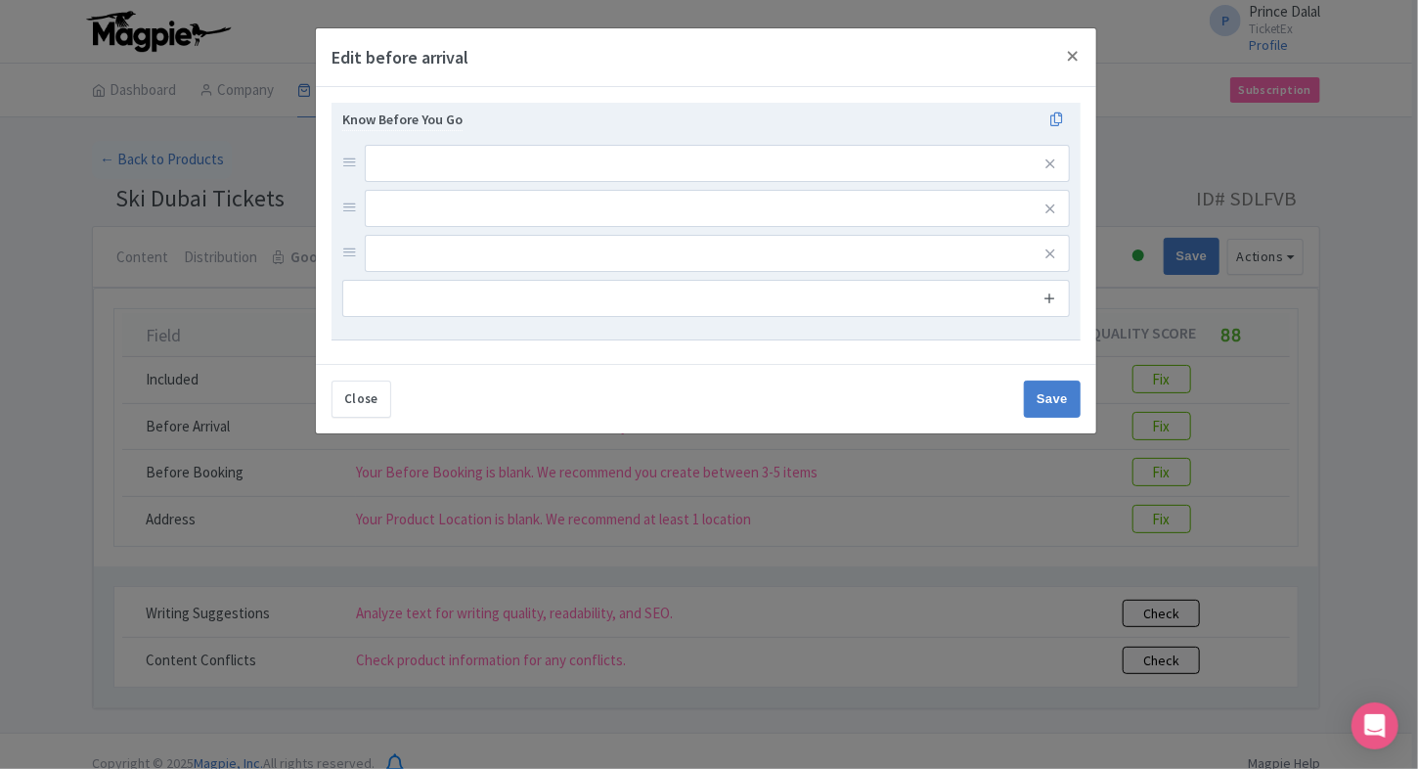
click at [1050, 302] on icon at bounding box center [1049, 297] width 15 height 15
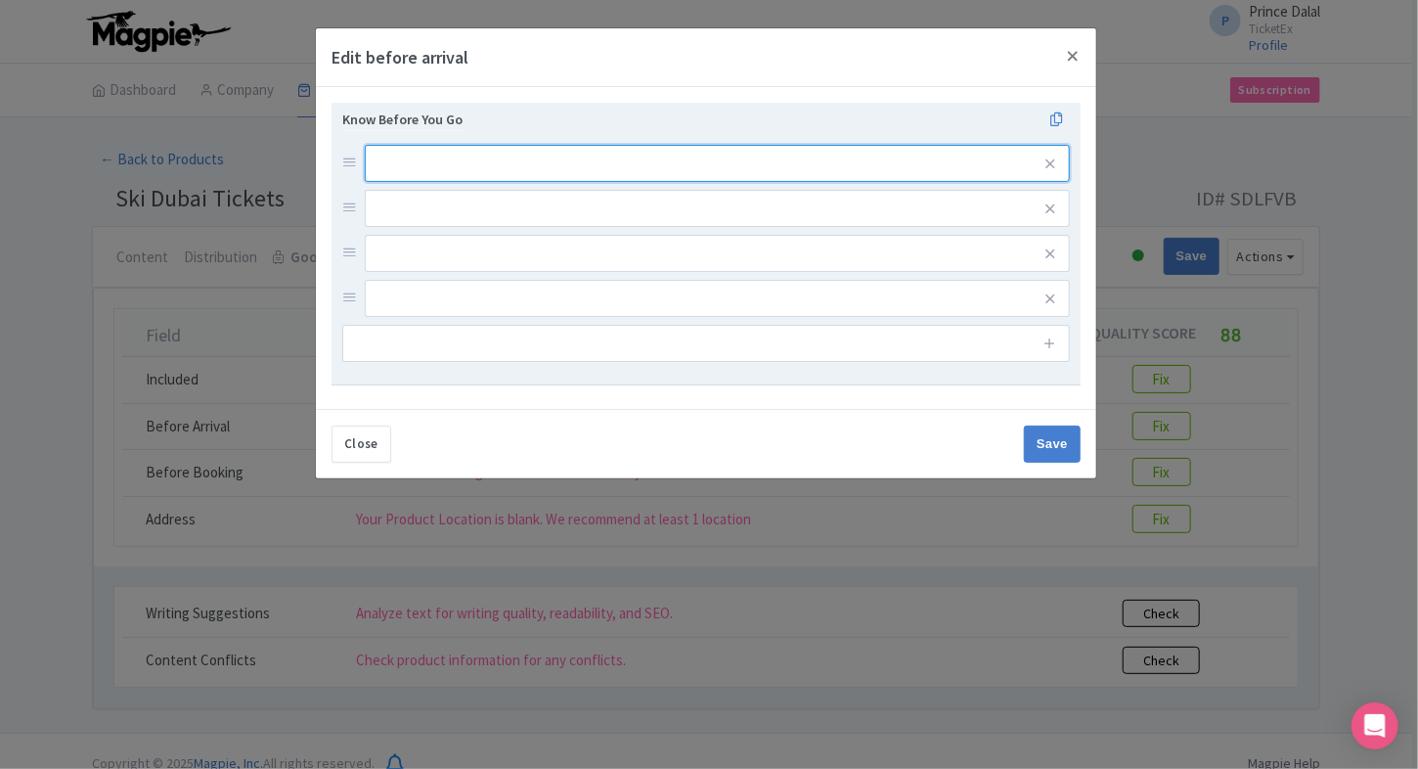
click at [726, 154] on input "text" at bounding box center [717, 163] width 705 height 37
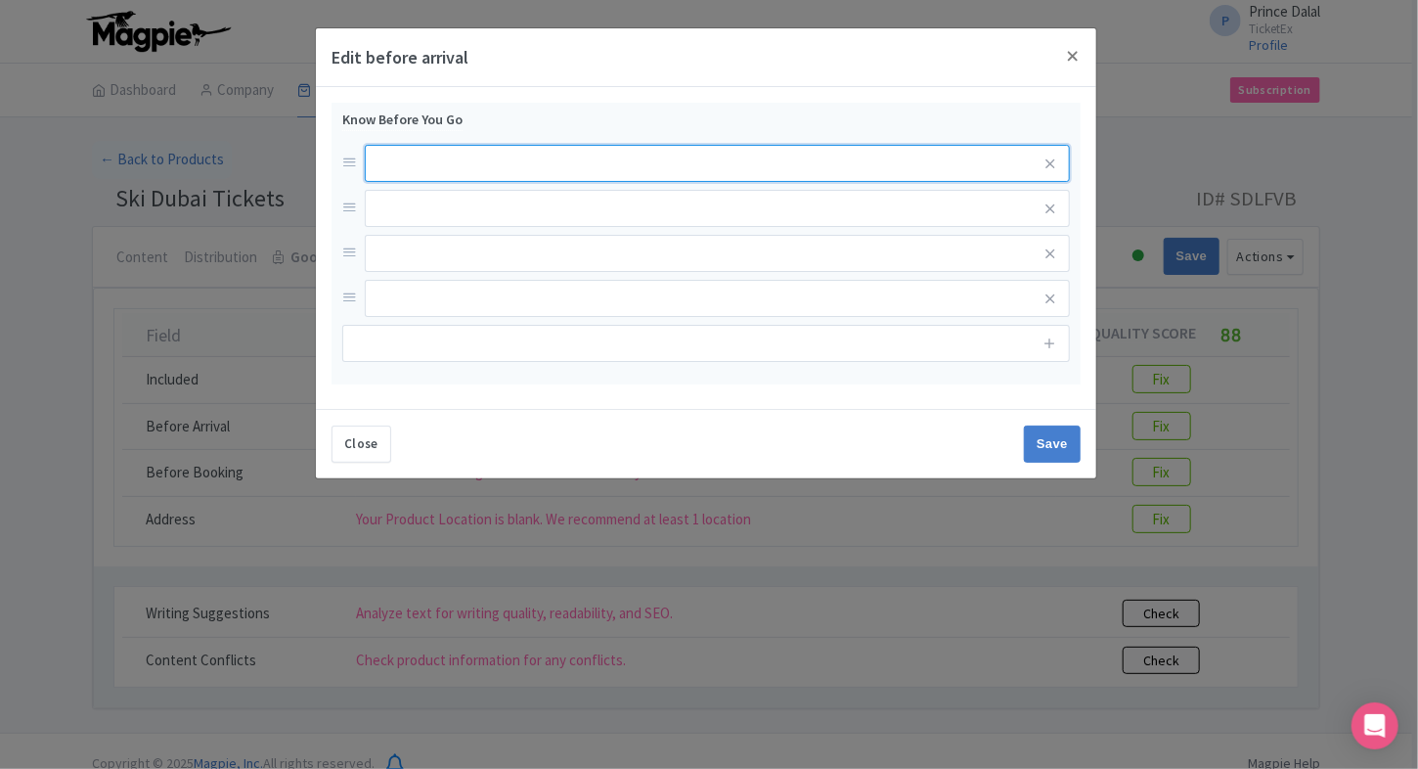
paste input "Please carry a valid ID proof for proof of age"
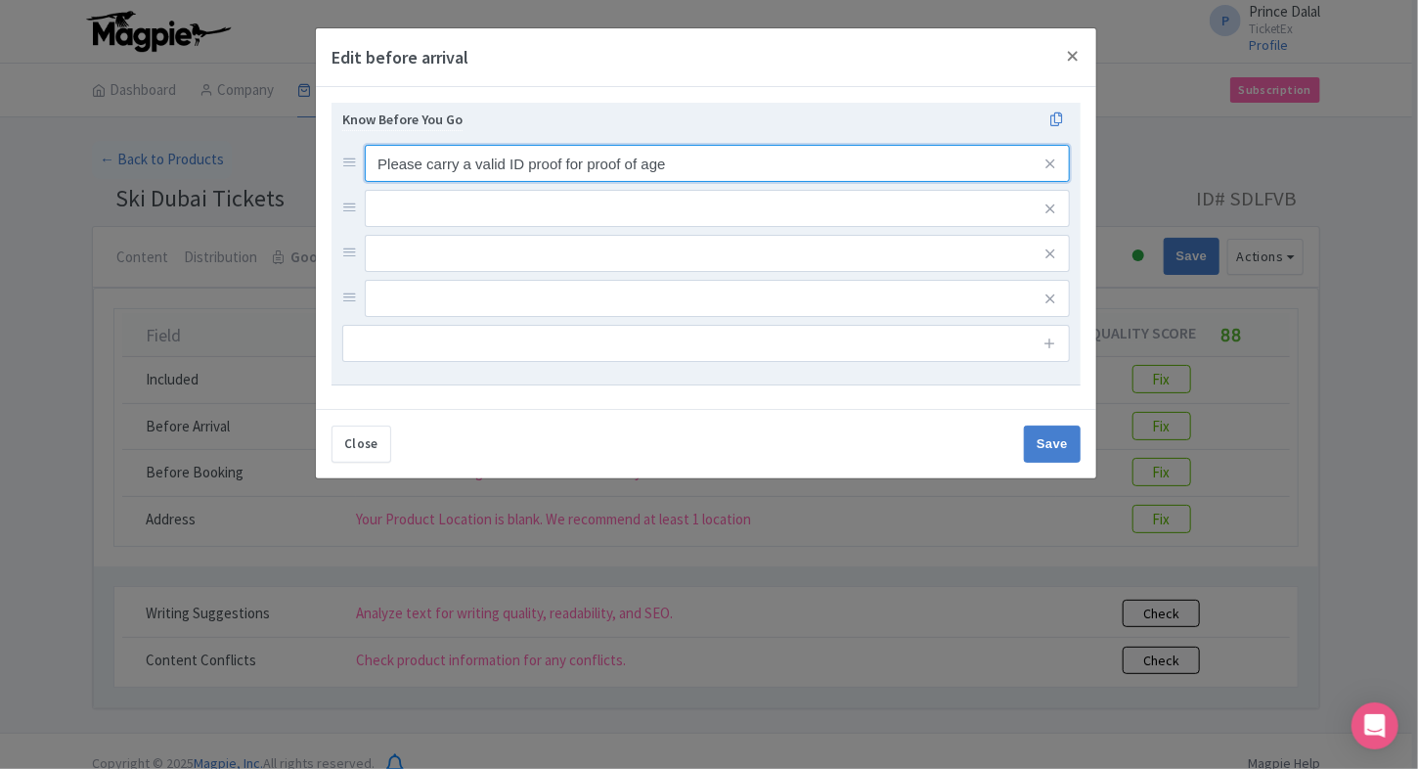
type input "Please carry a valid ID proof for proof of age"
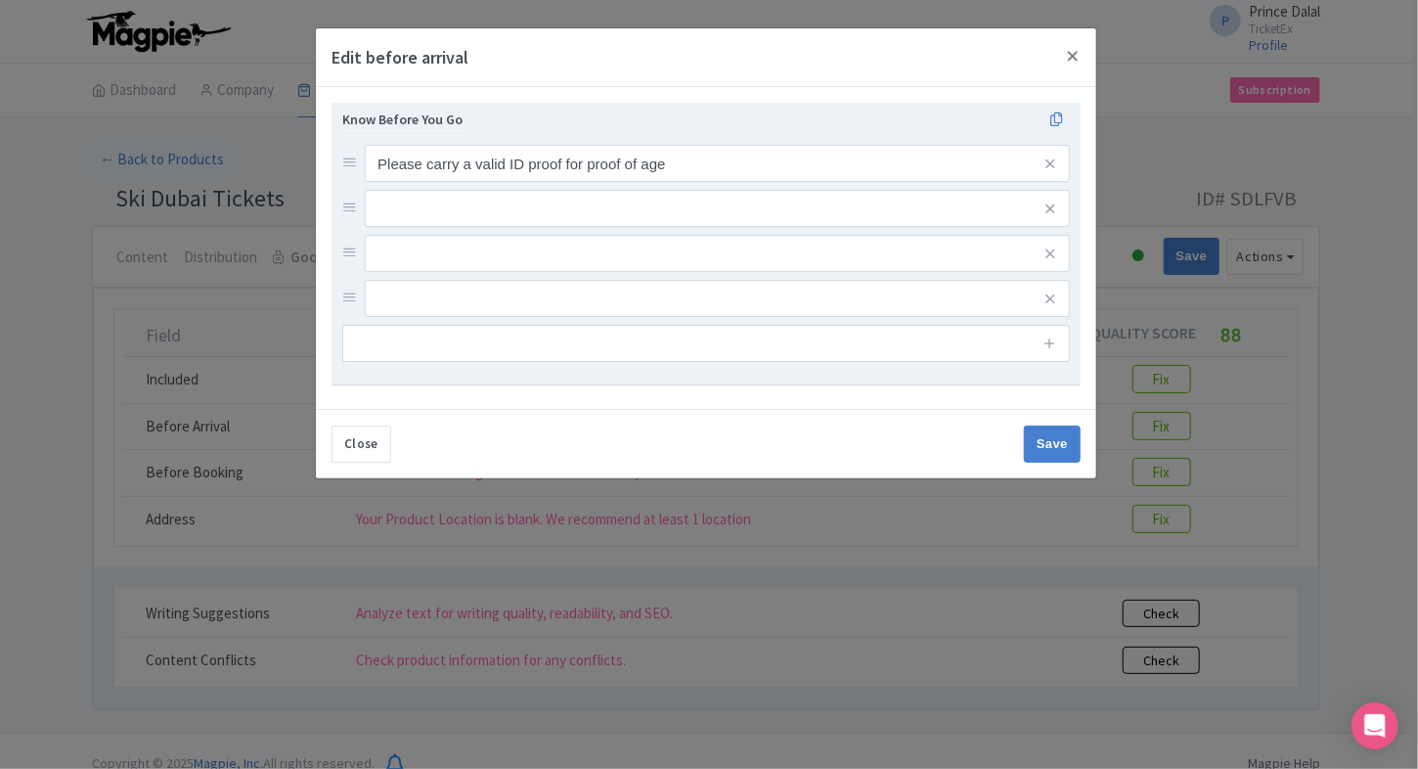
click at [573, 182] on input "text" at bounding box center [717, 163] width 705 height 37
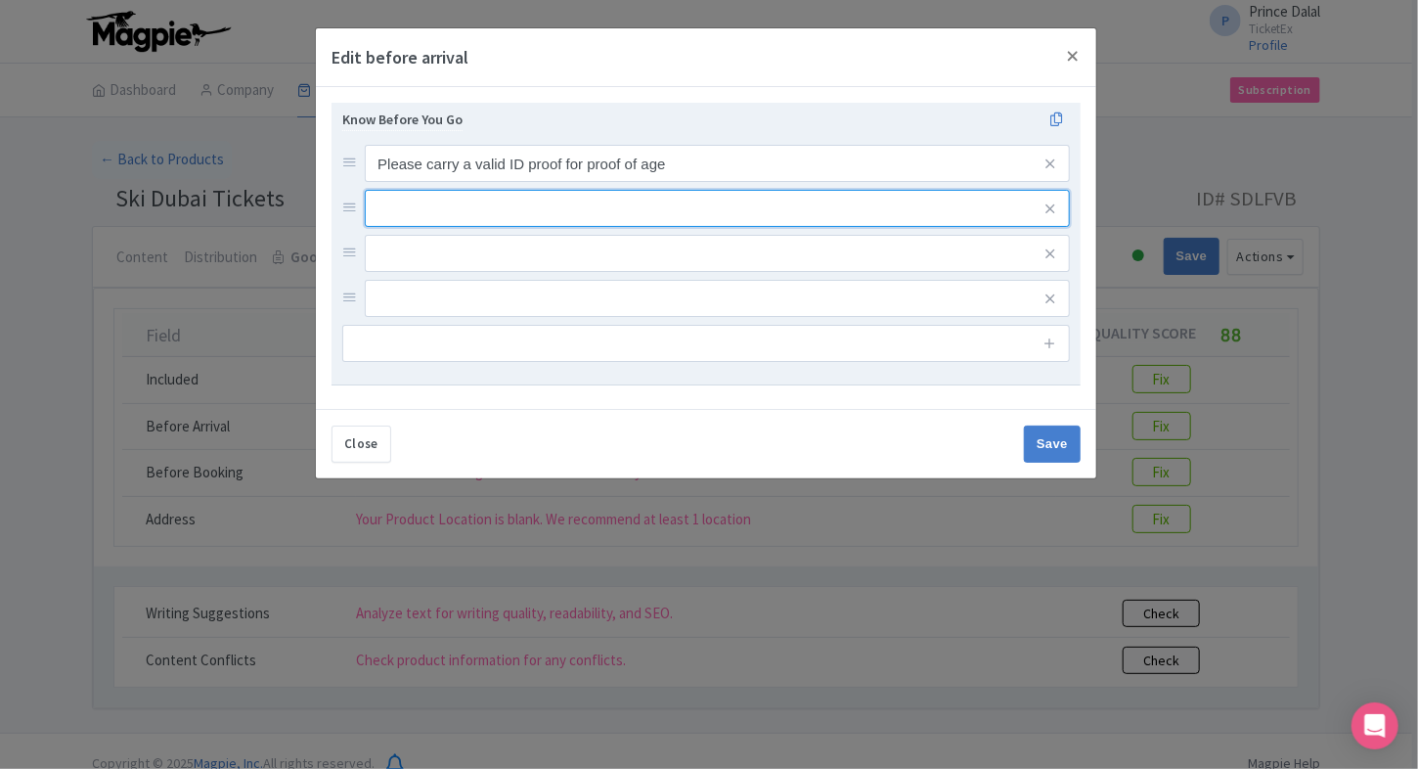
paste input "Snowboard equipment, Jackets, trousers, disposable socks, snow boots, Helmets w…"
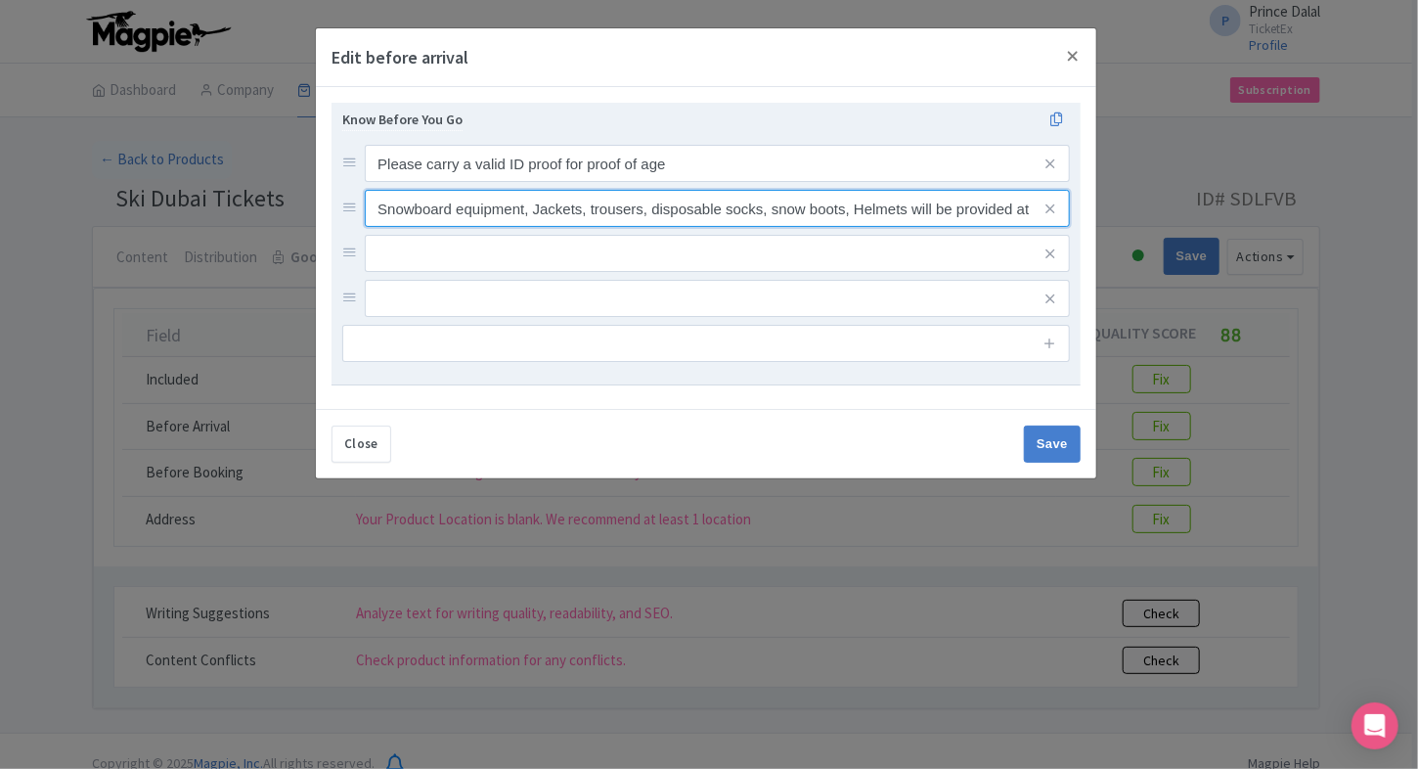
scroll to position [0, 66]
type input "Snowboard equipment, Jackets, trousers, disposable socks, snow boots, Helmets w…"
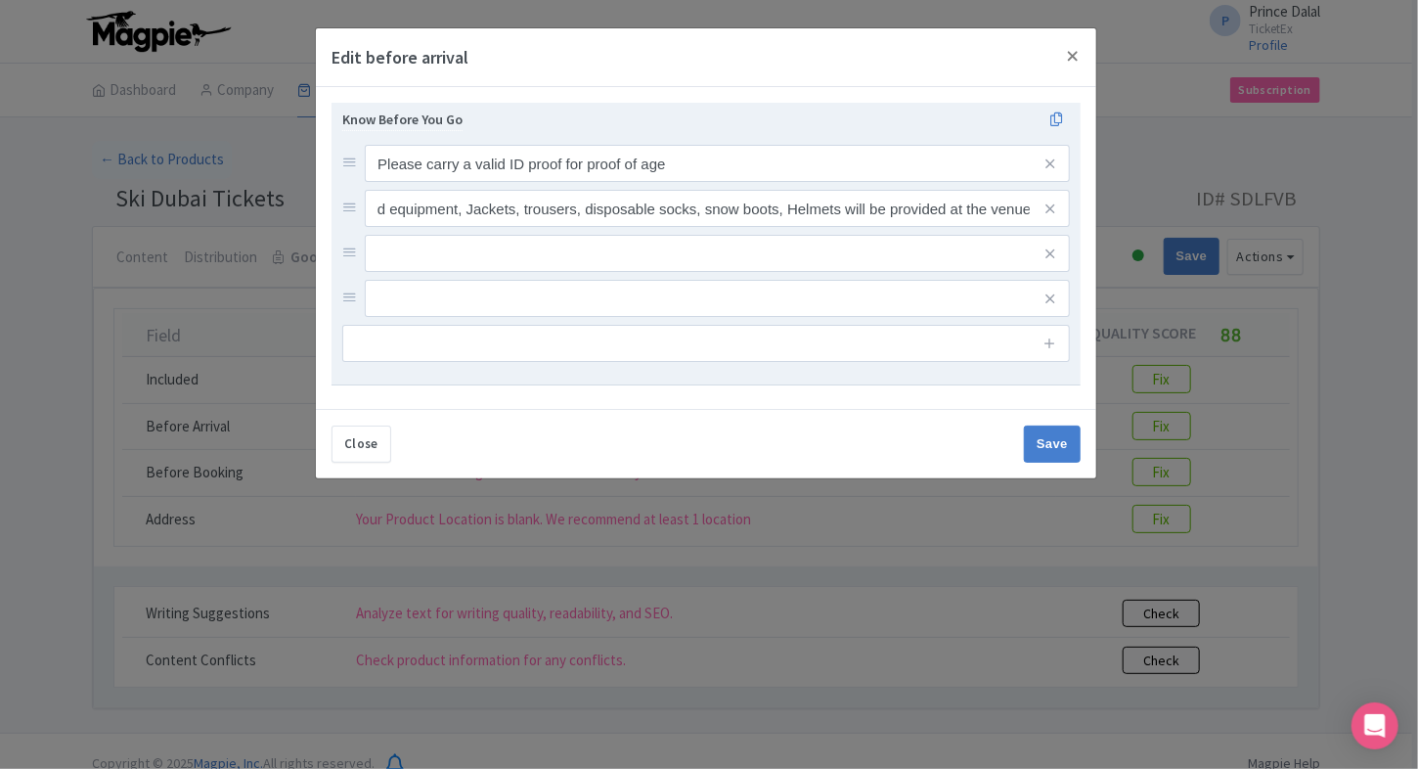
scroll to position [0, 0]
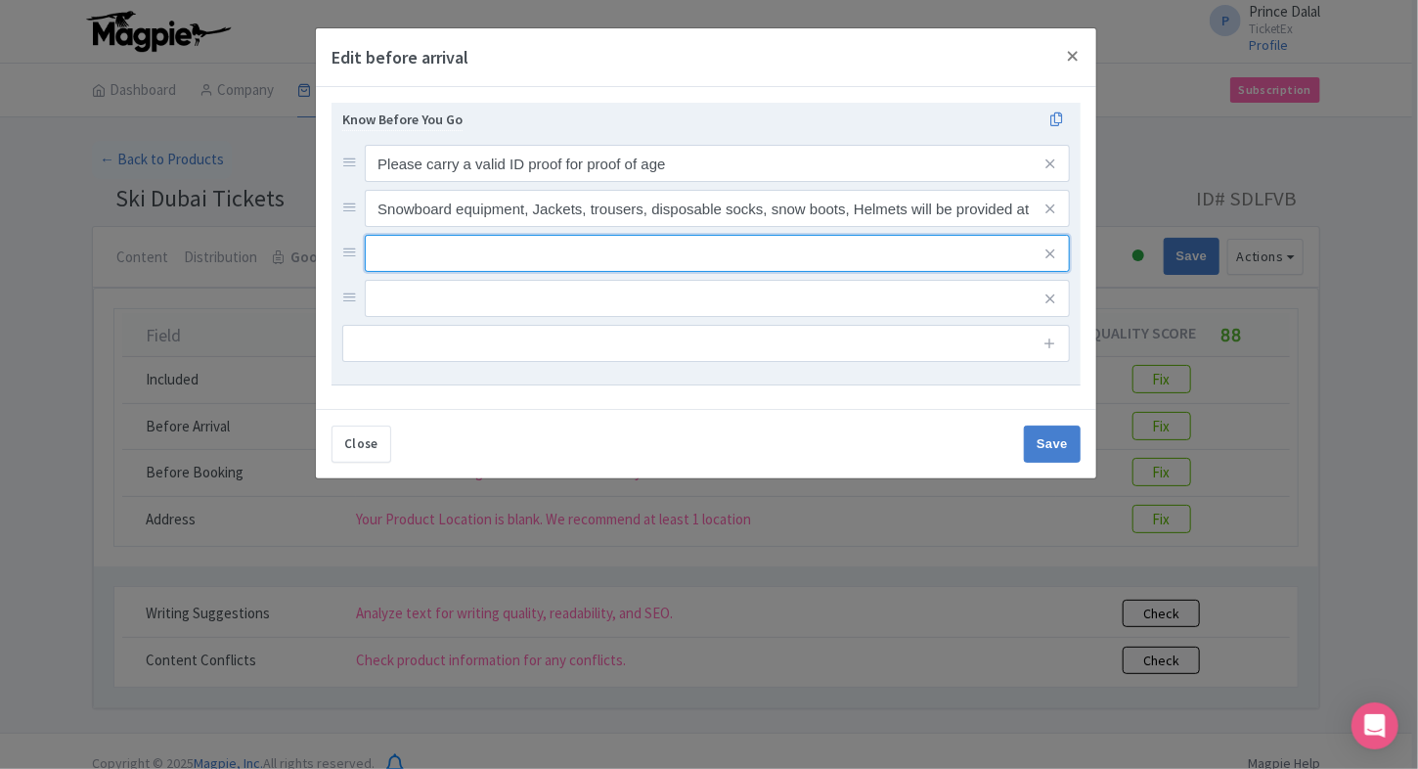
click at [566, 182] on input "text" at bounding box center [717, 163] width 705 height 37
paste input "Helmets are compulsory for children under 13 years old"
type input "Helmets are compulsory for children under 13 years old"
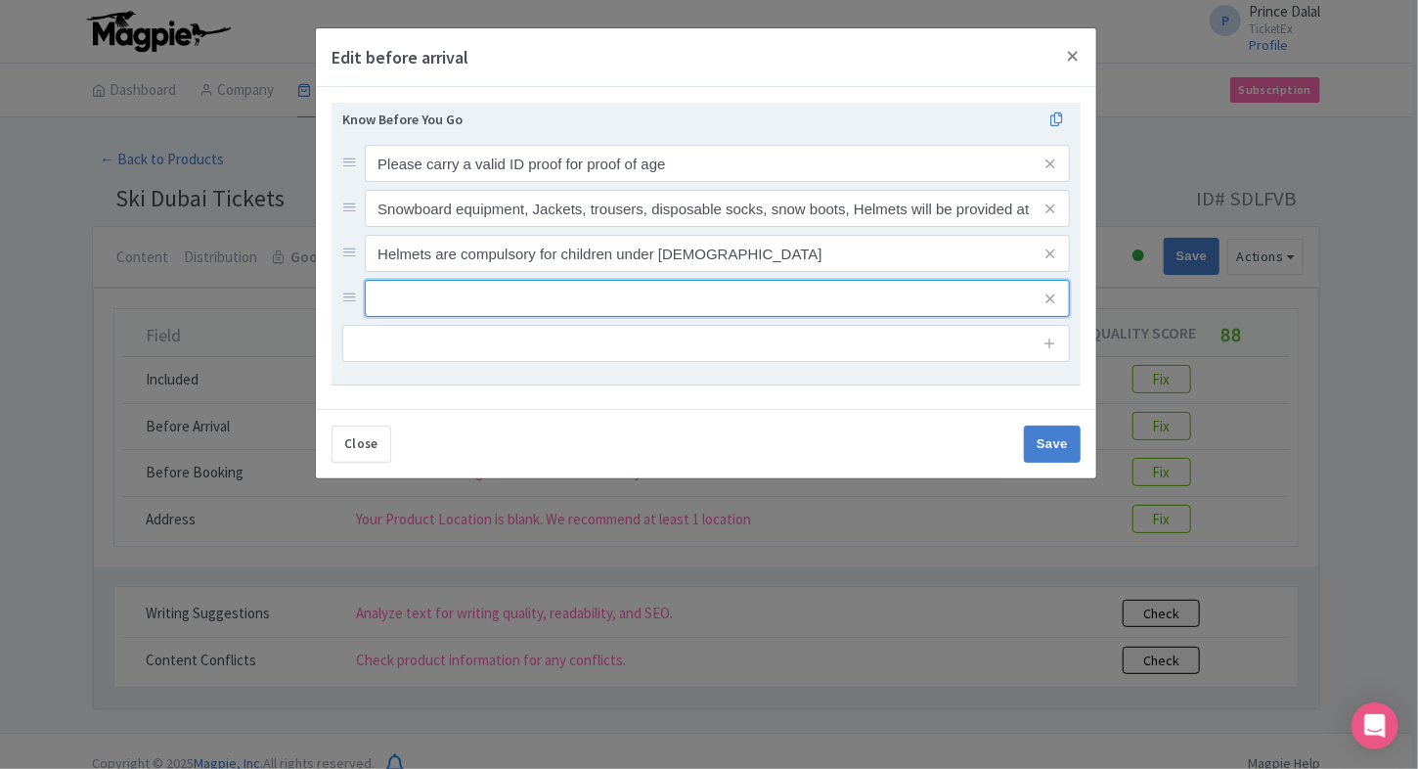
click at [555, 182] on input "text" at bounding box center [717, 163] width 705 height 37
paste input "Park reserves the right to deny entry if there are no slots available. In such …"
type input "Park reserves the right to deny entry if there are no slots available. In such …"
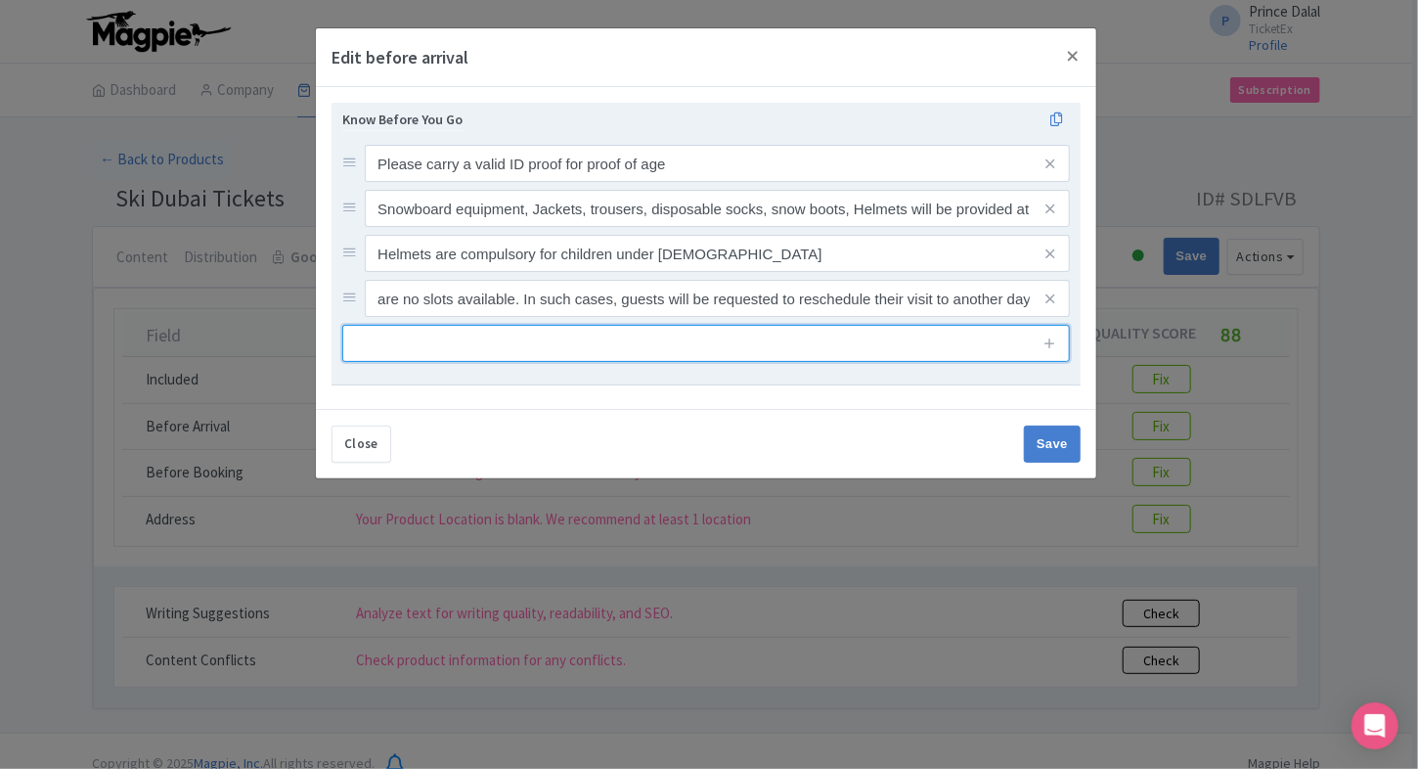
scroll to position [0, 0]
click at [545, 344] on input "text" at bounding box center [705, 343] width 727 height 37
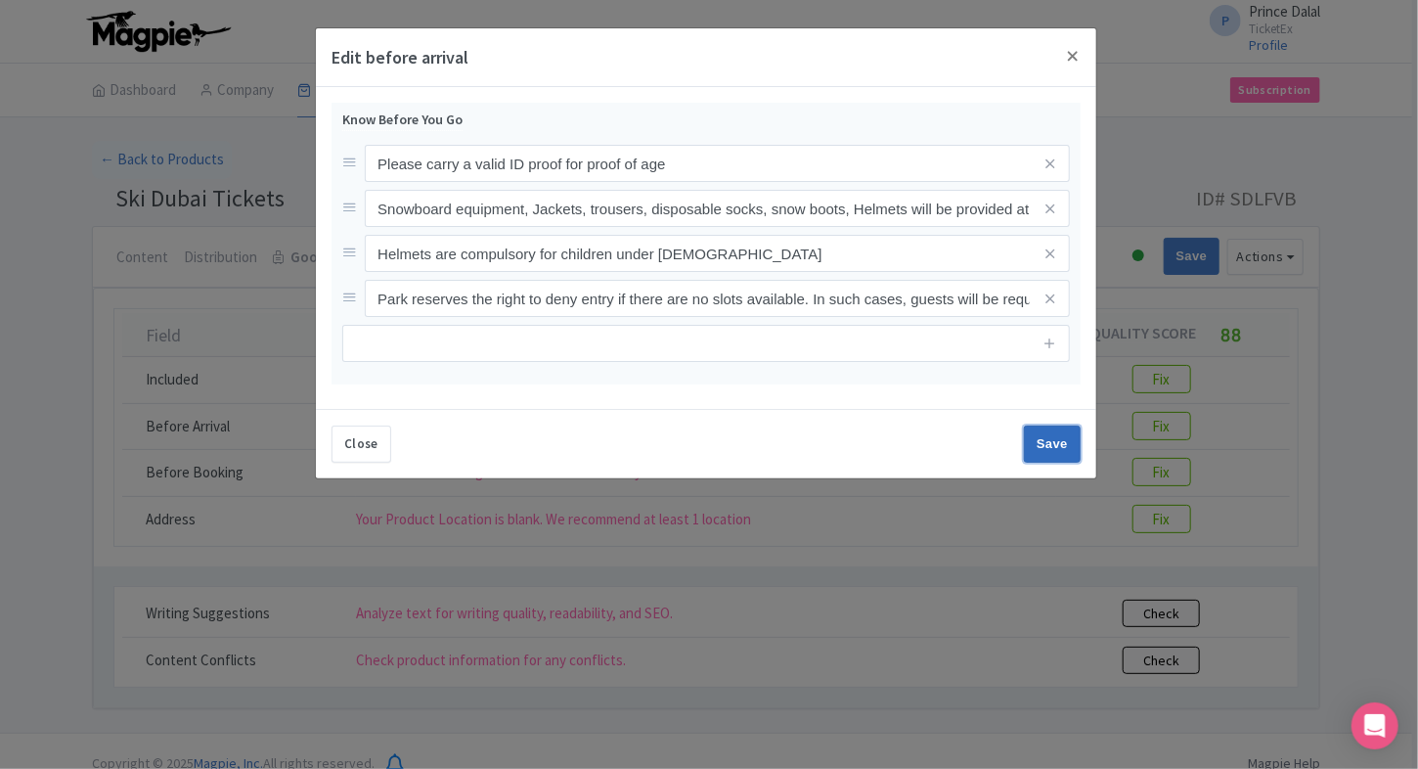
click at [1047, 452] on input "Save" at bounding box center [1052, 443] width 57 height 37
type input "Saving..."
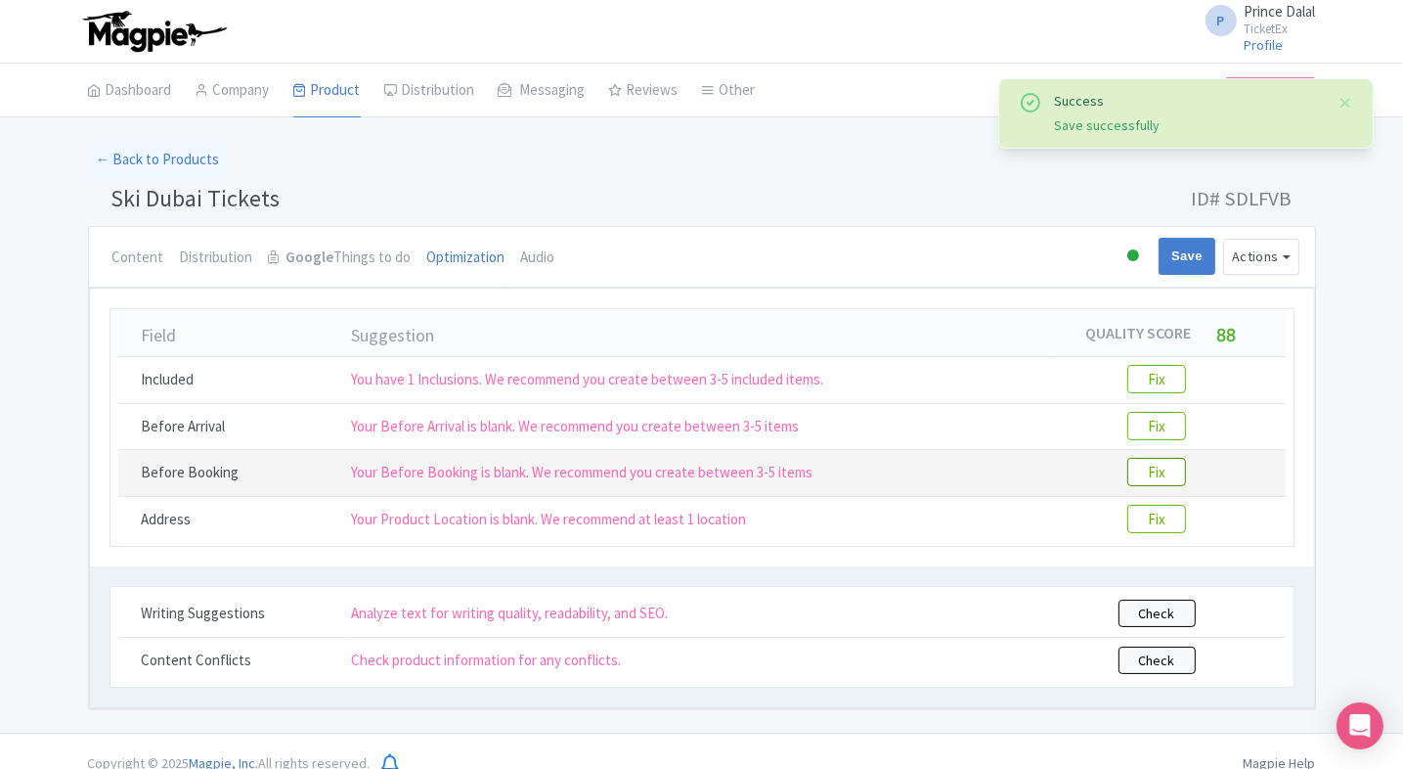
click at [1154, 460] on btn "Fix" at bounding box center [1156, 472] width 59 height 28
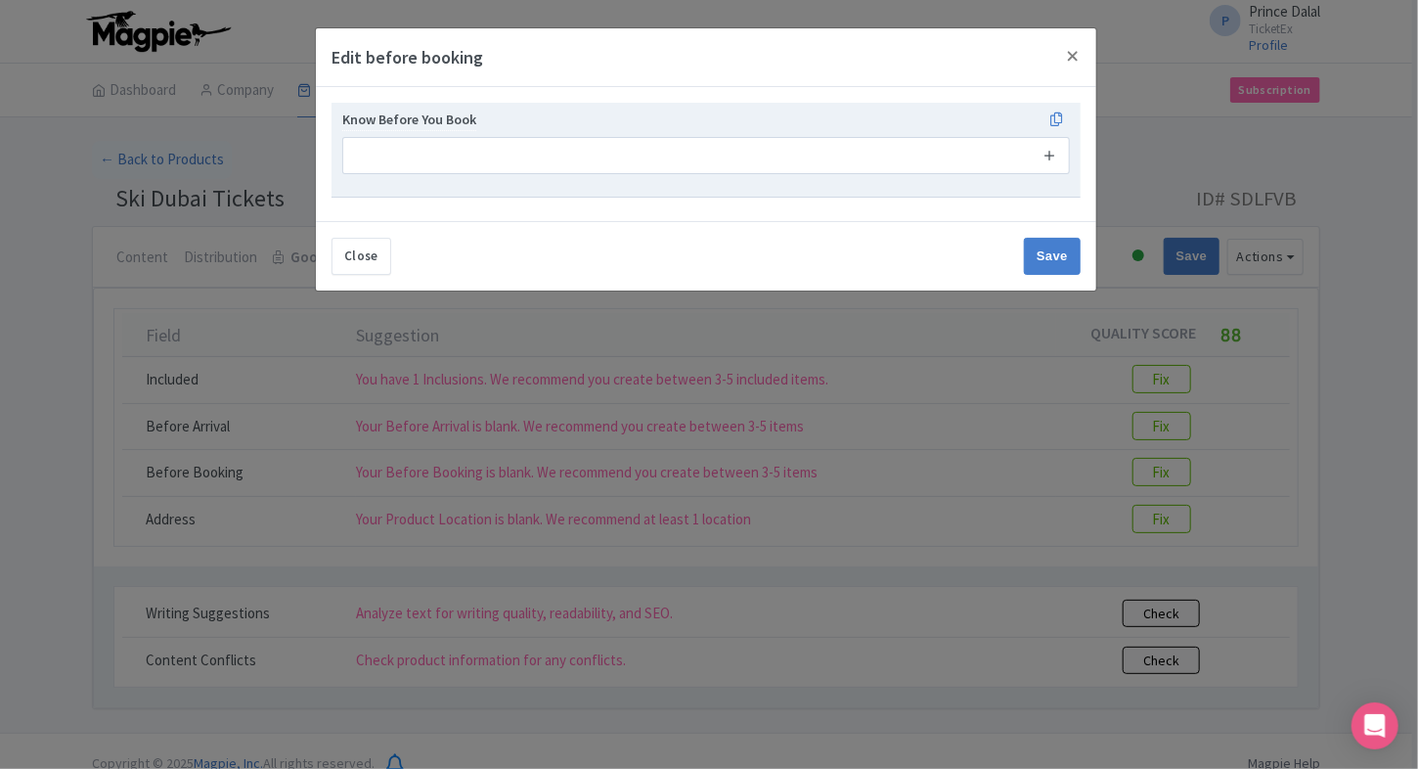
click at [1054, 160] on icon at bounding box center [1049, 155] width 15 height 15
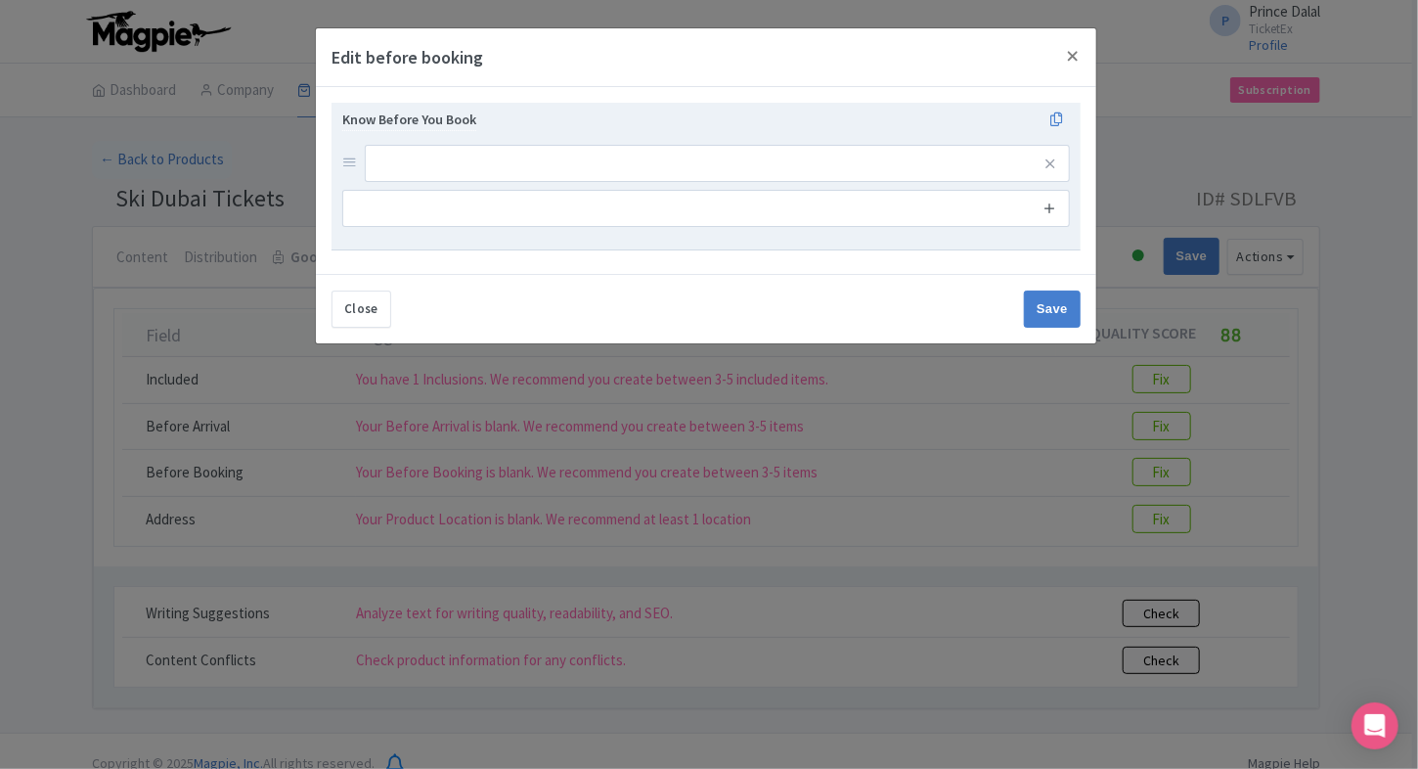
click at [1045, 200] on icon at bounding box center [1049, 207] width 15 height 15
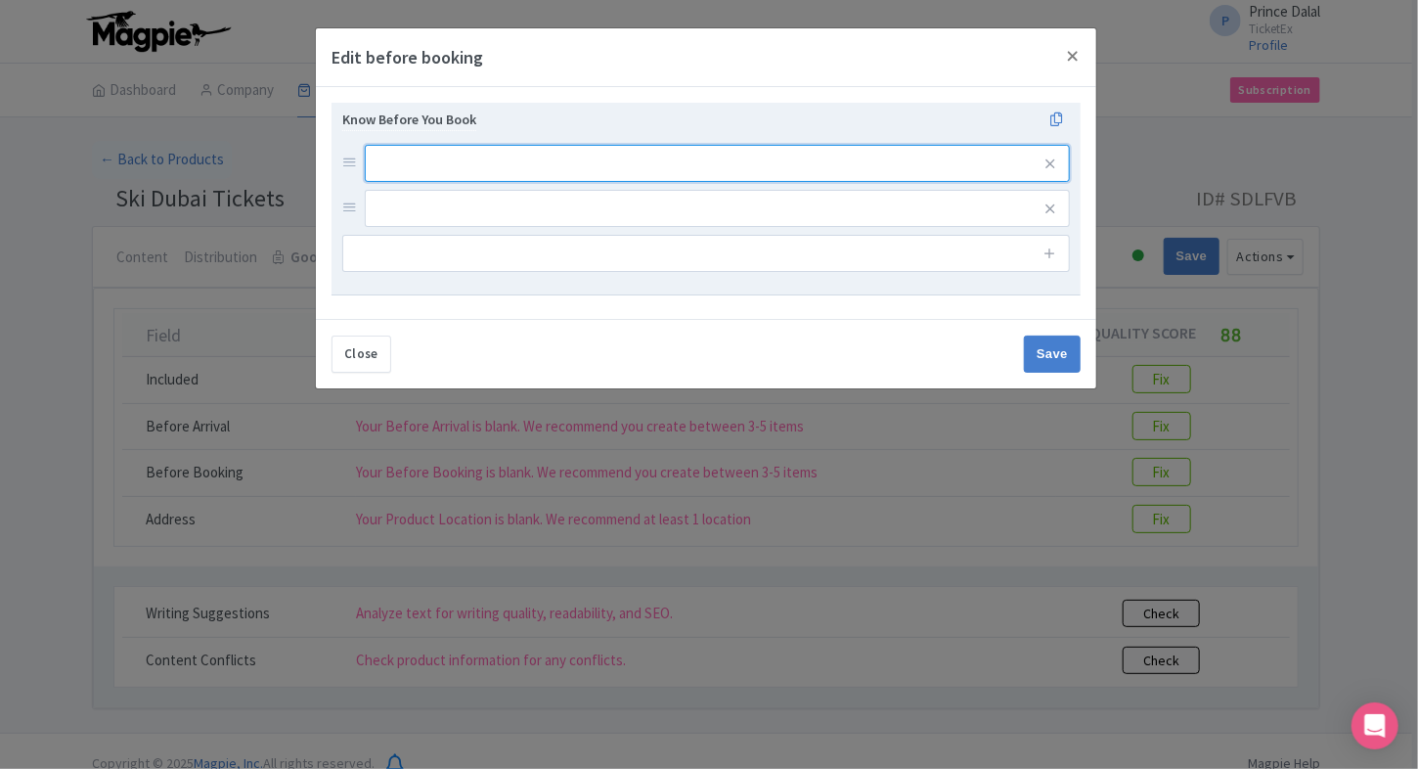
click at [850, 154] on input "text" at bounding box center [717, 163] width 705 height 37
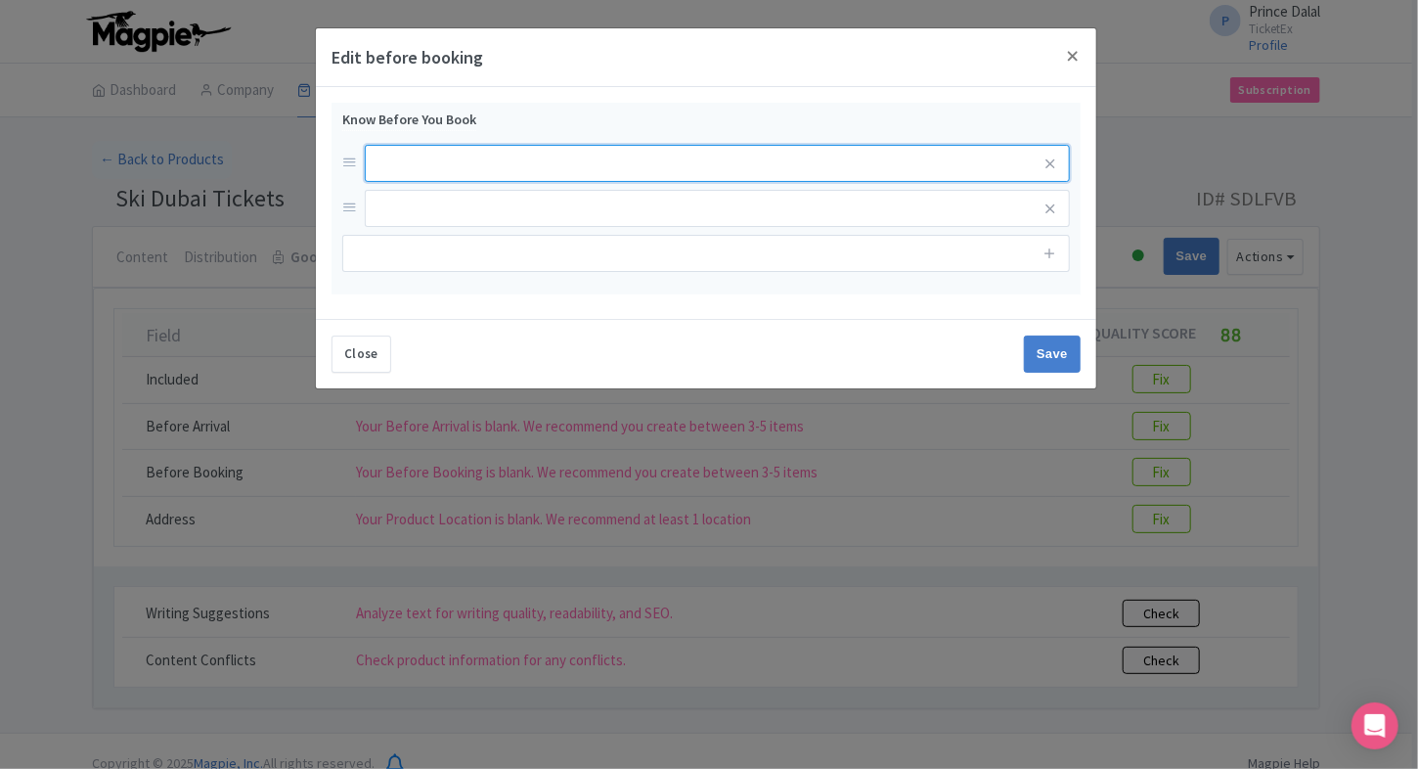
paste input "Some rides and features may have height and weight restrictions"
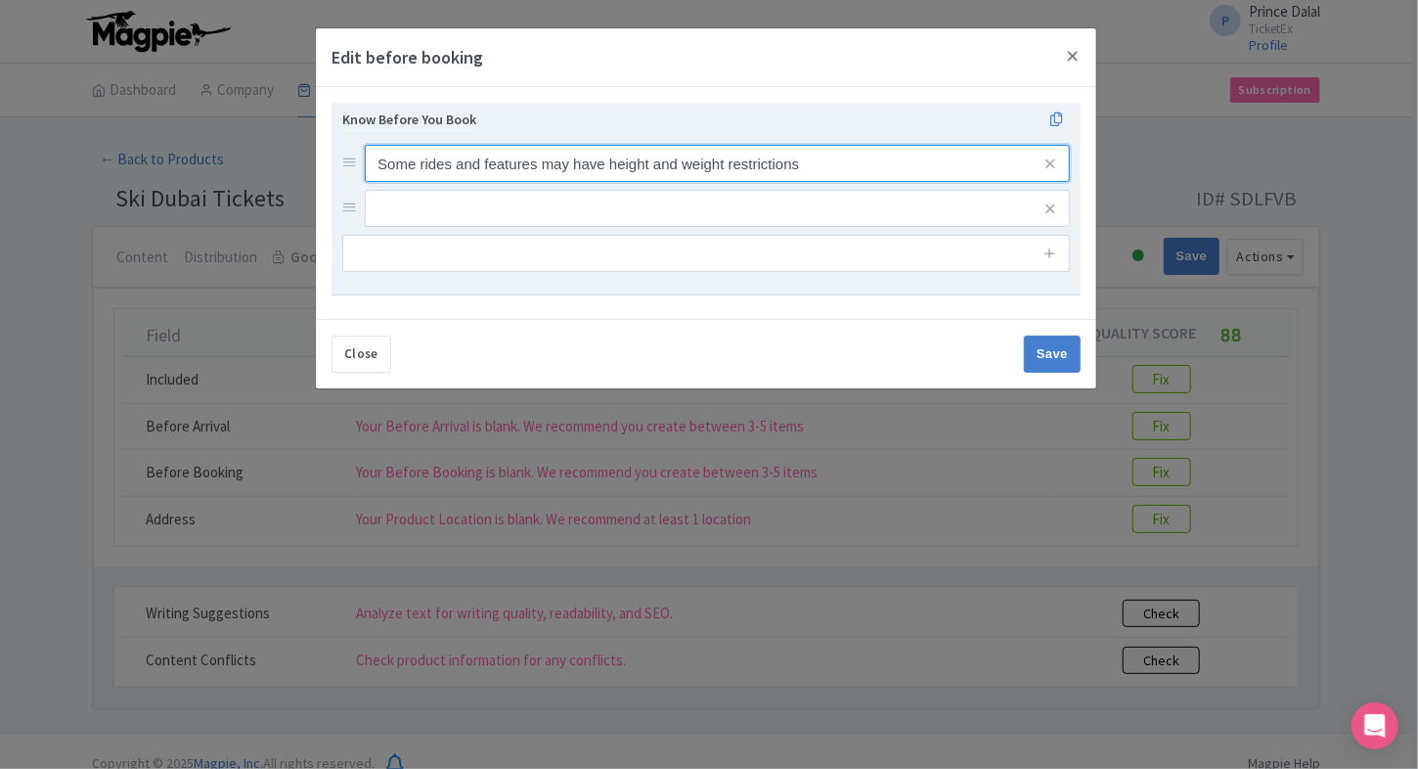
type input "Some rides and features may have height and weight restrictions"
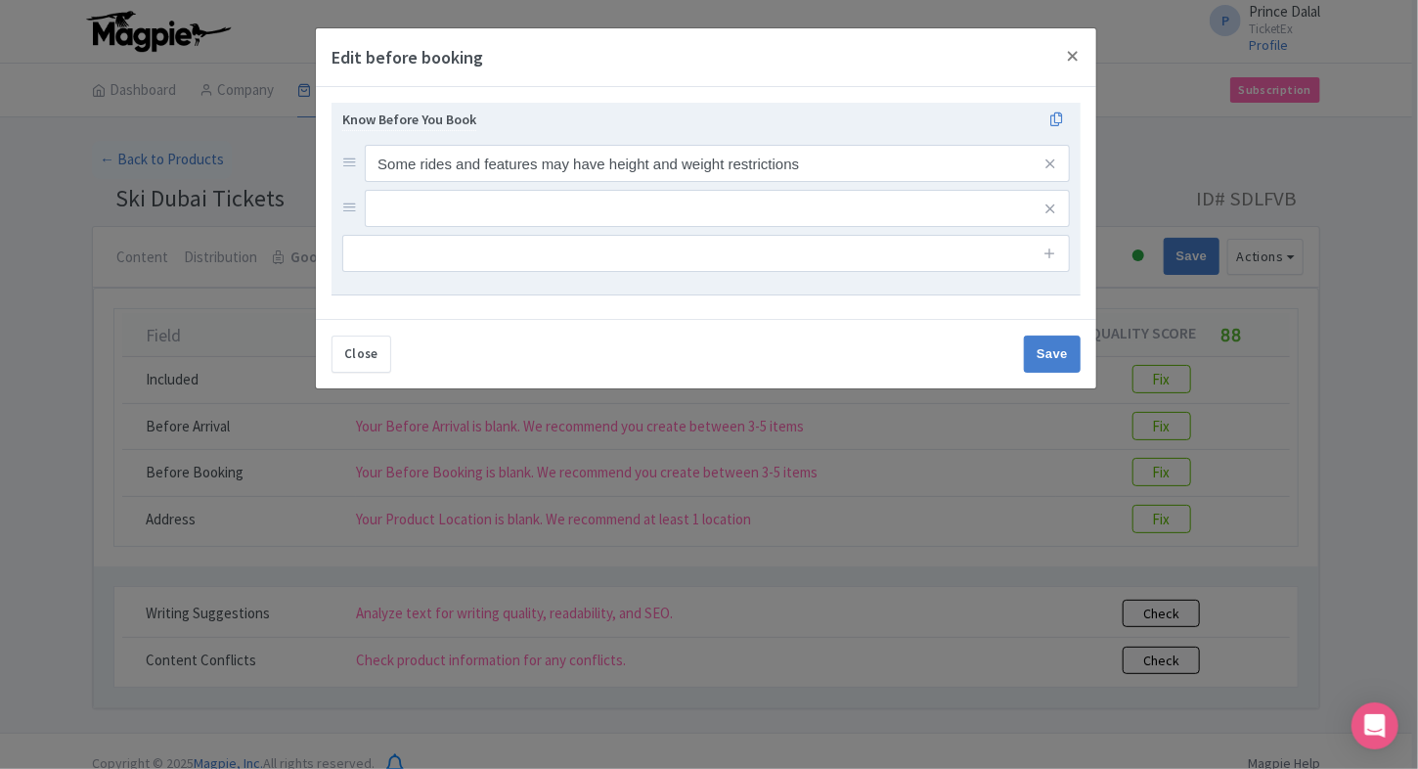
click at [677, 182] on input "text" at bounding box center [717, 163] width 705 height 37
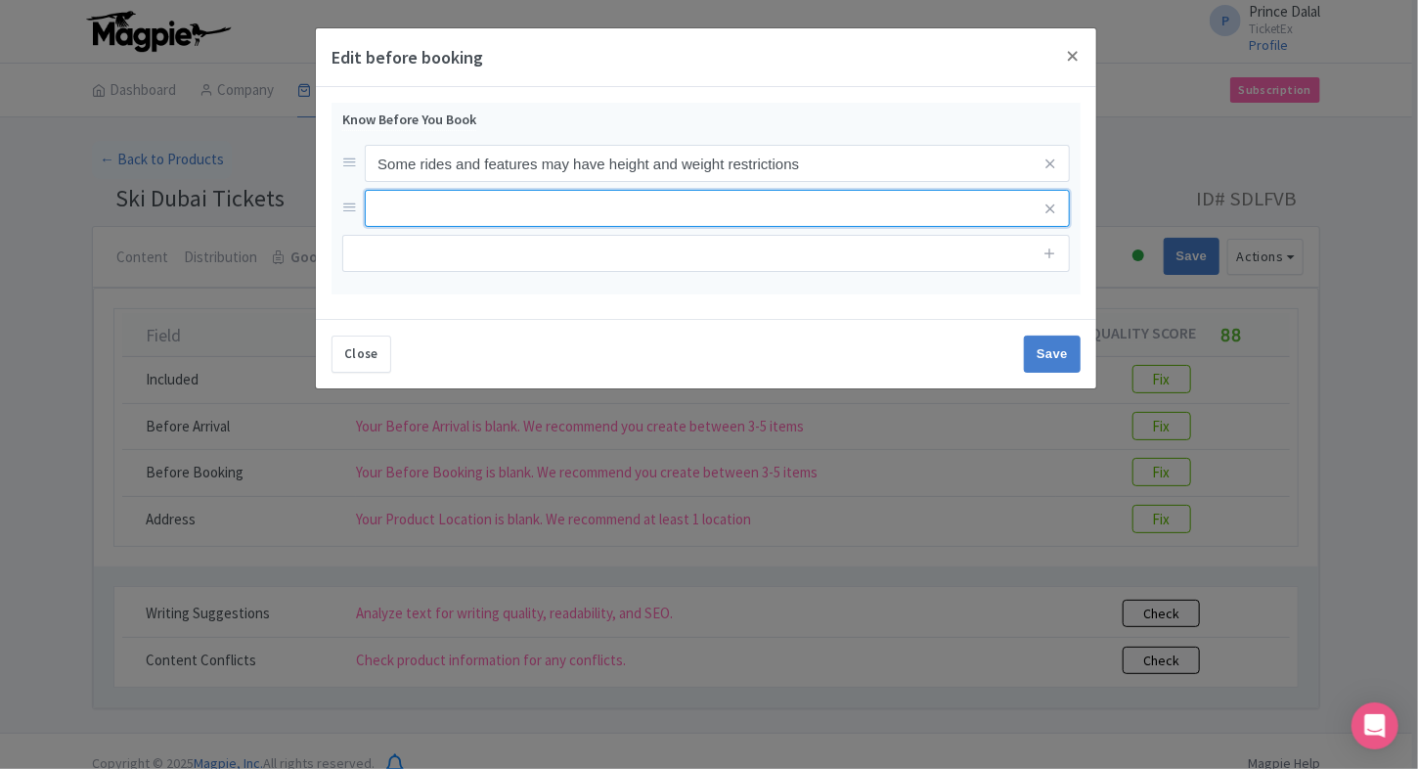
paste input "To ride on the Snow Bullet Ride children must be above eight years of age, 125 …"
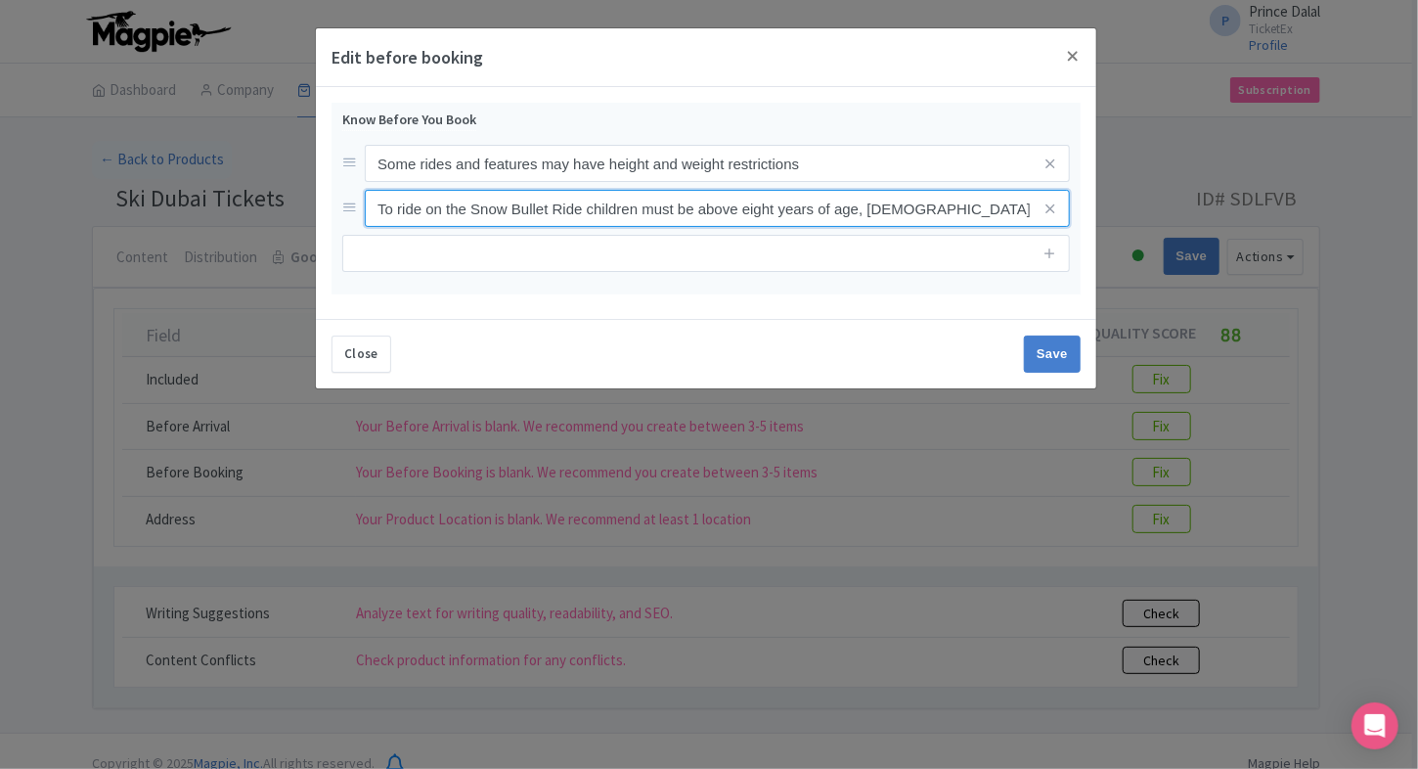
scroll to position [0, 424]
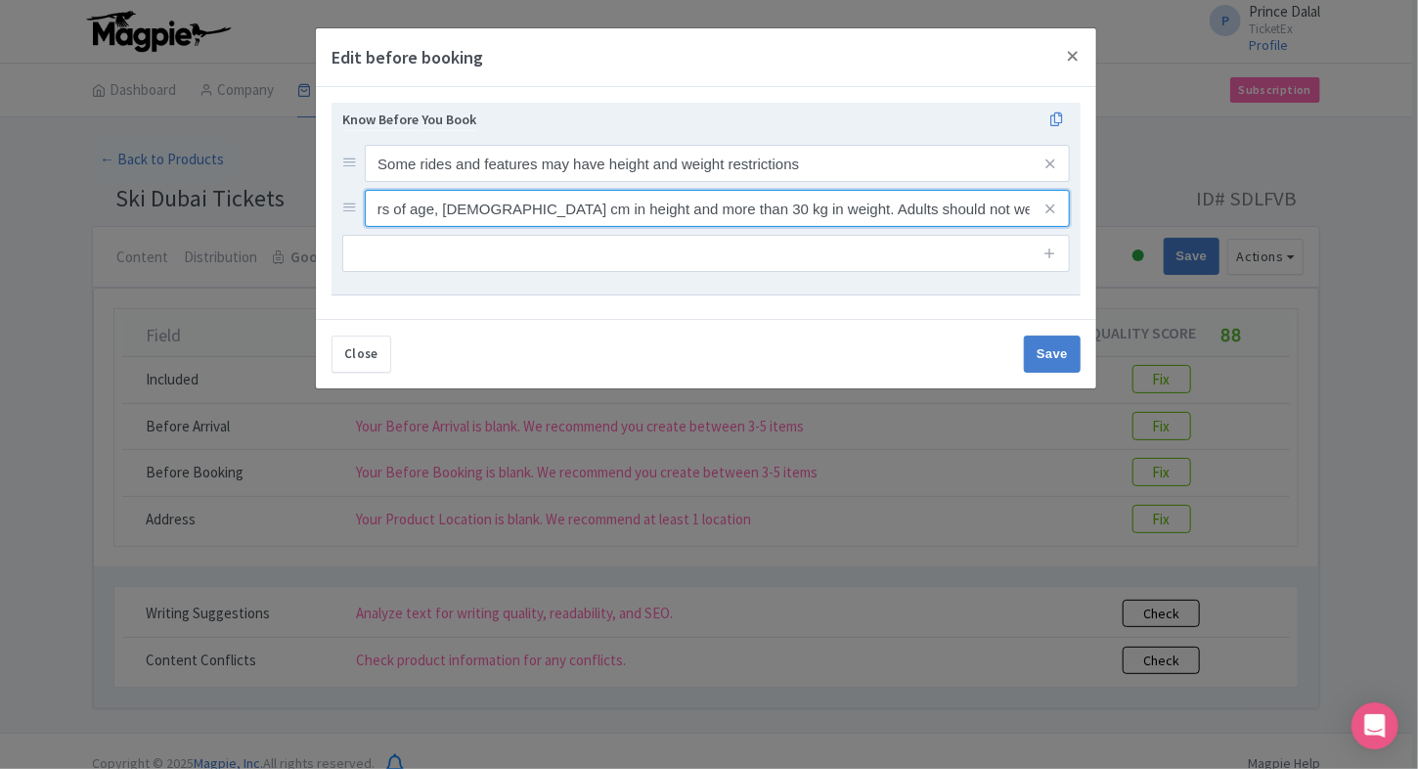
type input "To ride on the Snow Bullet Ride children must be above eight years of age, 125 …"
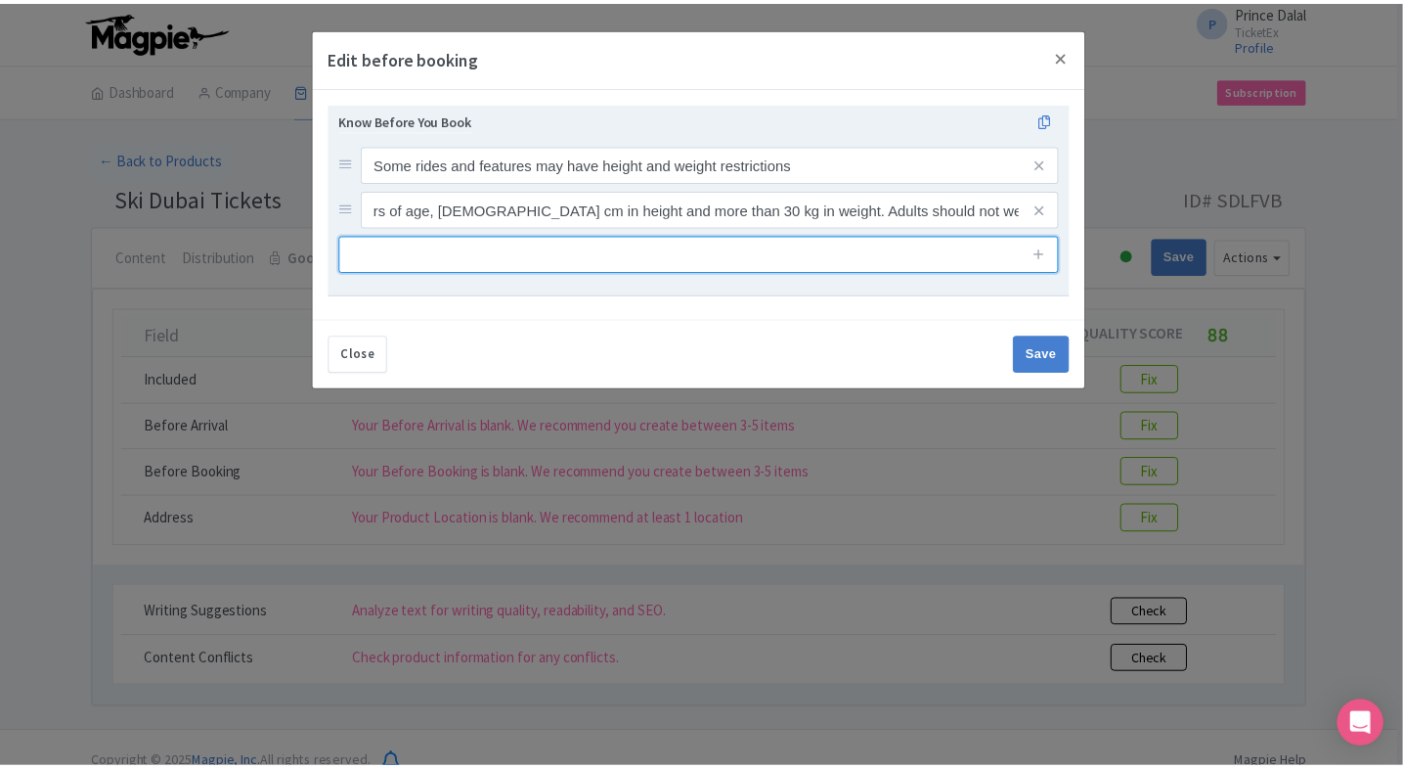
scroll to position [0, 0]
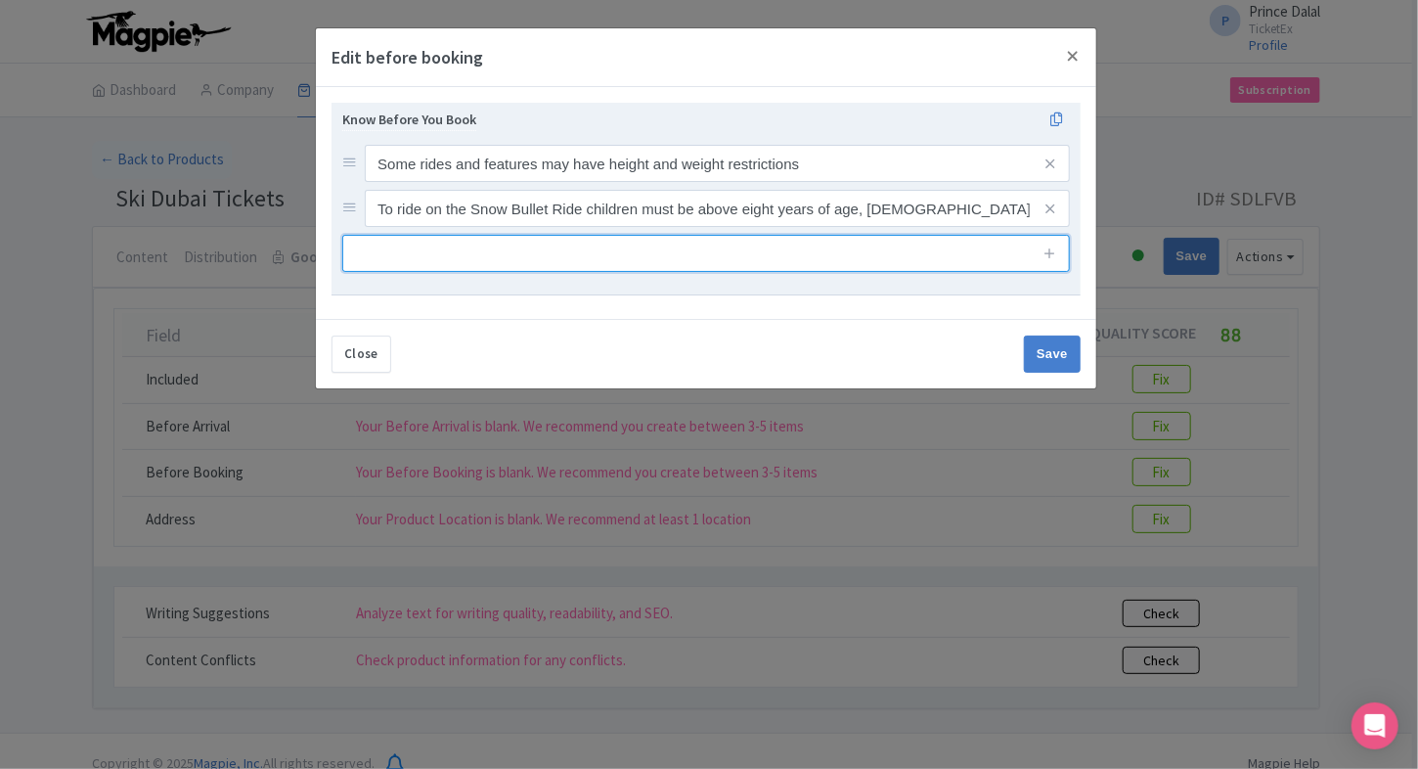
click at [648, 268] on input "text" at bounding box center [705, 253] width 727 height 37
paste input "On Saturday and Sunday the timings of attraction are 9 AM TO 12 AM"
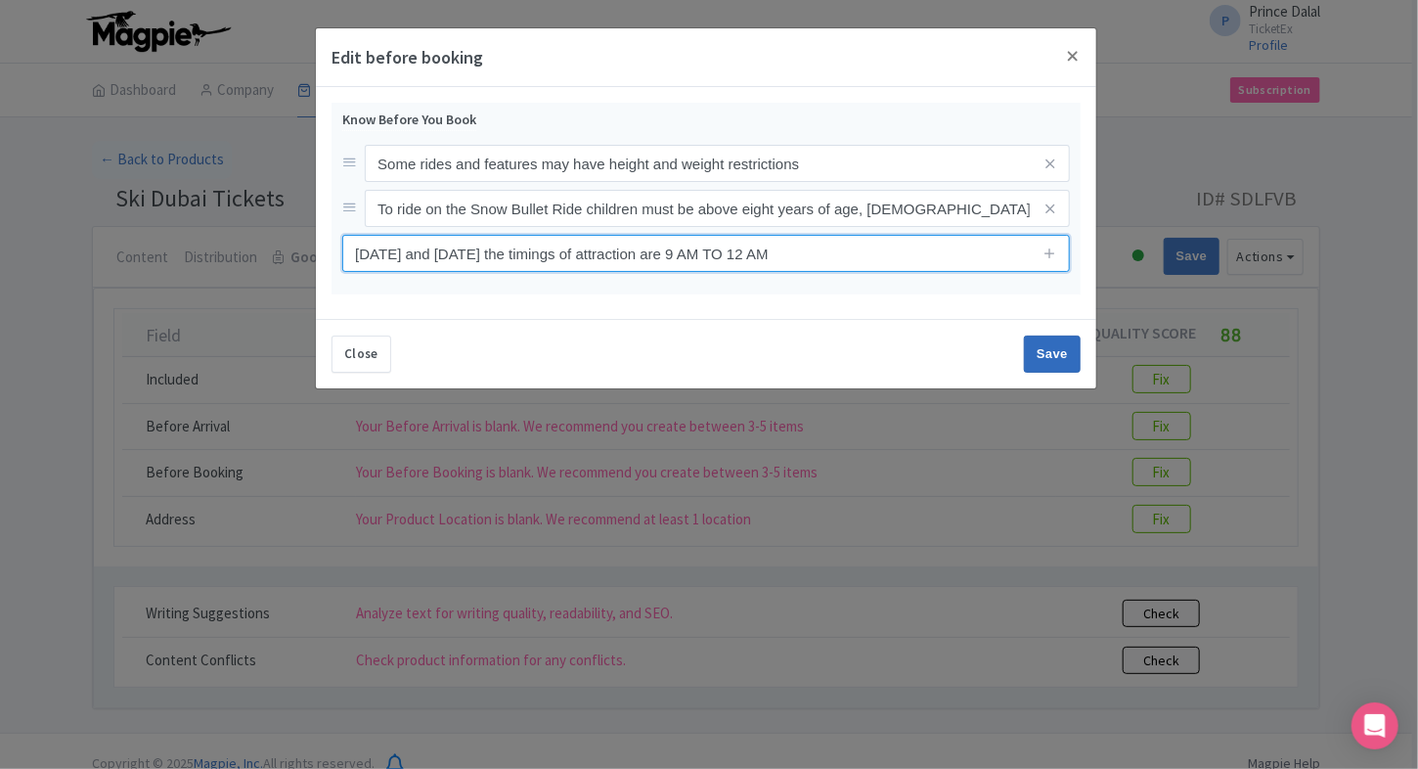
type input "On Saturday and Sunday the timings of attraction are 9 AM TO 12 AM"
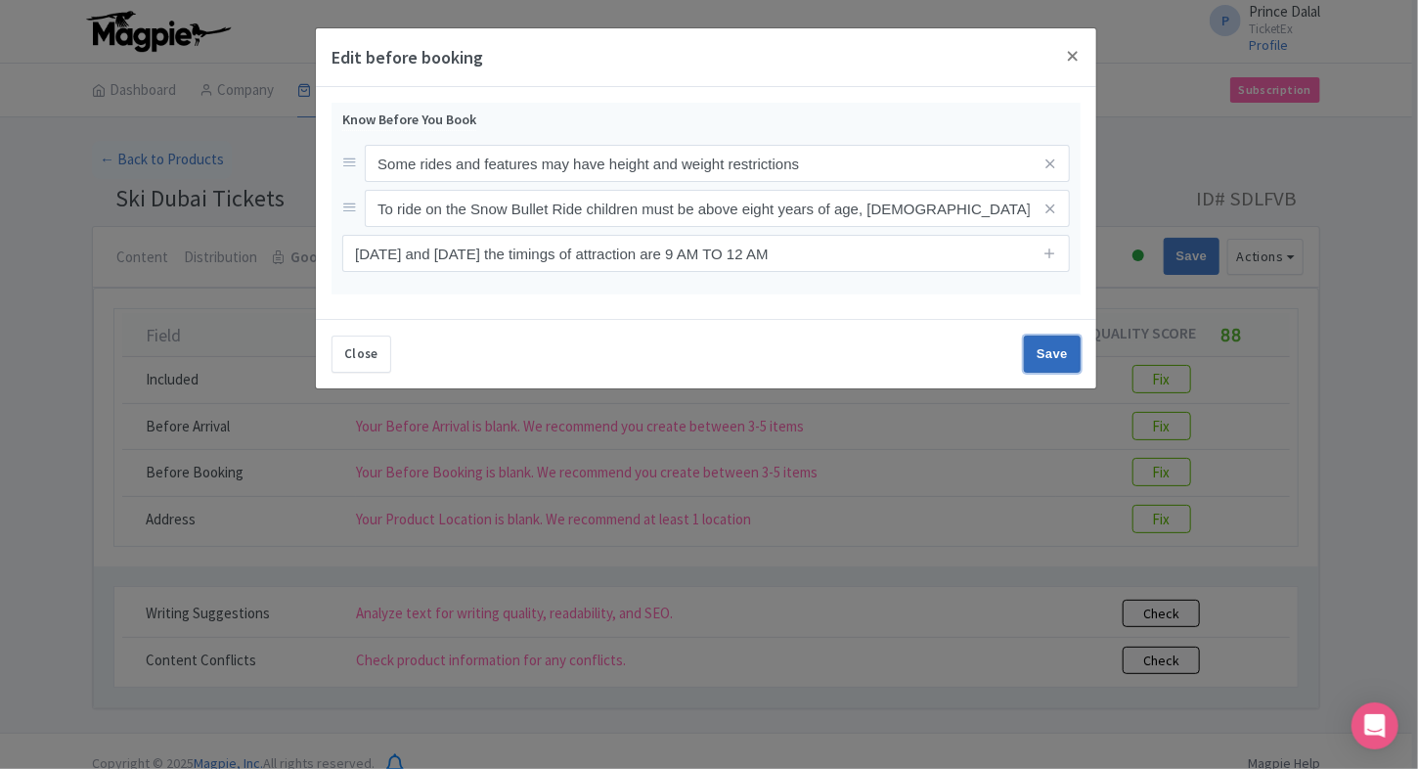
click at [1052, 356] on input "Save" at bounding box center [1052, 353] width 57 height 37
type input "Save"
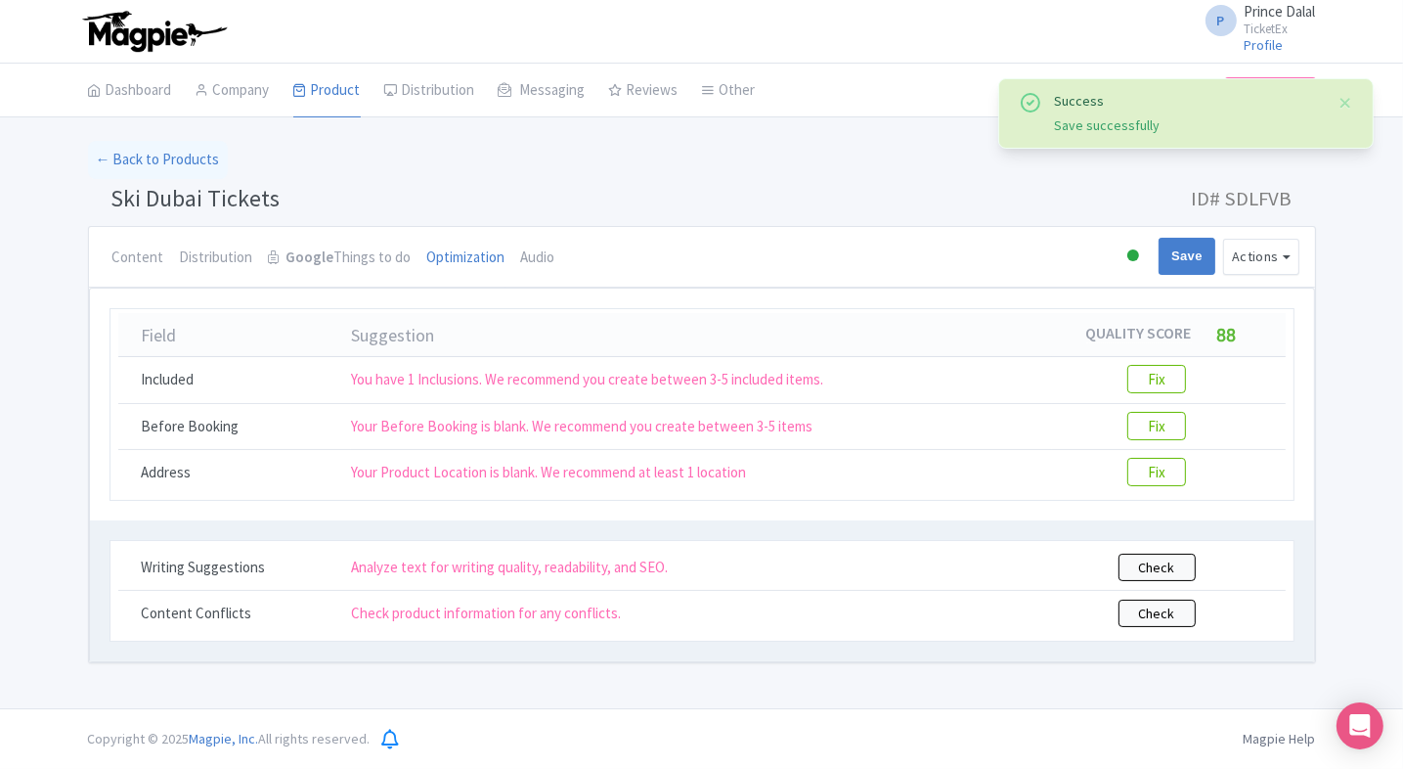
click at [552, 258] on li "Audio" at bounding box center [538, 258] width 50 height 62
click at [504, 265] on li "Optimization" at bounding box center [466, 258] width 94 height 62
click at [529, 257] on link "Audio" at bounding box center [538, 258] width 34 height 63
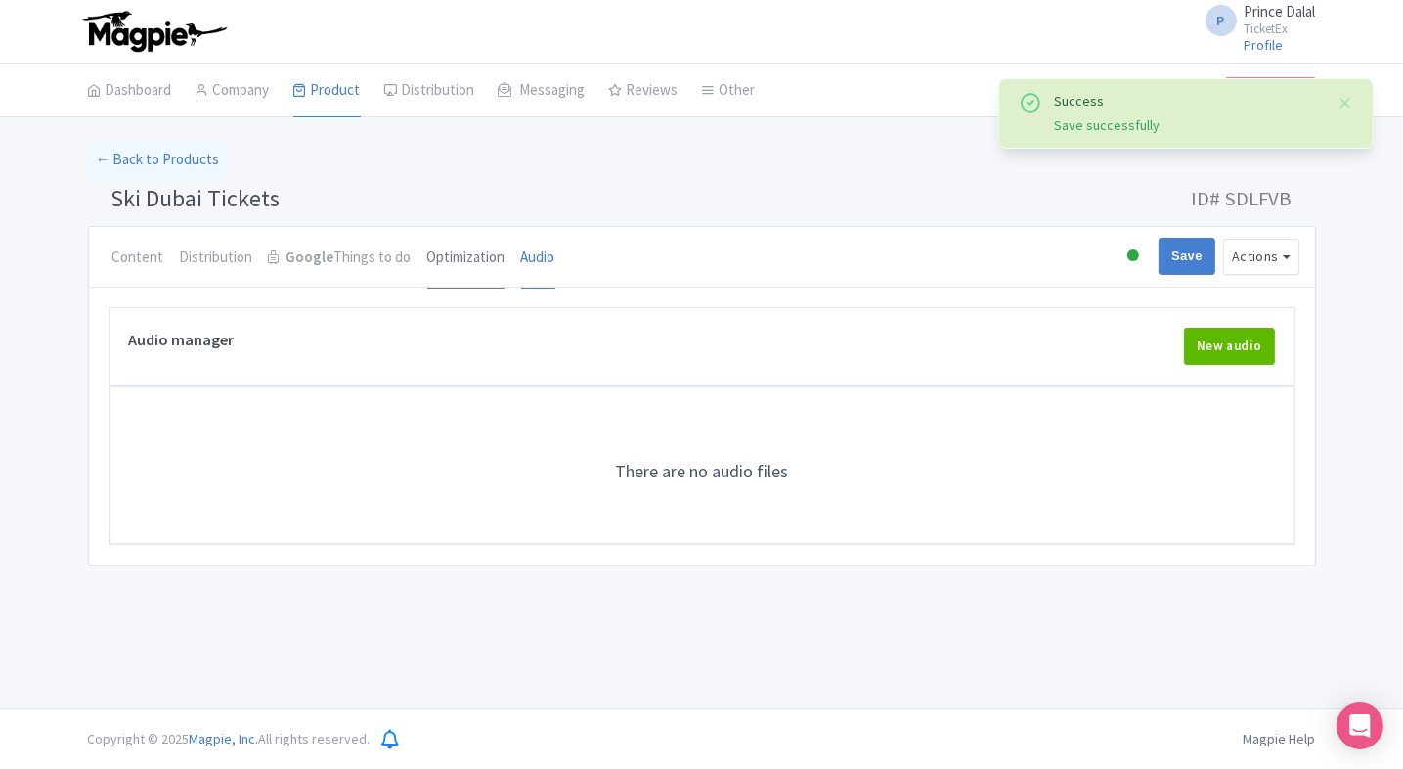
click at [437, 259] on link "Optimization" at bounding box center [466, 258] width 78 height 63
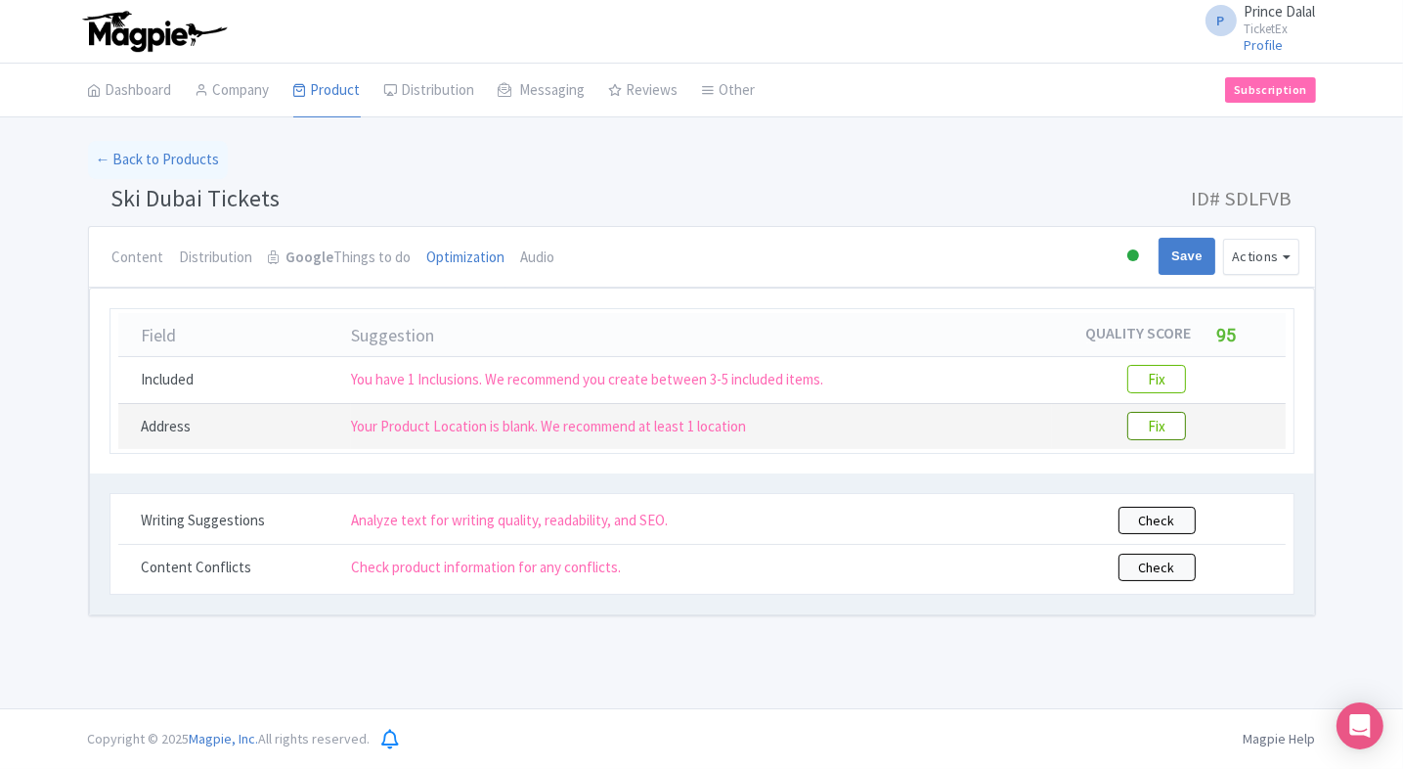
click at [1176, 425] on btn "Fix" at bounding box center [1156, 426] width 59 height 28
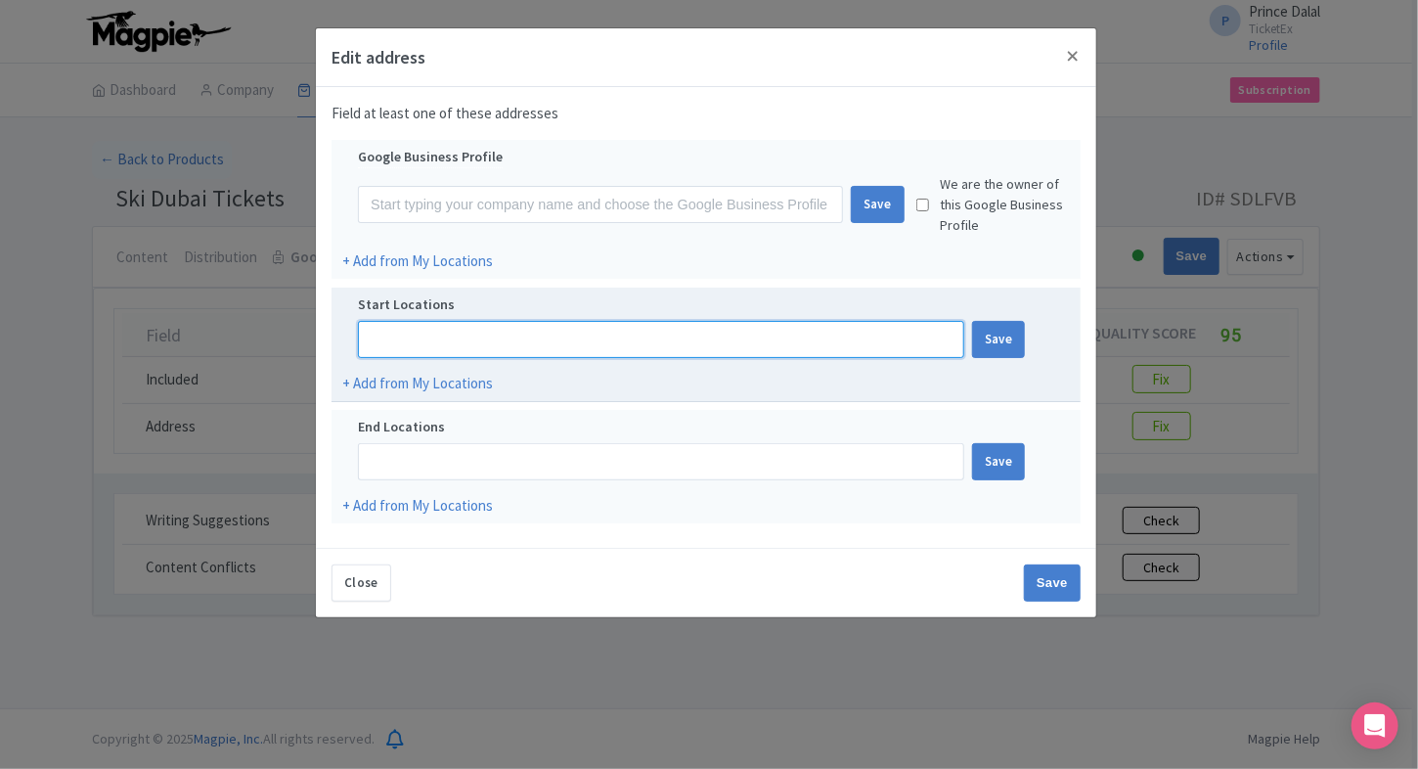
click at [441, 343] on input at bounding box center [661, 339] width 606 height 37
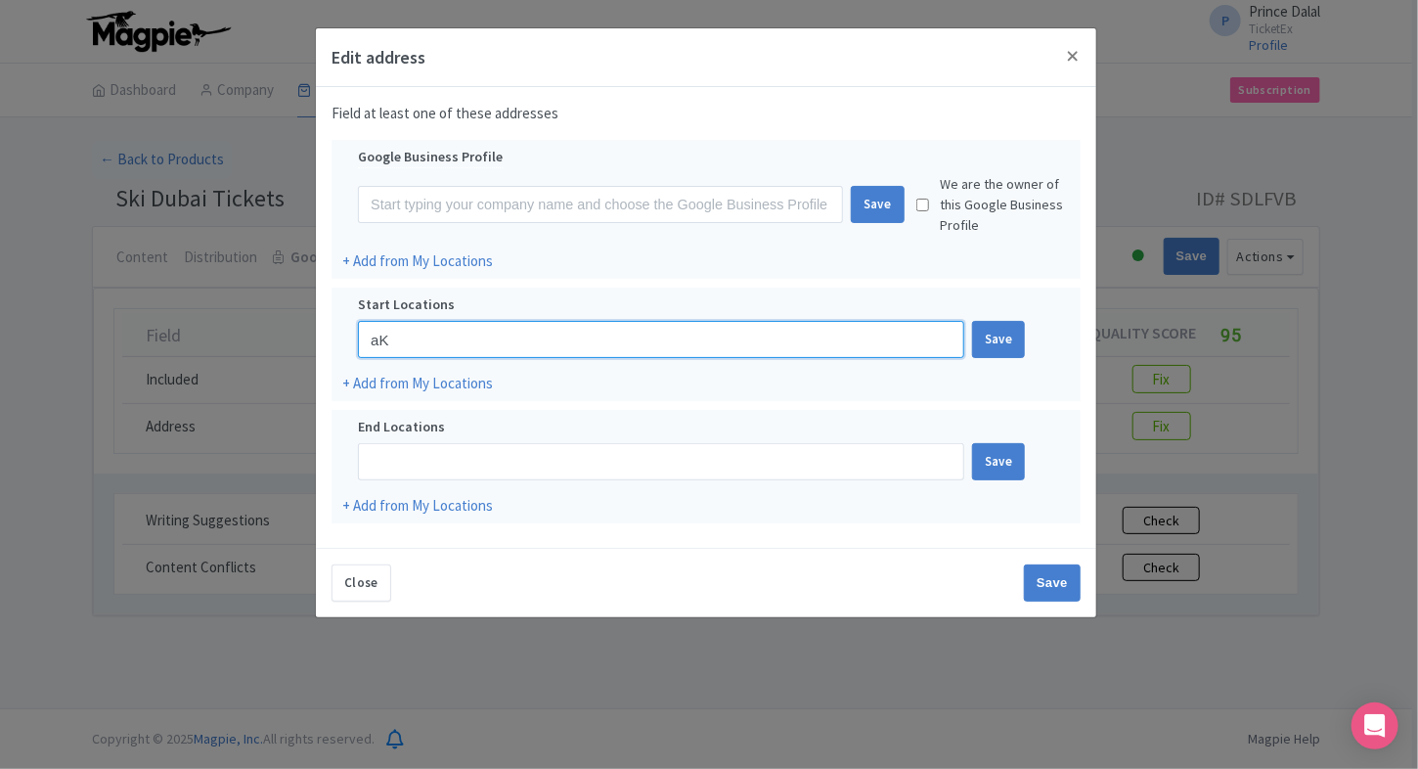
type input "a"
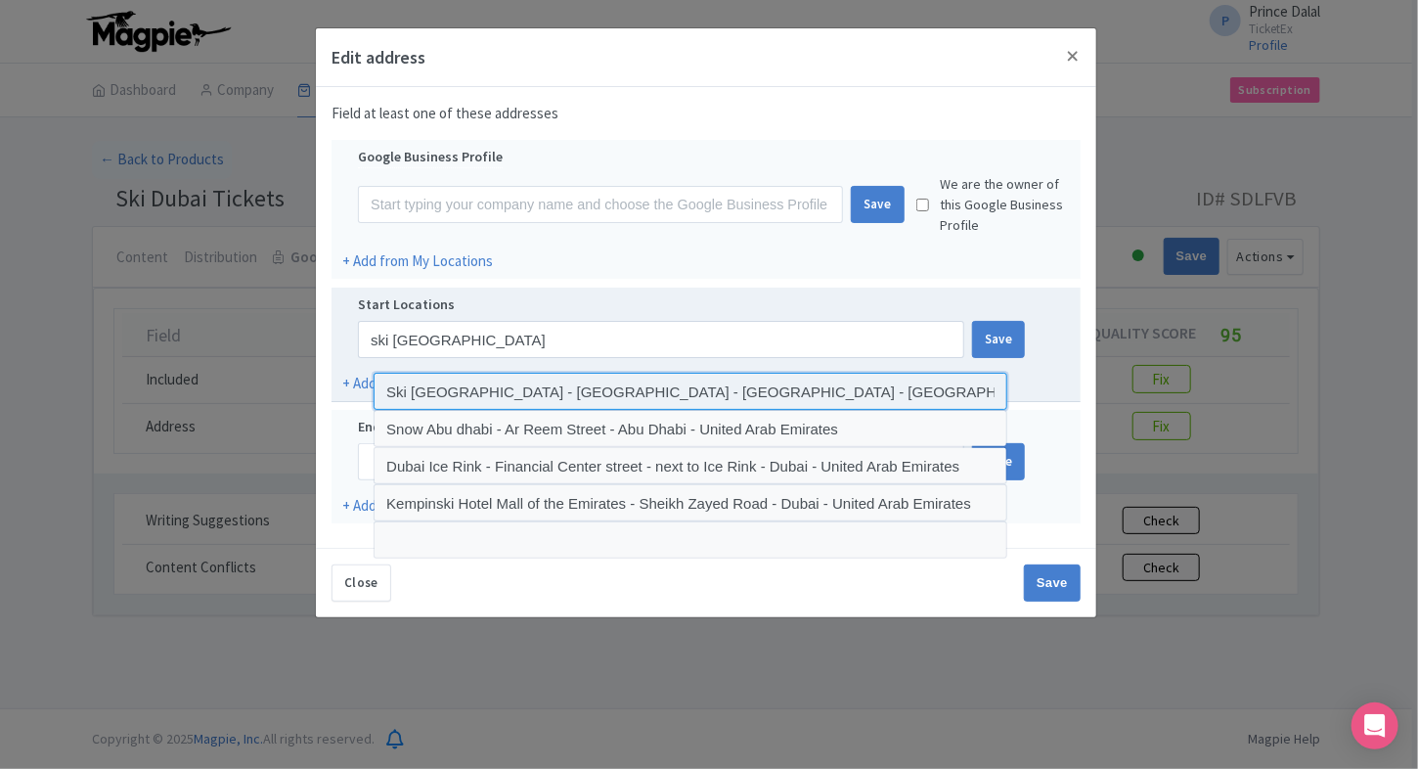
click at [444, 397] on input at bounding box center [691, 391] width 634 height 37
type input "Ski Dubai - Sheikh Zayed Road - Dubai - United Arab Emirates"
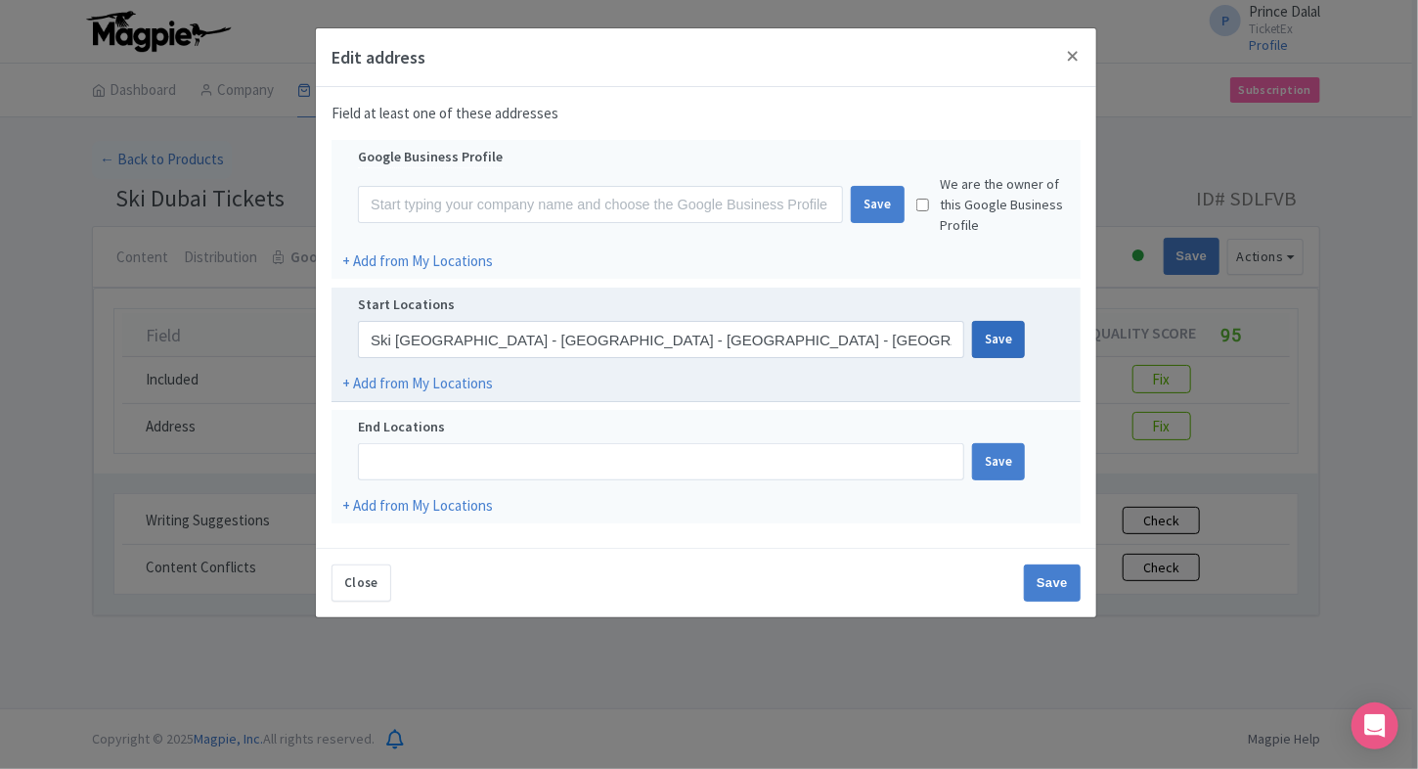
click at [1004, 330] on div "Save" at bounding box center [999, 339] width 54 height 37
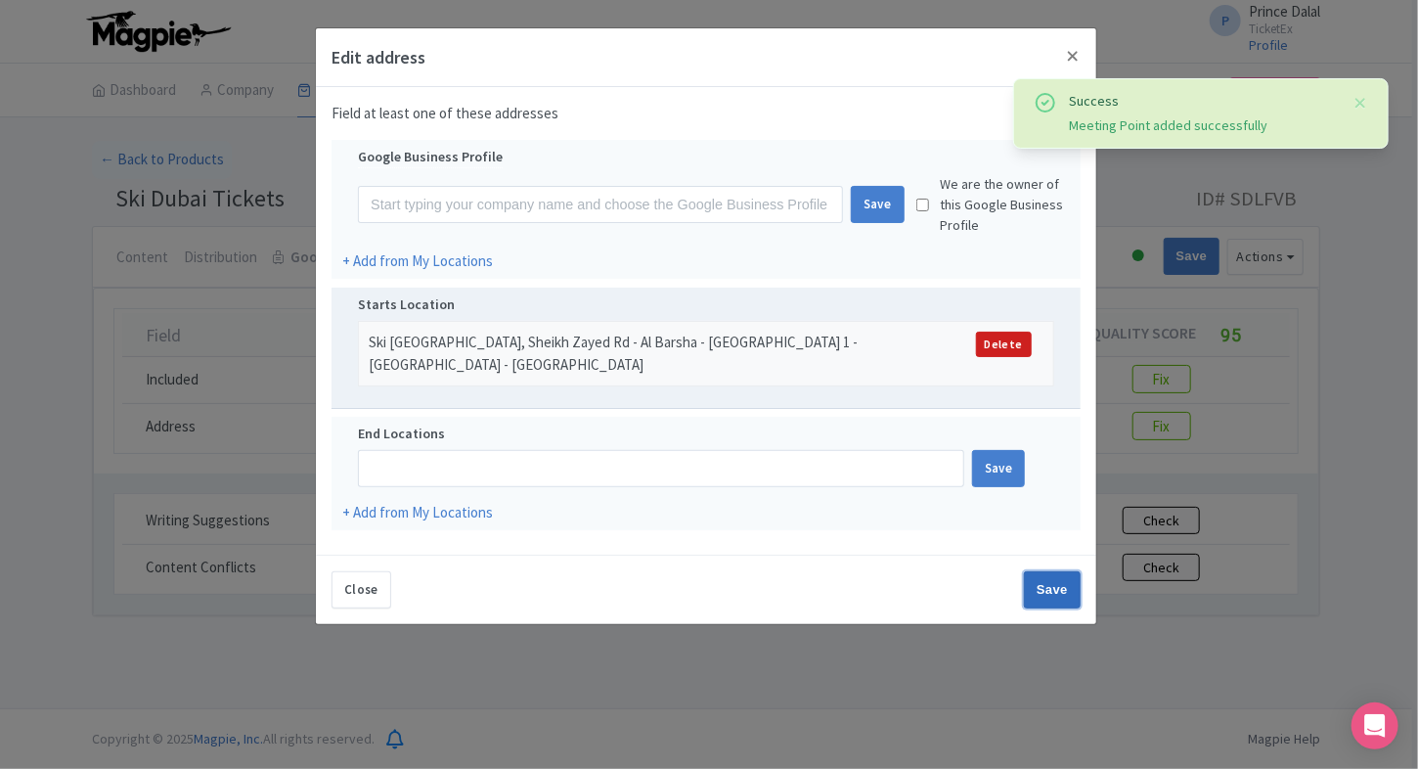
click at [1037, 571] on input "Save" at bounding box center [1052, 589] width 57 height 37
type input "Save"
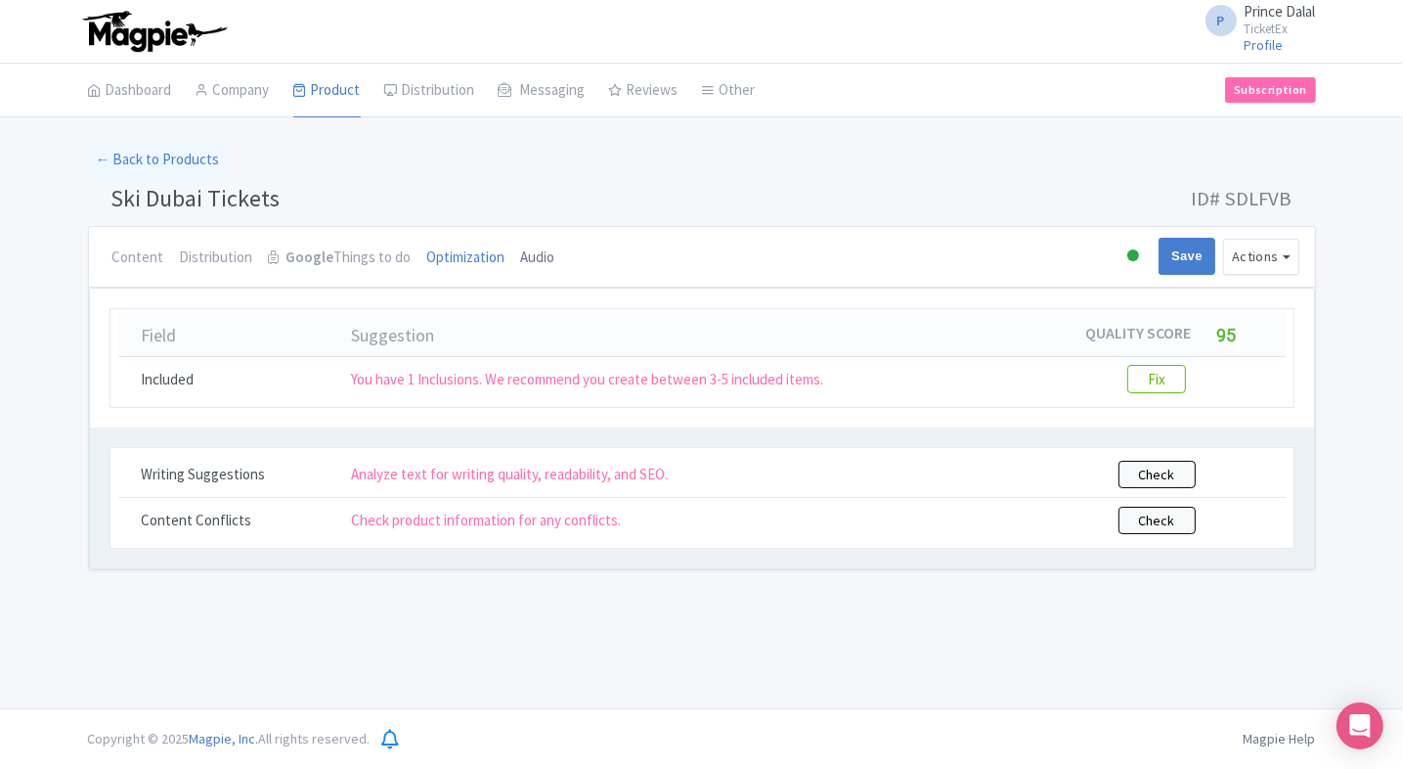
click at [540, 257] on link "Audio" at bounding box center [538, 258] width 34 height 63
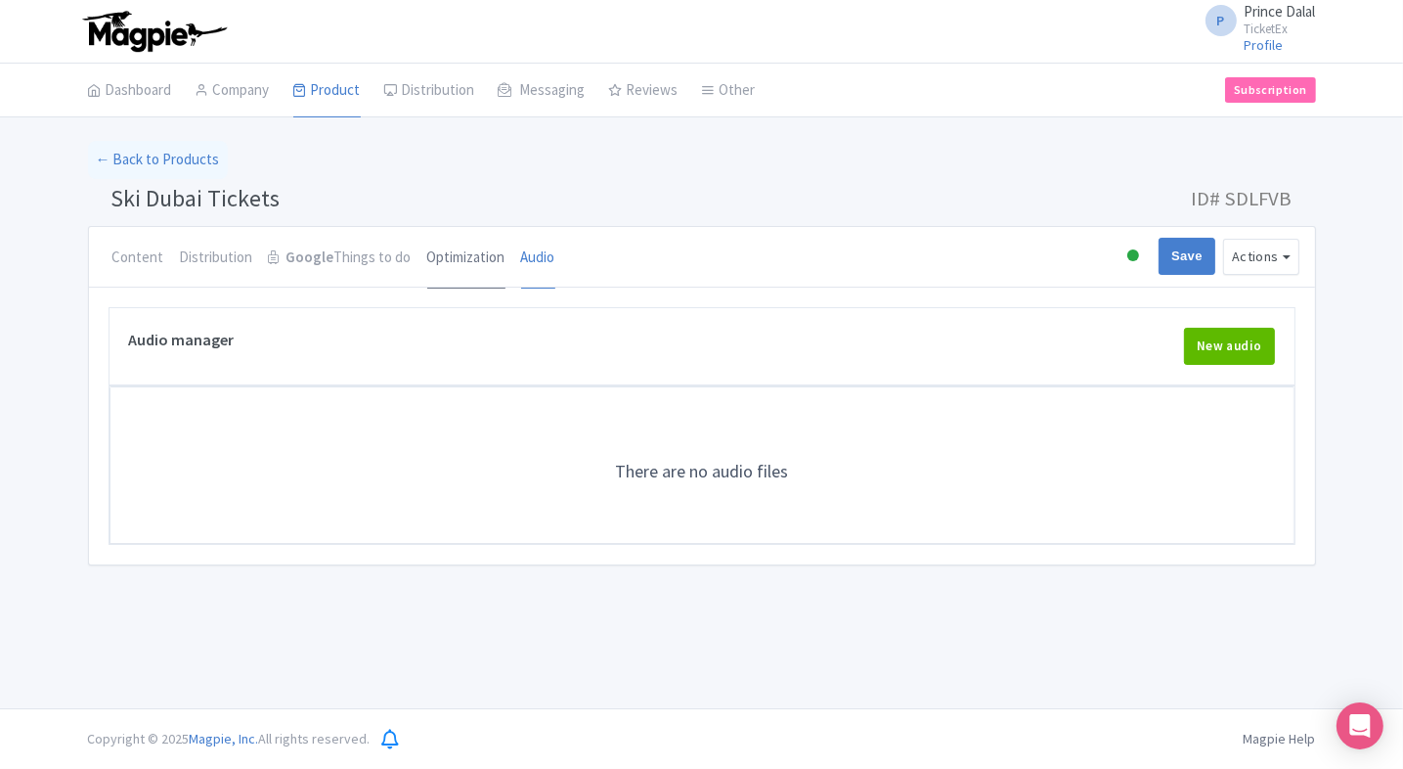
click at [470, 259] on link "Optimization" at bounding box center [466, 258] width 78 height 63
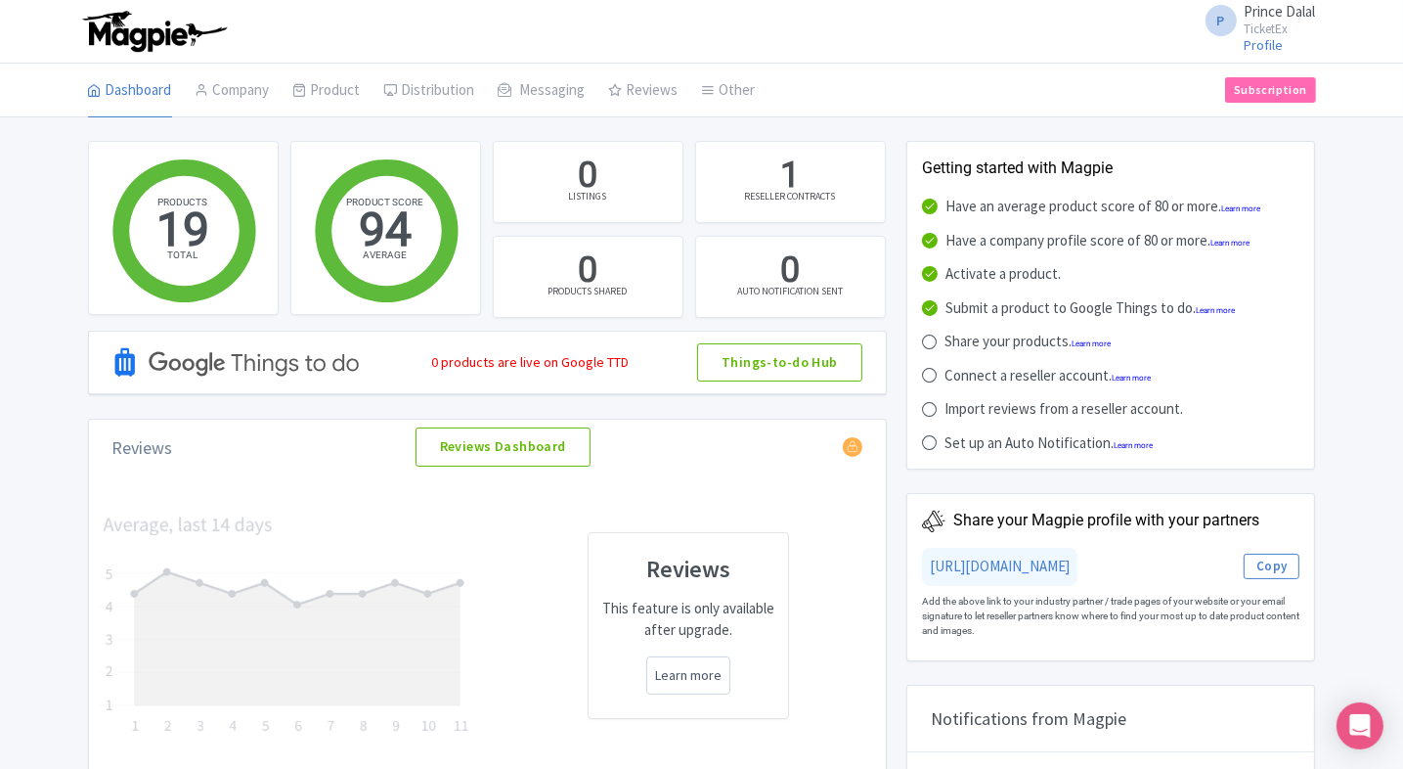
click at [410, 25] on div "P Prince Dalal TicketEx Profile Users Settings Sign out" at bounding box center [702, 31] width 1228 height 55
